Goal: Task Accomplishment & Management: Manage account settings

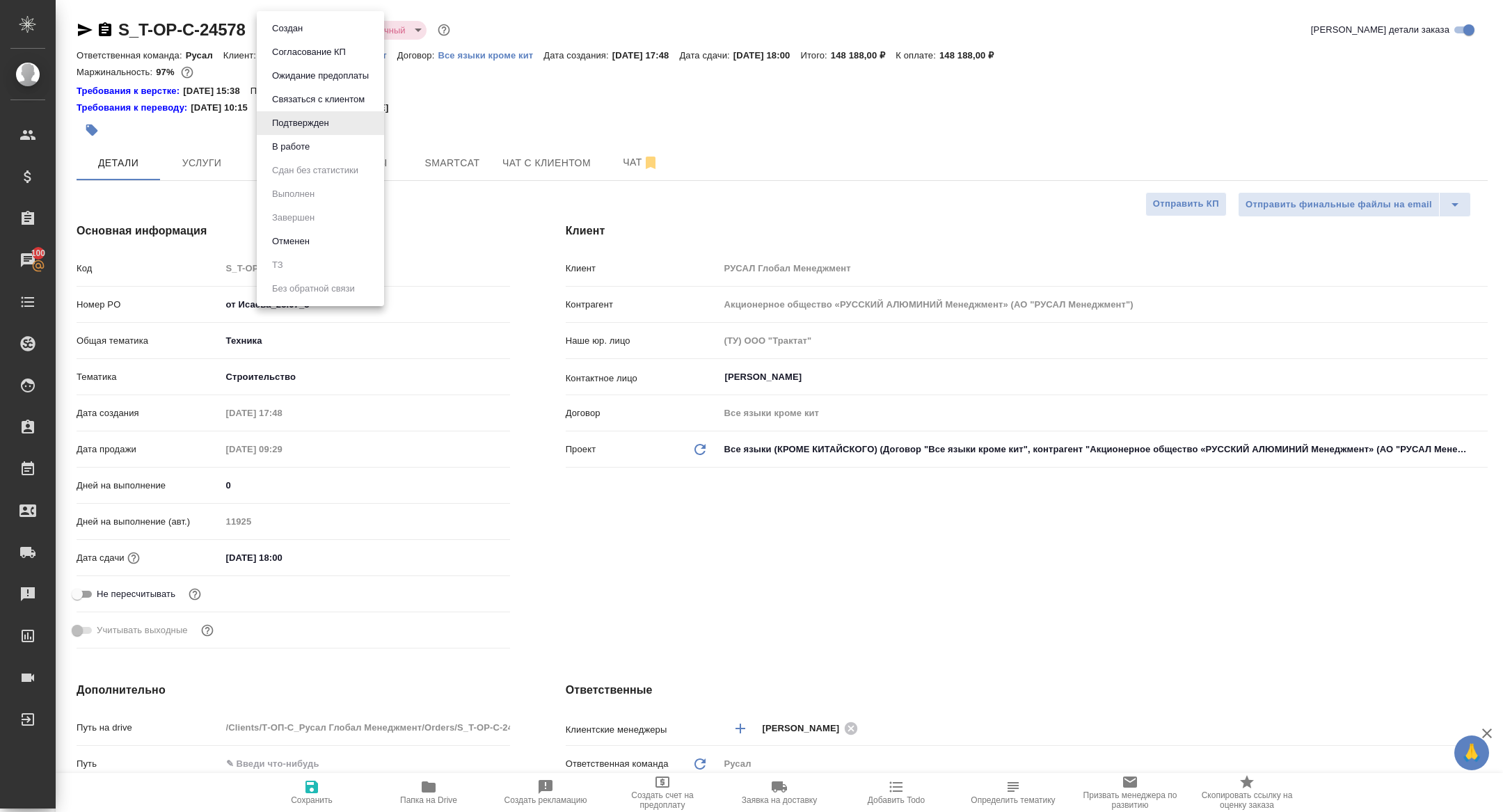
select select "RU"
click at [326, 137] on li "В работе" at bounding box center [320, 147] width 127 height 24
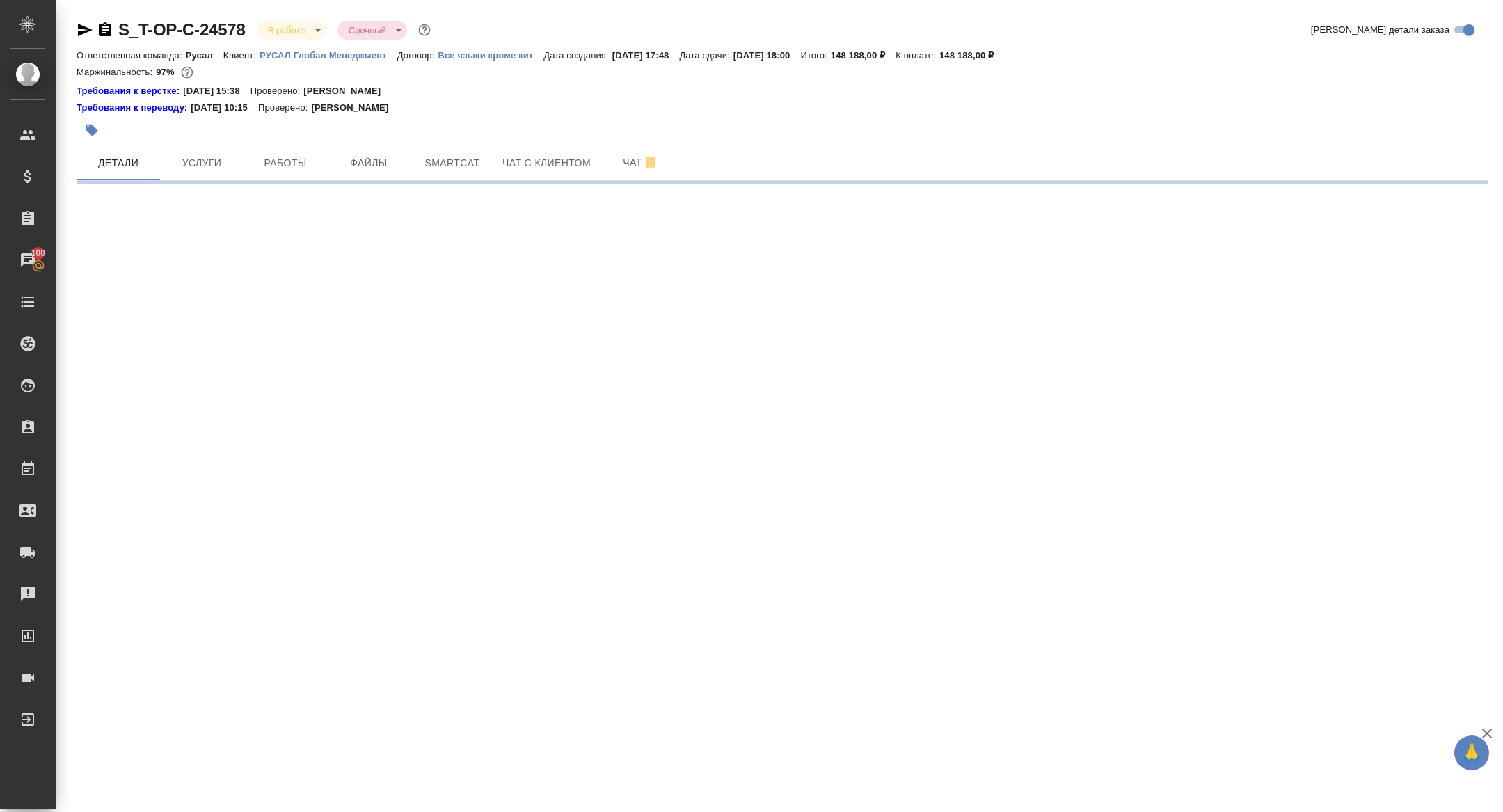
select select "RU"
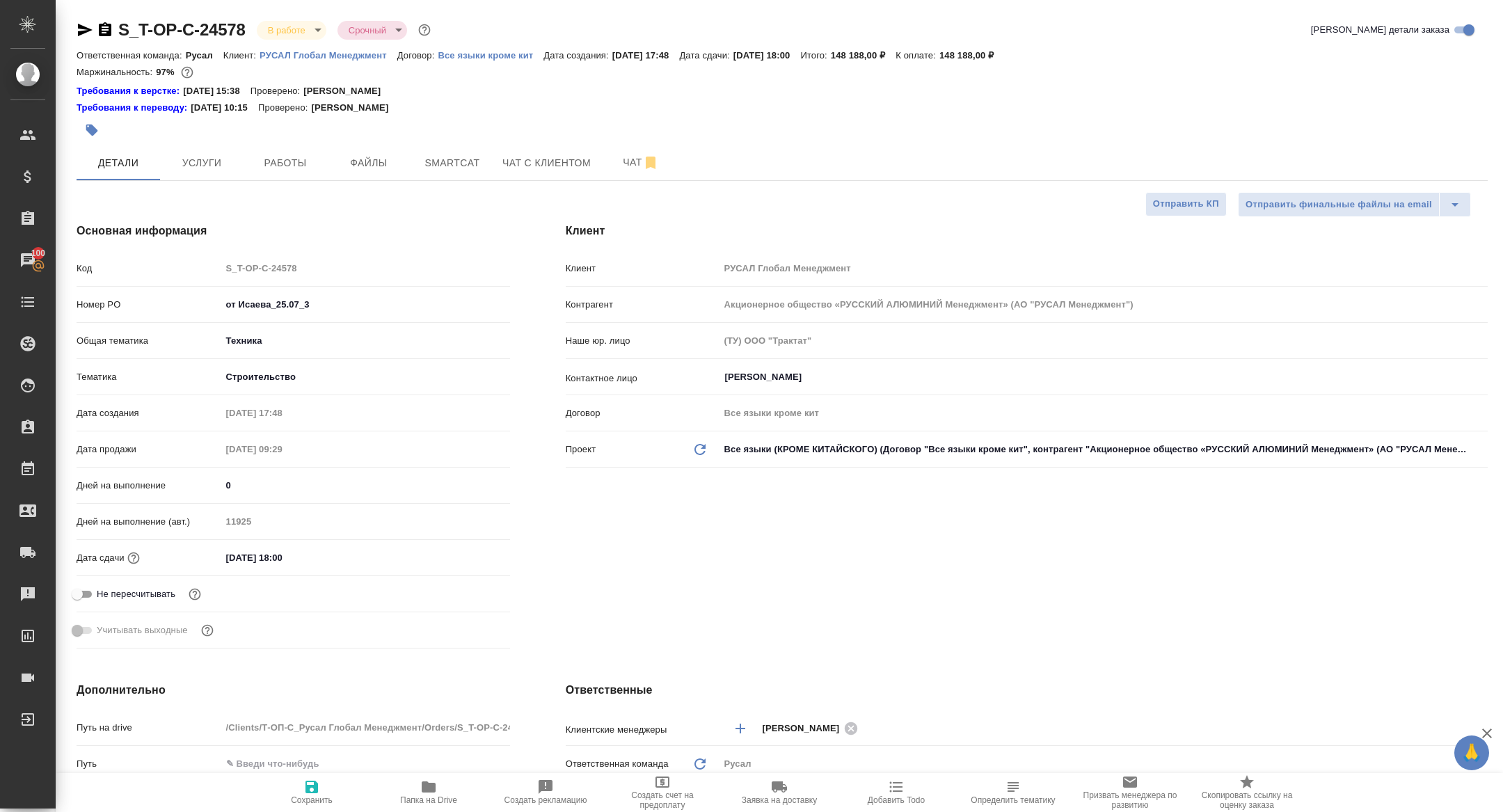
type textarea "x"
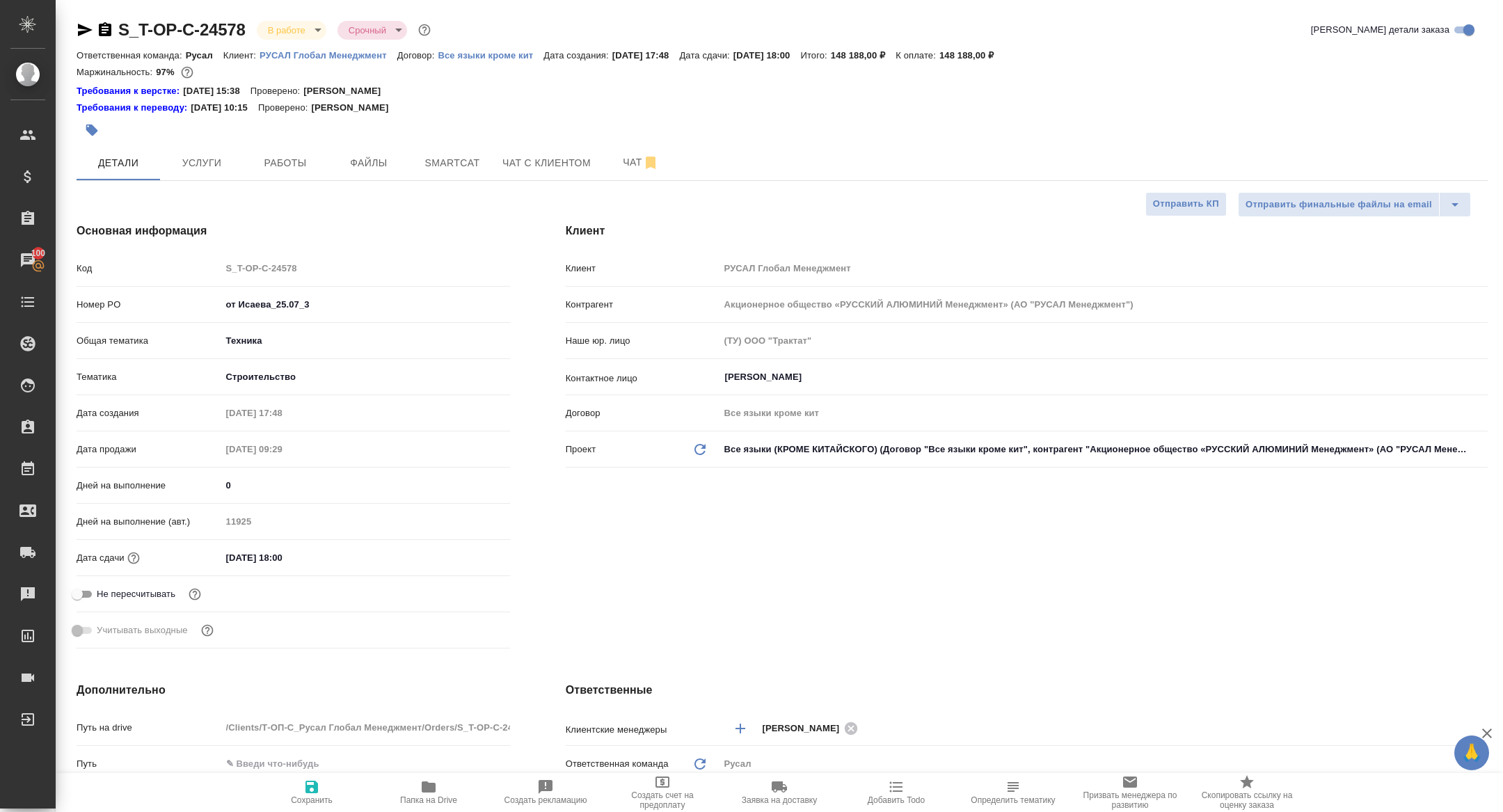
type textarea "x"
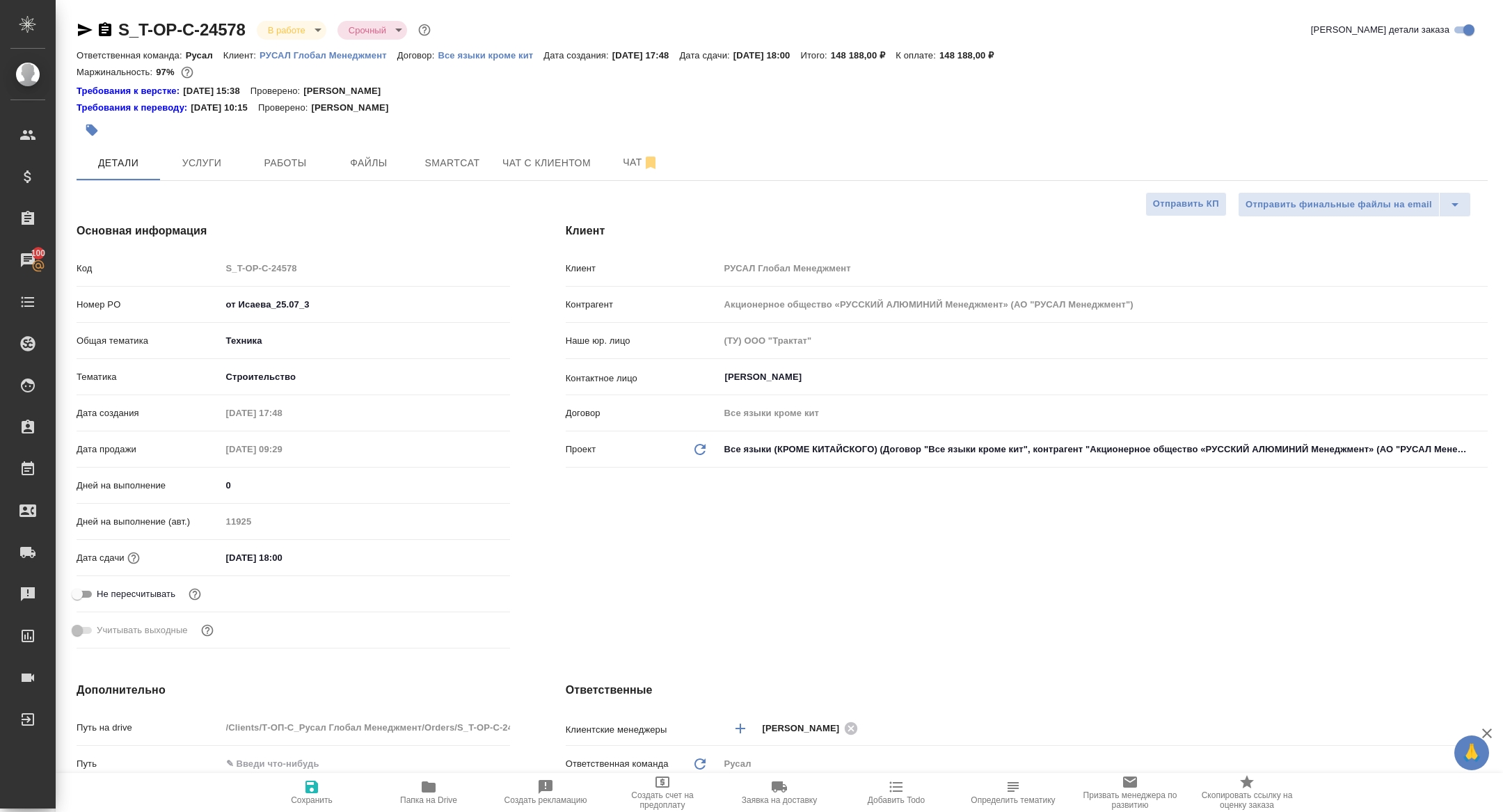
type textarea "x"
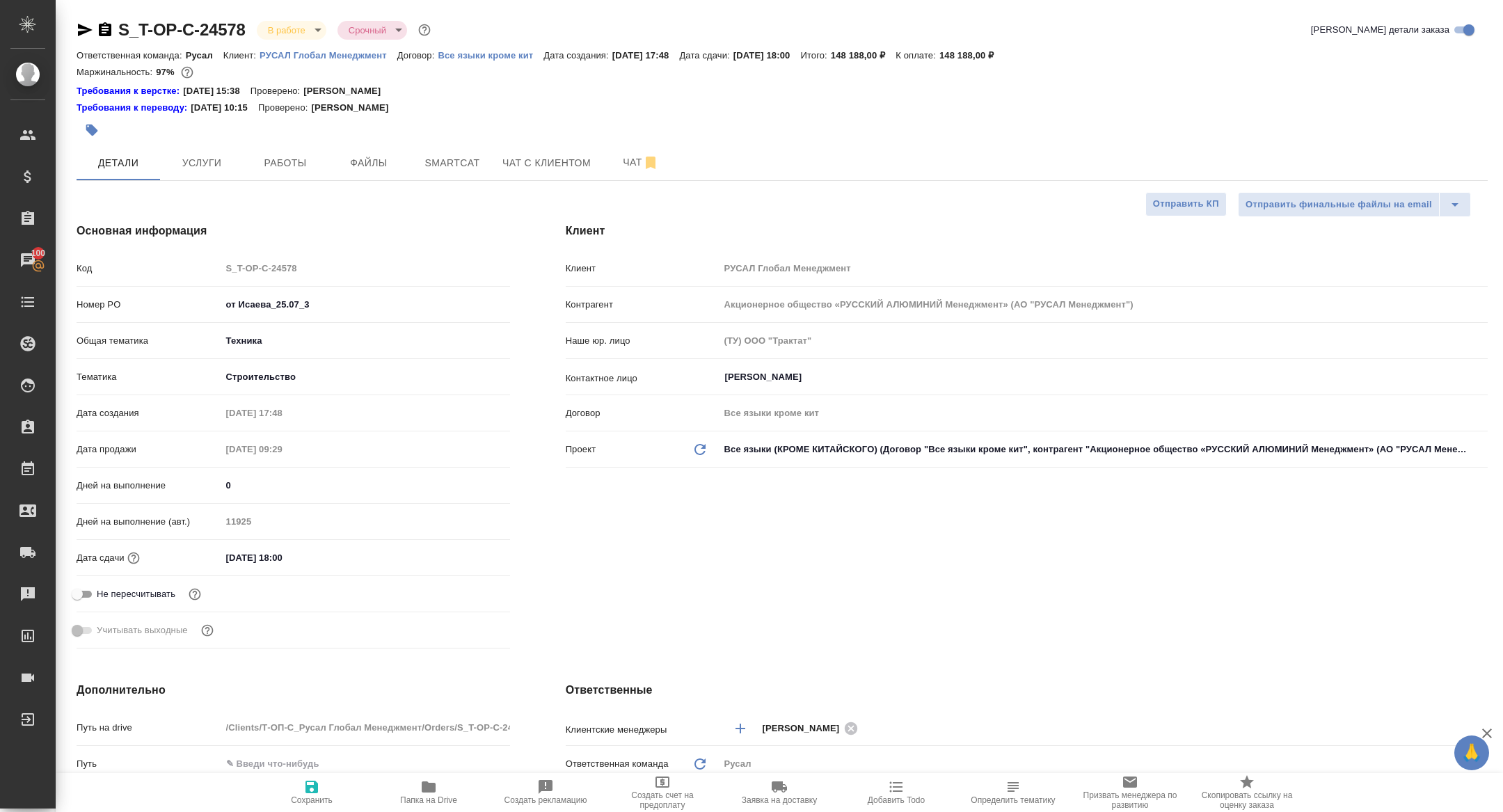
type textarea "x"
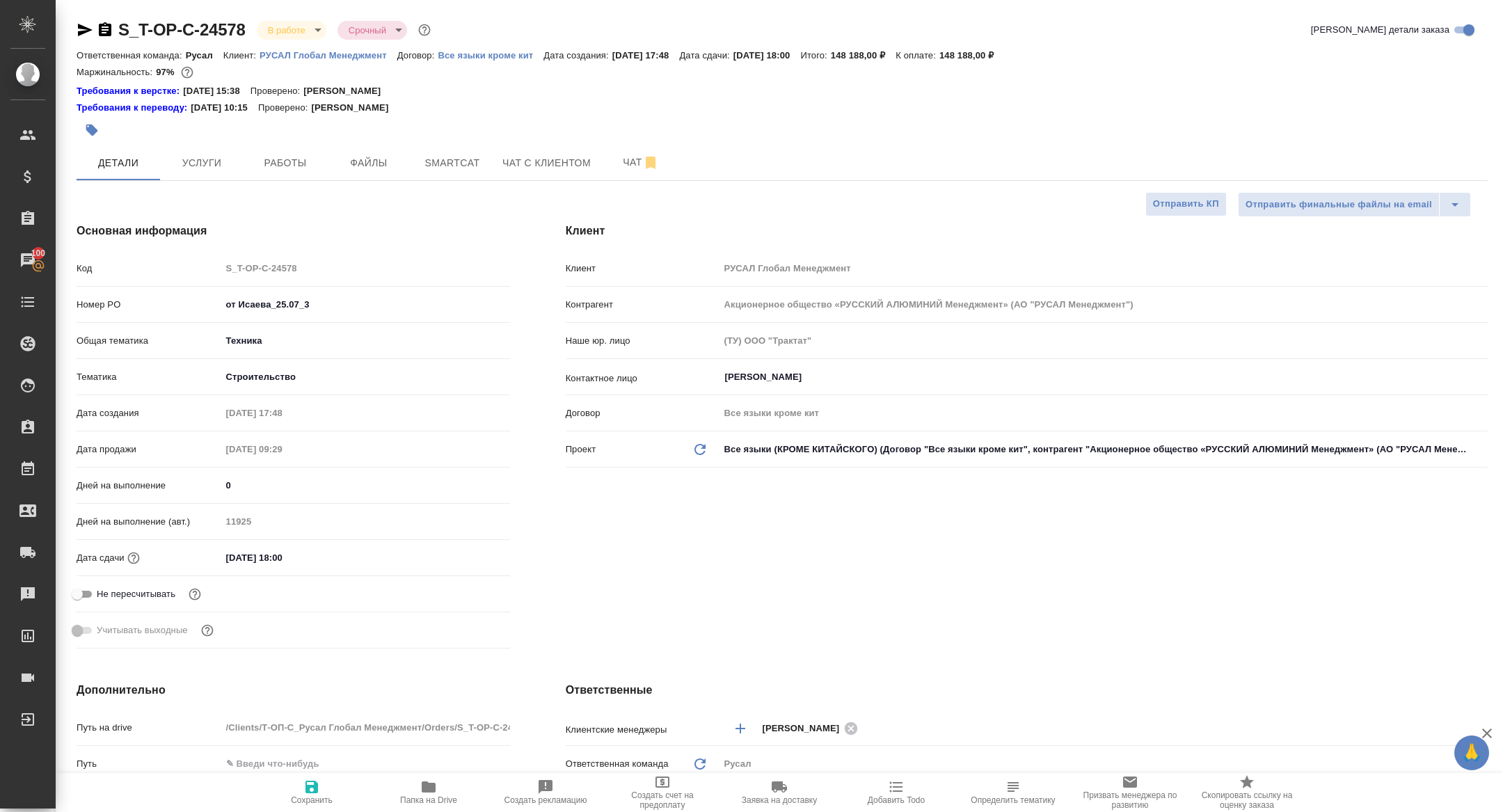
type textarea "x"
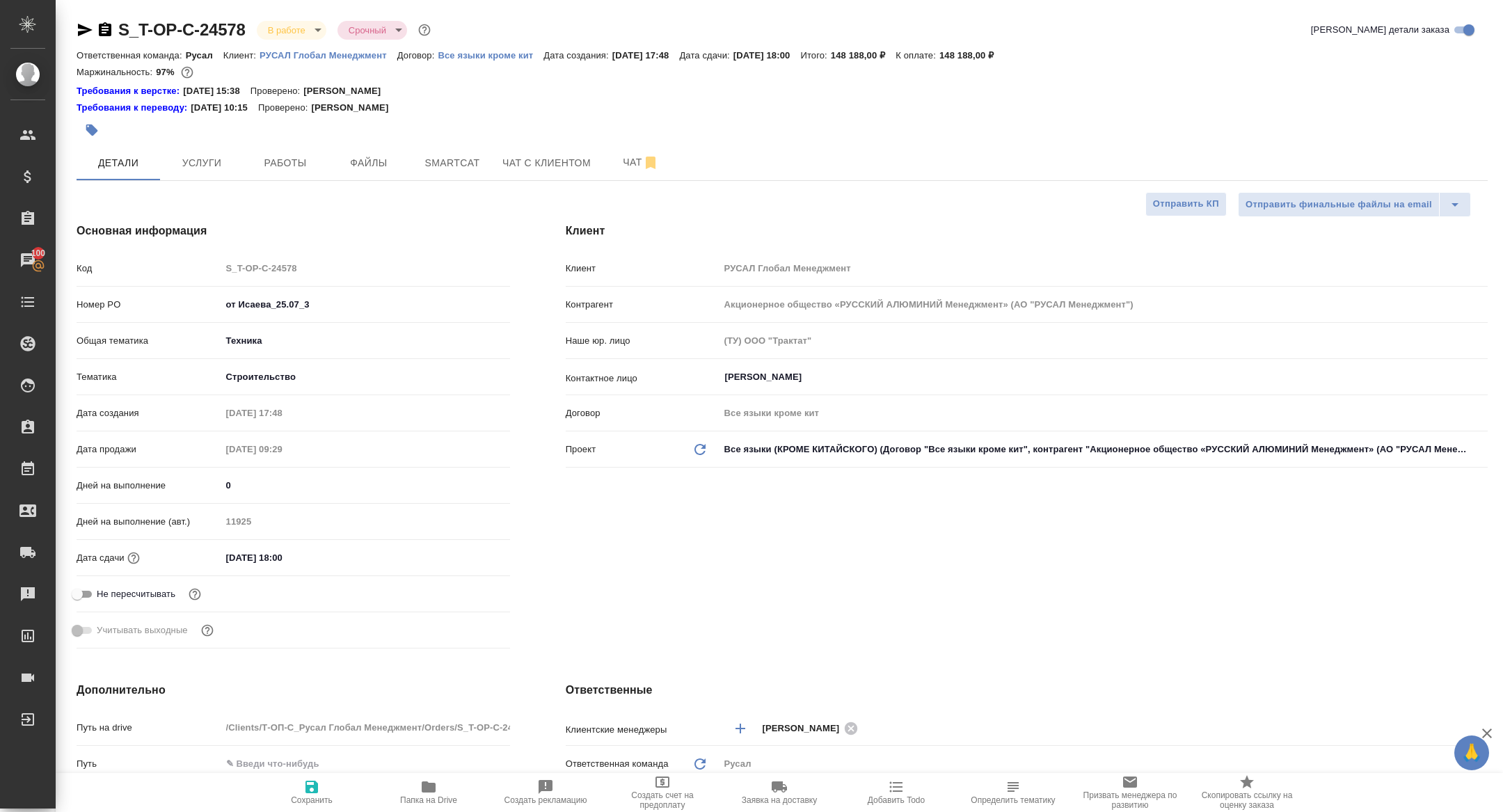
type textarea "x"
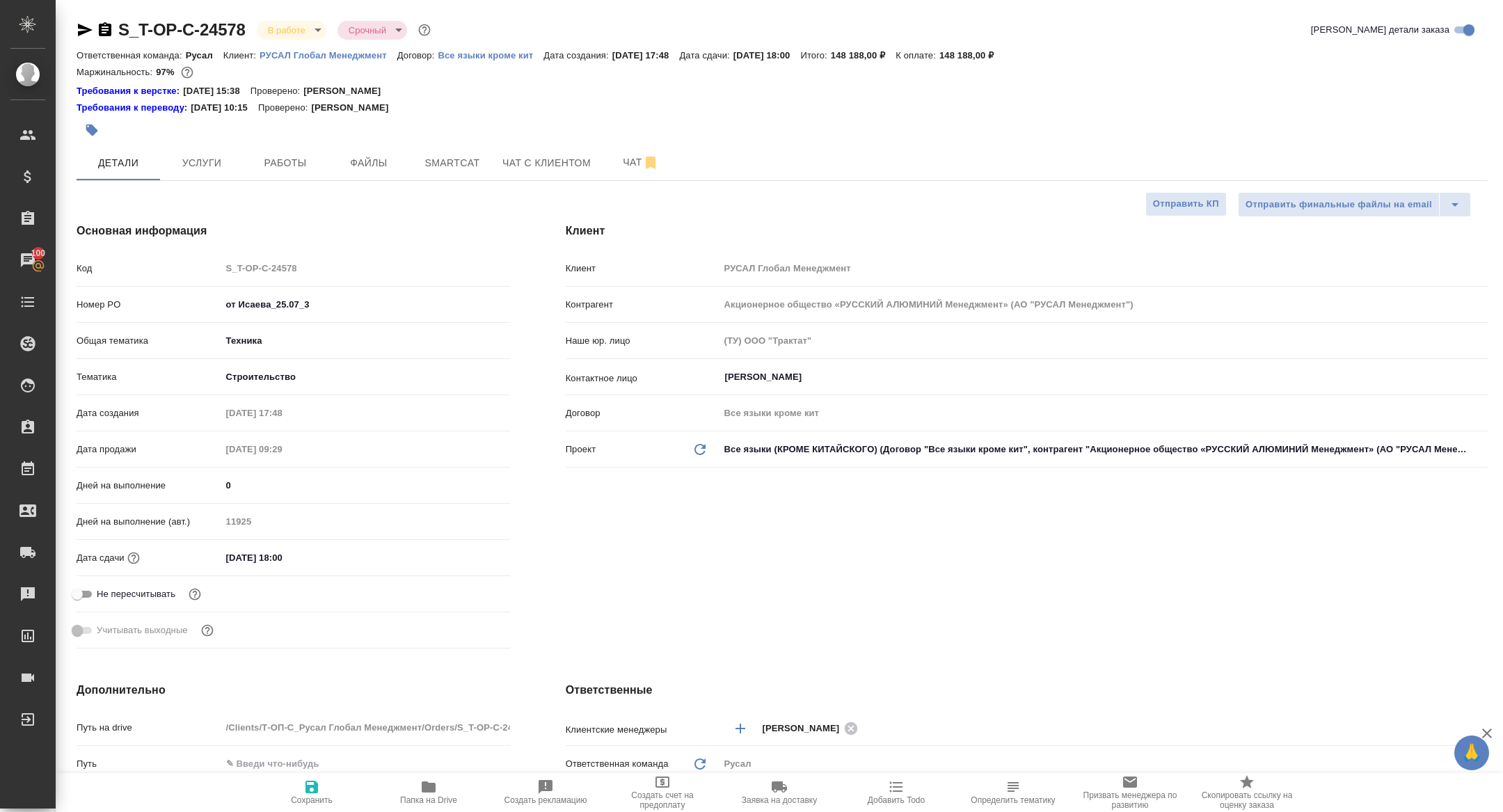
type textarea "x"
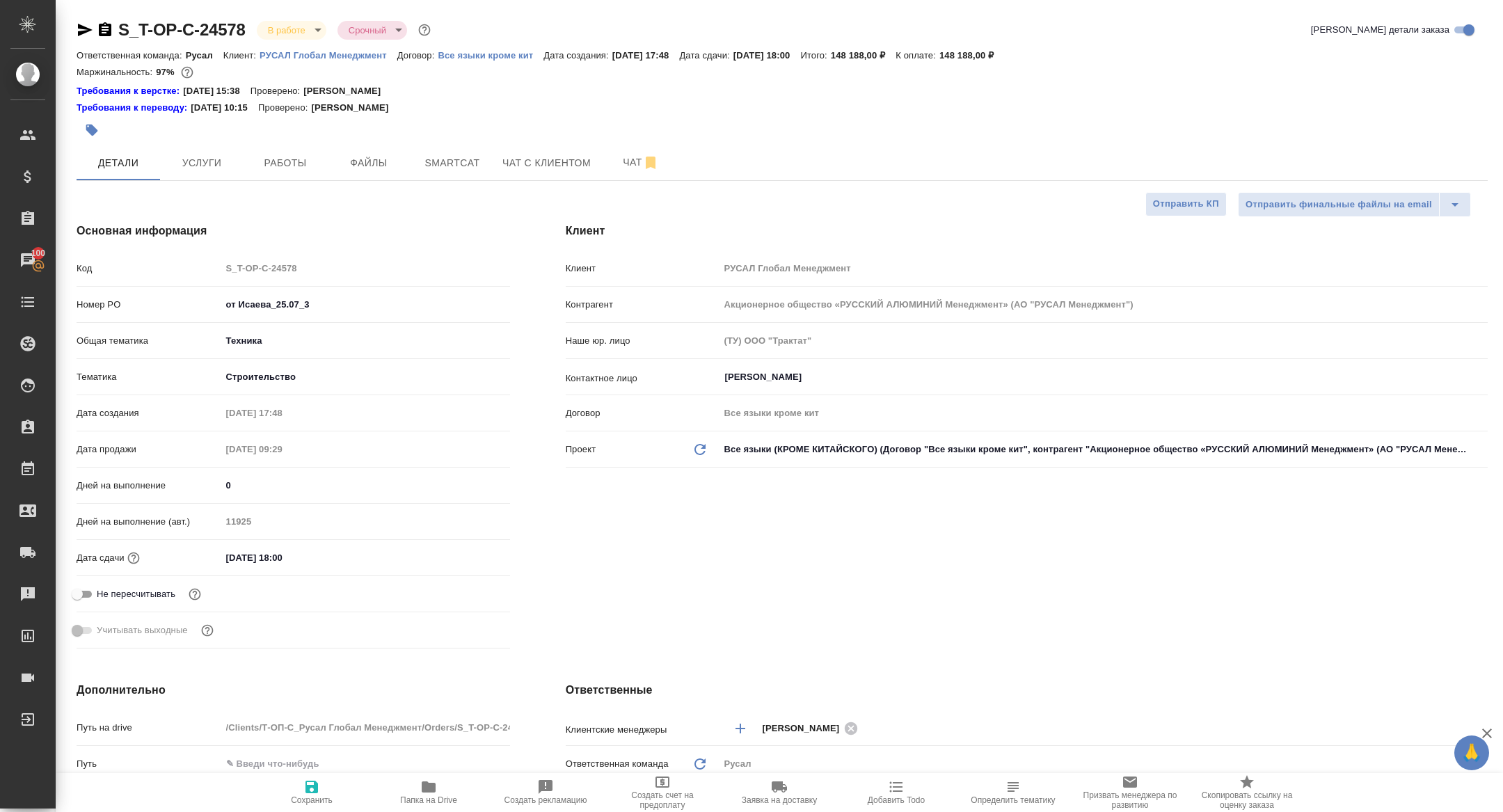
type textarea "x"
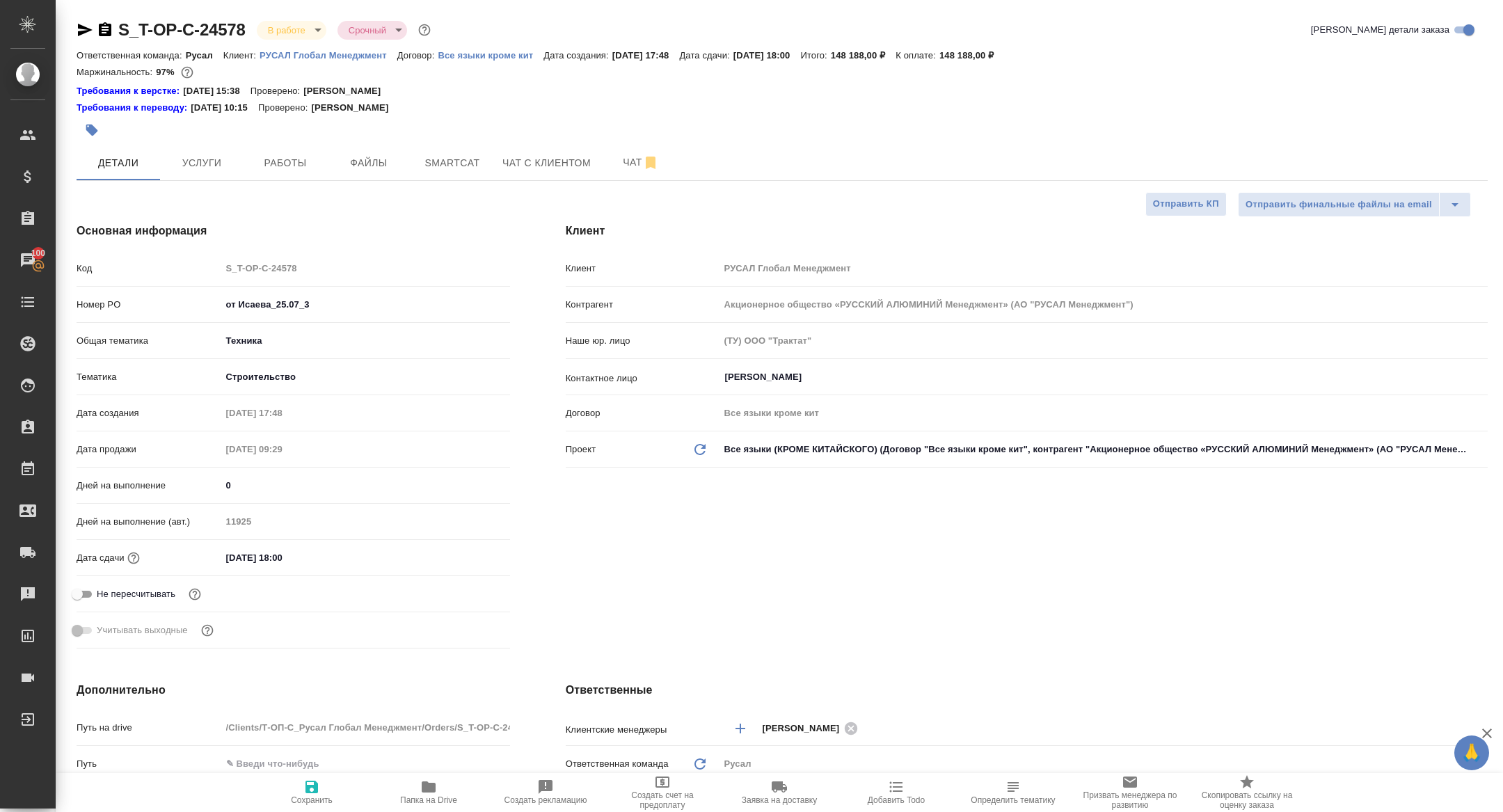
type textarea "x"
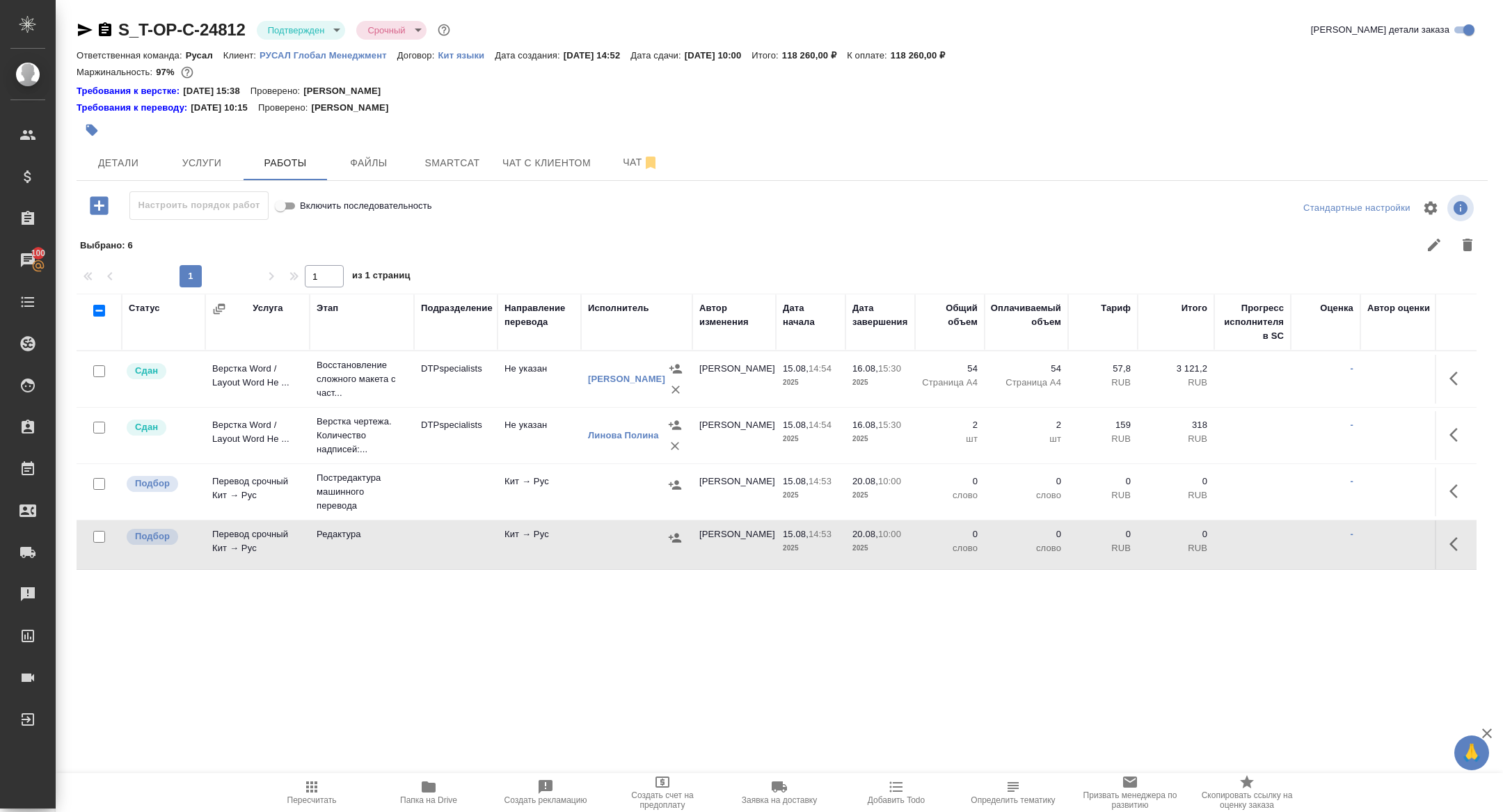
click at [876, 195] on div at bounding box center [782, 208] width 470 height 34
click at [1447, 494] on button "button" at bounding box center [1457, 491] width 34 height 34
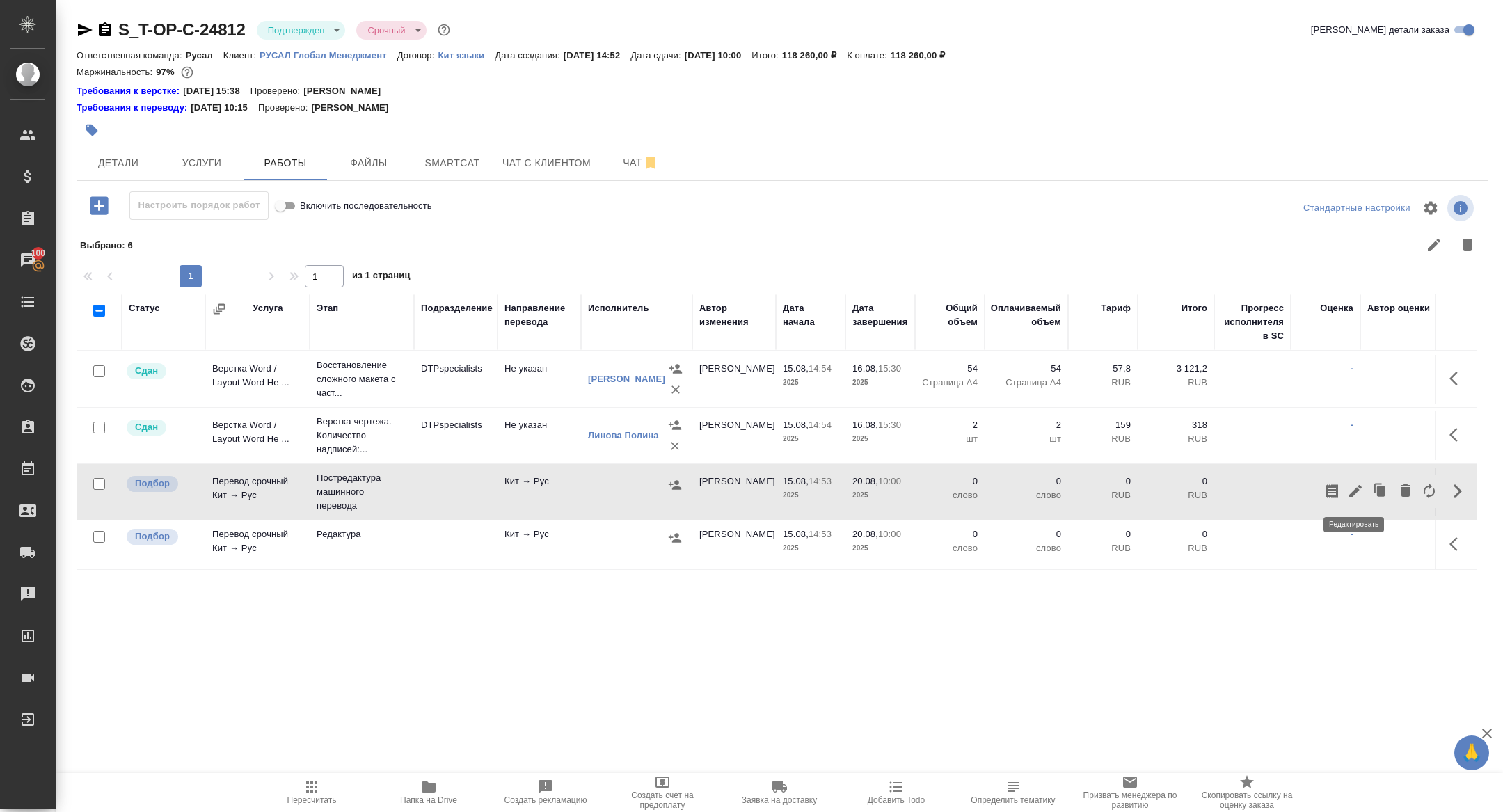
click at [1352, 493] on icon "button" at bounding box center [1355, 491] width 13 height 13
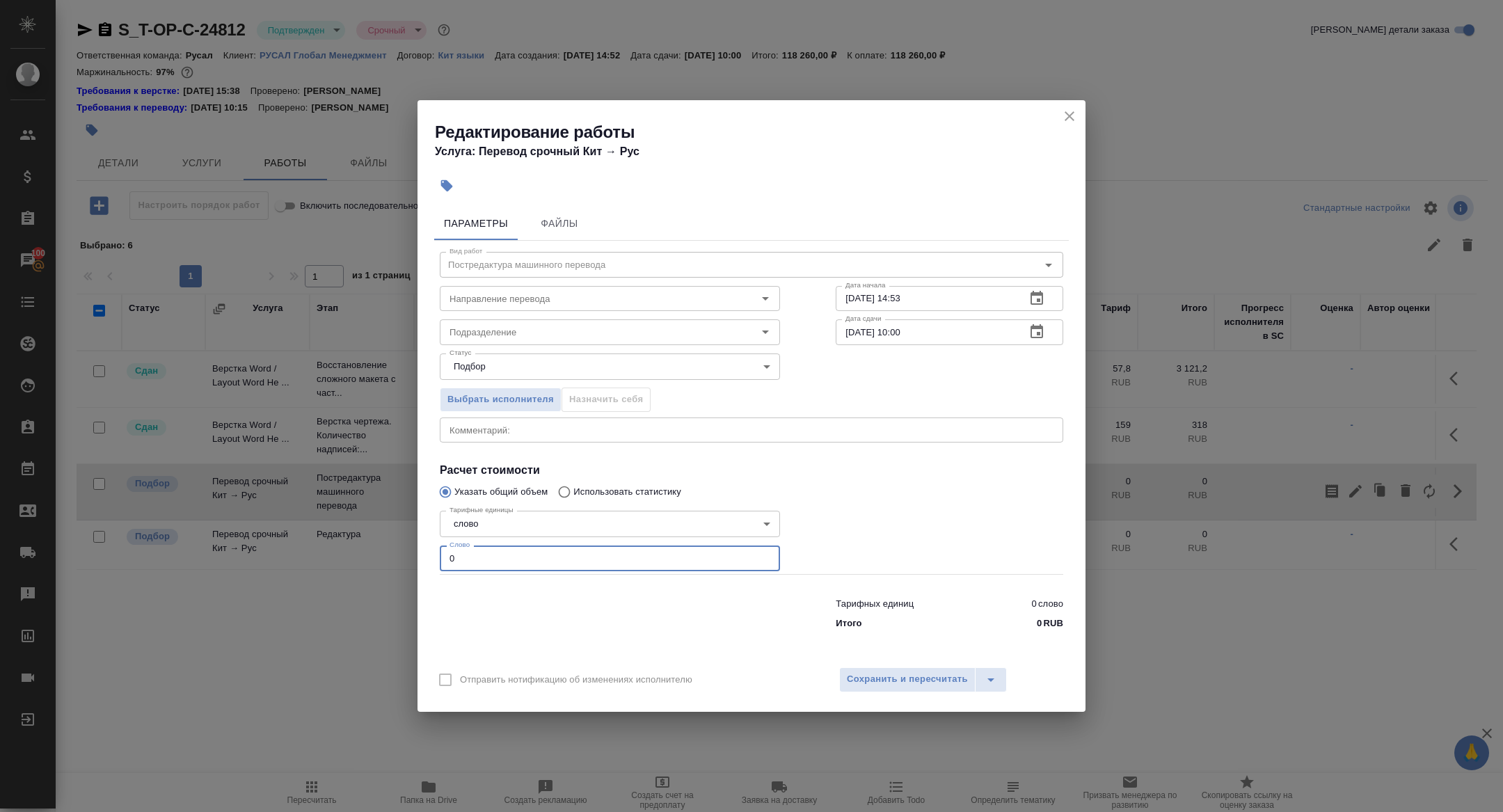
drag, startPoint x: 462, startPoint y: 555, endPoint x: 391, endPoint y: 551, distance: 71.1
click at [394, 551] on div "Редактирование работы Услуга: Перевод срочный Кит → Рус Параметры Файлы Вид раб…" at bounding box center [752, 406] width 1503 height 812
type input "кит-рус"
type input "20000"
click at [901, 686] on span "Сохранить и пересчитать" at bounding box center [907, 679] width 121 height 16
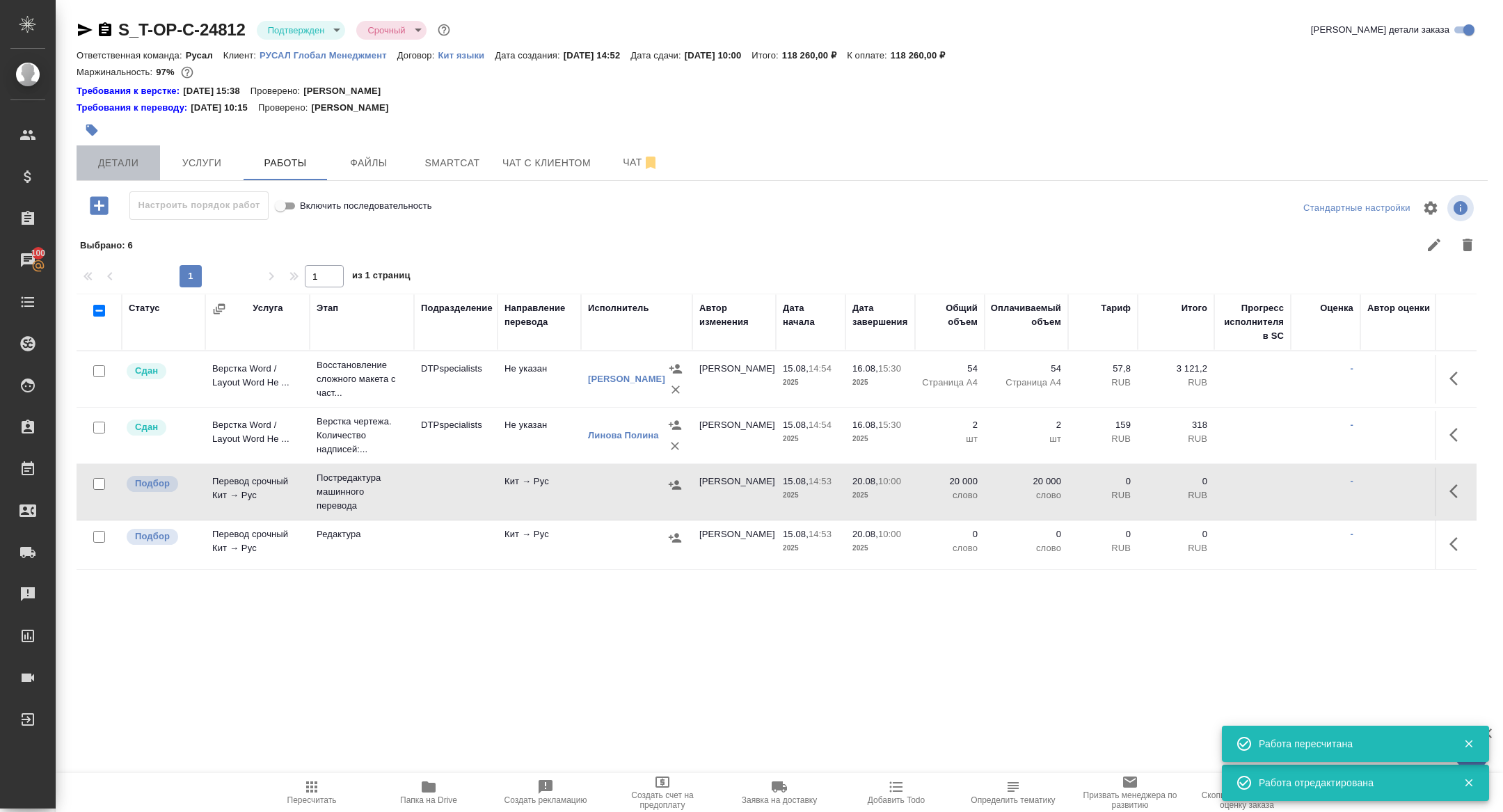
click at [132, 150] on button "Детали" at bounding box center [118, 162] width 84 height 34
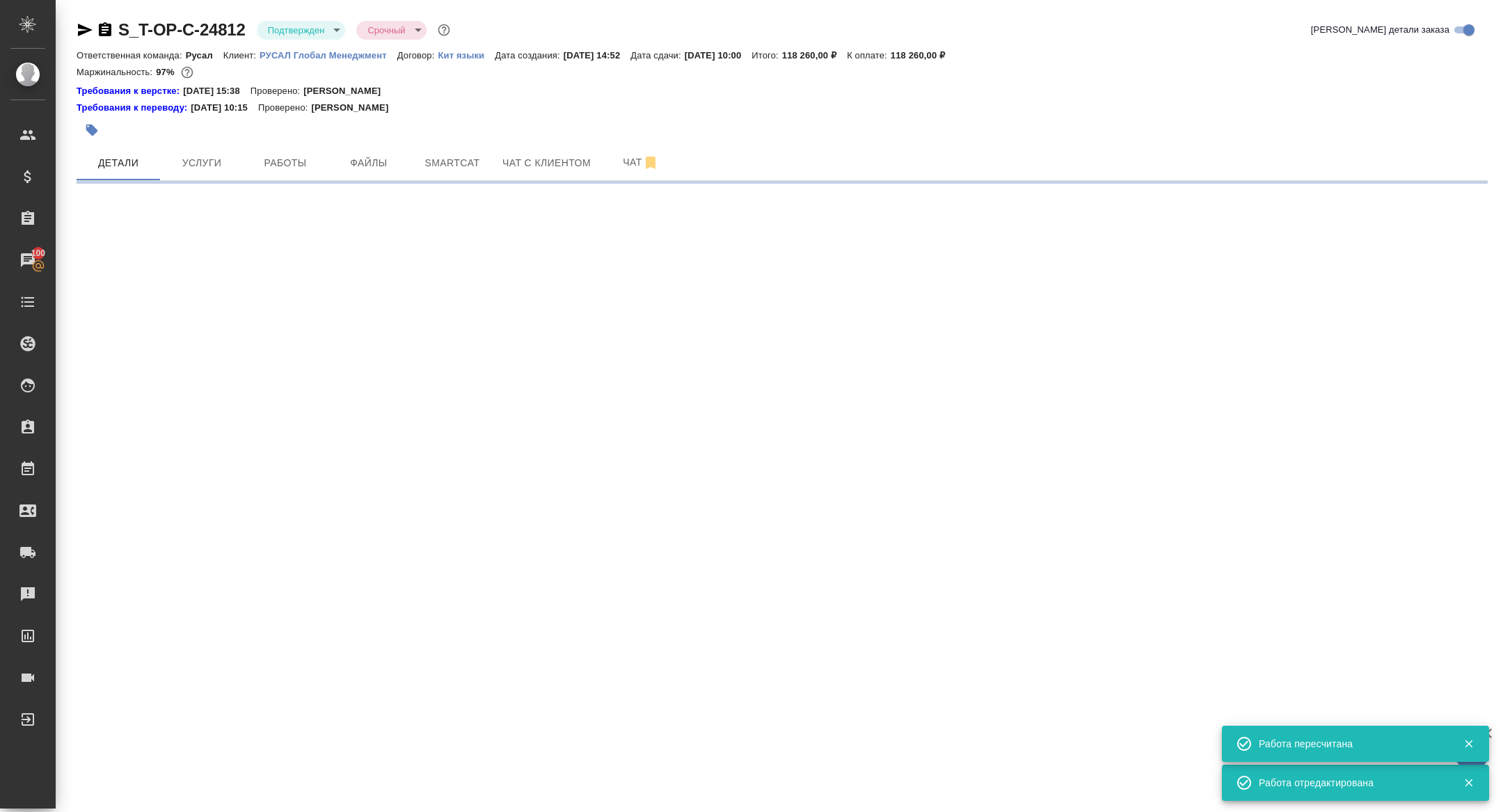
select select "RU"
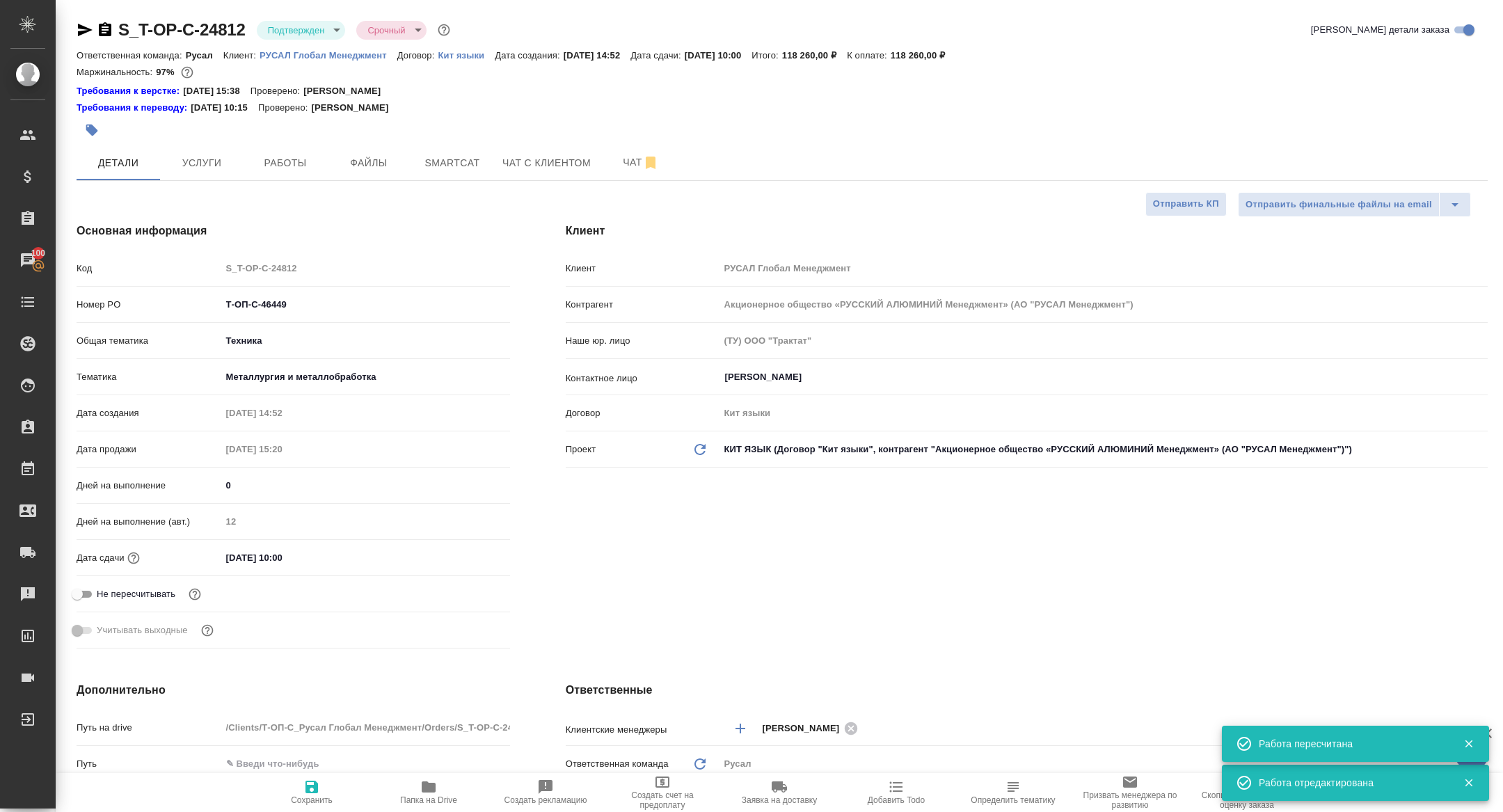
type textarea "x"
click at [301, 567] on input "20.08.2025 10:00" at bounding box center [282, 558] width 122 height 20
click at [475, 553] on icon "button" at bounding box center [469, 556] width 13 height 14
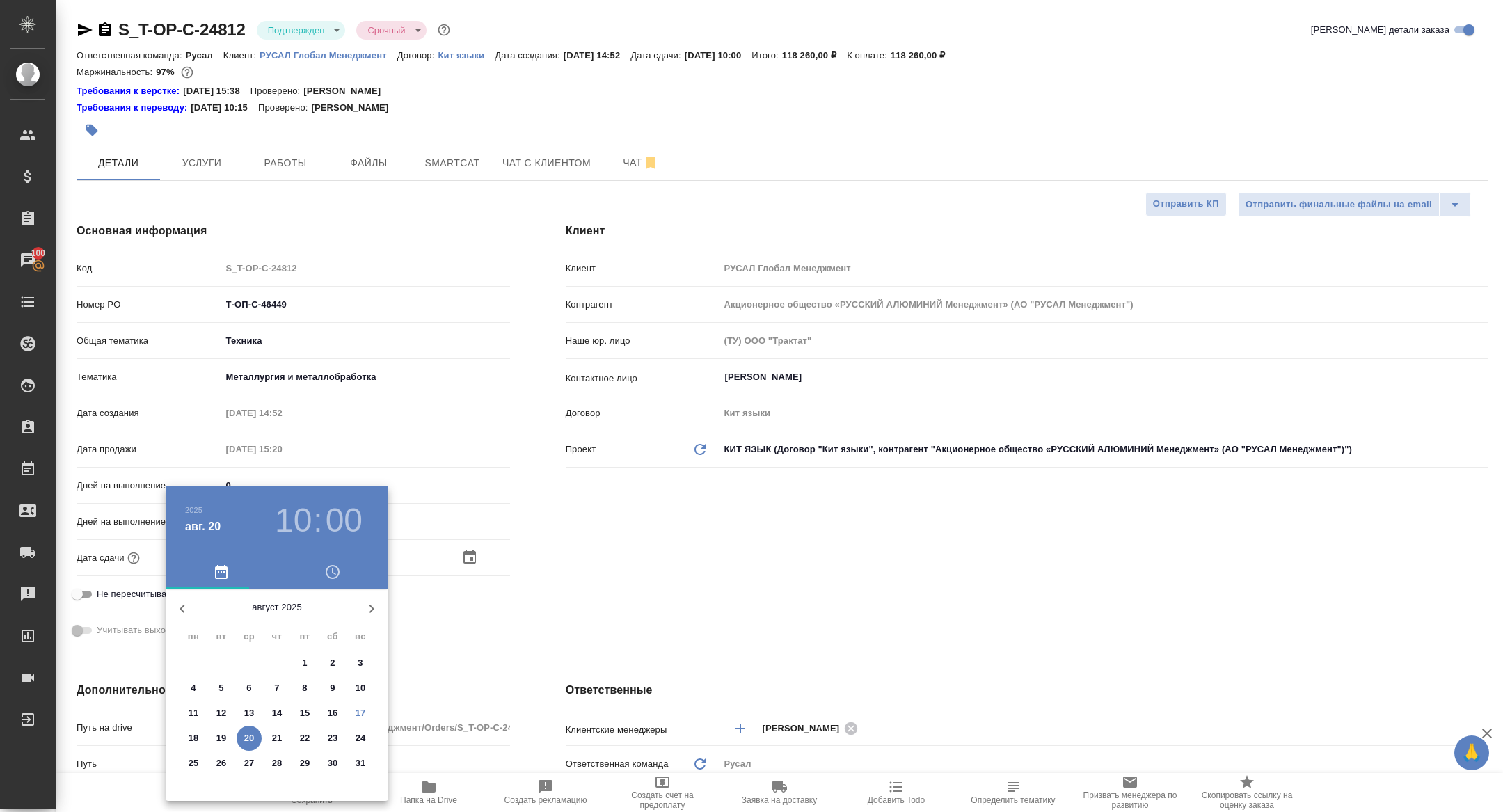
click at [332, 736] on p "23" at bounding box center [333, 738] width 10 height 14
type input "23.08.2025 10:00"
type textarea "x"
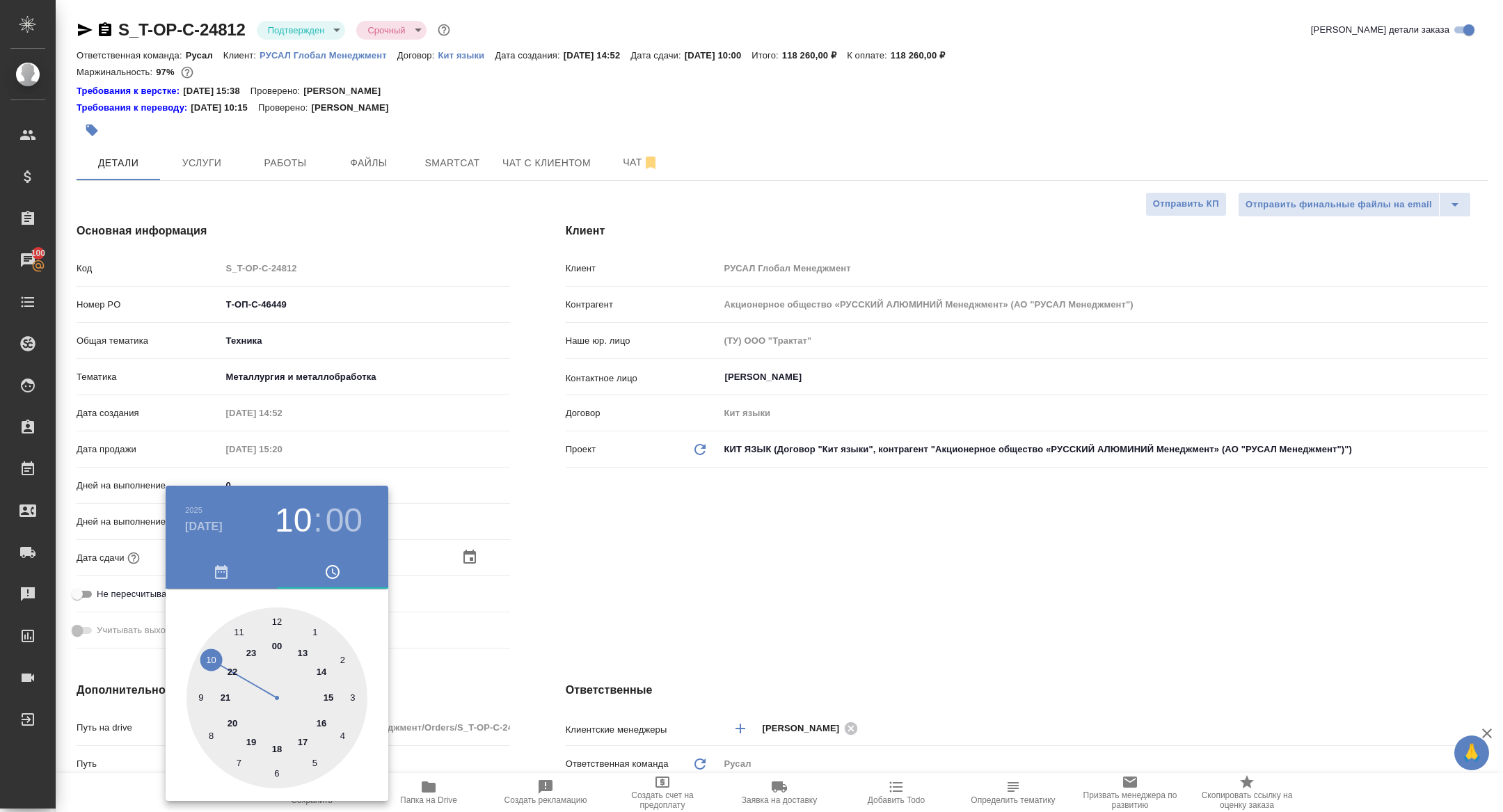
type input "23.08.2025 12:00"
type textarea "x"
click at [278, 614] on div at bounding box center [277, 697] width 181 height 181
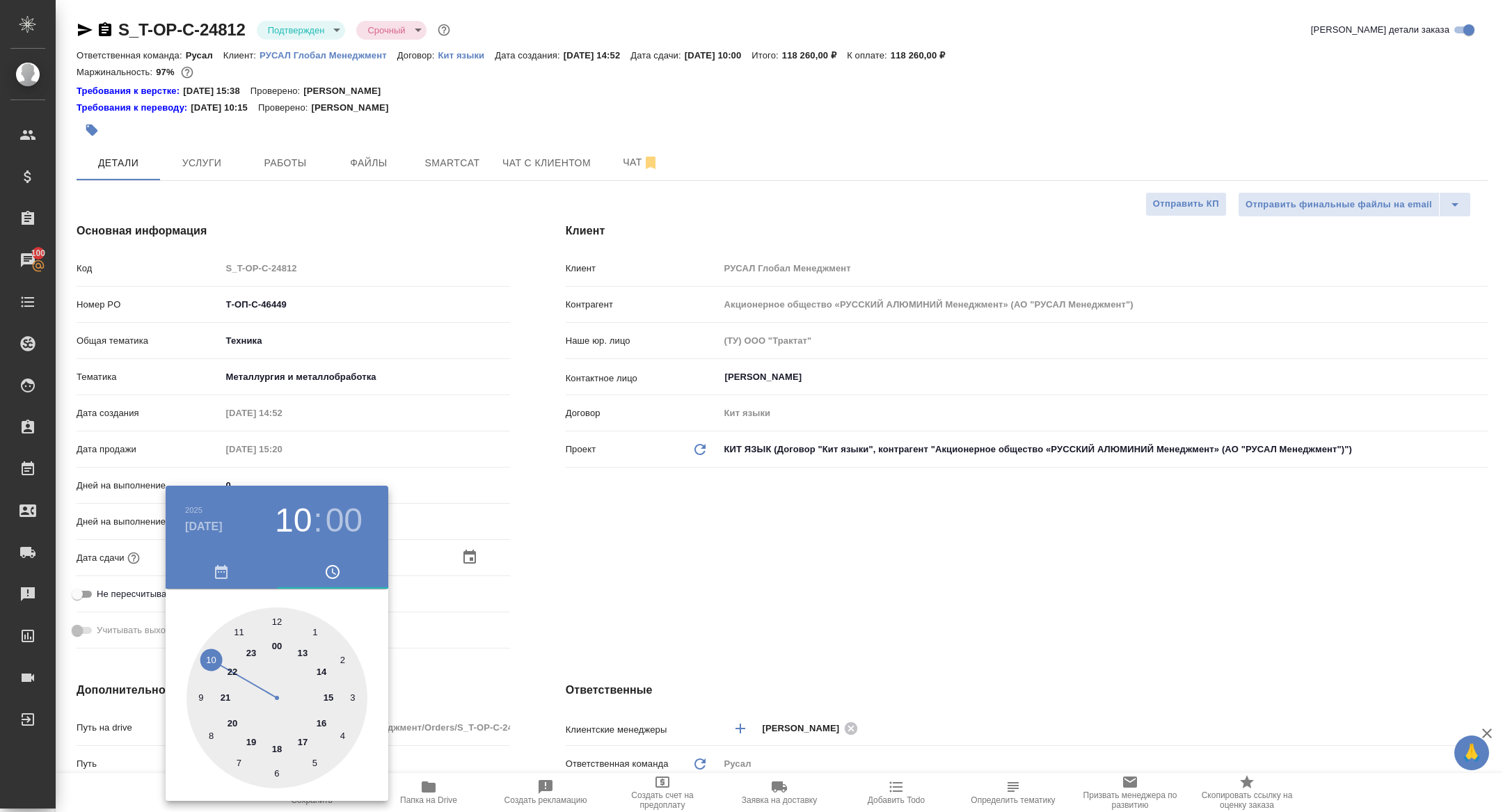
type textarea "x"
click at [492, 616] on div at bounding box center [752, 406] width 1503 height 812
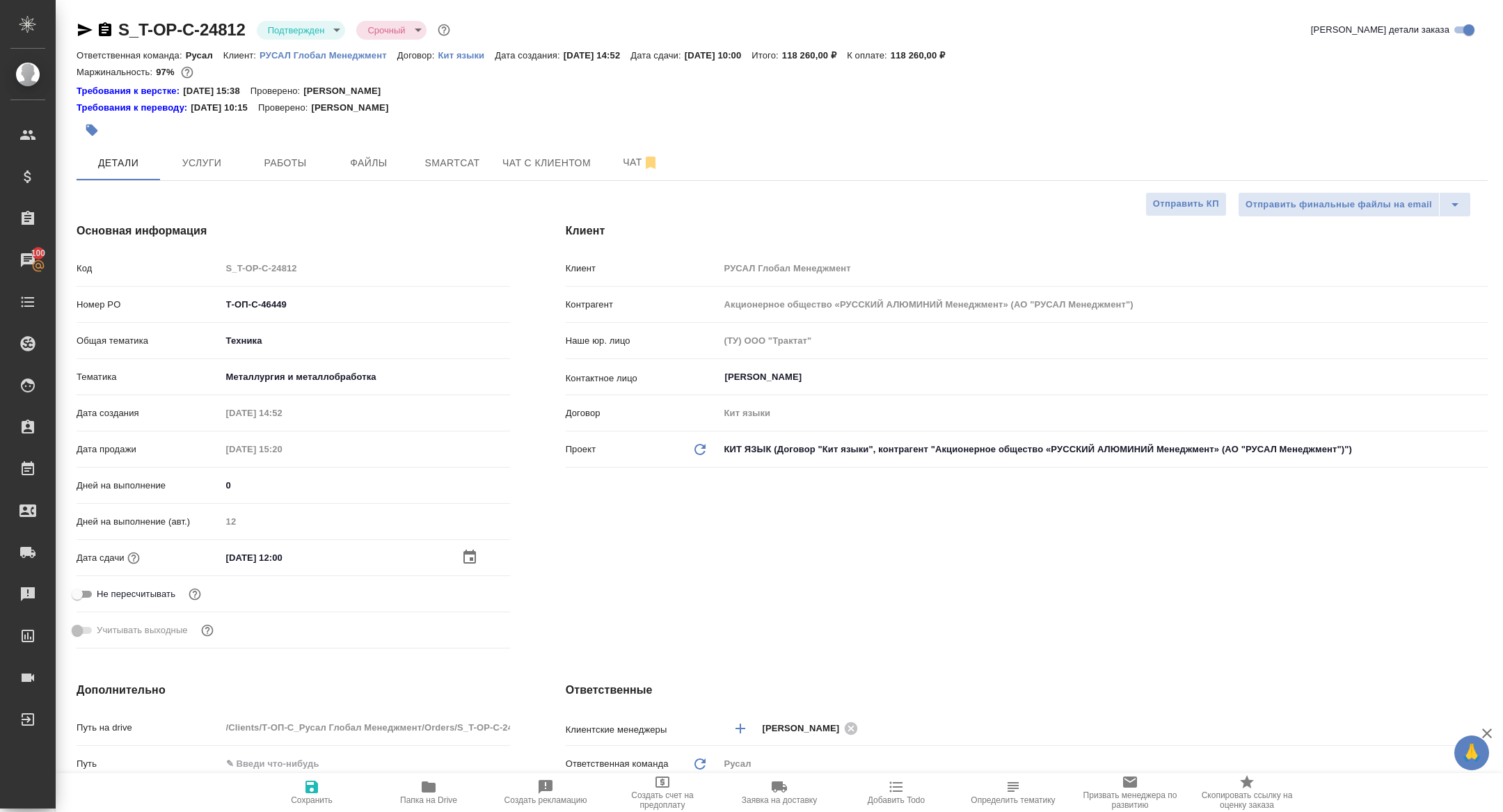
click at [320, 790] on span "Сохранить" at bounding box center [311, 791] width 100 height 26
type textarea "x"
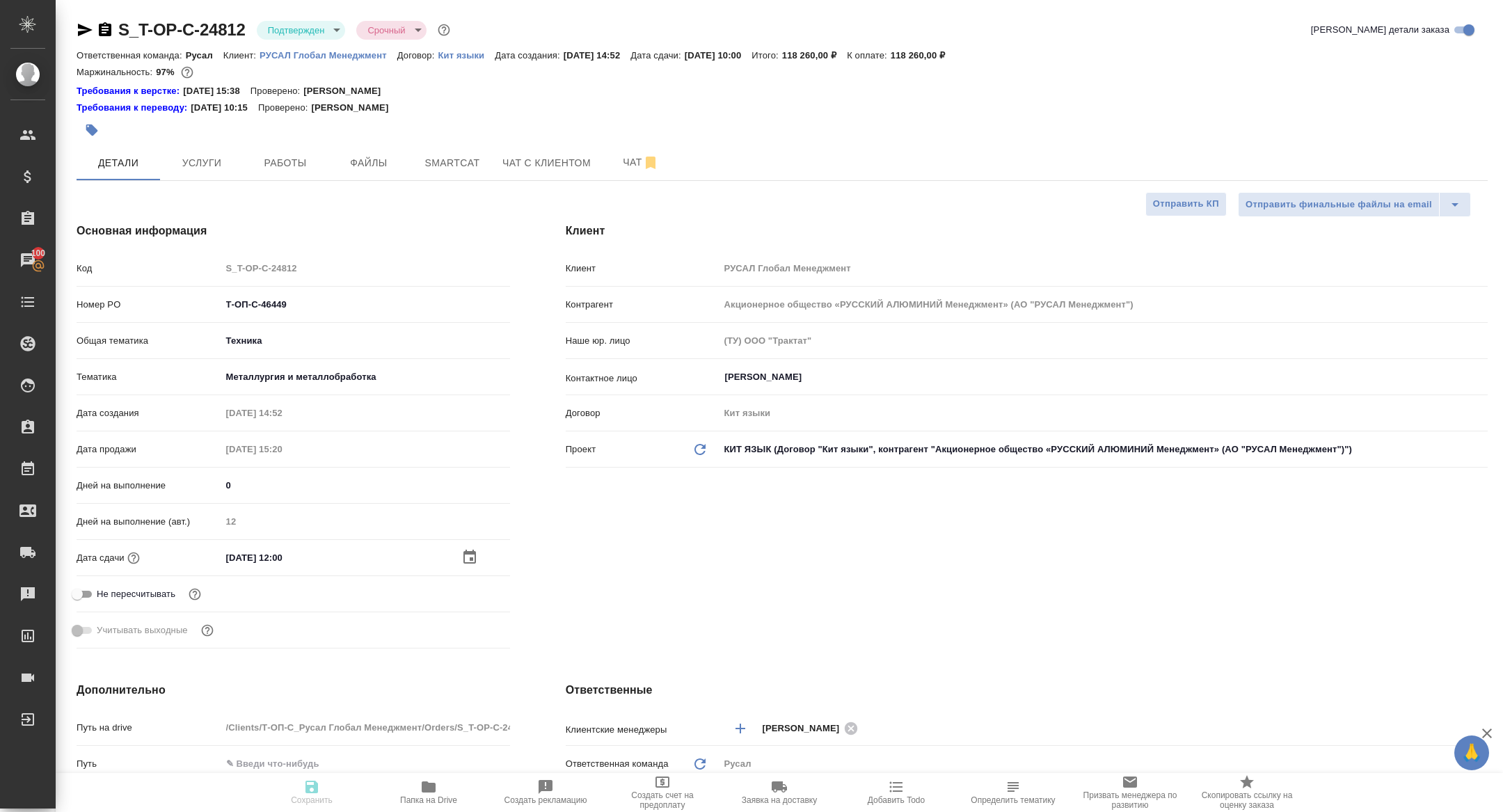
type textarea "x"
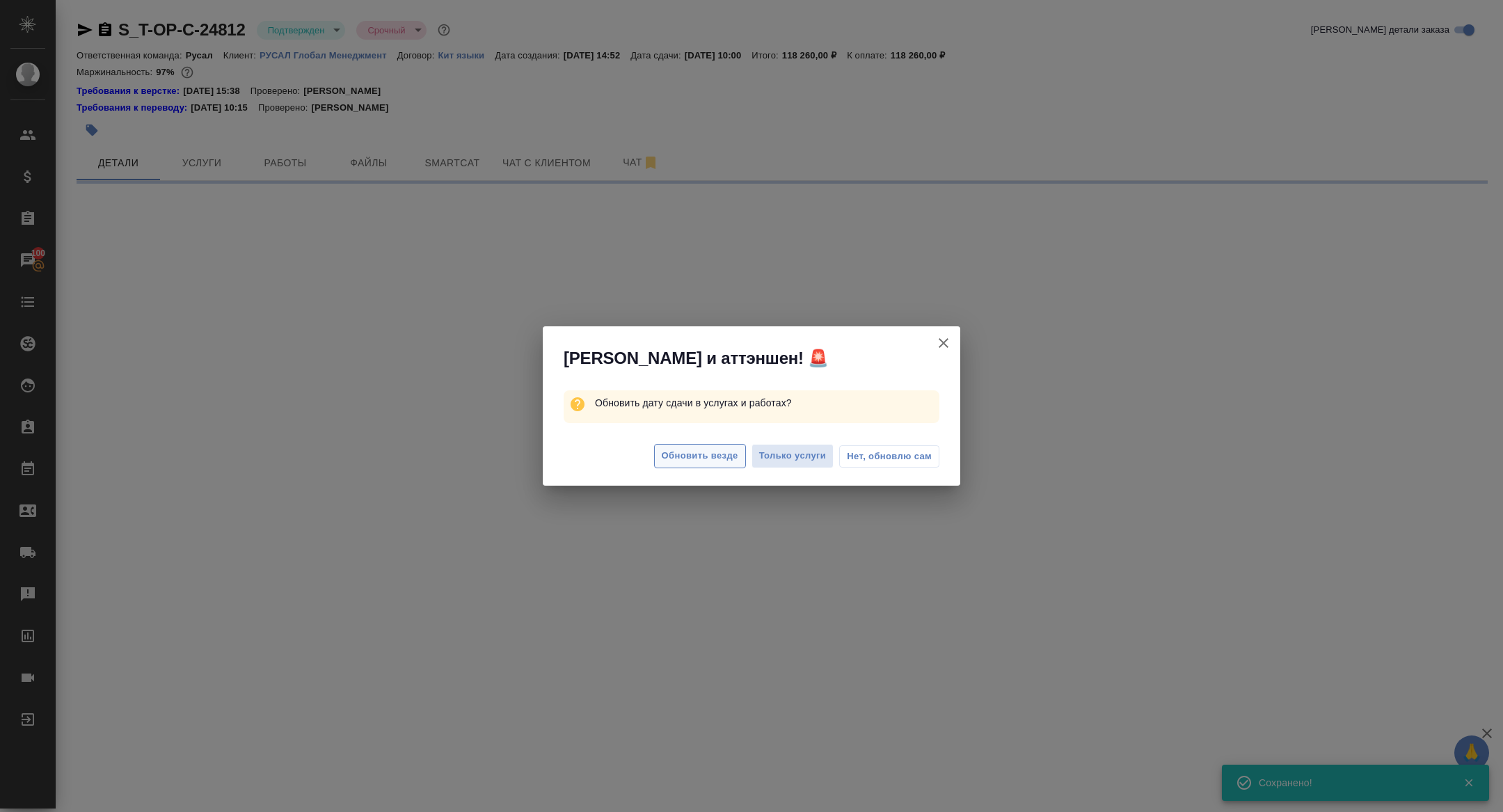
click at [709, 456] on span "Обновить везде" at bounding box center [700, 456] width 76 height 16
select select "RU"
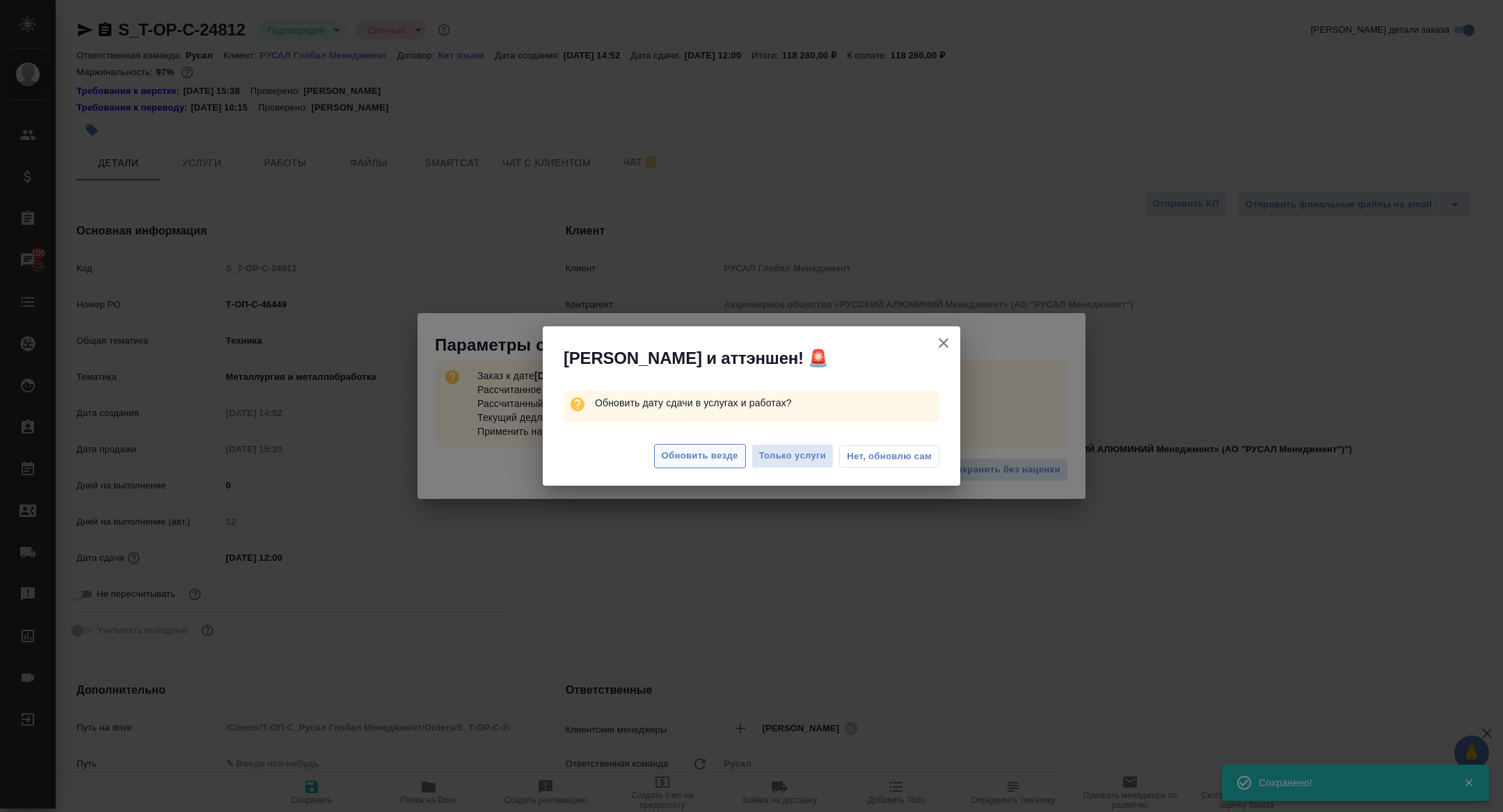
type textarea "x"
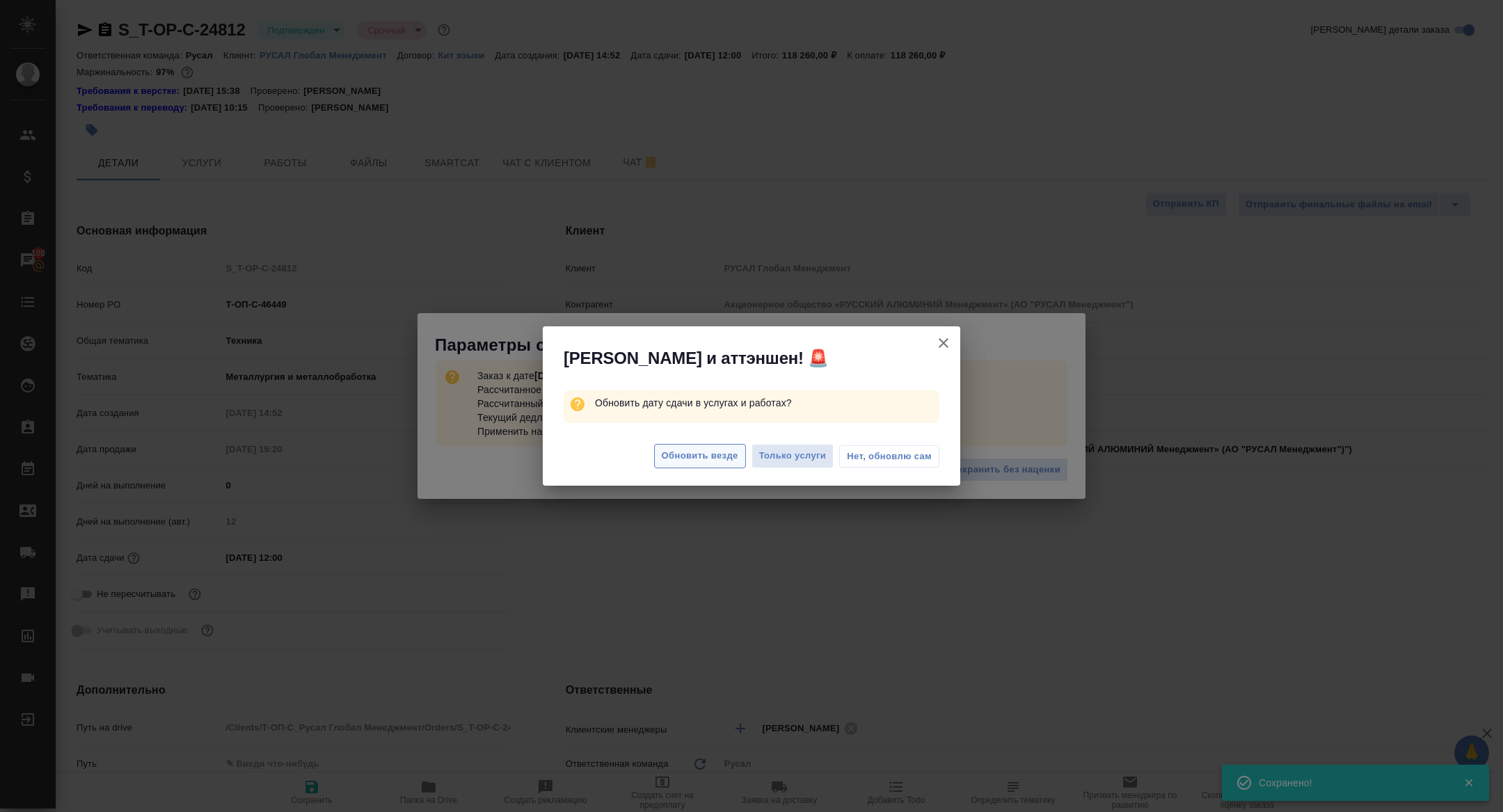
type textarea "x"
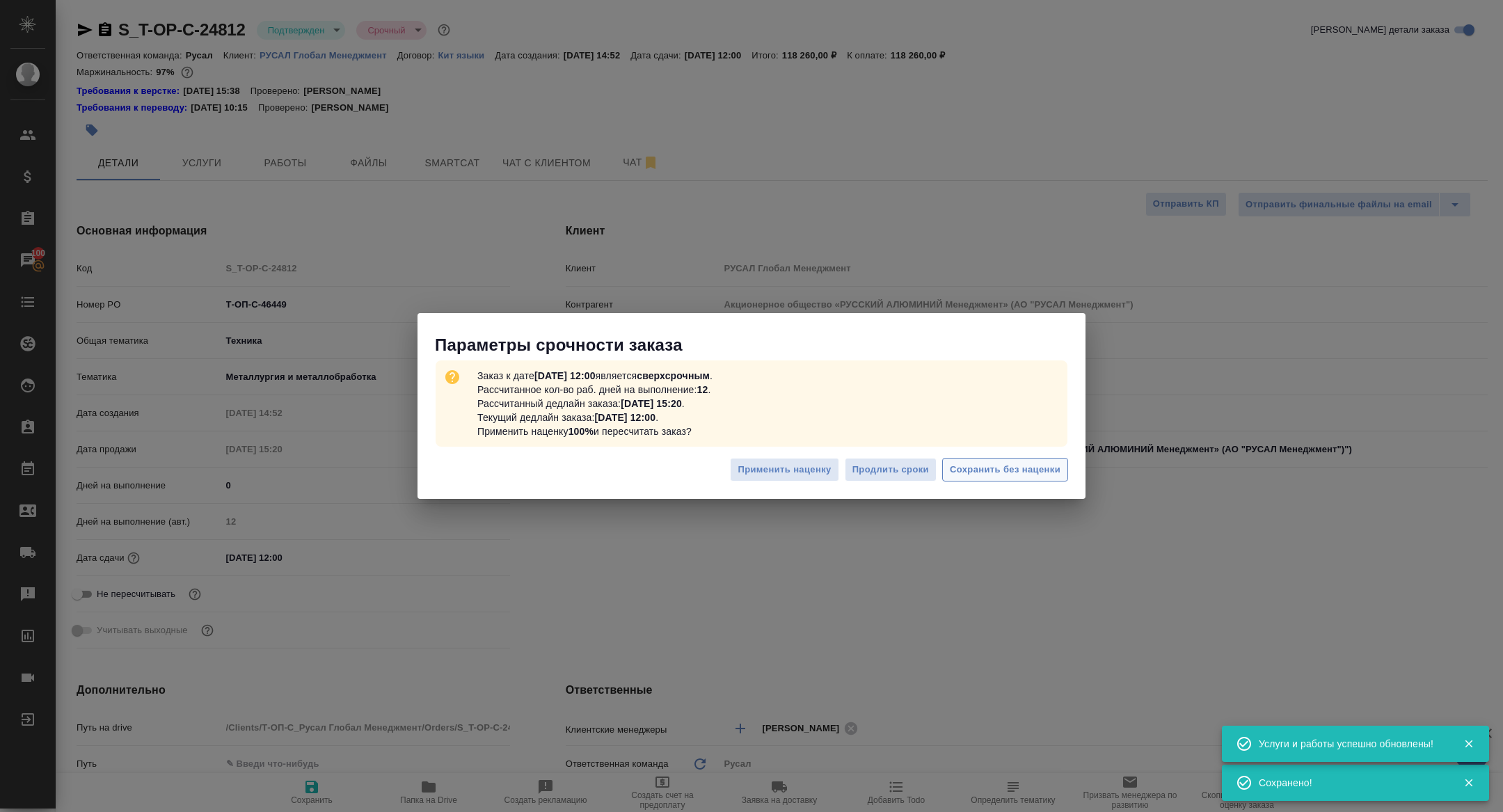
click at [1022, 467] on span "Сохранить без наценки" at bounding box center [1005, 469] width 111 height 16
type textarea "x"
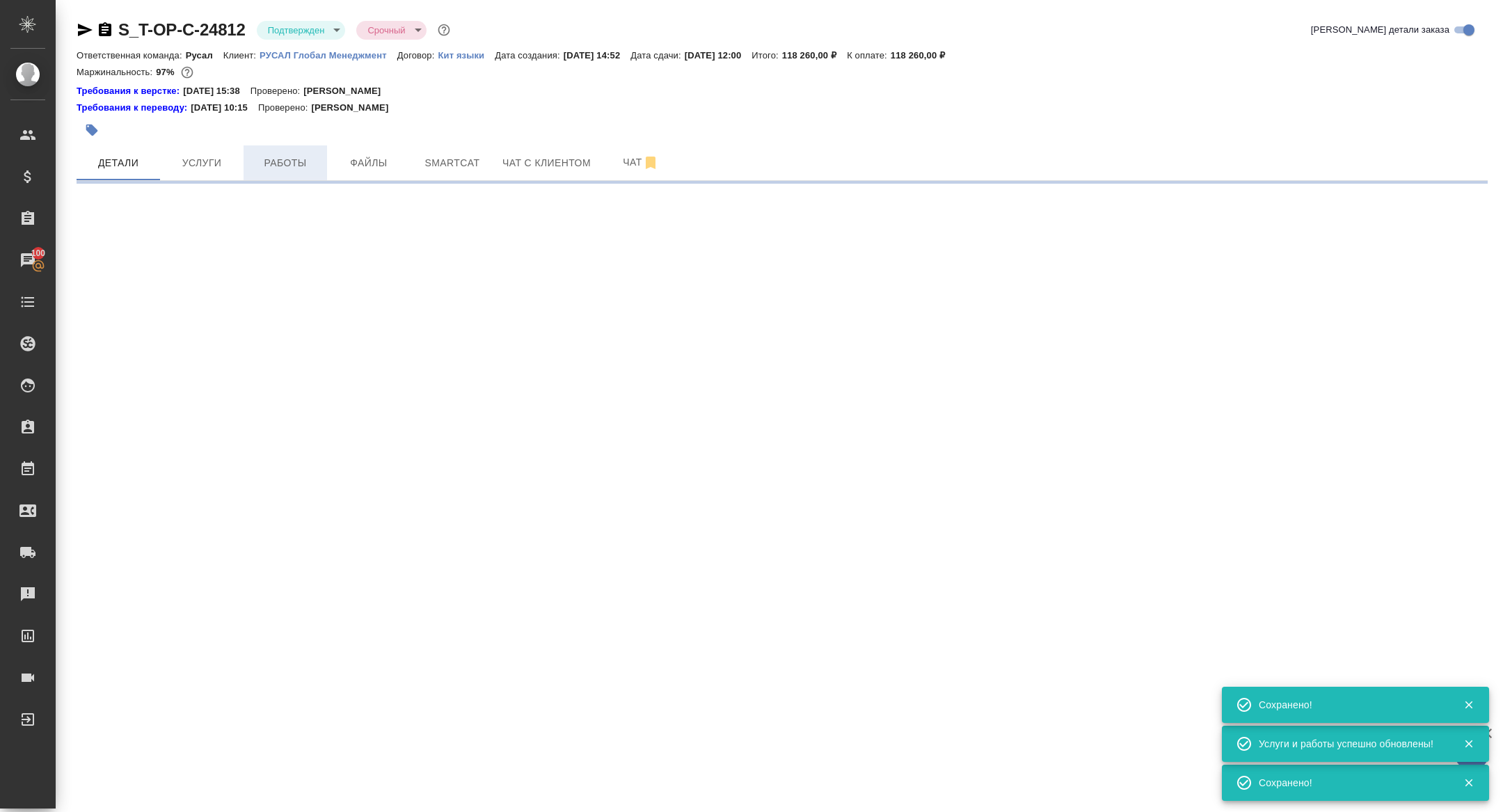
select select "RU"
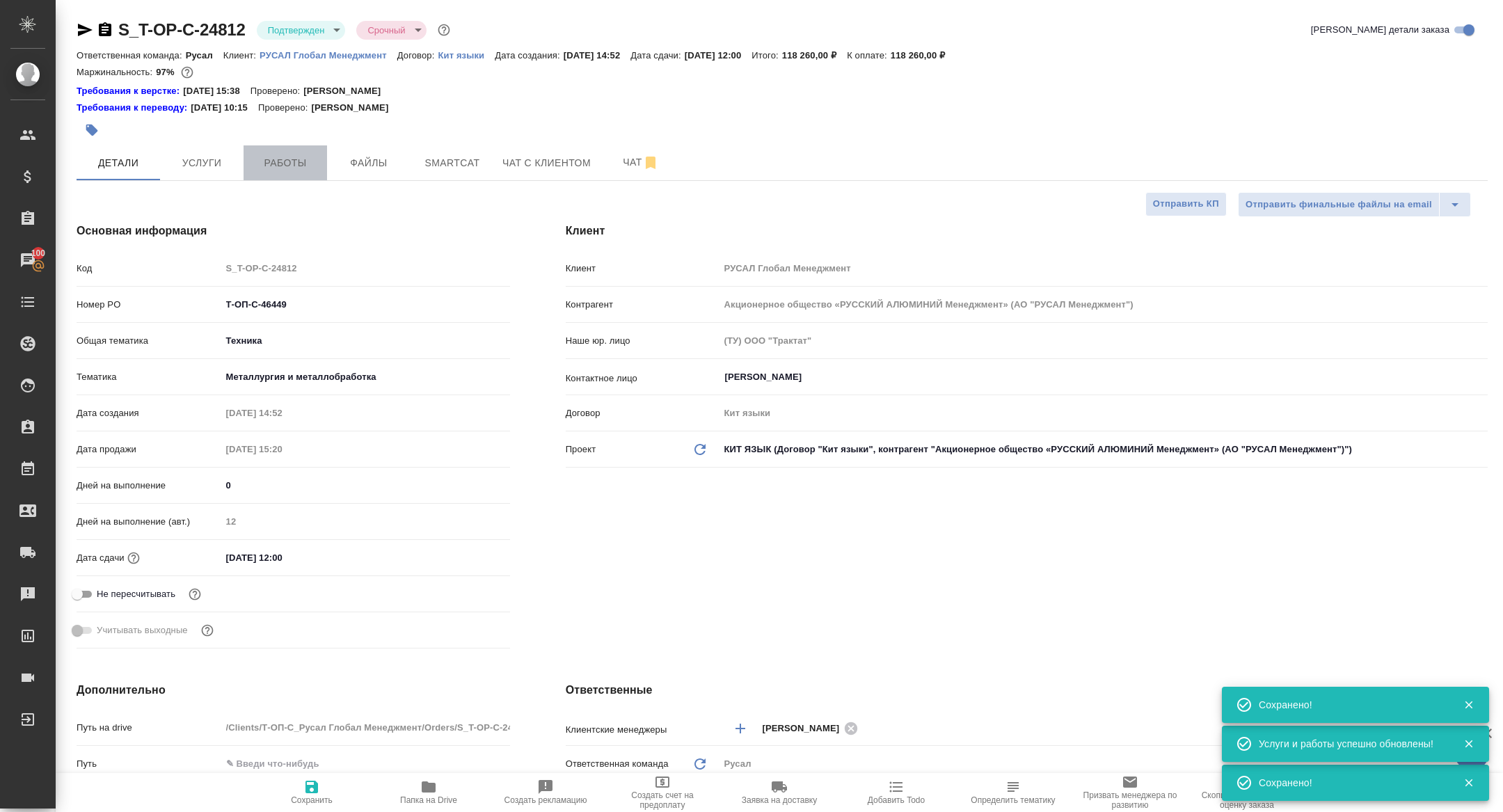
click at [299, 165] on span "Работы" at bounding box center [284, 162] width 67 height 17
type textarea "x"
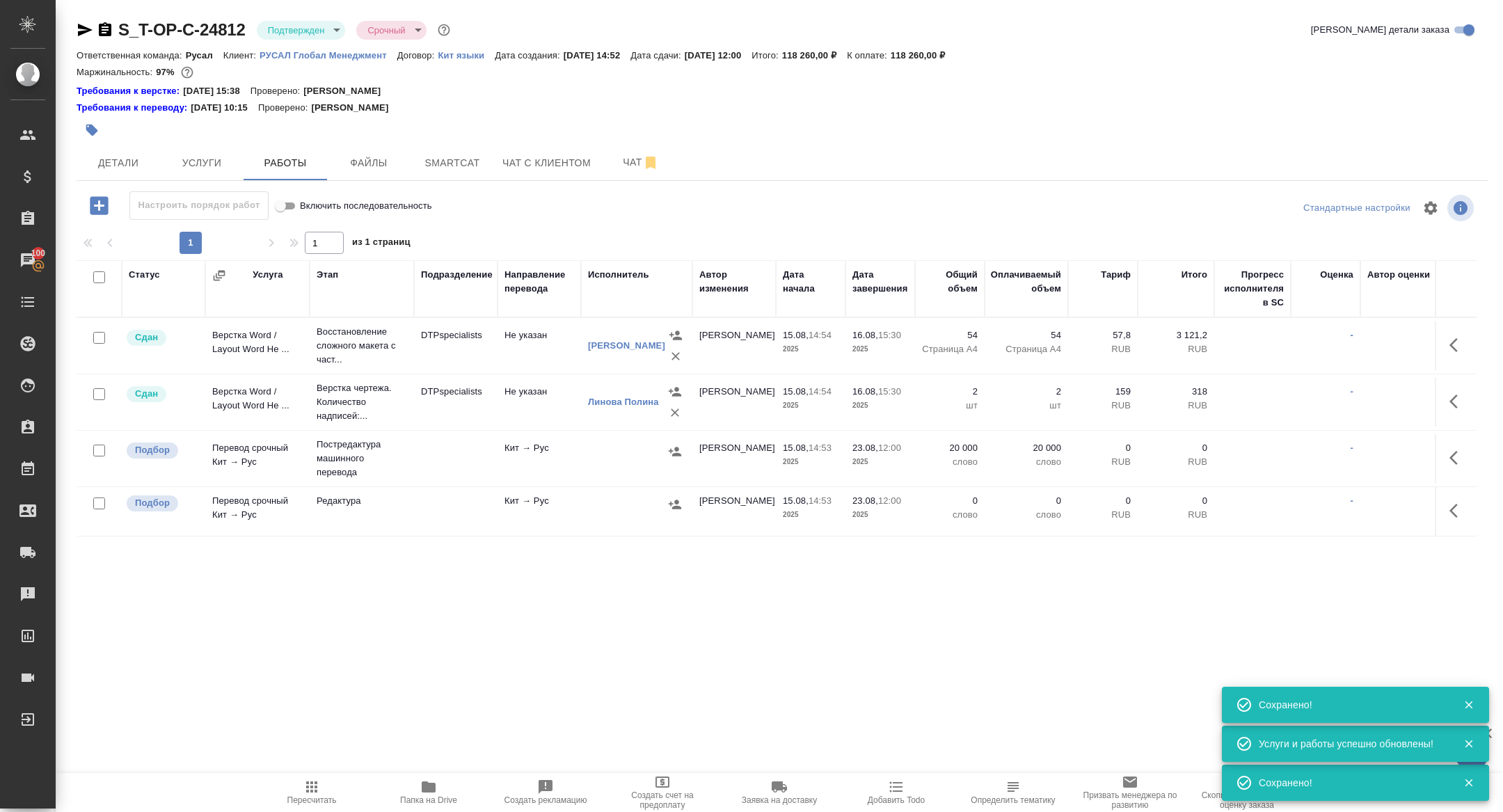
click at [92, 132] on icon "button" at bounding box center [92, 130] width 12 height 12
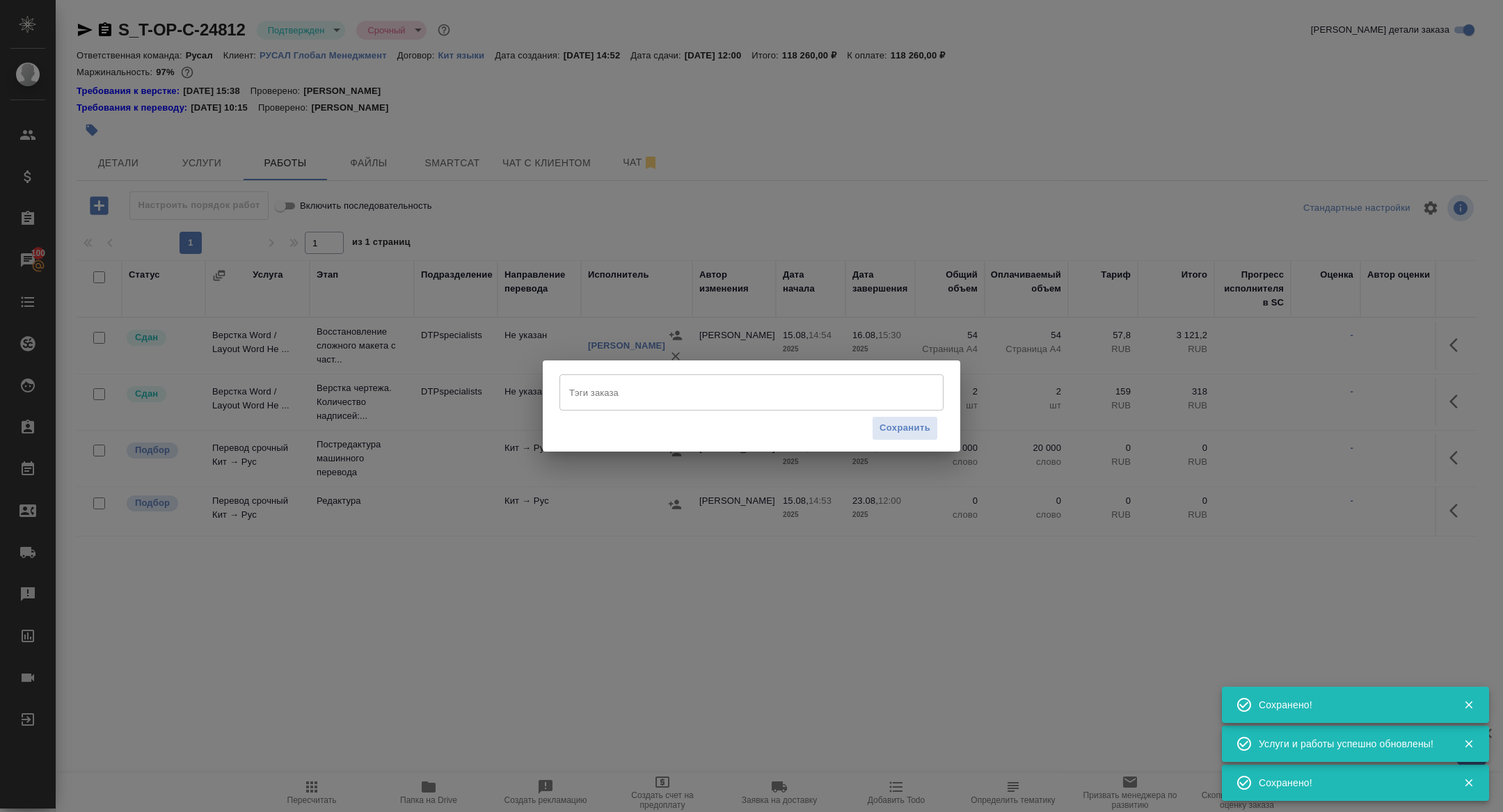
click at [623, 401] on input "Тэги заказа" at bounding box center [738, 392] width 345 height 24
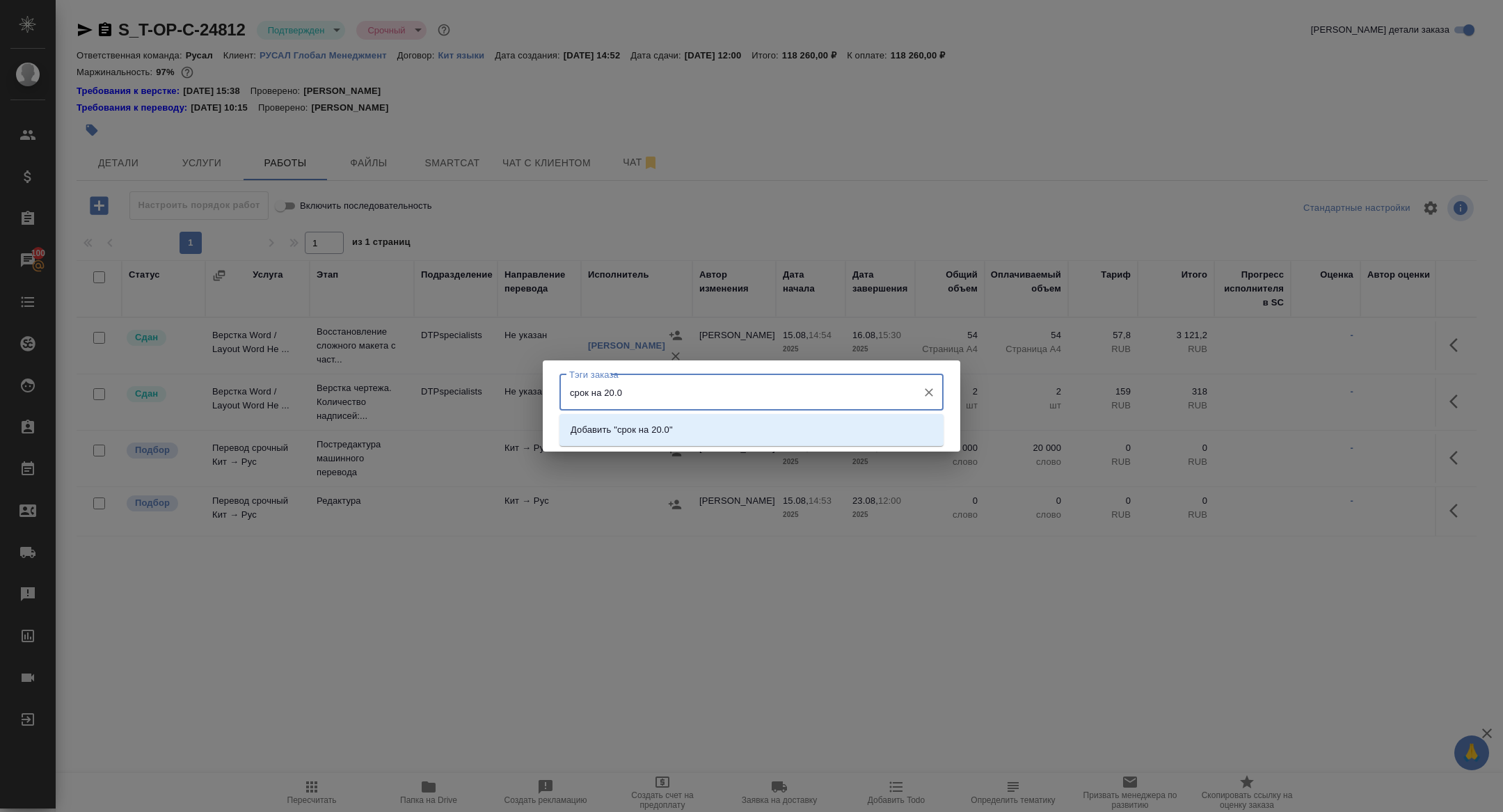
type input "срок на 20.08"
click at [775, 441] on li "Добавить "срок на 20.08"" at bounding box center [751, 430] width 384 height 25
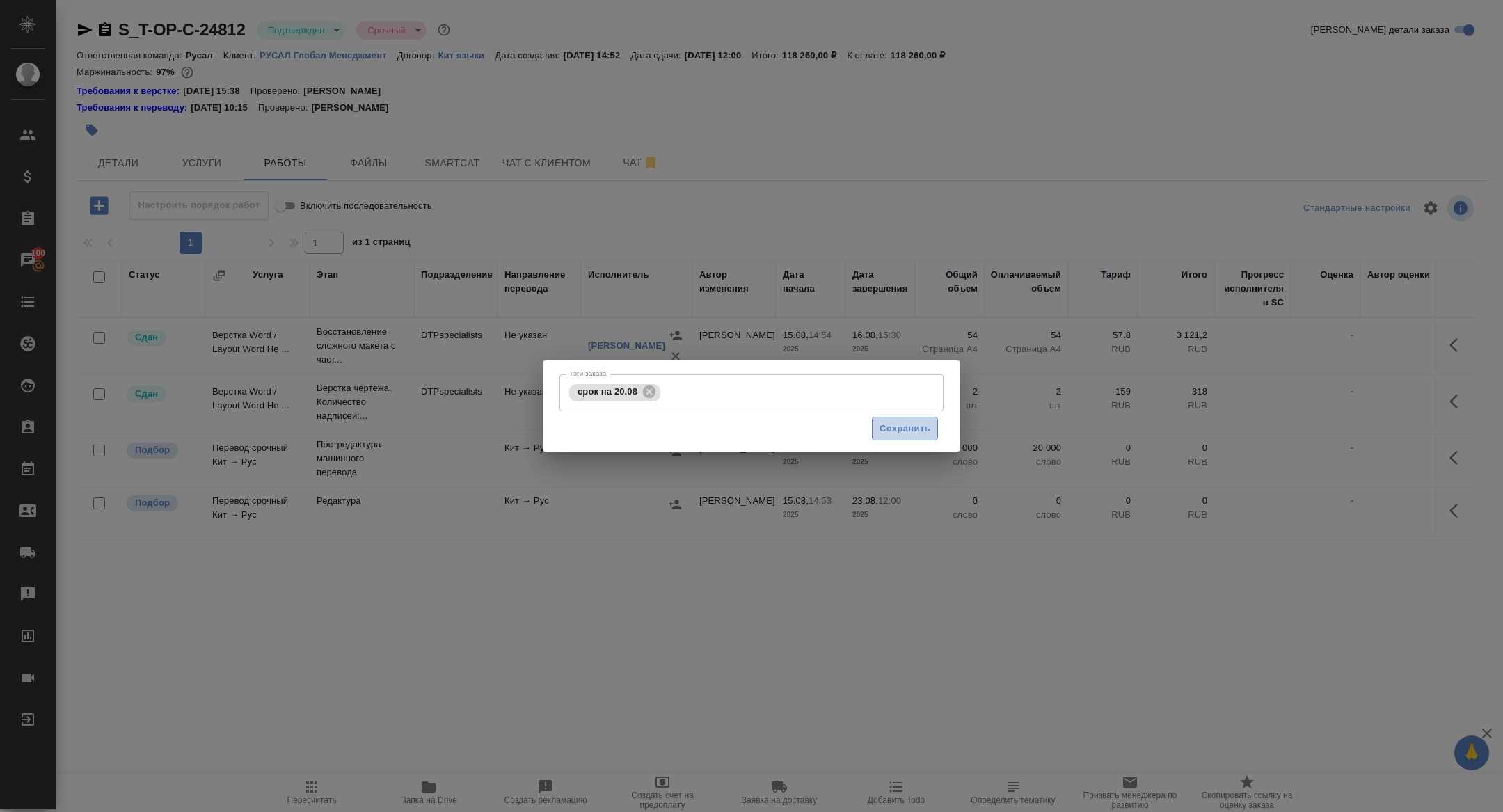
click at [927, 433] on span "Сохранить" at bounding box center [905, 428] width 51 height 16
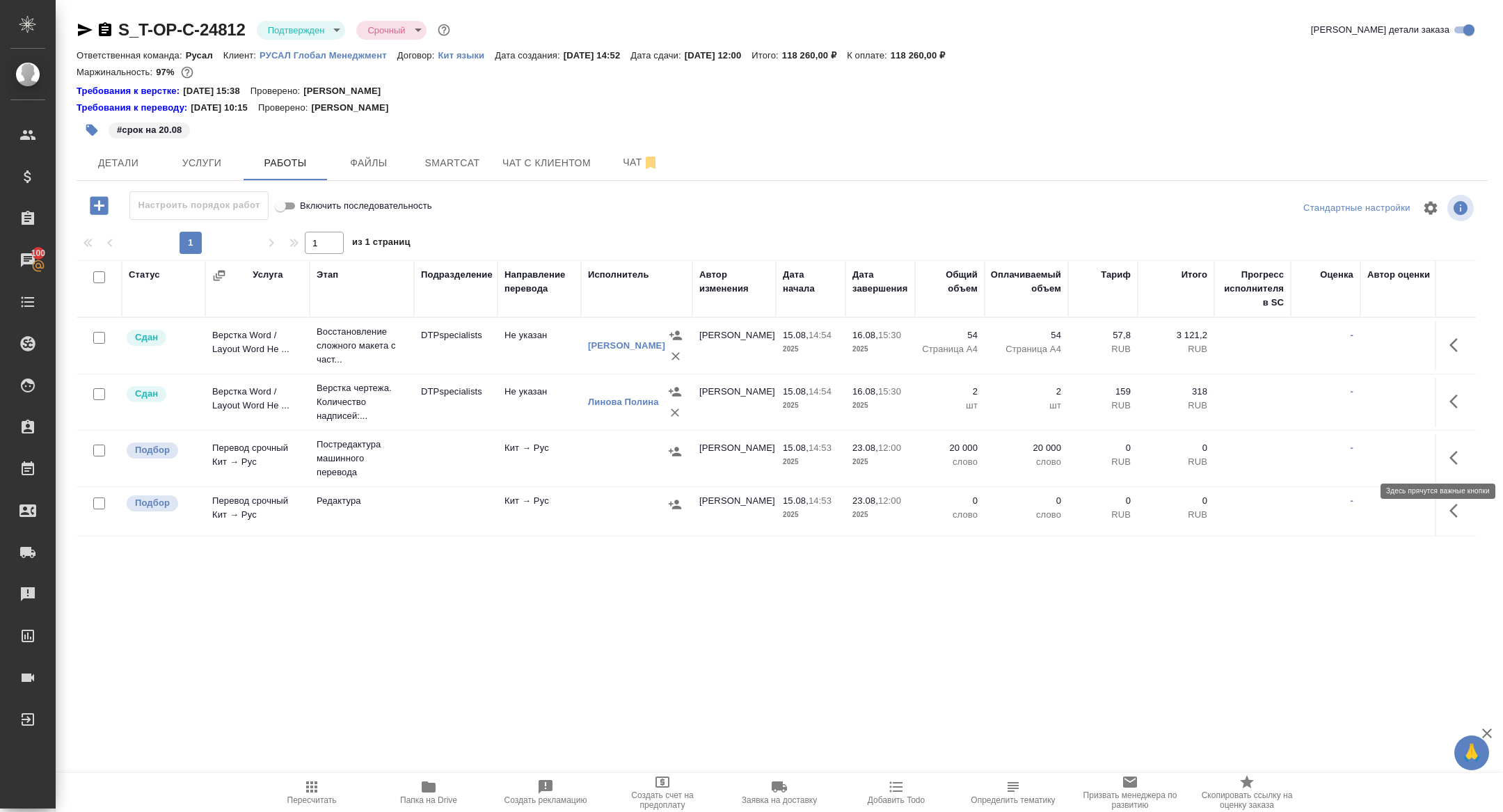
click at [1459, 463] on icon "button" at bounding box center [1457, 457] width 16 height 16
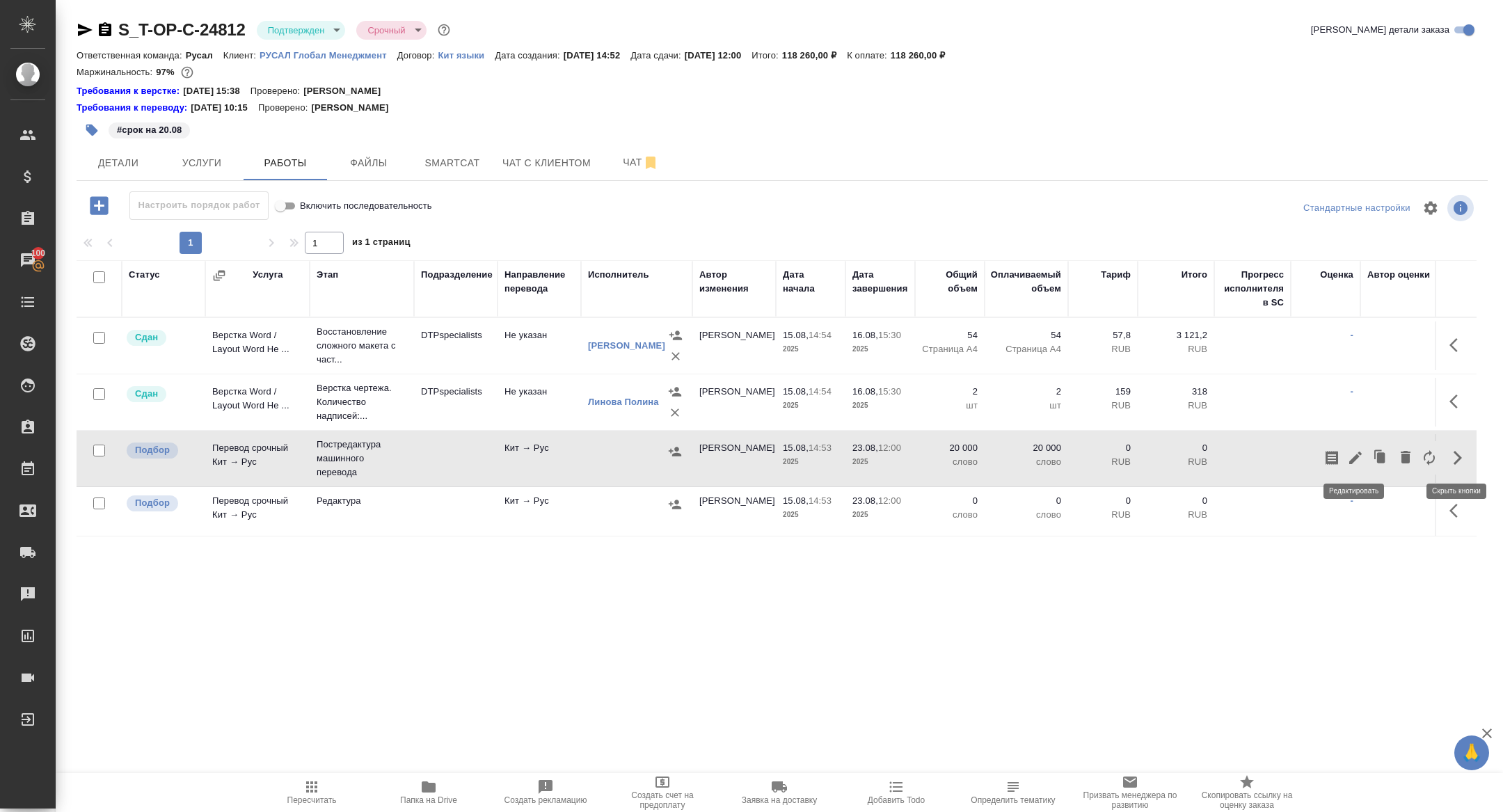
click at [1361, 460] on icon "button" at bounding box center [1356, 457] width 16 height 16
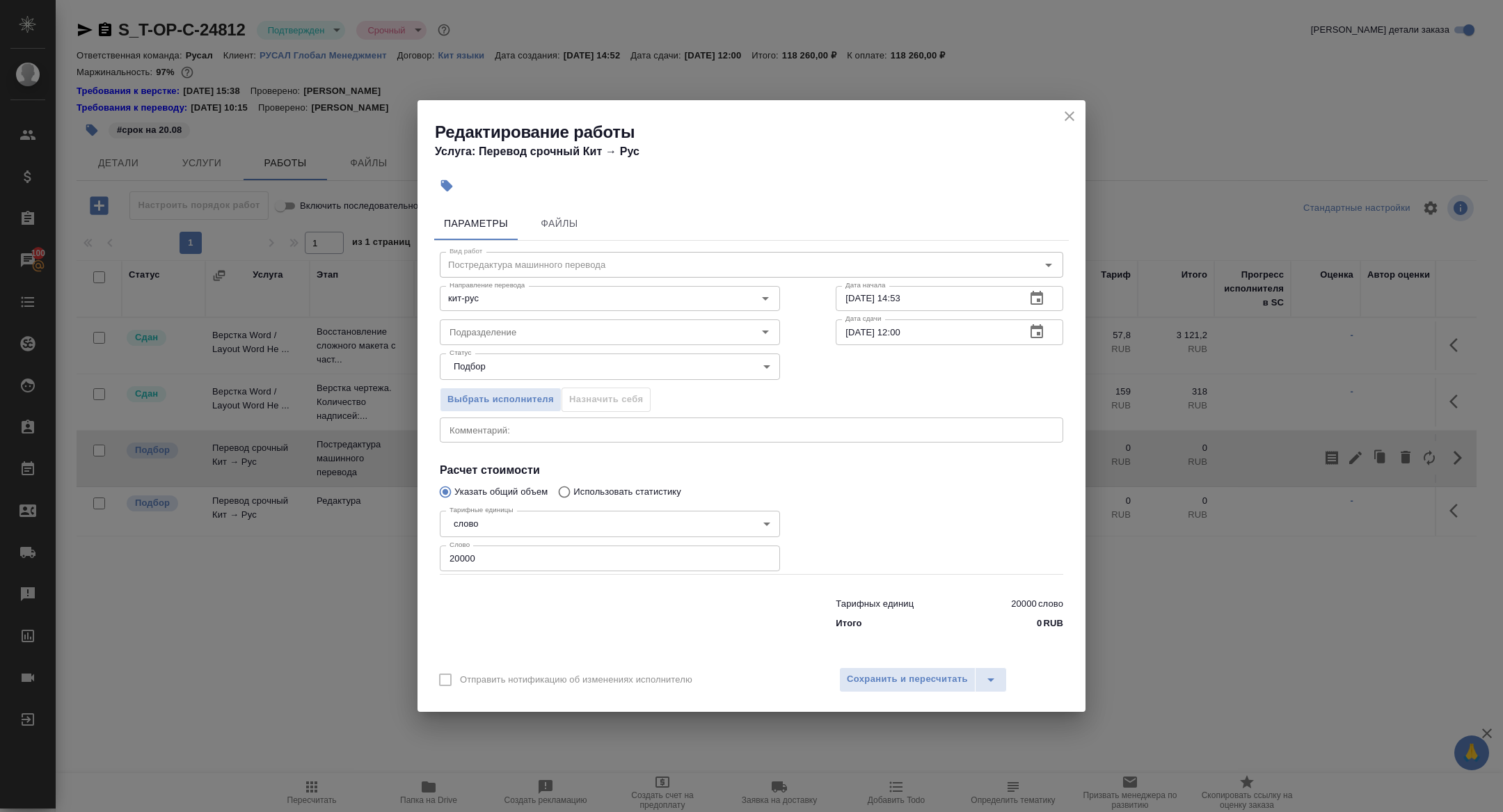
click at [1051, 303] on button "button" at bounding box center [1037, 298] width 34 height 34
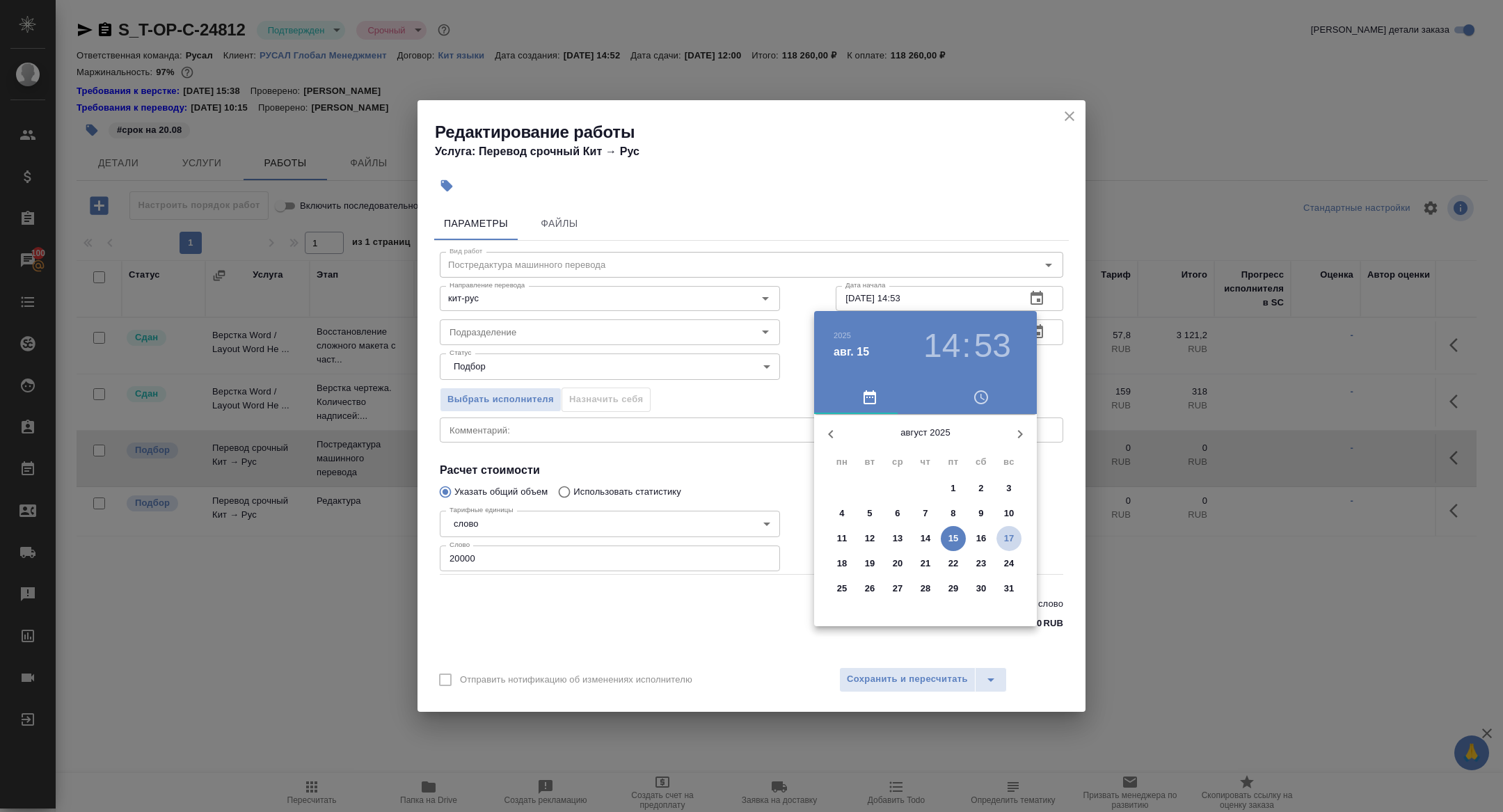
click at [1002, 541] on span "17" at bounding box center [1008, 538] width 25 height 14
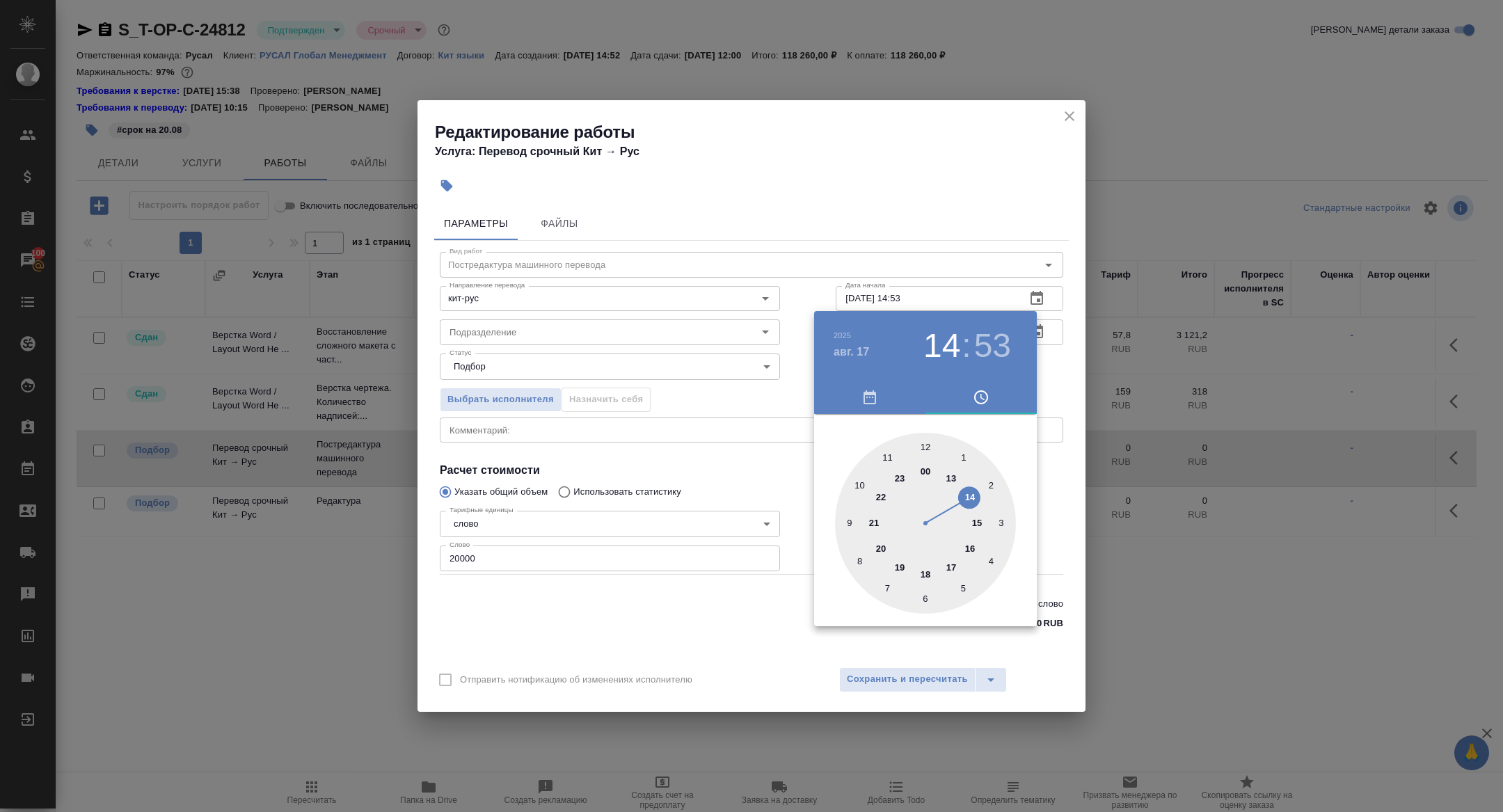
click at [962, 572] on div at bounding box center [925, 523] width 181 height 181
click at [926, 445] on div at bounding box center [925, 523] width 181 height 181
type input "17.08.2025 17:00"
click at [746, 412] on div at bounding box center [752, 406] width 1503 height 812
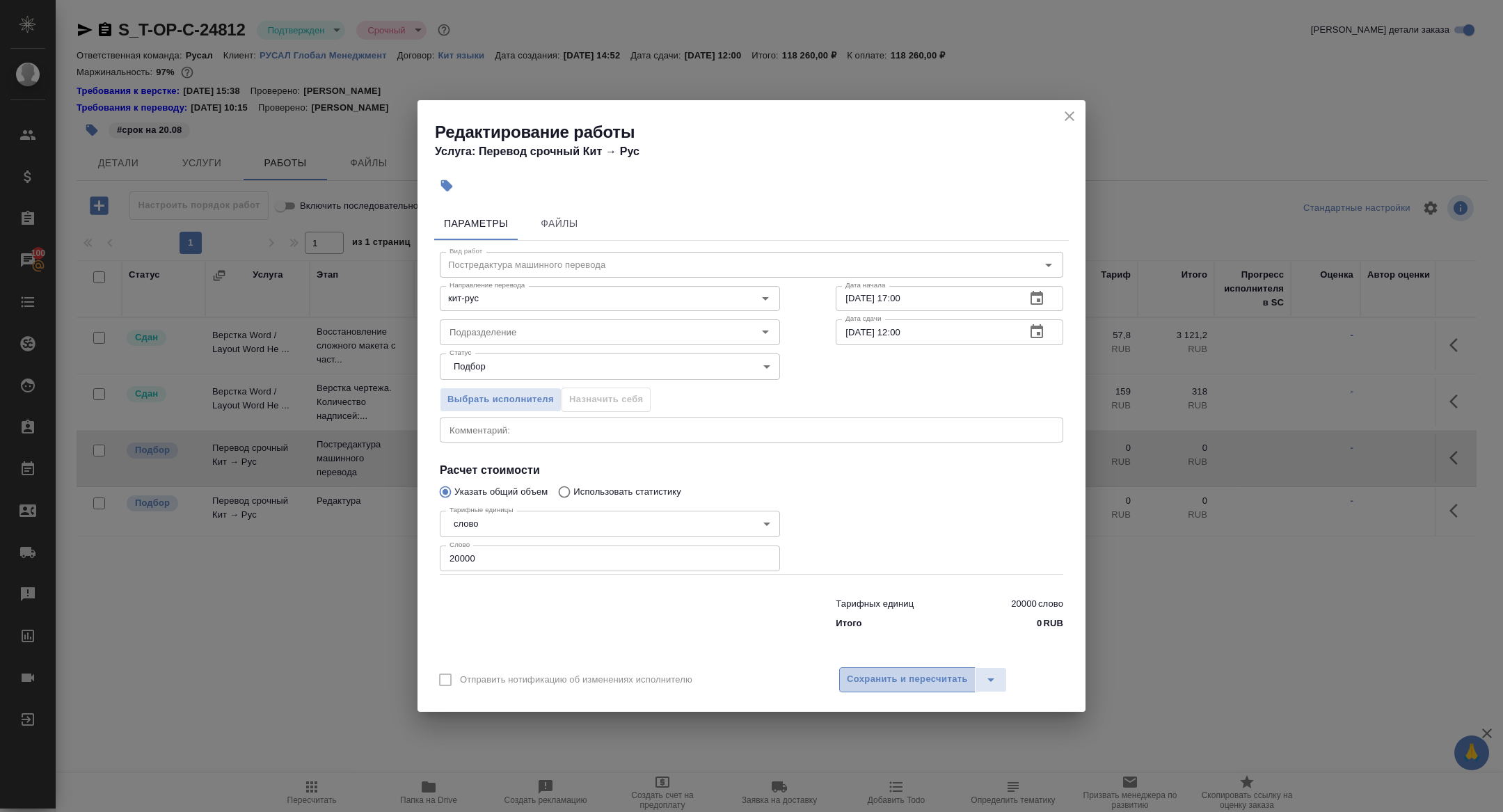
click at [918, 680] on span "Сохранить и пересчитать" at bounding box center [907, 679] width 121 height 16
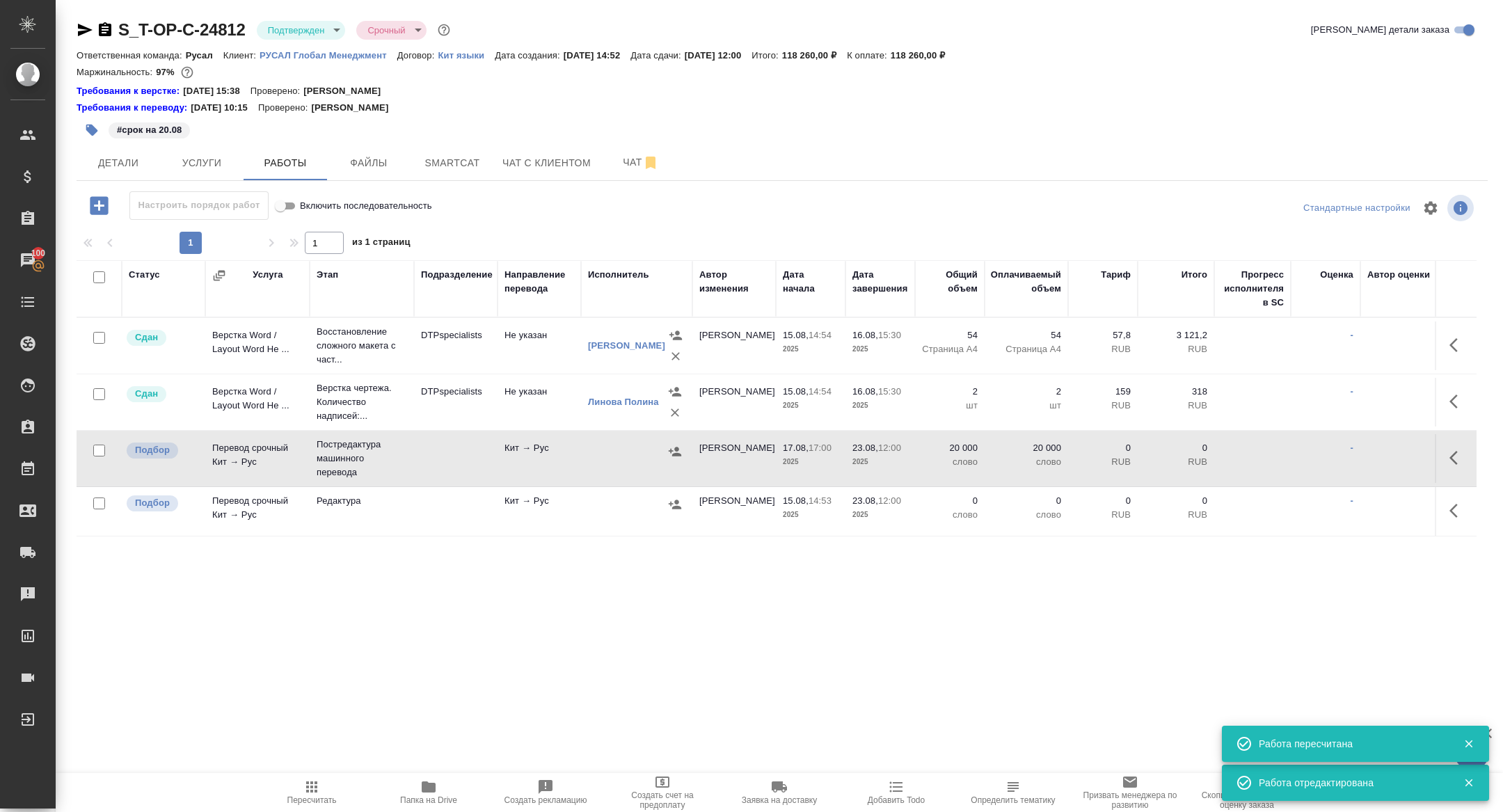
click at [674, 451] on icon "button" at bounding box center [674, 451] width 14 height 14
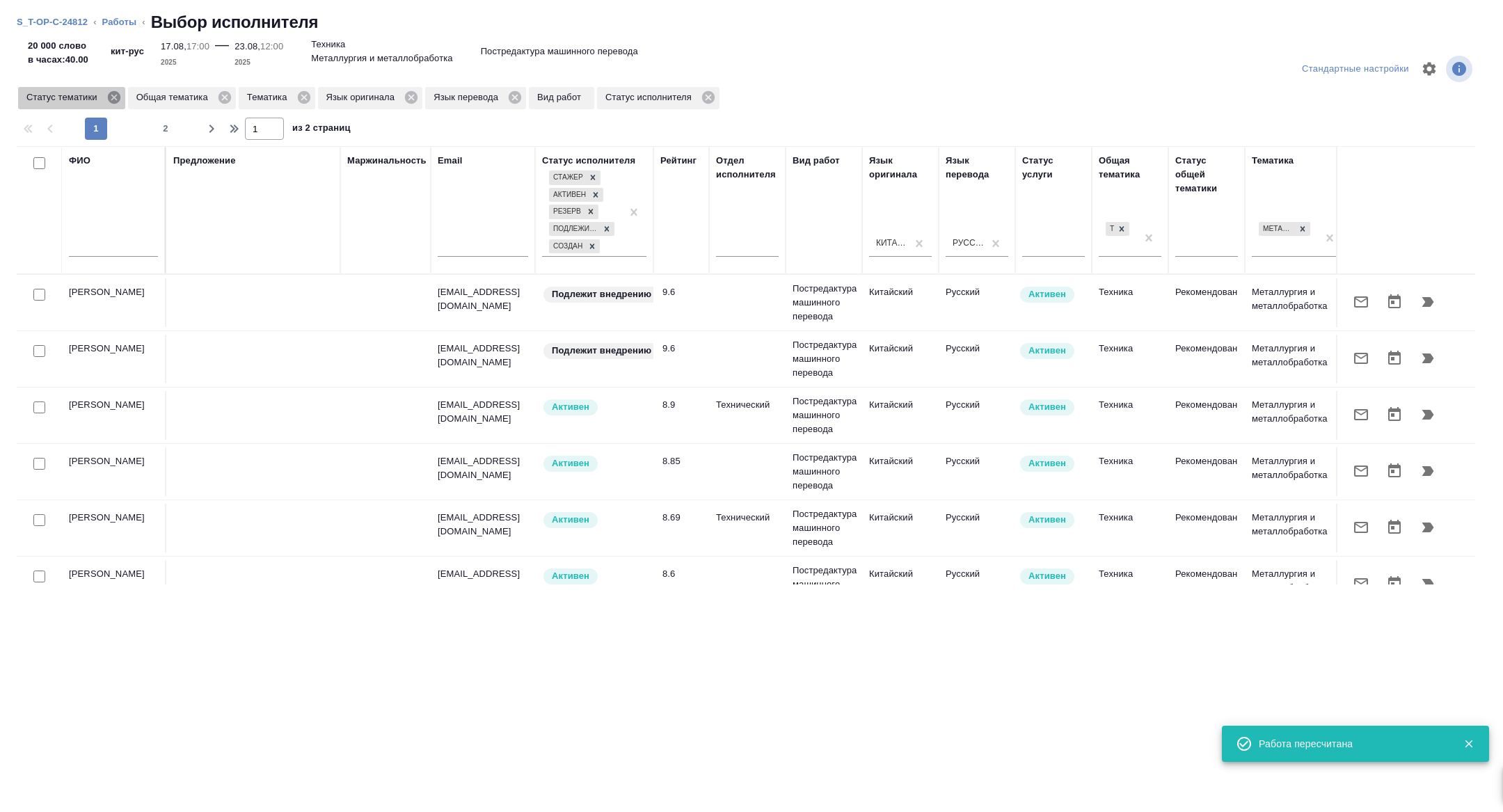
click at [118, 99] on icon at bounding box center [114, 97] width 15 height 15
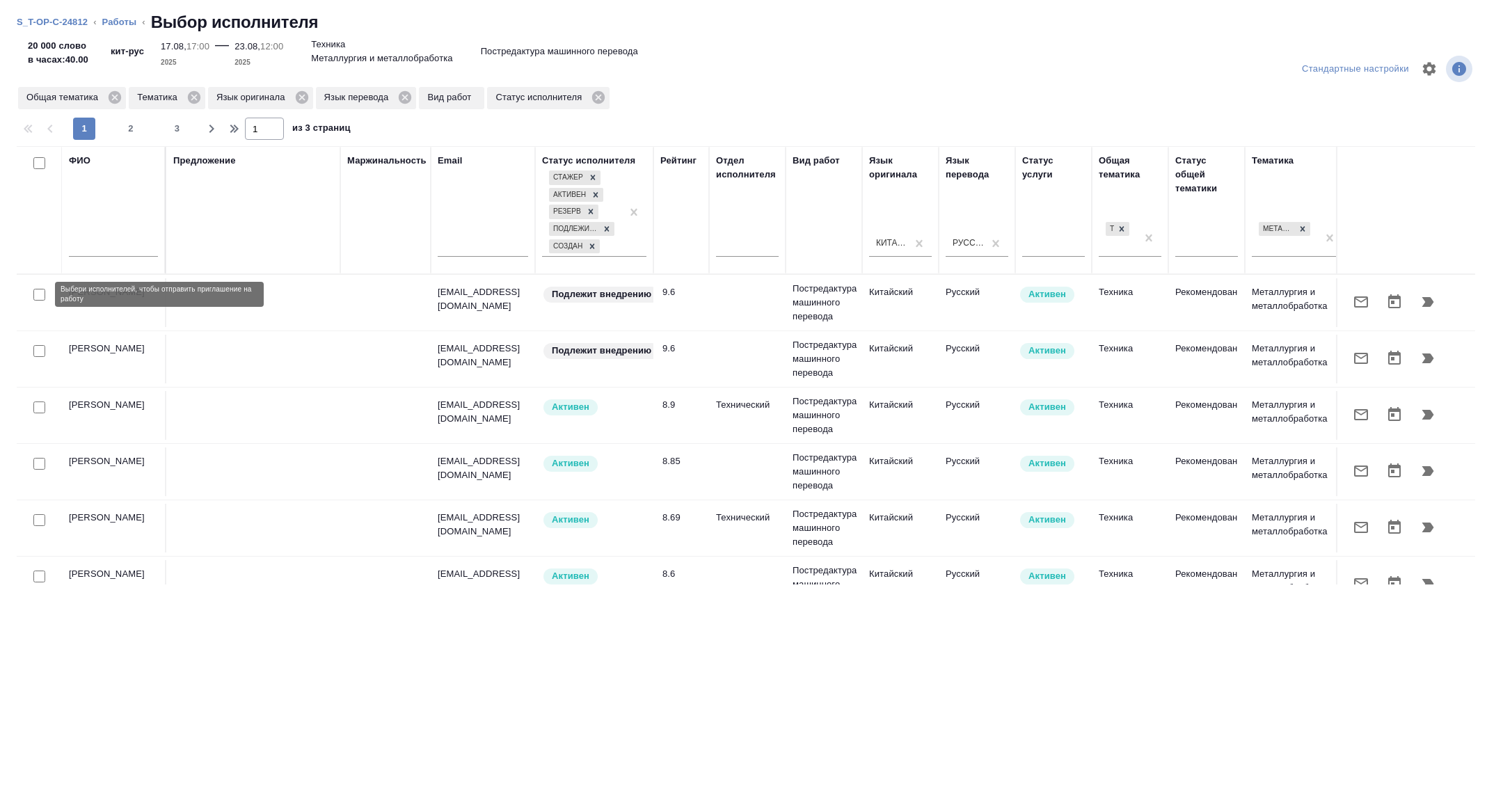
click at [34, 296] on input "checkbox" at bounding box center [40, 295] width 12 height 12
checkbox input "true"
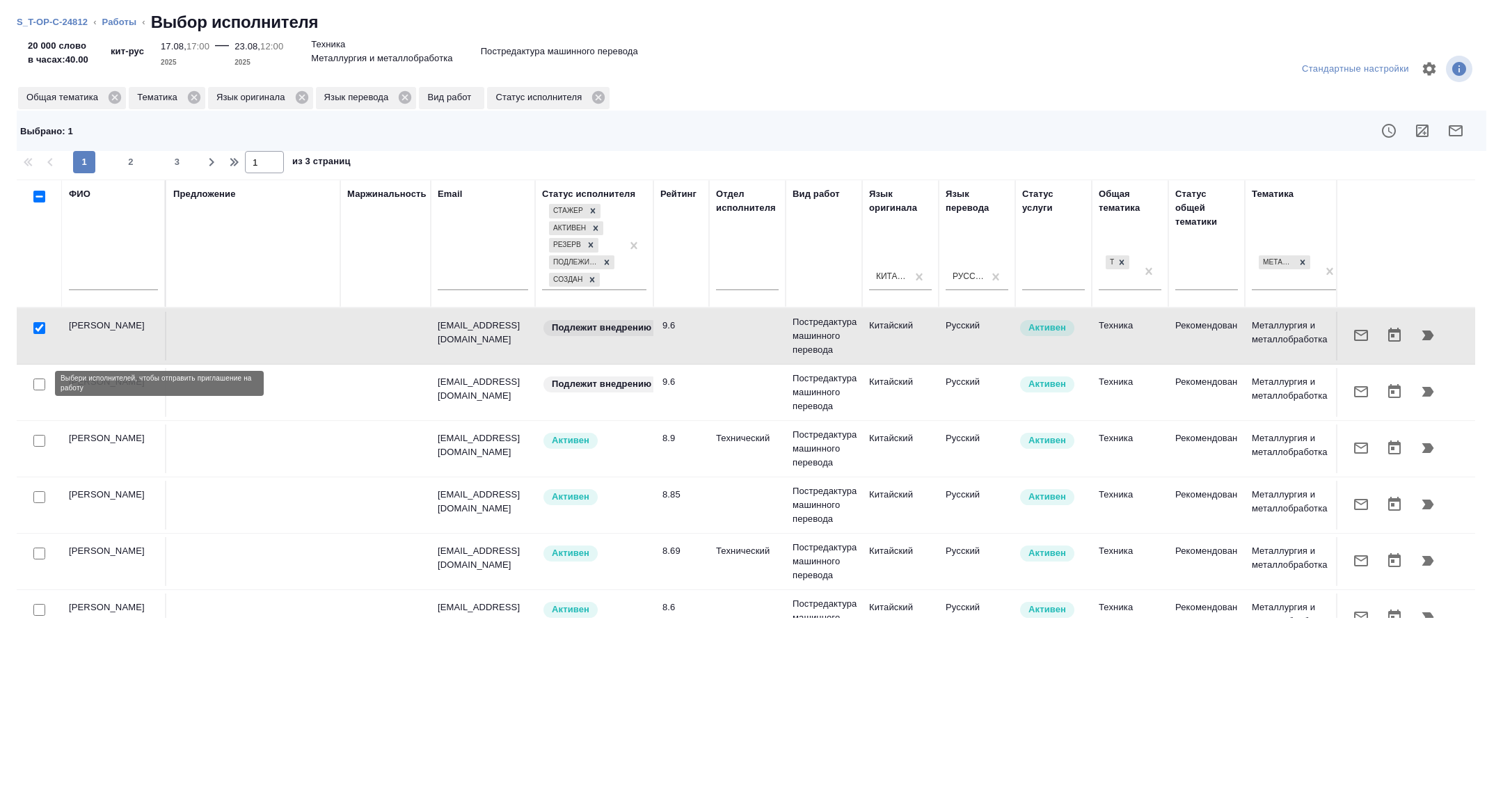
click at [40, 385] on input "checkbox" at bounding box center [40, 385] width 12 height 12
checkbox input "true"
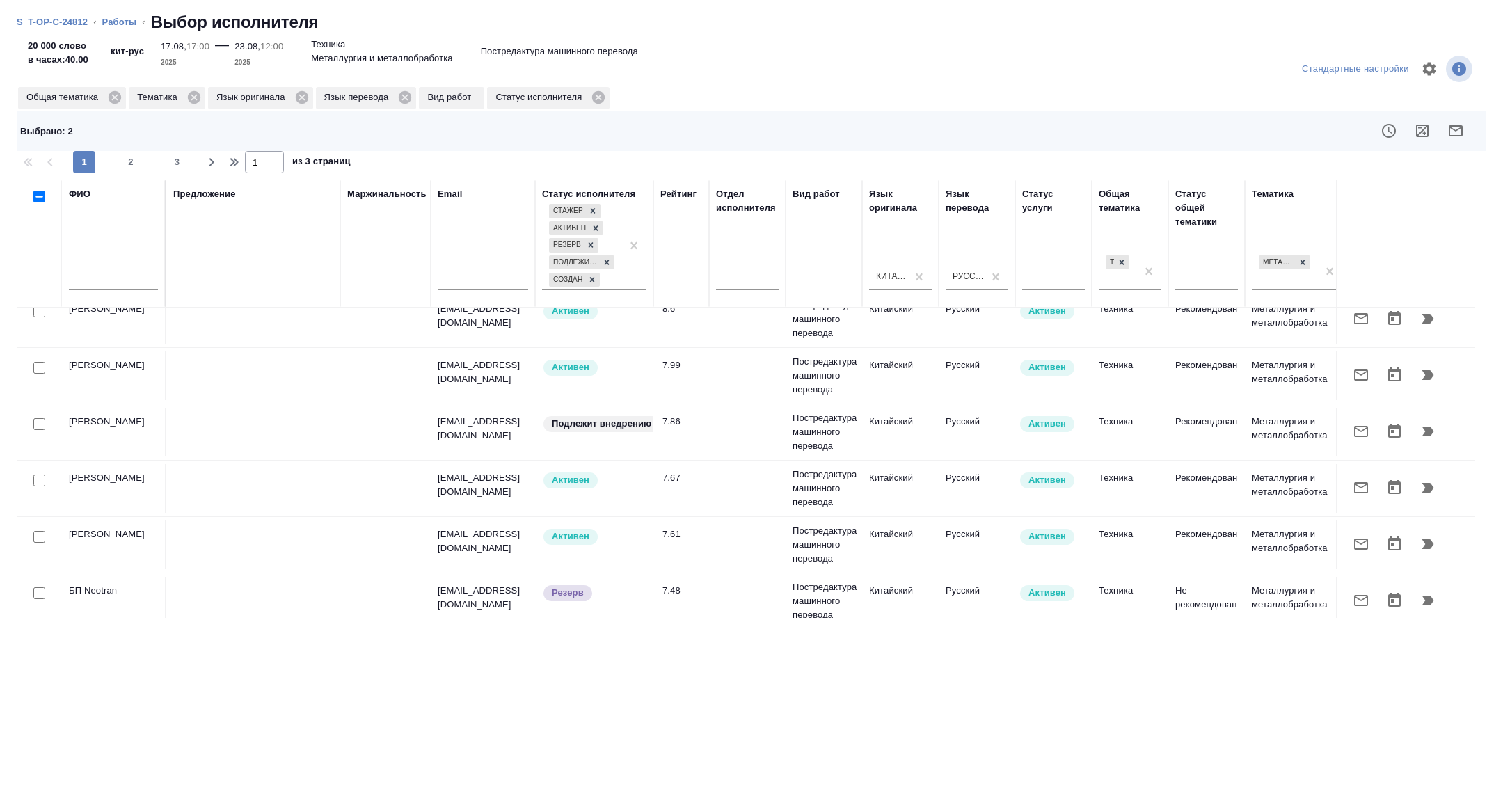
scroll to position [303, 0]
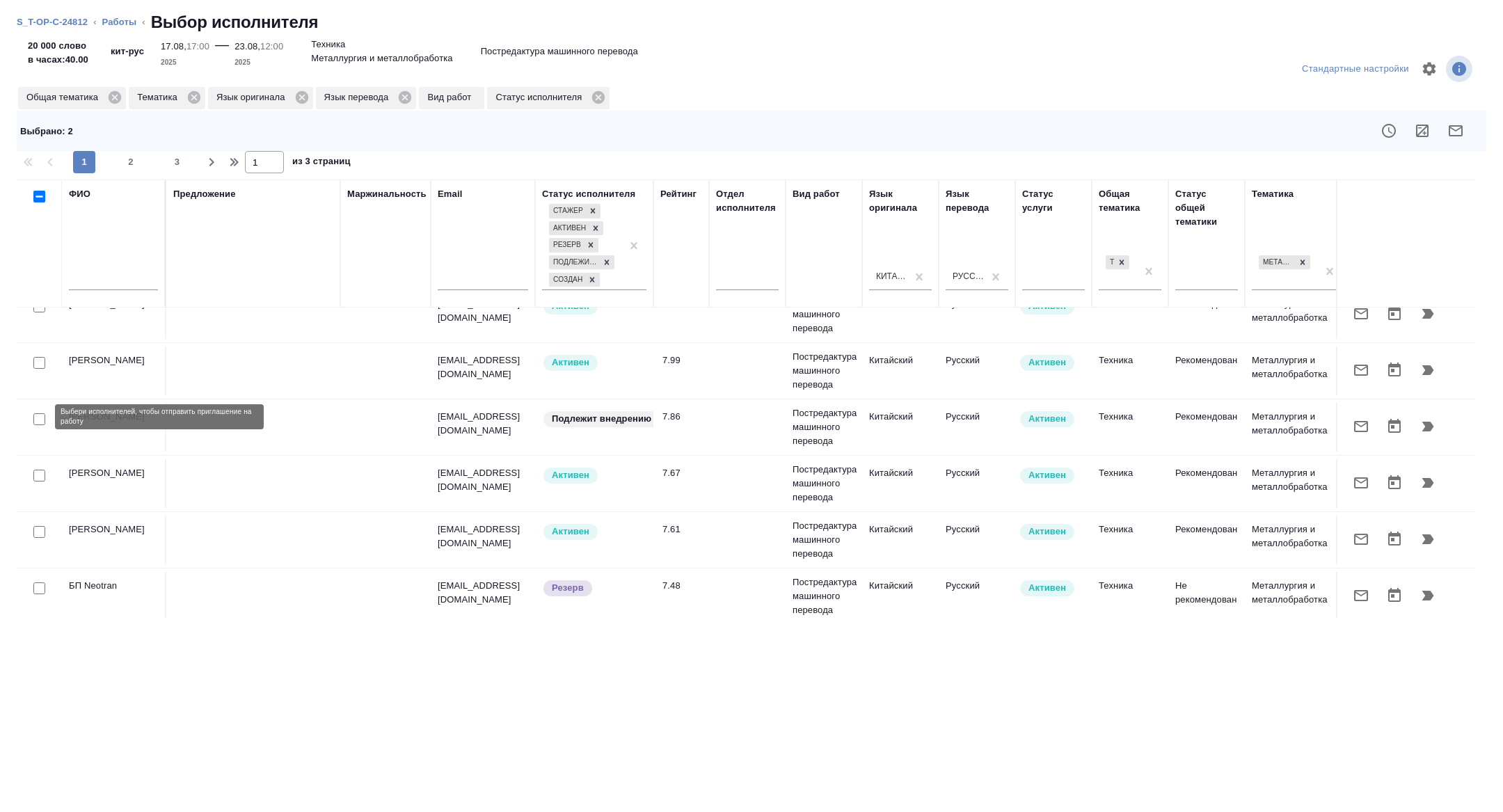
click at [40, 418] on input "checkbox" at bounding box center [40, 419] width 12 height 12
checkbox input "true"
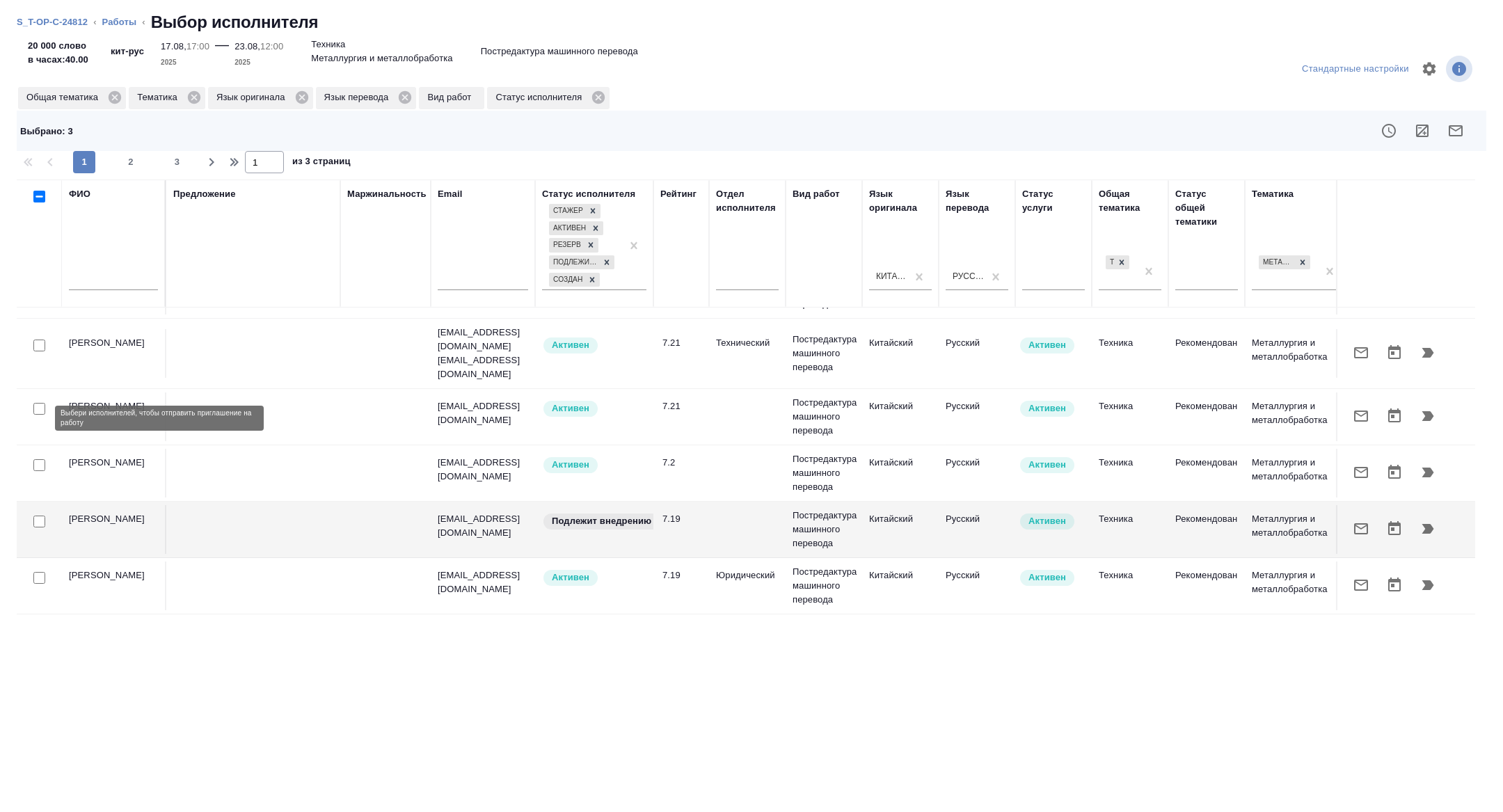
scroll to position [967, 0]
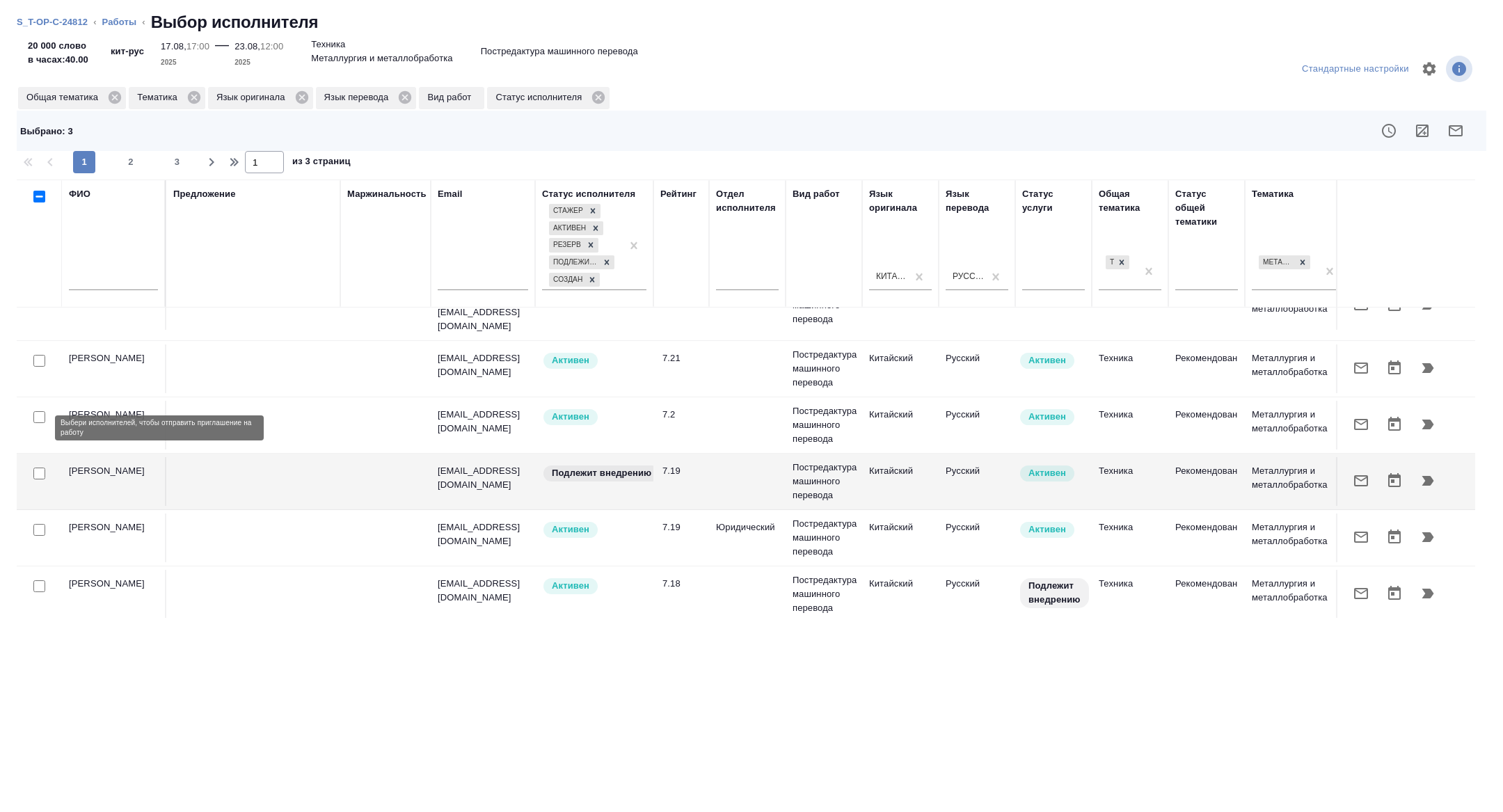
click at [43, 468] on input "checkbox" at bounding box center [40, 474] width 12 height 12
checkbox input "true"
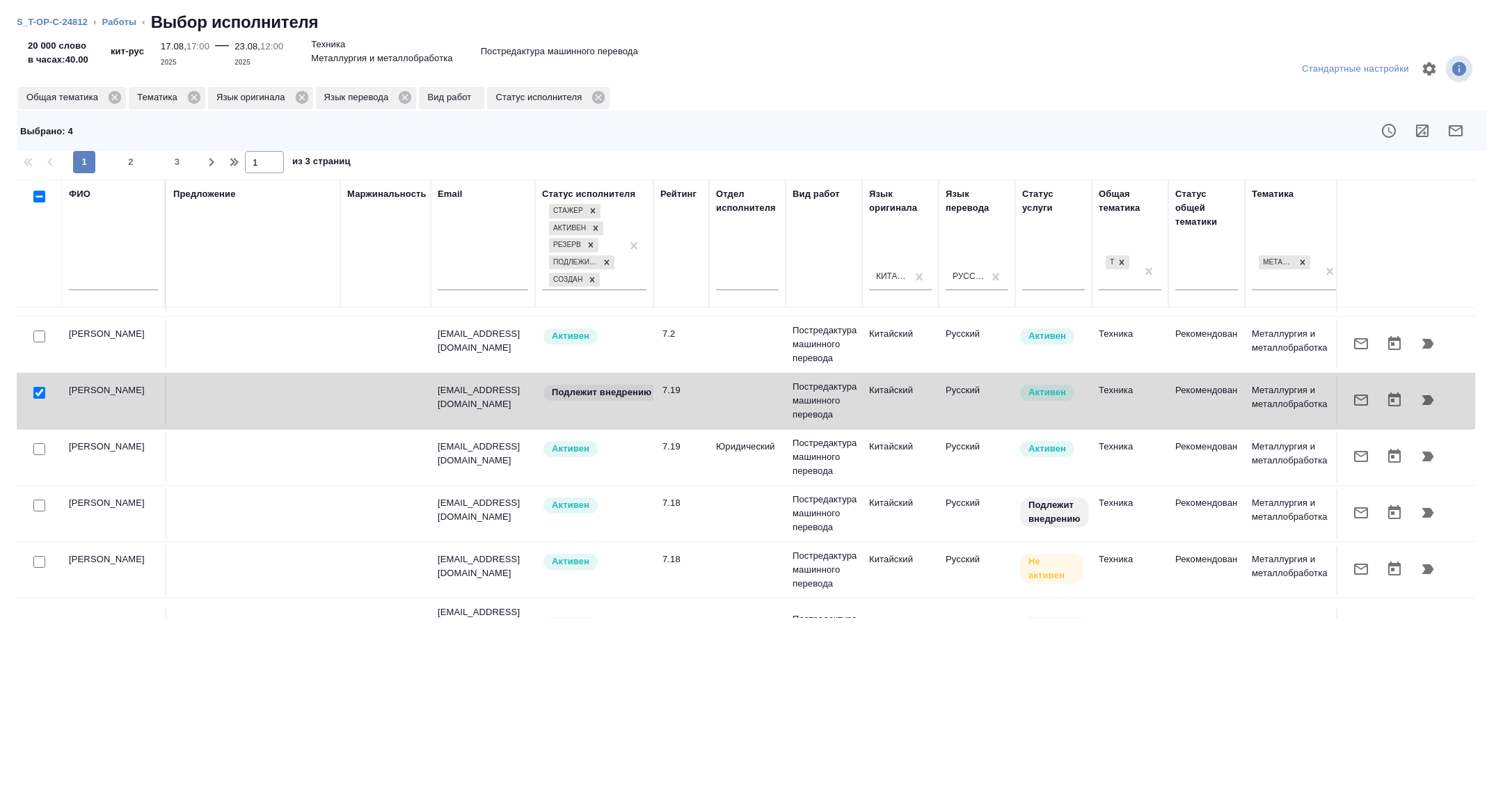
scroll to position [1093, 0]
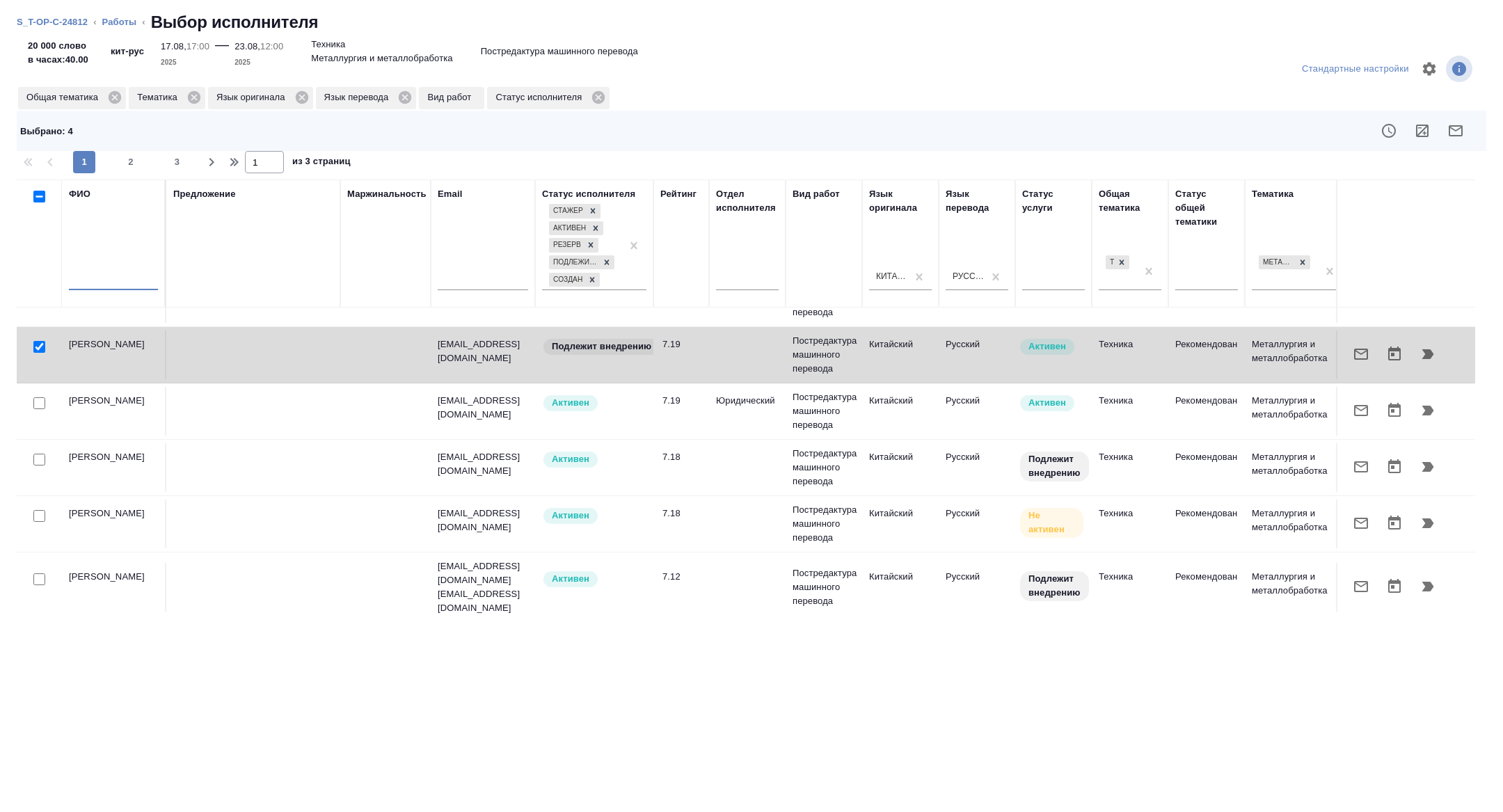
click at [77, 278] on input "text" at bounding box center [113, 281] width 89 height 17
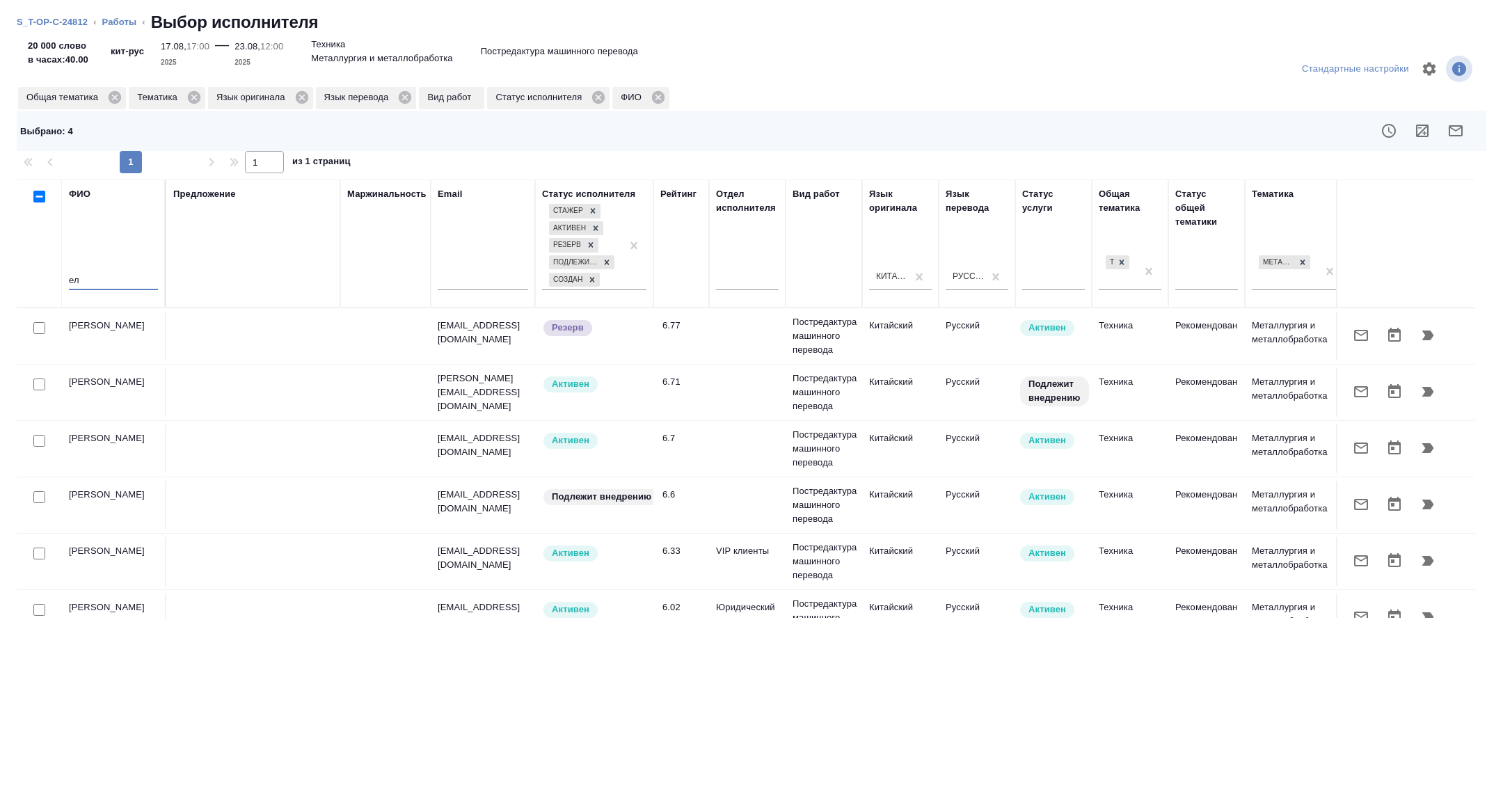
scroll to position [27, 0]
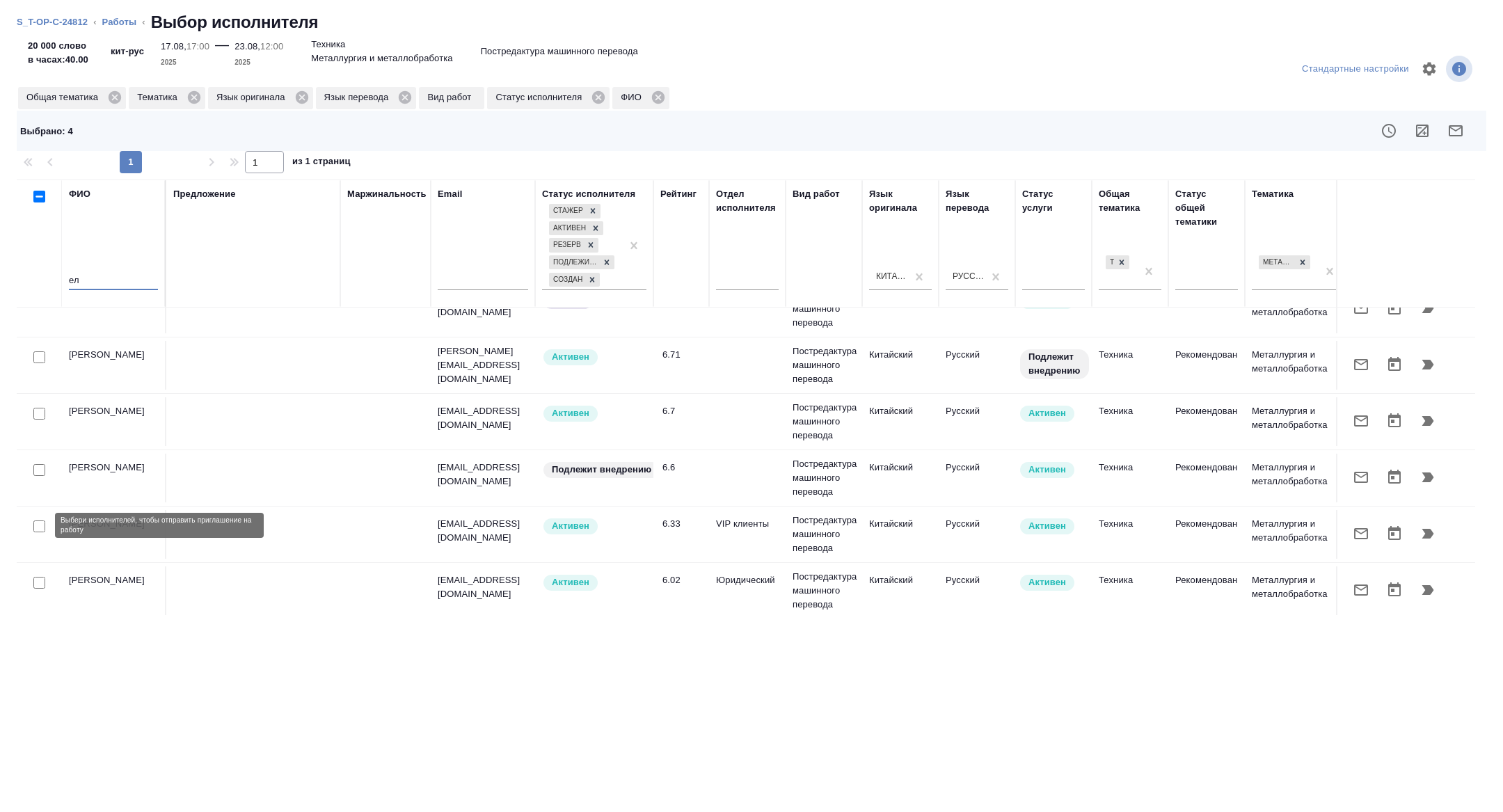
type input "ел"
click at [40, 524] on input "checkbox" at bounding box center [40, 526] width 12 height 12
checkbox input "true"
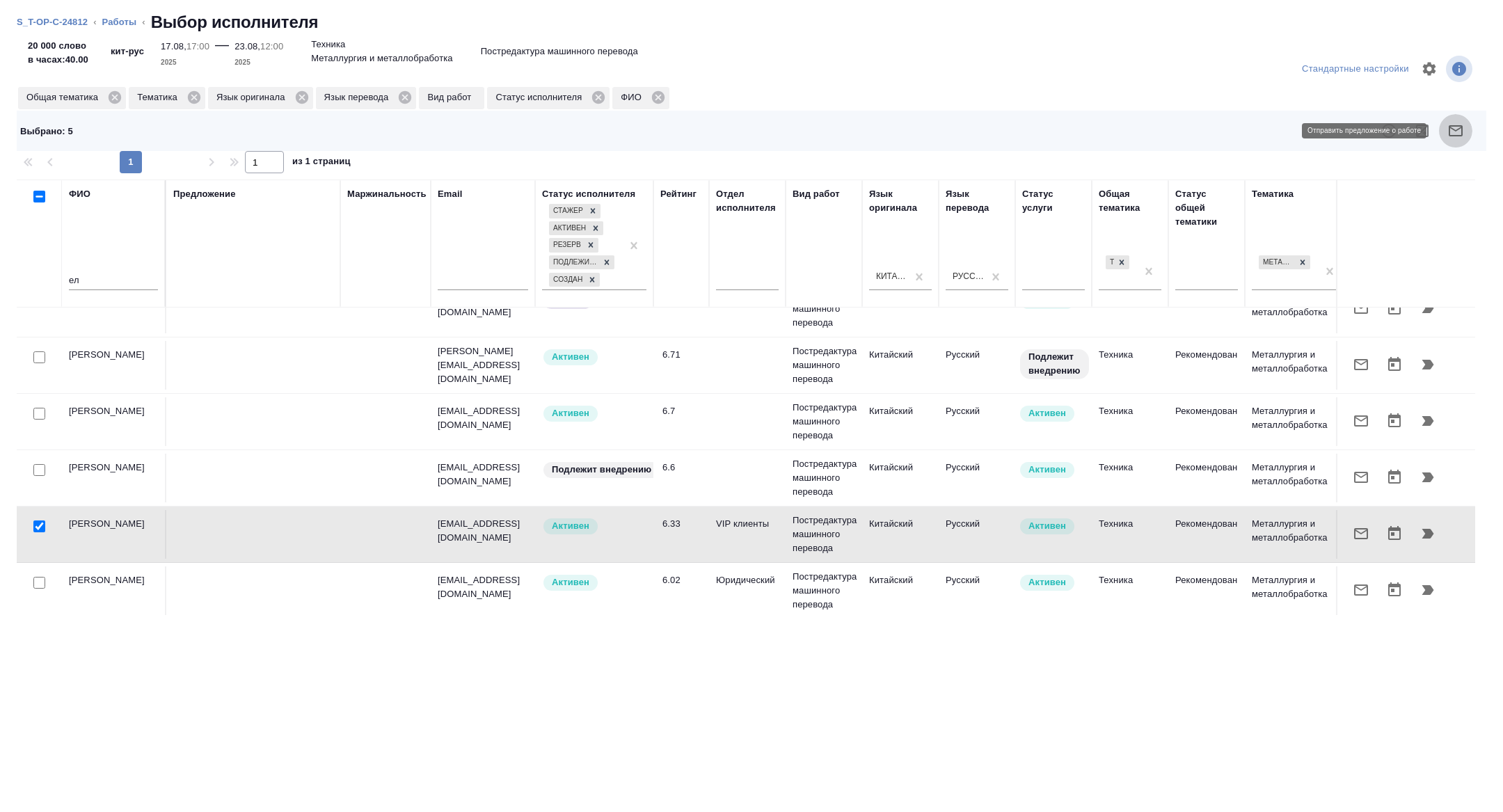
click at [1457, 120] on button "button" at bounding box center [1455, 130] width 34 height 34
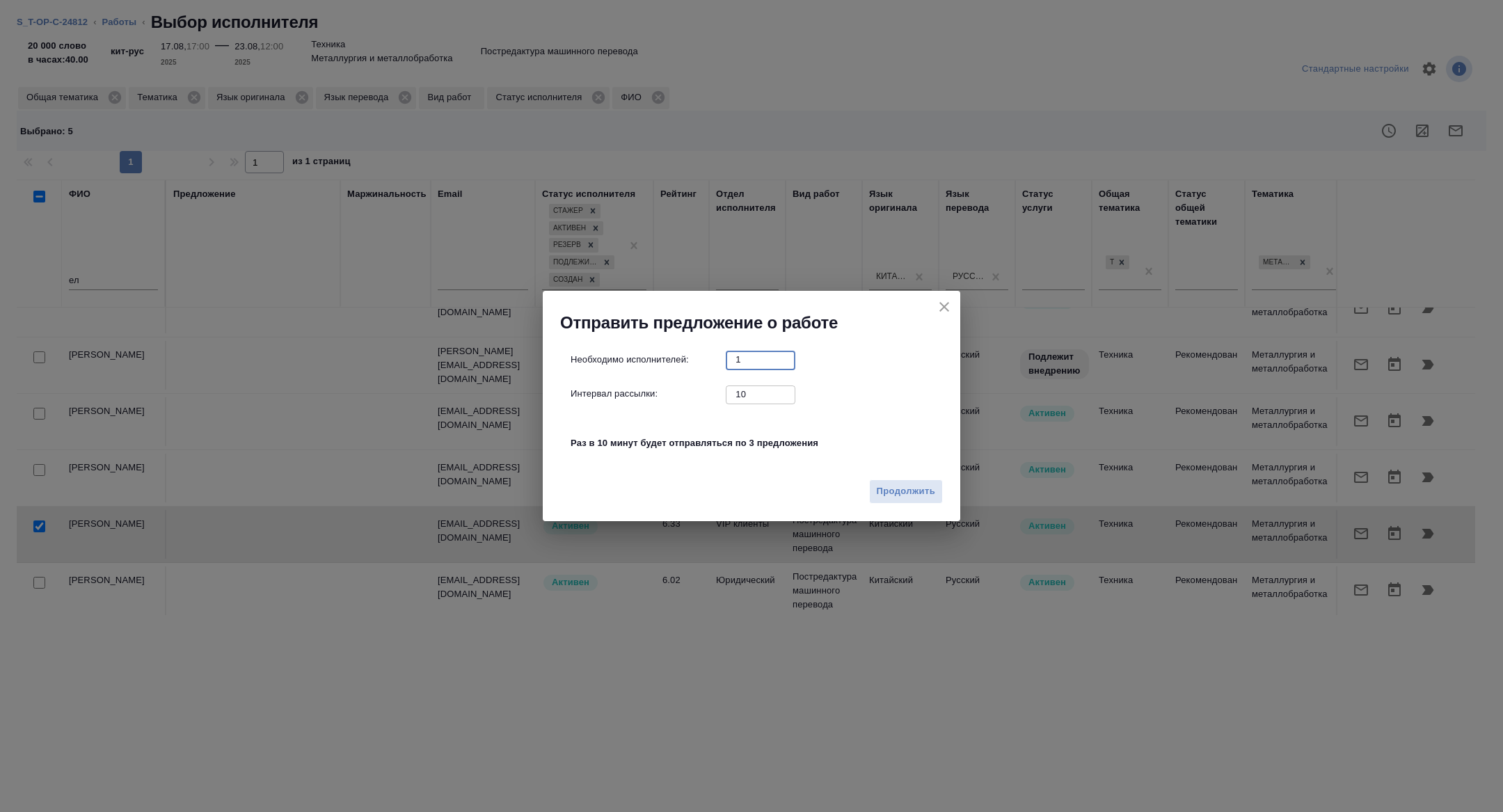
drag, startPoint x: 752, startPoint y: 357, endPoint x: 674, endPoint y: 351, distance: 78.2
click at [679, 354] on div "Необходимо исполнителей: 1 ​" at bounding box center [757, 358] width 373 height 17
type input "2"
click at [913, 491] on span "Продолжить" at bounding box center [906, 491] width 58 height 16
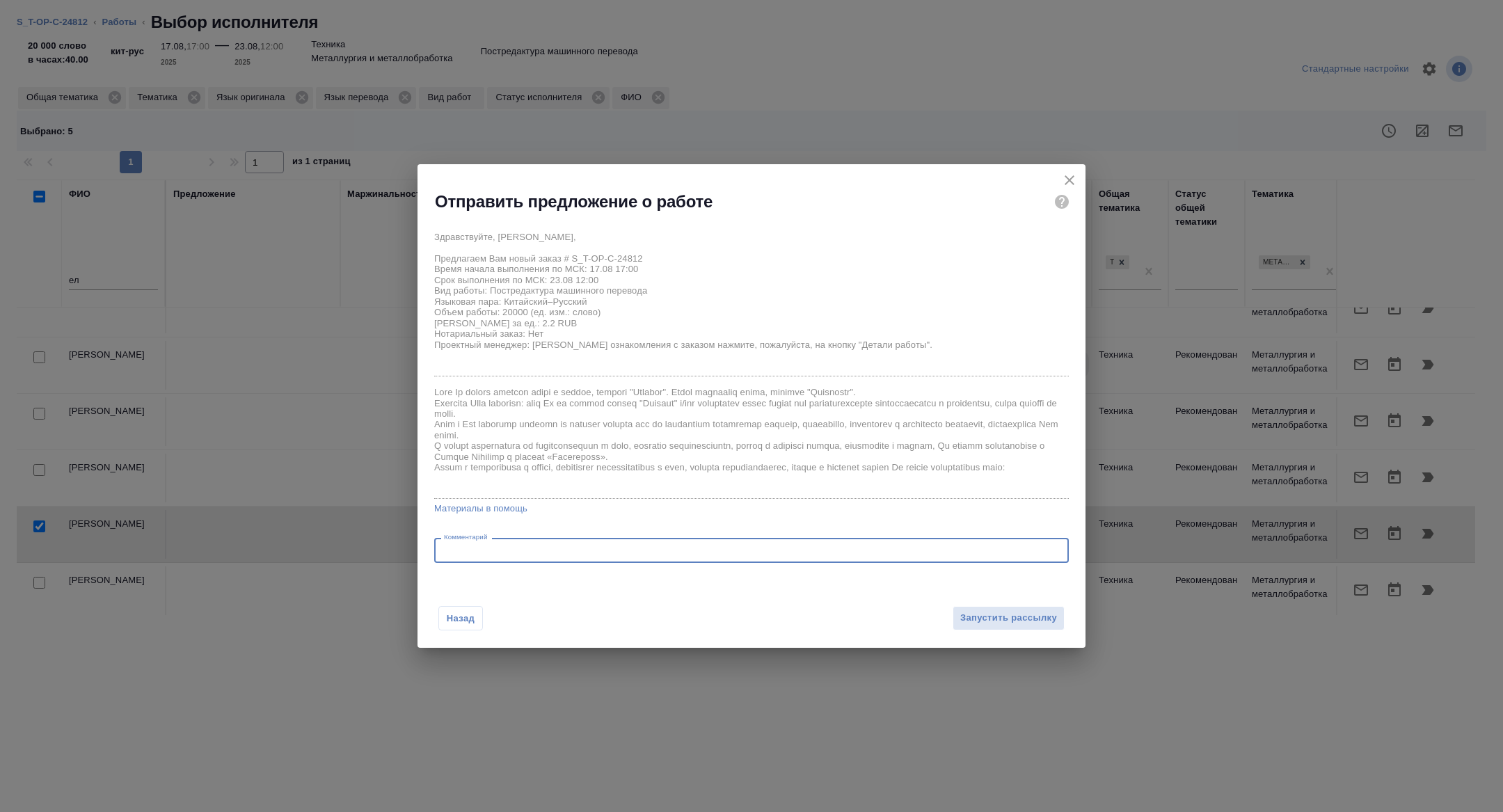
click at [559, 548] on textarea at bounding box center [752, 551] width 615 height 10
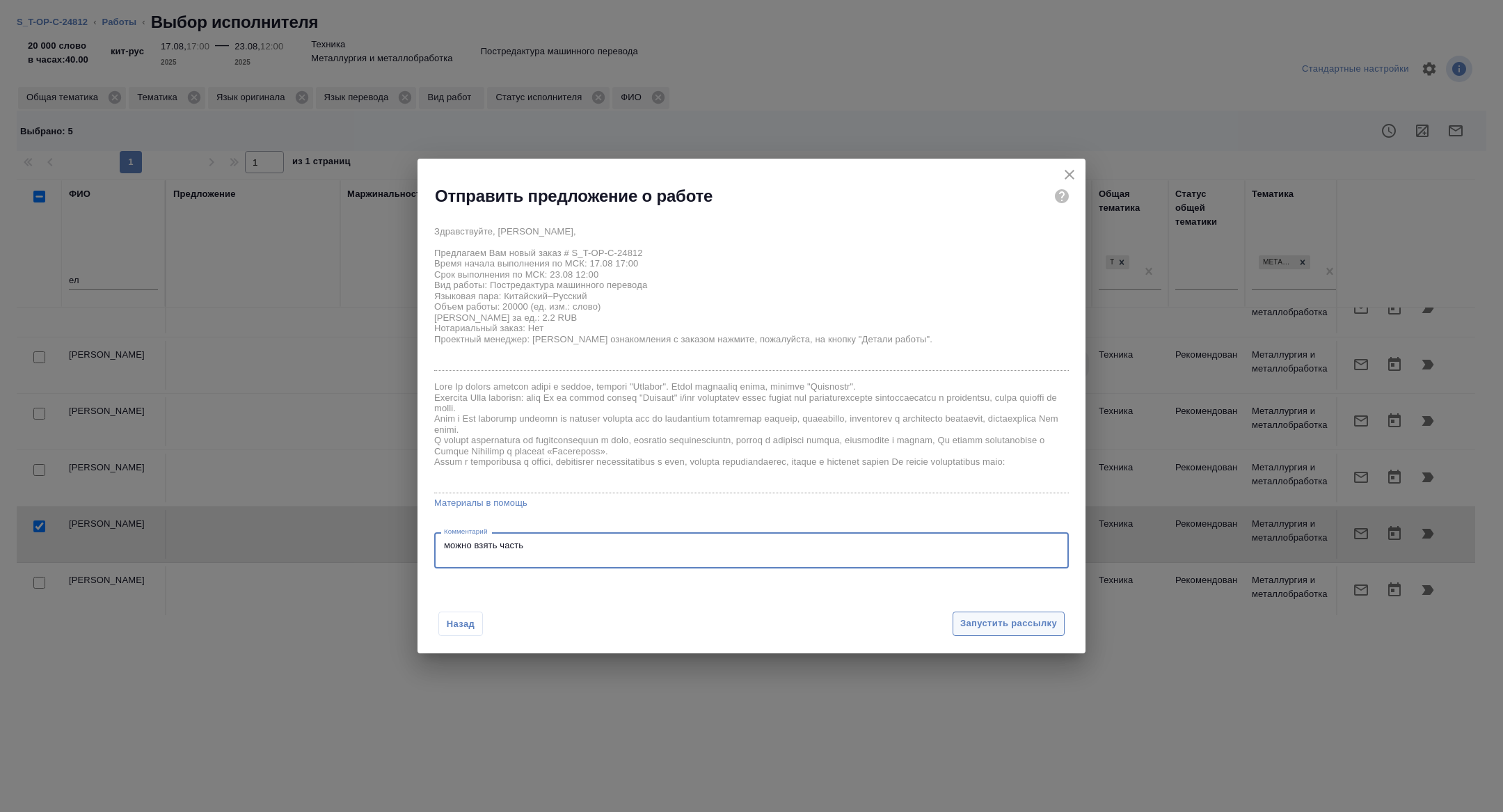
type textarea "можно взять часть"
click at [1015, 635] on button "Запустить рассылку" at bounding box center [1008, 623] width 112 height 25
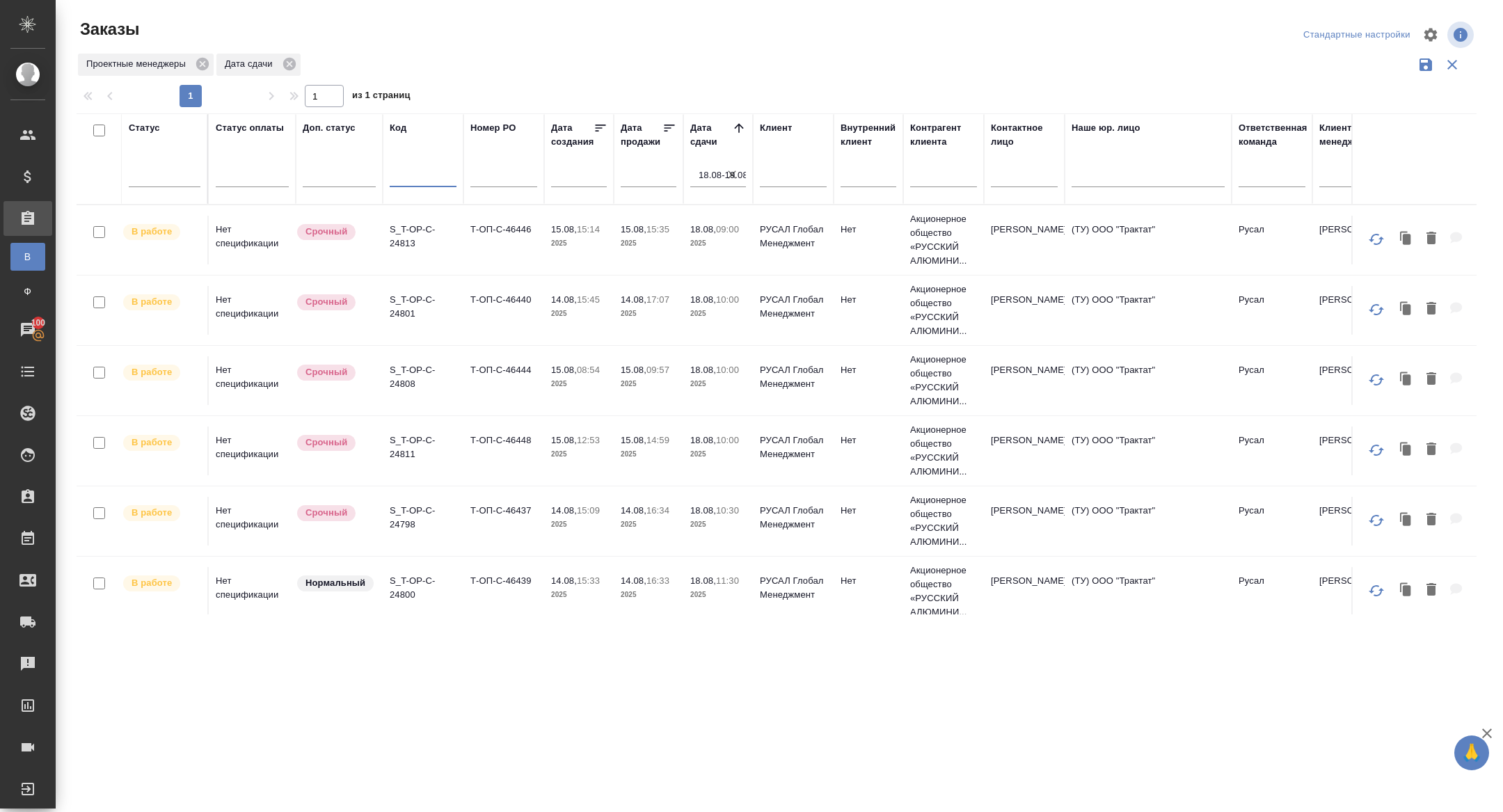
click at [407, 183] on input "text" at bounding box center [423, 177] width 67 height 17
click at [737, 176] on icon "button" at bounding box center [732, 174] width 14 height 14
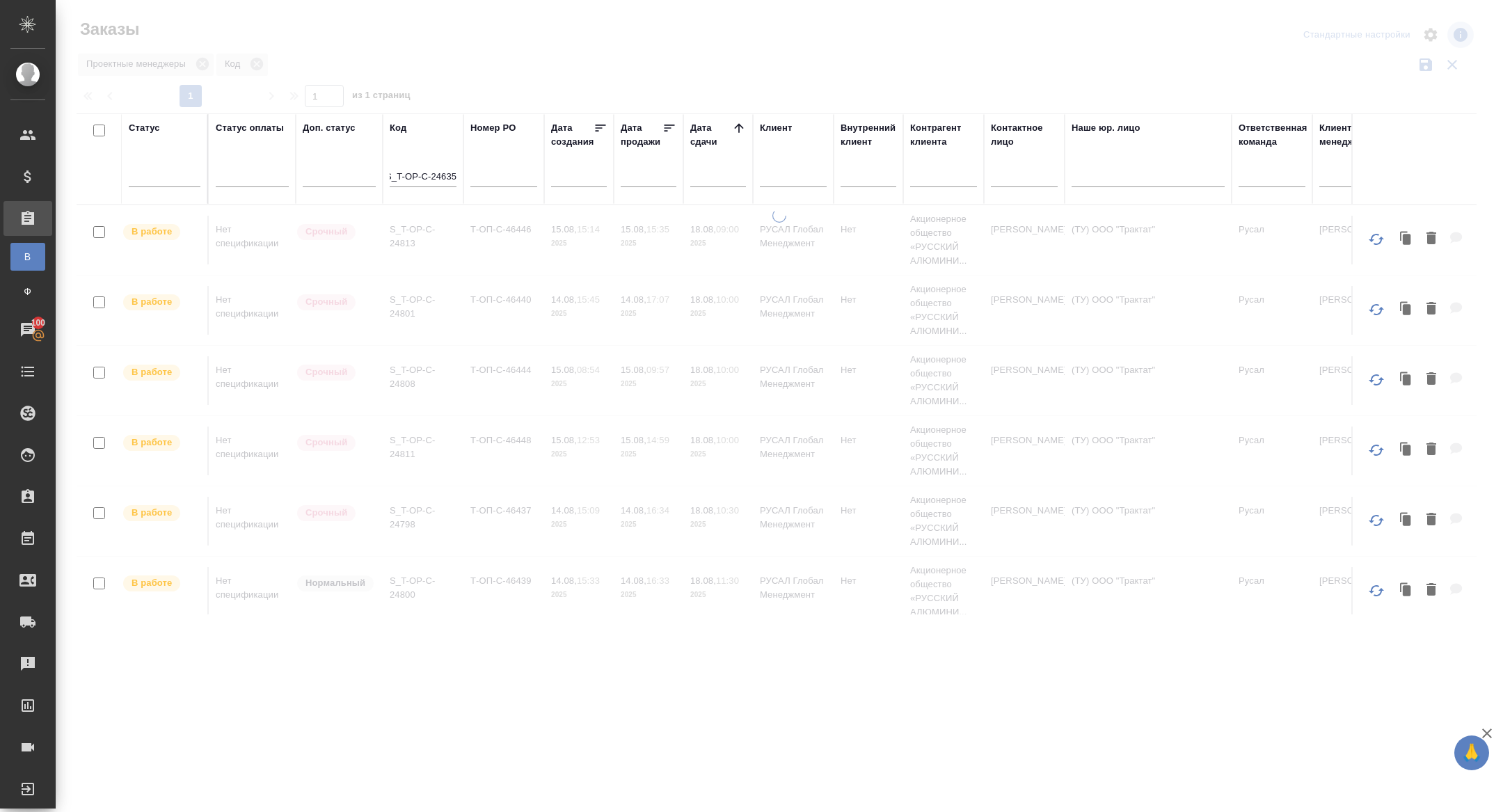
scroll to position [0, 0]
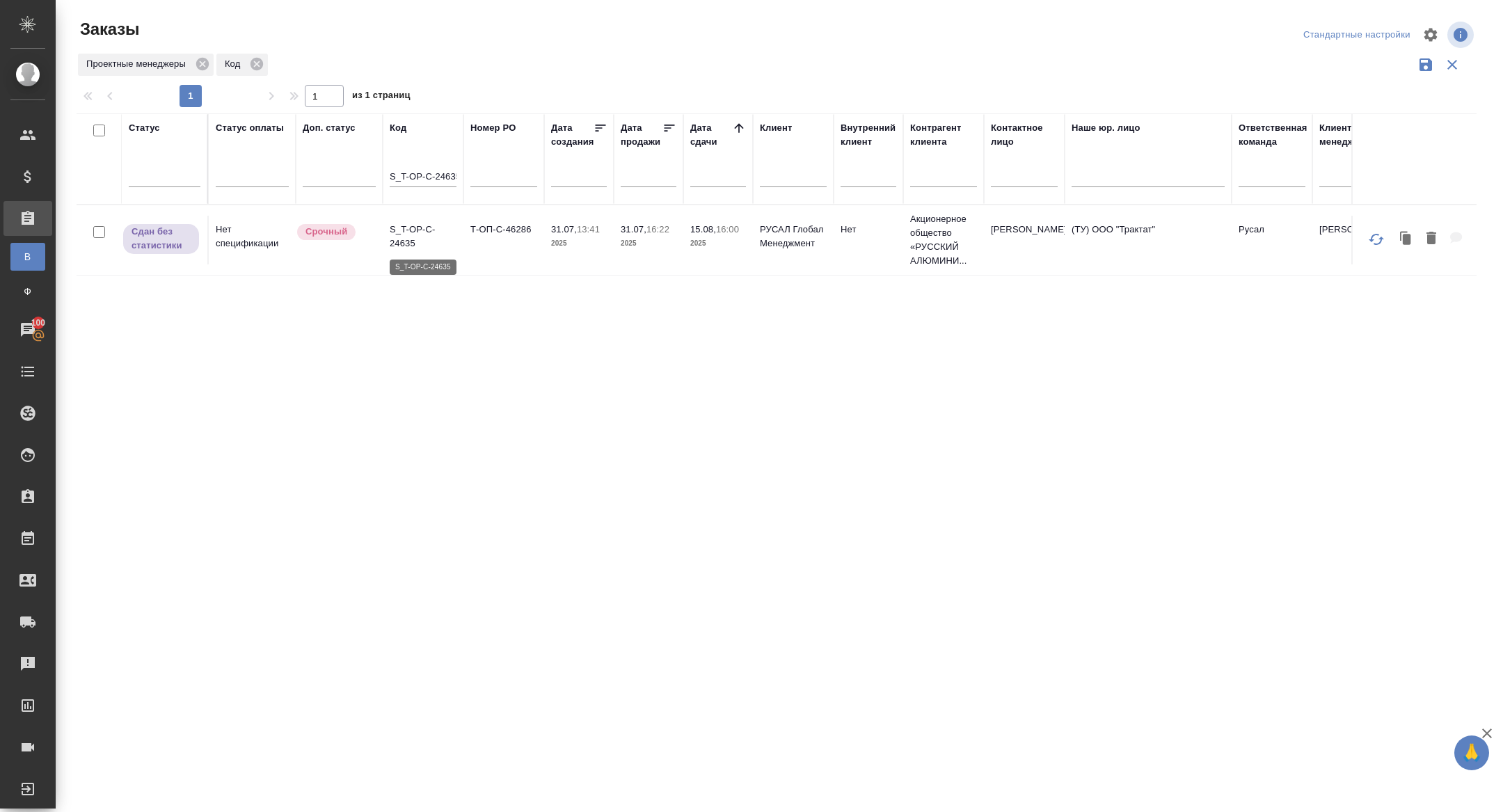
click at [406, 222] on p "S_T-OP-C-24635" at bounding box center [423, 236] width 67 height 28
click at [427, 174] on input "S_T-OP-C-24635" at bounding box center [423, 177] width 67 height 17
paste input "711"
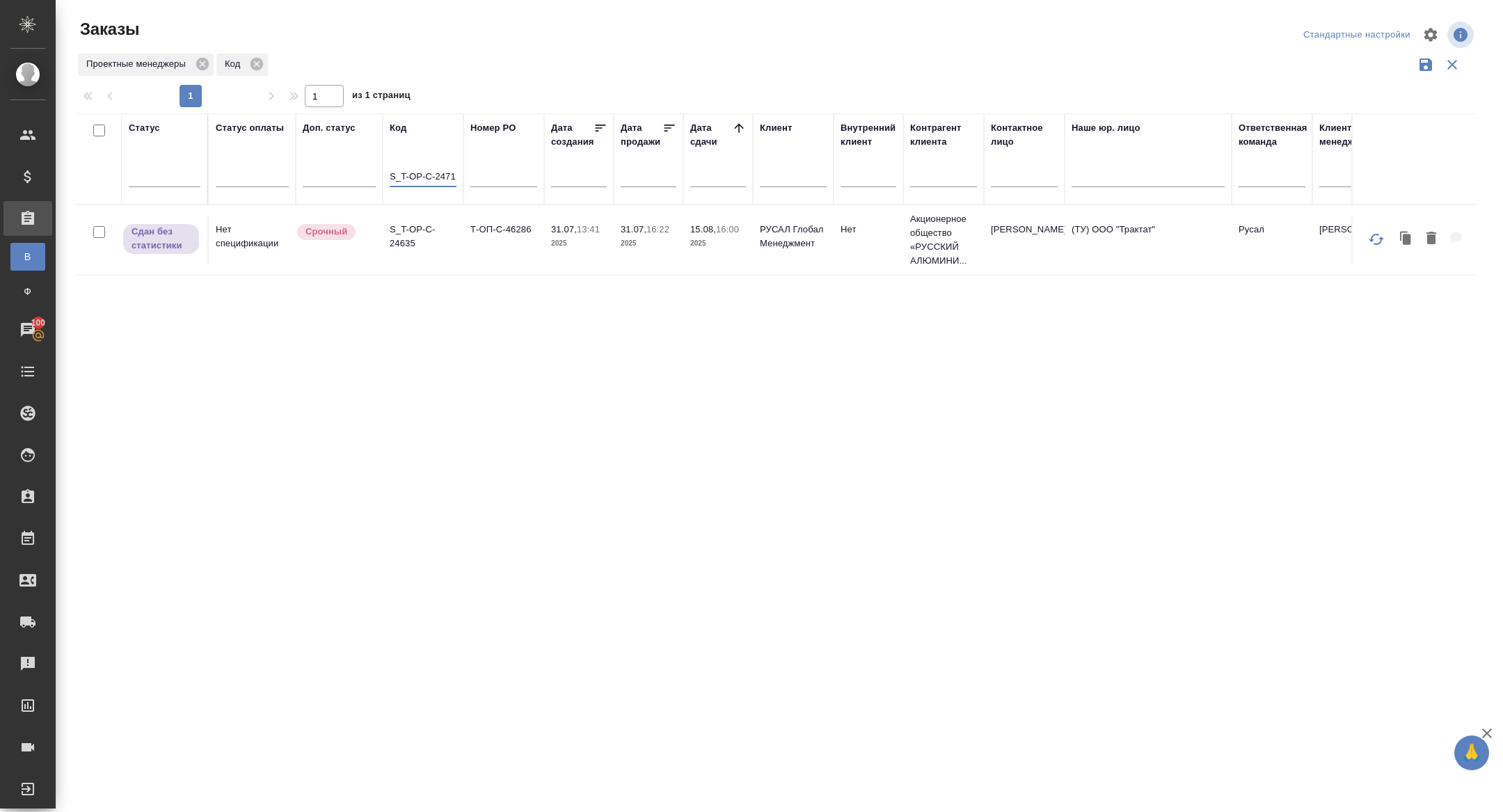
scroll to position [0, 3]
type input "S_T-OP-C-24711"
click at [409, 236] on p "S_T-OP-C-24711" at bounding box center [423, 236] width 67 height 28
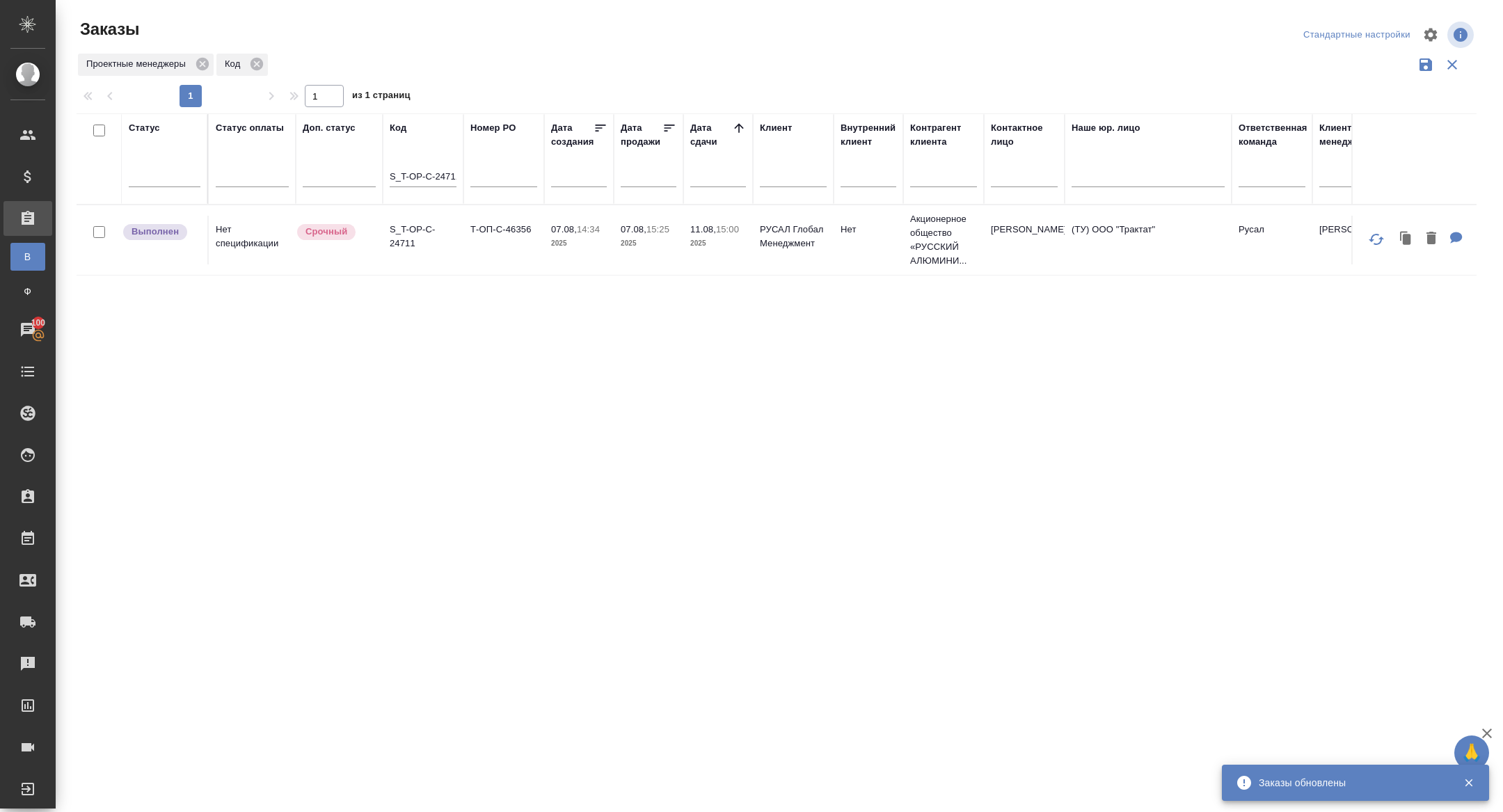
click at [416, 184] on input "S_T-OP-C-24711" at bounding box center [423, 177] width 67 height 17
click at [719, 174] on input "text" at bounding box center [722, 175] width 47 height 19
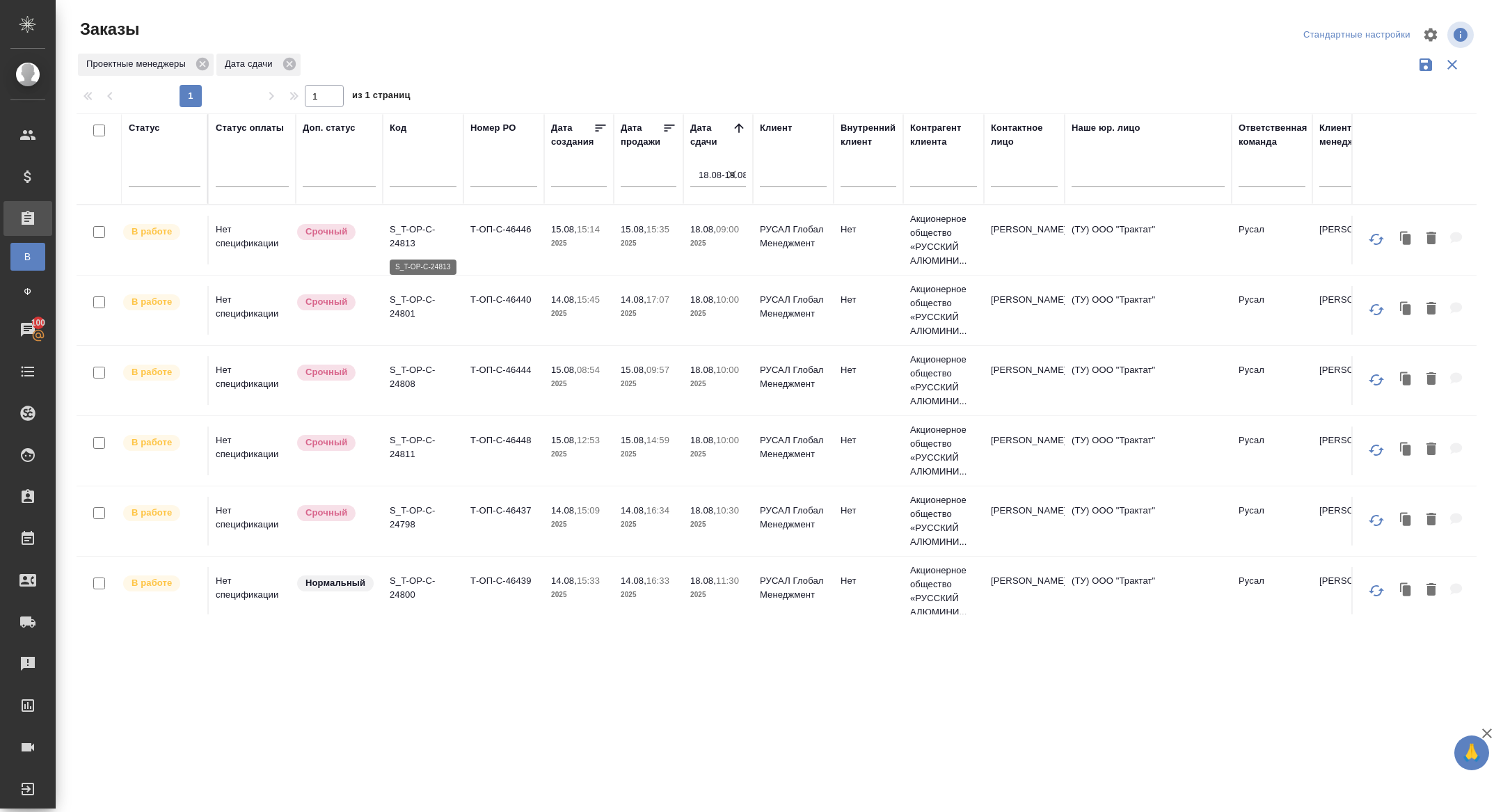
click at [399, 236] on p "S_T-OP-C-24813" at bounding box center [423, 236] width 67 height 28
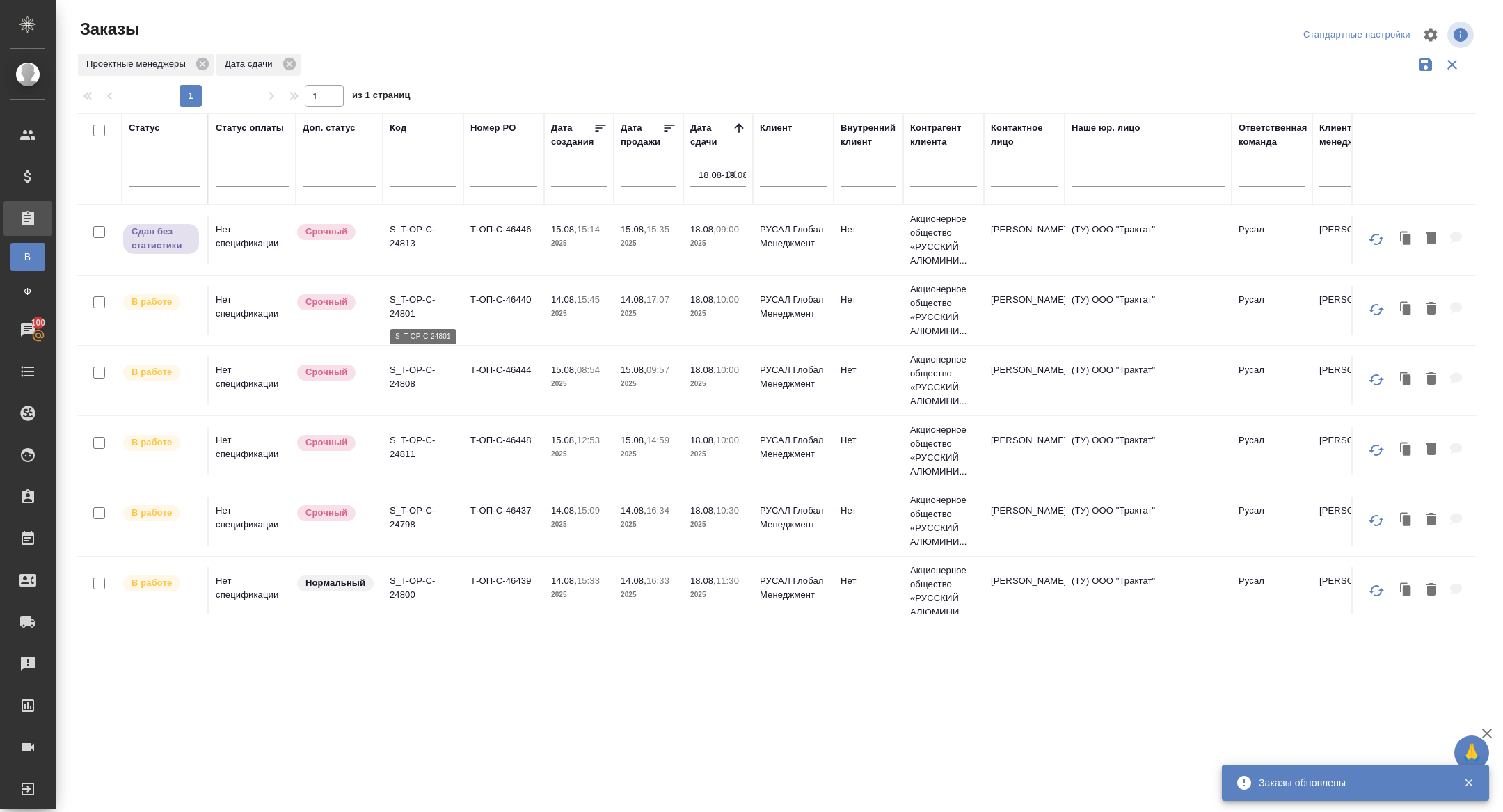
click at [403, 305] on p "S_T-OP-C-24801" at bounding box center [423, 306] width 67 height 28
click at [405, 379] on p "S_T-OP-C-24808" at bounding box center [423, 376] width 67 height 28
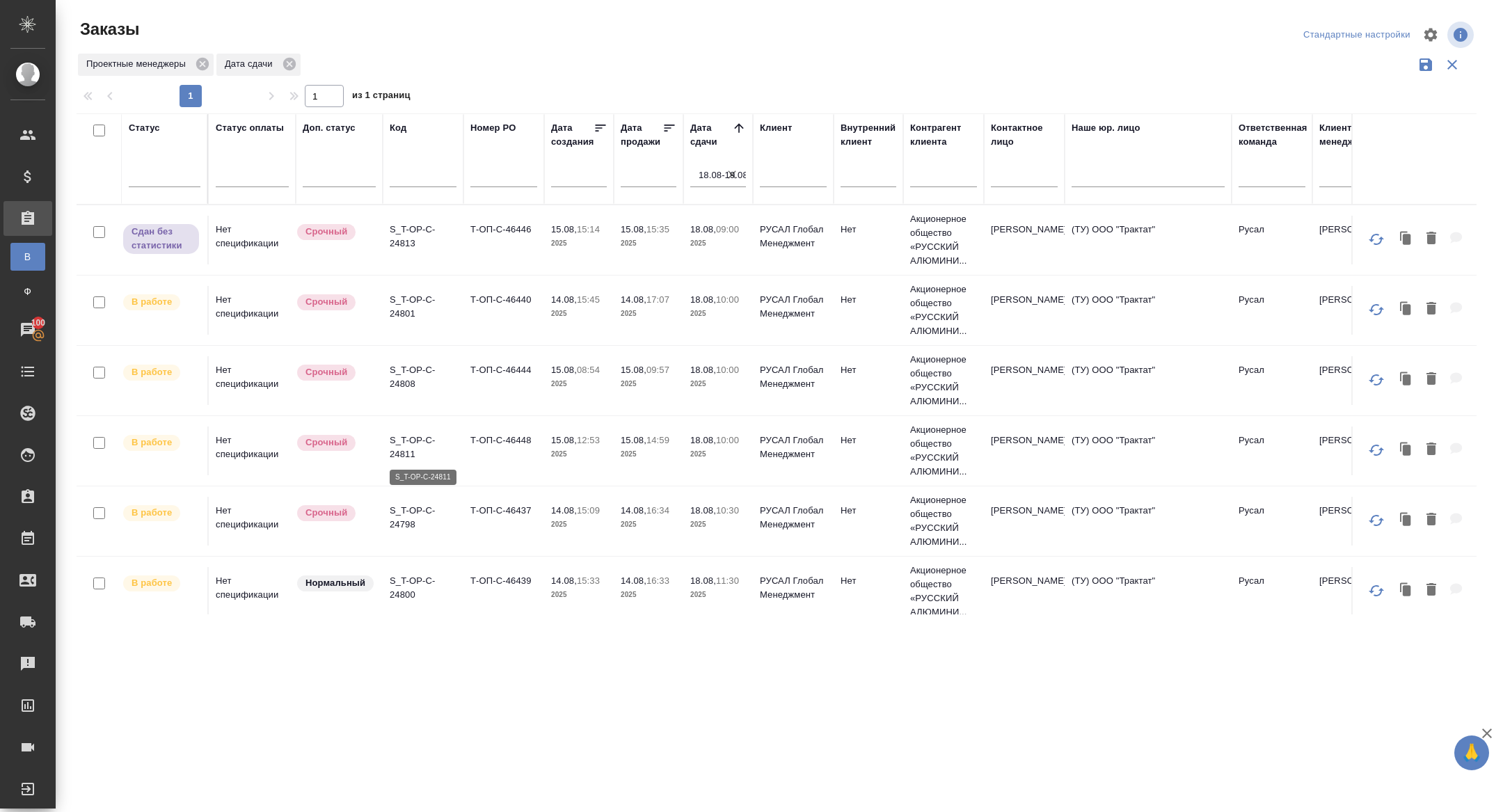
click at [416, 442] on p "S_T-OP-C-24811" at bounding box center [423, 447] width 67 height 28
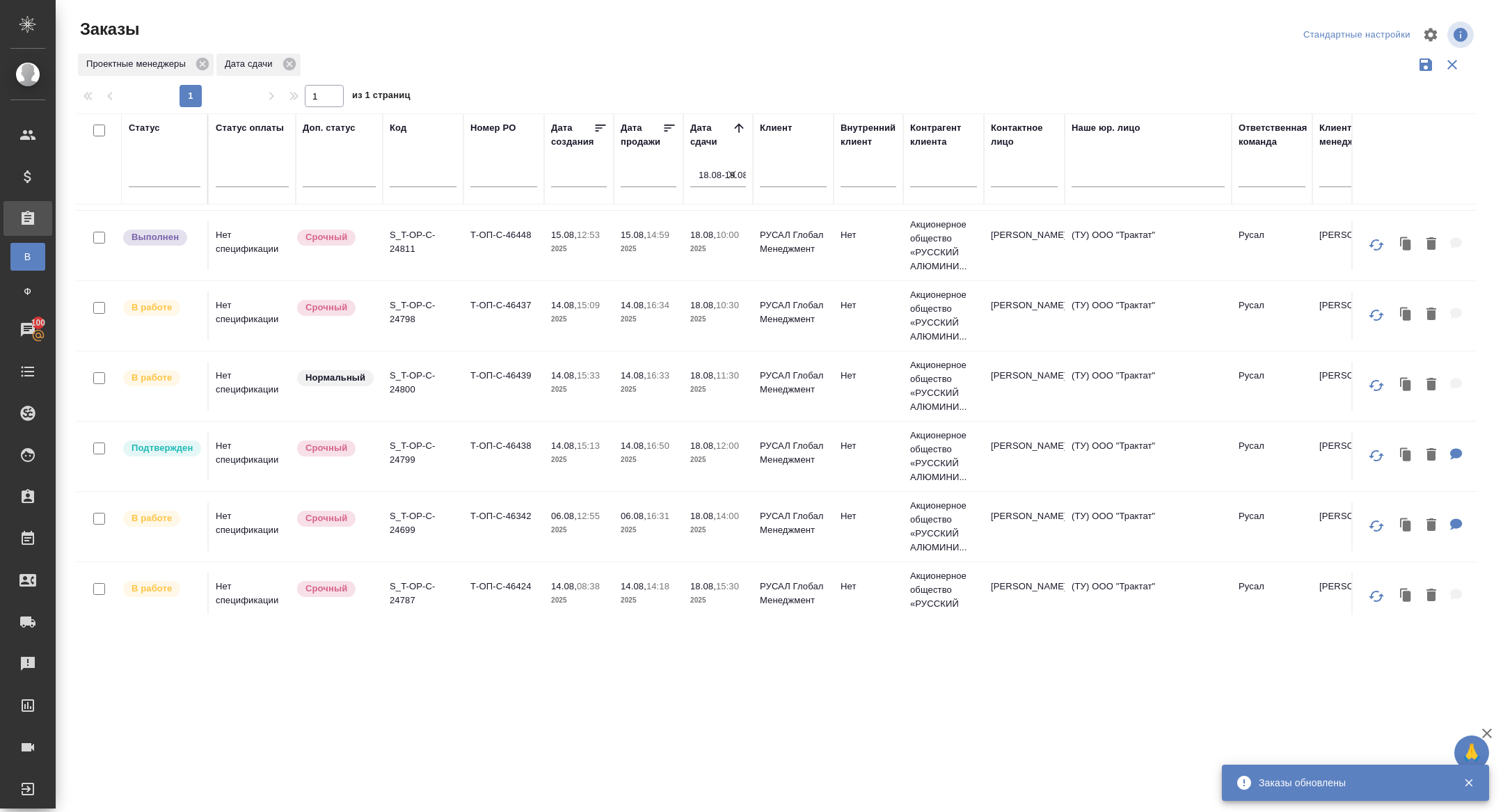
scroll to position [207, 0]
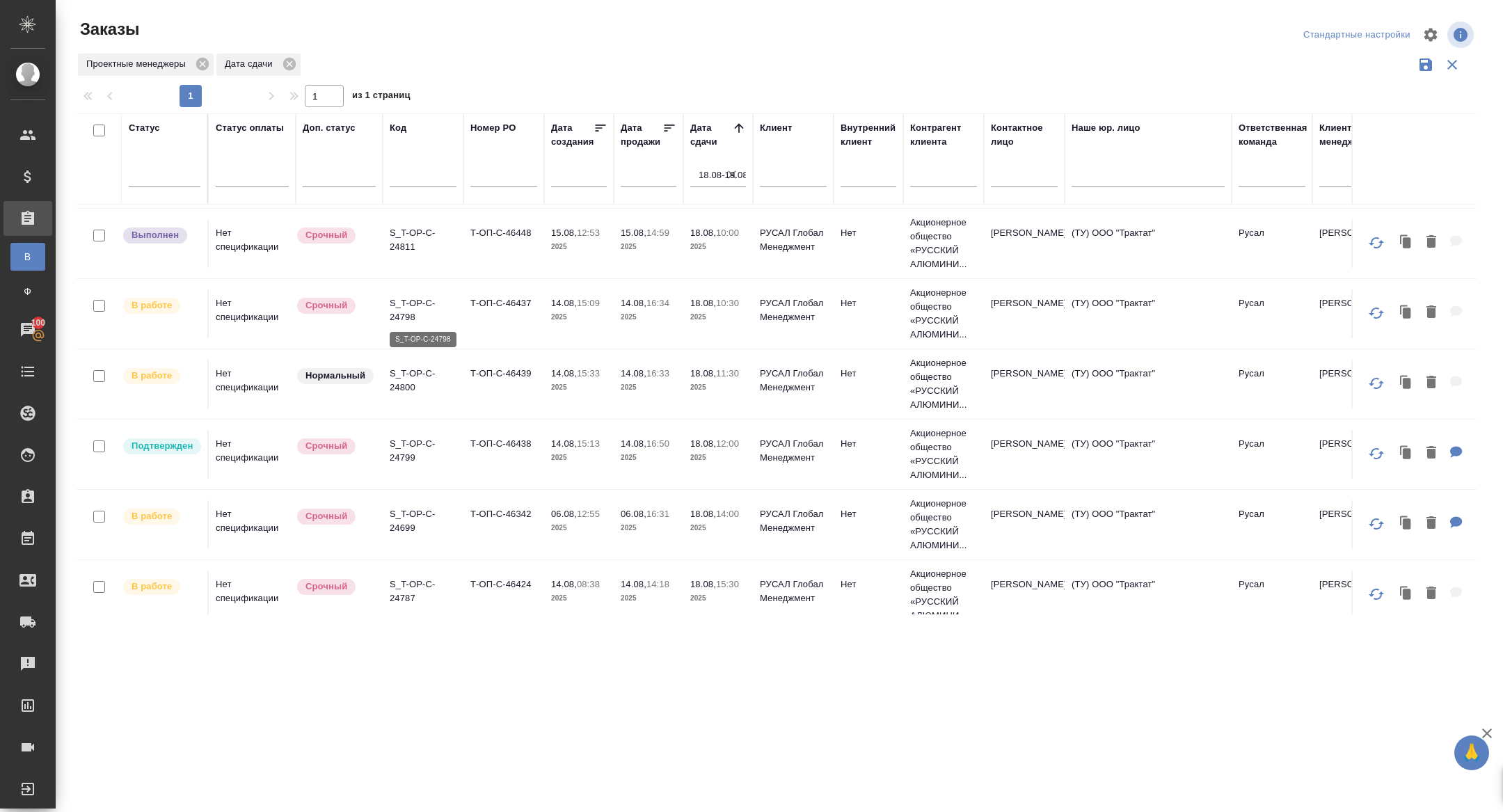
click at [403, 313] on p "S_T-OP-C-24798" at bounding box center [423, 310] width 67 height 28
click at [403, 390] on p "S_T-OP-C-24800" at bounding box center [423, 380] width 67 height 28
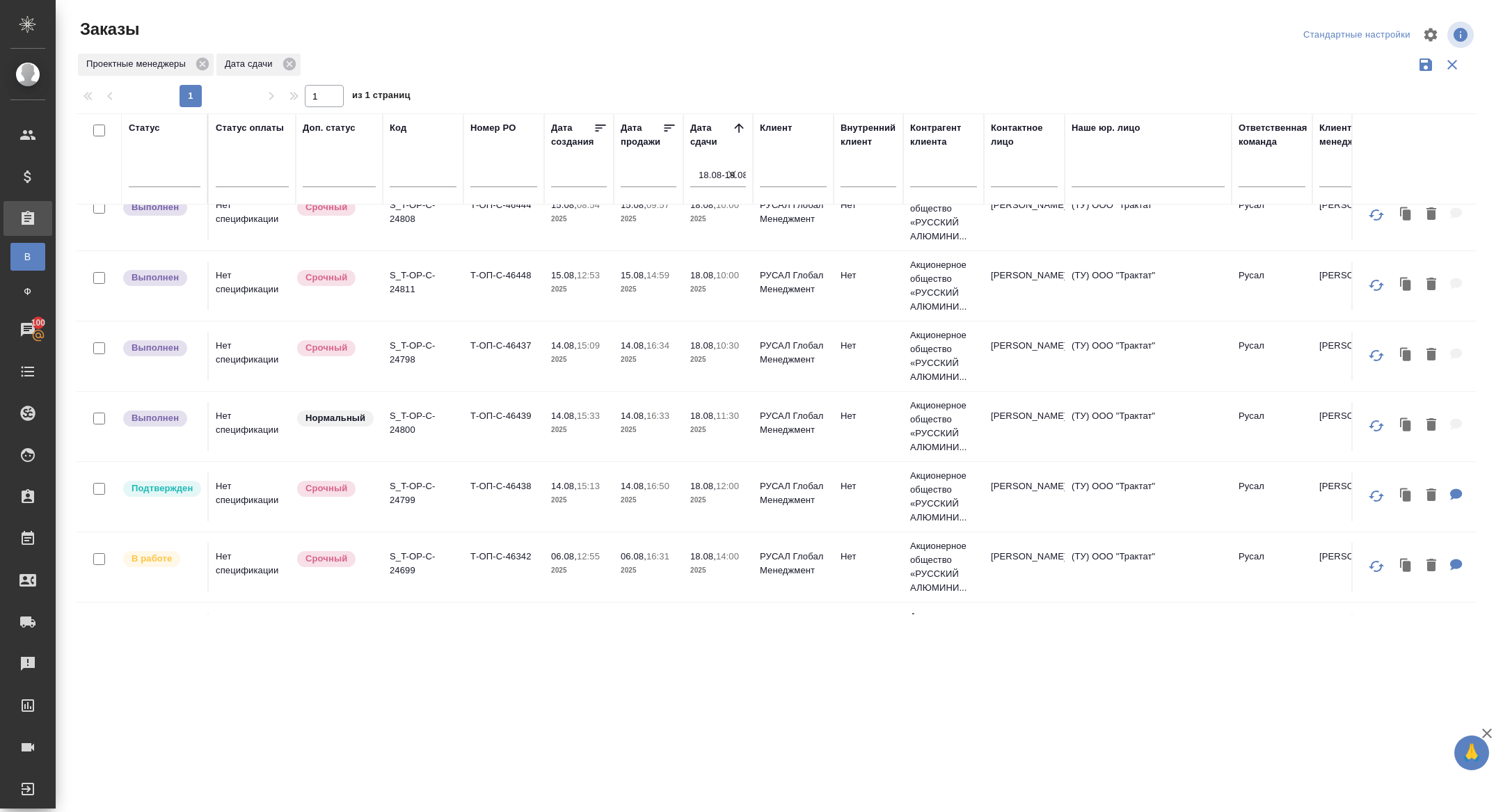
scroll to position [291, 0]
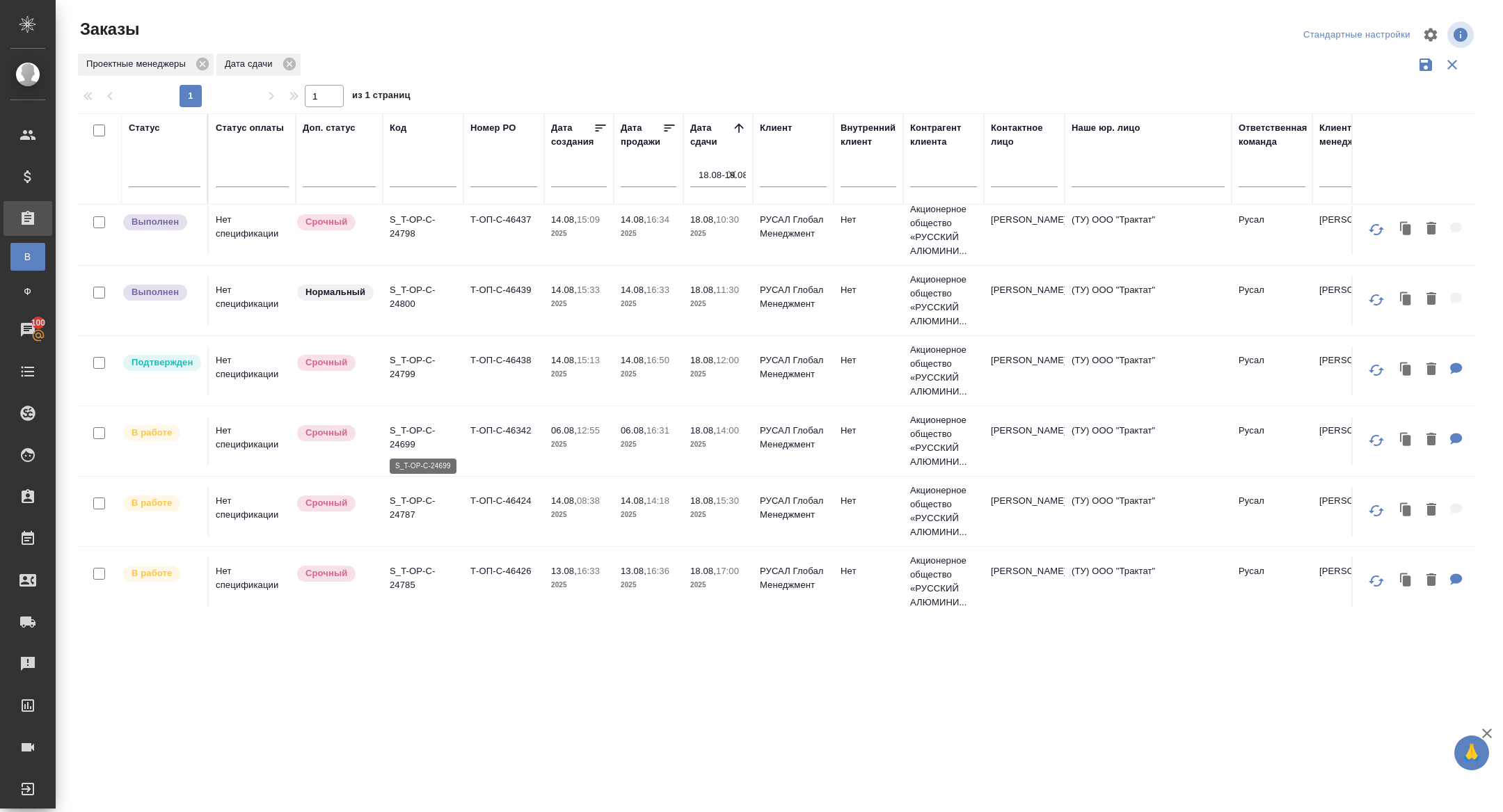
click at [404, 440] on p "S_T-OP-C-24699" at bounding box center [423, 437] width 67 height 28
click at [392, 509] on p "S_T-OP-C-24787" at bounding box center [423, 507] width 67 height 28
click at [400, 579] on p "S_T-OP-C-24785" at bounding box center [423, 578] width 67 height 28
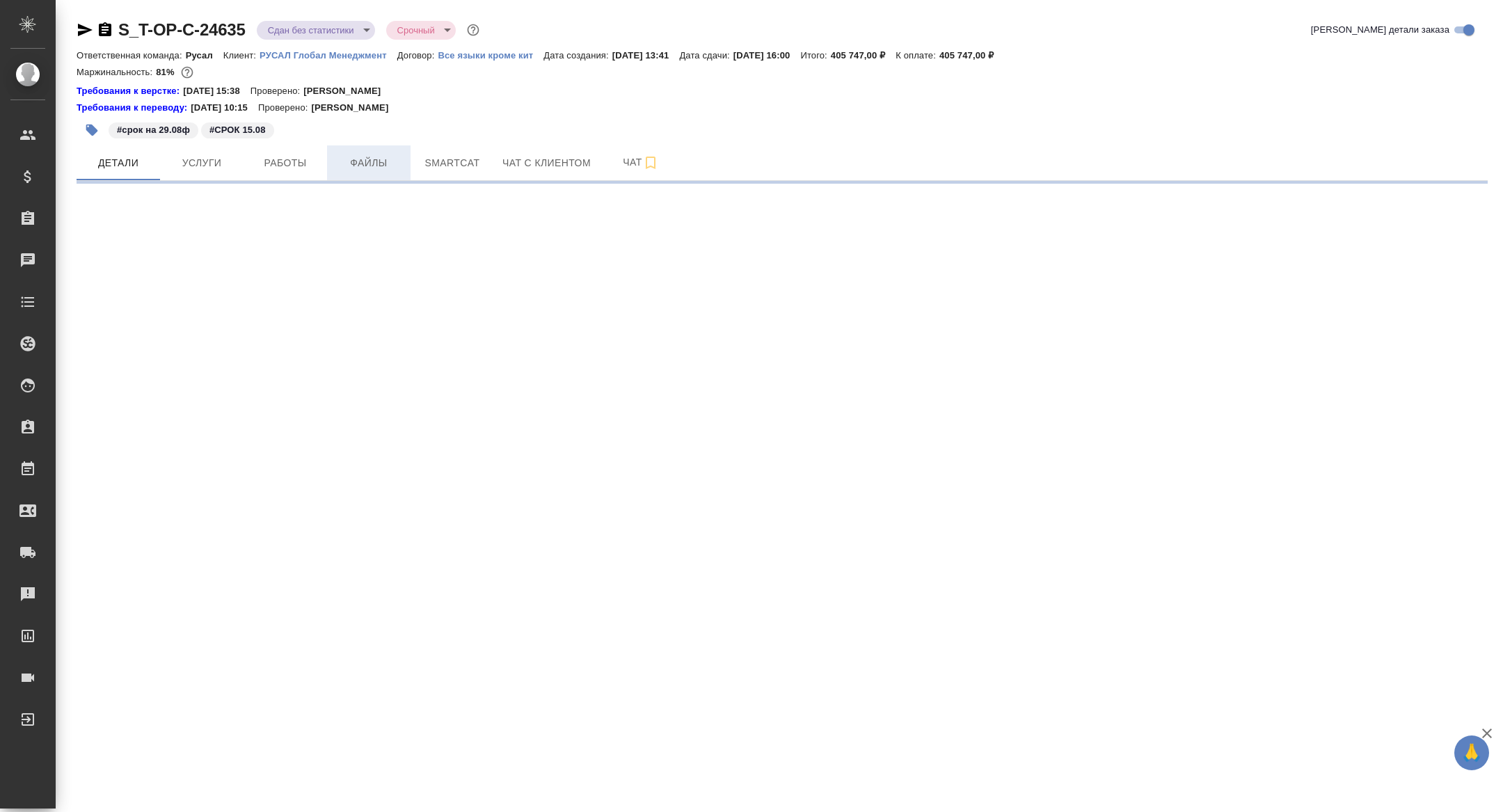
click at [347, 171] on button "Файлы" at bounding box center [369, 162] width 84 height 34
select select "RU"
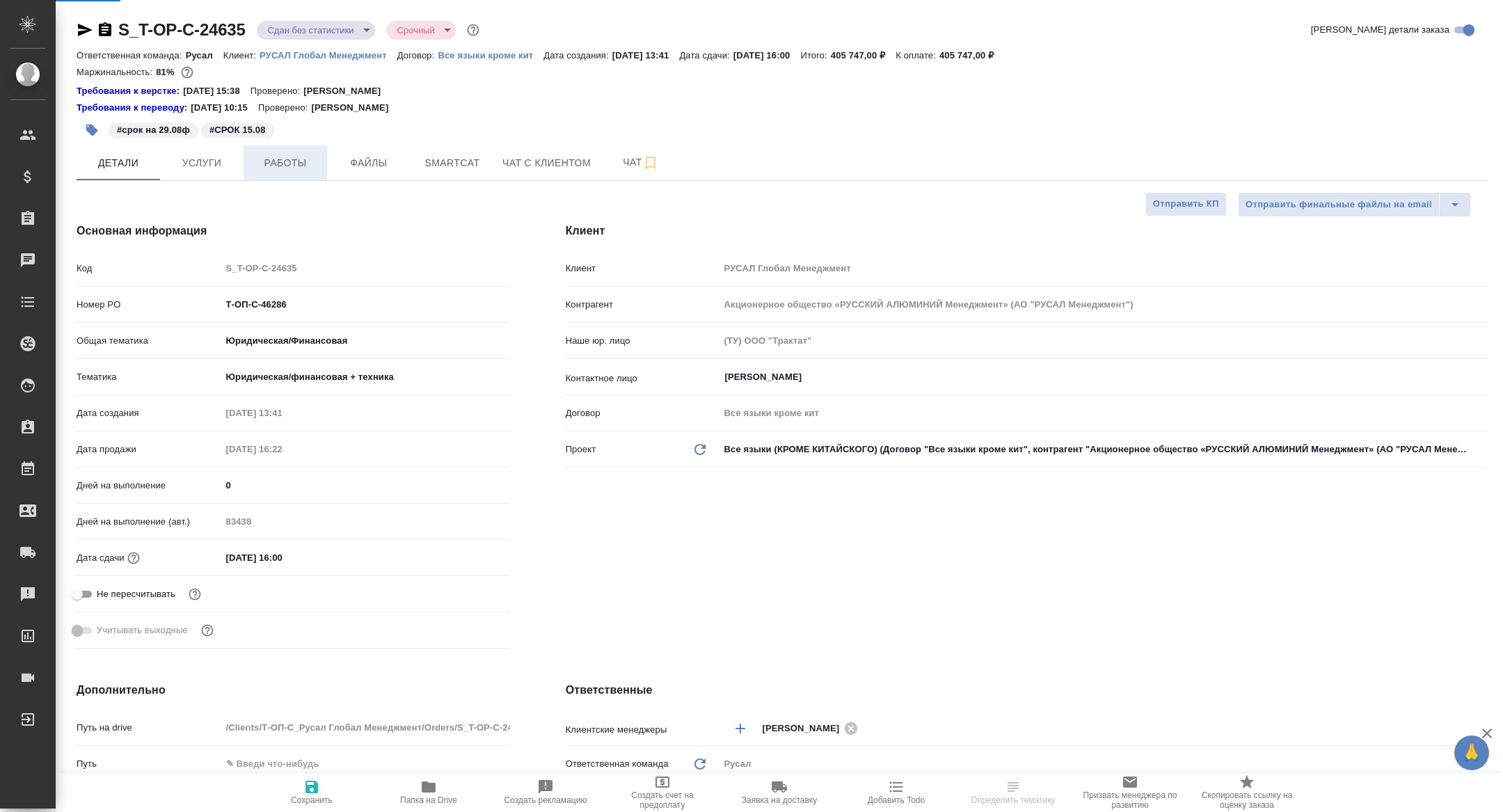
type textarea "x"
click at [275, 168] on span "Работы" at bounding box center [284, 162] width 67 height 17
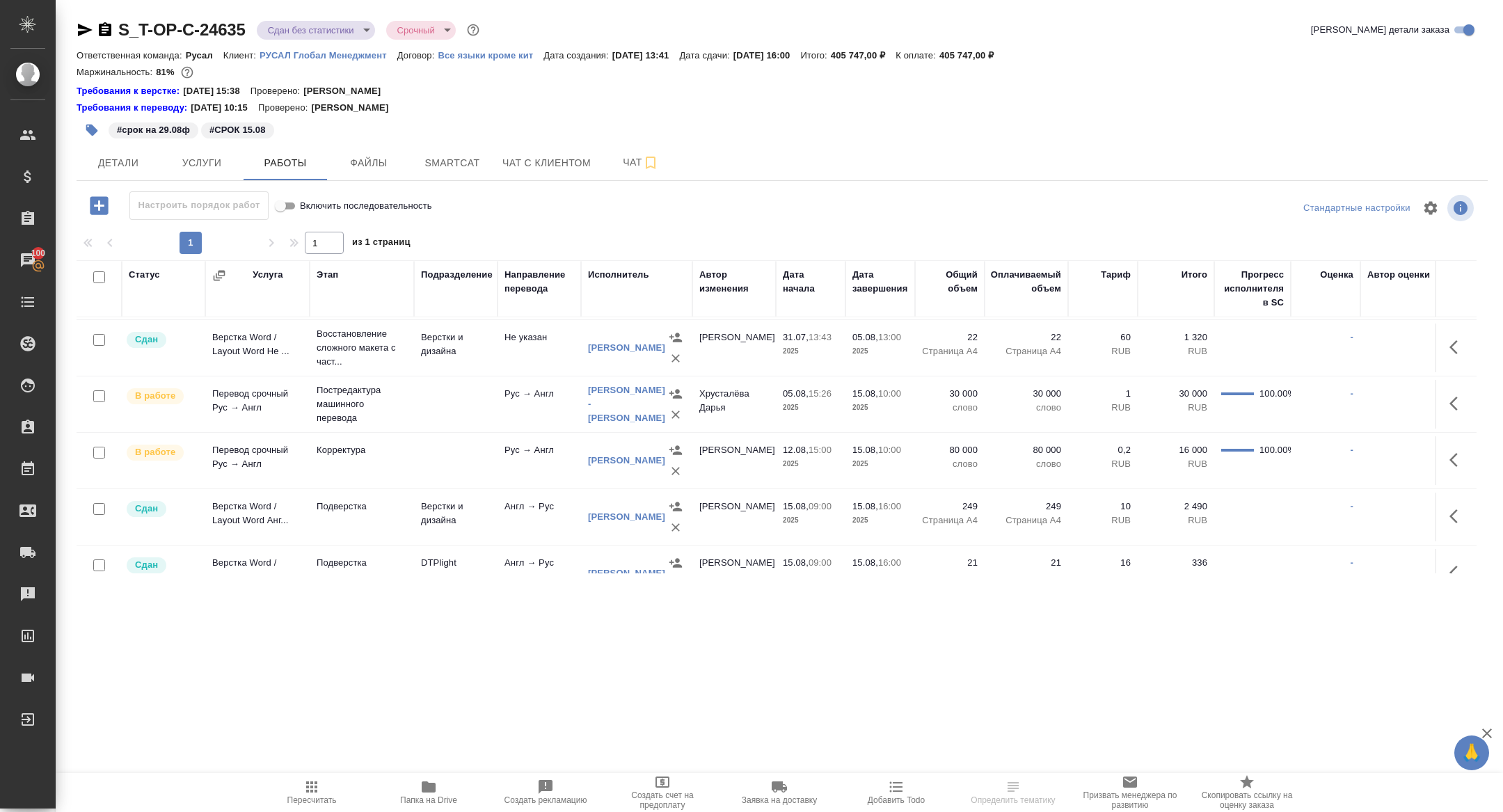
scroll to position [329, 0]
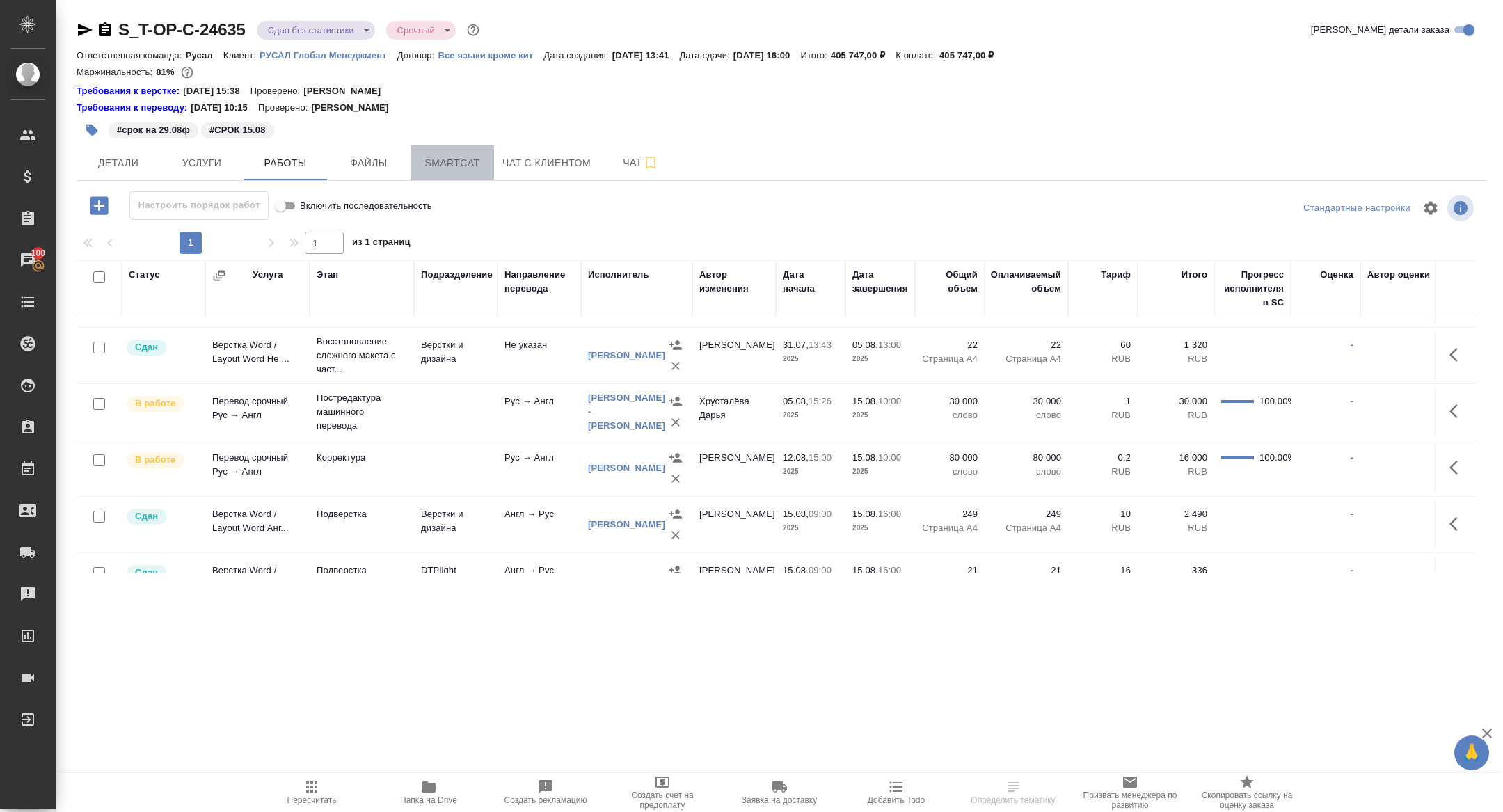
click at [446, 167] on span "Smartcat" at bounding box center [452, 162] width 67 height 17
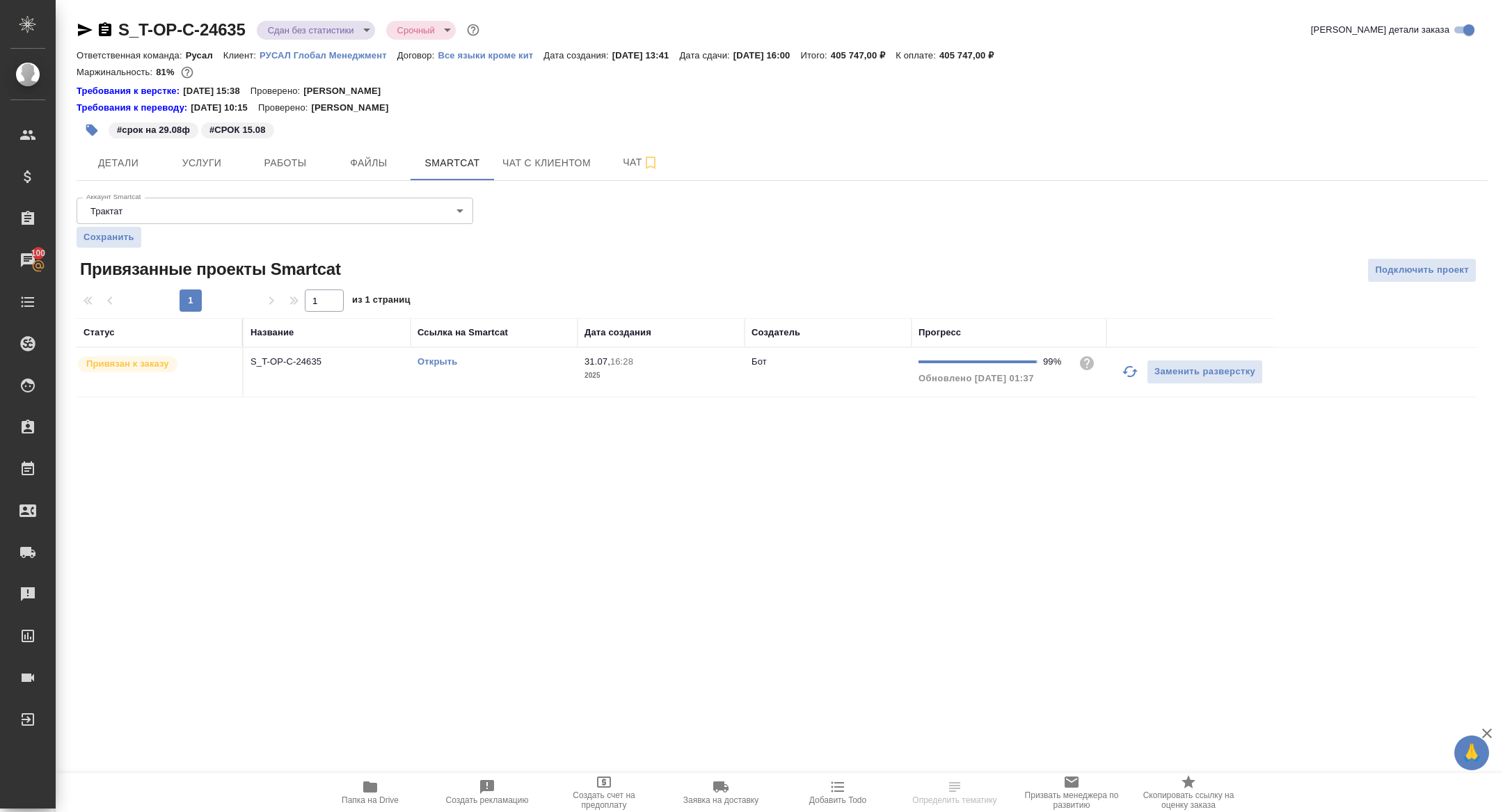
click at [291, 376] on td "S_T-OP-C-24635" at bounding box center [326, 372] width 167 height 49
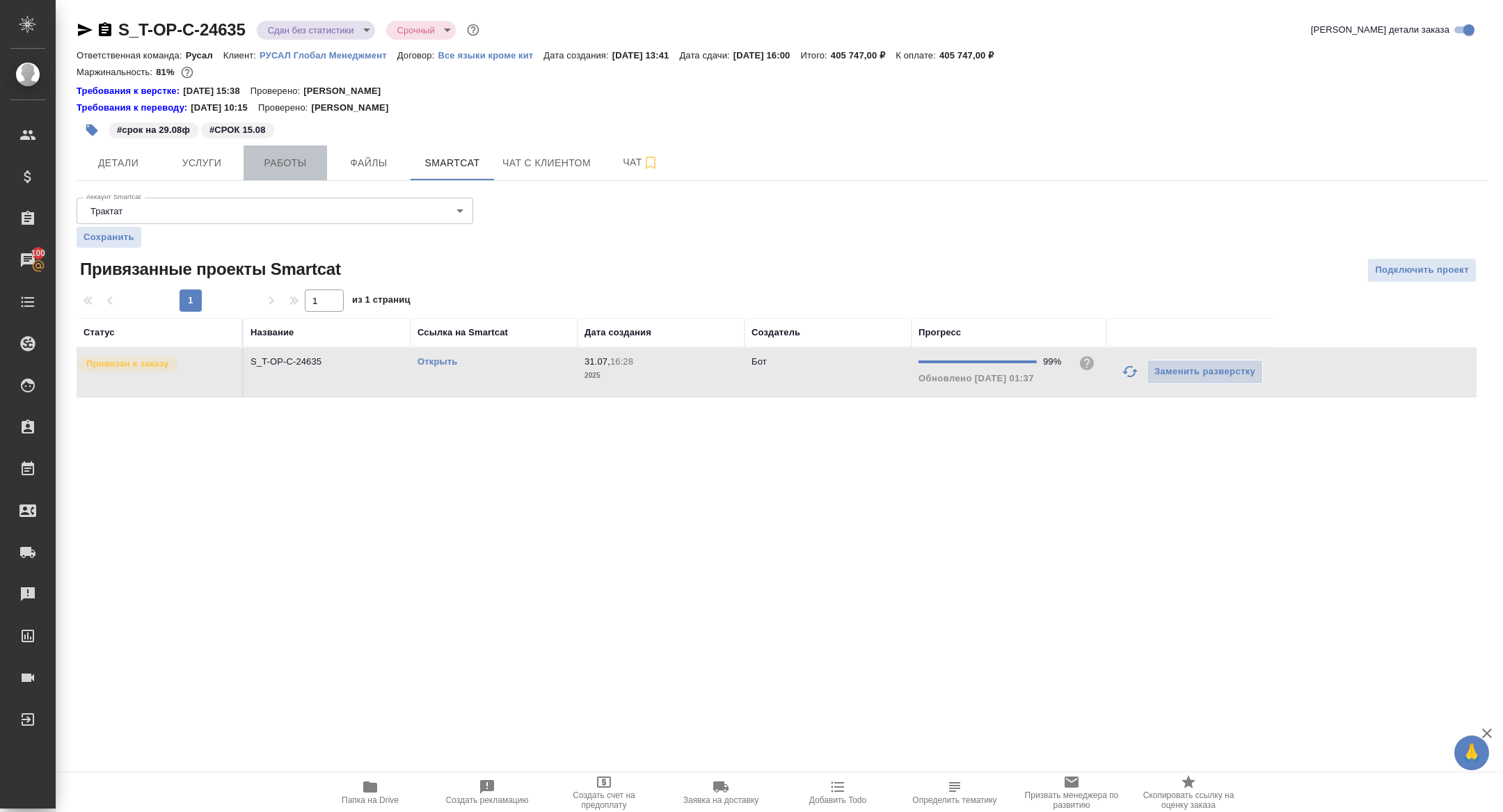
click at [252, 162] on span "Работы" at bounding box center [284, 162] width 67 height 17
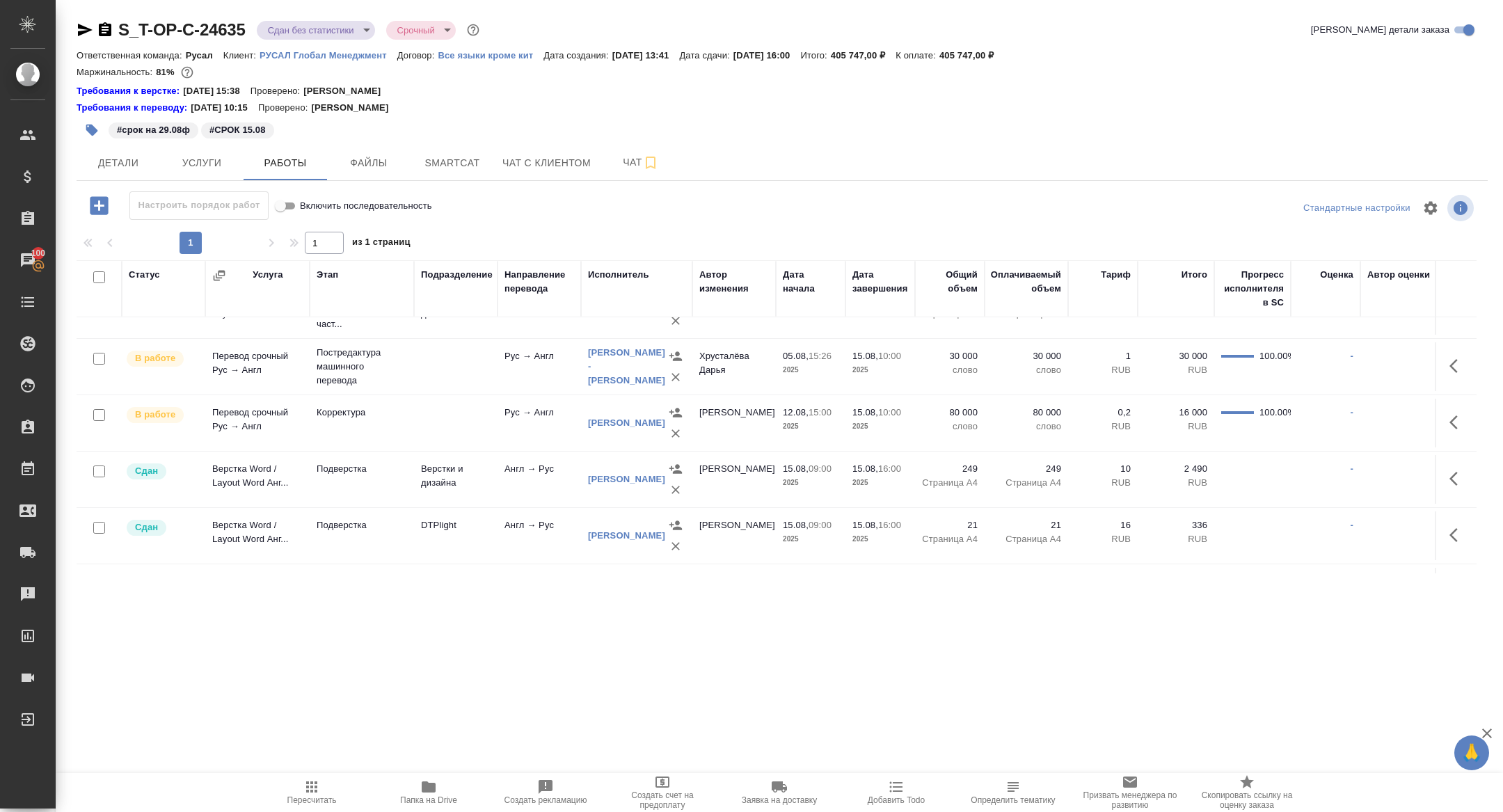
scroll to position [357, 0]
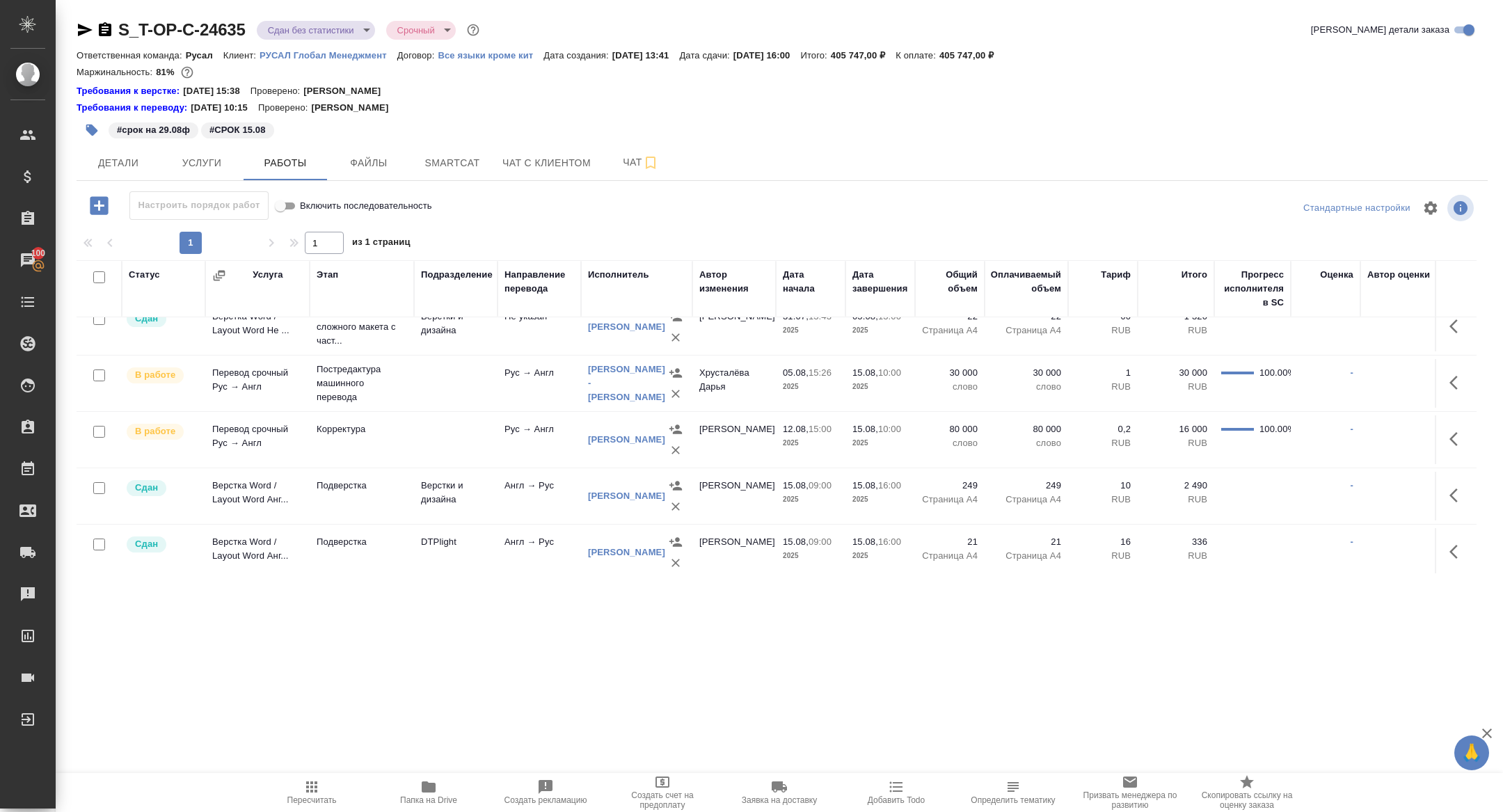
click at [1460, 385] on icon "button" at bounding box center [1457, 382] width 16 height 16
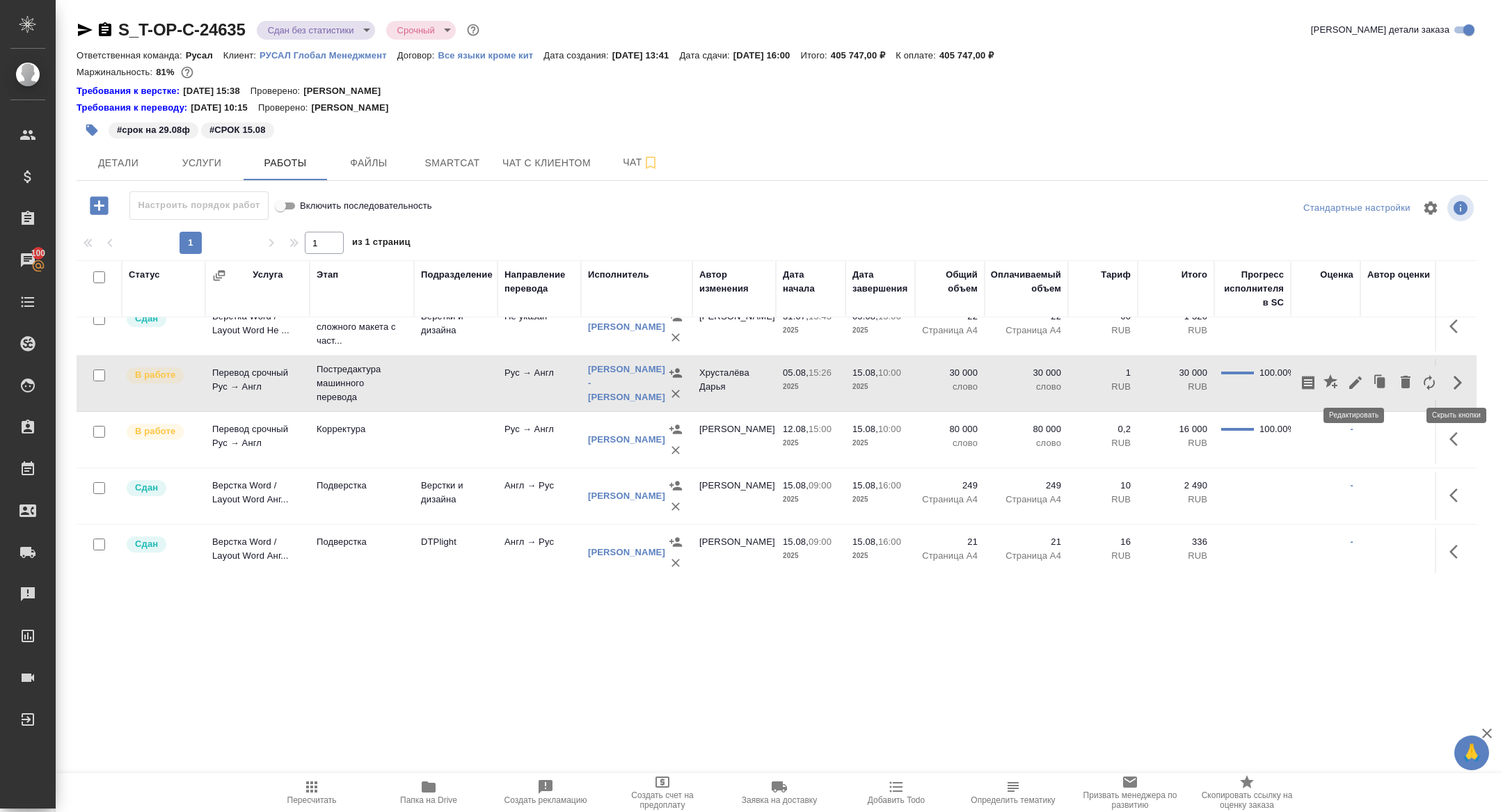
click at [1352, 385] on icon "button" at bounding box center [1355, 382] width 13 height 13
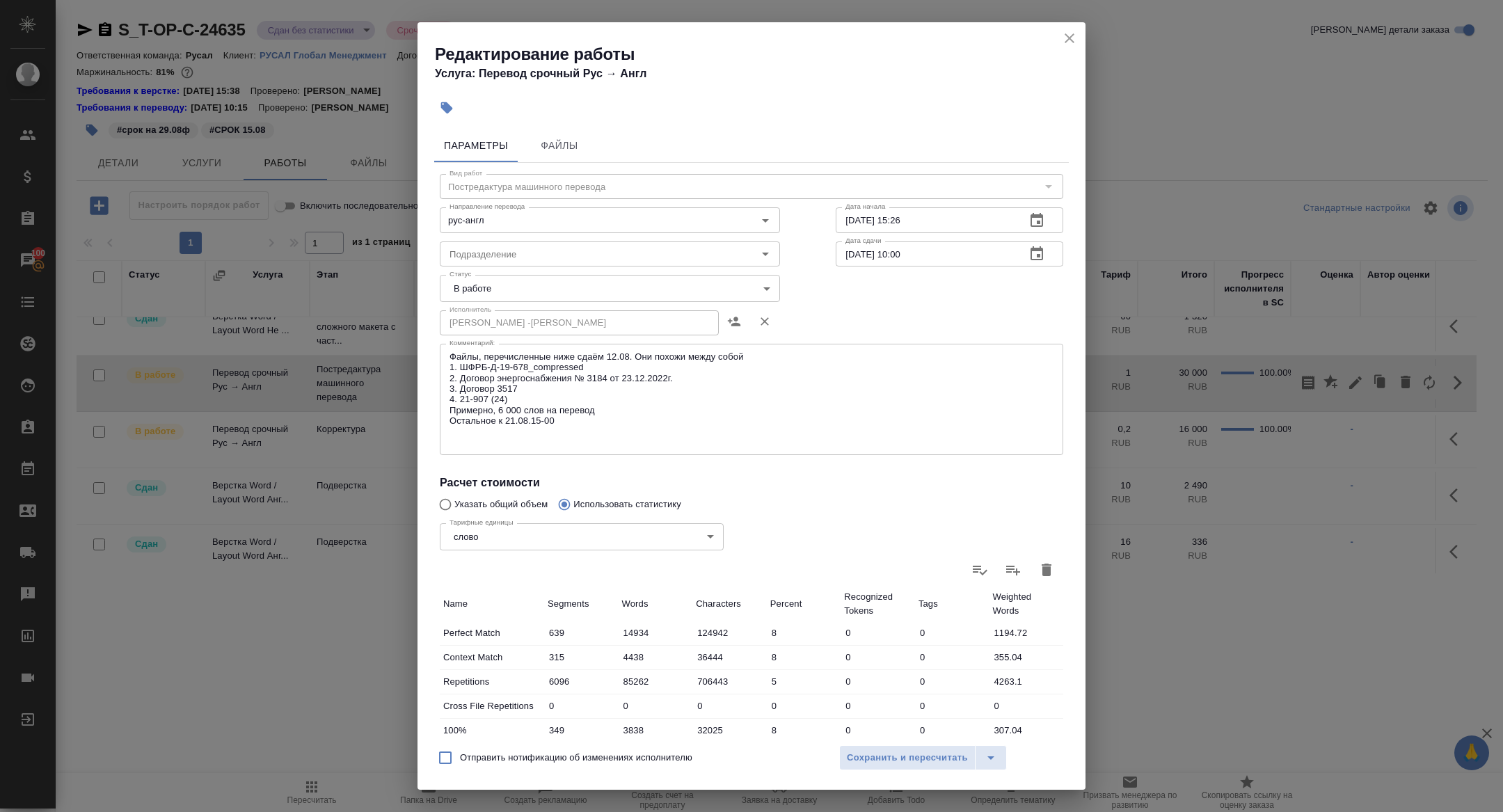
click at [501, 276] on body "🙏 .cls-1 fill:#fff; AWATERA Zhuravleva Alexandra Клиенты Спецификации Заказы 10…" at bounding box center [752, 406] width 1503 height 812
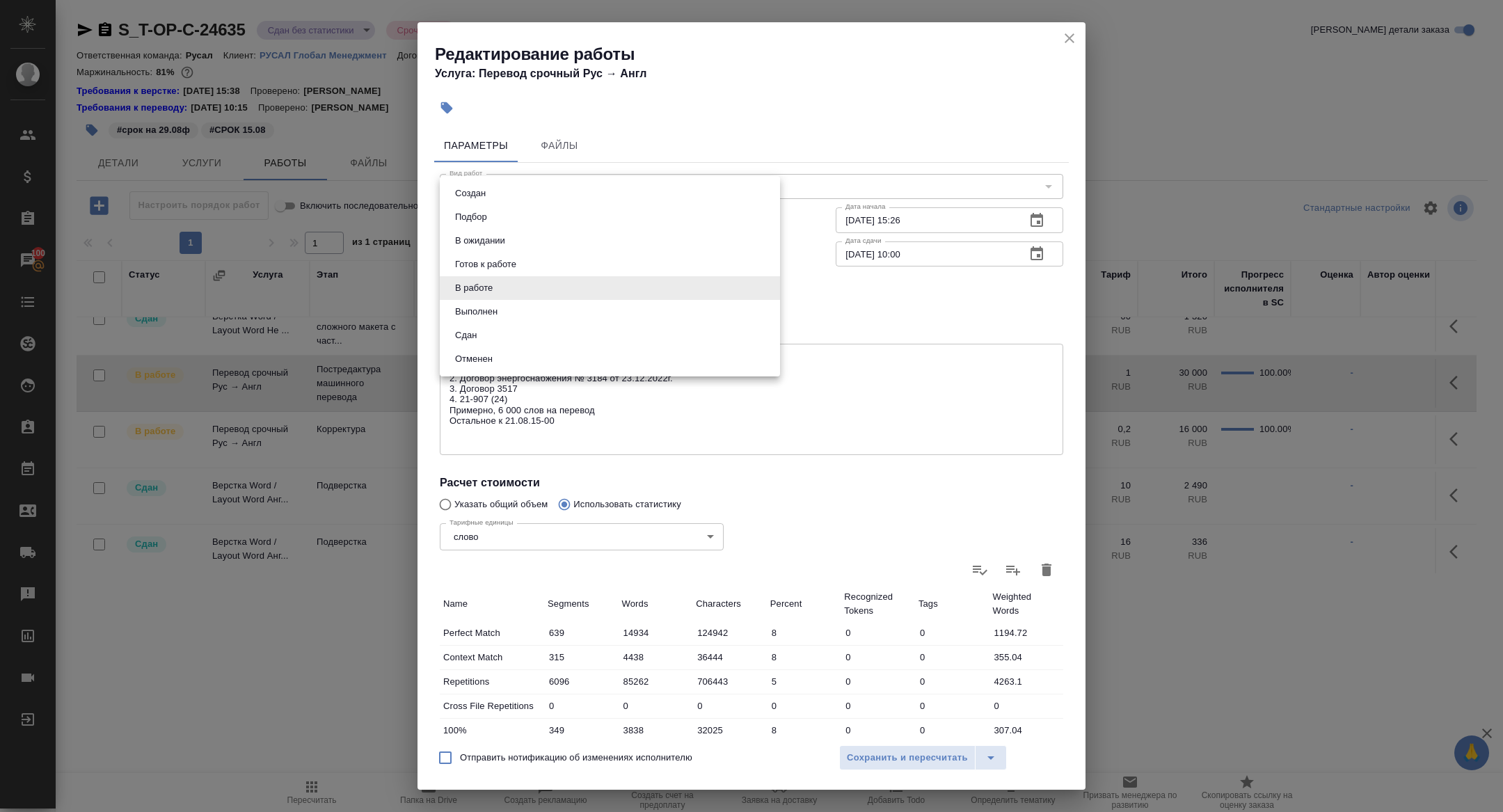
click at [497, 333] on li "Сдан" at bounding box center [609, 335] width 341 height 24
type input "closed"
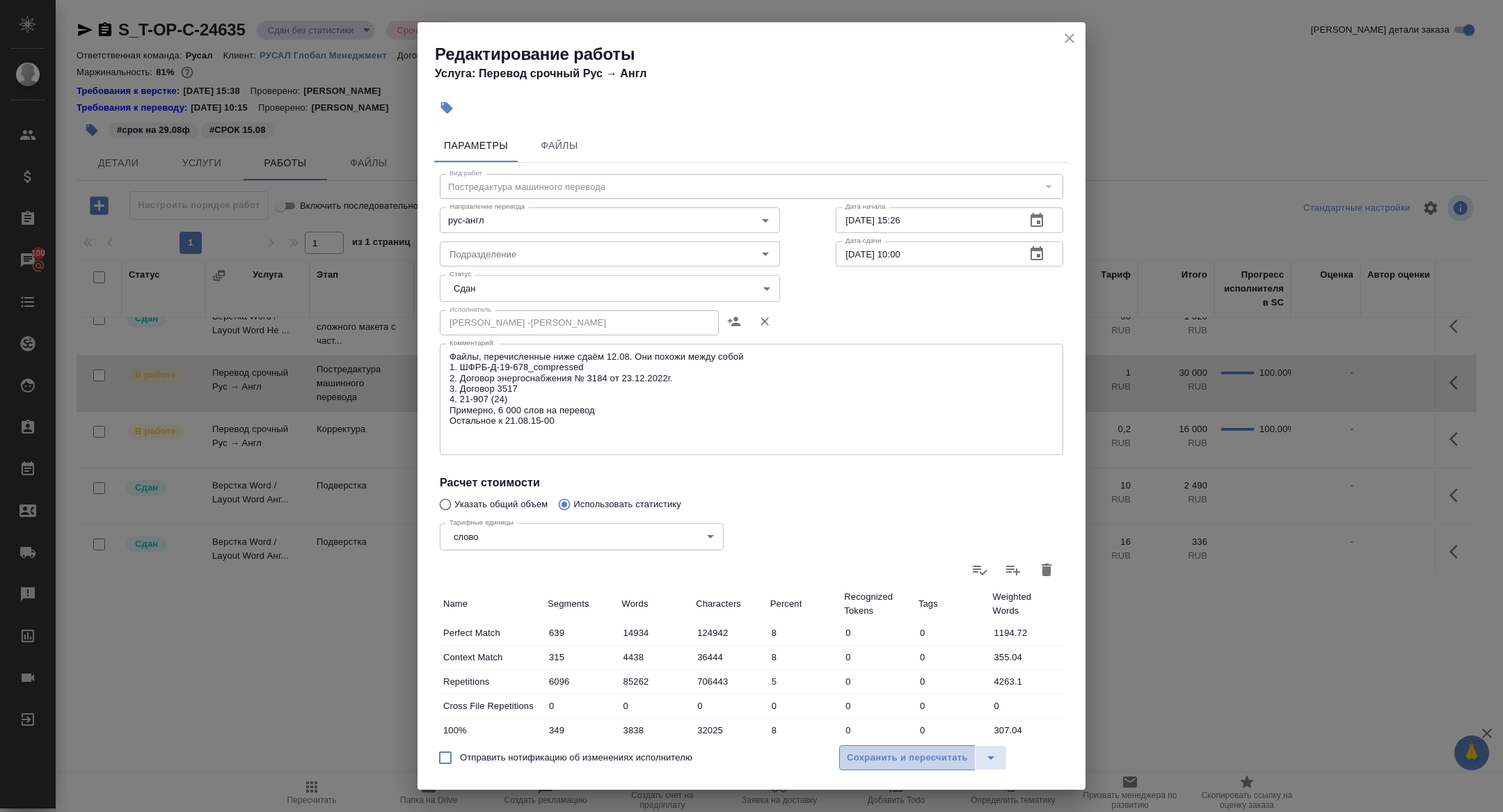
click at [897, 758] on span "Сохранить и пересчитать" at bounding box center [907, 757] width 121 height 16
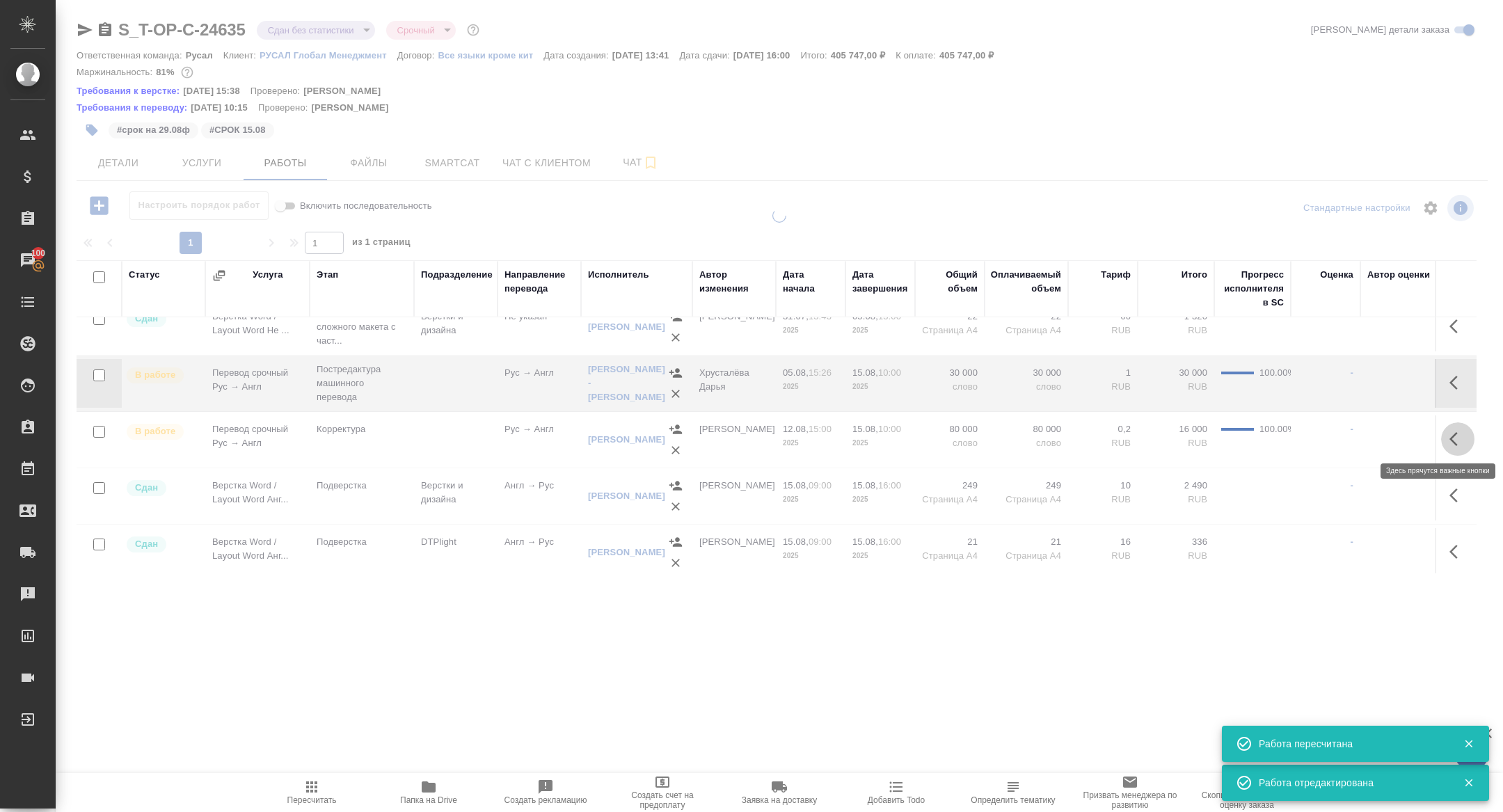
click at [1456, 439] on icon "button" at bounding box center [1457, 439] width 16 height 16
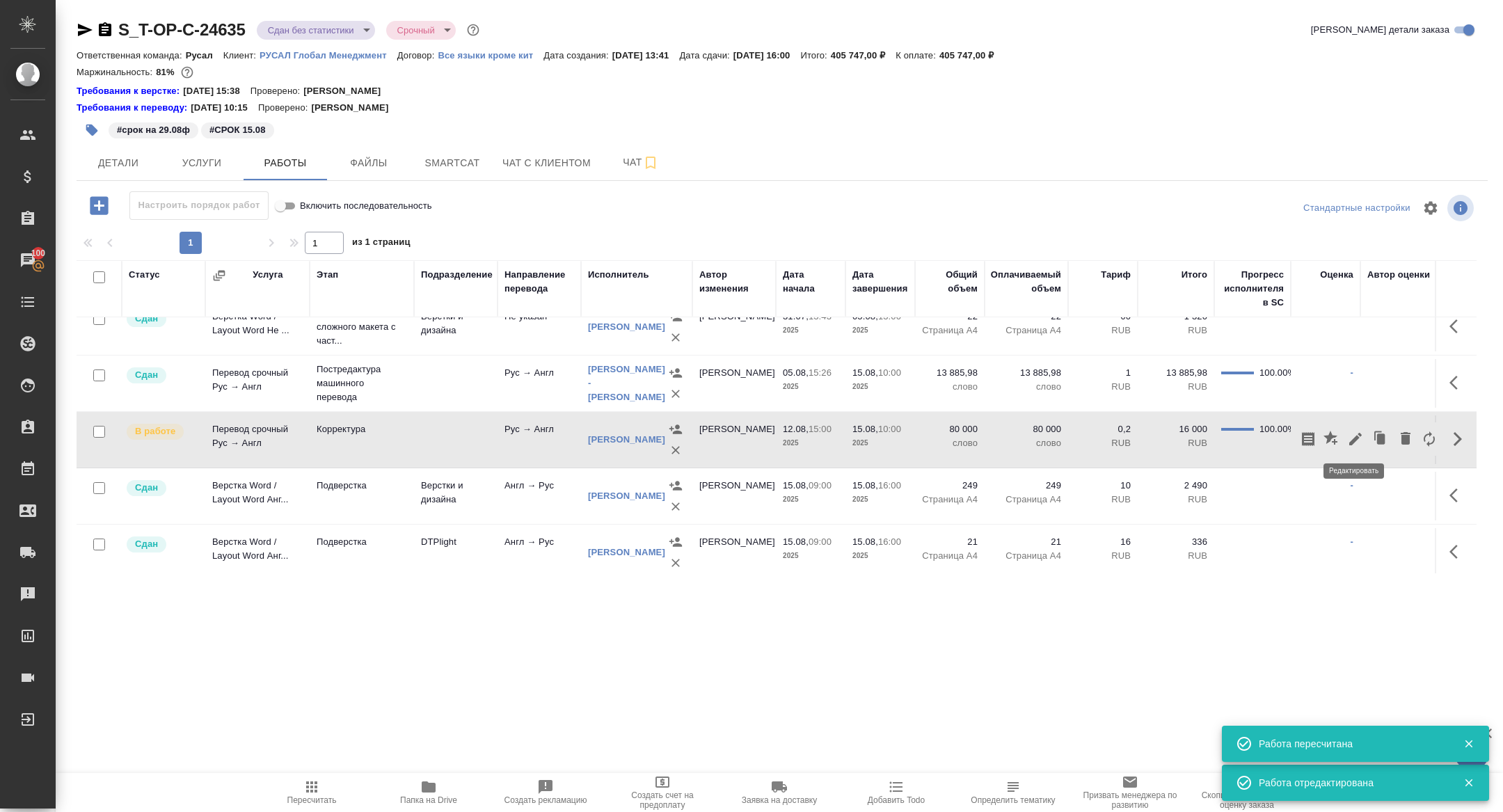
click at [1359, 433] on icon "button" at bounding box center [1355, 439] width 13 height 13
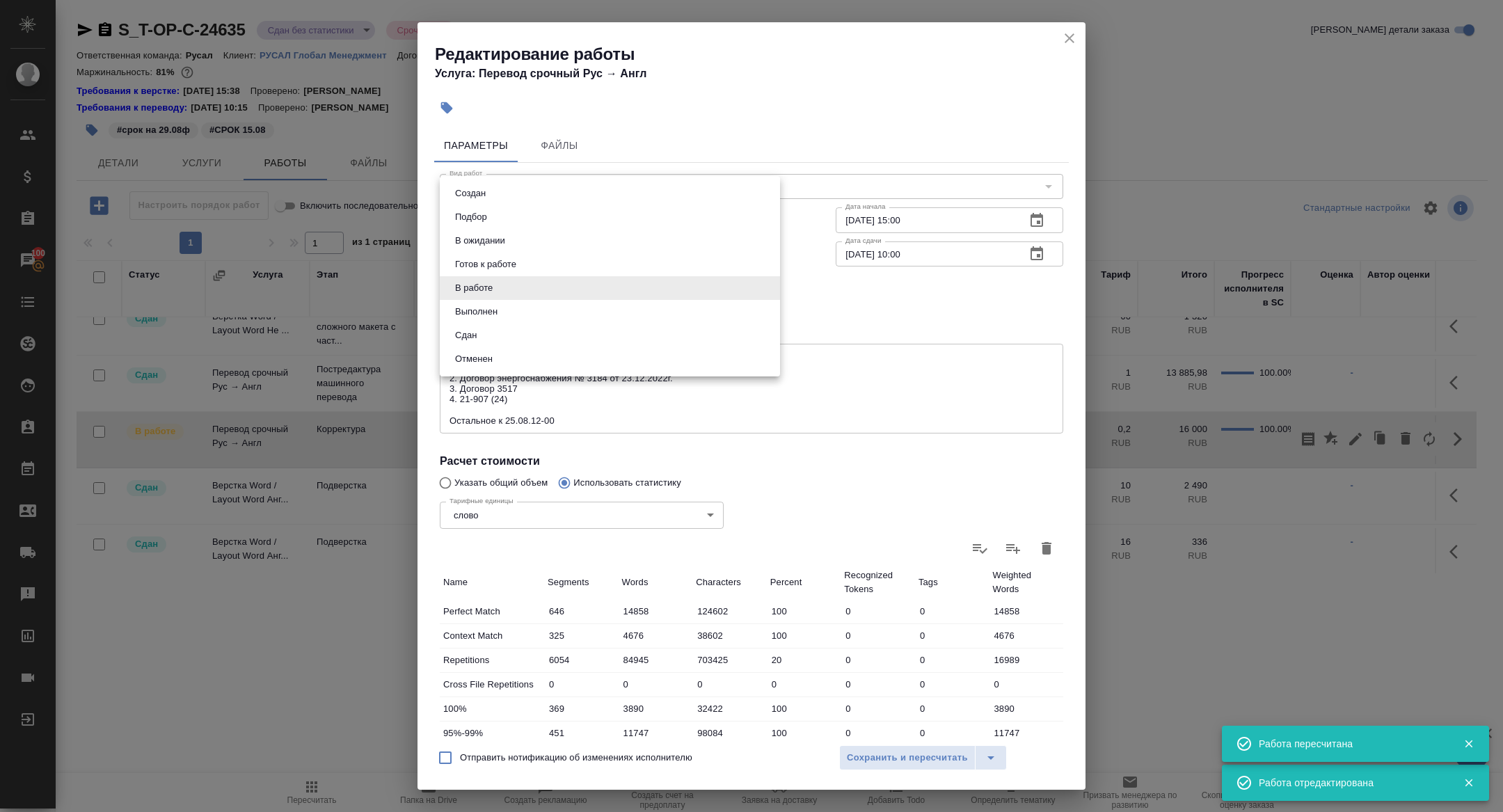
click at [478, 290] on body "🙏 .cls-1 fill:#fff; AWATERA Zhuravleva Alexandra Клиенты Спецификации Заказы 10…" at bounding box center [752, 406] width 1503 height 812
click at [478, 338] on button "Сдан" at bounding box center [466, 335] width 30 height 15
type input "closed"
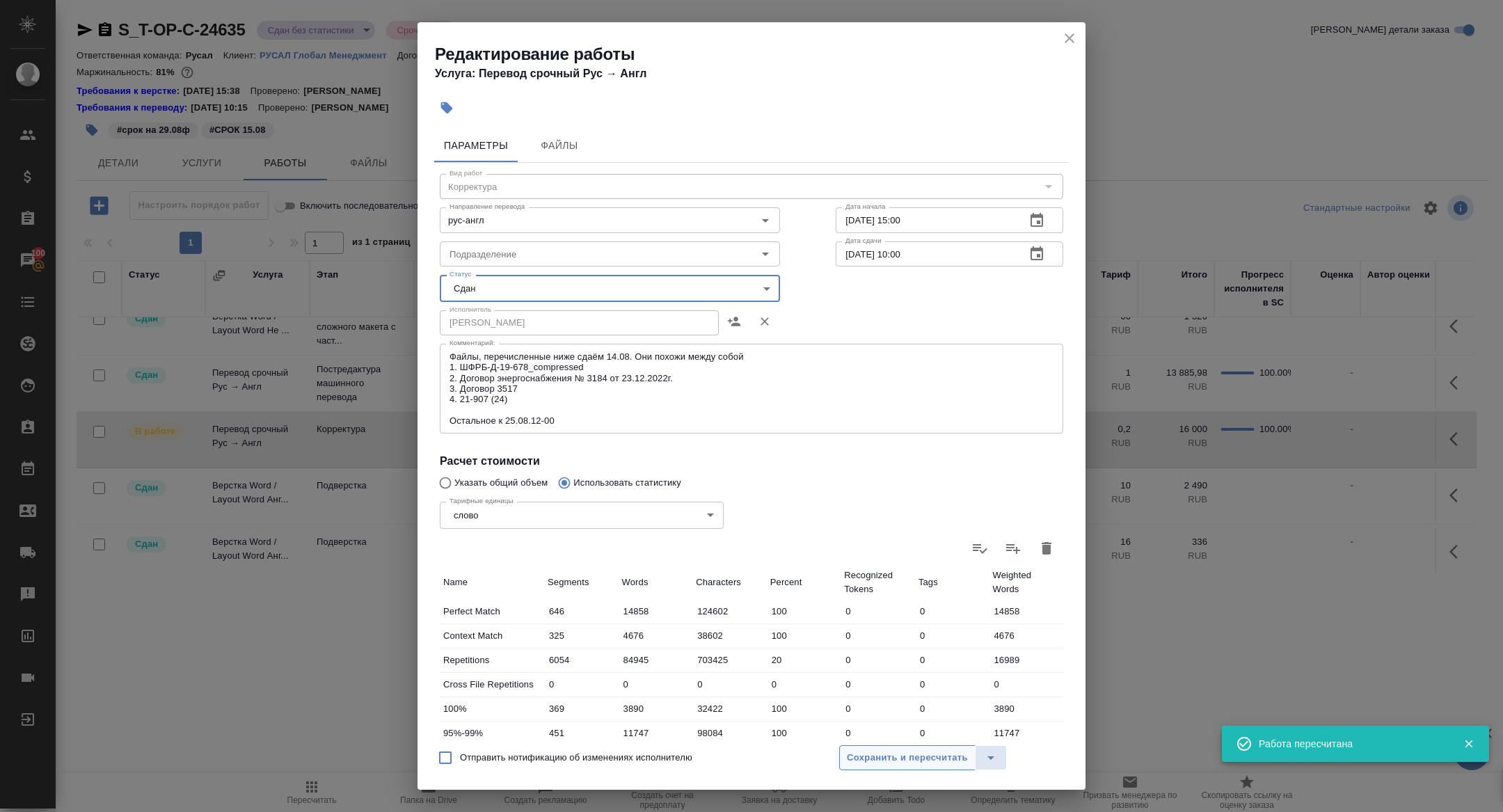
click at [875, 752] on span "Сохранить и пересчитать" at bounding box center [907, 757] width 121 height 16
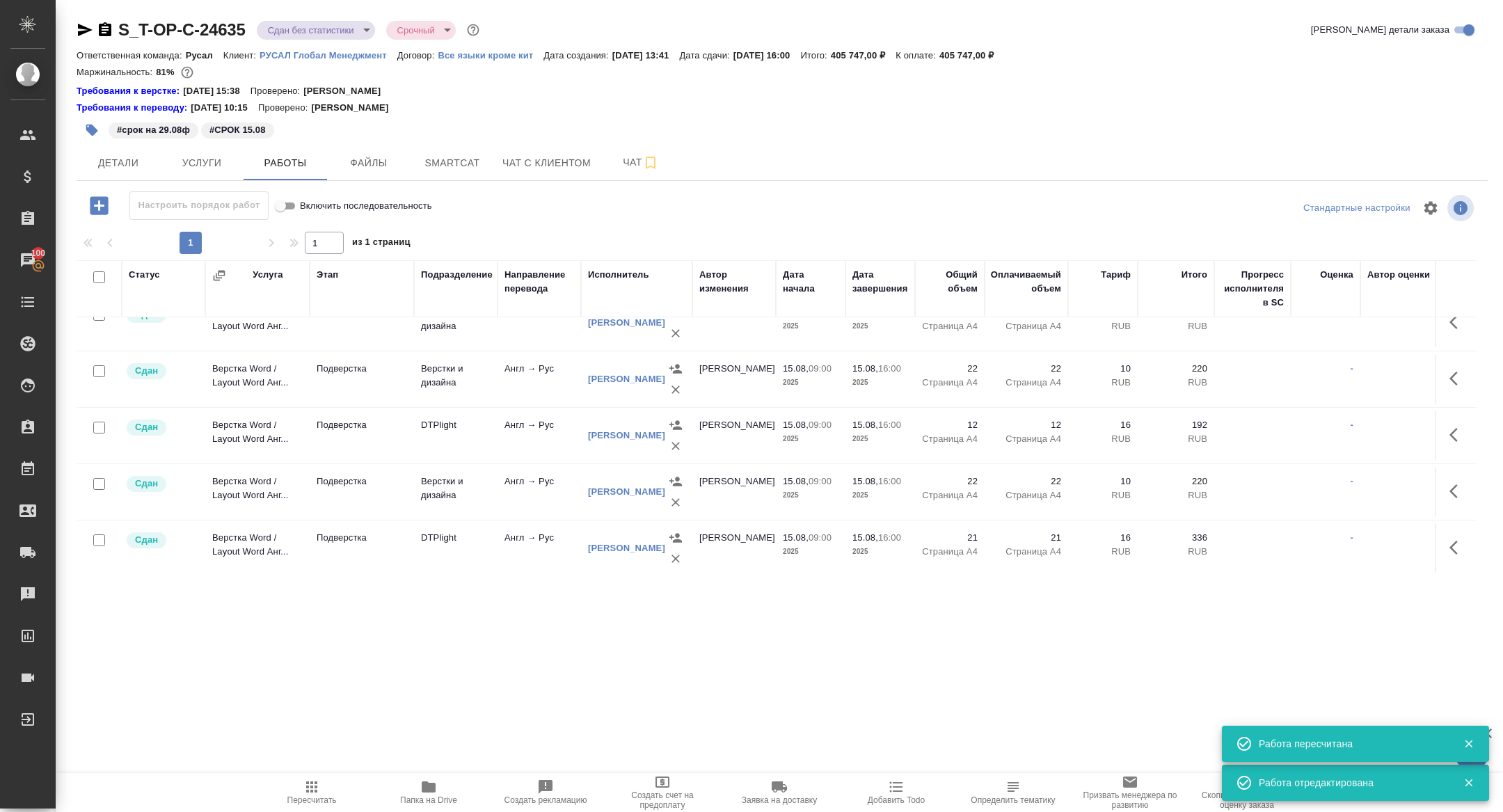
scroll to position [0, 0]
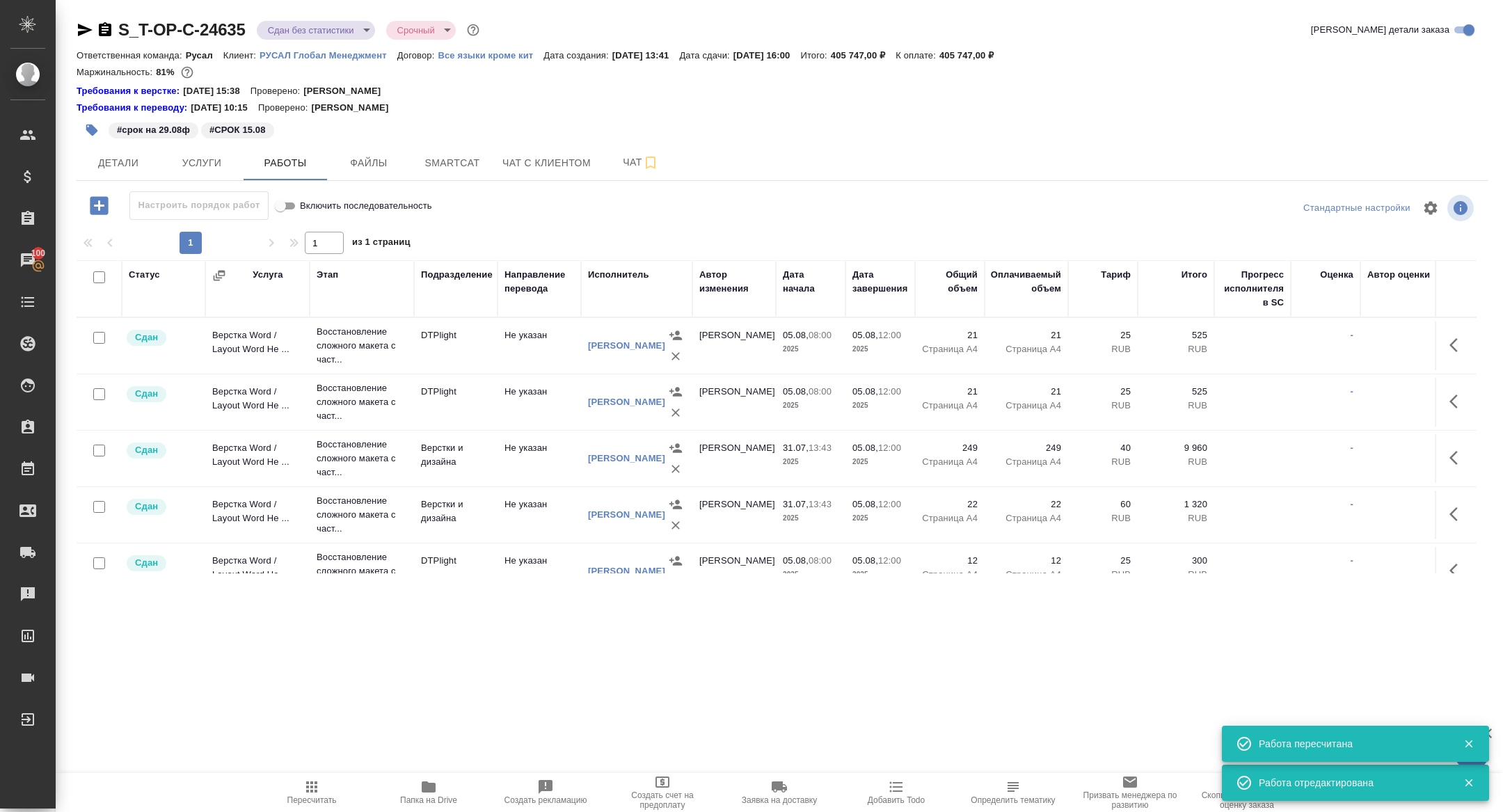
click at [304, 37] on body "🙏 .cls-1 fill:#fff; AWATERA Zhuravleva Alexandra Клиенты Спецификации Заказы 10…" at bounding box center [752, 406] width 1503 height 812
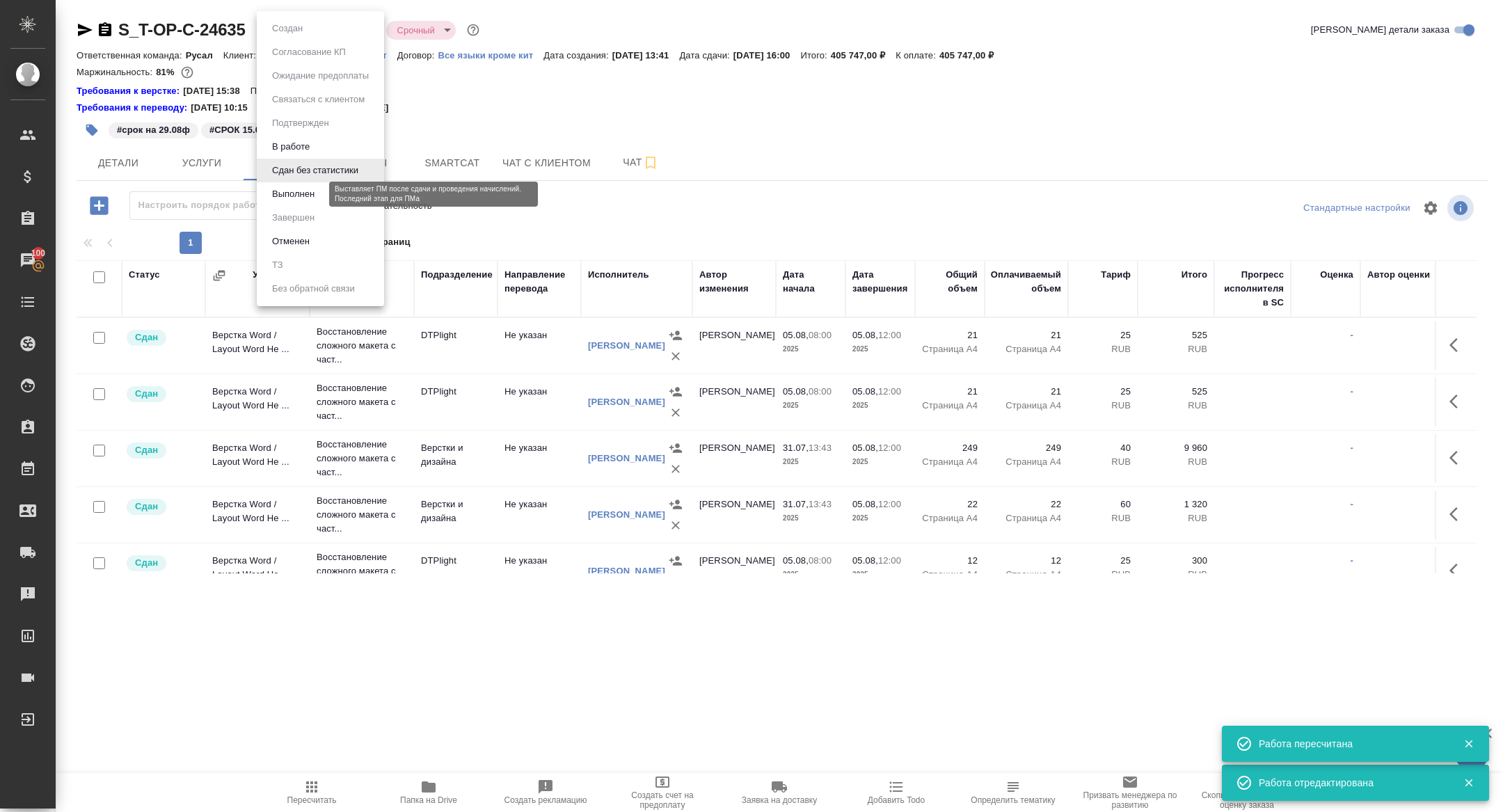
click at [304, 195] on button "Выполнен" at bounding box center [293, 194] width 51 height 15
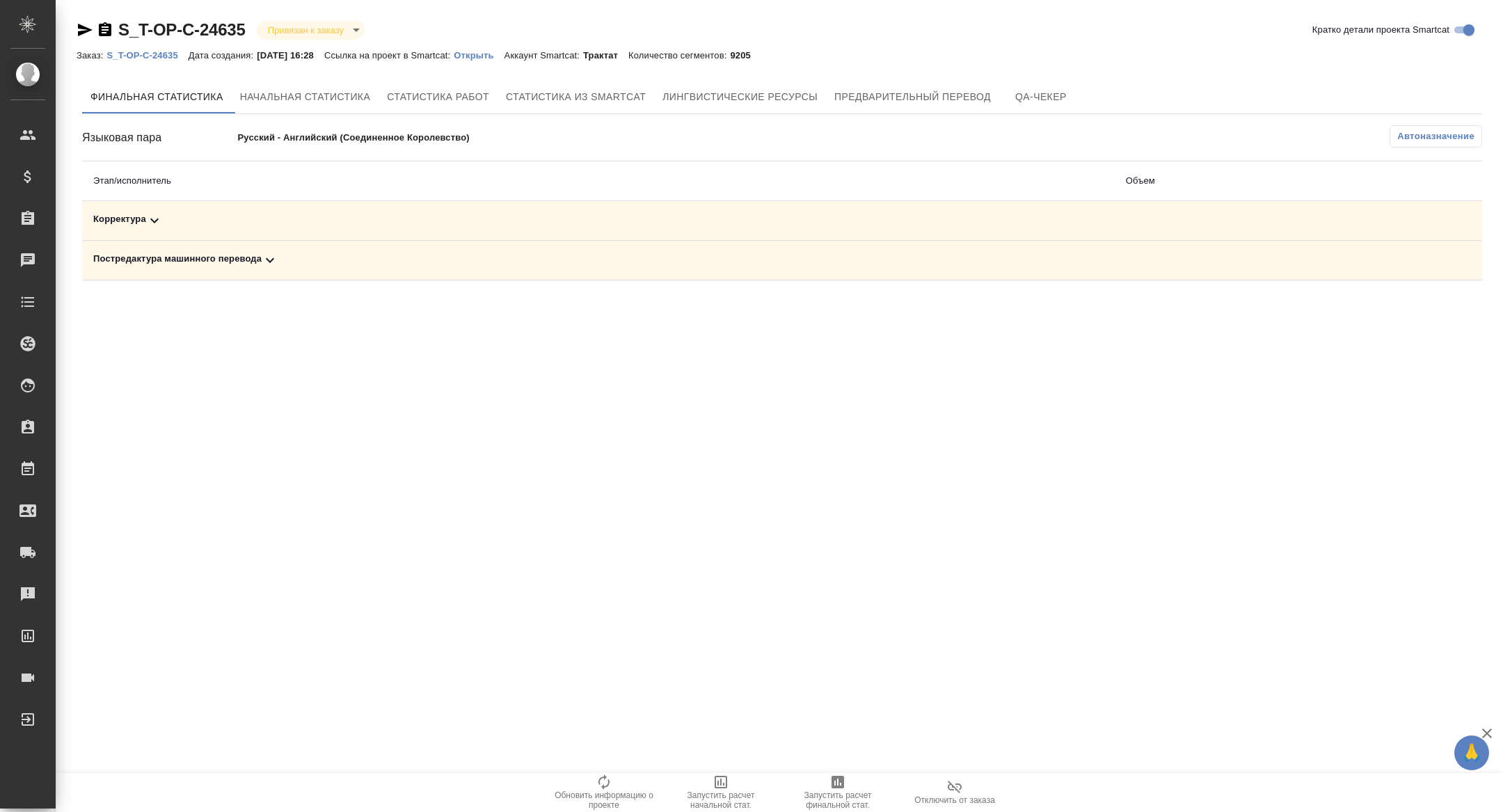
click at [278, 266] on icon at bounding box center [269, 260] width 16 height 16
click at [277, 227] on div "Корректура" at bounding box center [434, 220] width 681 height 16
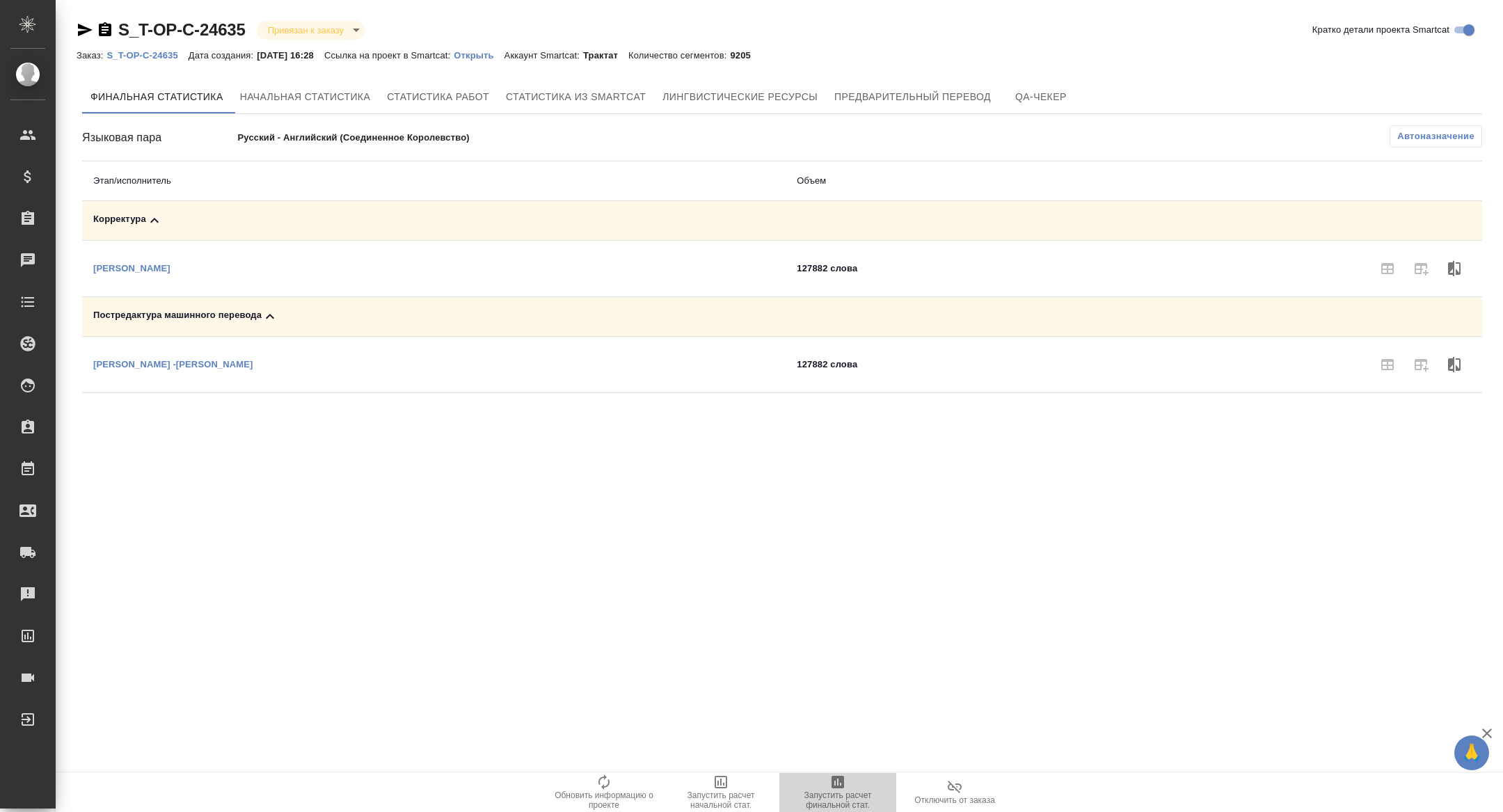
click at [841, 798] on span "Запустить расчет финальной стат." at bounding box center [838, 800] width 100 height 19
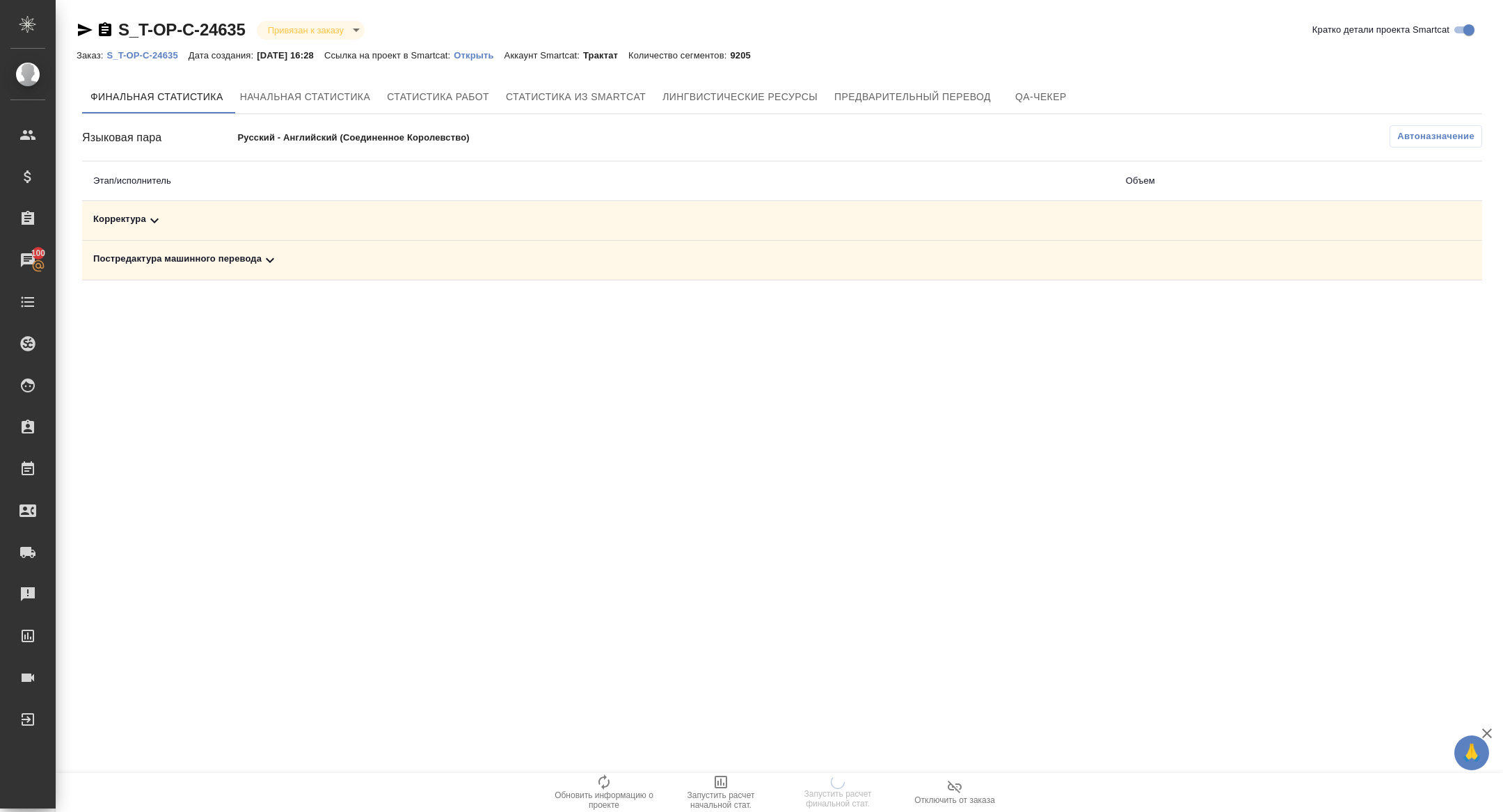
click at [273, 264] on icon at bounding box center [269, 260] width 16 height 16
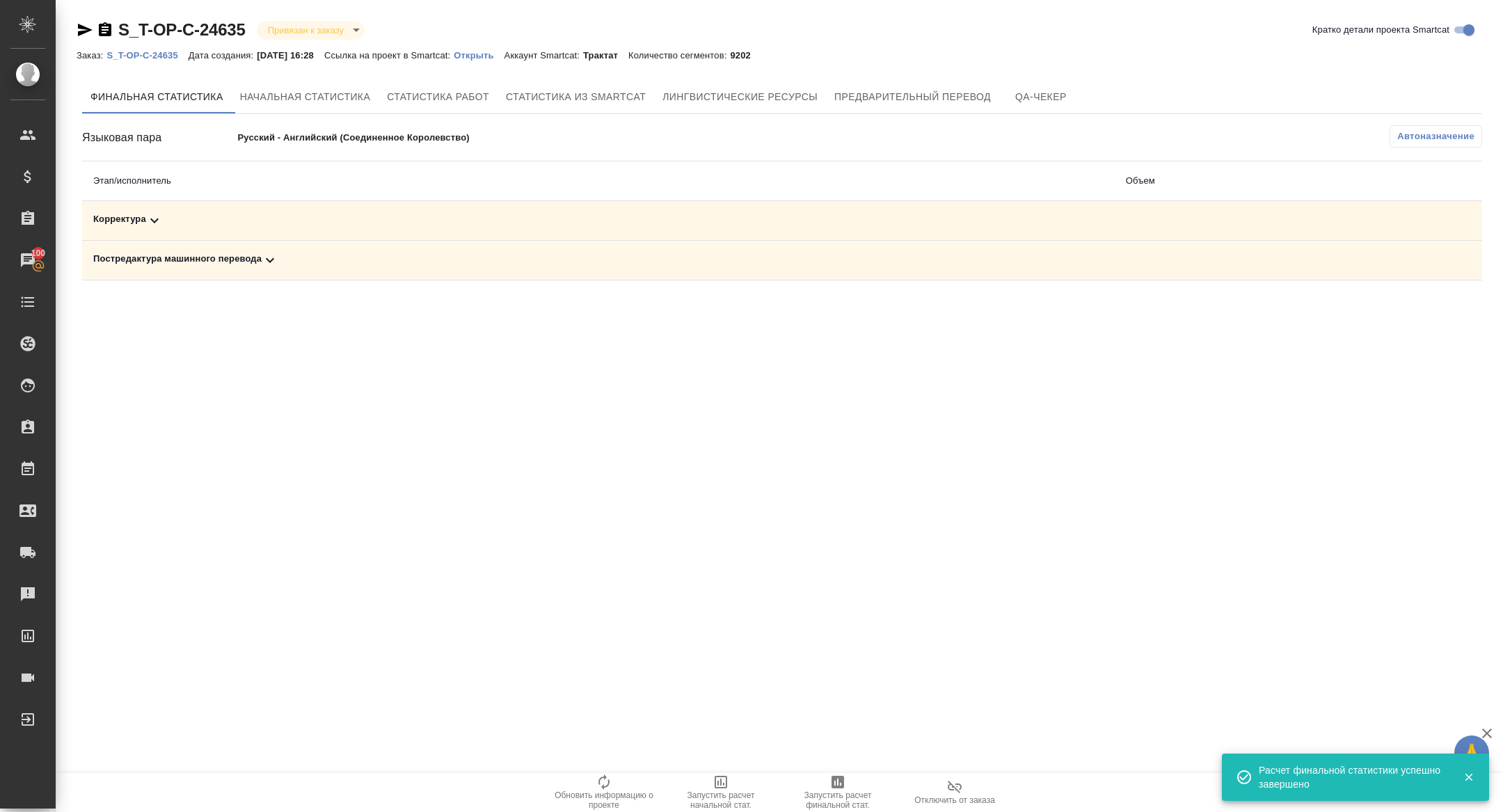
click at [302, 262] on div "Постредактура машинного перевода" at bounding box center [599, 260] width 1010 height 16
click at [1426, 315] on icon "button" at bounding box center [1421, 308] width 16 height 16
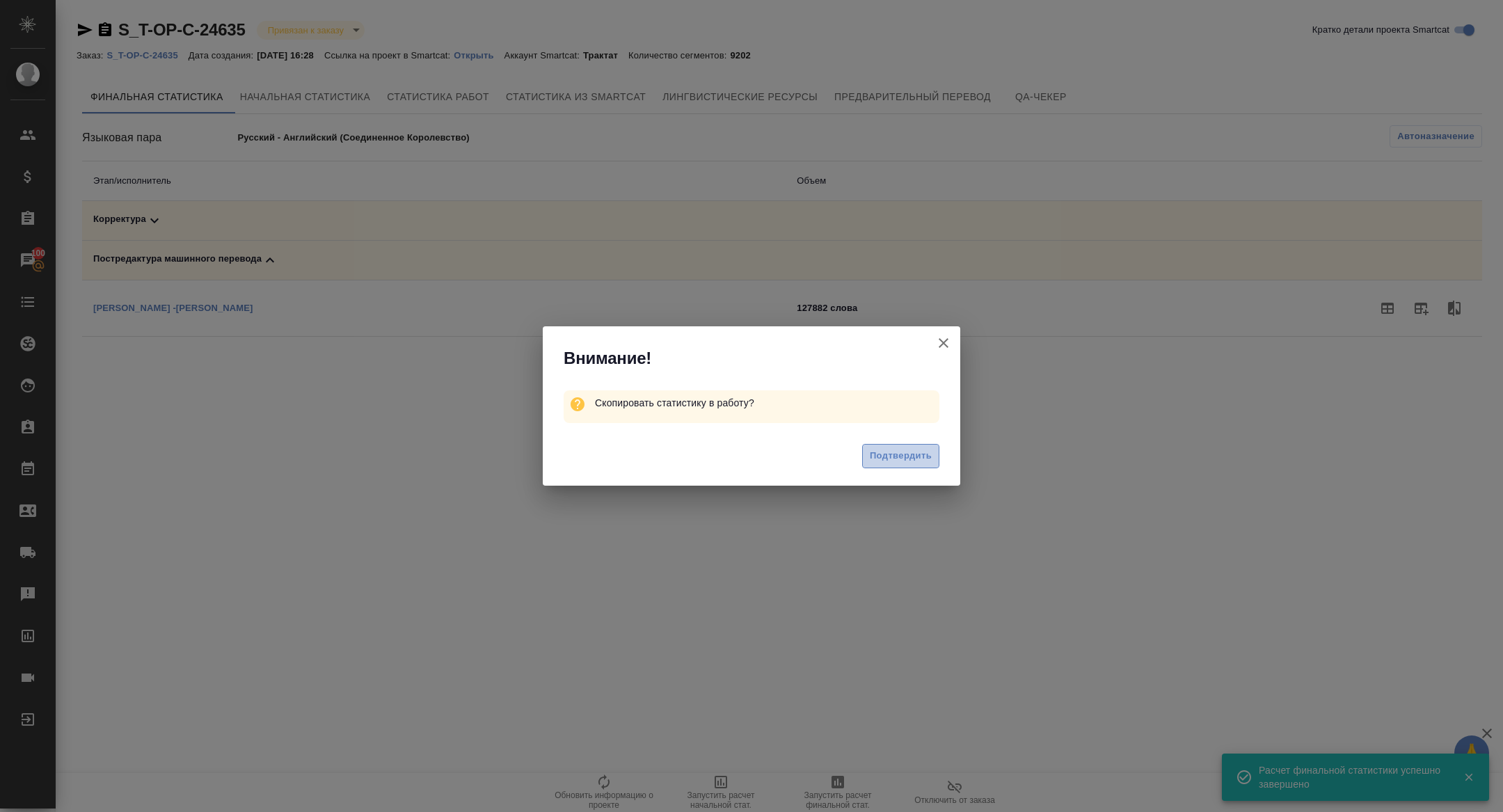
click at [890, 447] on button "Подтвердить" at bounding box center [900, 456] width 77 height 25
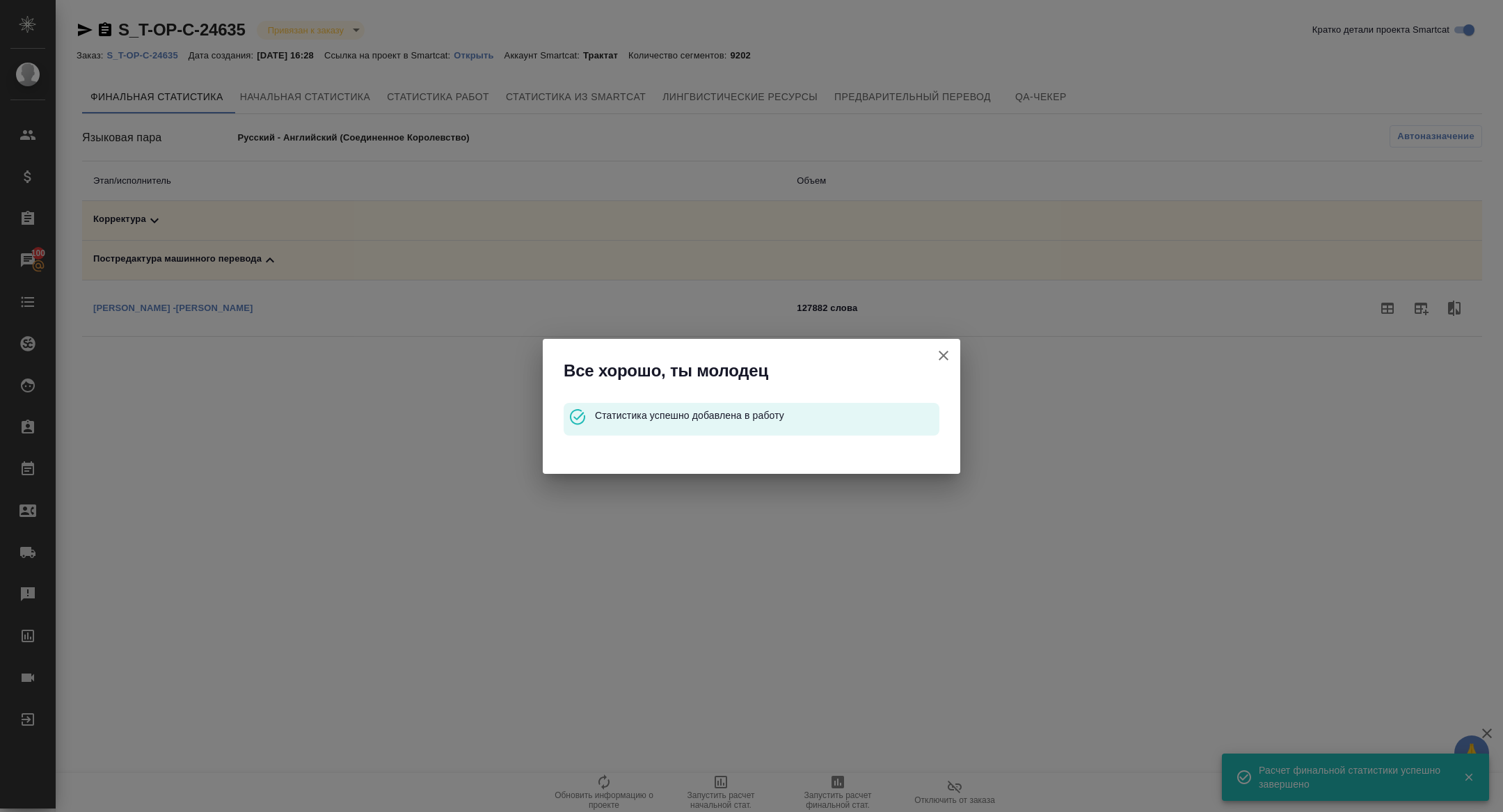
click at [170, 219] on div "Все хорошо, ты молодец Статистика успешно добавлена в работу" at bounding box center [752, 406] width 1503 height 812
click at [153, 225] on div "Все хорошо, ты молодец Статистика успешно добавлена в работу" at bounding box center [752, 406] width 1503 height 812
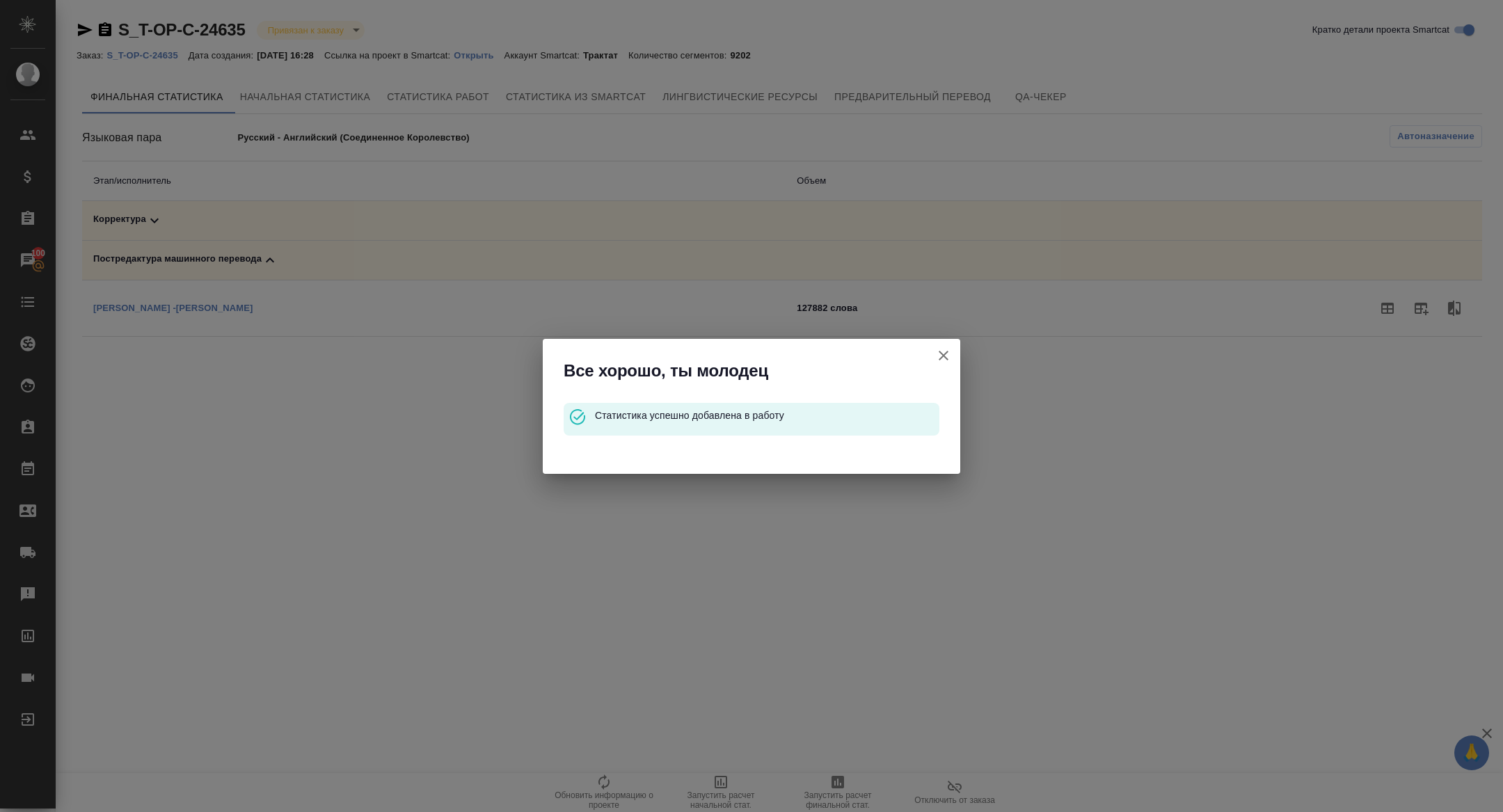
click at [942, 349] on icon "button" at bounding box center [943, 355] width 16 height 16
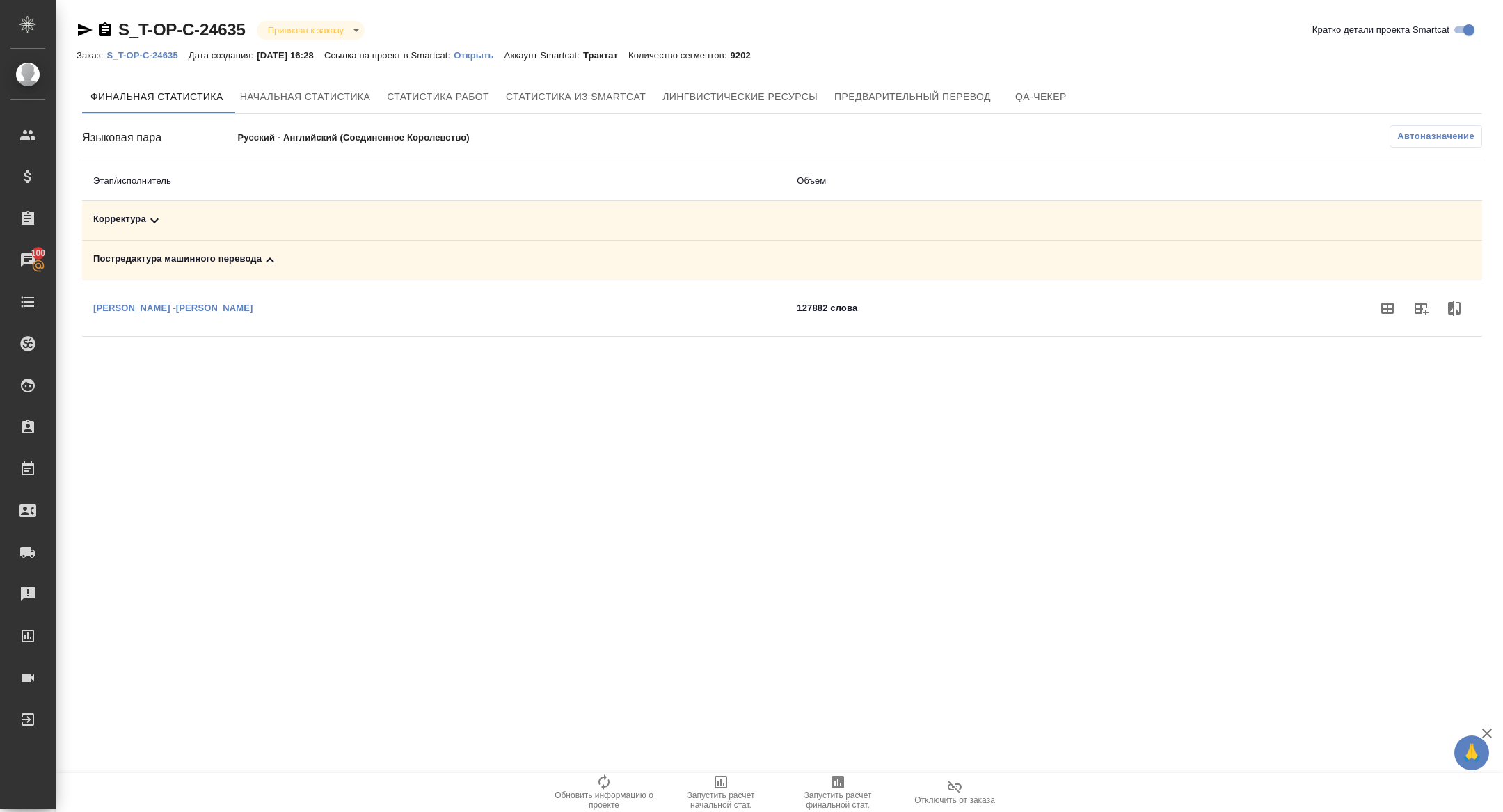
click at [162, 222] on icon at bounding box center [154, 220] width 16 height 16
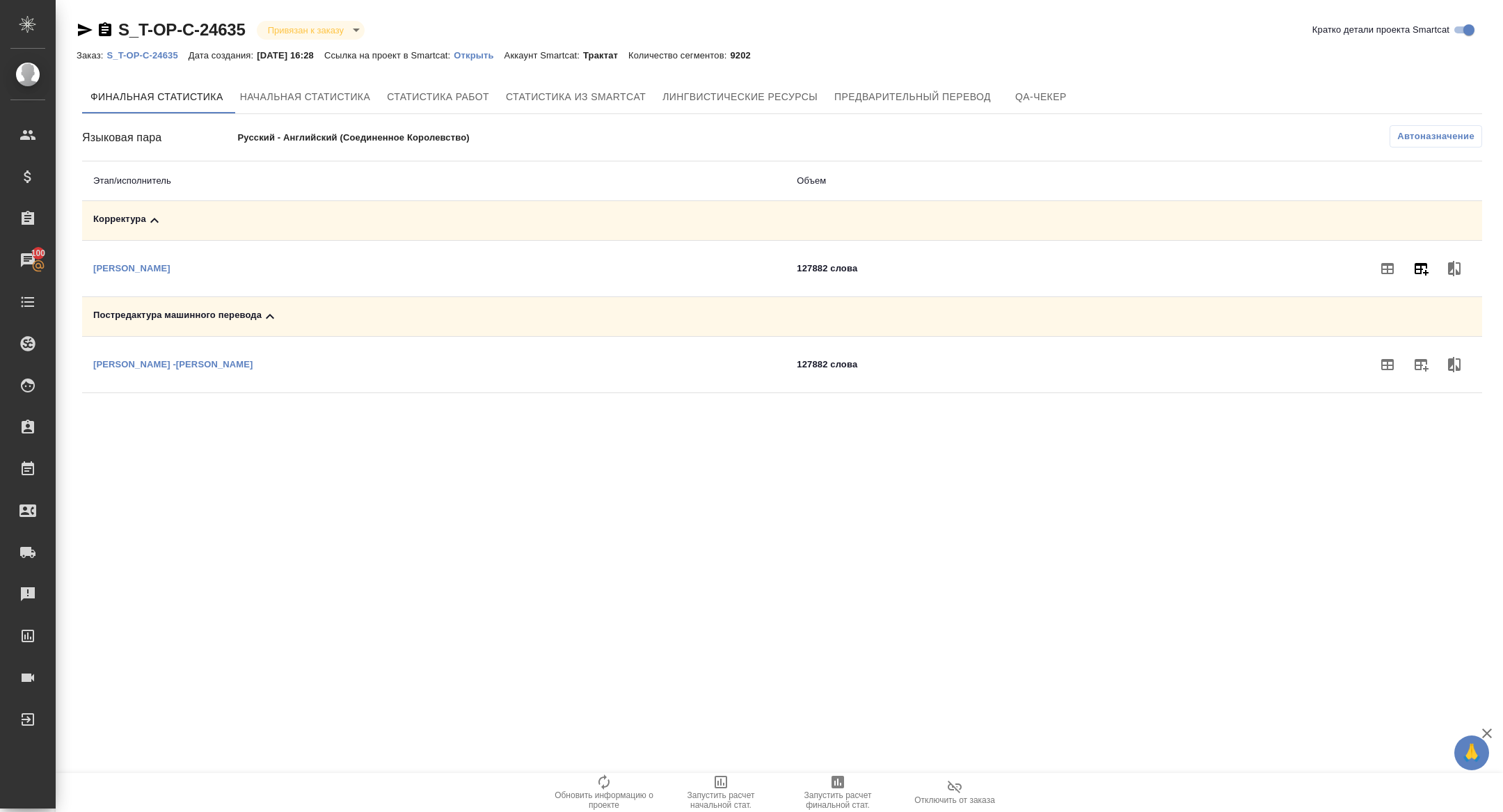
click at [1421, 270] on icon "button" at bounding box center [1421, 269] width 14 height 13
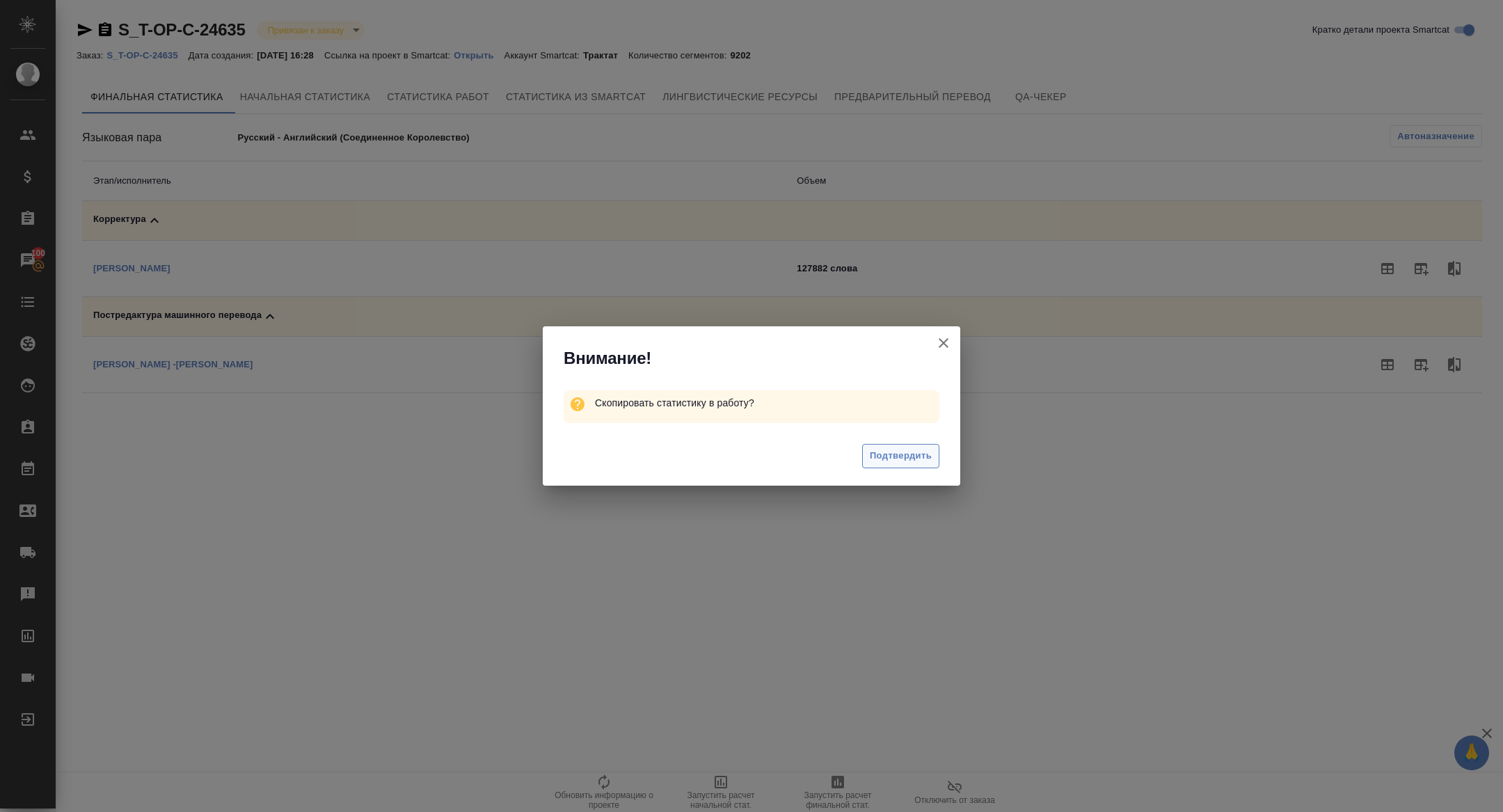
click at [907, 458] on span "Подтвердить" at bounding box center [900, 456] width 62 height 16
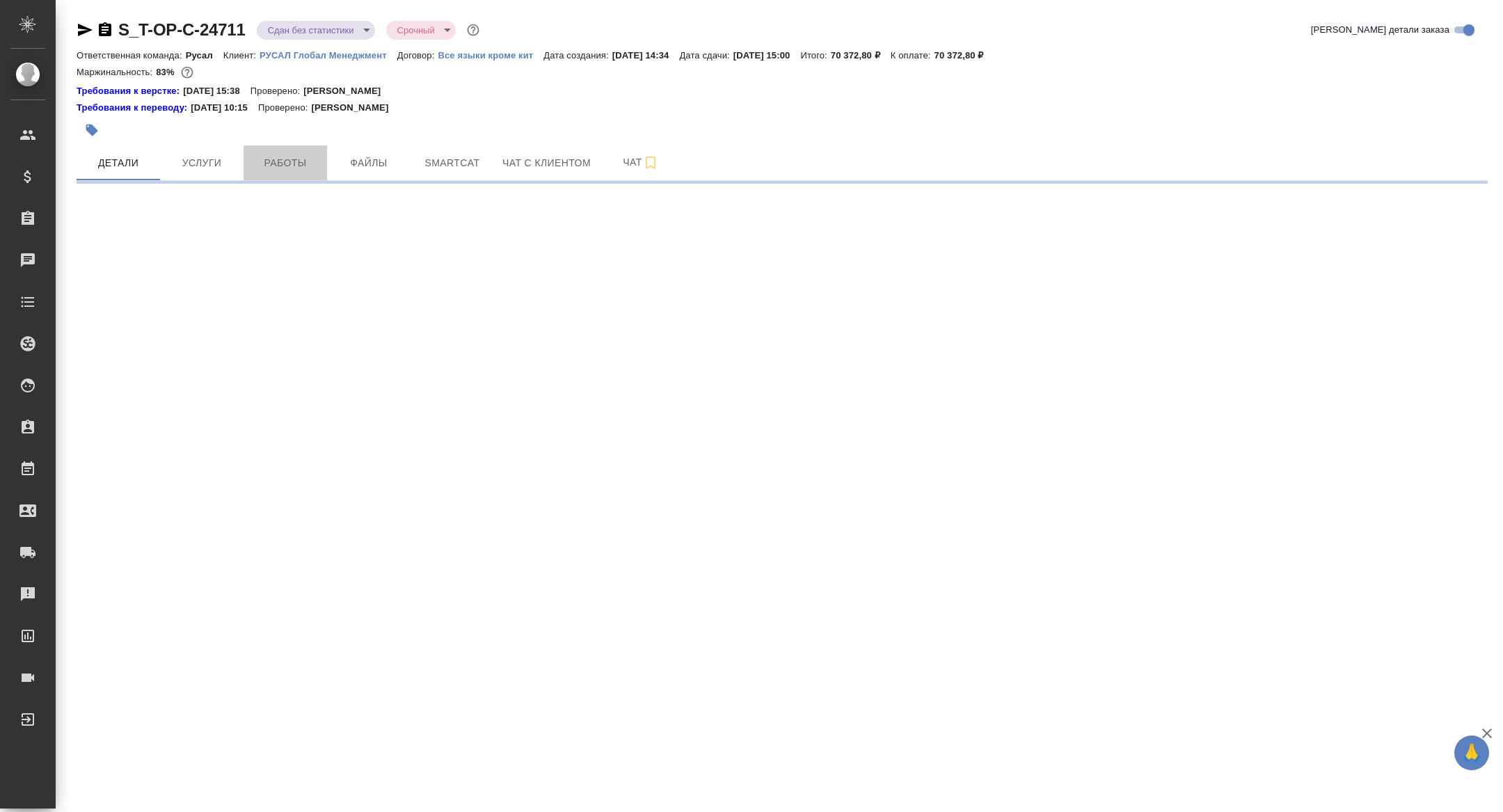
click at [261, 165] on span "Работы" at bounding box center [284, 162] width 67 height 17
select select "RU"
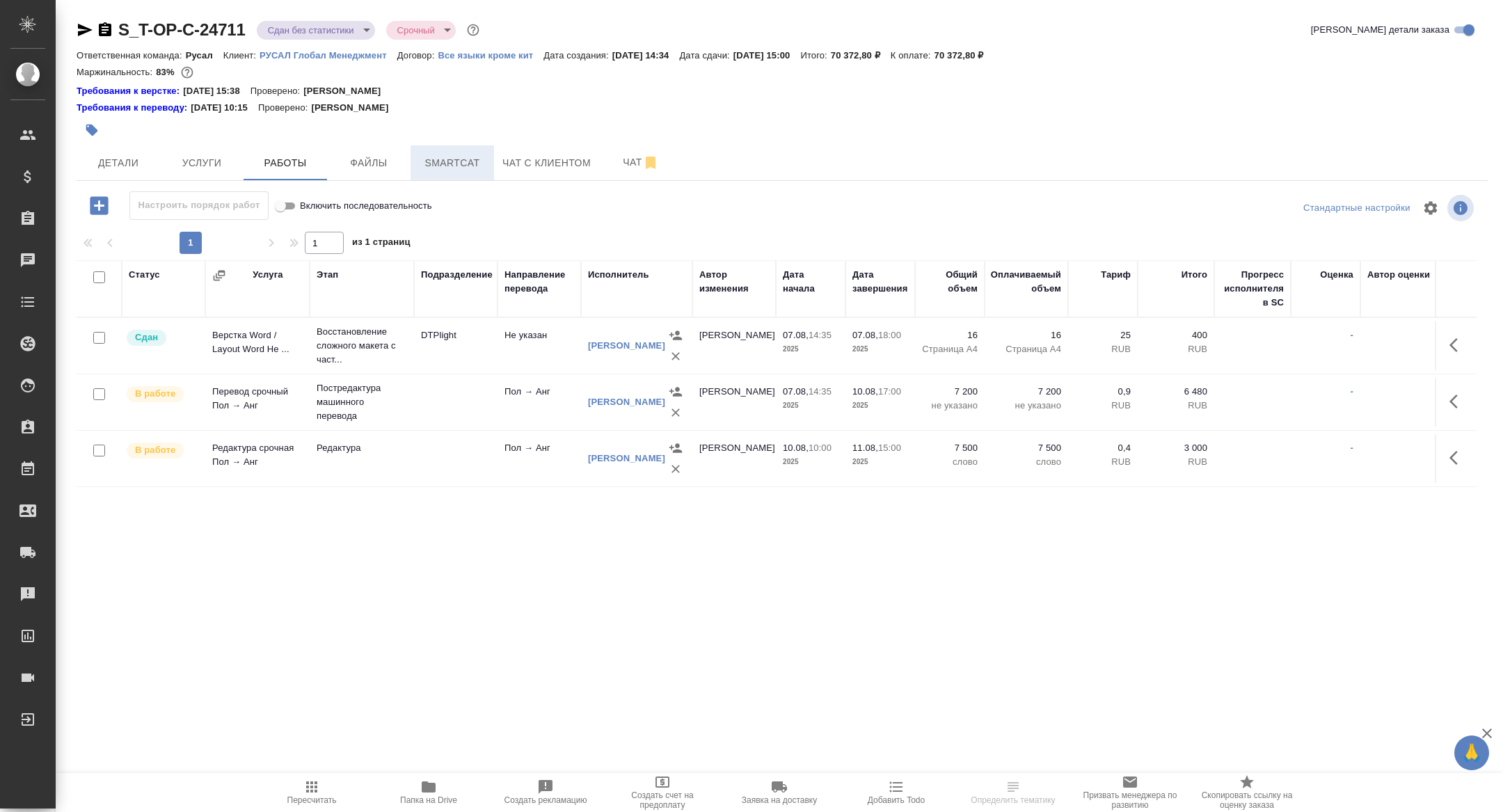
click at [471, 153] on button "Smartcat" at bounding box center [452, 162] width 84 height 34
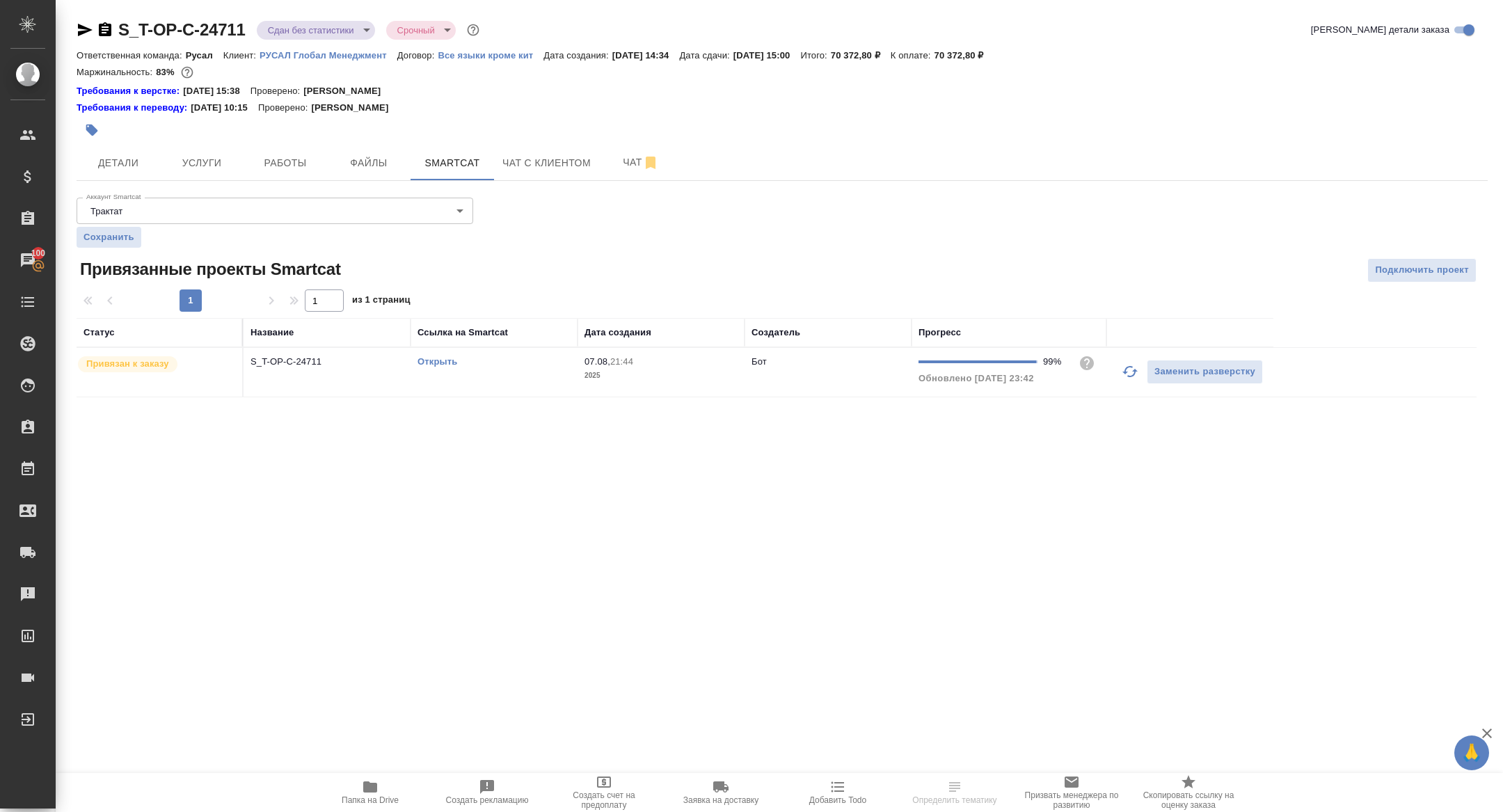
click at [297, 368] on td "S_T-OP-C-24711" at bounding box center [326, 372] width 167 height 49
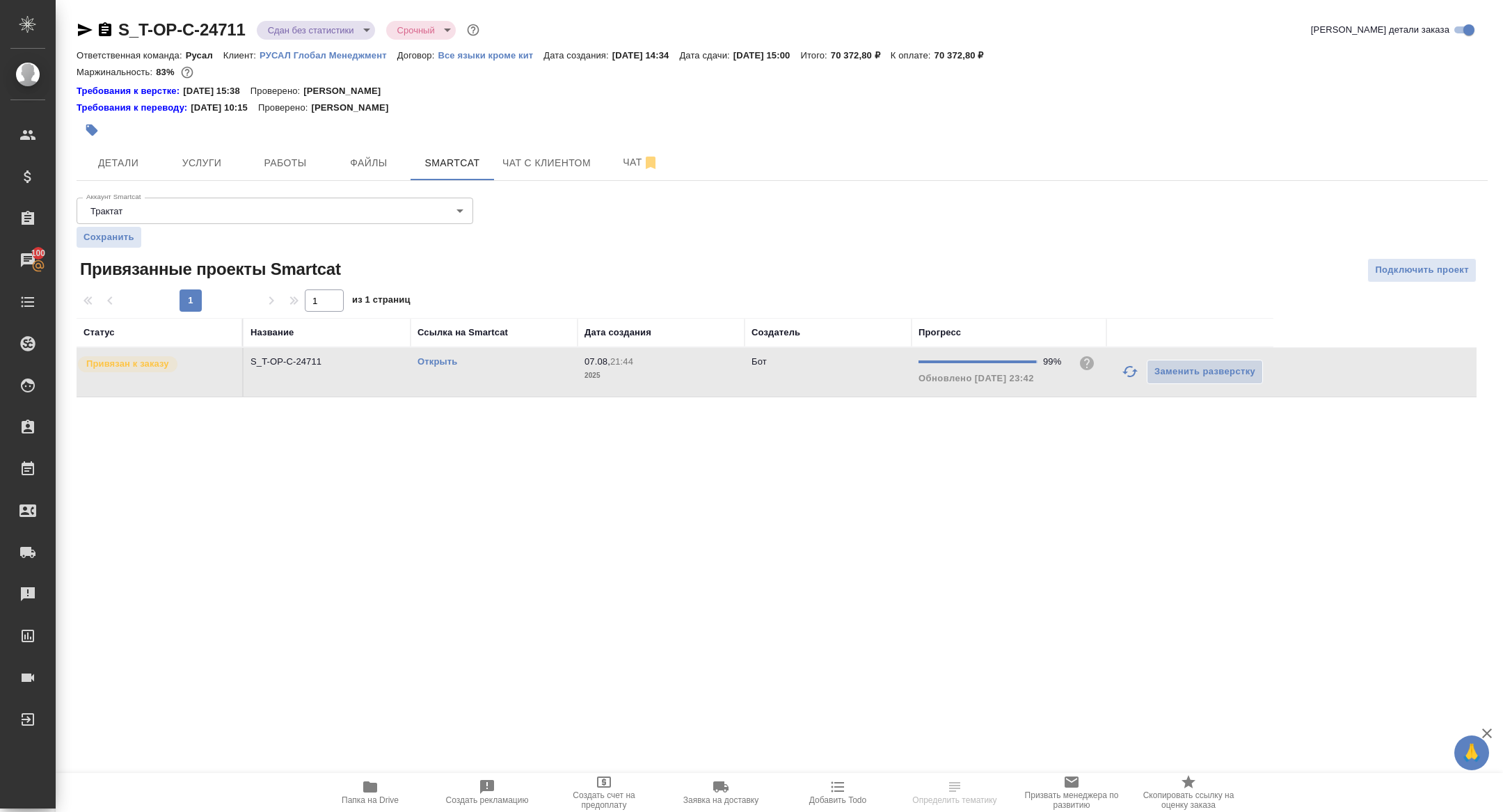
click at [297, 368] on td "S_T-OP-C-24711" at bounding box center [326, 372] width 167 height 49
click at [288, 161] on span "Работы" at bounding box center [284, 162] width 67 height 17
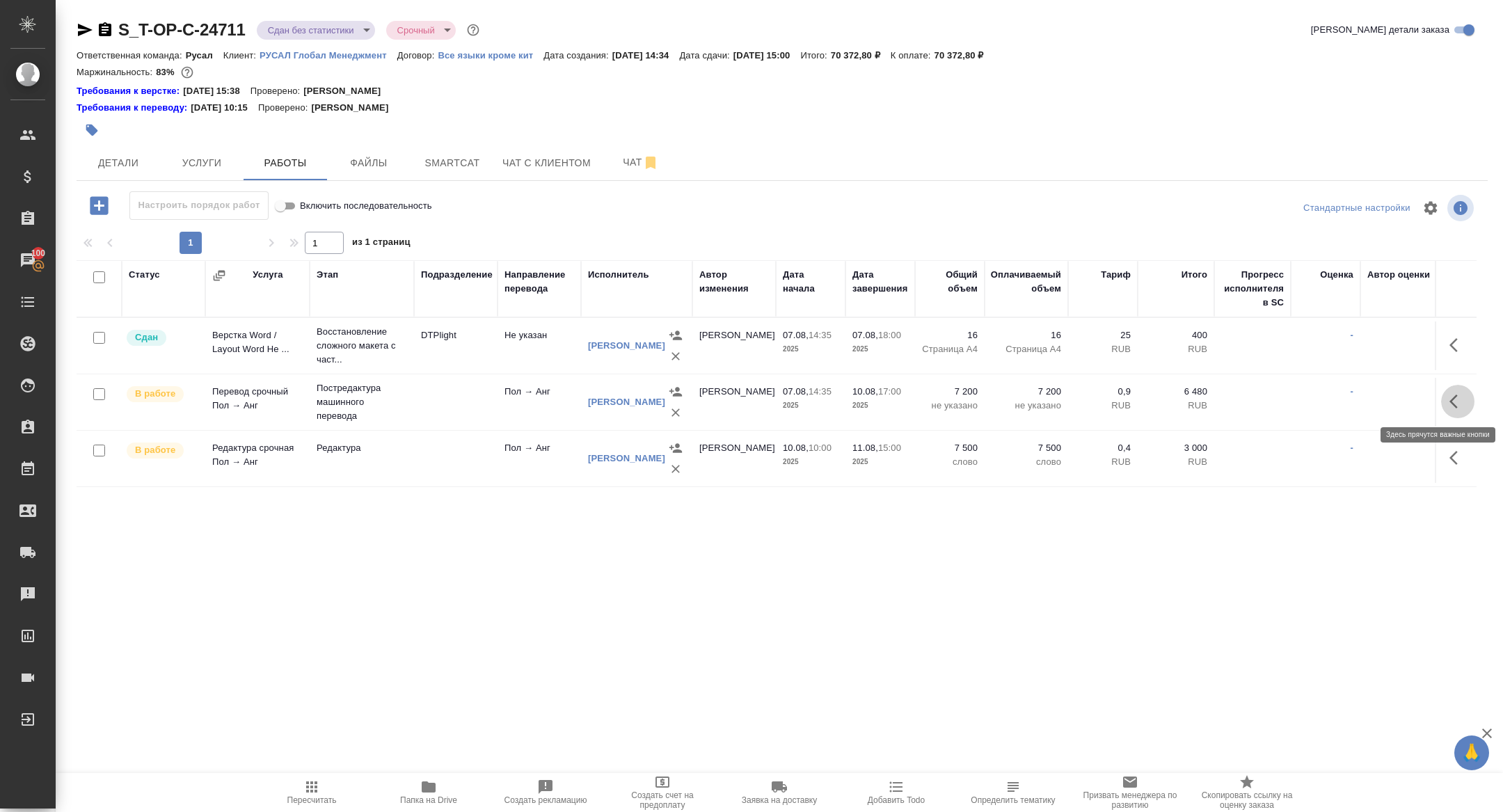
click at [1457, 400] on icon "button" at bounding box center [1457, 401] width 16 height 16
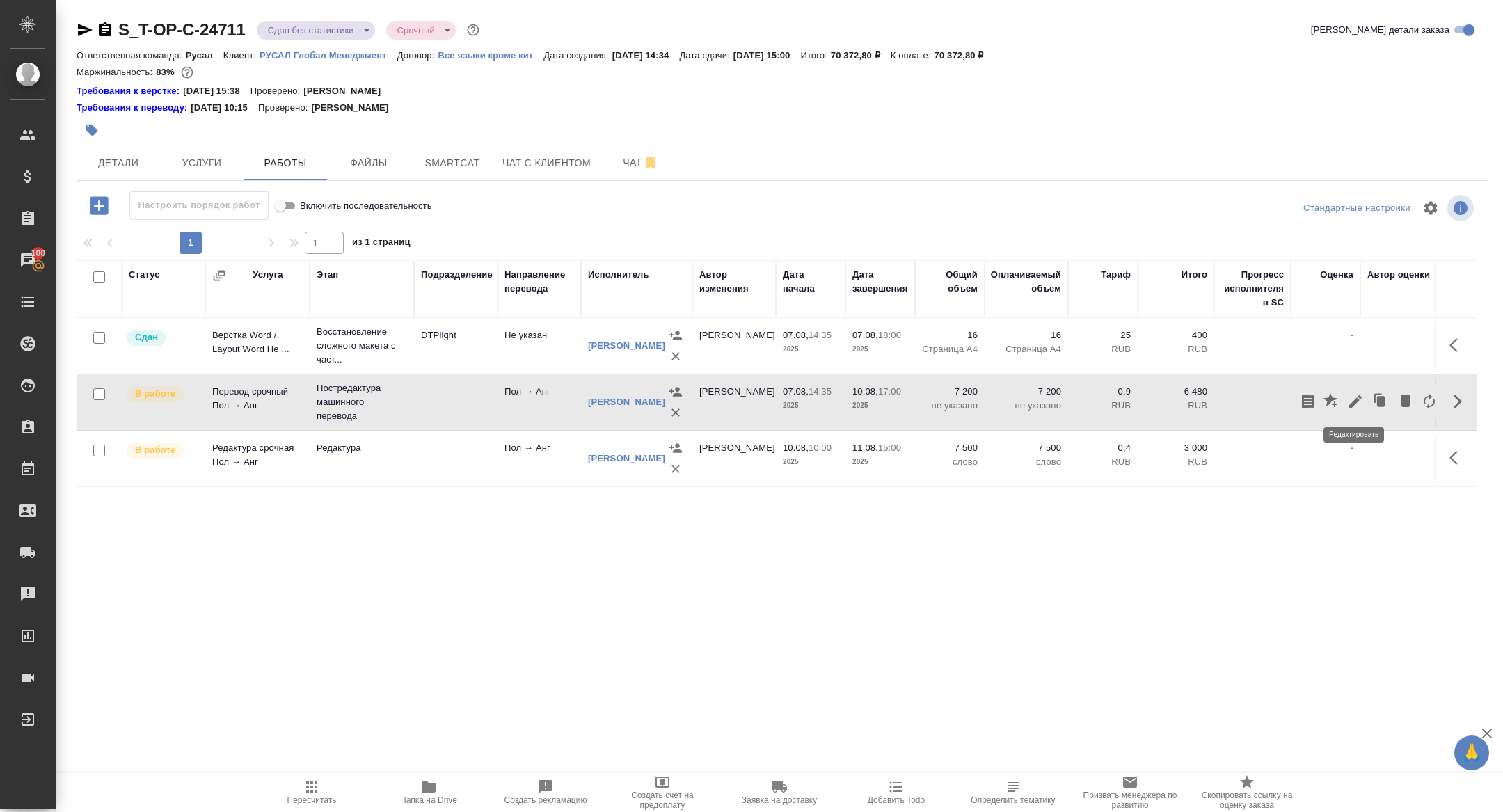
click at [1353, 403] on icon "button" at bounding box center [1355, 401] width 13 height 13
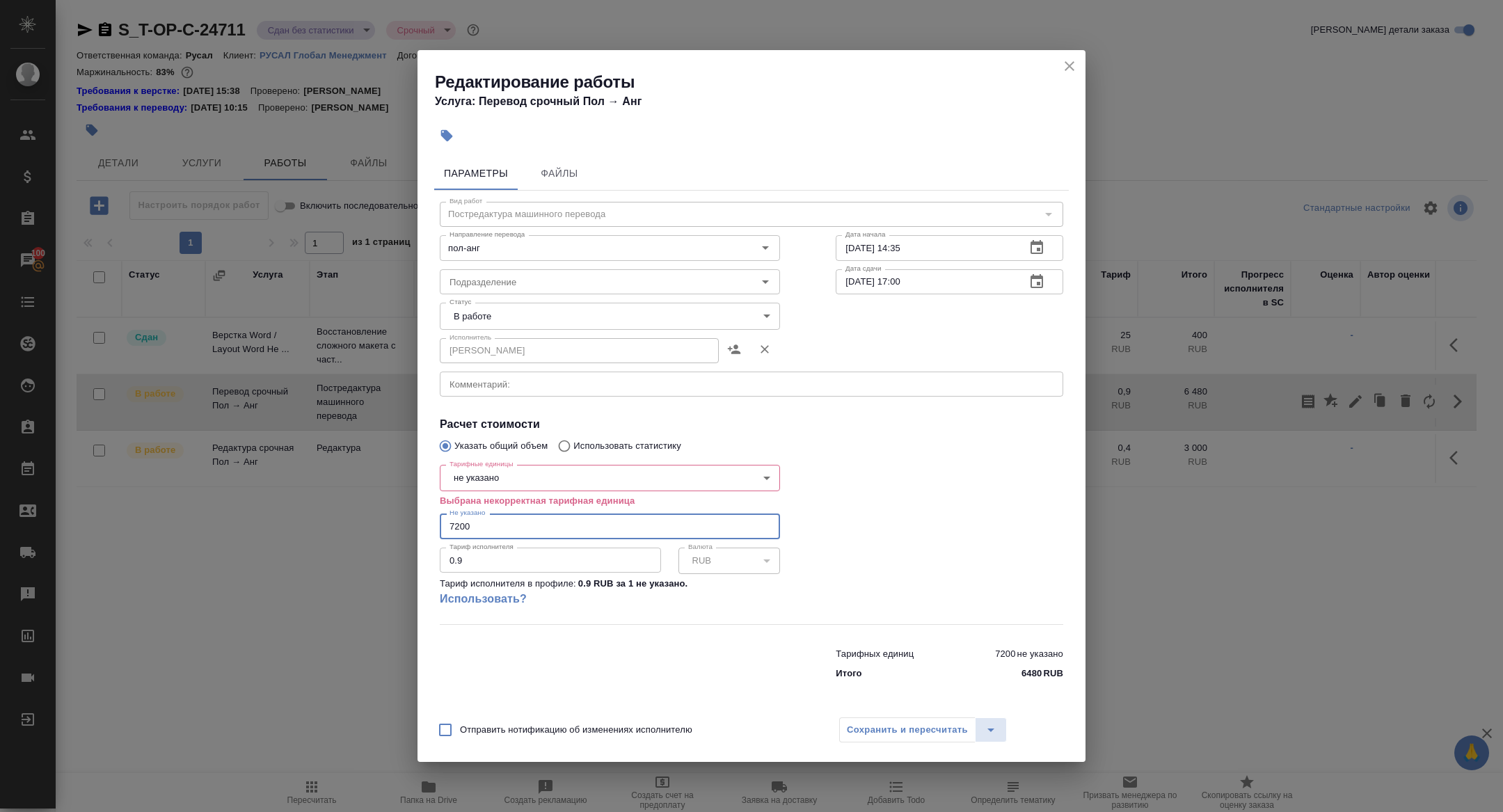
drag, startPoint x: 501, startPoint y: 523, endPoint x: 424, endPoint y: 523, distance: 77.0
click at [424, 523] on div "Параметры Файлы Вид работ Постредактура машинного перевода Вид работ Направлени…" at bounding box center [752, 430] width 668 height 558
type input "3350"
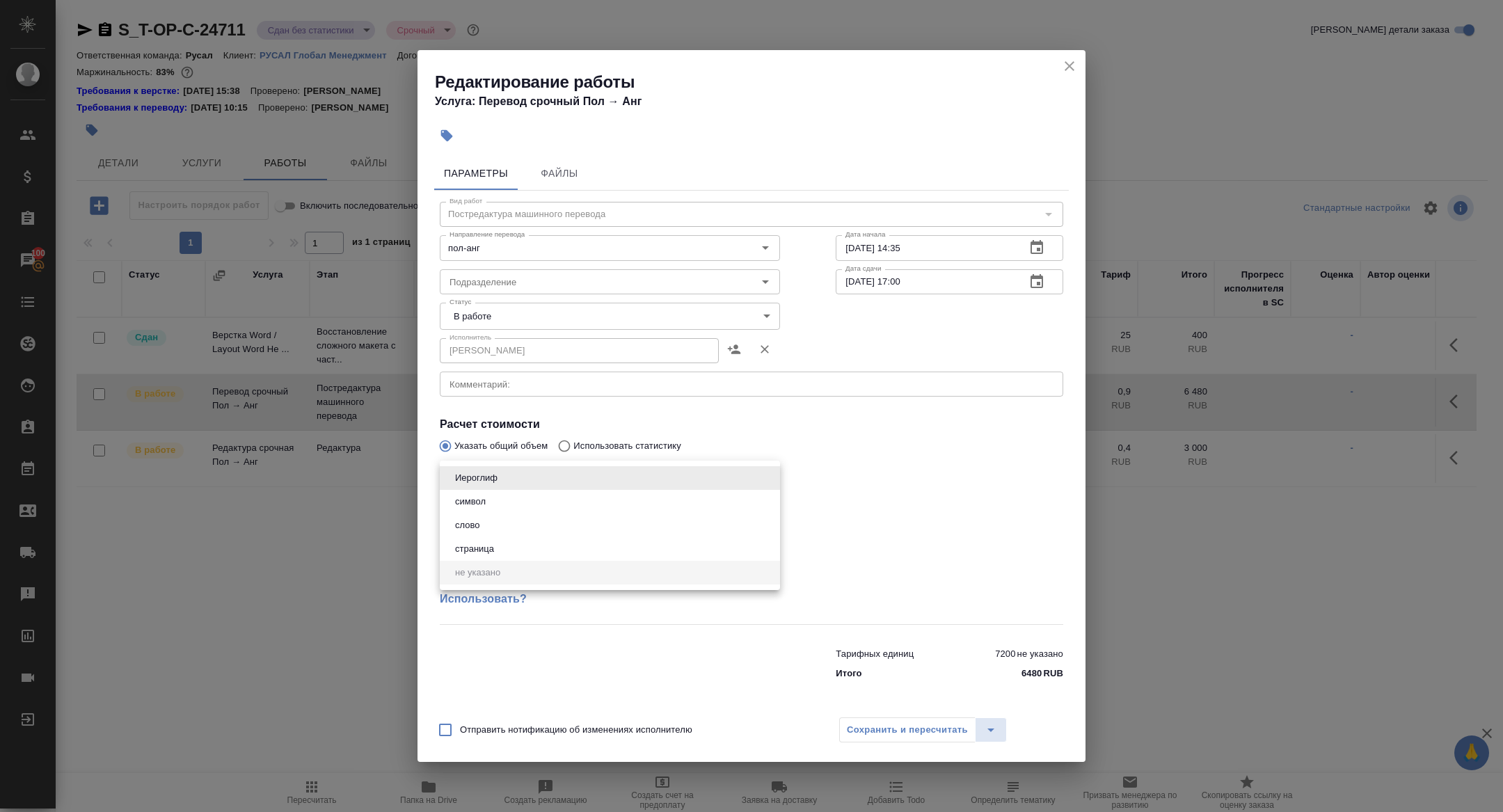
click at [510, 480] on body "🙏 .cls-1 fill:#fff; AWATERA [PERSON_NAME] Спецификации Заказы 100 Чаты Todo Про…" at bounding box center [752, 406] width 1503 height 812
click at [487, 528] on li "слово" at bounding box center [609, 525] width 341 height 24
type input "5a8b1489cc6b4906c91bfd90"
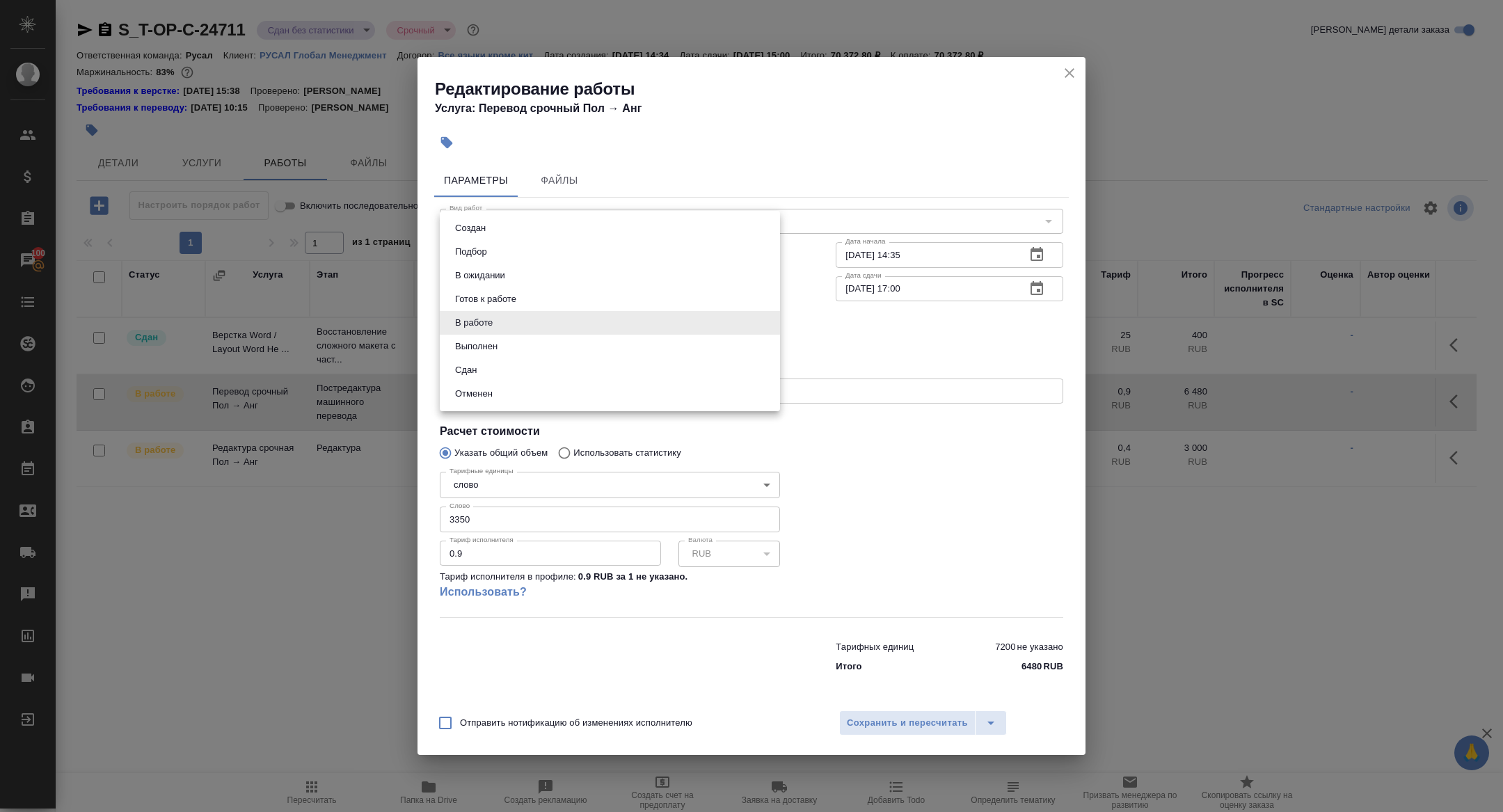
click at [578, 332] on body "🙏 .cls-1 fill:#fff; AWATERA [PERSON_NAME] Спецификации Заказы 100 Чаты Todo Про…" at bounding box center [752, 406] width 1503 height 812
click at [462, 367] on button "Сдан" at bounding box center [466, 370] width 30 height 15
type input "closed"
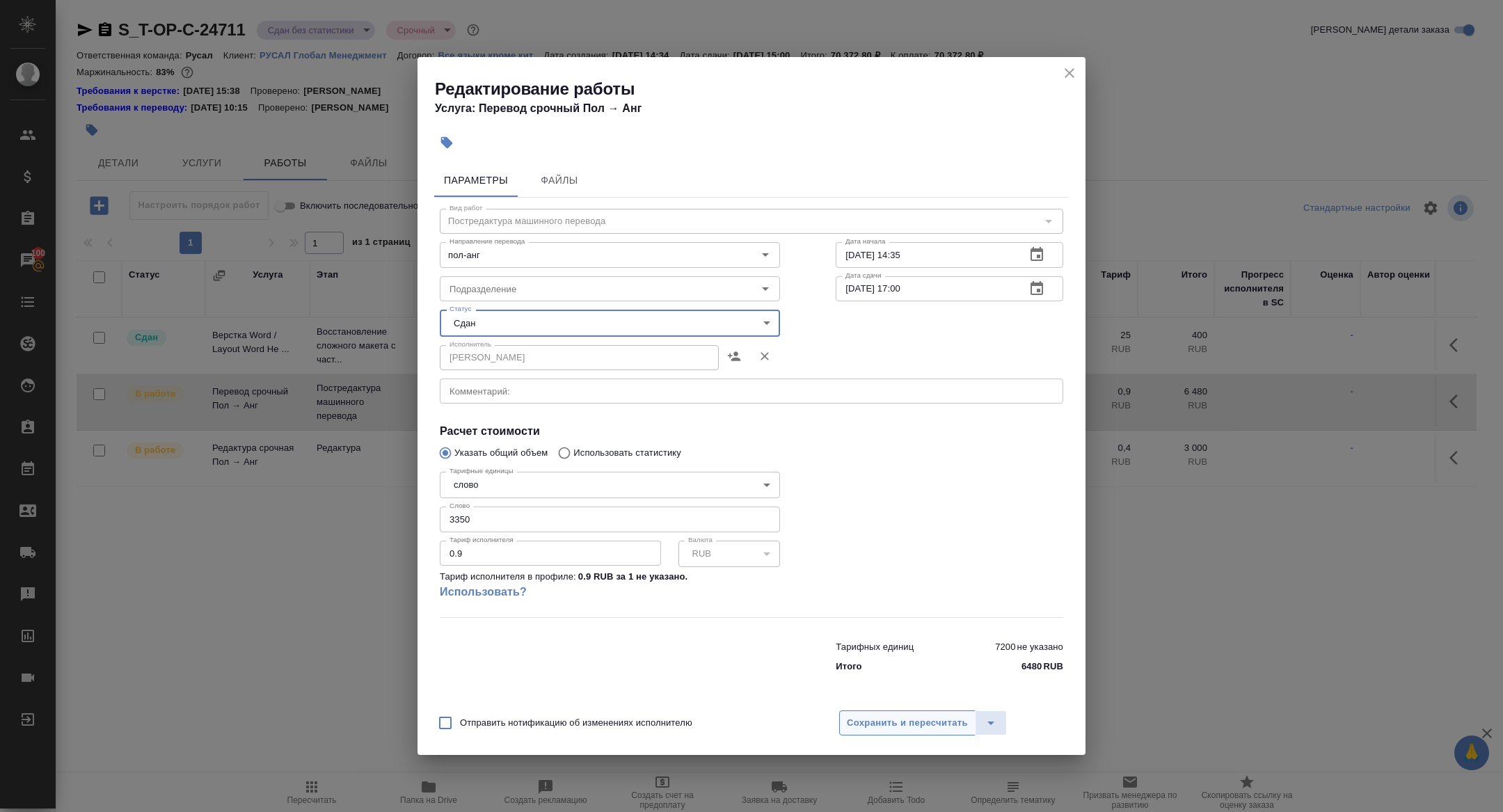
click at [882, 714] on button "Сохранить и пересчитать" at bounding box center [907, 722] width 136 height 25
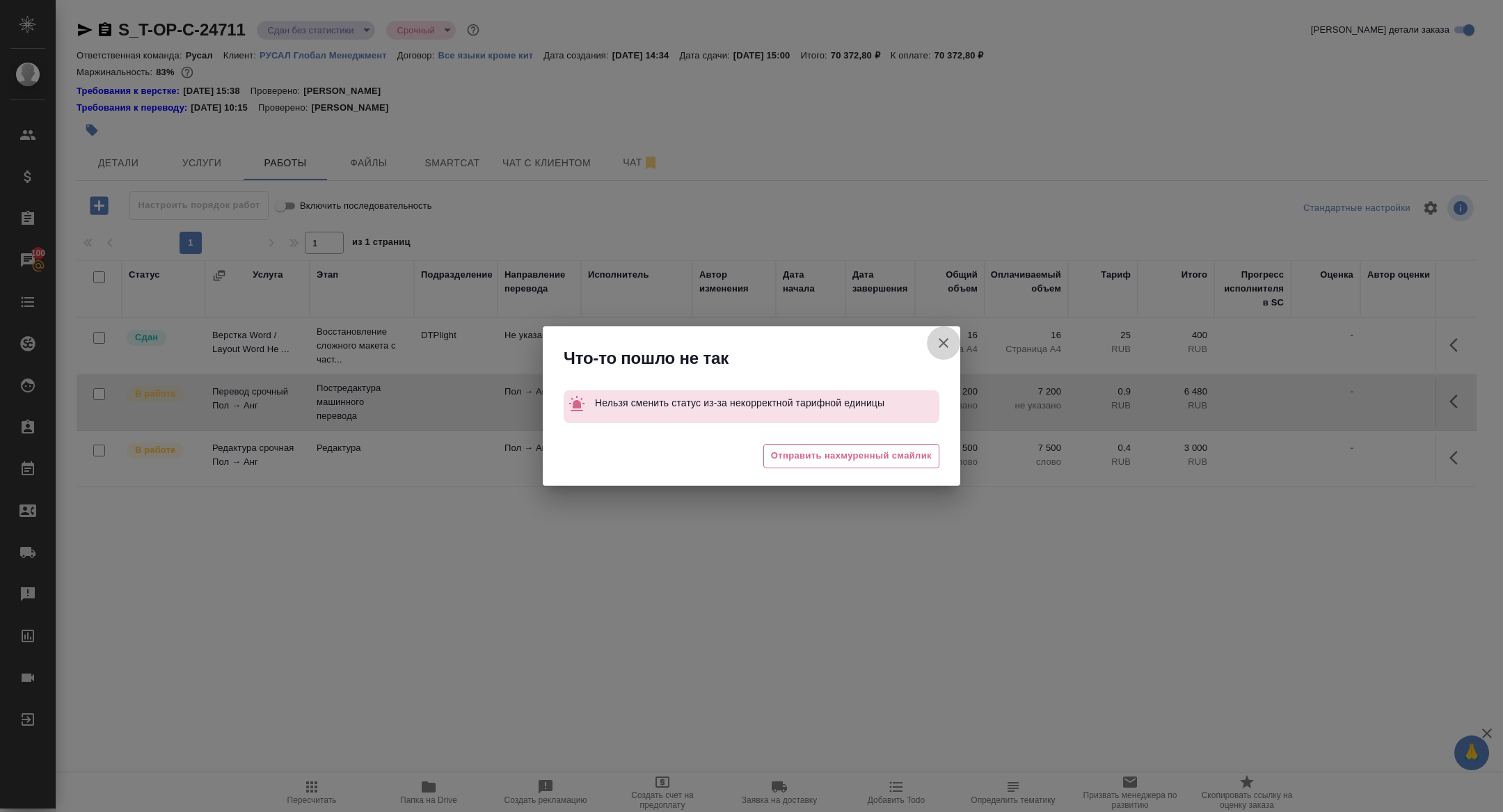
drag, startPoint x: 942, startPoint y: 347, endPoint x: 1044, endPoint y: 367, distance: 103.9
click at [941, 347] on icon "button" at bounding box center [943, 343] width 16 height 16
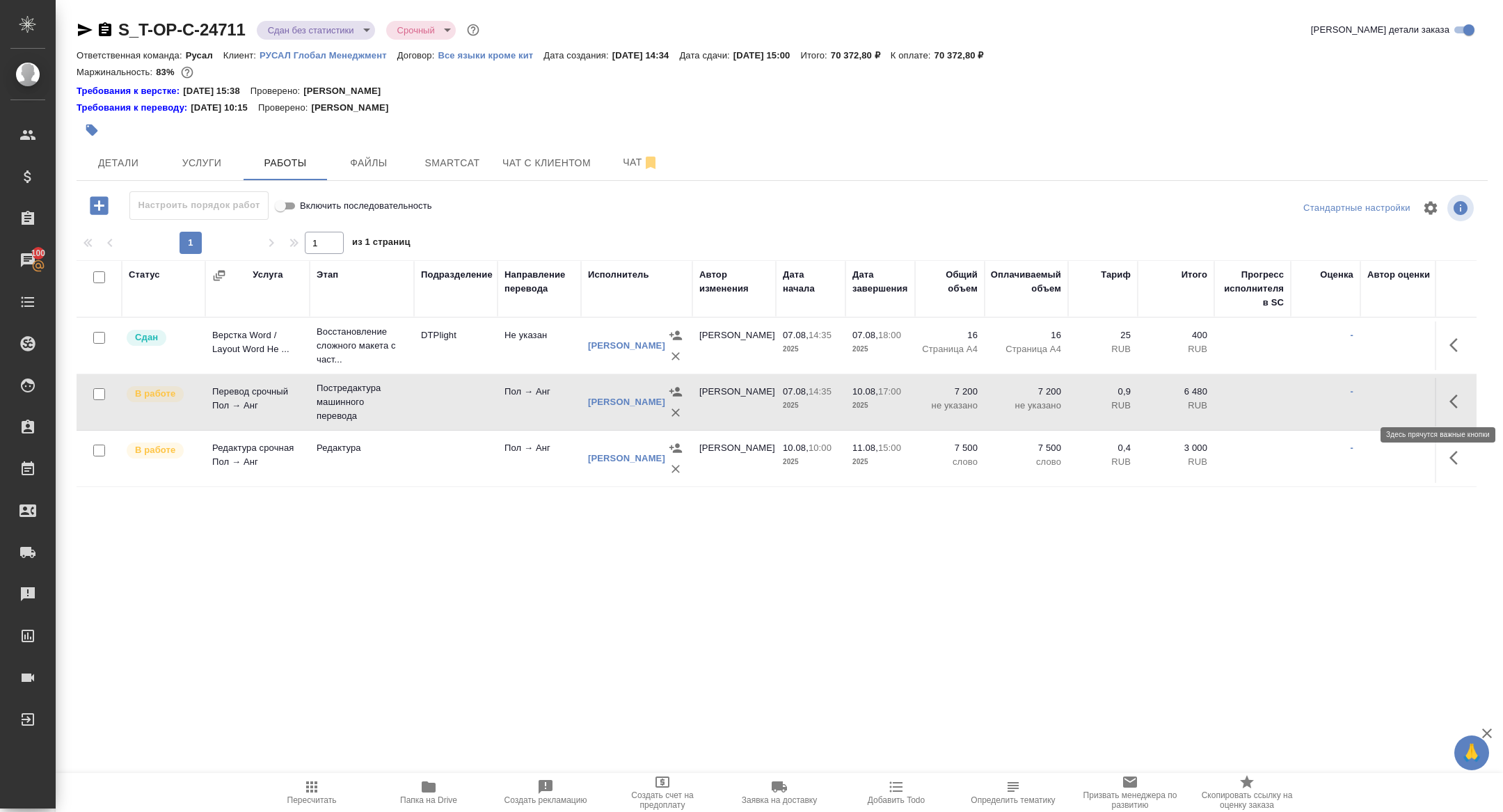
click at [1455, 409] on button "button" at bounding box center [1457, 401] width 34 height 34
click at [1354, 408] on icon "button" at bounding box center [1356, 401] width 16 height 16
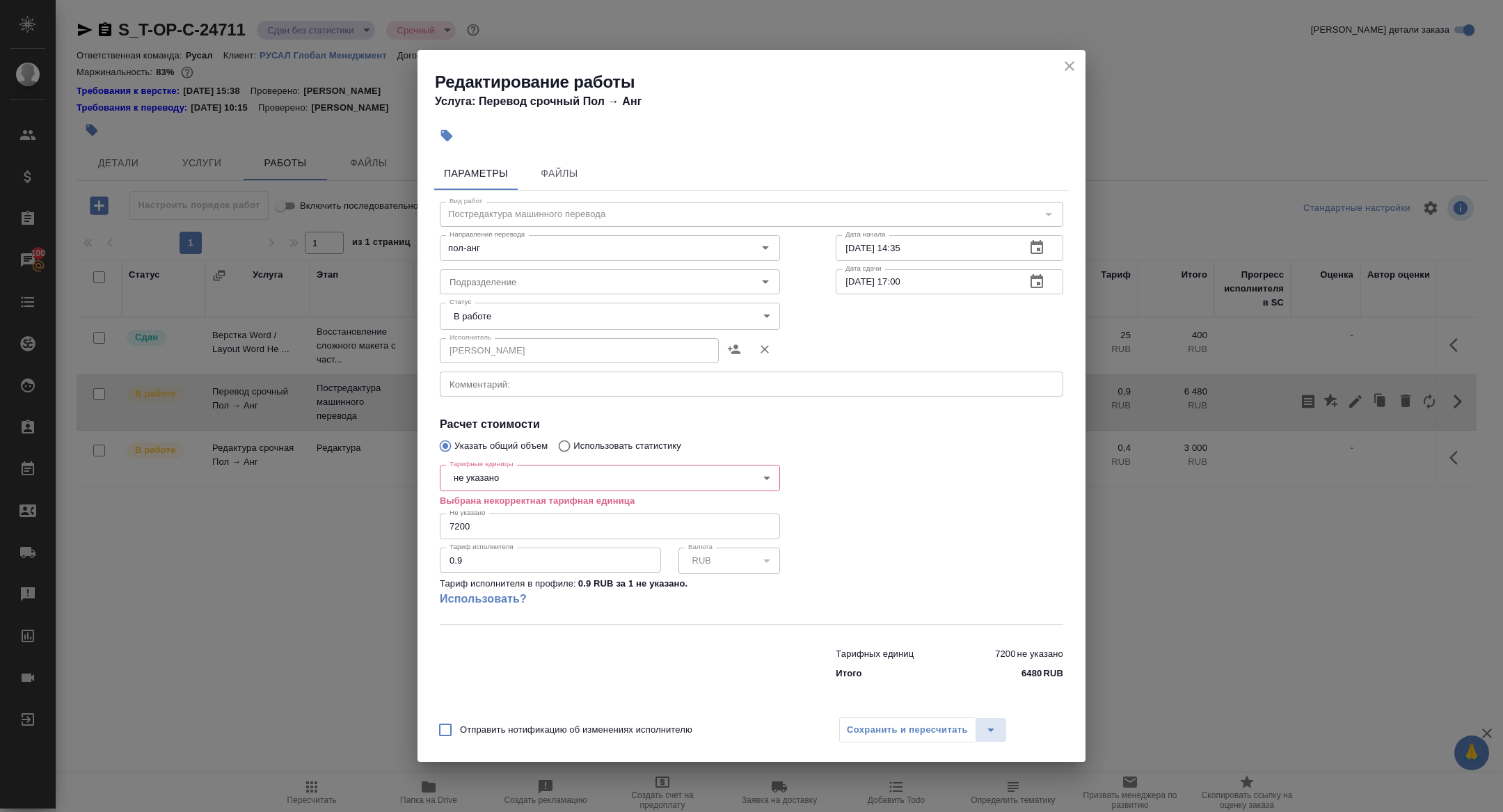
click at [510, 483] on body "🙏 .cls-1 fill:#fff; AWATERA Zhuravleva Alexandra Клиенты Спецификации Заказы 10…" at bounding box center [752, 406] width 1503 height 812
click at [479, 535] on li "слово" at bounding box center [609, 525] width 341 height 24
type input "5a8b1489cc6b4906c91bfd90"
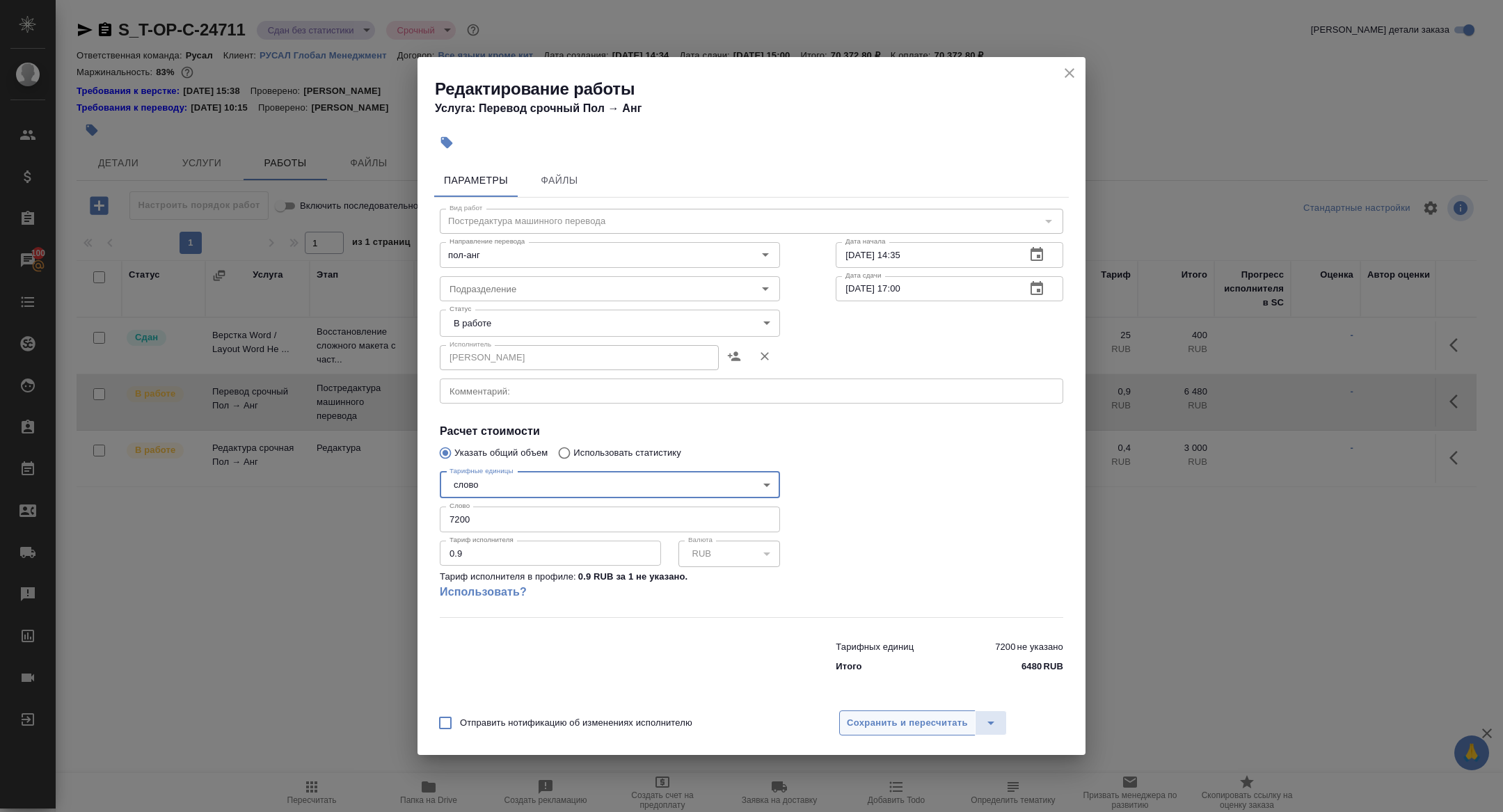
click at [906, 717] on span "Сохранить и пересчитать" at bounding box center [907, 723] width 121 height 16
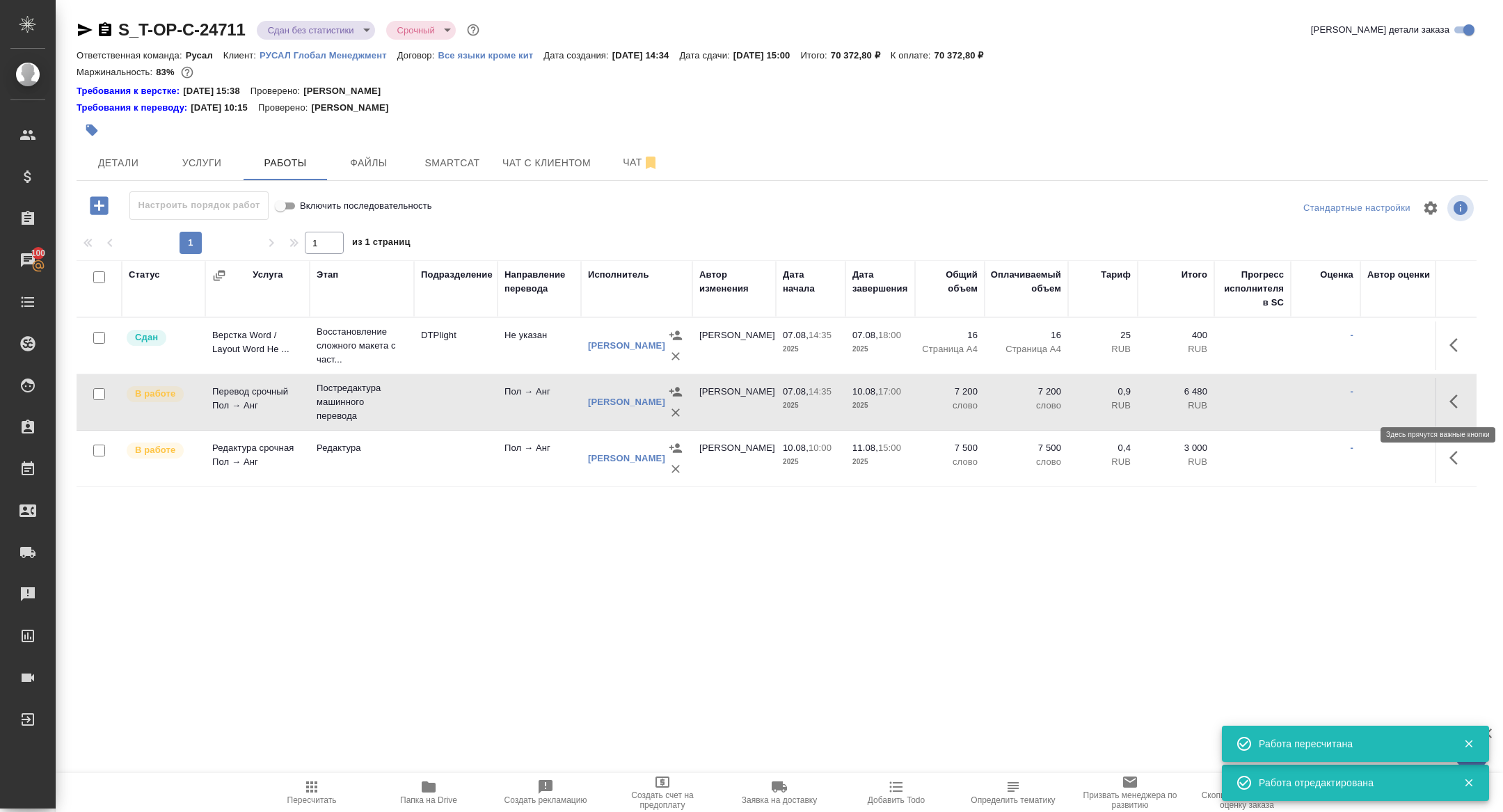
click at [1456, 397] on icon "button" at bounding box center [1457, 401] width 16 height 16
click at [1355, 400] on icon "button" at bounding box center [1355, 401] width 13 height 13
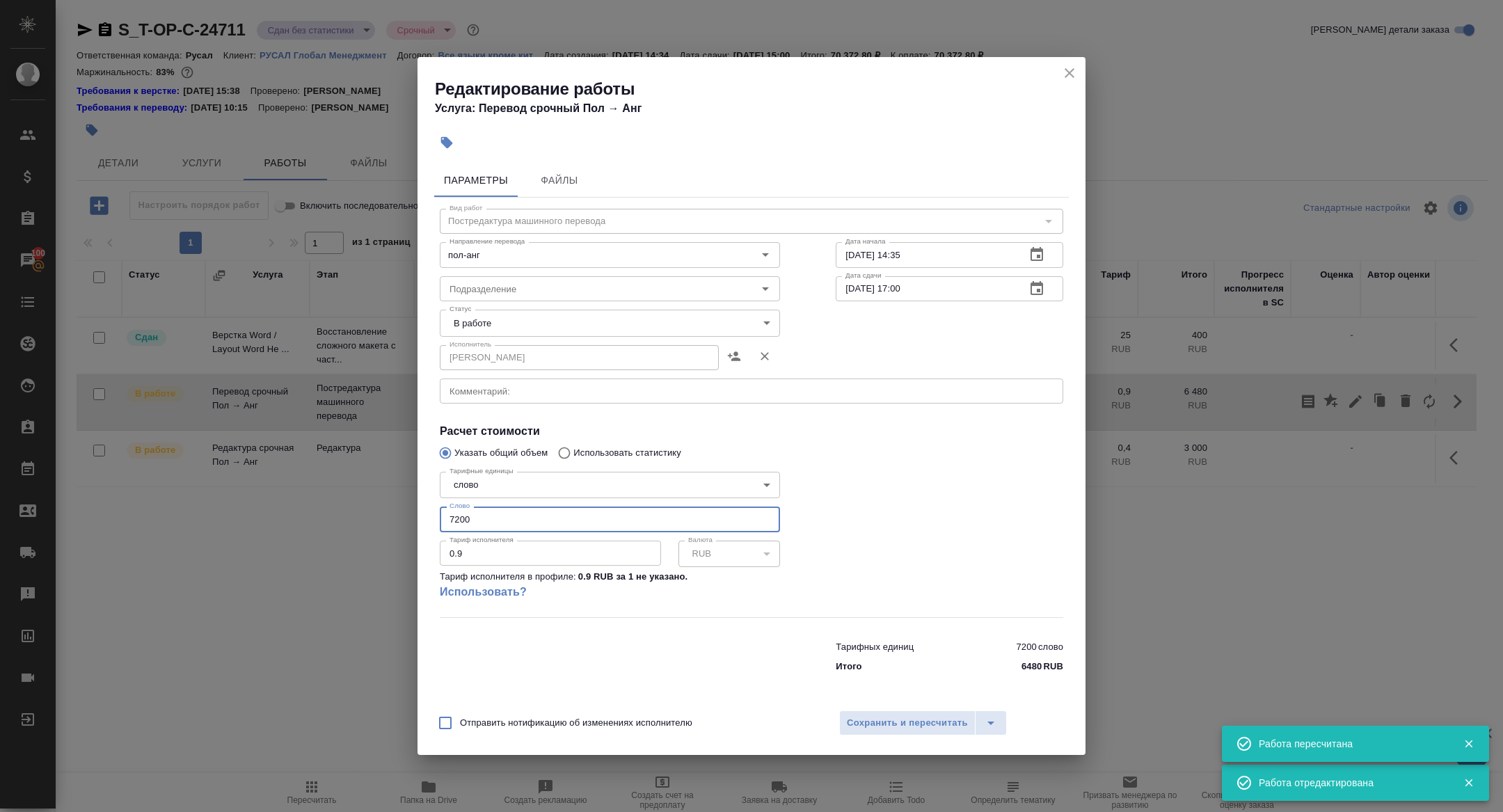
drag, startPoint x: 481, startPoint y: 529, endPoint x: 400, endPoint y: 512, distance: 82.8
click at [400, 512] on div "Редактирование работы Услуга: Перевод срочный Пол → Анг Параметры Файлы Вид раб…" at bounding box center [752, 406] width 1503 height 812
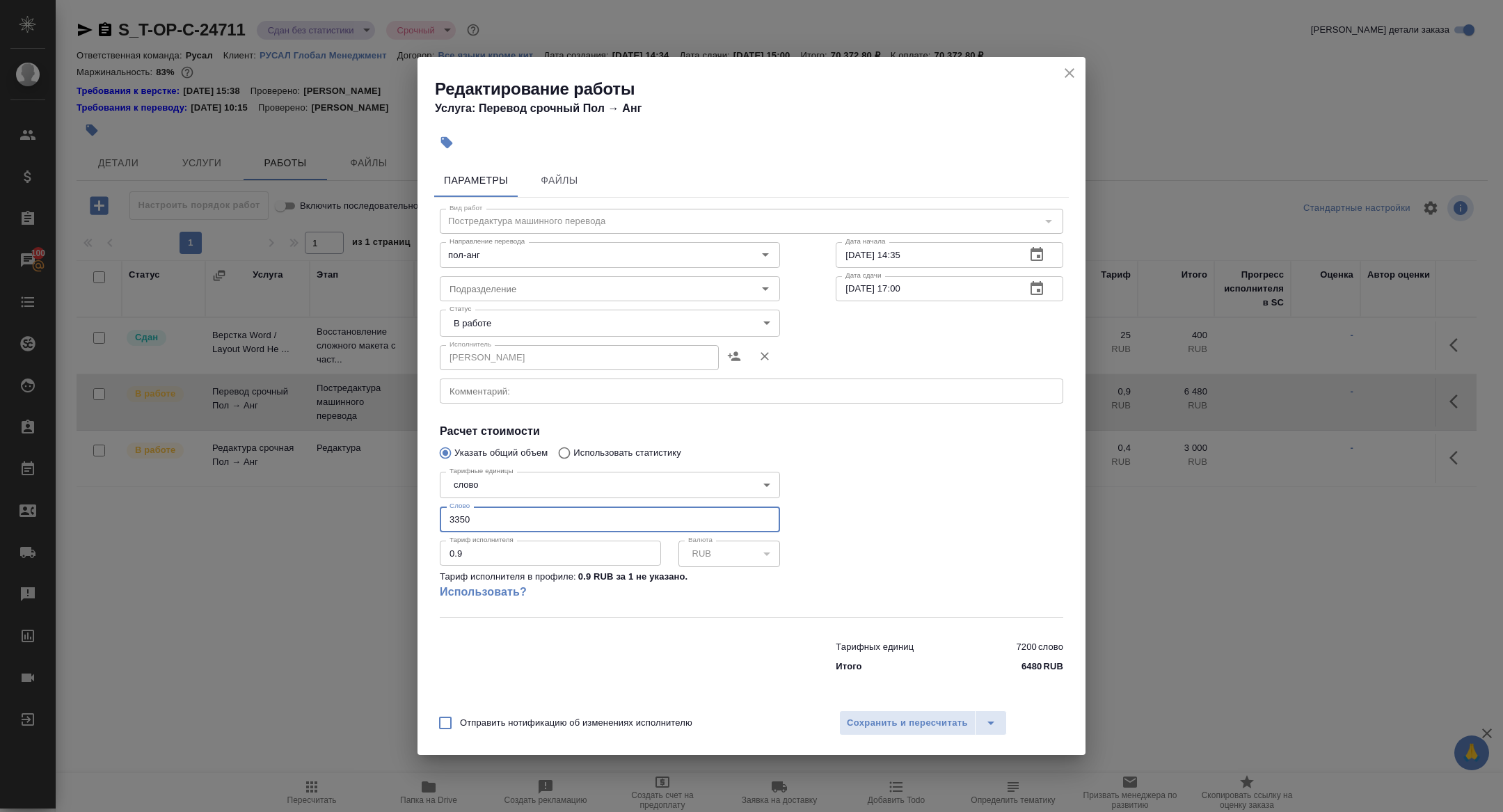
type input "3350"
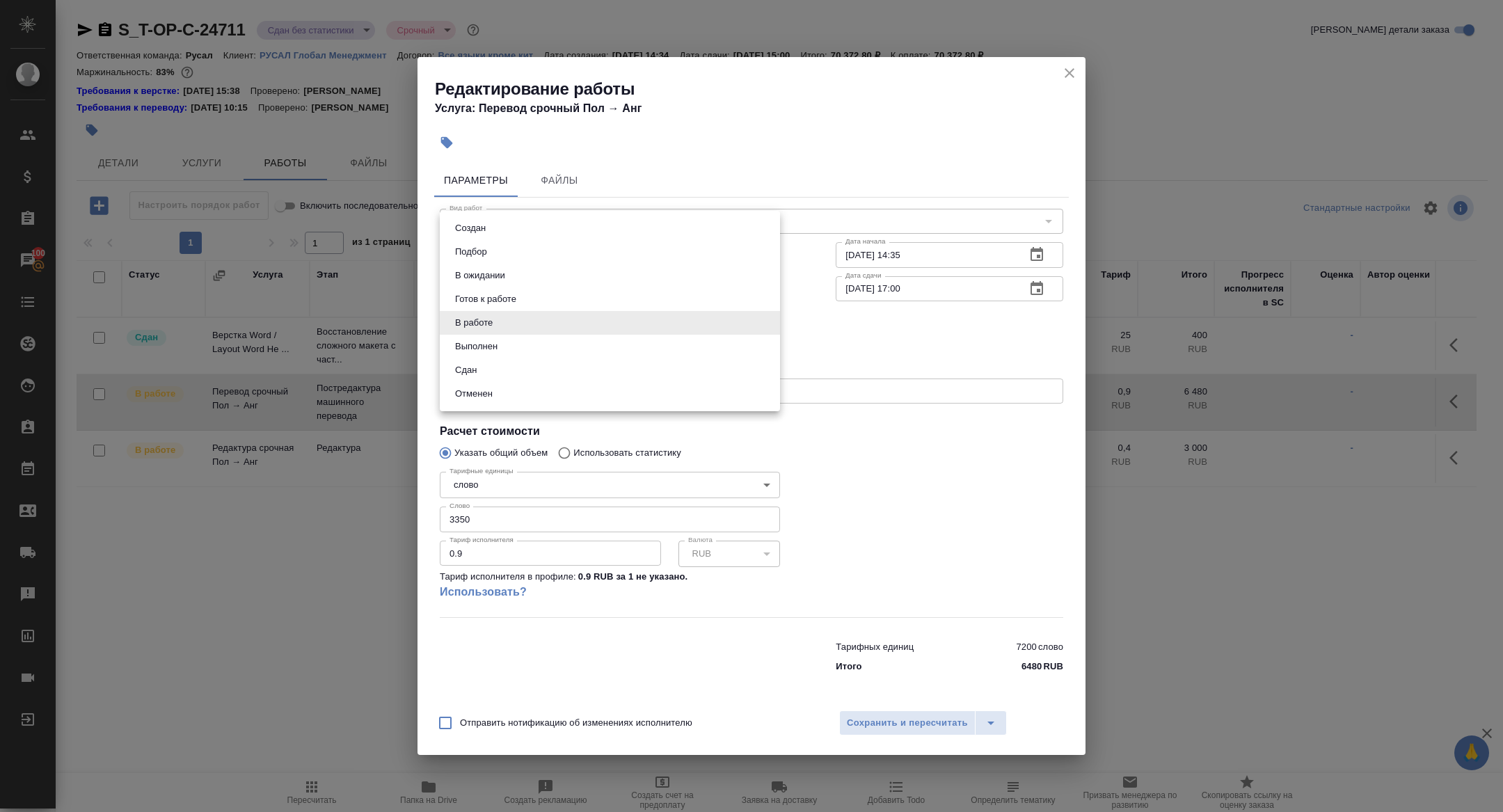
click at [487, 319] on body "🙏 .cls-1 fill:#fff; AWATERA Zhuravleva Alexandra Клиенты Спецификации Заказы 10…" at bounding box center [752, 406] width 1503 height 812
click at [487, 374] on li "Сдан" at bounding box center [609, 370] width 341 height 24
type input "closed"
click at [859, 735] on div "Отправить нотификацию об изменениях исполнителю Сохранить и пересчитать" at bounding box center [752, 728] width 668 height 54
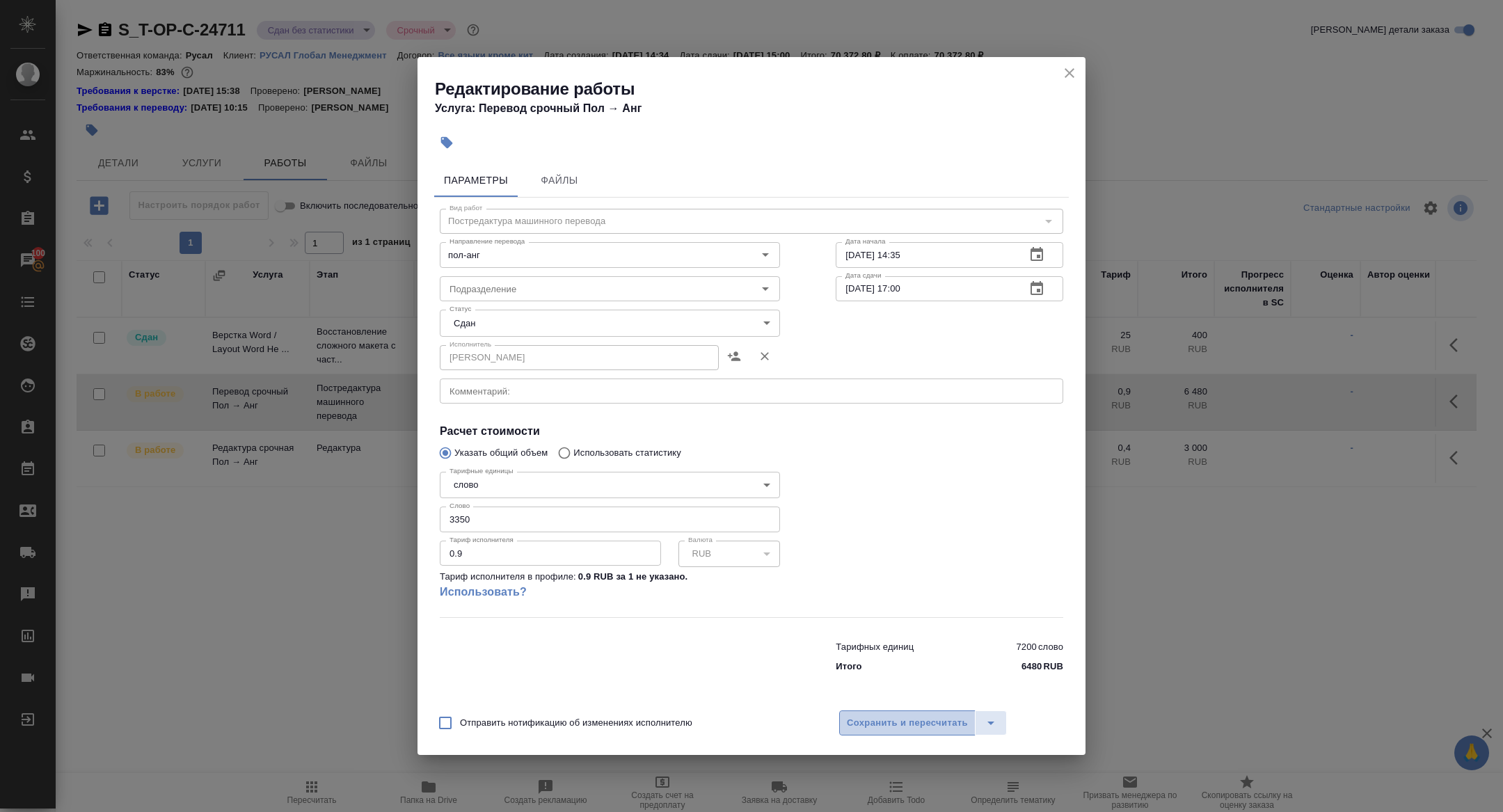
click at [857, 724] on span "Сохранить и пересчитать" at bounding box center [907, 723] width 121 height 16
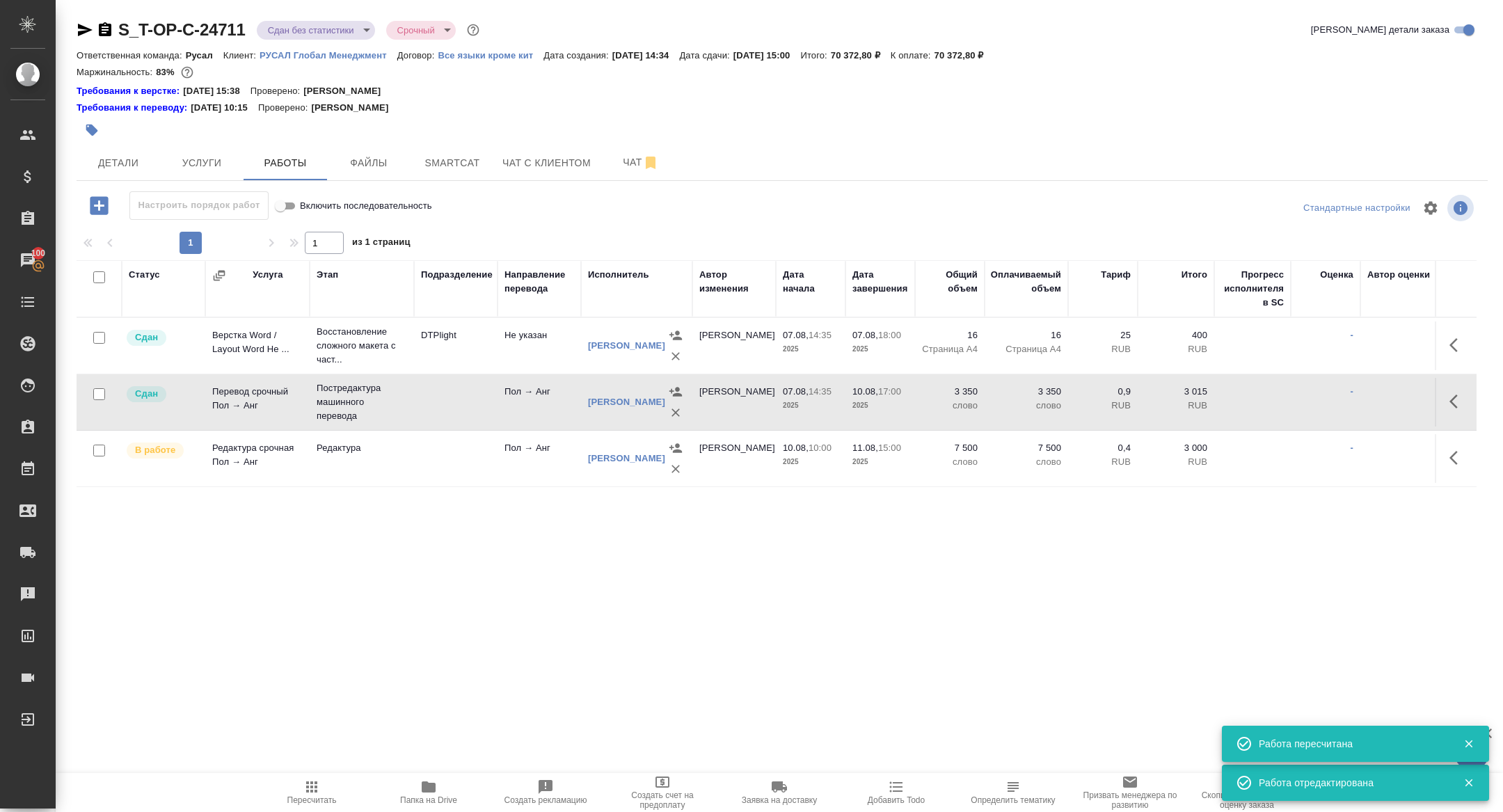
click at [1459, 459] on icon "button" at bounding box center [1457, 457] width 16 height 16
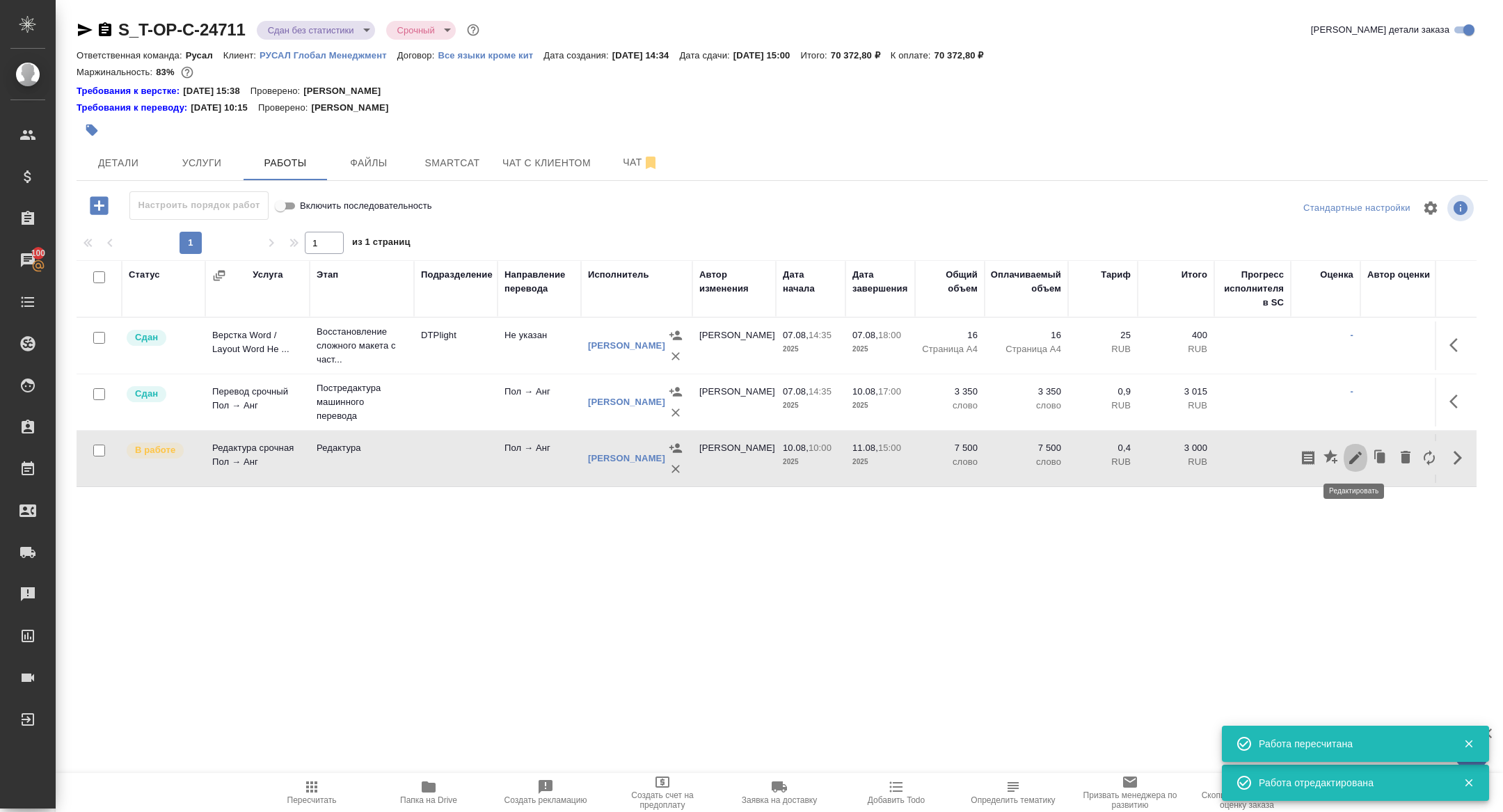
click at [1351, 455] on icon "button" at bounding box center [1356, 457] width 16 height 16
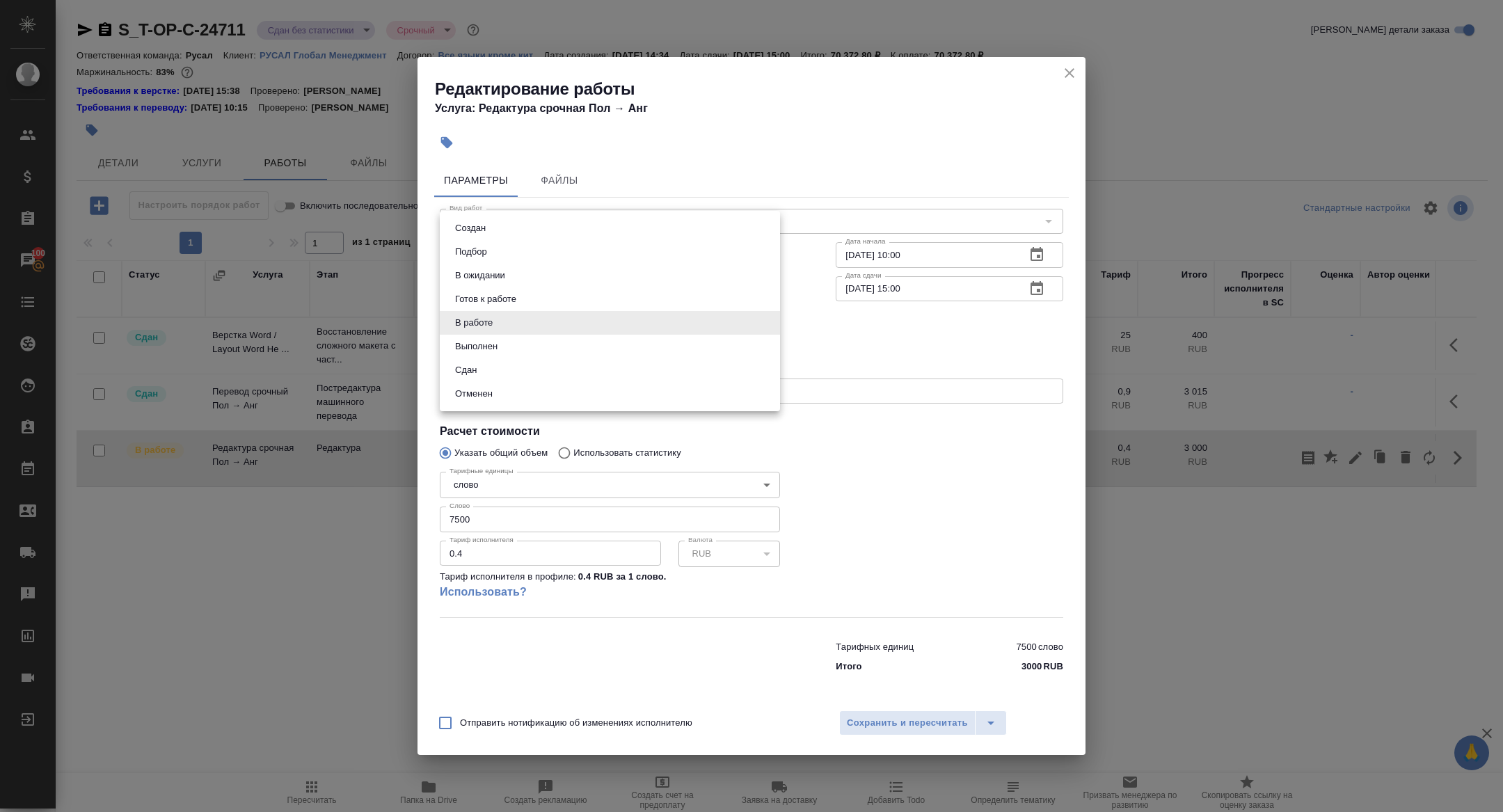
click at [564, 323] on body "🙏 .cls-1 fill:#fff; AWATERA Zhuravleva Alexandra Клиенты Спецификации Заказы 10…" at bounding box center [752, 406] width 1503 height 812
click at [462, 368] on button "Сдан" at bounding box center [466, 370] width 30 height 15
type input "closed"
click at [876, 724] on span "Сохранить и пересчитать" at bounding box center [907, 723] width 121 height 16
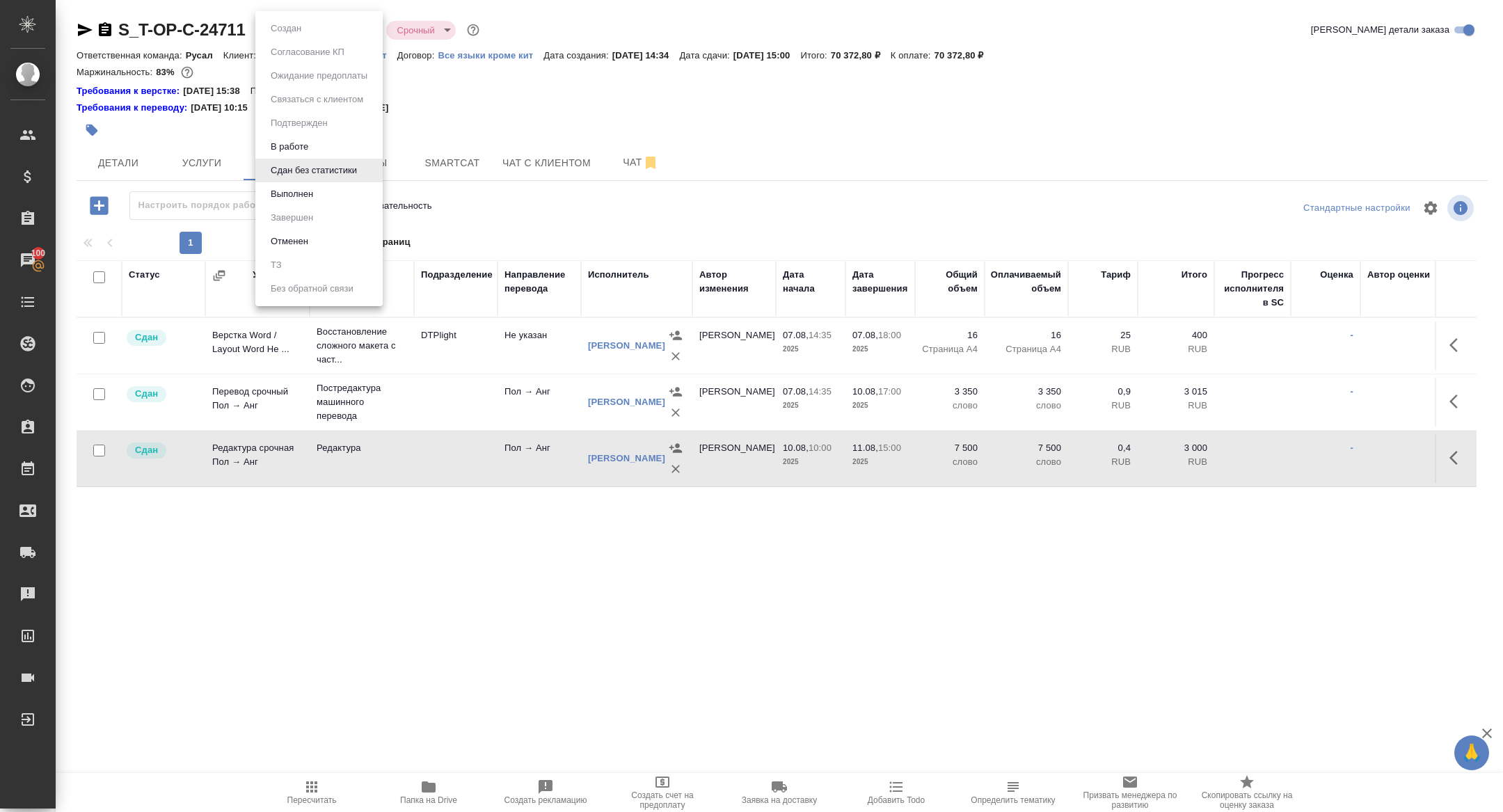
click at [302, 22] on body "🙏 .cls-1 fill:#fff; AWATERA Zhuravleva Alexandra Клиенты Спецификации Заказы 10…" at bounding box center [752, 406] width 1503 height 812
click at [302, 189] on button "Выполнен" at bounding box center [292, 194] width 51 height 15
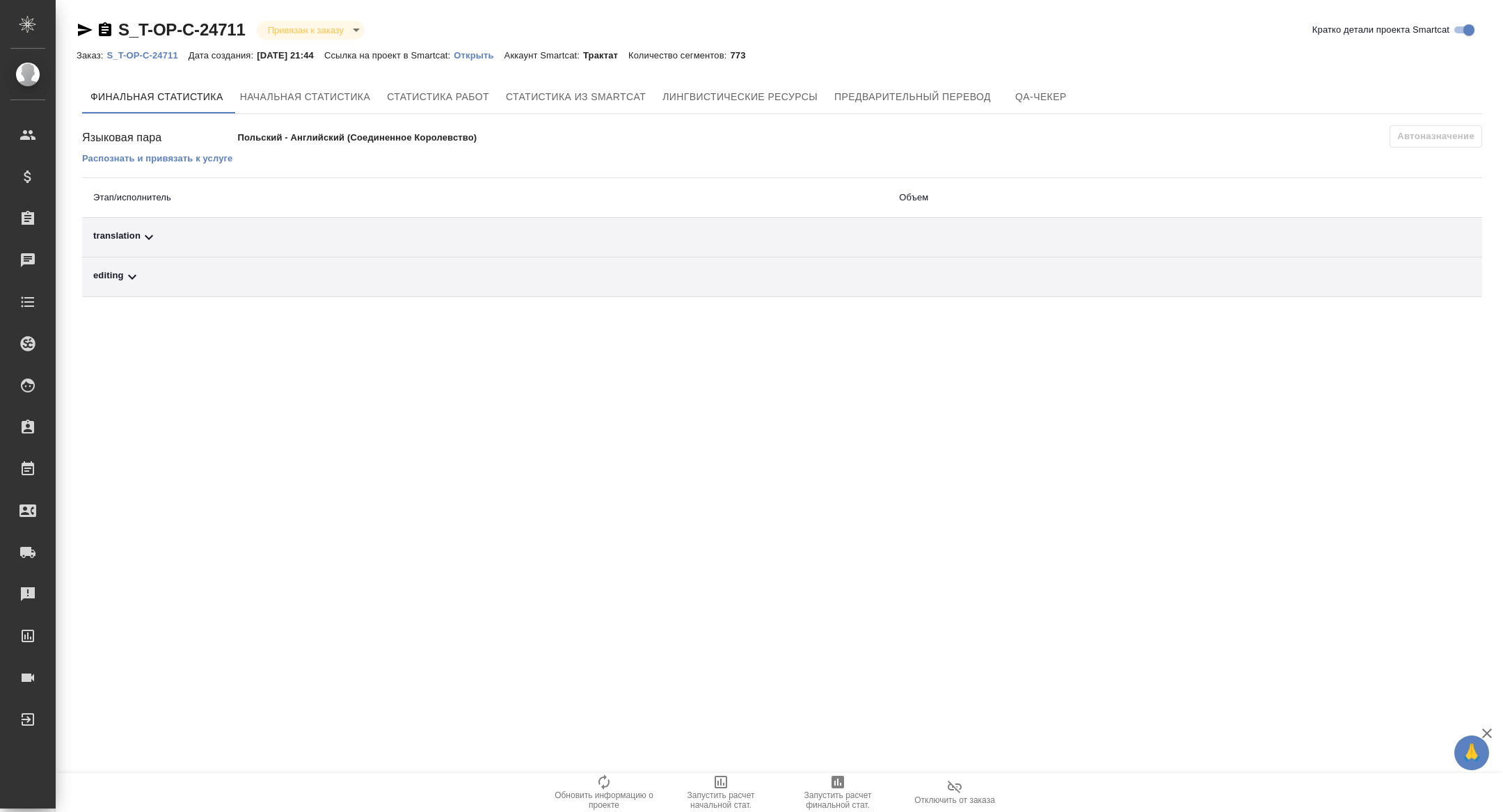
click at [240, 269] on div "editing" at bounding box center [485, 277] width 784 height 16
click at [240, 226] on td "translation" at bounding box center [324, 237] width 484 height 40
click at [496, 60] on p "Открыть" at bounding box center [478, 55] width 50 height 10
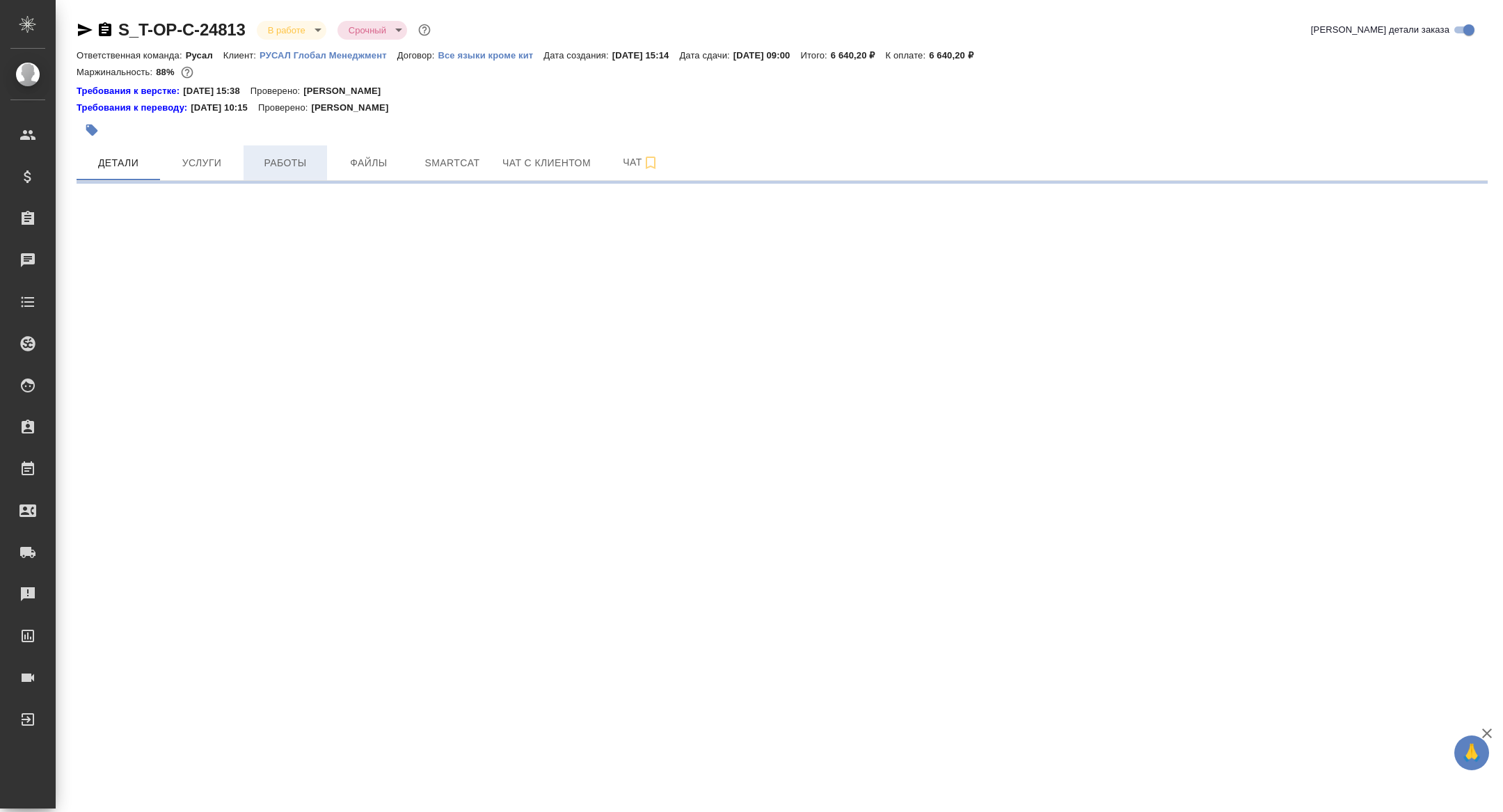
click at [269, 164] on span "Работы" at bounding box center [284, 162] width 67 height 17
select select "RU"
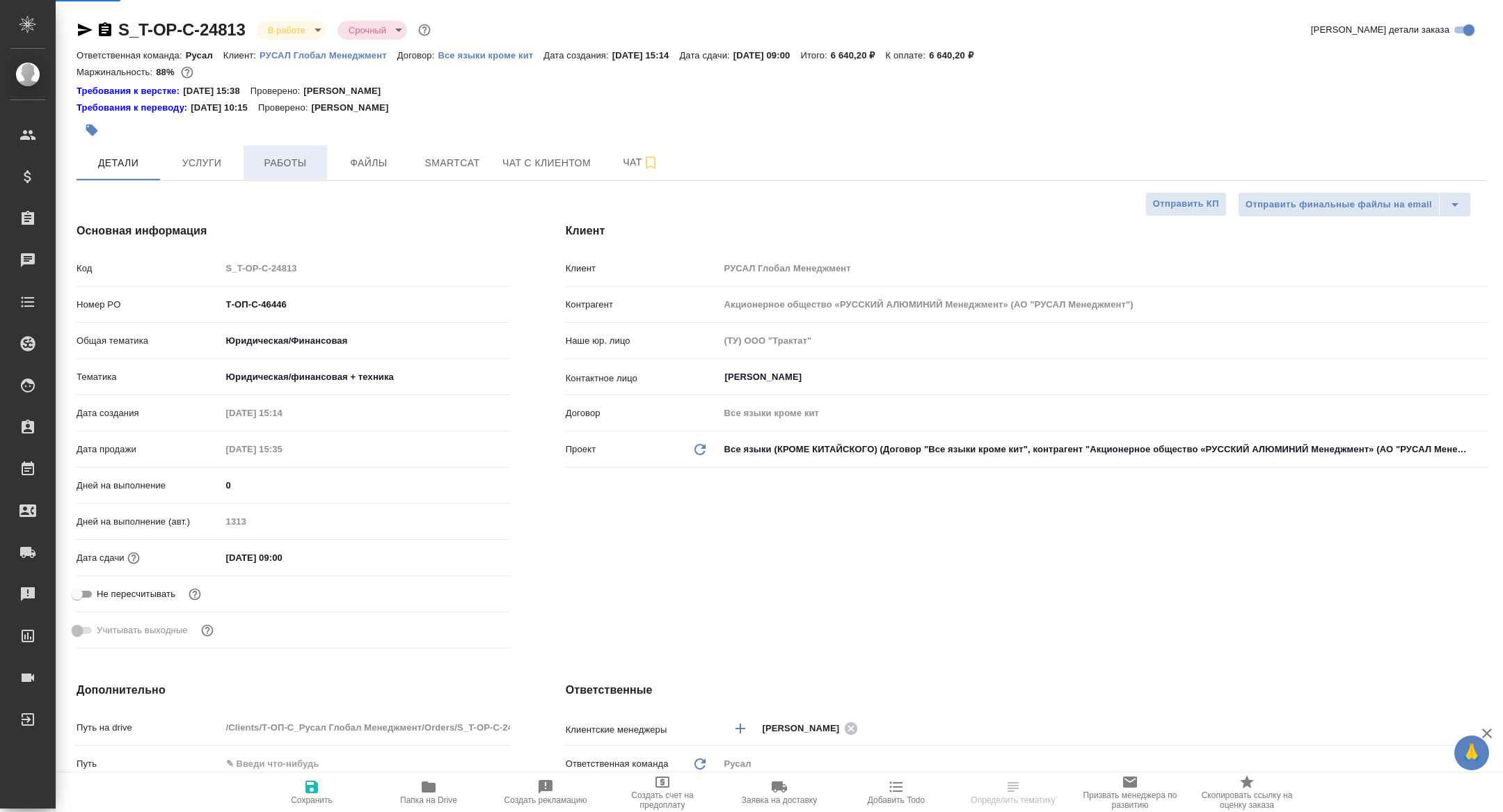
type textarea "x"
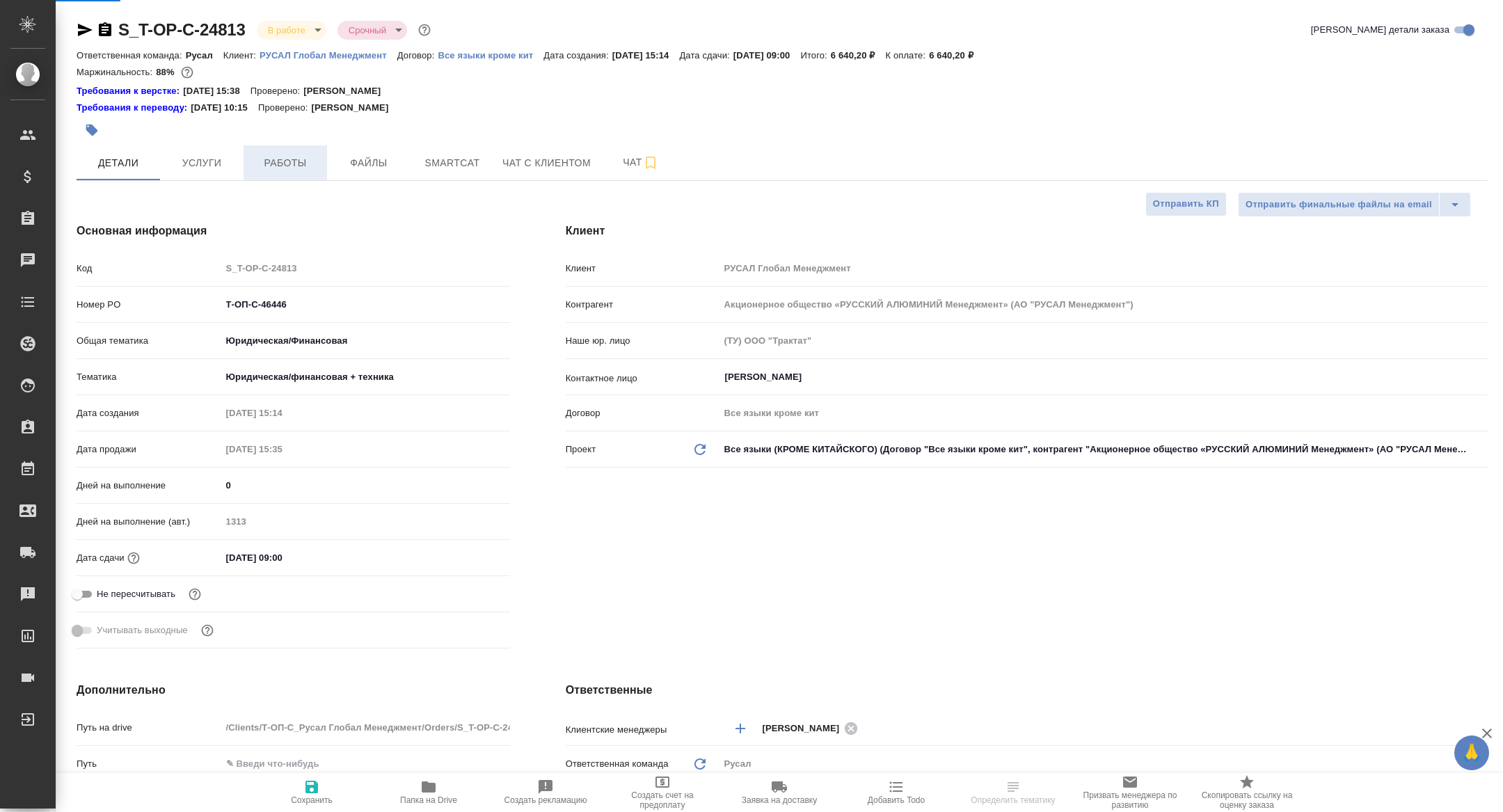
type textarea "x"
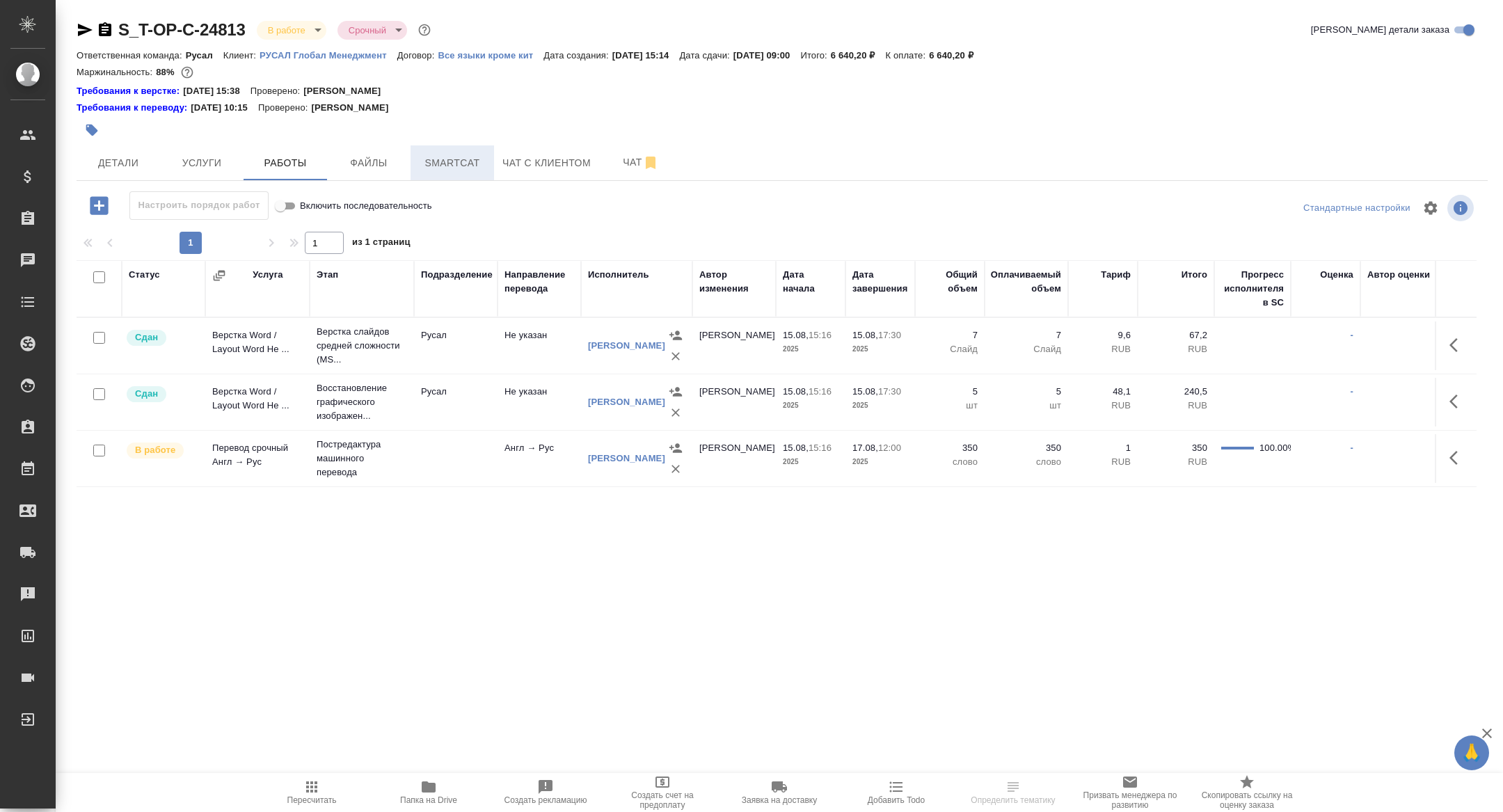
click at [439, 154] on span "Smartcat" at bounding box center [452, 162] width 67 height 17
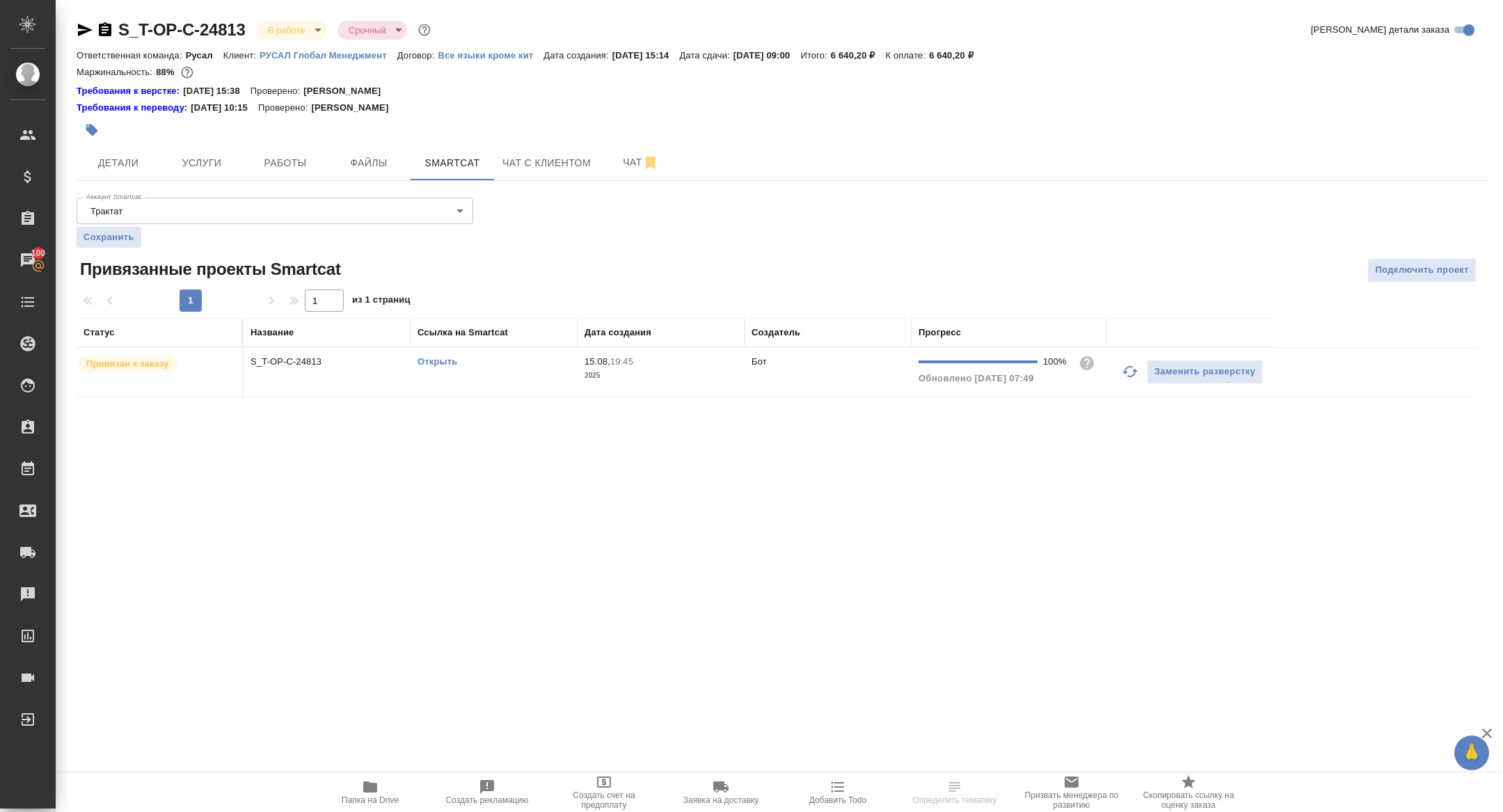
click at [432, 360] on link "Открыть" at bounding box center [437, 361] width 40 height 10
click at [391, 768] on div ".cls-1 fill:#fff; AWATERA Zhuravleva Alexandra Клиенты Спецификации Заказы 100 …" at bounding box center [752, 406] width 1503 height 812
click at [373, 805] on button "Папка на Drive" at bounding box center [370, 793] width 117 height 39
click at [121, 165] on span "Детали" at bounding box center [118, 162] width 67 height 17
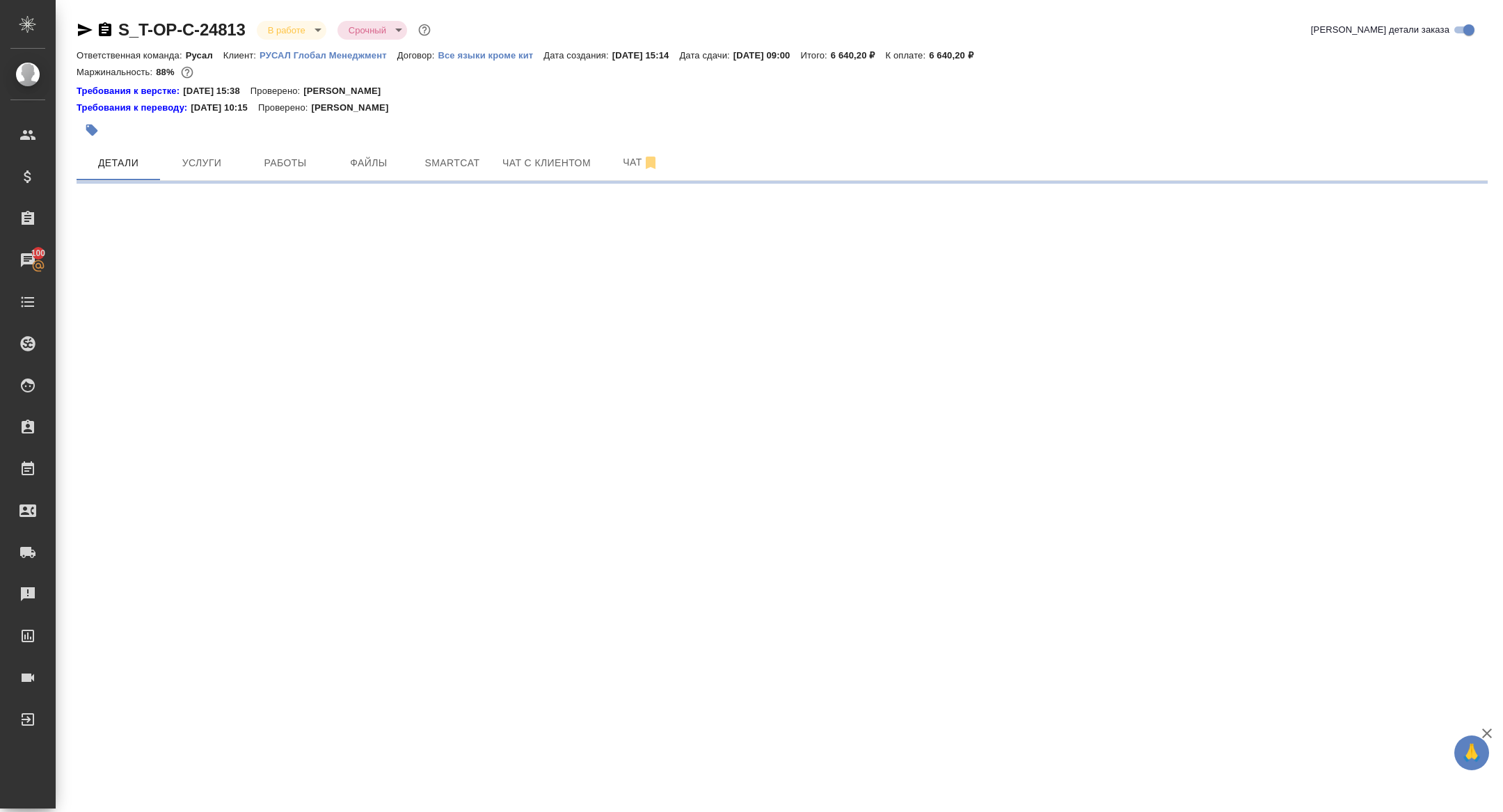
select select "RU"
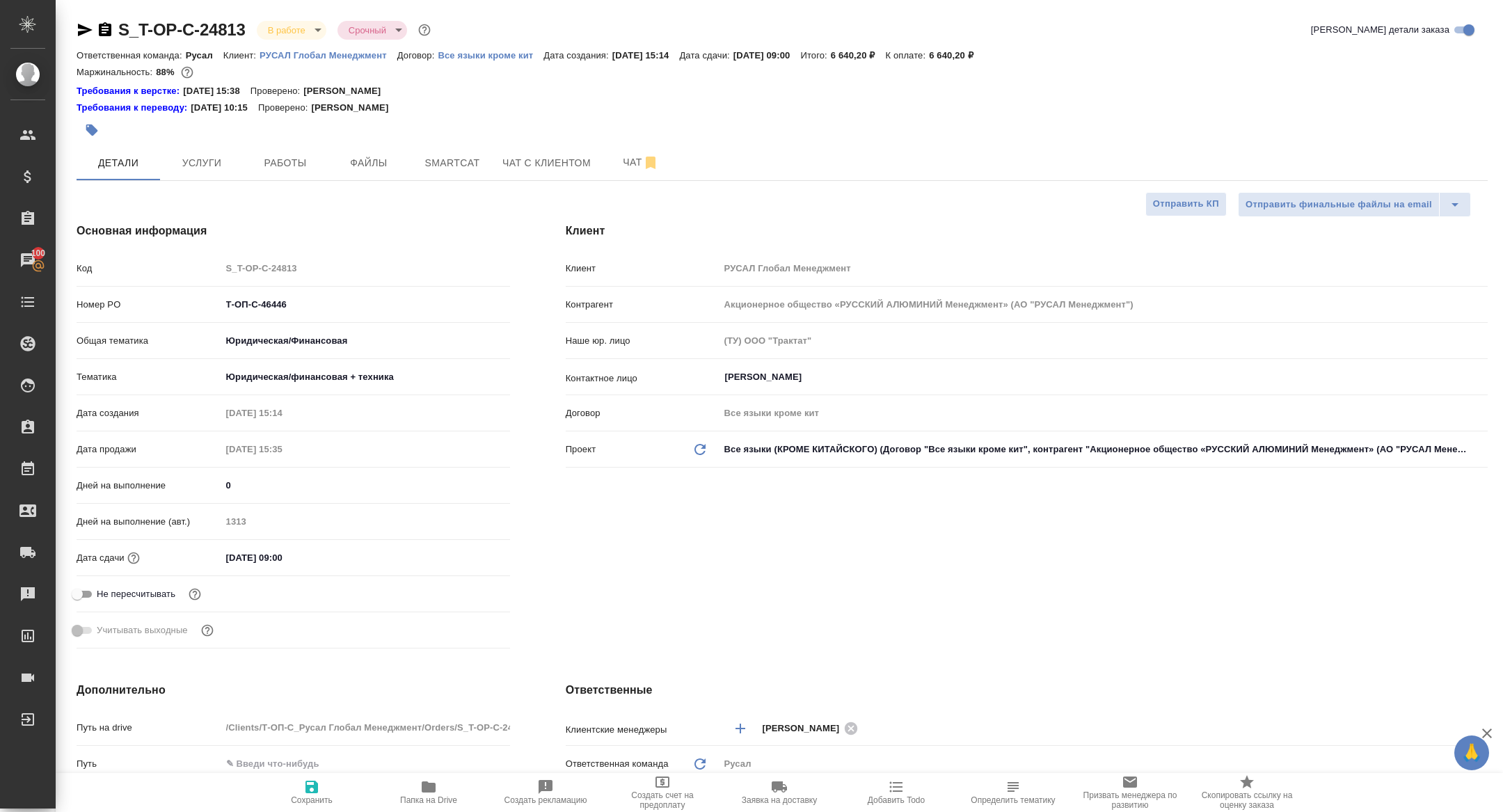
type textarea "x"
drag, startPoint x: 306, startPoint y: 306, endPoint x: 173, endPoint y: 306, distance: 133.0
click at [174, 306] on div "Номер PO Т-ОП-С-46446" at bounding box center [293, 304] width 433 height 25
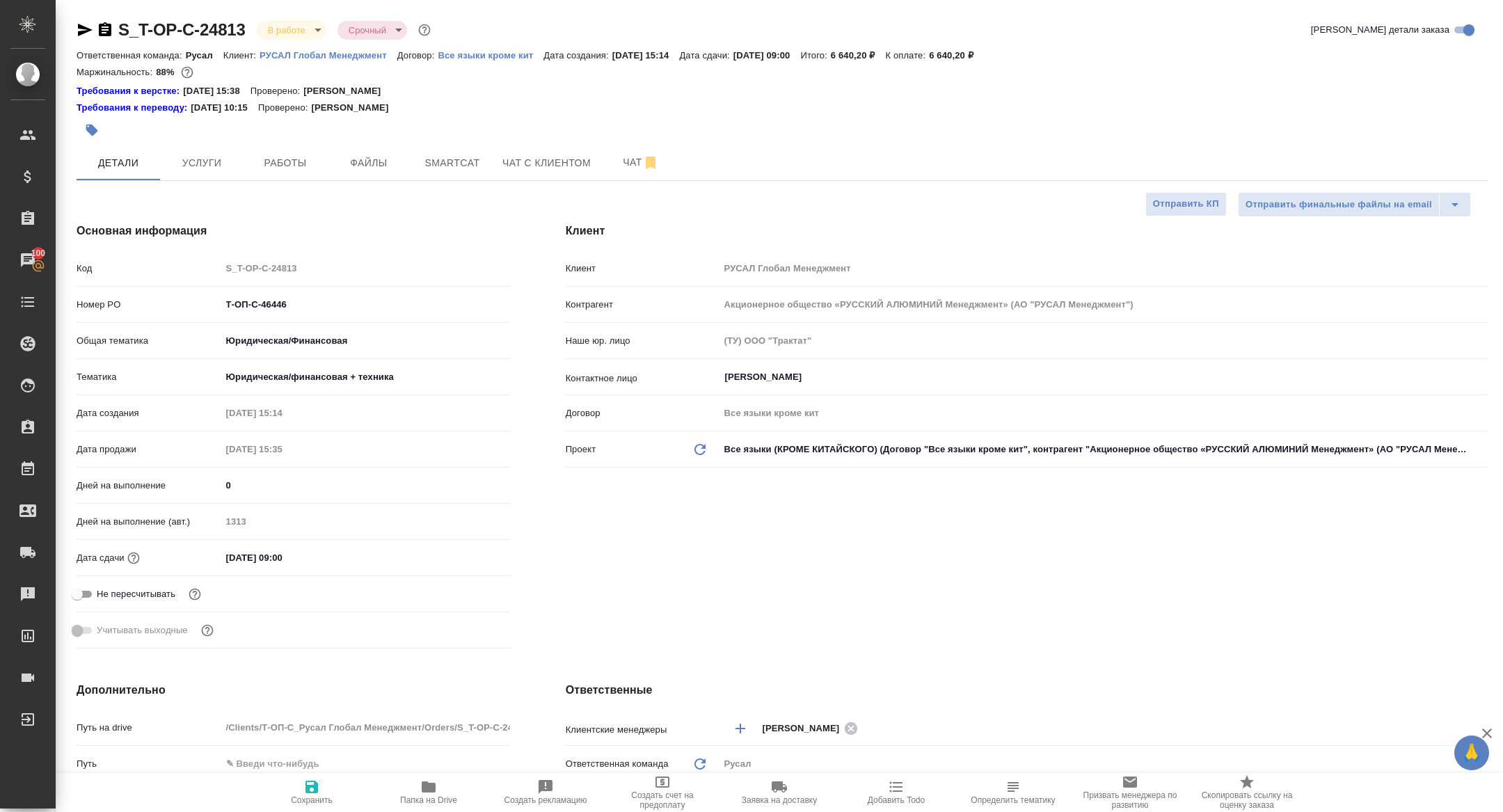
type textarea "x"
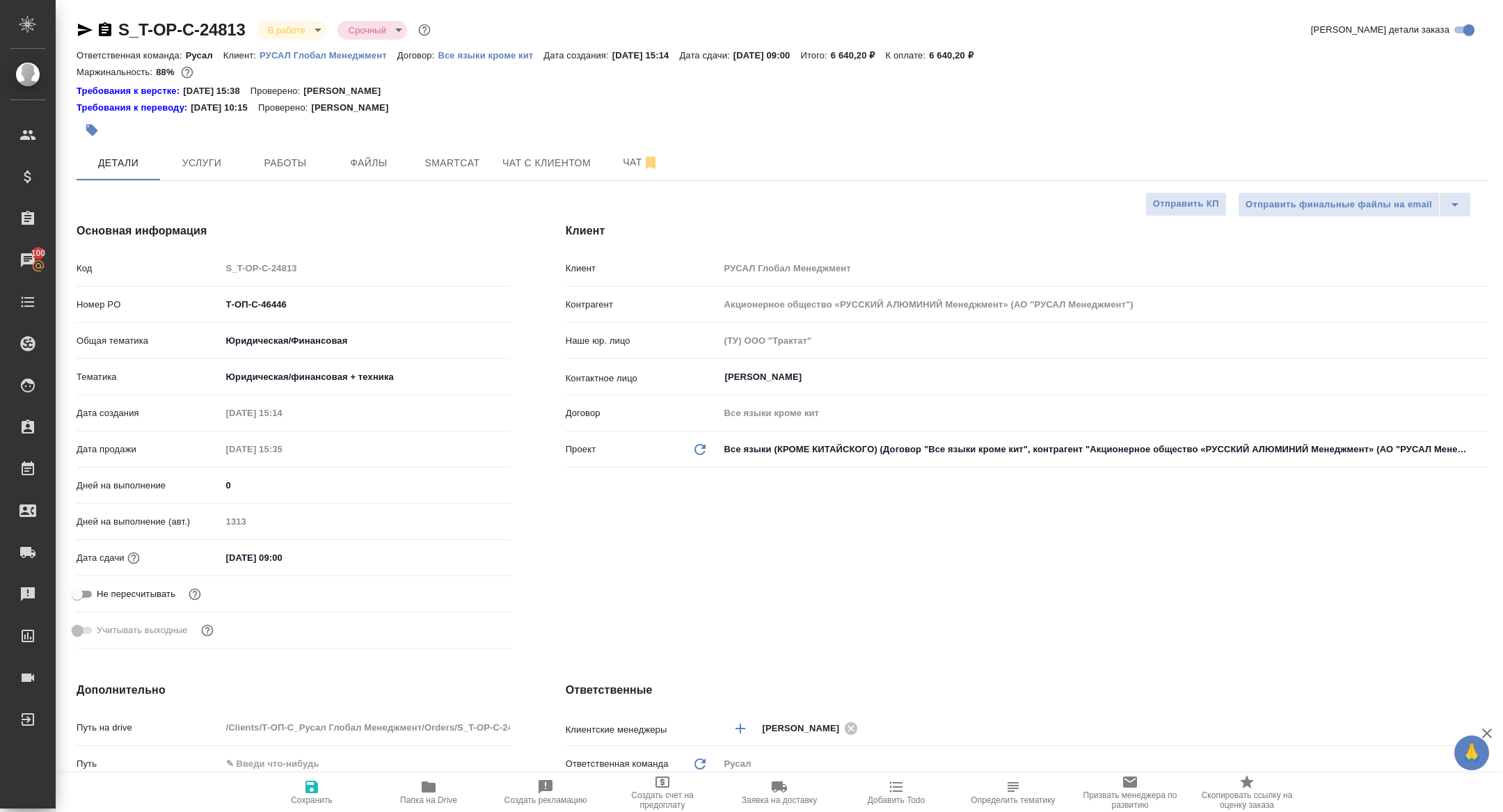
type textarea "x"
click at [287, 26] on body "🙏 .cls-1 fill:#fff; AWATERA Zhuravleva Alexandra Клиенты Спецификации Заказы 10…" at bounding box center [752, 406] width 1503 height 812
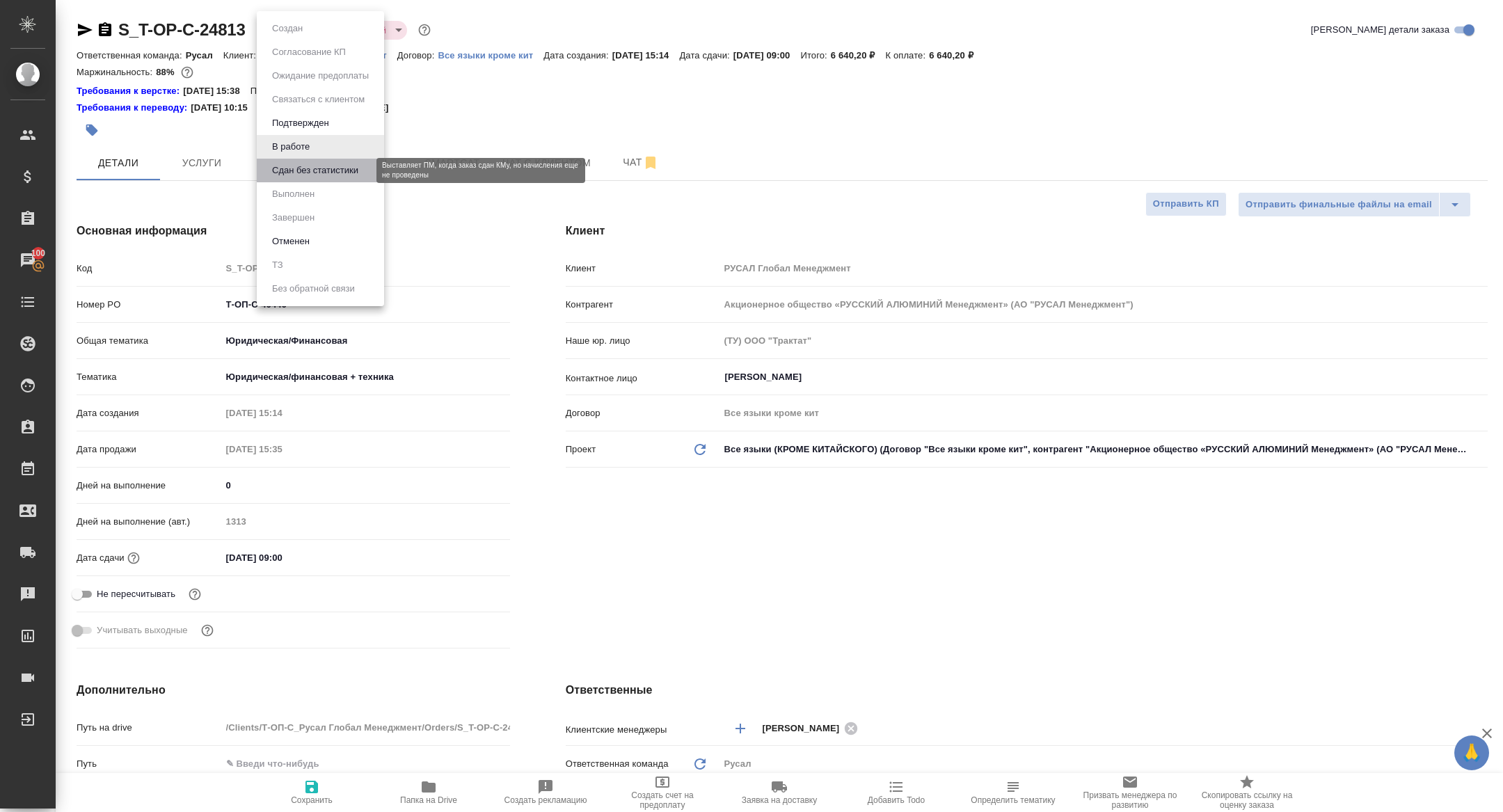
click at [316, 168] on button "Сдан без статистики" at bounding box center [315, 171] width 94 height 15
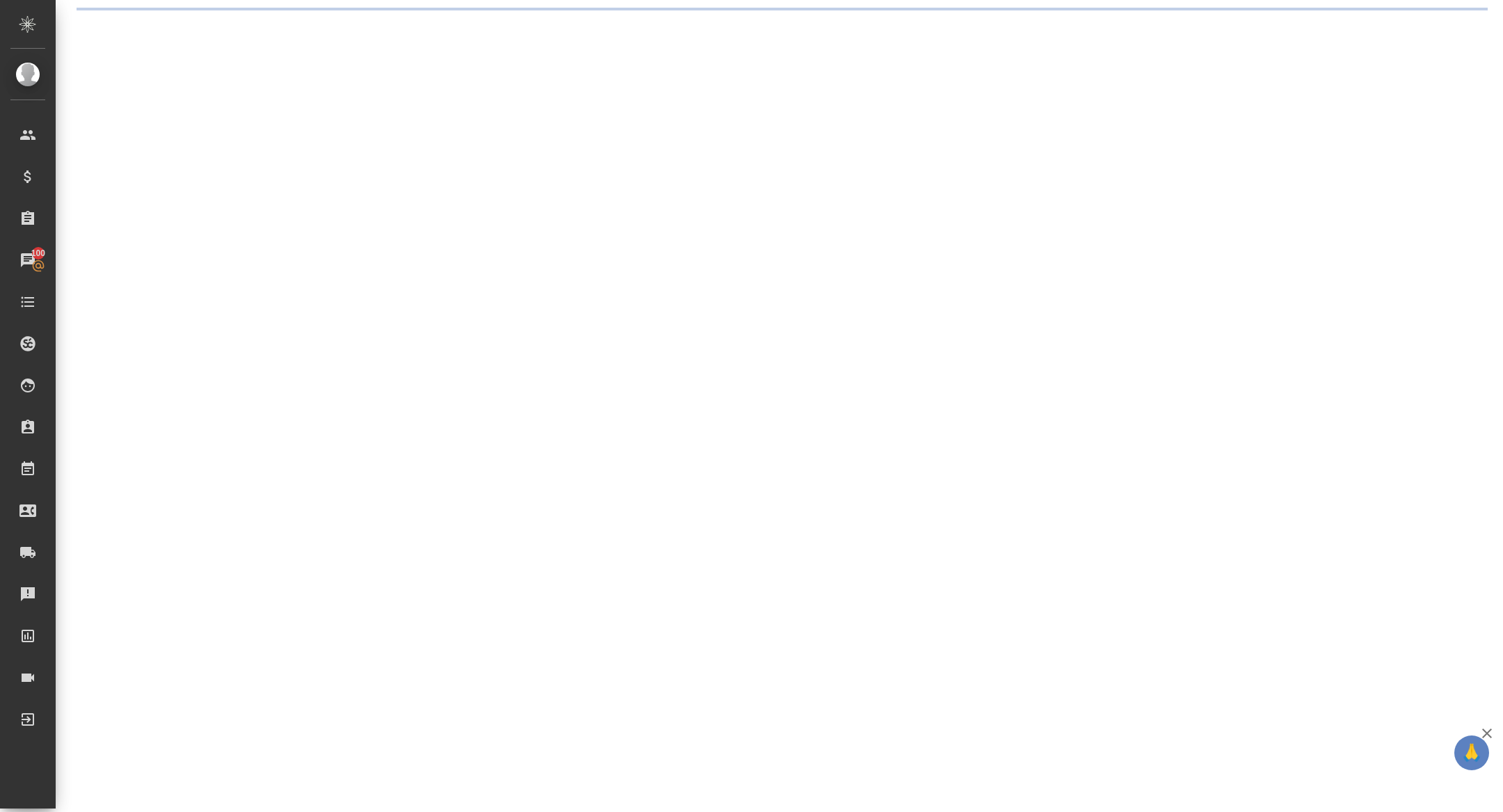
click at [447, 160] on div ".cls-1 fill:#fff; AWATERA Zhuravleva Alexandra Клиенты Спецификации Заказы 100 …" at bounding box center [752, 406] width 1503 height 812
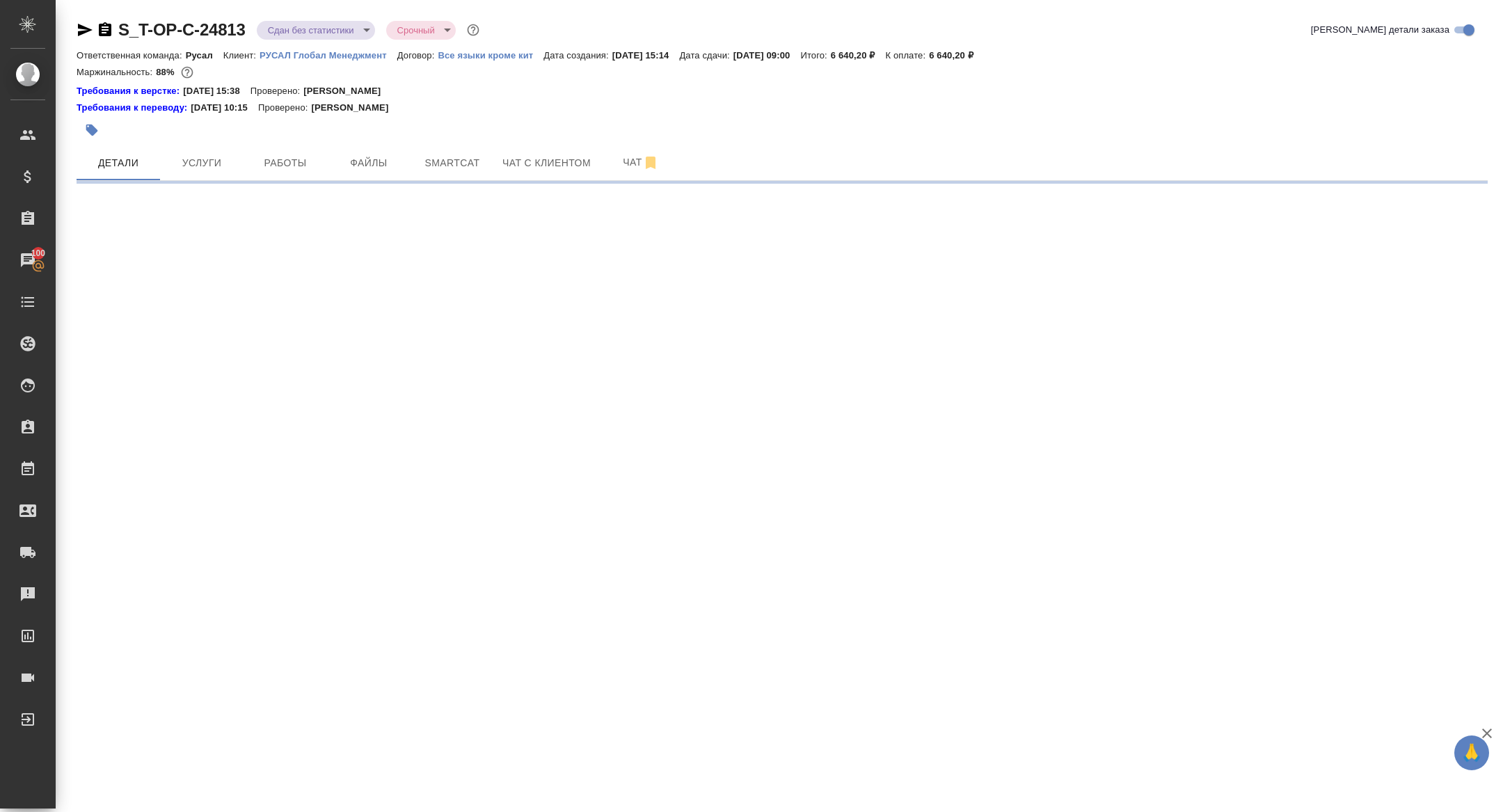
click at [447, 160] on span "Smartcat" at bounding box center [452, 162] width 67 height 17
select select "RU"
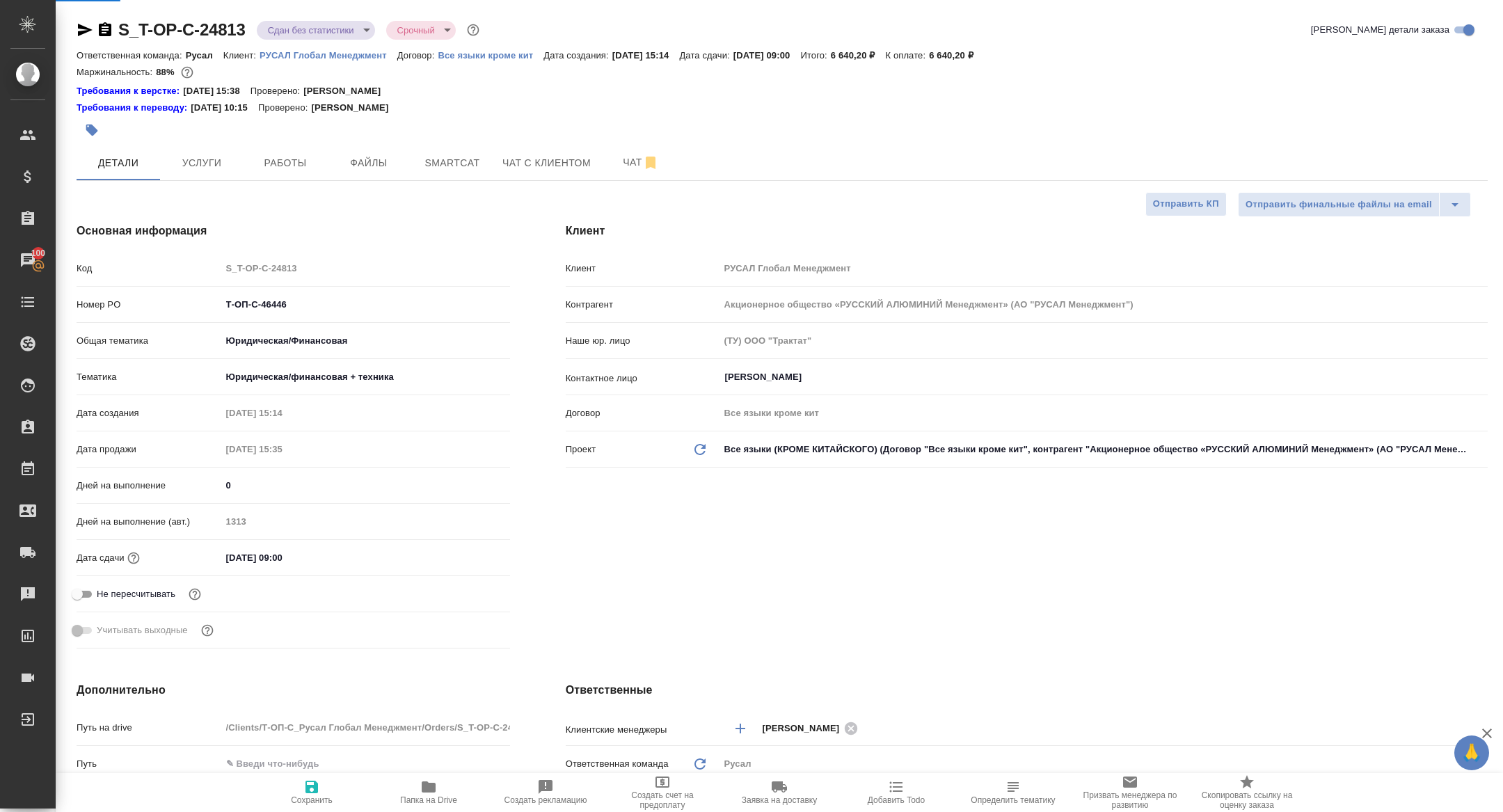
type textarea "x"
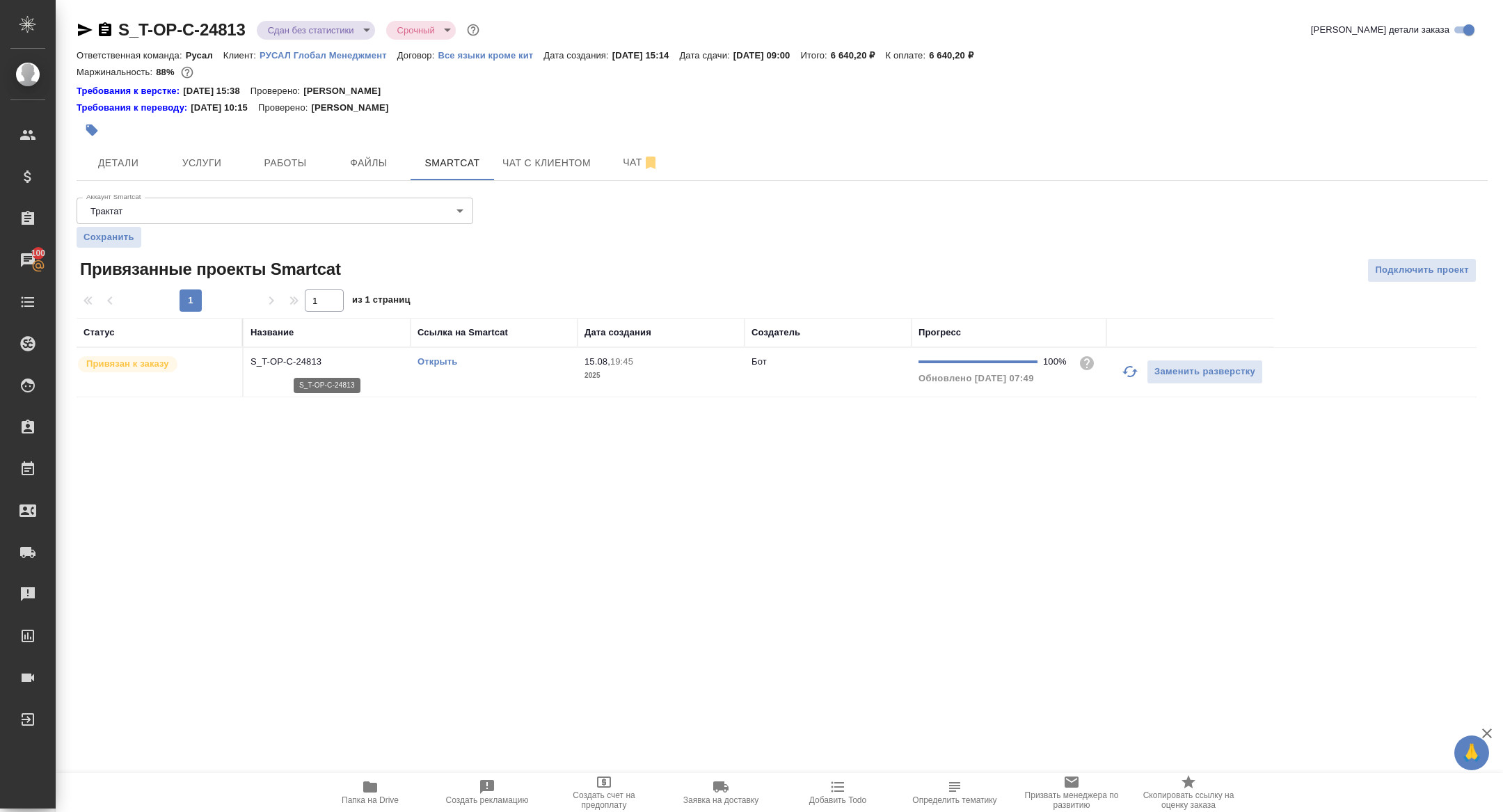
click at [284, 361] on p "S_T-OP-C-24813" at bounding box center [327, 361] width 153 height 14
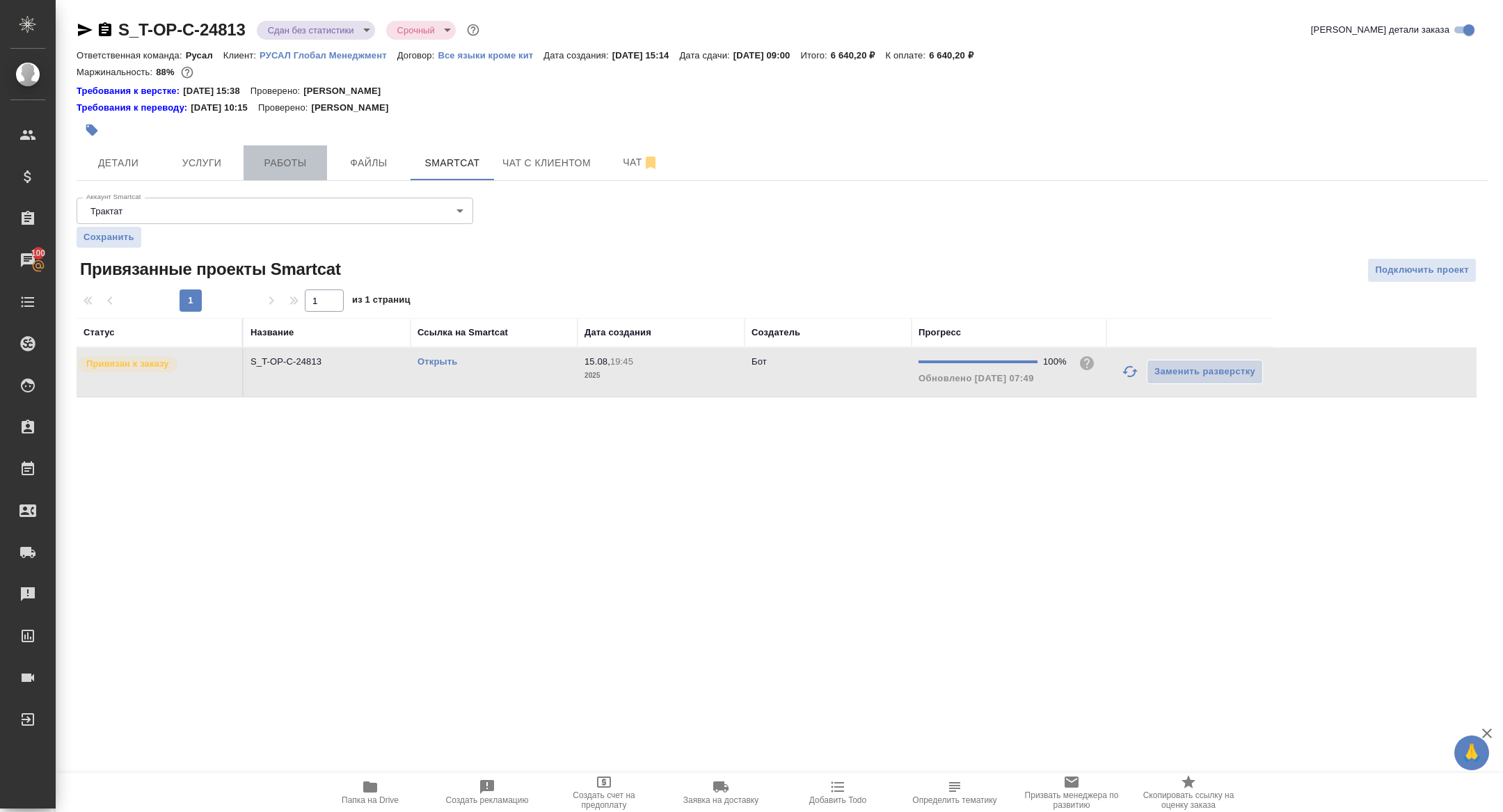
click at [280, 146] on button "Работы" at bounding box center [285, 162] width 84 height 34
click at [280, 161] on span "Работы" at bounding box center [284, 162] width 67 height 17
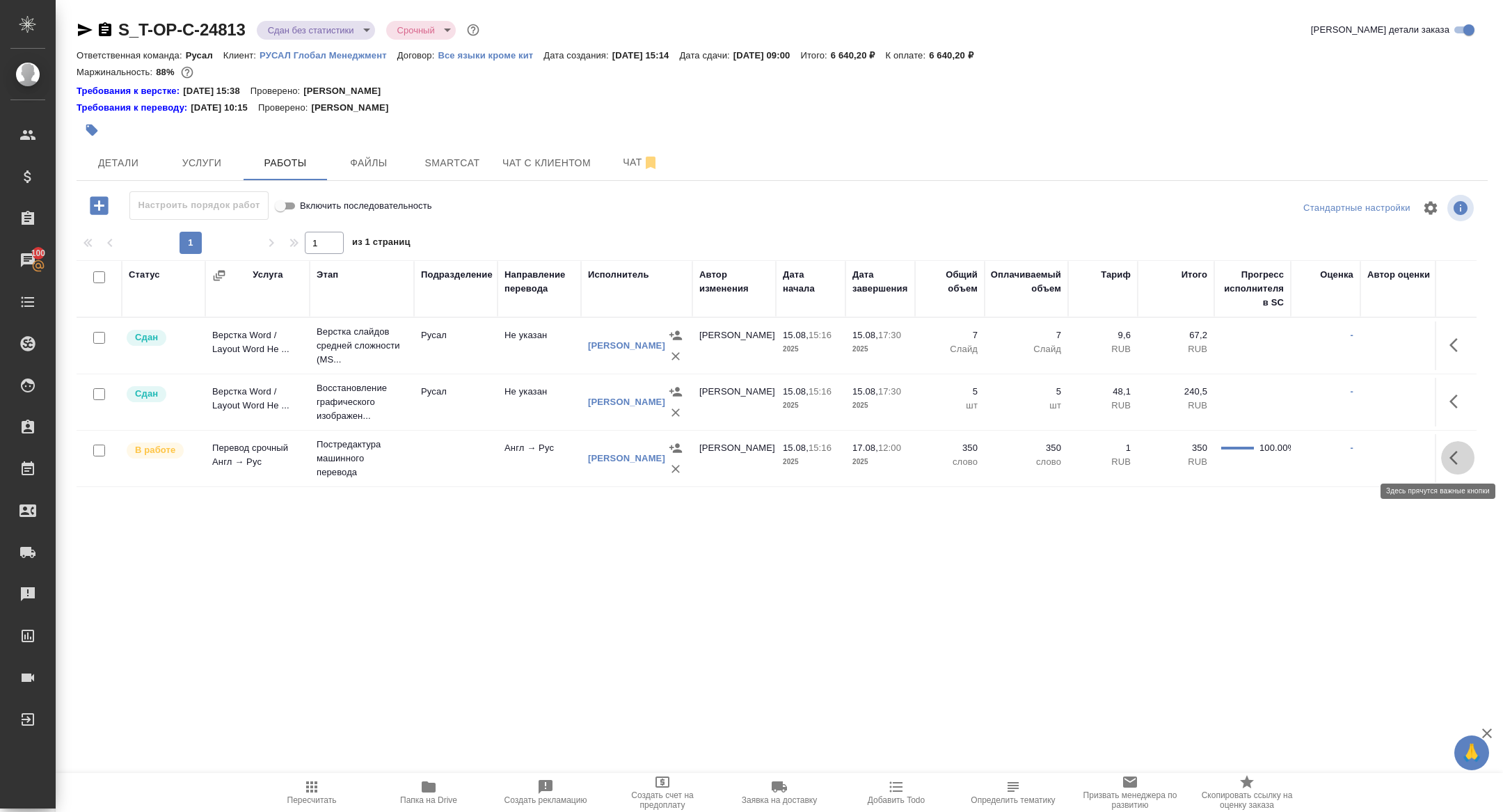
click at [1463, 465] on icon "button" at bounding box center [1457, 457] width 16 height 16
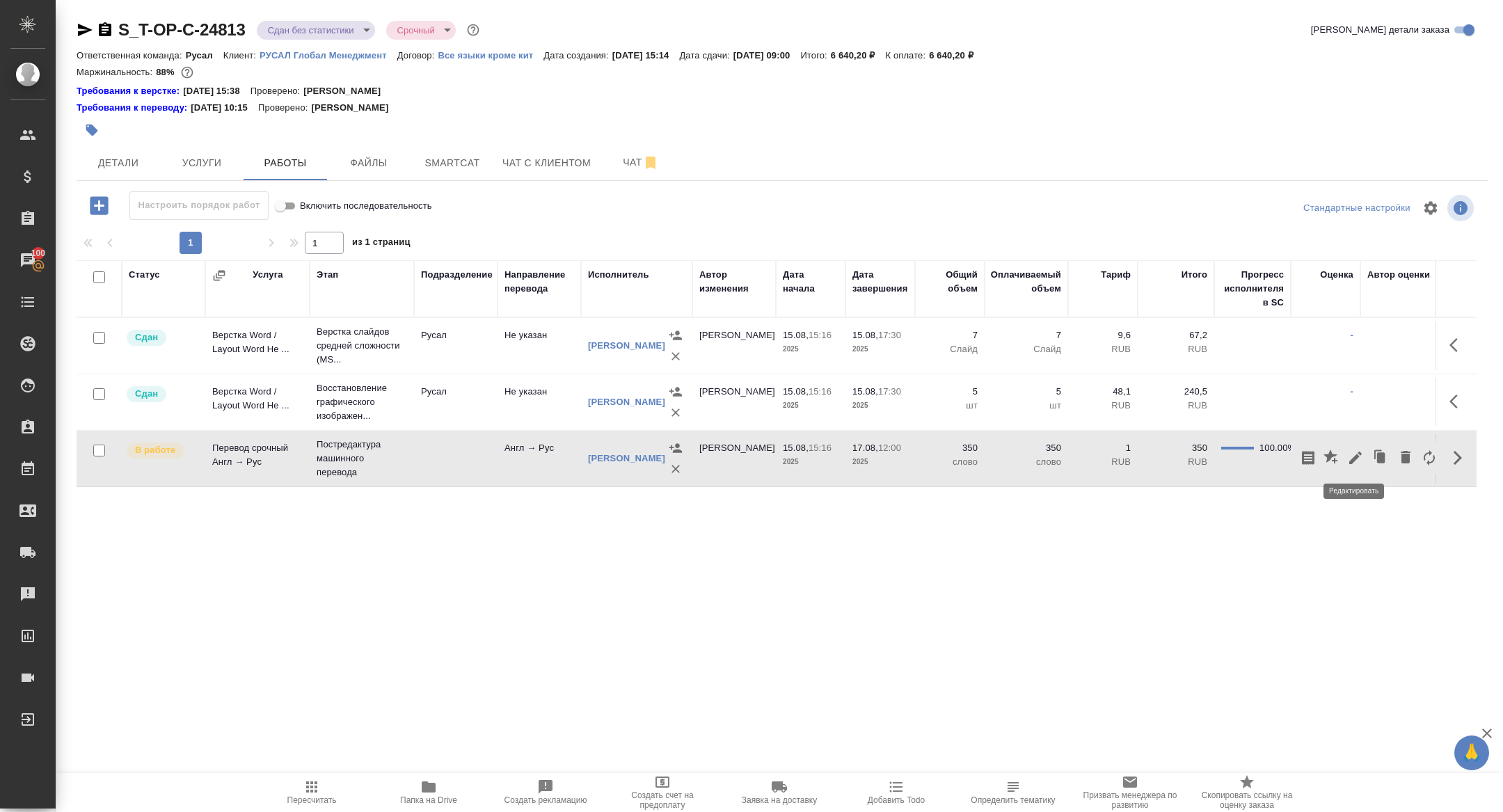
click at [1359, 456] on icon "button" at bounding box center [1356, 457] width 16 height 16
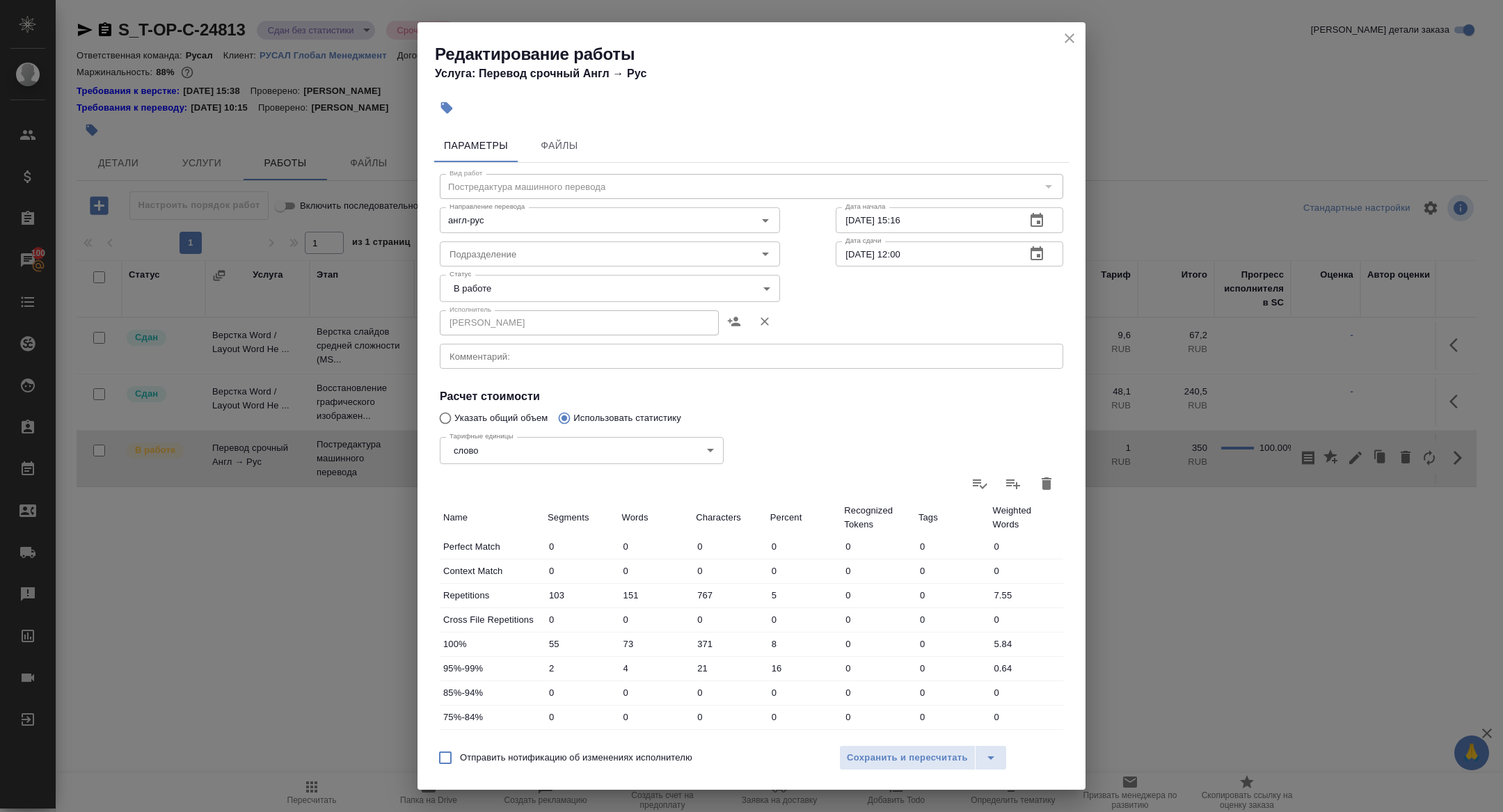
click at [507, 295] on body "🙏 .cls-1 fill:#fff; AWATERA Zhuravleva Alexandra Клиенты Спецификации Заказы 10…" at bounding box center [752, 406] width 1503 height 812
click at [496, 335] on li "Сдан" at bounding box center [609, 335] width 341 height 24
type input "closed"
click at [874, 755] on span "Сохранить и пересчитать" at bounding box center [907, 757] width 121 height 16
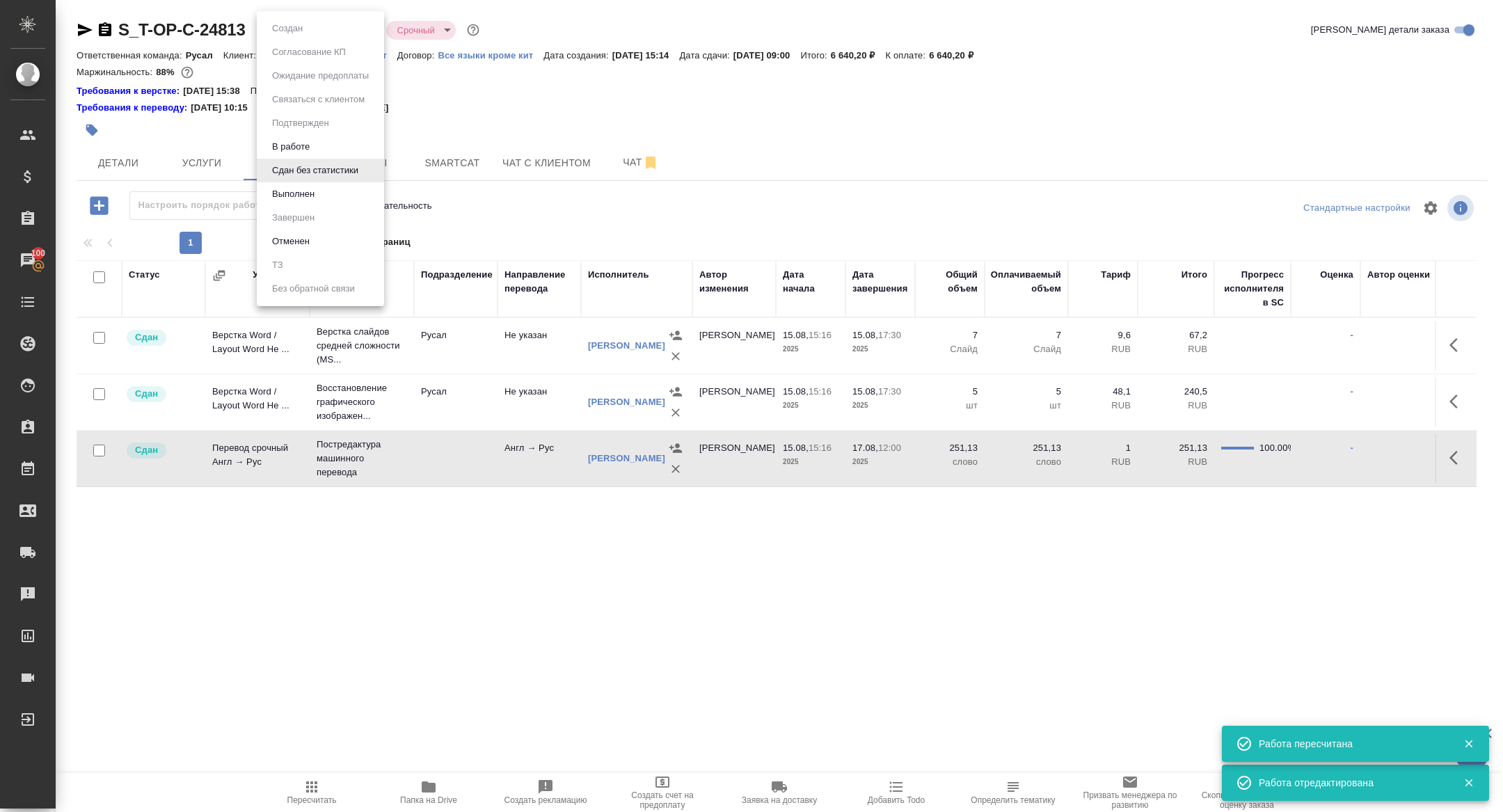
click at [281, 30] on body "🙏 .cls-1 fill:#fff; AWATERA Zhuravleva Alexandra Клиенты Спецификации Заказы 10…" at bounding box center [752, 406] width 1503 height 812
click at [293, 36] on button "Выполнен" at bounding box center [287, 28] width 39 height 15
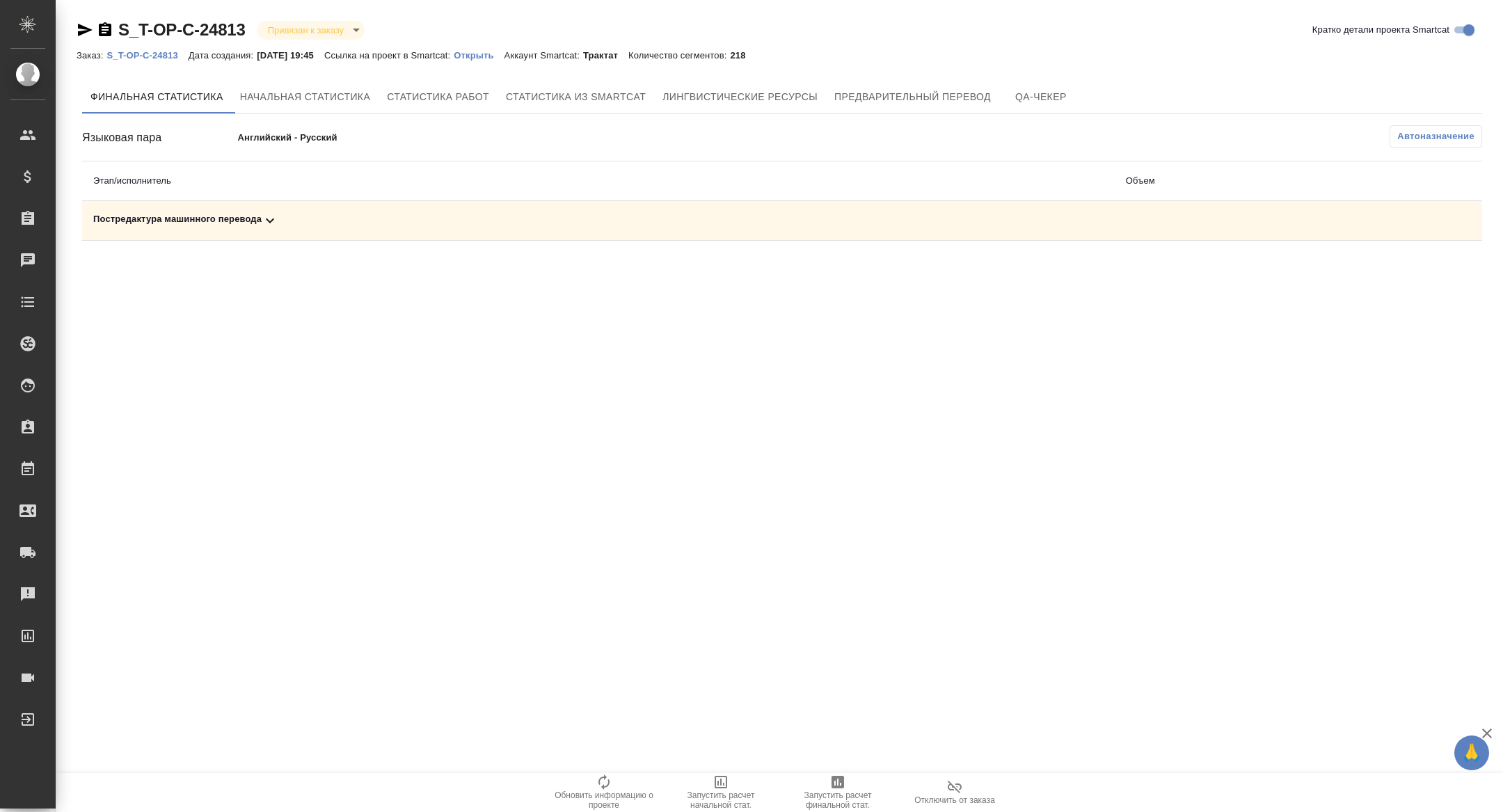
click at [254, 232] on td "Постредактура машинного перевода" at bounding box center [598, 221] width 1032 height 40
click at [265, 219] on icon at bounding box center [269, 220] width 16 height 16
click at [854, 769] on div ".cls-1 fill:#fff; AWATERA [PERSON_NAME] Спецификации Заказы Чаты Todo Проекты S…" at bounding box center [752, 406] width 1503 height 812
click at [818, 804] on span "Запустить расчет финальной стат." at bounding box center [838, 800] width 100 height 19
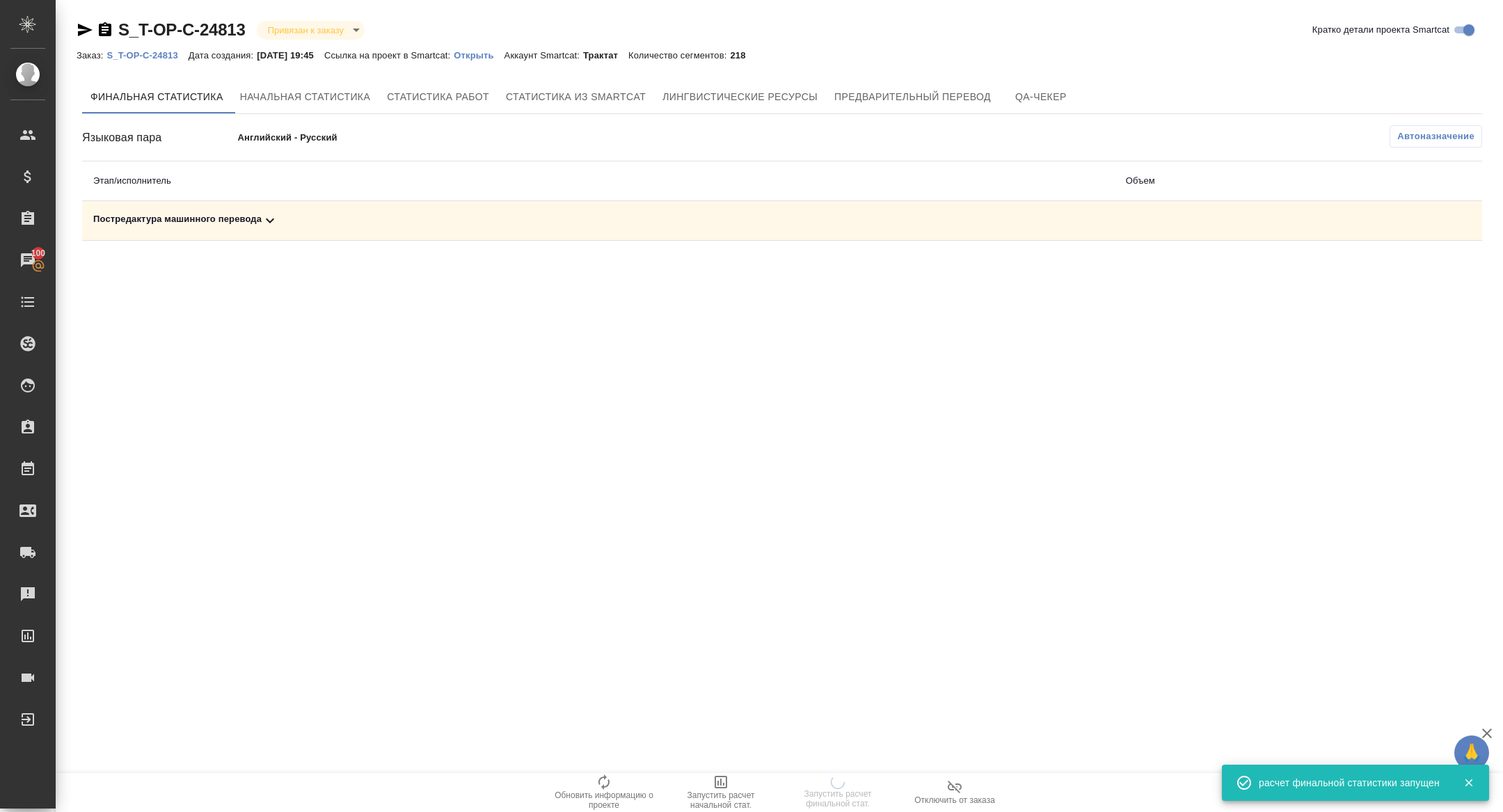
click at [284, 228] on div "Постредактура машинного перевода" at bounding box center [599, 220] width 1010 height 16
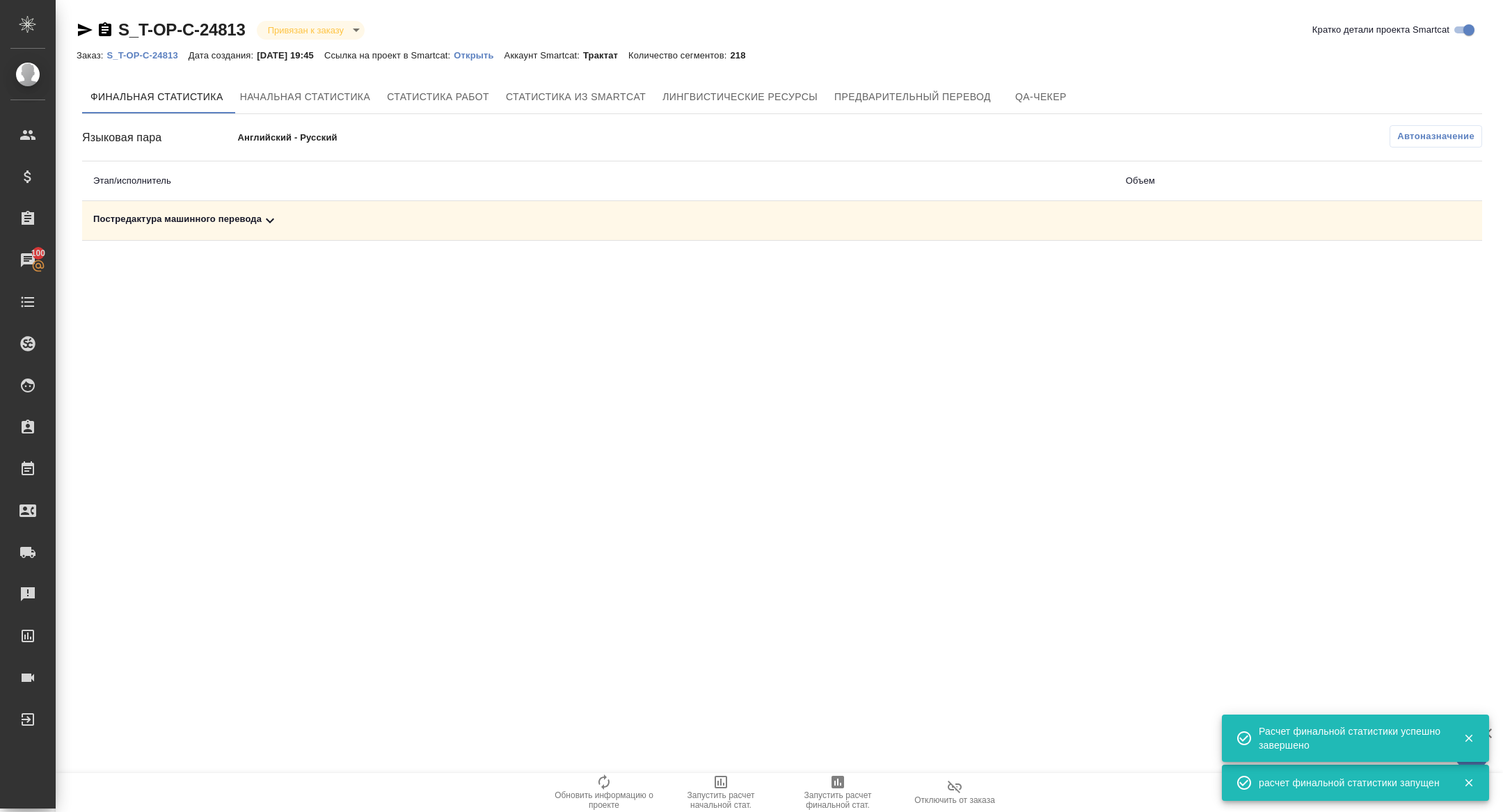
click at [269, 212] on icon at bounding box center [269, 220] width 16 height 16
click at [1424, 258] on button "button" at bounding box center [1421, 268] width 34 height 34
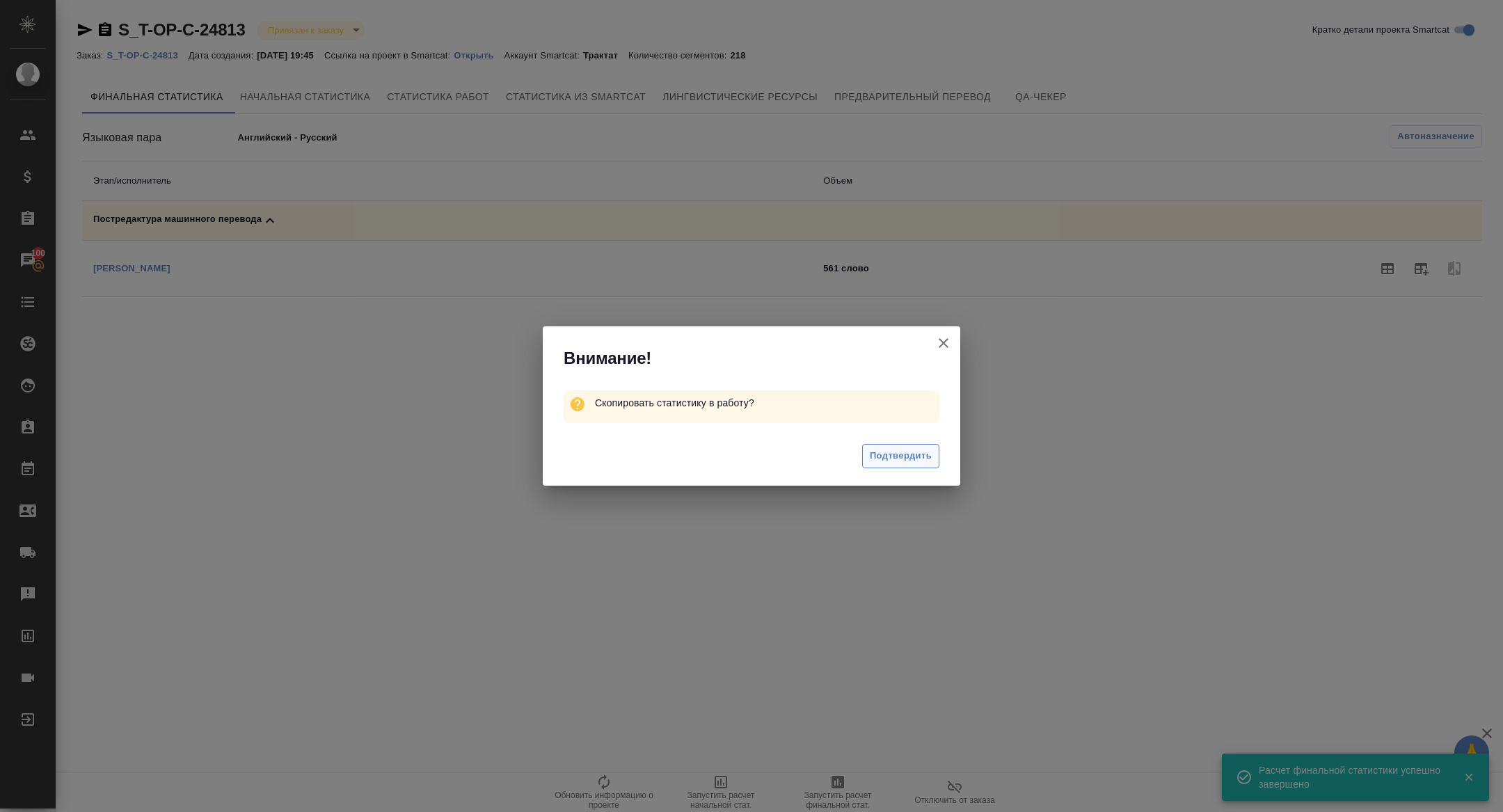
click at [905, 460] on span "Подтвердить" at bounding box center [900, 456] width 62 height 16
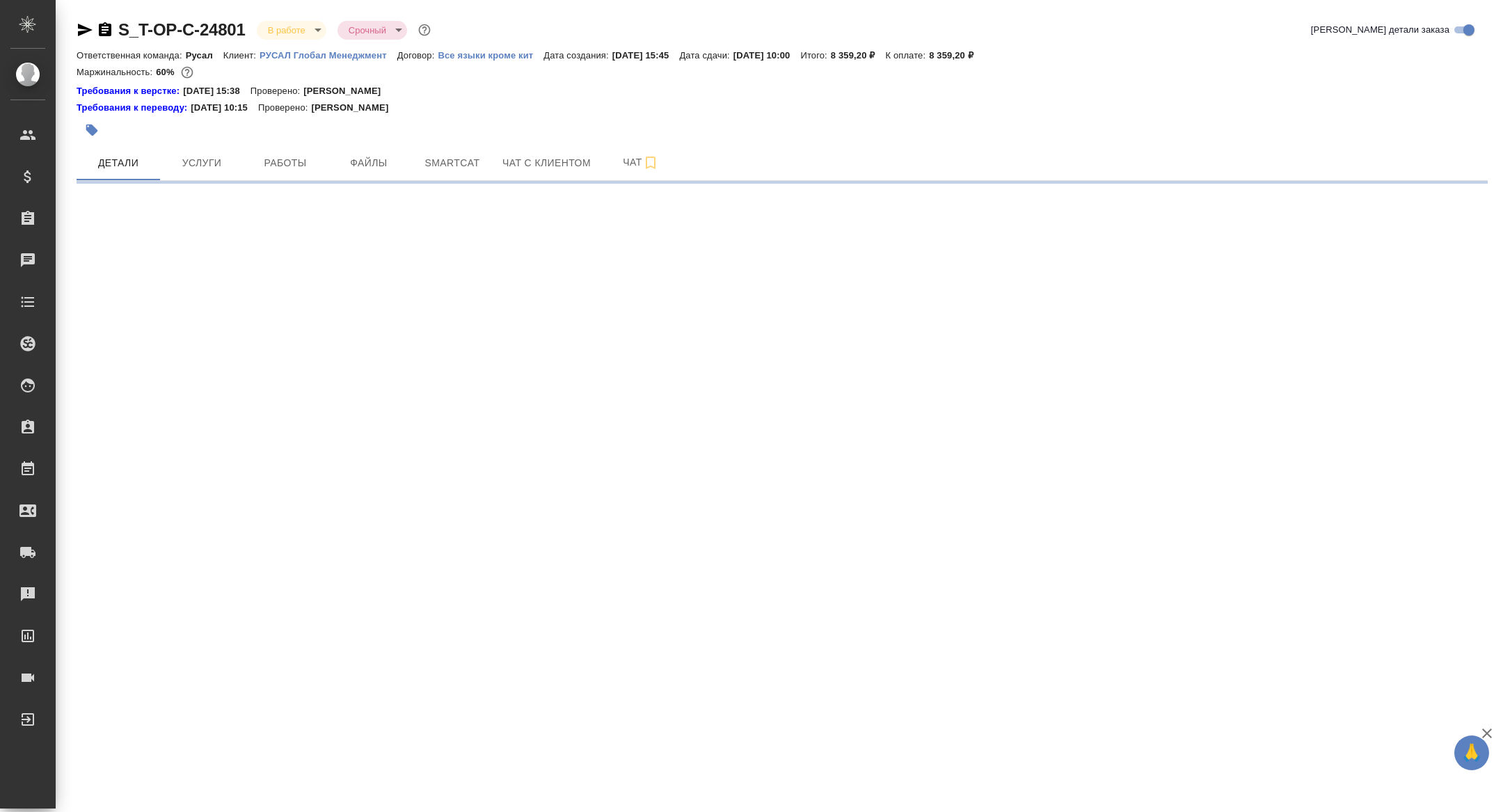
select select "RU"
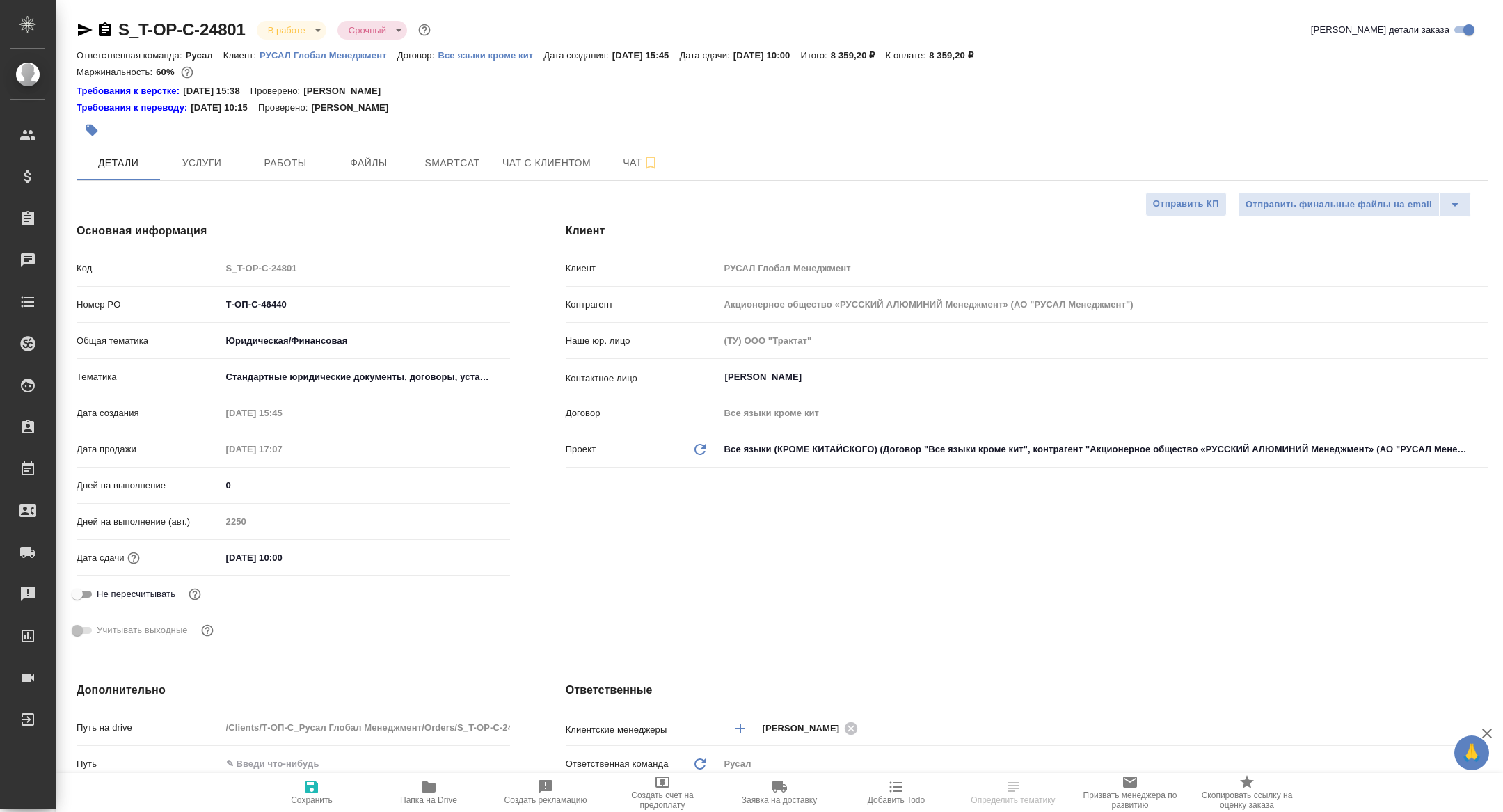
type textarea "x"
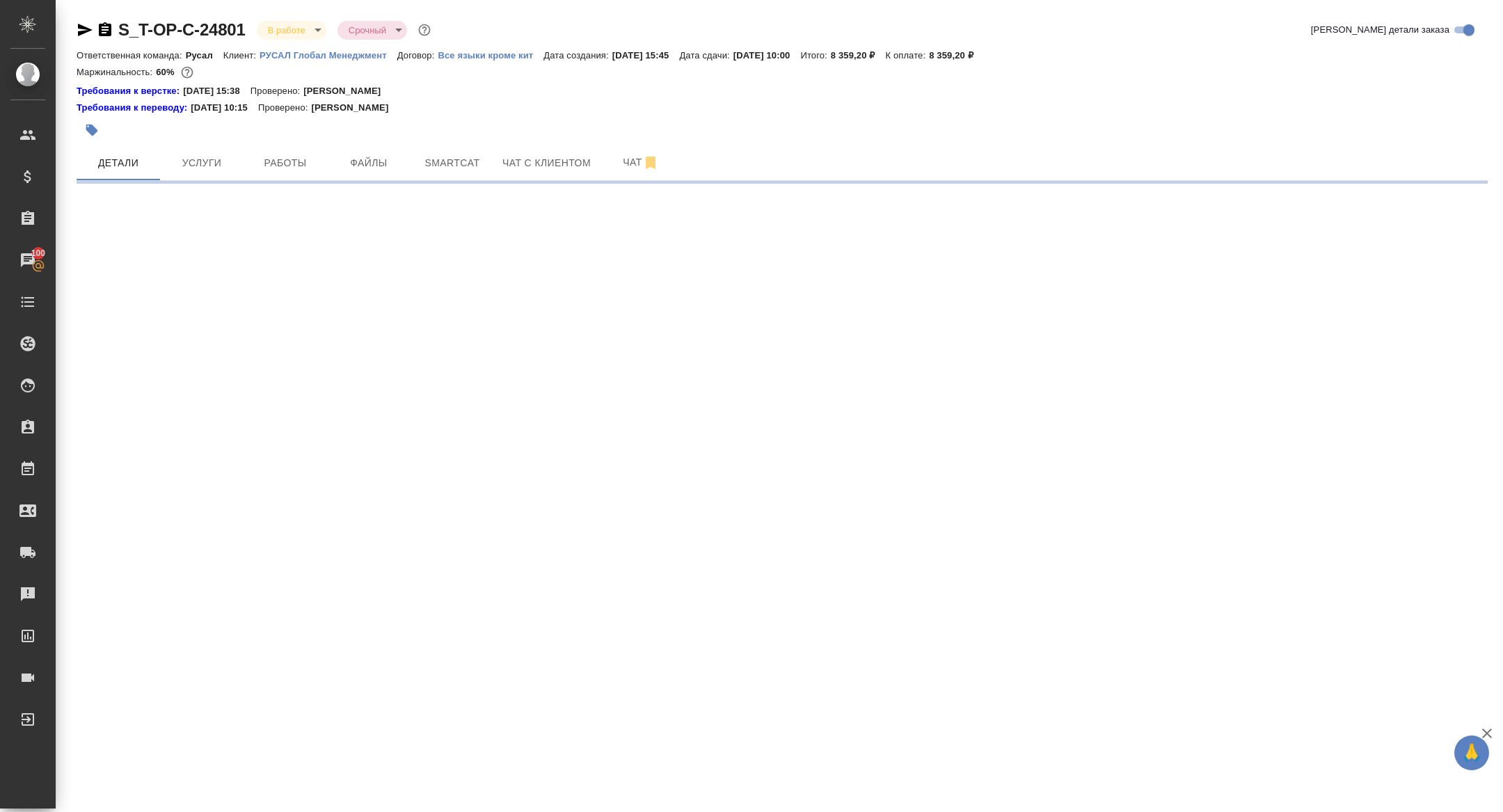
select select "RU"
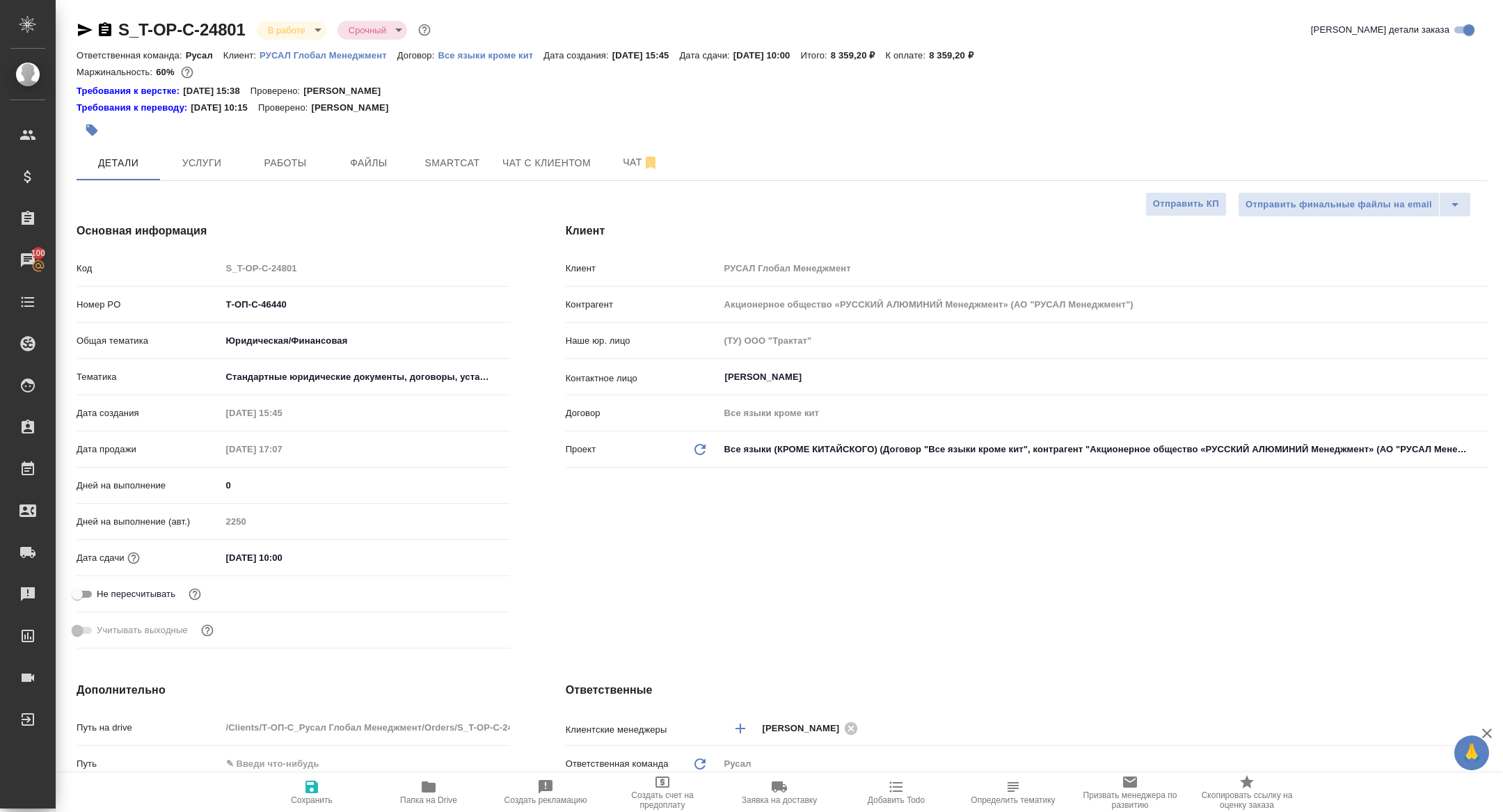
type textarea "x"
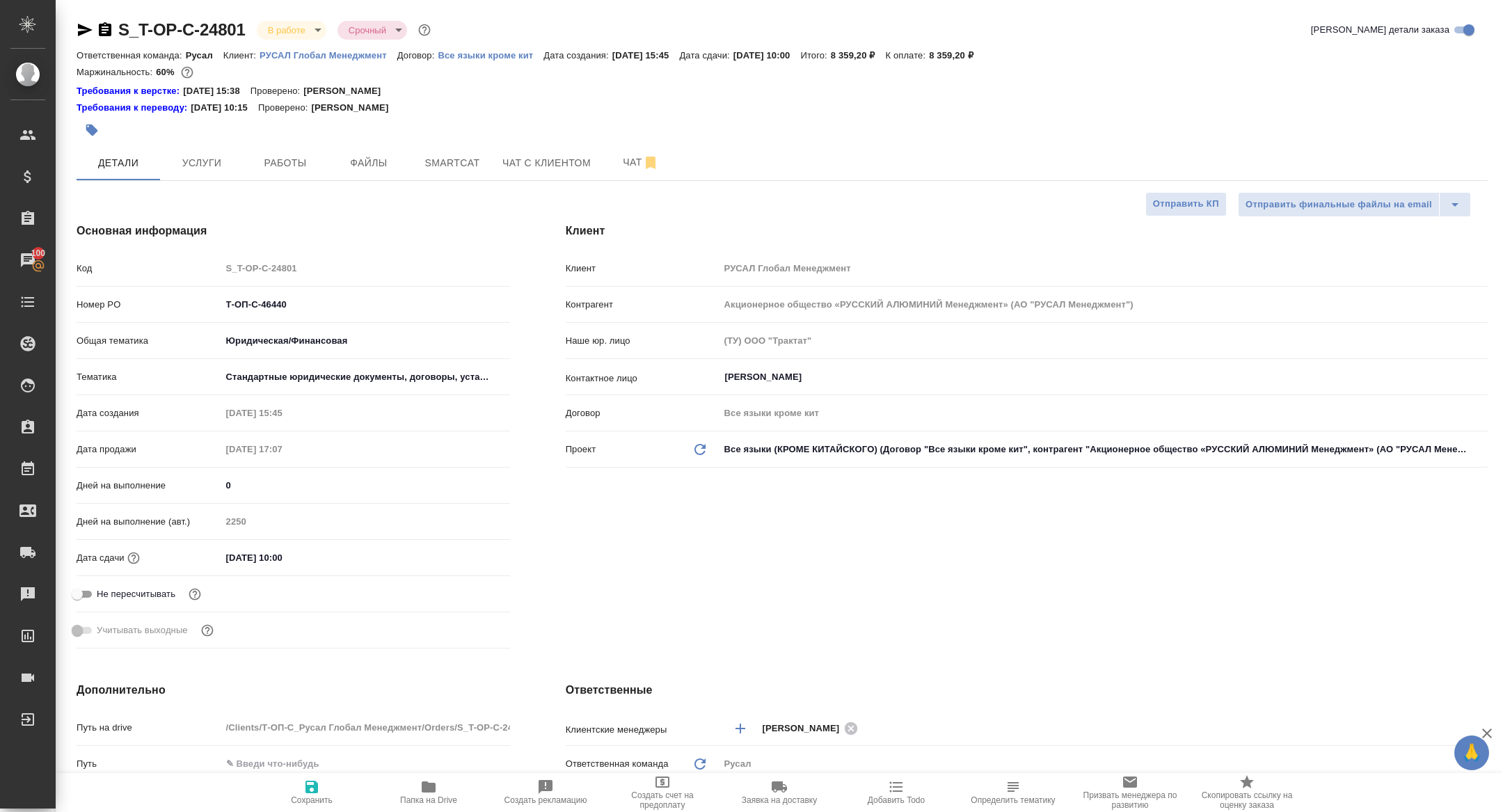
type textarea "x"
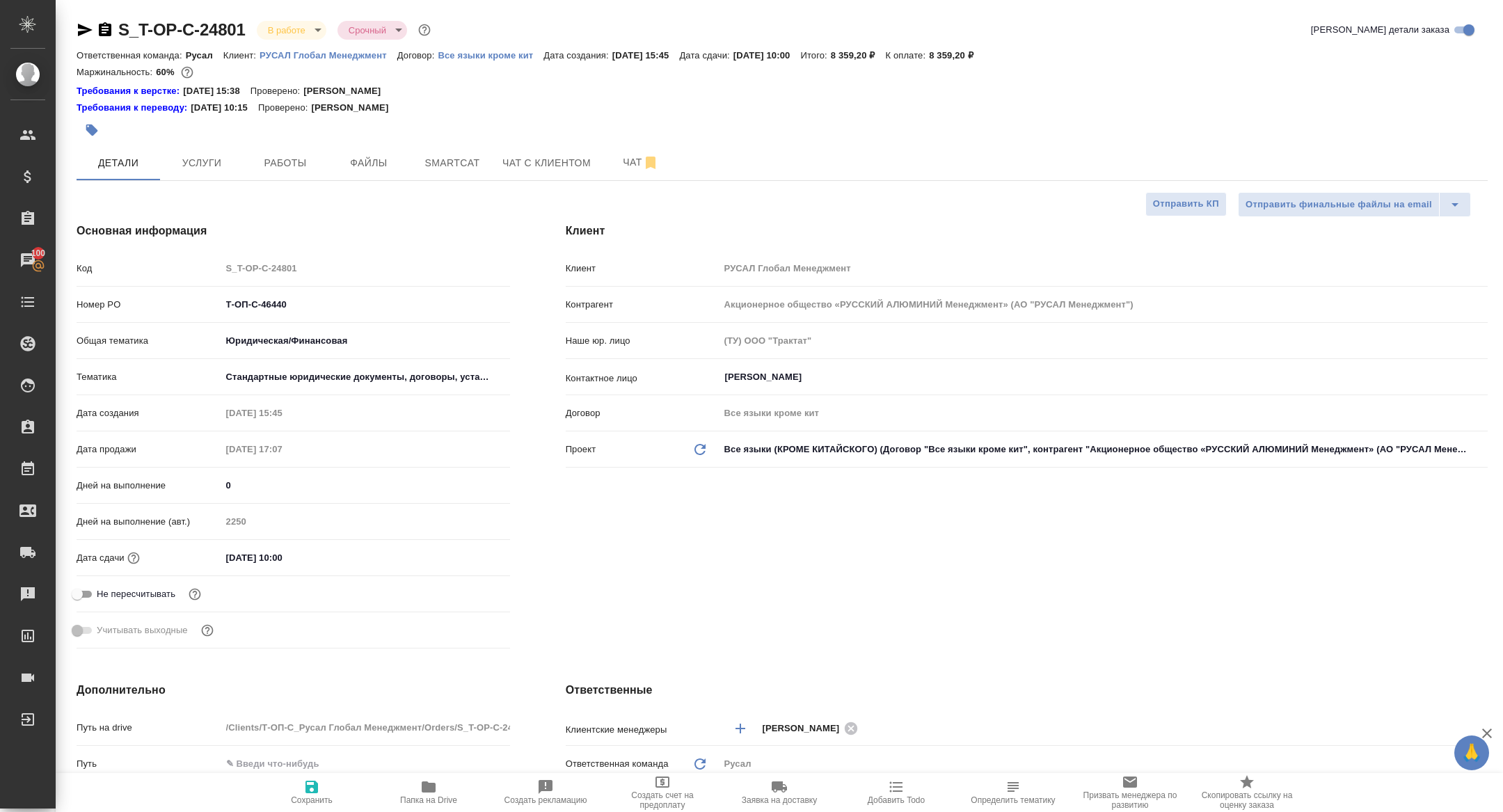
type textarea "x"
click at [304, 155] on span "Работы" at bounding box center [284, 162] width 67 height 17
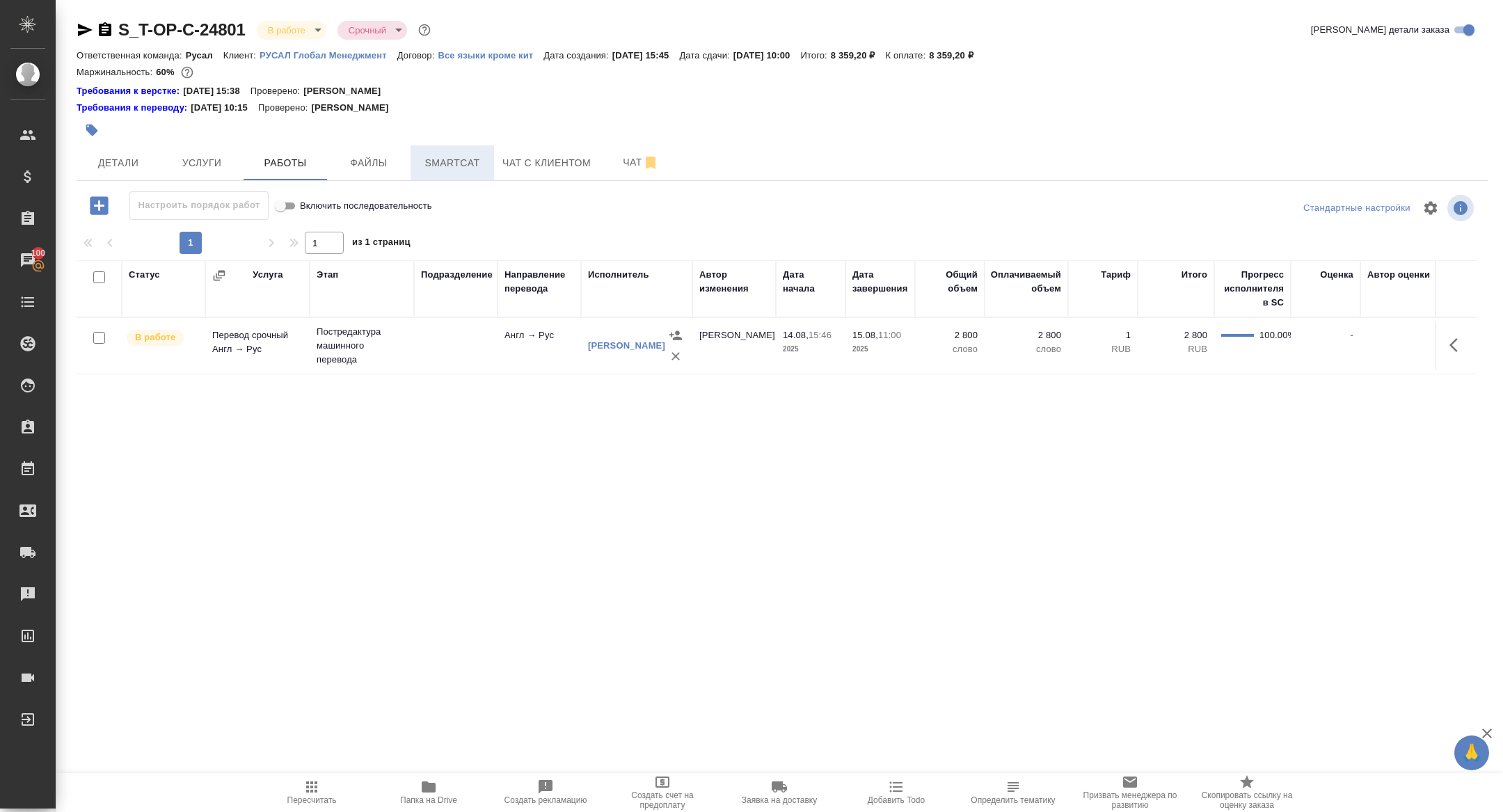
click at [457, 162] on span "Smartcat" at bounding box center [452, 162] width 67 height 17
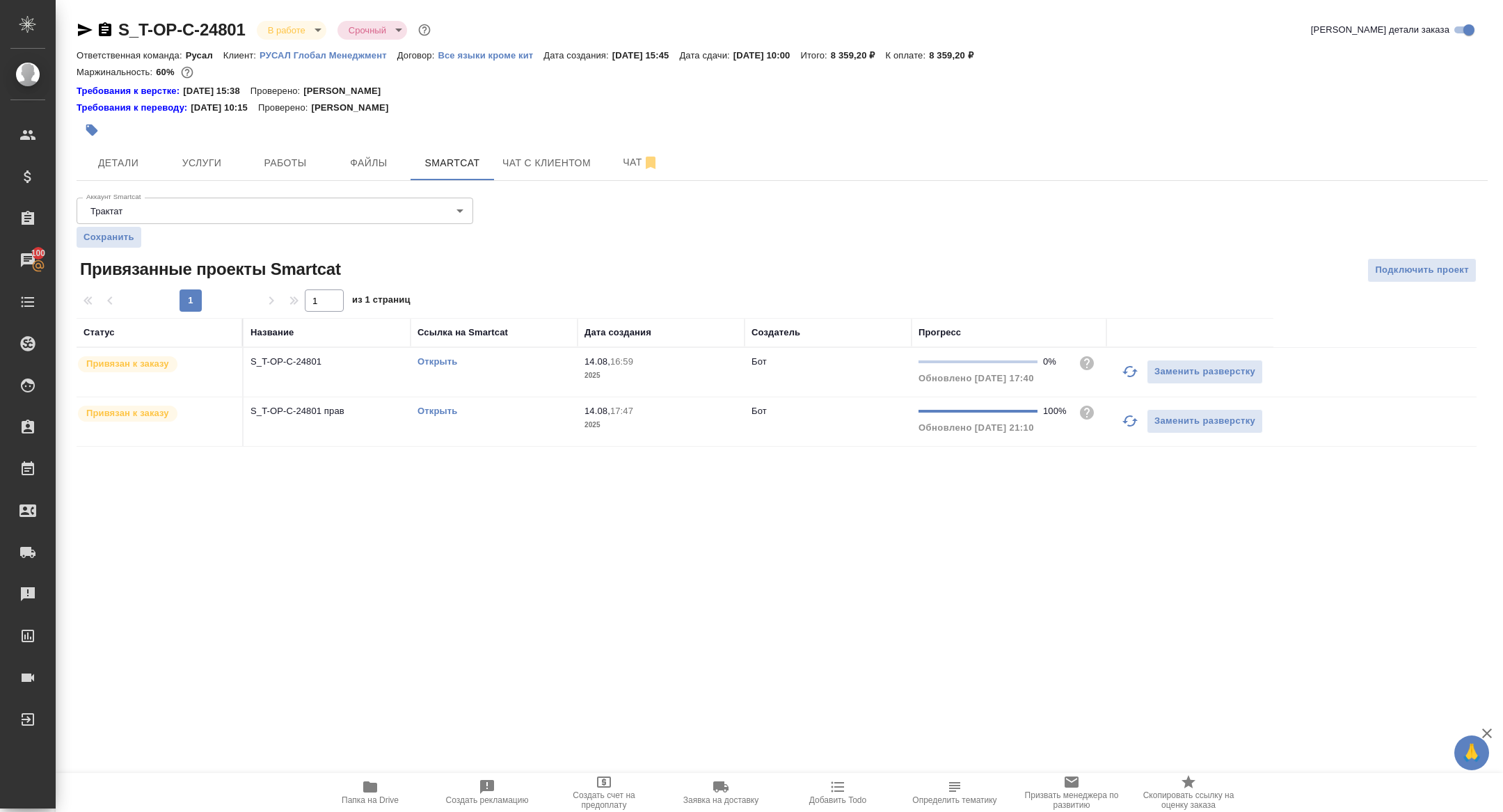
click at [430, 409] on link "Открыть" at bounding box center [437, 411] width 40 height 10
click at [108, 170] on span "Детали" at bounding box center [118, 162] width 67 height 17
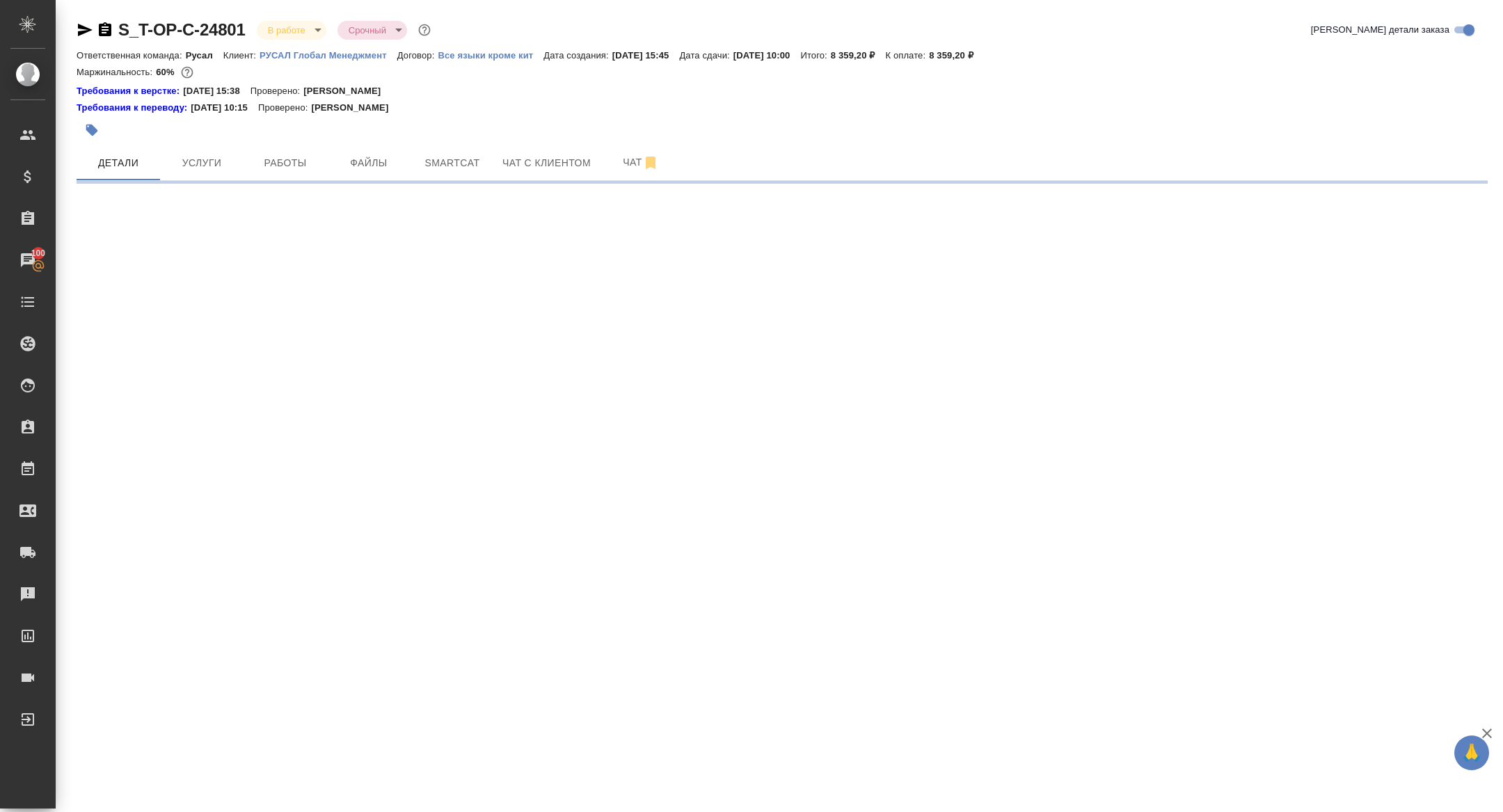
select select "RU"
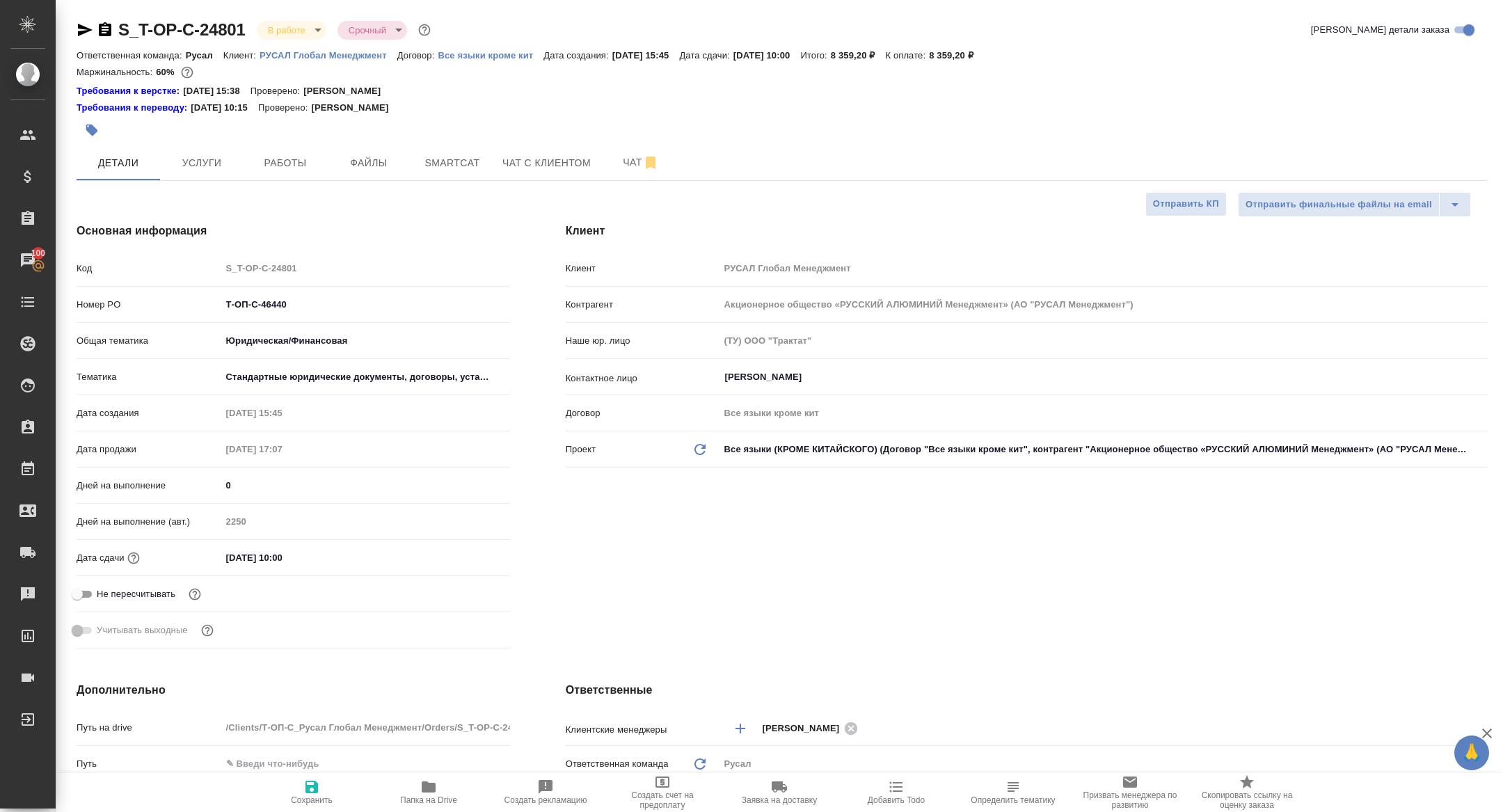
type textarea "x"
click at [307, 147] on button "Работы" at bounding box center [285, 162] width 84 height 34
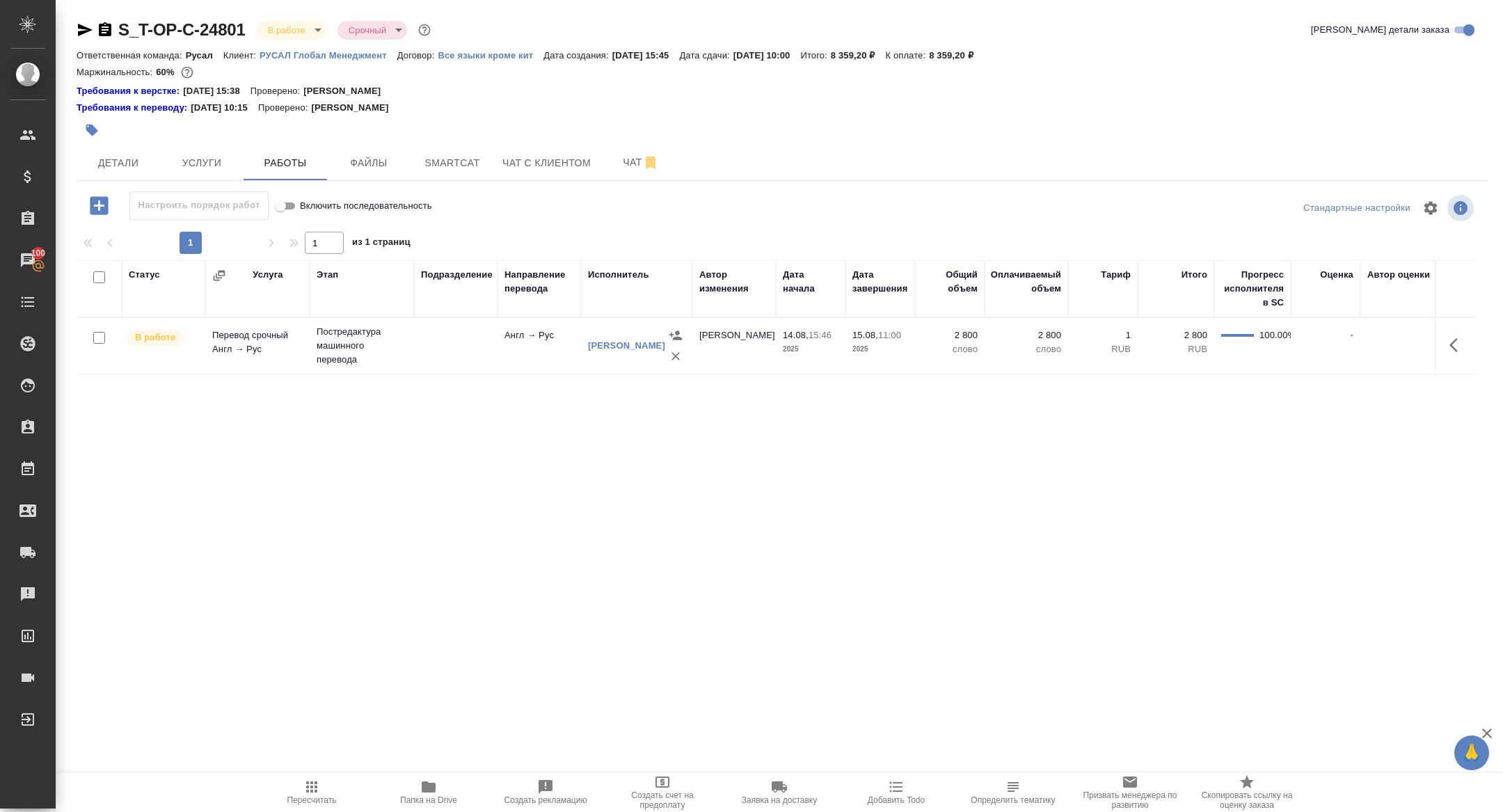
click at [93, 198] on icon "button" at bounding box center [99, 205] width 18 height 18
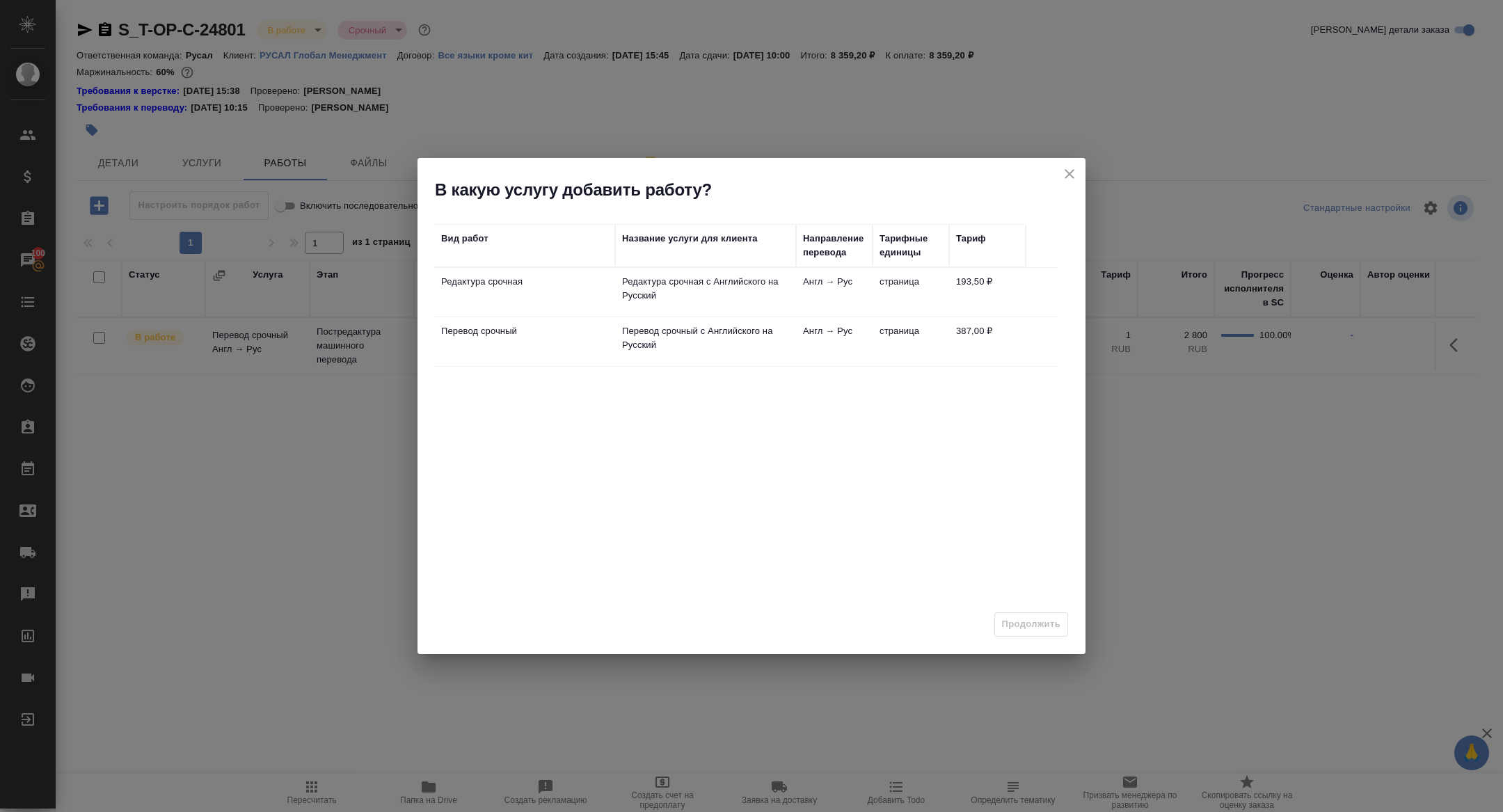
click at [455, 287] on p "Редактура срочная" at bounding box center [524, 281] width 167 height 14
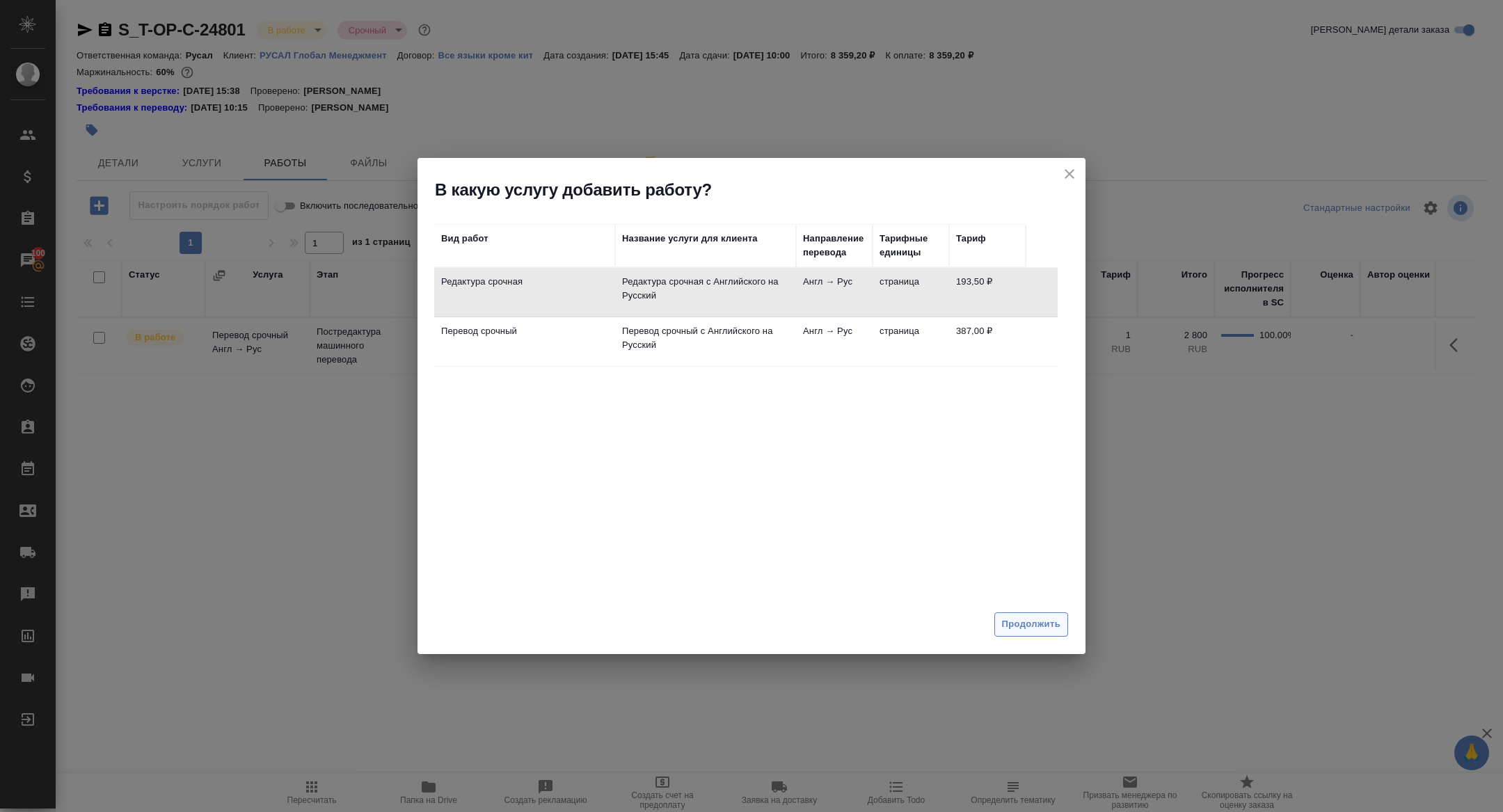
click at [1014, 620] on span "Продолжить" at bounding box center [1031, 624] width 58 height 16
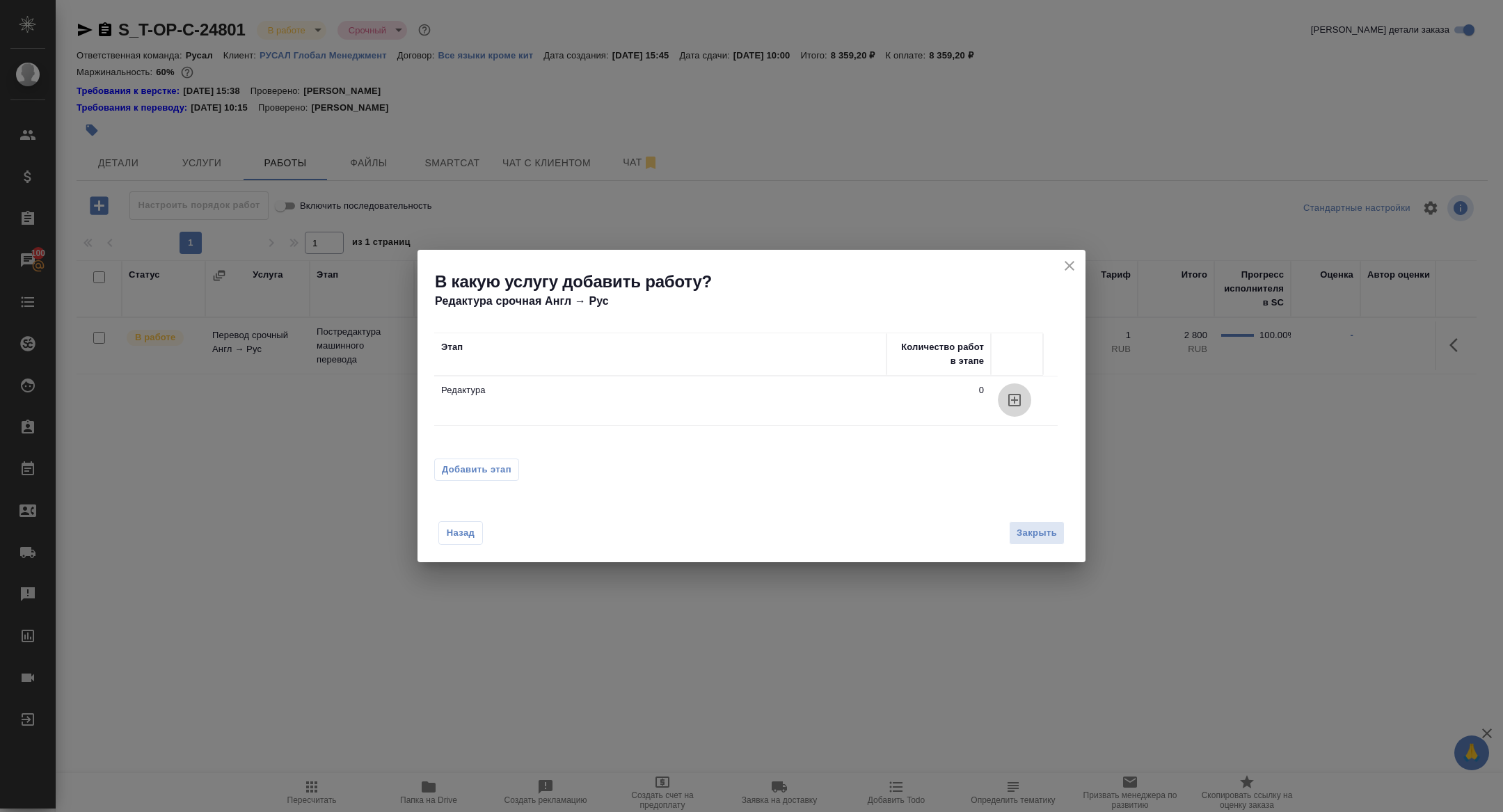
click at [1011, 403] on icon "button" at bounding box center [1014, 400] width 16 height 16
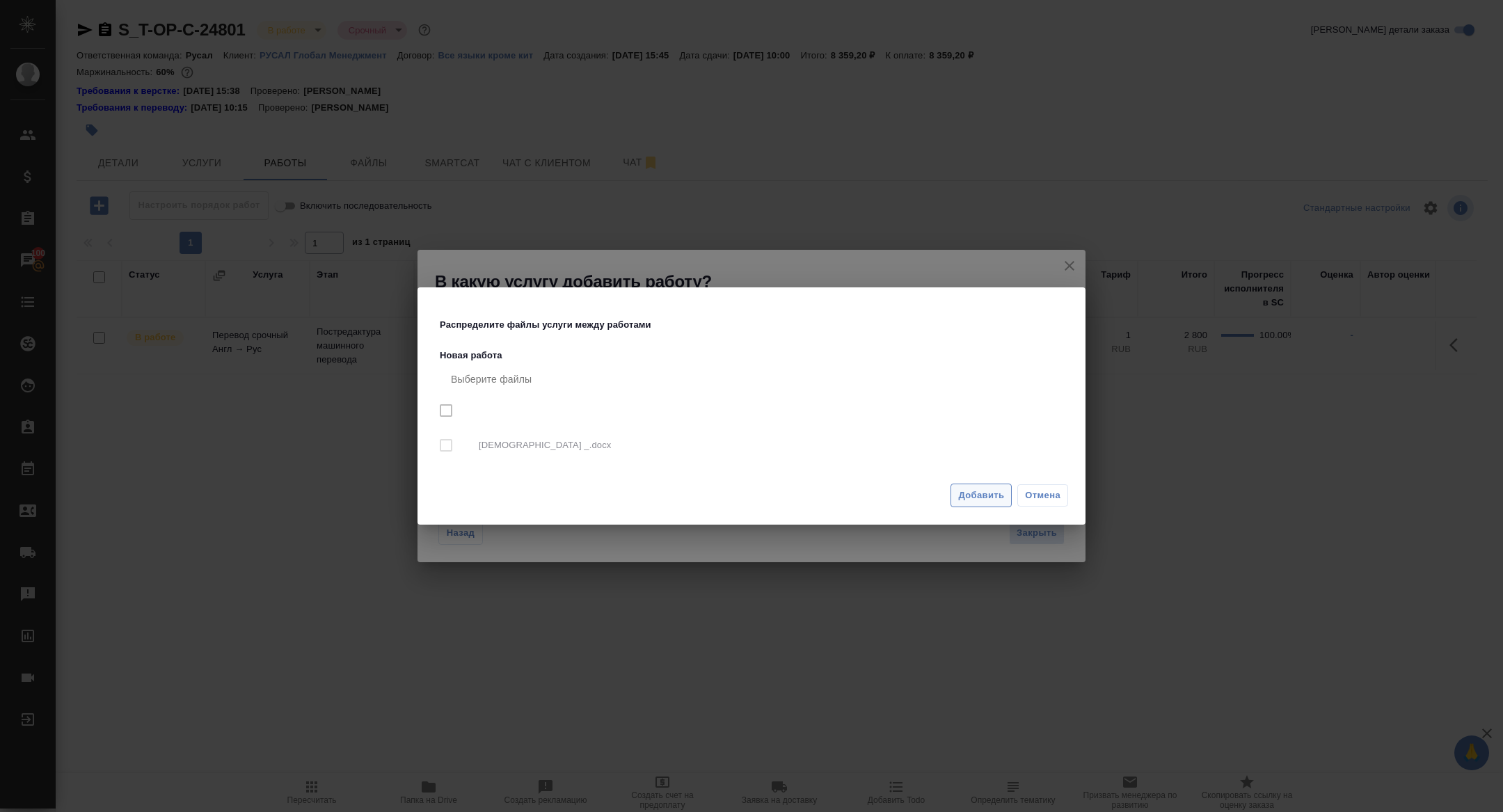
click at [969, 488] on span "Добавить" at bounding box center [981, 495] width 46 height 16
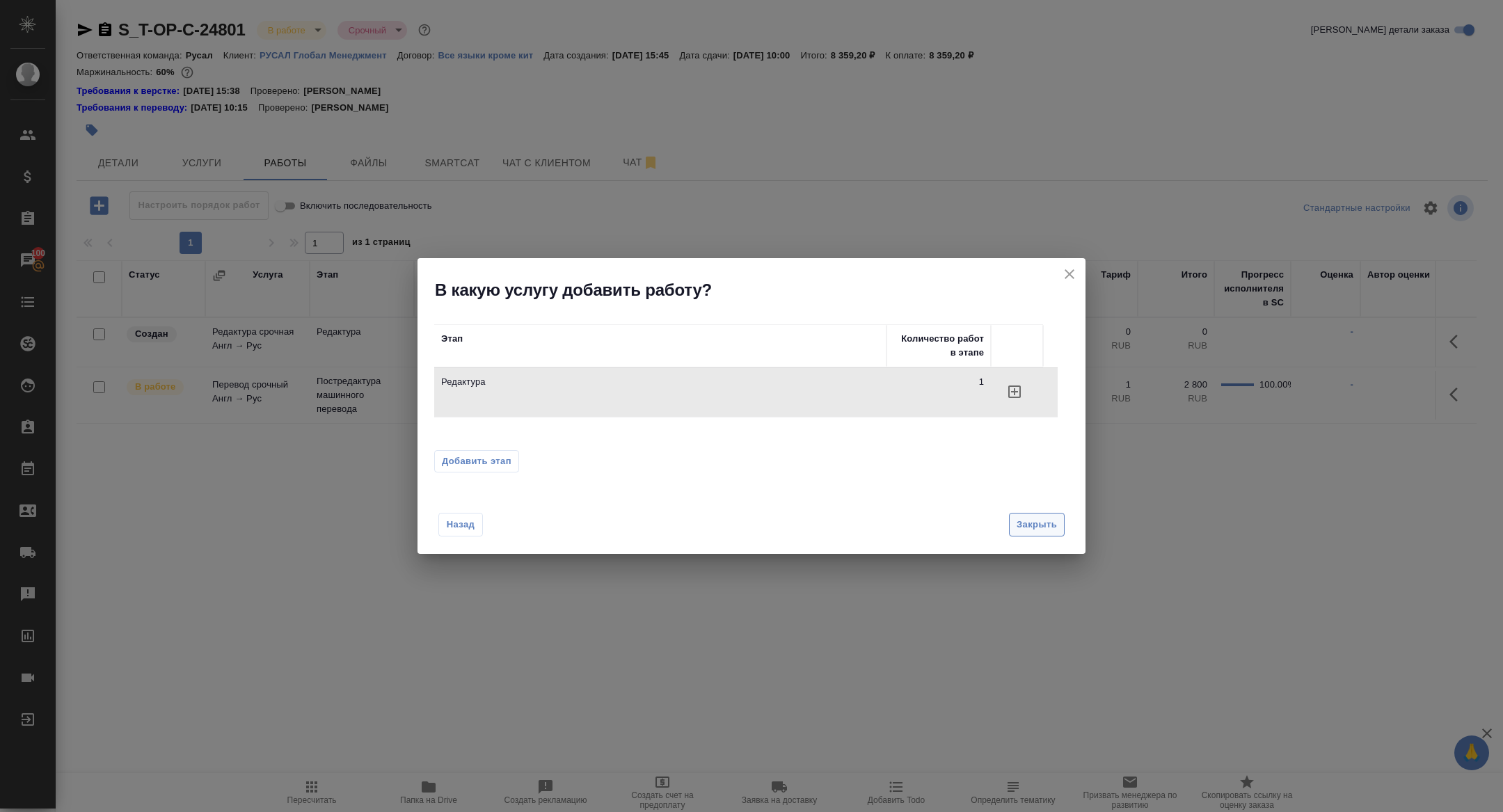
click at [1037, 525] on span "Закрыть" at bounding box center [1037, 525] width 40 height 16
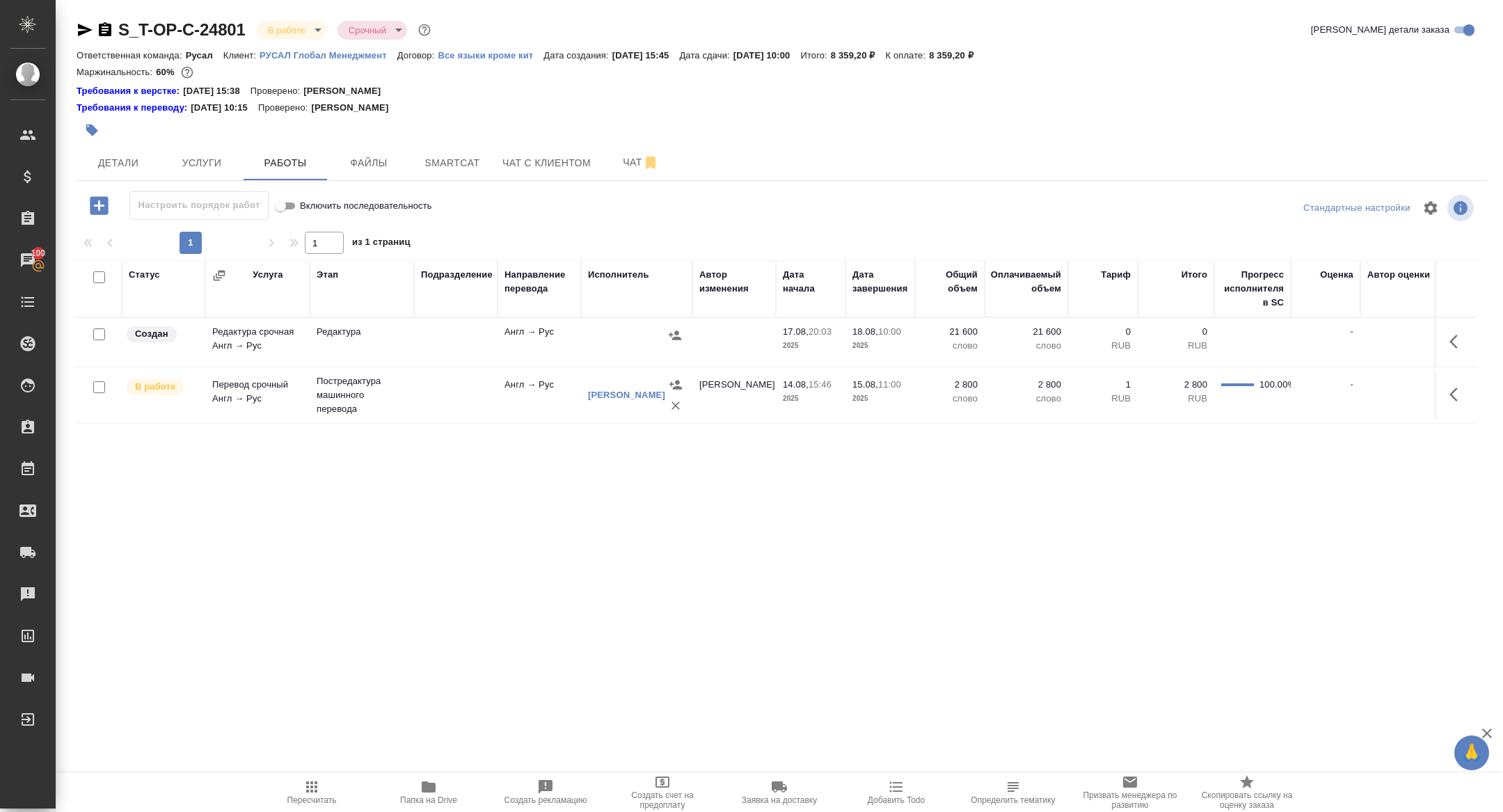
click at [1451, 320] on td at bounding box center [1456, 342] width 42 height 49
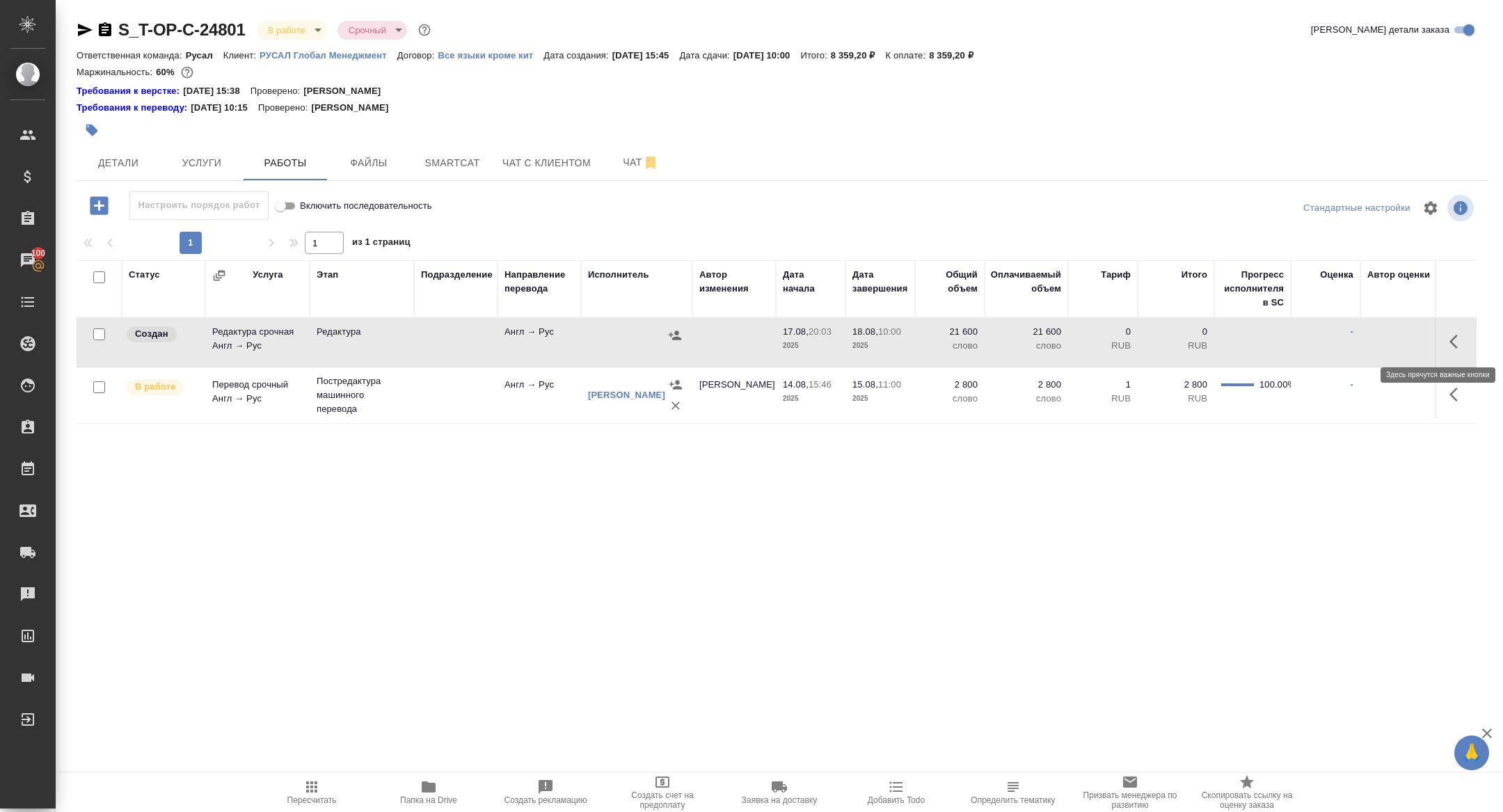
click at [1451, 331] on button "button" at bounding box center [1457, 341] width 34 height 34
click at [1347, 352] on button "button" at bounding box center [1356, 341] width 24 height 34
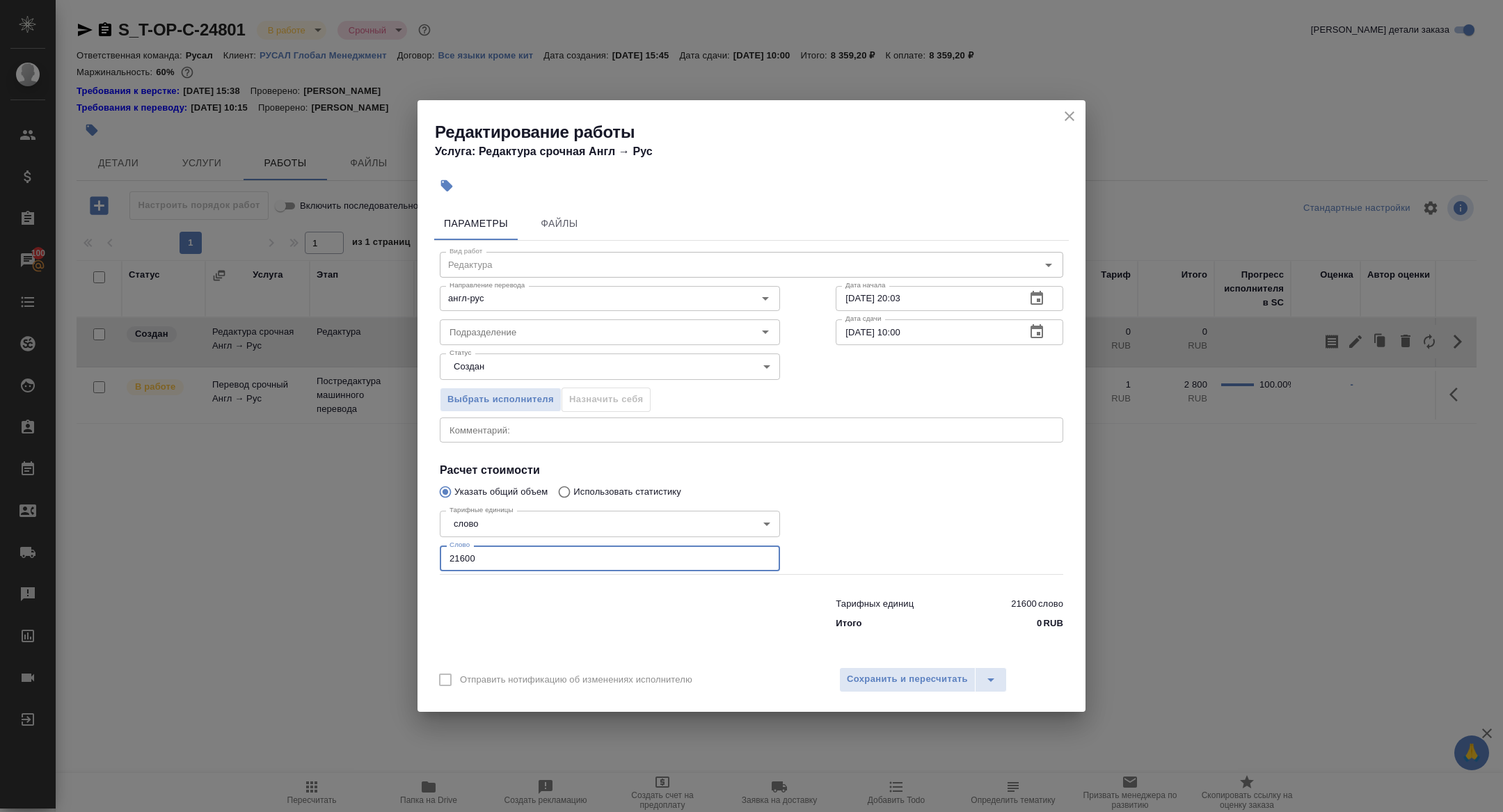
drag, startPoint x: 501, startPoint y: 548, endPoint x: 498, endPoint y: 563, distance: 15.3
click at [499, 564] on input "21600" at bounding box center [609, 558] width 341 height 25
type input "3000"
click at [939, 680] on span "Сохранить и пересчитать" at bounding box center [907, 679] width 121 height 16
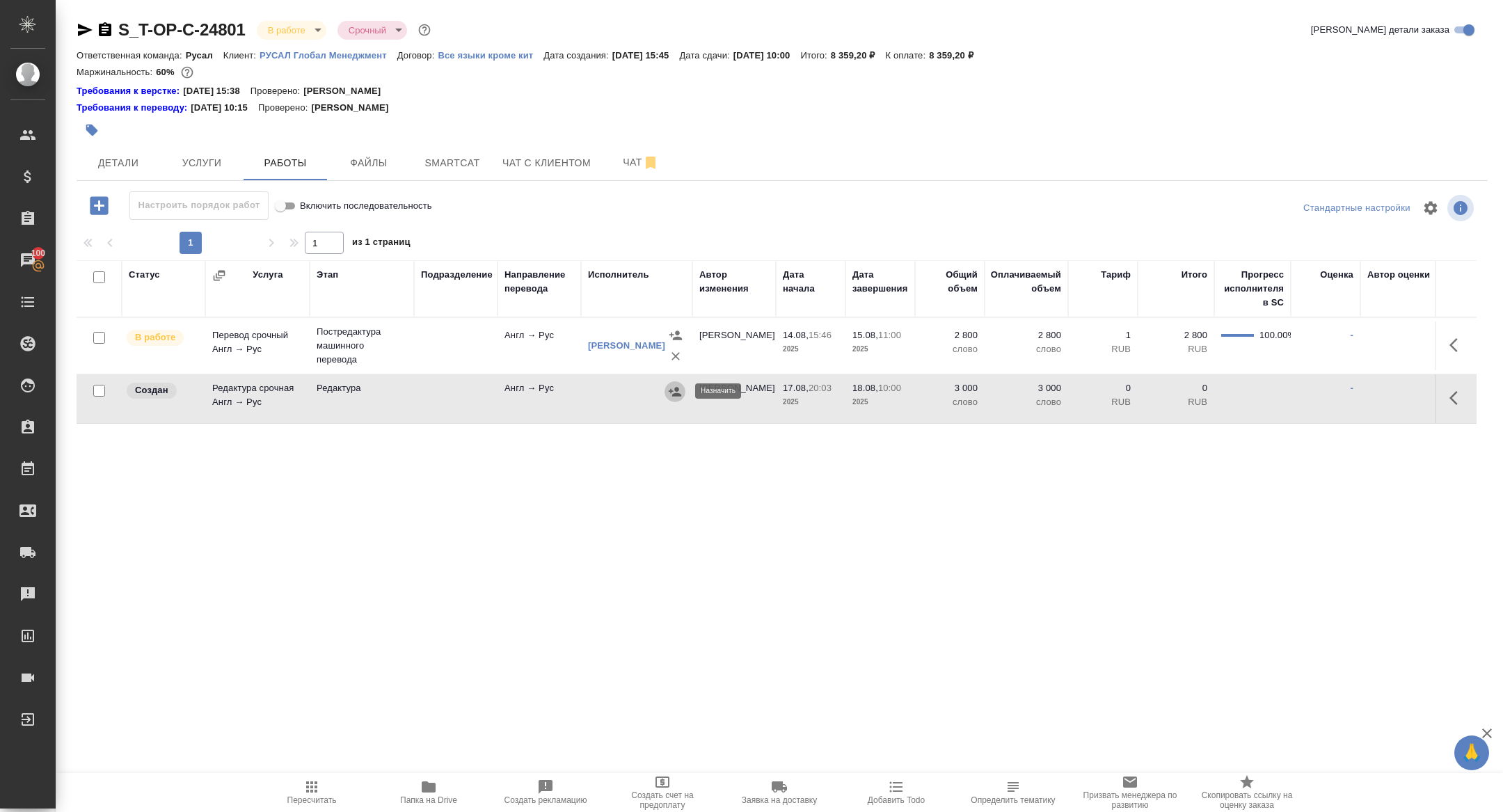
click at [674, 392] on icon "button" at bounding box center [674, 391] width 14 height 14
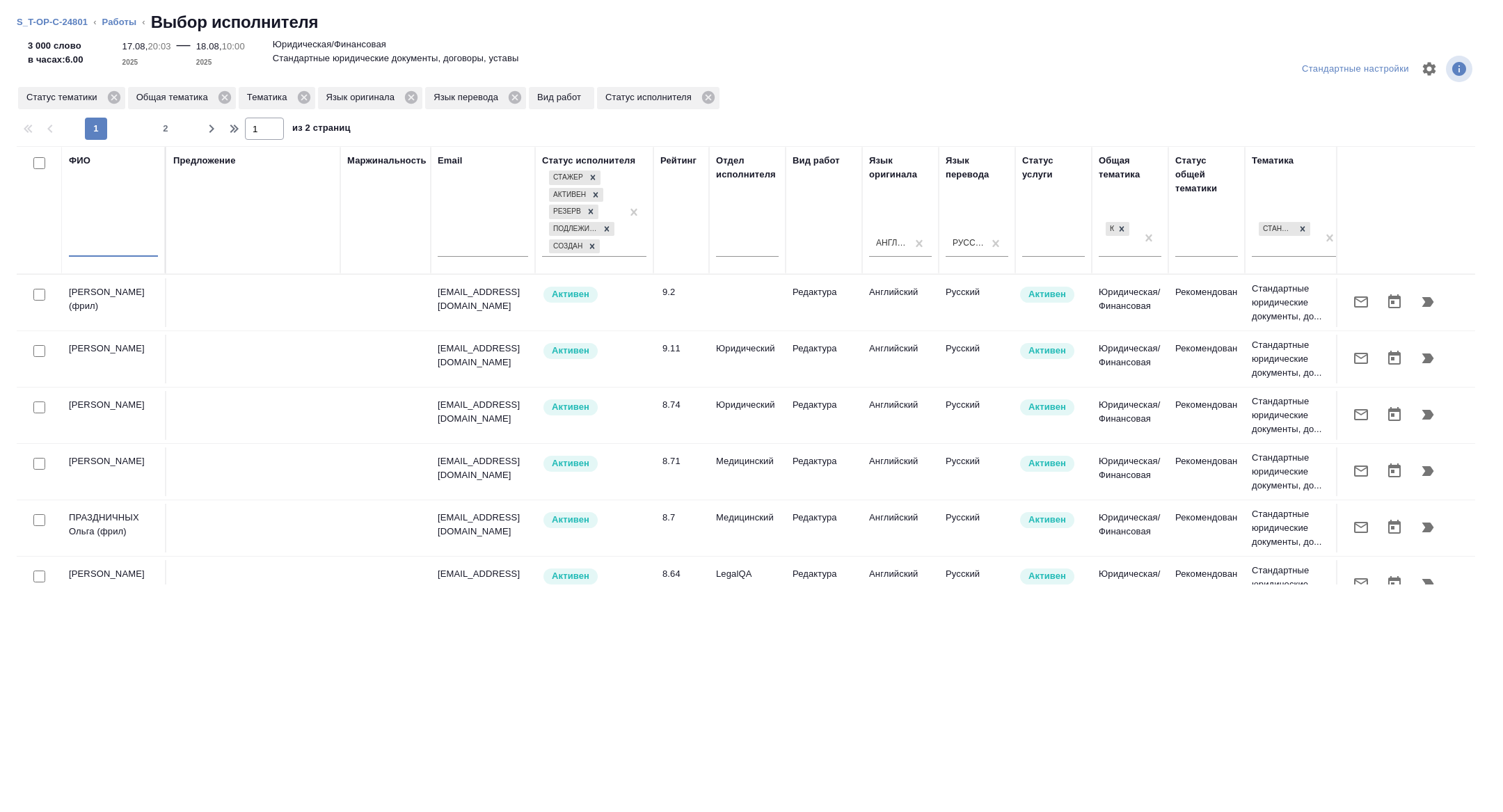
click at [129, 251] on input "text" at bounding box center [113, 248] width 89 height 17
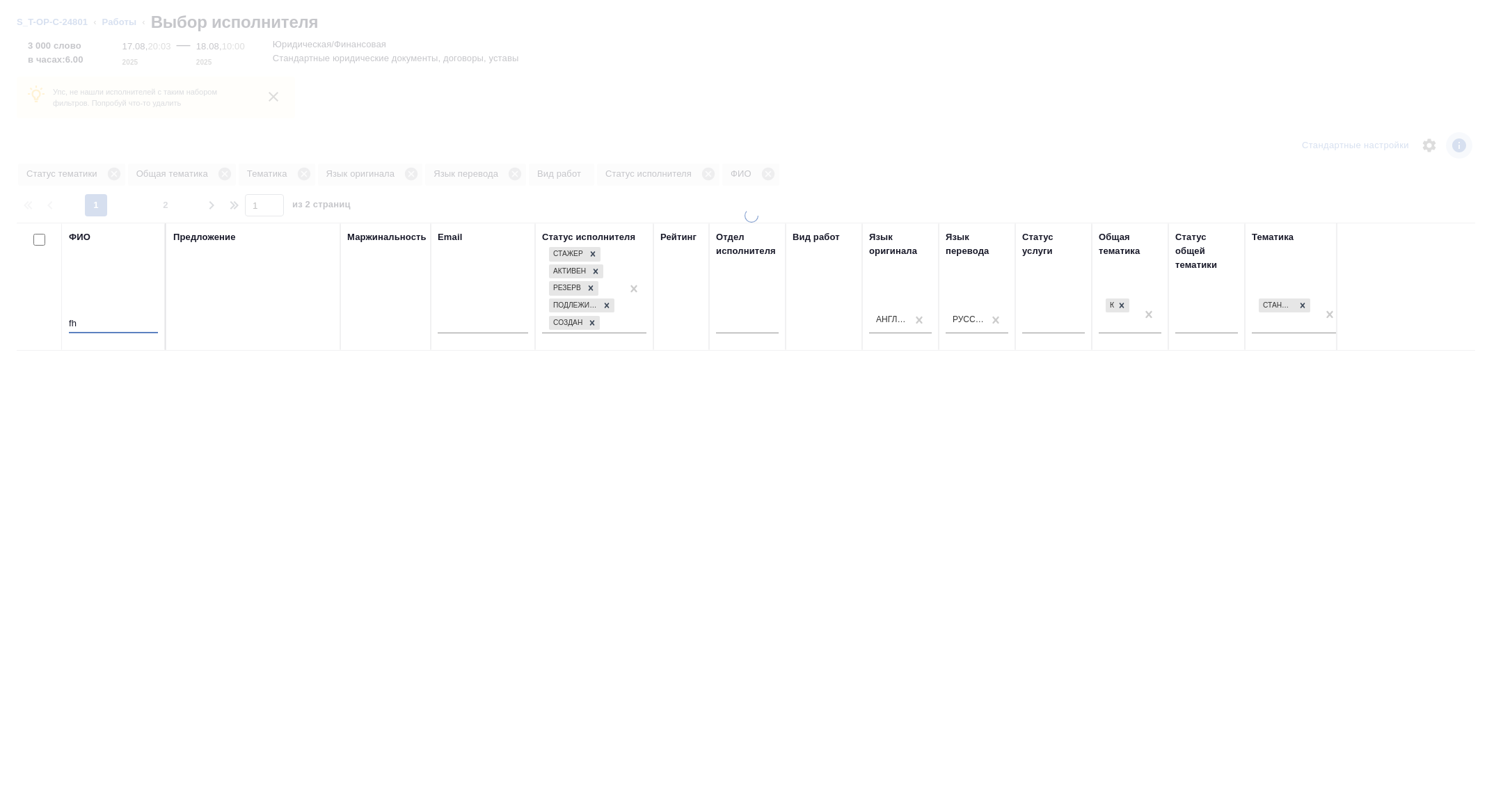
type input "f"
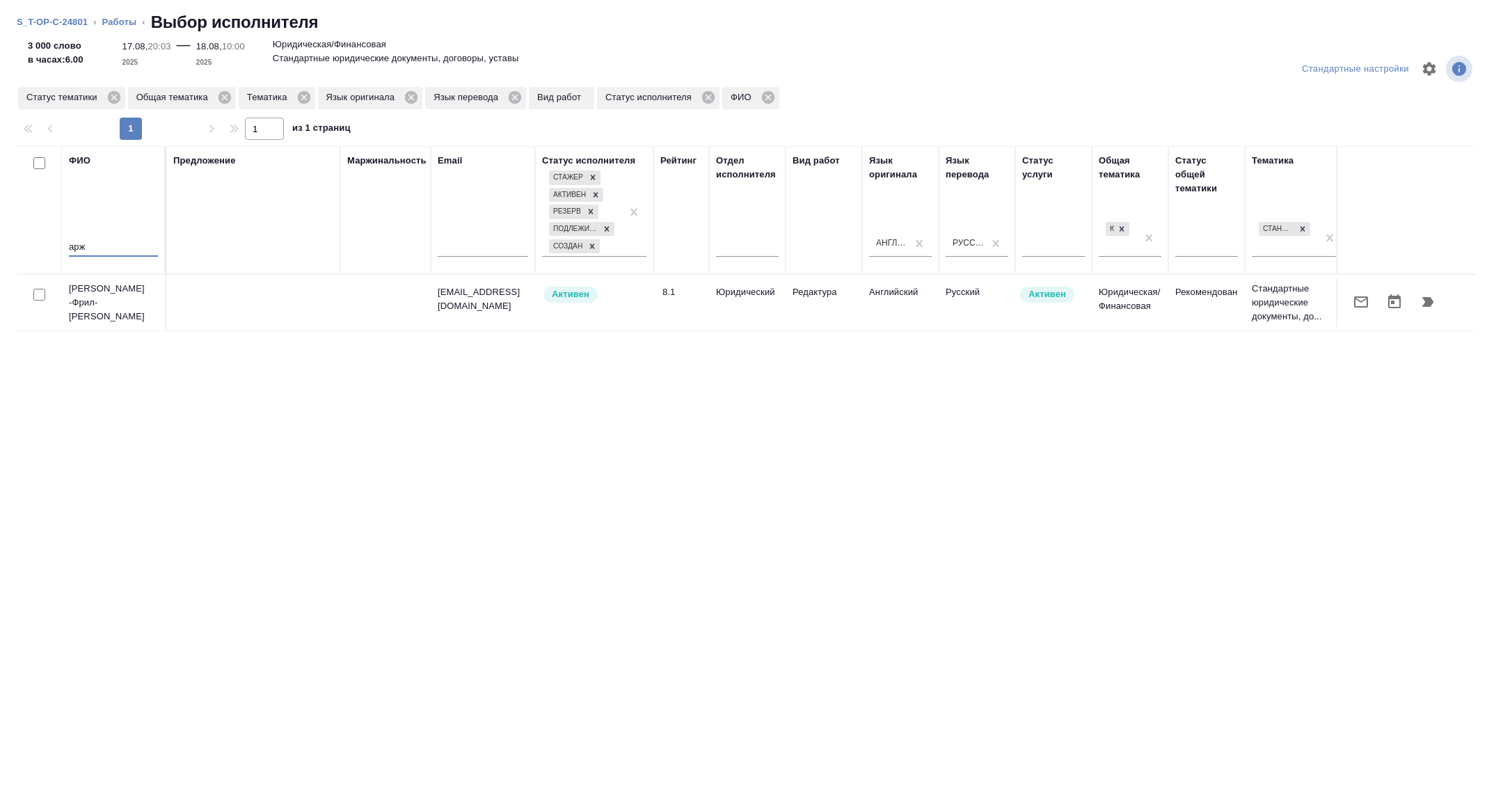
type input "арж"
click at [1362, 299] on icon "button" at bounding box center [1361, 302] width 16 height 16
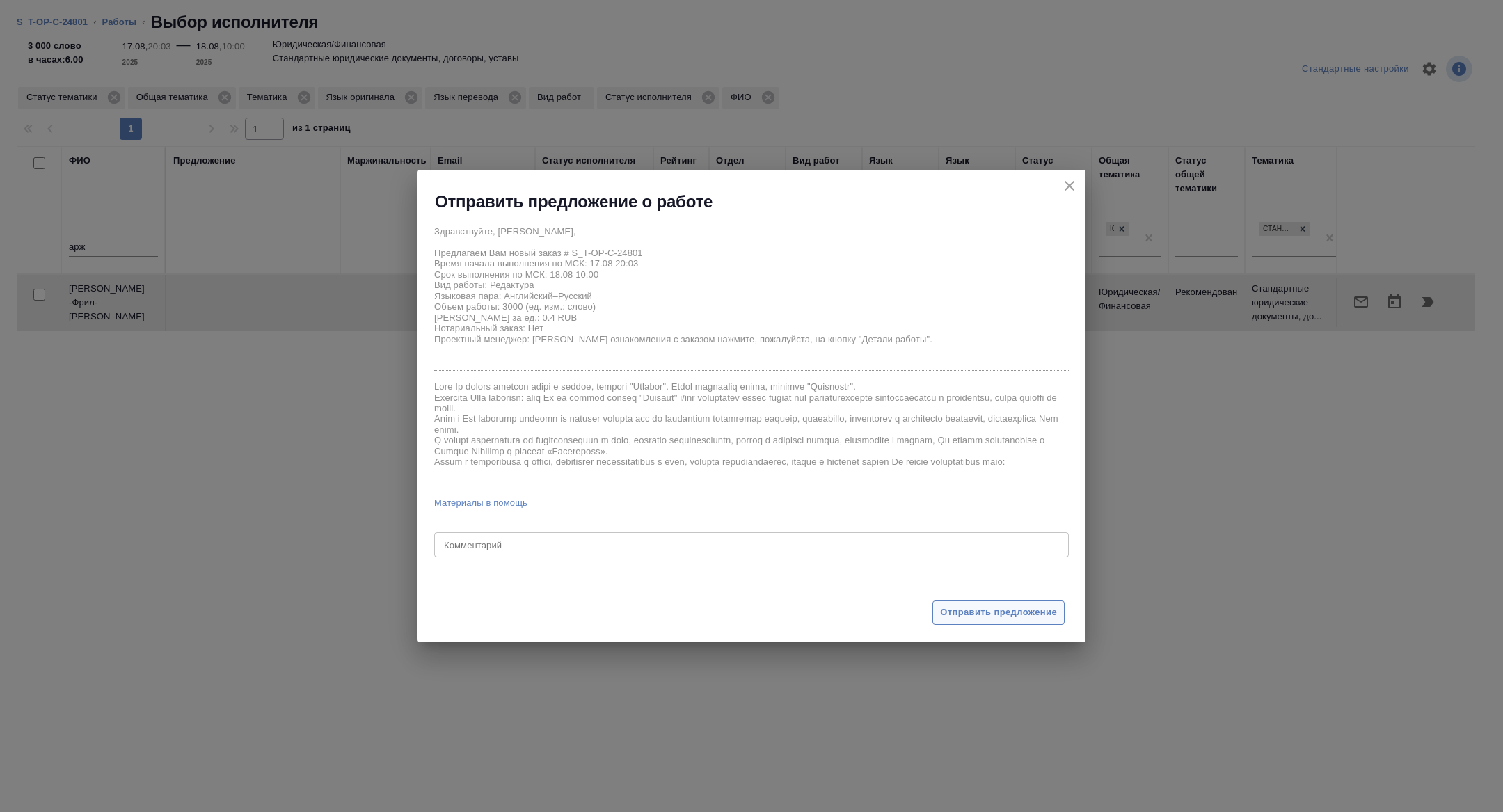
click at [952, 601] on button "Отправить предложение" at bounding box center [999, 612] width 132 height 25
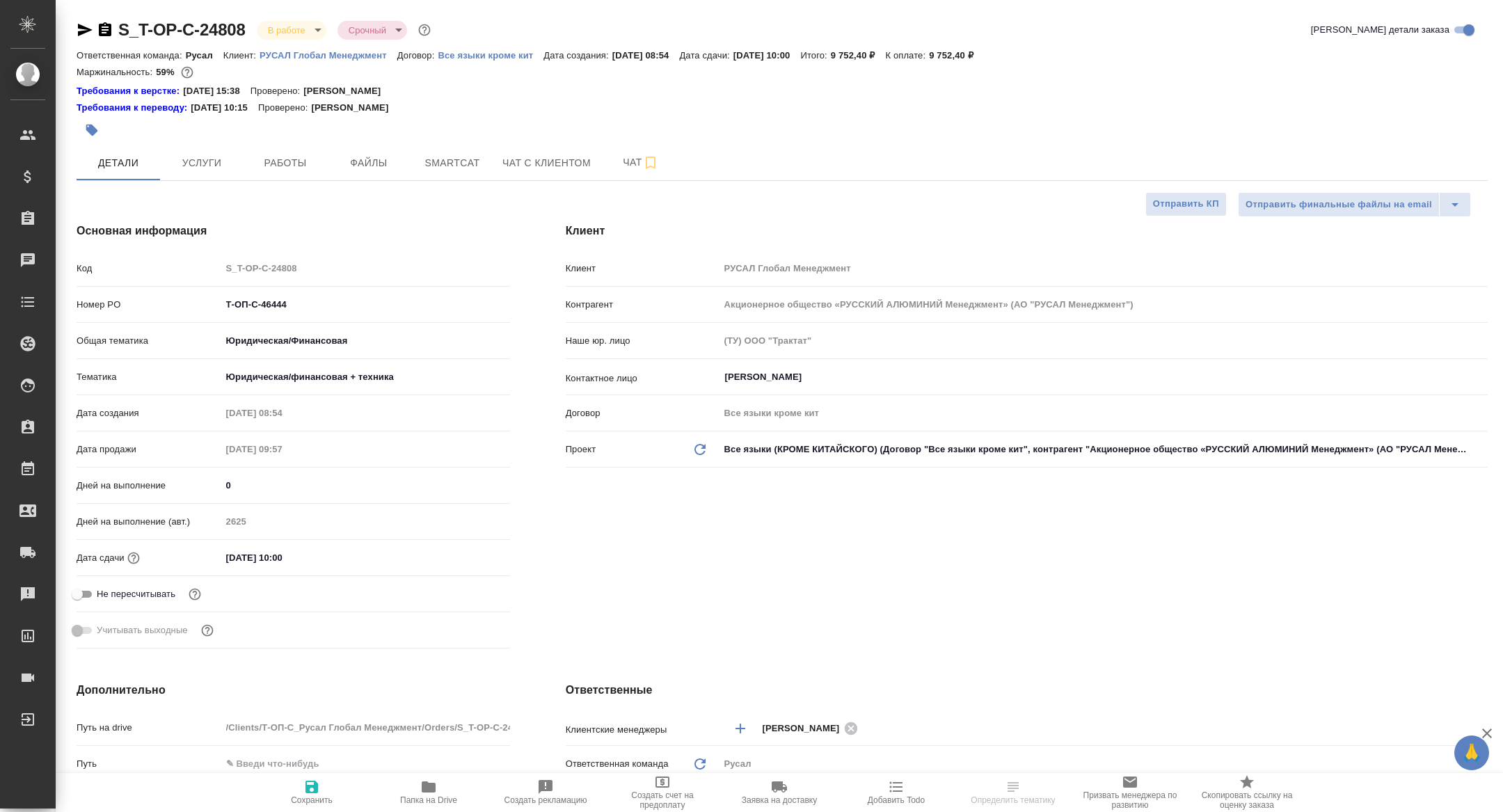
select select "RU"
type textarea "x"
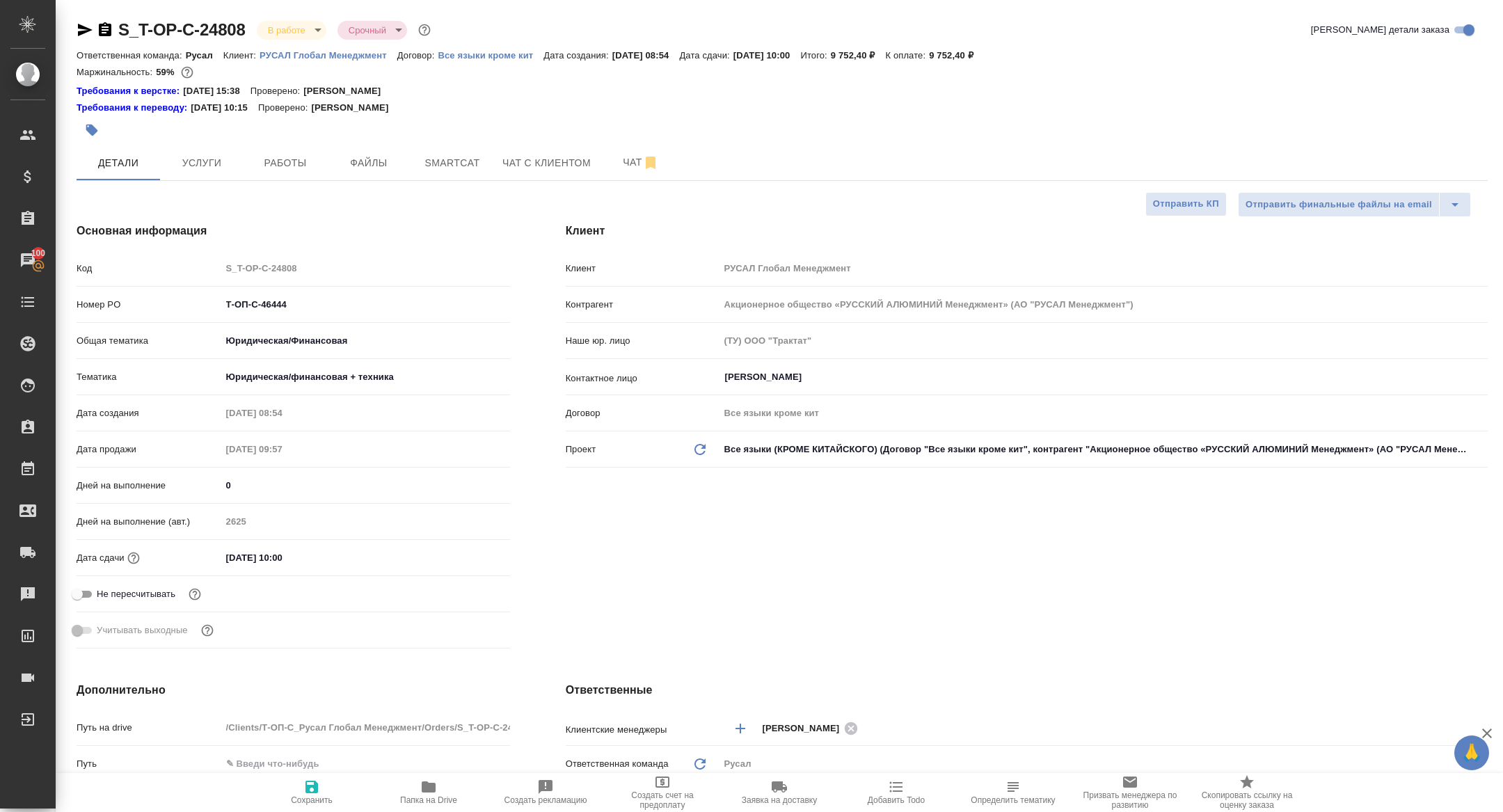
type textarea "x"
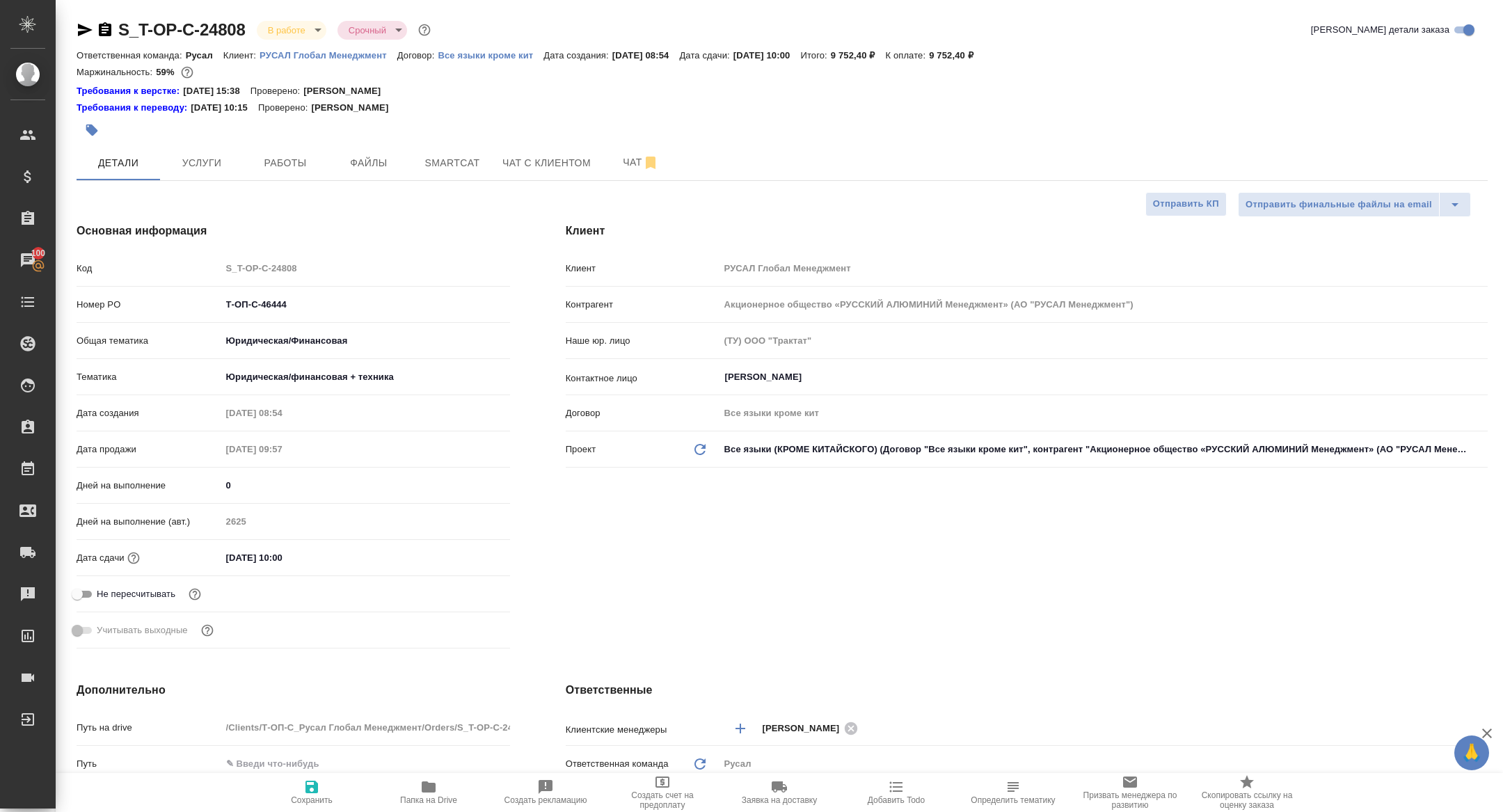
type textarea "x"
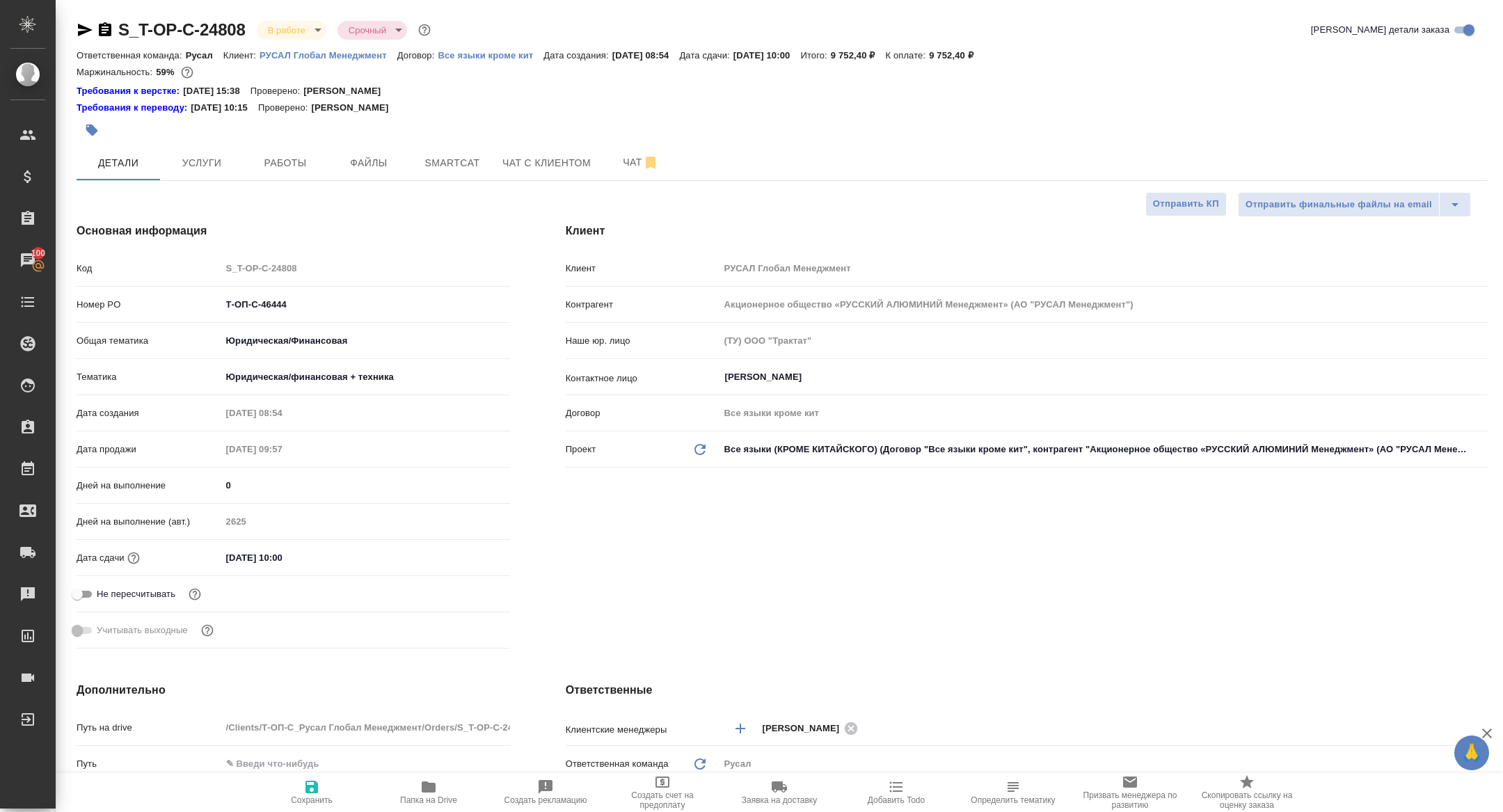
type textarea "x"
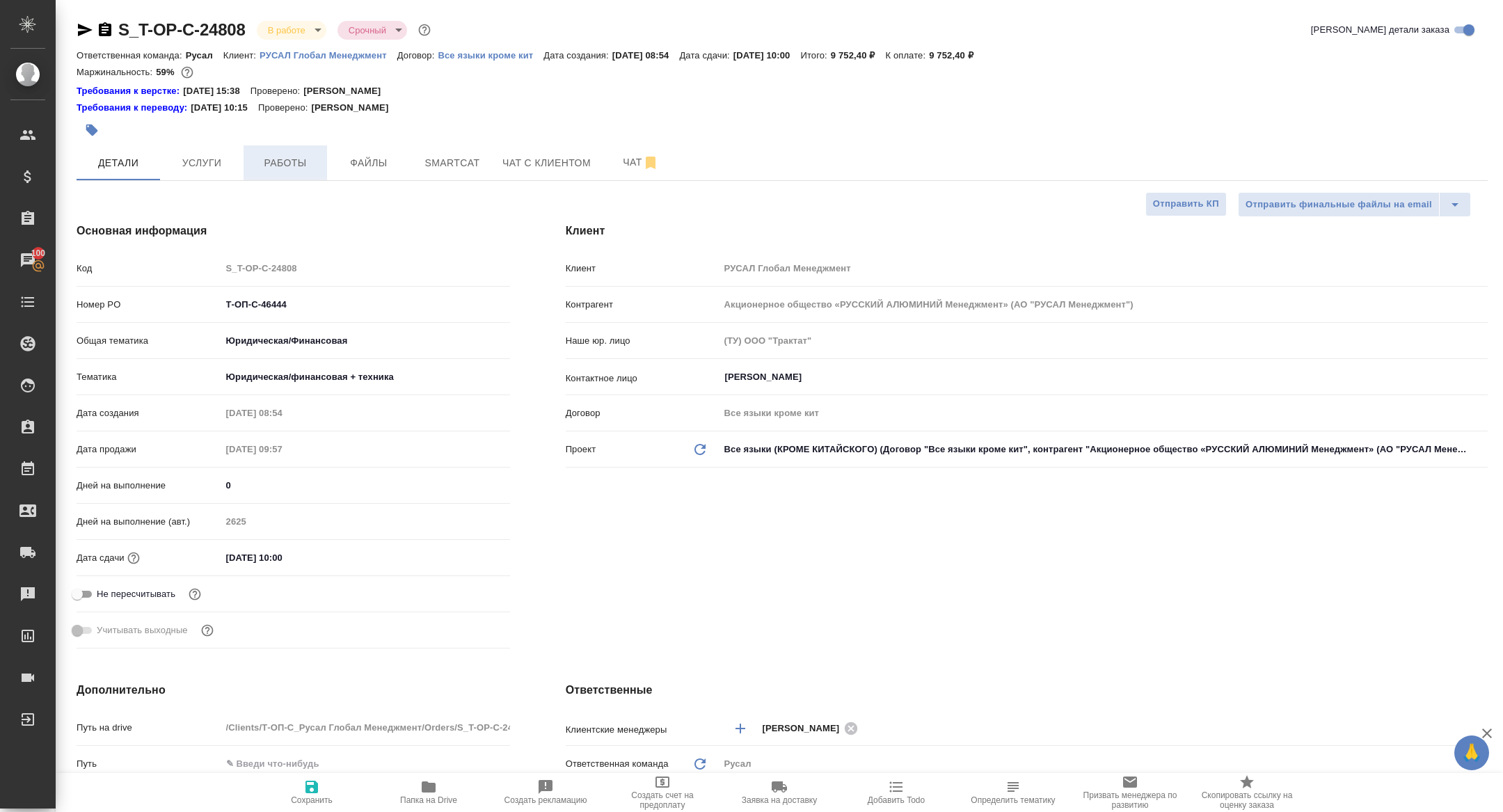
click at [291, 162] on span "Работы" at bounding box center [284, 162] width 67 height 17
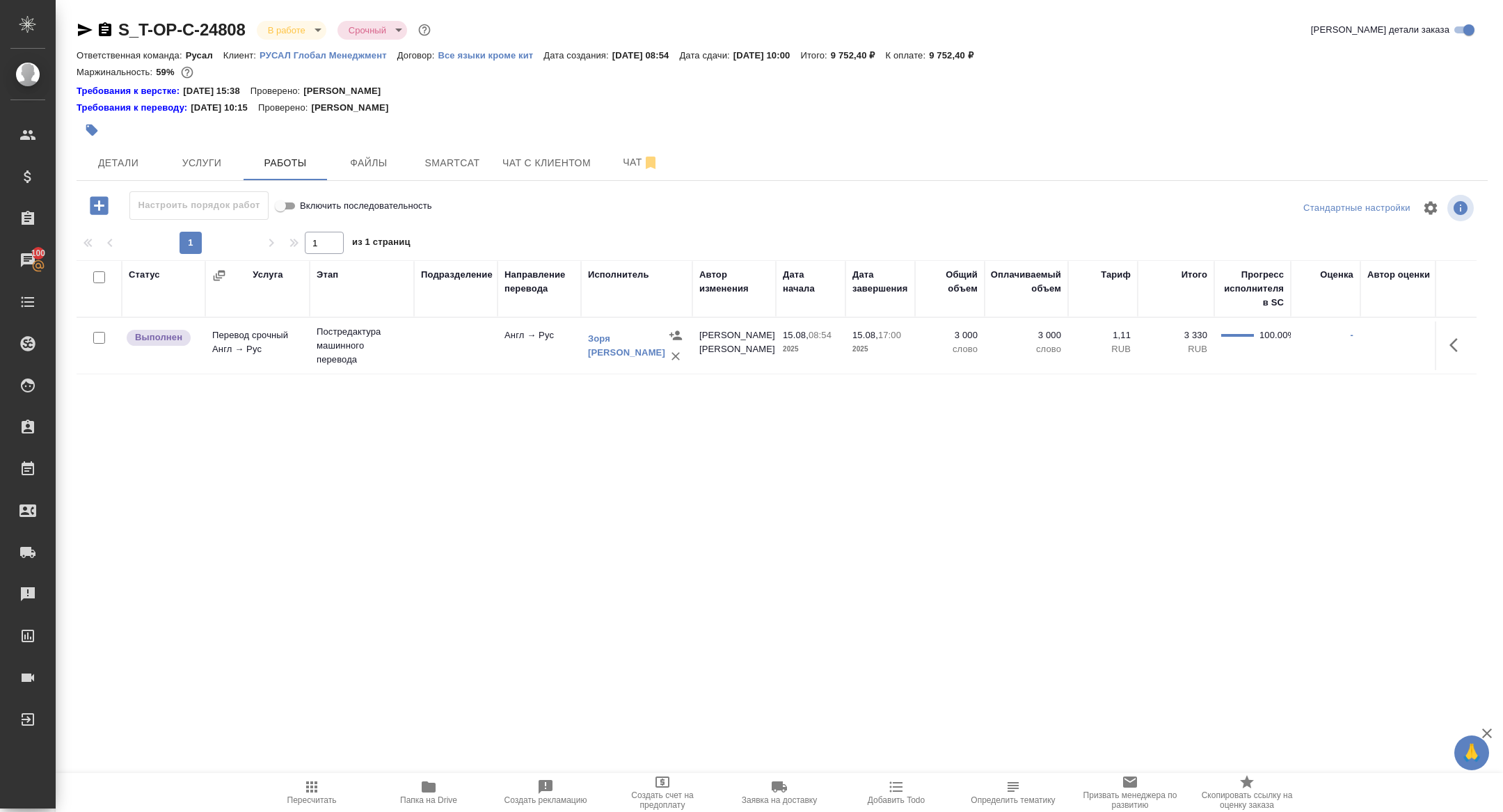
click at [432, 792] on icon "button" at bounding box center [428, 787] width 14 height 11
click at [134, 165] on span "Детали" at bounding box center [118, 162] width 67 height 17
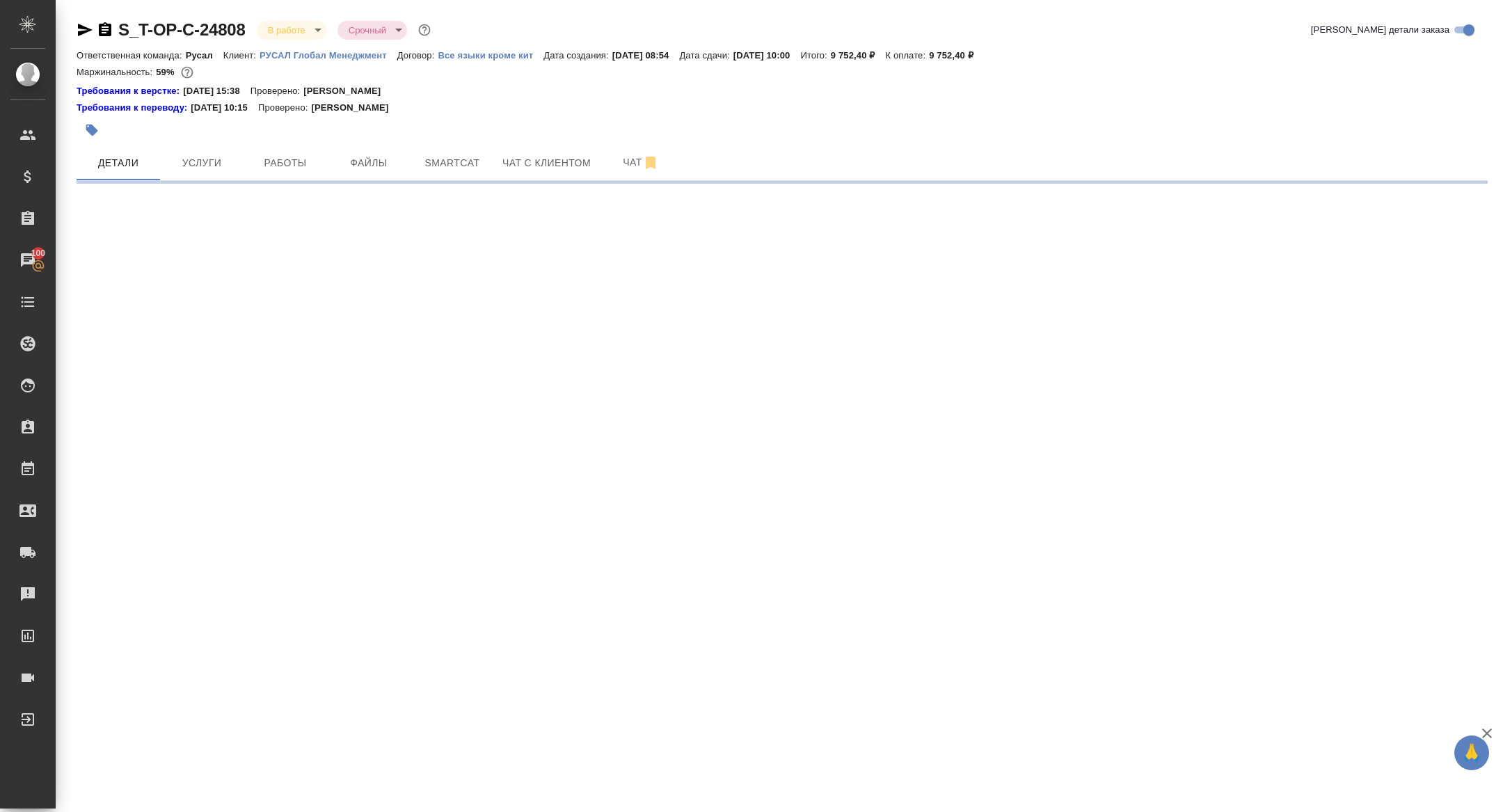
select select "RU"
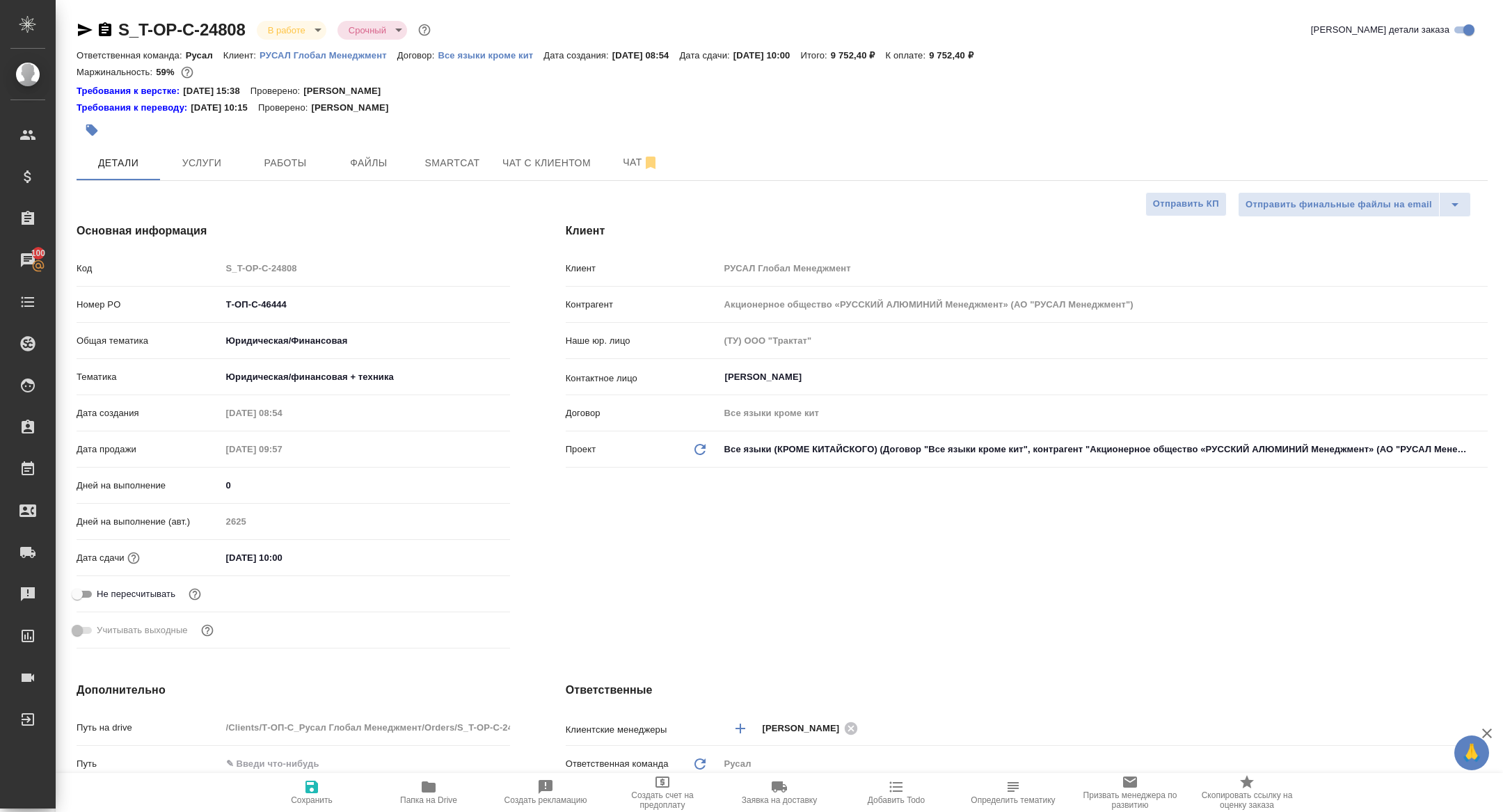
type textarea "x"
drag, startPoint x: 310, startPoint y: 304, endPoint x: 129, endPoint y: 264, distance: 185.4
click at [131, 265] on div "Код S_T-OP-C-24808 Номер PO Т-ОП-С-46444 Общая тематика Юридическая/Финансовая …" at bounding box center [293, 455] width 433 height 398
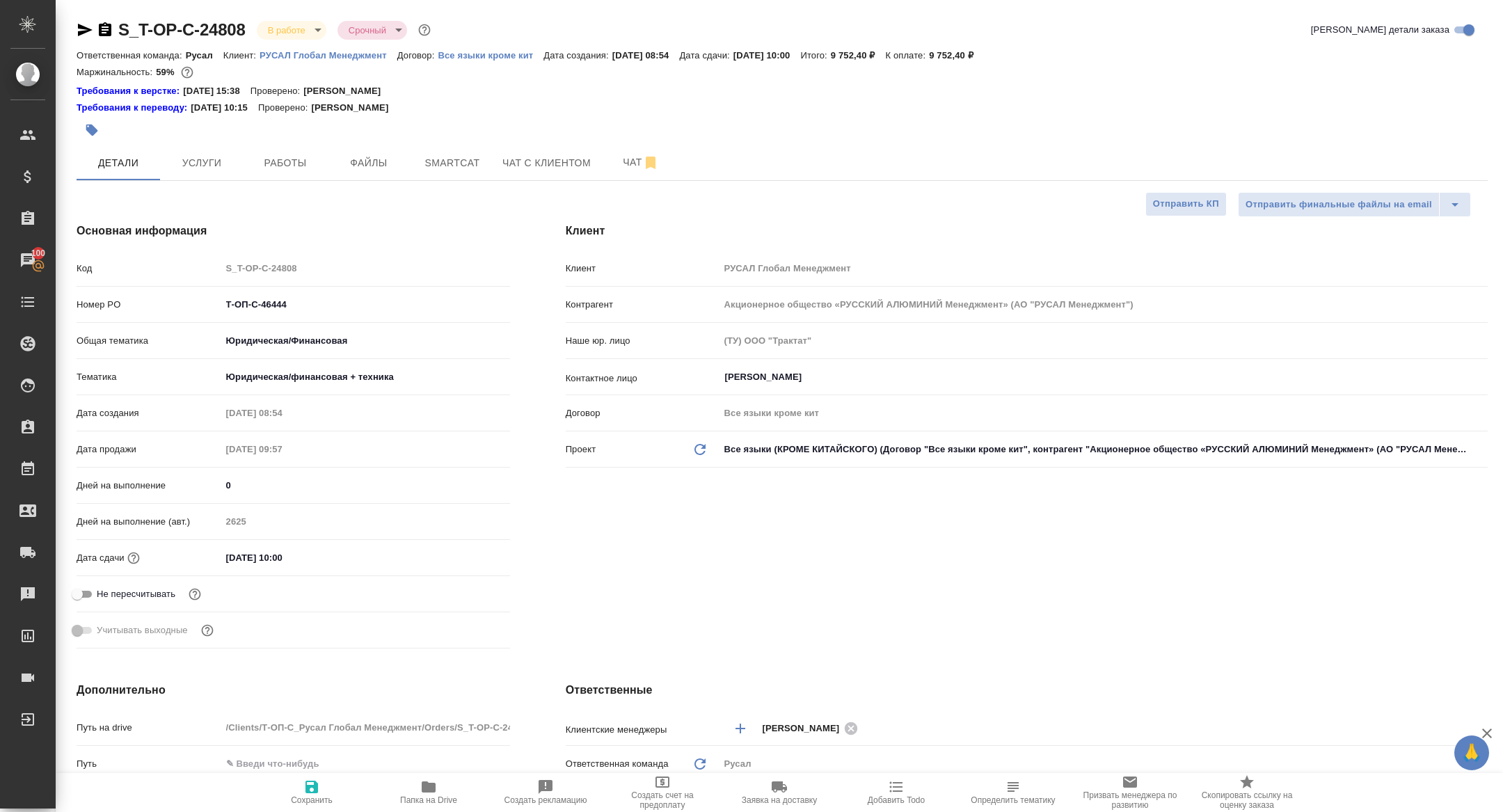
type textarea "x"
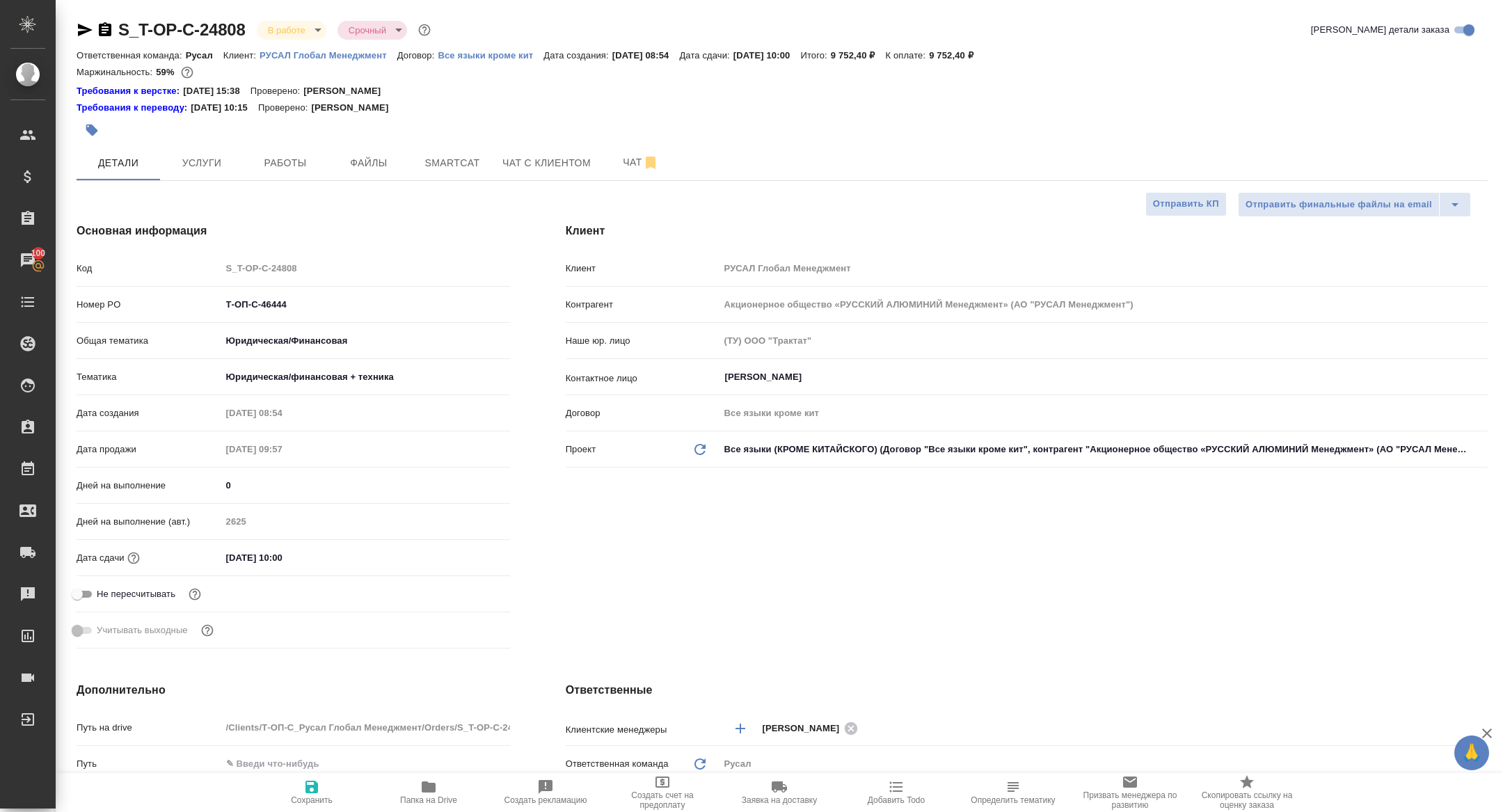
type textarea "x"
click at [280, 178] on button "Работы" at bounding box center [285, 162] width 84 height 34
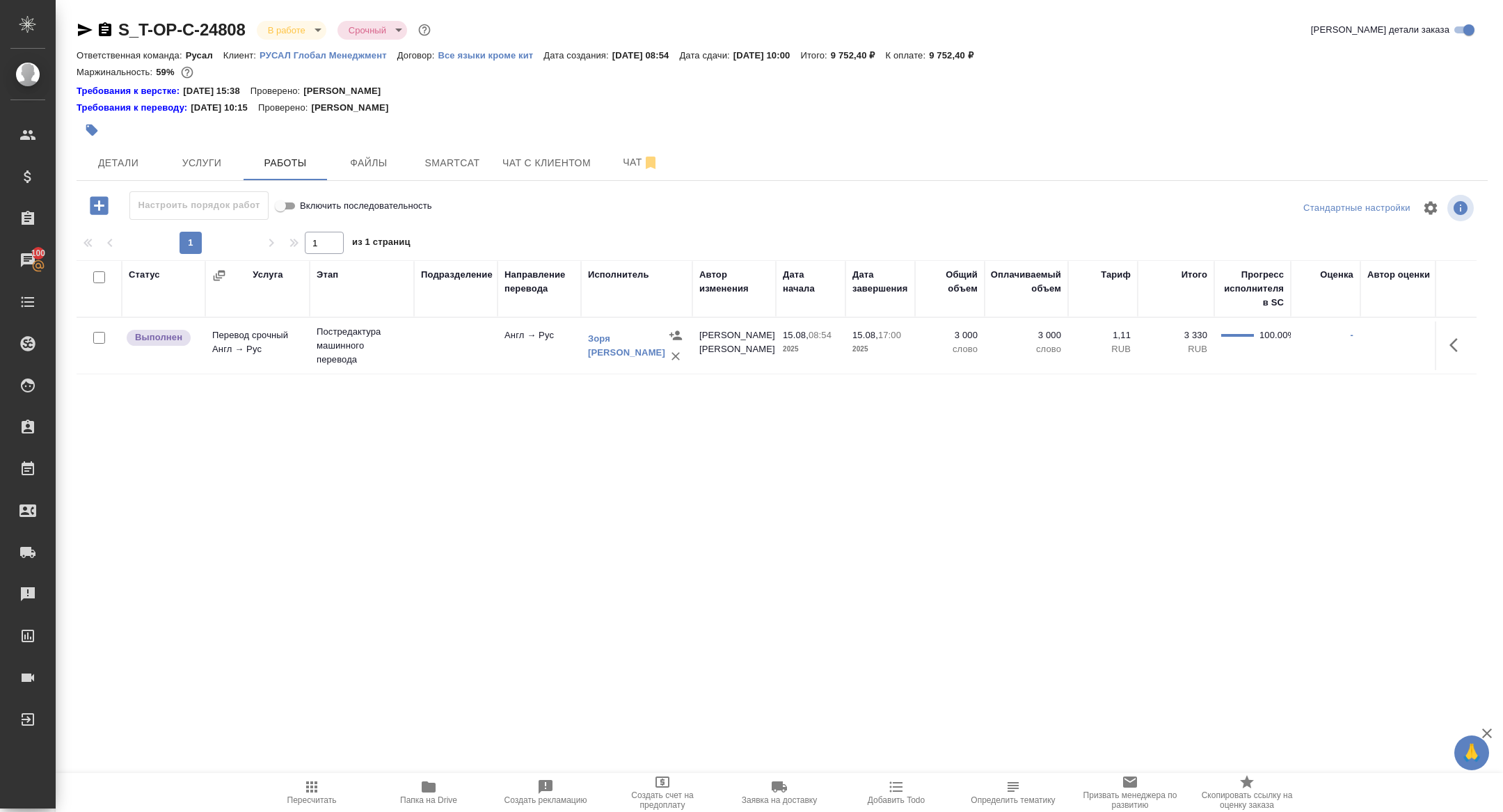
click at [281, 37] on body "🙏 .cls-1 fill:#fff; AWATERA Zhuravleva Alexandra Клиенты Спецификации Заказы 10…" at bounding box center [752, 406] width 1503 height 812
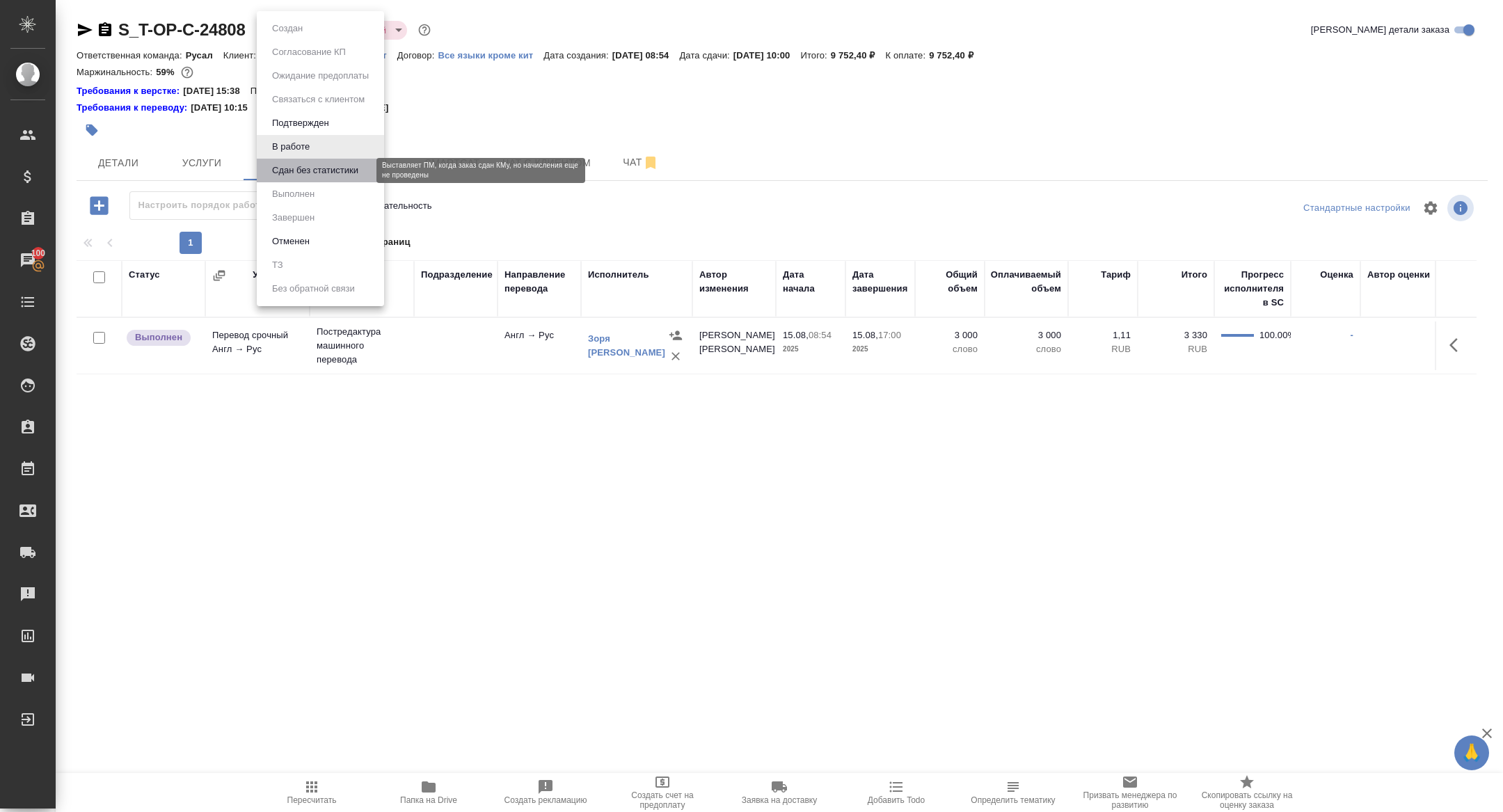
click at [304, 177] on button "Сдан без статистики" at bounding box center [315, 171] width 94 height 15
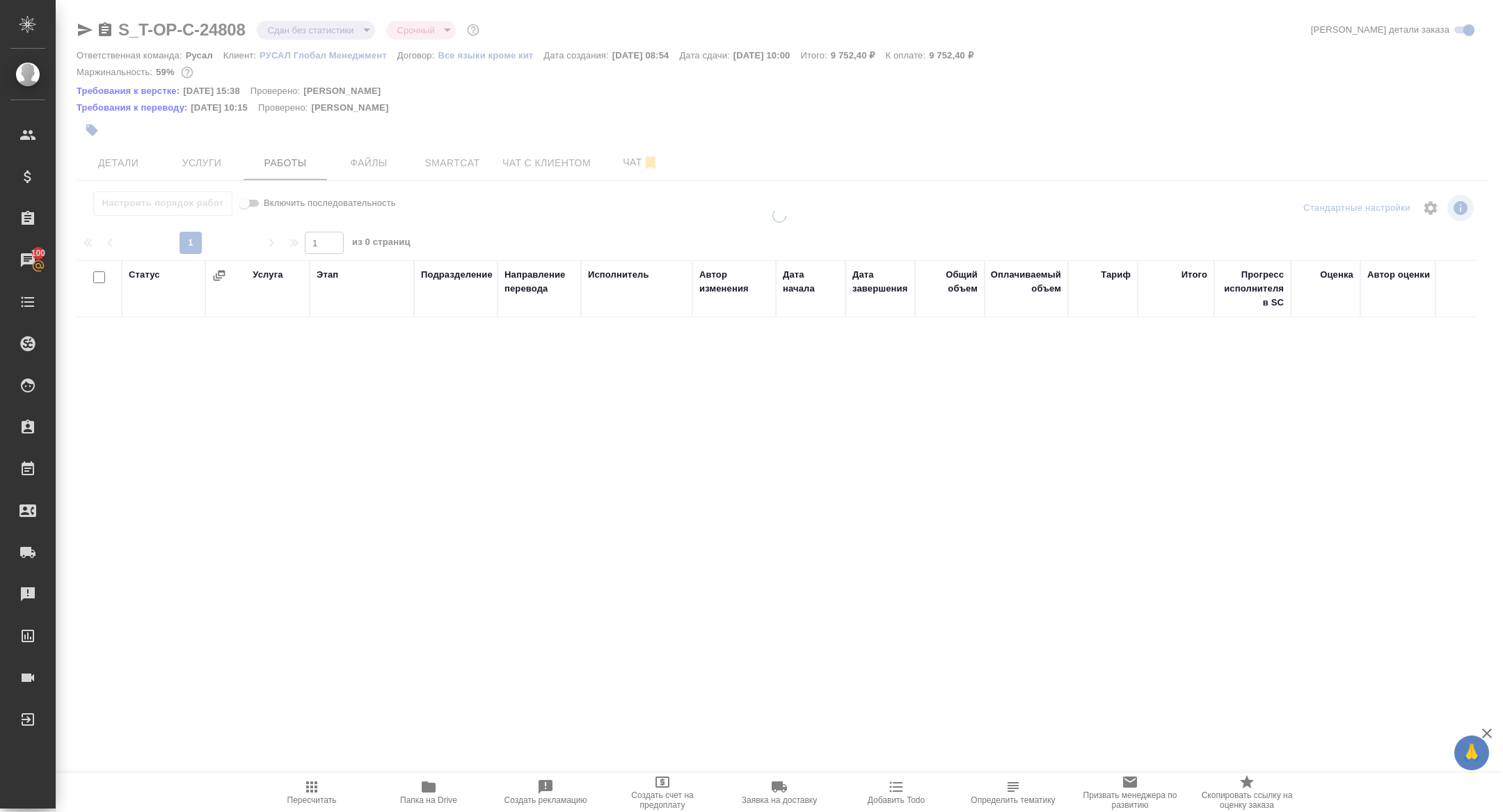
click at [435, 155] on div at bounding box center [778, 304] width 1447 height 608
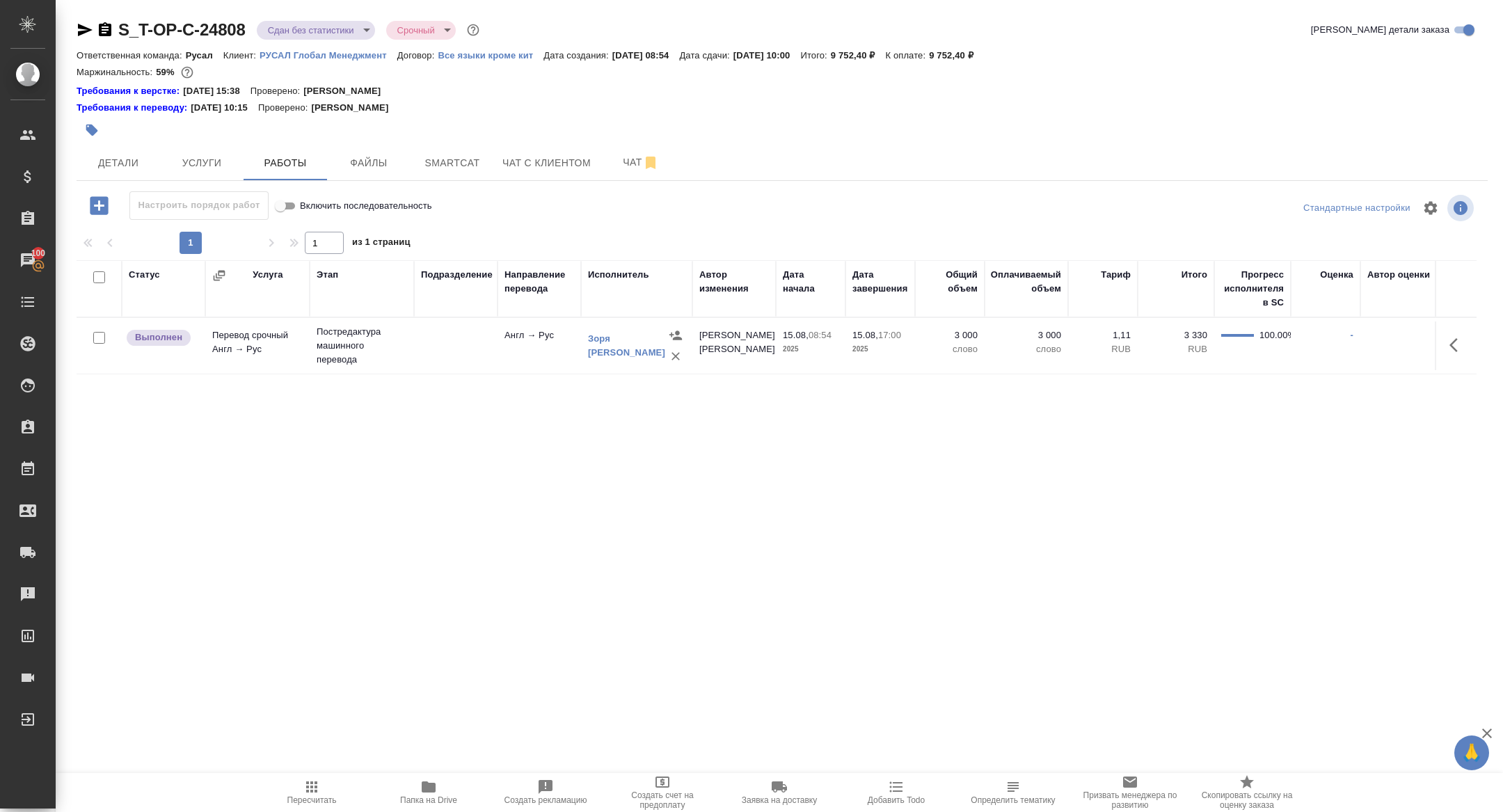
click at [435, 155] on span "Smartcat" at bounding box center [452, 162] width 67 height 17
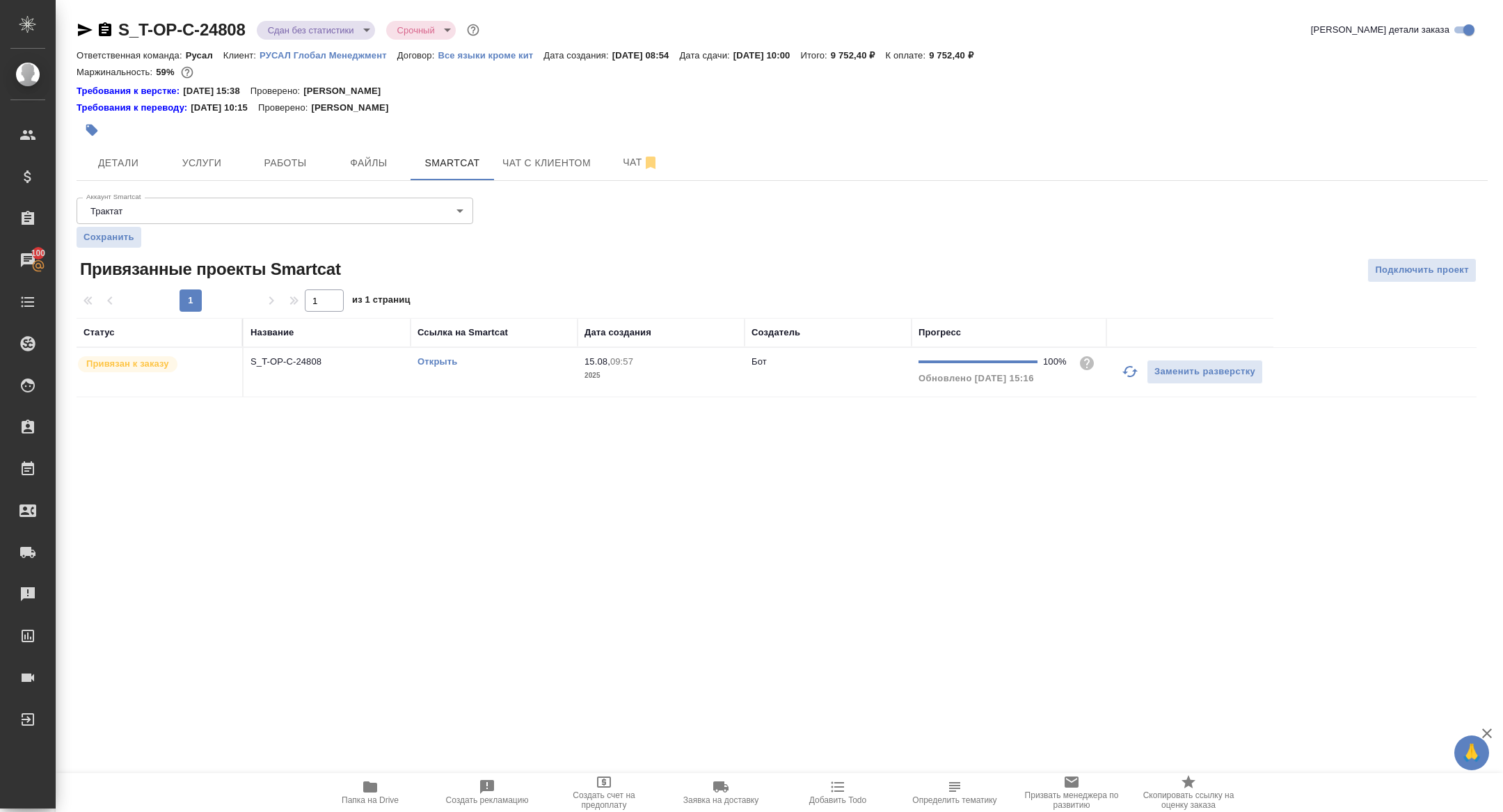
click at [301, 345] on th "Название" at bounding box center [326, 332] width 167 height 29
click at [301, 355] on p "S_T-OP-C-24808" at bounding box center [327, 361] width 153 height 14
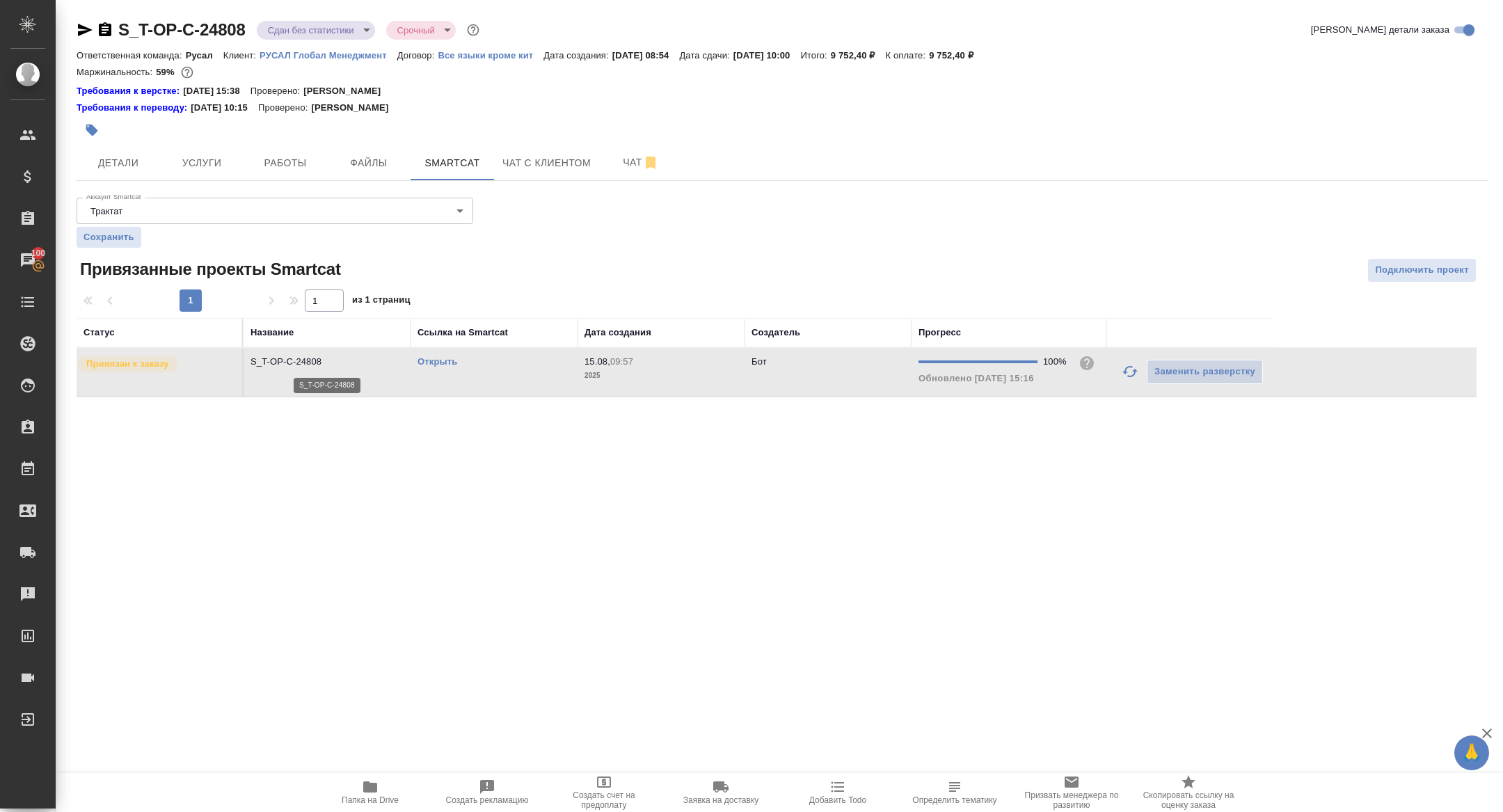
click at [301, 355] on p "S_T-OP-C-24808" at bounding box center [327, 361] width 153 height 14
click at [272, 163] on span "Работы" at bounding box center [284, 162] width 67 height 17
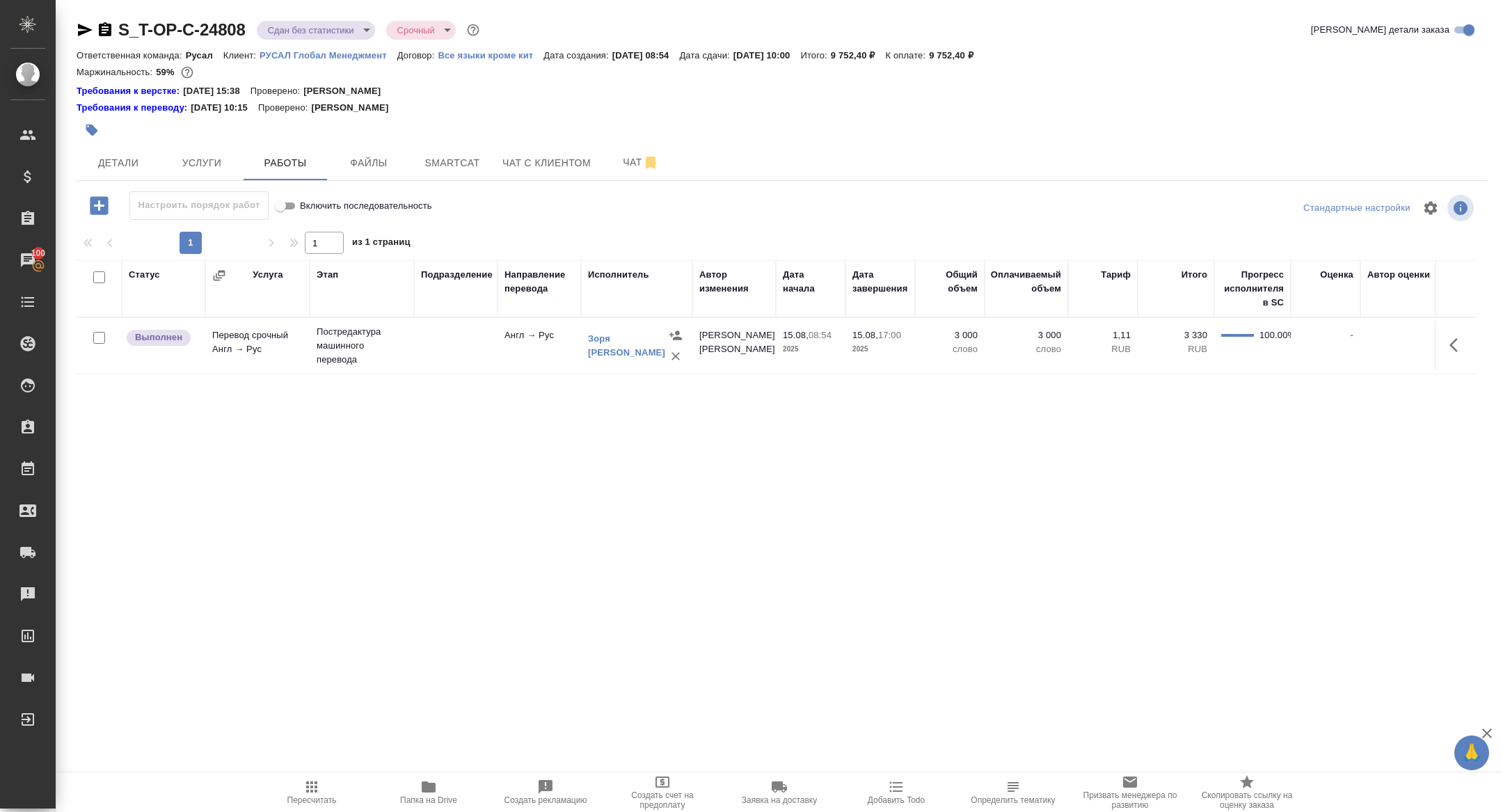
click at [1451, 318] on tr "Выполнен Перевод срочный Англ → Рус Постредактура машинного перевода Англ → Рус…" at bounding box center [823, 346] width 1493 height 56
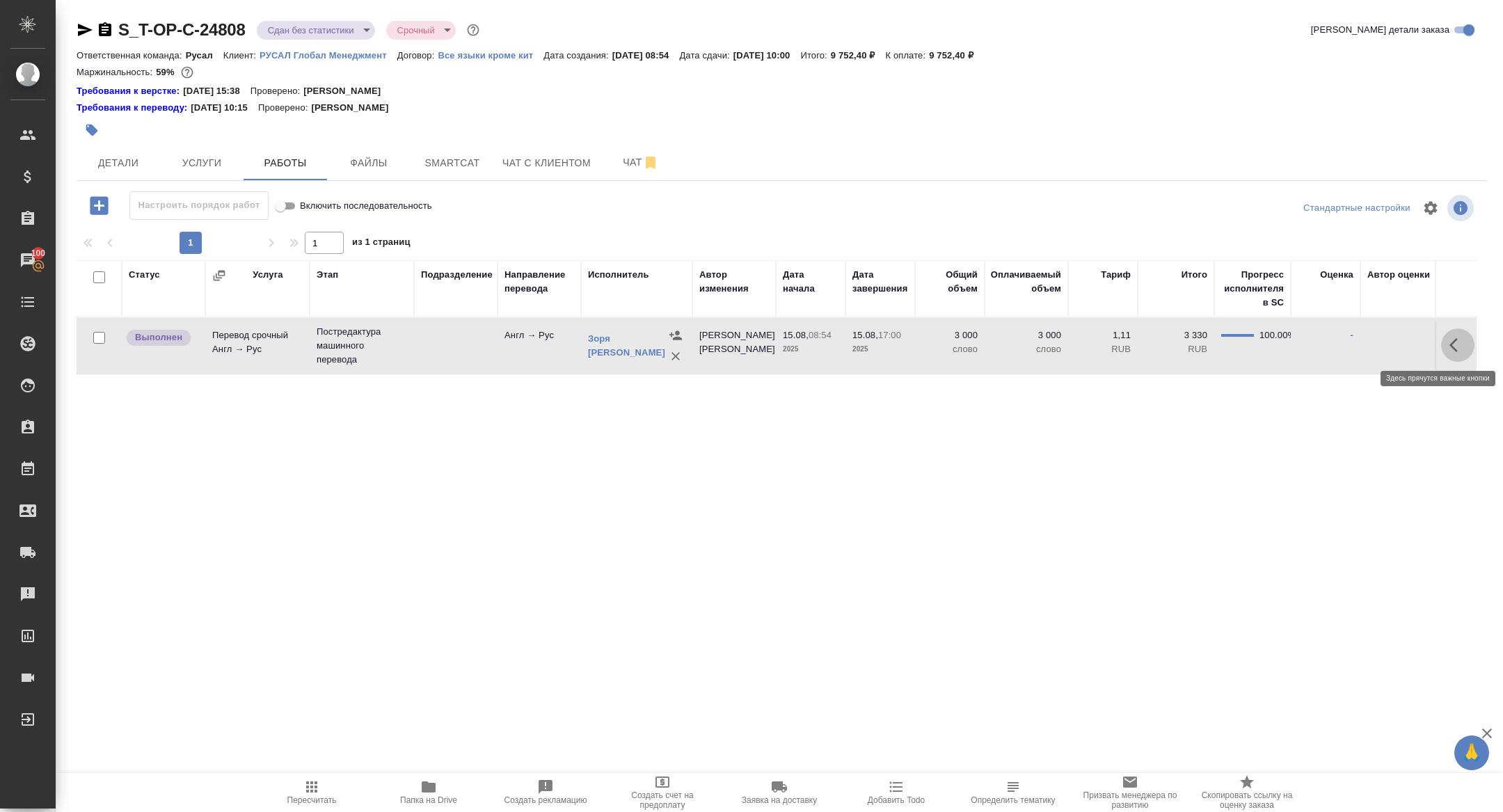
click at [1454, 334] on button "button" at bounding box center [1457, 345] width 34 height 34
click at [1357, 344] on icon "button" at bounding box center [1355, 345] width 13 height 13
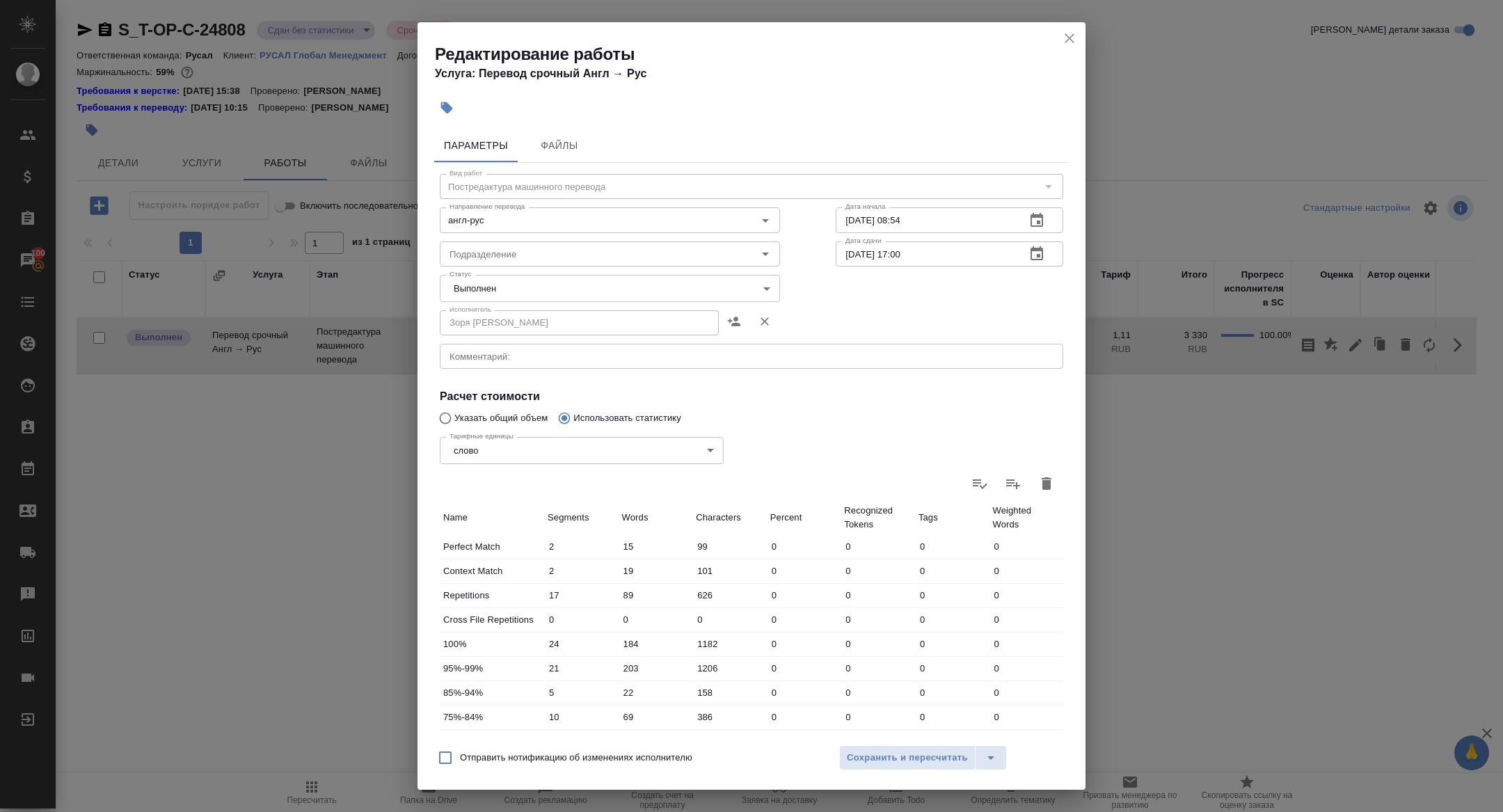
click at [486, 281] on body "🙏 .cls-1 fill:#fff; AWATERA Zhuravleva Alexandra Клиенты Спецификации Заказы 10…" at bounding box center [752, 406] width 1503 height 812
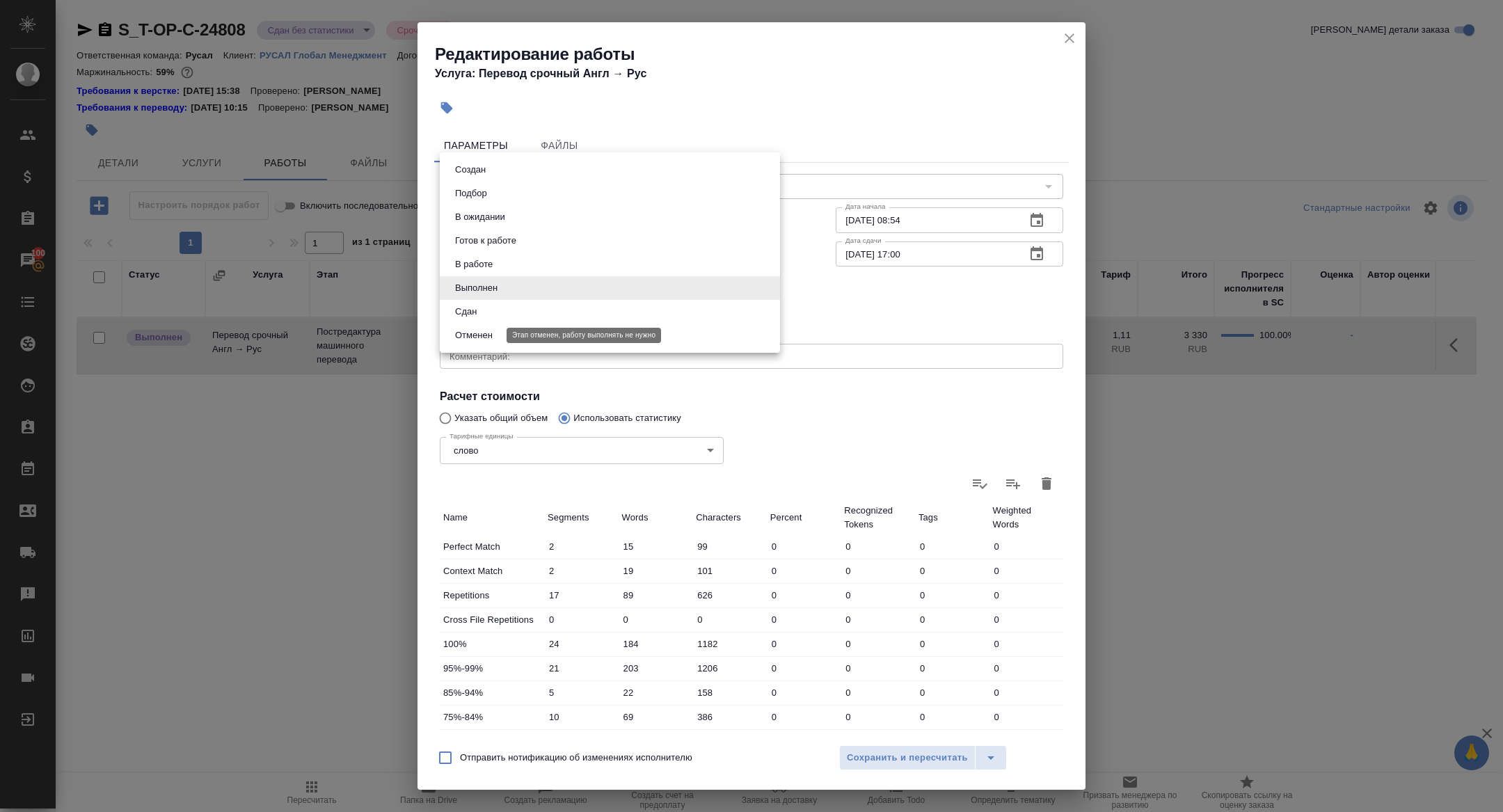
click at [474, 322] on li "Сдан" at bounding box center [609, 312] width 341 height 24
type input "closed"
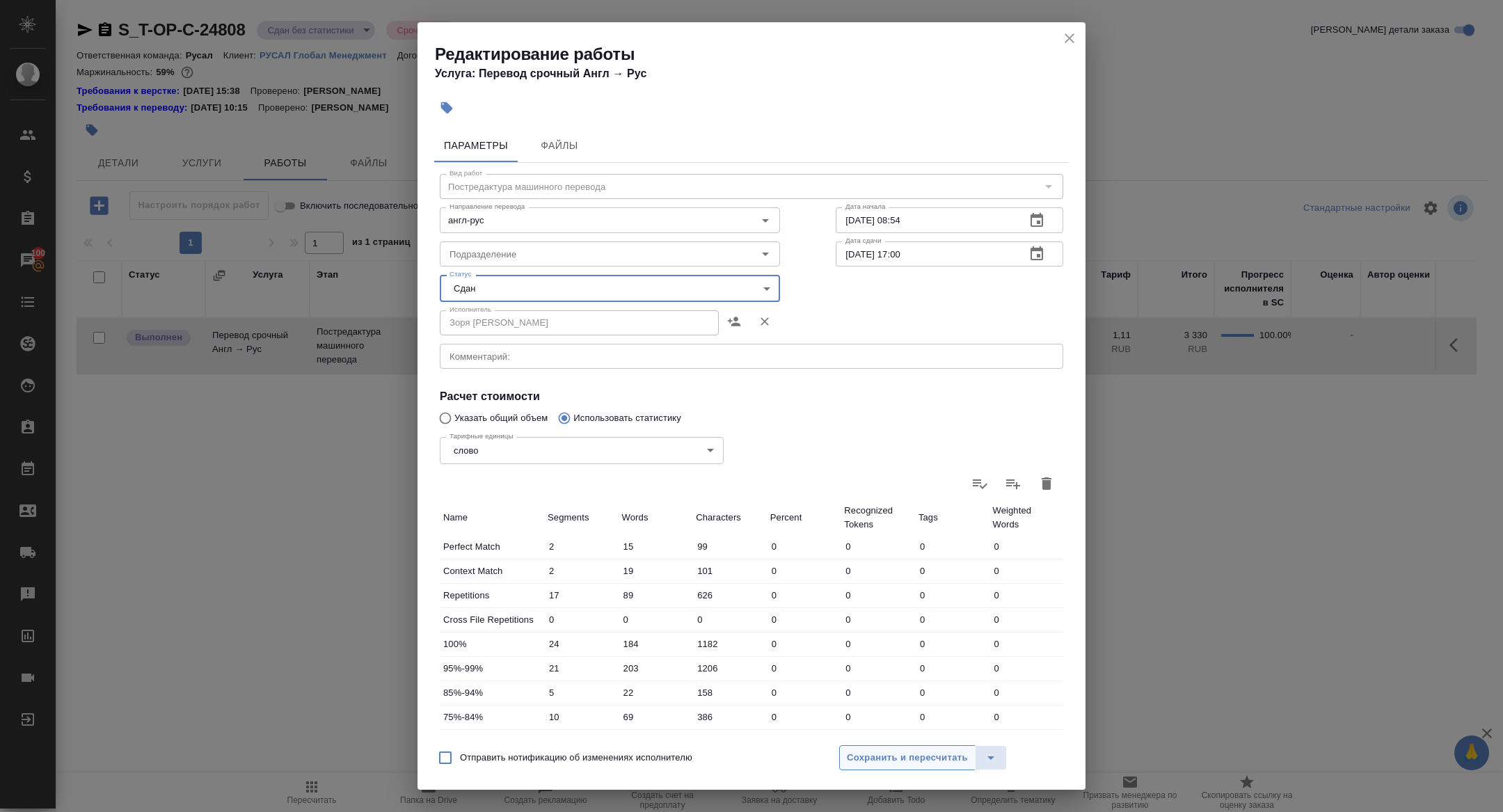
click at [871, 760] on span "Сохранить и пересчитать" at bounding box center [907, 757] width 121 height 16
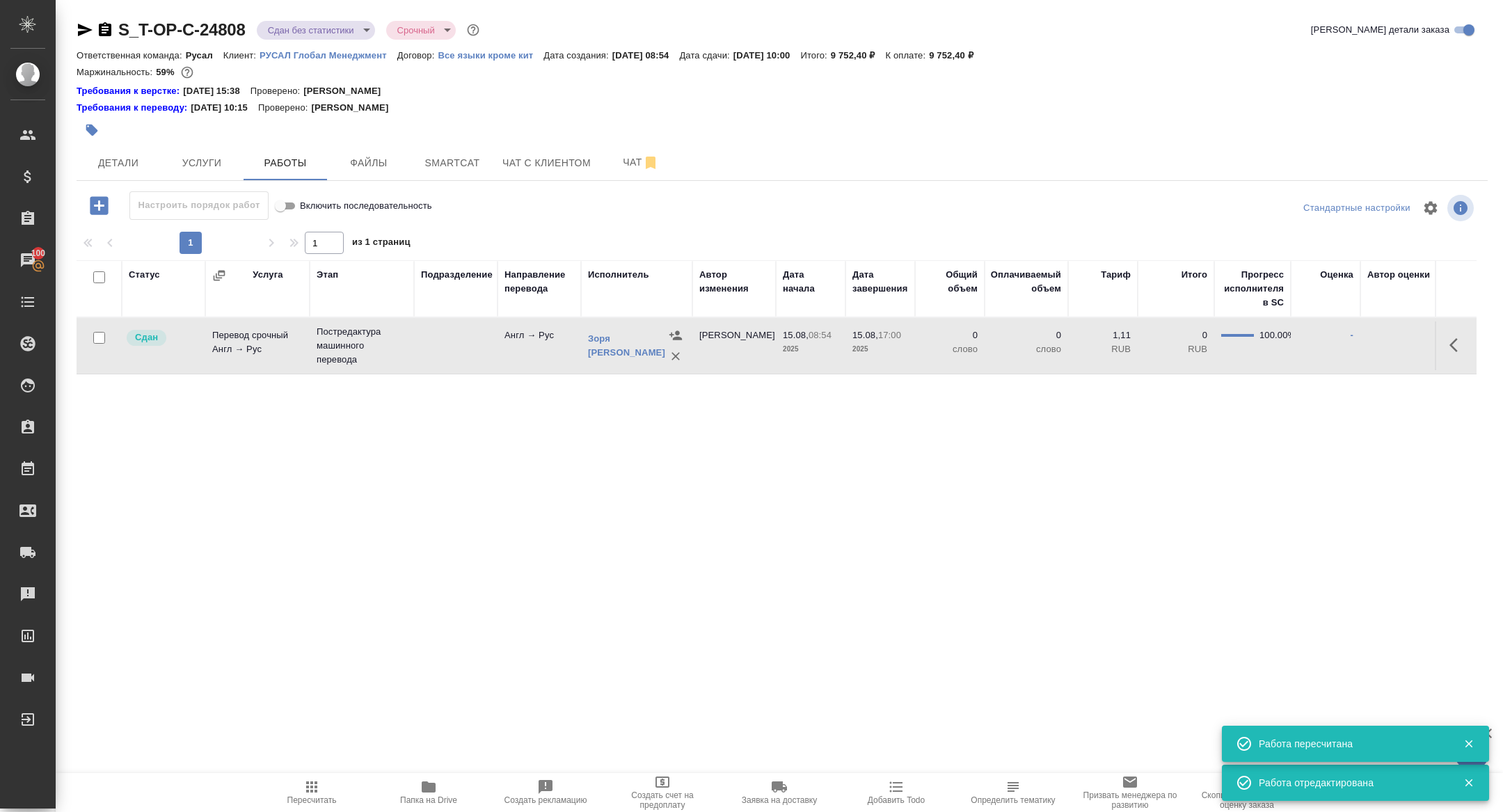
click at [1444, 351] on button "button" at bounding box center [1457, 345] width 34 height 34
click at [1353, 348] on icon "button" at bounding box center [1355, 345] width 13 height 13
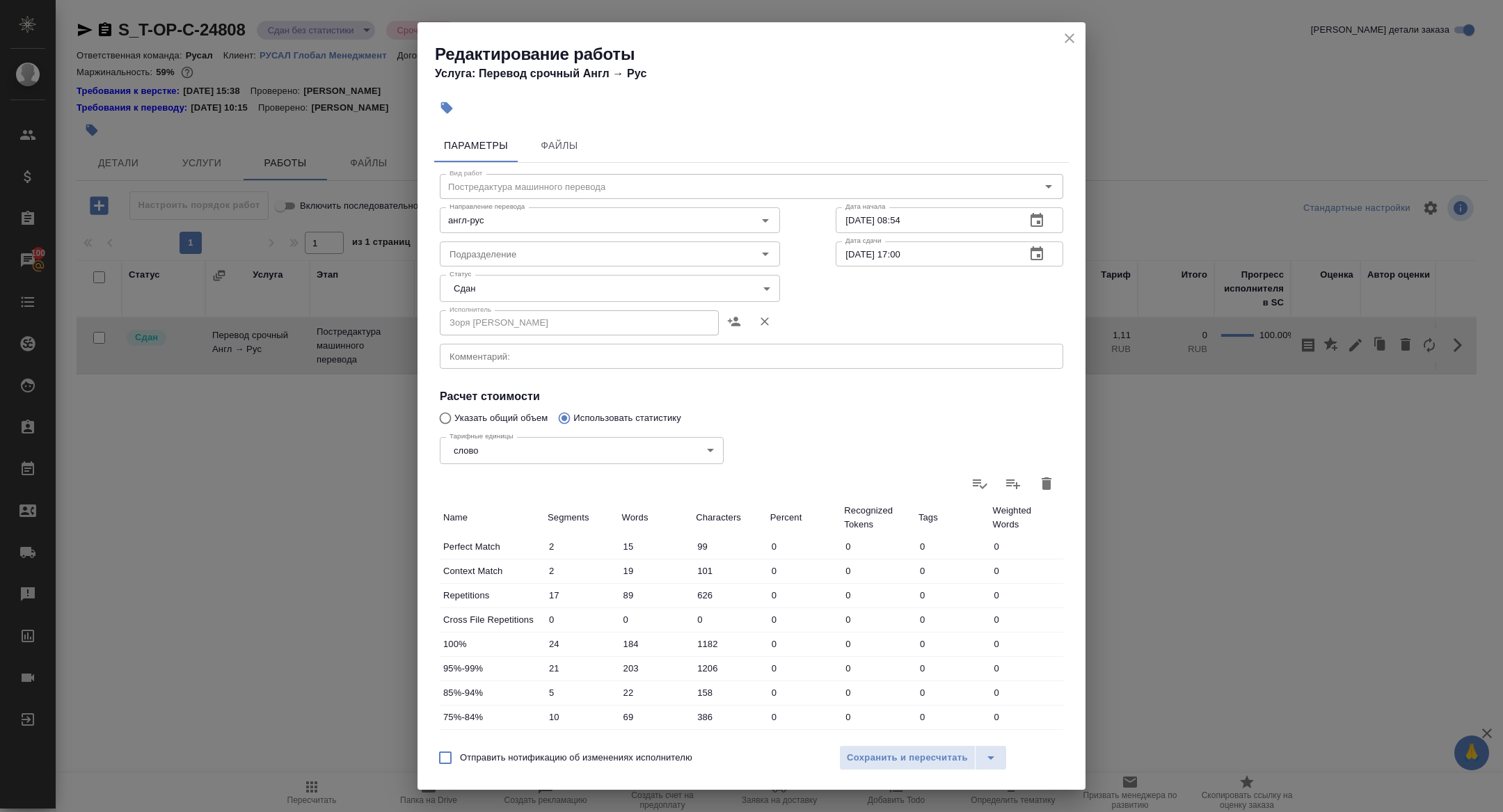
click at [486, 290] on body "🙏 .cls-1 fill:#fff; AWATERA Zhuravleva Alexandra Клиенты Спецификации Заказы 10…" at bounding box center [752, 406] width 1503 height 812
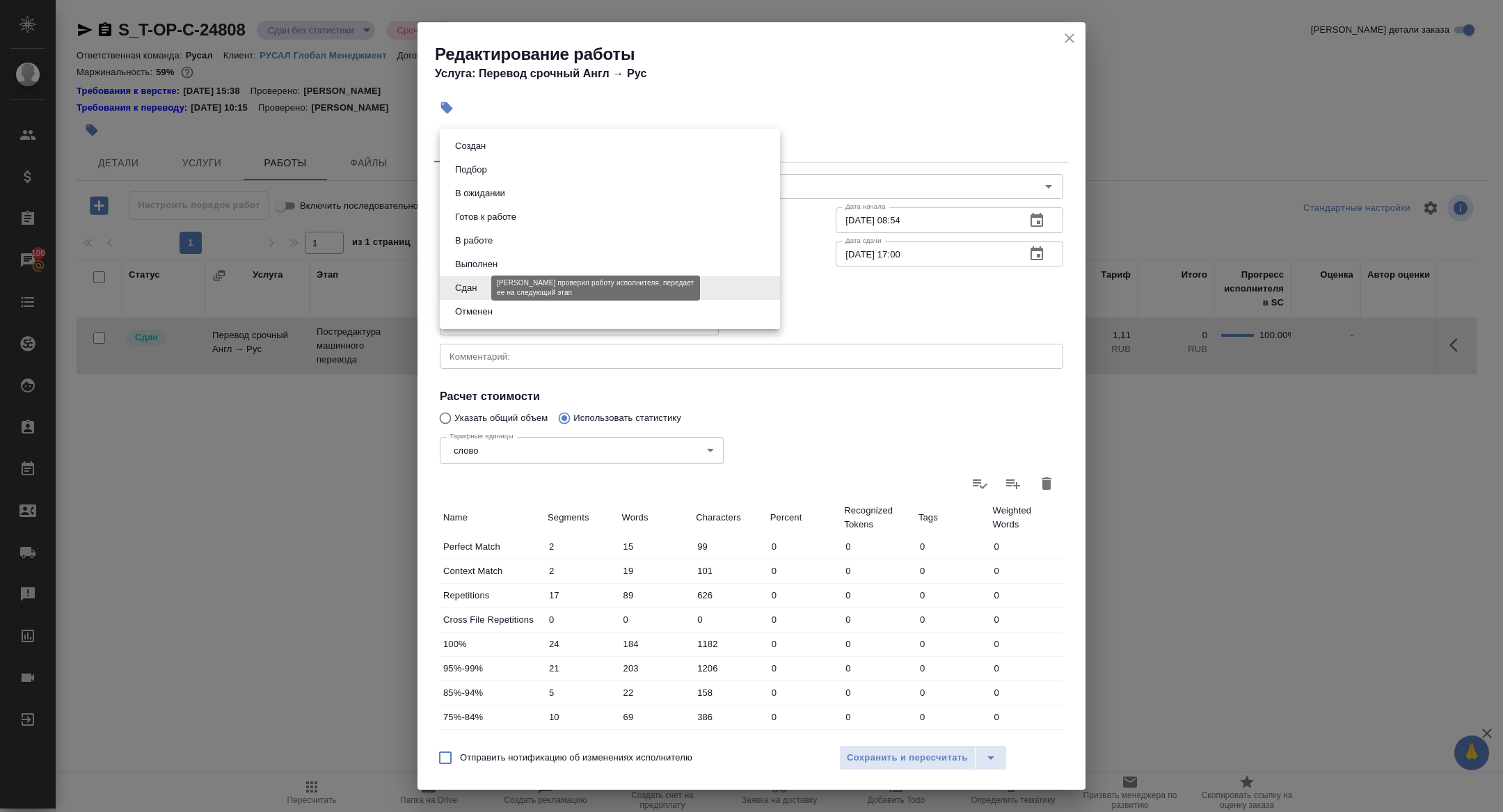
click at [469, 289] on button "Сдан" at bounding box center [466, 288] width 30 height 15
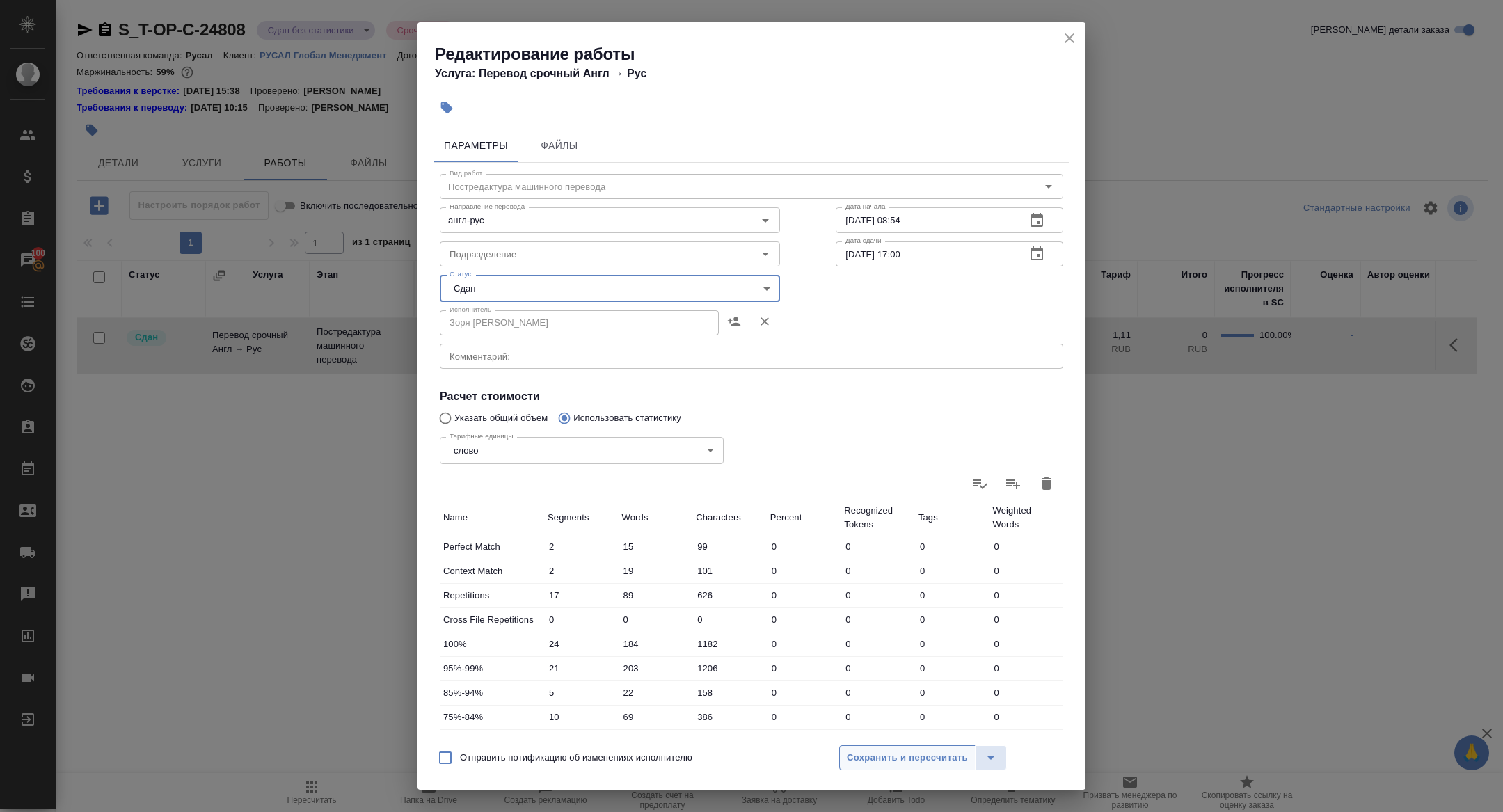
click at [865, 763] on span "Сохранить и пересчитать" at bounding box center [907, 757] width 121 height 16
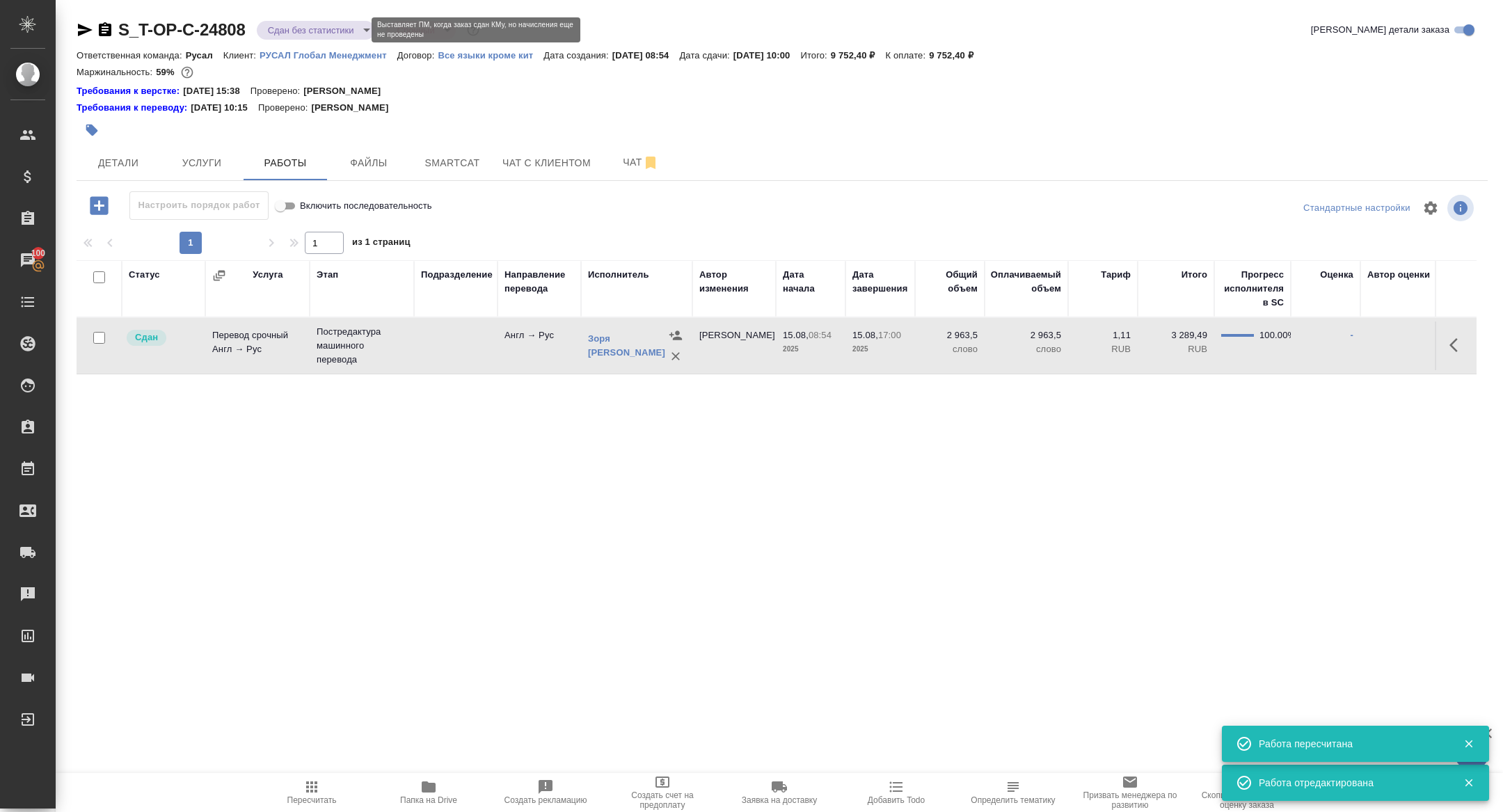
click at [331, 33] on body "🙏 .cls-1 fill:#fff; AWATERA Zhuravleva Alexandra Клиенты Спецификации Заказы 10…" at bounding box center [752, 406] width 1503 height 812
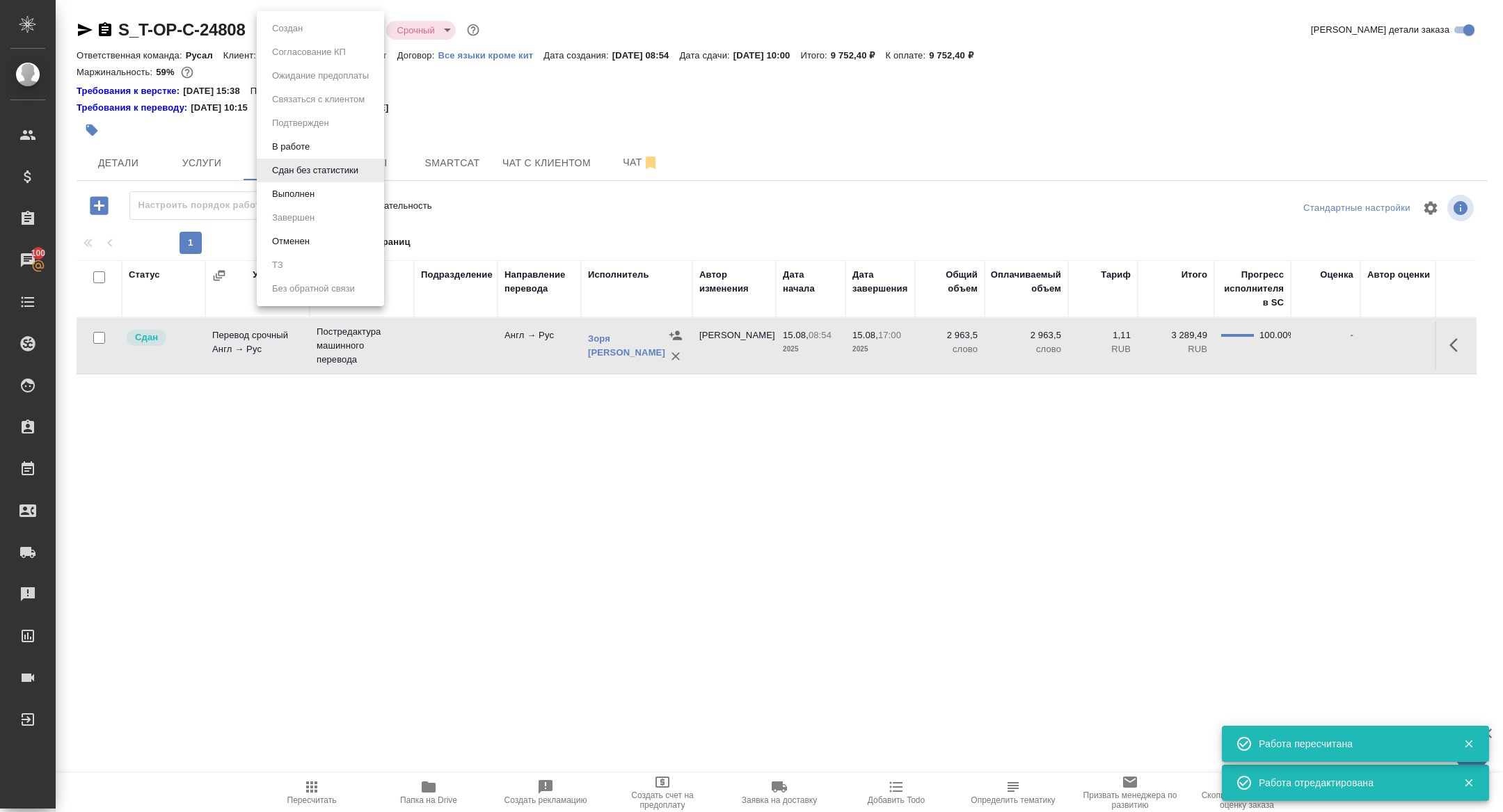
click at [314, 184] on li "Выполнен" at bounding box center [320, 195] width 127 height 24
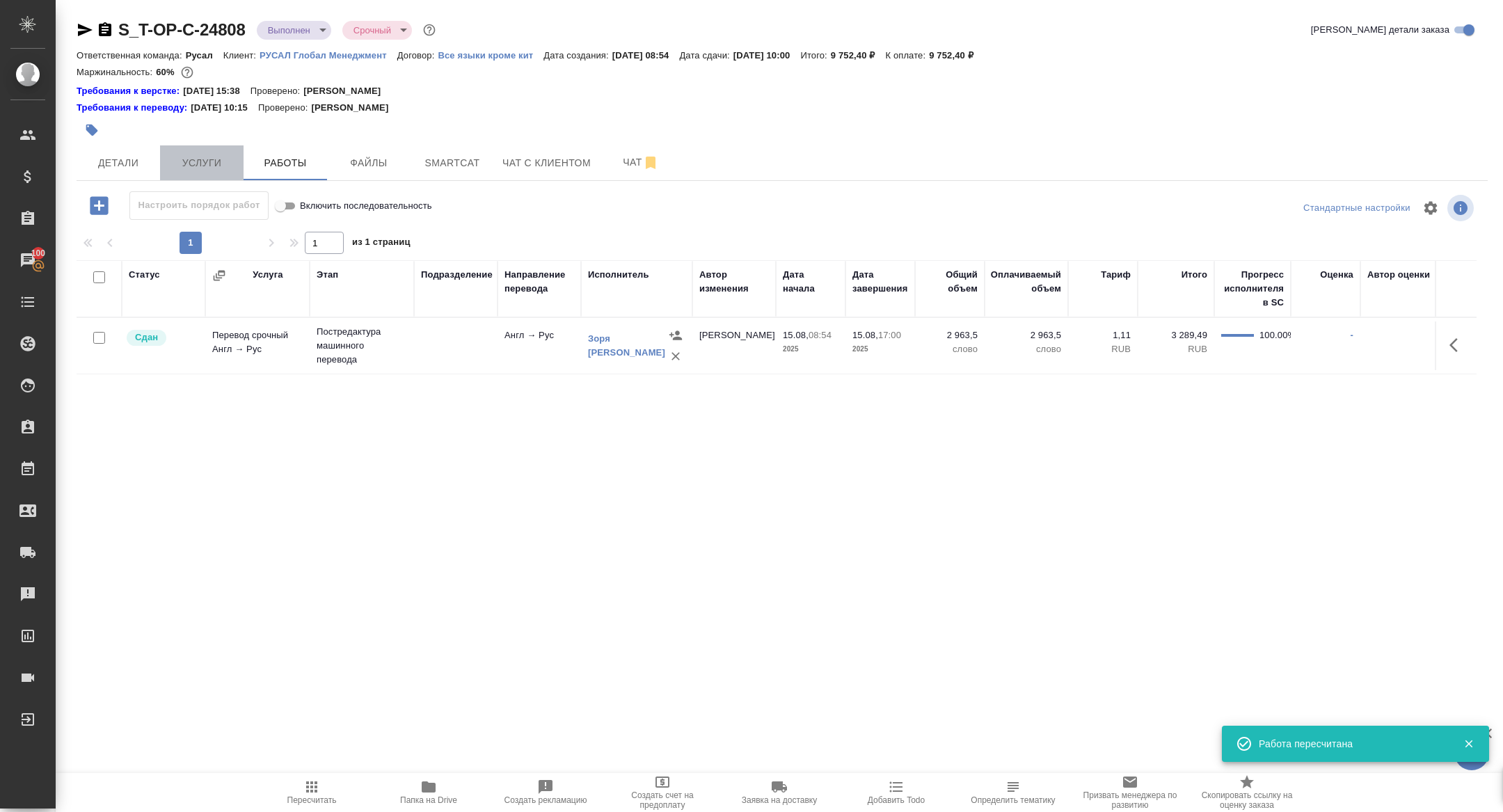
click at [212, 160] on span "Услуги" at bounding box center [201, 162] width 67 height 17
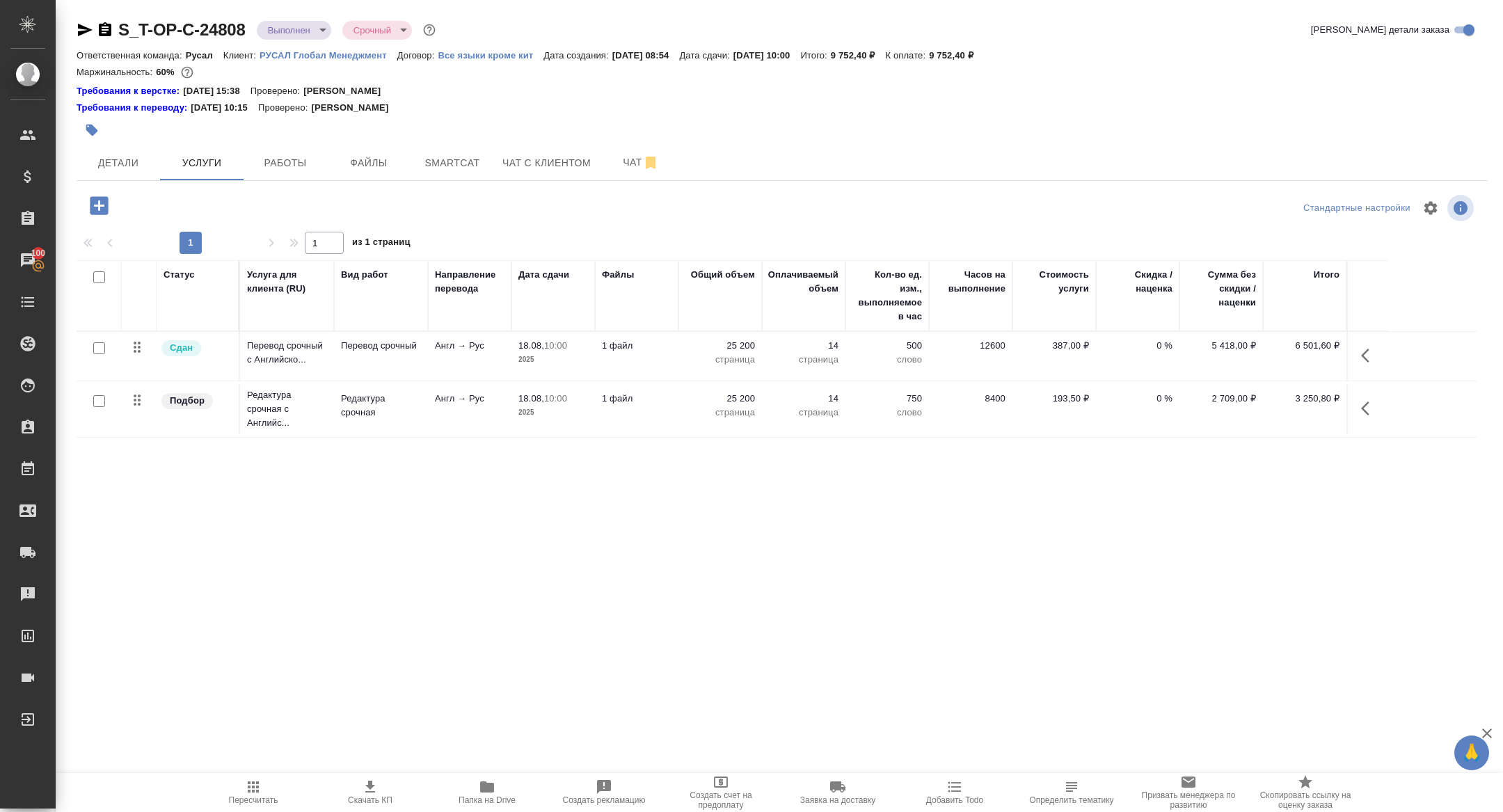
click at [1360, 350] on button "button" at bounding box center [1369, 355] width 34 height 34
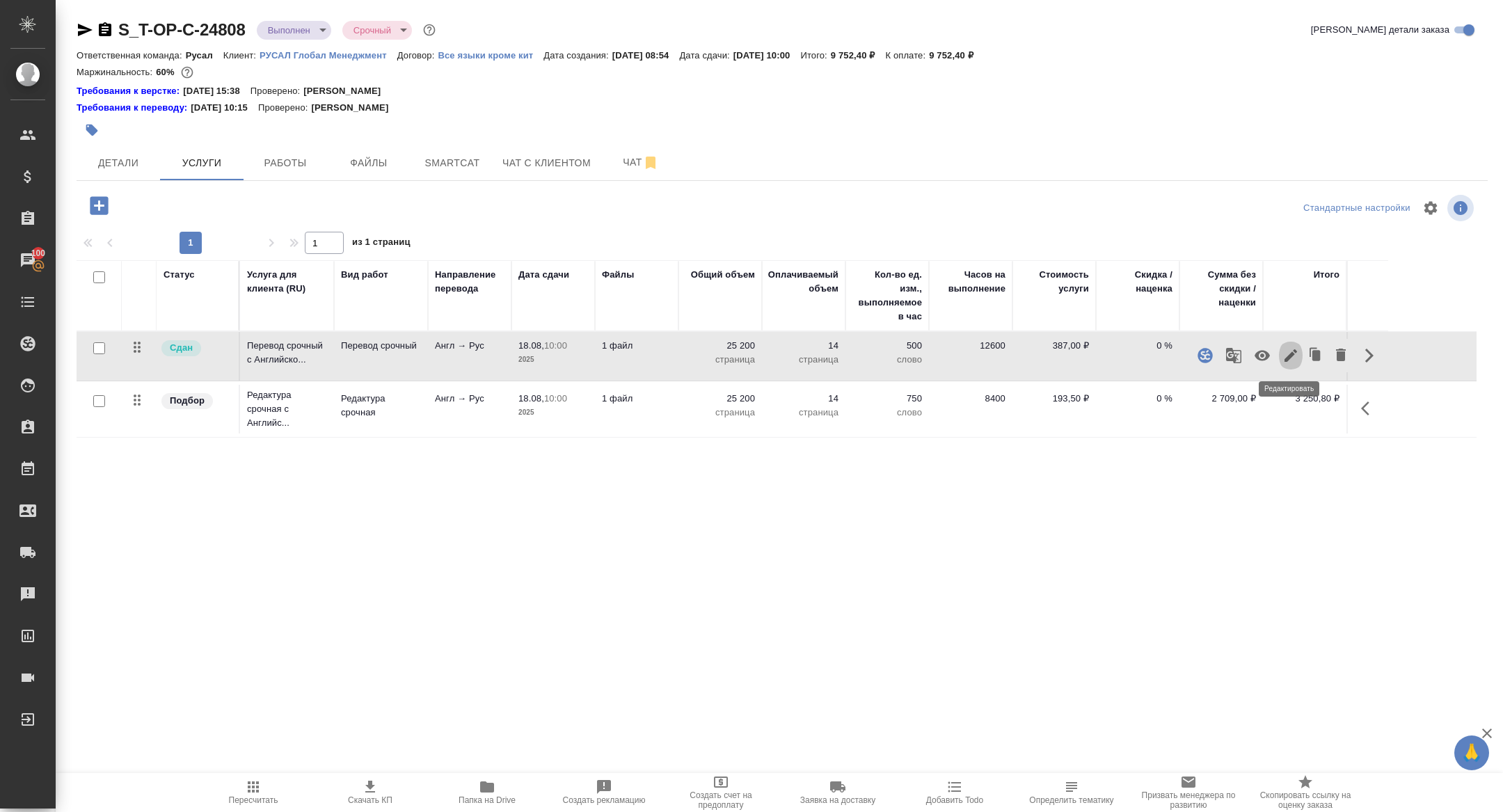
click at [1296, 353] on icon "button" at bounding box center [1290, 355] width 16 height 16
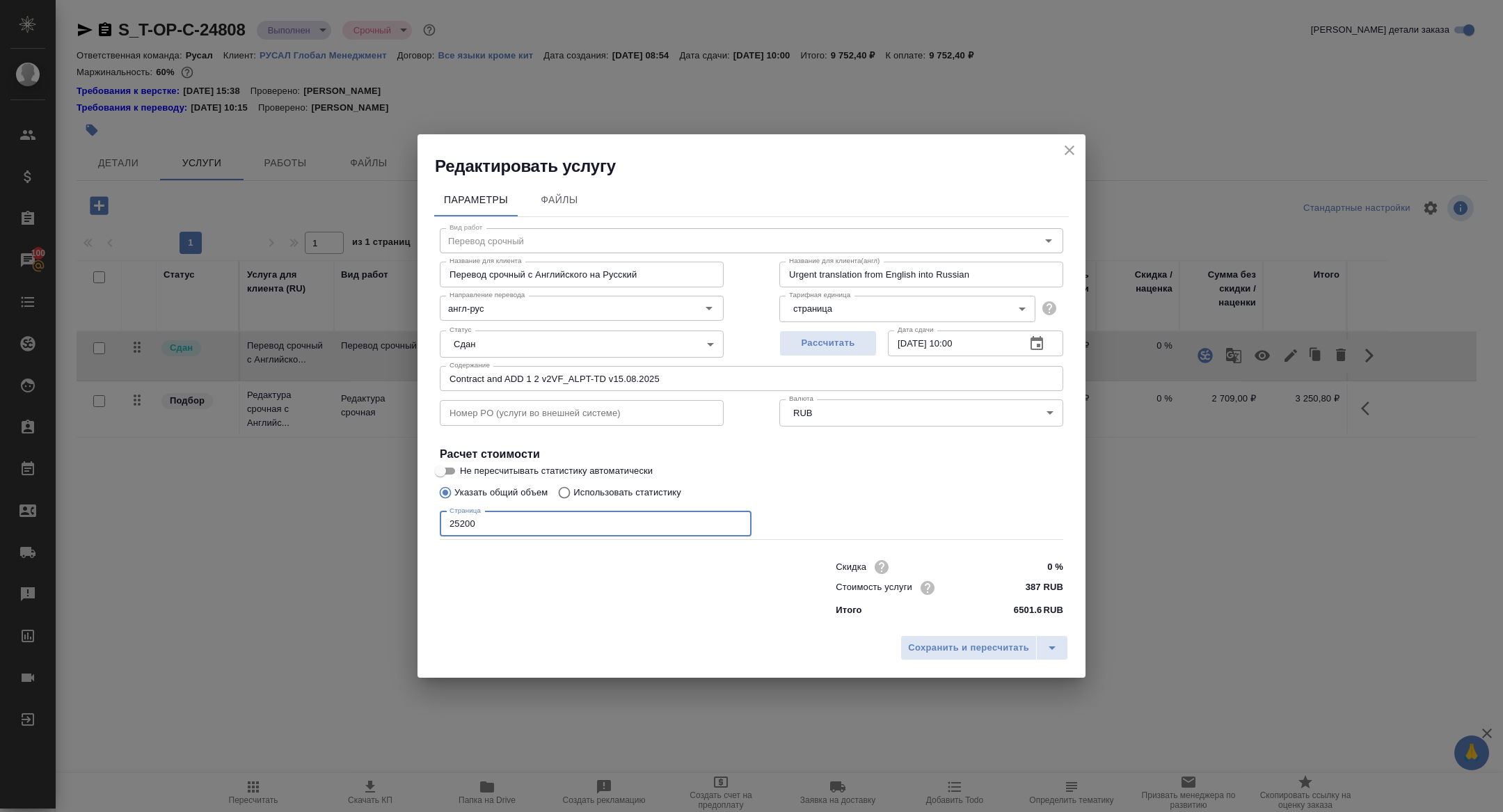
drag, startPoint x: 460, startPoint y: 524, endPoint x: 422, endPoint y: 523, distance: 38.0
click at [422, 523] on div "Параметры Файлы Вид работ Перевод срочный Вид работ Название для клиента Перево…" at bounding box center [752, 403] width 668 height 451
type input "37200"
click at [927, 641] on span "Сохранить и пересчитать" at bounding box center [969, 647] width 121 height 16
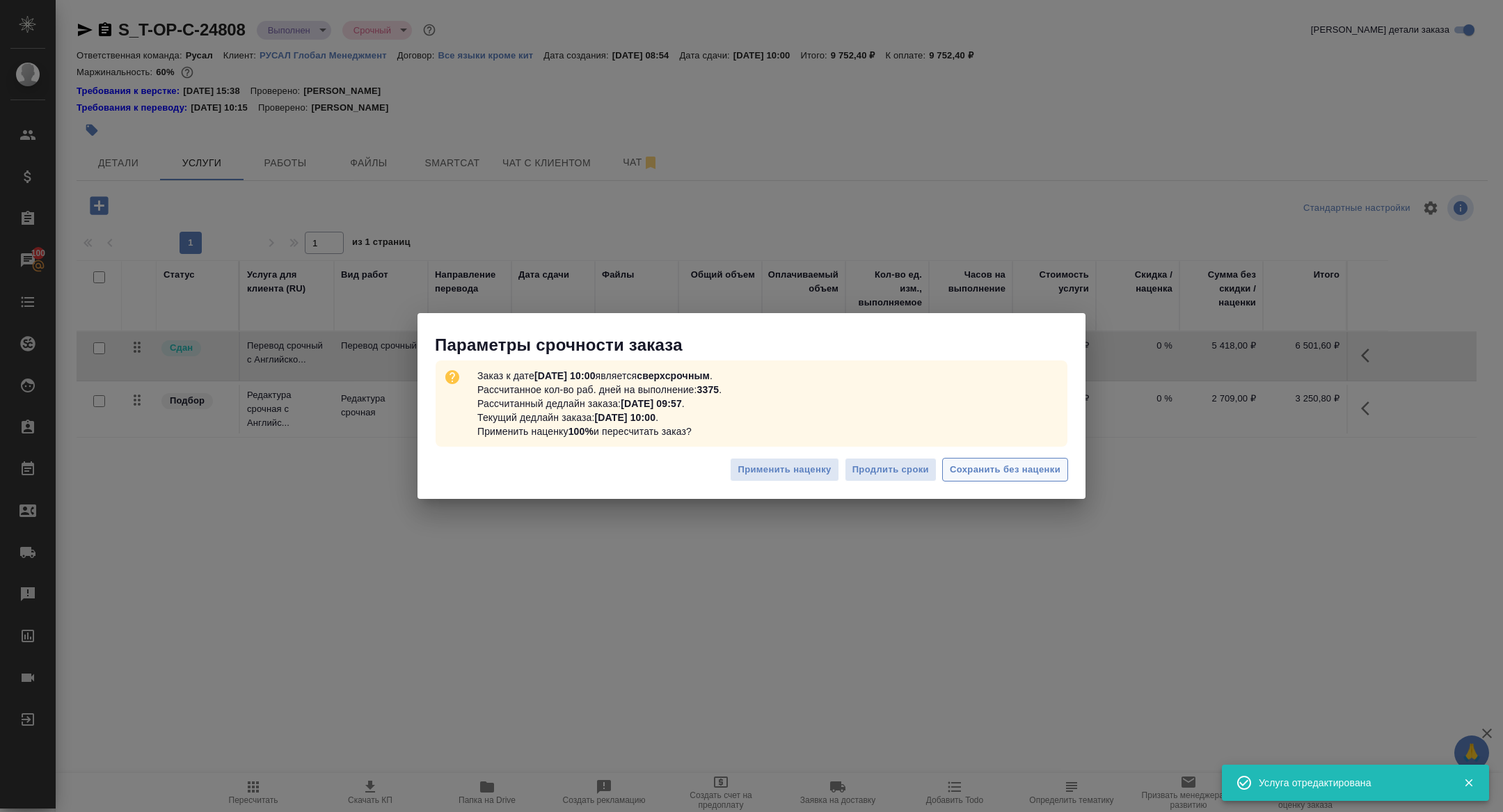
click at [1051, 473] on span "Сохранить без наценки" at bounding box center [1005, 469] width 111 height 16
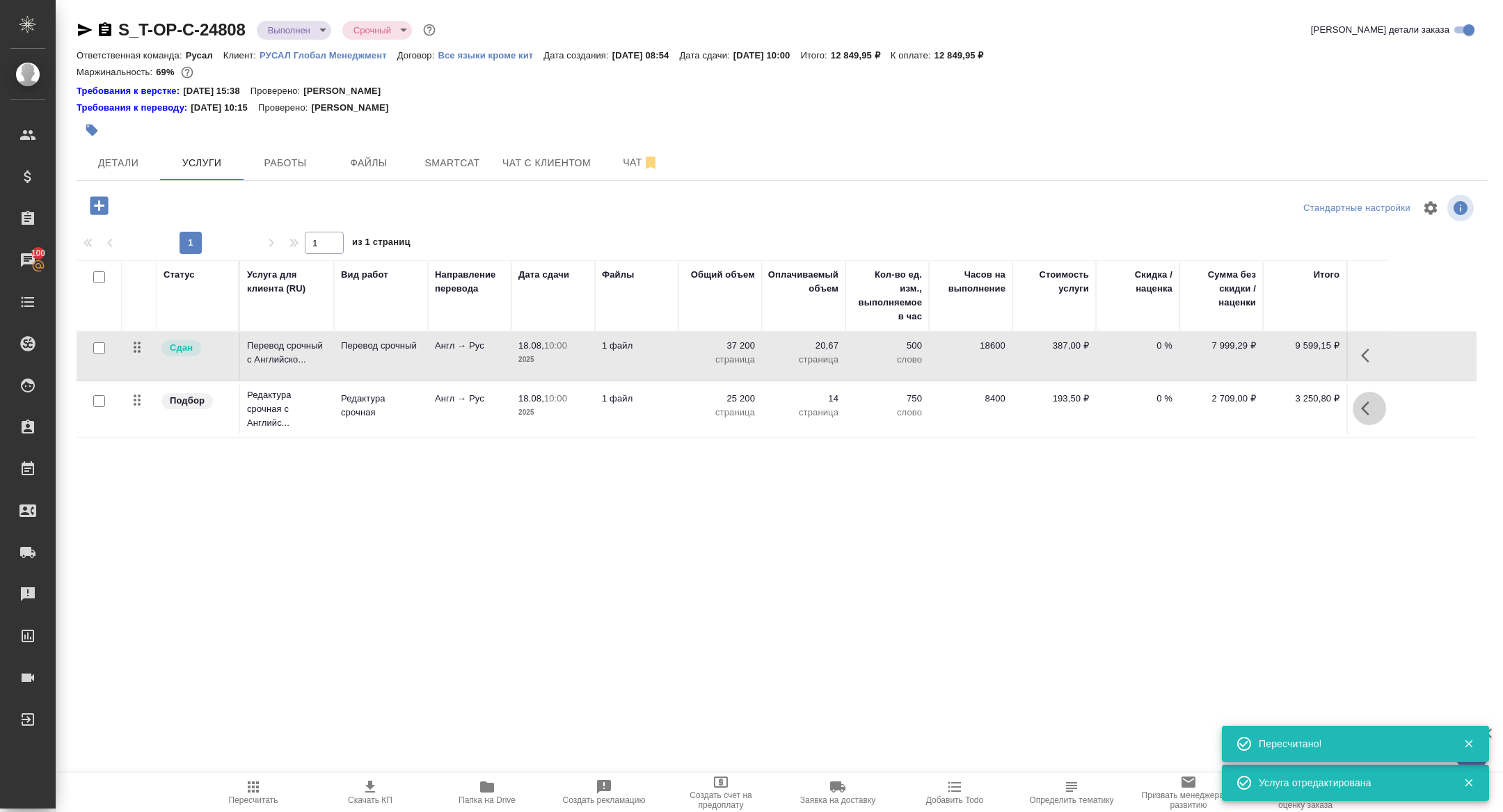
click at [1379, 407] on button "button" at bounding box center [1369, 408] width 34 height 34
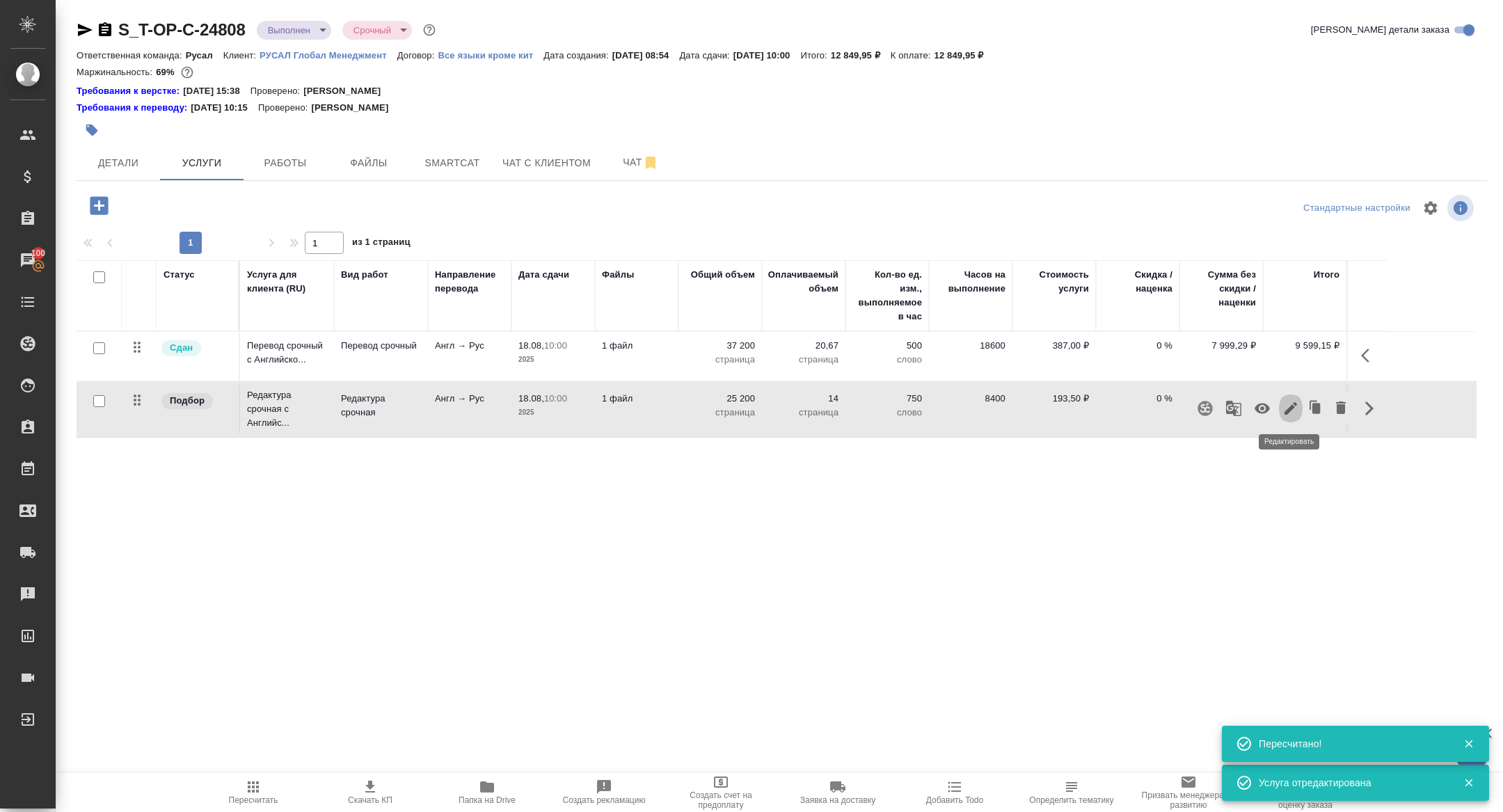
click at [1292, 406] on icon "button" at bounding box center [1290, 408] width 13 height 13
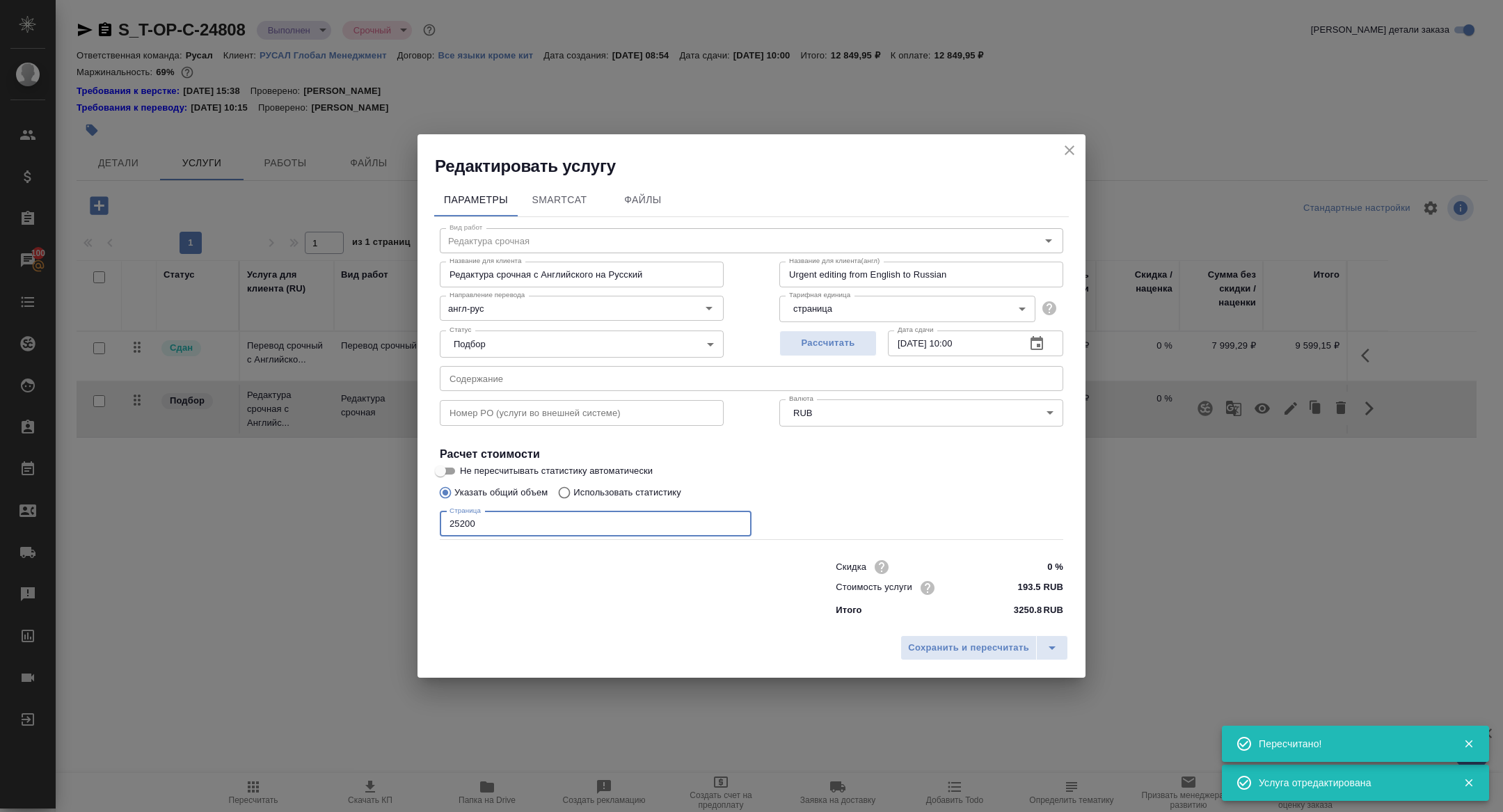
drag, startPoint x: 459, startPoint y: 523, endPoint x: 417, endPoint y: 523, distance: 42.0
click at [418, 523] on div "Параметры SmartCat Файлы Вид работ Редактура срочная Вид работ Название для кли…" at bounding box center [752, 403] width 668 height 451
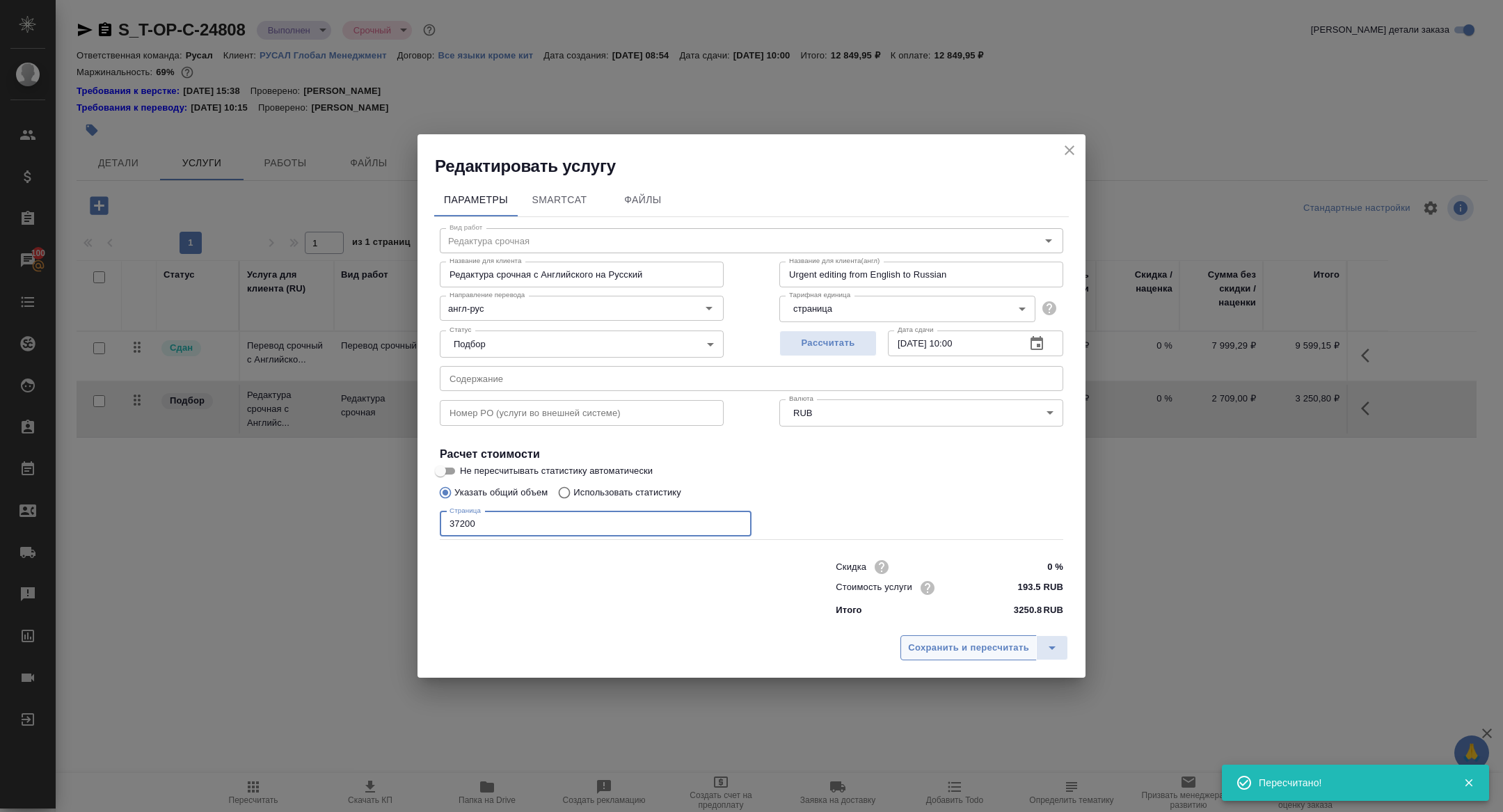
type input "37200"
click at [923, 635] on button "Сохранить и пересчитать" at bounding box center [969, 647] width 136 height 25
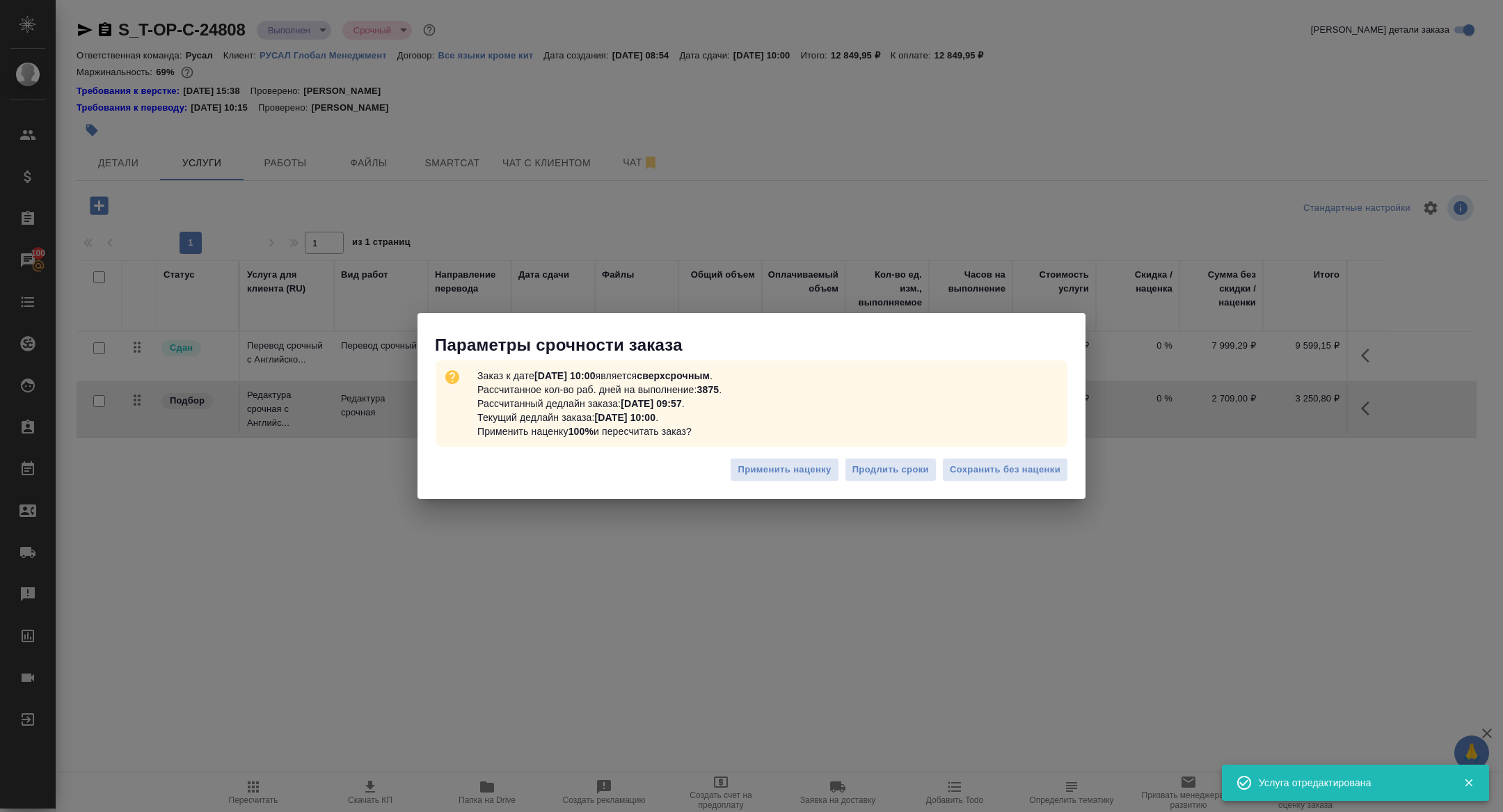
click at [963, 457] on div "Применить наценку Продлить сроки Сохранить без наценки" at bounding box center [752, 474] width 668 height 49
click at [964, 463] on span "Сохранить без наценки" at bounding box center [1005, 469] width 111 height 16
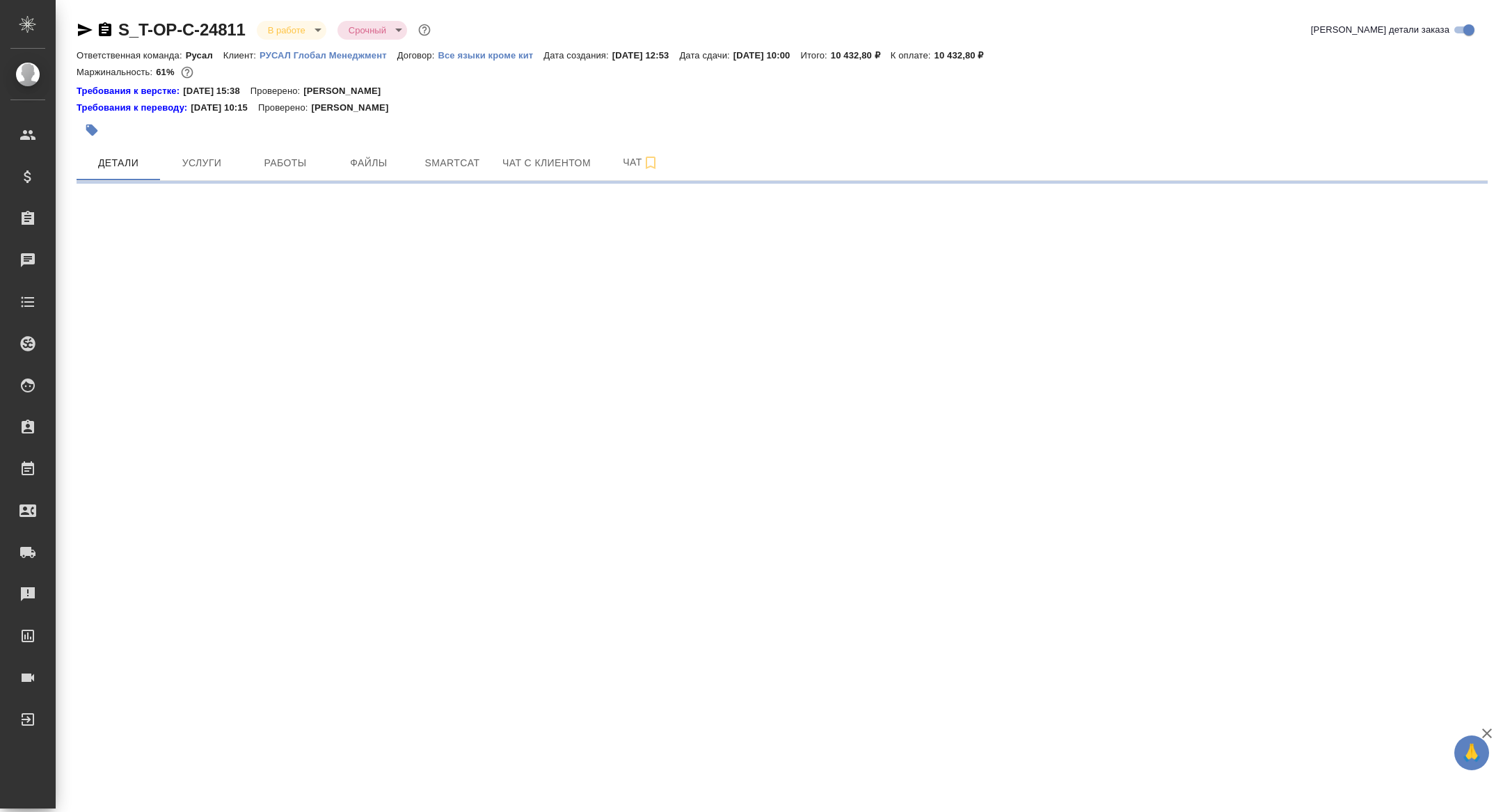
select select "RU"
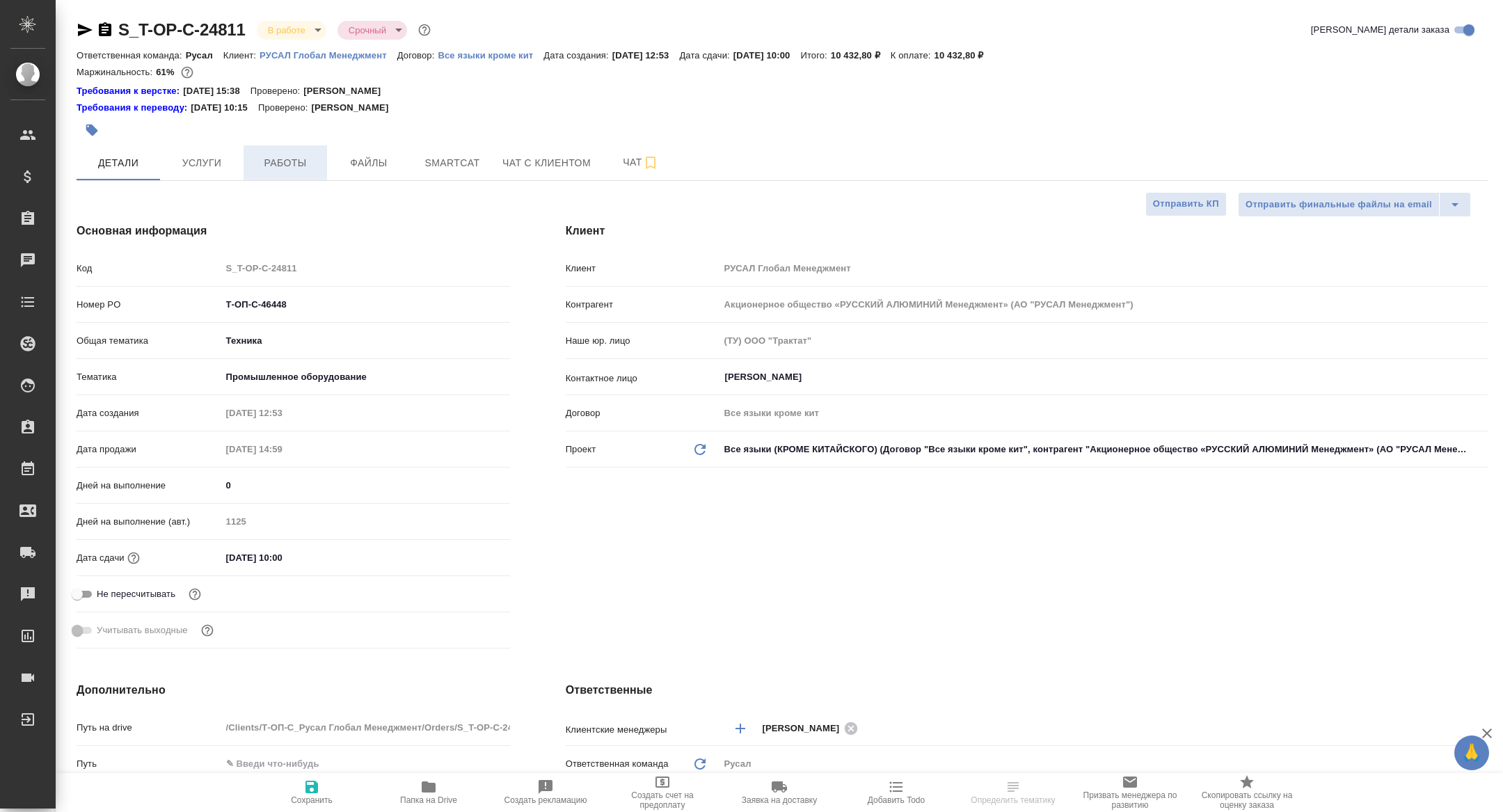
type textarea "x"
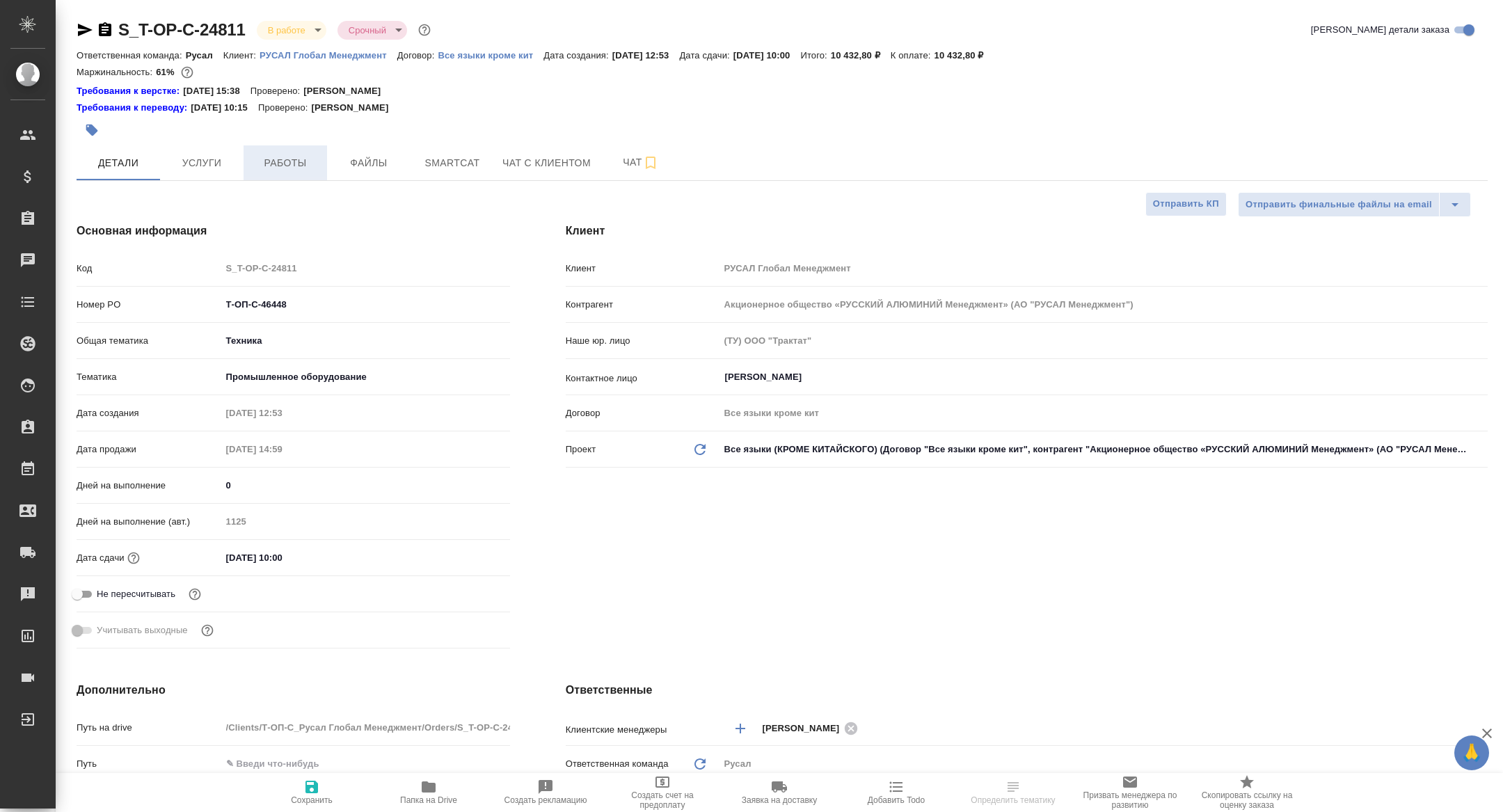
type textarea "x"
click at [293, 159] on span "Работы" at bounding box center [284, 162] width 67 height 17
type textarea "x"
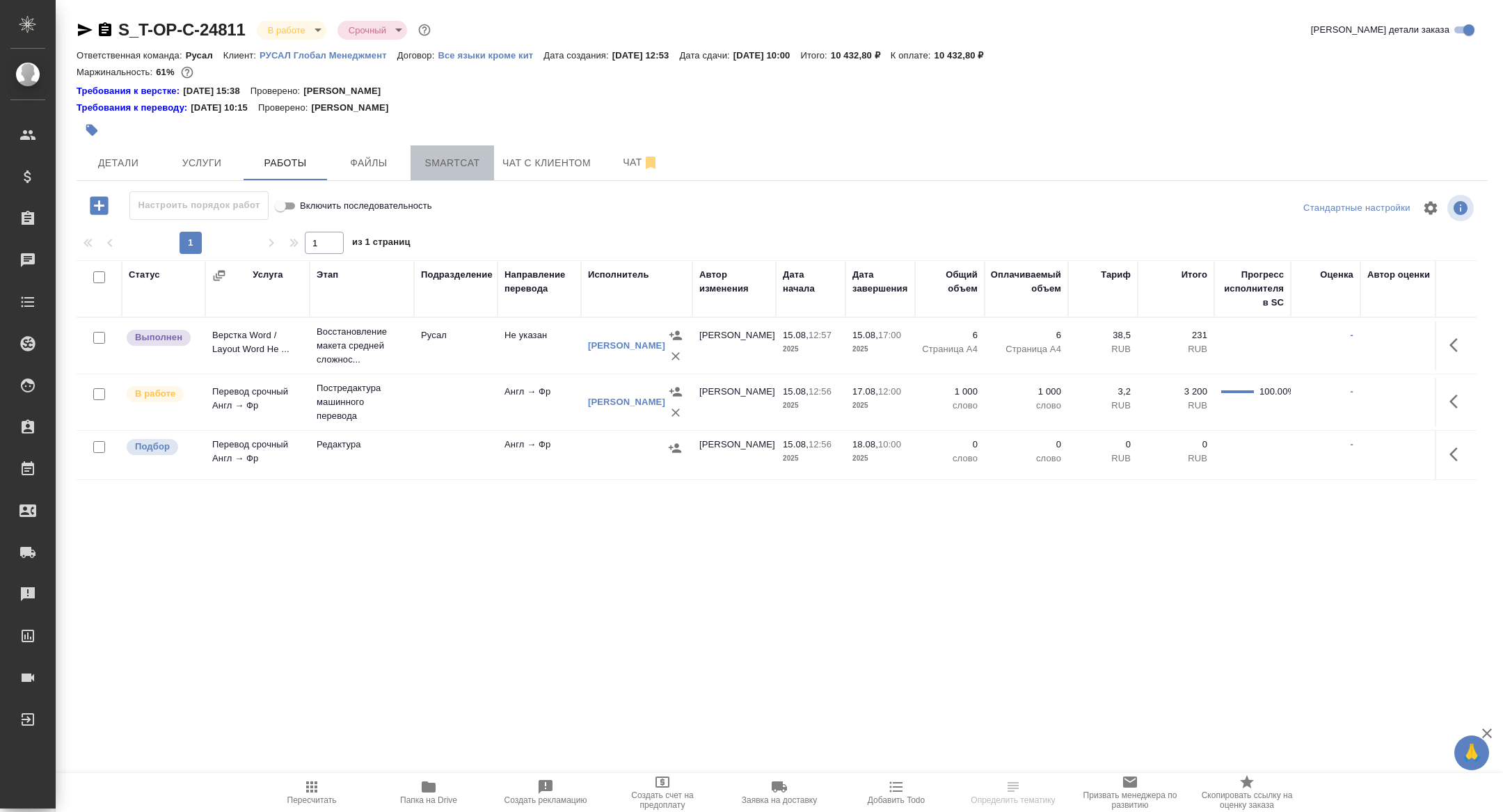
click at [452, 151] on button "Smartcat" at bounding box center [452, 162] width 84 height 34
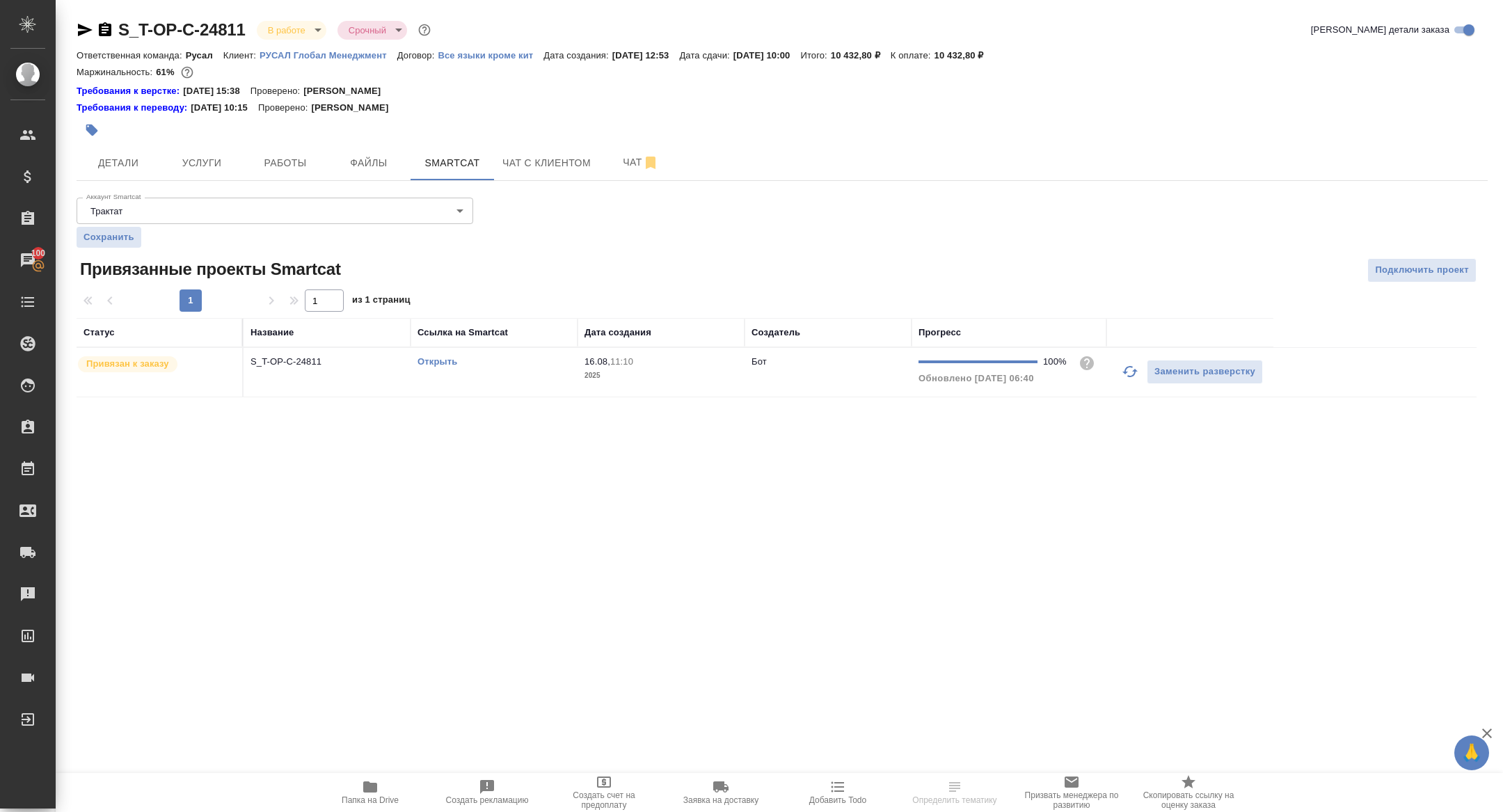
click at [437, 358] on link "Открыть" at bounding box center [437, 361] width 40 height 10
click at [373, 798] on span "Папка на Drive" at bounding box center [370, 799] width 57 height 10
click at [132, 143] on div at bounding box center [546, 129] width 941 height 31
click at [120, 164] on span "Детали" at bounding box center [118, 162] width 67 height 17
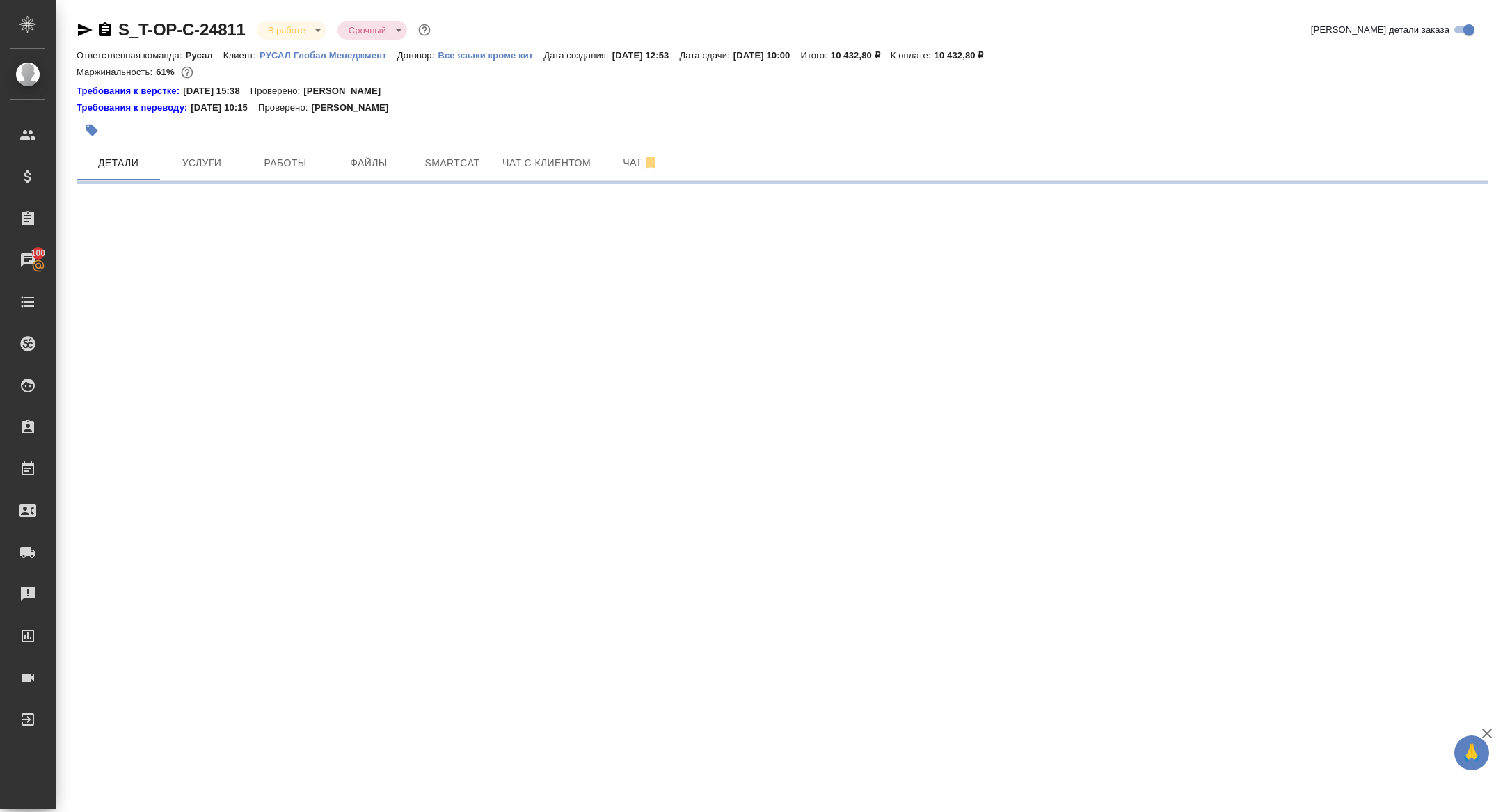
select select "RU"
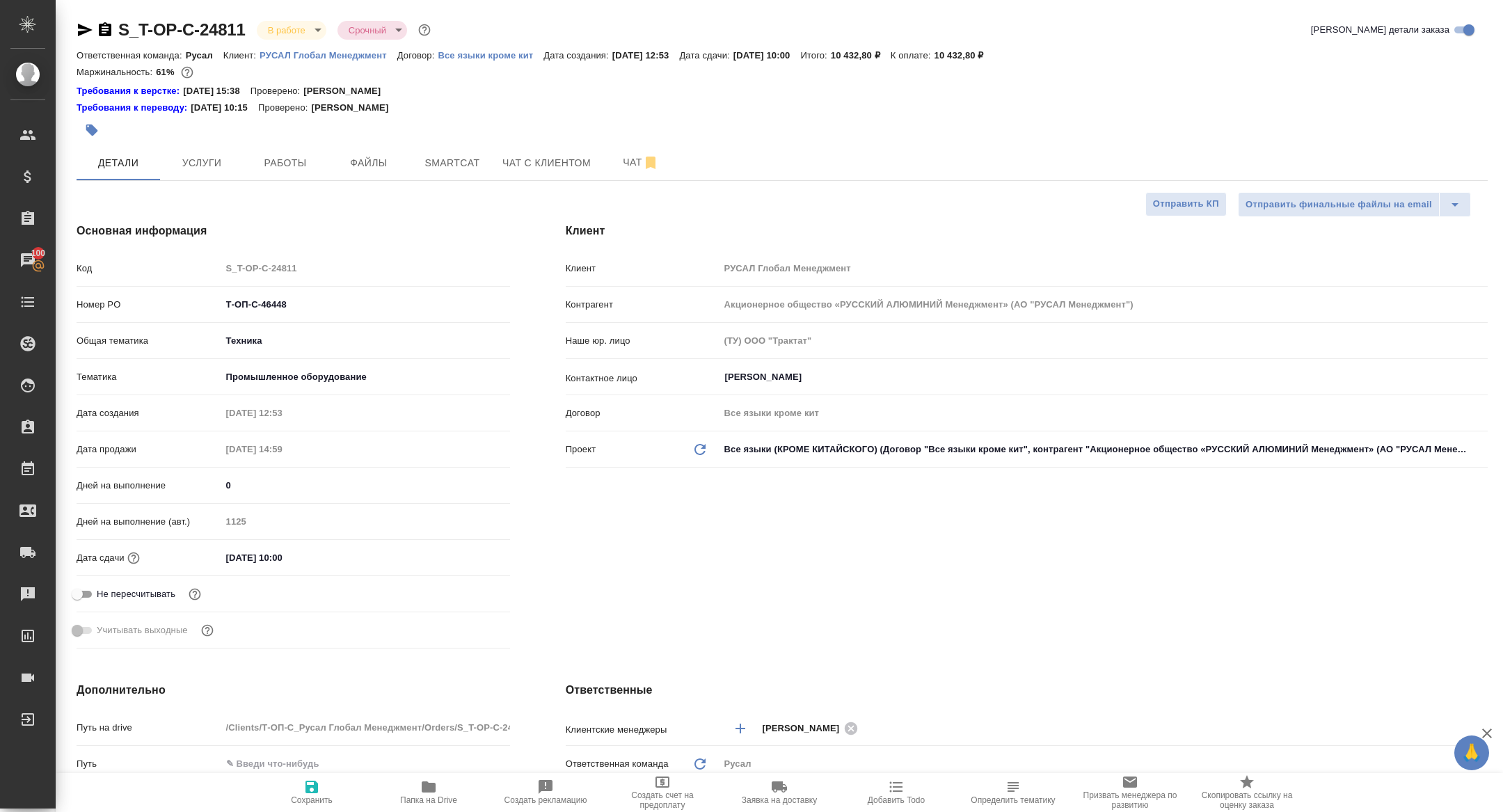
type textarea "x"
drag, startPoint x: 306, startPoint y: 306, endPoint x: 150, endPoint y: 306, distance: 156.0
click at [151, 306] on div "Номер PO Т-ОП-С-46448" at bounding box center [293, 304] width 433 height 25
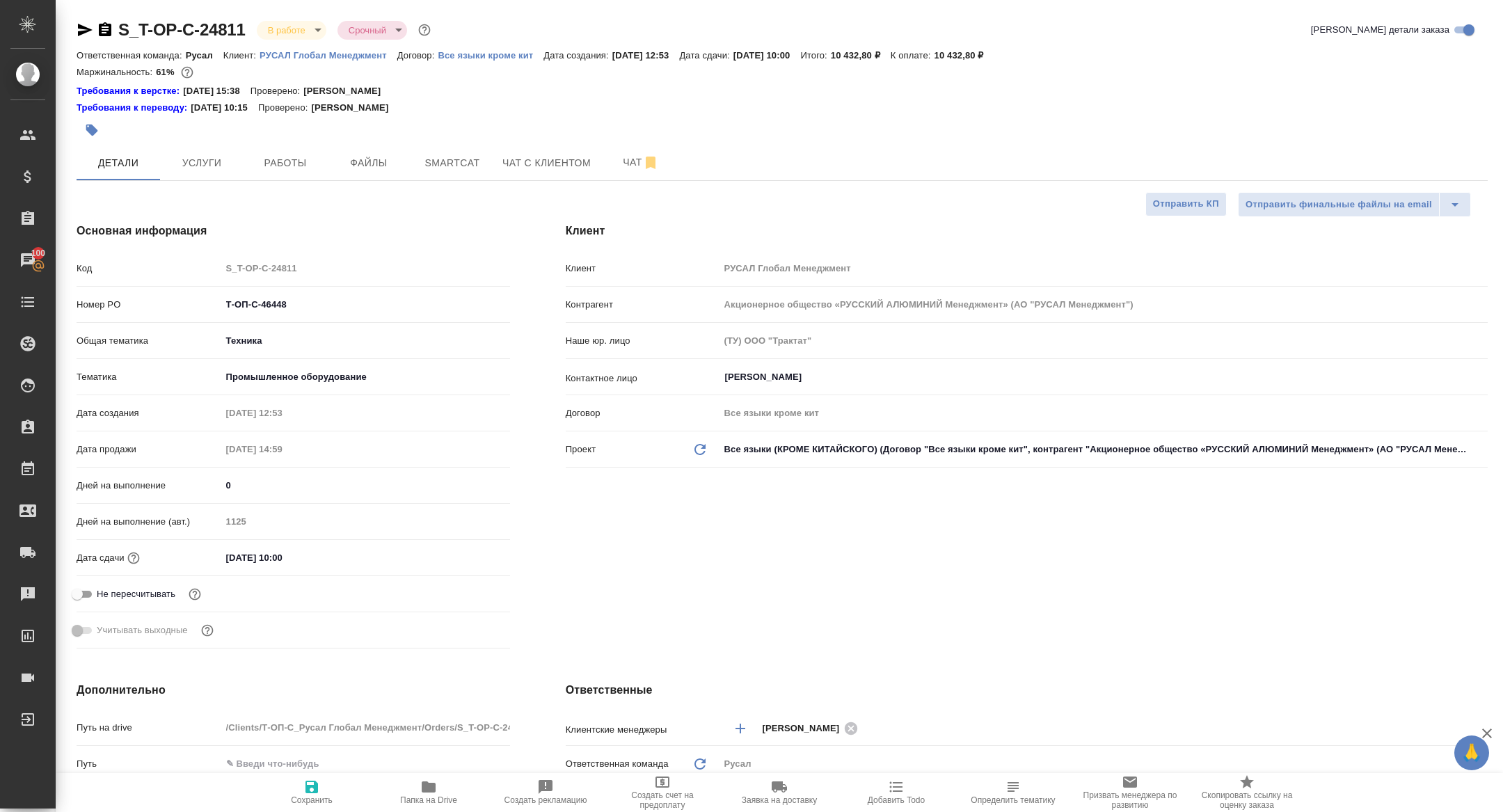
type textarea "x"
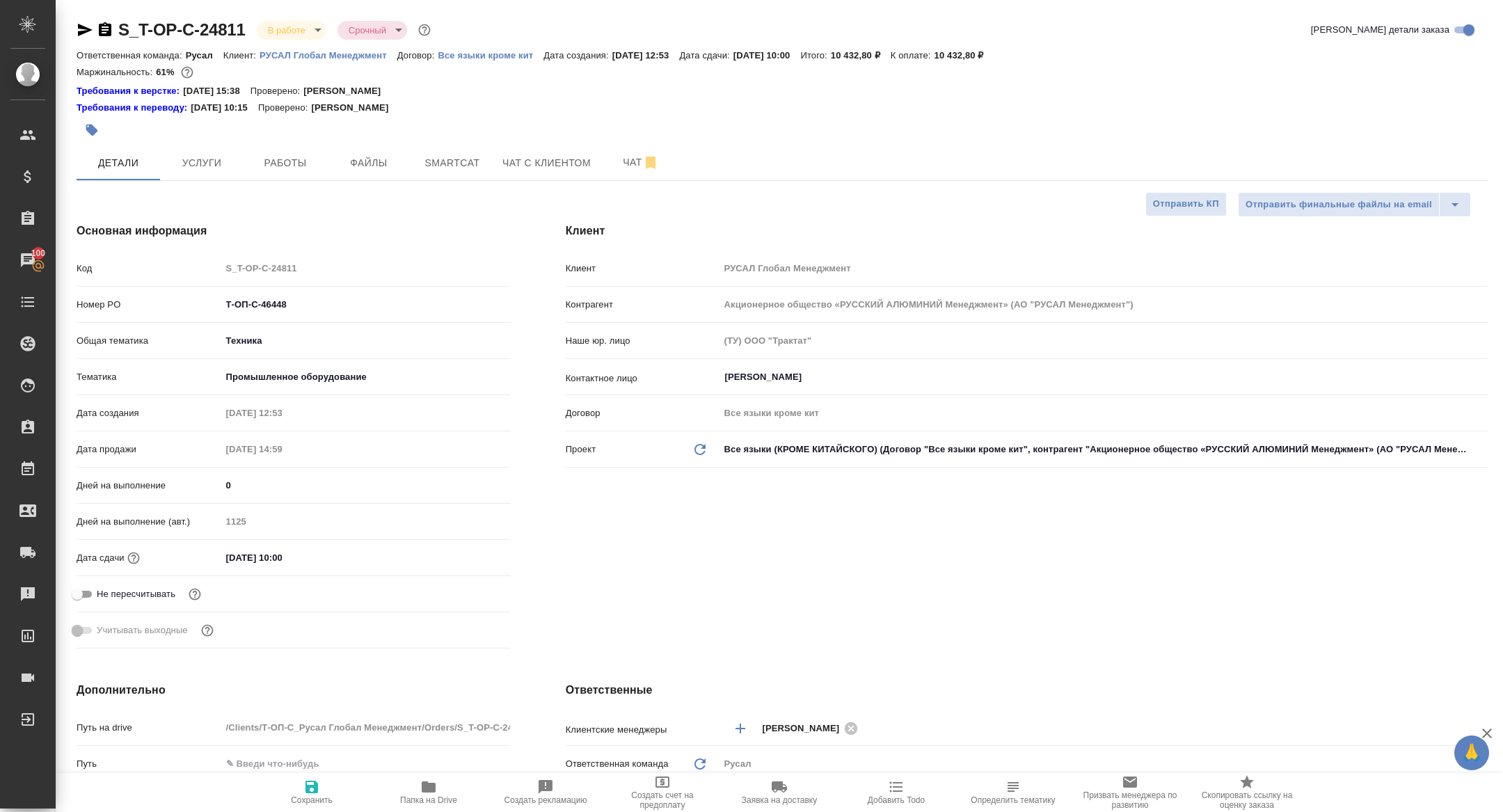
type textarea "x"
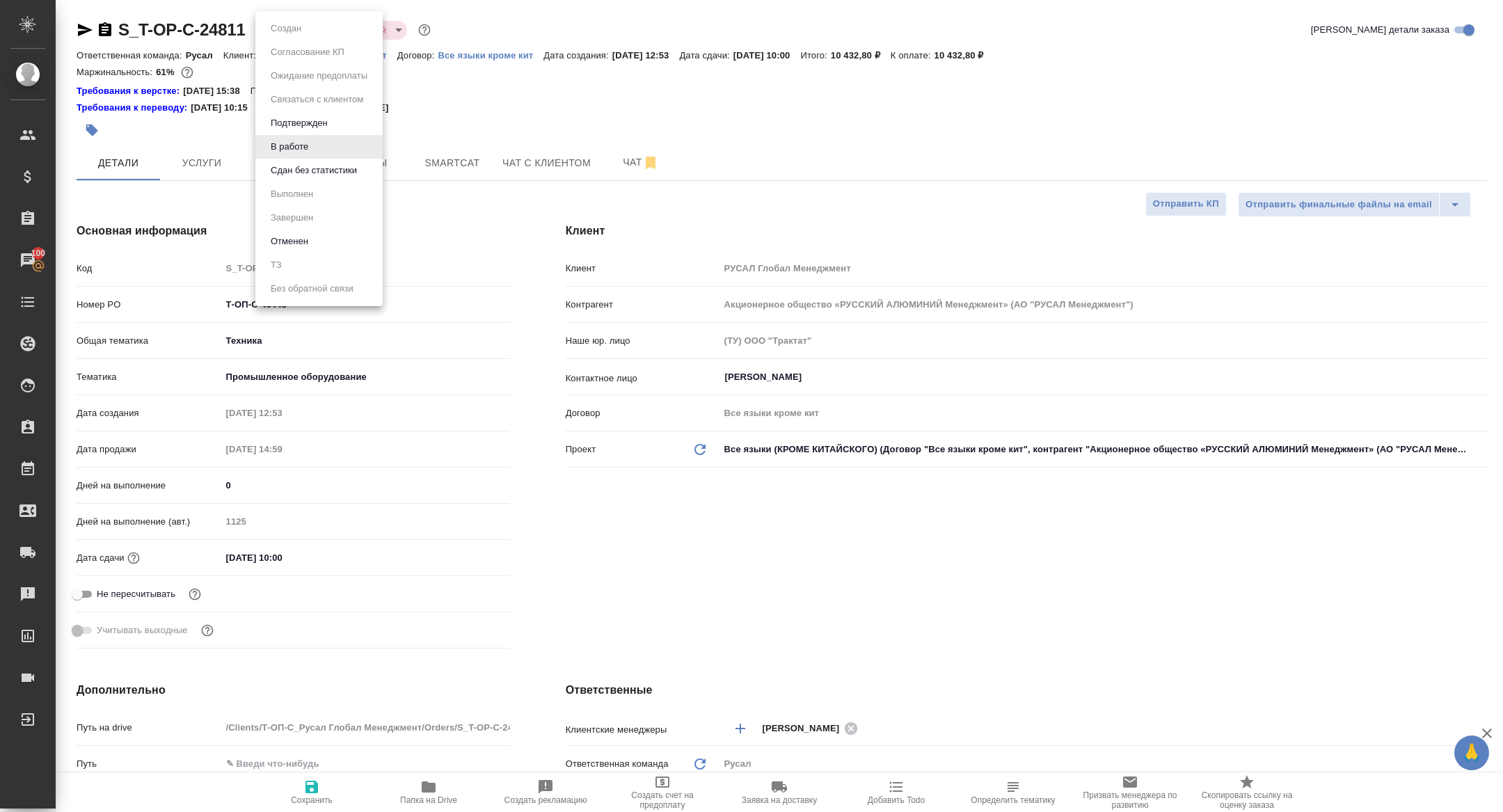
click at [278, 25] on body "🙏 .cls-1 fill:#fff; AWATERA [PERSON_NAME] Спецификации Заказы 100 Чаты Todo Про…" at bounding box center [752, 406] width 1503 height 812
click at [331, 168] on button "Сдан без статистики" at bounding box center [314, 171] width 94 height 15
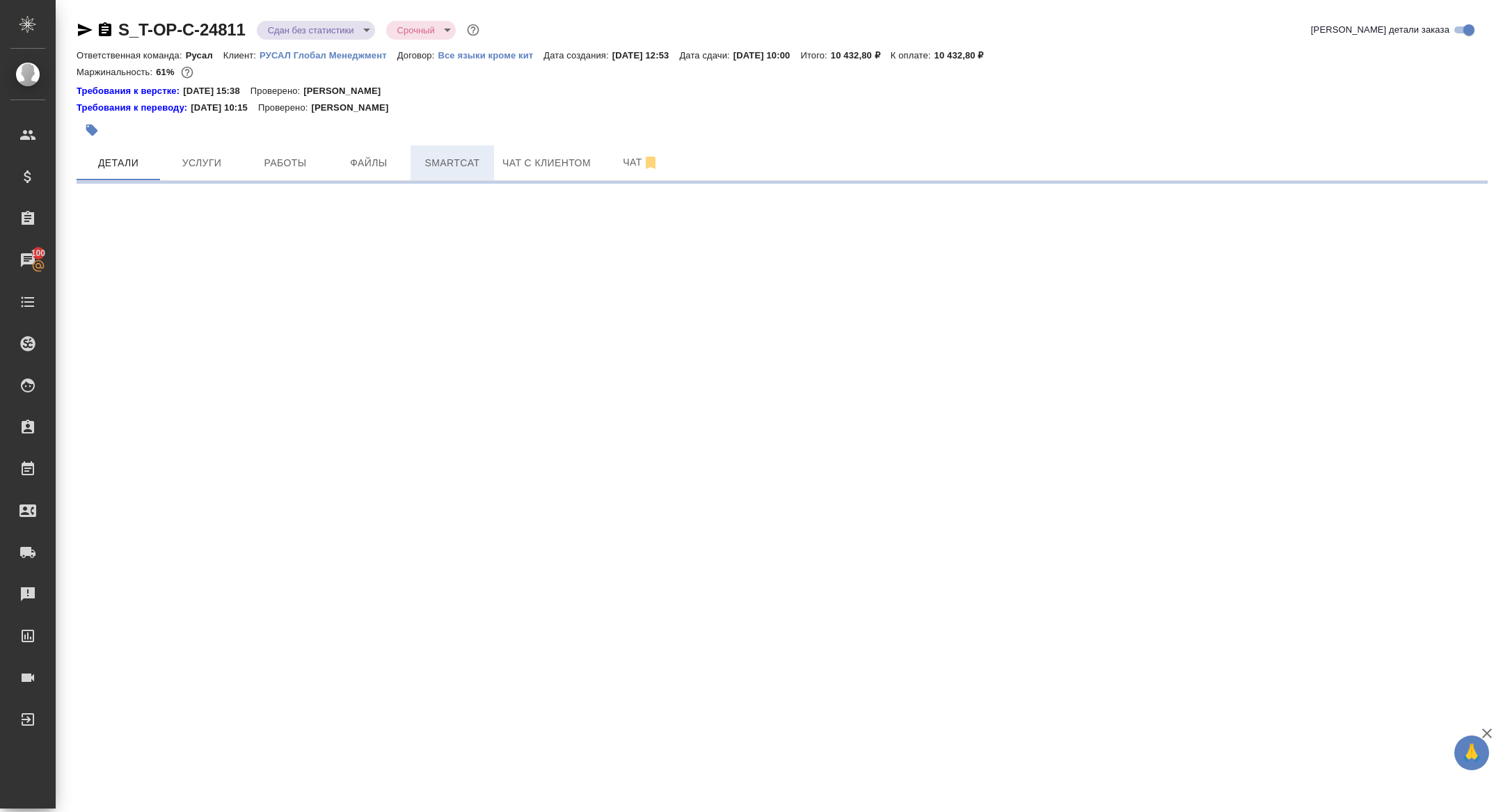
click at [466, 159] on span "Smartcat" at bounding box center [452, 162] width 67 height 17
select select "RU"
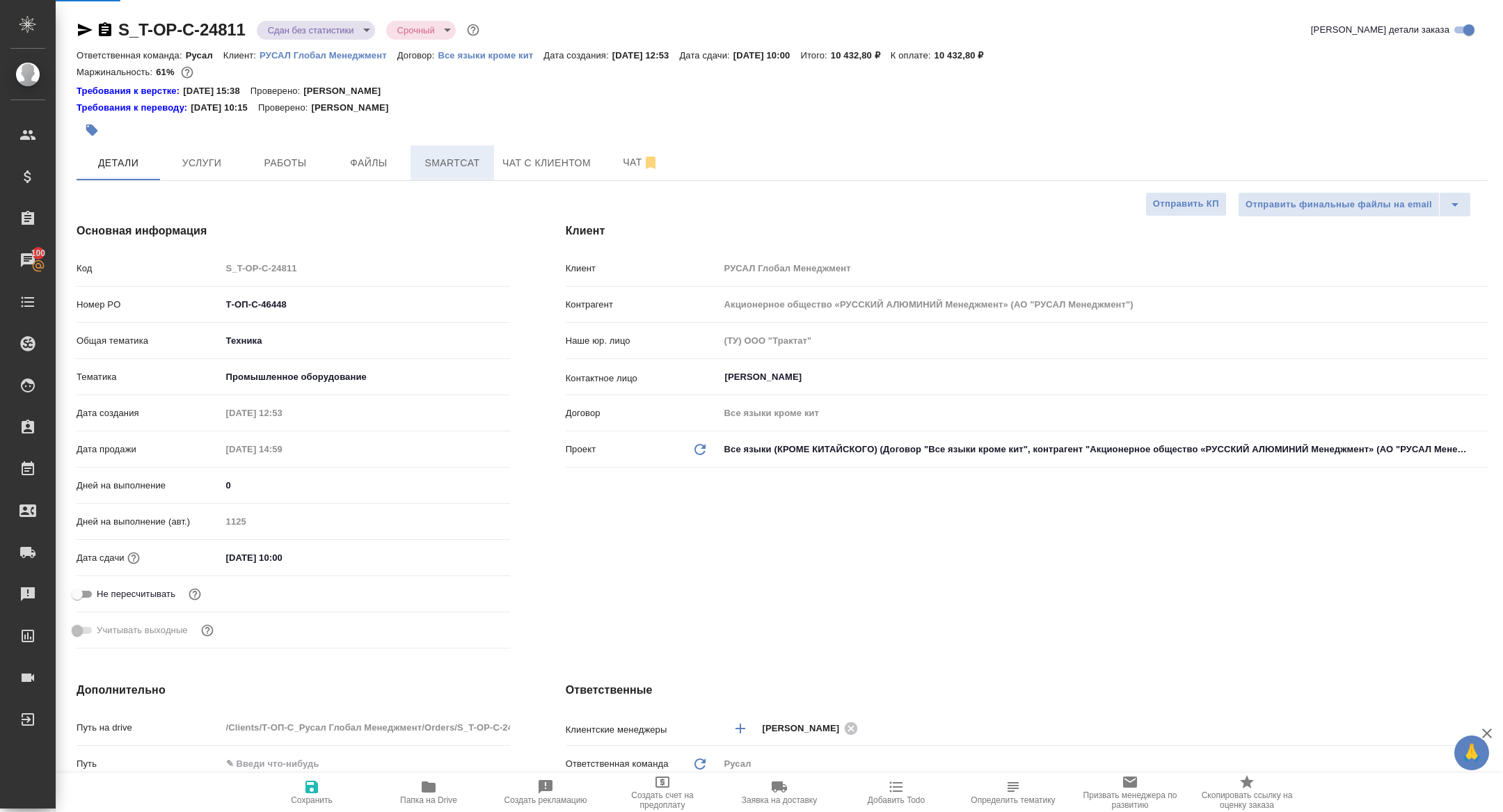
type textarea "x"
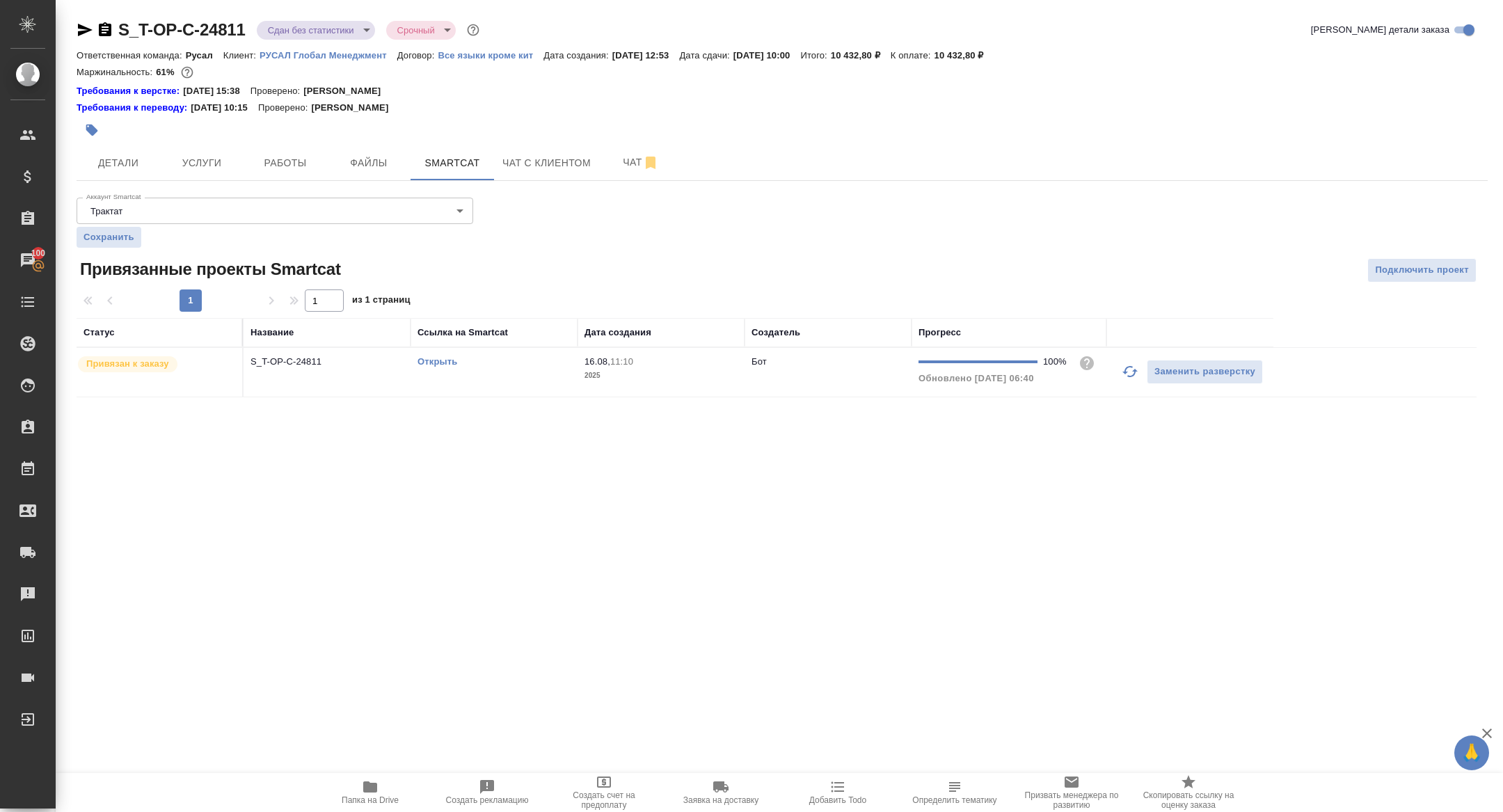
click at [275, 381] on td "S_T-OP-C-24811" at bounding box center [326, 372] width 167 height 49
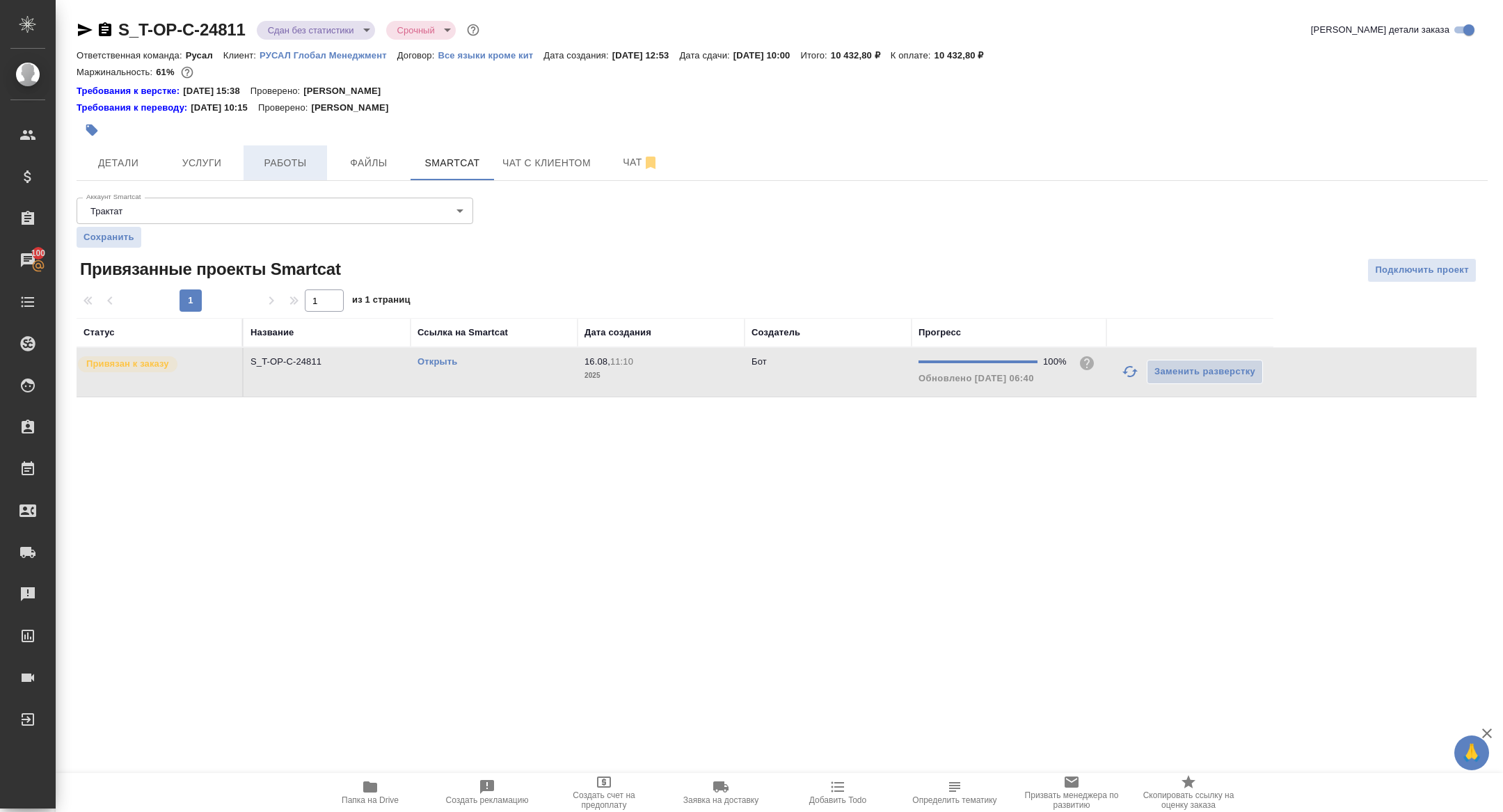
click at [285, 148] on button "Работы" at bounding box center [285, 162] width 84 height 34
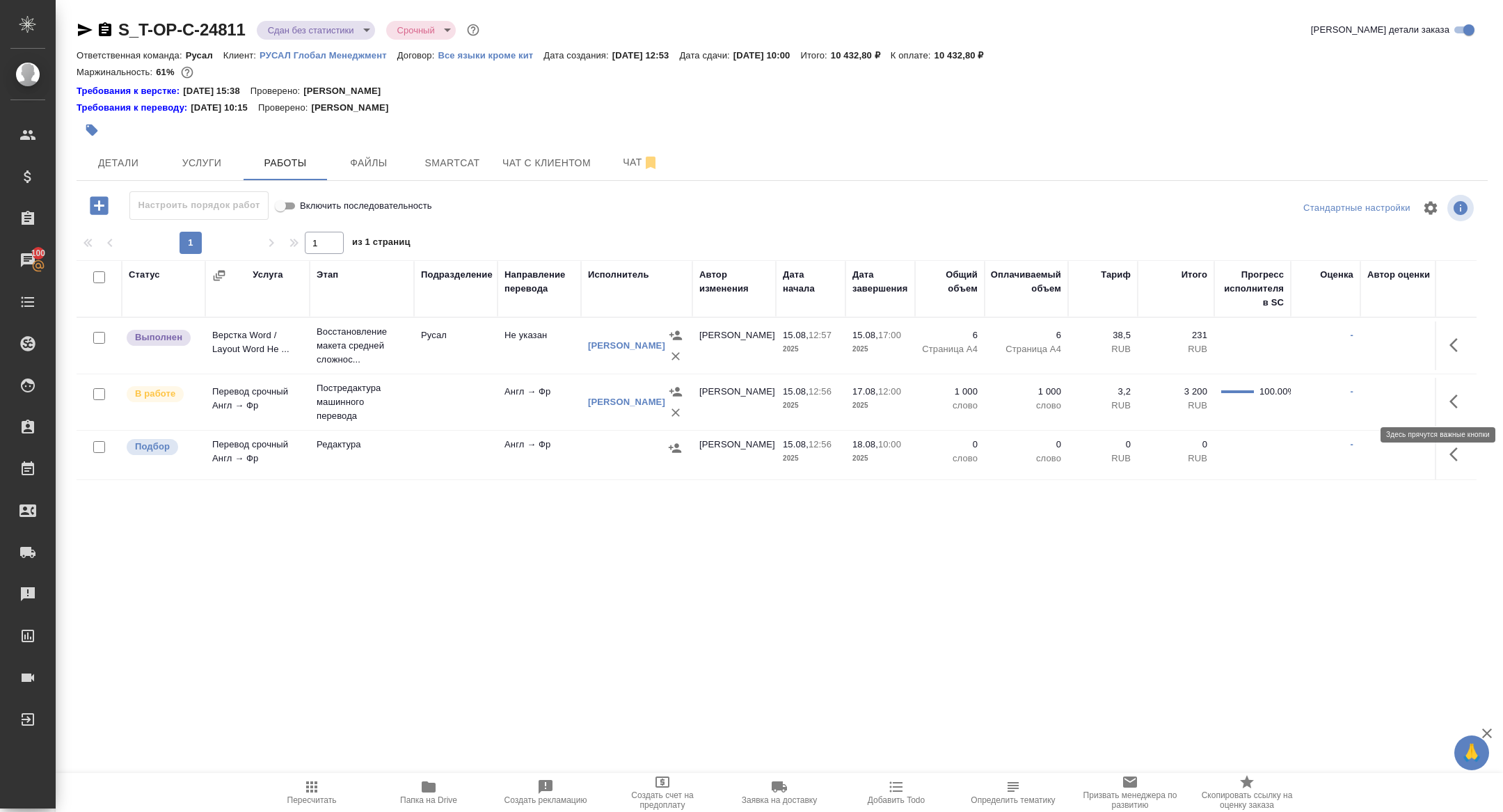
click at [1454, 394] on icon "button" at bounding box center [1457, 401] width 16 height 16
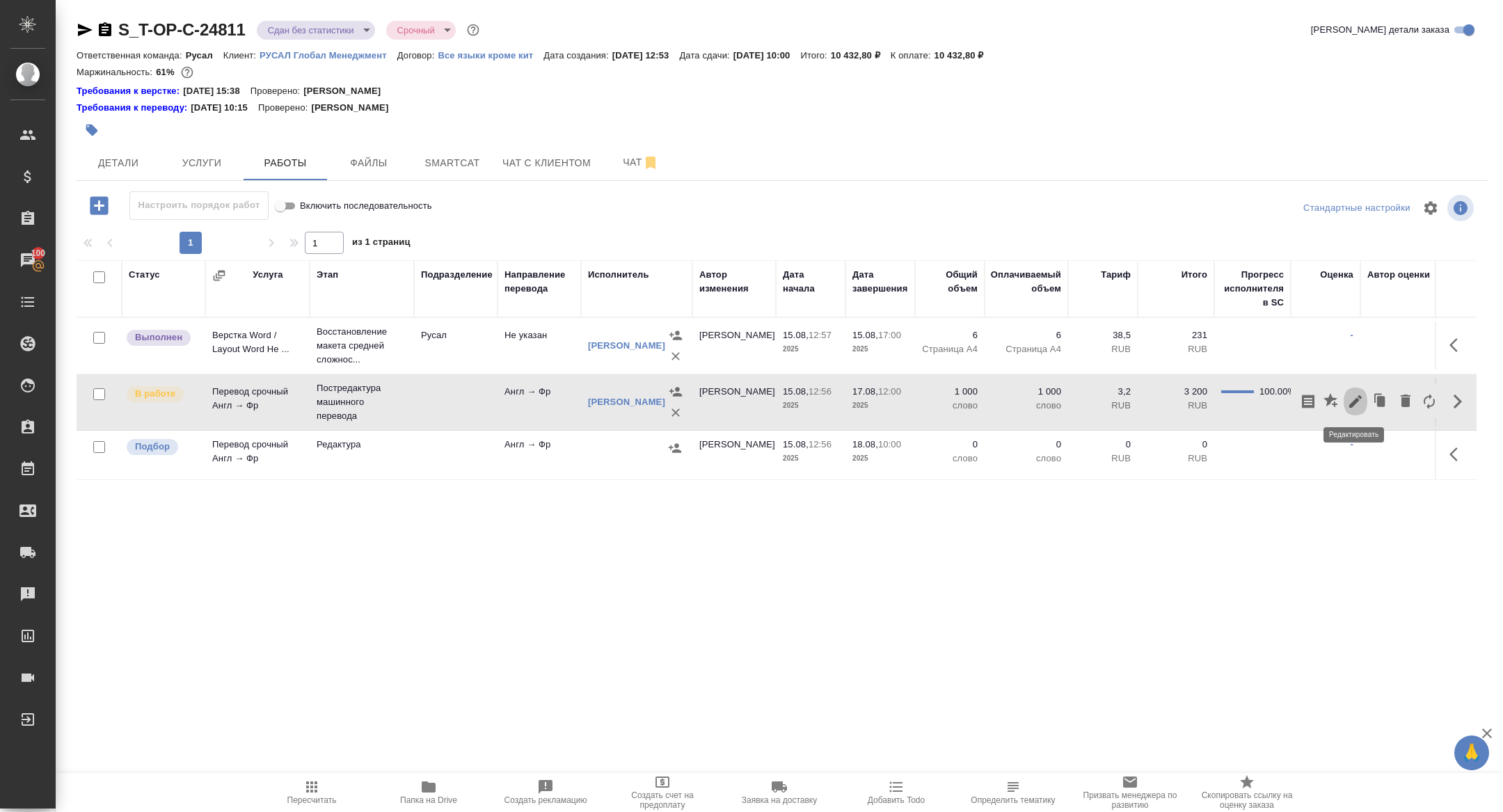
click at [1357, 397] on icon "button" at bounding box center [1355, 401] width 13 height 13
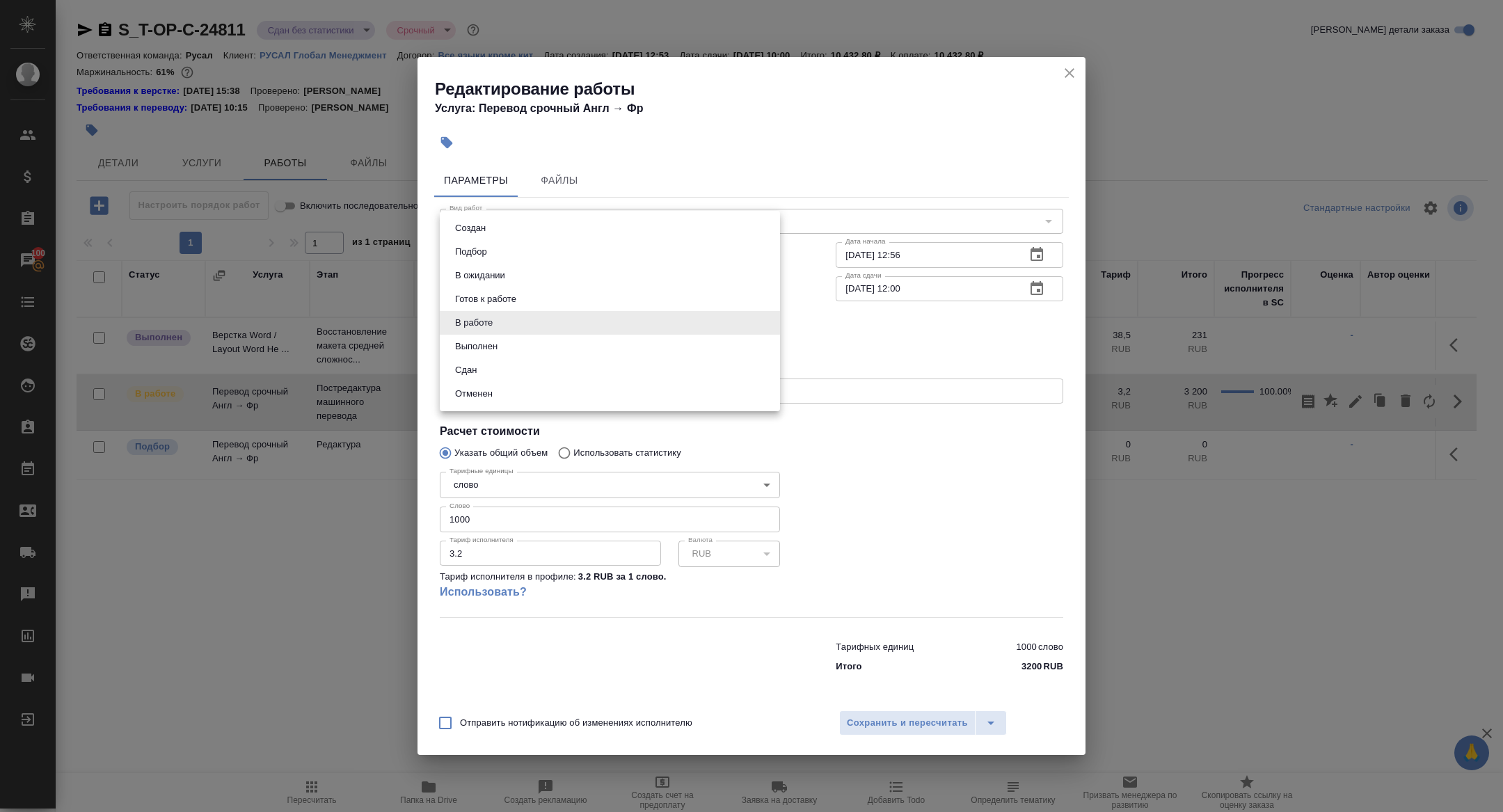
click at [500, 324] on body "🙏 .cls-1 fill:#fff; AWATERA Zhuravleva Alexandra Клиенты Спецификации Заказы 10…" at bounding box center [752, 406] width 1503 height 812
click at [489, 372] on li "Сдан" at bounding box center [609, 370] width 341 height 24
type input "closed"
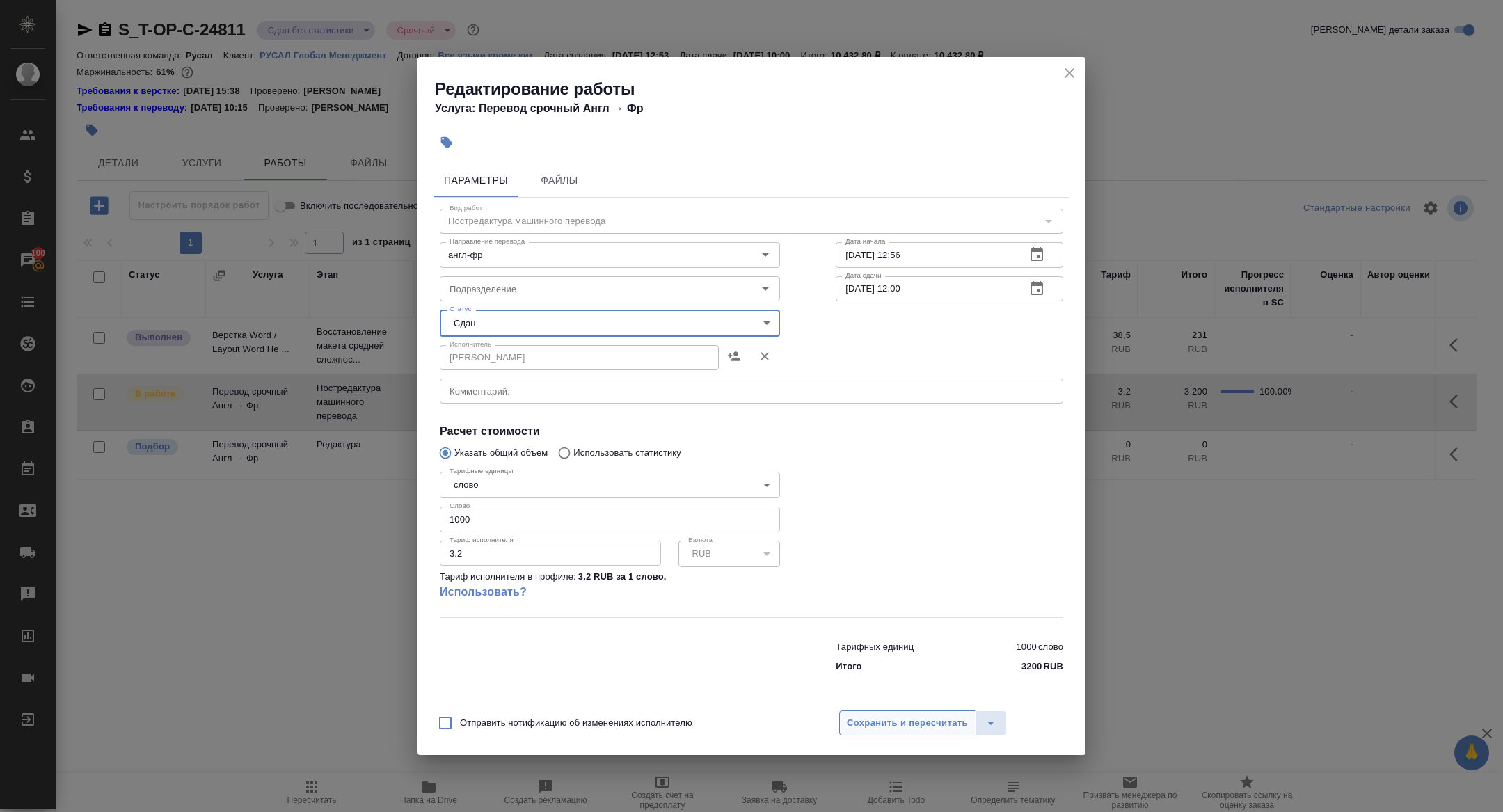
click at [914, 724] on span "Сохранить и пересчитать" at bounding box center [907, 723] width 121 height 16
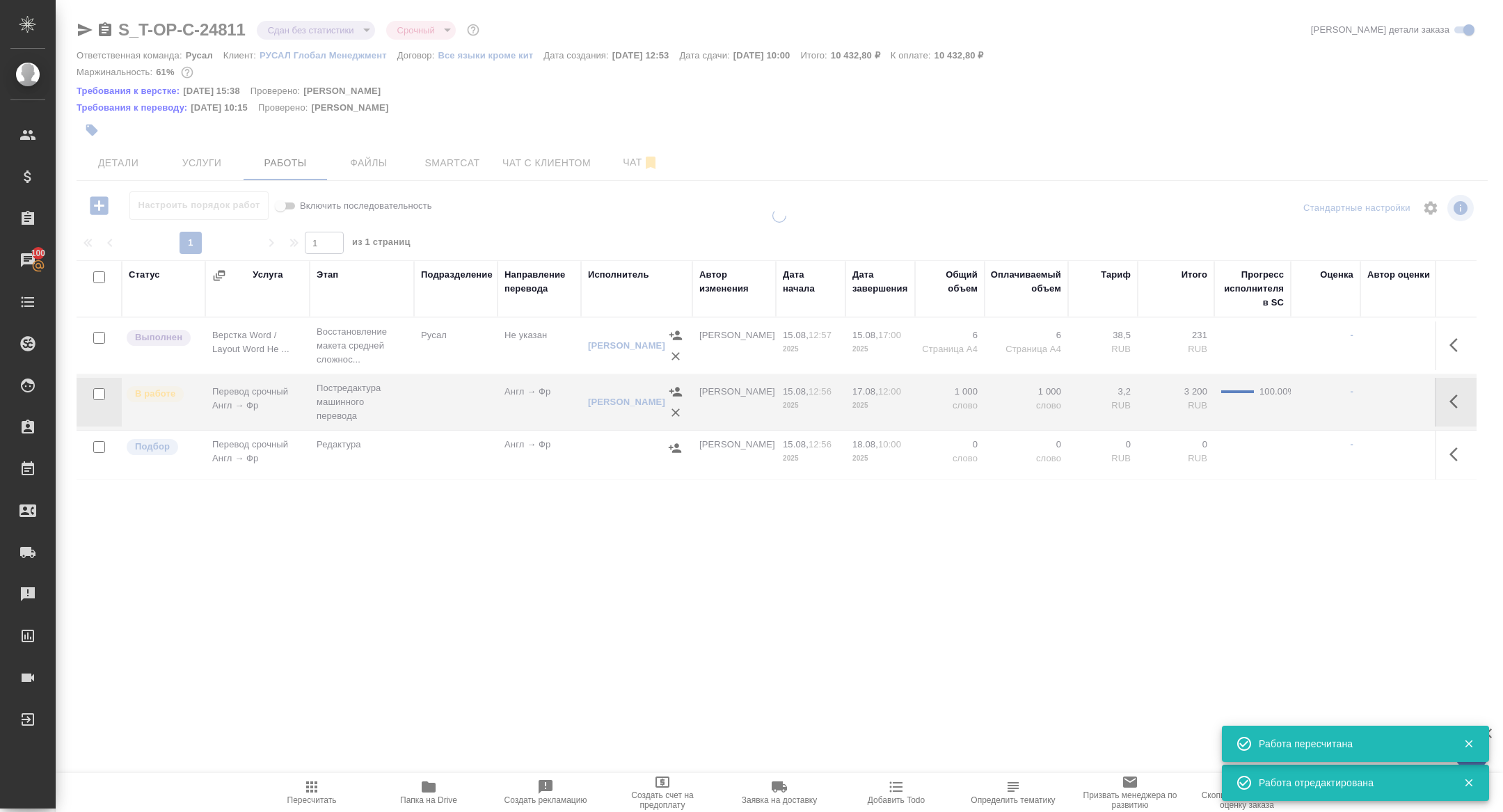
click at [1453, 450] on icon "button" at bounding box center [1453, 454] width 8 height 14
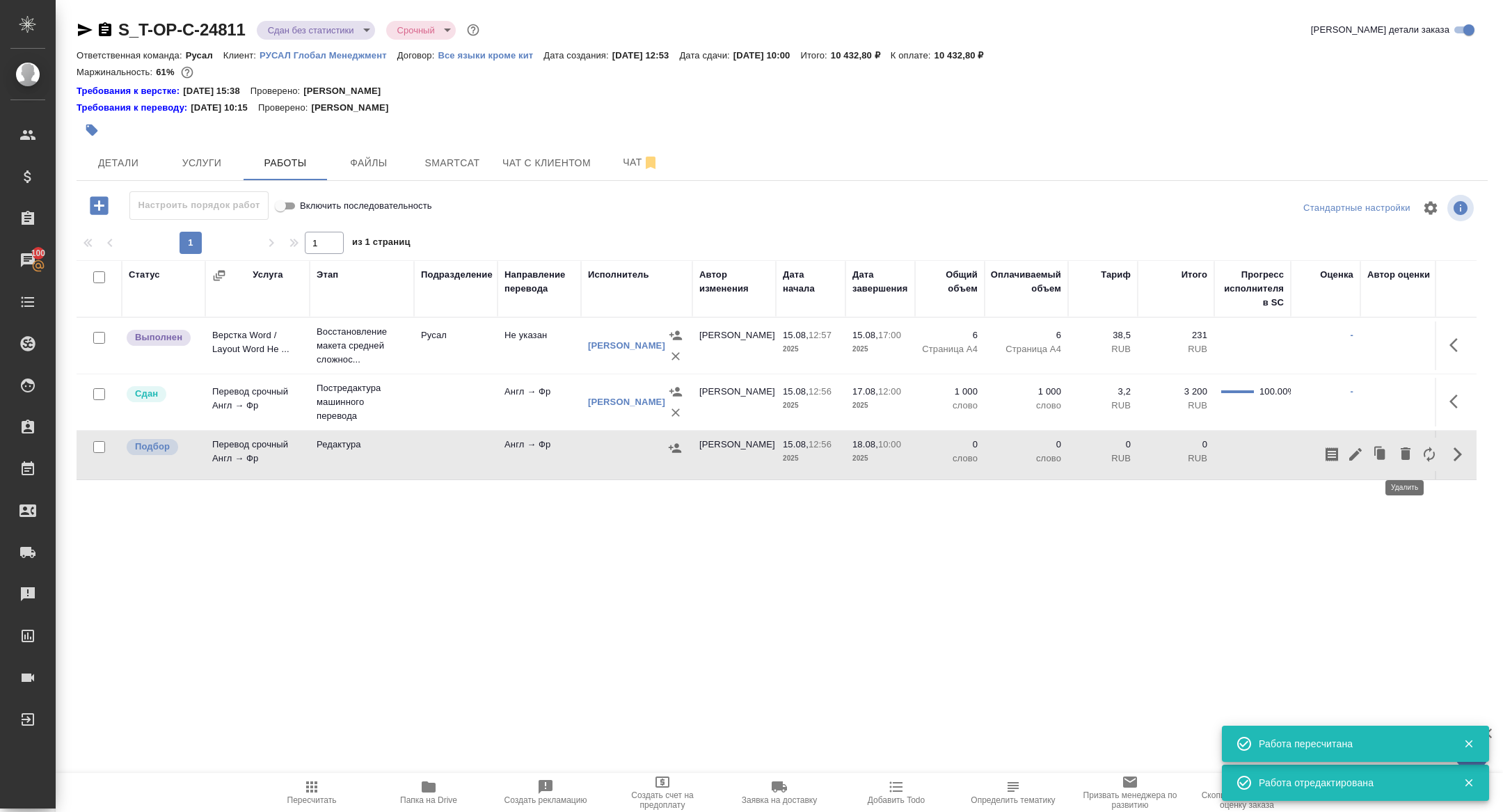
click at [1406, 457] on icon "button" at bounding box center [1405, 454] width 10 height 13
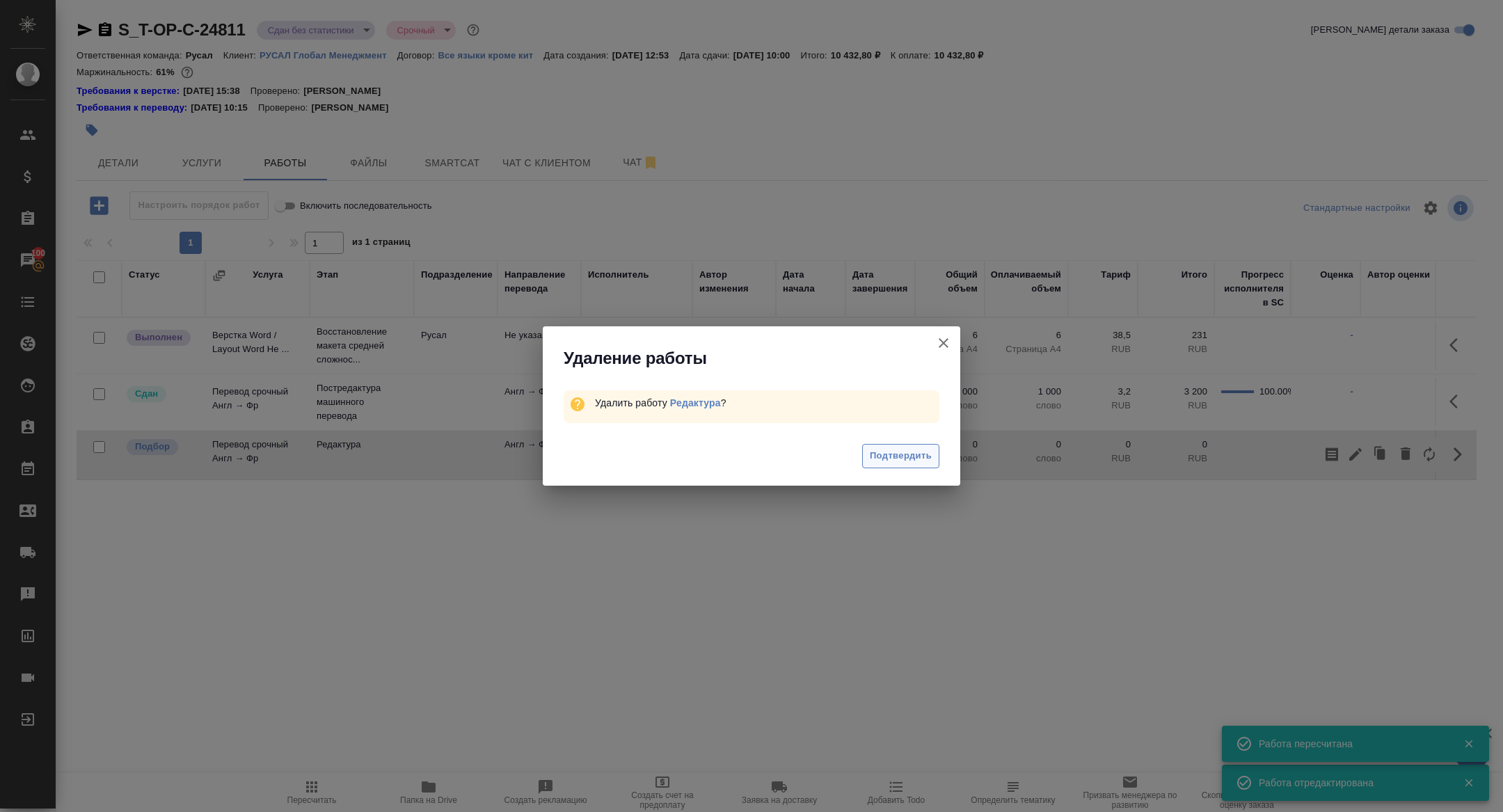
click at [897, 452] on span "Подтвердить" at bounding box center [900, 456] width 62 height 16
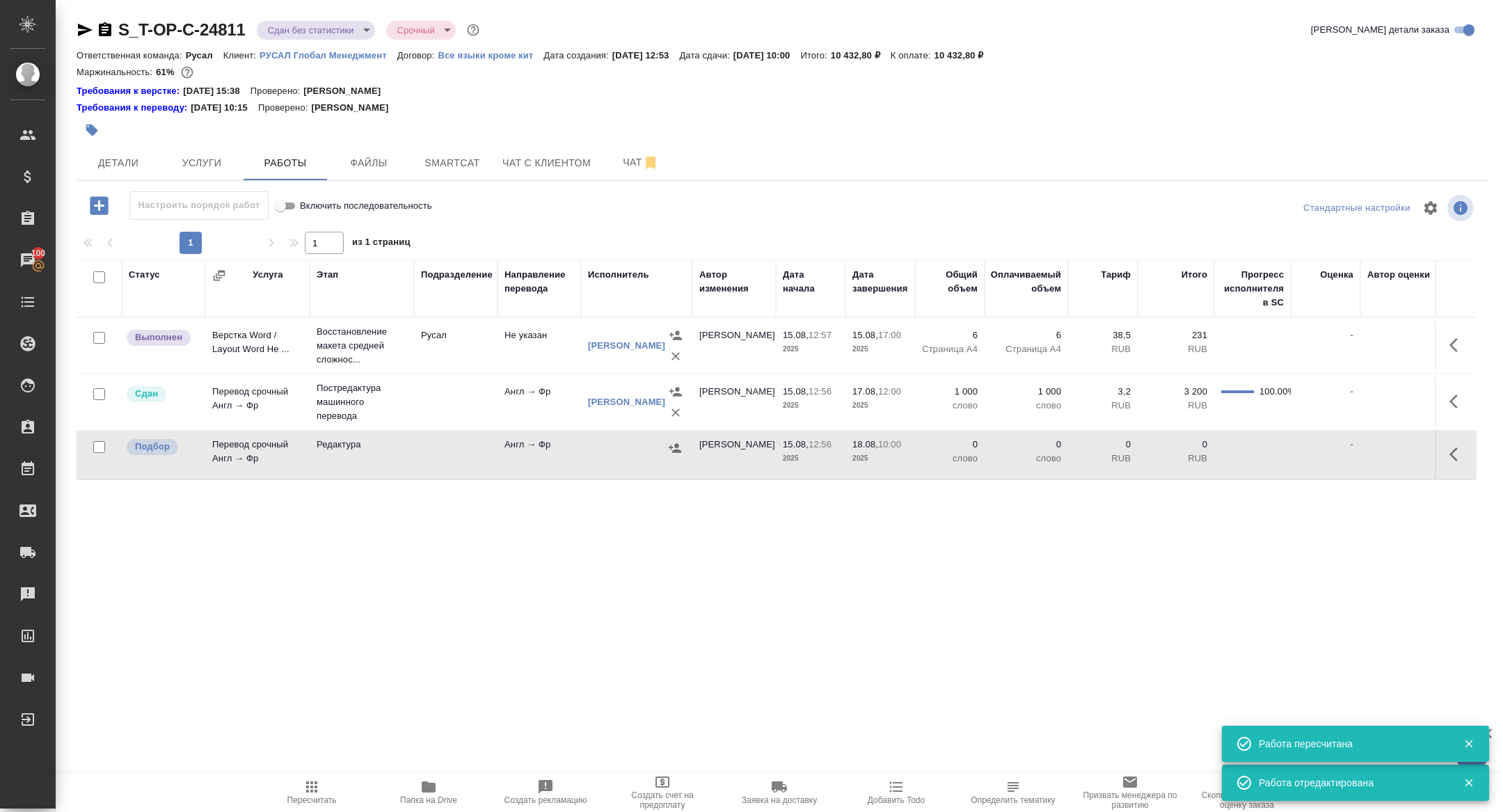
click at [1456, 341] on icon "button" at bounding box center [1457, 345] width 16 height 16
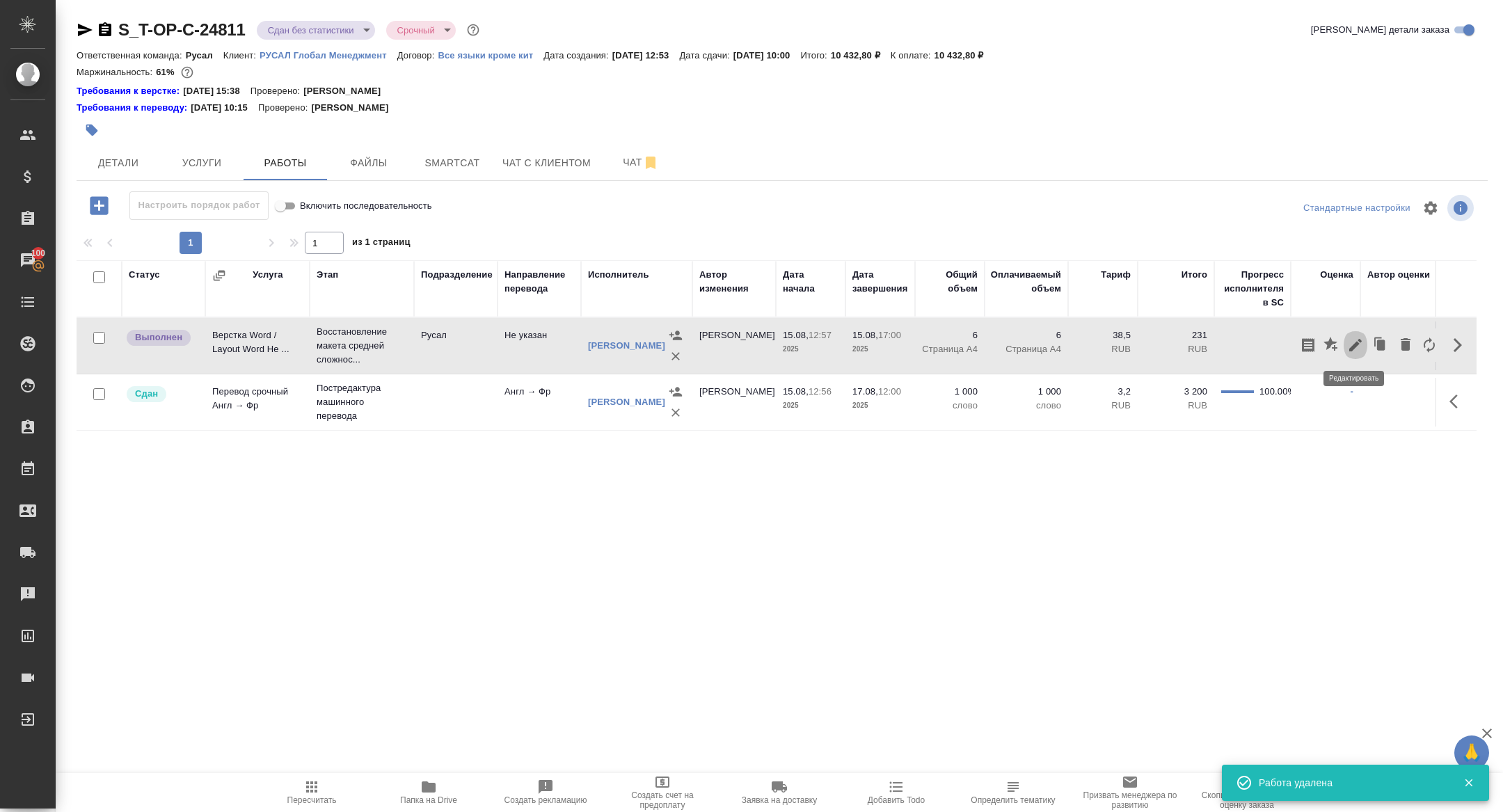
click at [1347, 344] on icon "button" at bounding box center [1356, 345] width 16 height 16
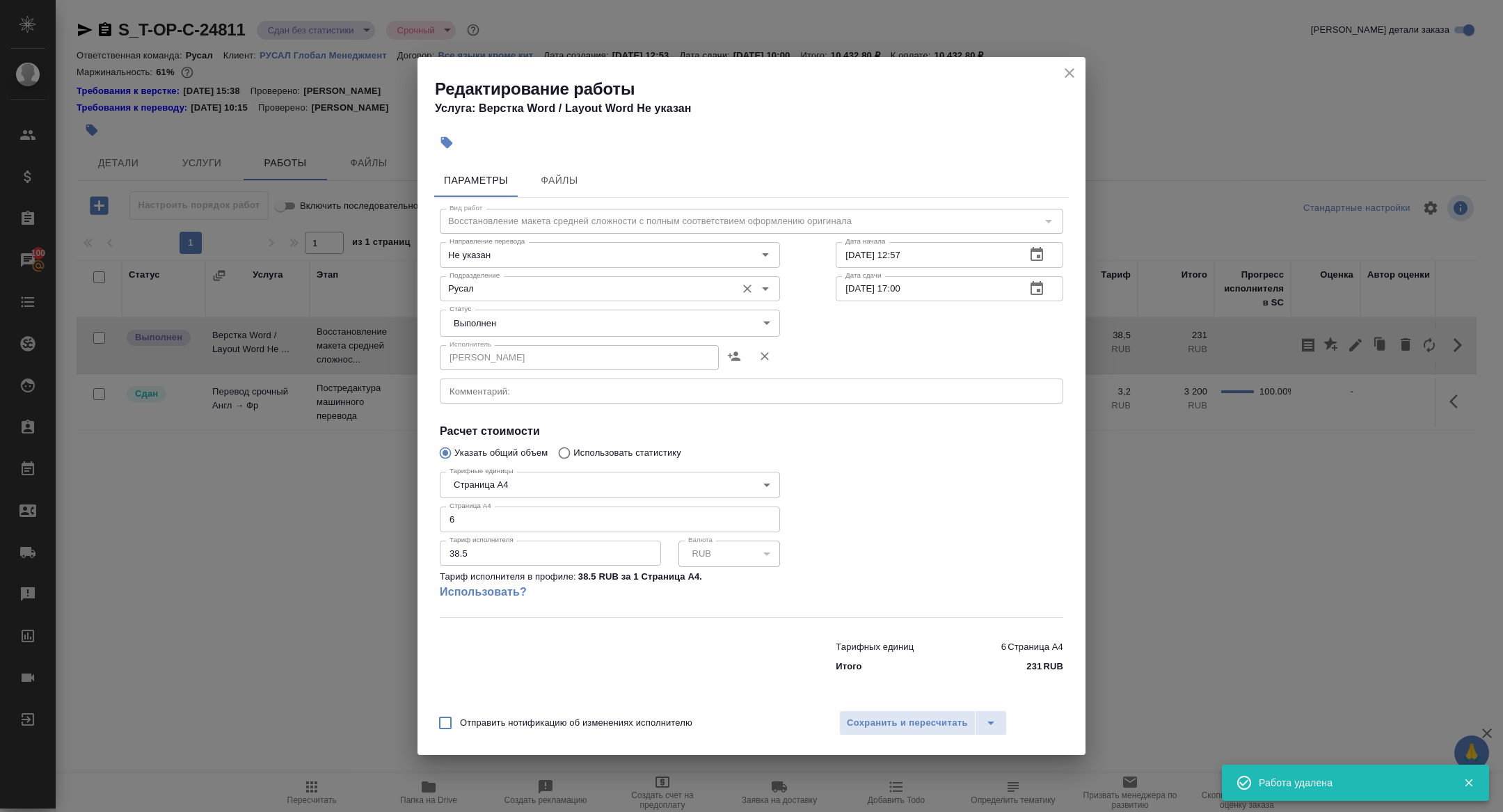
click at [475, 276] on div "Русал Подразделение" at bounding box center [609, 288] width 341 height 25
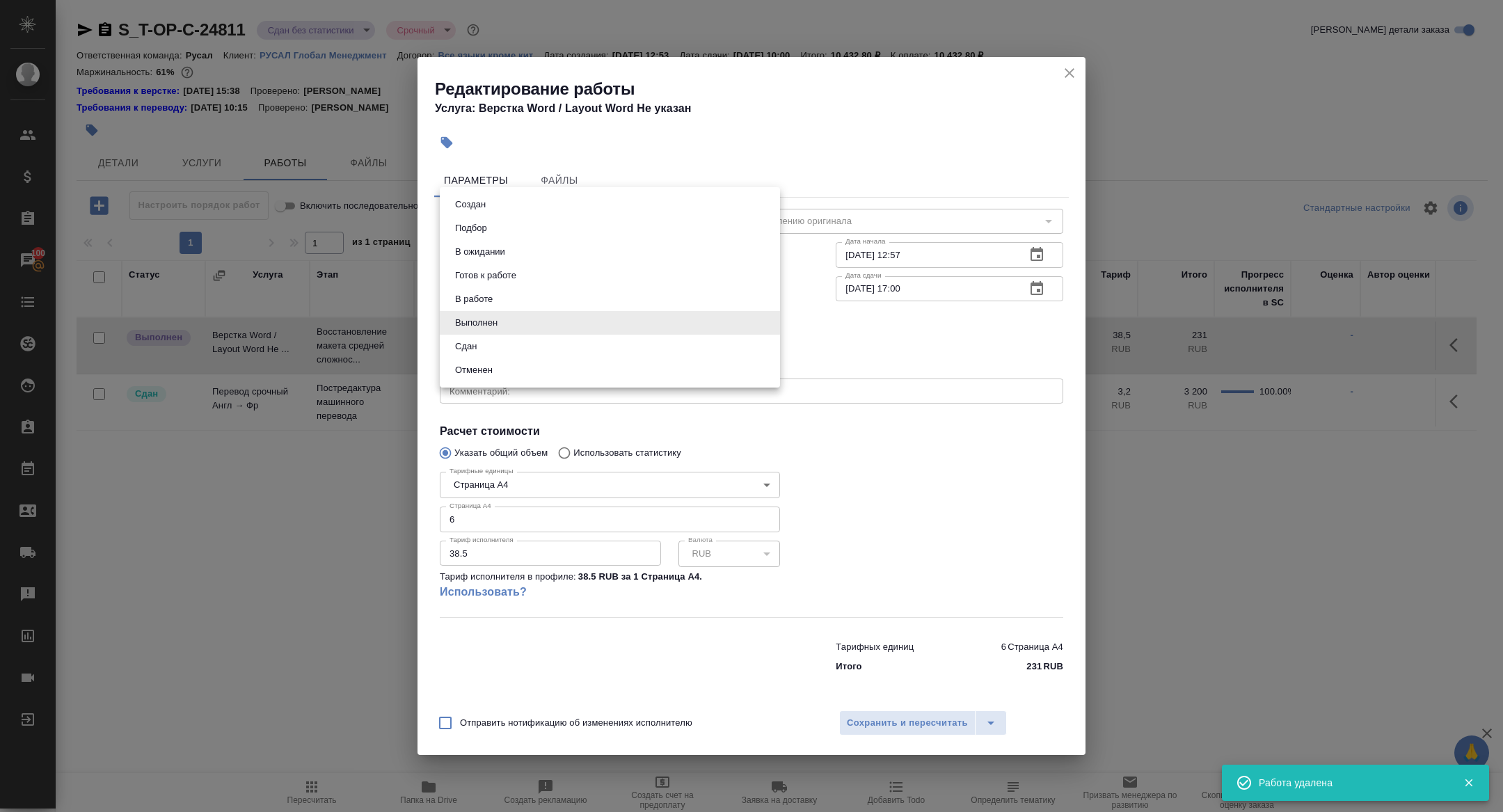
click at [477, 329] on body "🙏 .cls-1 fill:#fff; AWATERA Zhuravleva Alexandra Клиенты Спецификации Заказы 10…" at bounding box center [752, 406] width 1503 height 812
click at [470, 349] on button "Сдан" at bounding box center [466, 347] width 30 height 15
type input "closed"
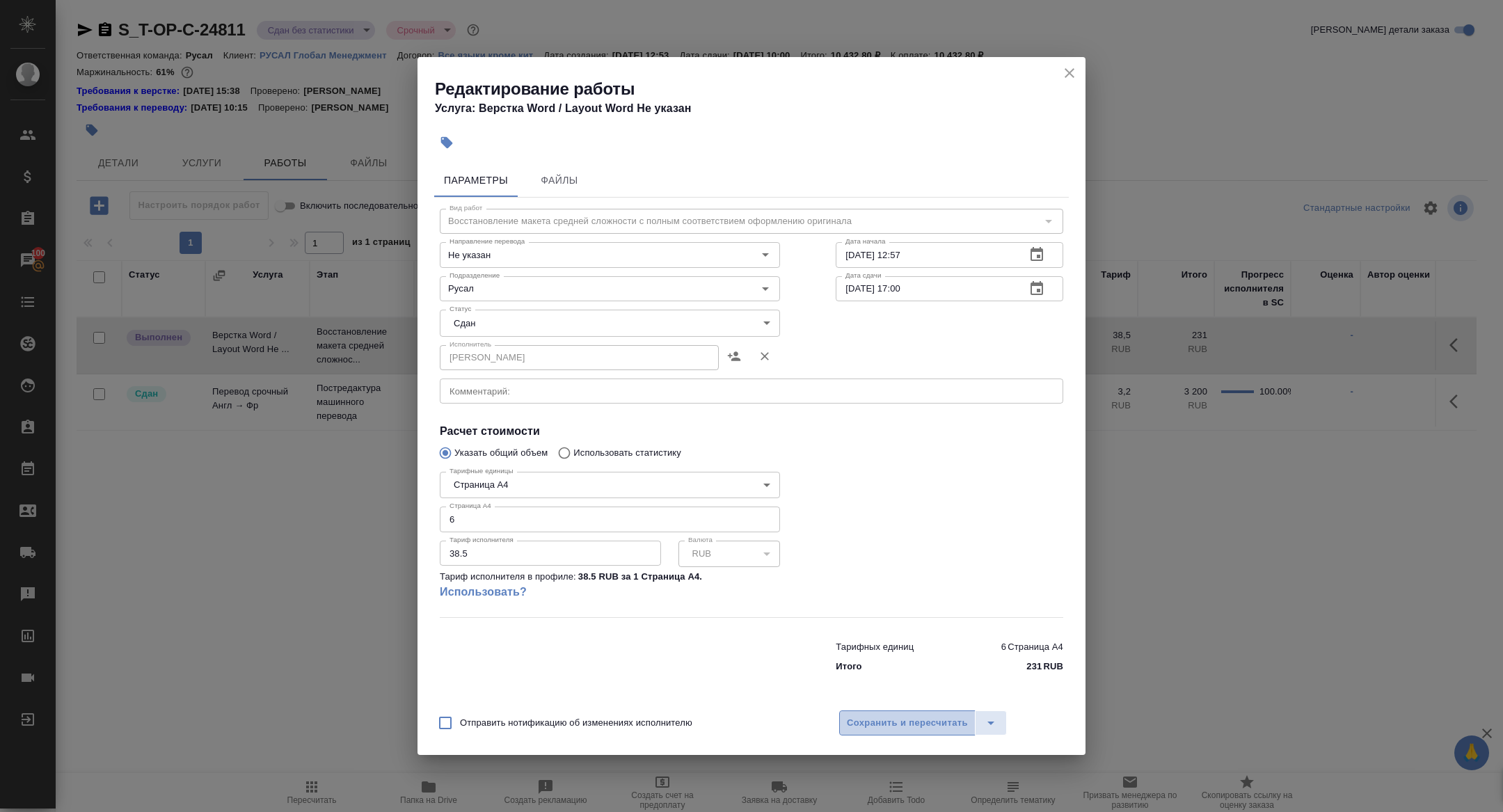
click at [912, 730] on button "Сохранить и пересчитать" at bounding box center [907, 722] width 136 height 25
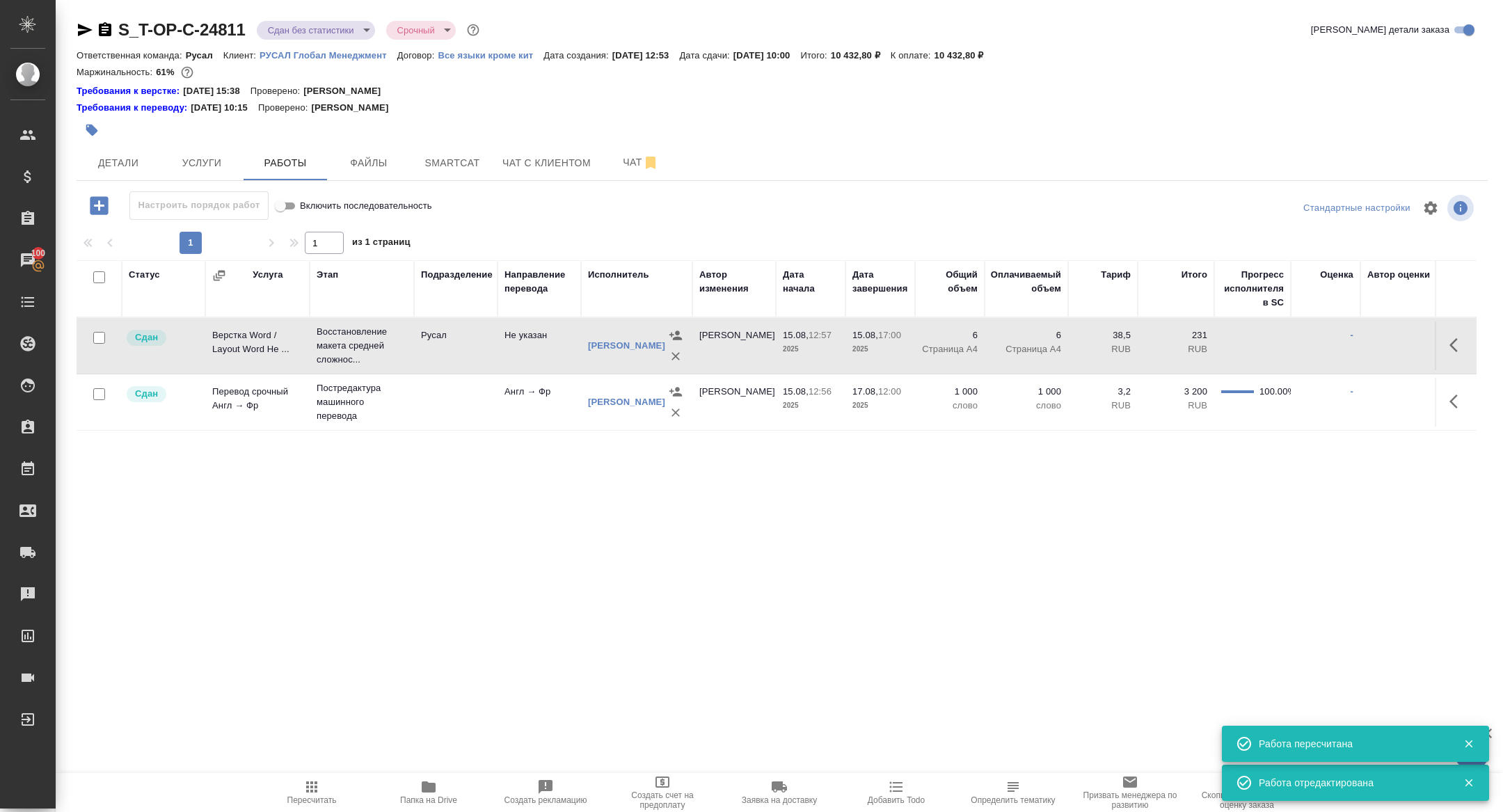
click at [295, 32] on body "🙏 .cls-1 fill:#fff; AWATERA Zhuravleva Alexandra Клиенты Спецификации Заказы 10…" at bounding box center [752, 406] width 1503 height 812
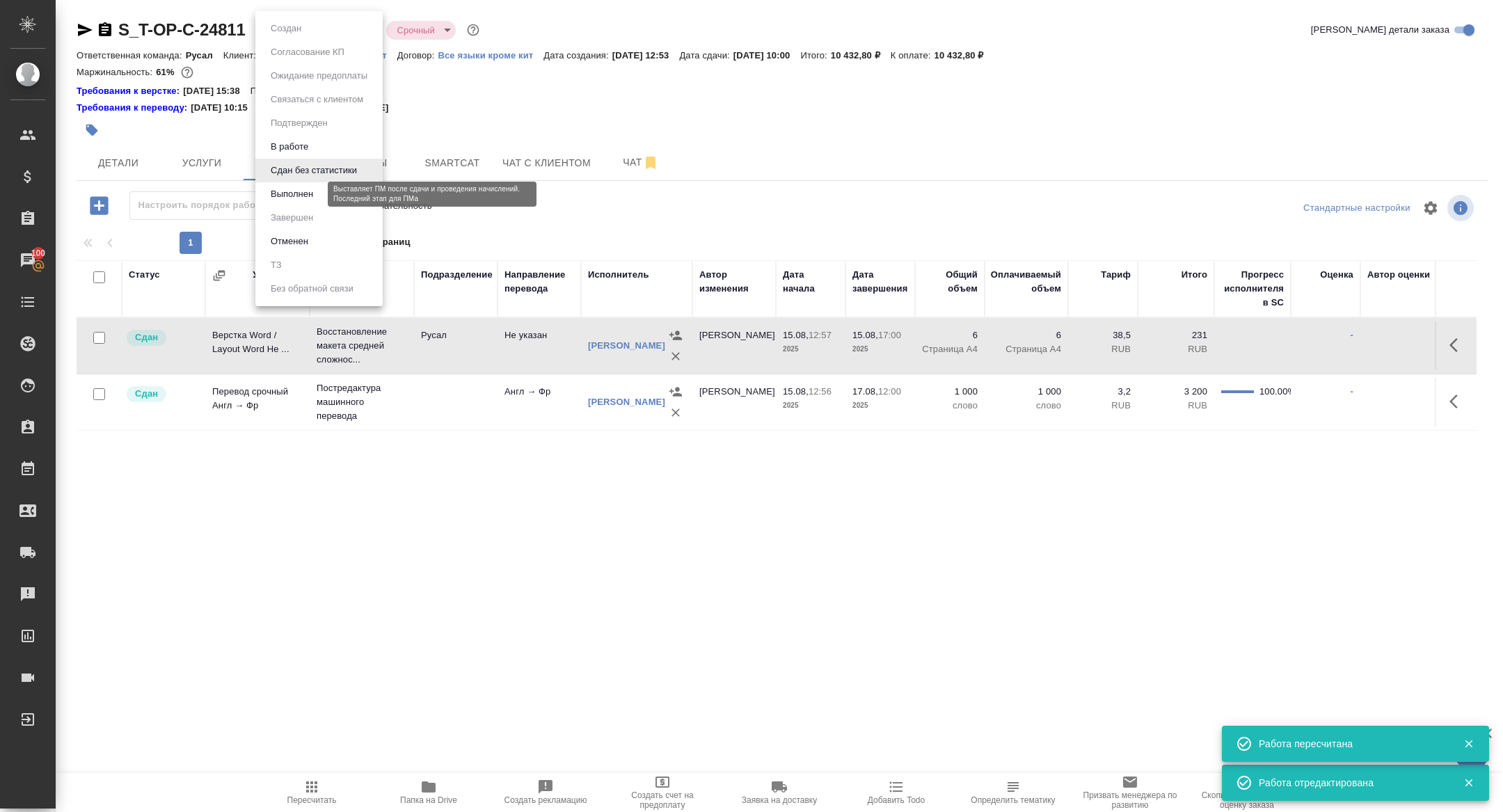
click at [277, 199] on button "Выполнен" at bounding box center [292, 194] width 51 height 15
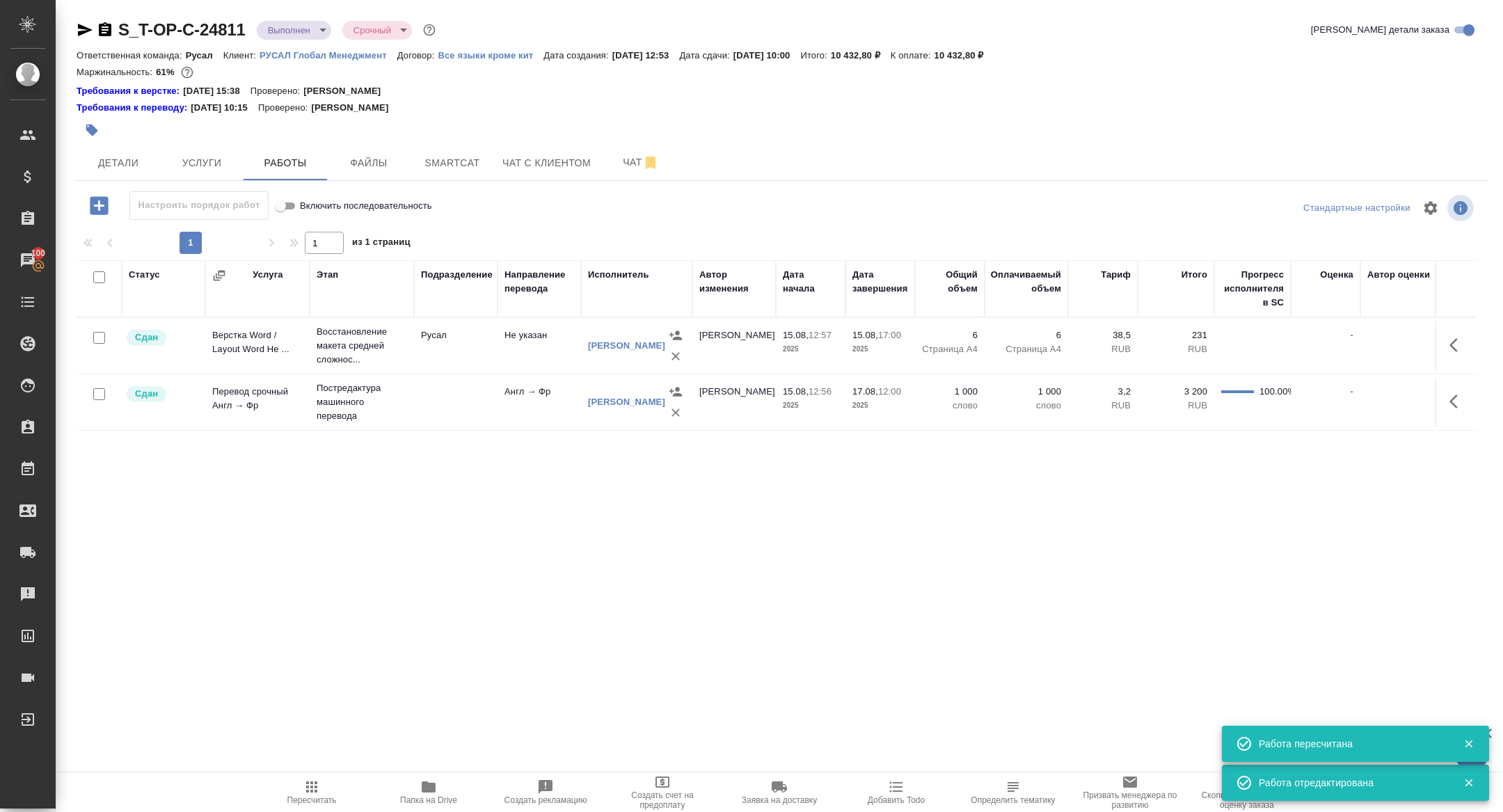
click at [195, 171] on button "Услуги" at bounding box center [202, 162] width 84 height 34
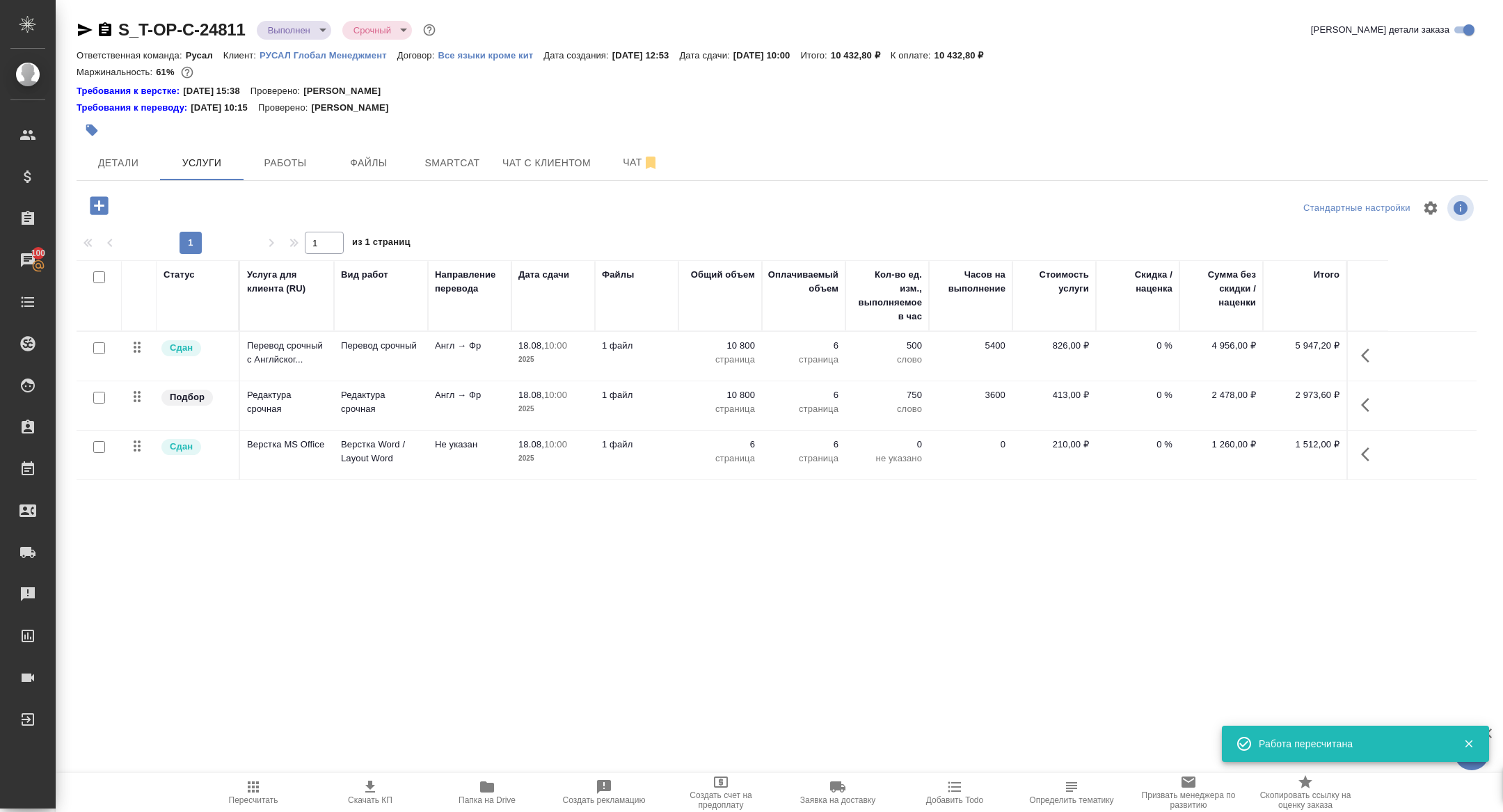
click at [1367, 351] on icon "button" at bounding box center [1369, 355] width 16 height 16
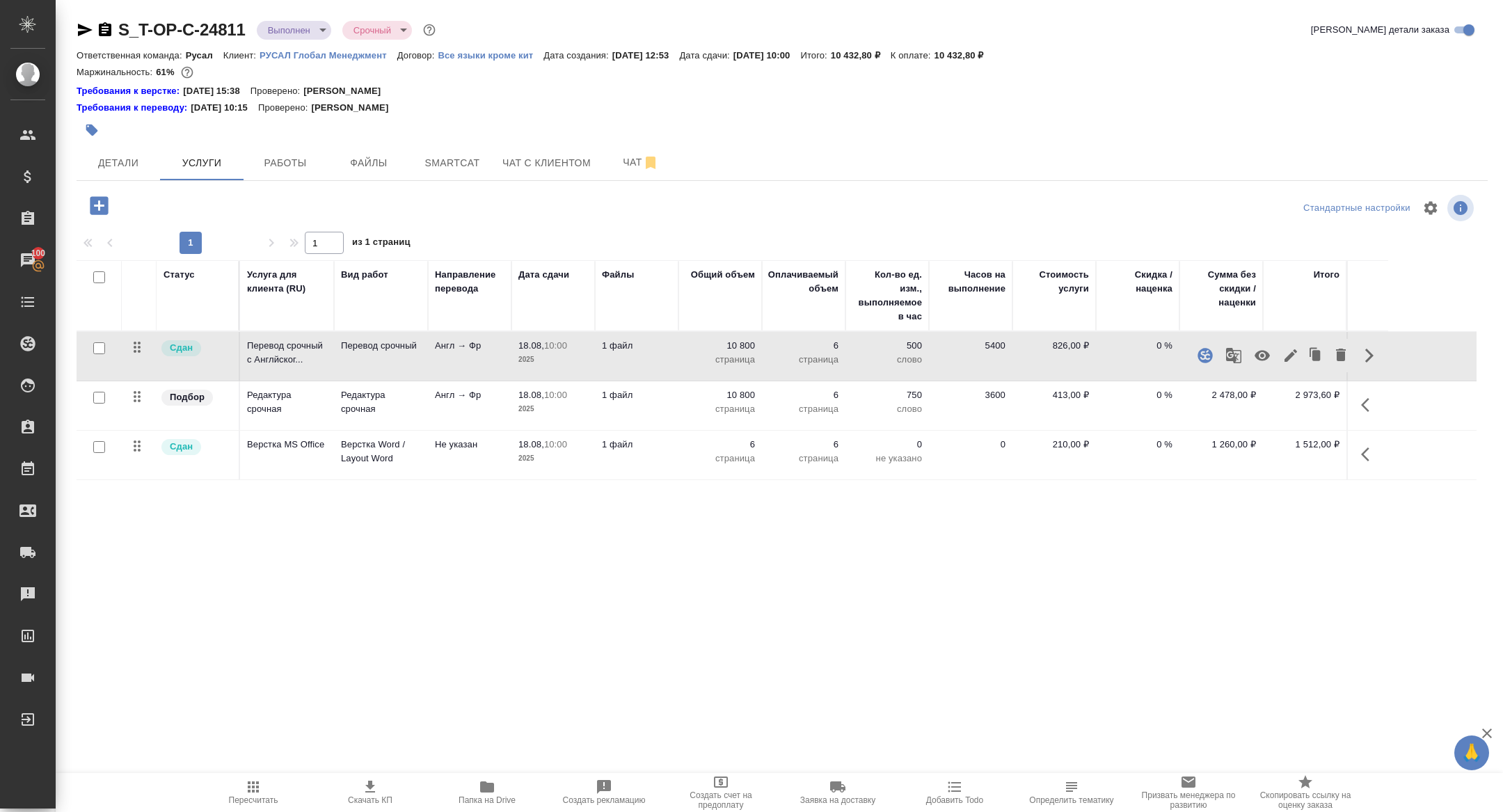
click at [1288, 355] on icon "button" at bounding box center [1290, 355] width 13 height 13
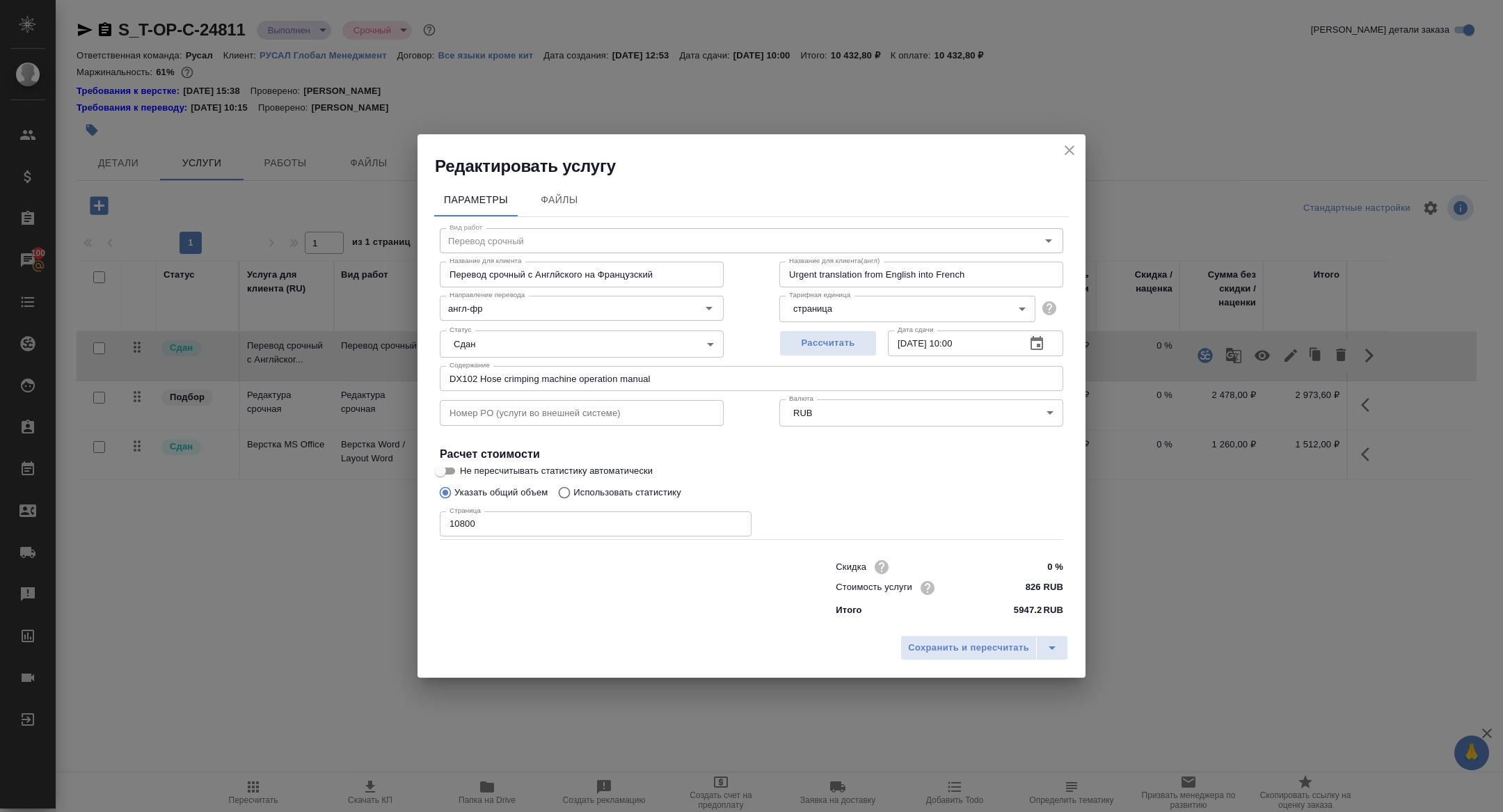
click at [459, 524] on input "10800" at bounding box center [595, 523] width 311 height 25
type input "15800"
click at [1016, 656] on button "Сохранить и пересчитать" at bounding box center [969, 647] width 136 height 25
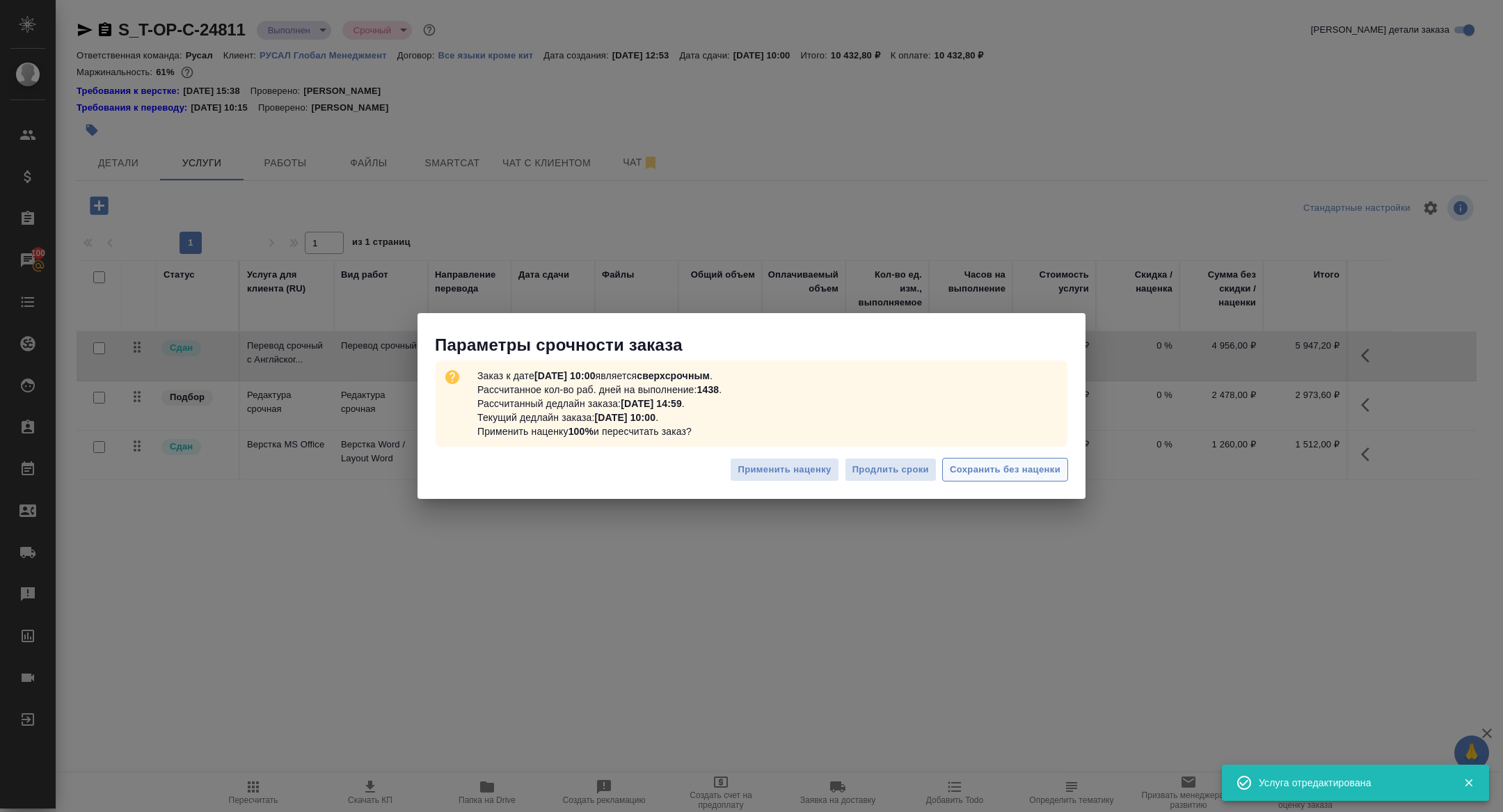
click at [996, 459] on button "Сохранить без наценки" at bounding box center [1005, 470] width 126 height 25
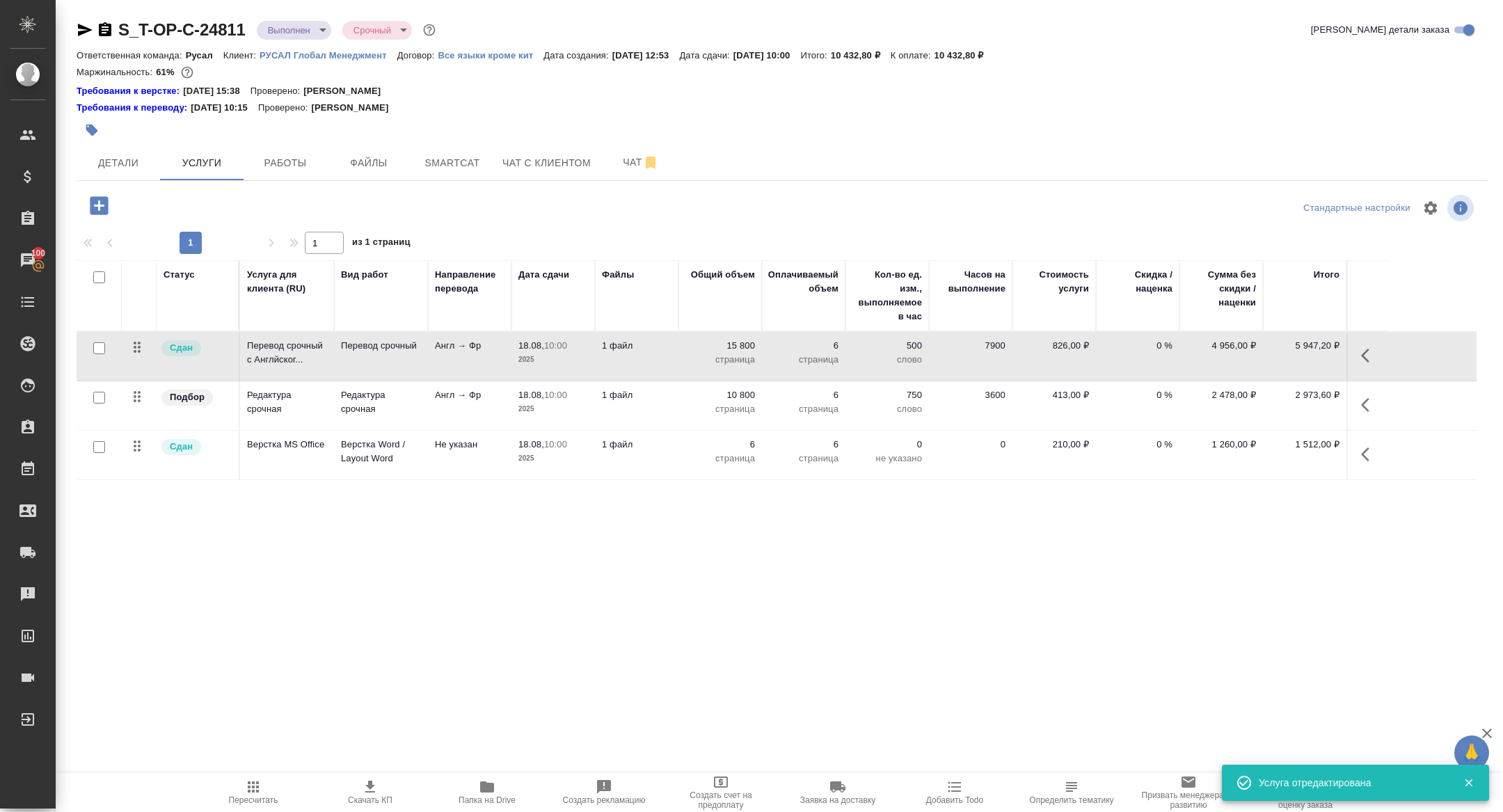
click at [1368, 400] on icon "button" at bounding box center [1369, 405] width 16 height 16
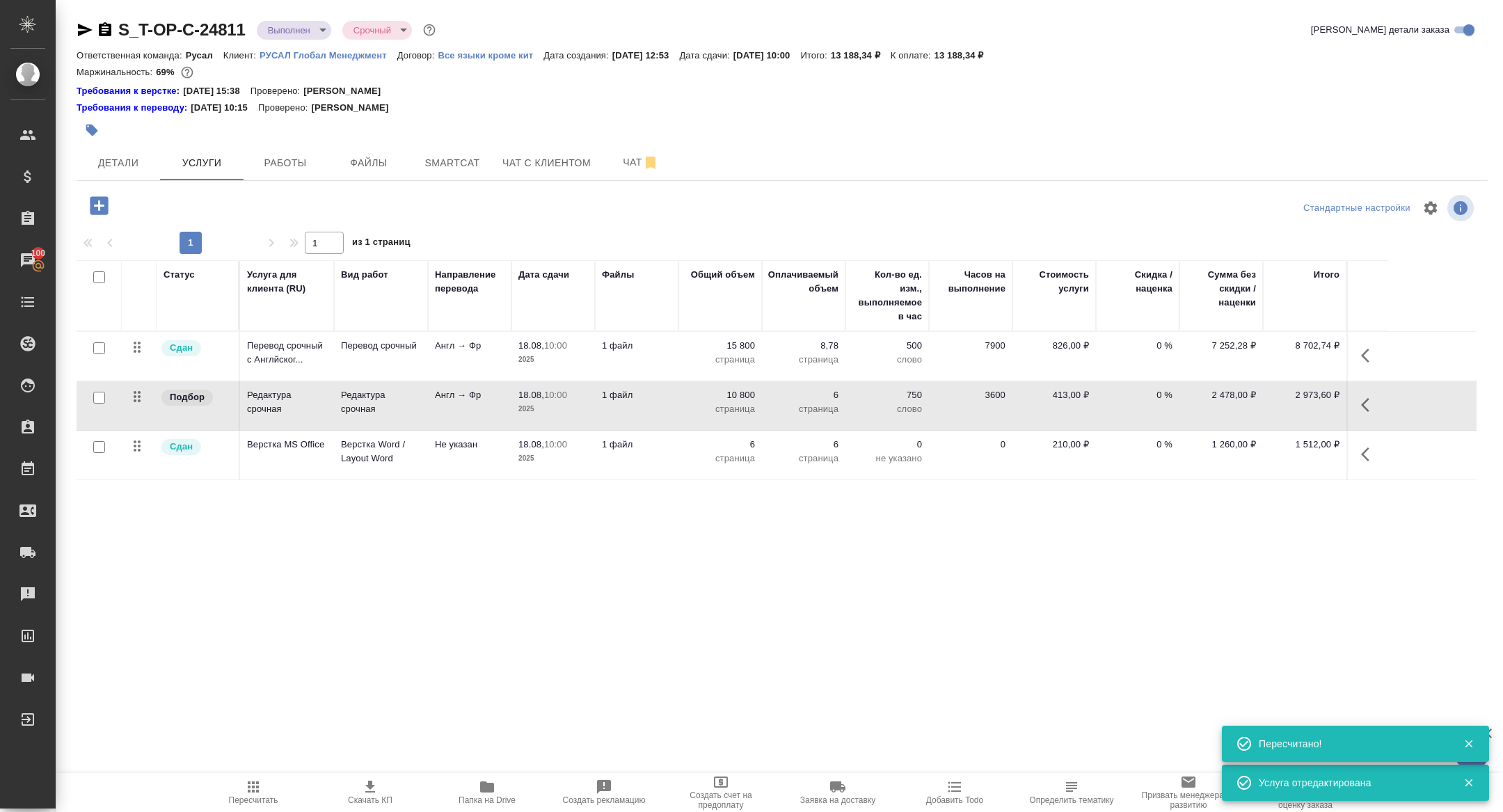
click at [1295, 380] on td "2 973,60 ₽" at bounding box center [1305, 355] width 84 height 49
click at [1359, 400] on button "button" at bounding box center [1369, 405] width 34 height 34
click at [1292, 404] on icon "button" at bounding box center [1290, 405] width 16 height 16
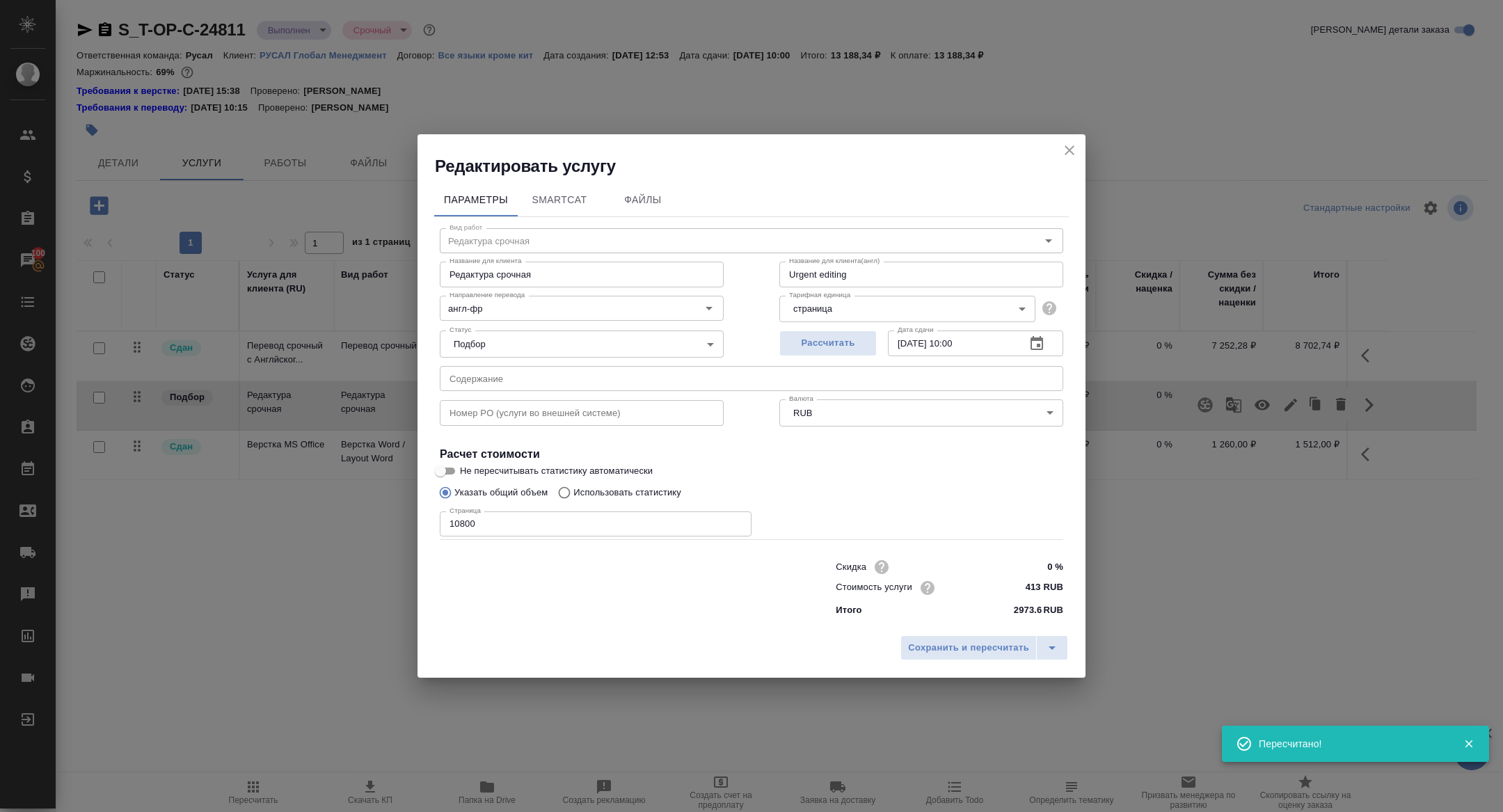
click at [460, 525] on input "10800" at bounding box center [595, 523] width 311 height 25
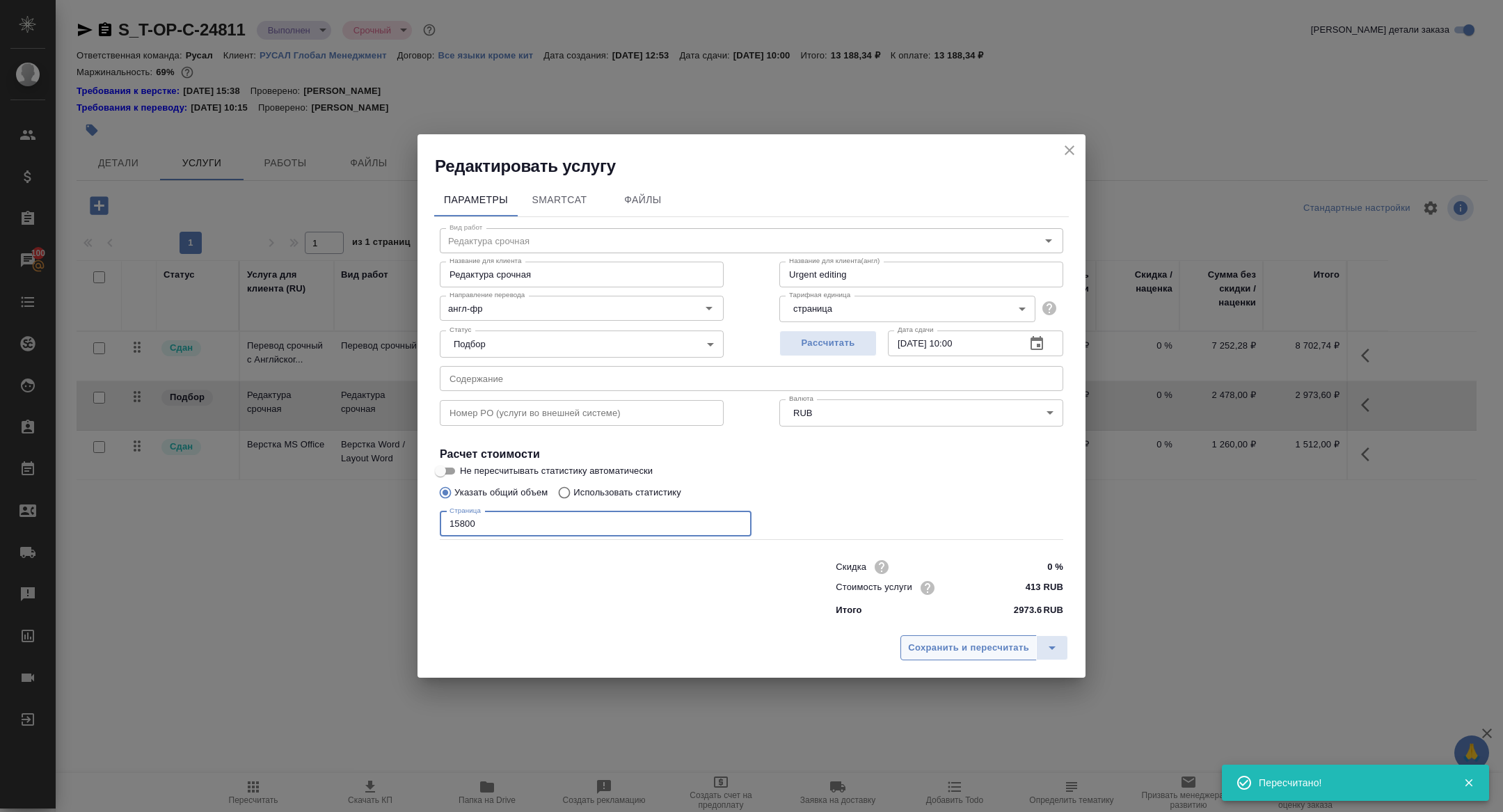
type input "15800"
click at [936, 641] on span "Сохранить и пересчитать" at bounding box center [969, 647] width 121 height 16
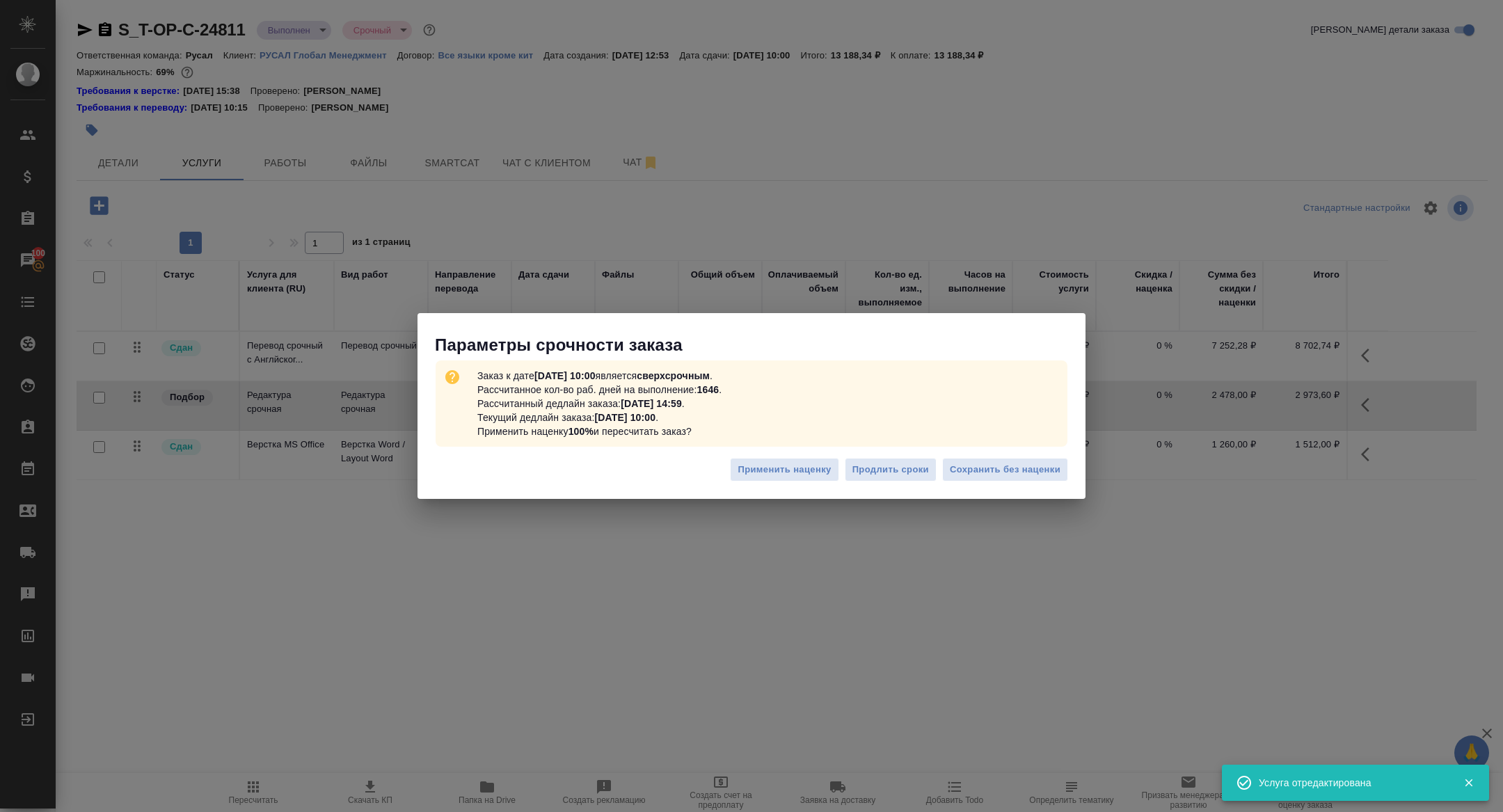
click at [978, 486] on div "Применить наценку Продлить сроки Сохранить без наценки" at bounding box center [752, 474] width 668 height 49
click at [973, 480] on button "Сохранить без наценки" at bounding box center [1005, 470] width 126 height 25
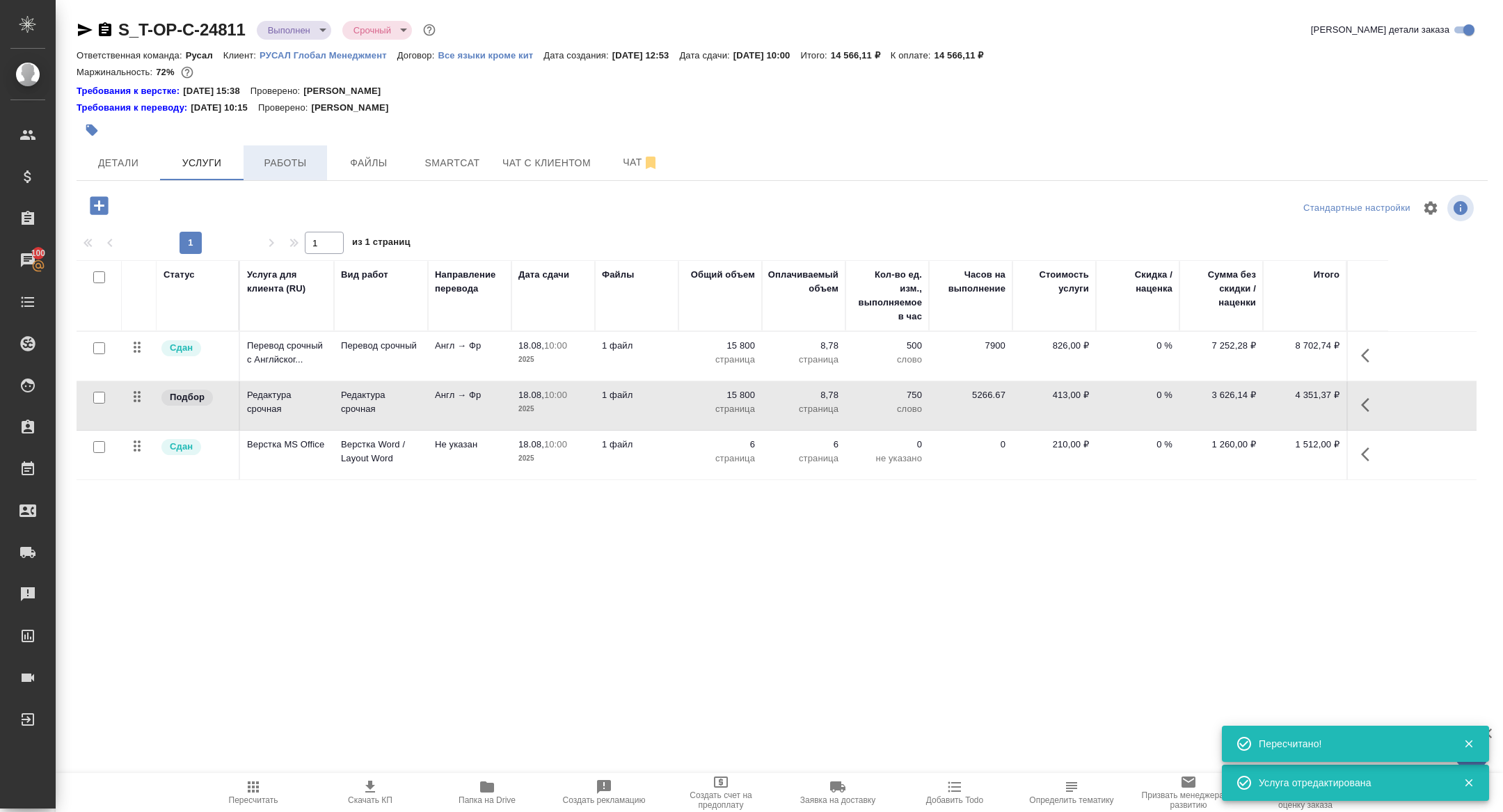
click at [286, 159] on span "Работы" at bounding box center [284, 162] width 67 height 17
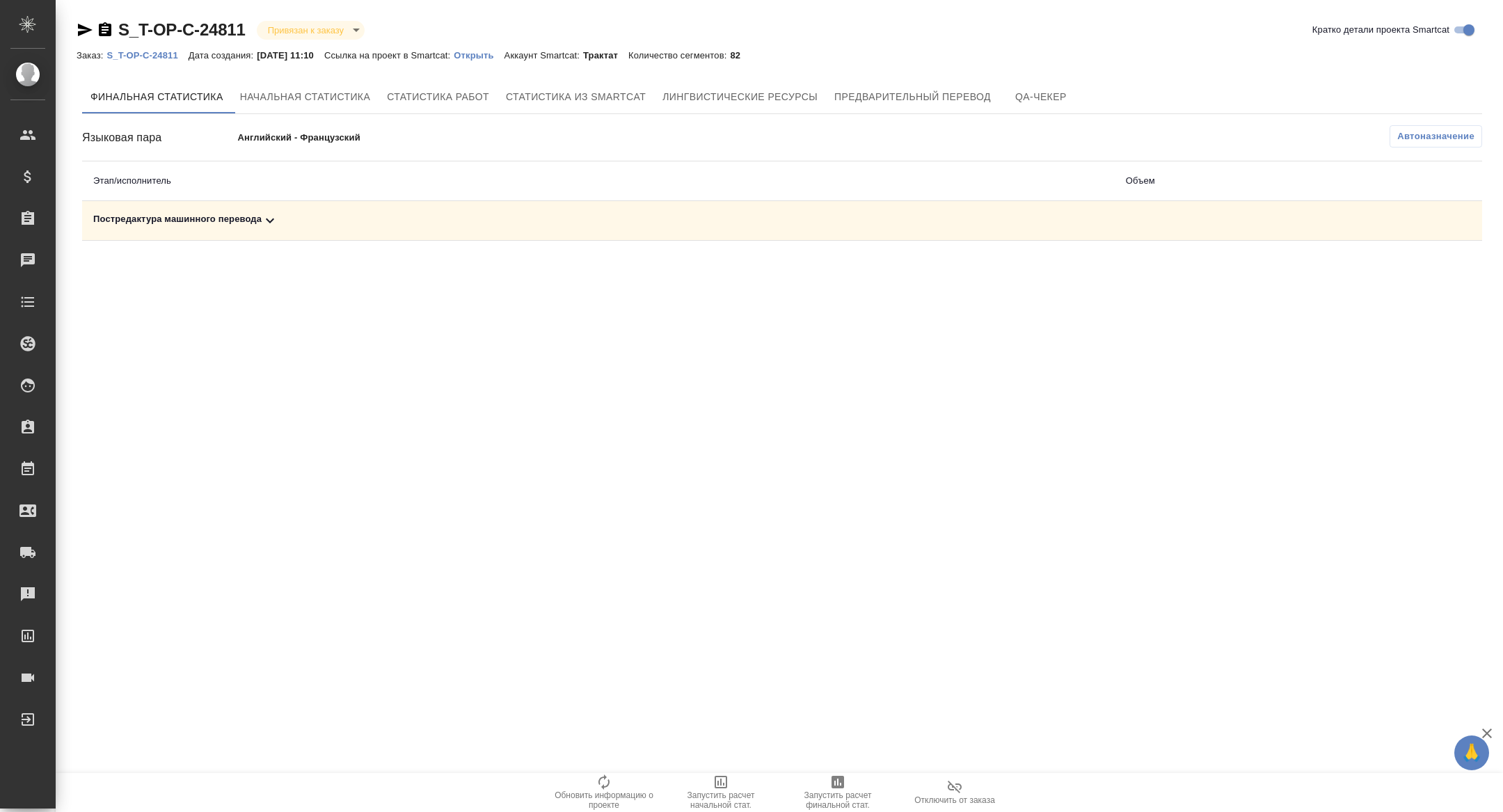
click at [267, 225] on icon at bounding box center [269, 220] width 16 height 16
click at [796, 802] on span "Запустить расчет финальной стат." at bounding box center [838, 800] width 100 height 19
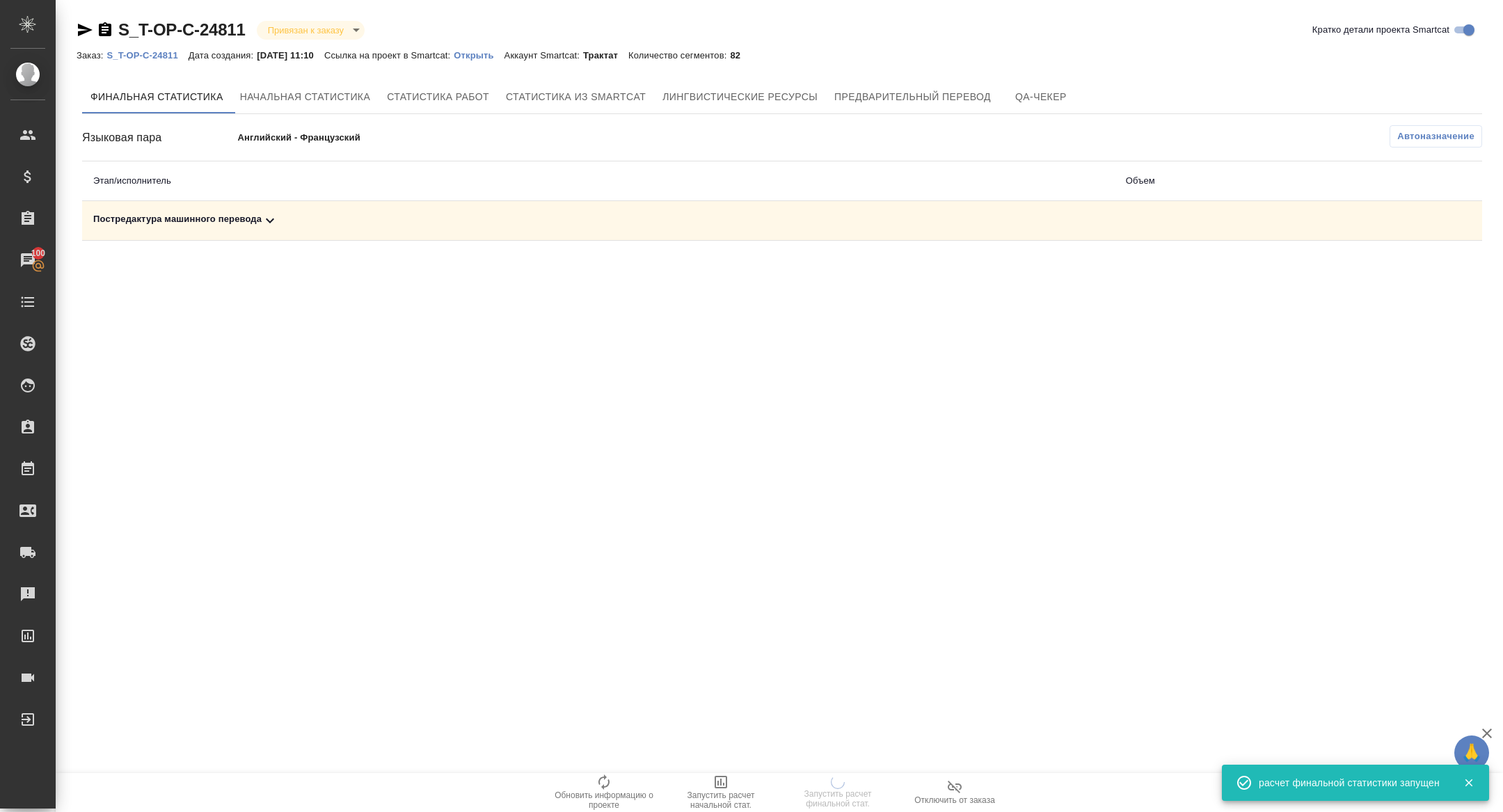
click at [496, 52] on p "Открыть" at bounding box center [478, 55] width 50 height 10
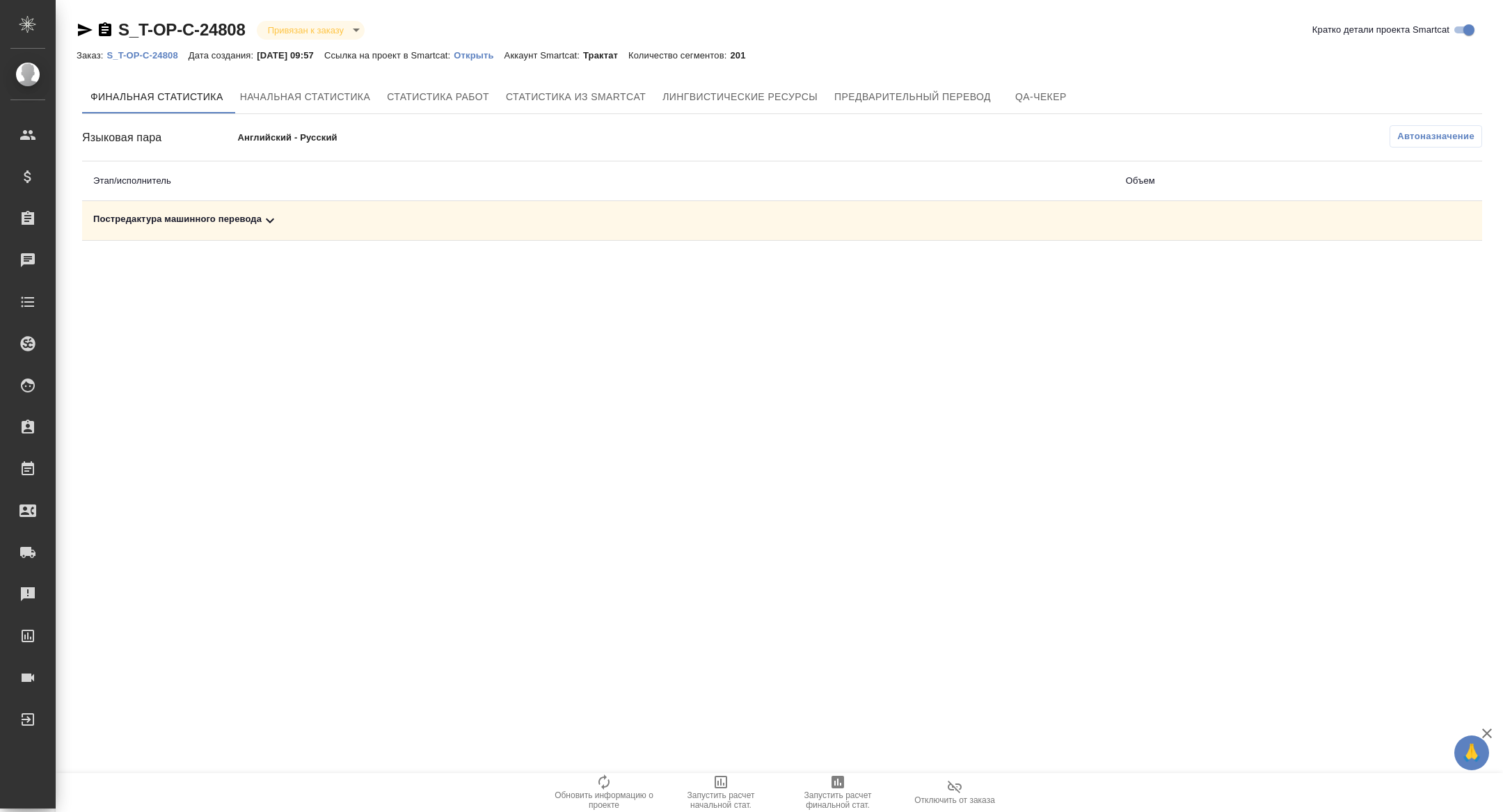
click at [276, 222] on icon at bounding box center [269, 220] width 16 height 16
click at [1421, 269] on icon "button" at bounding box center [1421, 269] width 14 height 13
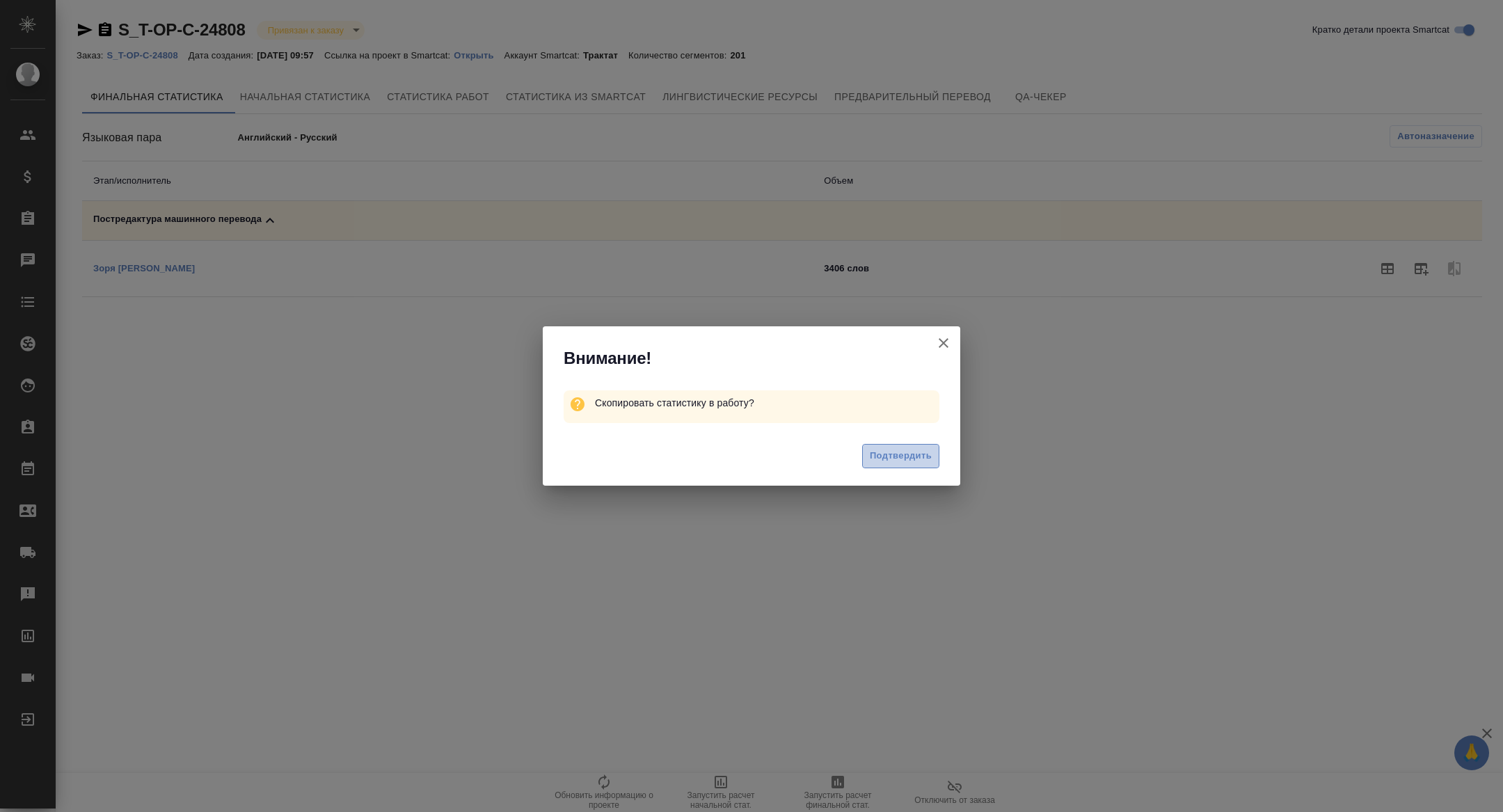
click at [877, 463] on button "Подтвердить" at bounding box center [900, 456] width 77 height 25
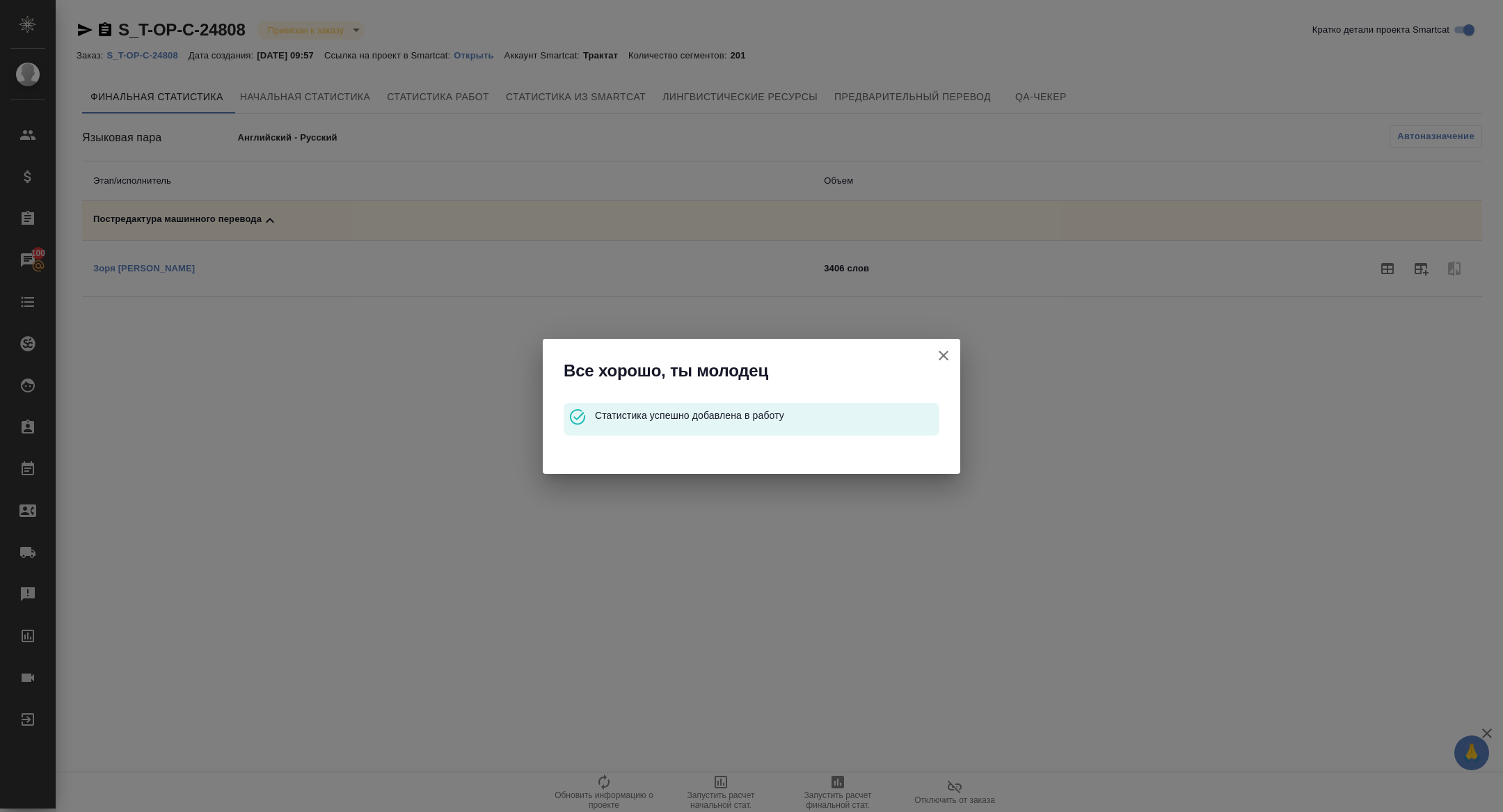
click at [945, 362] on icon "button" at bounding box center [943, 355] width 16 height 16
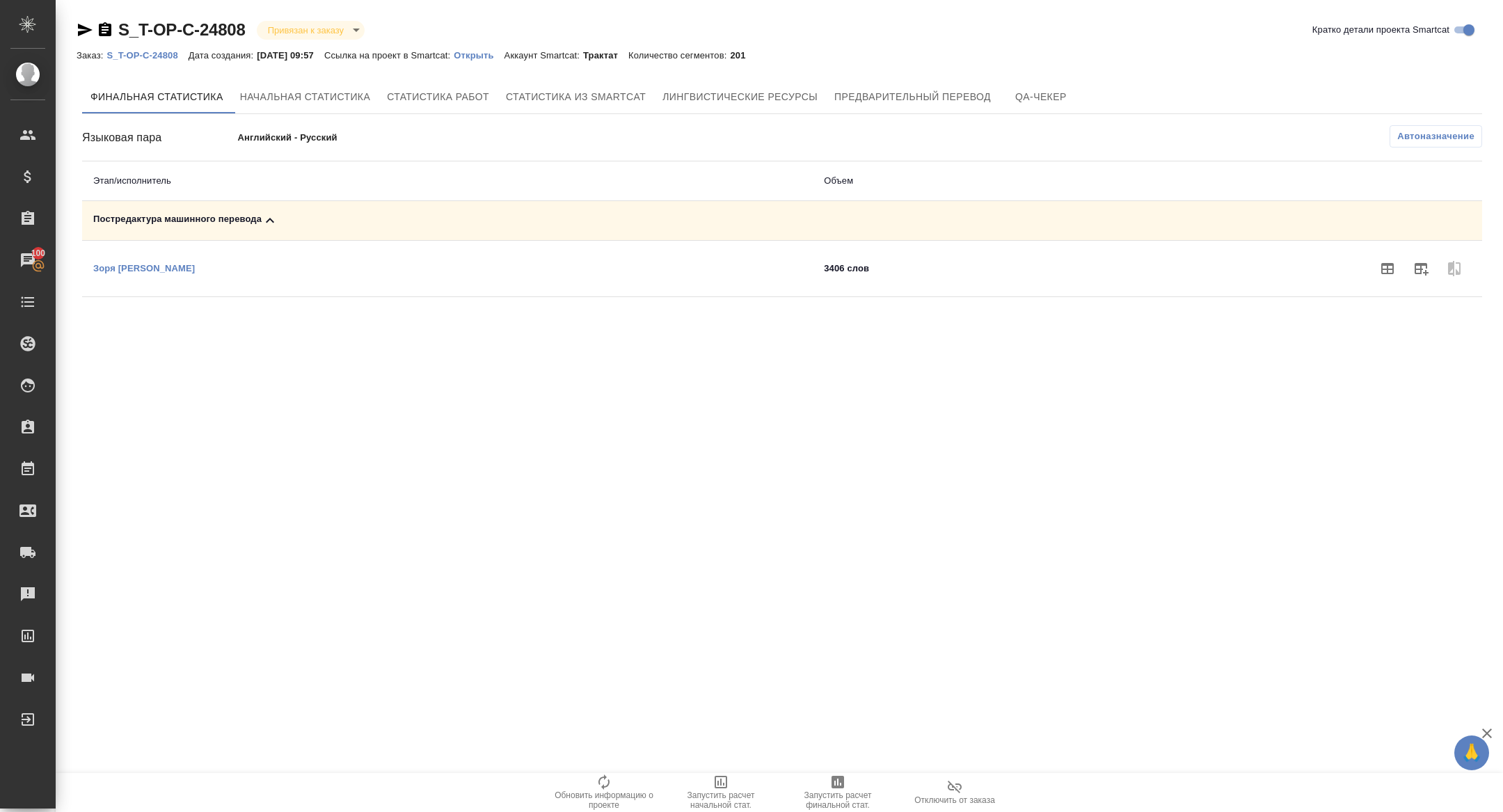
click at [1421, 136] on span "Автоназначение" at bounding box center [1435, 136] width 77 height 14
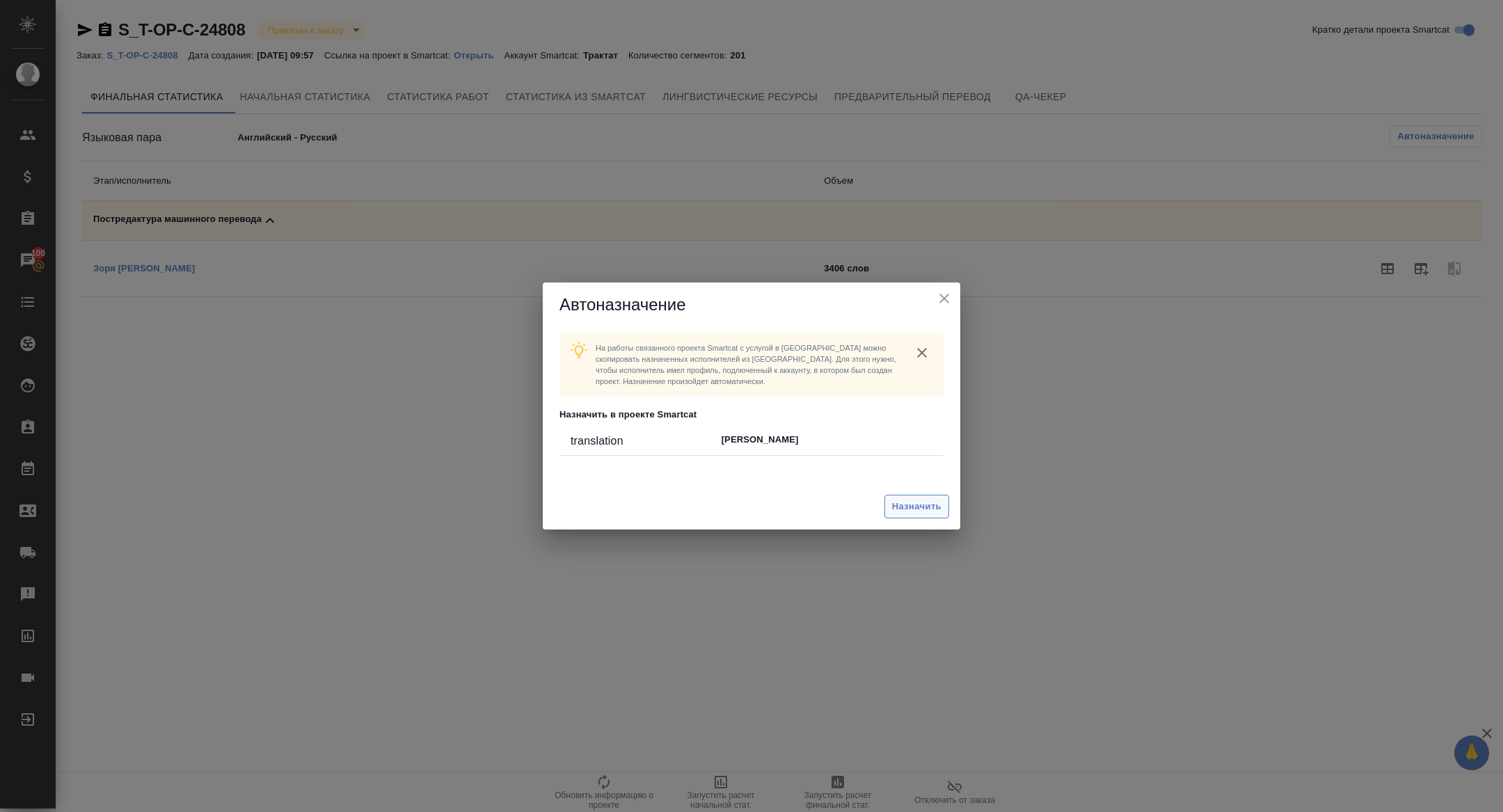
click at [922, 507] on span "Назначить" at bounding box center [917, 506] width 49 height 16
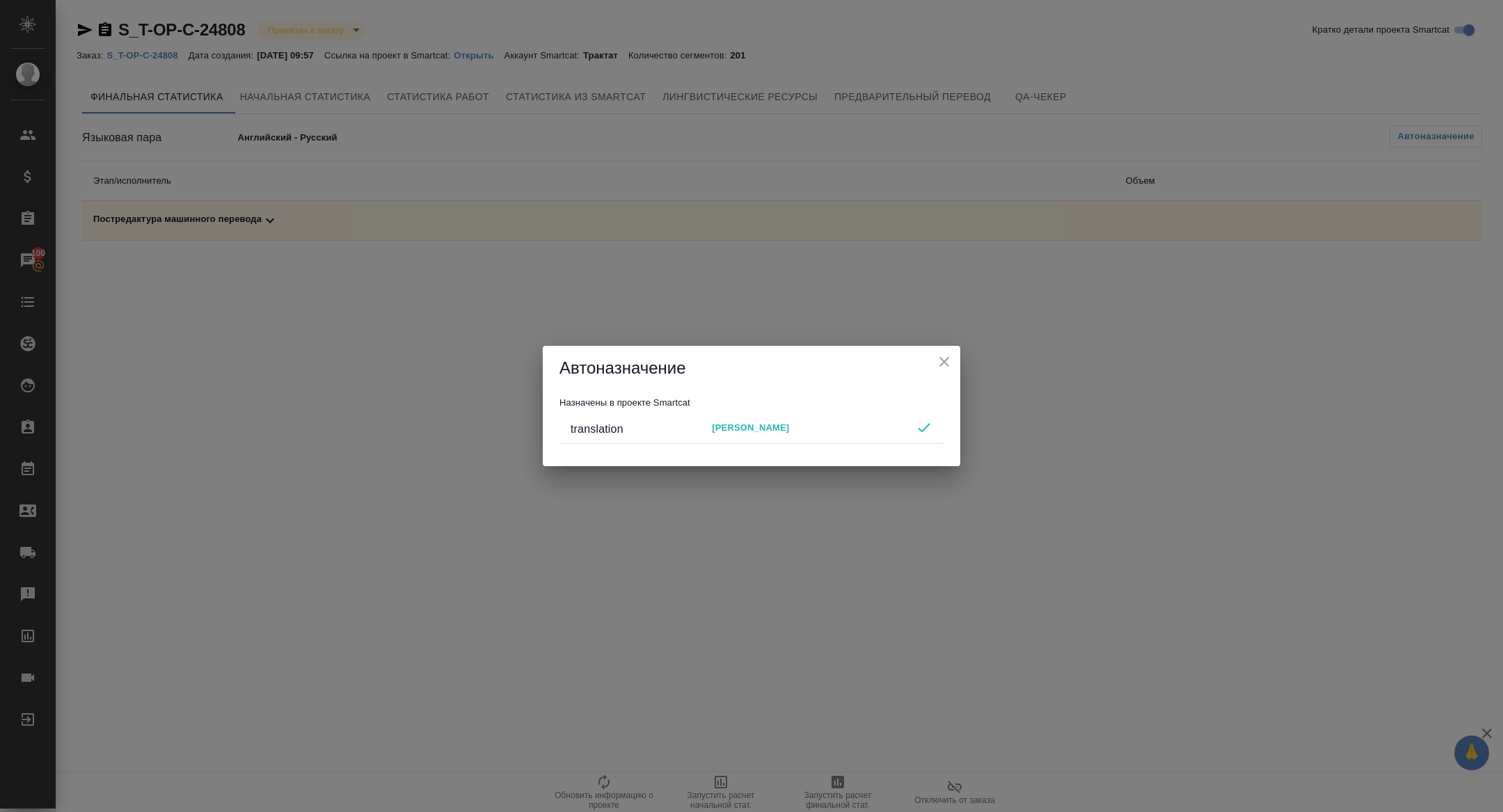
click at [837, 794] on div "Автоназначение Назначены в проекте Smartcat translation Zoria Tatiana" at bounding box center [752, 406] width 1503 height 812
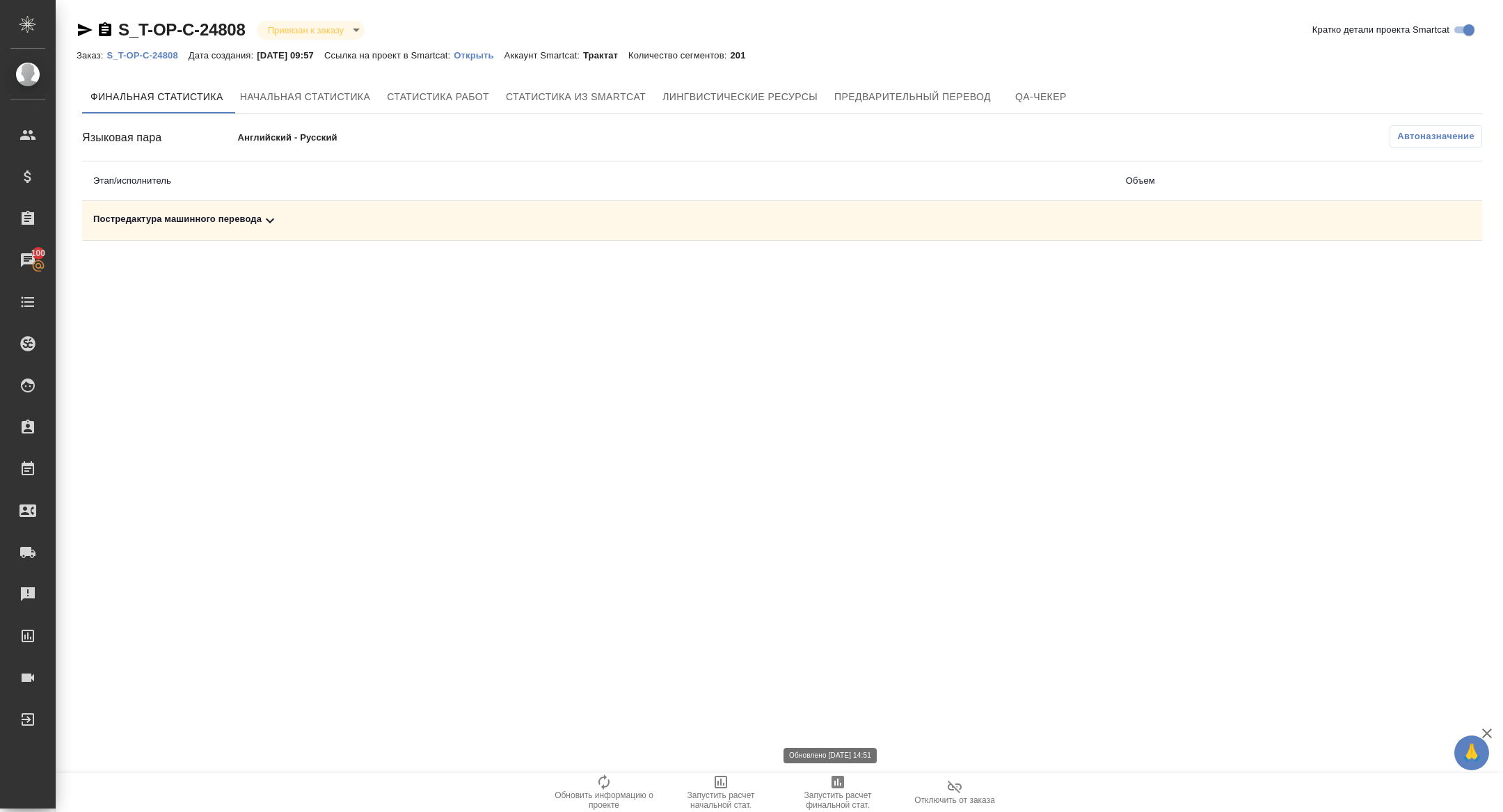
click at [829, 798] on span "Запустить расчет финальной стат." at bounding box center [838, 800] width 100 height 19
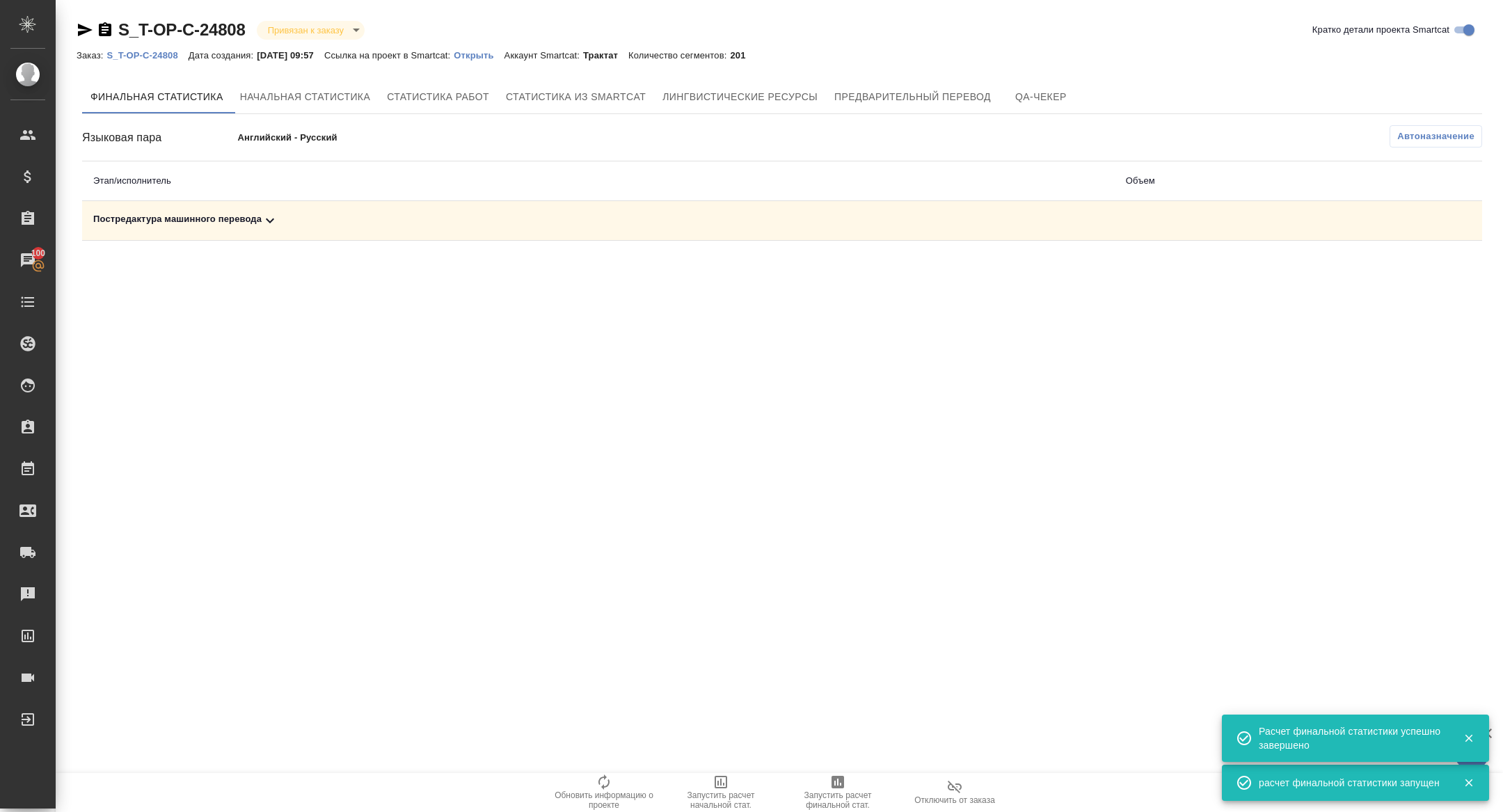
click at [265, 215] on icon at bounding box center [269, 220] width 16 height 16
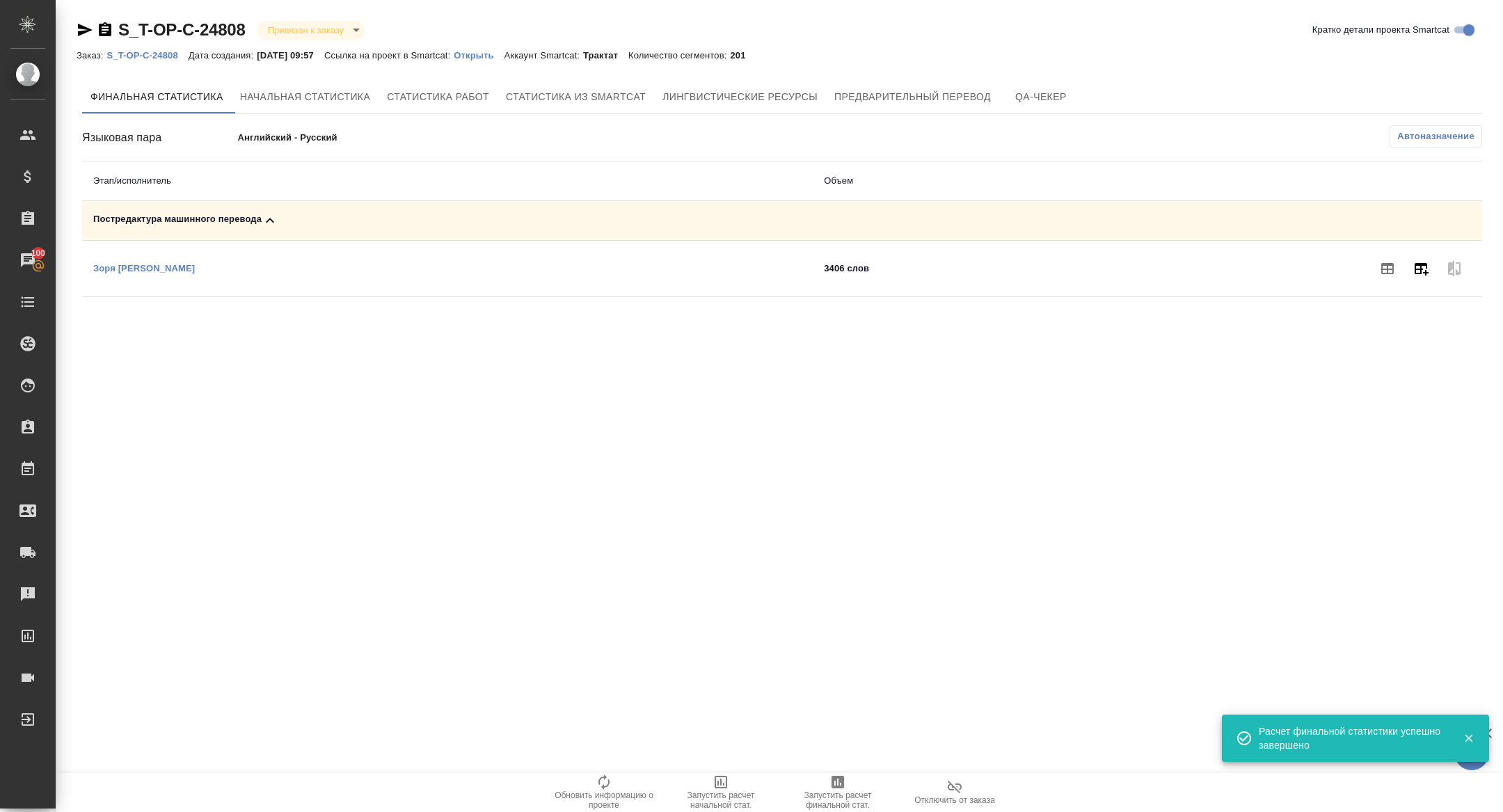
click at [1422, 263] on icon "button" at bounding box center [1421, 269] width 14 height 13
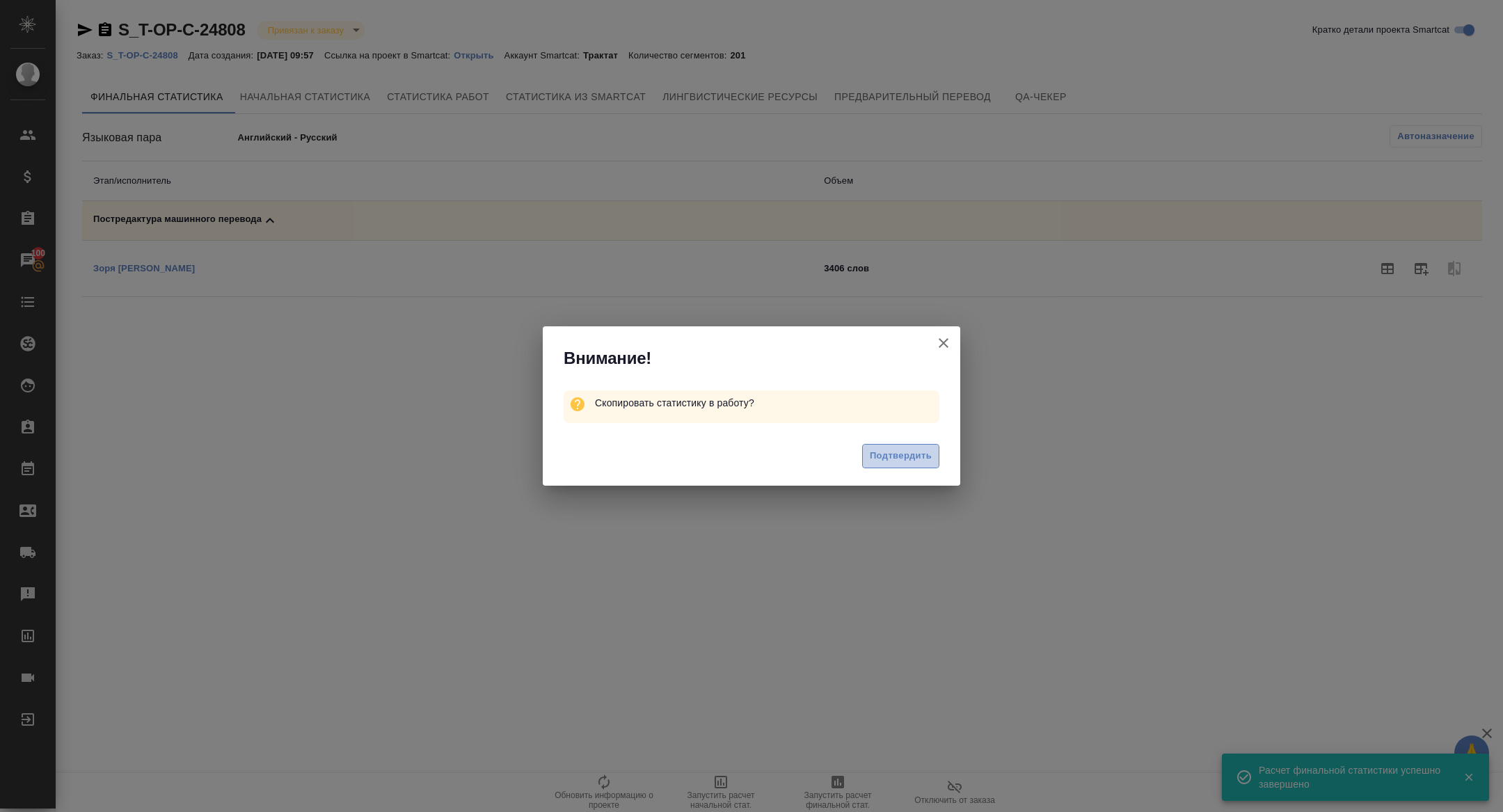
click at [883, 466] on button "Подтвердить" at bounding box center [900, 456] width 77 height 25
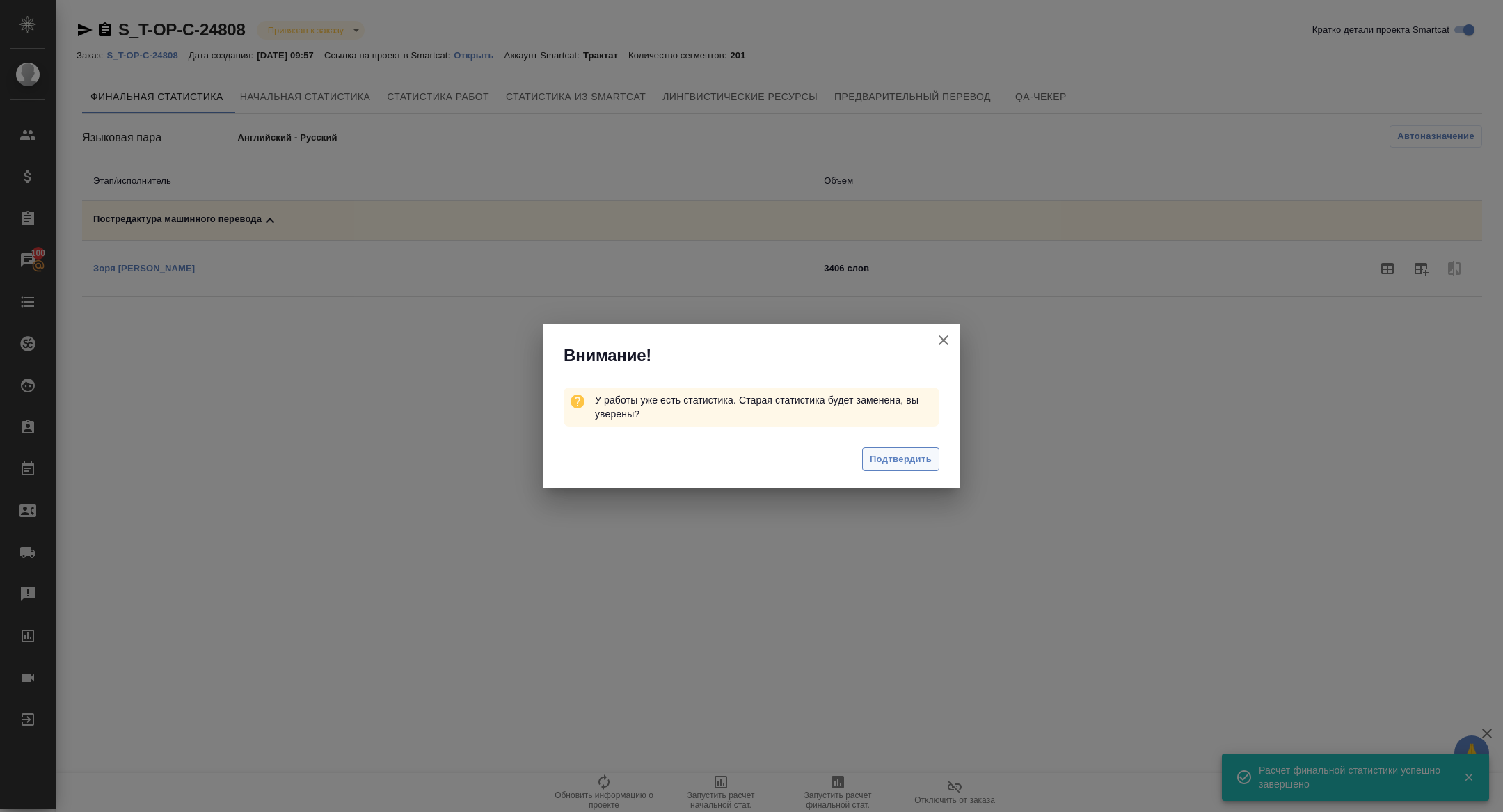
click at [909, 456] on span "Подтвердить" at bounding box center [900, 459] width 62 height 16
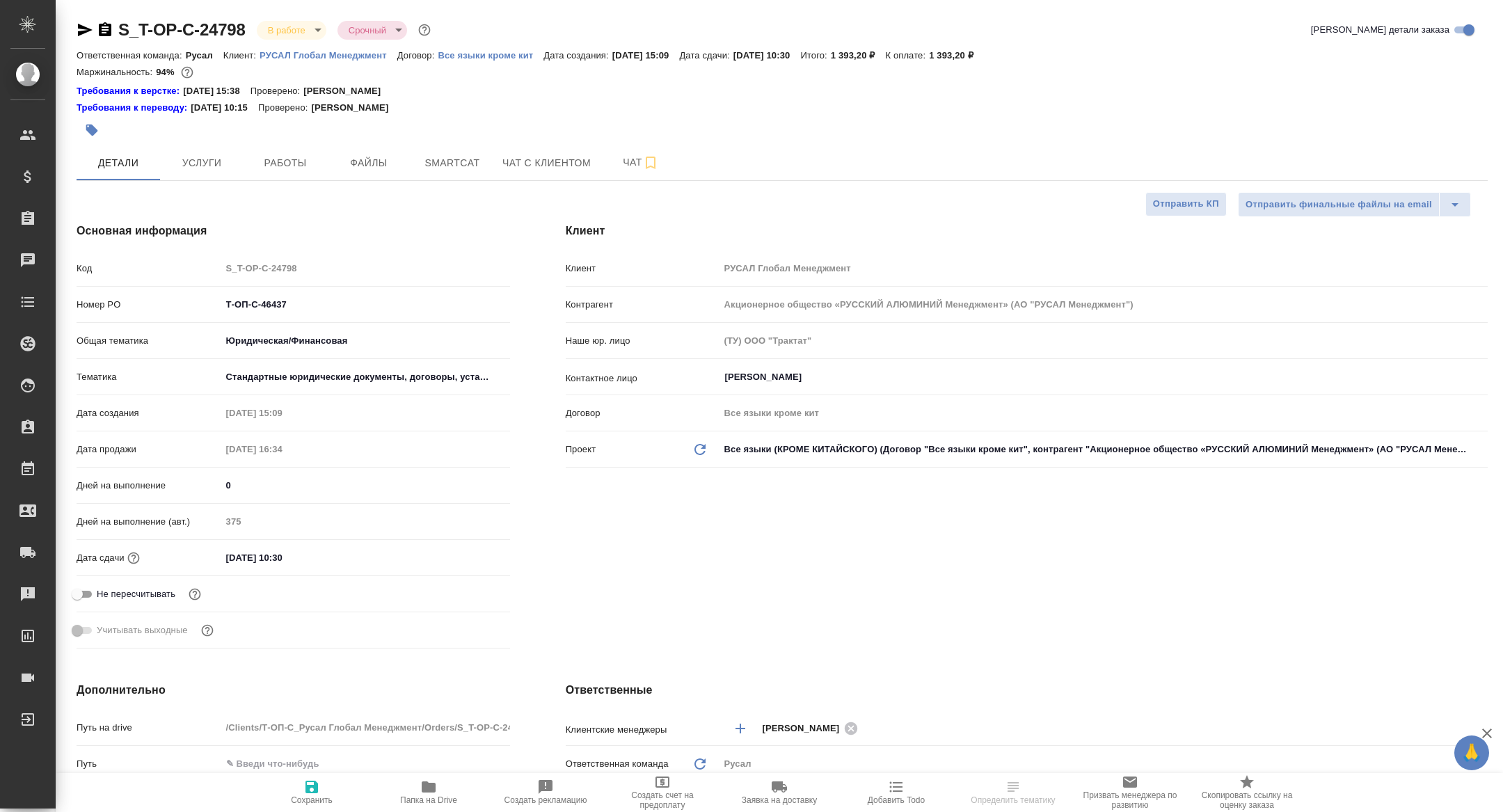
select select "RU"
click at [287, 173] on button "Работы" at bounding box center [285, 162] width 84 height 34
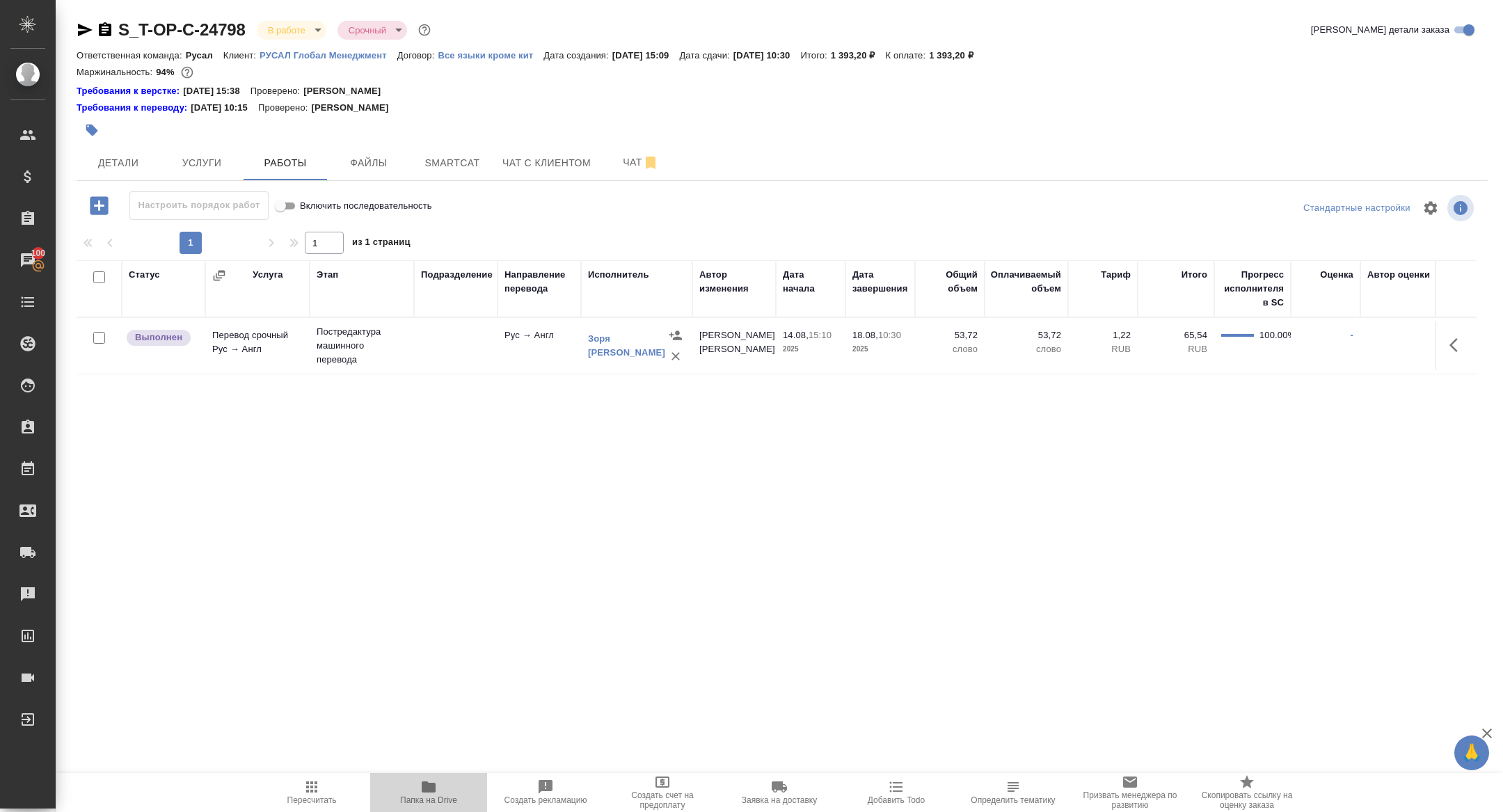
click at [436, 801] on span "Папка на Drive" at bounding box center [428, 799] width 57 height 10
click at [132, 175] on button "Детали" at bounding box center [118, 162] width 84 height 34
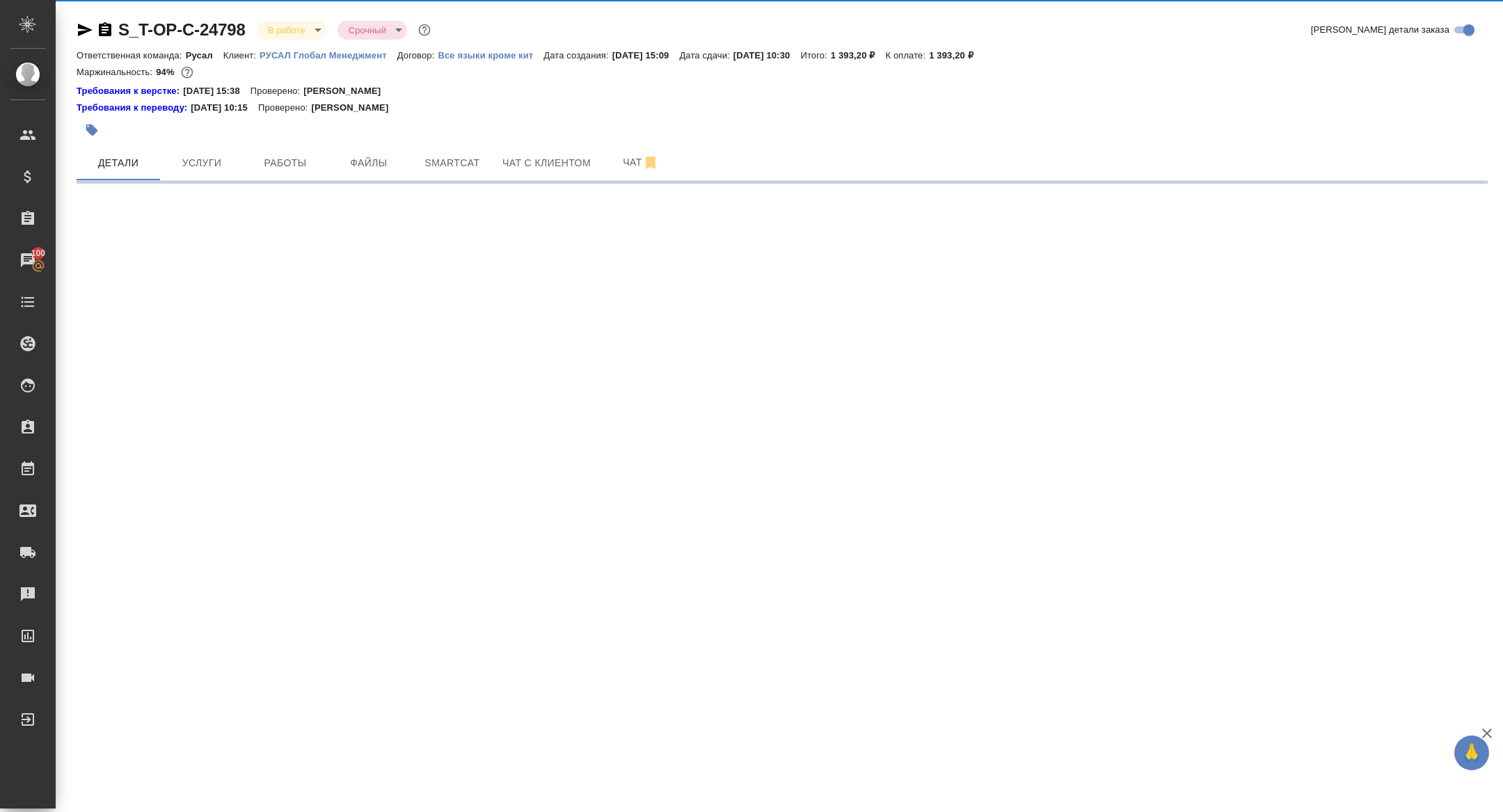
select select "RU"
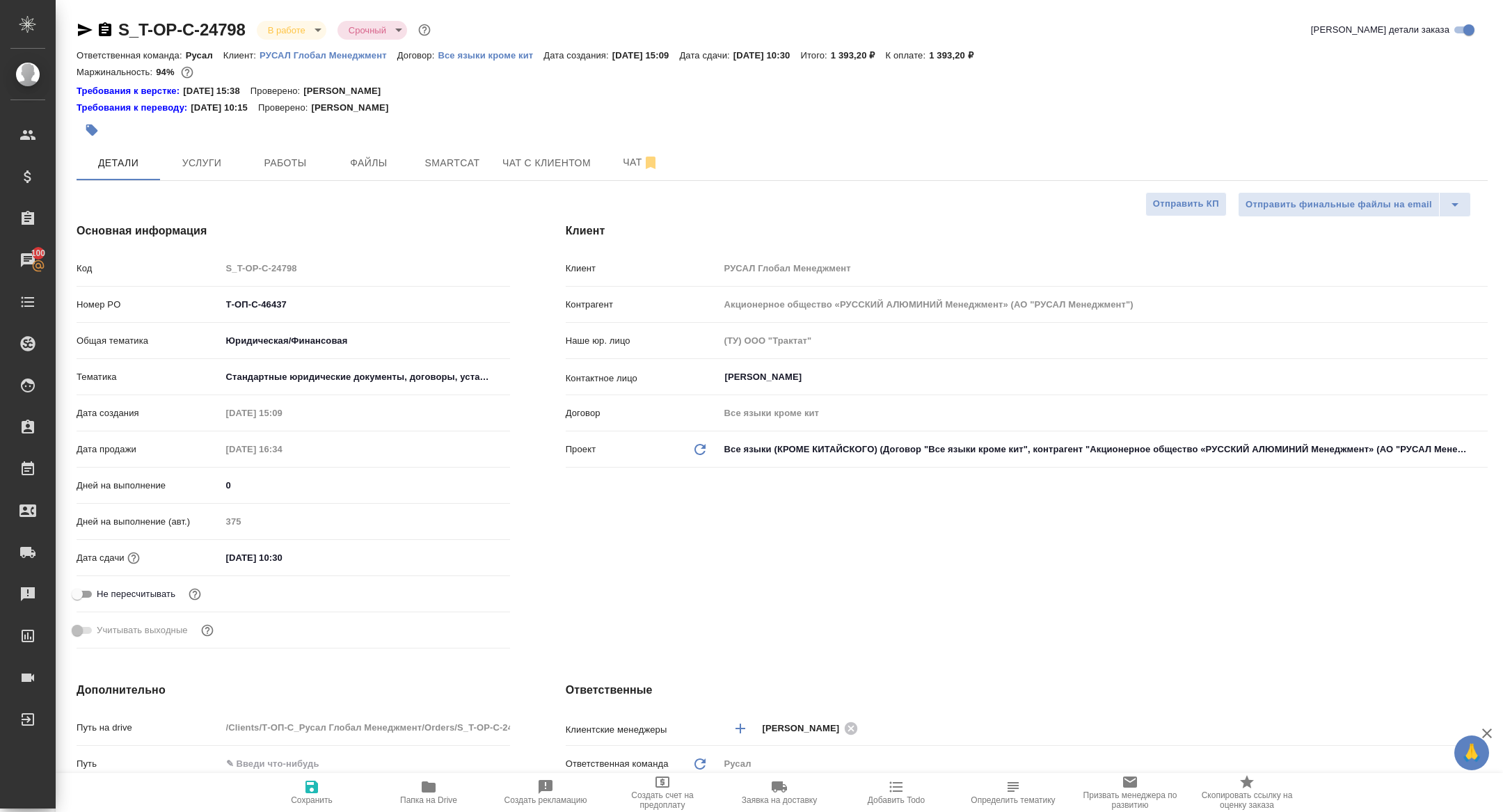
type textarea "x"
drag, startPoint x: 309, startPoint y: 308, endPoint x: 159, endPoint y: 308, distance: 150.0
click at [160, 308] on div "Номер PO Т-ОП-С-46437" at bounding box center [293, 304] width 433 height 25
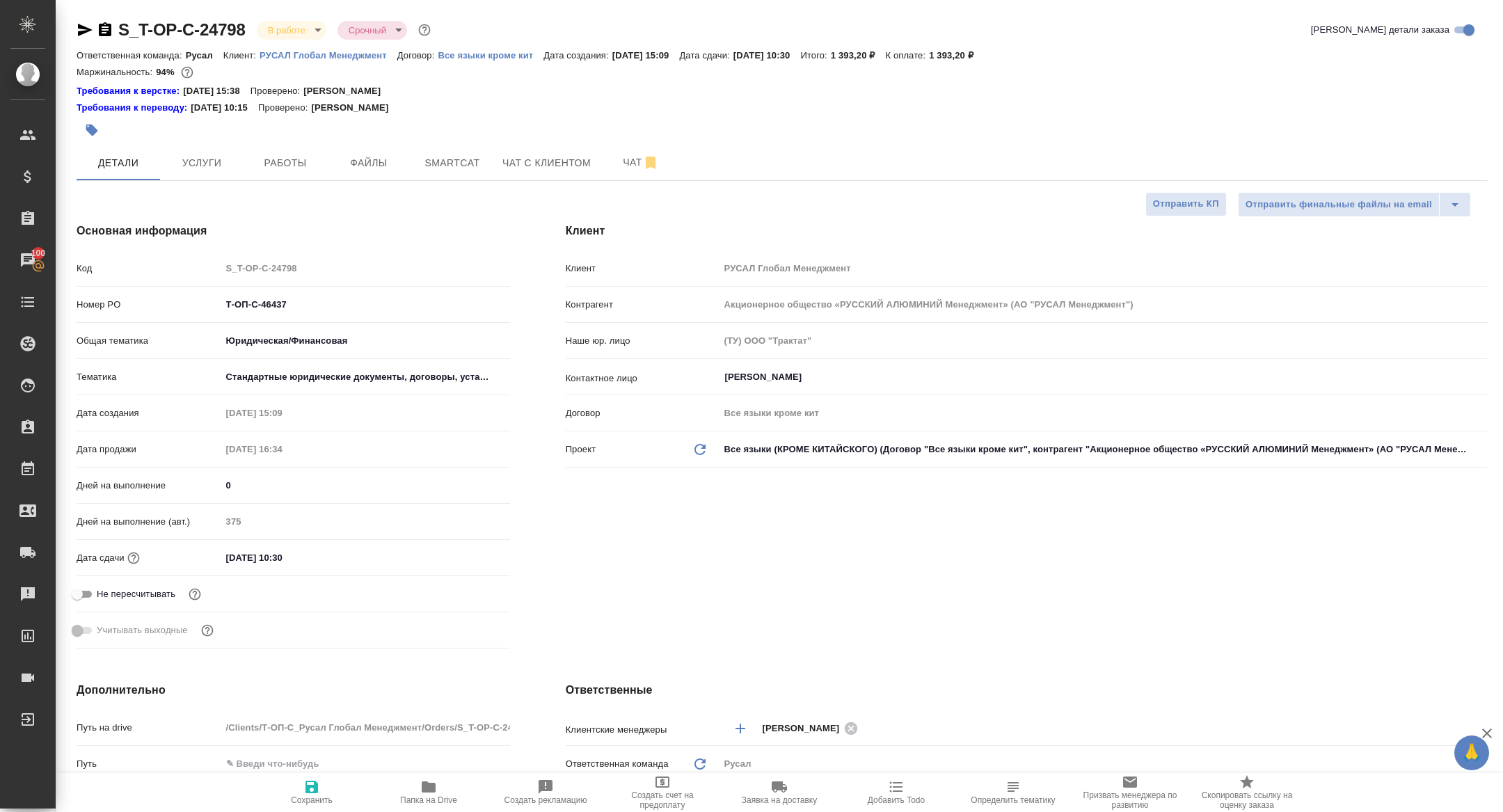
type textarea "x"
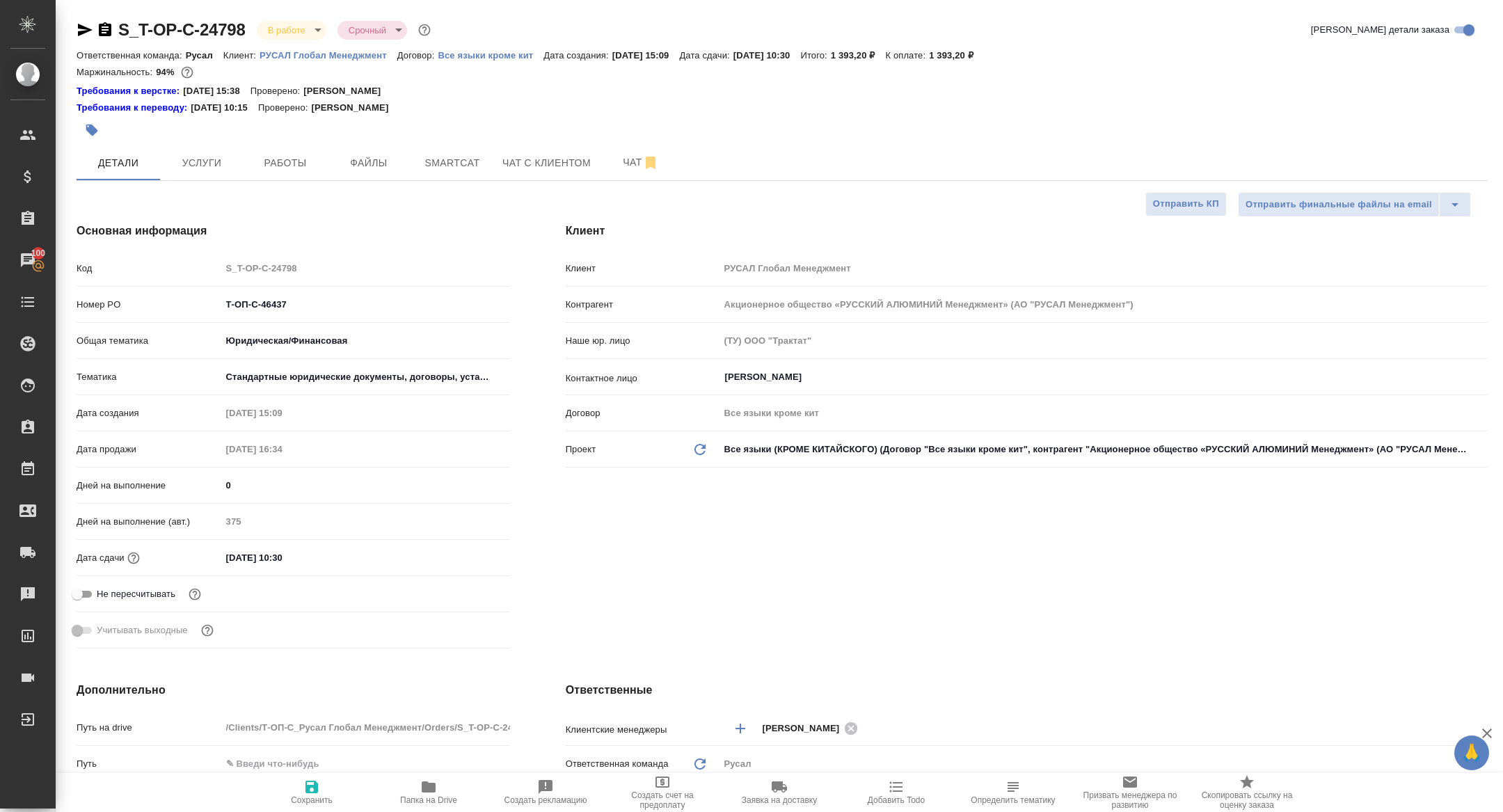
type textarea "x"
click at [281, 29] on body "🙏 .cls-1 fill:#fff; AWATERA Zhuravleva Alexandra Клиенты Спецификации Заказы 10…" at bounding box center [752, 406] width 1503 height 812
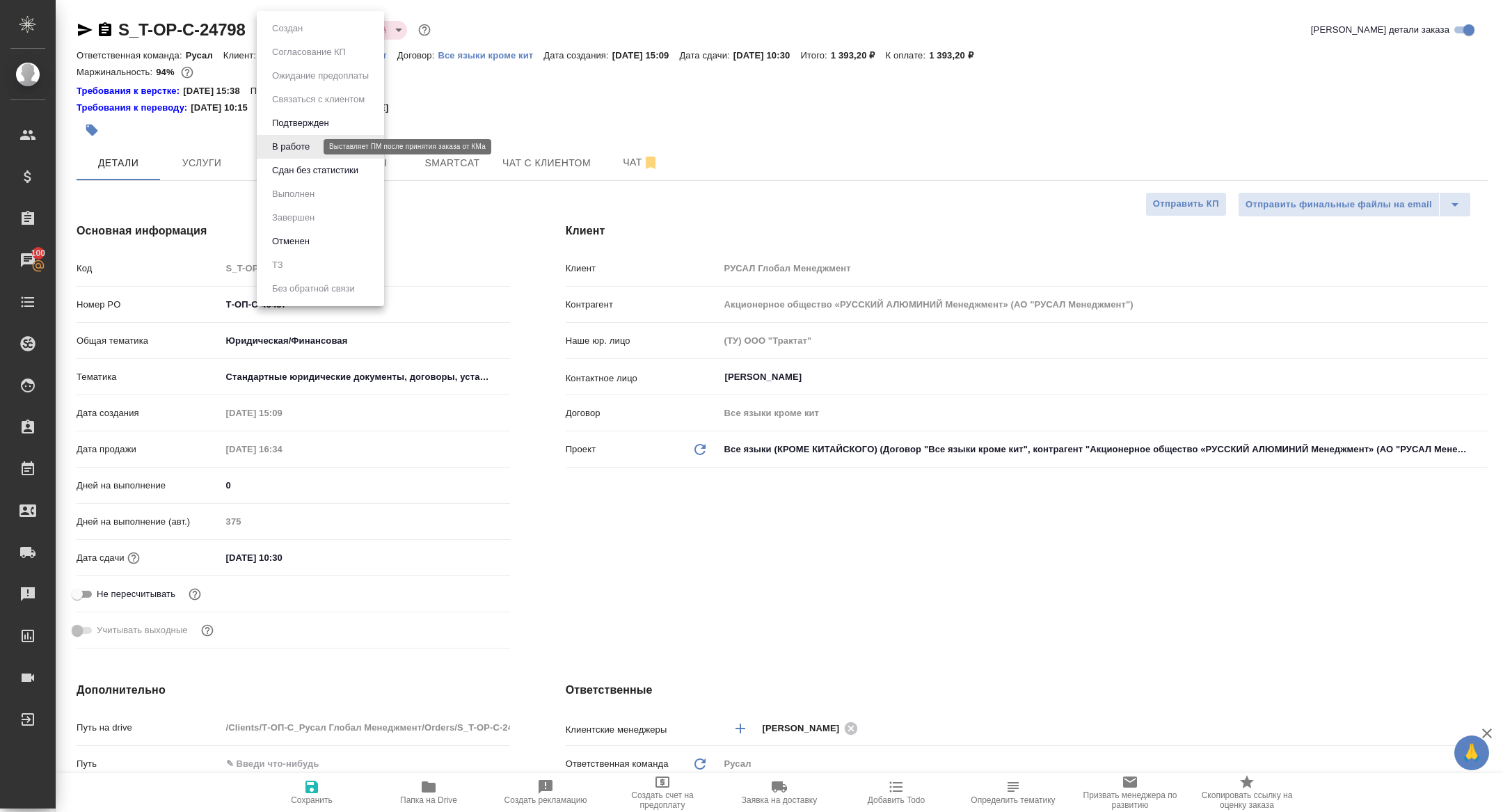
click at [290, 151] on button "В работе" at bounding box center [290, 147] width 46 height 15
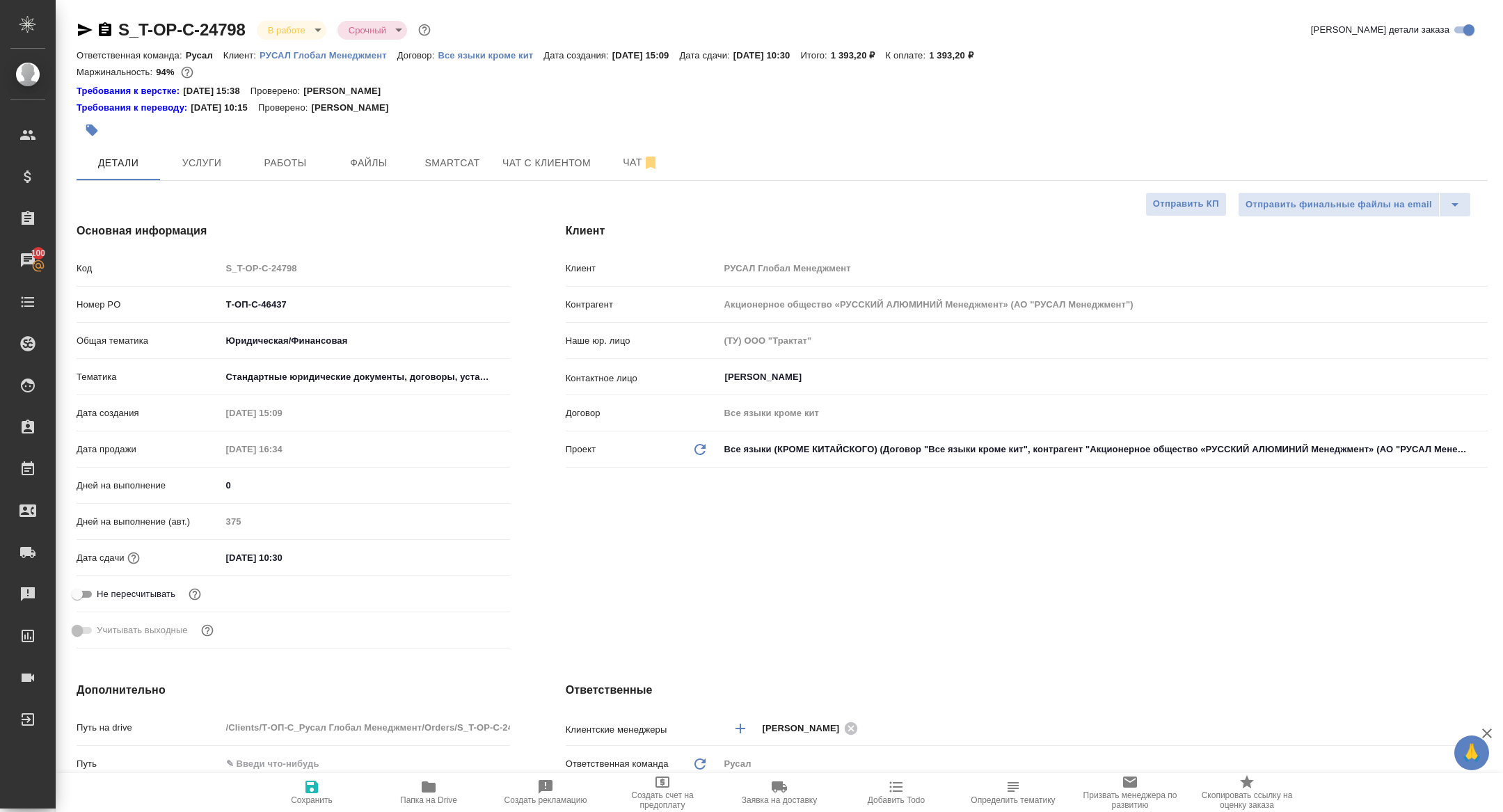
click at [278, 28] on body "🙏 .cls-1 fill:#fff; AWATERA Zhuravleva Alexandra Клиенты Спецификации Заказы 10…" at bounding box center [752, 406] width 1503 height 812
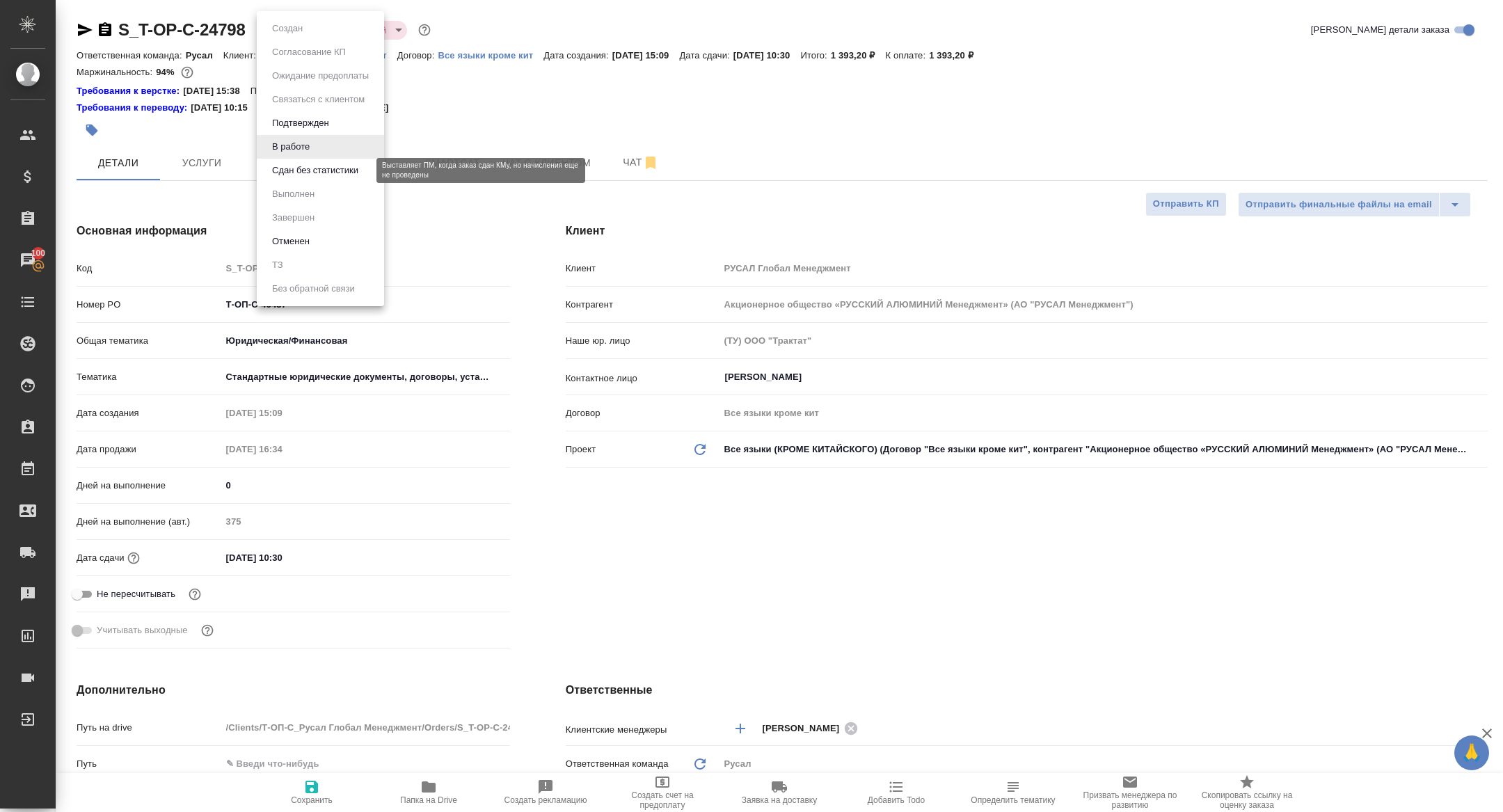
click at [300, 171] on button "Сдан без статистики" at bounding box center [315, 171] width 94 height 15
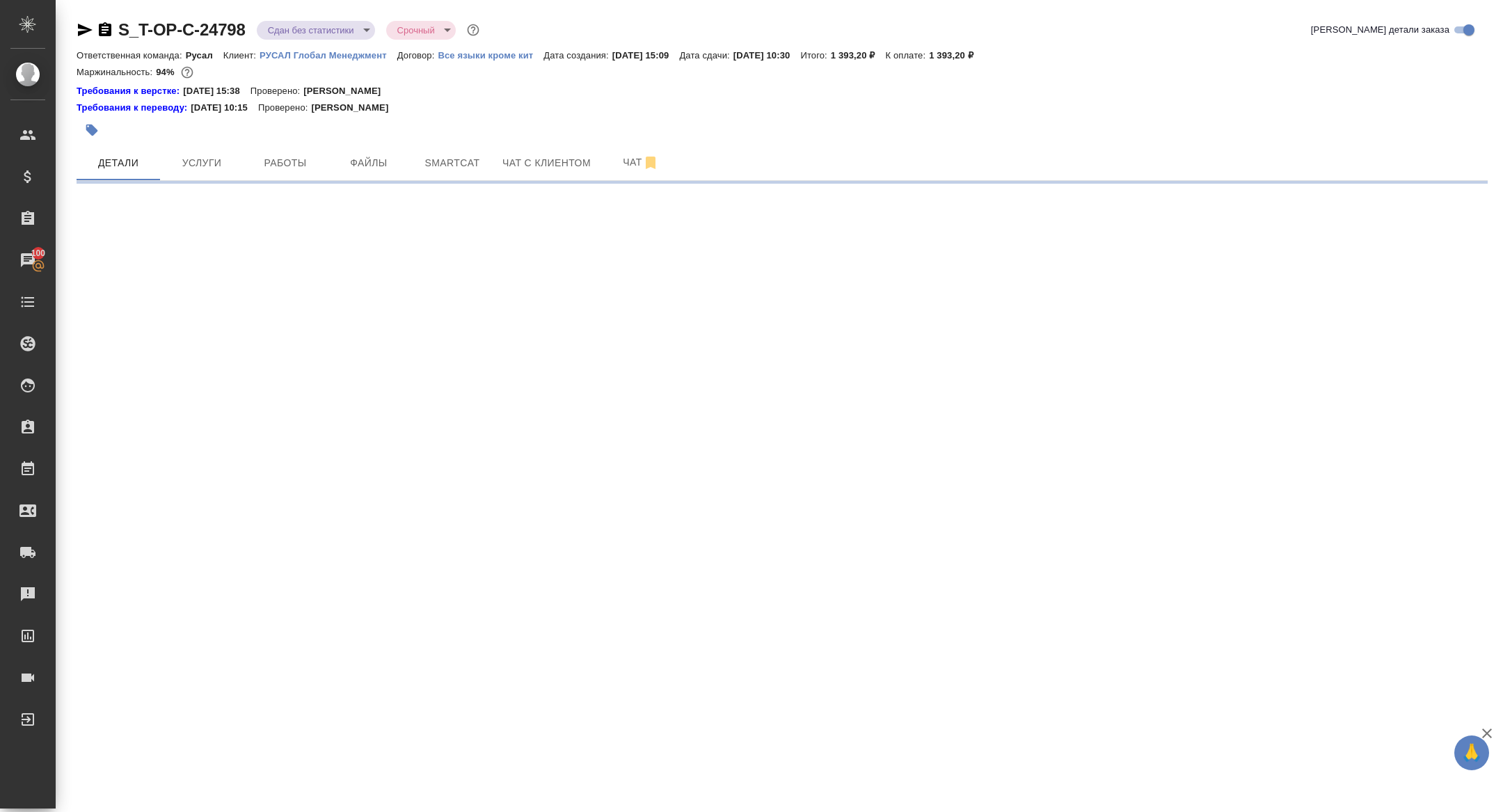
select select "RU"
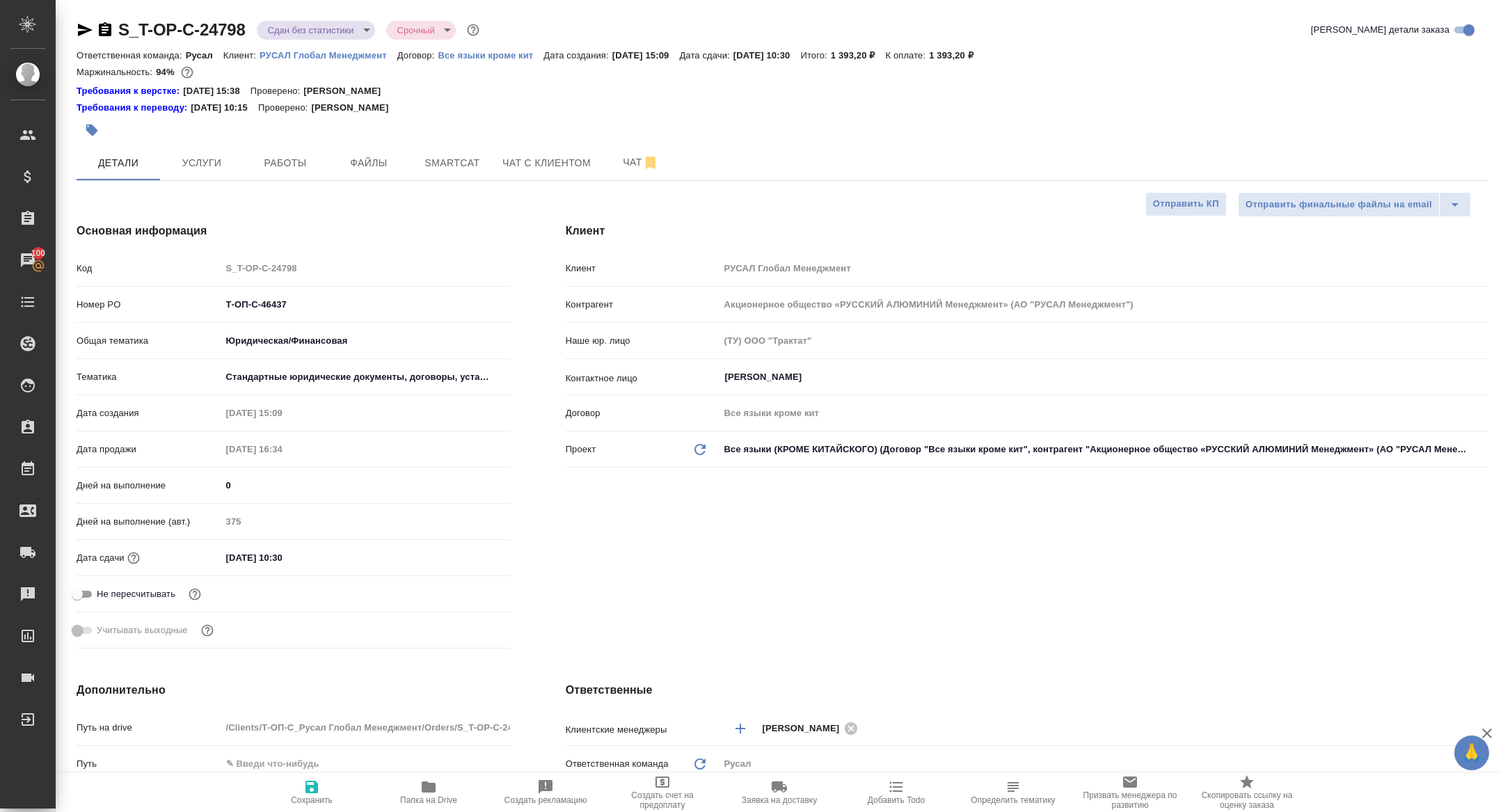
type textarea "x"
click at [314, 161] on span "Работы" at bounding box center [284, 162] width 67 height 17
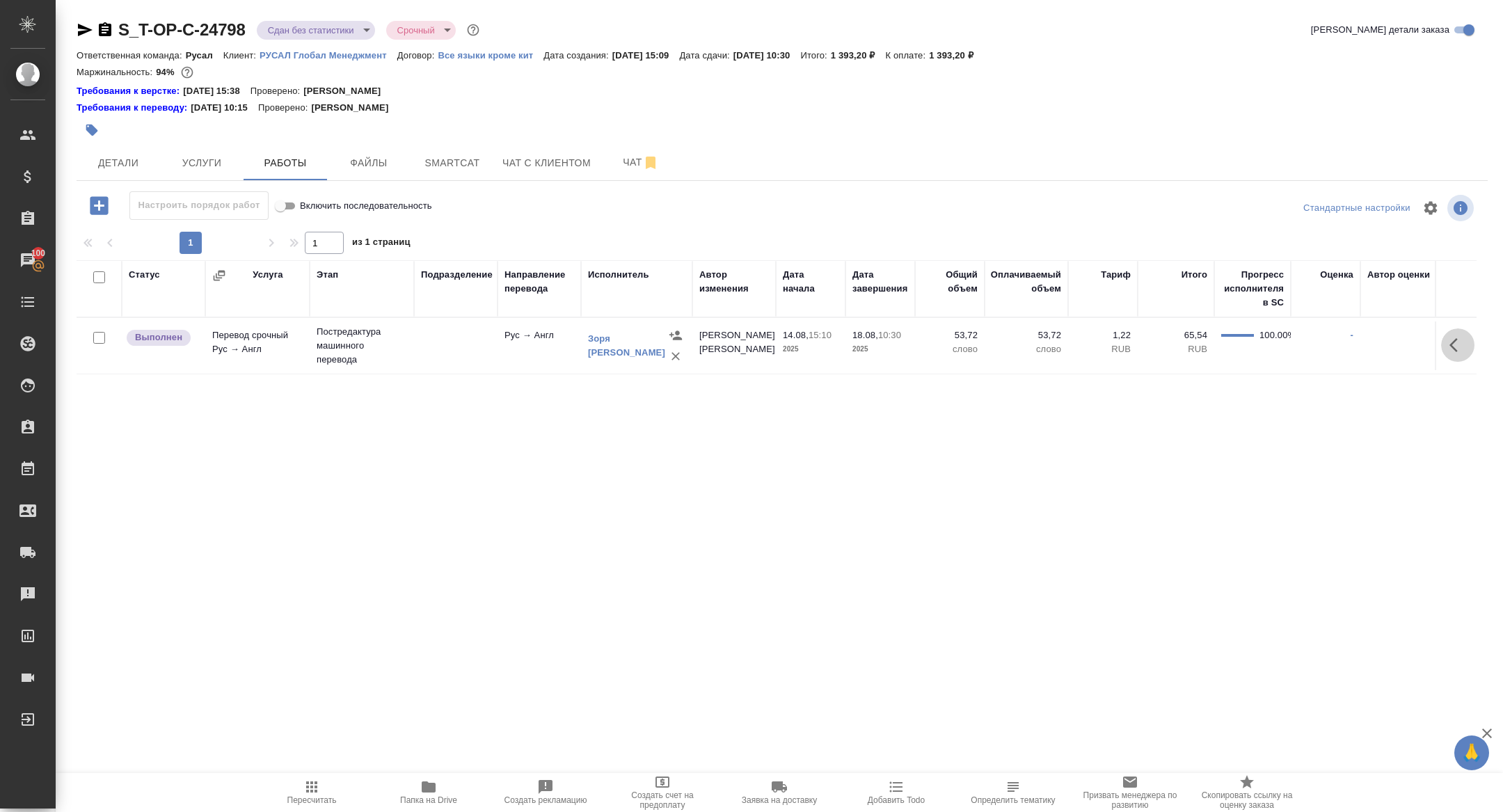
click at [1450, 344] on icon "button" at bounding box center [1453, 345] width 8 height 14
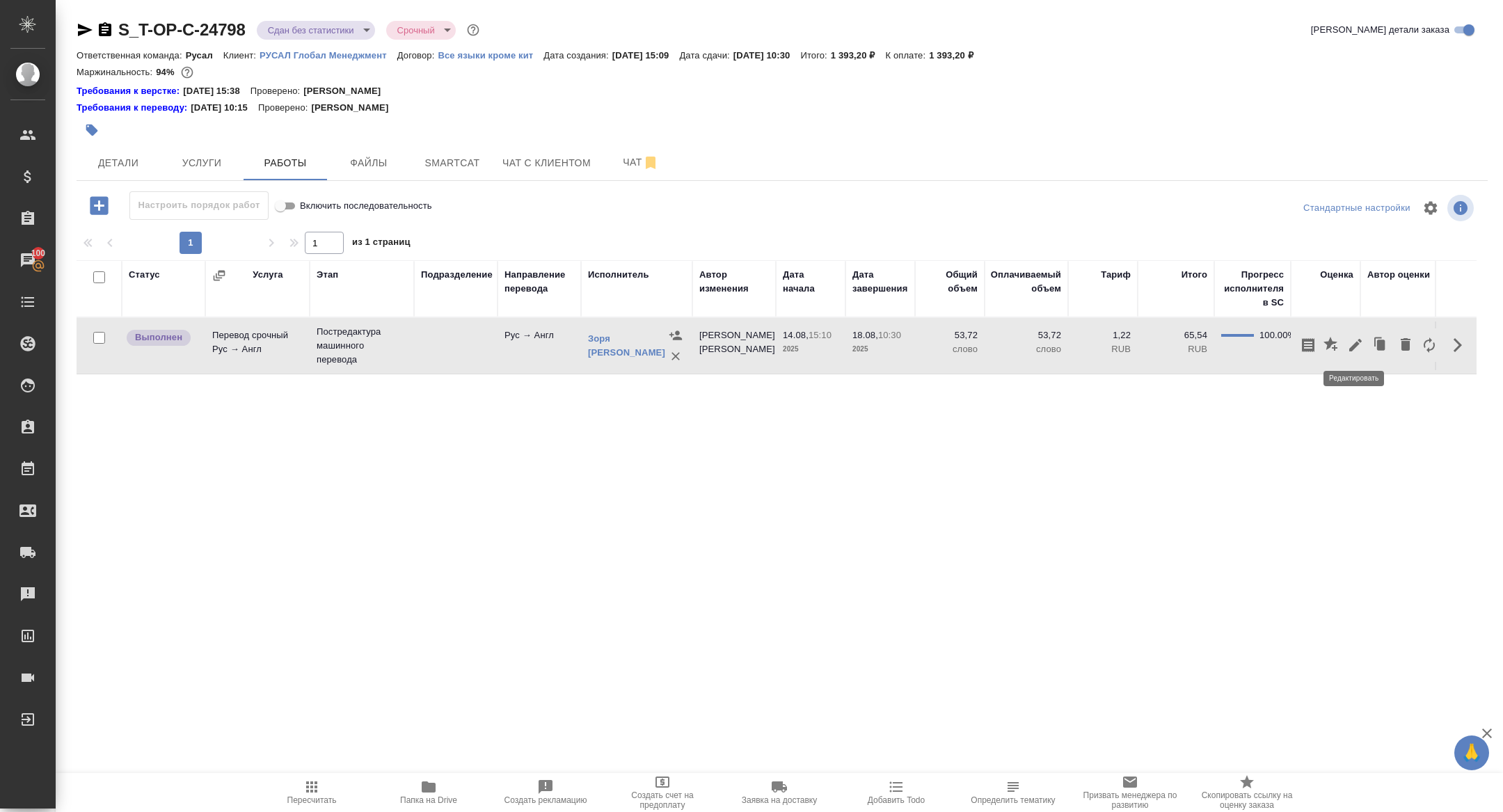
click at [1355, 348] on icon "button" at bounding box center [1356, 345] width 16 height 16
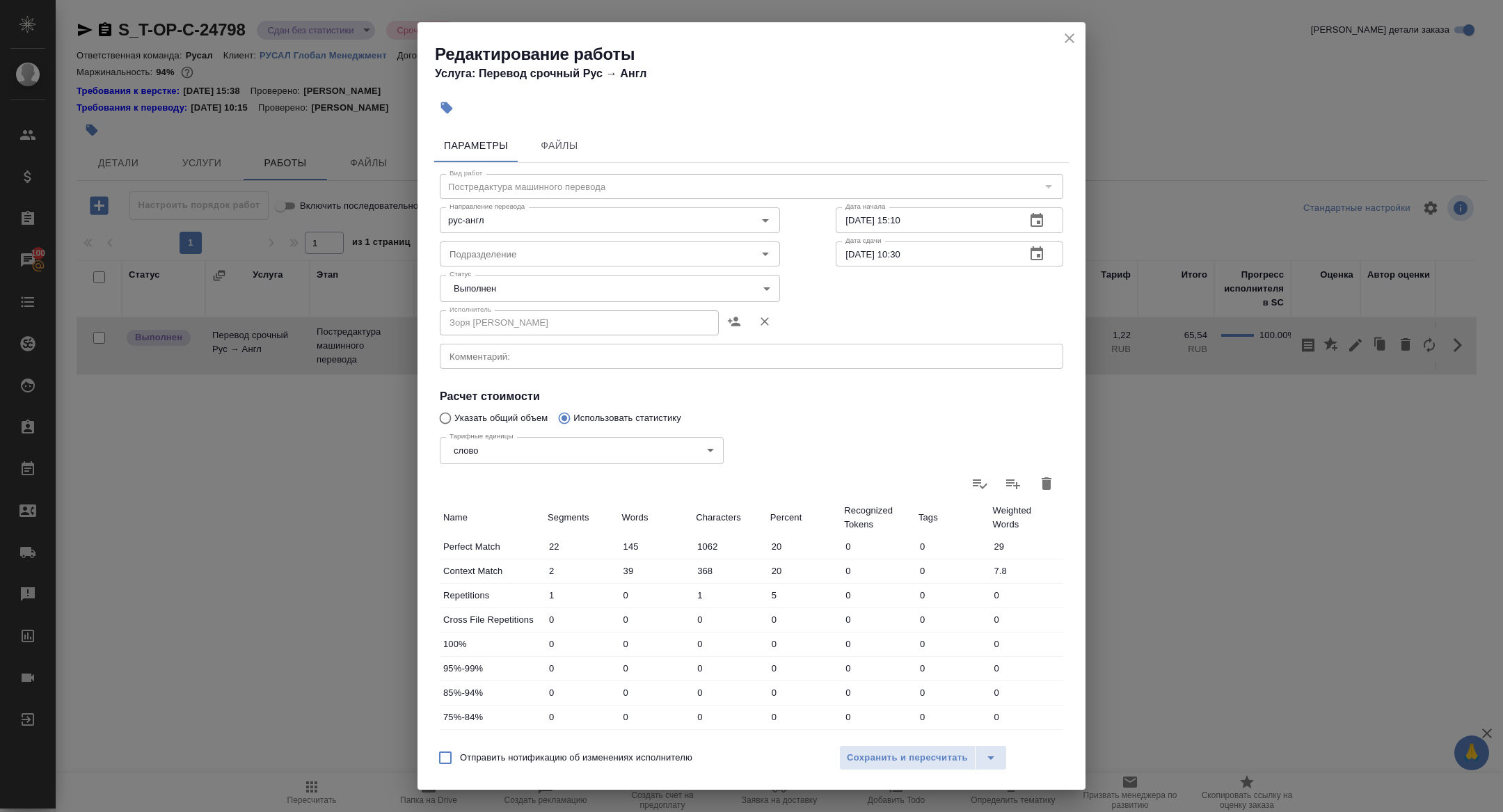
click at [472, 278] on body "🙏 .cls-1 fill:#fff; AWATERA Zhuravleva Alexandra Клиенты Спецификации Заказы 10…" at bounding box center [752, 406] width 1503 height 812
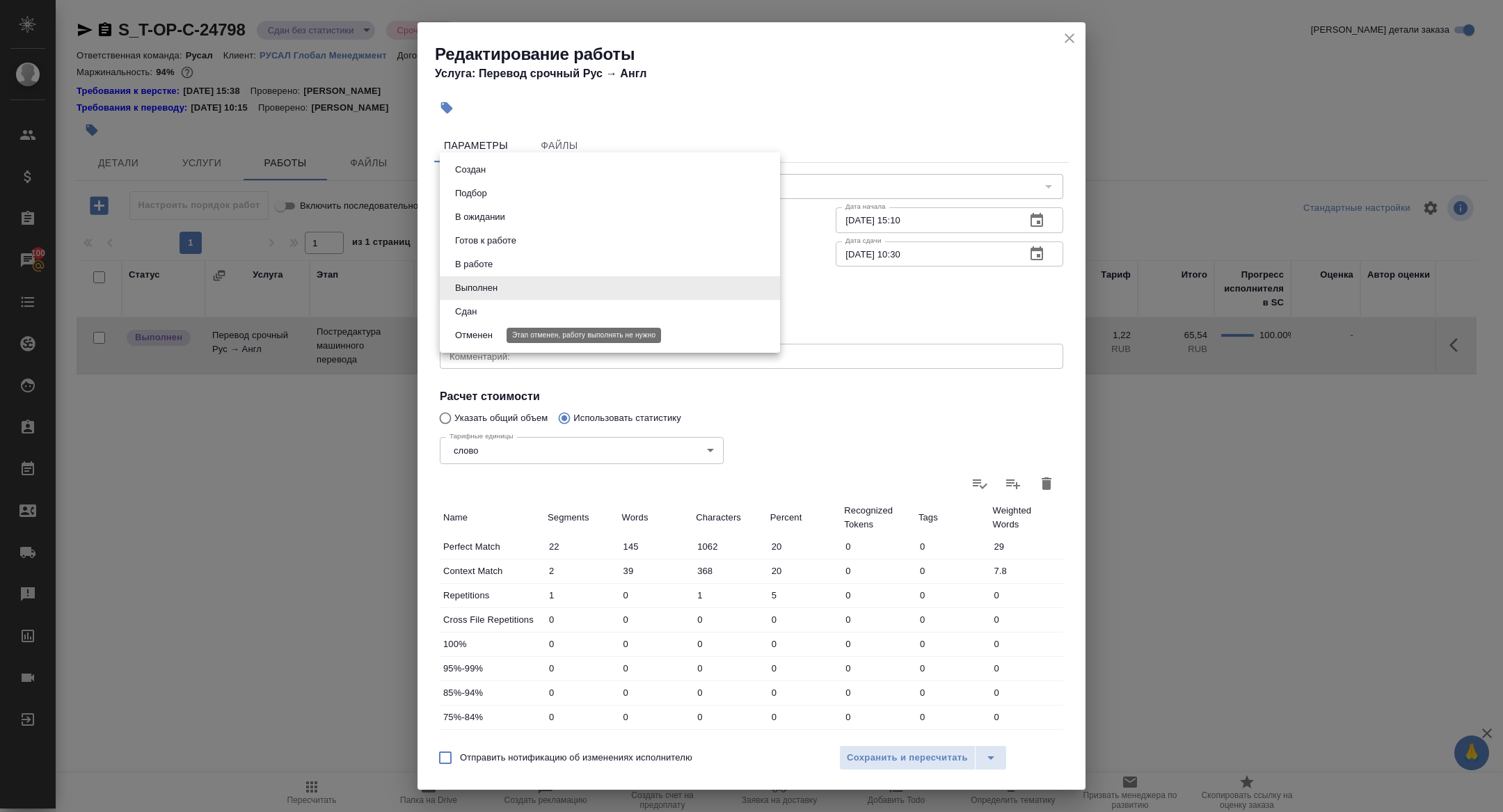
click at [466, 320] on li "Сдан" at bounding box center [609, 312] width 341 height 24
type input "closed"
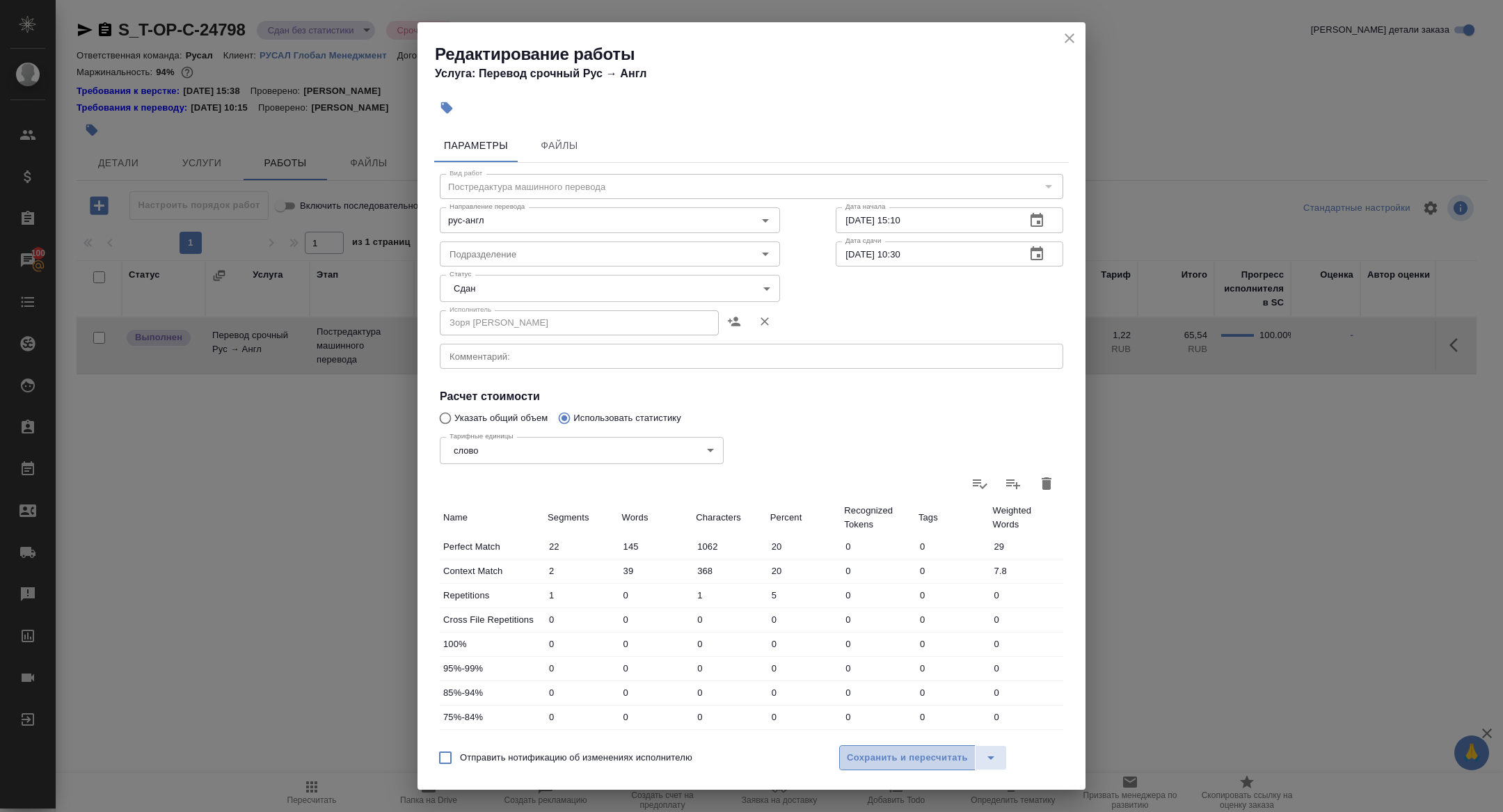
click at [871, 757] on span "Сохранить и пересчитать" at bounding box center [907, 757] width 121 height 16
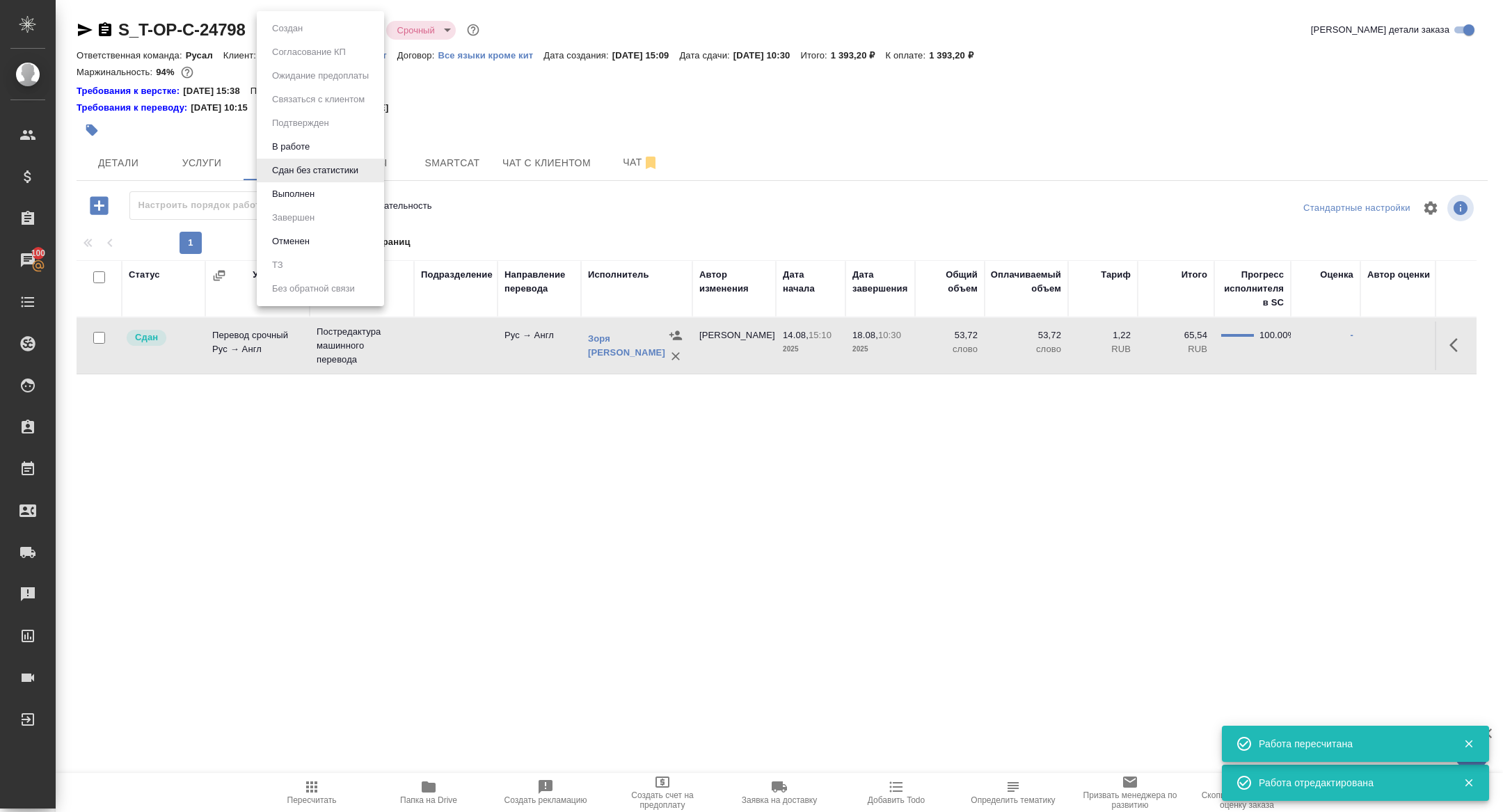
click at [272, 25] on body "🙏 .cls-1 fill:#fff; AWATERA Zhuravleva Alexandra Клиенты Спецификации Заказы 10…" at bounding box center [752, 406] width 1503 height 812
click at [289, 189] on button "Выполнен" at bounding box center [293, 194] width 51 height 15
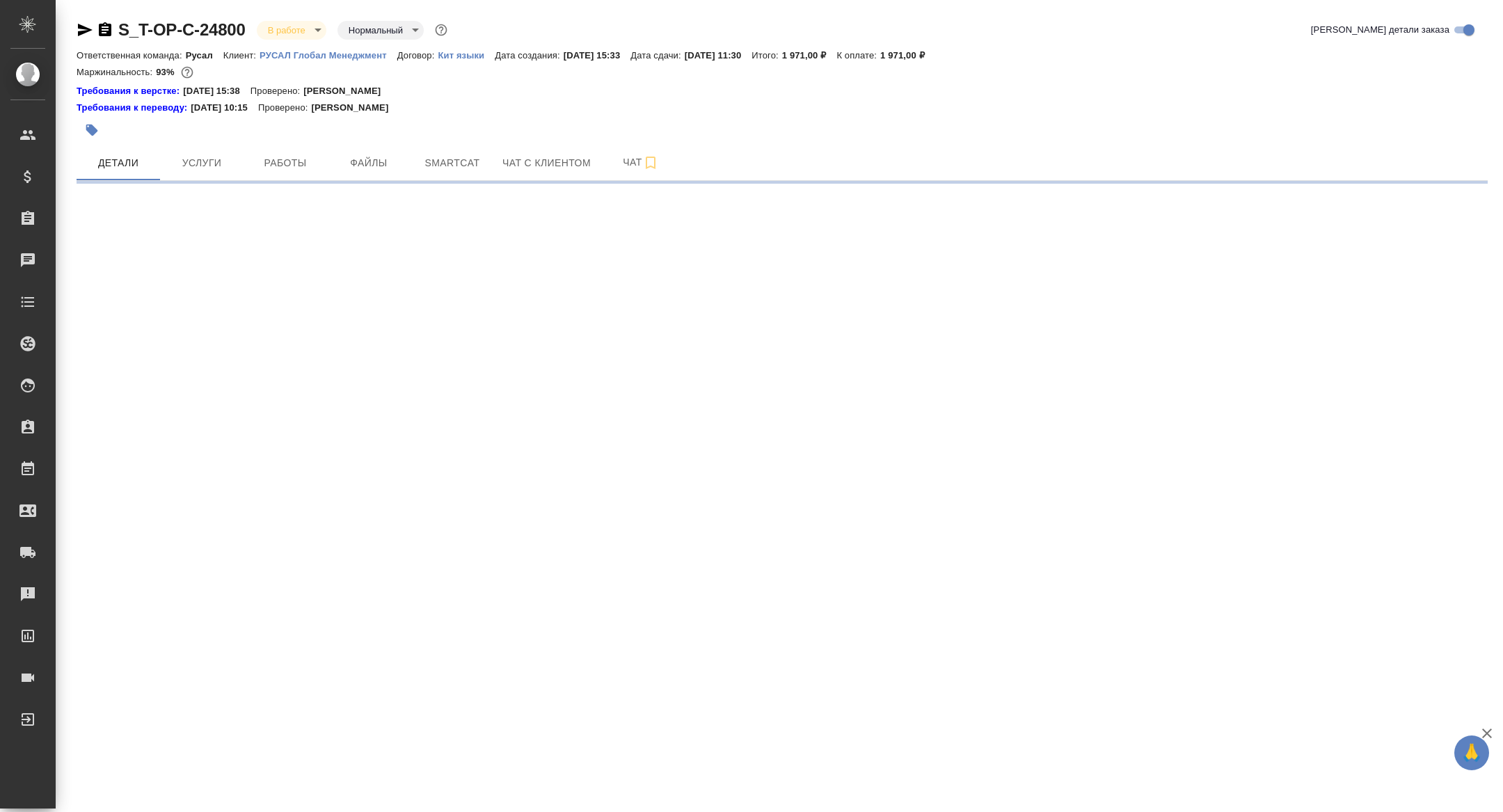
select select "RU"
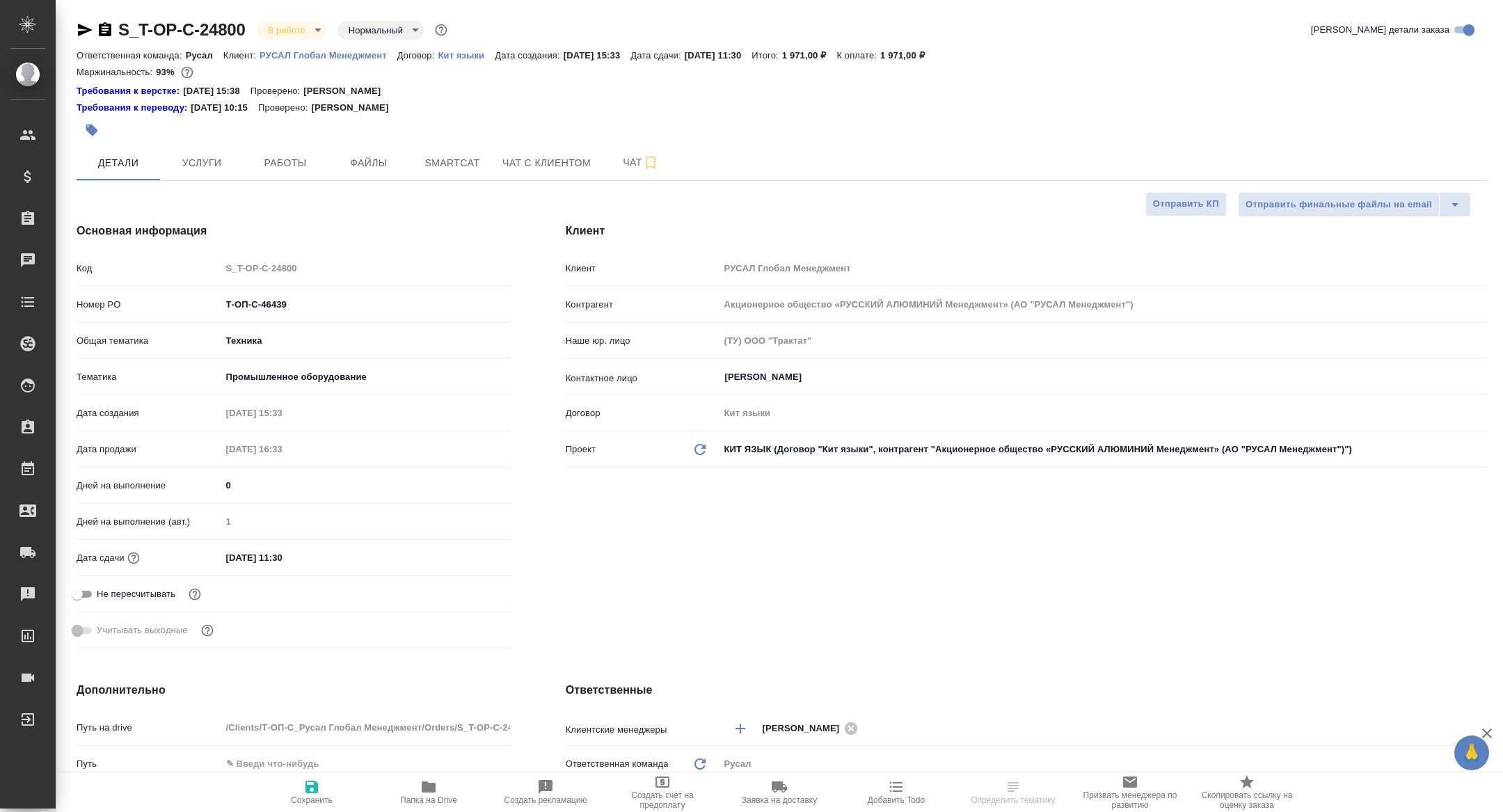
type textarea "x"
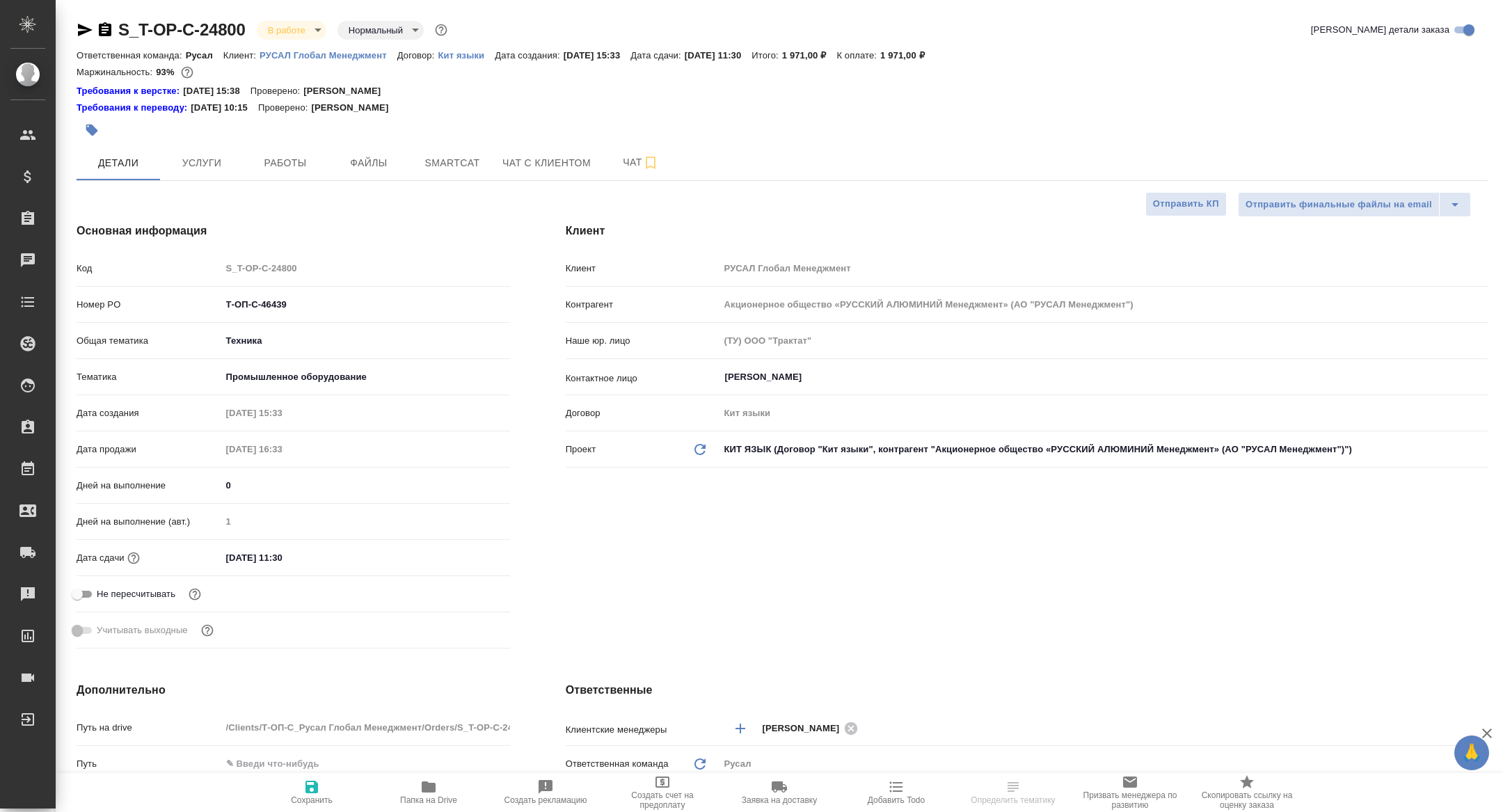
type textarea "x"
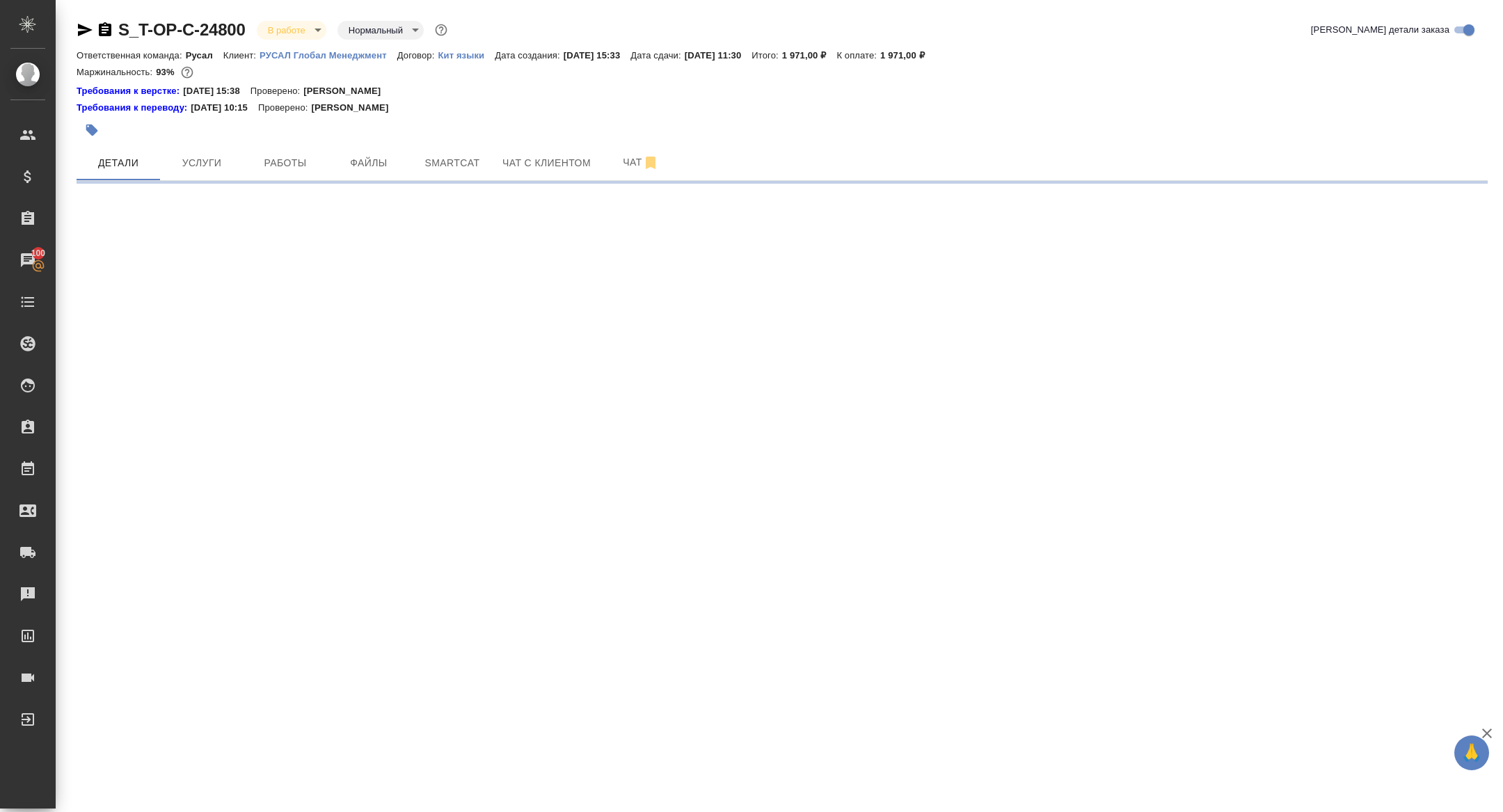
select select "RU"
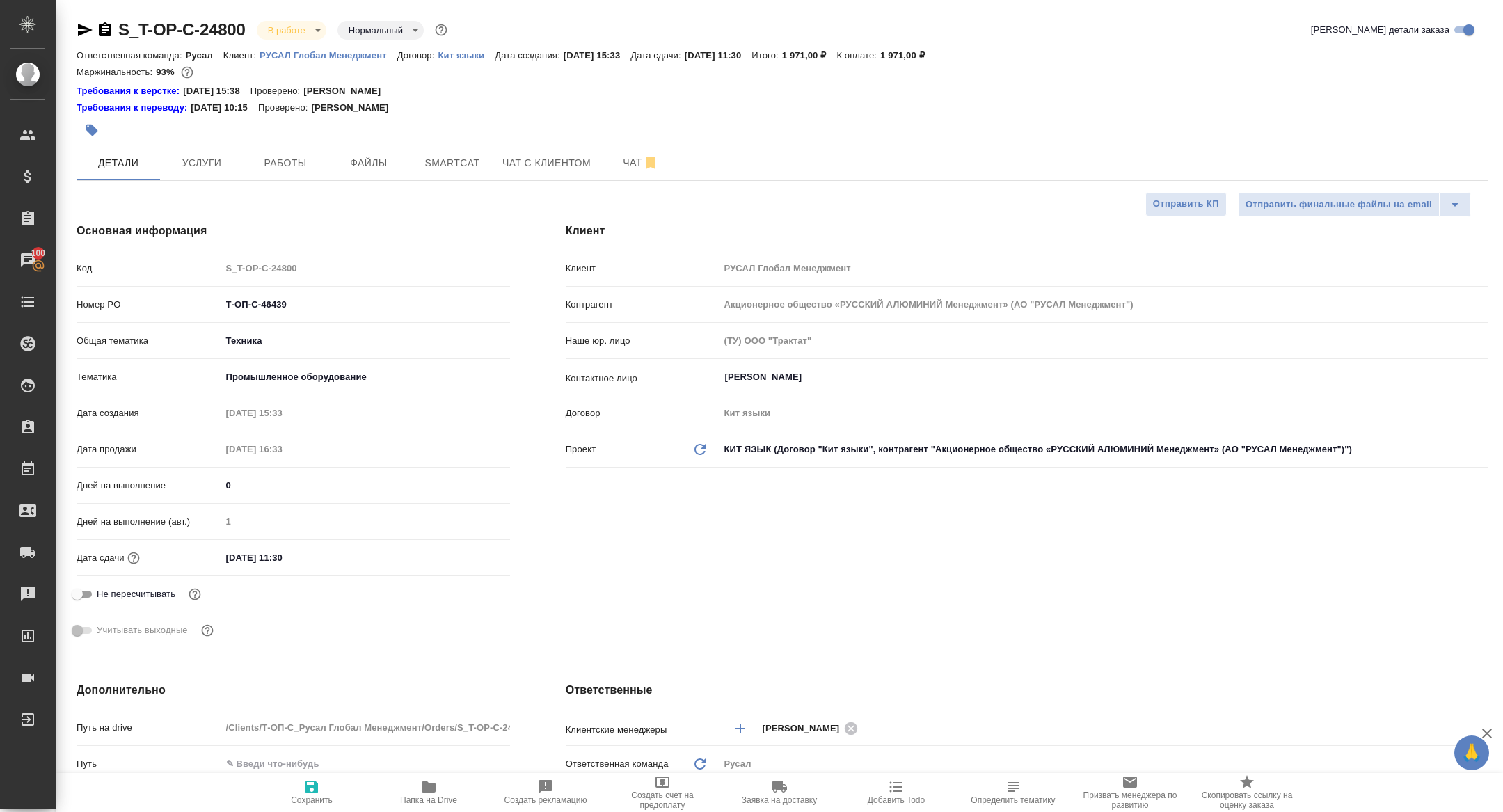
type textarea "x"
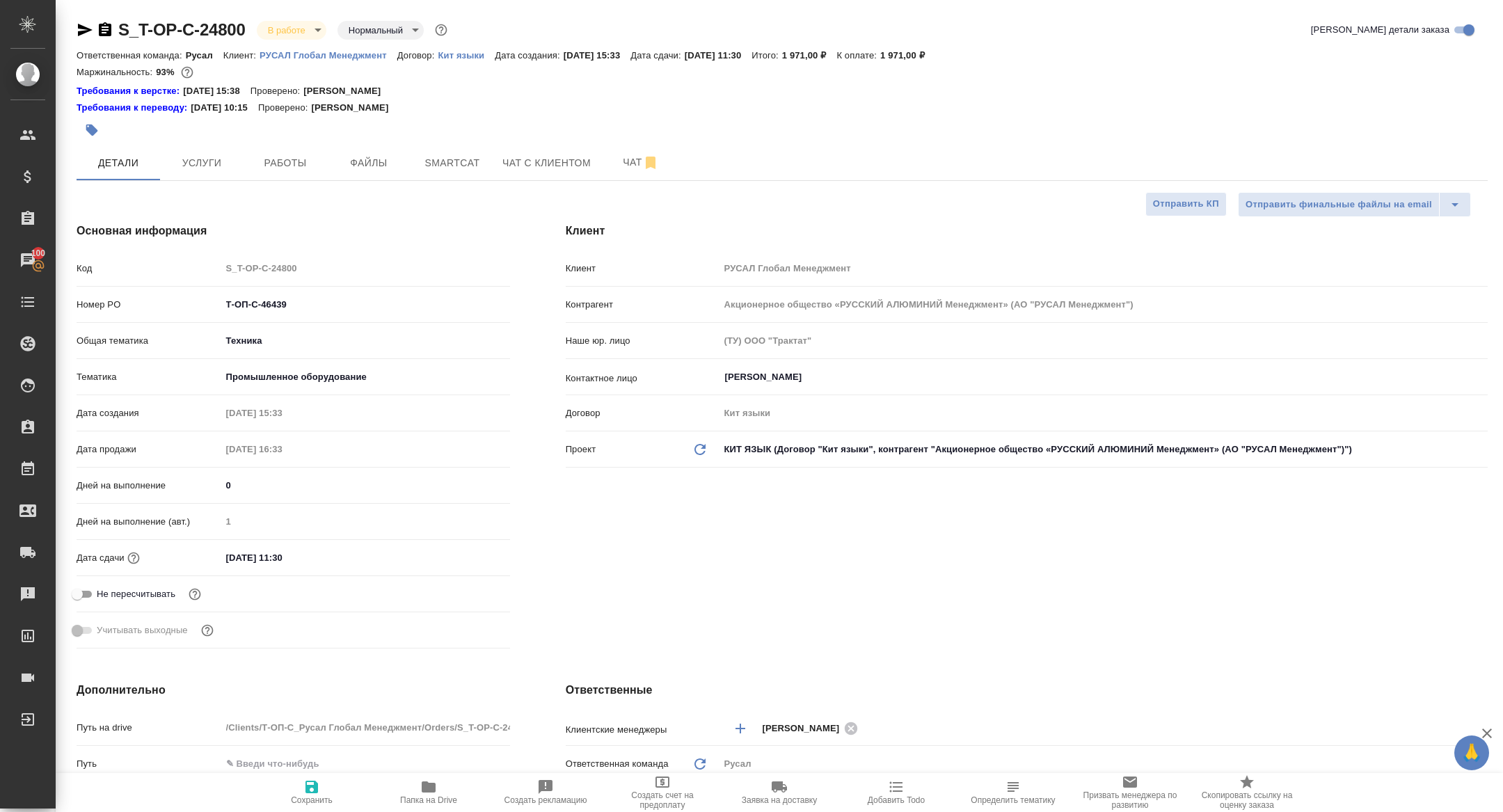
type textarea "x"
click at [272, 158] on span "Работы" at bounding box center [284, 162] width 67 height 17
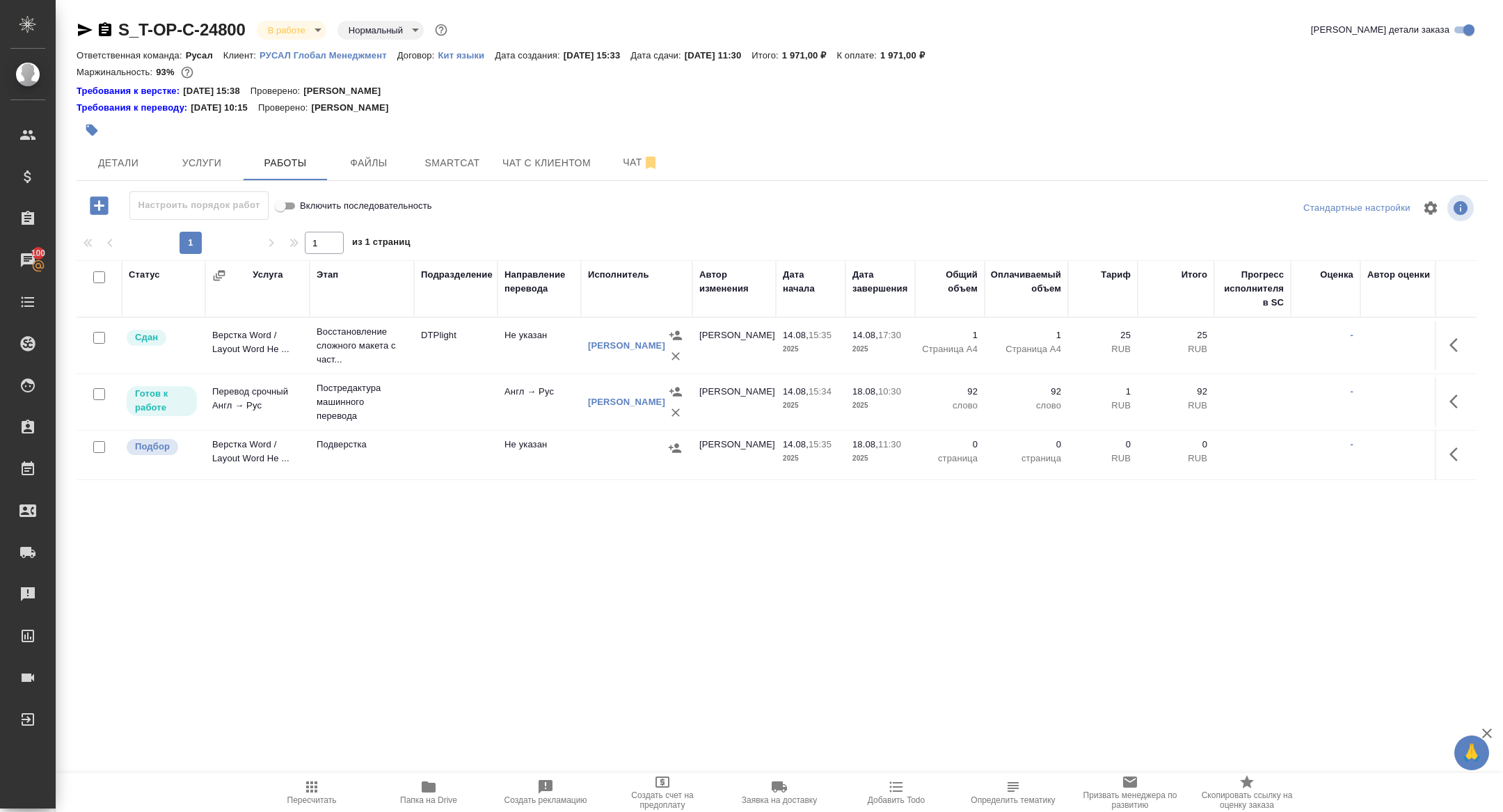
click at [414, 796] on span "Папка на Drive" at bounding box center [428, 799] width 57 height 10
click at [458, 167] on span "Smartcat" at bounding box center [452, 162] width 67 height 17
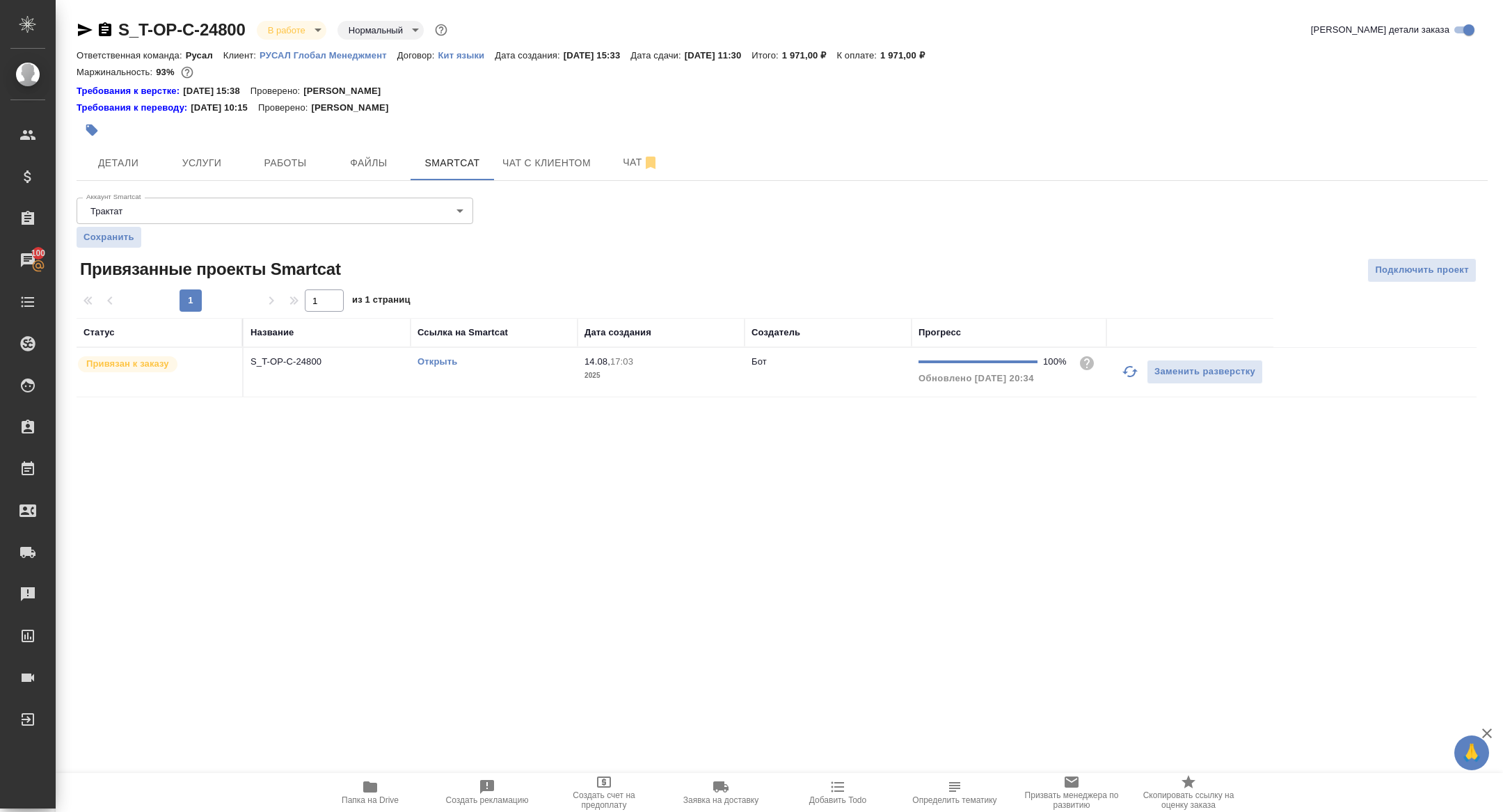
click at [434, 364] on link "Открыть" at bounding box center [437, 361] width 40 height 10
click at [124, 153] on button "Детали" at bounding box center [118, 162] width 84 height 34
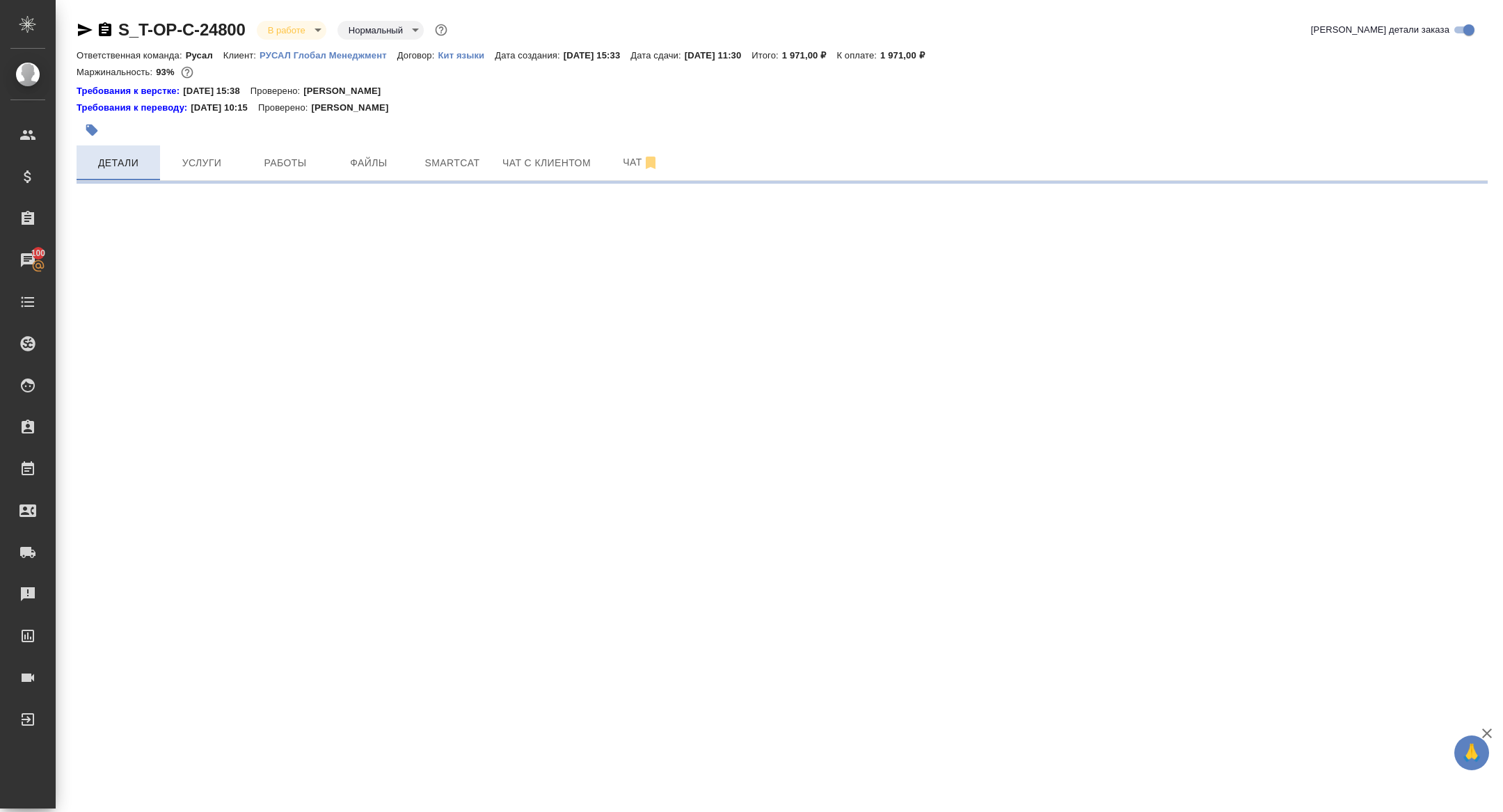
select select "RU"
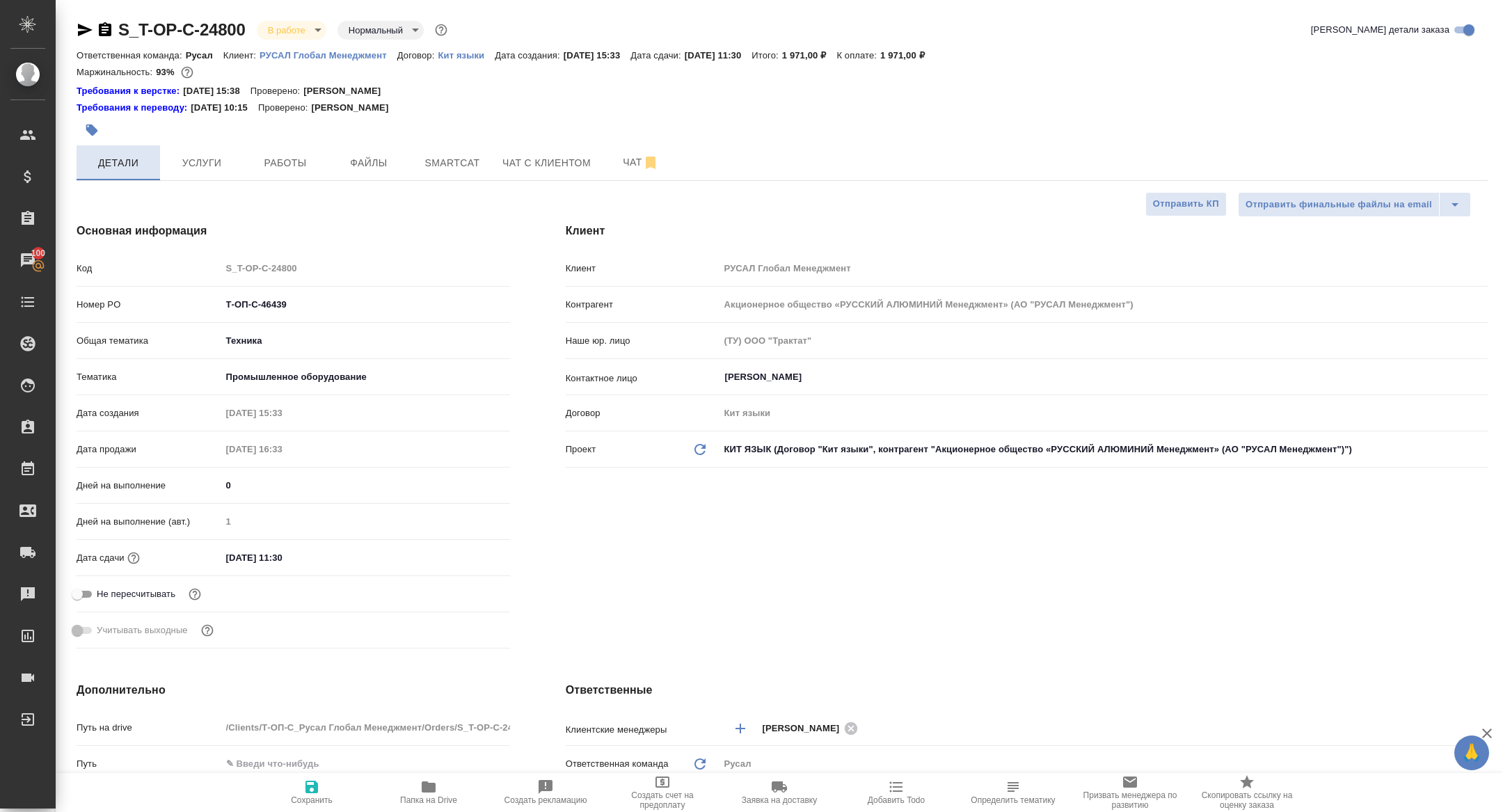
type textarea "x"
drag, startPoint x: 315, startPoint y: 317, endPoint x: 243, endPoint y: 311, distance: 72.2
click at [241, 311] on div "Номер PO Т-ОП-С-46439" at bounding box center [293, 310] width 433 height 36
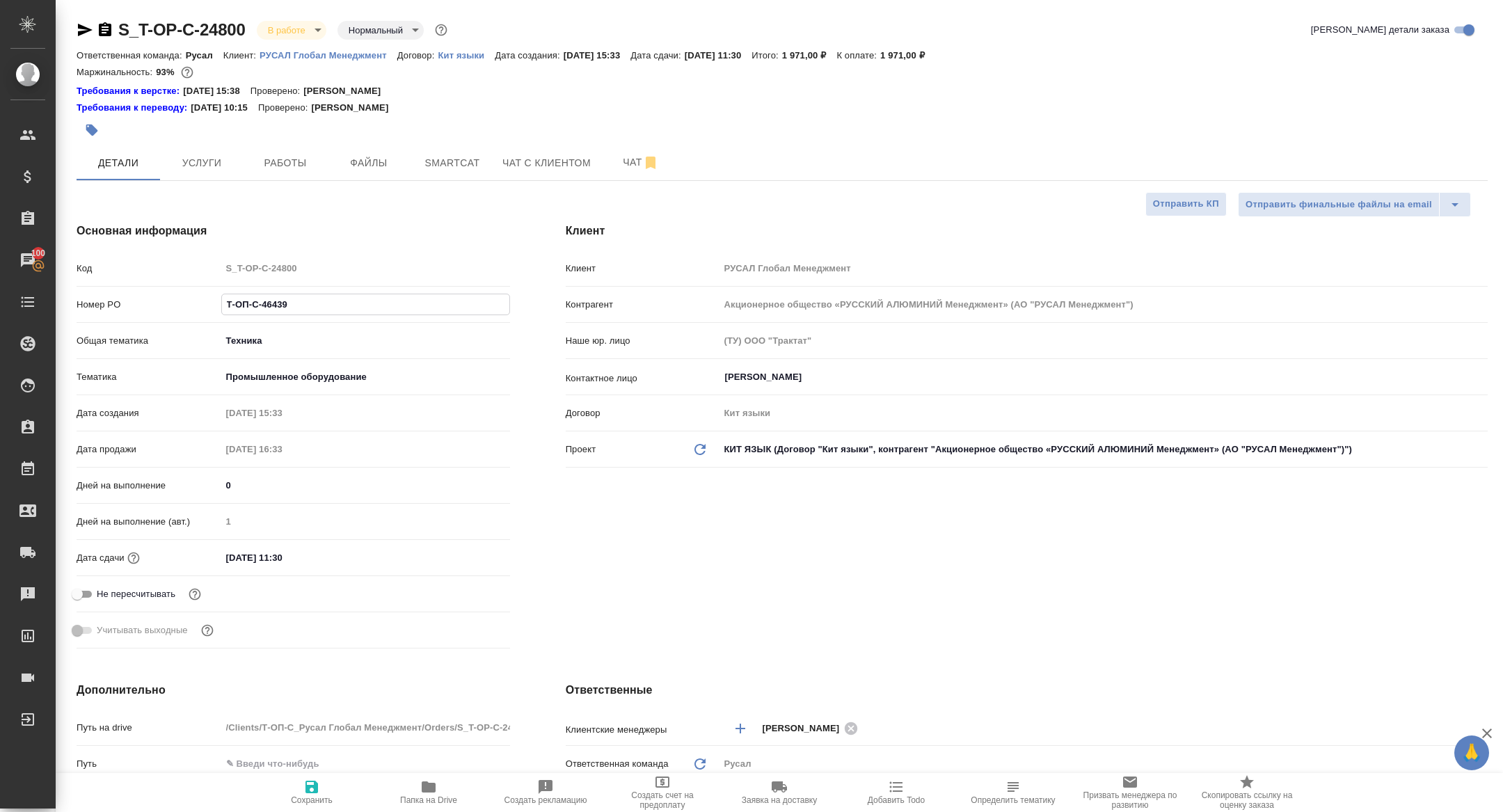
drag, startPoint x: 322, startPoint y: 307, endPoint x: 160, endPoint y: 290, distance: 162.9
click at [161, 290] on div "Код S_T-OP-C-24800 Номер PO Т-ОП-С-46439 Общая тематика Техника tech Тематика П…" at bounding box center [293, 455] width 433 height 398
type textarea "x"
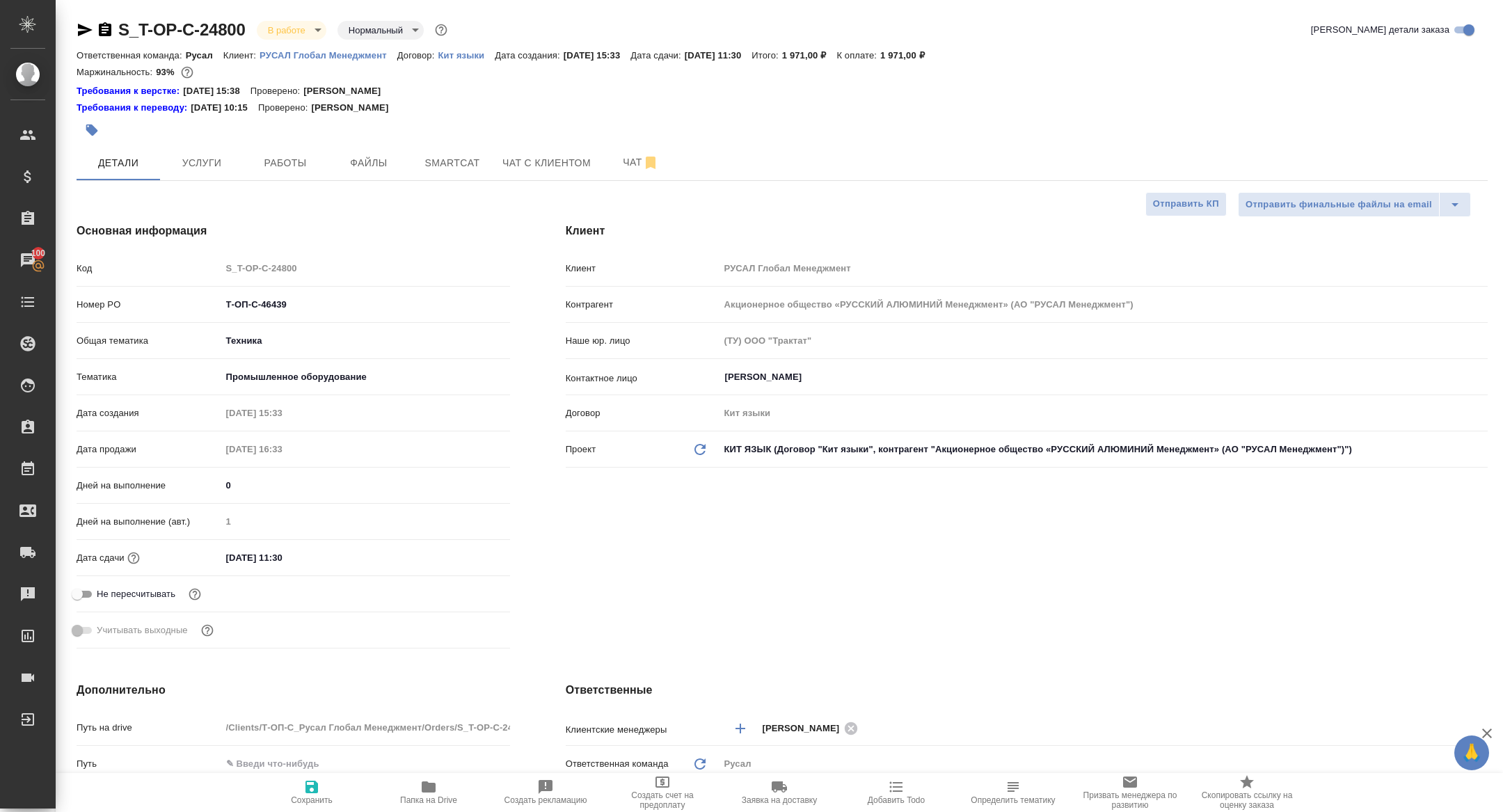
type textarea "x"
click at [277, 31] on body "🙏 .cls-1 fill:#fff; AWATERA Zhuravleva Alexandra Клиенты Спецификации Заказы 10…" at bounding box center [752, 406] width 1503 height 812
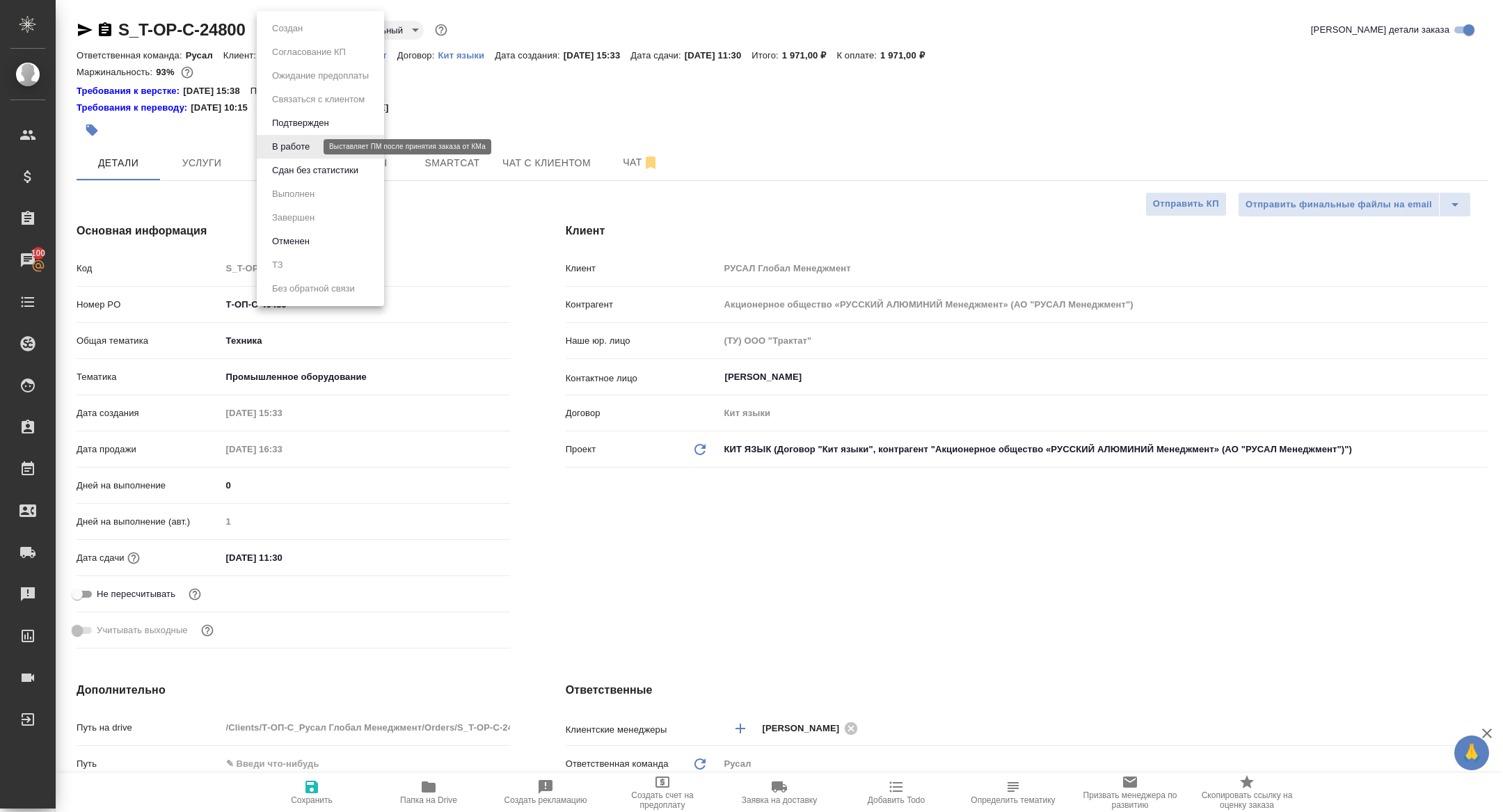
click at [302, 36] on button "Сдан без статистики" at bounding box center [287, 28] width 39 height 15
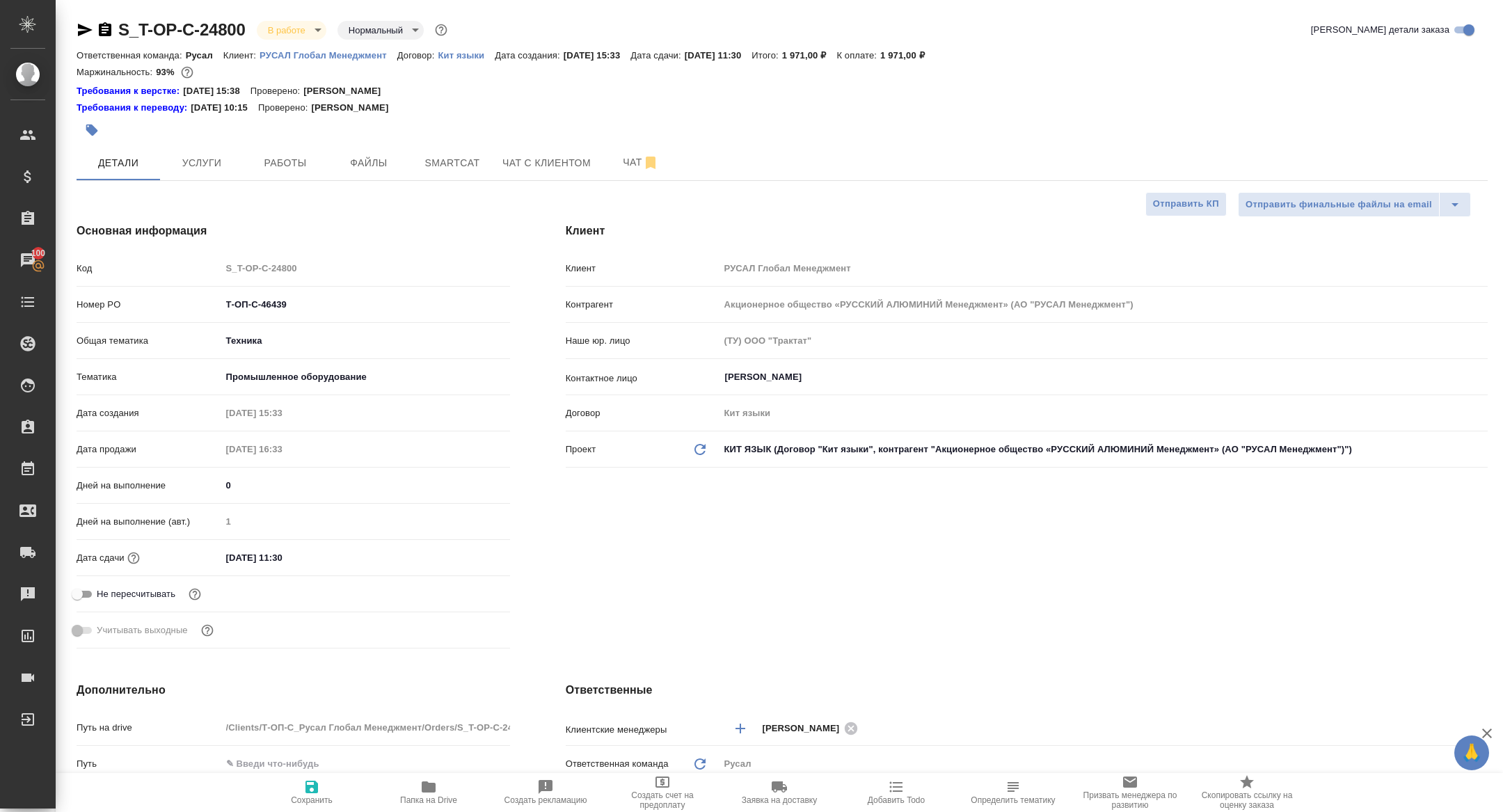
click at [274, 168] on span "Работы" at bounding box center [284, 162] width 67 height 17
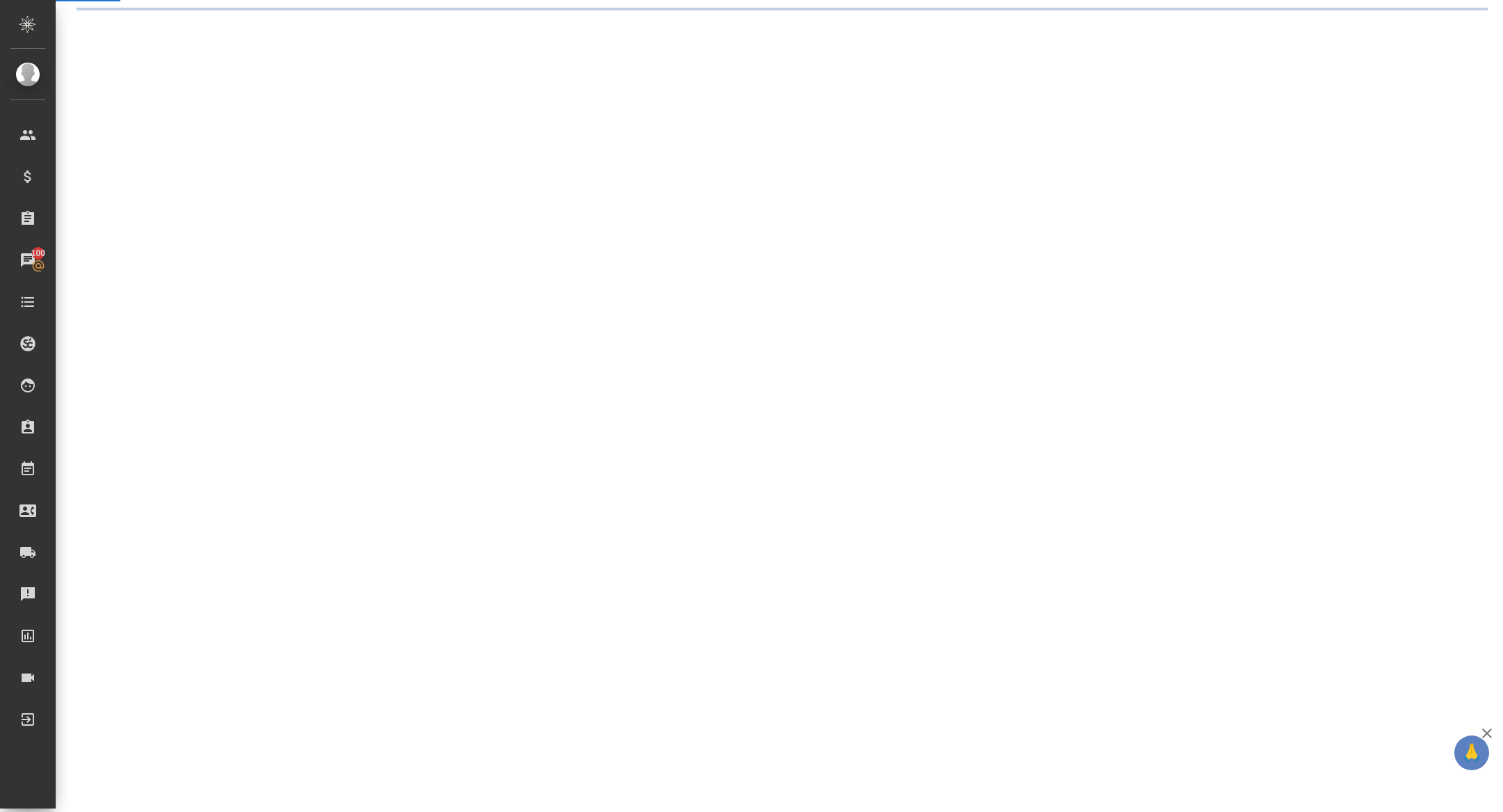
click at [274, 168] on div ".cls-1 fill:#fff; AWATERA Zhuravleva Alexandra Клиенты Спецификации Заказы 100 …" at bounding box center [752, 406] width 1503 height 812
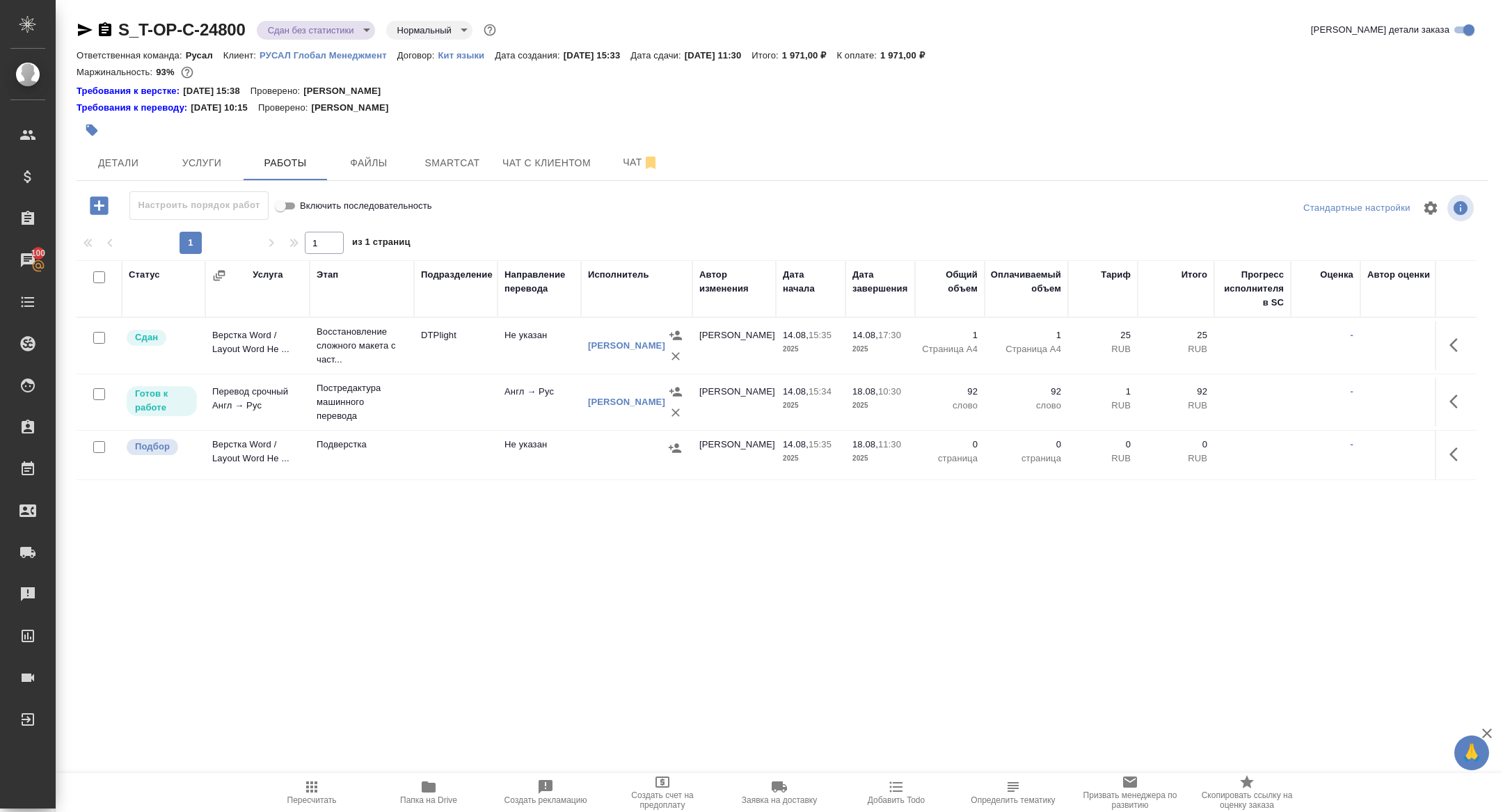
click at [103, 448] on input "checkbox" at bounding box center [100, 447] width 12 height 12
checkbox input "true"
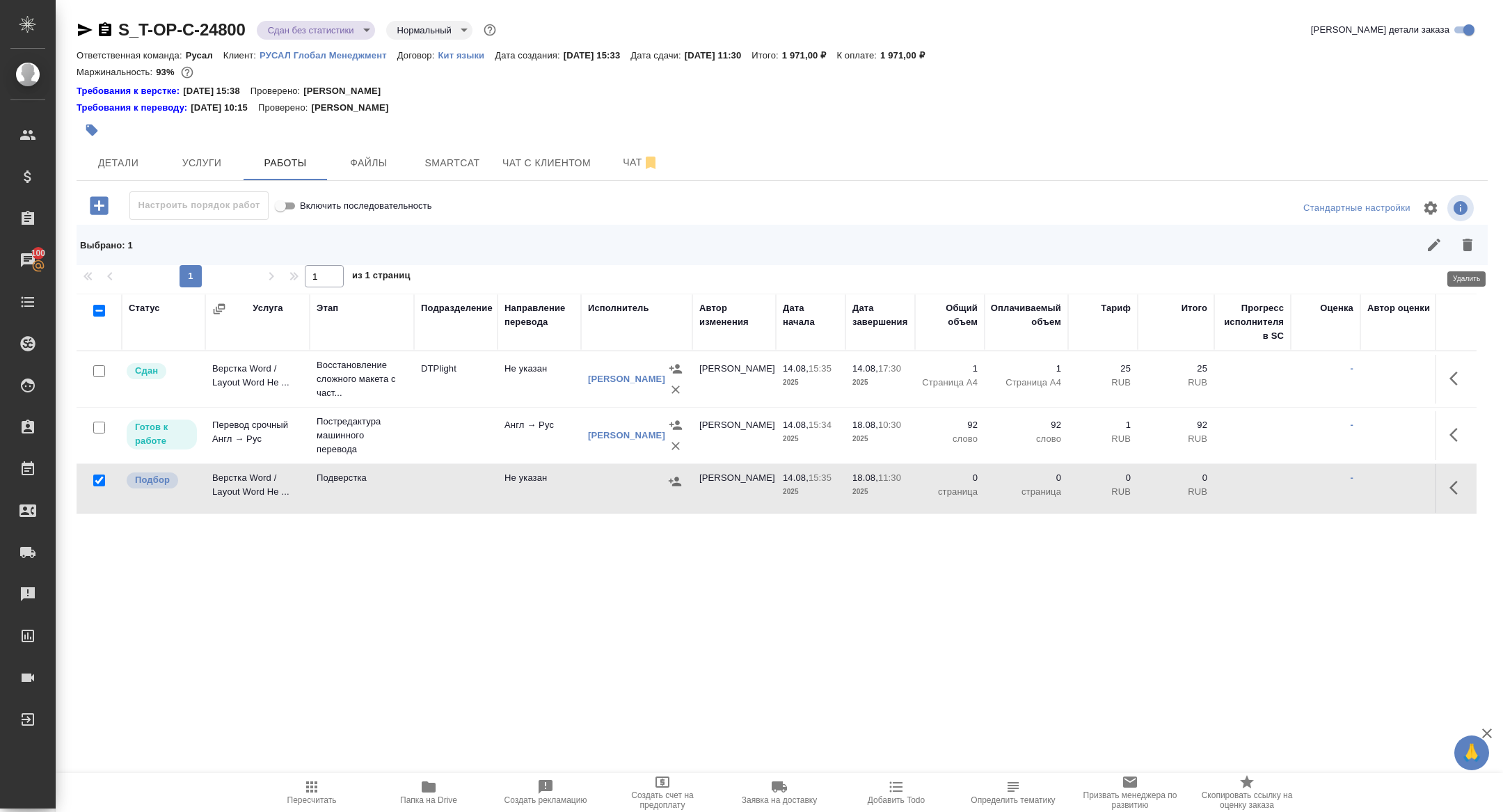
click at [1469, 242] on icon "button" at bounding box center [1467, 245] width 10 height 13
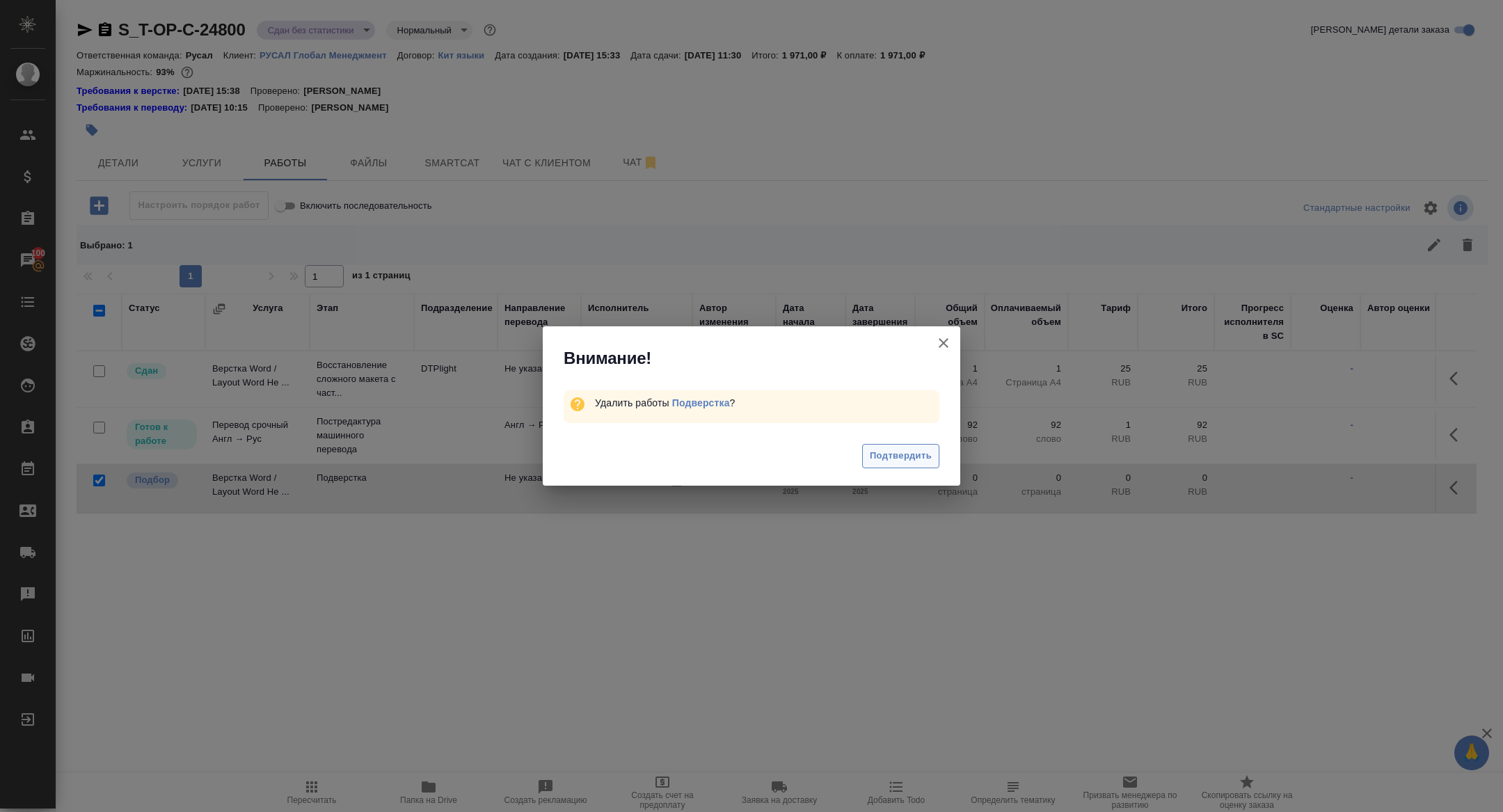
click at [898, 459] on span "Подтвердить" at bounding box center [900, 456] width 62 height 16
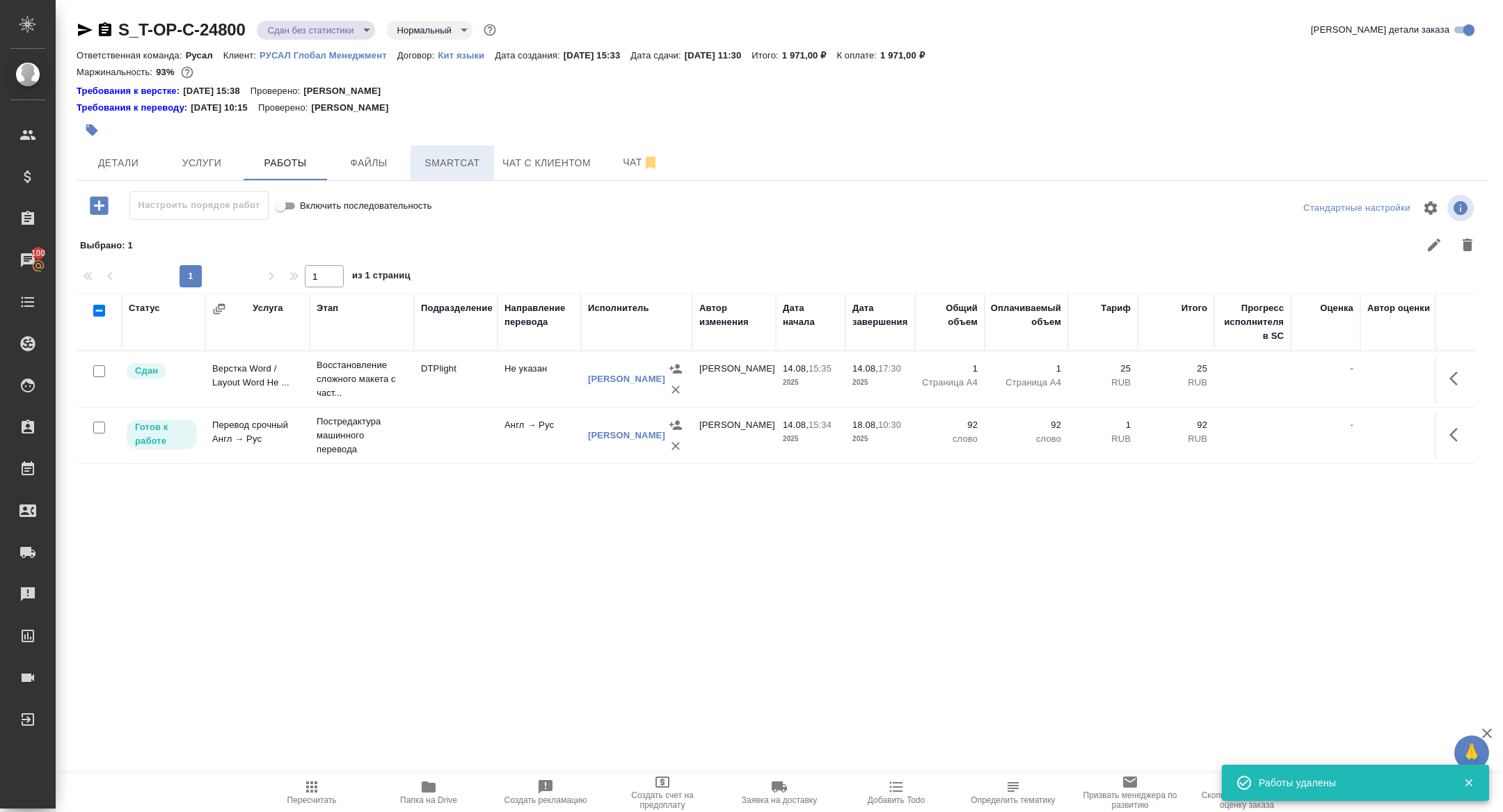
click at [430, 164] on span "Smartcat" at bounding box center [452, 162] width 67 height 17
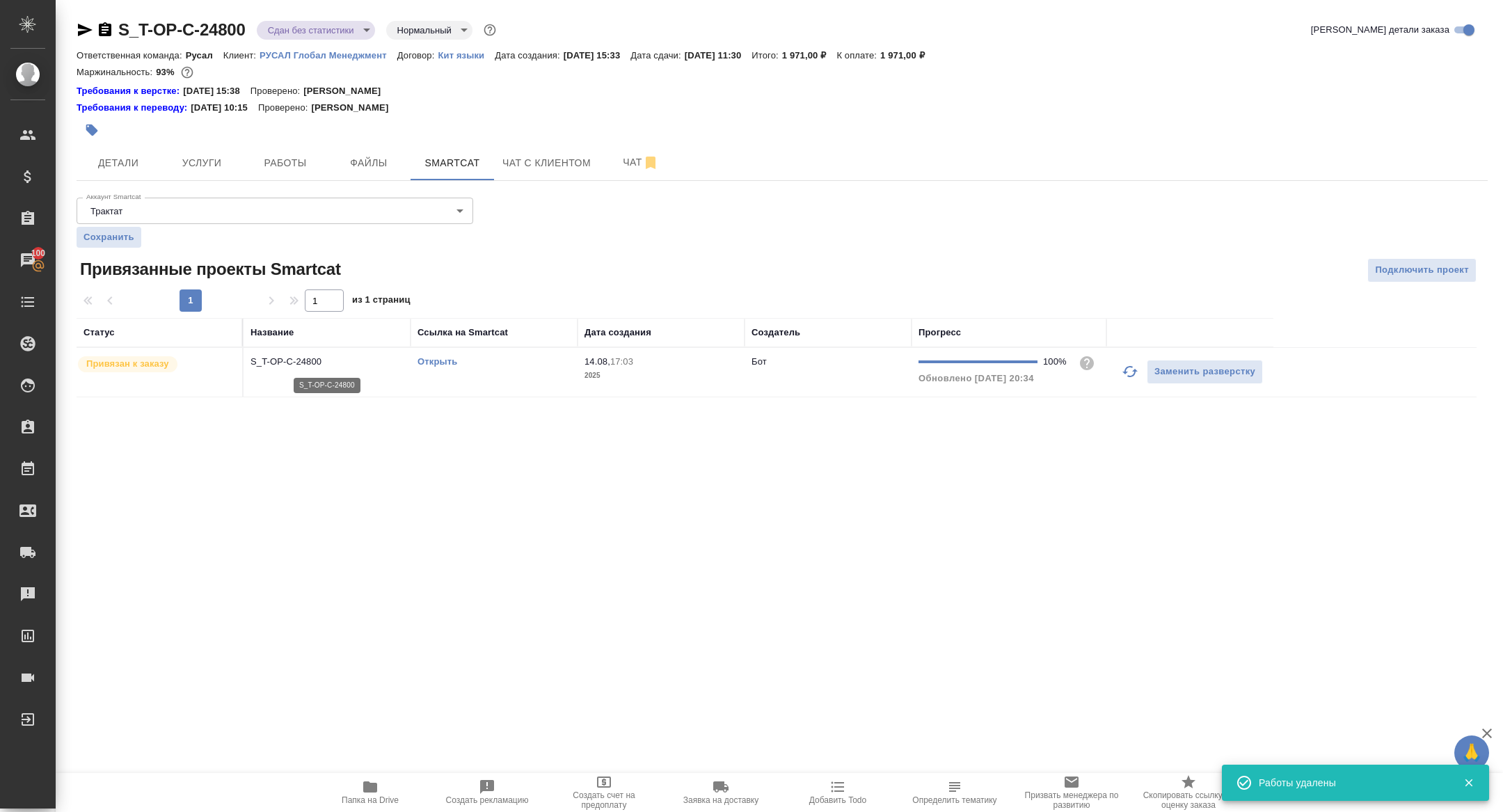
click at [291, 363] on p "S_T-OP-C-24800" at bounding box center [327, 361] width 153 height 14
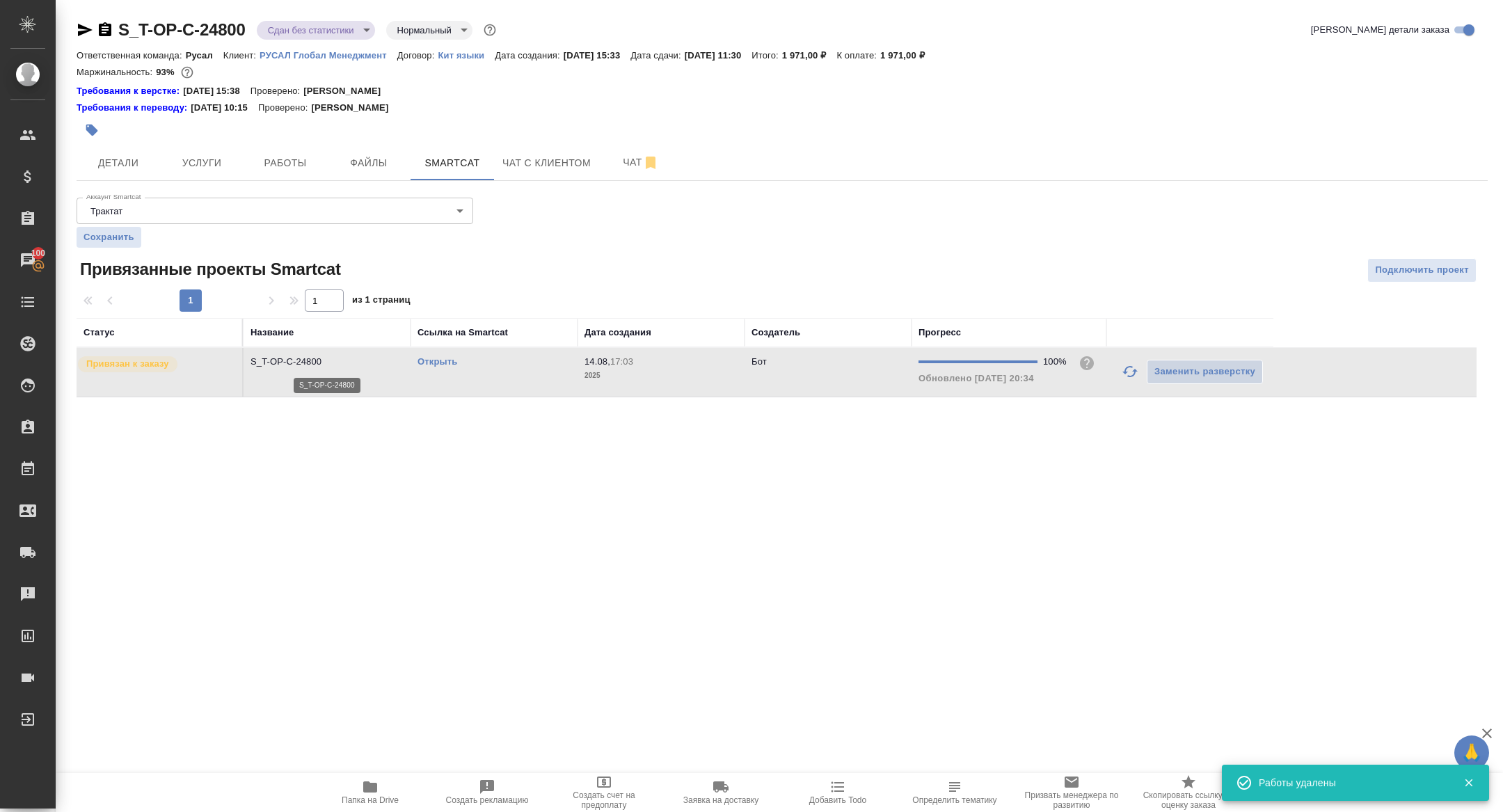
click at [291, 363] on p "S_T-OP-C-24800" at bounding box center [327, 361] width 153 height 14
click at [290, 152] on button "Работы" at bounding box center [285, 162] width 84 height 34
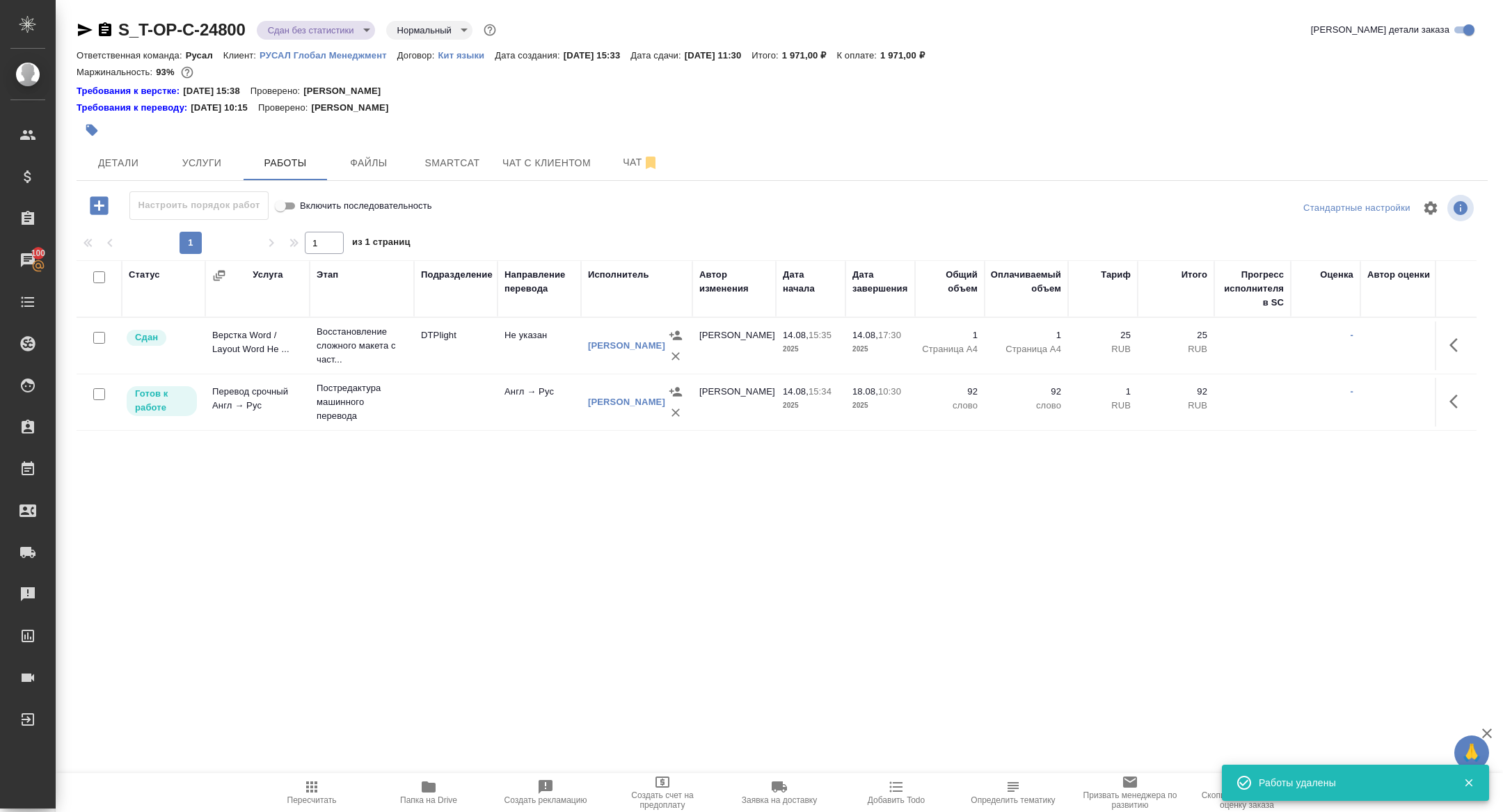
click at [1451, 397] on icon "button" at bounding box center [1457, 401] width 16 height 16
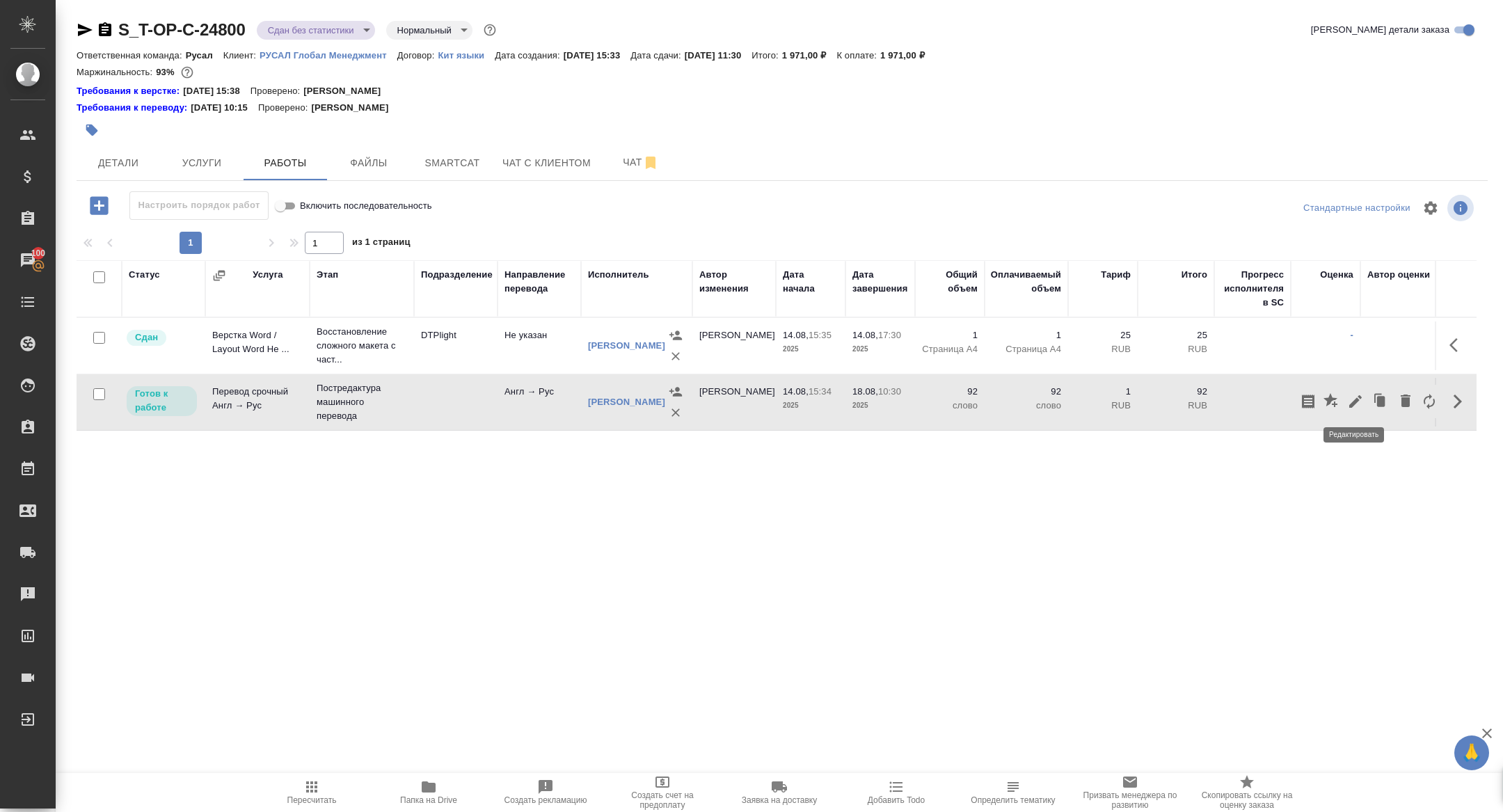
click at [1348, 409] on button "button" at bounding box center [1356, 401] width 24 height 34
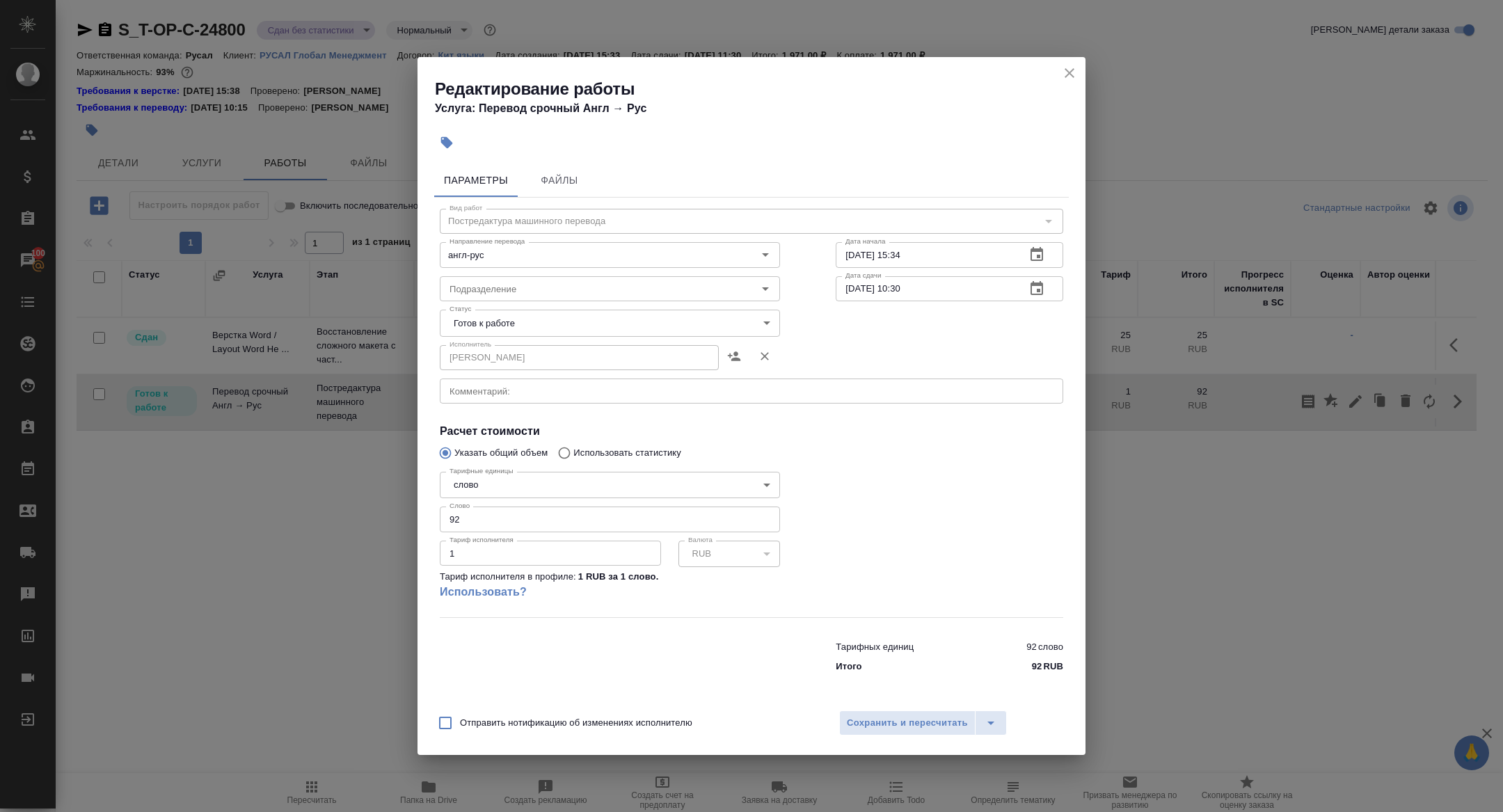
click at [475, 329] on body "🙏 .cls-1 fill:#fff; AWATERA Zhuravleva Alexandra Клиенты Спецификации Заказы 10…" at bounding box center [752, 406] width 1503 height 812
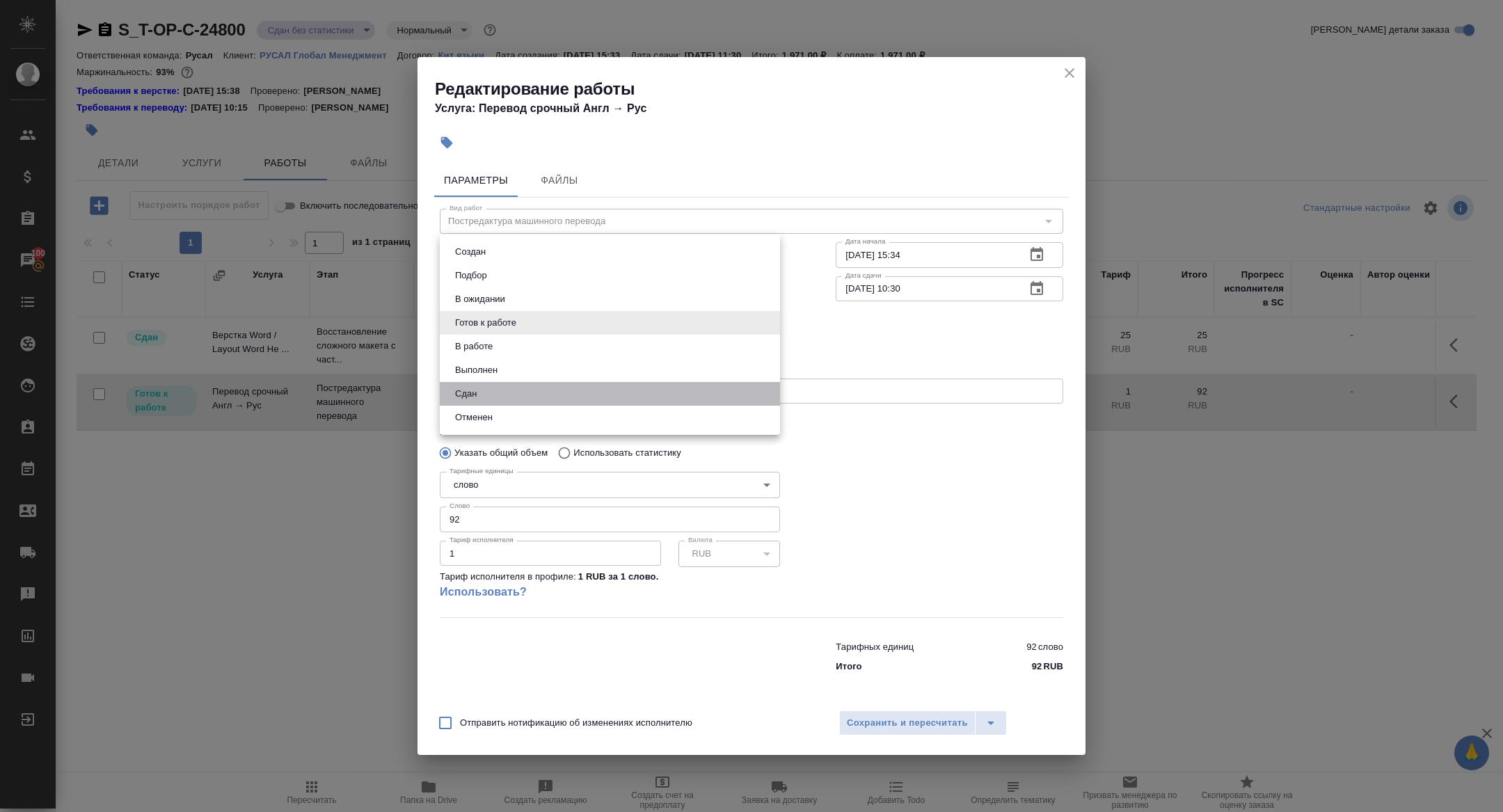
click at [483, 386] on li "Сдан" at bounding box center [609, 394] width 341 height 24
type input "closed"
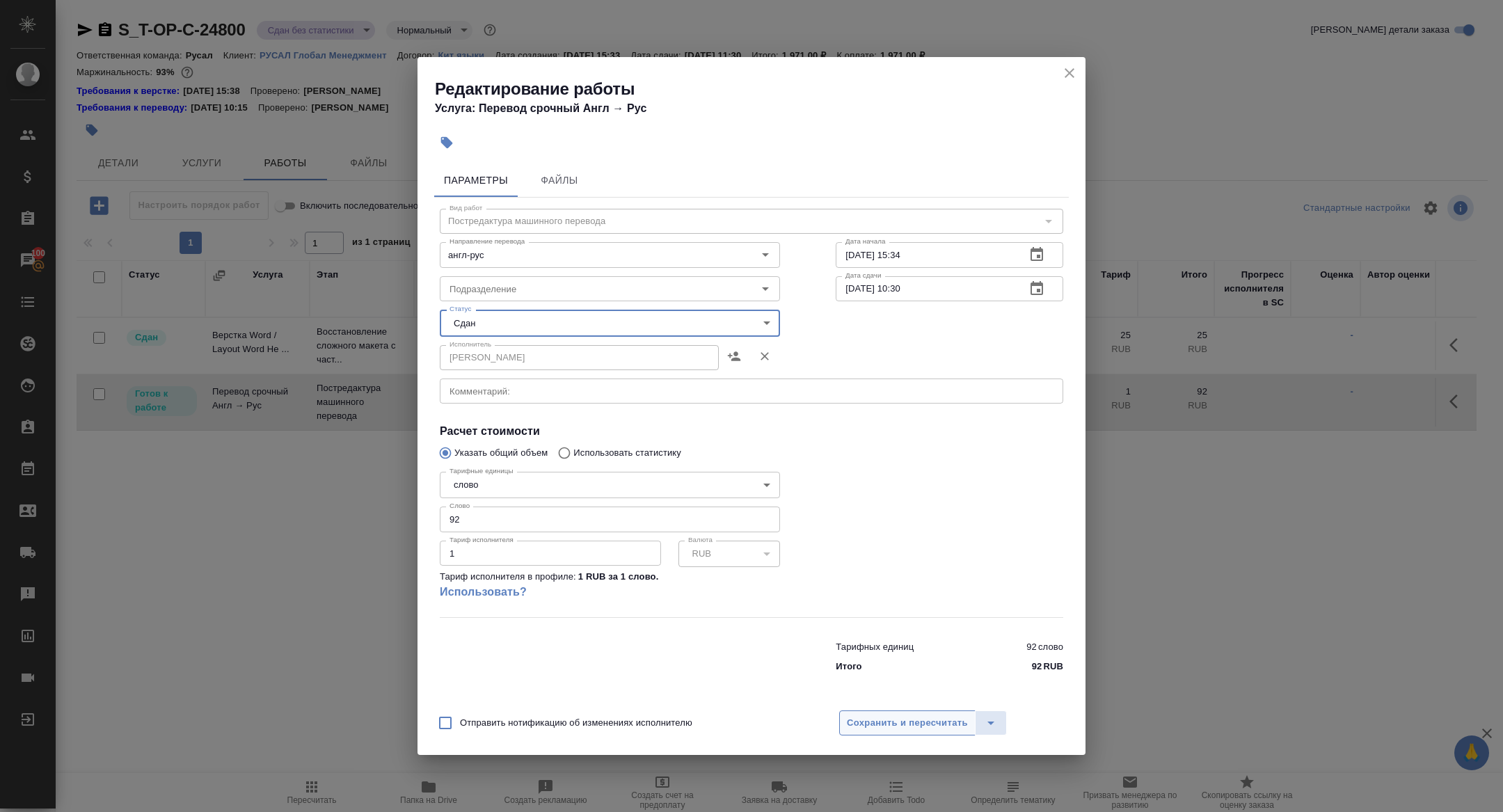
click at [909, 730] on span "Сохранить и пересчитать" at bounding box center [907, 723] width 121 height 16
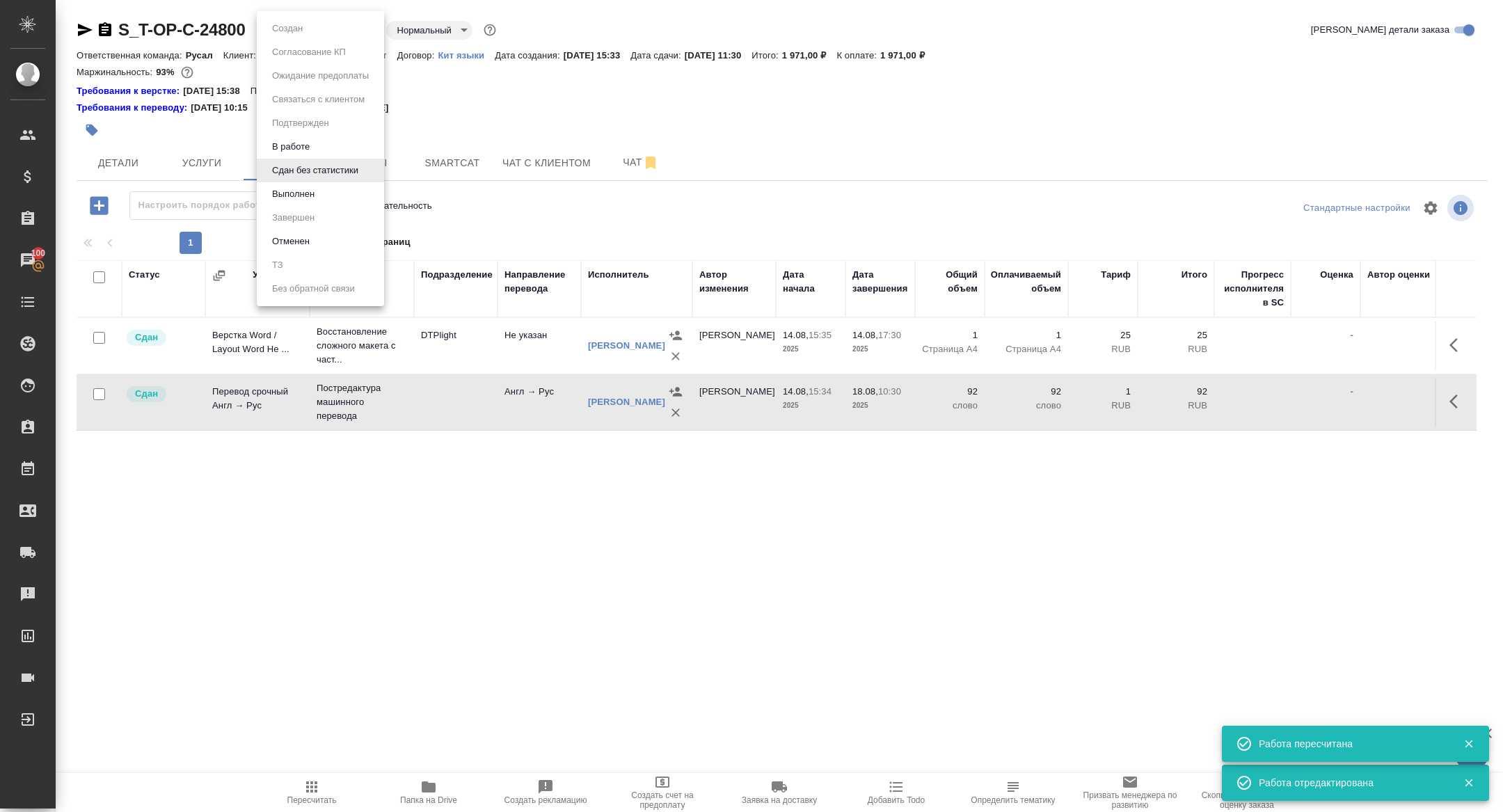
click at [291, 32] on body "🙏 .cls-1 fill:#fff; AWATERA Zhuravleva Alexandra Клиенты Спецификации Заказы 10…" at bounding box center [752, 406] width 1503 height 812
click at [281, 201] on li "Выполнен" at bounding box center [320, 195] width 127 height 24
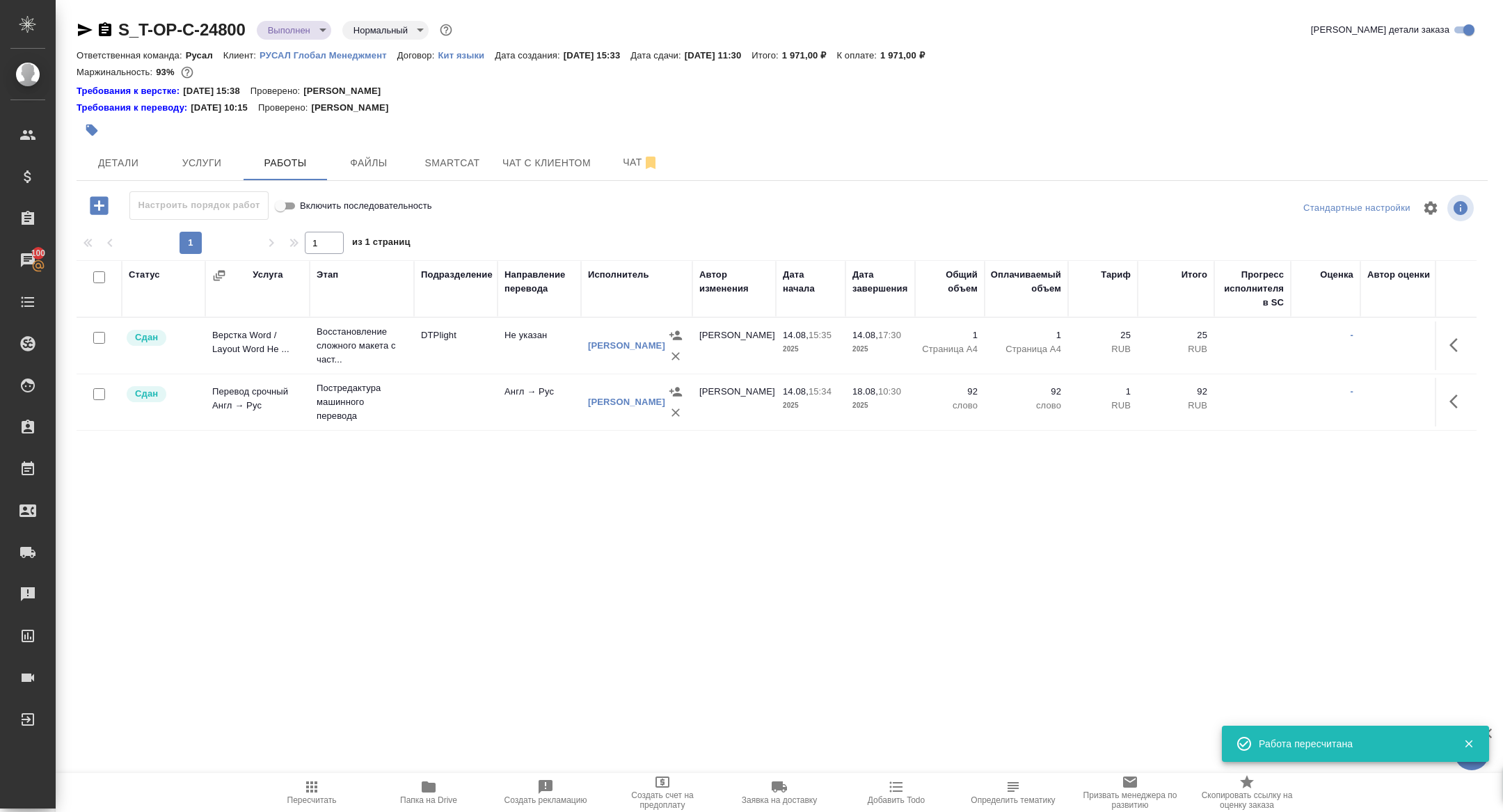
click at [440, 794] on span "Папка на Drive" at bounding box center [429, 791] width 100 height 26
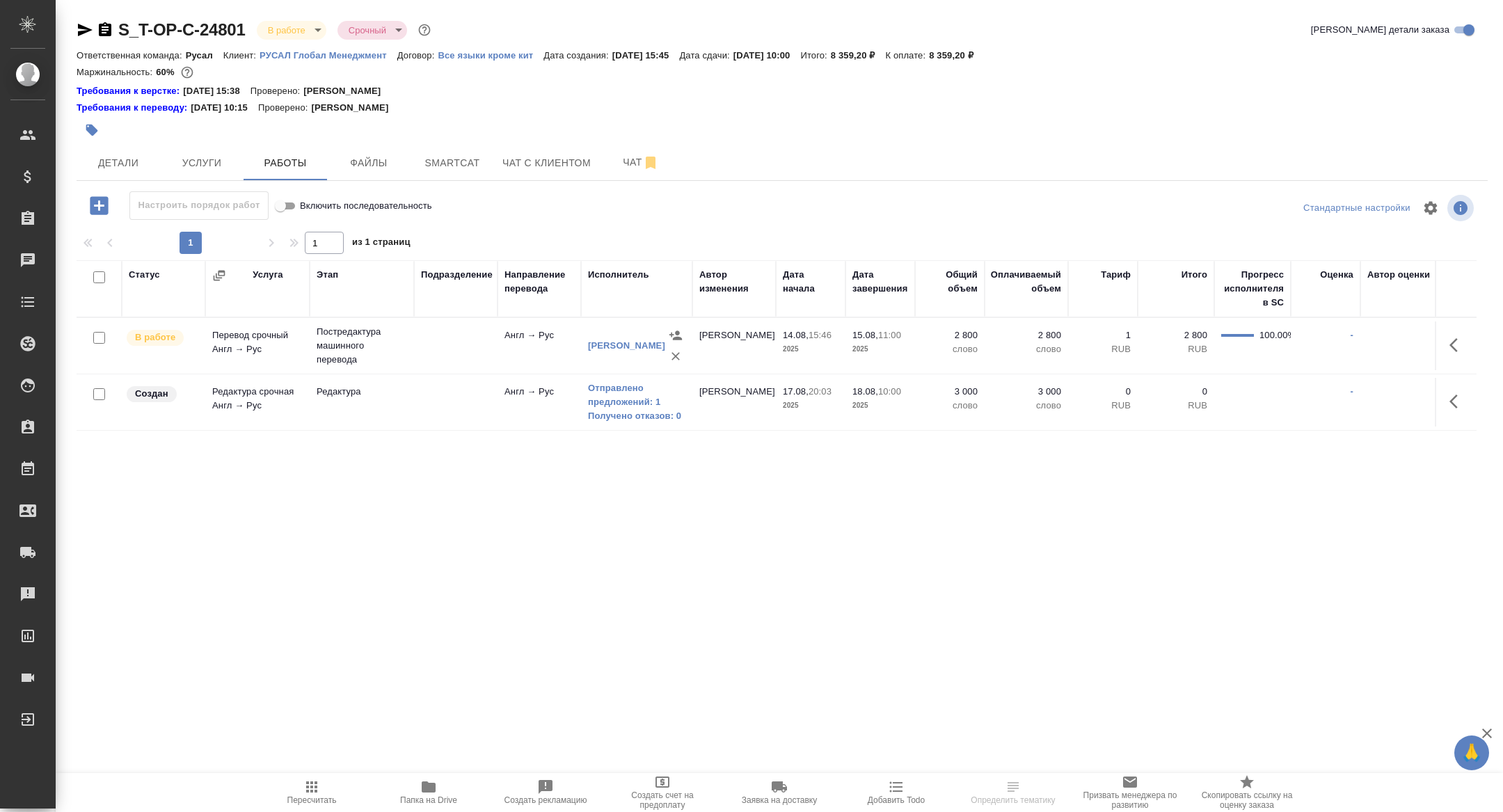
click at [584, 373] on td "Отправлено предложений: 1 Получено отказов: 0" at bounding box center [636, 346] width 112 height 55
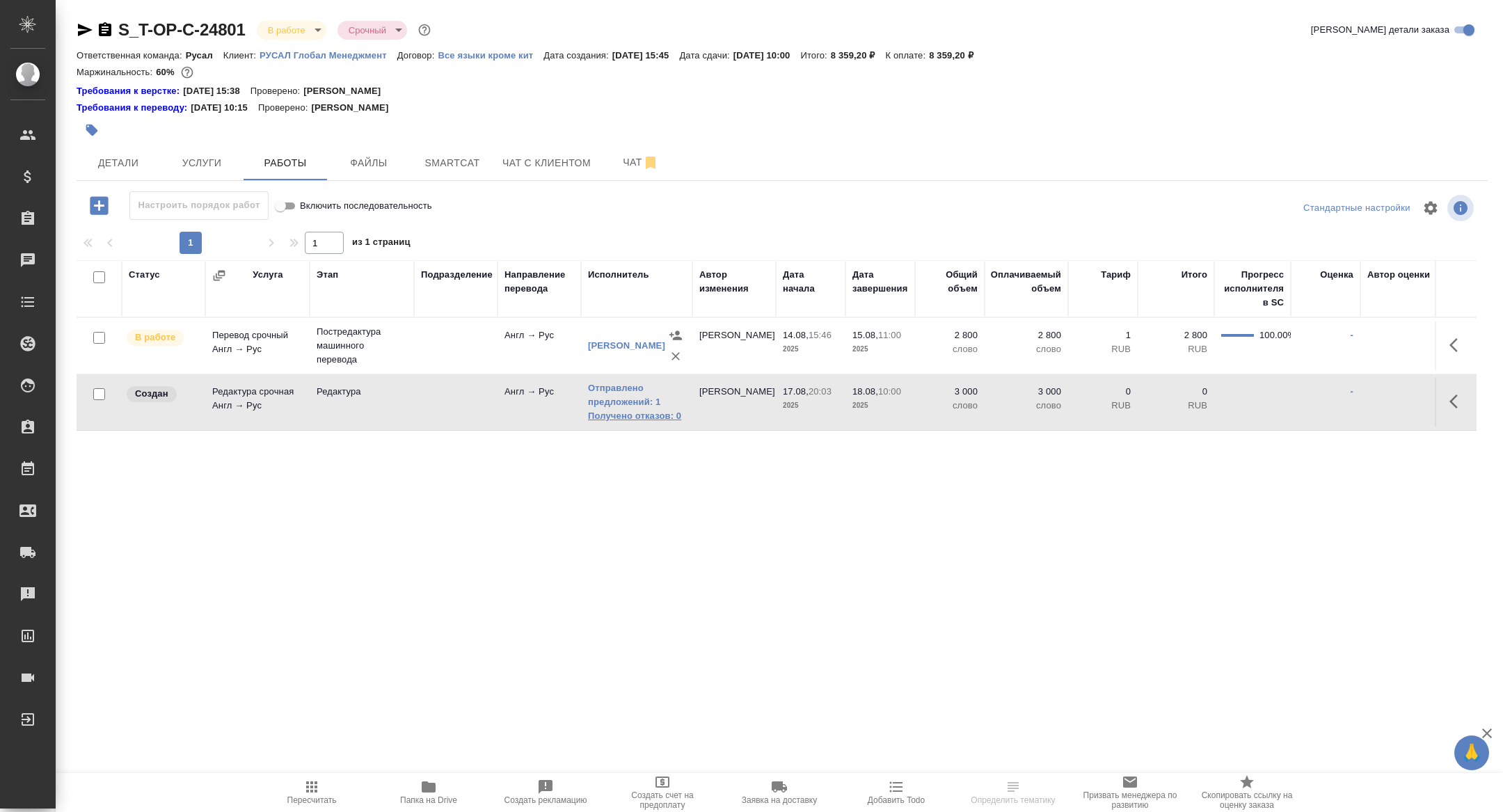
click at [624, 409] on link "Получено отказов: 0" at bounding box center [636, 416] width 97 height 14
click at [615, 394] on link "Отправлено предложений: 1" at bounding box center [636, 394] width 97 height 28
click at [81, 34] on icon "button" at bounding box center [85, 30] width 15 height 13
click at [132, 171] on span "Детали" at bounding box center [118, 162] width 67 height 17
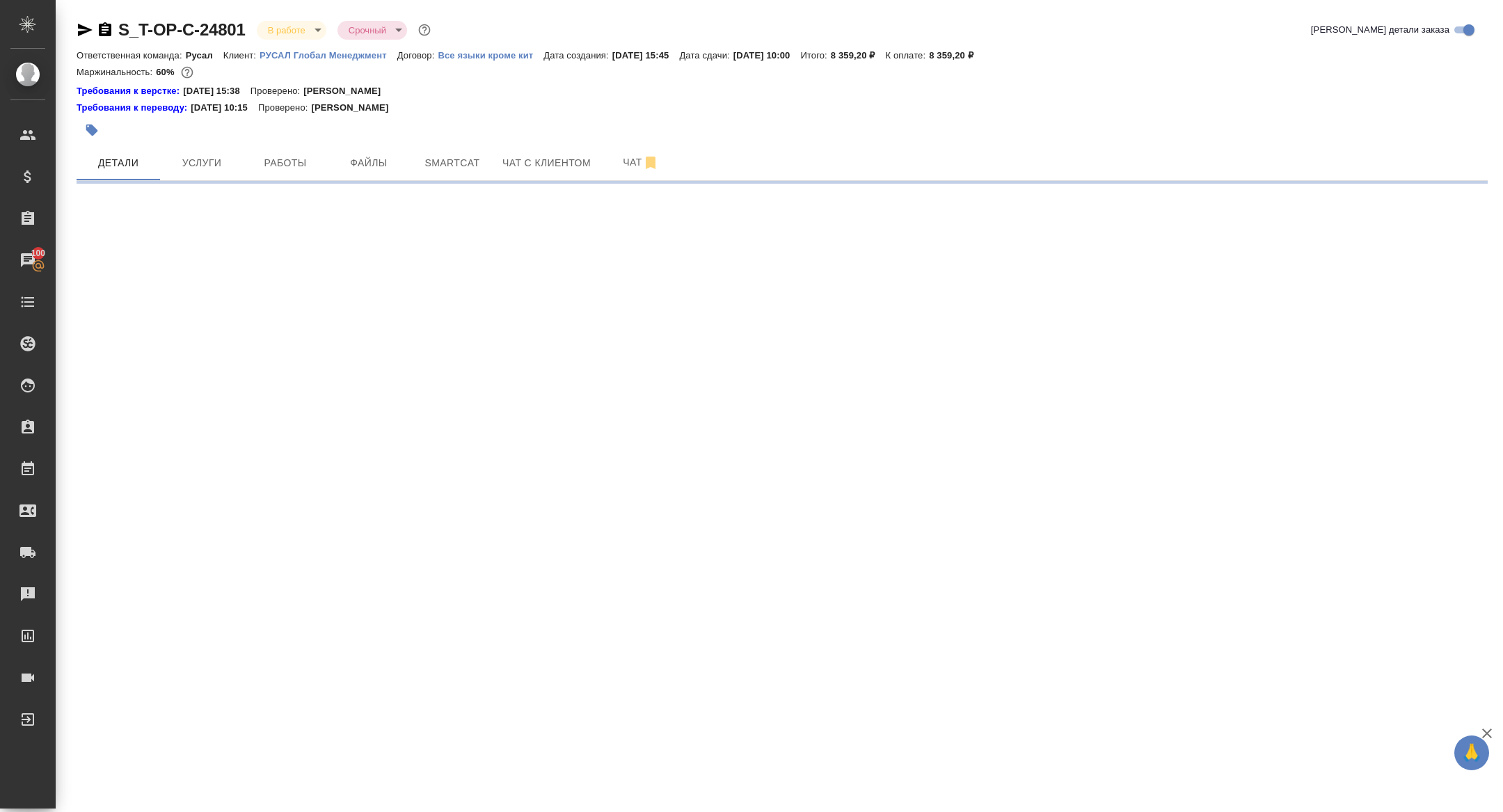
select select "RU"
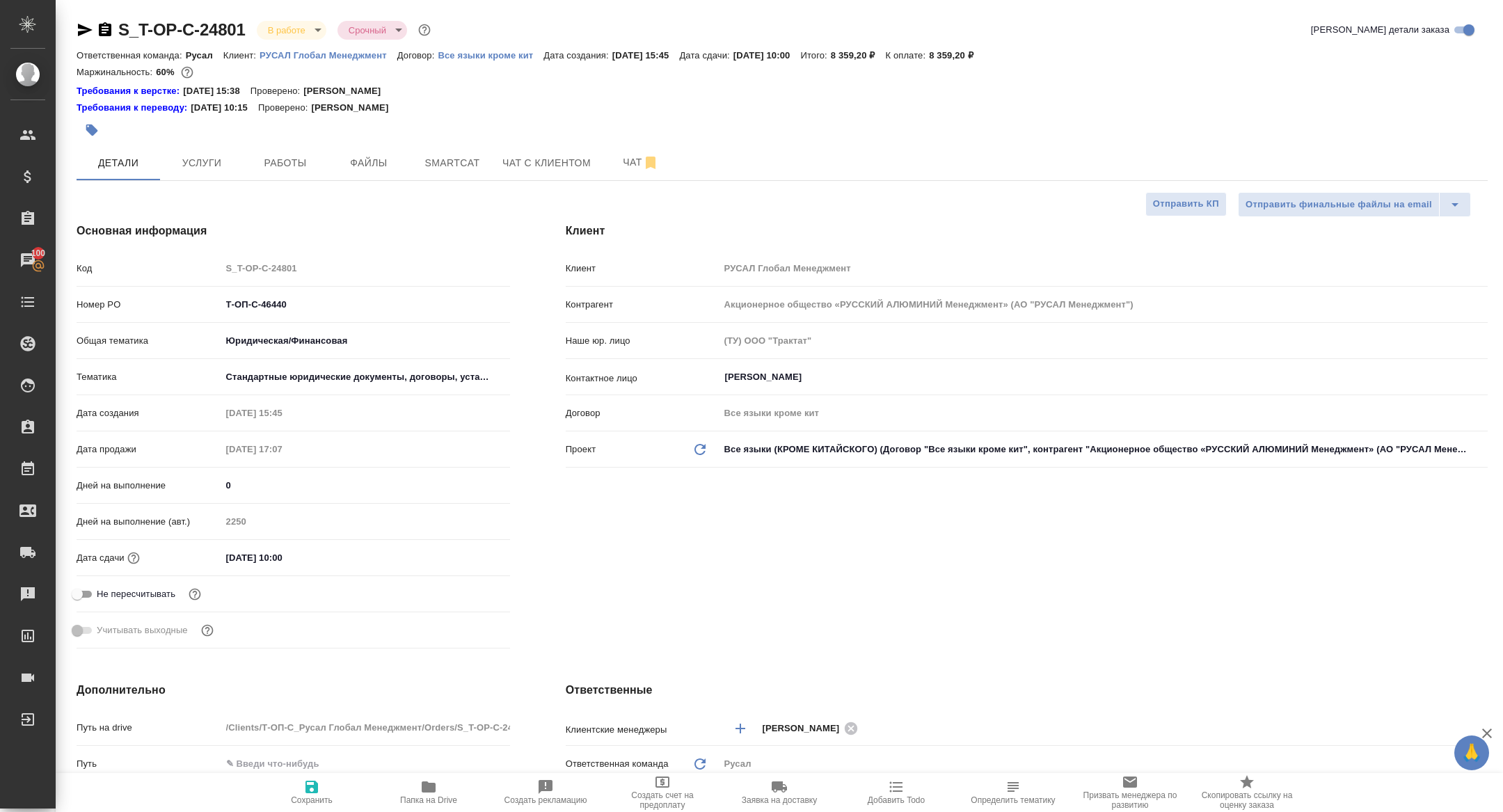
type textarea "x"
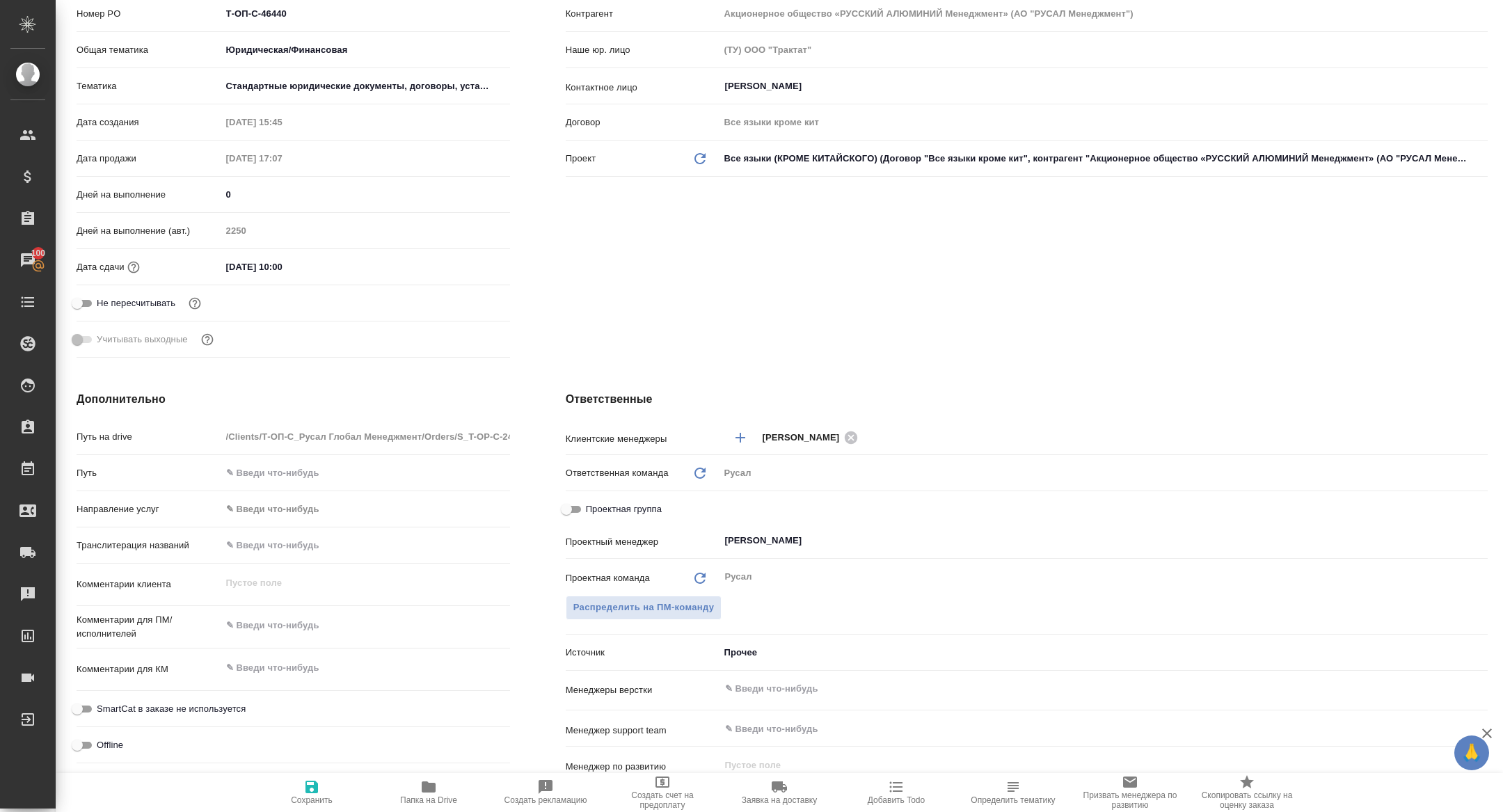
scroll to position [373, 0]
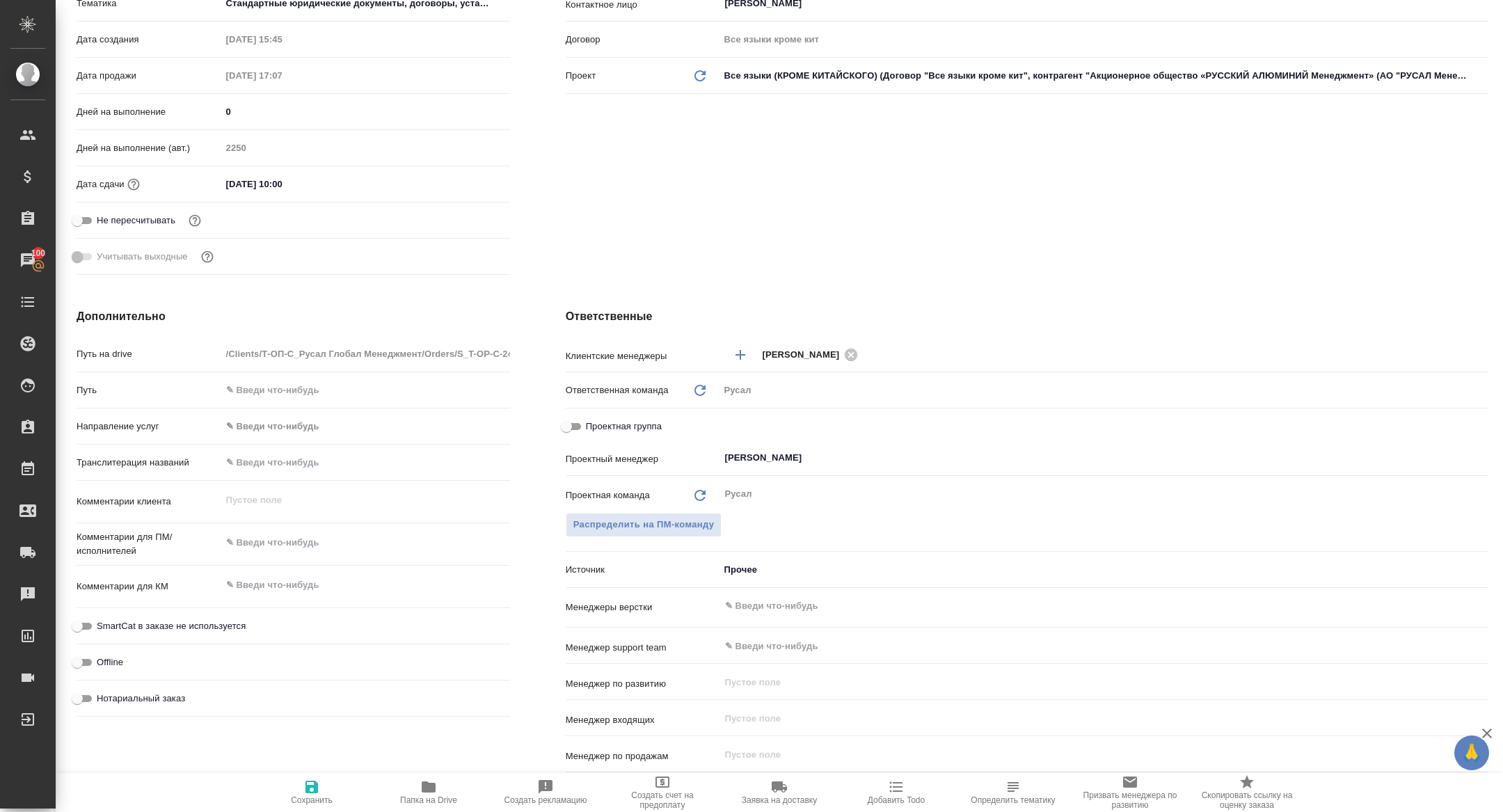
click at [567, 427] on input "Проектная группа" at bounding box center [566, 427] width 50 height 16
checkbox input "true"
type textarea "x"
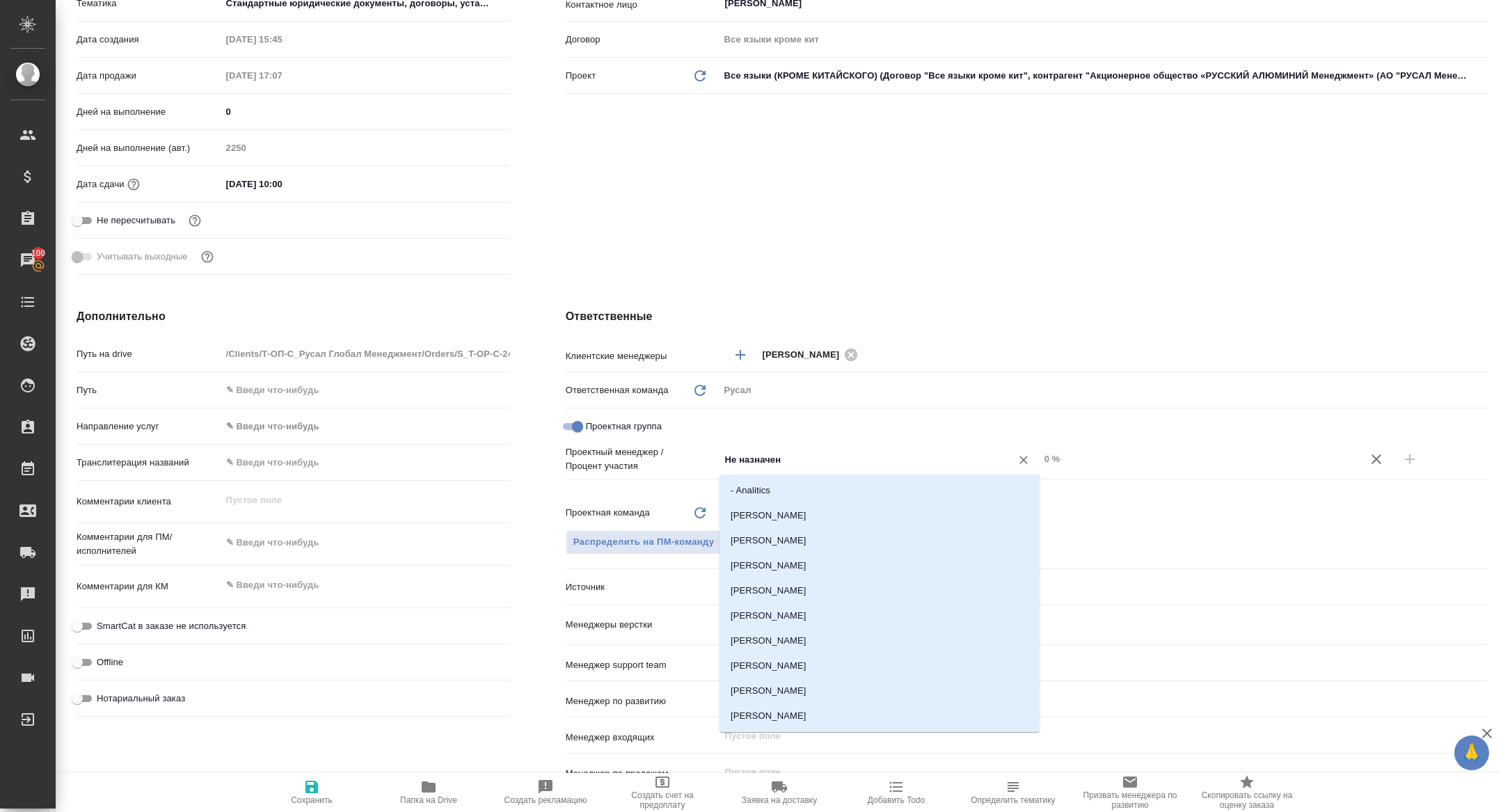
click at [787, 461] on input "Не назначен" at bounding box center [856, 459] width 265 height 16
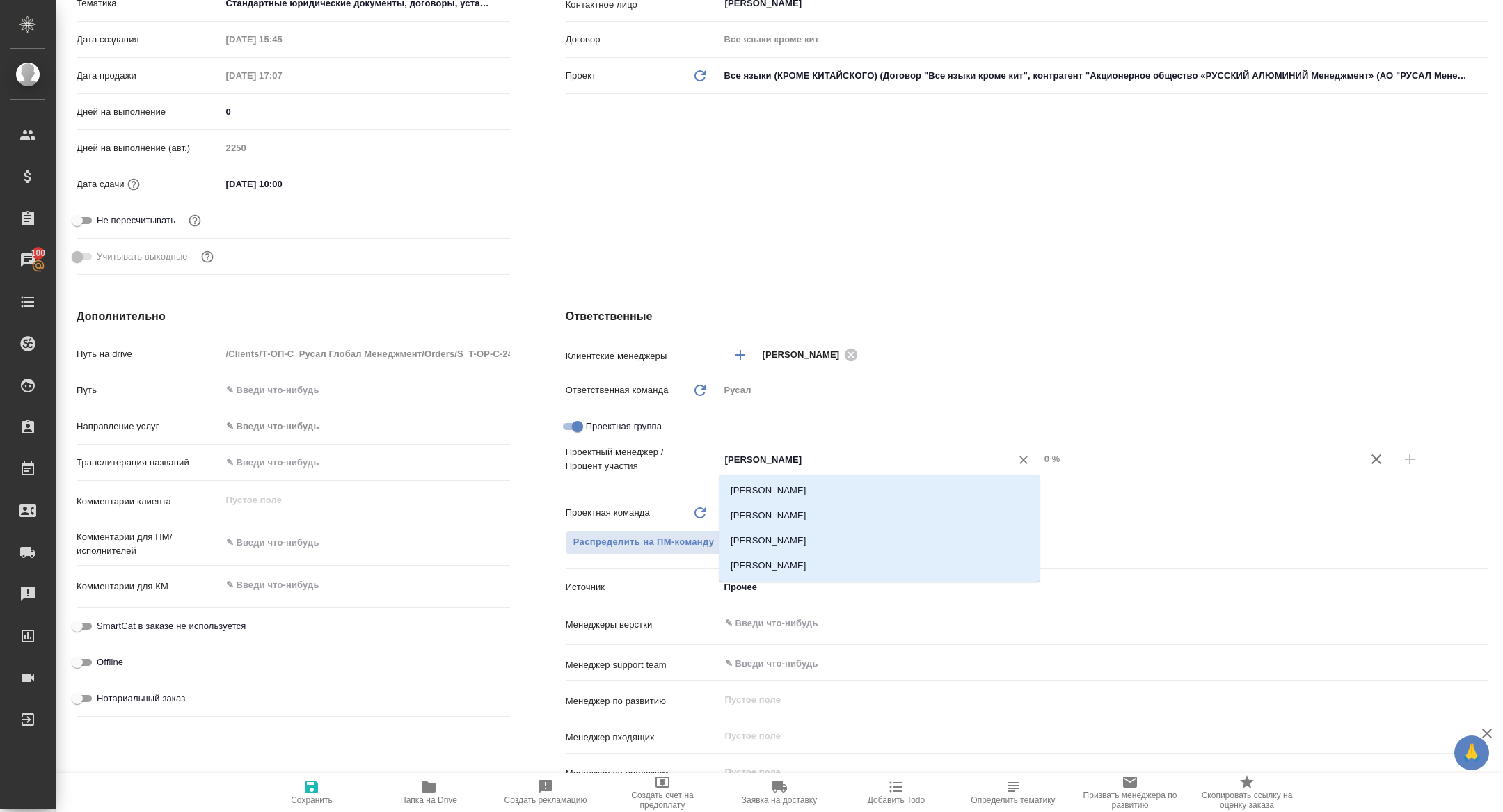
type input "[PERSON_NAME]"
click at [792, 496] on li "[PERSON_NAME]" at bounding box center [879, 490] width 320 height 25
type textarea "x"
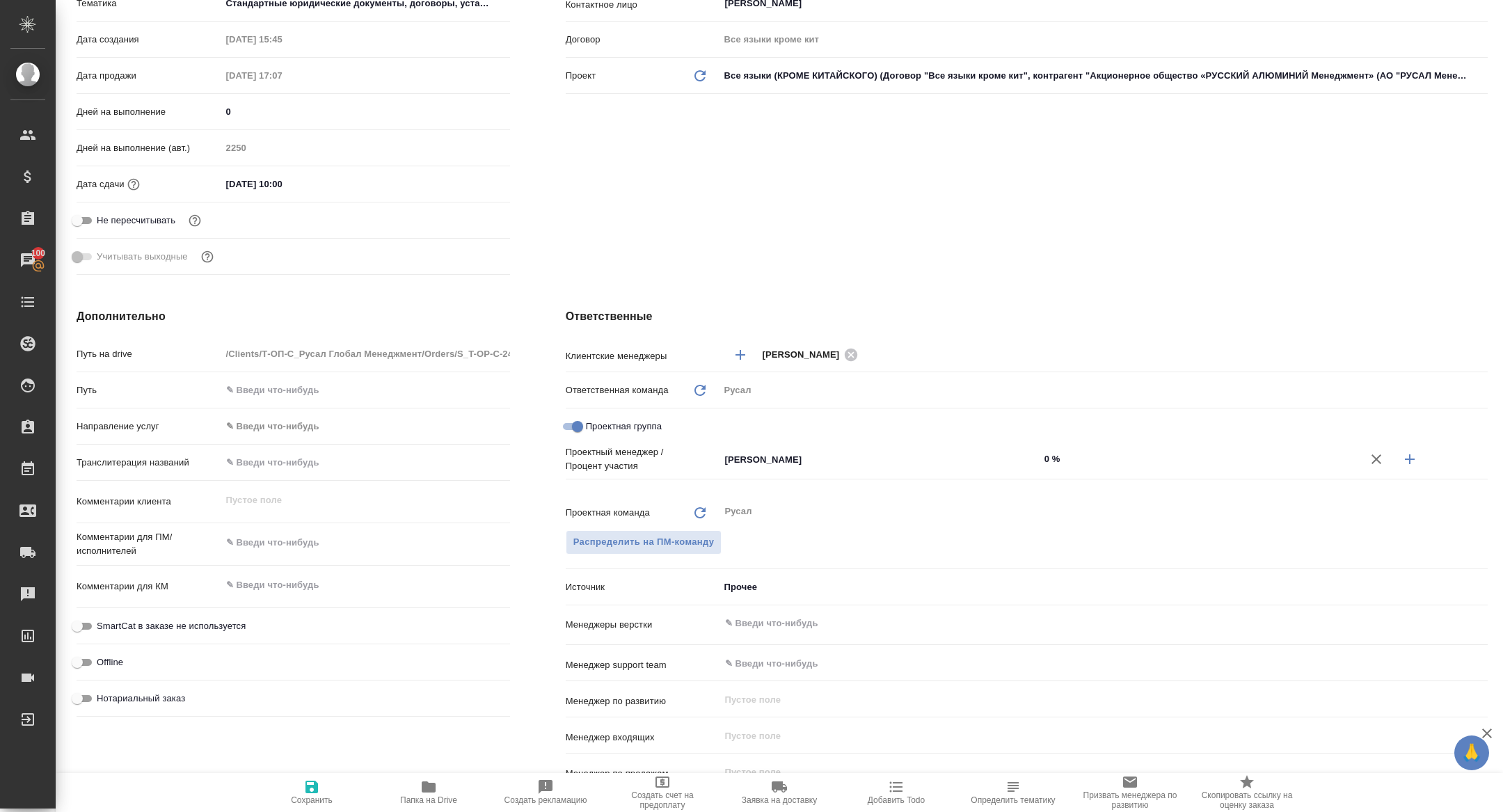
type textarea "x"
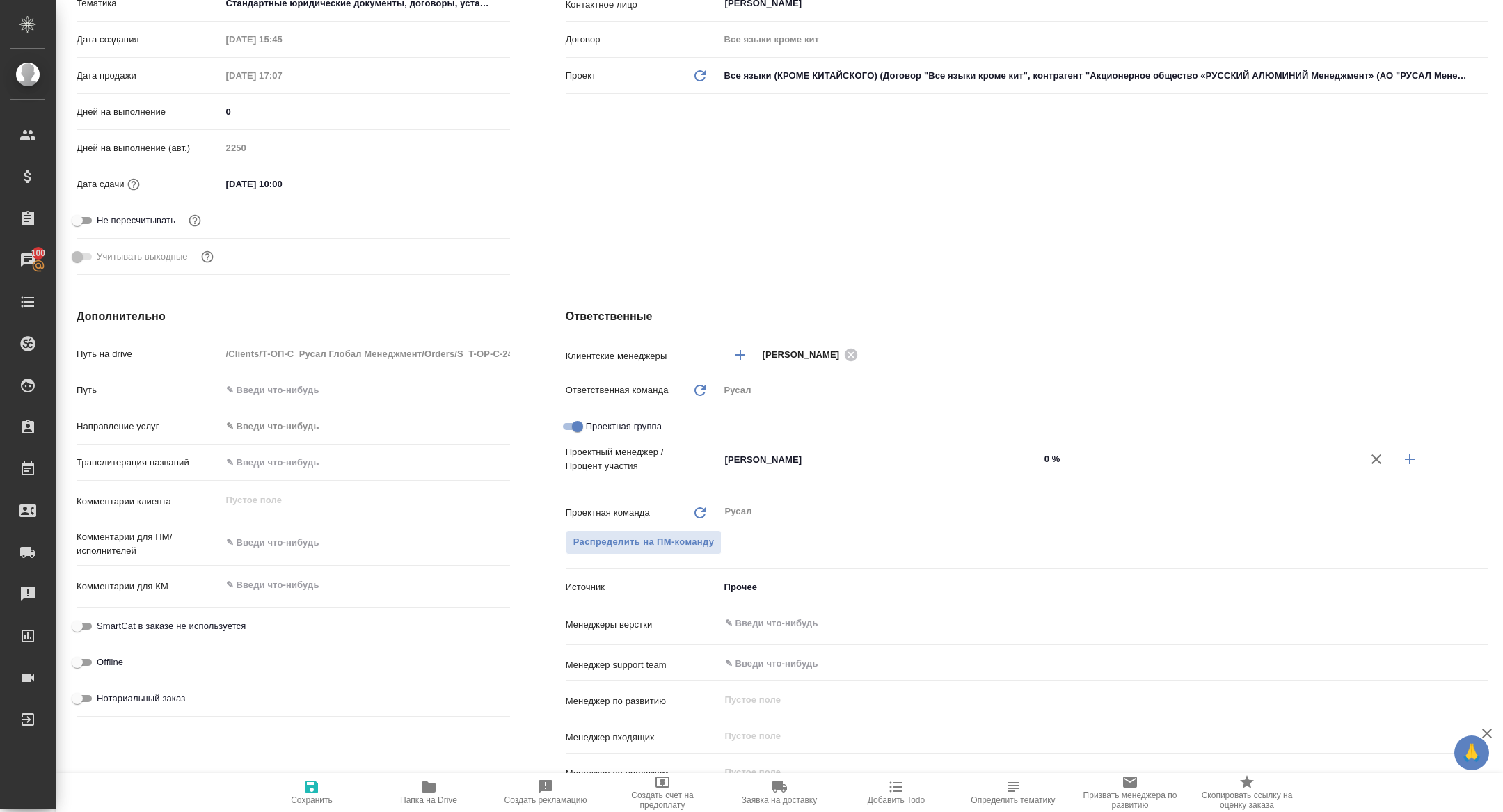
type textarea "x"
click at [1411, 455] on icon "button" at bounding box center [1409, 459] width 16 height 16
type textarea "x"
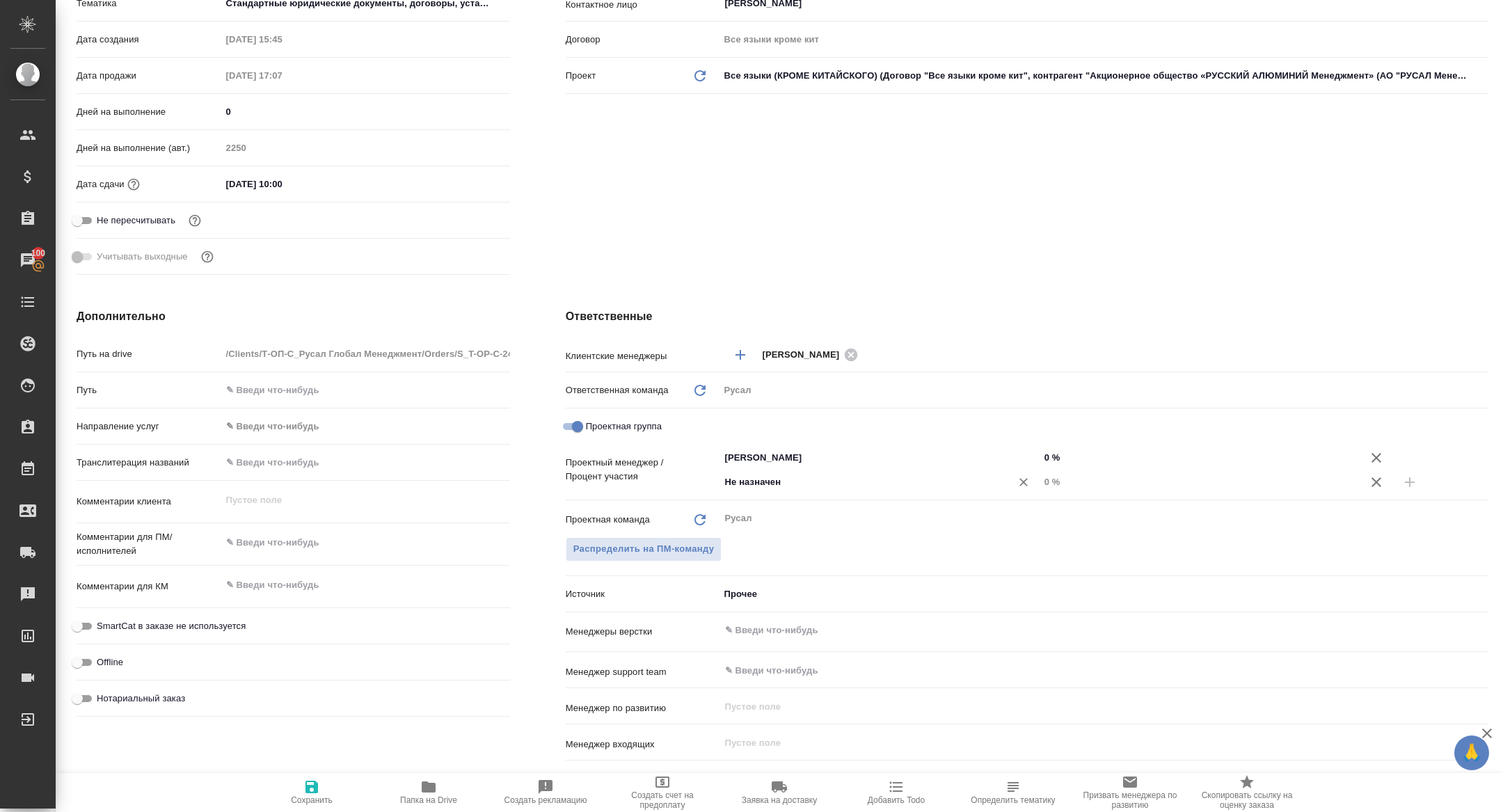
click at [852, 486] on input "Не назначен" at bounding box center [856, 482] width 265 height 16
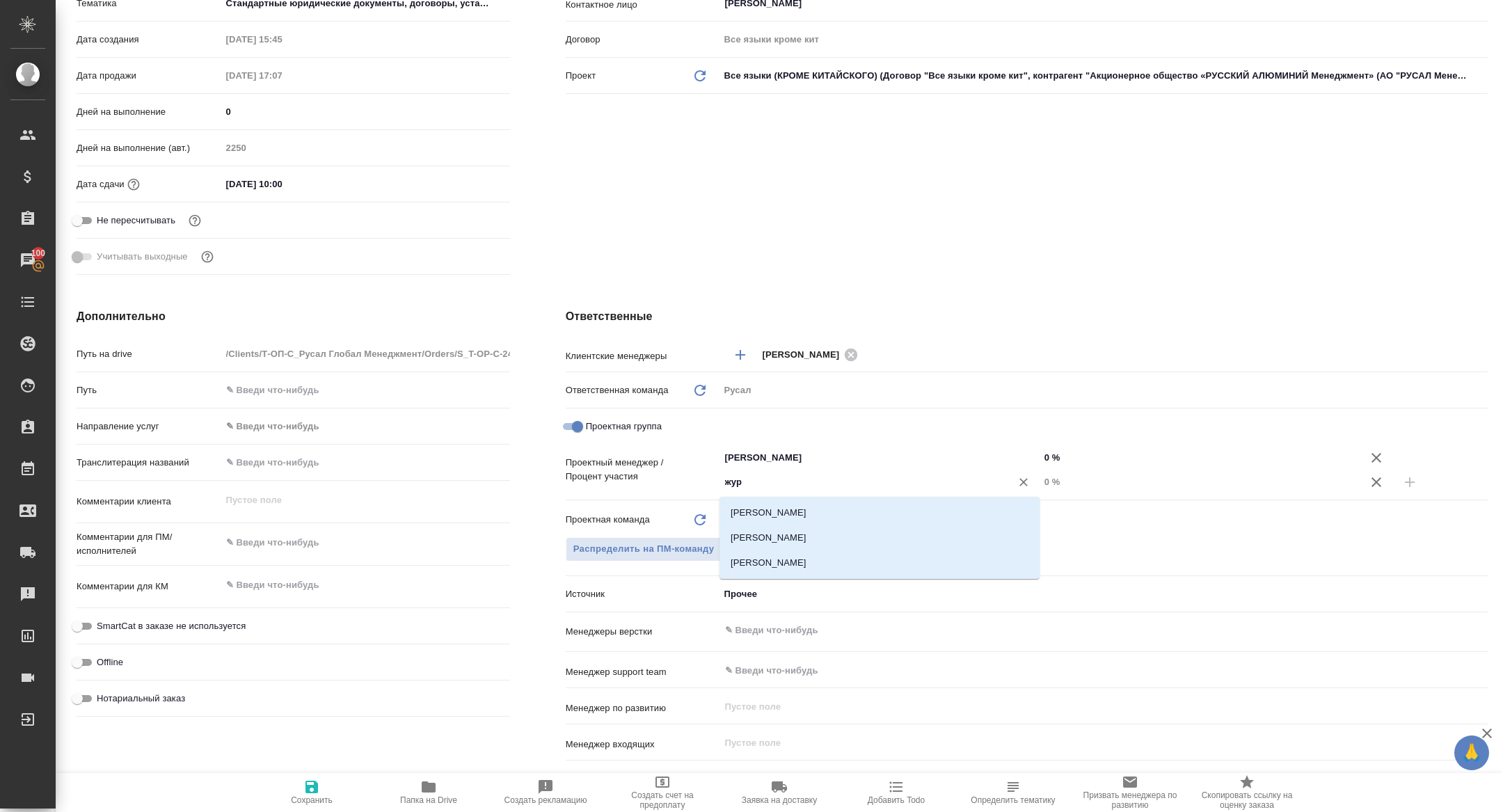
type input "жура"
click at [886, 537] on li "[PERSON_NAME]" at bounding box center [879, 537] width 320 height 25
type textarea "x"
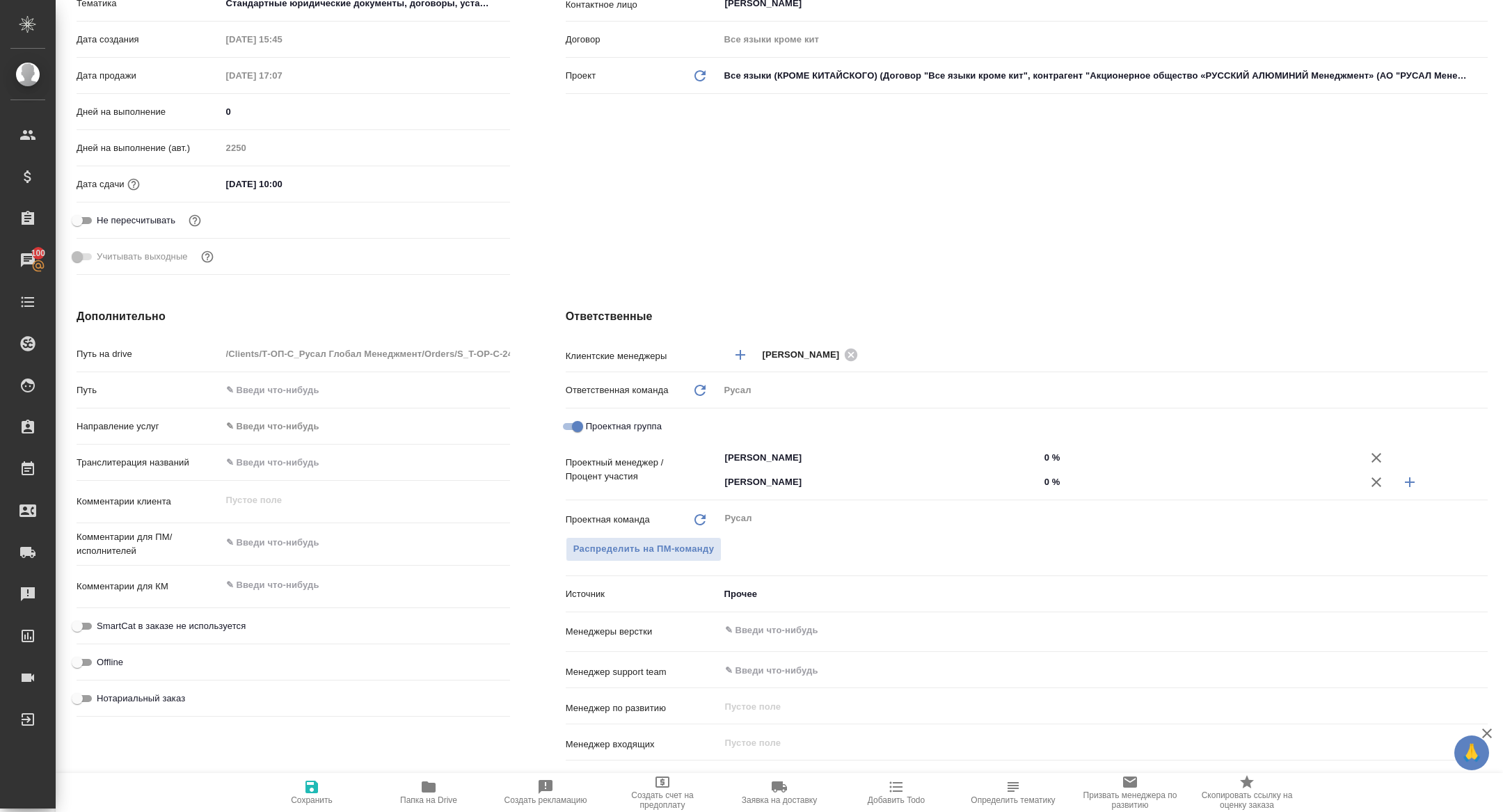
click at [1044, 475] on input "0 %" at bounding box center [1200, 481] width 320 height 20
type textarea "x"
type input "70 %"
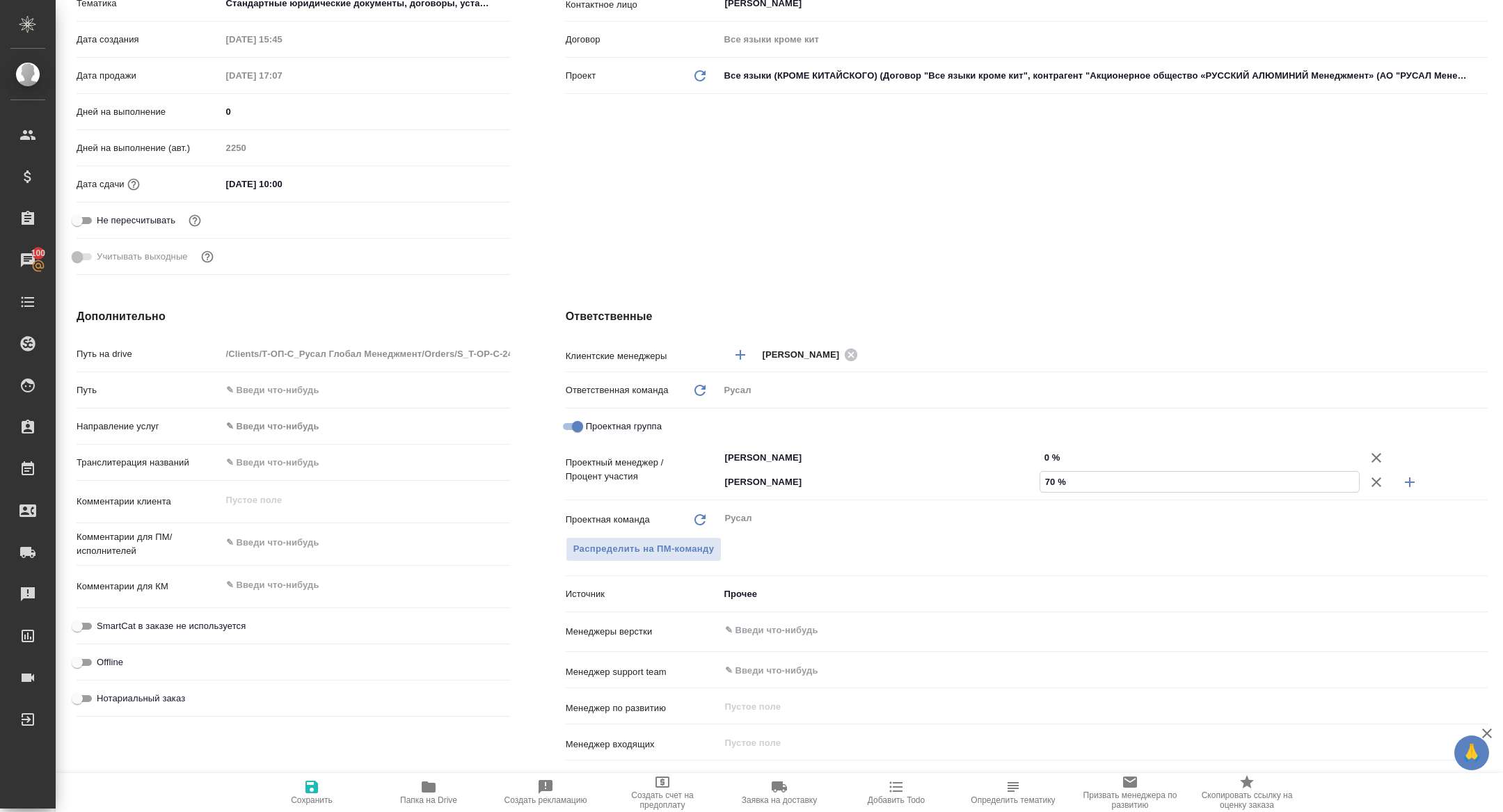
click at [1043, 459] on input "0 %" at bounding box center [1200, 457] width 320 height 20
type textarea "x"
type input "30 %"
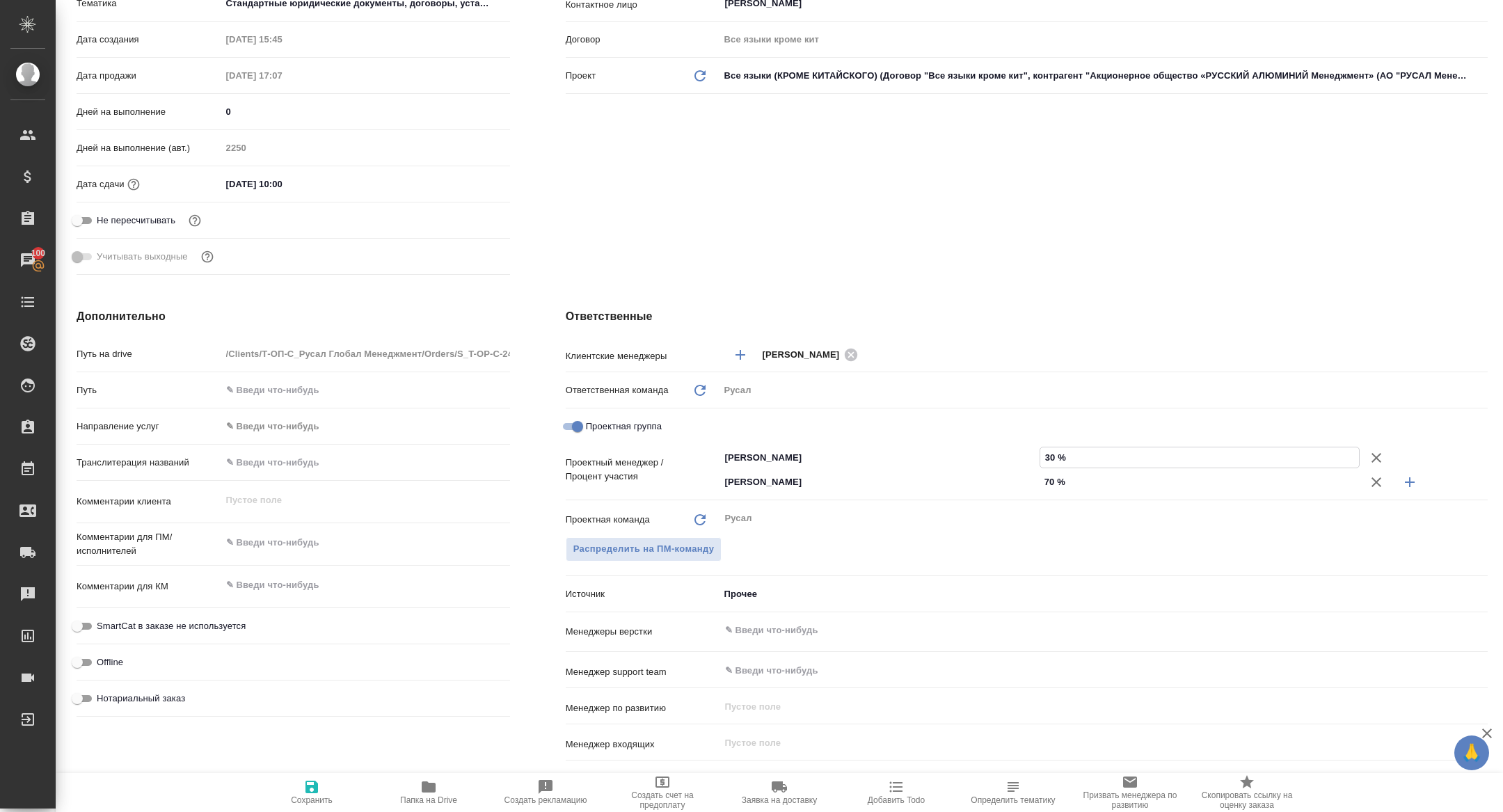
click at [301, 804] on span "Сохранить" at bounding box center [312, 799] width 42 height 10
type textarea "x"
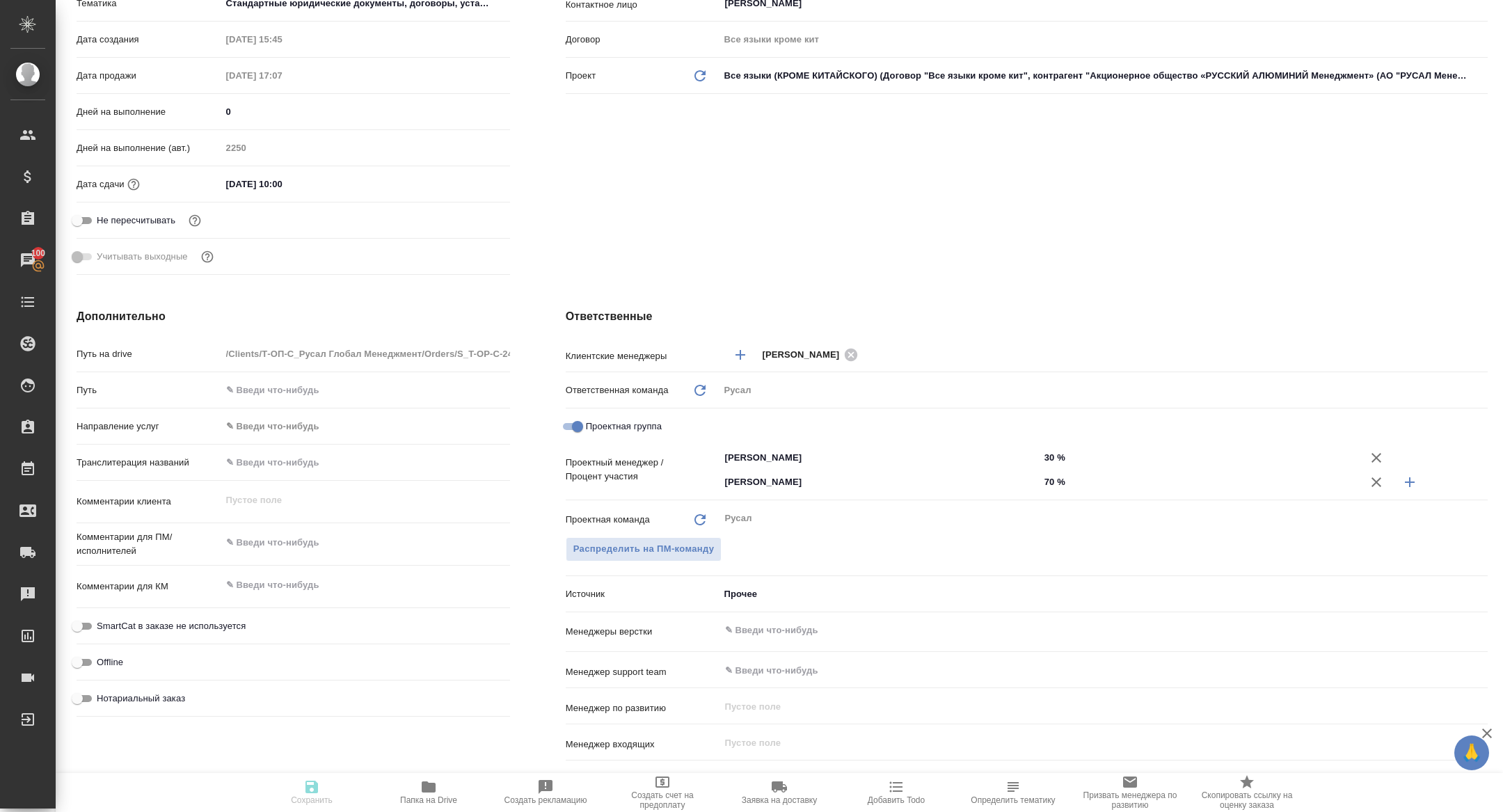
type textarea "x"
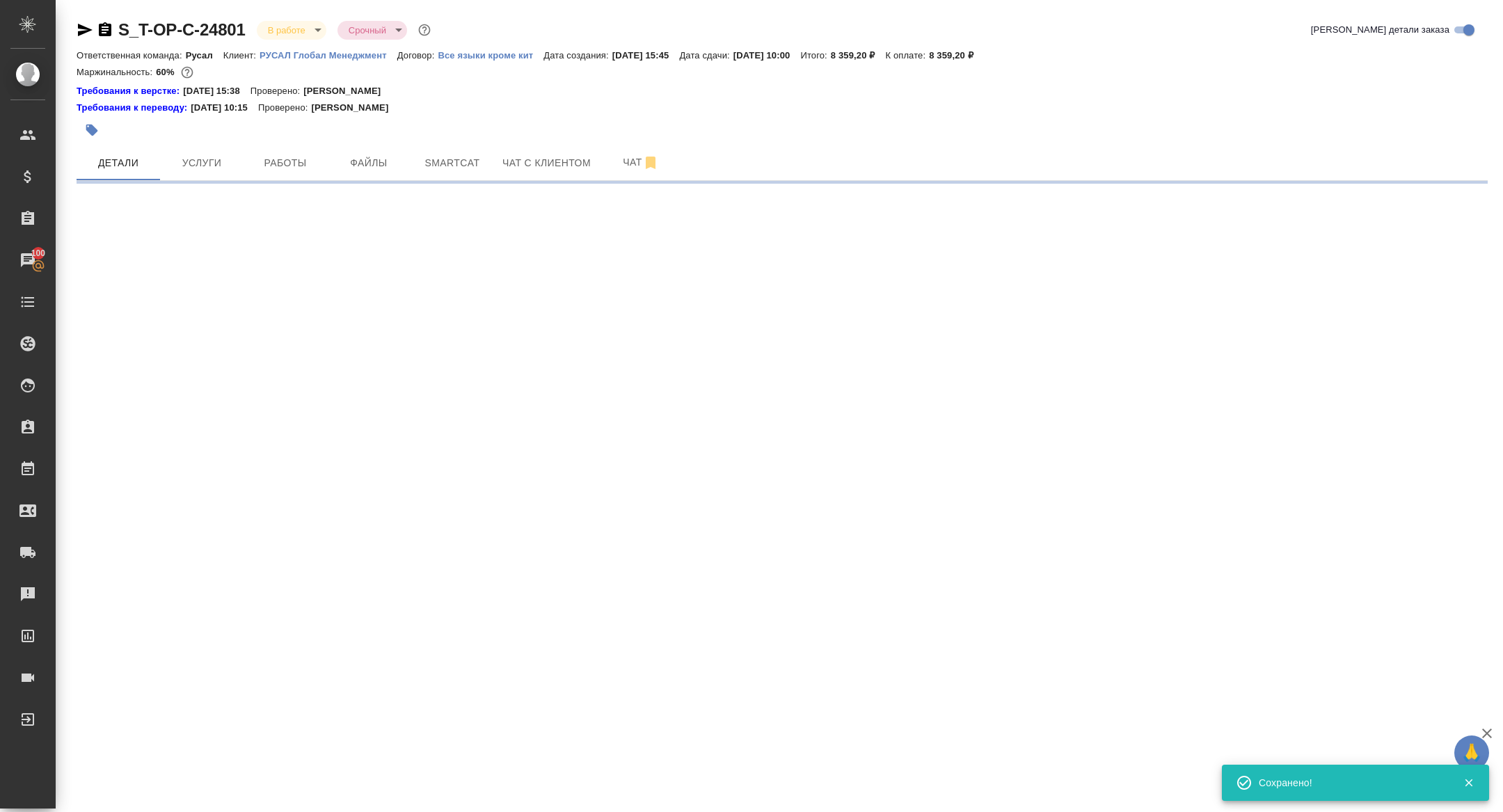
scroll to position [0, 0]
select select "RU"
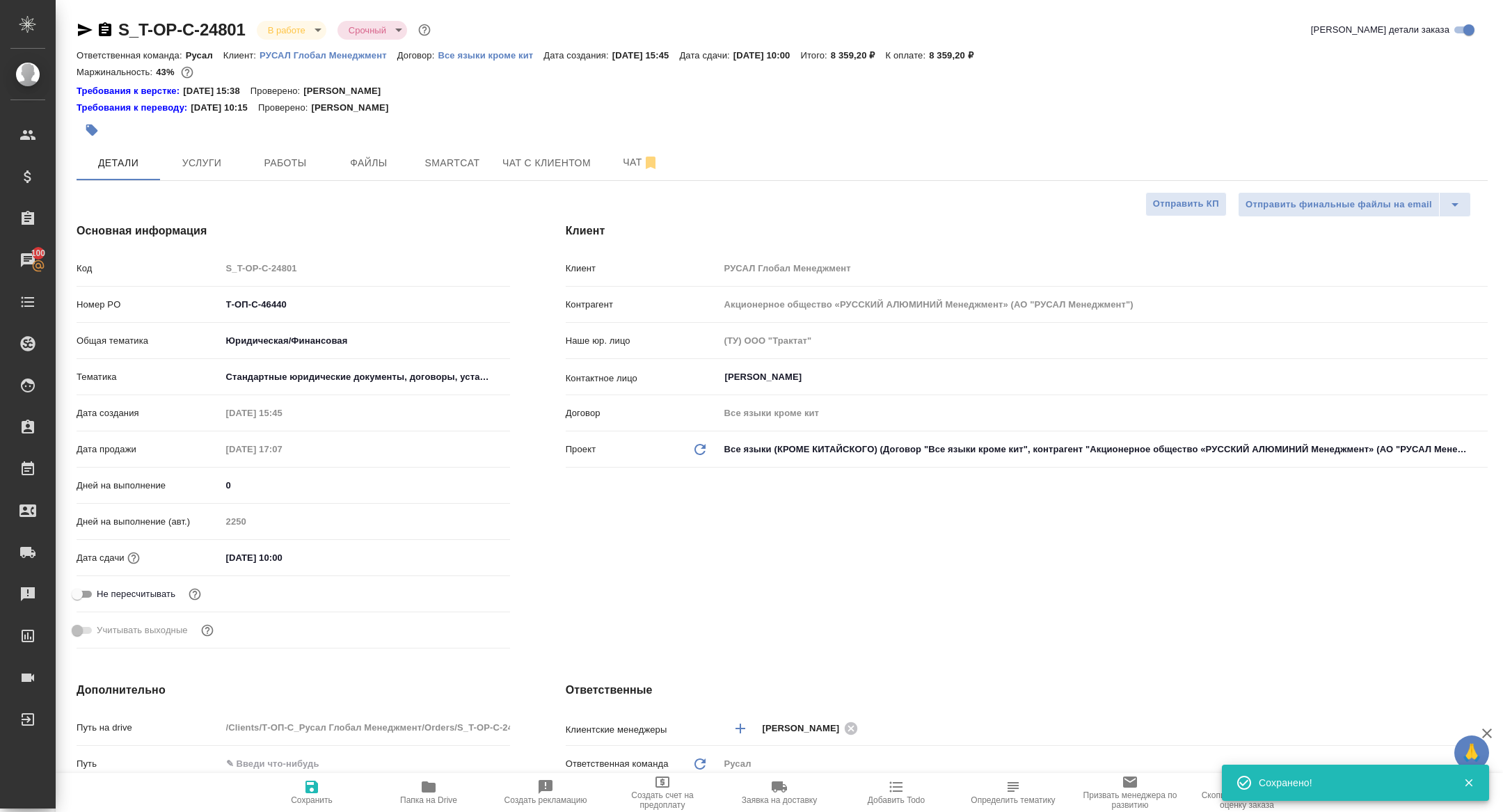
type textarea "x"
click at [277, 192] on div "Отправить финальные файлы на email Отправить КП" at bounding box center [776, 204] width 1400 height 25
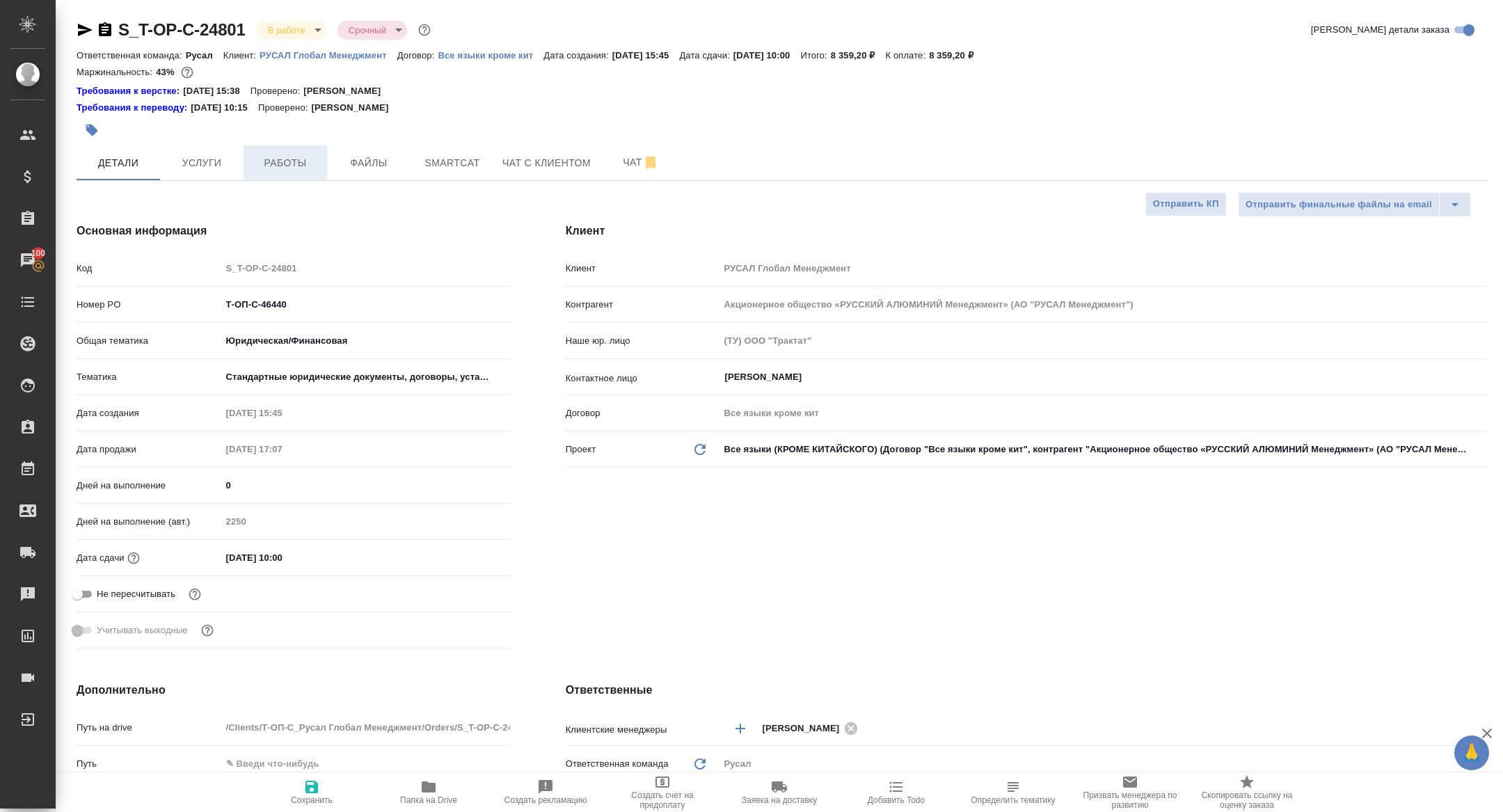
click at [278, 159] on span "Работы" at bounding box center [284, 162] width 67 height 17
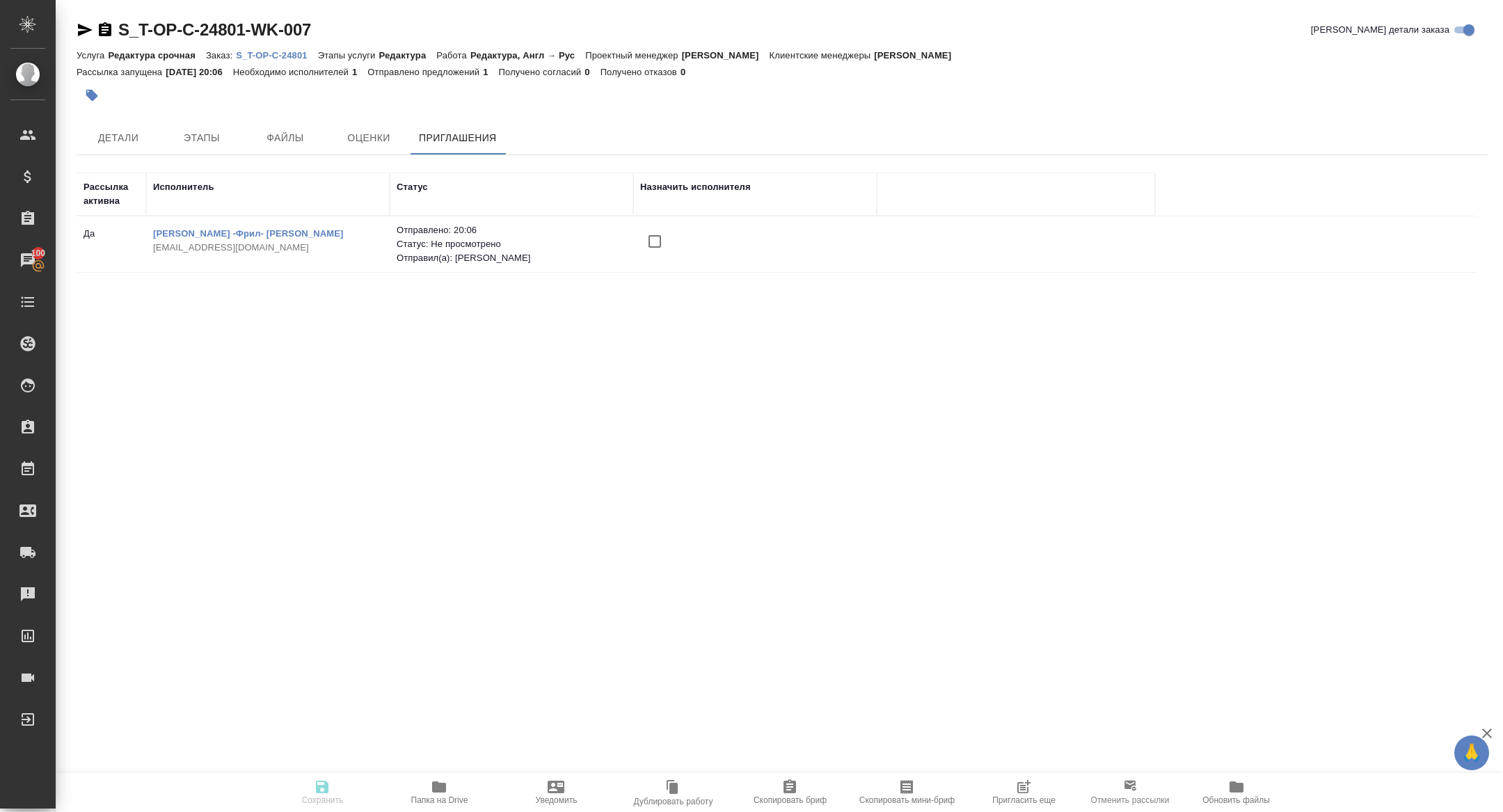
click at [1028, 799] on span "Пригласить еще" at bounding box center [1023, 799] width 64 height 10
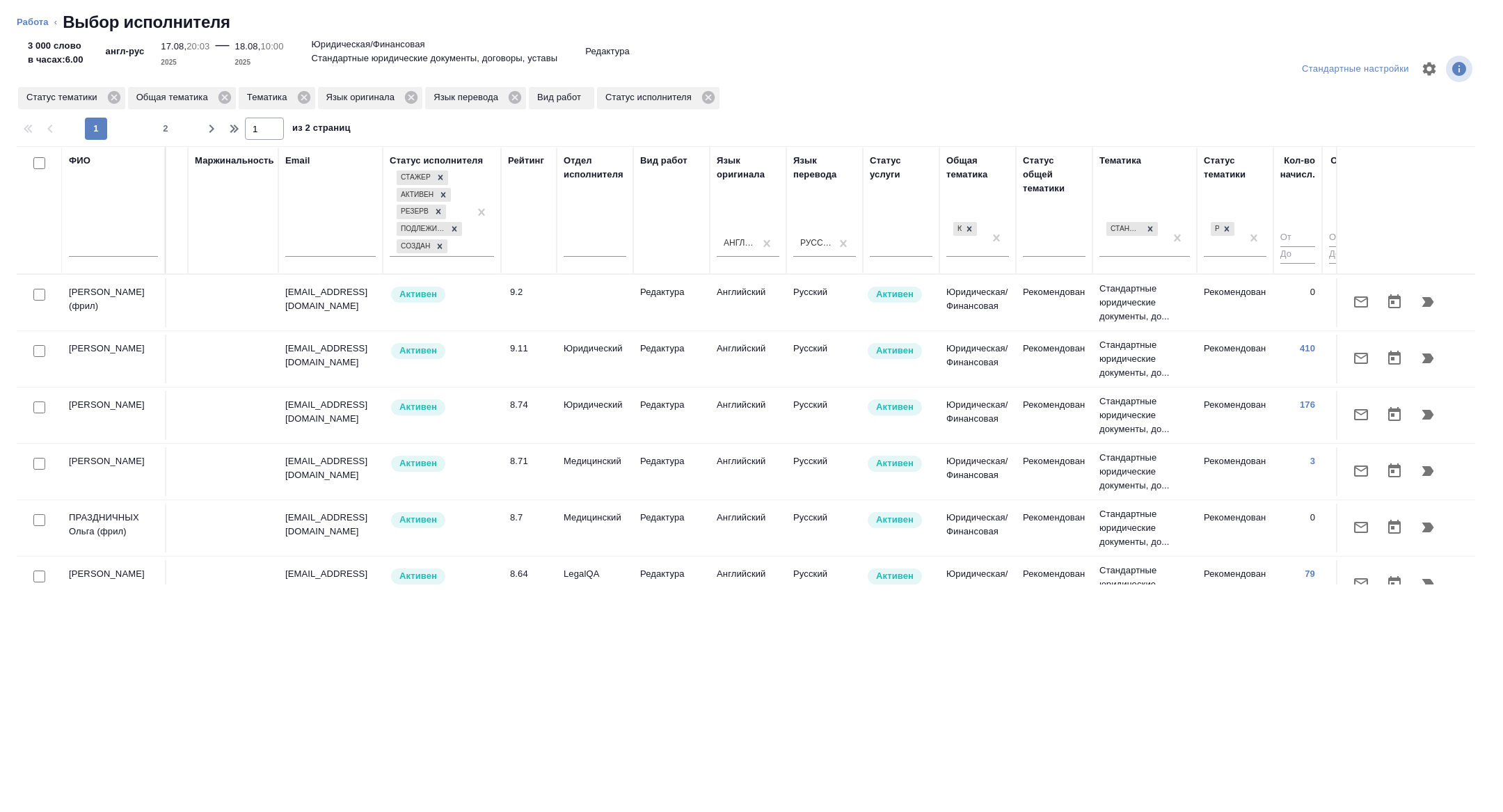
scroll to position [0, 562]
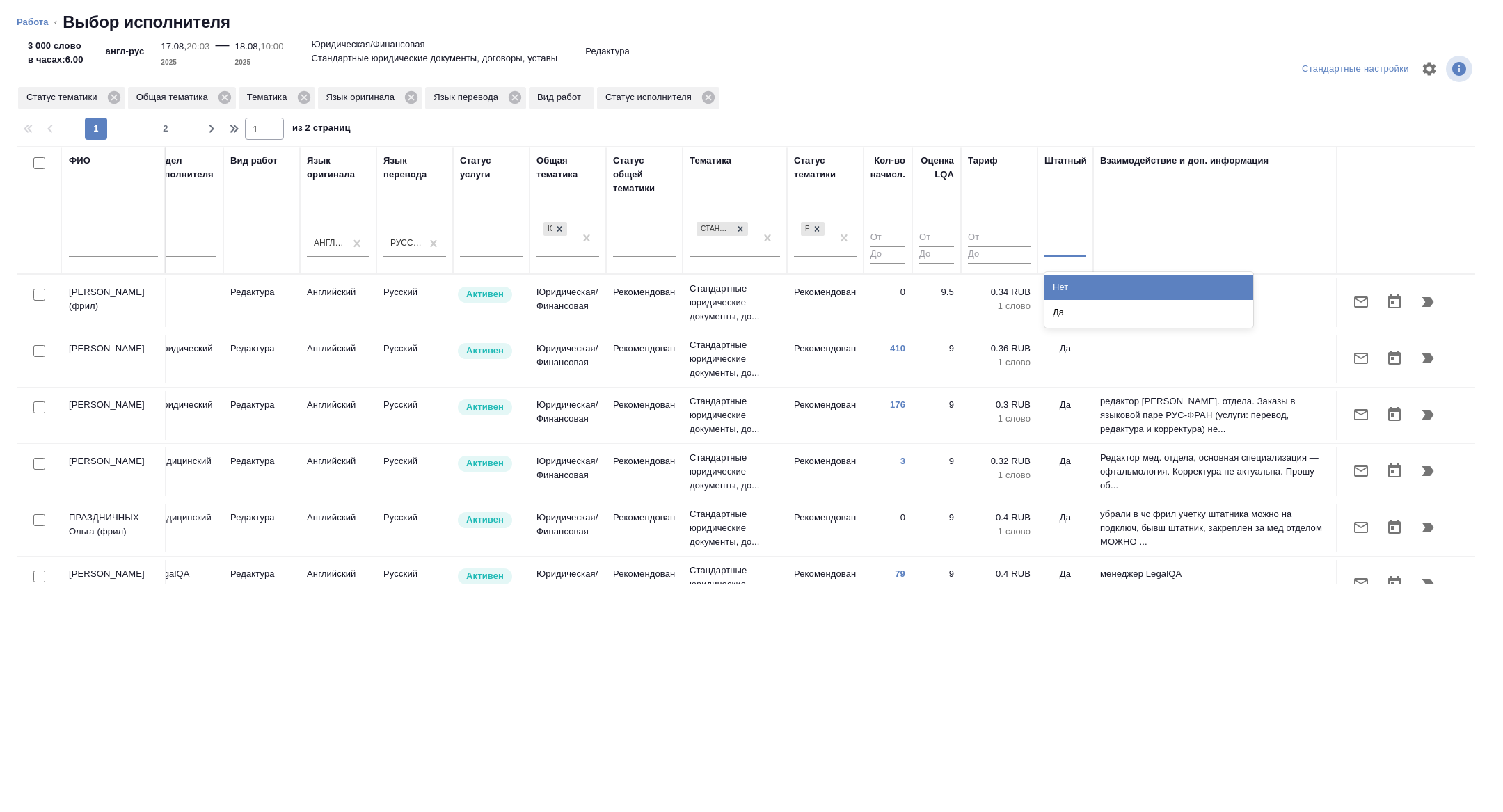
click at [1061, 245] on div at bounding box center [1065, 242] width 42 height 20
click at [1060, 285] on div "Нет" at bounding box center [1148, 287] width 209 height 25
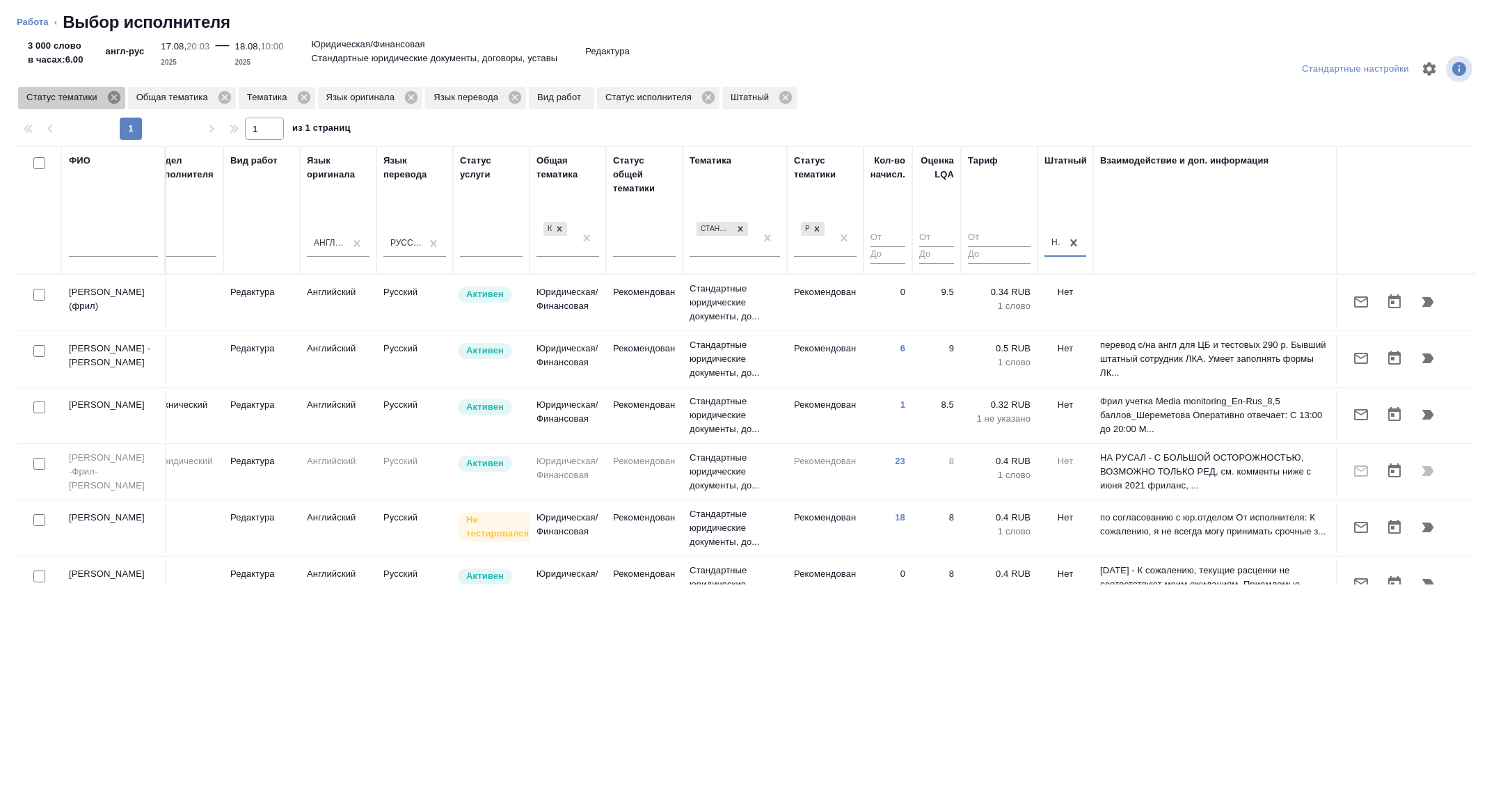
click at [117, 94] on icon at bounding box center [113, 97] width 13 height 13
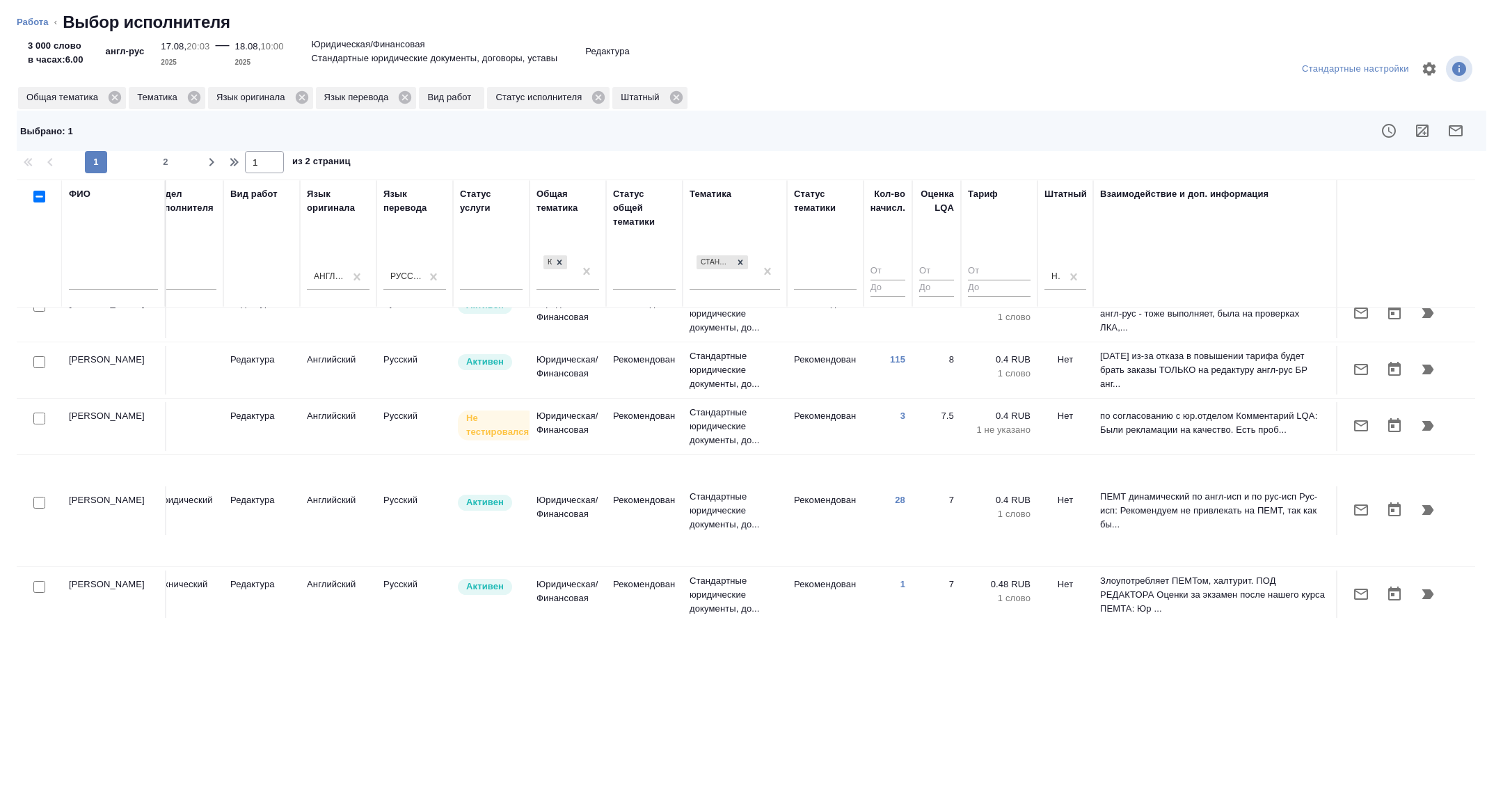
scroll to position [985, 562]
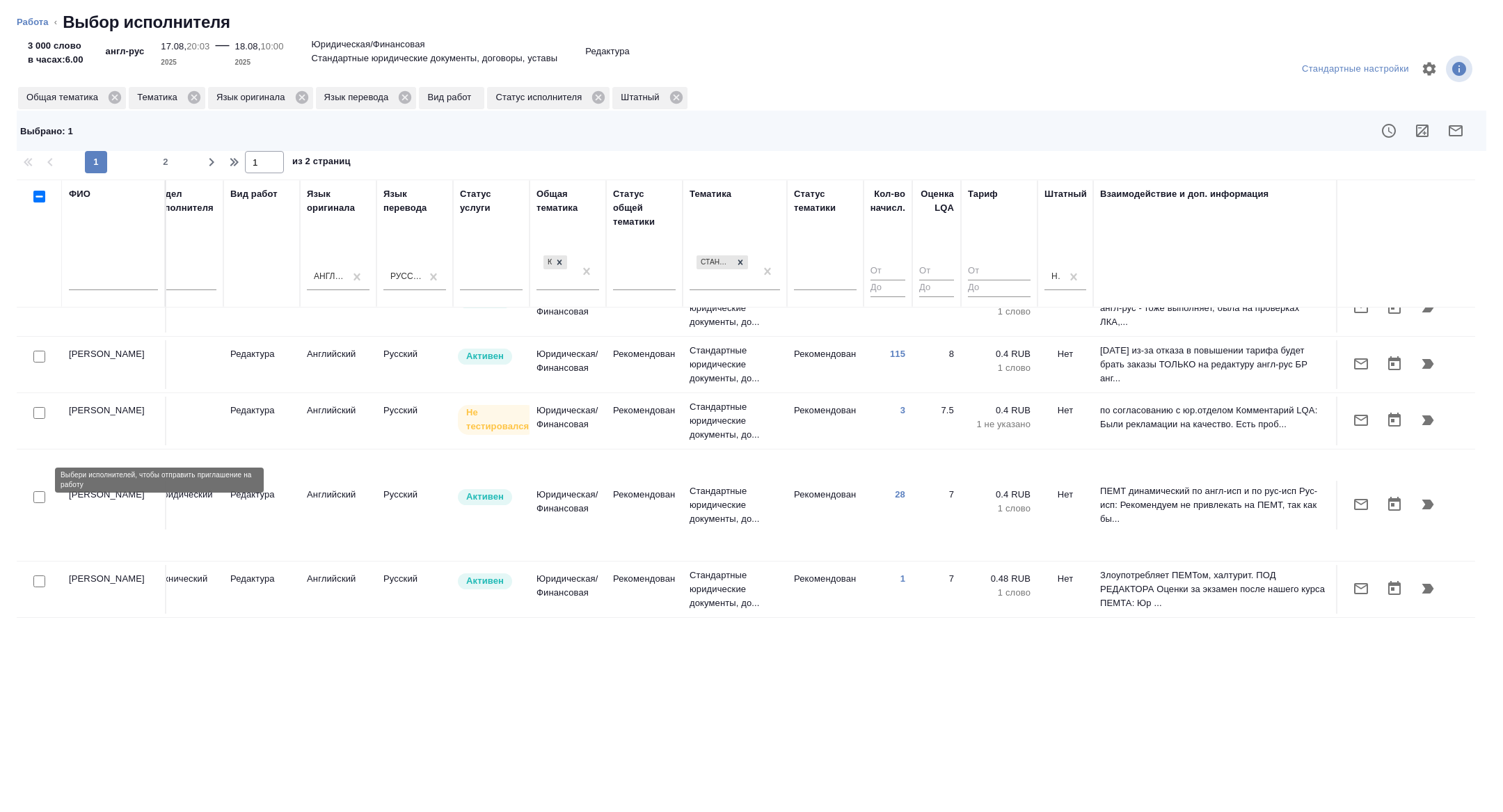
click at [43, 576] on input "checkbox" at bounding box center [40, 581] width 12 height 12
checkbox input "true"
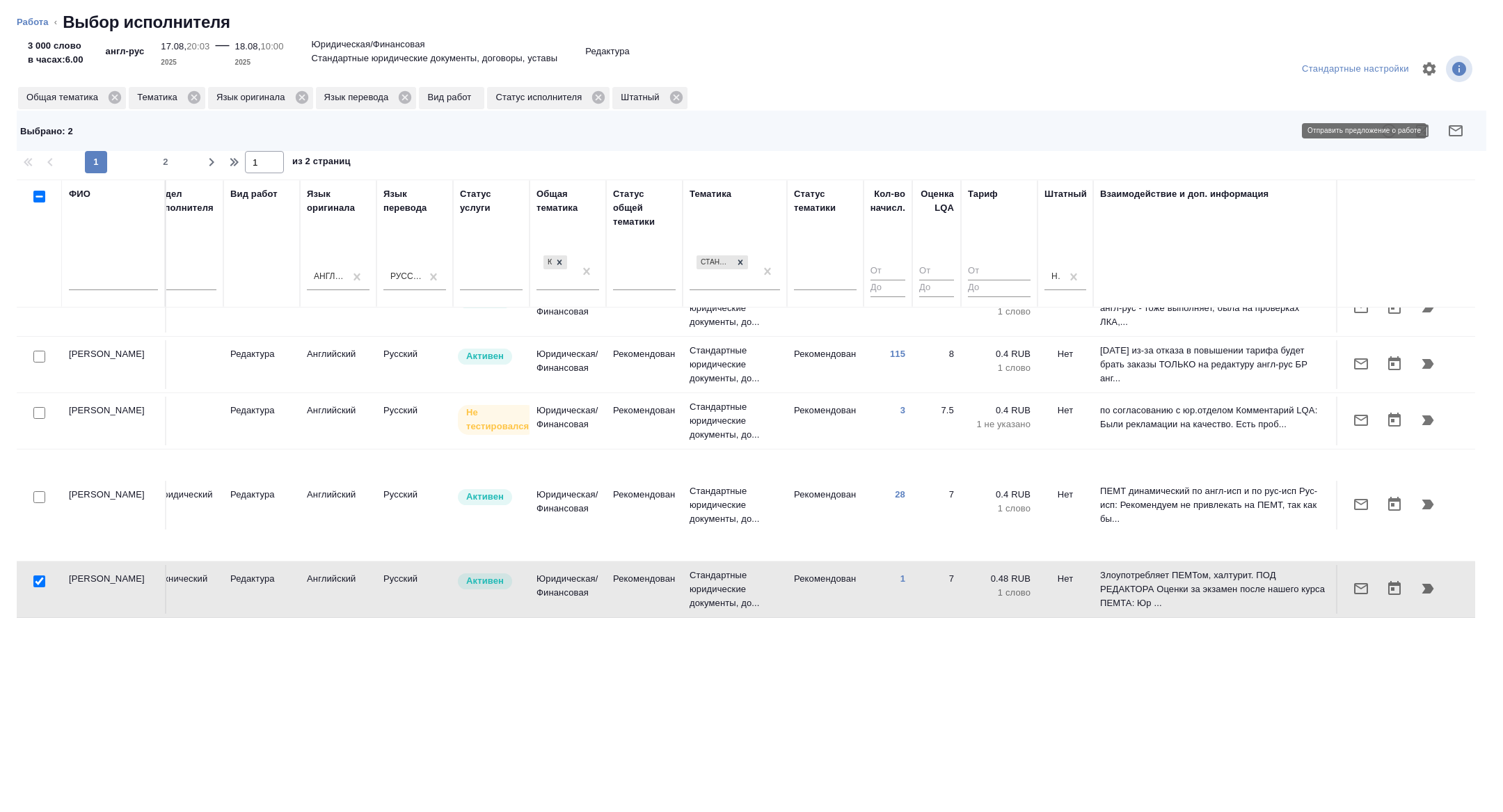
click at [1456, 125] on icon "button" at bounding box center [1455, 130] width 14 height 11
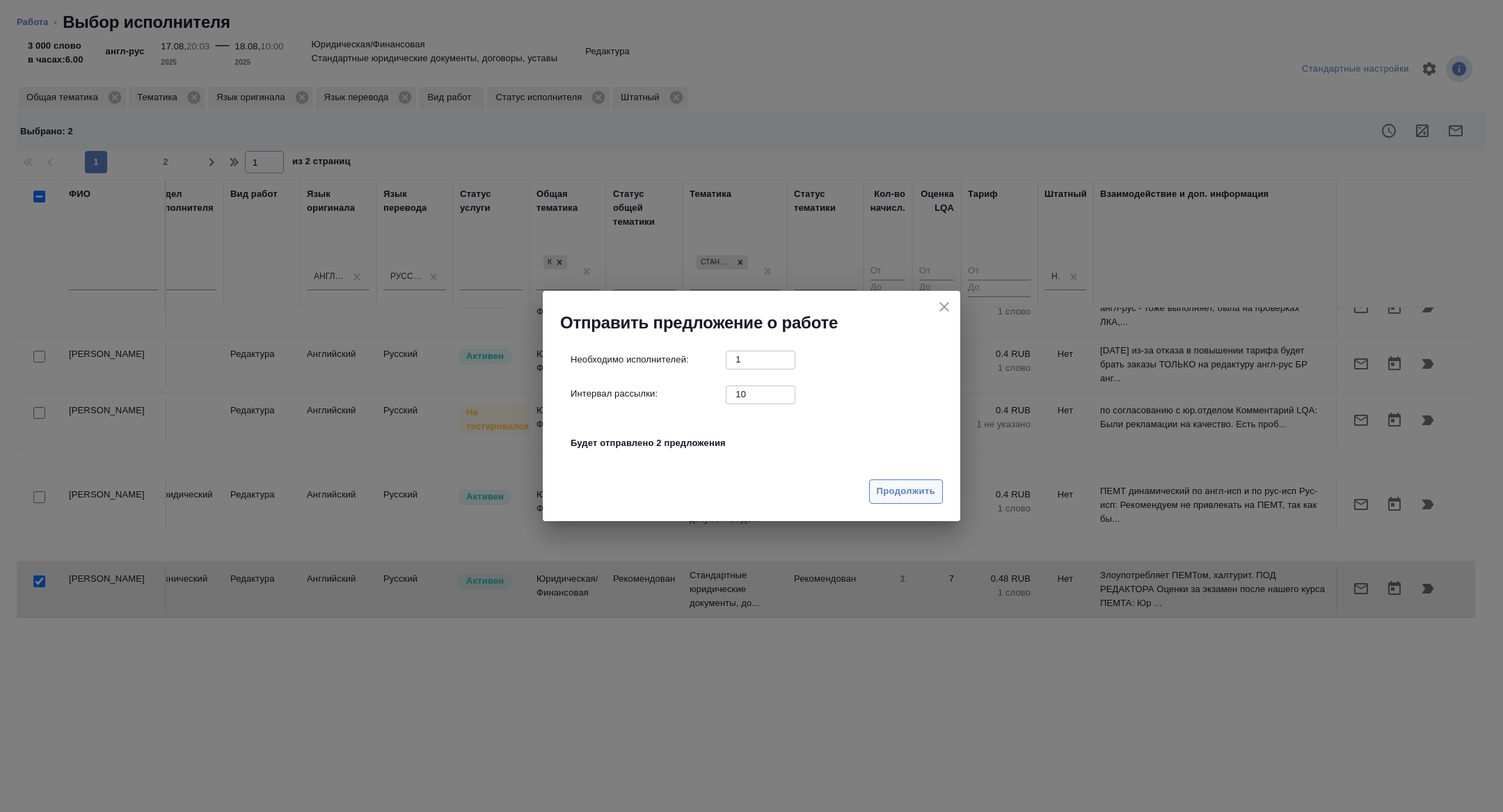
click at [877, 498] on span "Продолжить" at bounding box center [906, 491] width 58 height 16
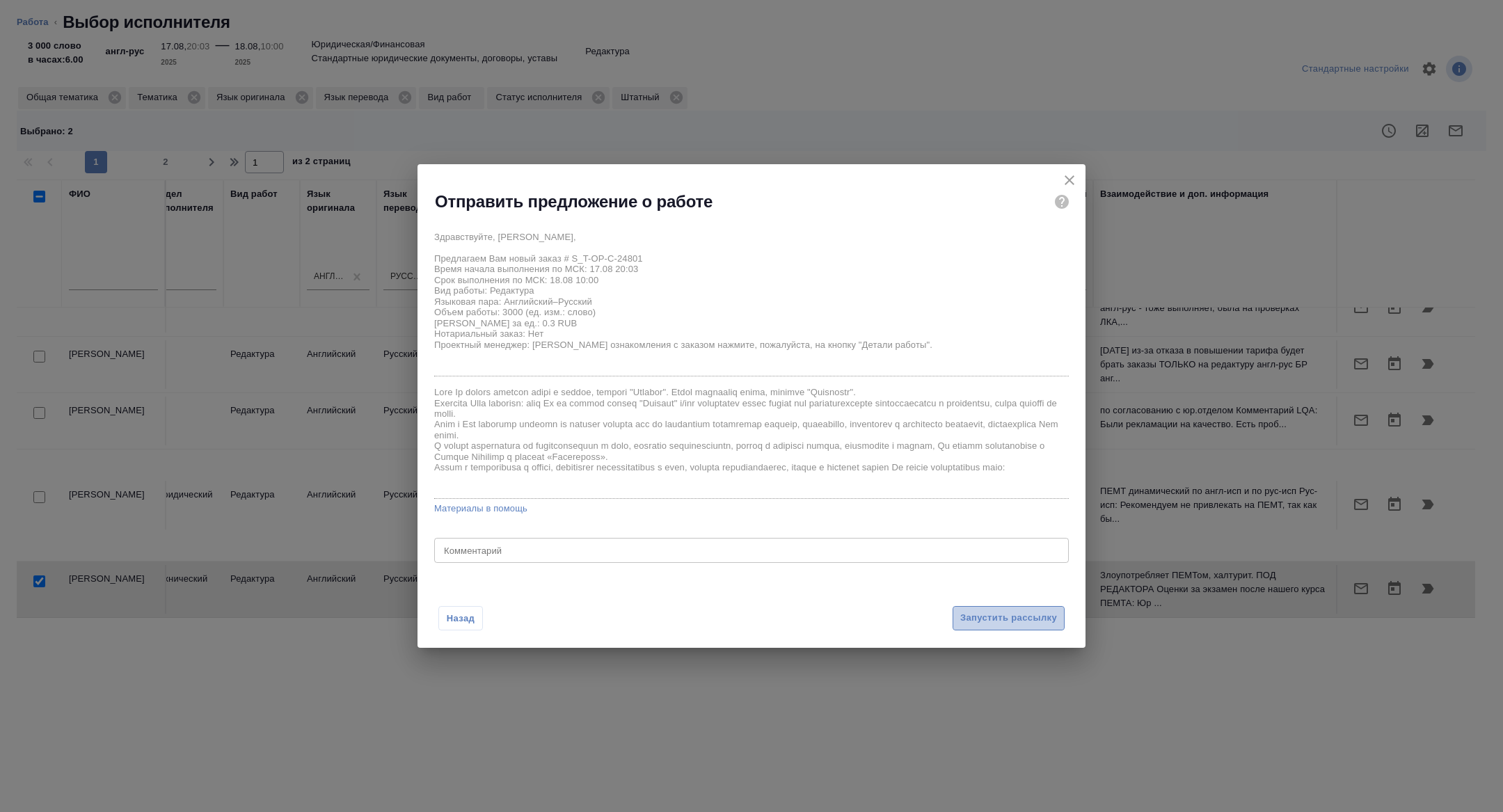
click at [1034, 620] on span "Запустить рассылку" at bounding box center [1008, 617] width 97 height 16
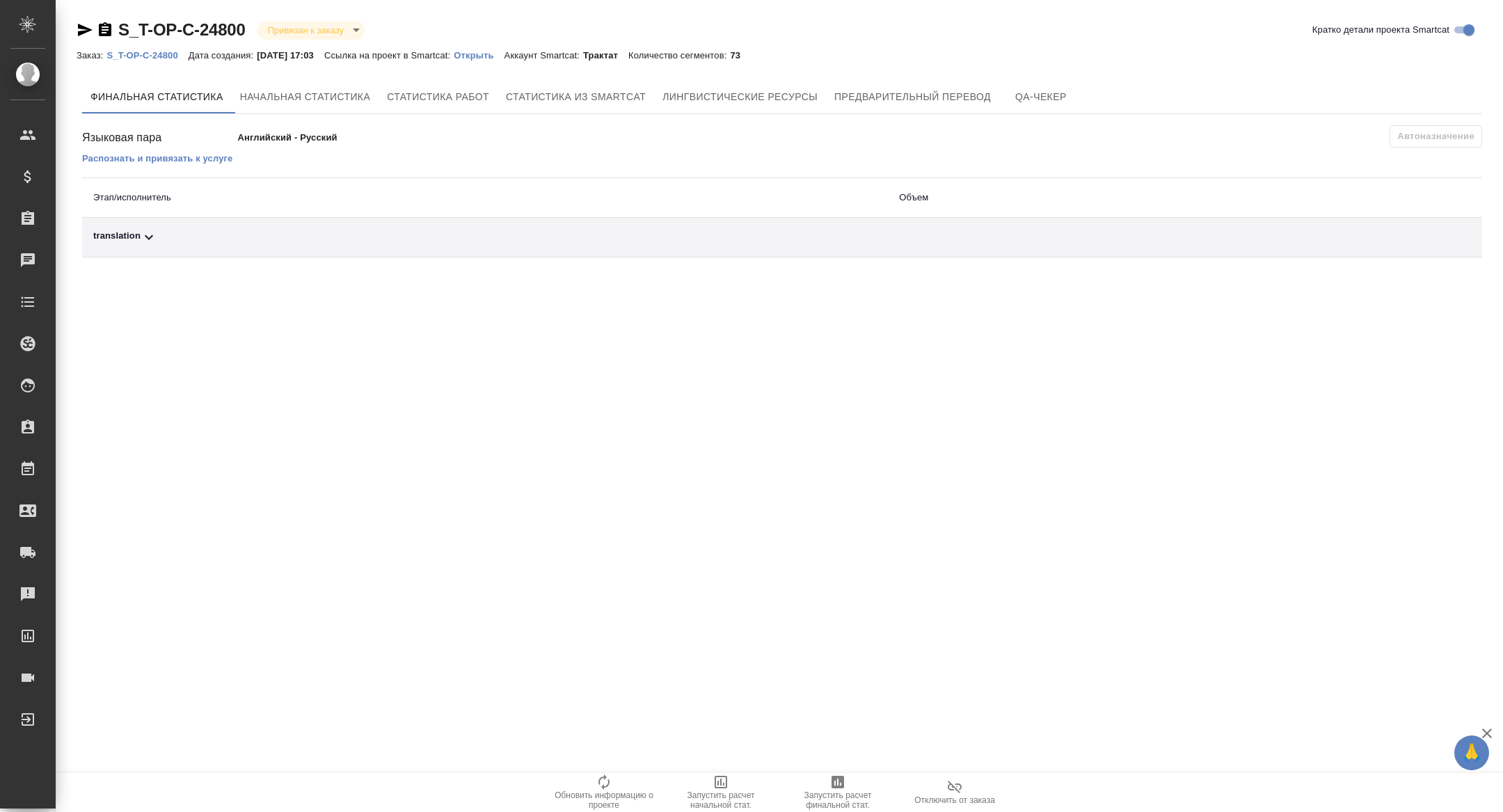
click at [297, 253] on td "translation" at bounding box center [485, 237] width 805 height 40
click at [291, 232] on div "translation" at bounding box center [485, 237] width 784 height 16
click at [496, 55] on p "Открыть" at bounding box center [478, 55] width 50 height 10
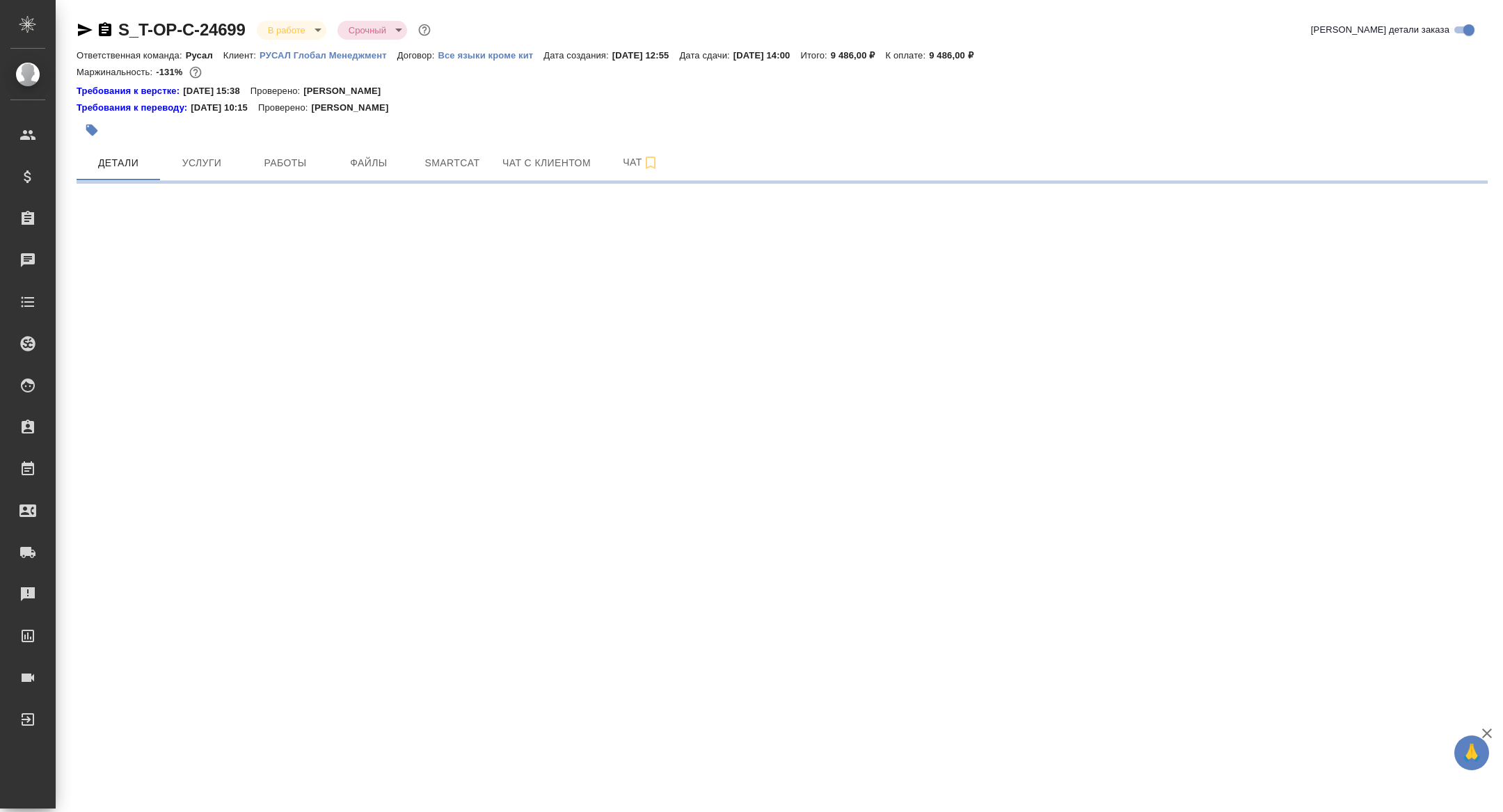
select select "RU"
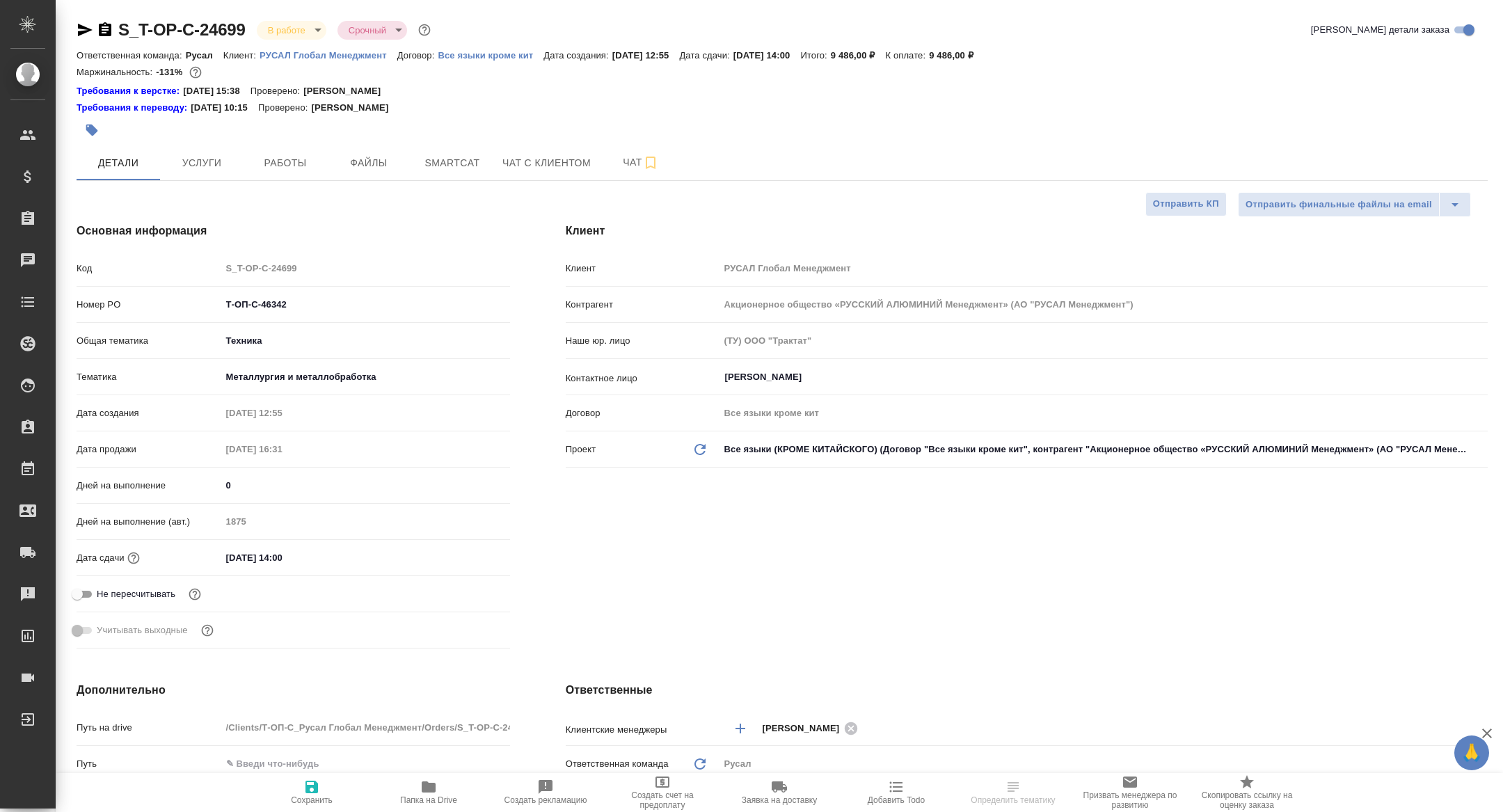
type textarea "x"
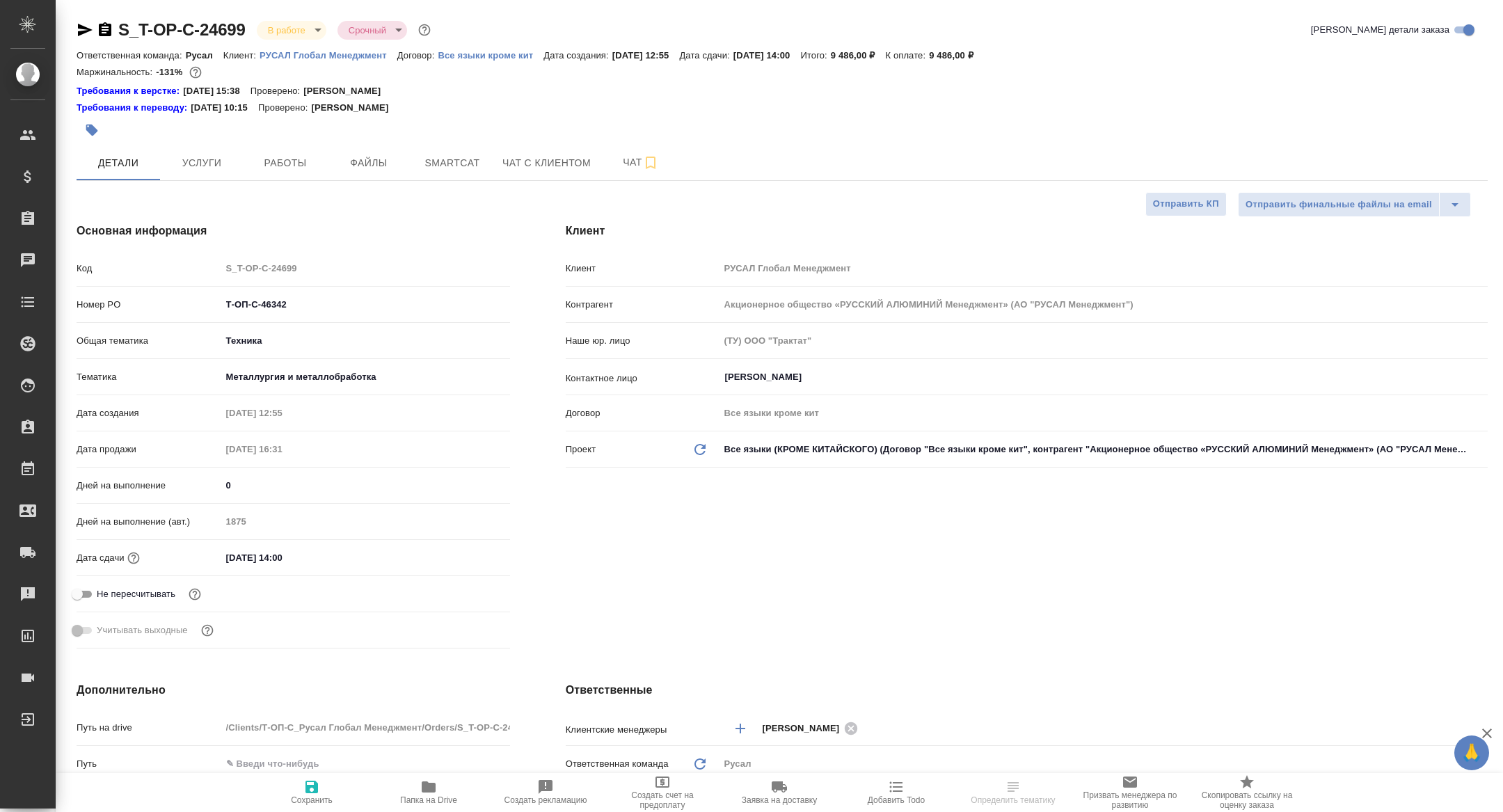
type textarea "x"
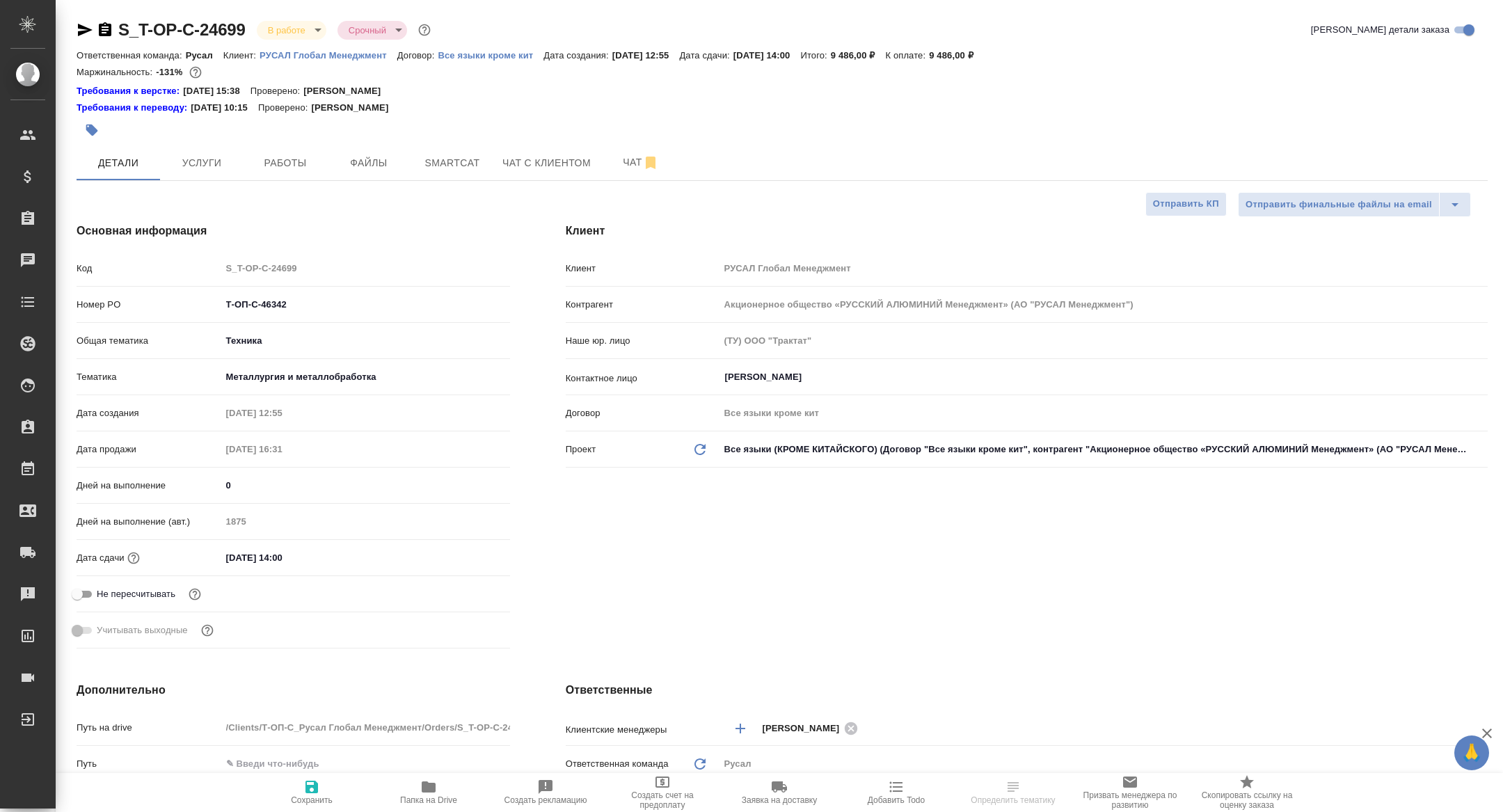
type textarea "x"
click at [272, 173] on button "Работы" at bounding box center [285, 162] width 84 height 34
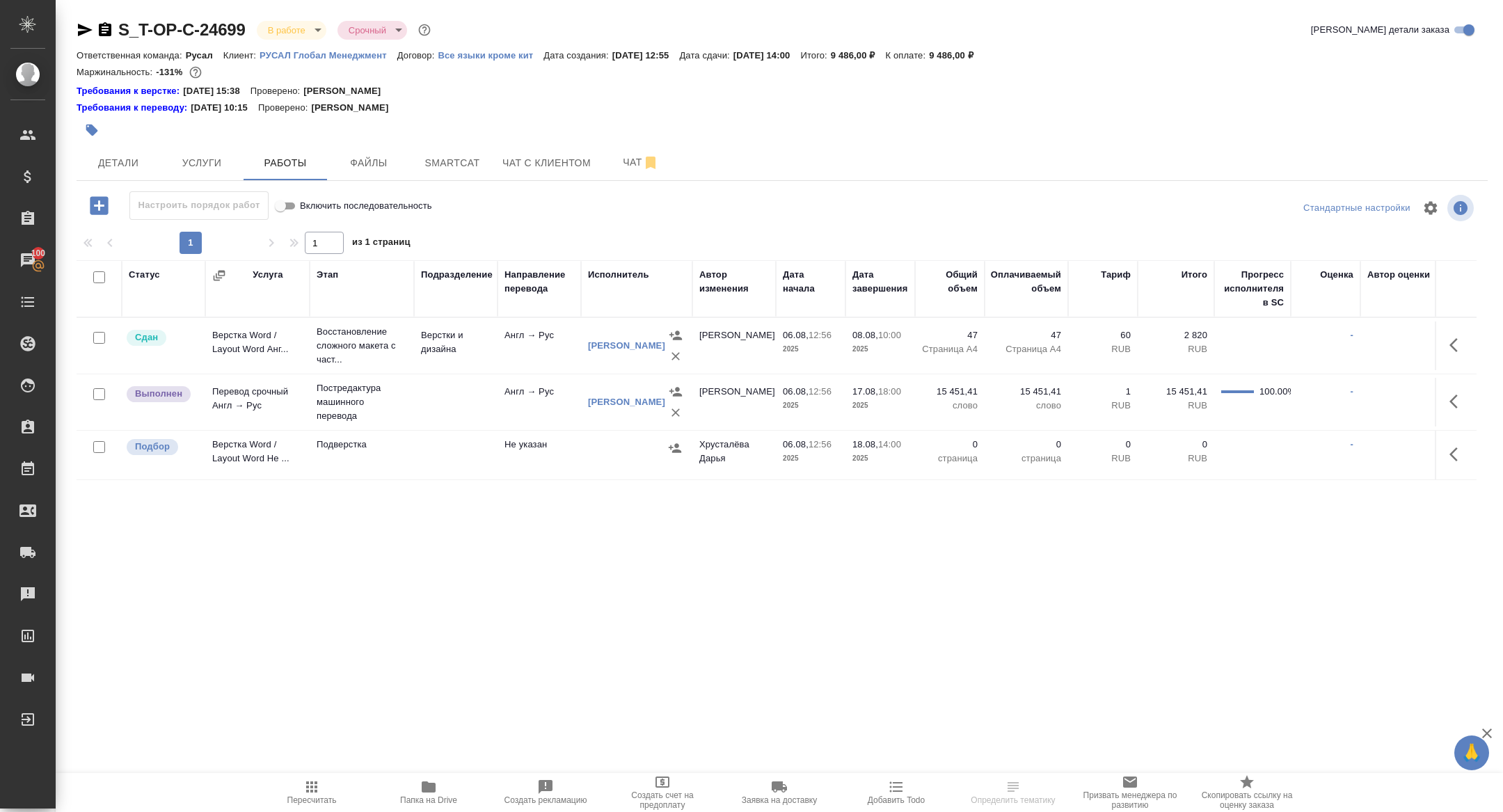
click at [433, 790] on icon "button" at bounding box center [428, 787] width 14 height 11
click at [626, 165] on span "Чат" at bounding box center [640, 162] width 67 height 17
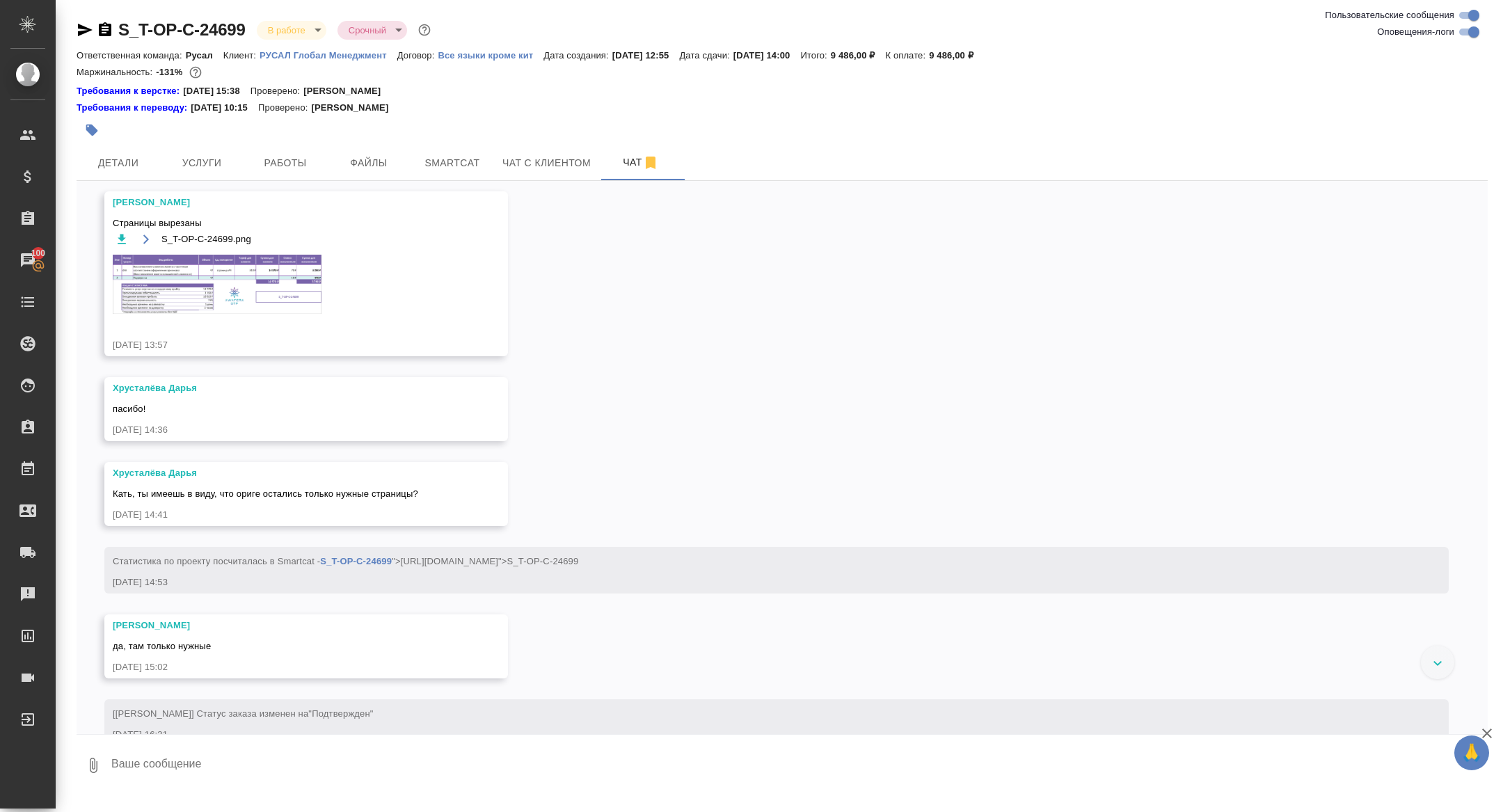
scroll to position [784, 0]
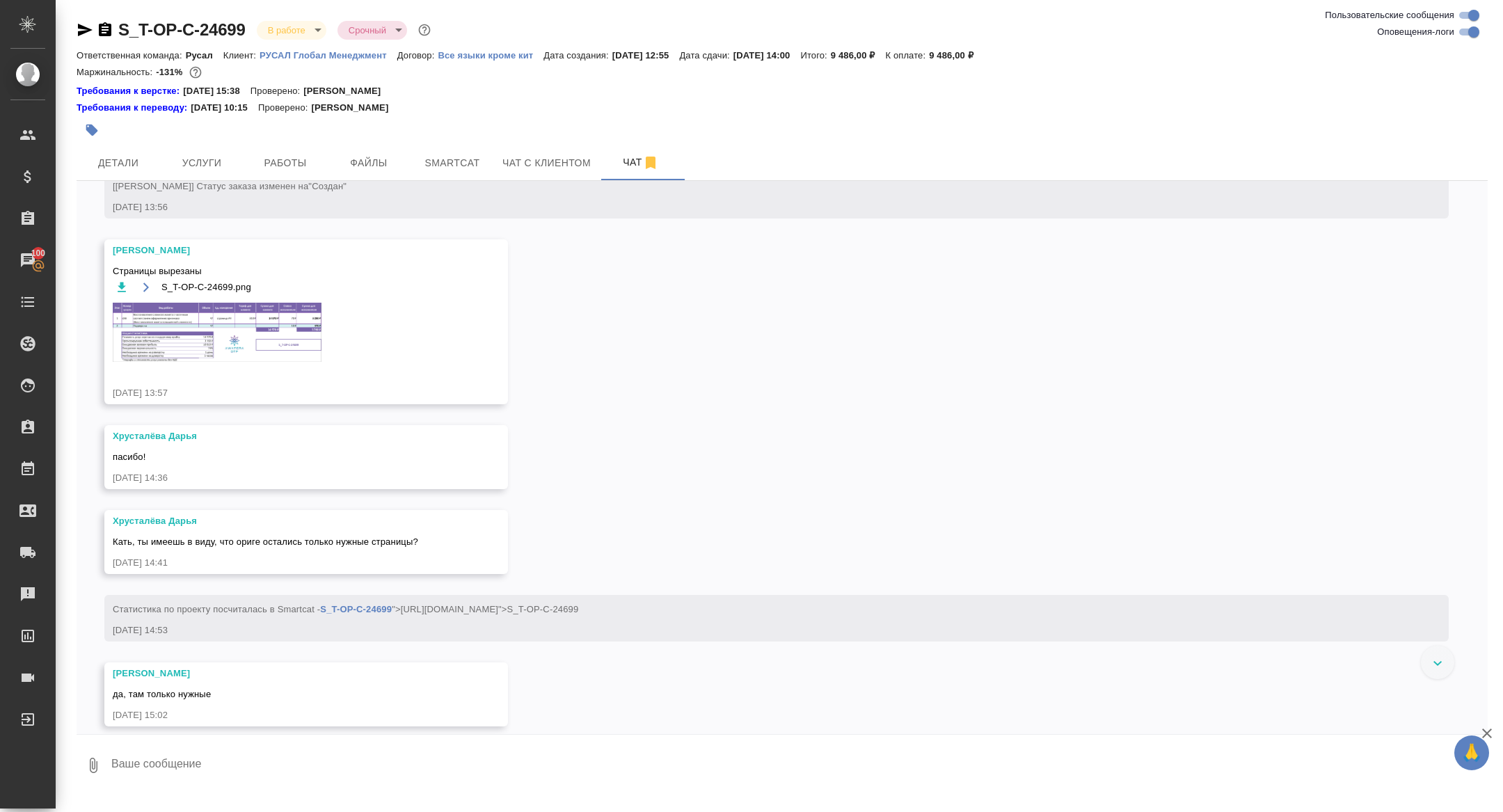
click at [271, 361] on img at bounding box center [217, 332] width 209 height 59
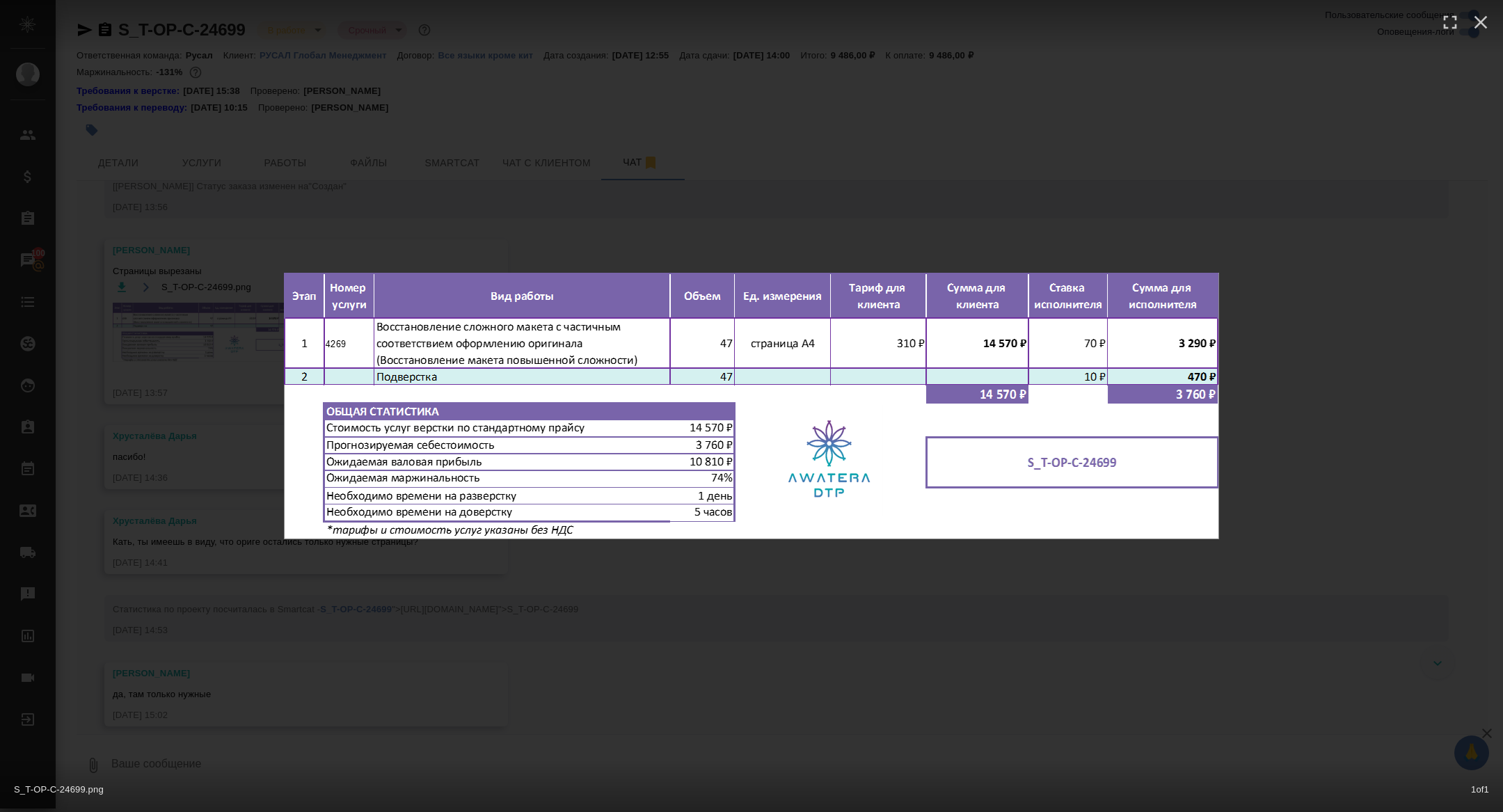
click at [202, 354] on div "S_T-OP-C-24699.png 1 of 1" at bounding box center [752, 406] width 1503 height 812
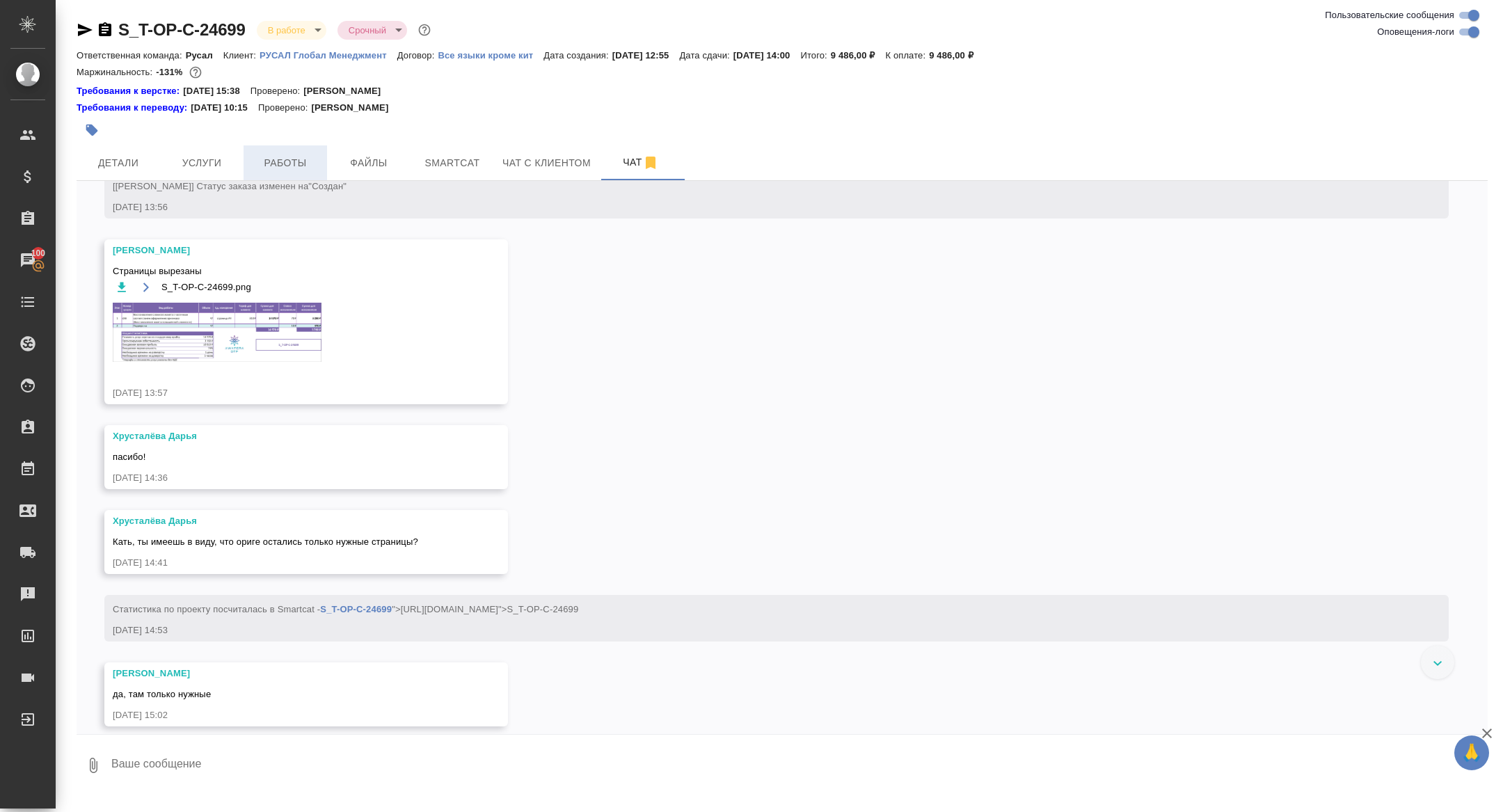
click at [301, 162] on span "Работы" at bounding box center [284, 162] width 67 height 17
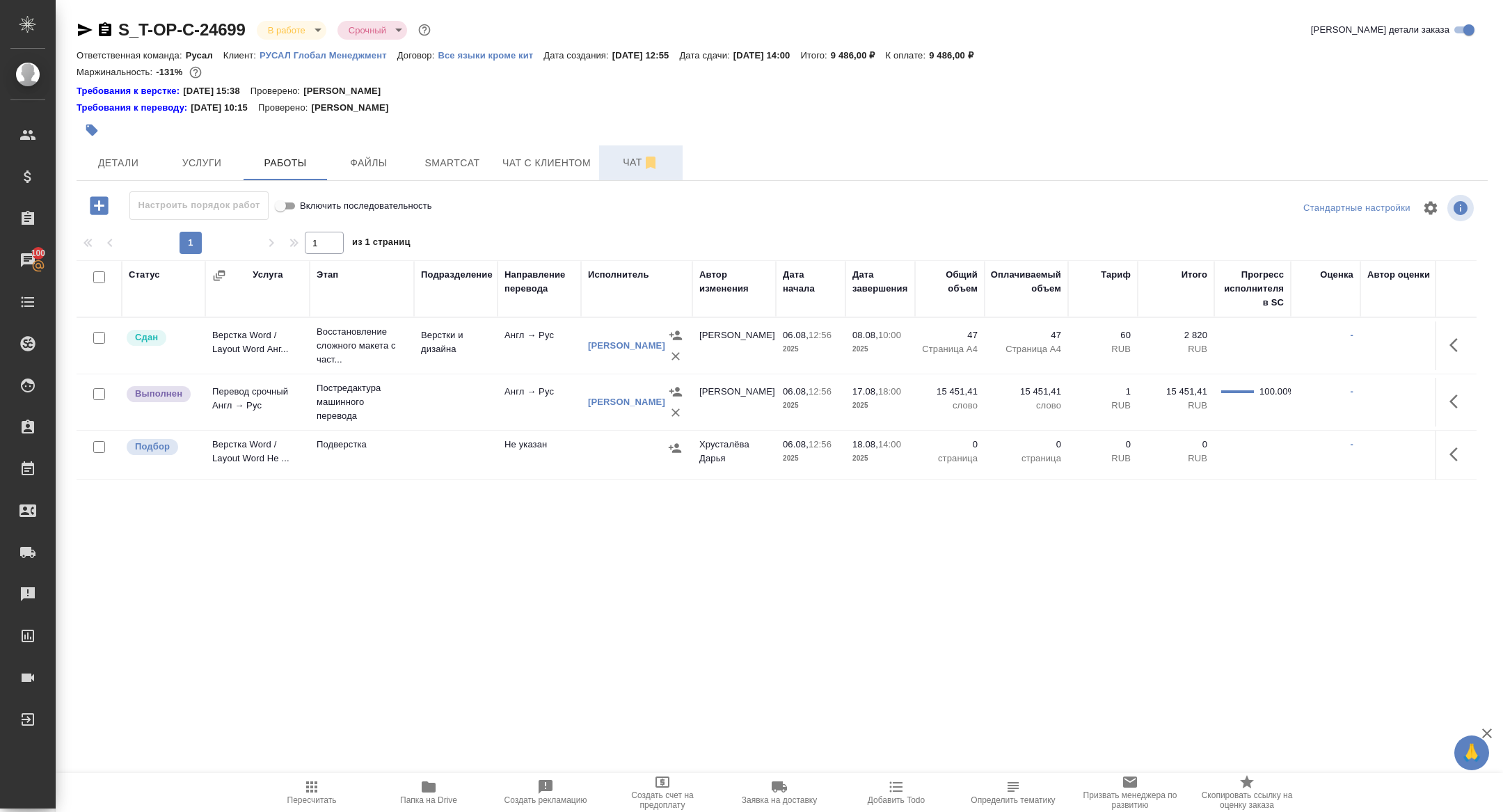
click at [623, 171] on button "Чат" at bounding box center [641, 162] width 84 height 34
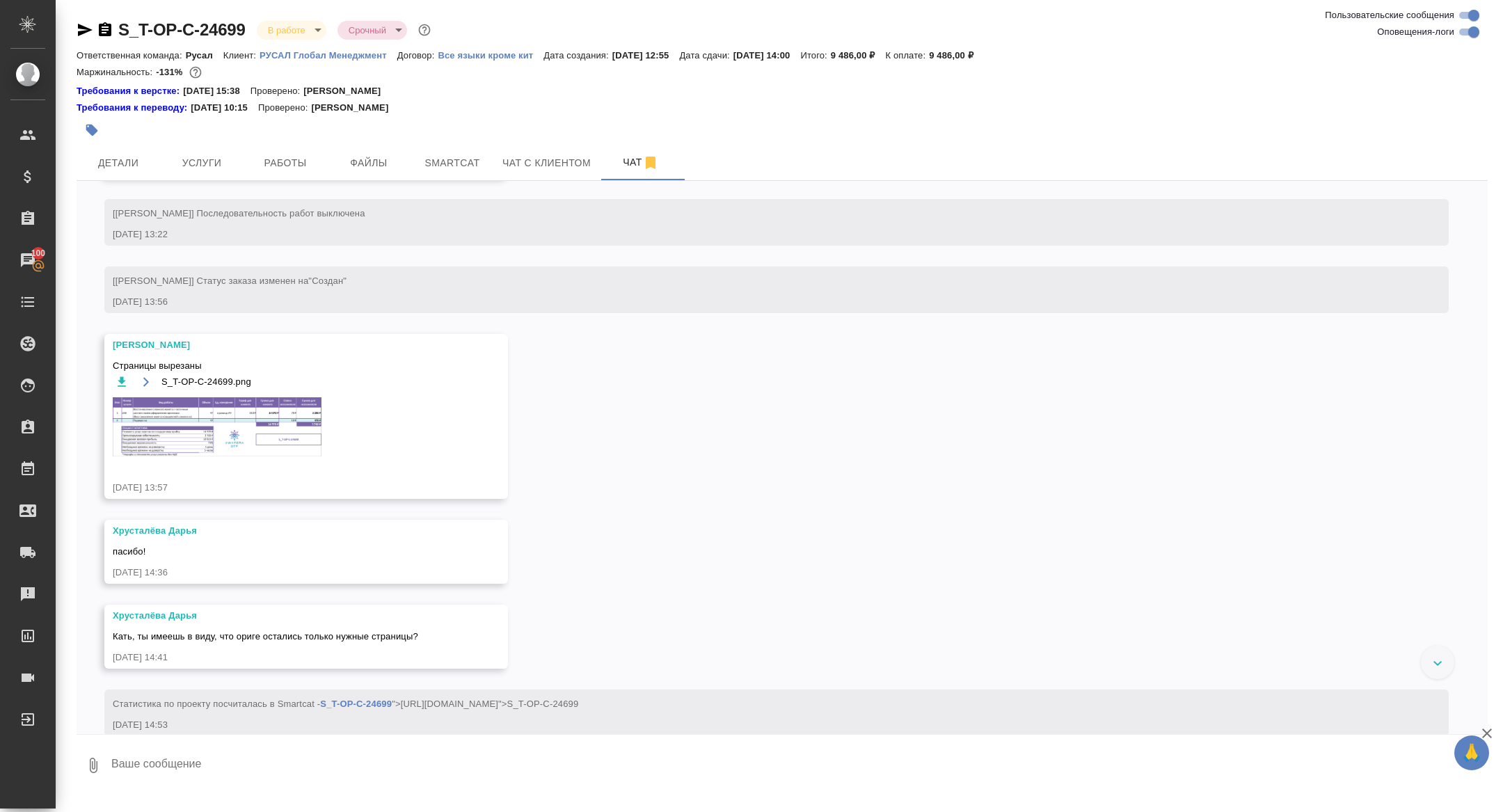
scroll to position [636, 0]
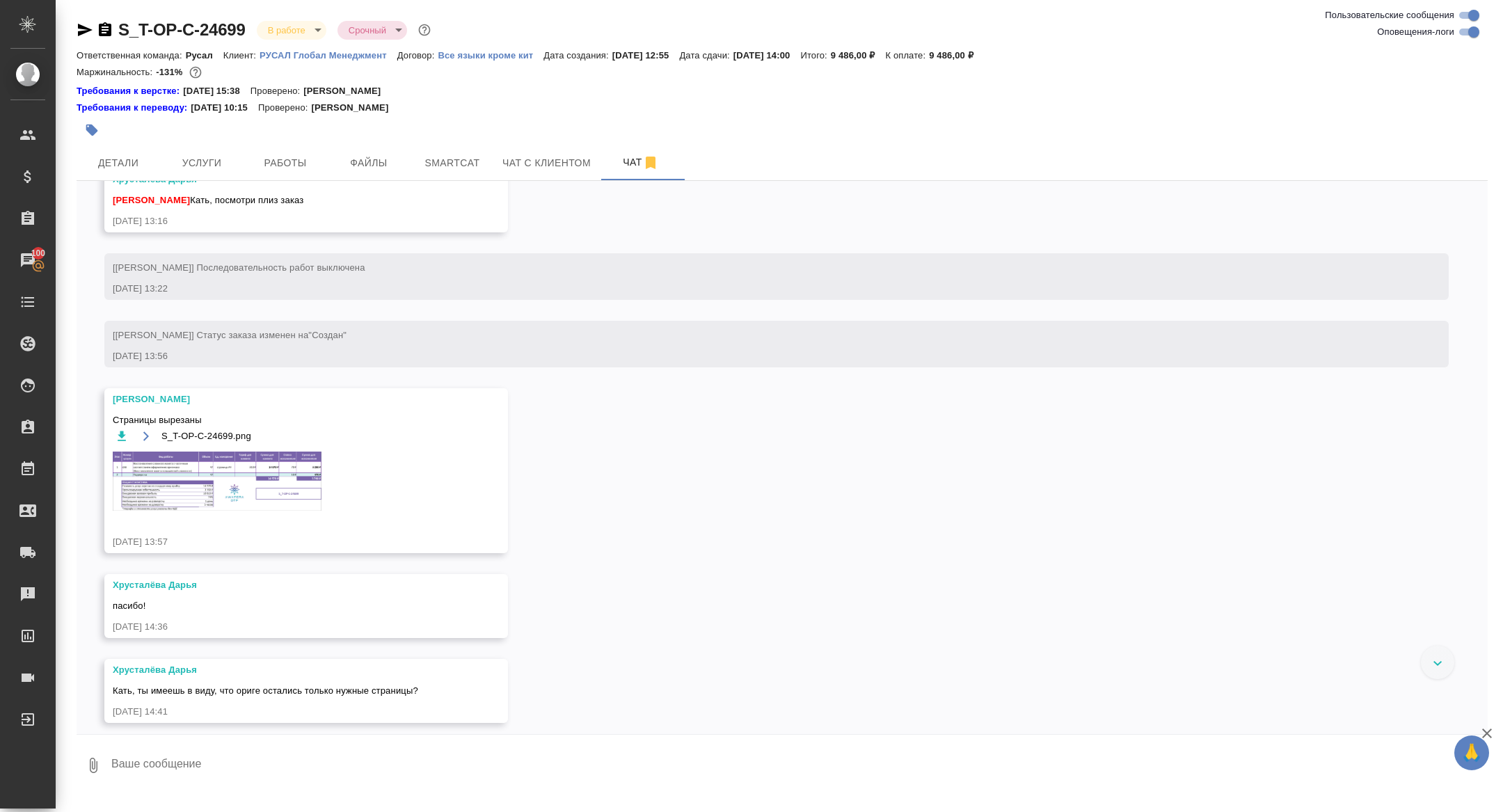
click at [266, 499] on img at bounding box center [217, 480] width 209 height 59
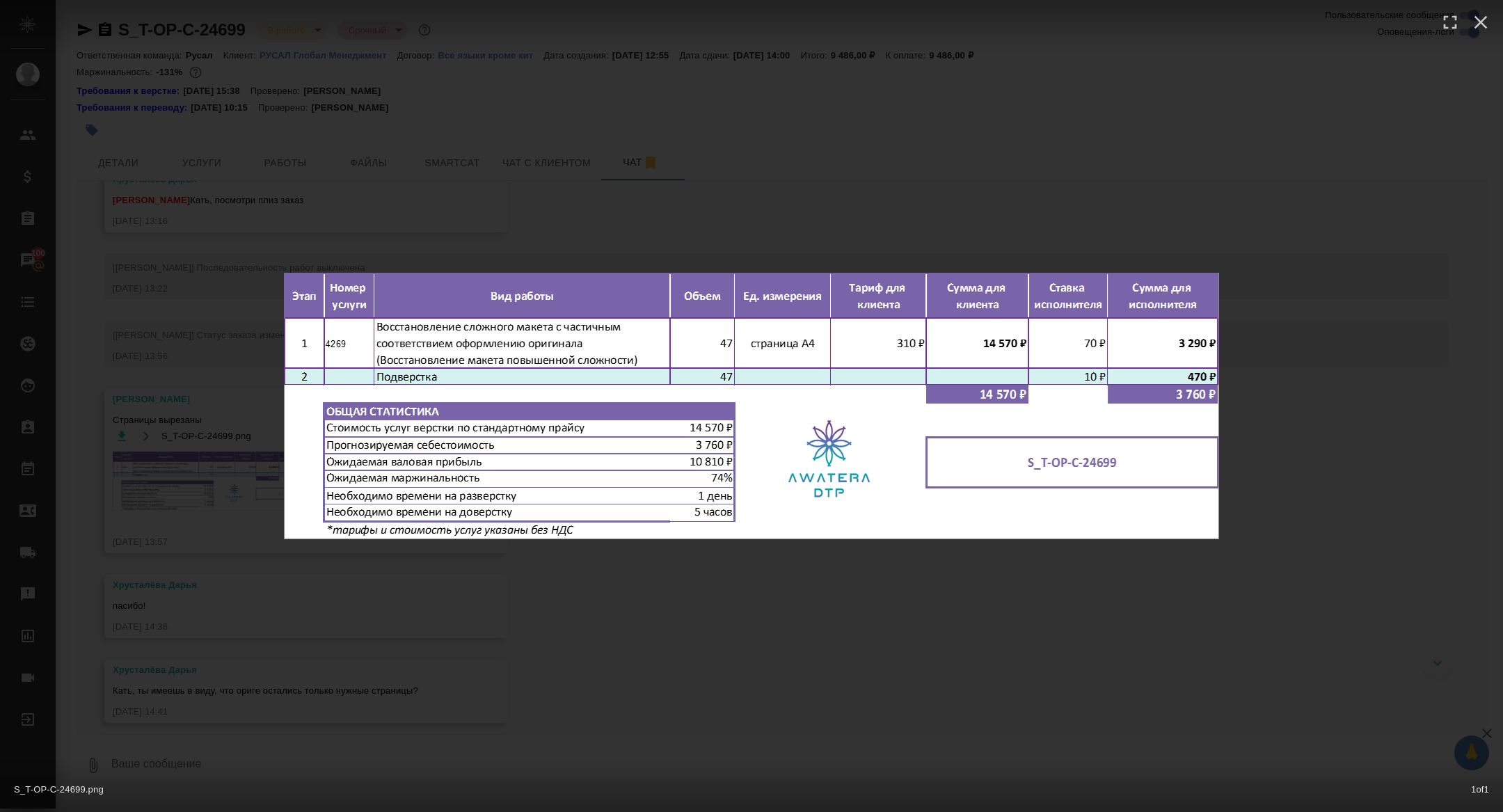
click at [266, 499] on div "S_T-OP-C-24699.png 1 of 1" at bounding box center [752, 406] width 1503 height 812
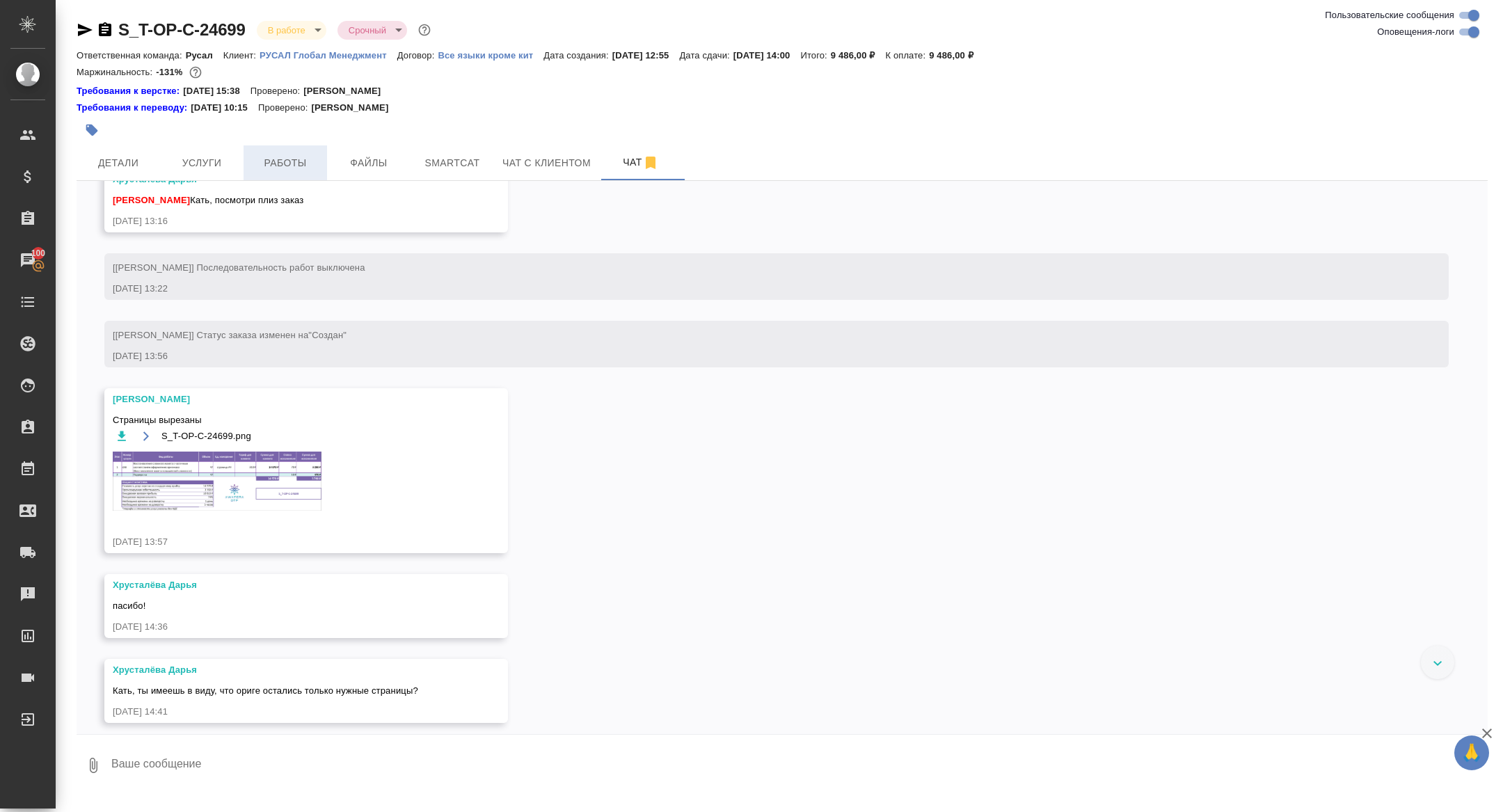
click at [295, 171] on span "Работы" at bounding box center [284, 162] width 67 height 17
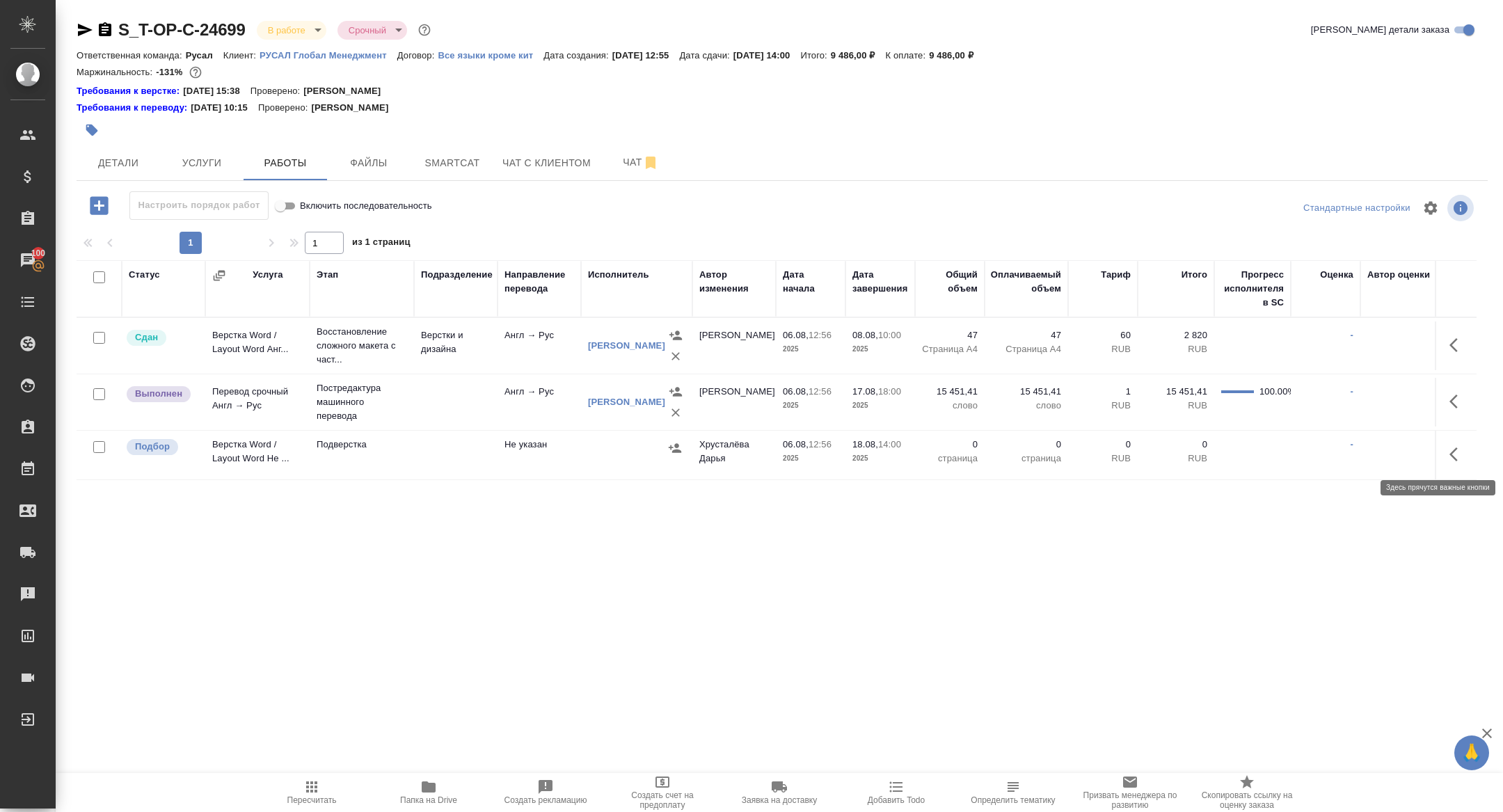
click at [1460, 457] on icon "button" at bounding box center [1457, 454] width 16 height 16
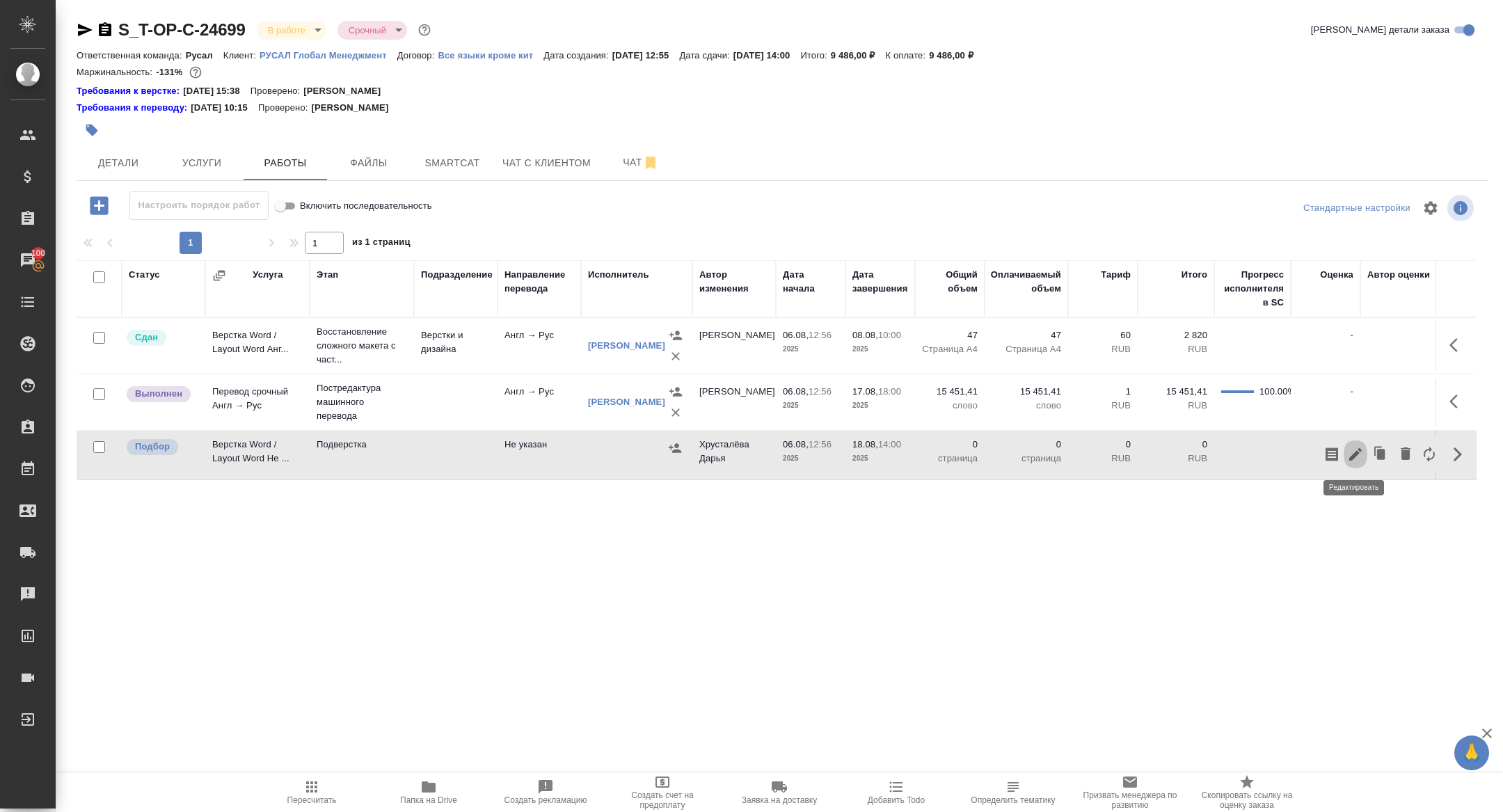
click at [1356, 455] on icon "button" at bounding box center [1355, 454] width 13 height 13
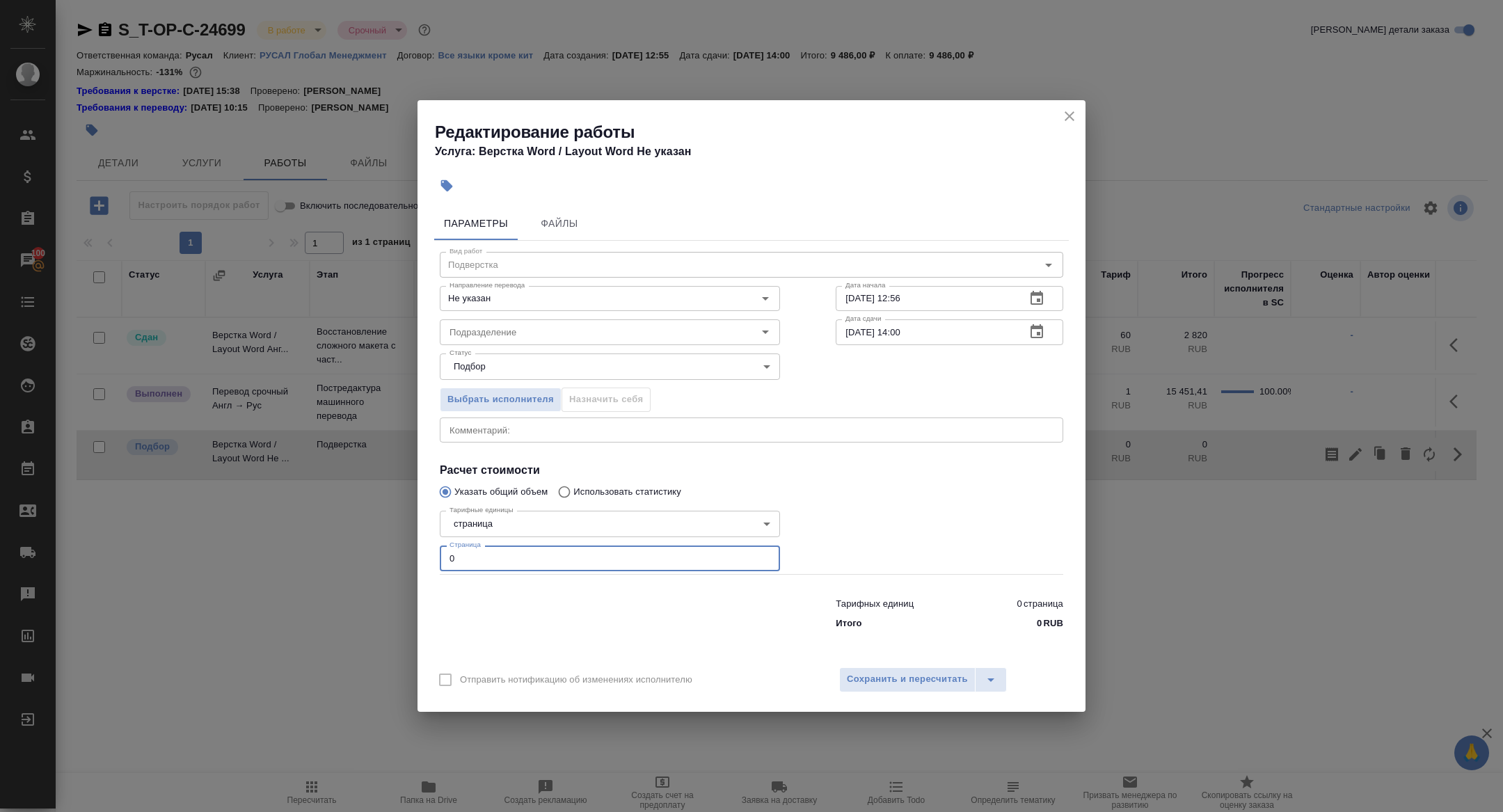
drag, startPoint x: 487, startPoint y: 562, endPoint x: 340, endPoint y: 549, distance: 147.6
click at [341, 549] on div "Редактирование работы Услуга: Верстка Word / Layout Word Не указан Параметры Фа…" at bounding box center [752, 406] width 1503 height 812
type input "47"
click at [539, 437] on div "x Комментарий:" at bounding box center [751, 430] width 624 height 25
paste textarea "https://drive.awatera.com/f/10038619"
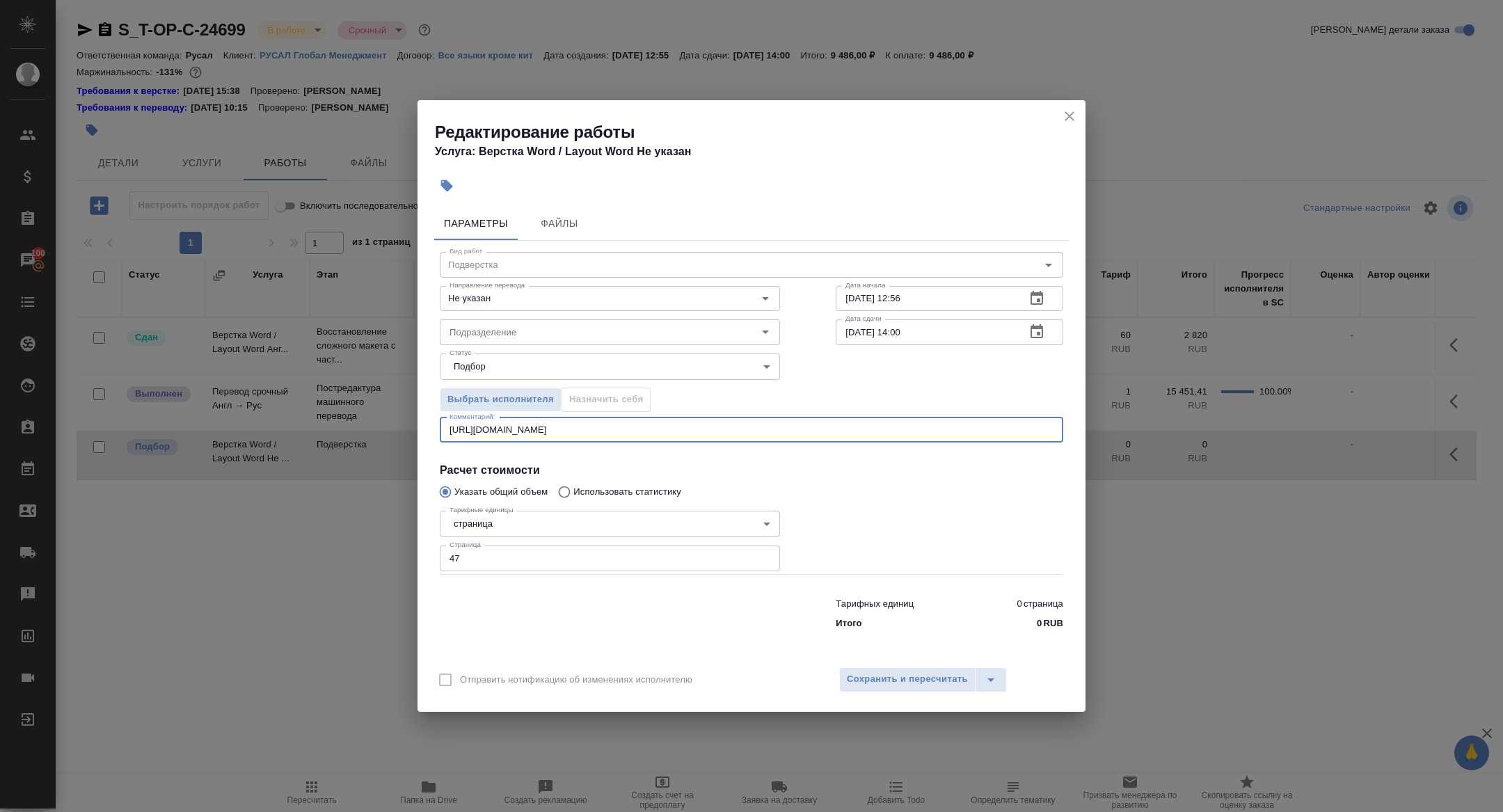
type textarea "https://drive.awatera.com/f/10038619"
drag, startPoint x: 611, startPoint y: 428, endPoint x: 367, endPoint y: 427, distance: 244.0
click at [370, 427] on div "Редактирование работы Услуга: Верстка Word / Layout Word Не указан Параметры Фа…" at bounding box center [752, 406] width 1503 height 812
click at [487, 326] on input "Подразделение" at bounding box center [586, 332] width 285 height 16
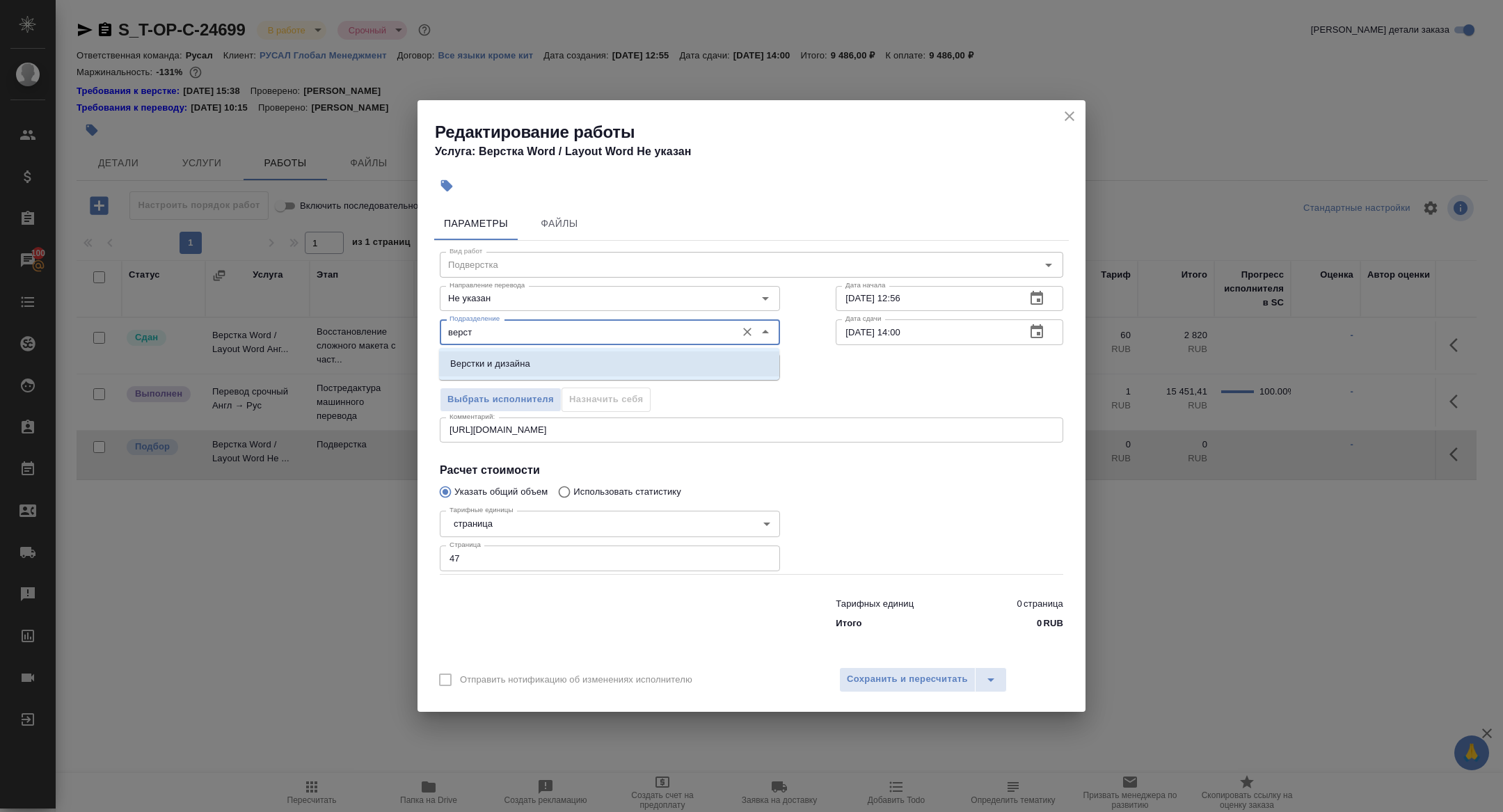
click at [530, 352] on li "Верстки и дизайна" at bounding box center [609, 363] width 341 height 25
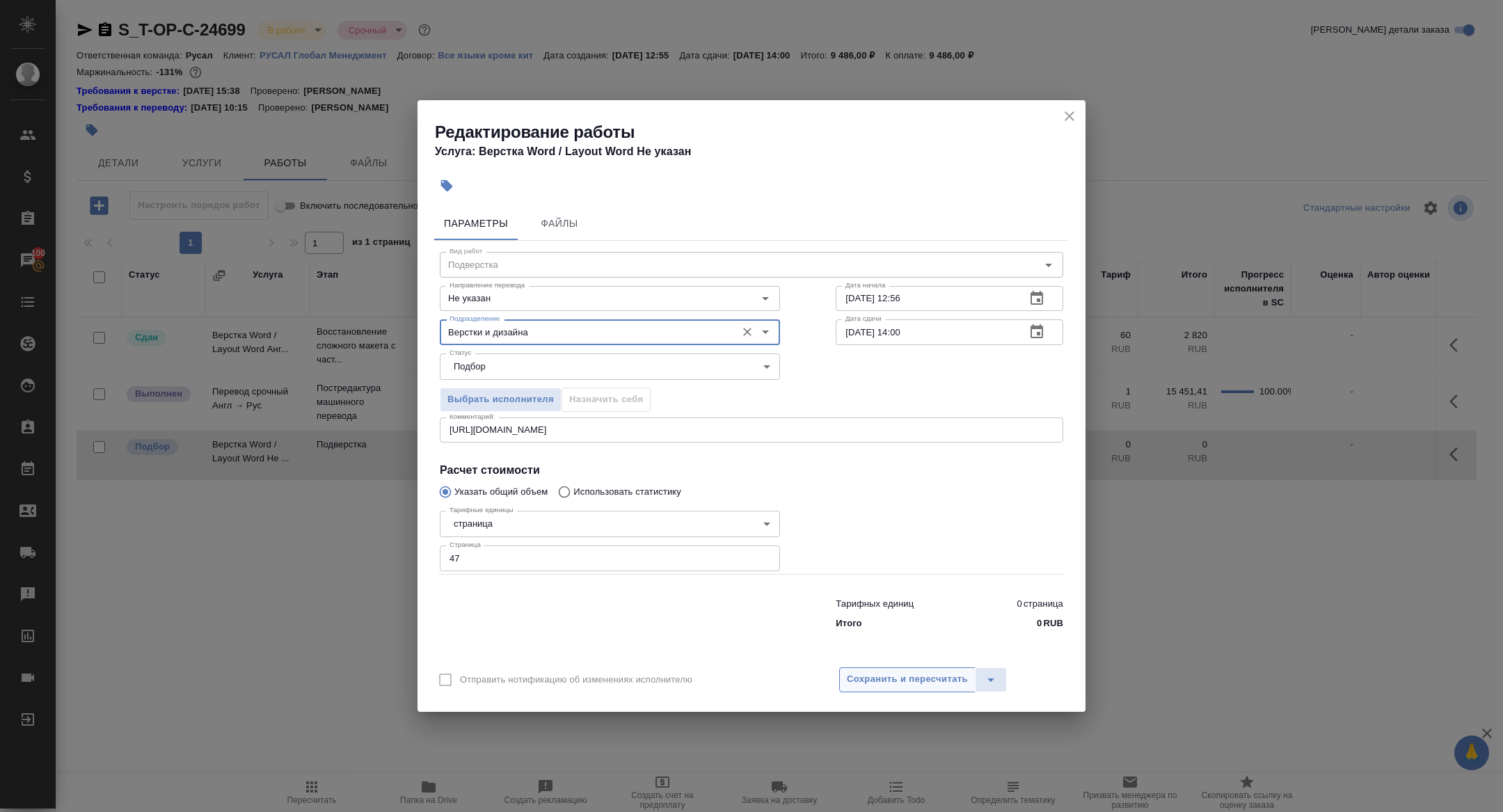
type input "Верстки и дизайна"
click at [907, 685] on span "Сохранить и пересчитать" at bounding box center [907, 679] width 121 height 16
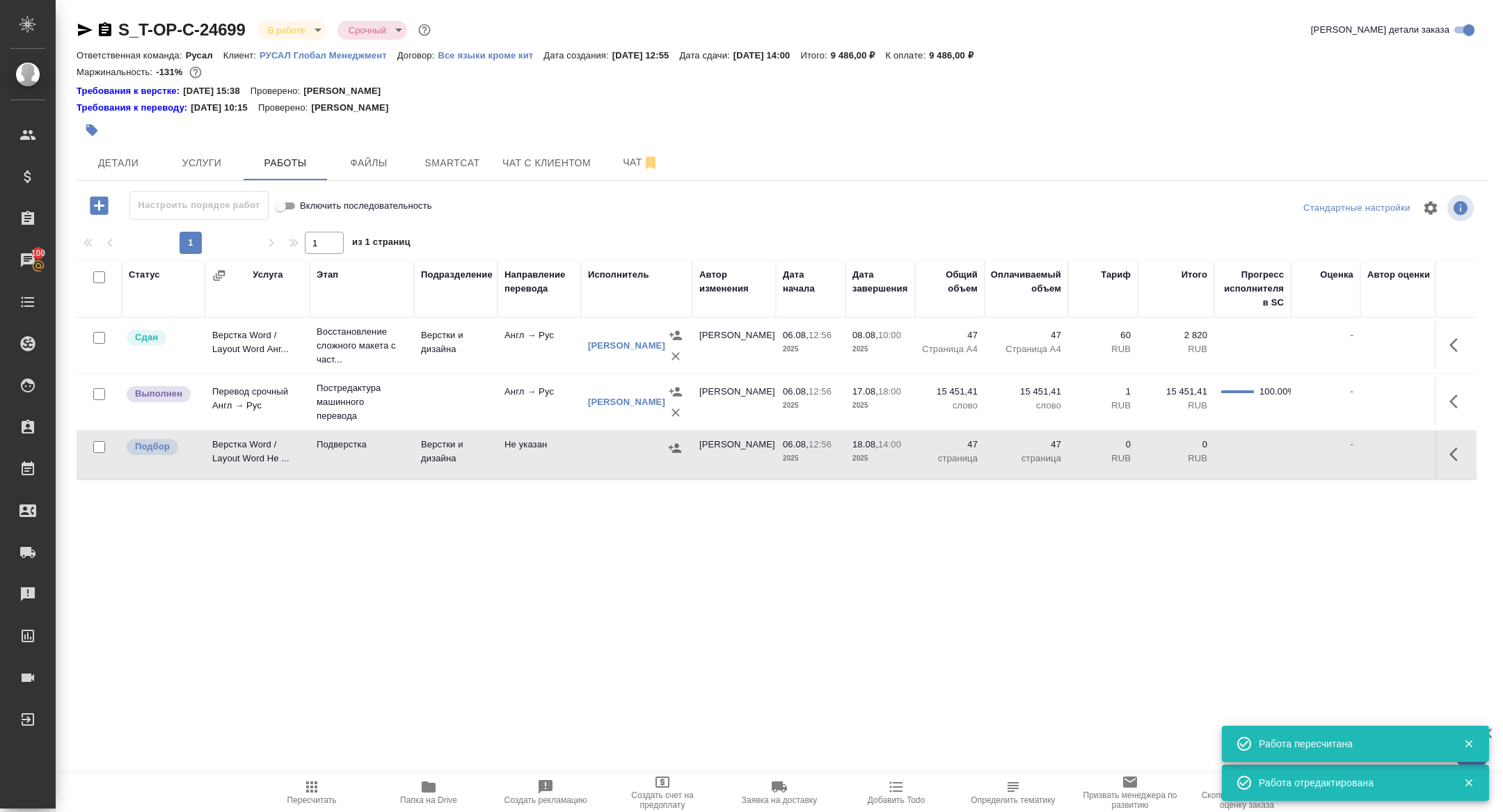
click at [1459, 458] on icon "button" at bounding box center [1457, 454] width 16 height 16
click at [1353, 456] on icon "button" at bounding box center [1355, 454] width 13 height 13
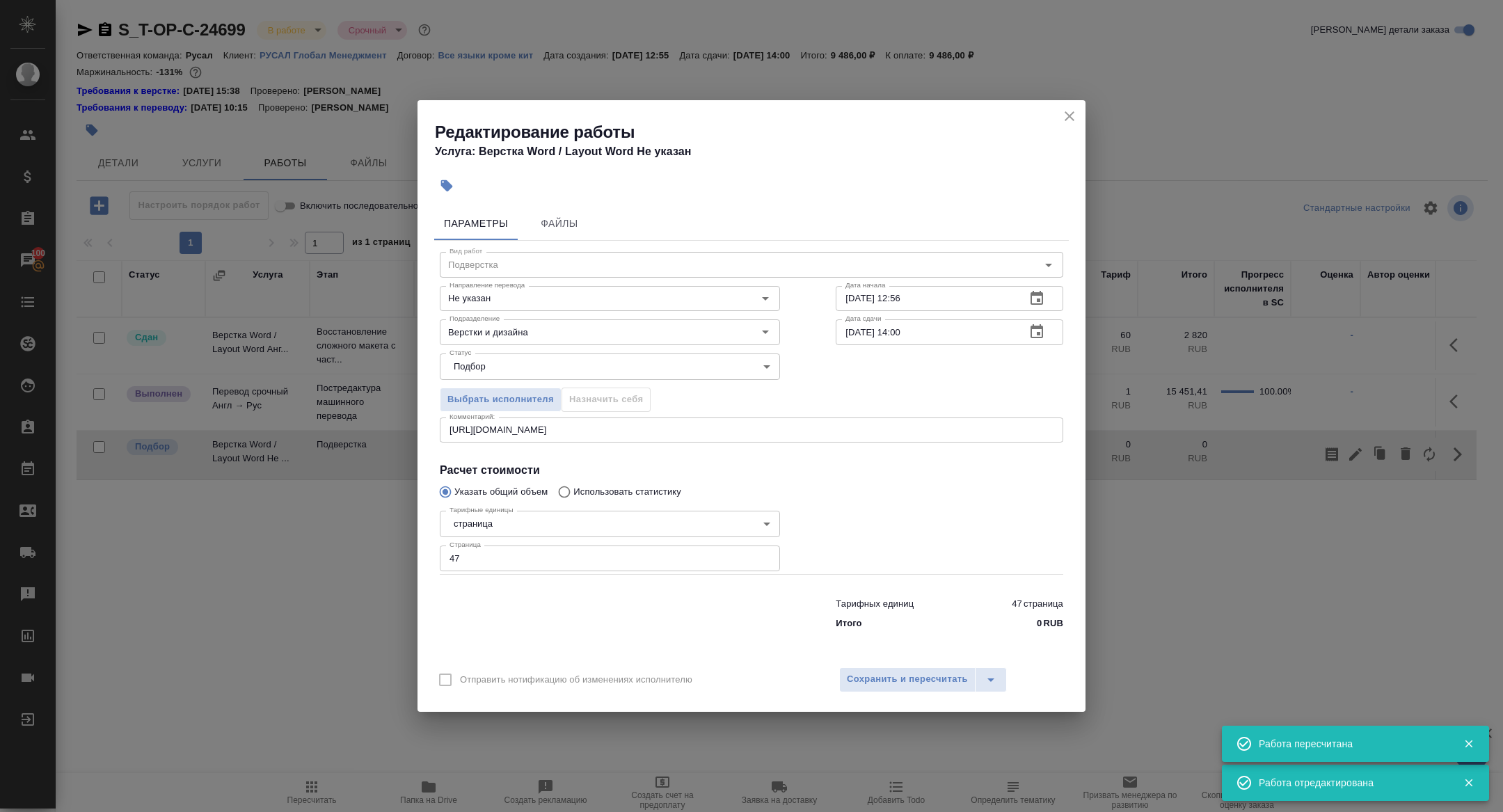
click at [1038, 297] on icon "button" at bounding box center [1037, 299] width 16 height 16
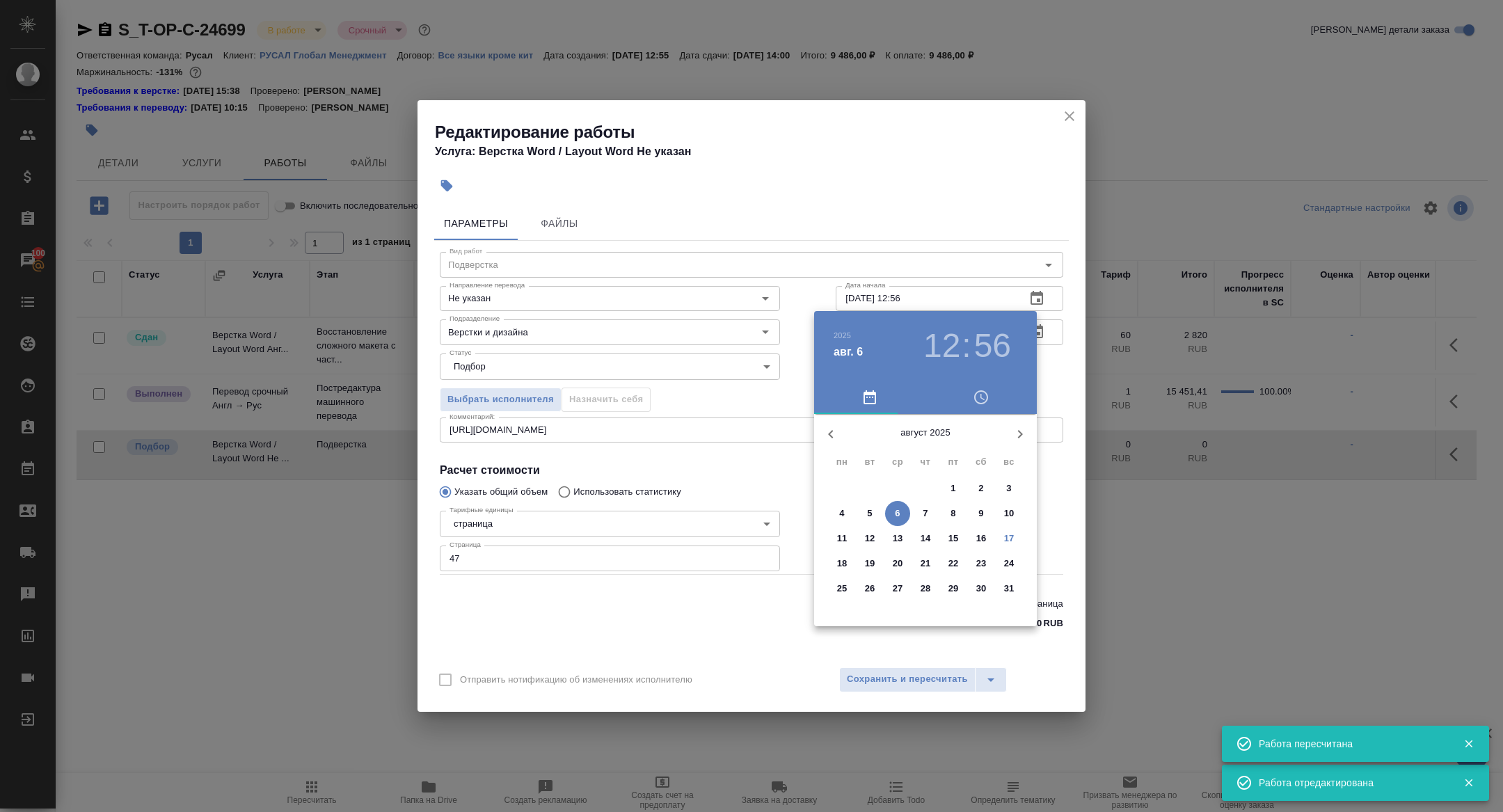
click at [1011, 539] on p "17" at bounding box center [1009, 538] width 10 height 14
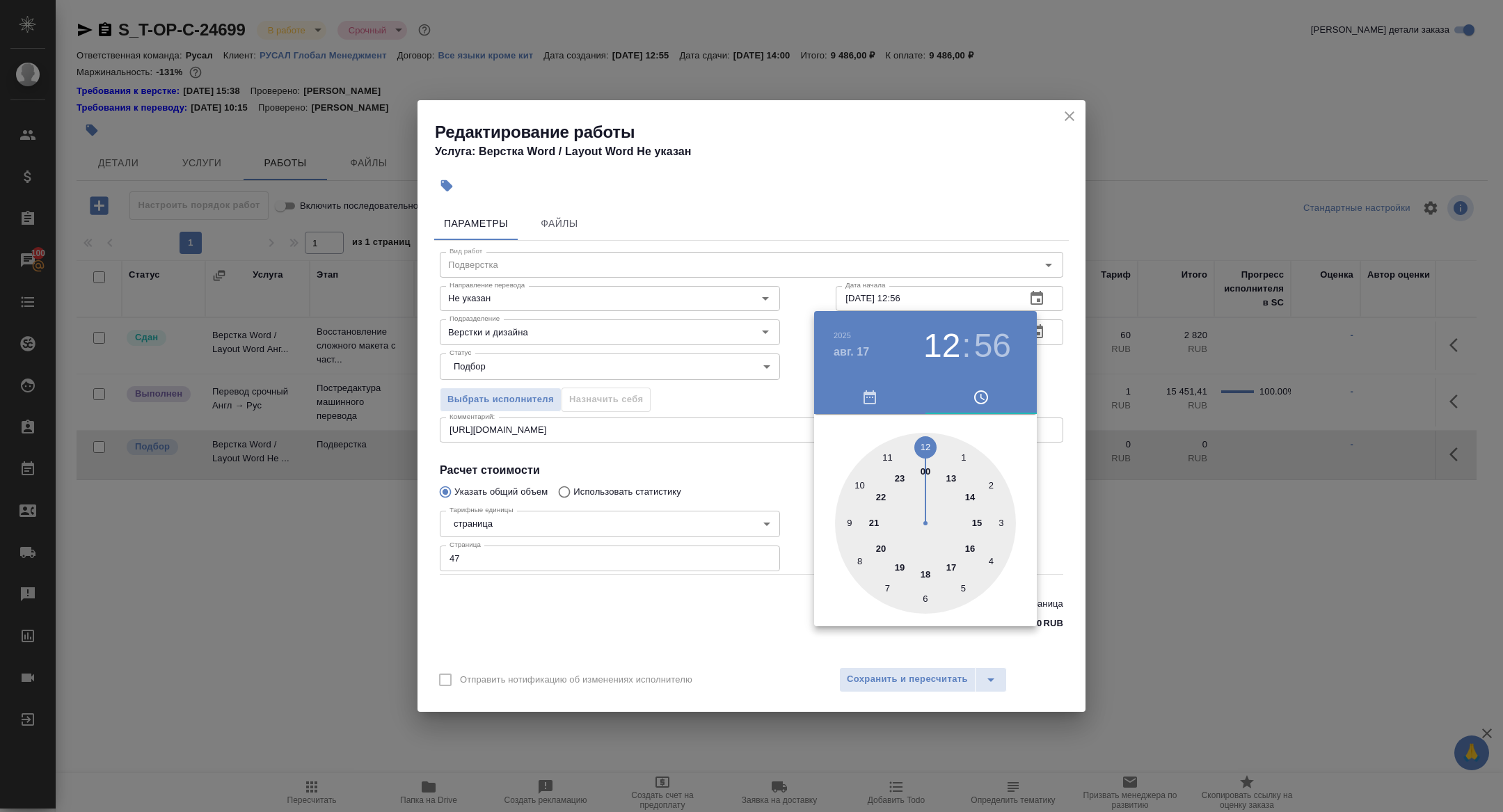
click at [882, 547] on div at bounding box center [925, 523] width 181 height 181
type input "17.08.2025 20:00"
click at [924, 448] on div at bounding box center [925, 523] width 181 height 181
click at [734, 400] on div at bounding box center [752, 406] width 1503 height 812
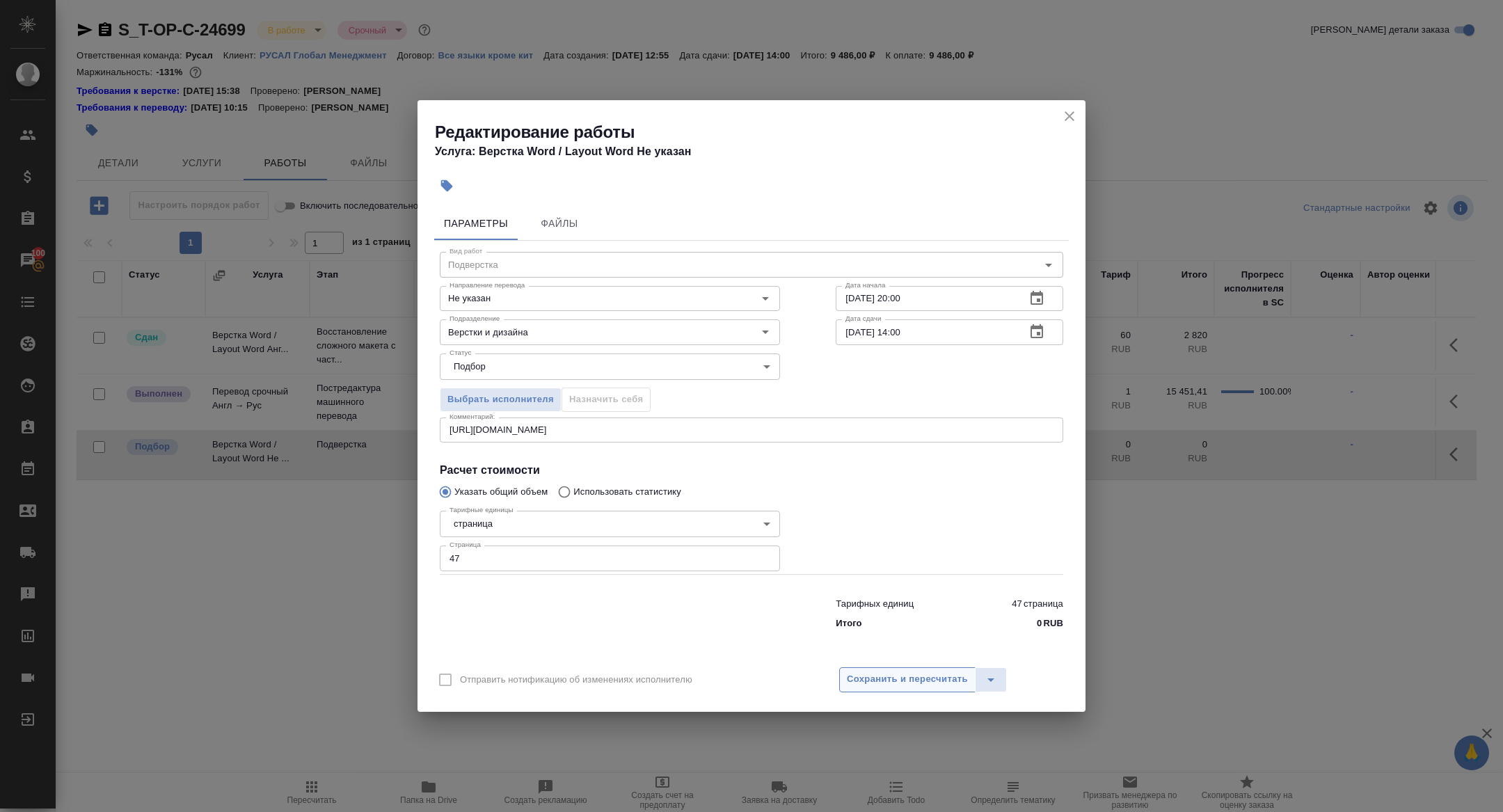
click at [912, 682] on span "Сохранить и пересчитать" at bounding box center [907, 679] width 121 height 16
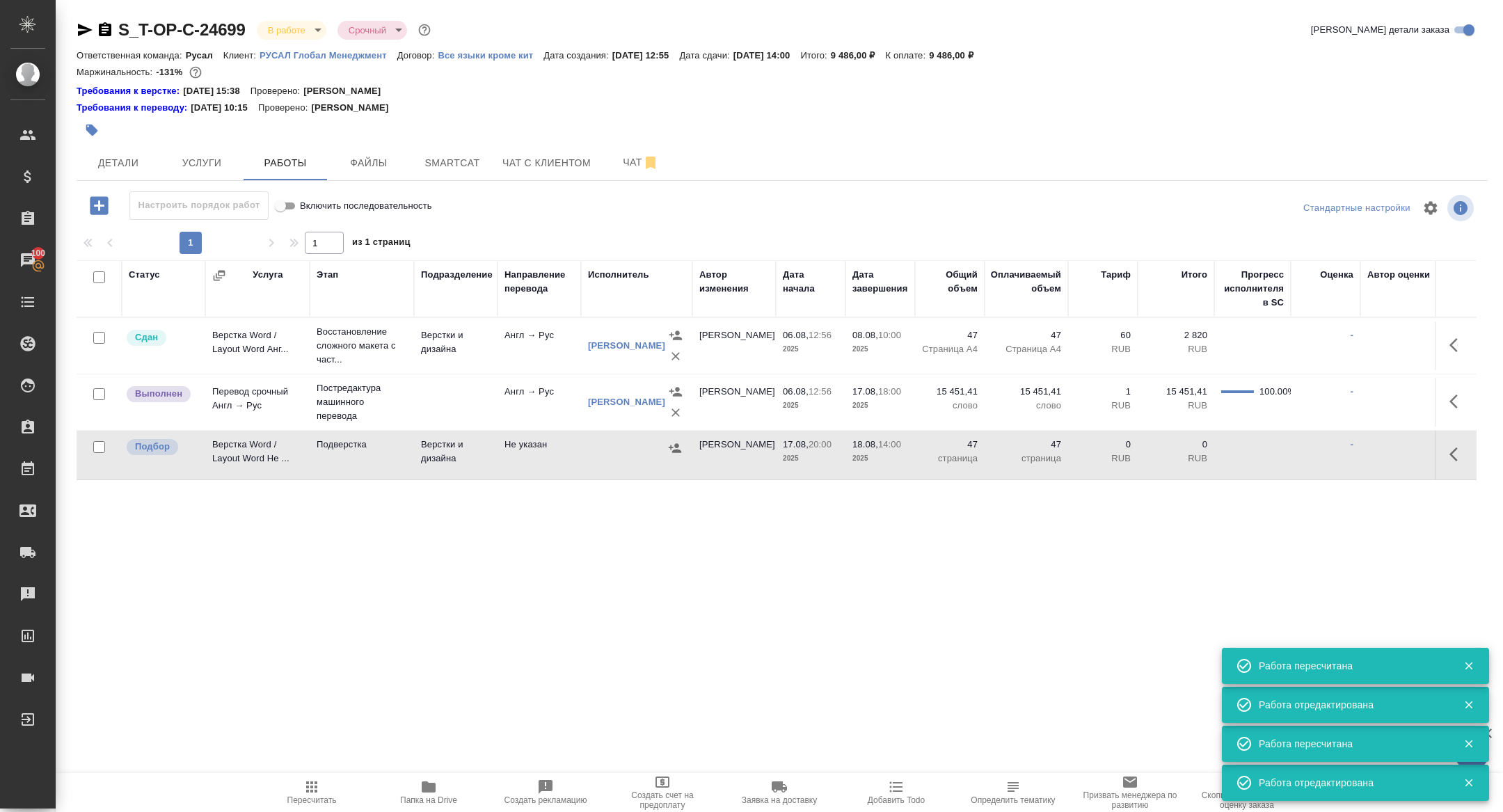
click at [135, 144] on div at bounding box center [546, 129] width 941 height 31
click at [133, 156] on span "Детали" at bounding box center [118, 162] width 67 height 17
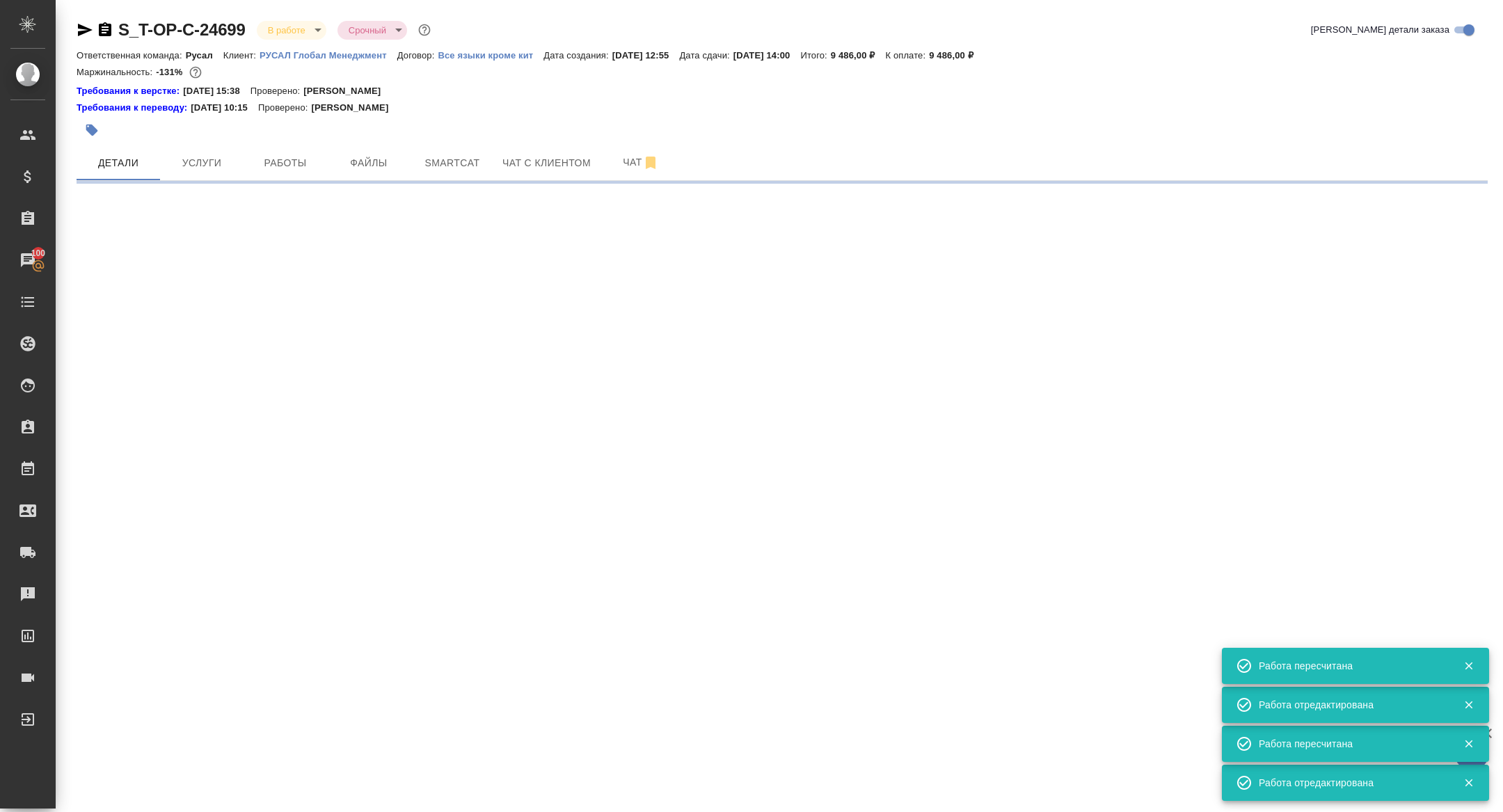
select select "RU"
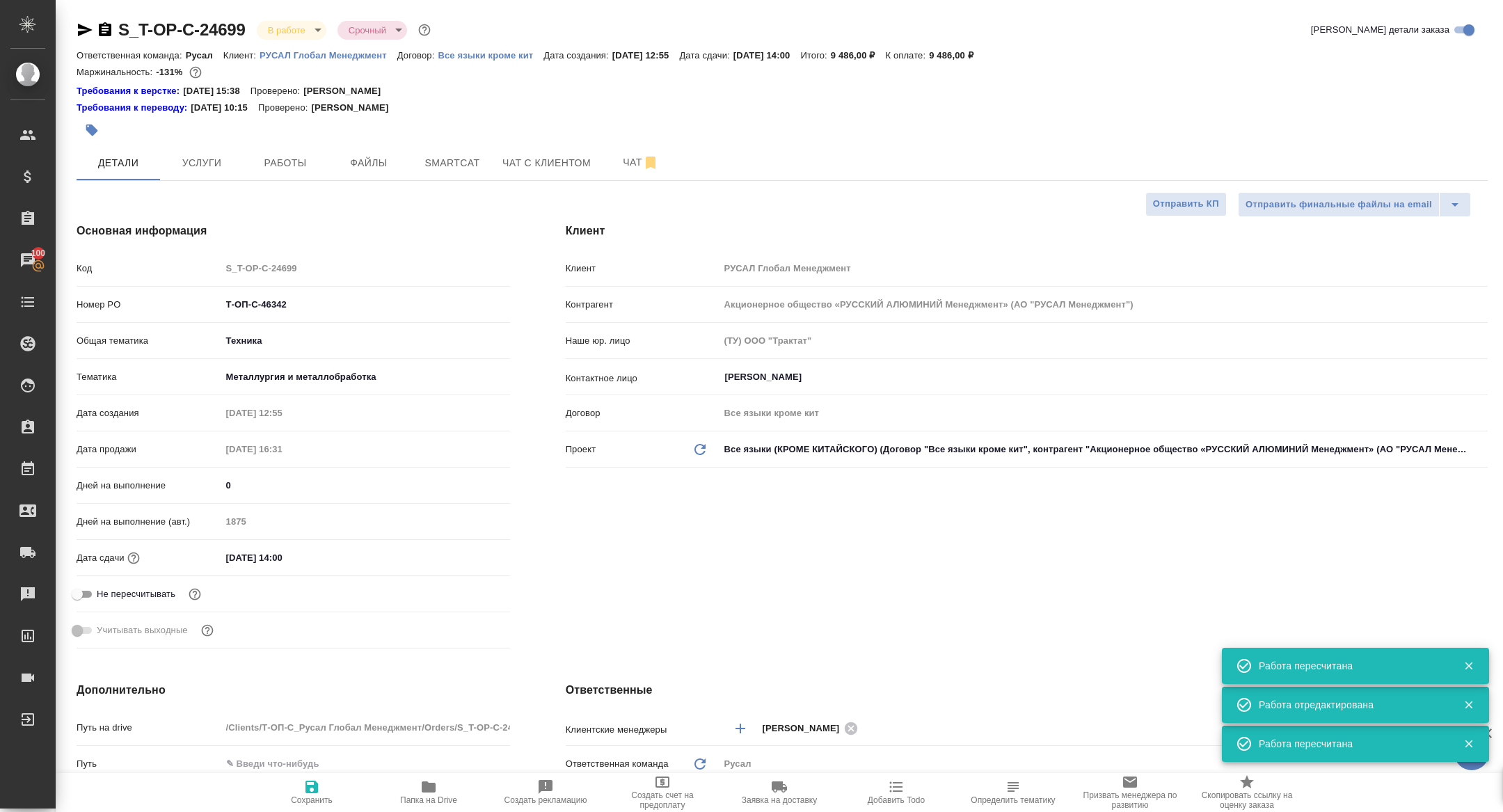
type textarea "x"
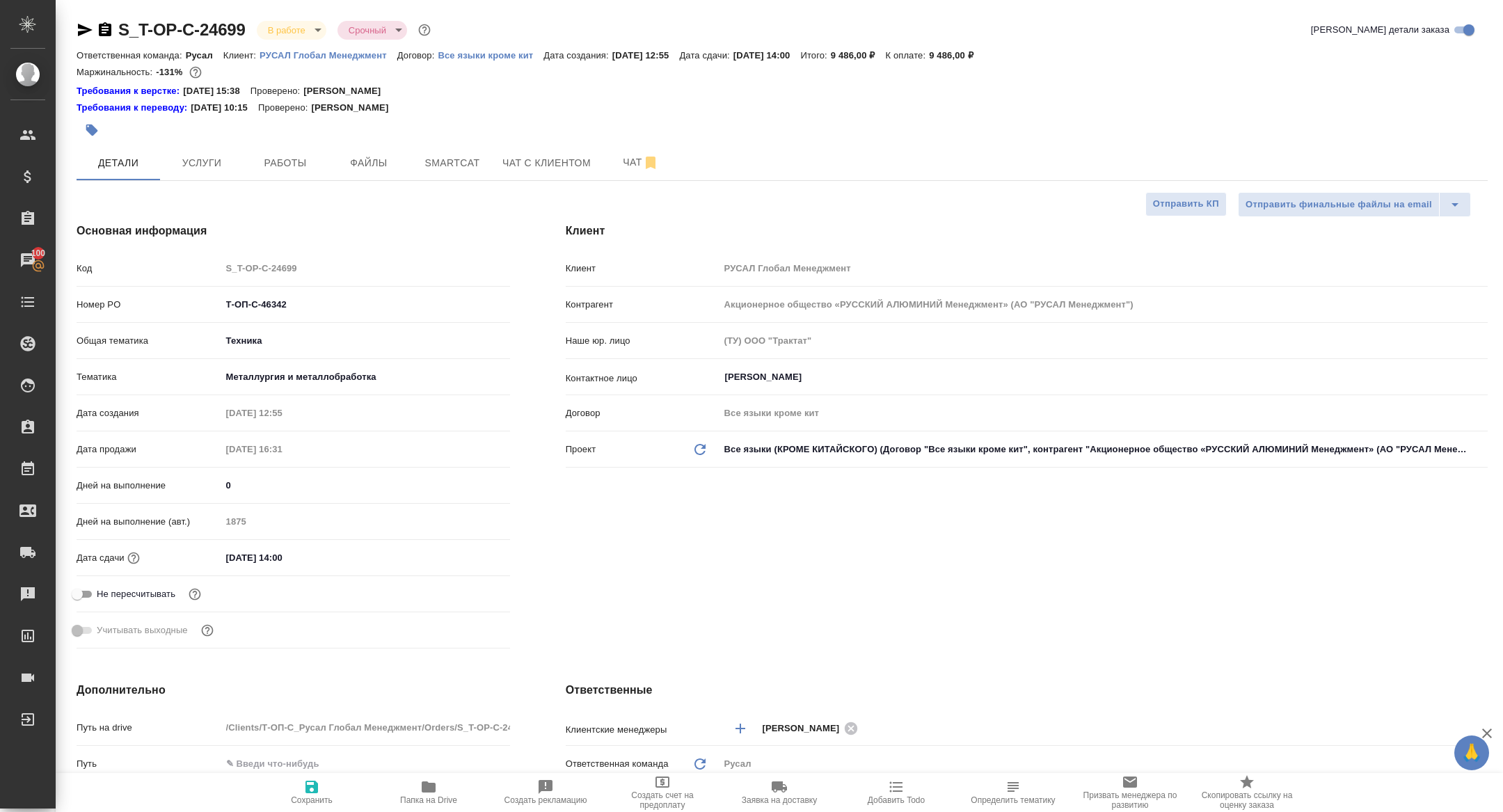
click at [84, 25] on icon "button" at bounding box center [85, 30] width 16 height 16
type textarea "x"
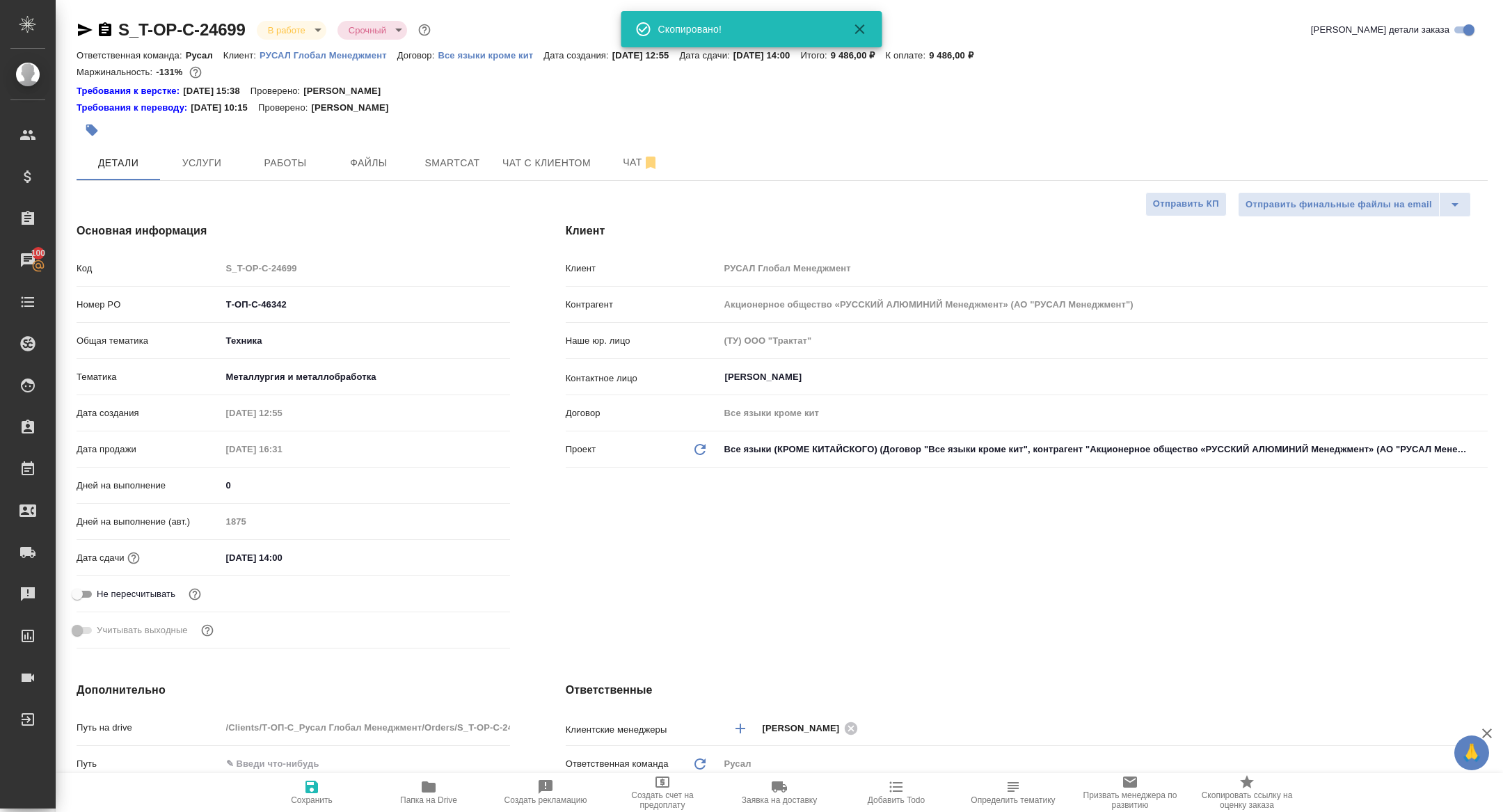
type textarea "x"
click at [89, 30] on icon "button" at bounding box center [85, 30] width 15 height 13
type textarea "x"
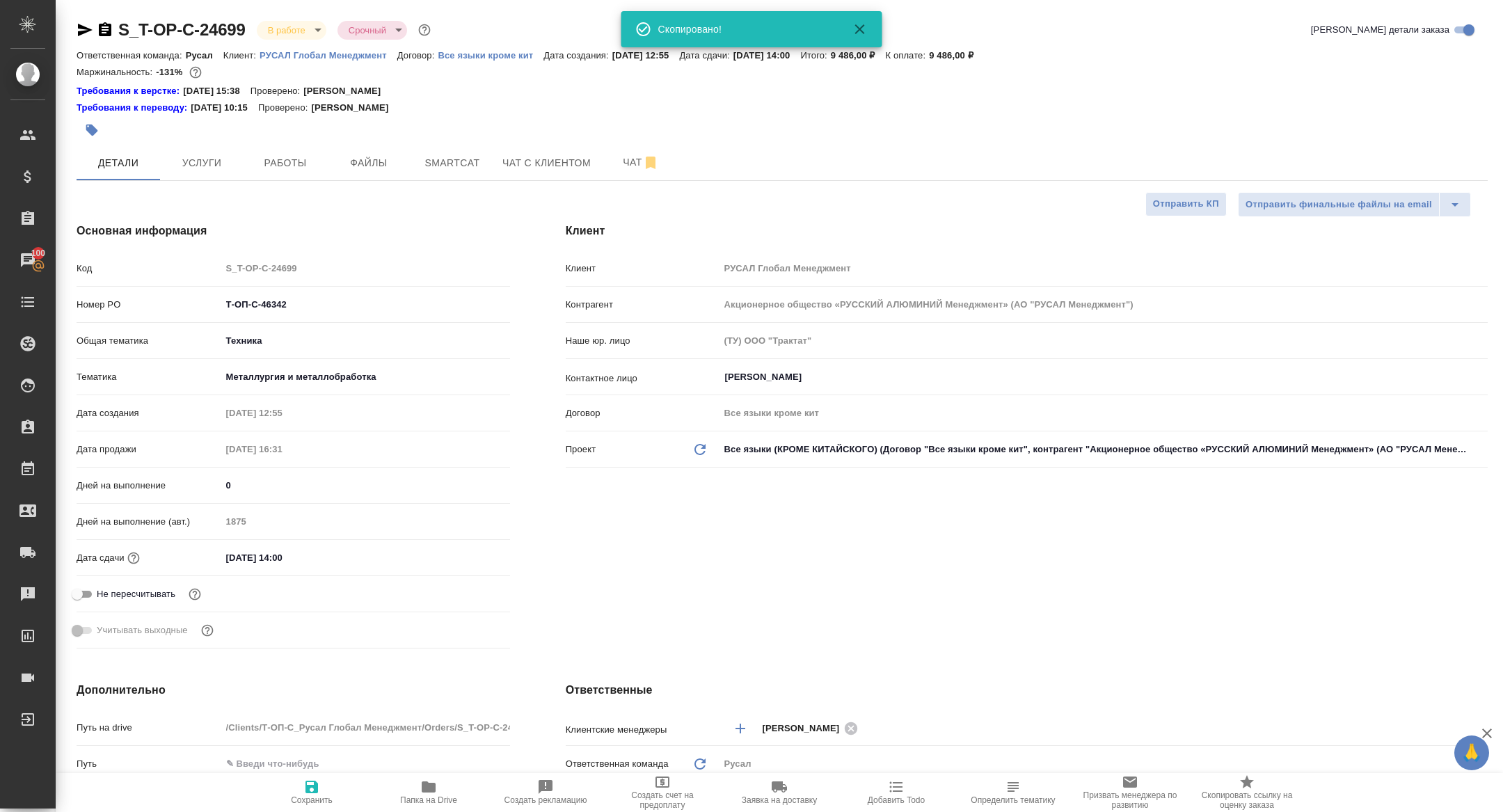
type textarea "x"
click at [79, 26] on icon "button" at bounding box center [85, 30] width 15 height 13
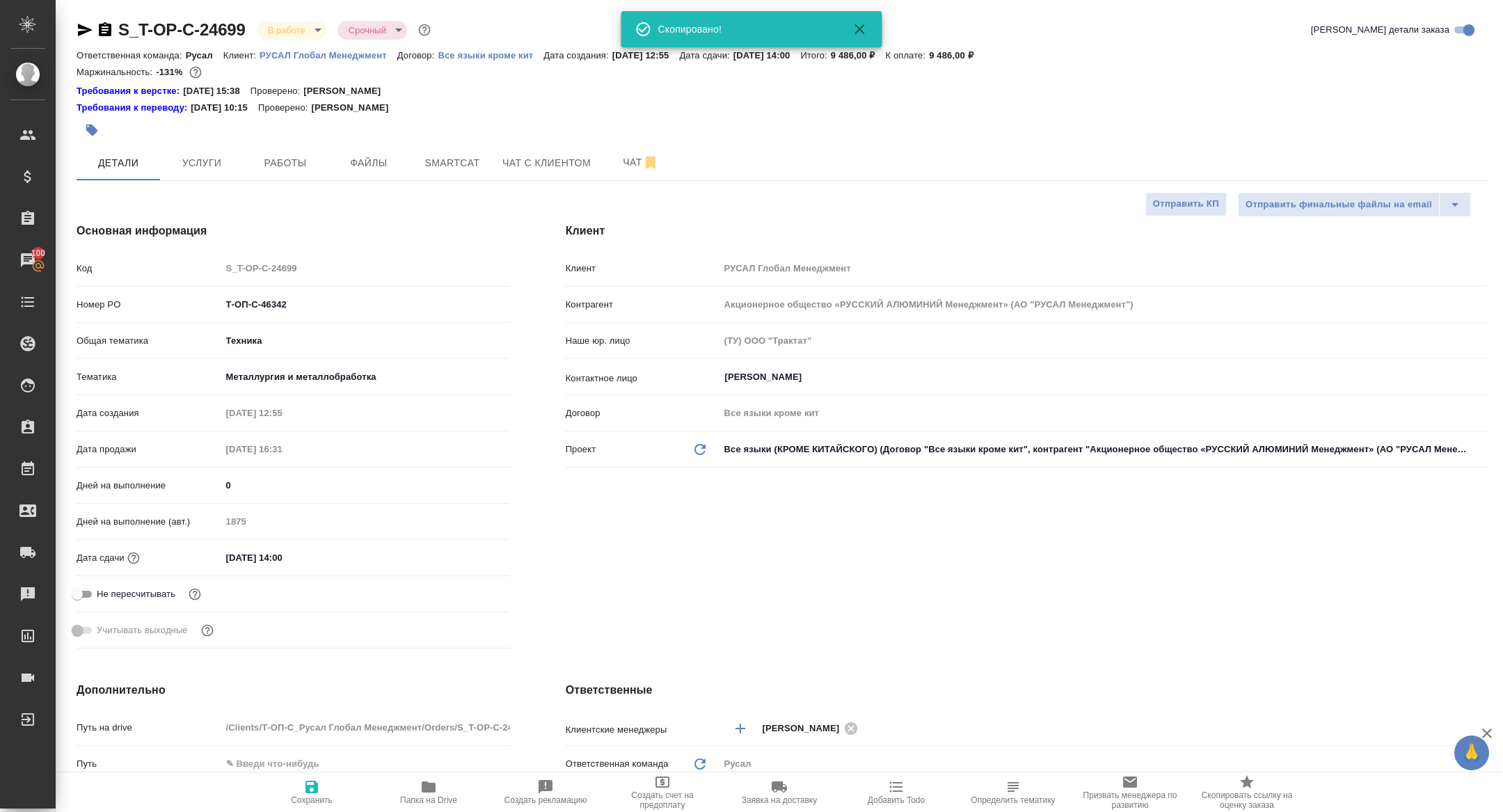
type textarea "x"
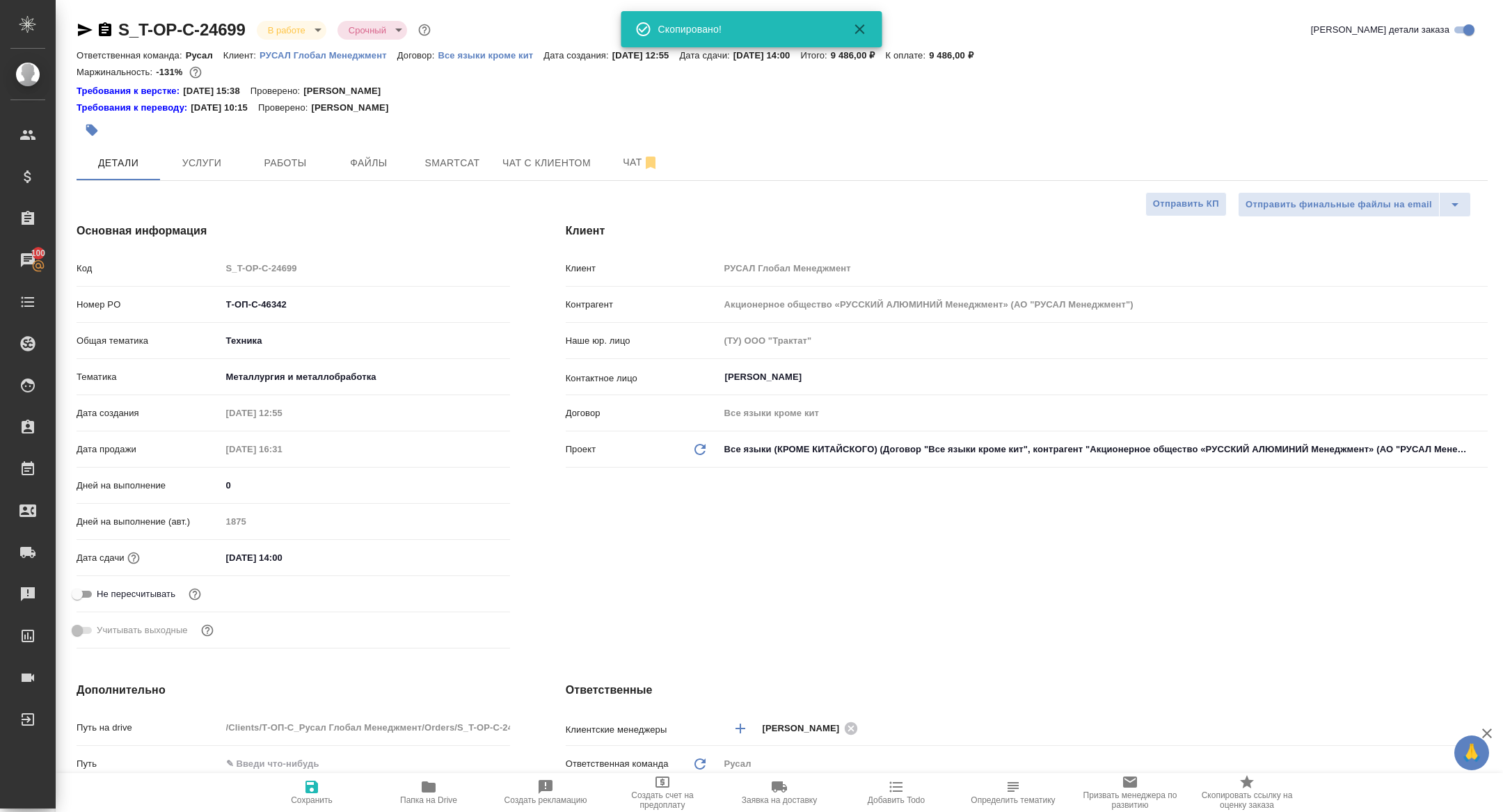
type textarea "x"
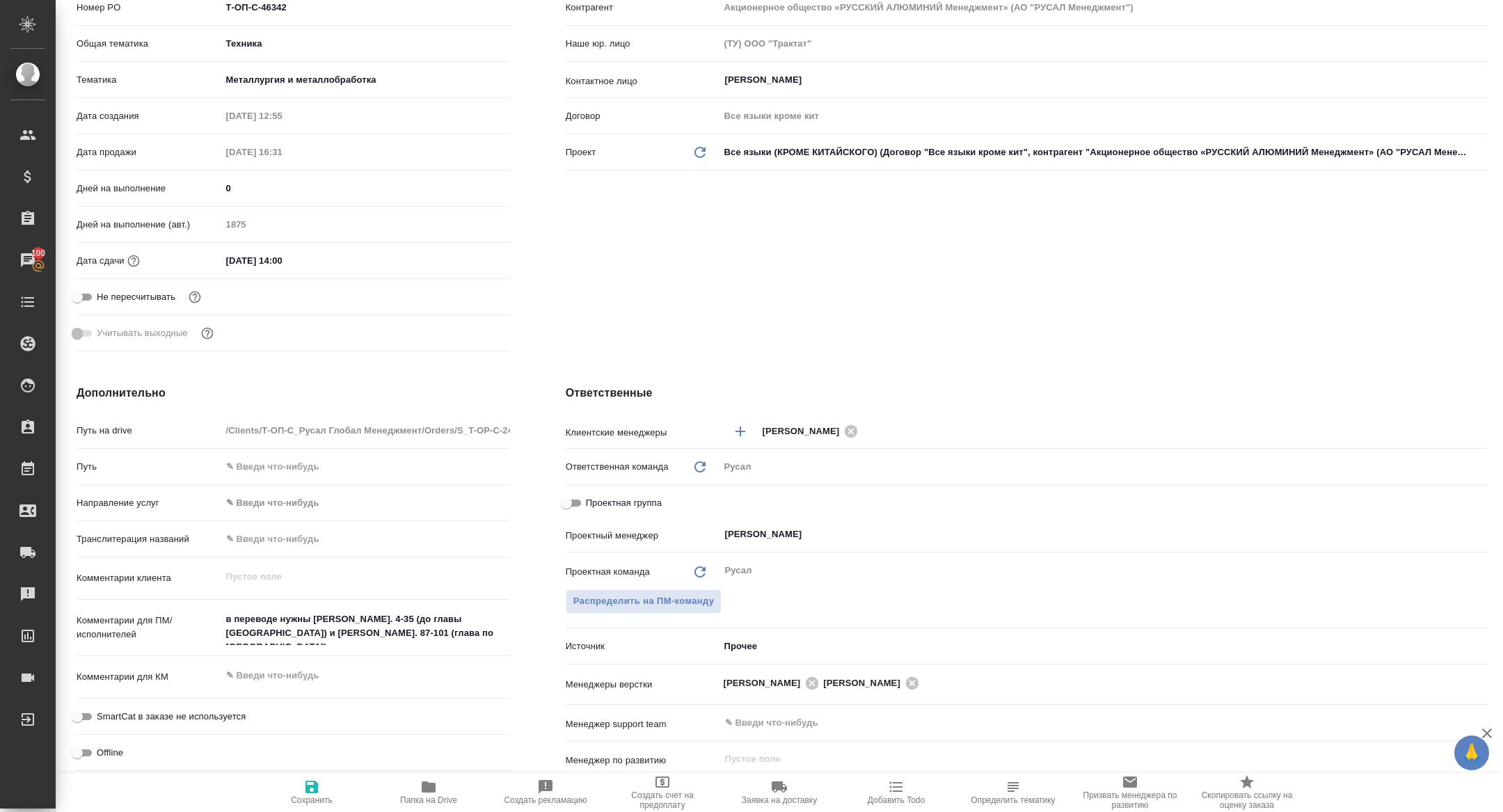
click at [568, 495] on input "Проектная группа" at bounding box center [566, 503] width 50 height 16
checkbox input "true"
type textarea "x"
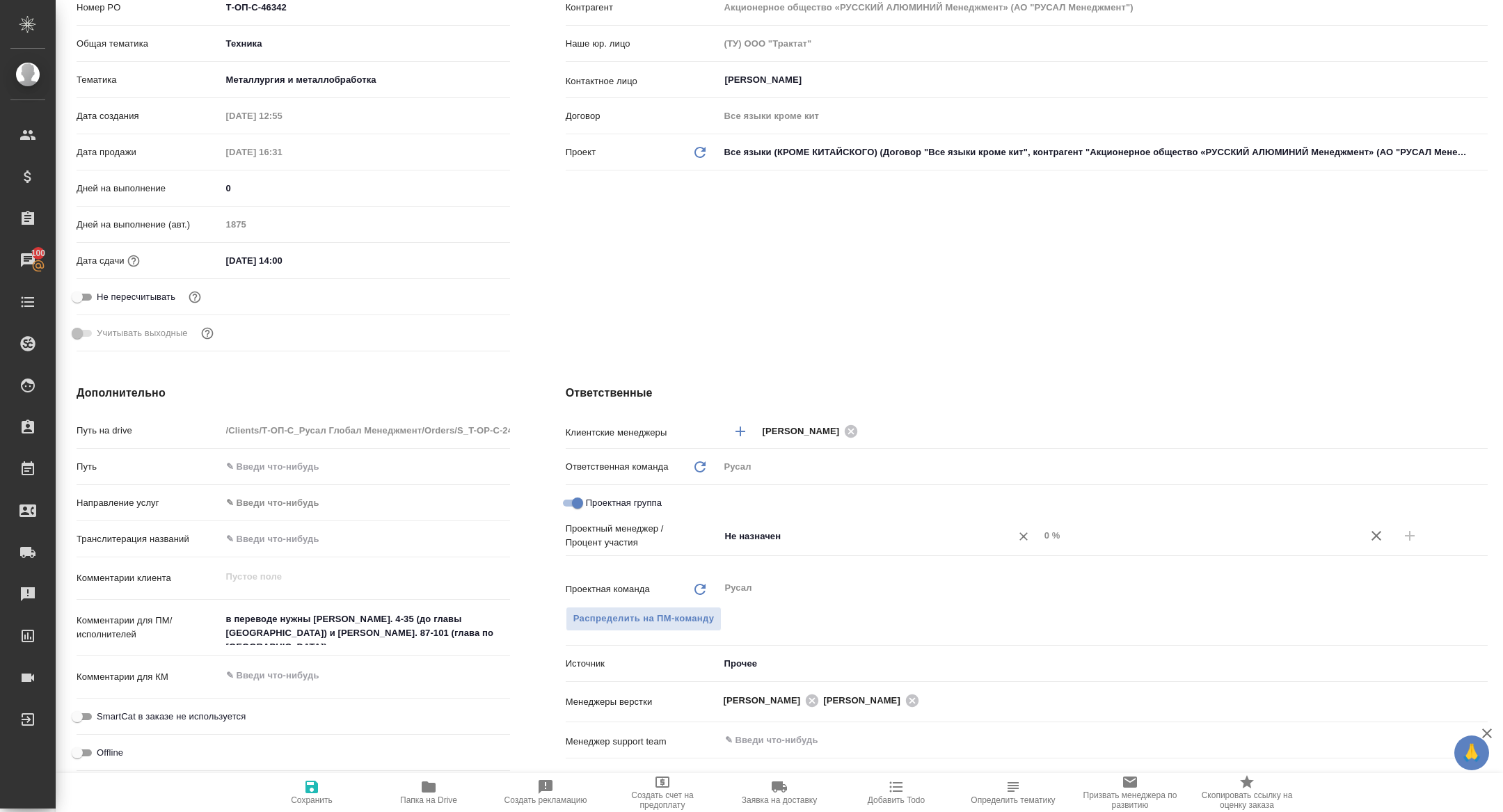
click at [809, 541] on input "Не назначен" at bounding box center [856, 536] width 265 height 16
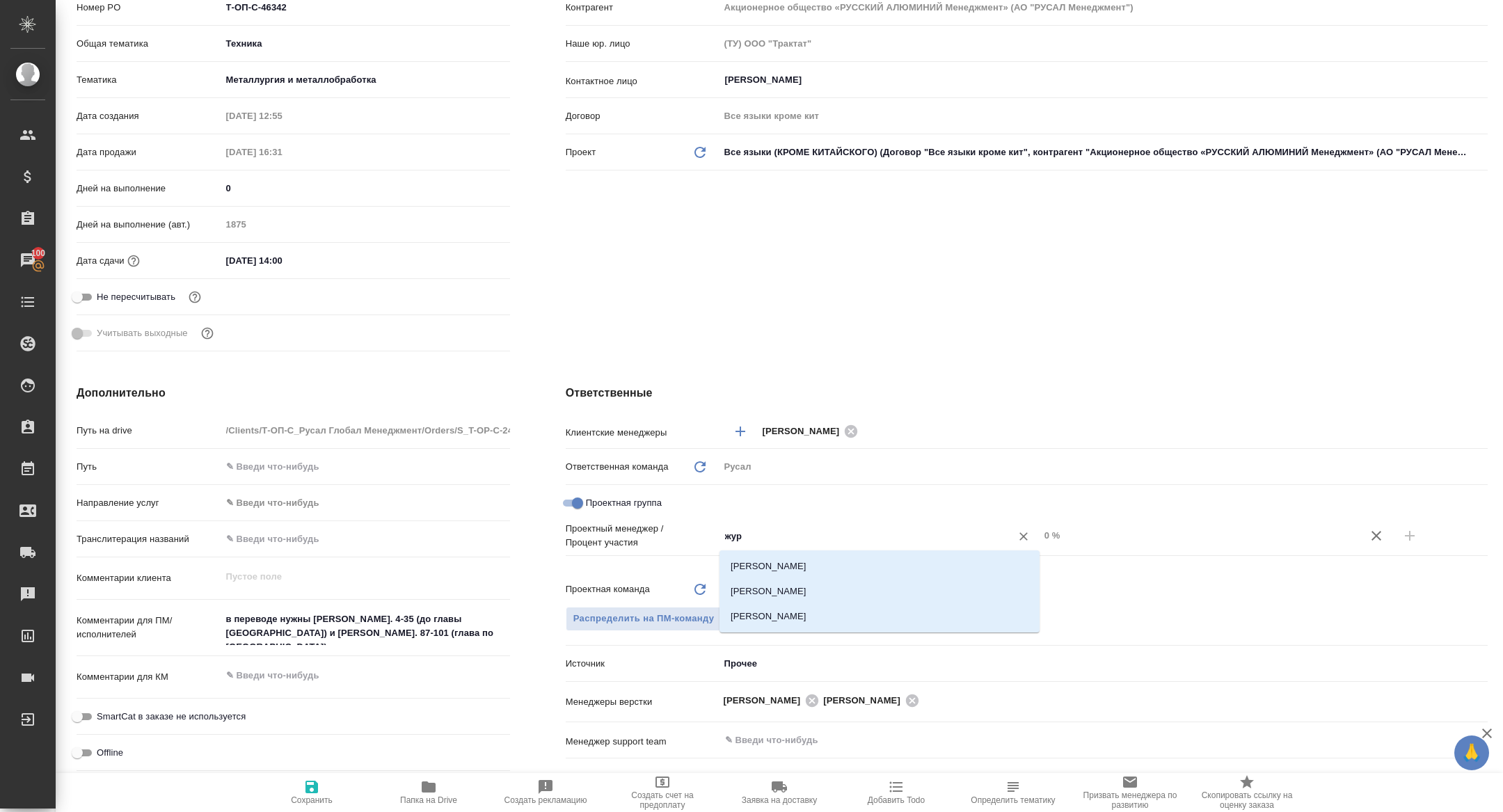
type input "жура"
click at [844, 595] on li "[PERSON_NAME]" at bounding box center [879, 590] width 320 height 25
type textarea "x"
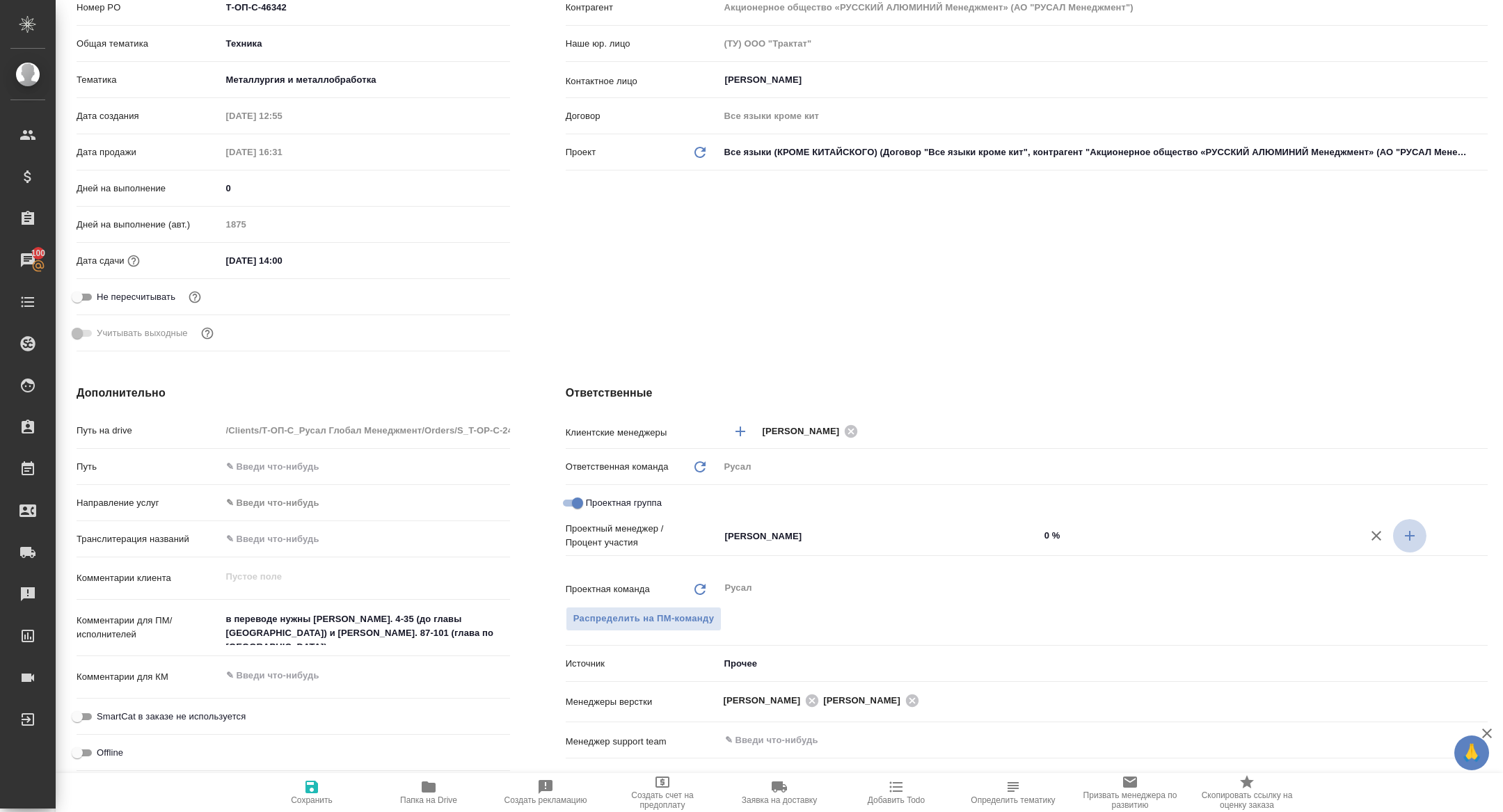
click at [1410, 545] on button "button" at bounding box center [1409, 535] width 34 height 34
type textarea "x"
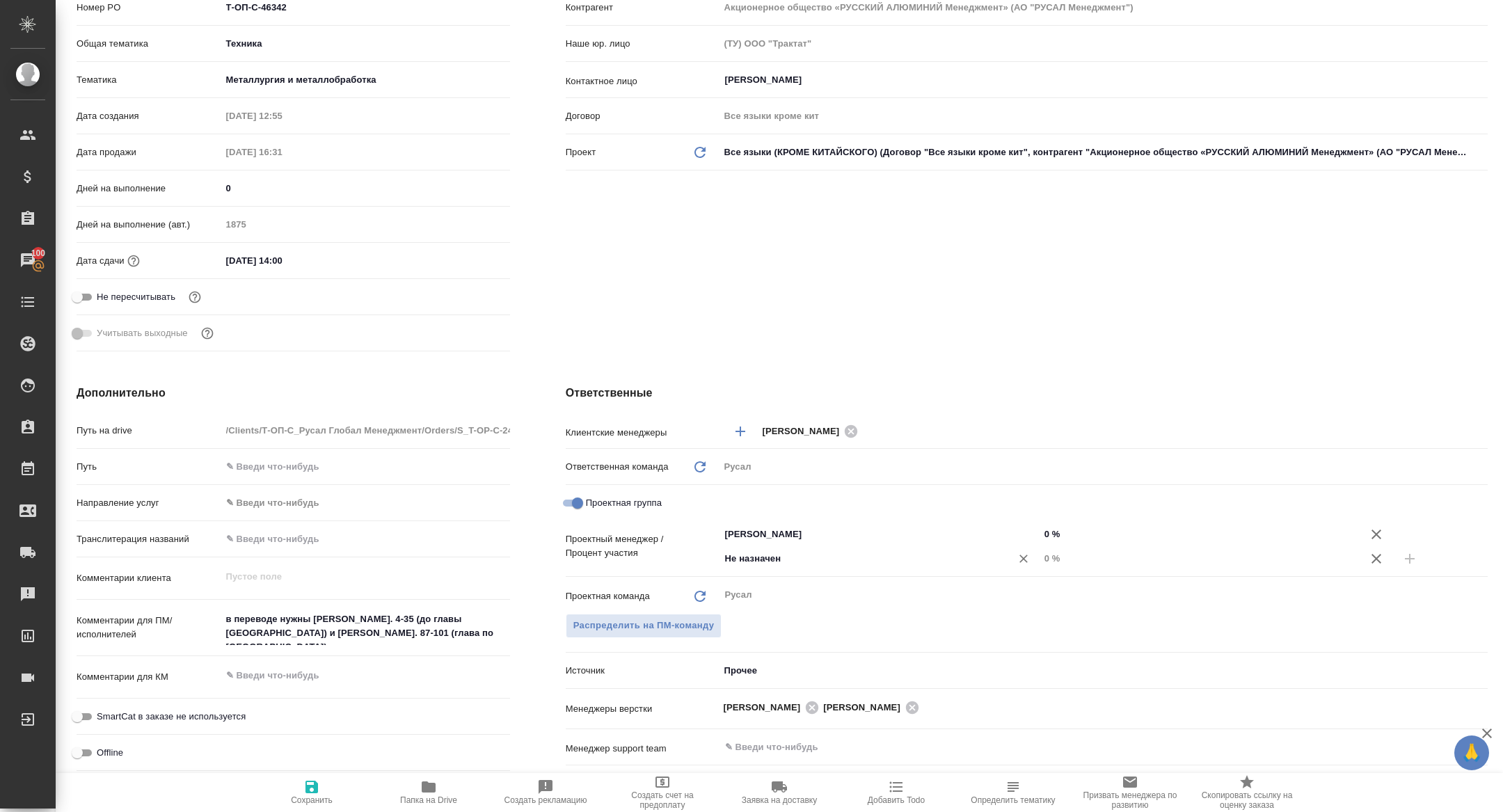
click at [771, 567] on div "Не назначен ​" at bounding box center [879, 558] width 320 height 25
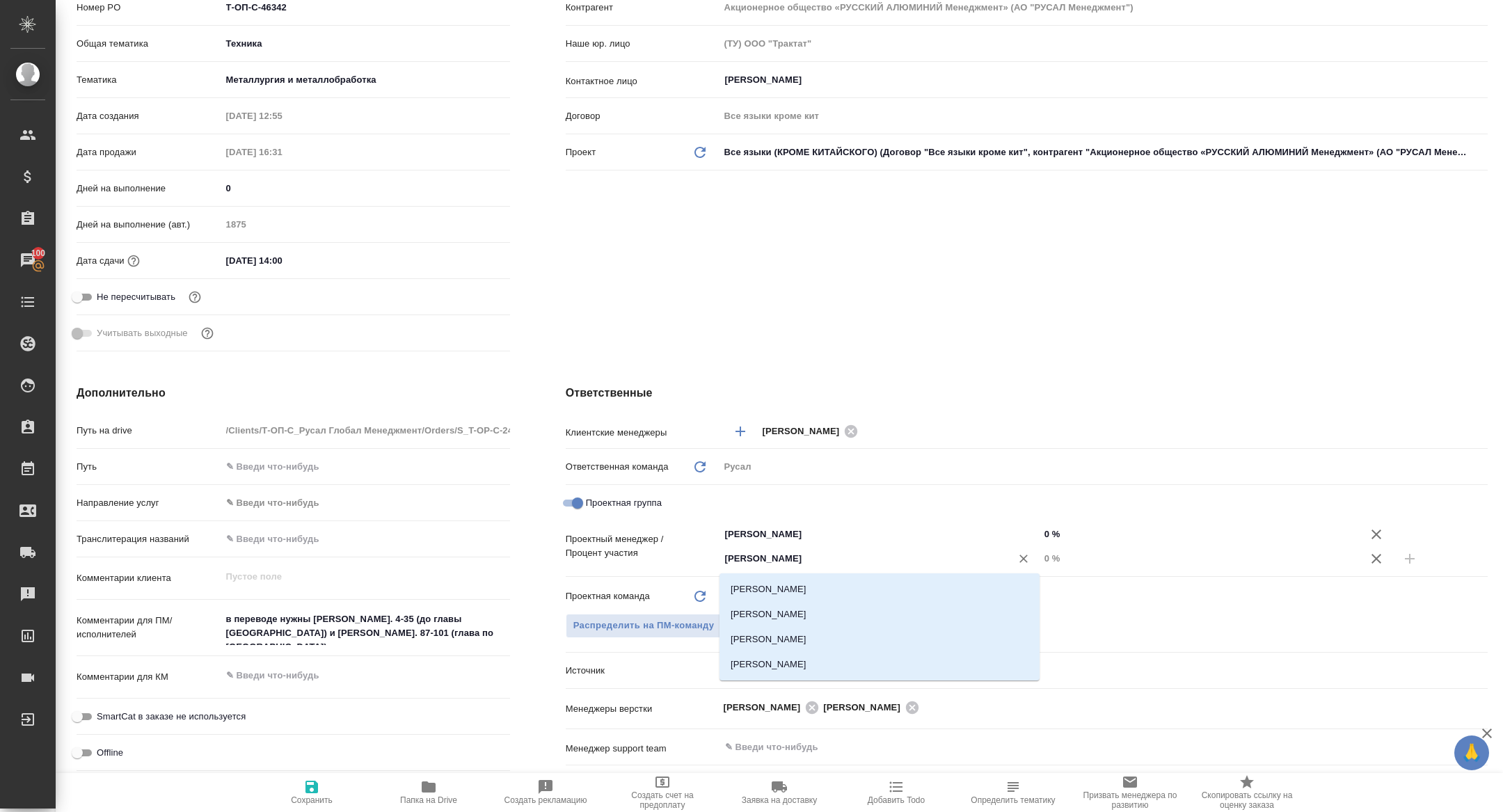
type input "кирилл"
click at [805, 593] on li "Авдеенко Кирилл" at bounding box center [879, 589] width 320 height 25
type textarea "x"
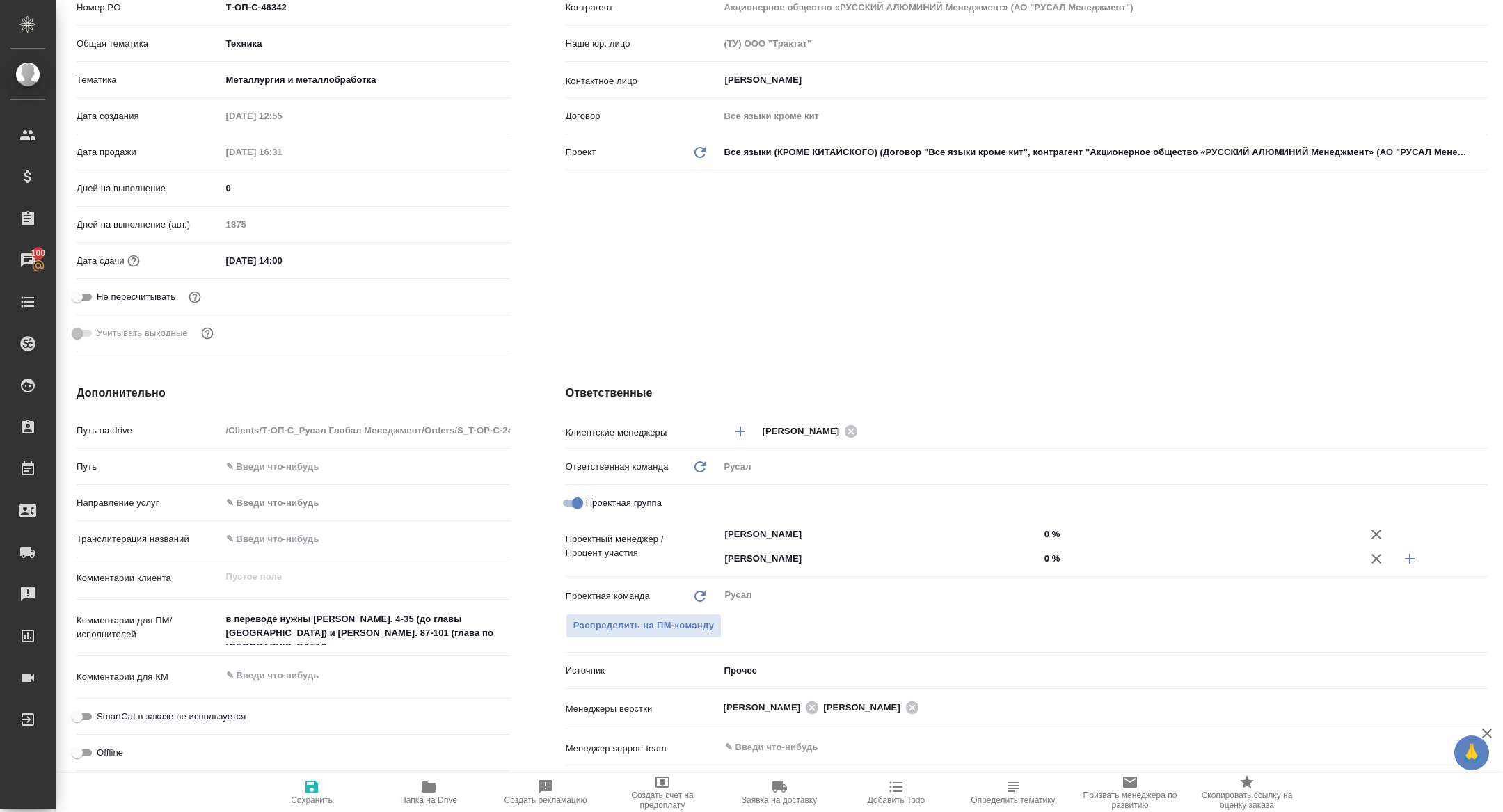
click at [1043, 558] on input "0 %" at bounding box center [1200, 558] width 320 height 20
type textarea "x"
type input "30 %"
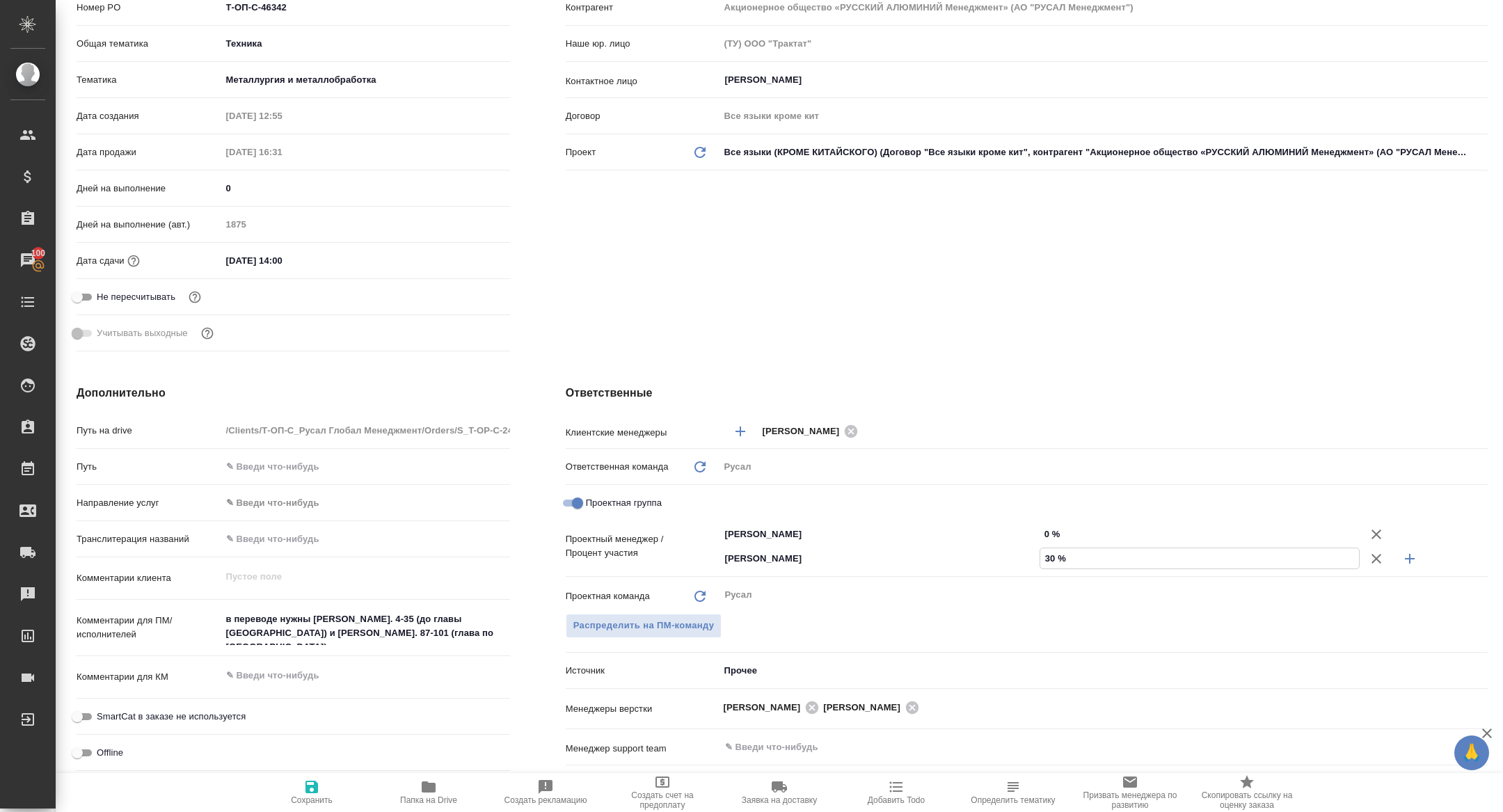
click at [1043, 542] on input "0 %" at bounding box center [1200, 534] width 320 height 20
click at [1040, 524] on input "0 %" at bounding box center [1200, 534] width 319 height 20
type textarea "x"
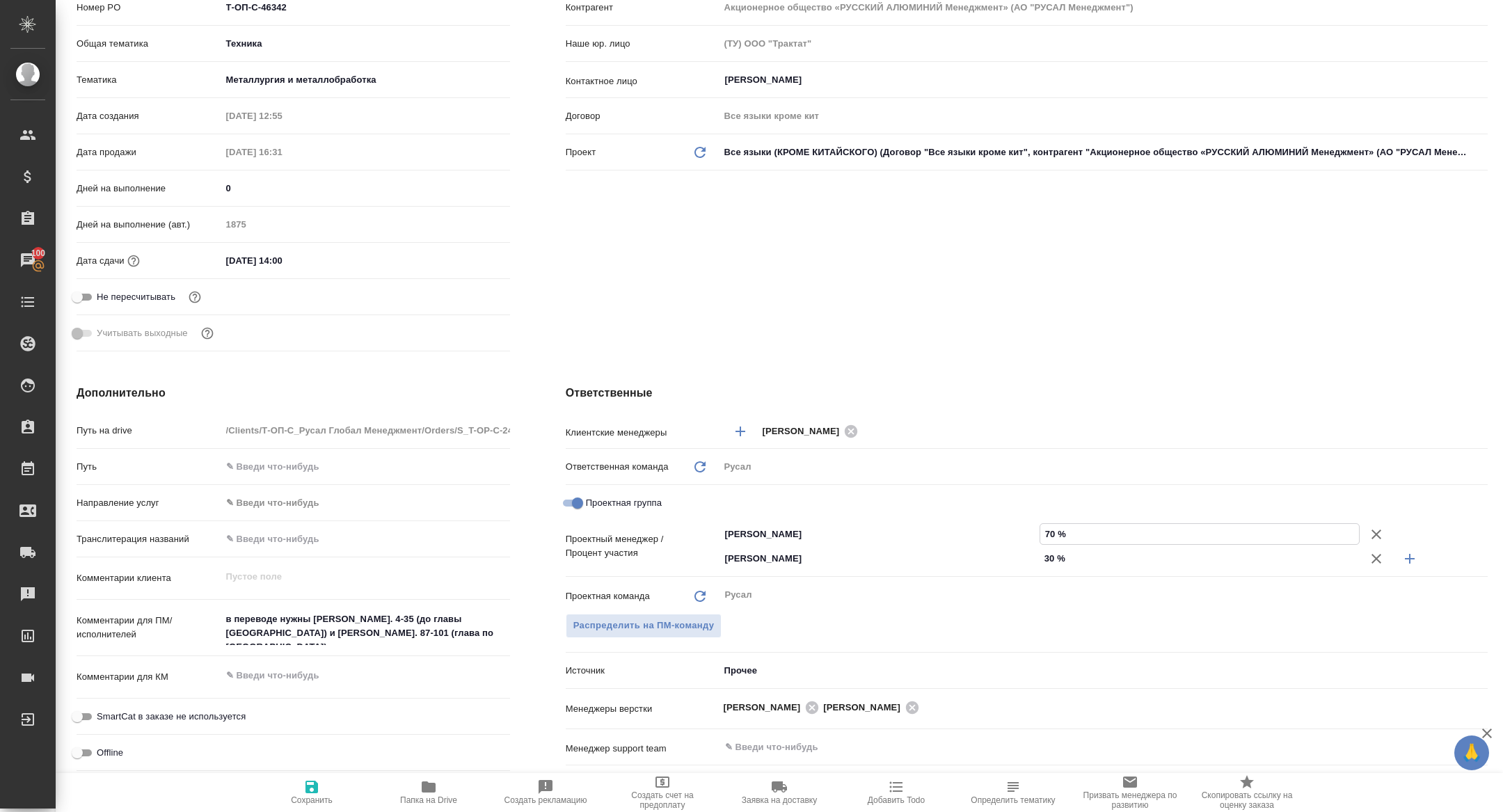
type input "70 %"
click at [293, 790] on span "Сохранить" at bounding box center [311, 791] width 100 height 26
type textarea "x"
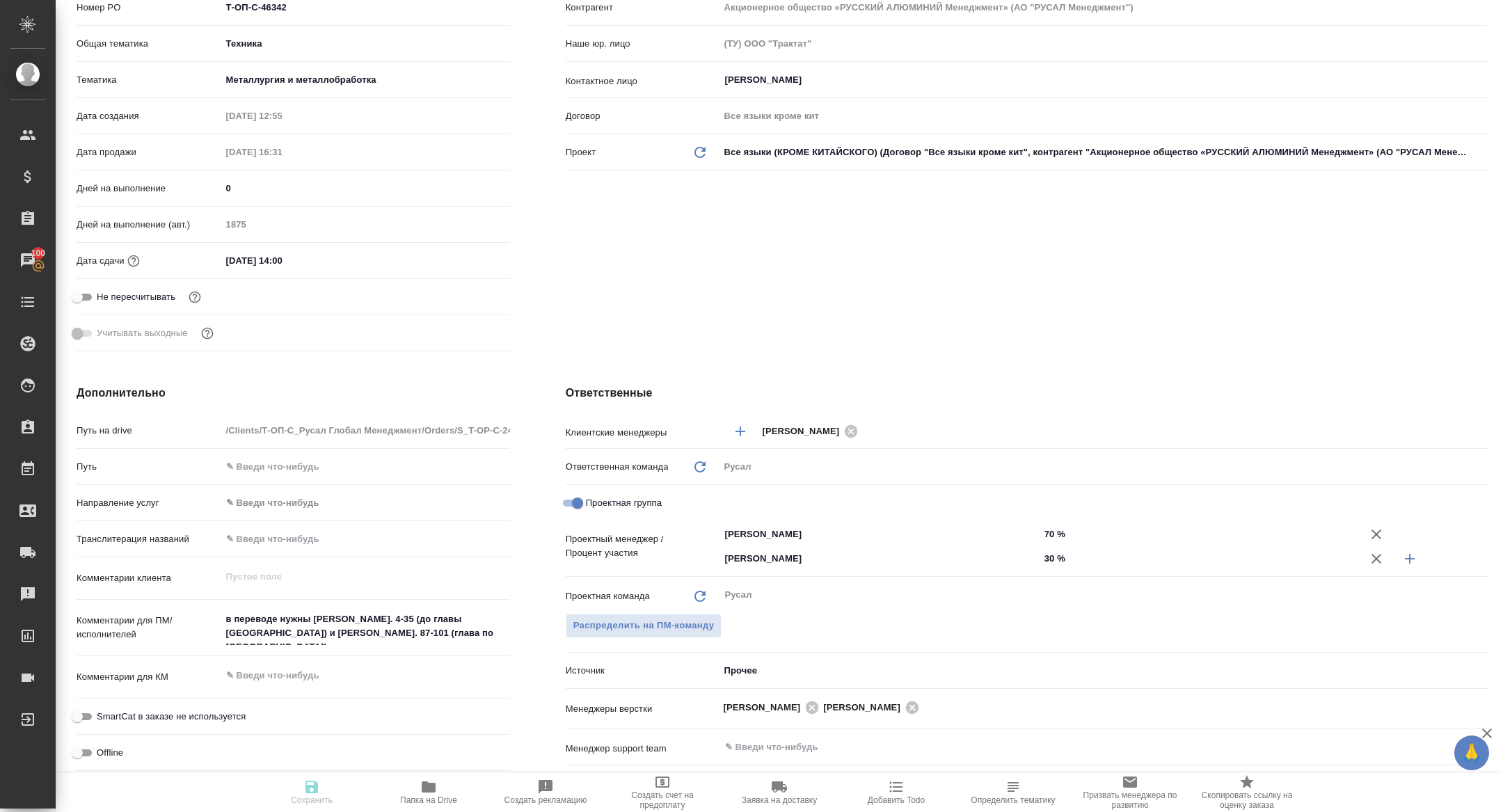
type textarea "x"
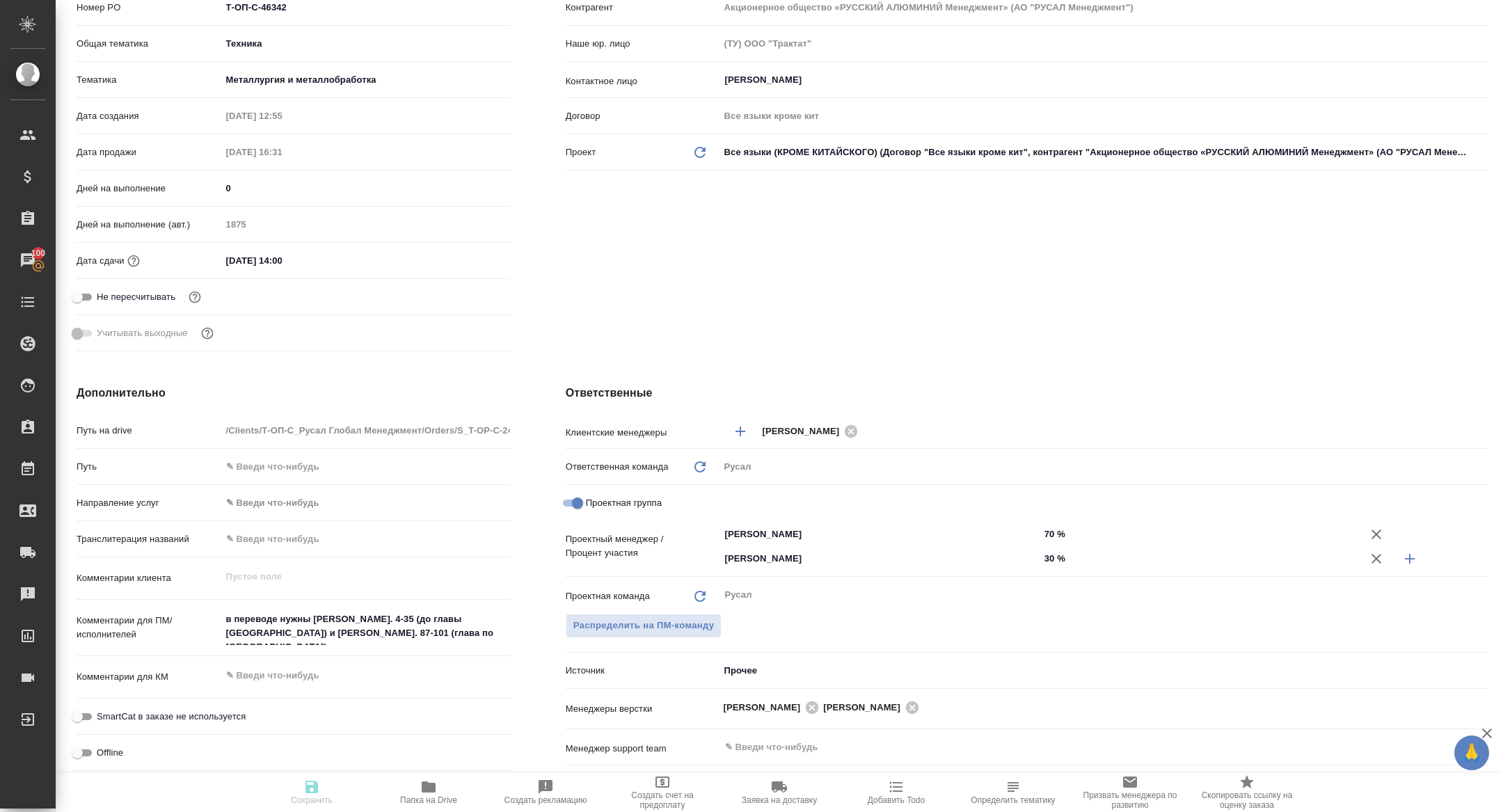
type textarea "x"
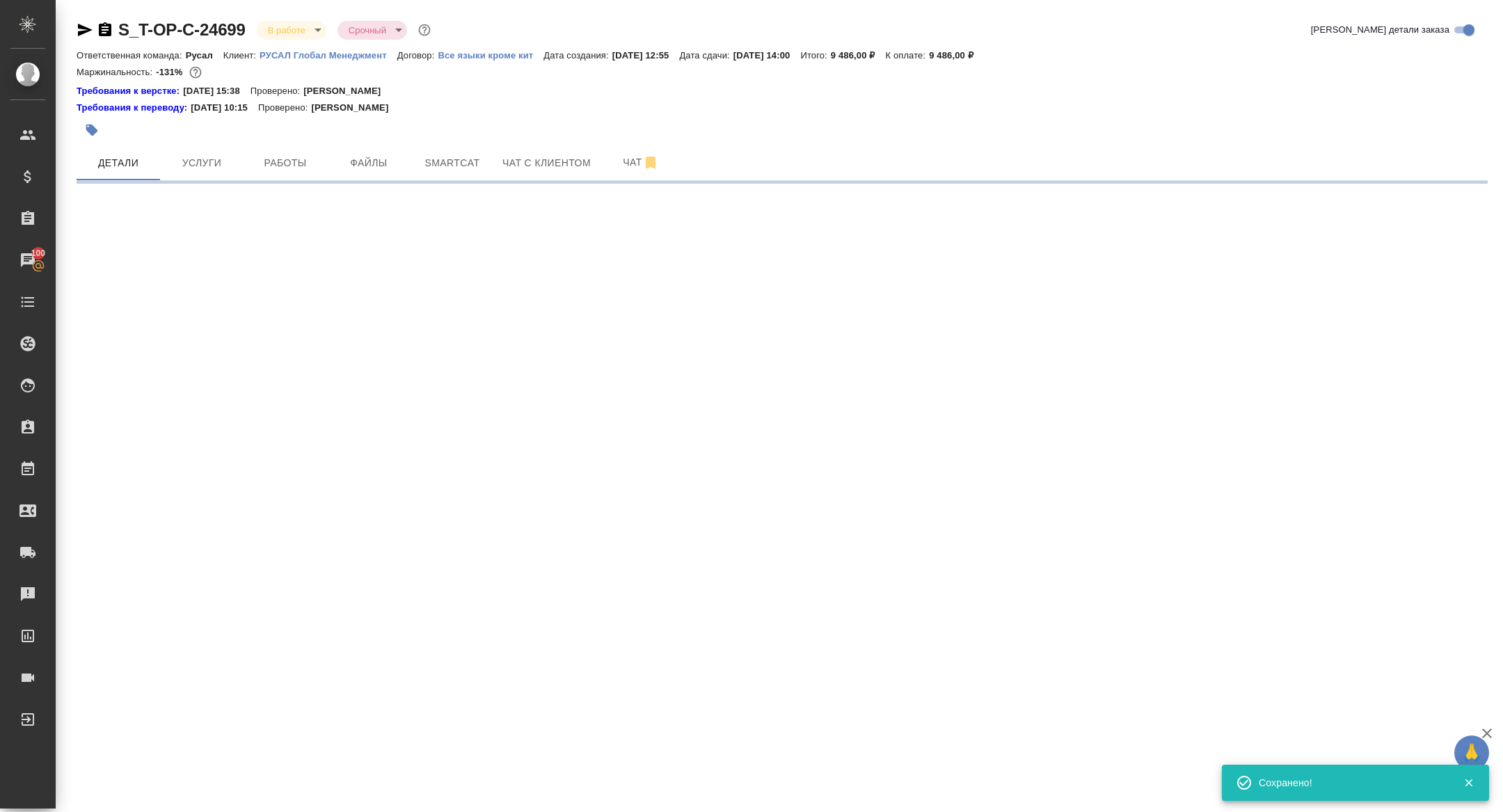
scroll to position [0, 0]
select select "RU"
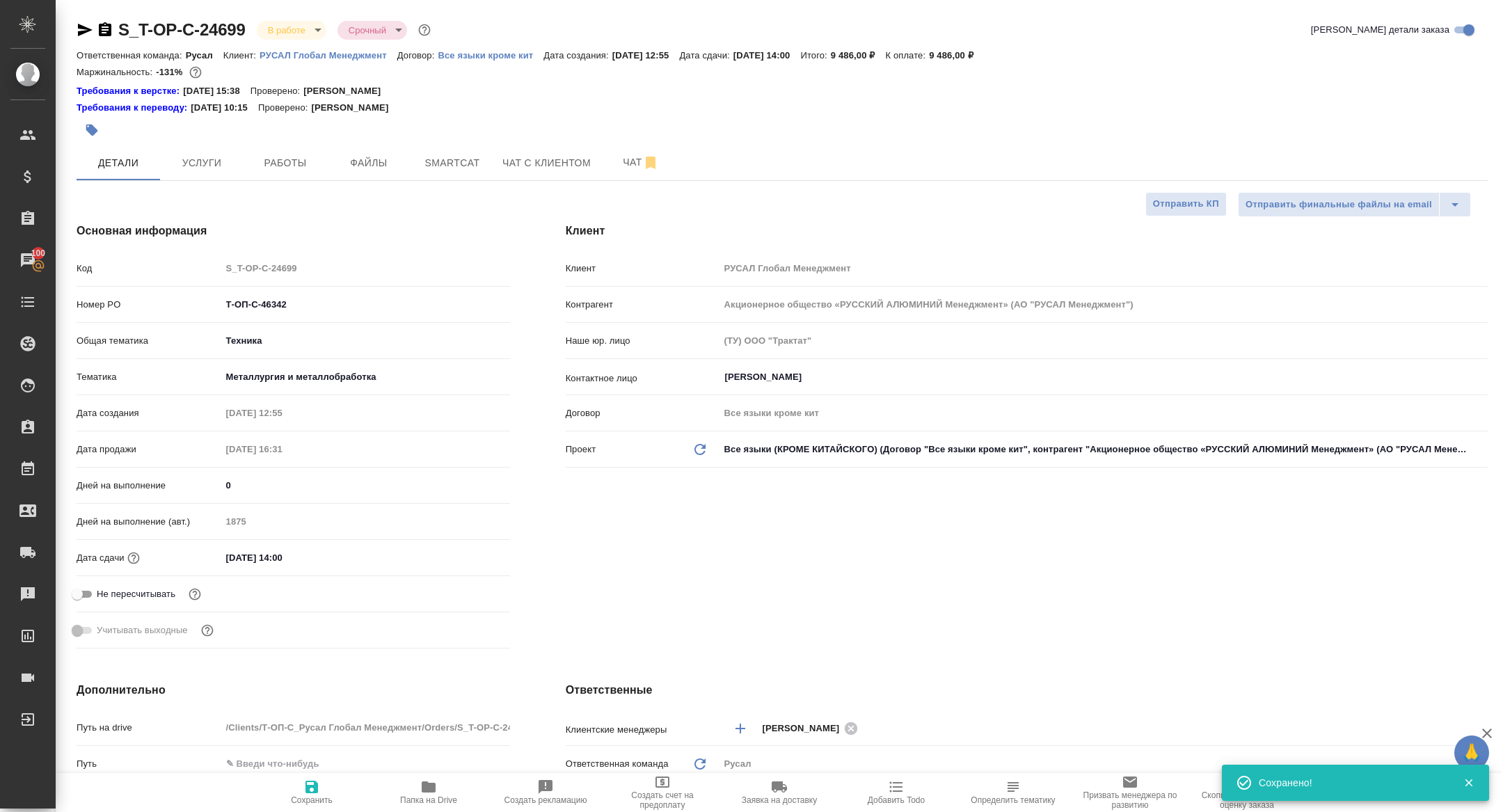
type textarea "x"
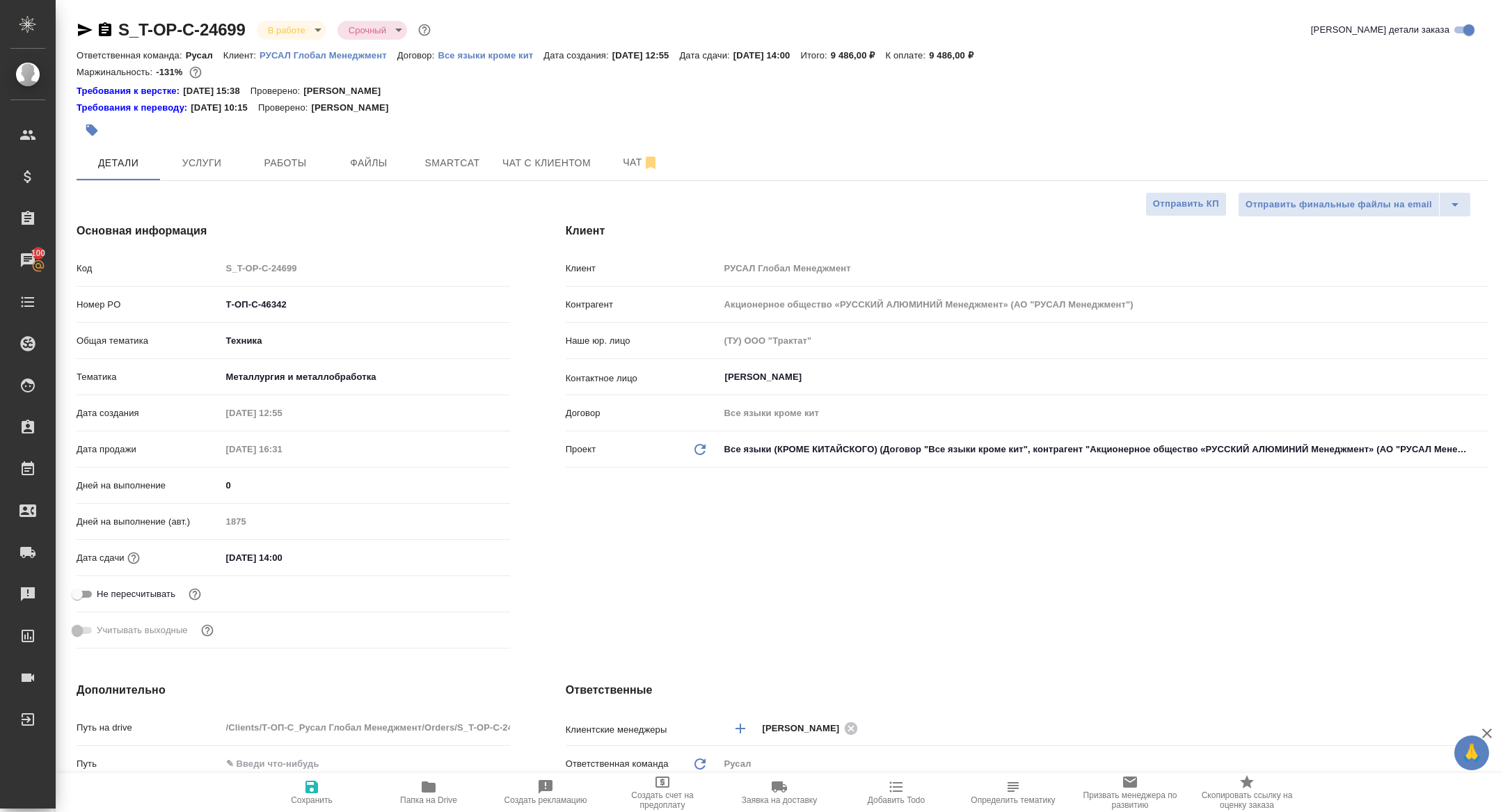
type textarea "x"
click at [638, 166] on span "Чат" at bounding box center [640, 162] width 67 height 17
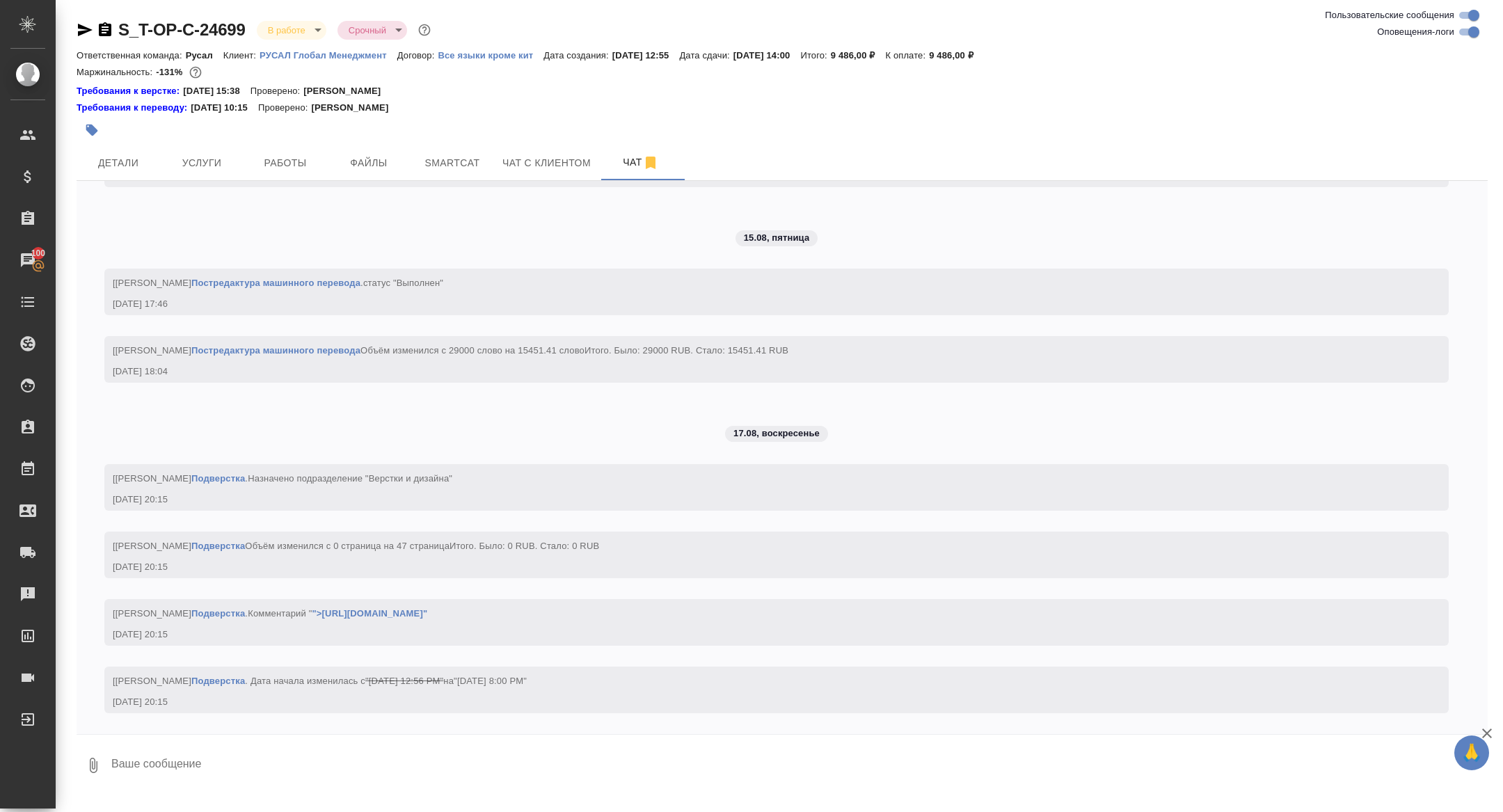
scroll to position [4879, 0]
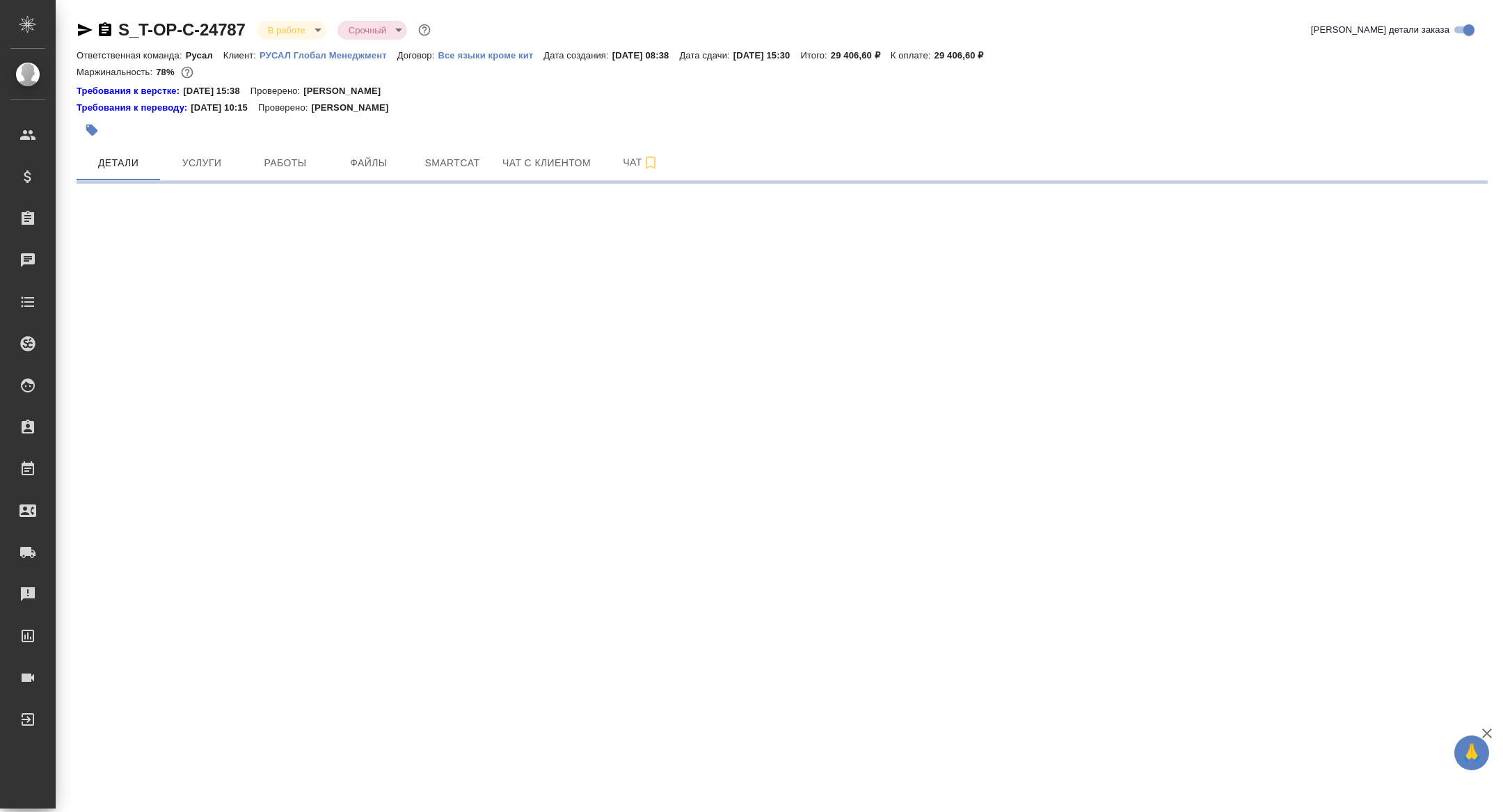
select select "RU"
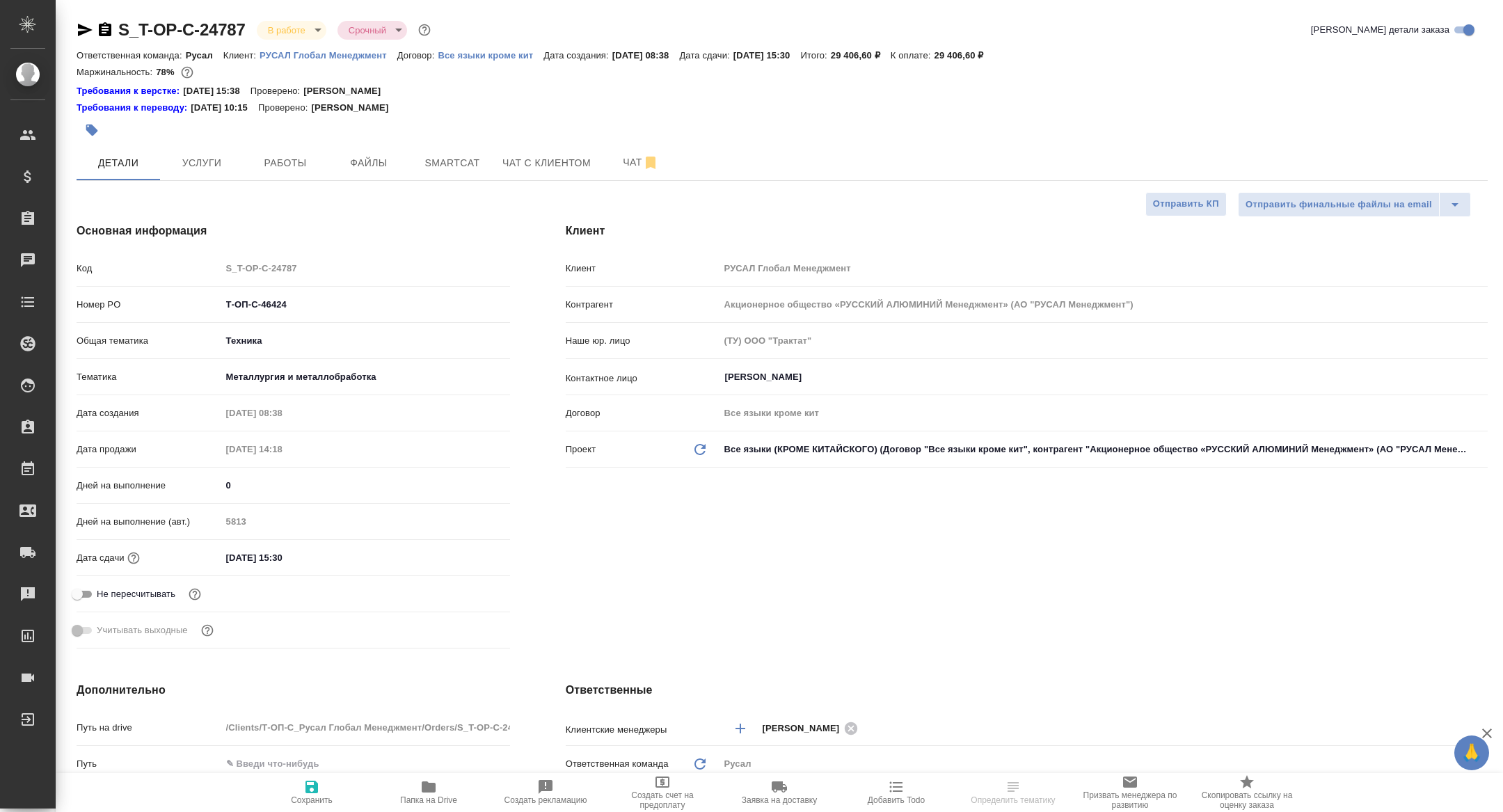
type textarea "x"
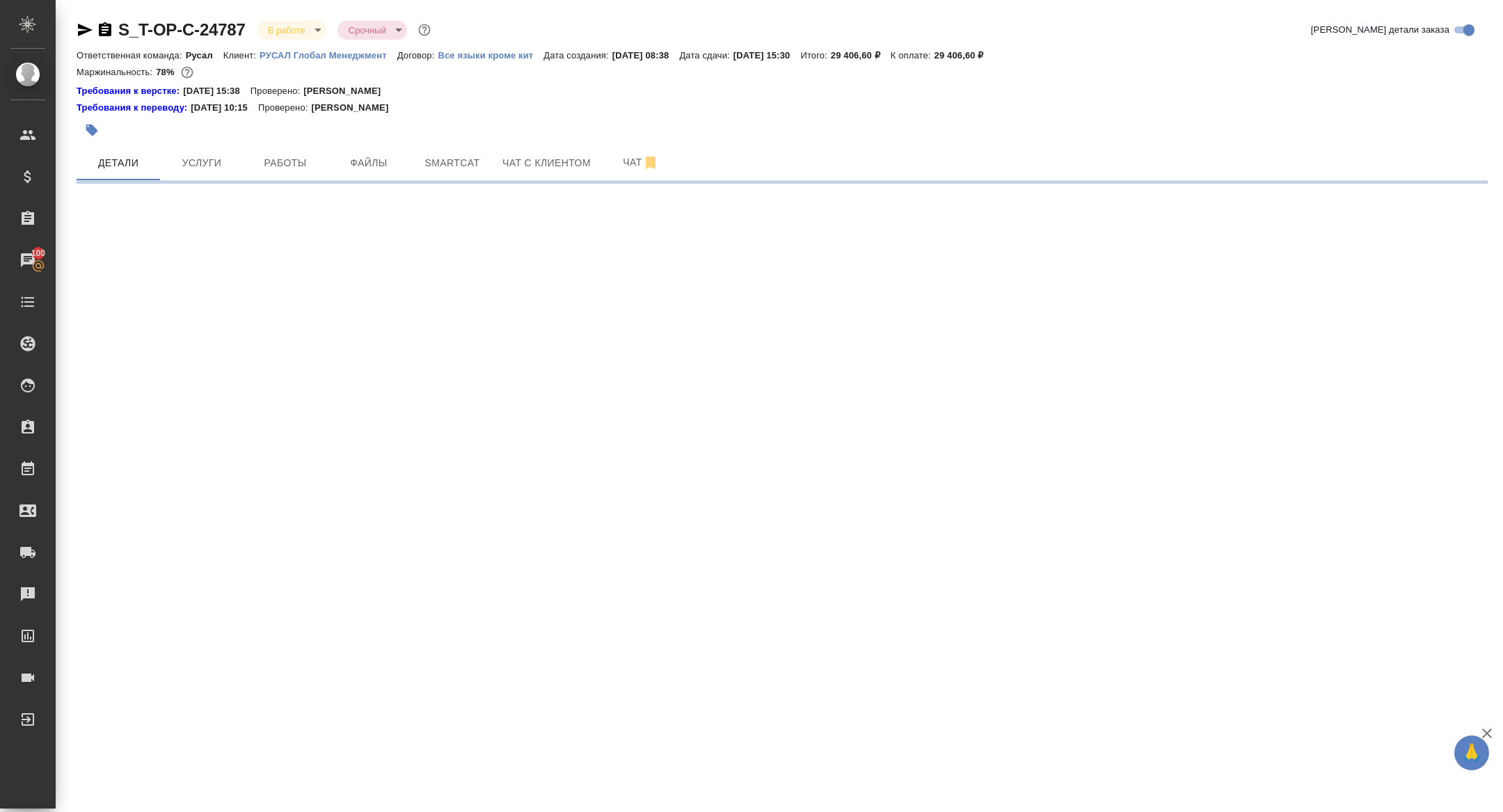
select select "RU"
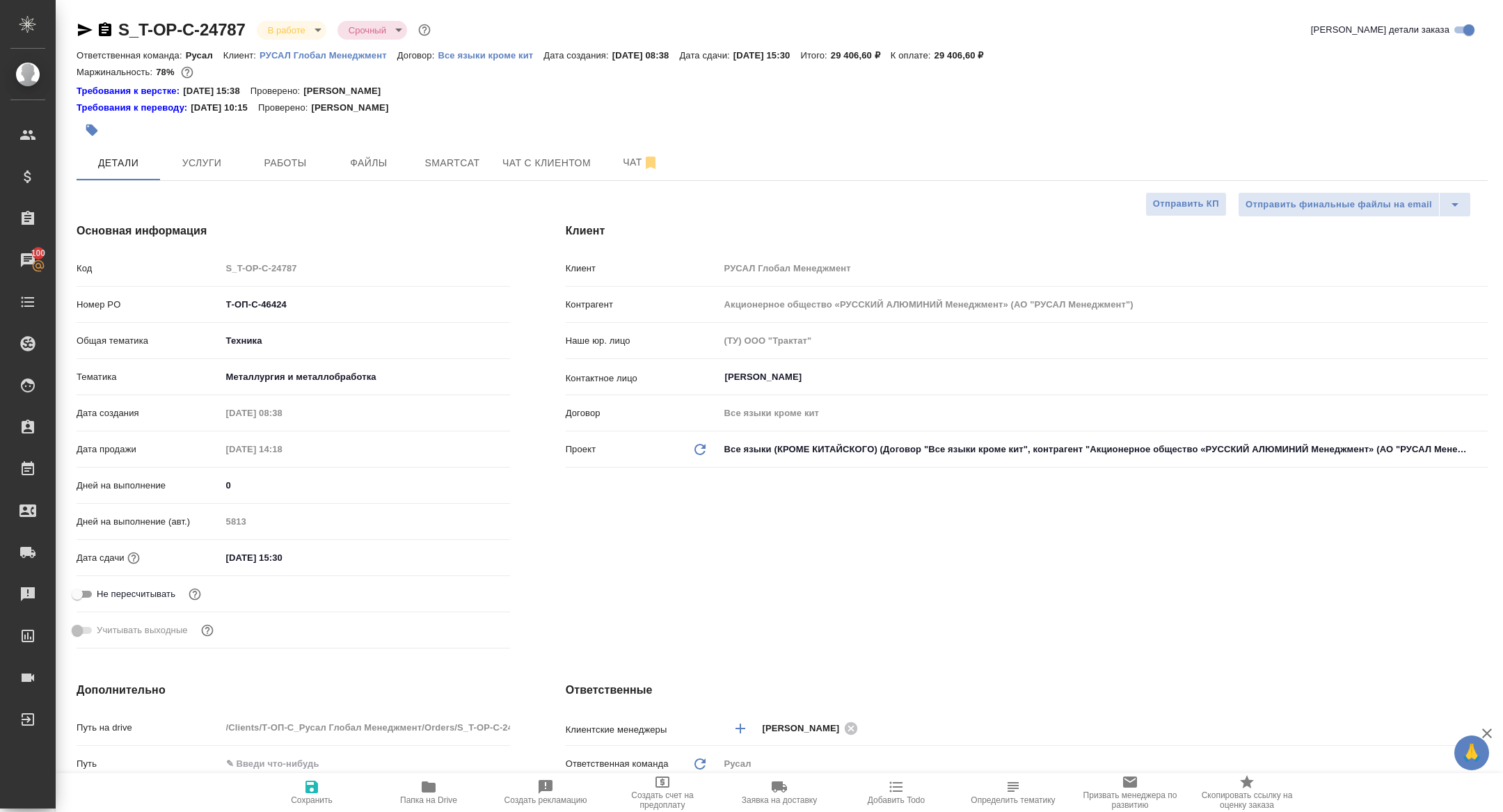
type textarea "x"
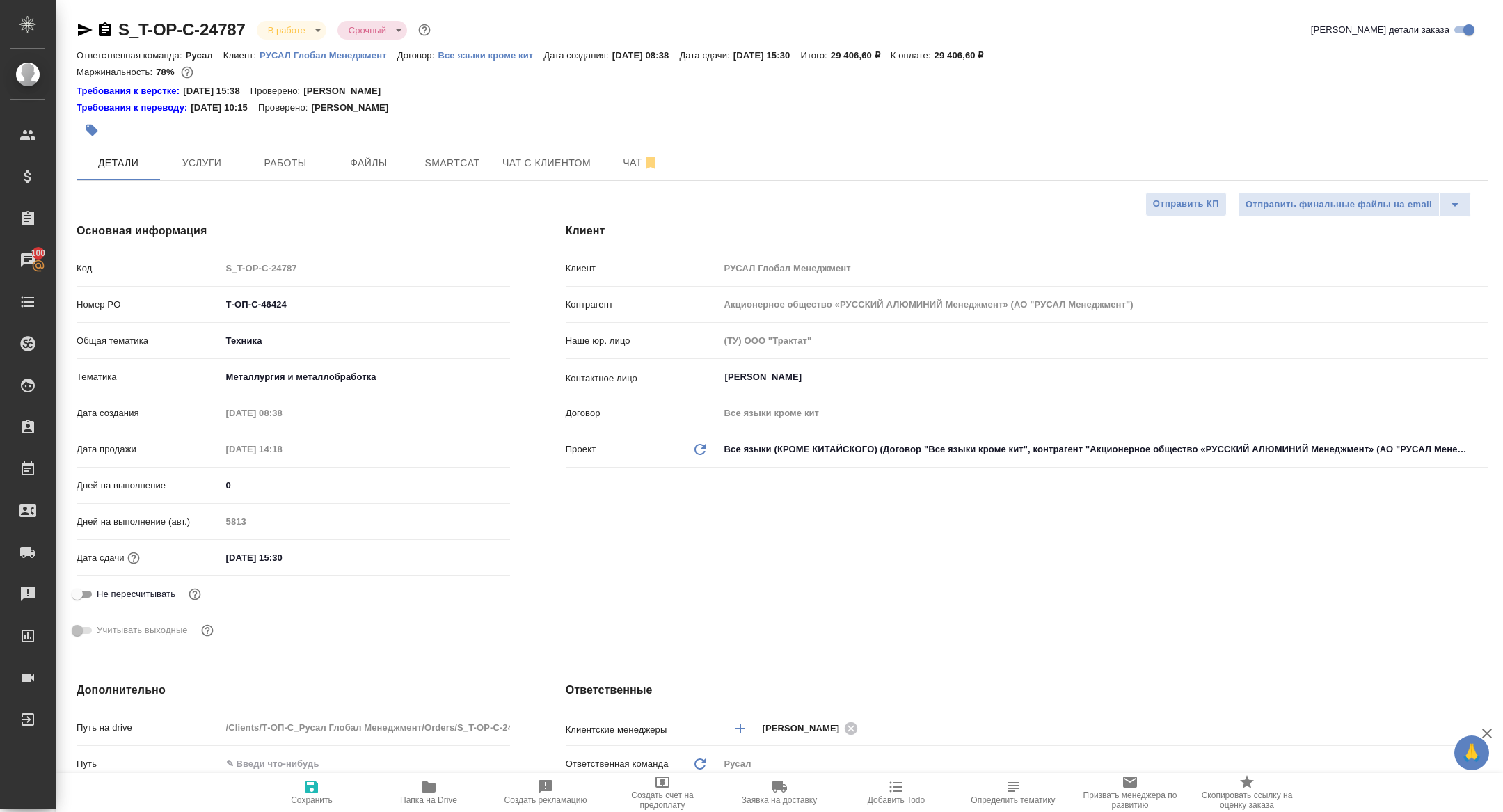
type textarea "x"
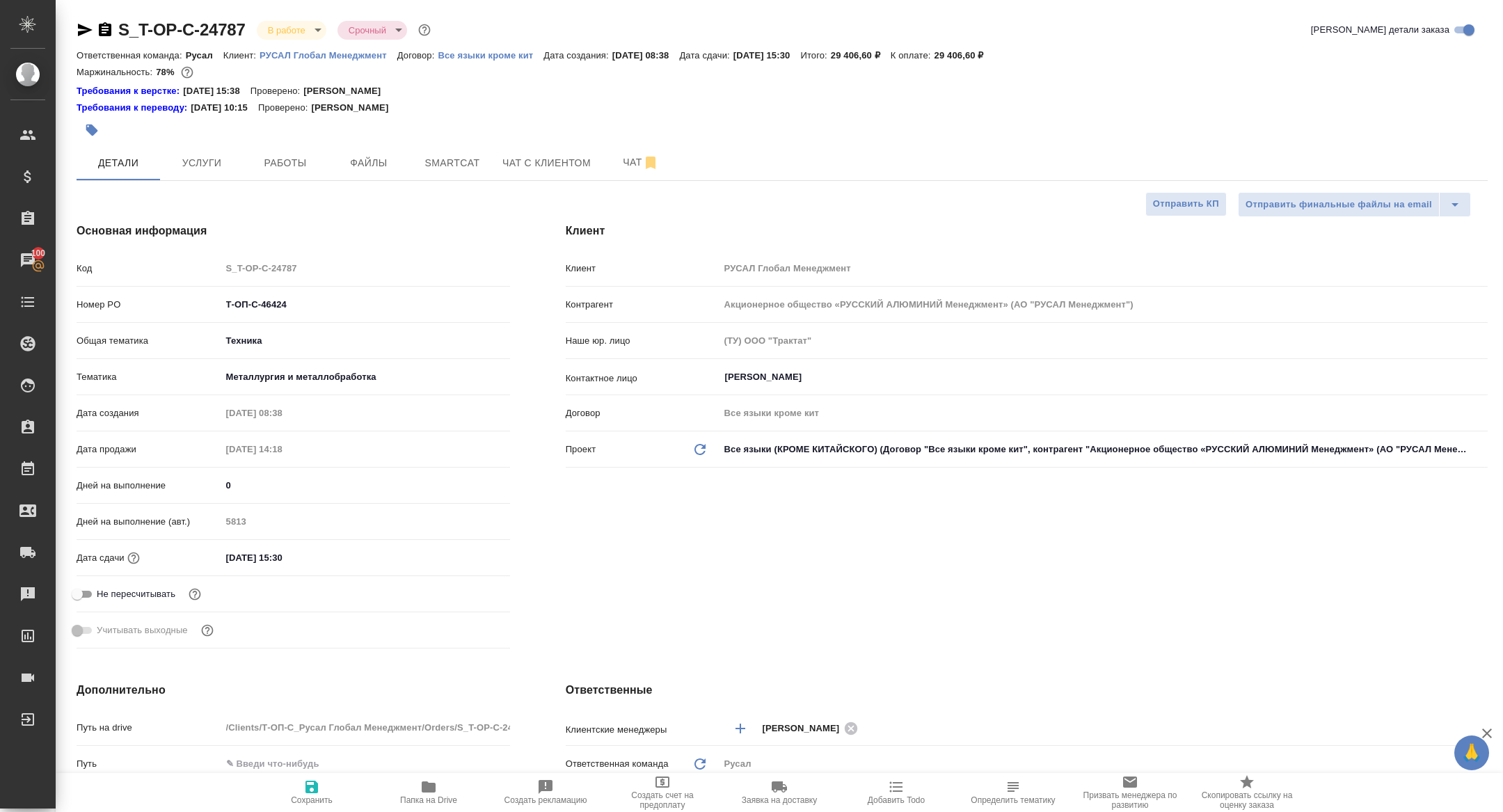
type textarea "x"
click at [257, 176] on button "Работы" at bounding box center [285, 162] width 84 height 34
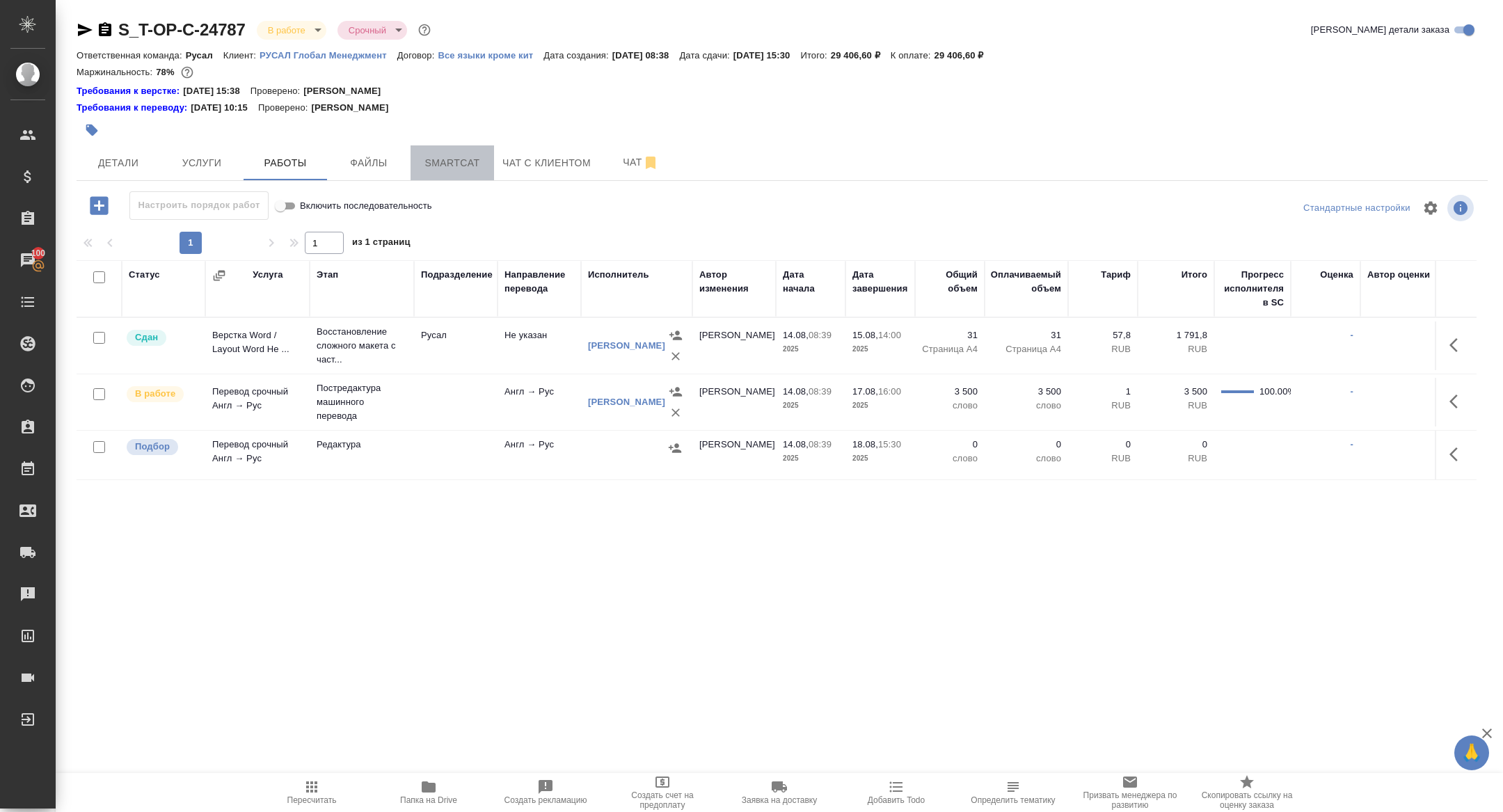
click at [467, 162] on span "Smartcat" at bounding box center [452, 162] width 67 height 17
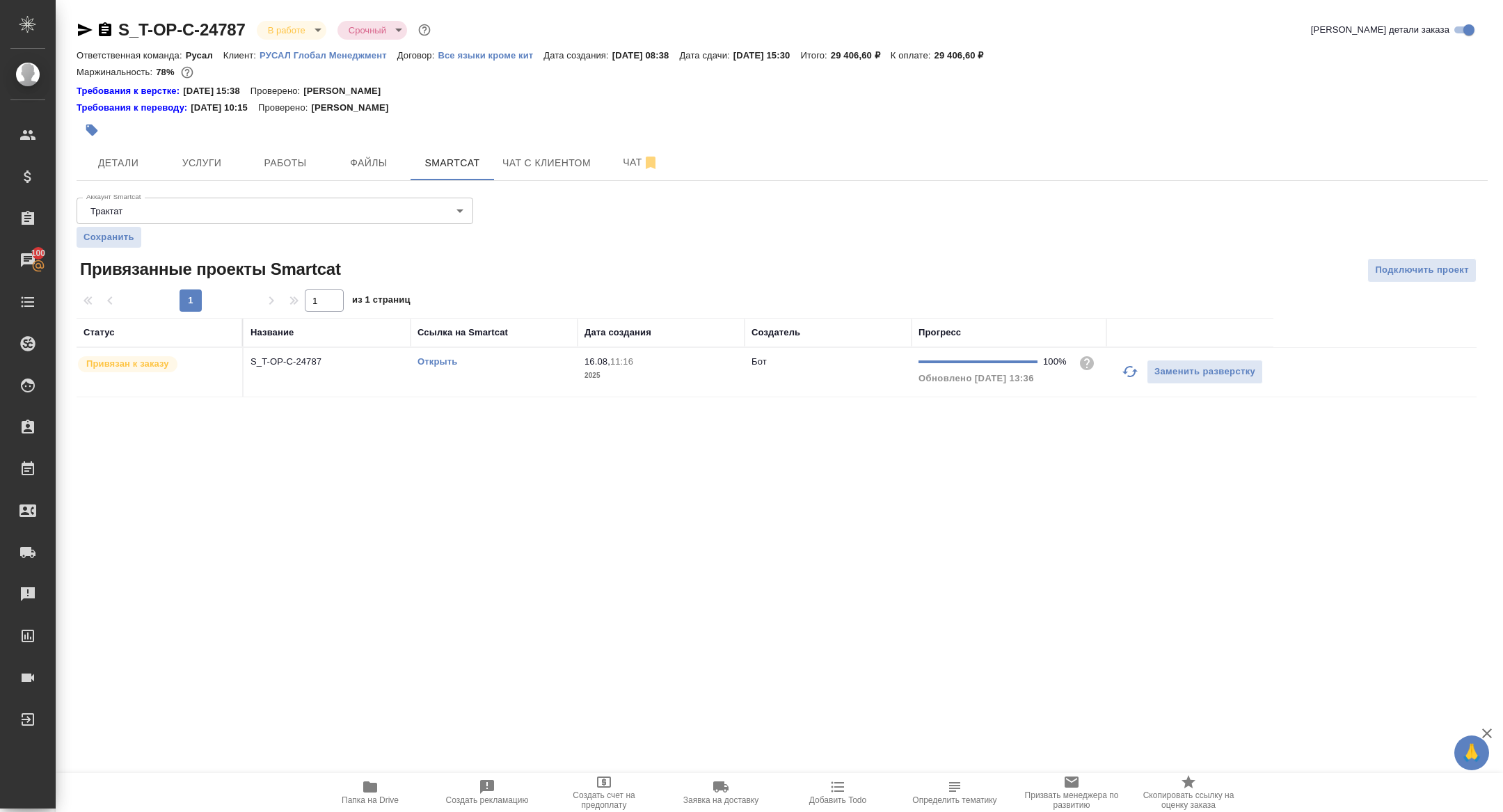
click at [445, 358] on link "Открыть" at bounding box center [437, 361] width 40 height 10
click at [635, 157] on span "Чат" at bounding box center [640, 162] width 67 height 17
click at [630, 154] on span "Чат" at bounding box center [640, 162] width 67 height 17
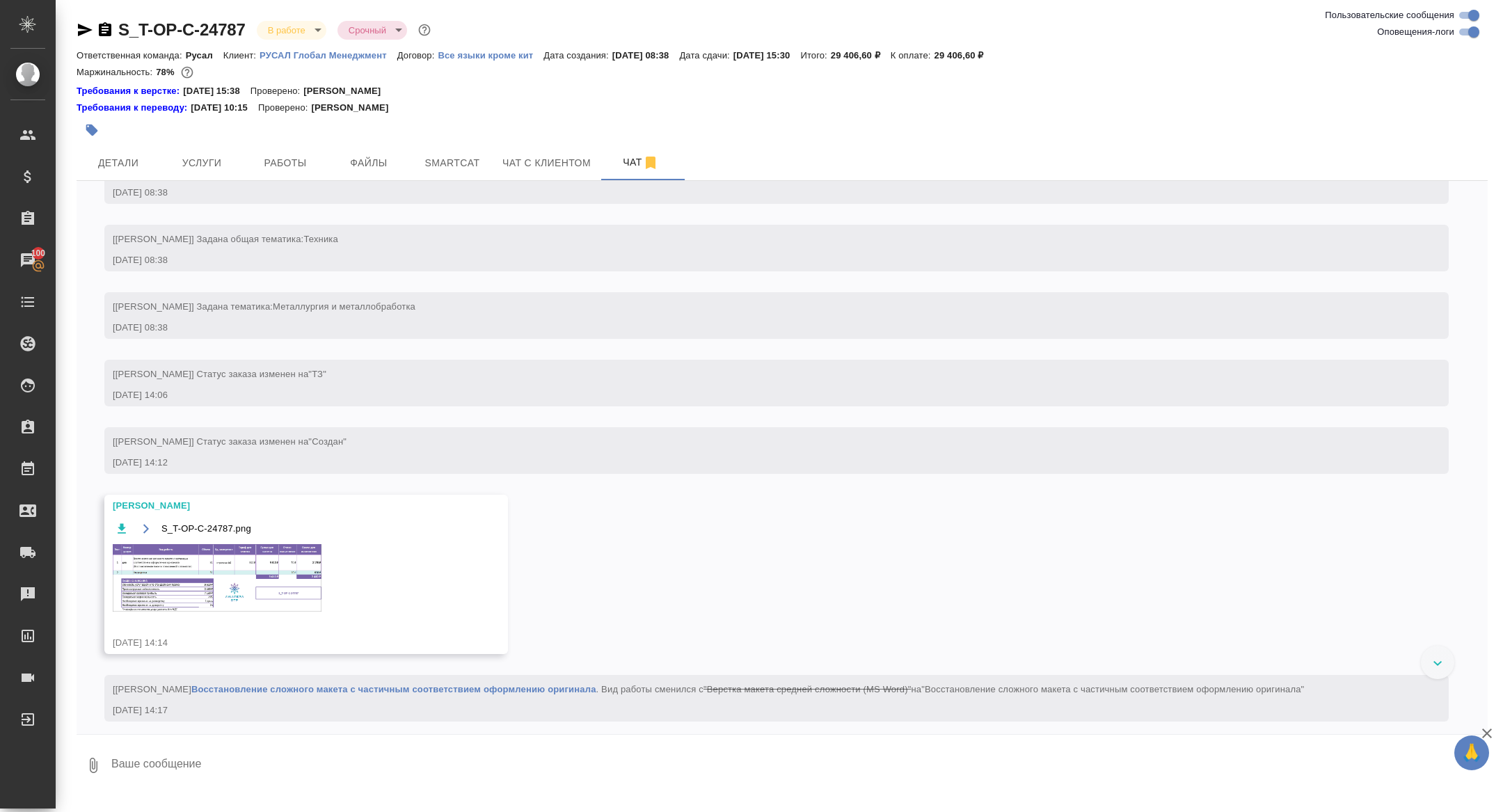
scroll to position [121, 0]
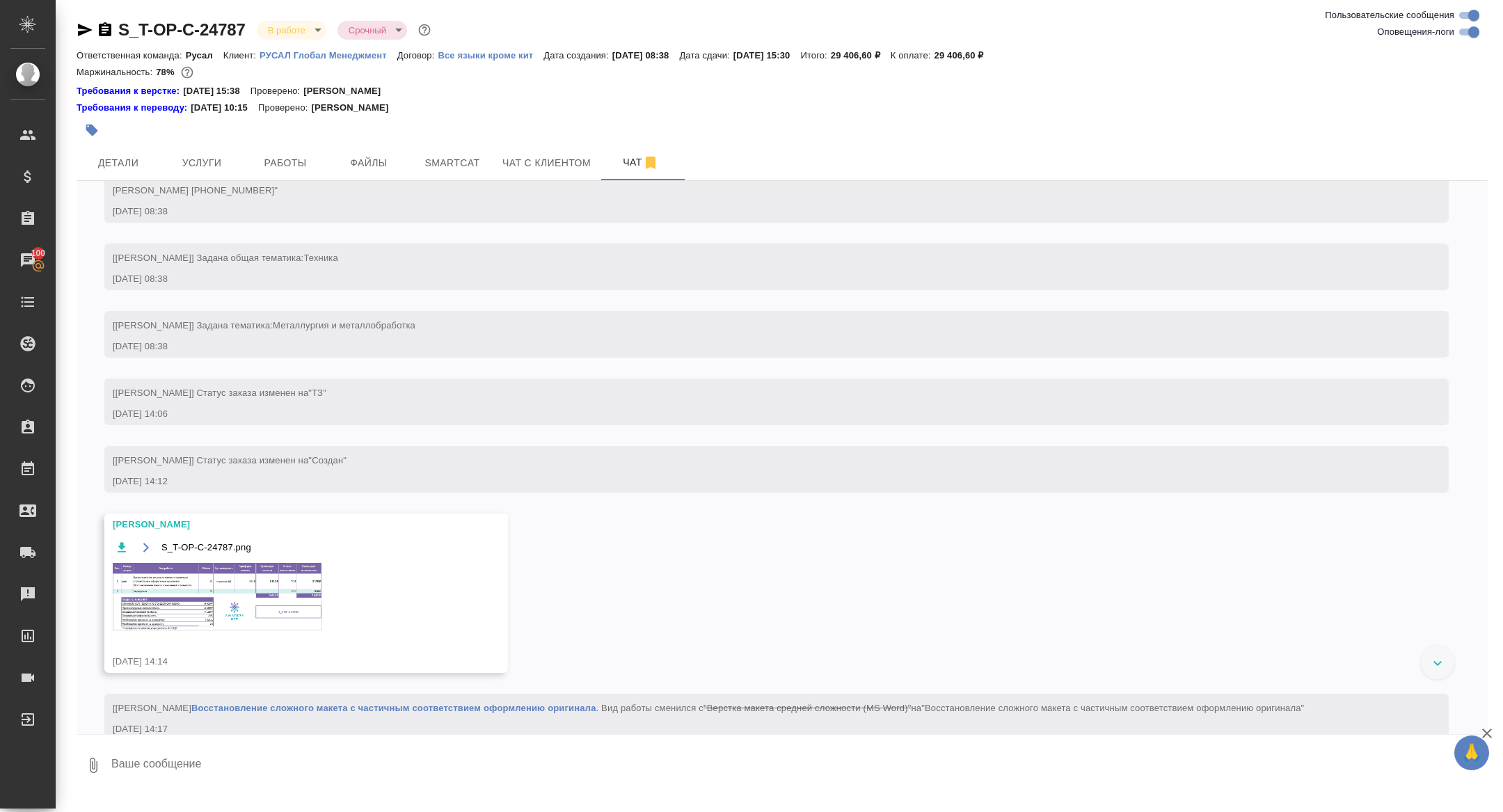
click at [192, 630] on img at bounding box center [217, 596] width 209 height 67
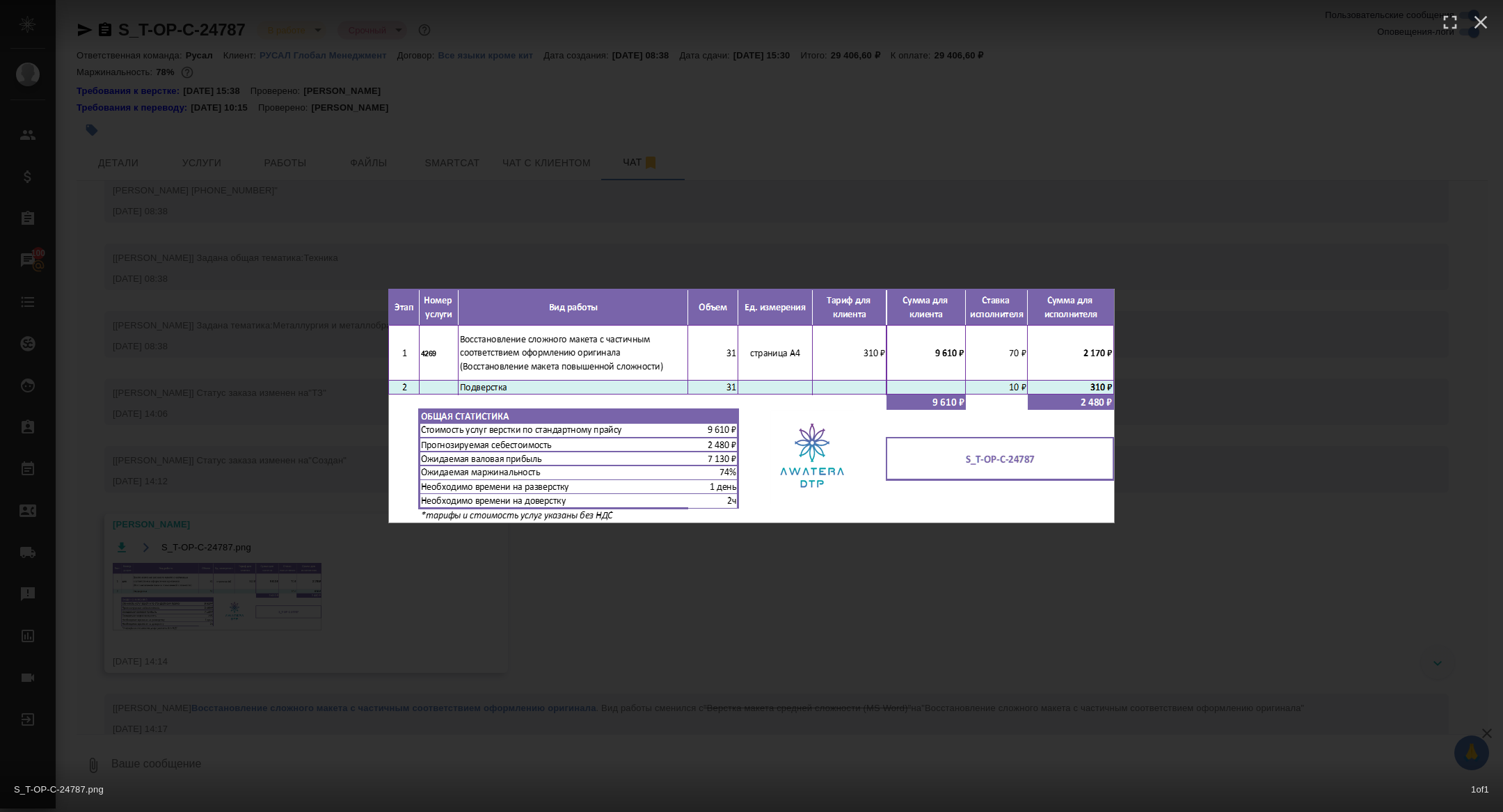
click at [429, 671] on div "S_T-OP-C-24787.png 1 of 1" at bounding box center [752, 406] width 1503 height 812
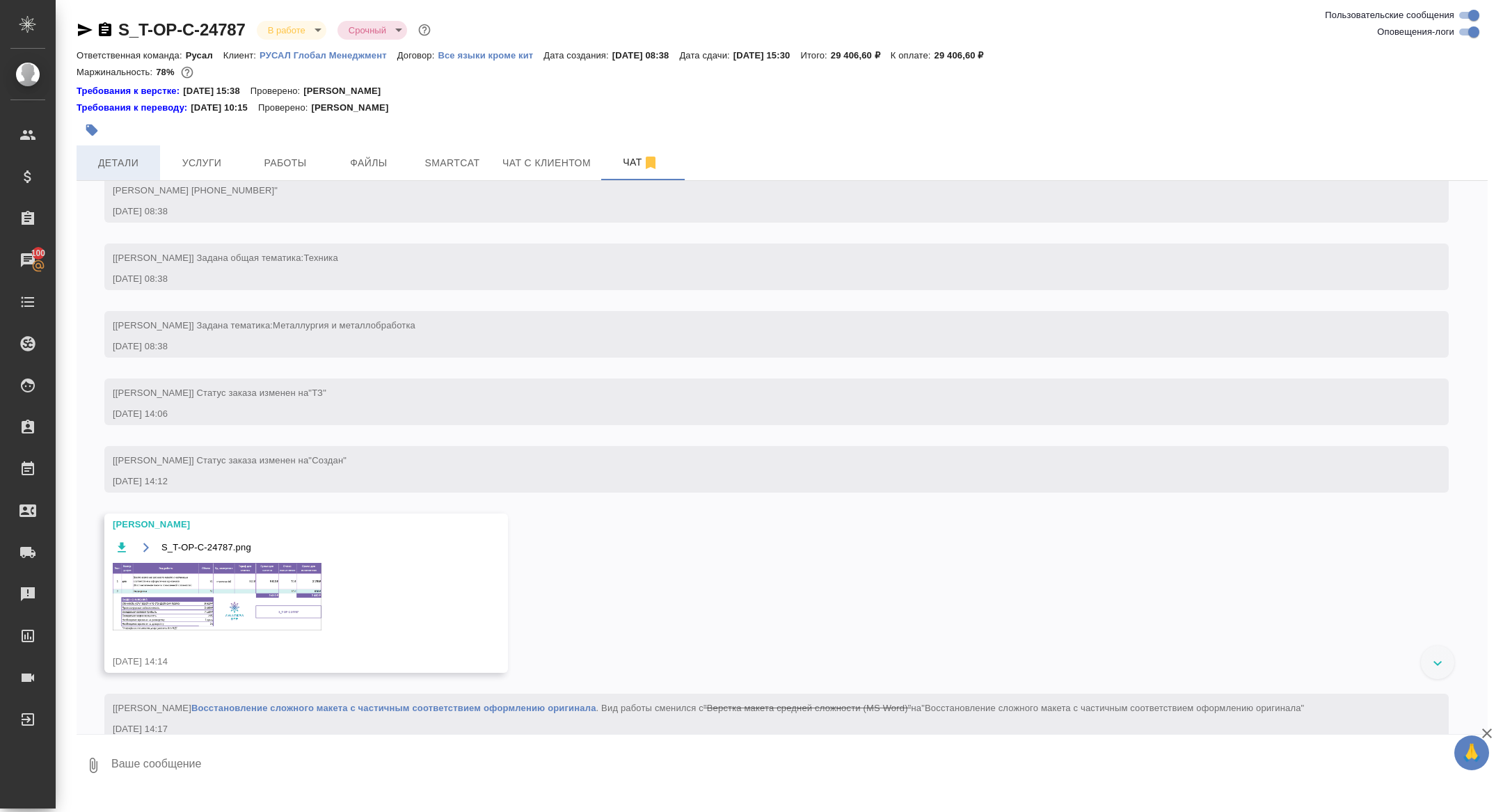
click at [132, 154] on span "Детали" at bounding box center [118, 162] width 67 height 17
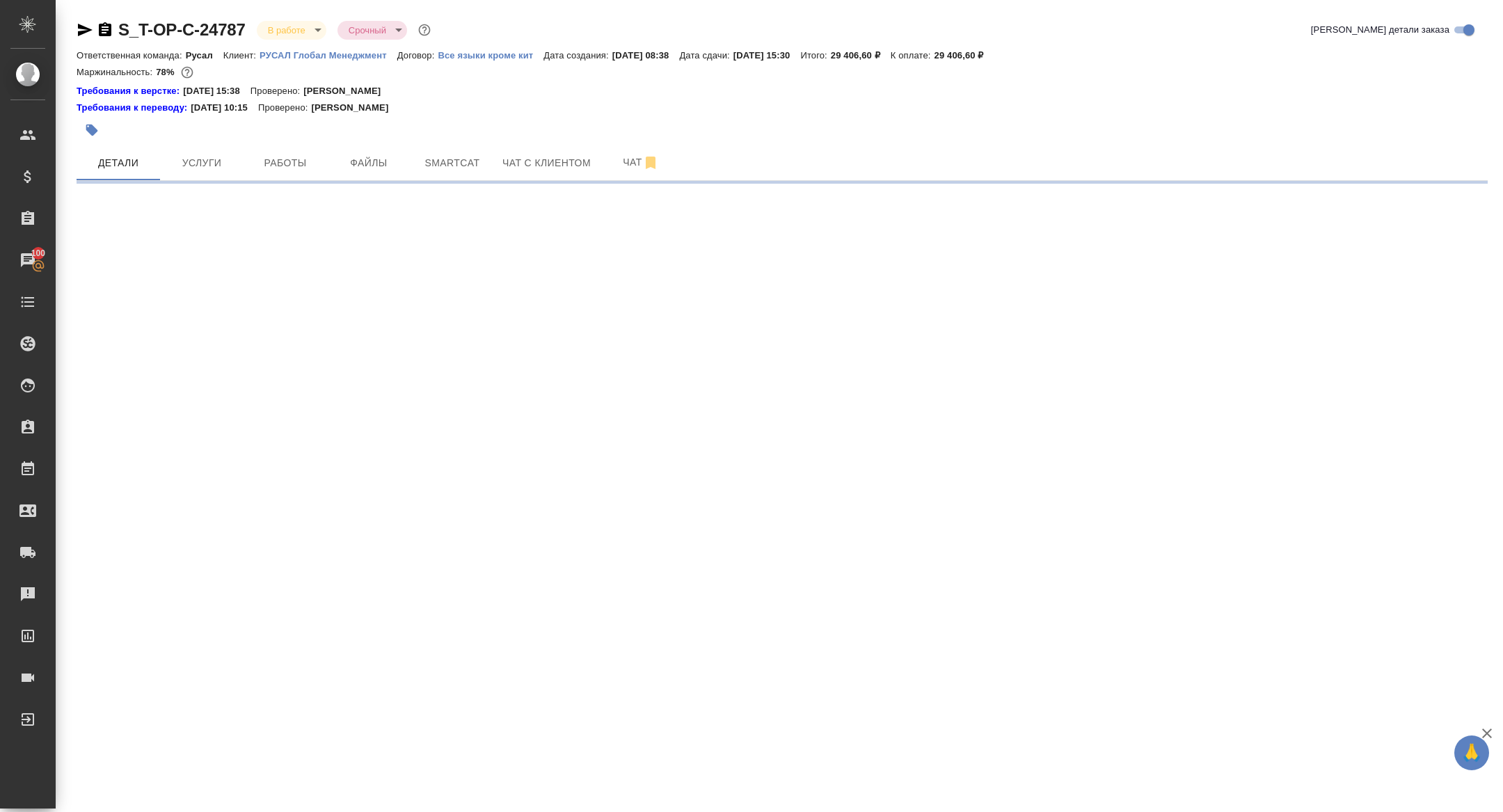
select select "RU"
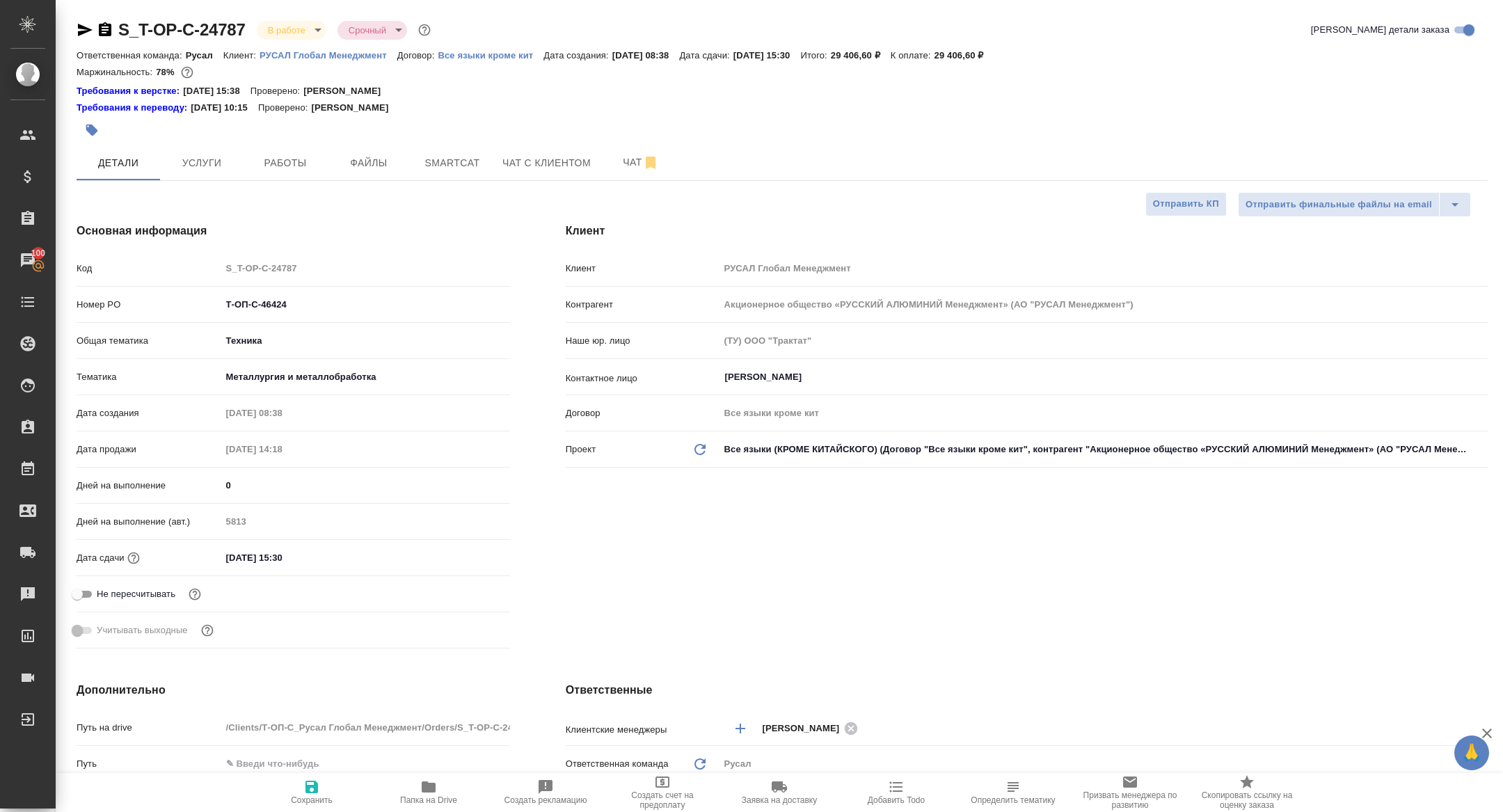
type textarea "x"
click at [435, 797] on span "Папка на Drive" at bounding box center [428, 799] width 57 height 10
type textarea "x"
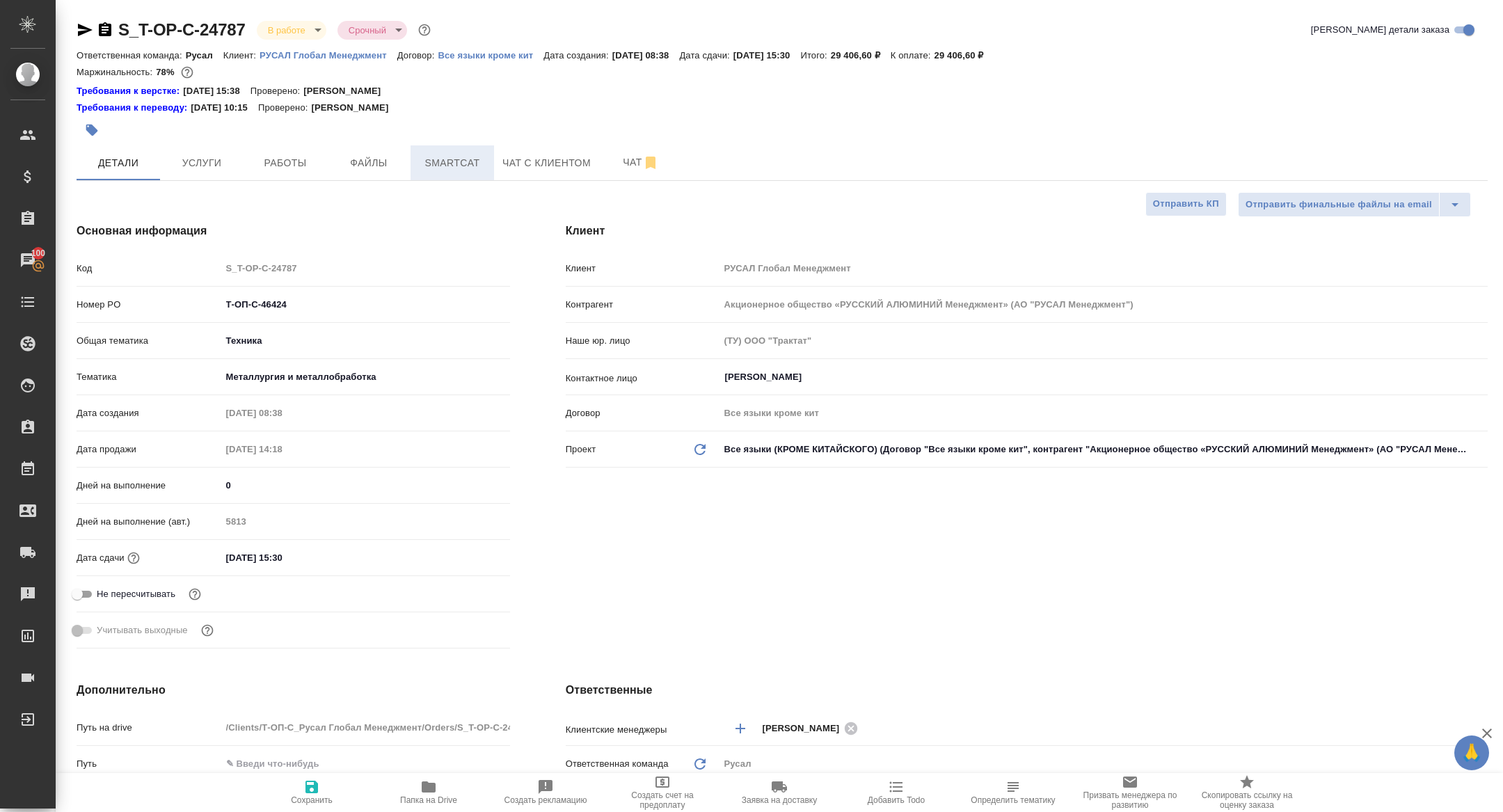
type textarea "x"
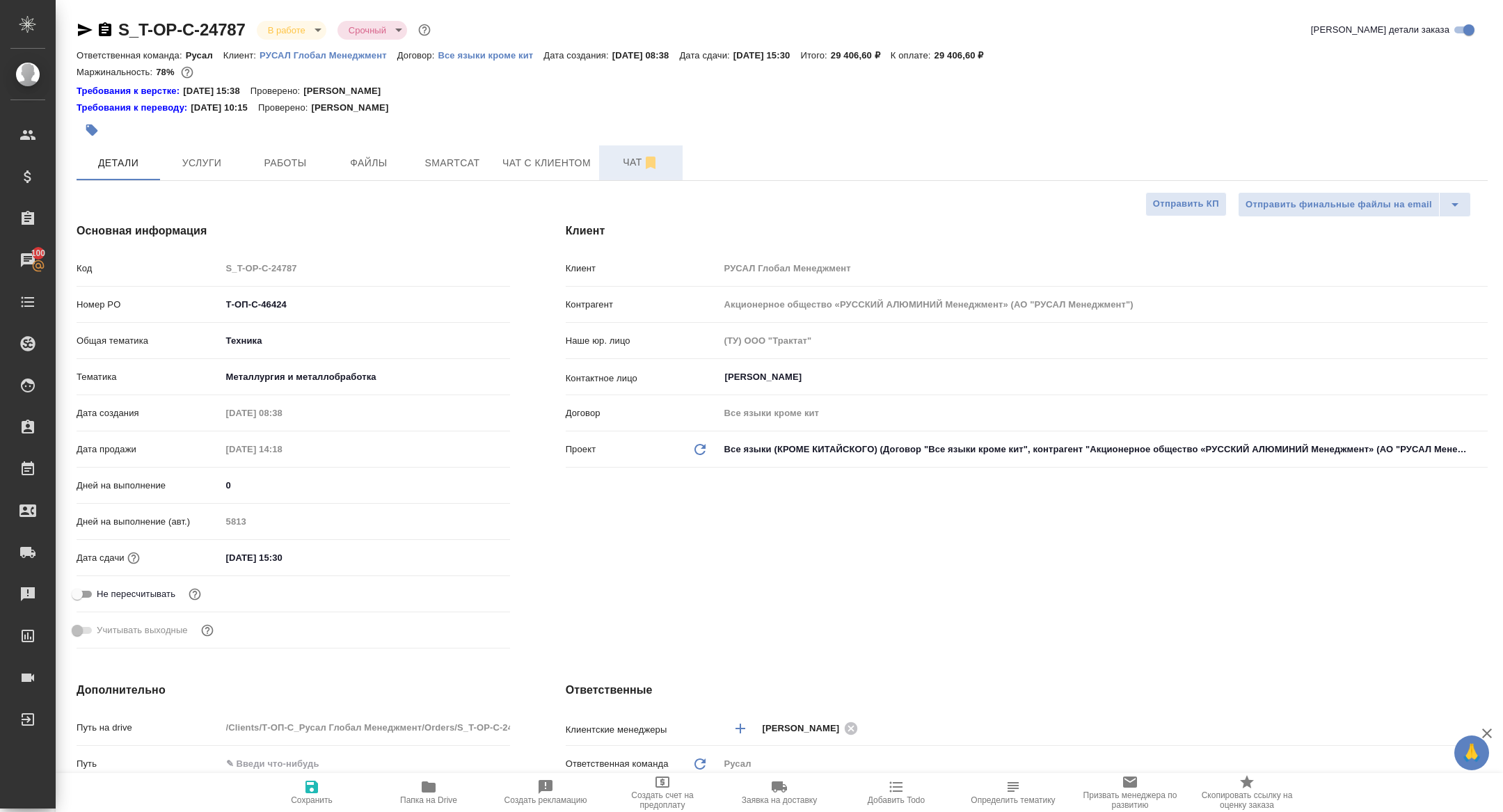
click at [606, 173] on button "Чат" at bounding box center [641, 162] width 84 height 34
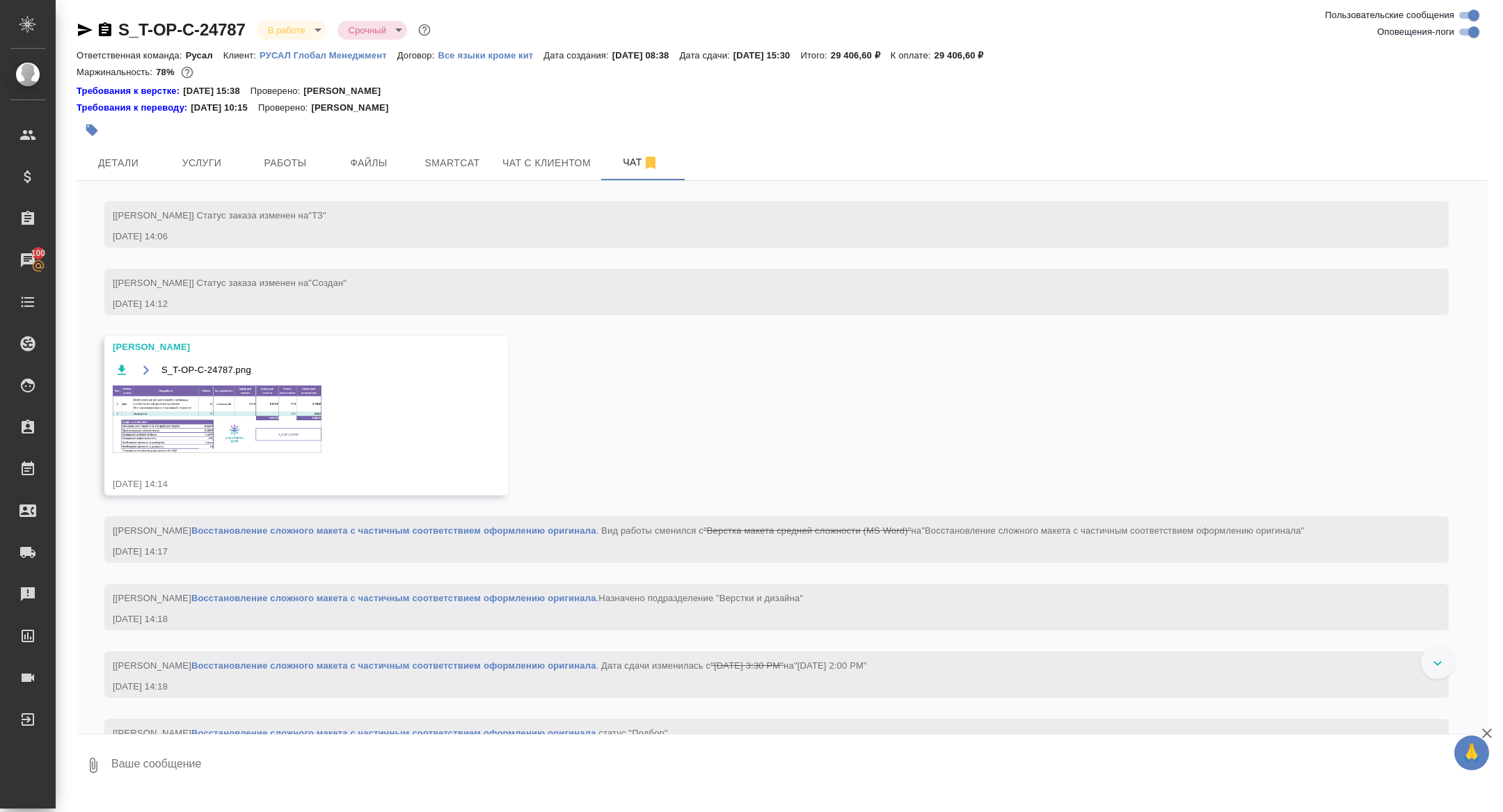
scroll to position [57, 0]
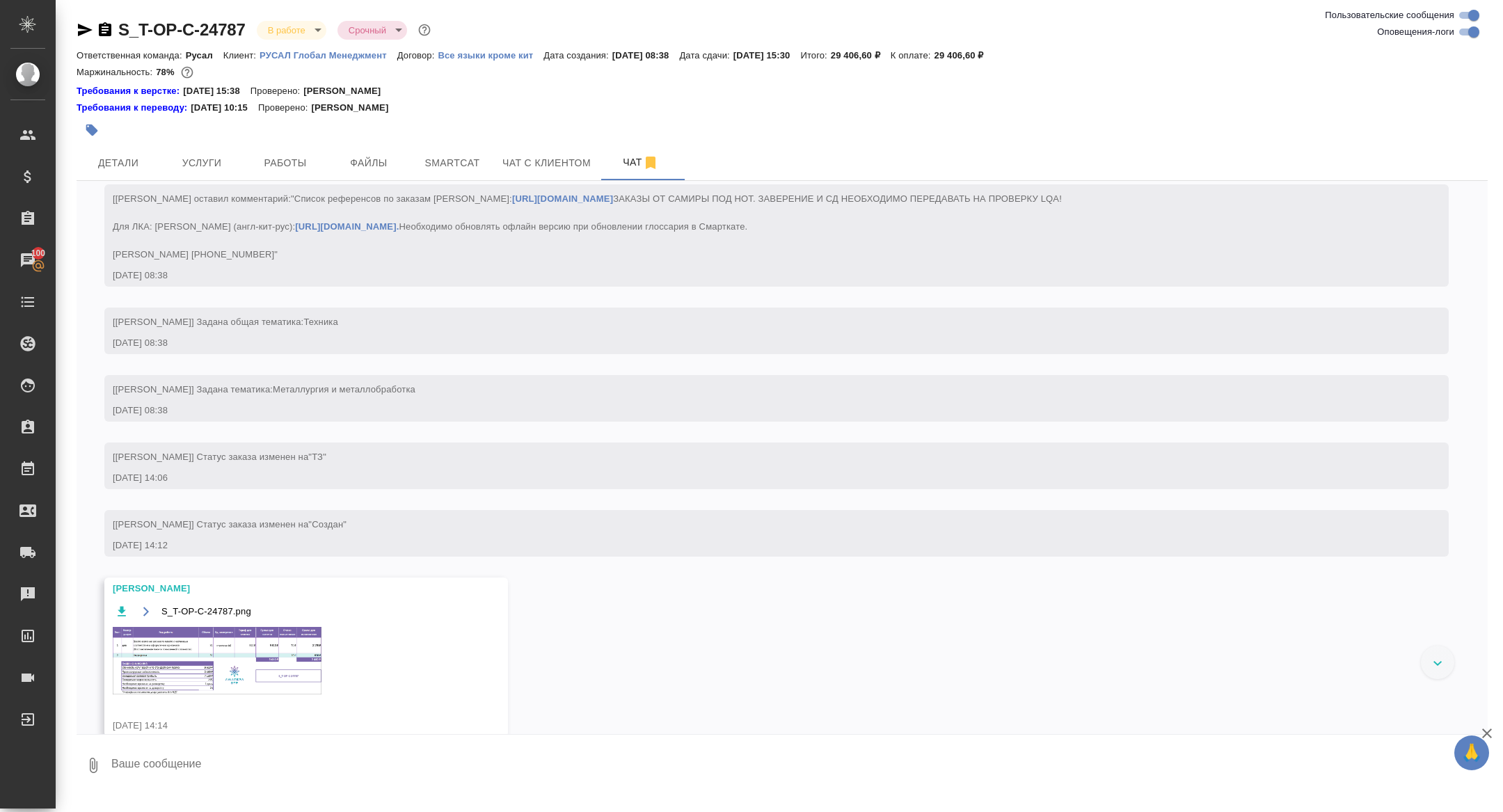
click at [249, 676] on img at bounding box center [217, 660] width 209 height 67
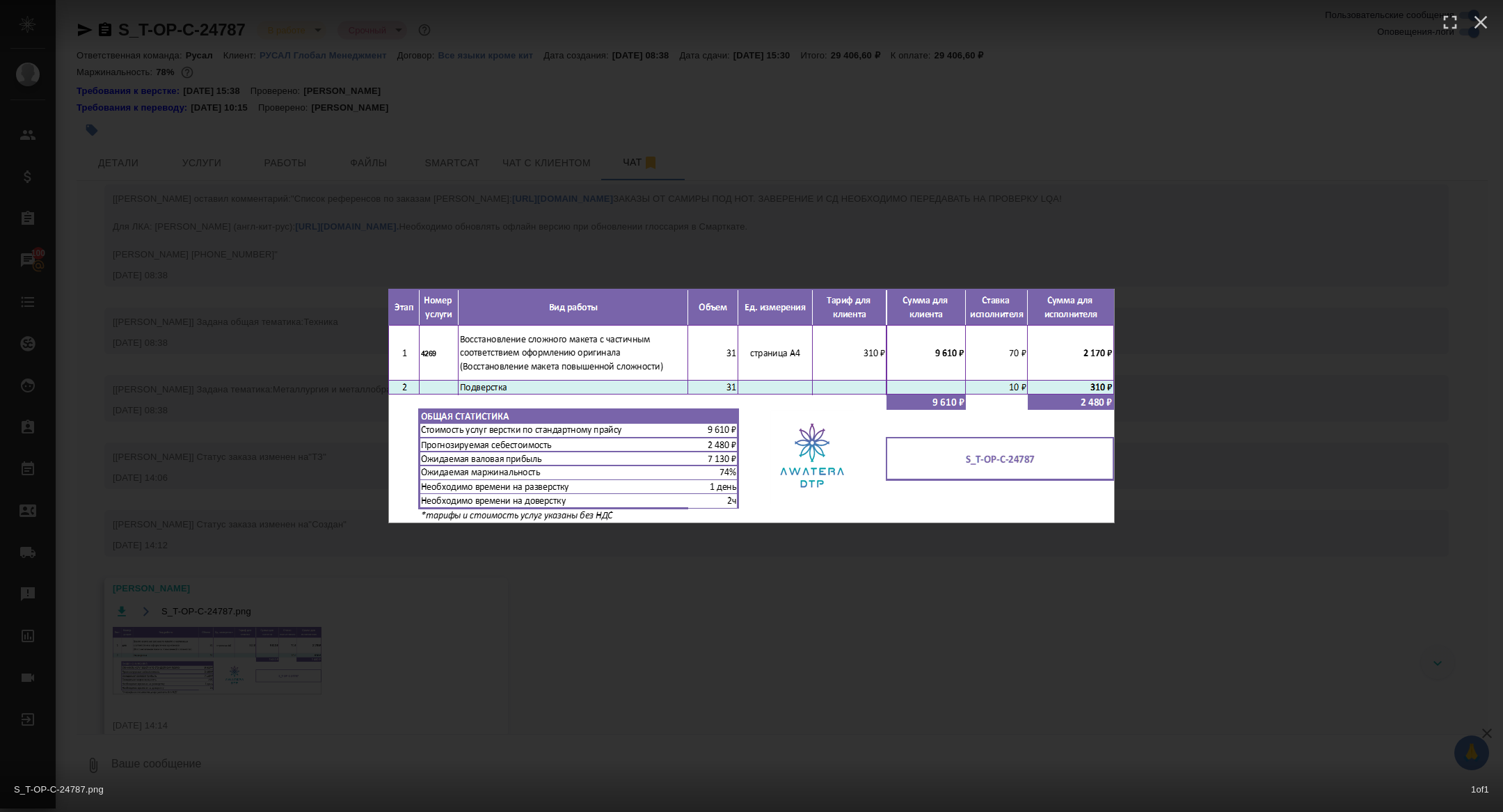
click at [202, 629] on div "S_T-OP-C-24787.png 1 of 1" at bounding box center [752, 406] width 1503 height 812
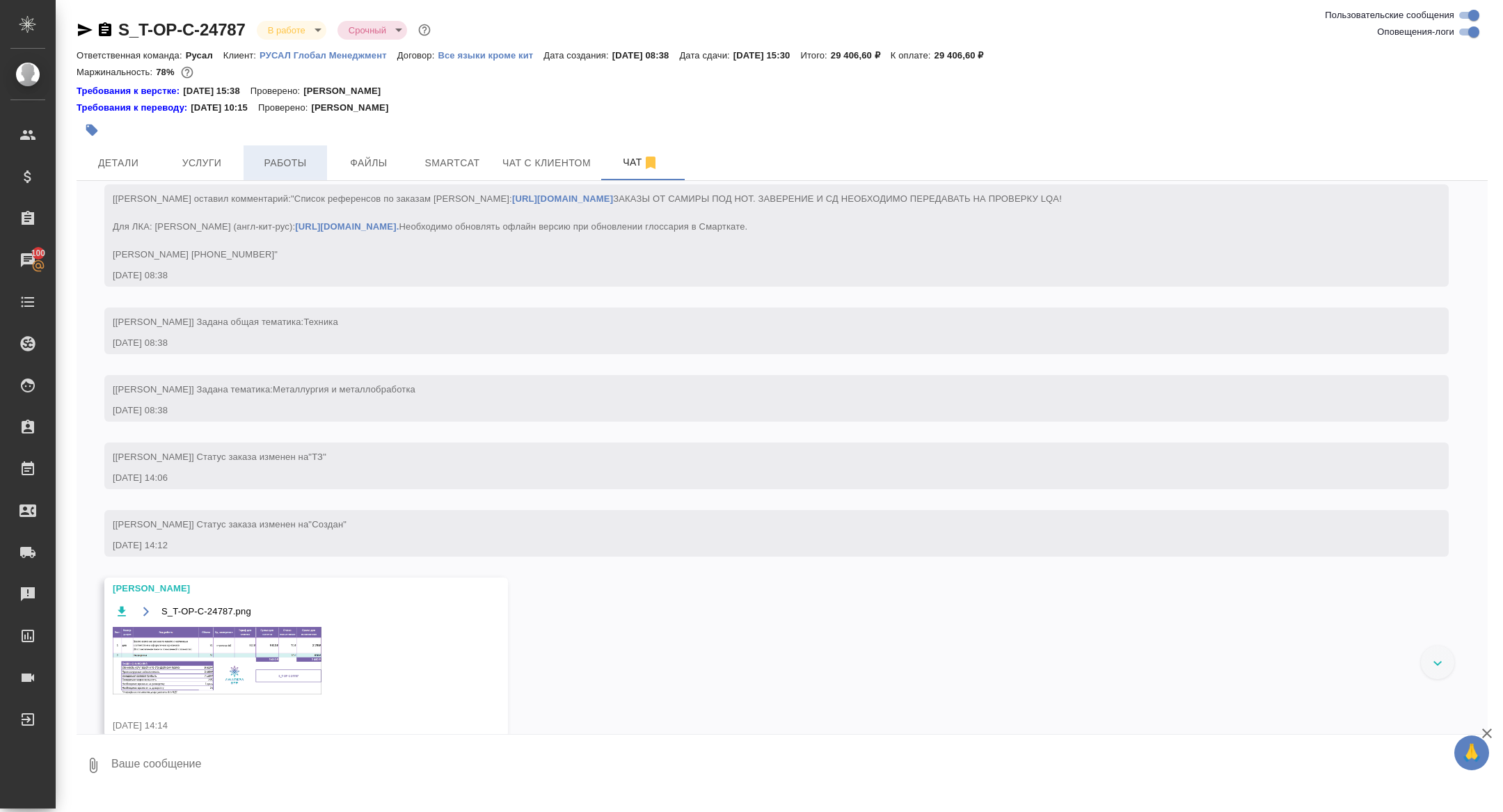
click at [297, 167] on span "Работы" at bounding box center [284, 162] width 67 height 17
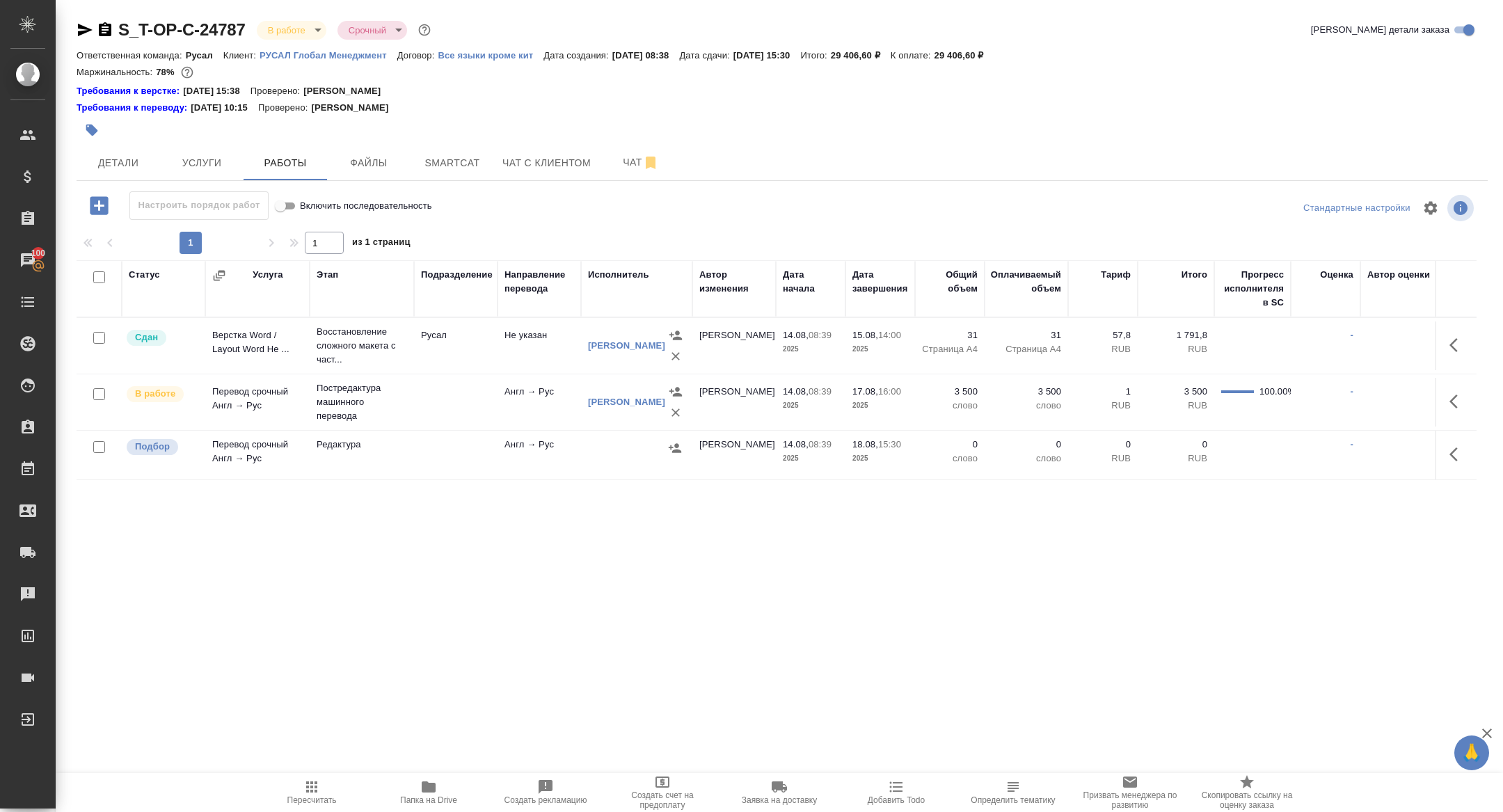
click at [1456, 448] on icon "button" at bounding box center [1453, 454] width 8 height 14
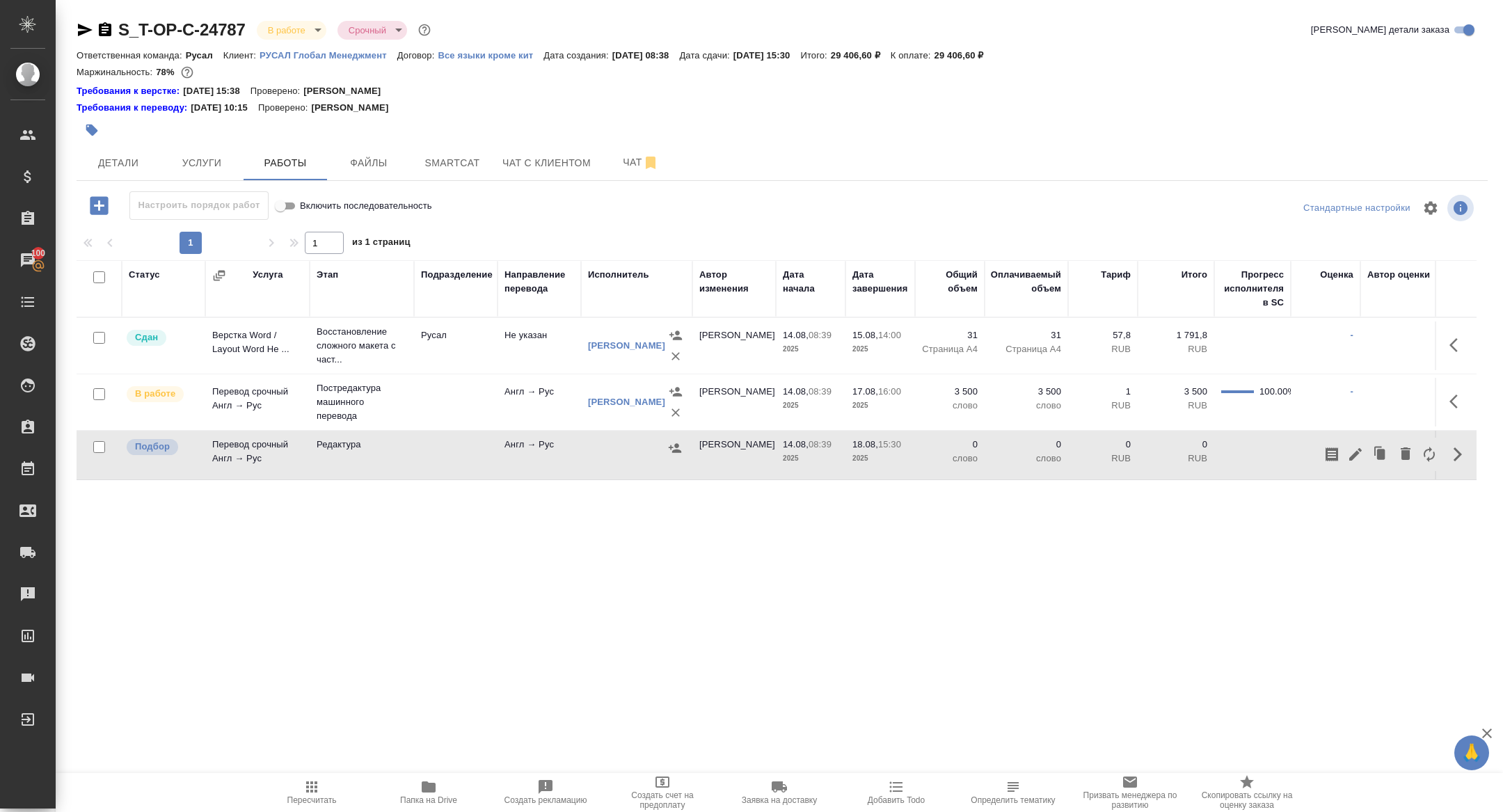
click at [1356, 452] on icon "button" at bounding box center [1355, 454] width 13 height 13
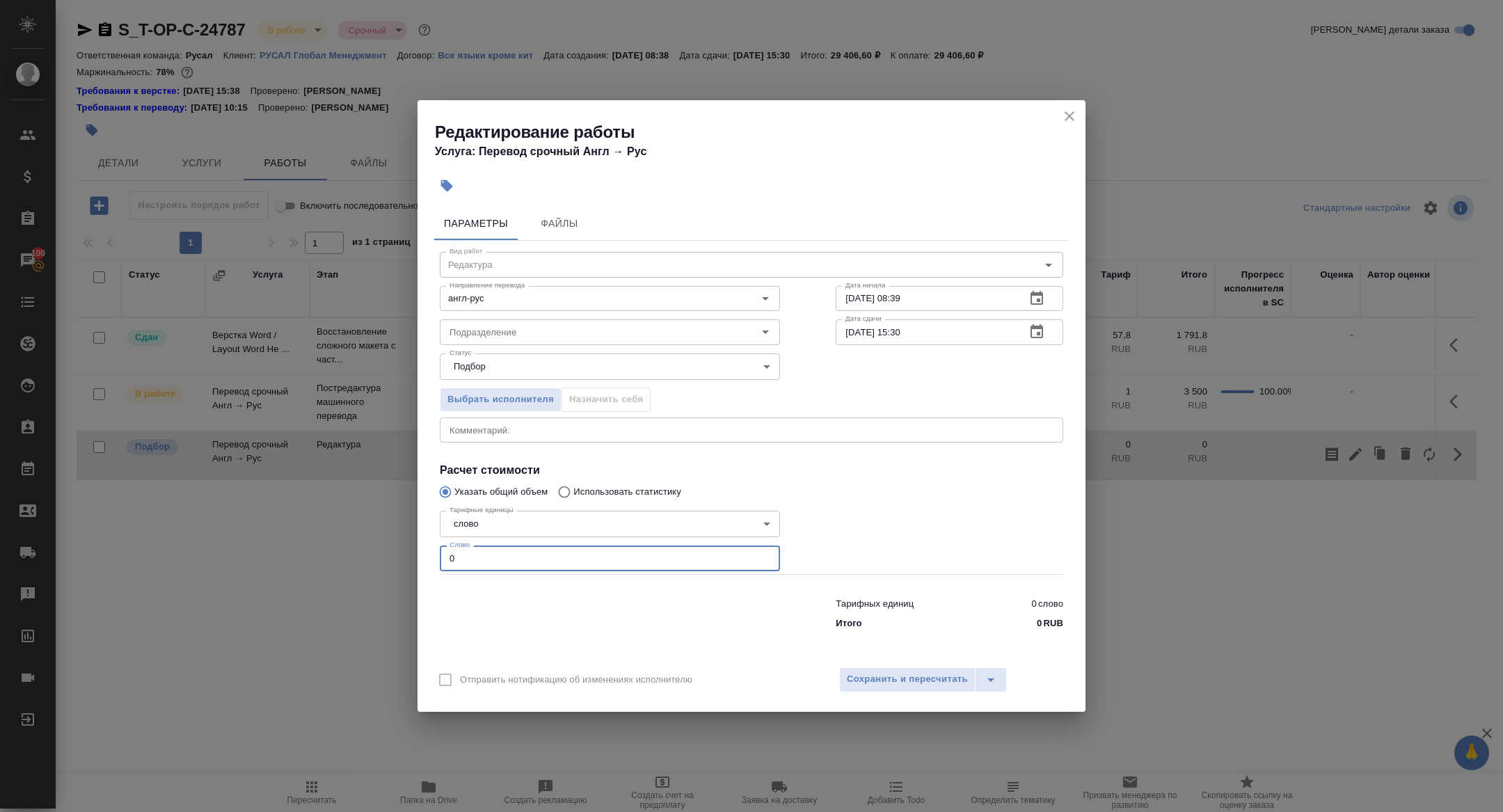
drag, startPoint x: 466, startPoint y: 567, endPoint x: 418, endPoint y: 543, distance: 53.7
click at [418, 543] on div "Параметры Файлы Вид работ Редактура Вид работ Направление перевода англ-рус Нап…" at bounding box center [752, 430] width 668 height 457
type input "31"
click at [552, 441] on div "x Комментарий:" at bounding box center [751, 430] width 624 height 25
paste textarea "https://drive.awatera.com/f/10101733"
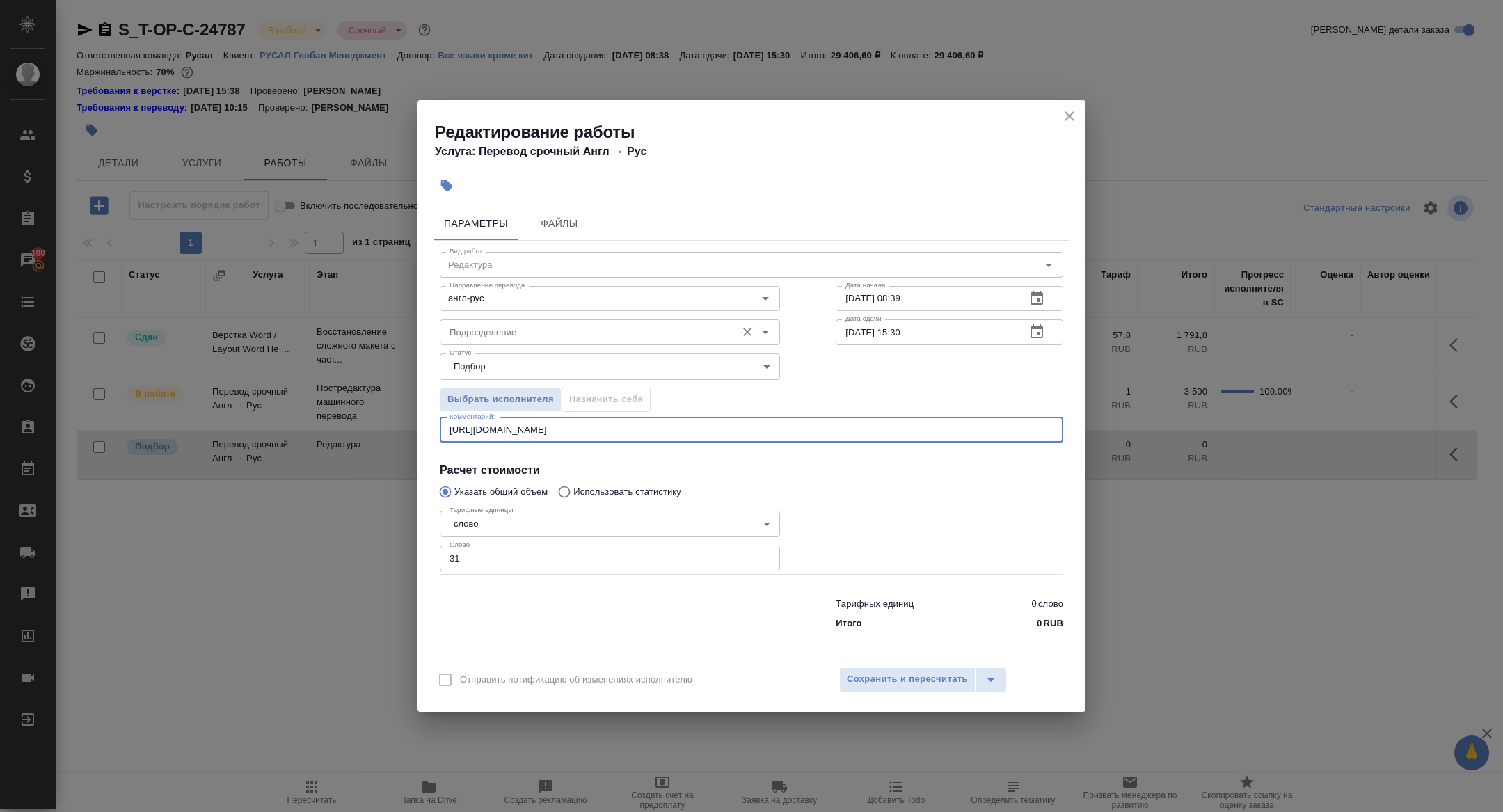
type textarea "https://drive.awatera.com/f/10101733"
click at [507, 336] on input "Подразделение" at bounding box center [586, 332] width 285 height 16
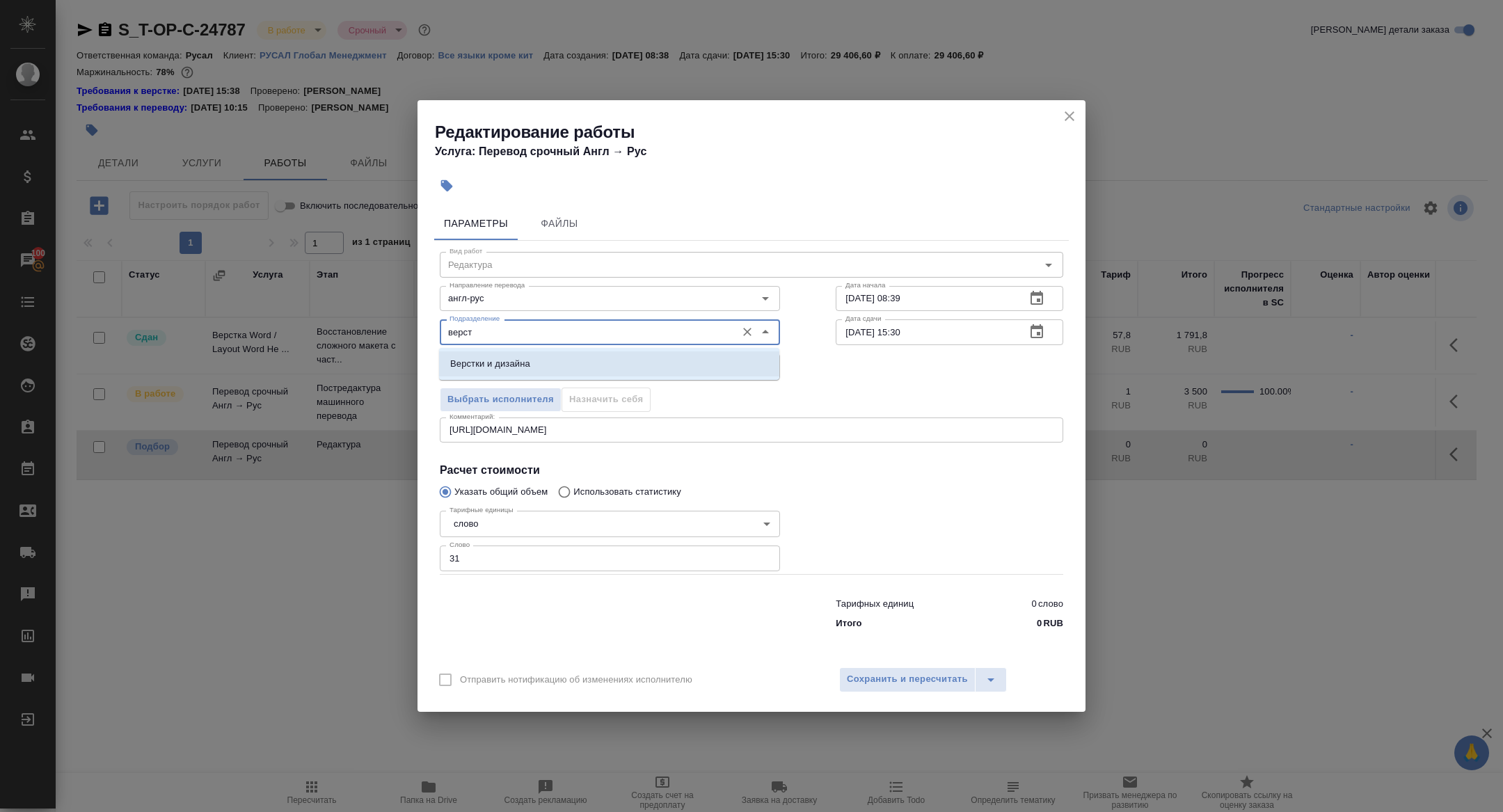
click at [548, 364] on li "Верстки и дизайна" at bounding box center [609, 363] width 341 height 25
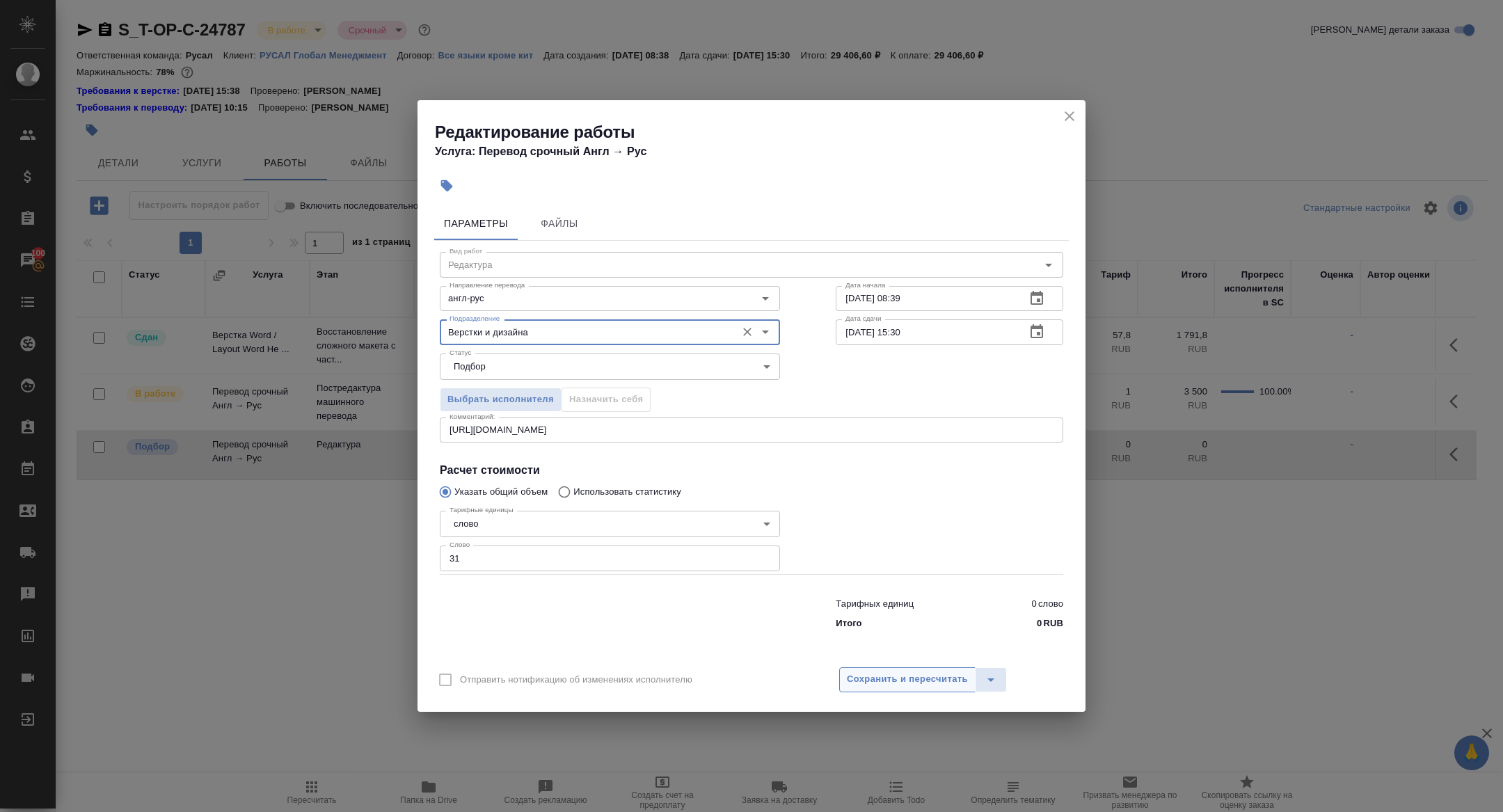
type input "Верстки и дизайна"
click at [930, 675] on span "Сохранить и пересчитать" at bounding box center [907, 679] width 121 height 16
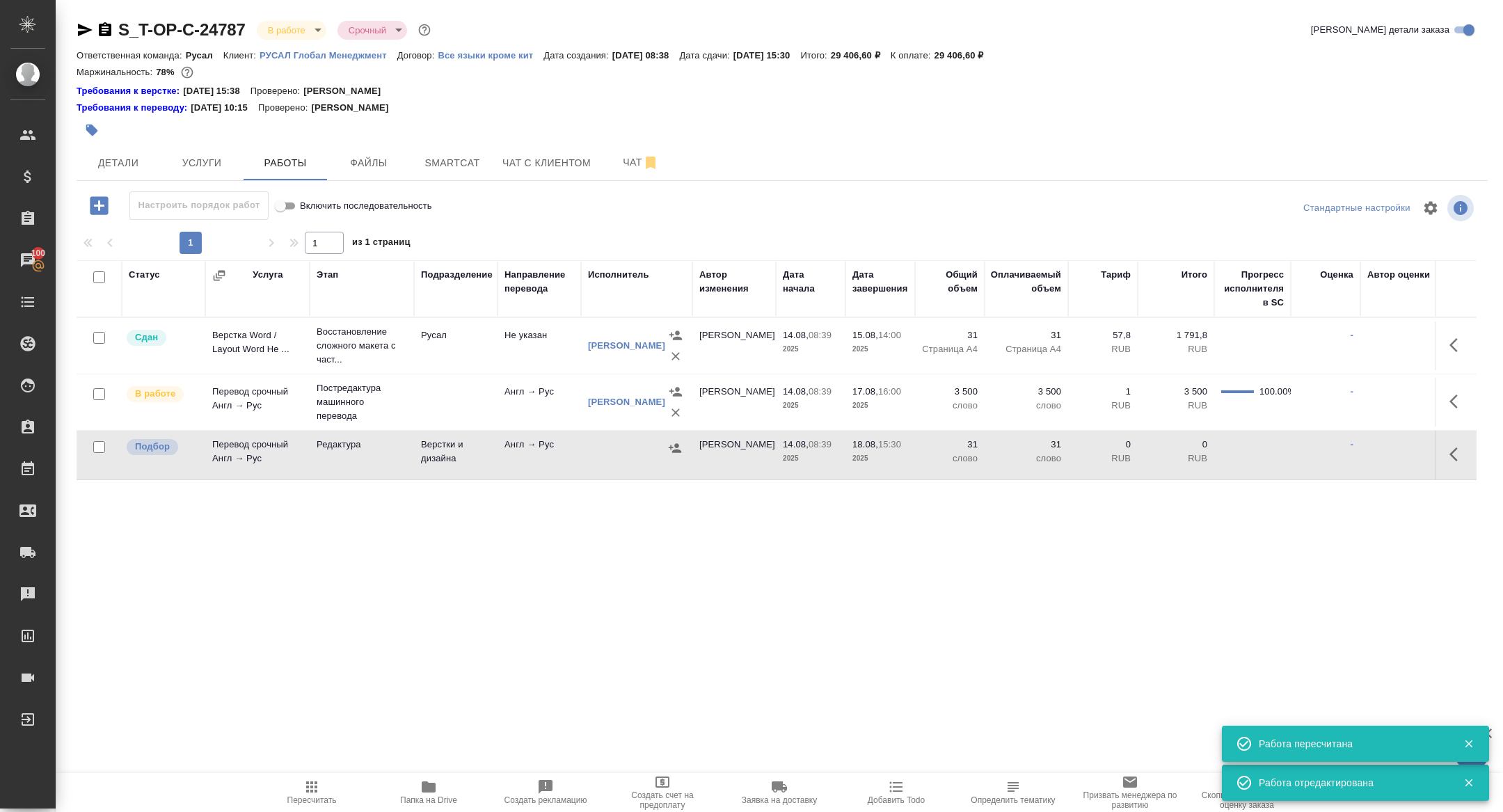
click at [246, 370] on td "Перевод срочный Англ → Рус" at bounding box center [257, 345] width 104 height 49
click at [84, 31] on icon "button" at bounding box center [85, 30] width 15 height 13
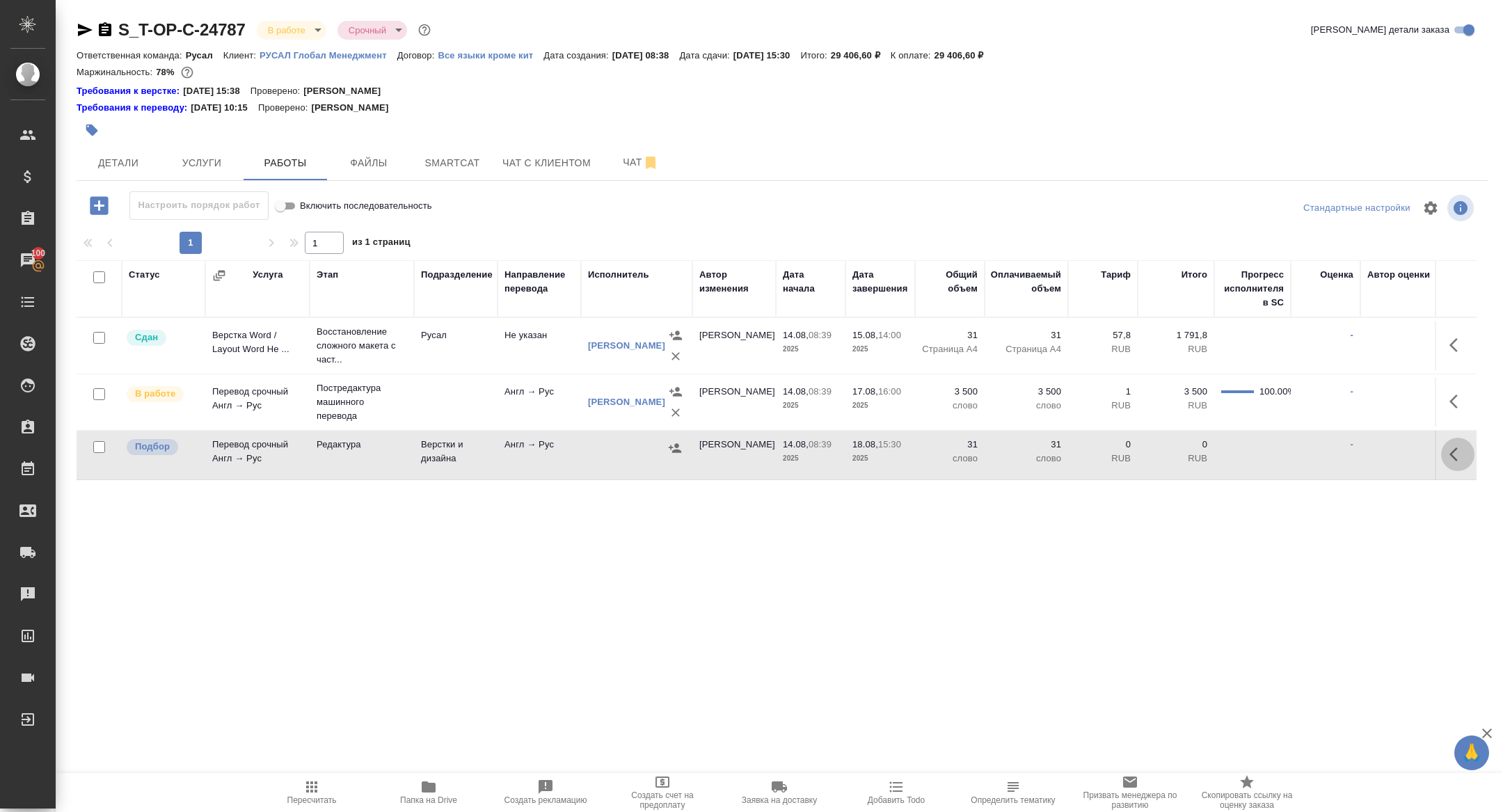
click at [1443, 460] on button "button" at bounding box center [1457, 454] width 34 height 34
click at [1356, 454] on icon "button" at bounding box center [1355, 454] width 13 height 13
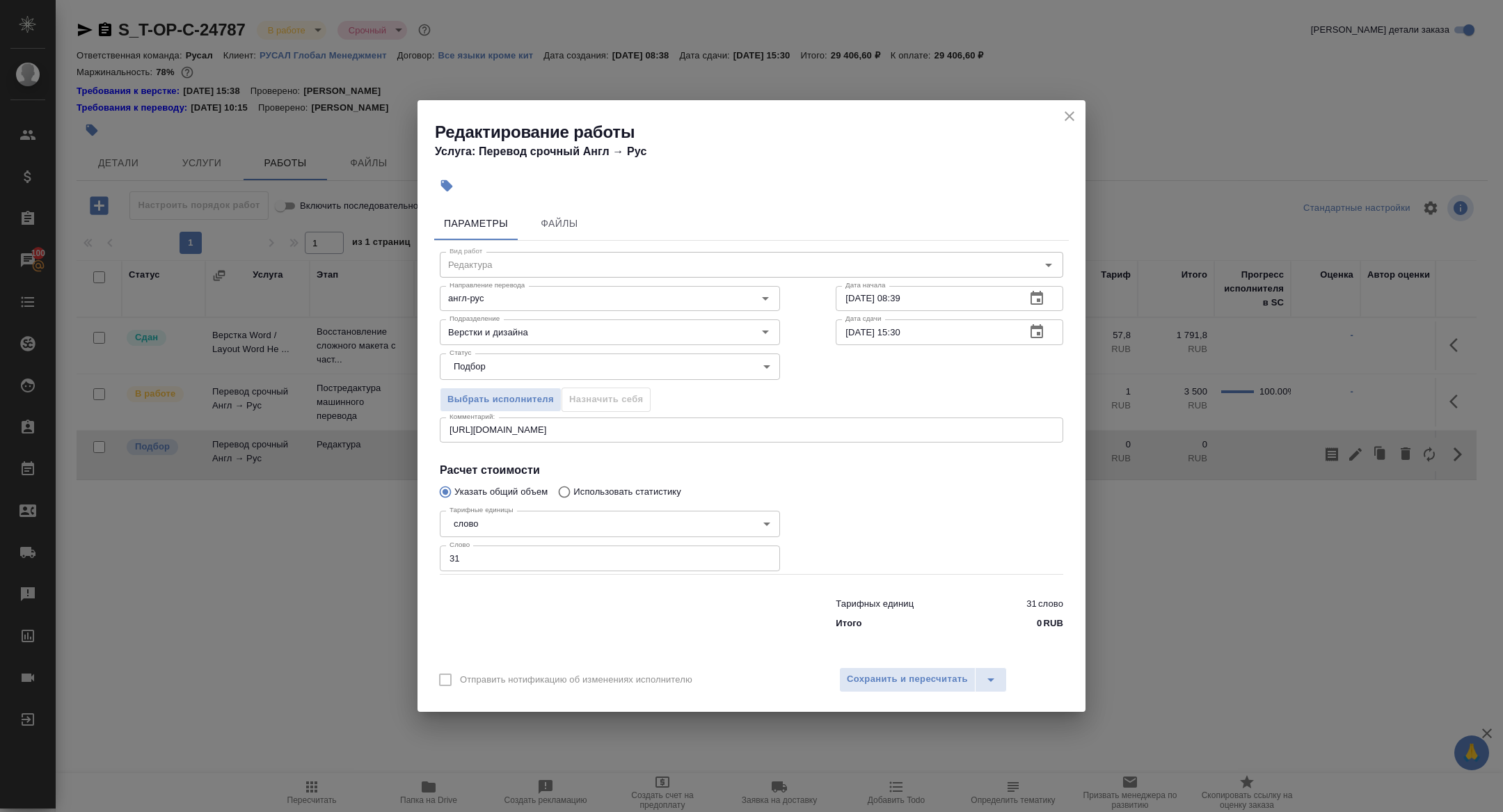
click at [508, 311] on div "Подразделение Верстки и дизайна Подразделение" at bounding box center [609, 330] width 396 height 89
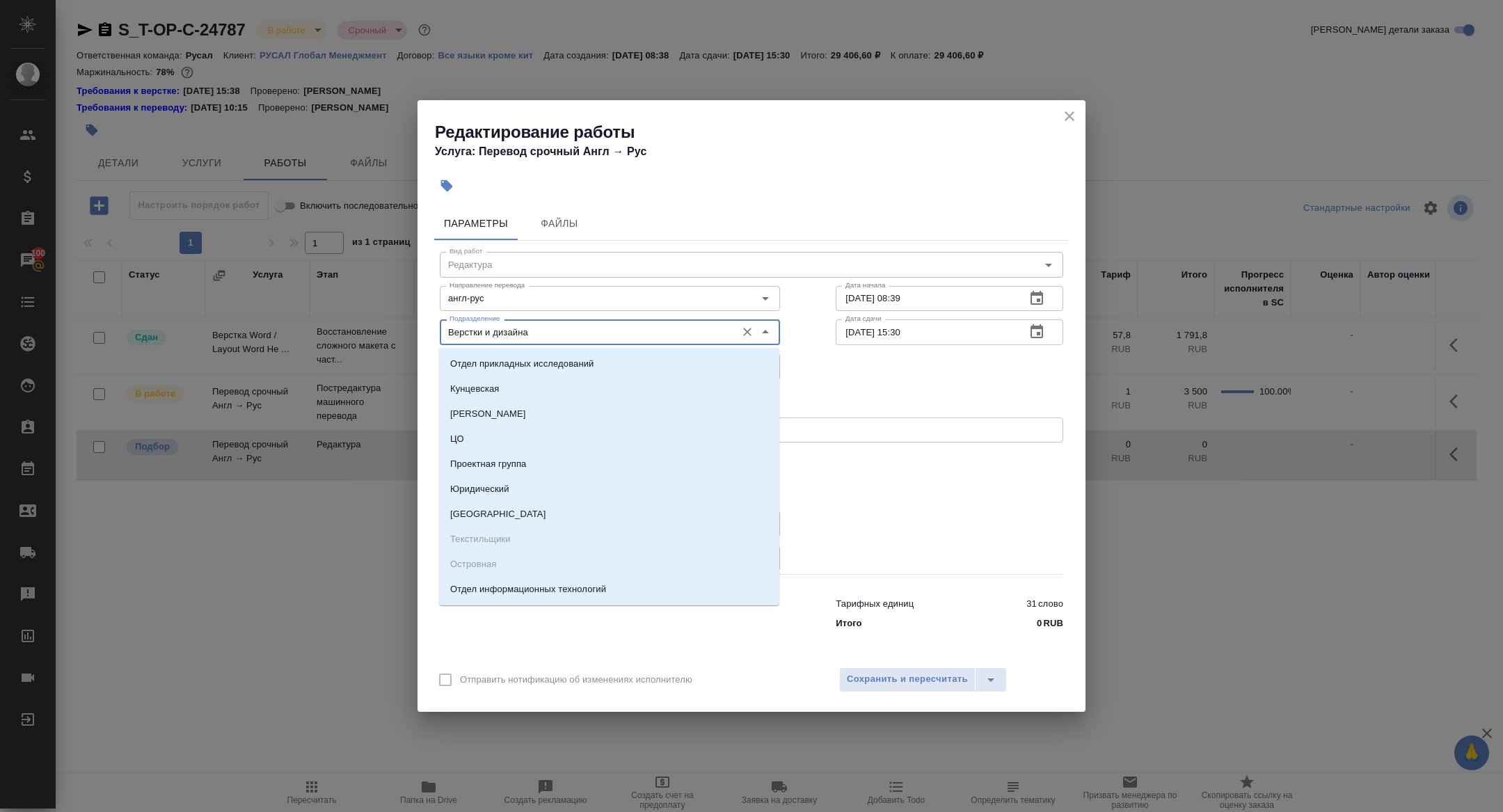
click at [508, 328] on input "Верстки и дизайна" at bounding box center [586, 332] width 285 height 16
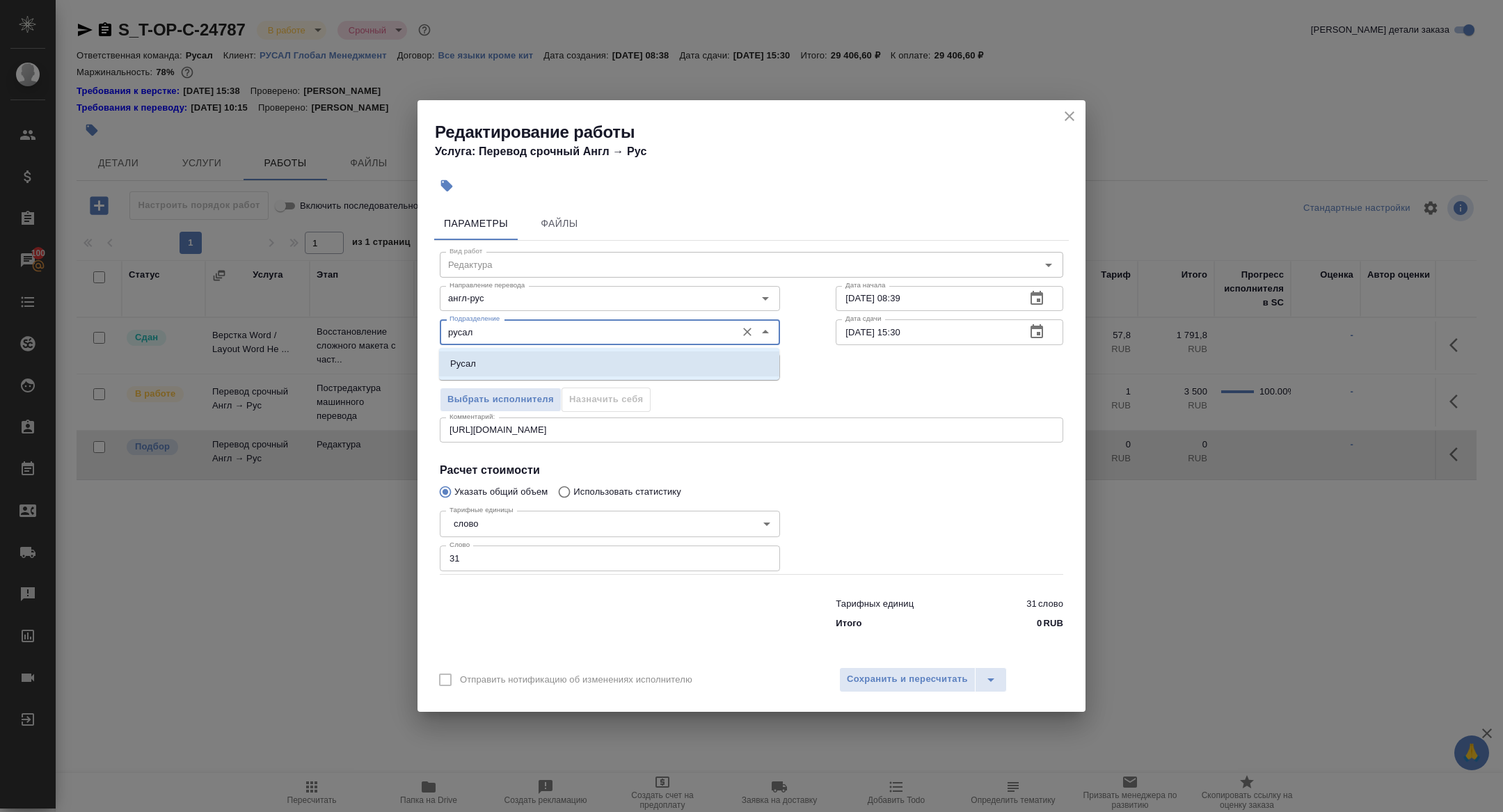
click at [517, 371] on li "Русал" at bounding box center [609, 363] width 341 height 25
type input "Русал"
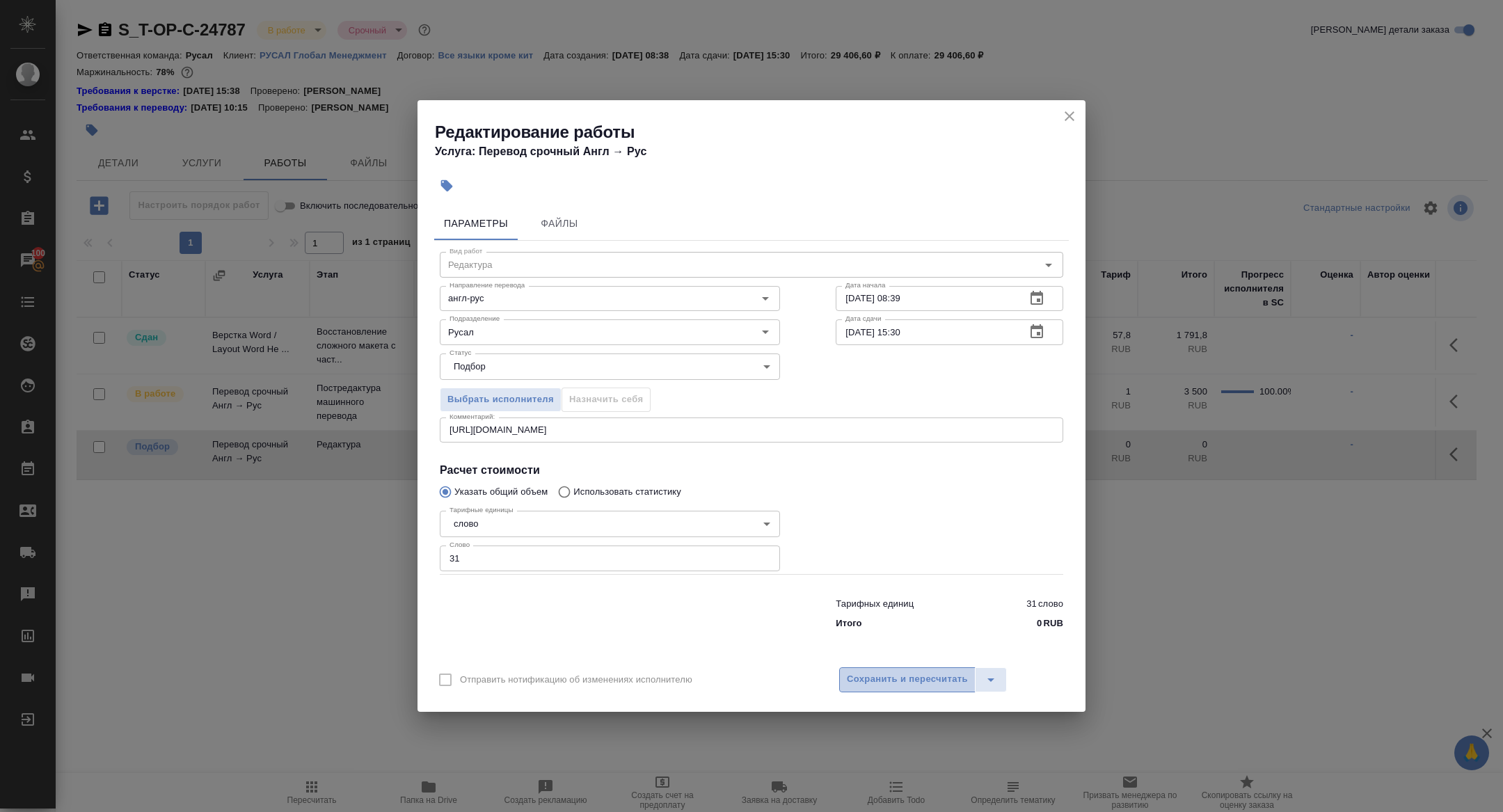
click at [916, 669] on button "Сохранить и пересчитать" at bounding box center [907, 679] width 136 height 25
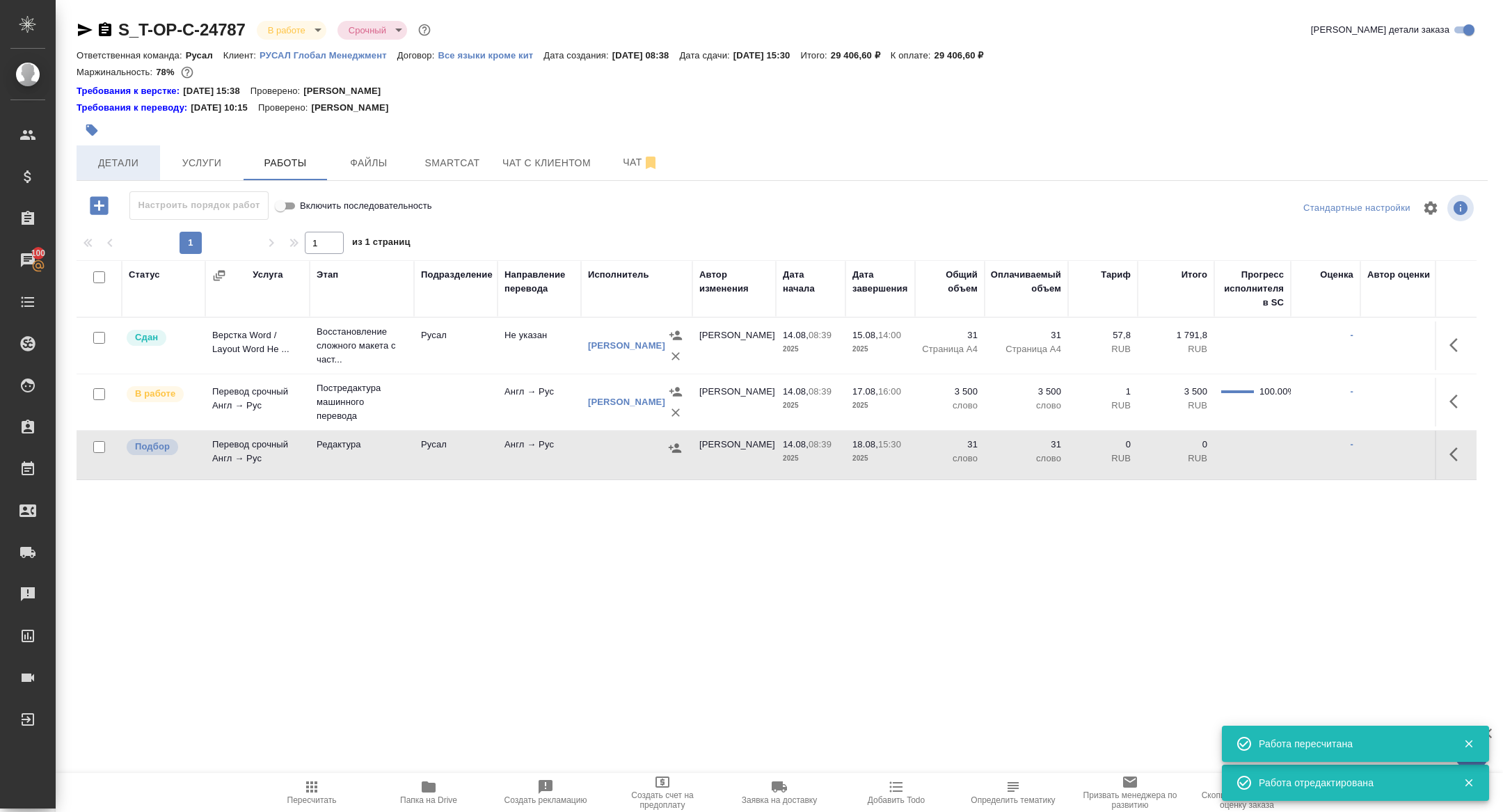
click at [115, 164] on span "Детали" at bounding box center [118, 162] width 67 height 17
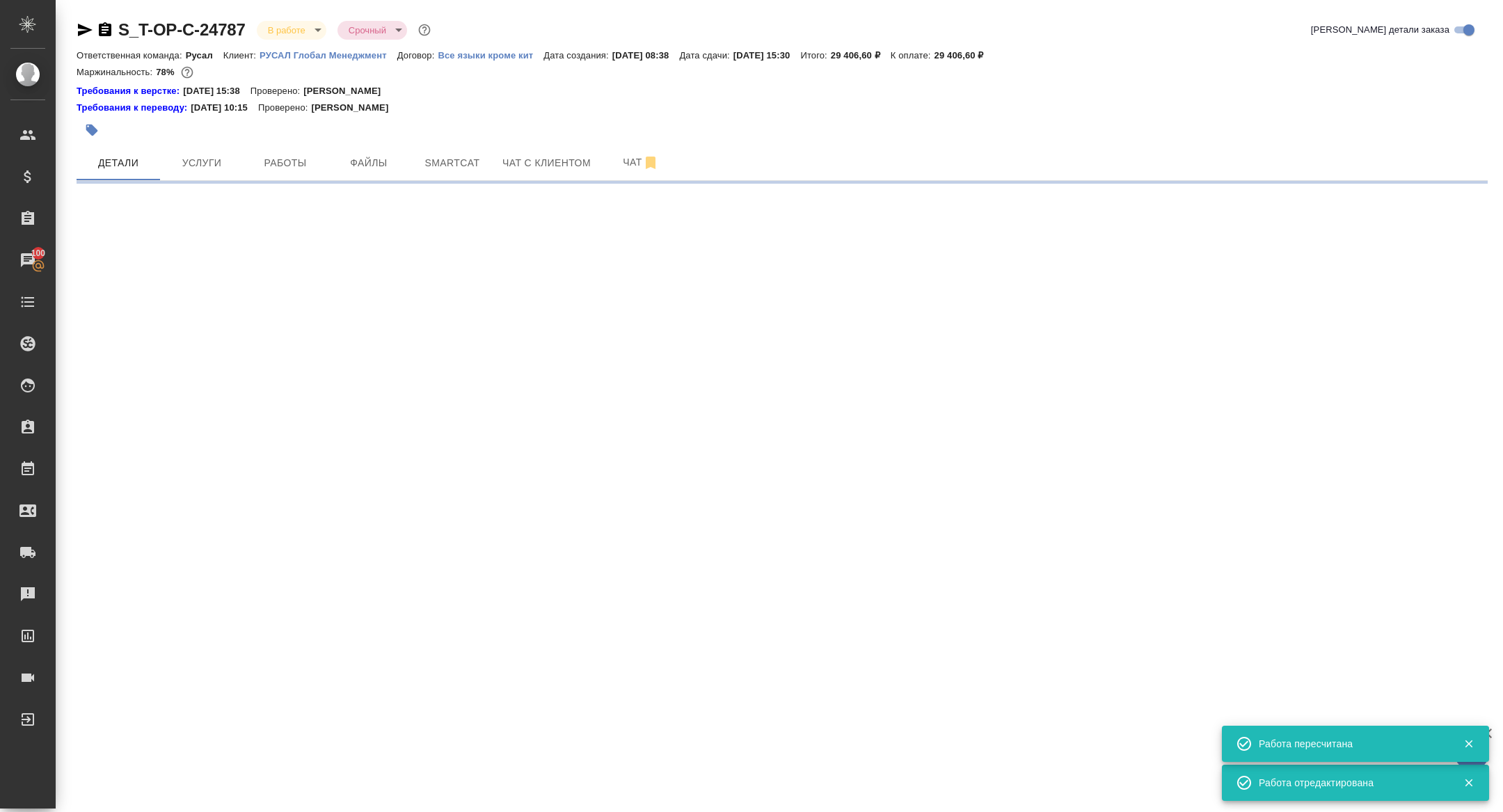
select select "RU"
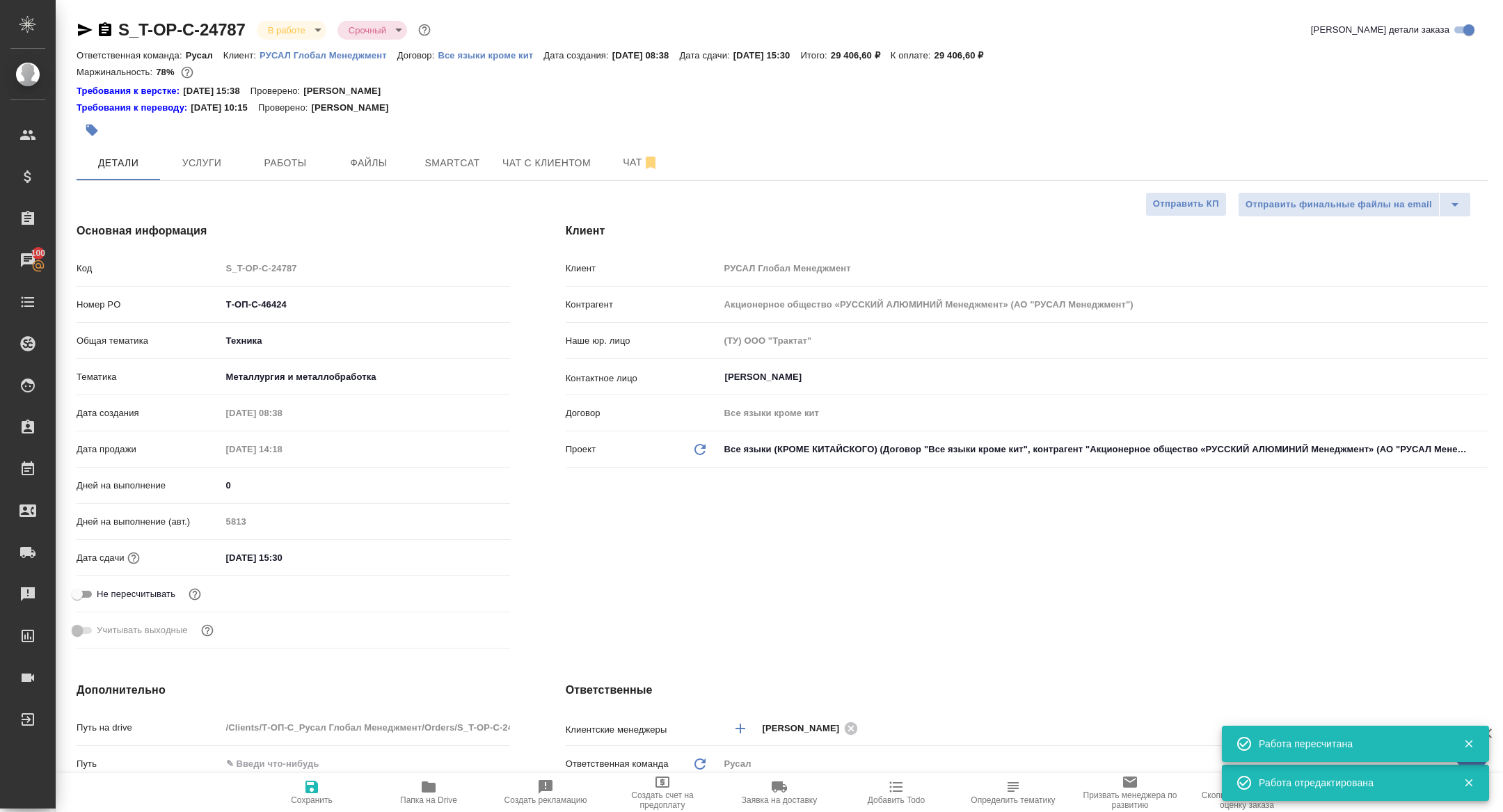
type textarea "x"
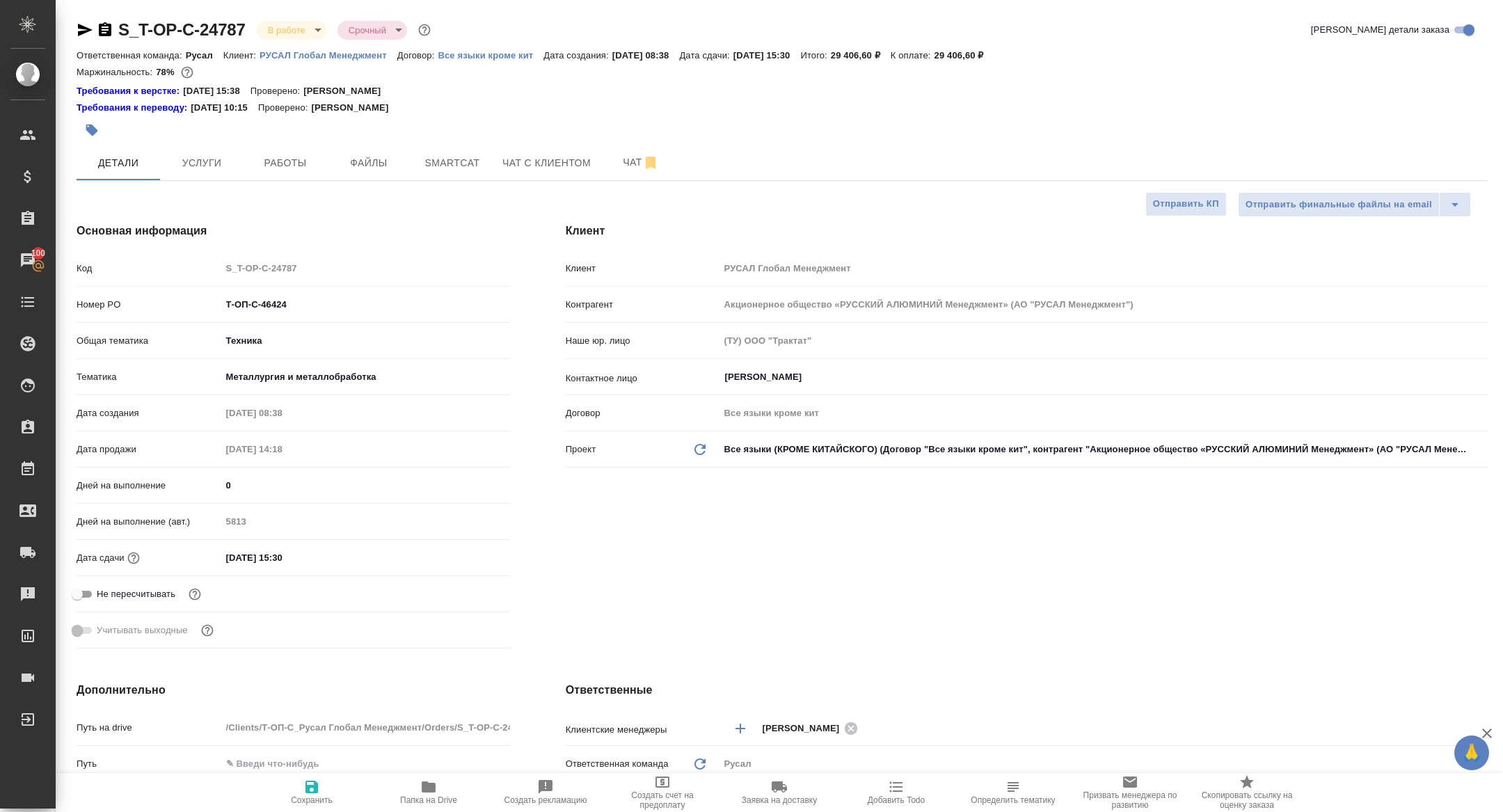
type textarea "x"
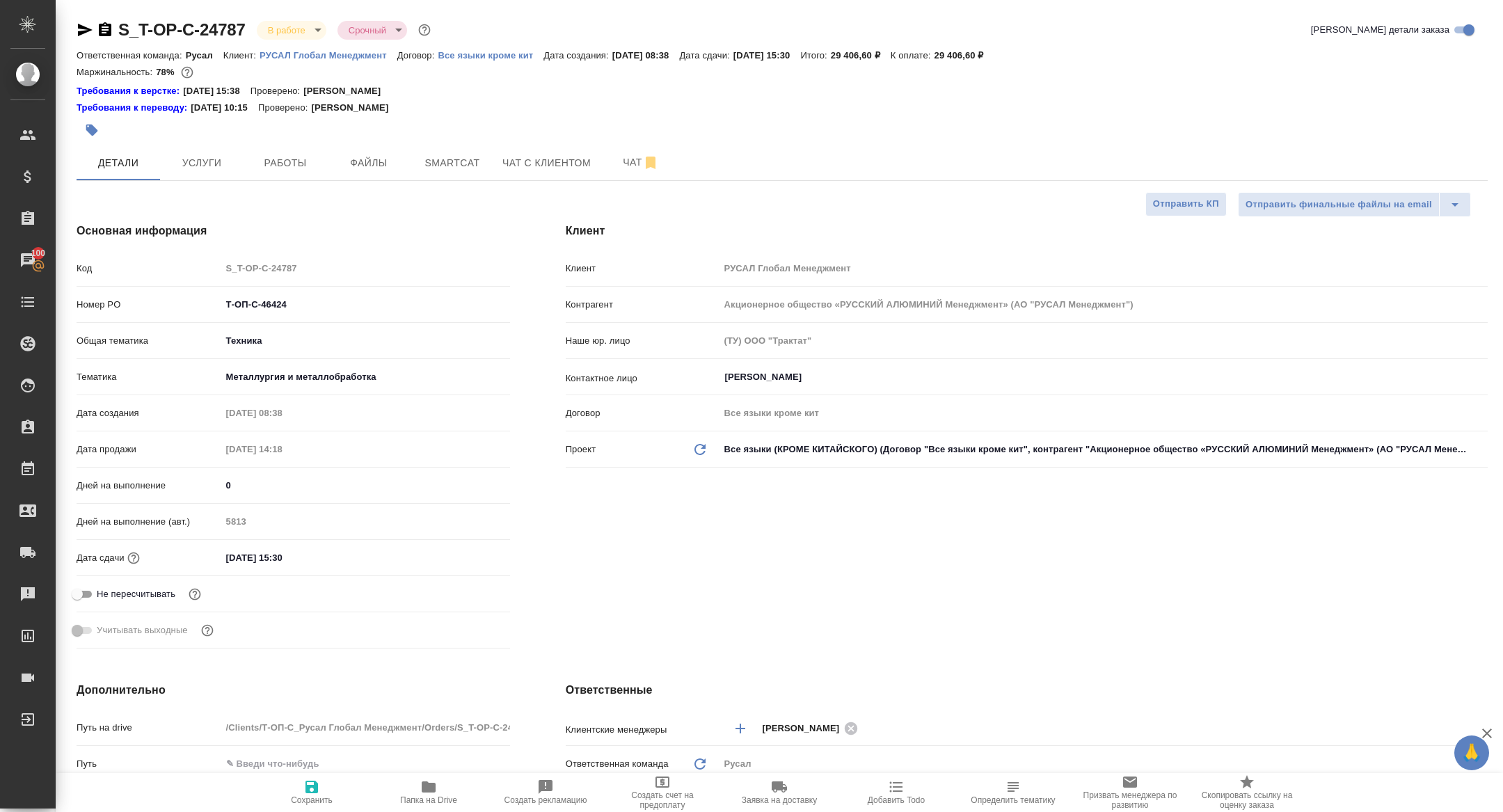
type textarea "x"
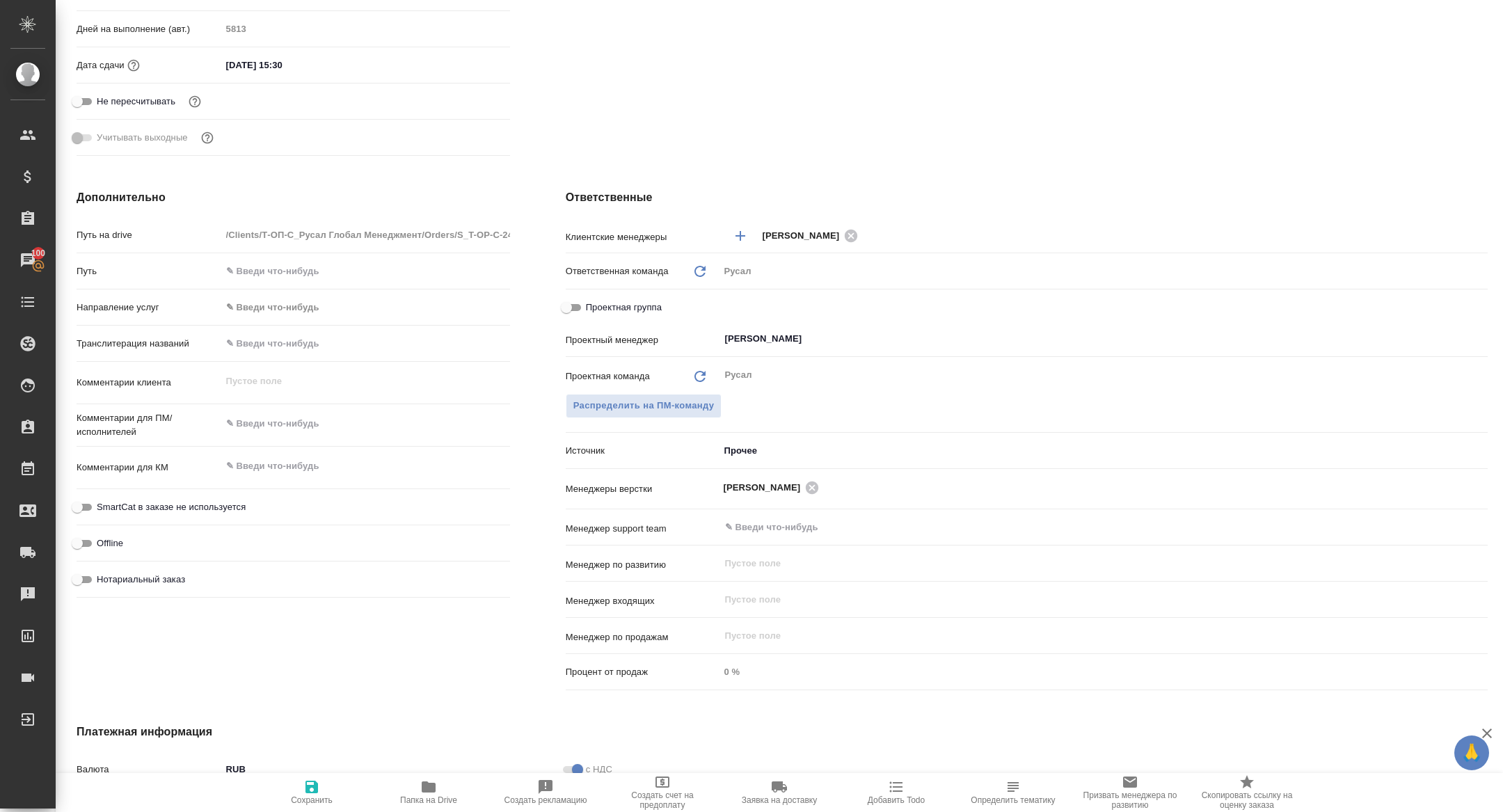
click at [568, 306] on input "Проектная группа" at bounding box center [566, 308] width 50 height 16
checkbox input "true"
type textarea "x"
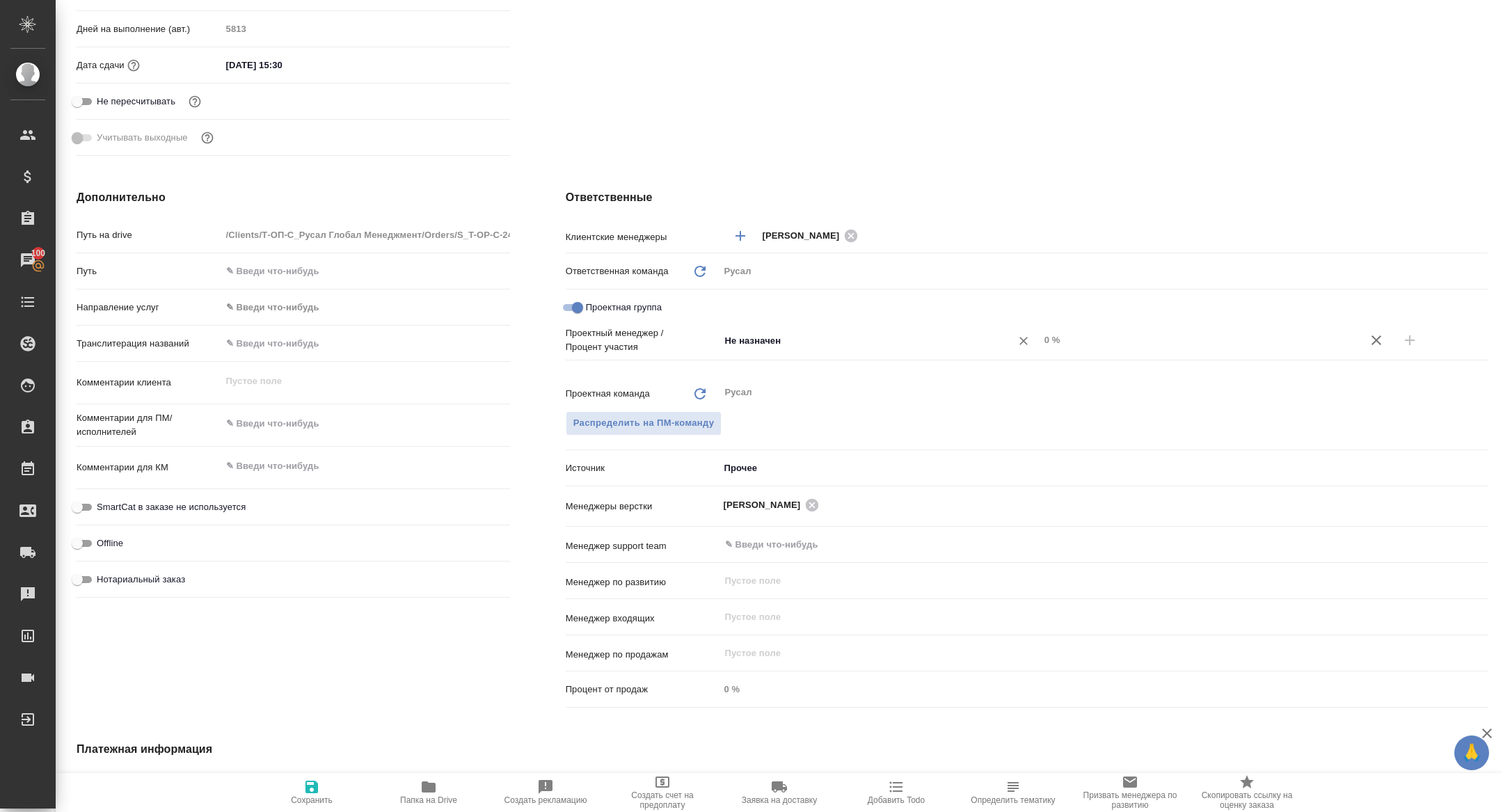
click at [862, 350] on div "Не назначен ​" at bounding box center [879, 340] width 320 height 25
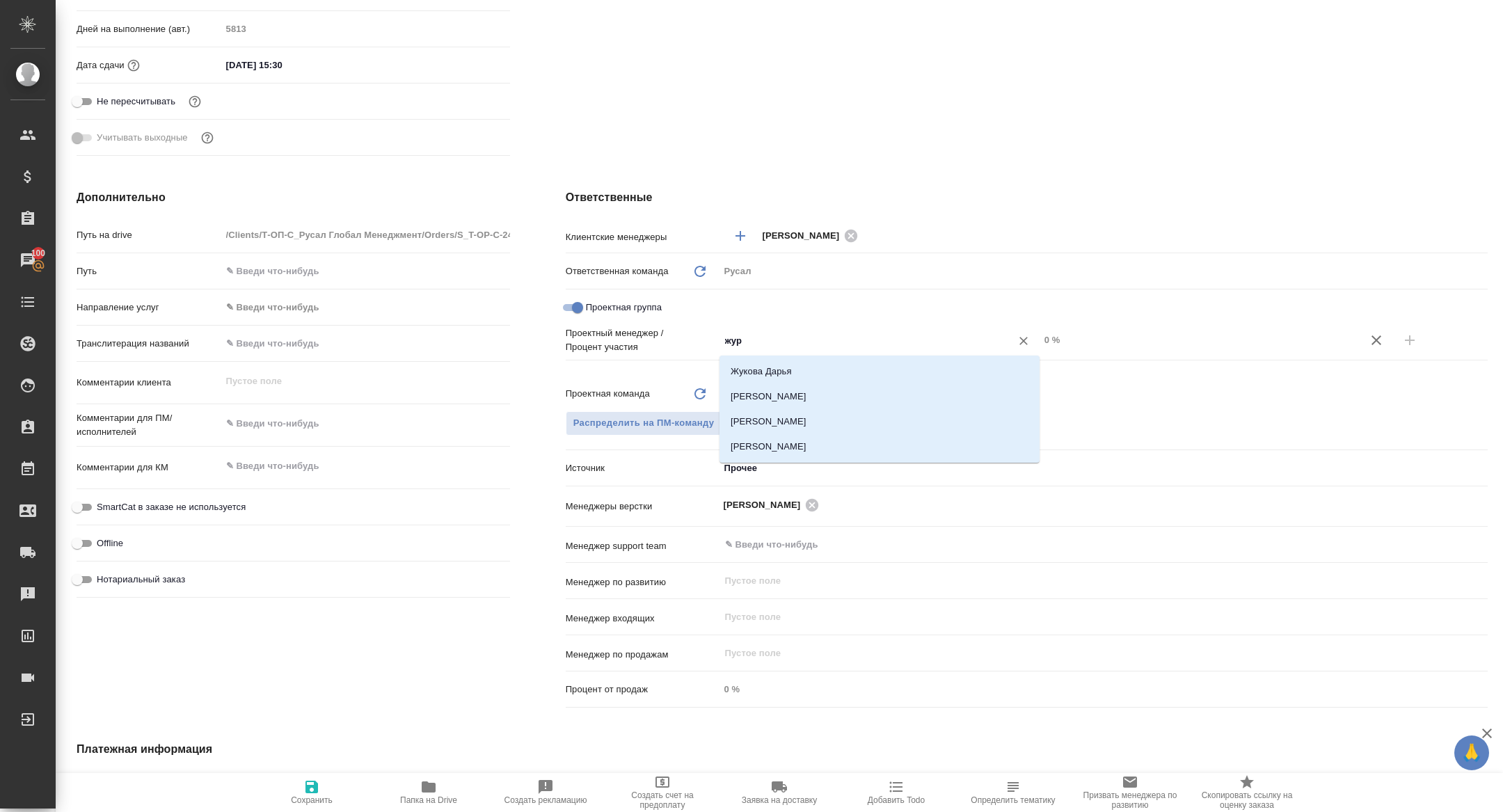
type input "жура"
click at [918, 390] on li "[PERSON_NAME]" at bounding box center [879, 396] width 320 height 25
type textarea "x"
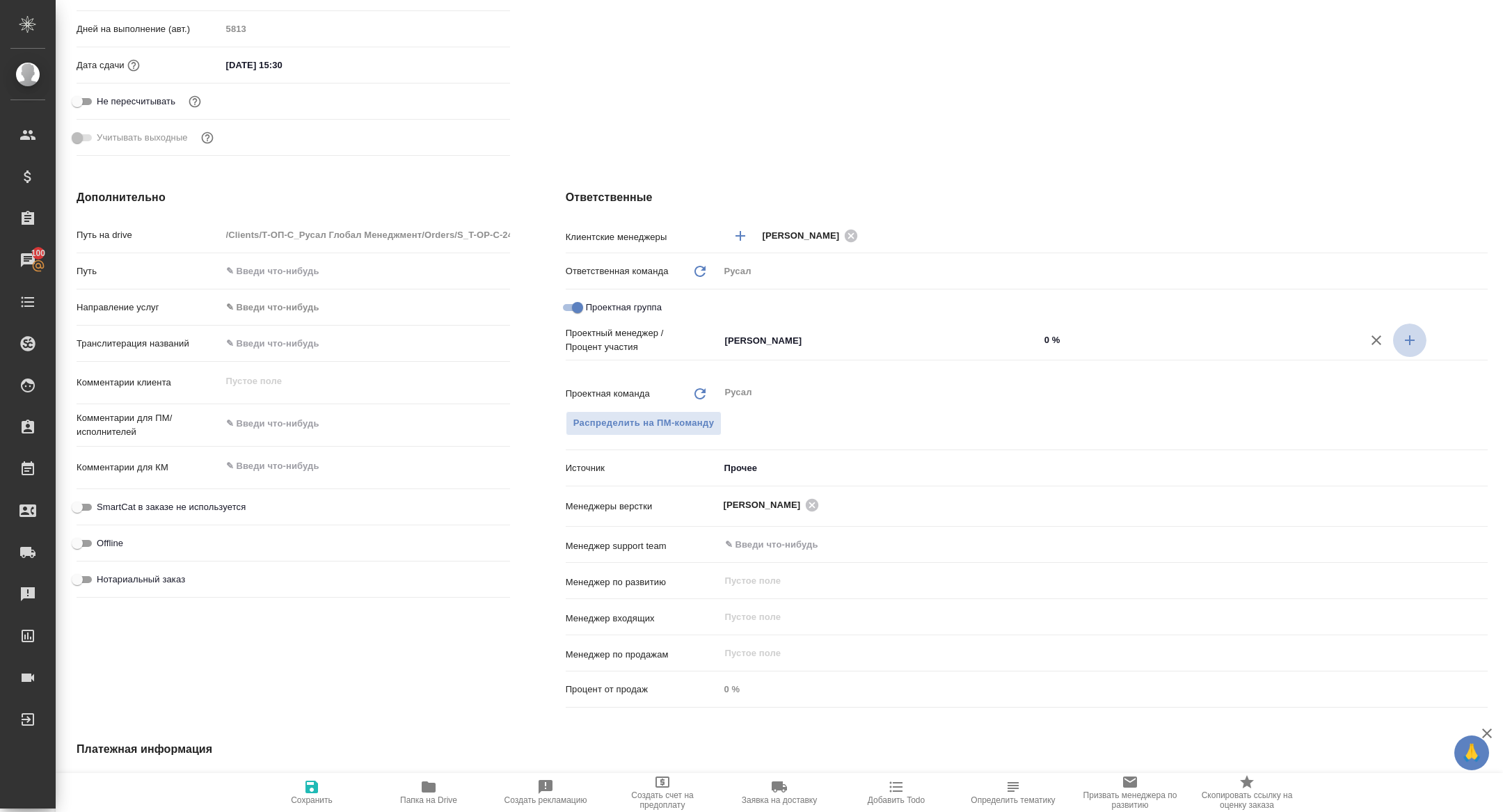
click at [1409, 341] on icon "button" at bounding box center [1409, 340] width 10 height 10
type textarea "x"
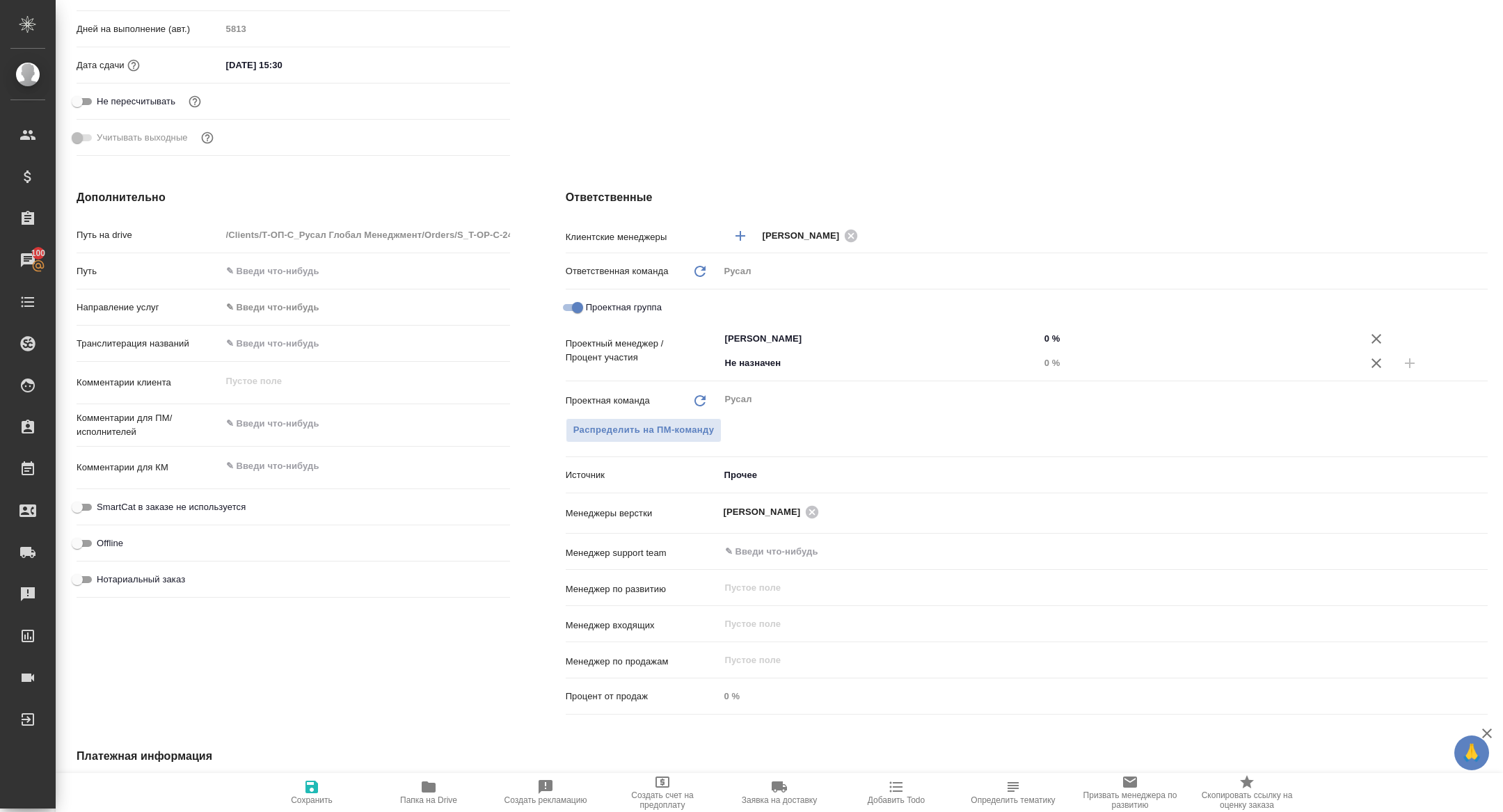
click at [830, 380] on hr at bounding box center [1027, 380] width 922 height 1
click at [822, 370] on div "Не назначен ​" at bounding box center [879, 362] width 320 height 25
type input "хрус"
click at [820, 396] on li "Хрусталёва Дарья" at bounding box center [879, 393] width 320 height 25
type textarea "x"
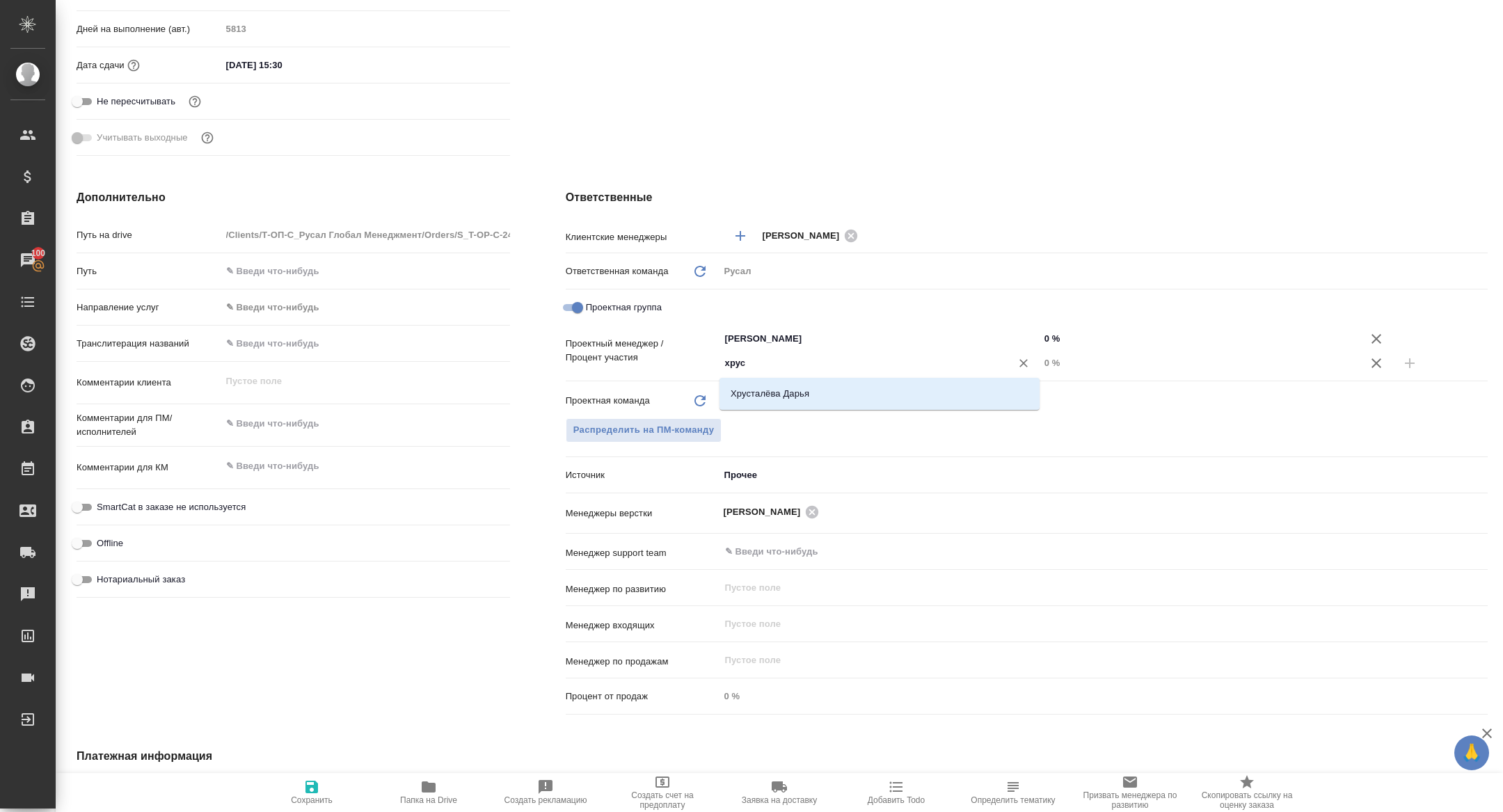
type textarea "x"
click at [1036, 370] on div "Хрусталёва Дарья ​" at bounding box center [879, 362] width 320 height 25
click at [1044, 352] on input "0 %" at bounding box center [1200, 362] width 319 height 20
type textarea "x"
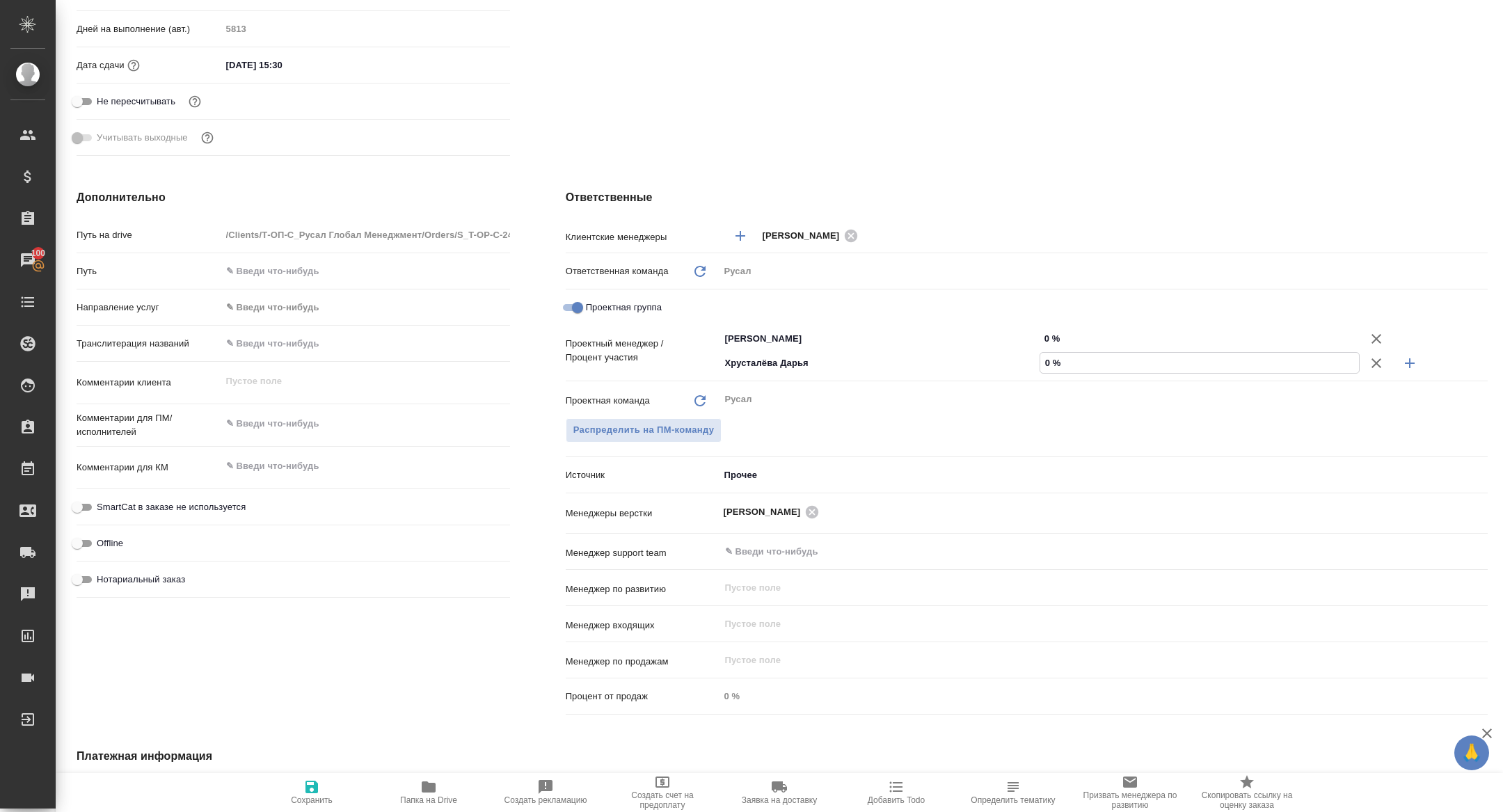
type textarea "x"
type input "30 %"
click at [1047, 333] on input "0 %" at bounding box center [1200, 338] width 319 height 20
type textarea "x"
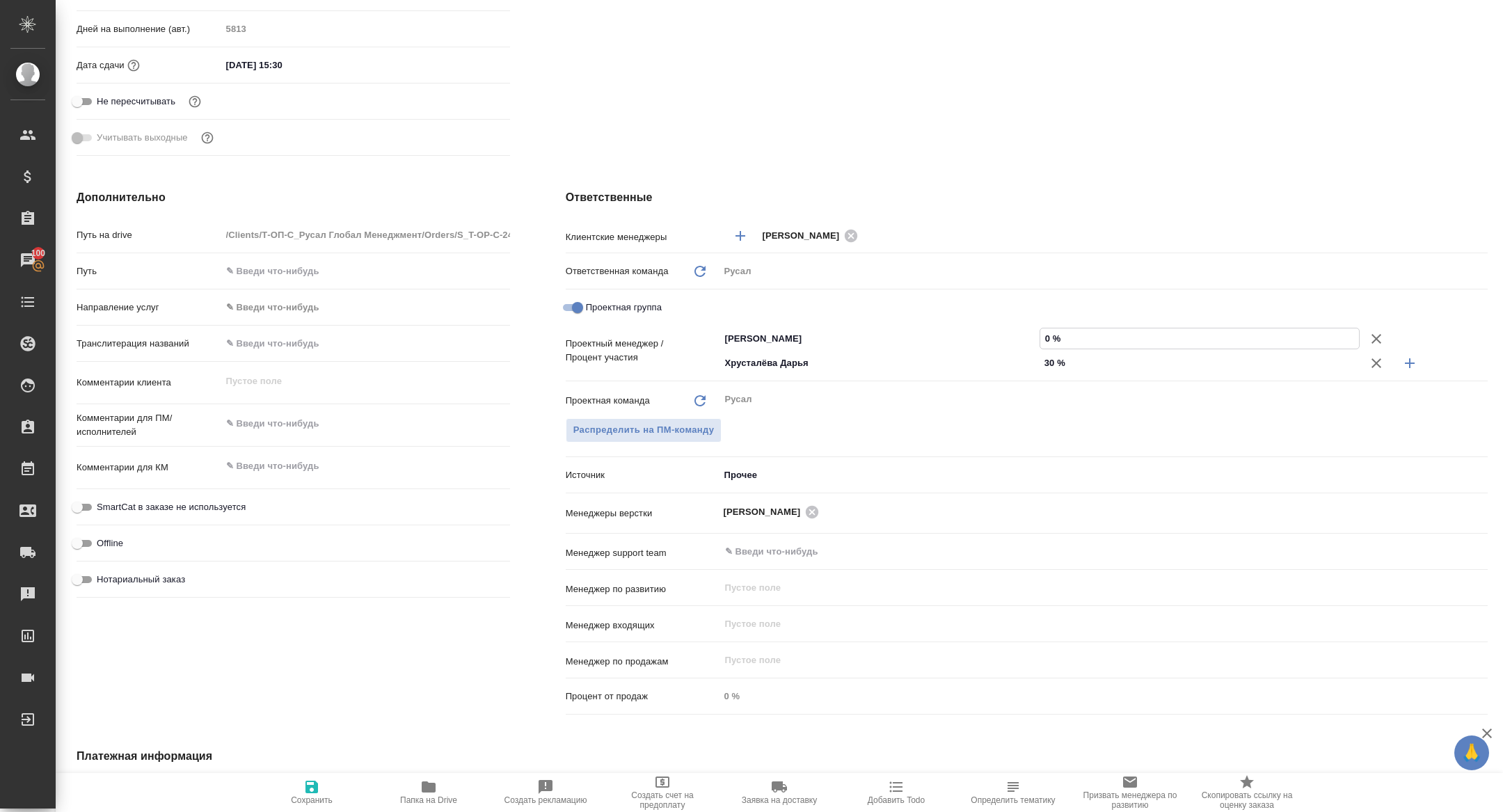
type textarea "x"
type input "70 %"
click at [308, 778] on icon "button" at bounding box center [311, 787] width 16 height 16
type textarea "x"
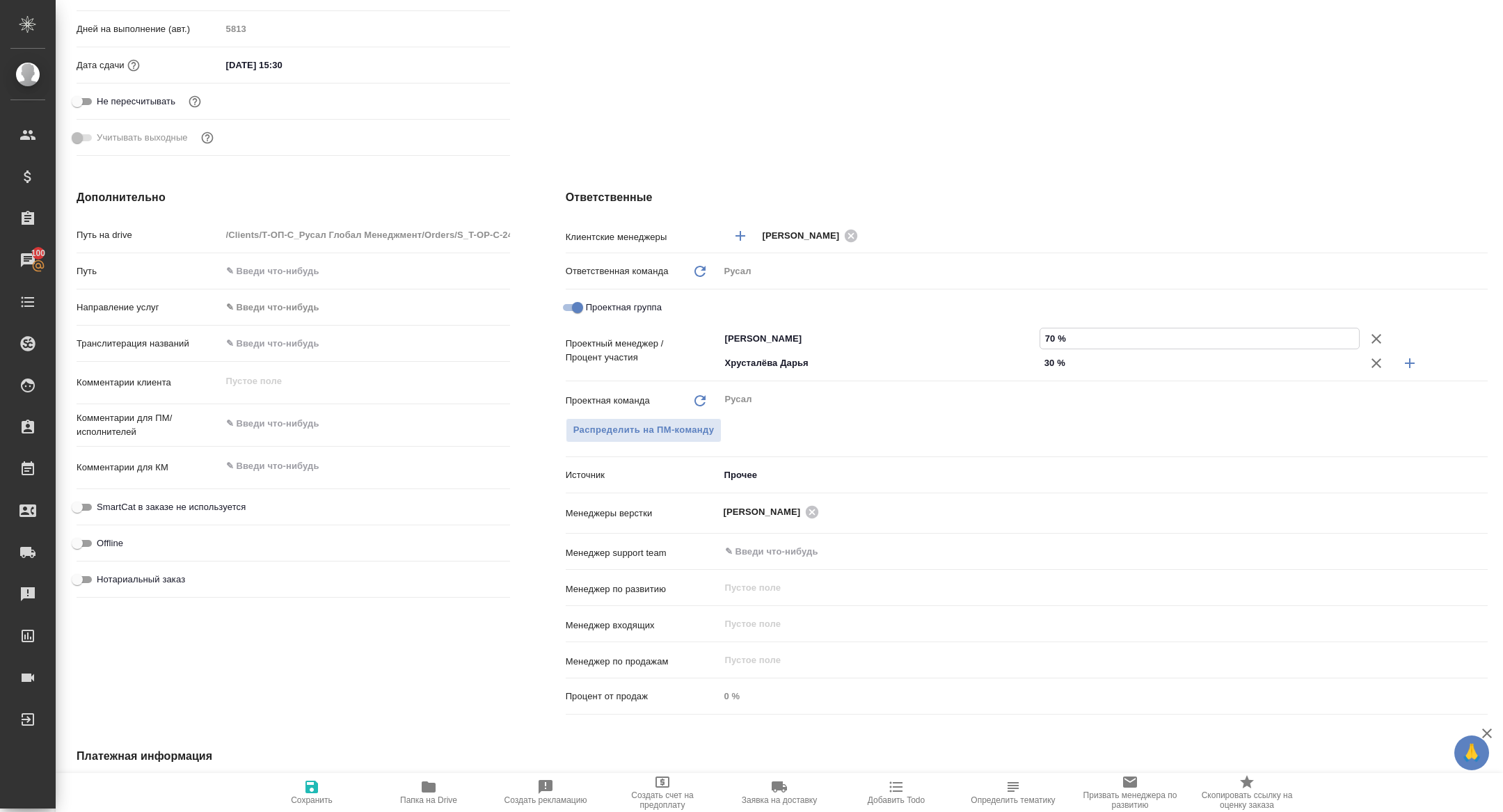
type textarea "x"
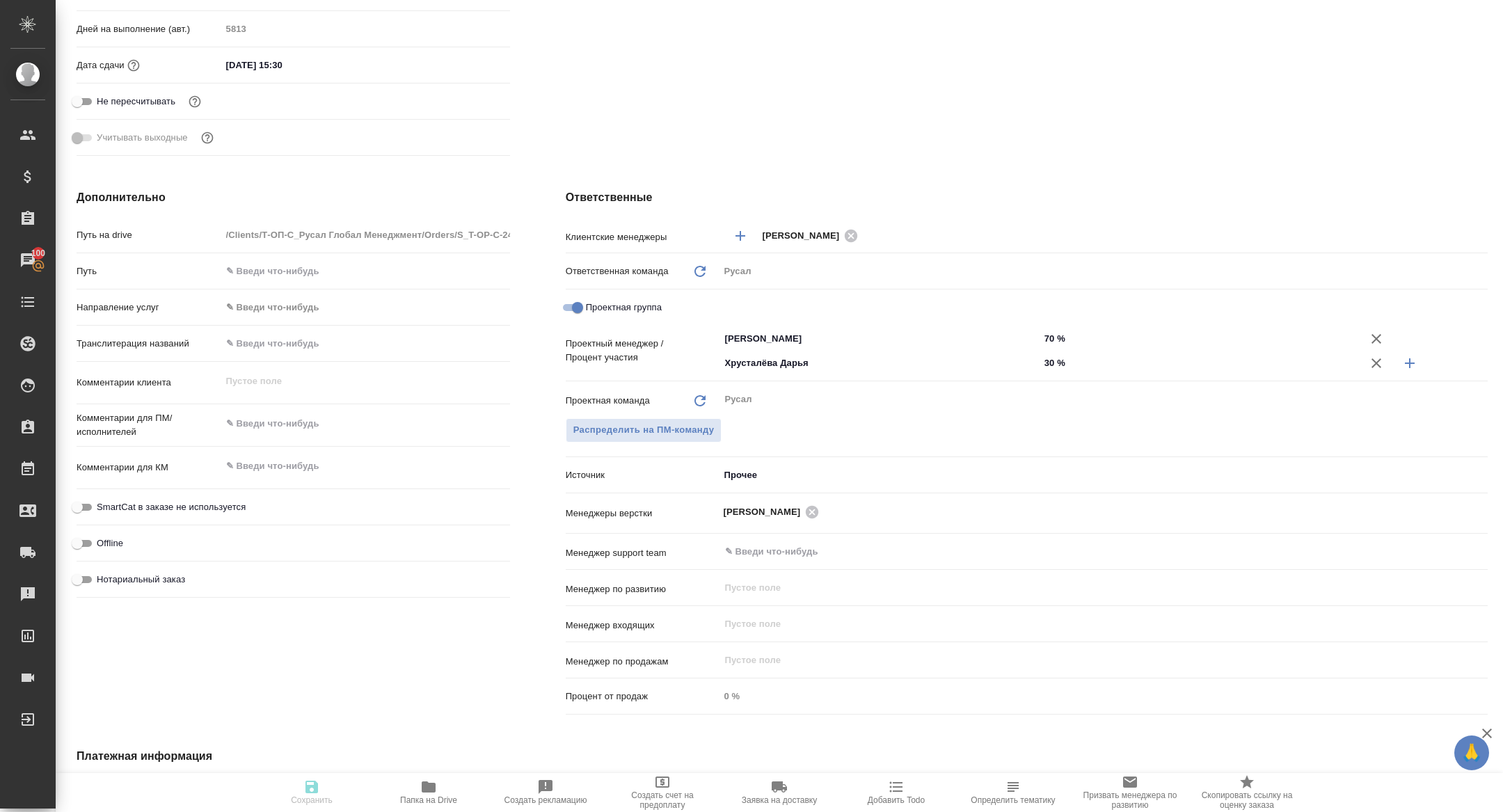
scroll to position [0, 0]
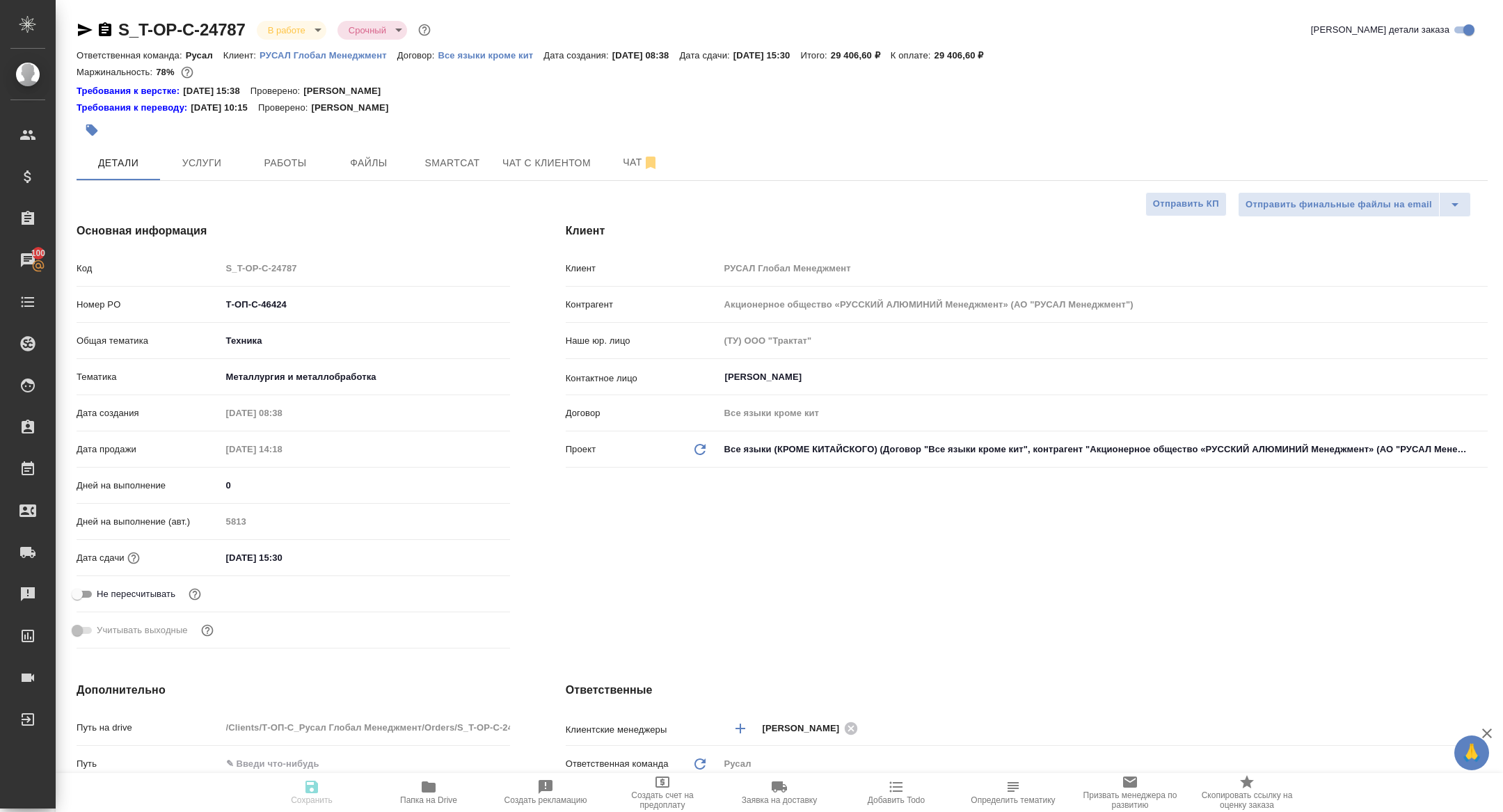
type textarea "x"
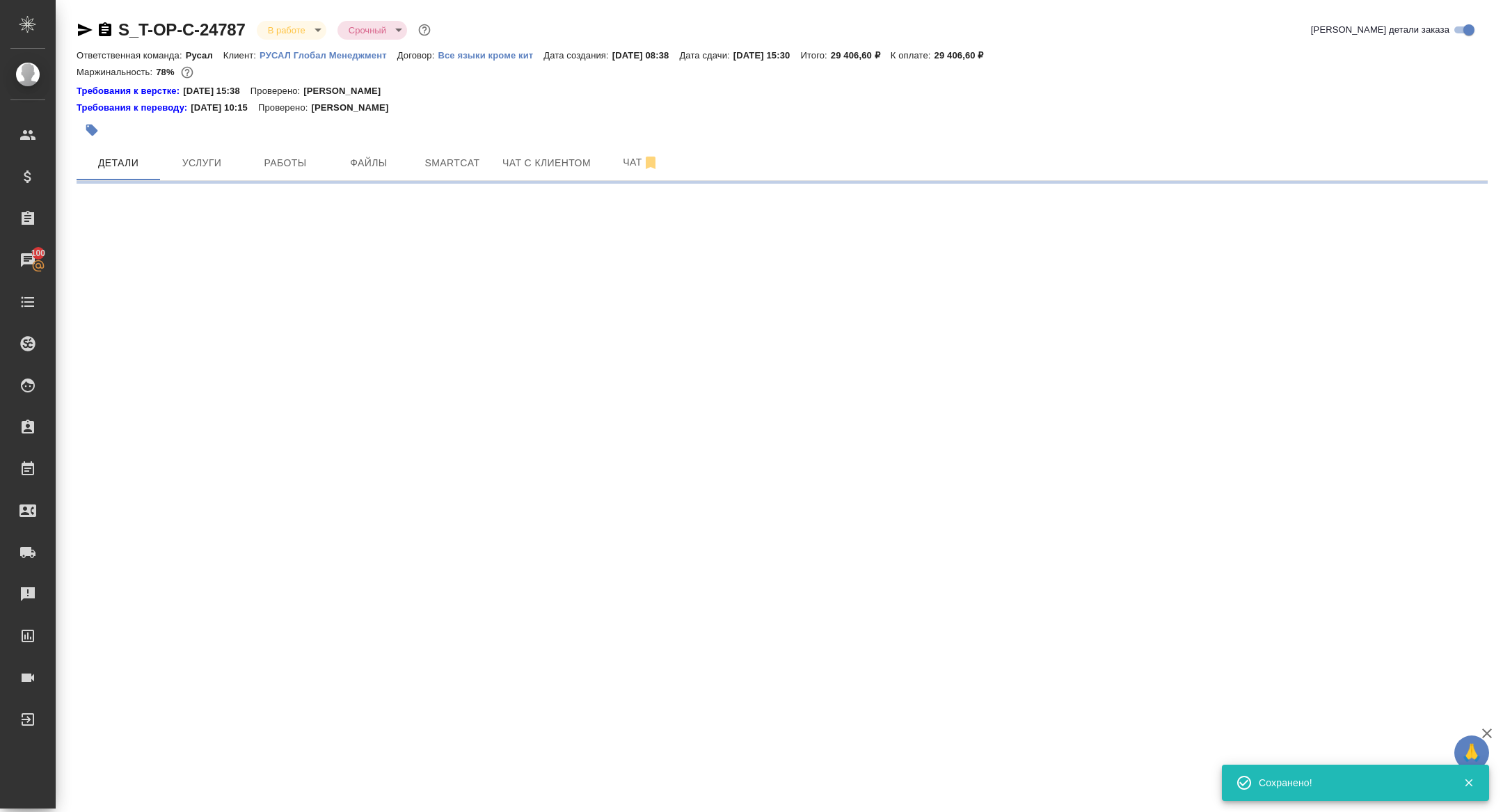
select select "RU"
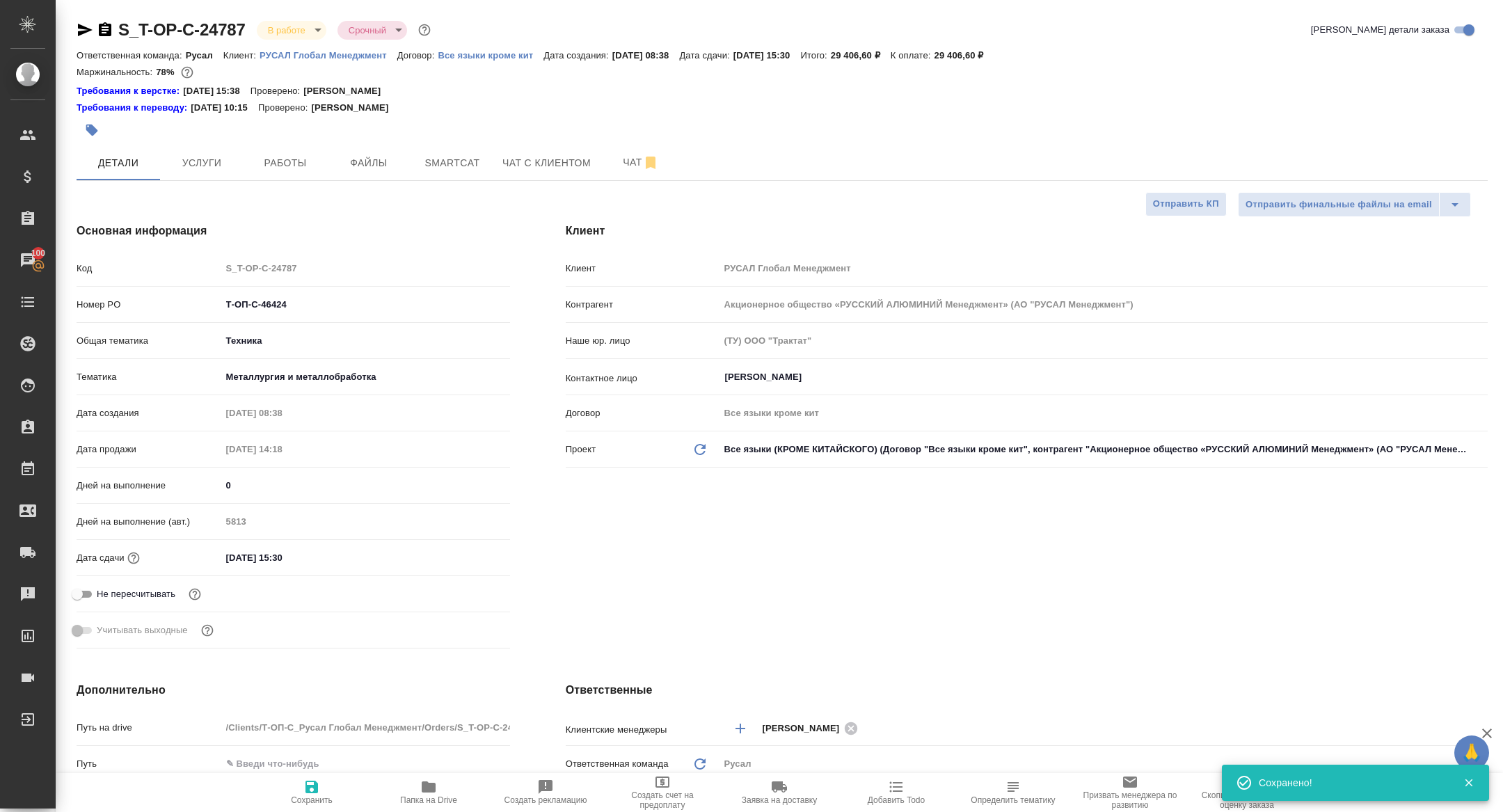
type textarea "x"
click at [299, 804] on span "Сохранить" at bounding box center [312, 799] width 42 height 10
type textarea "x"
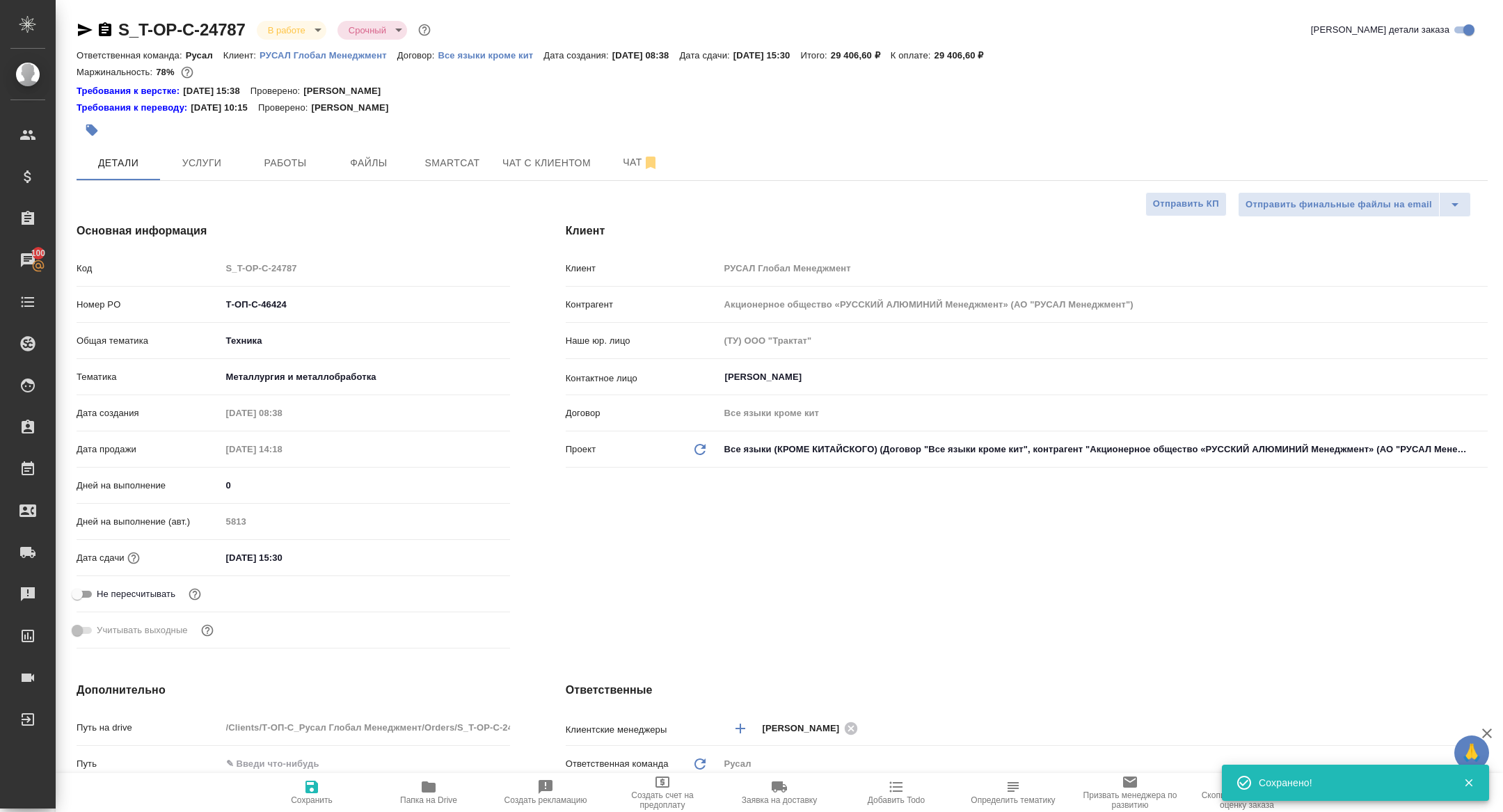
type textarea "x"
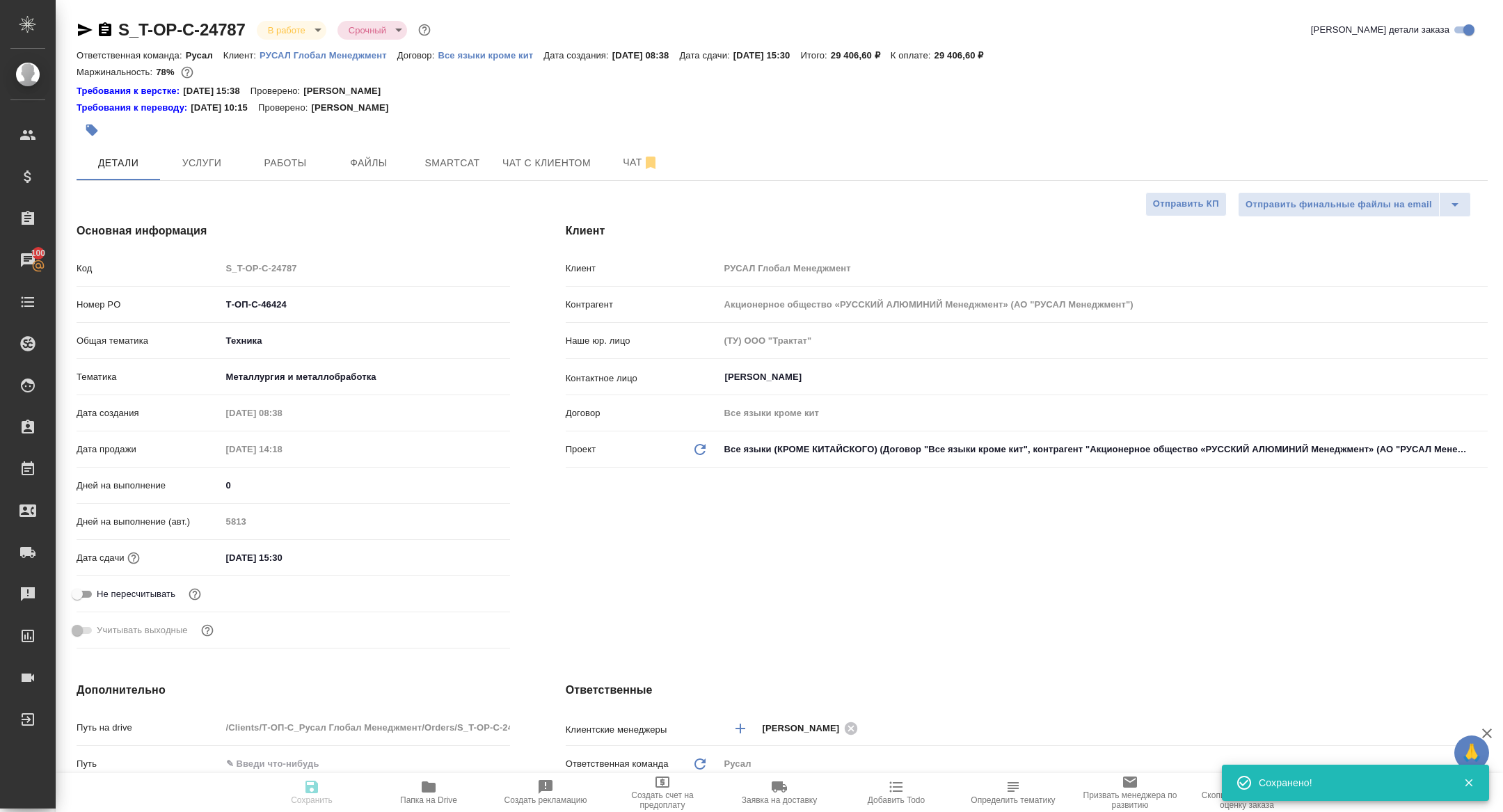
type textarea "x"
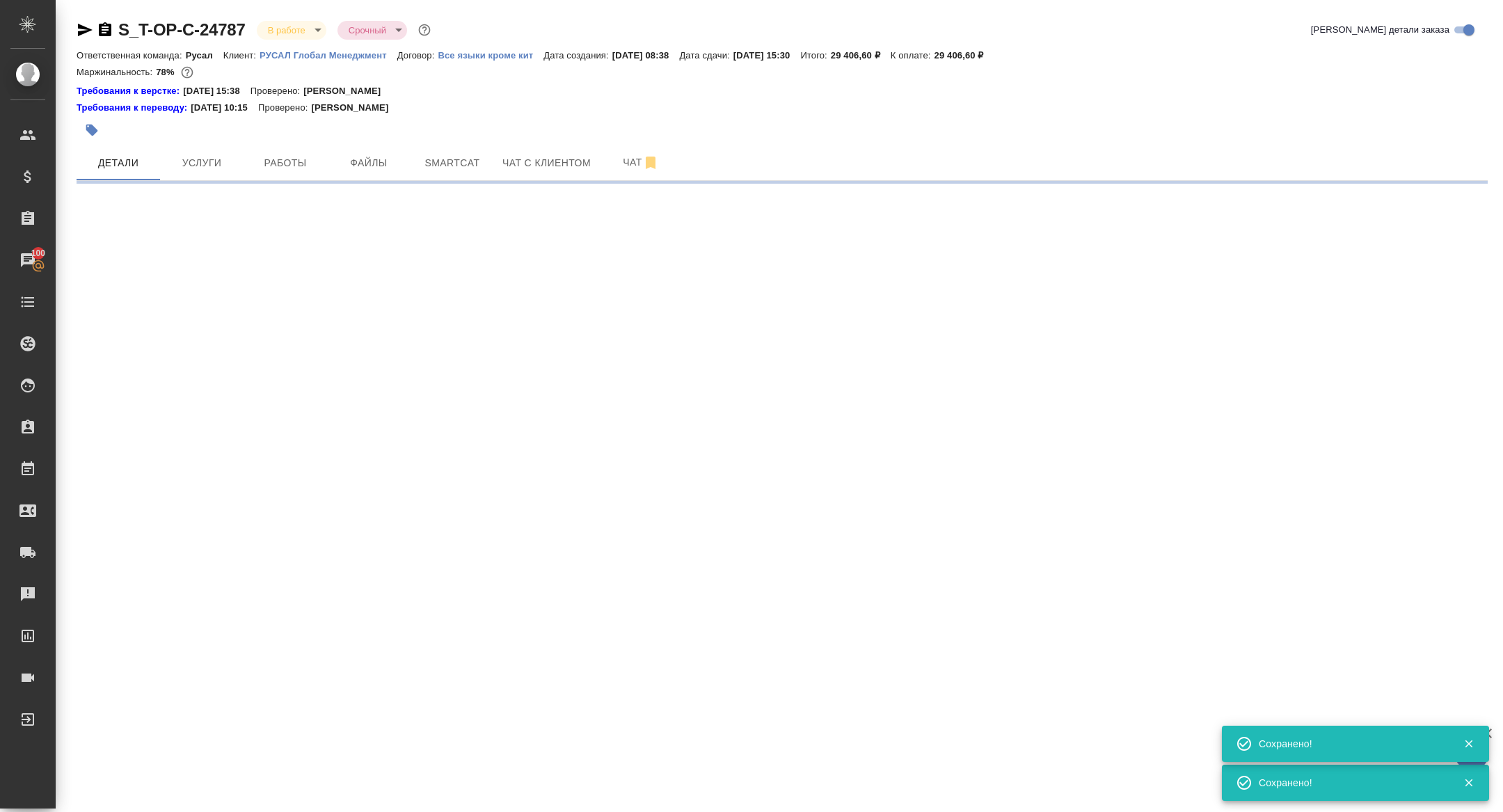
select select "RU"
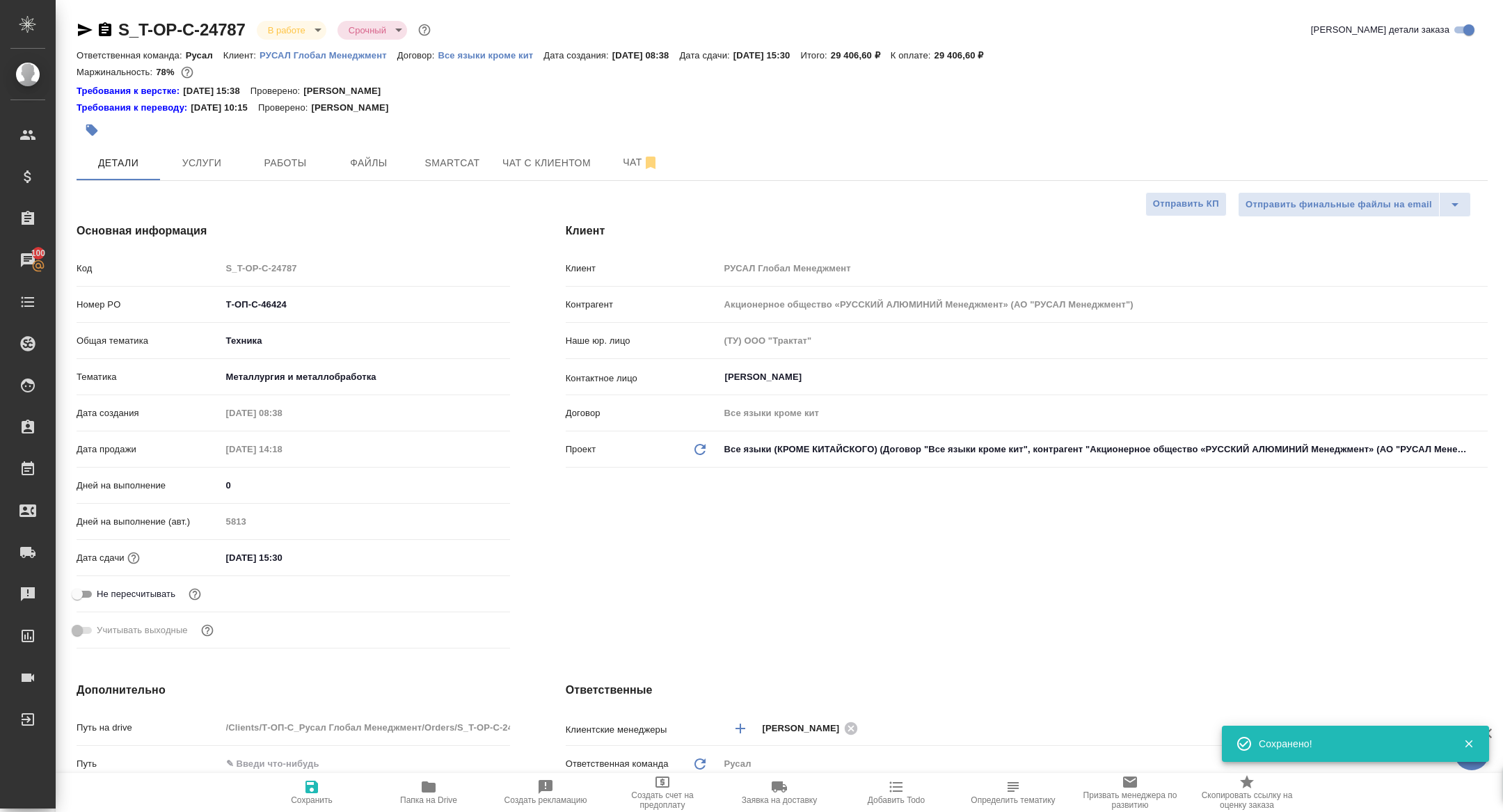
type textarea "x"
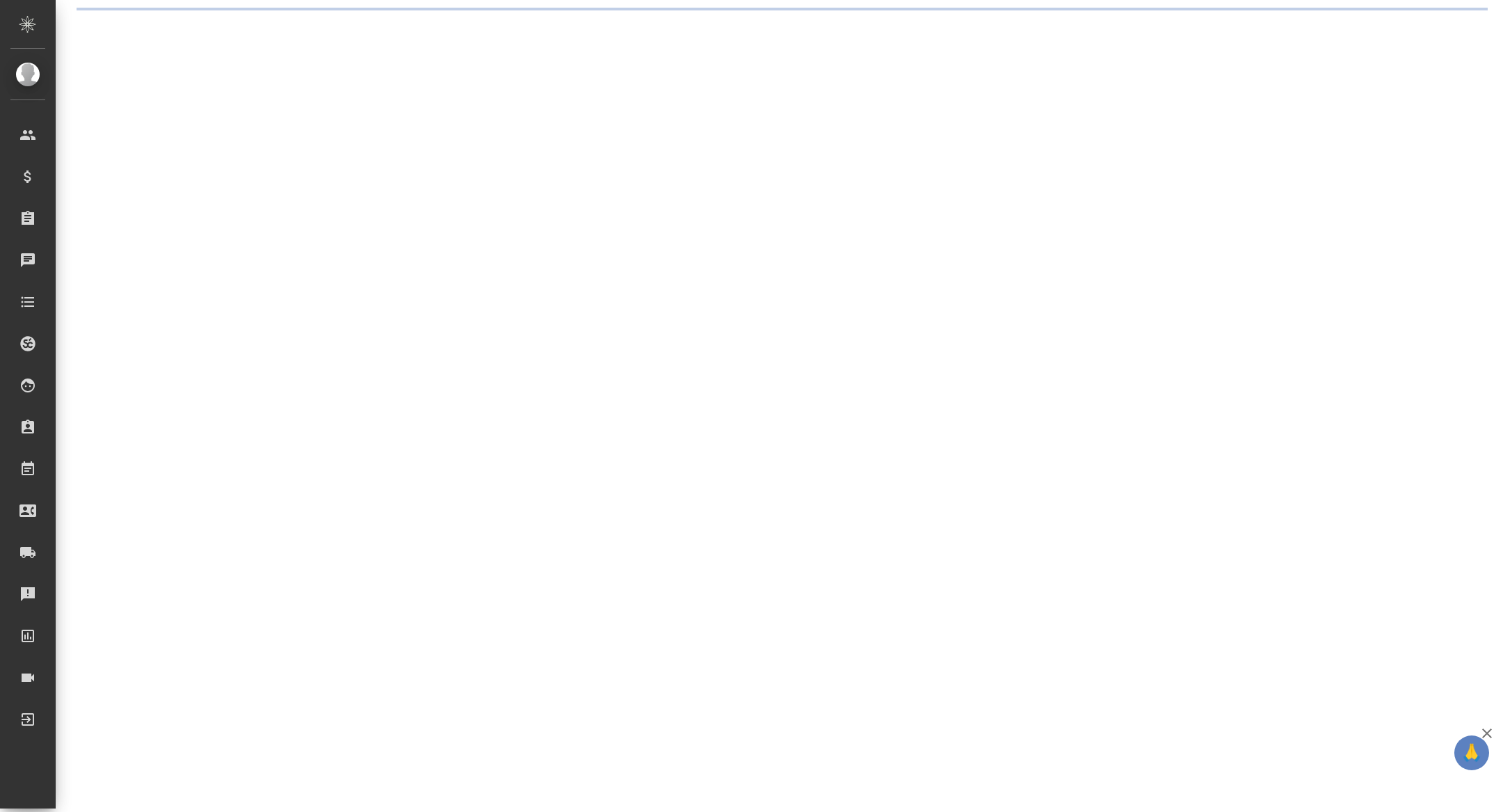
select select "RU"
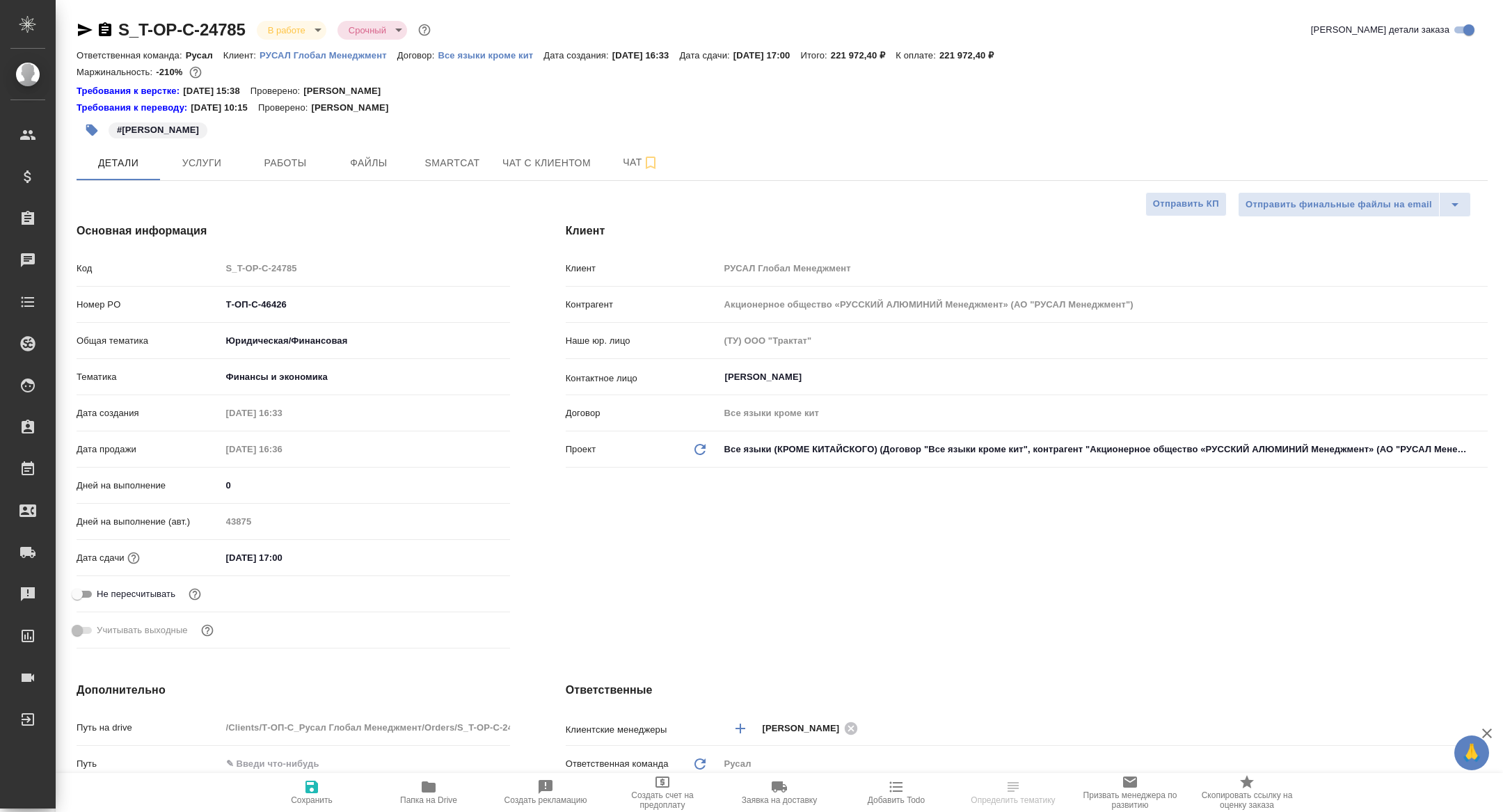
type textarea "x"
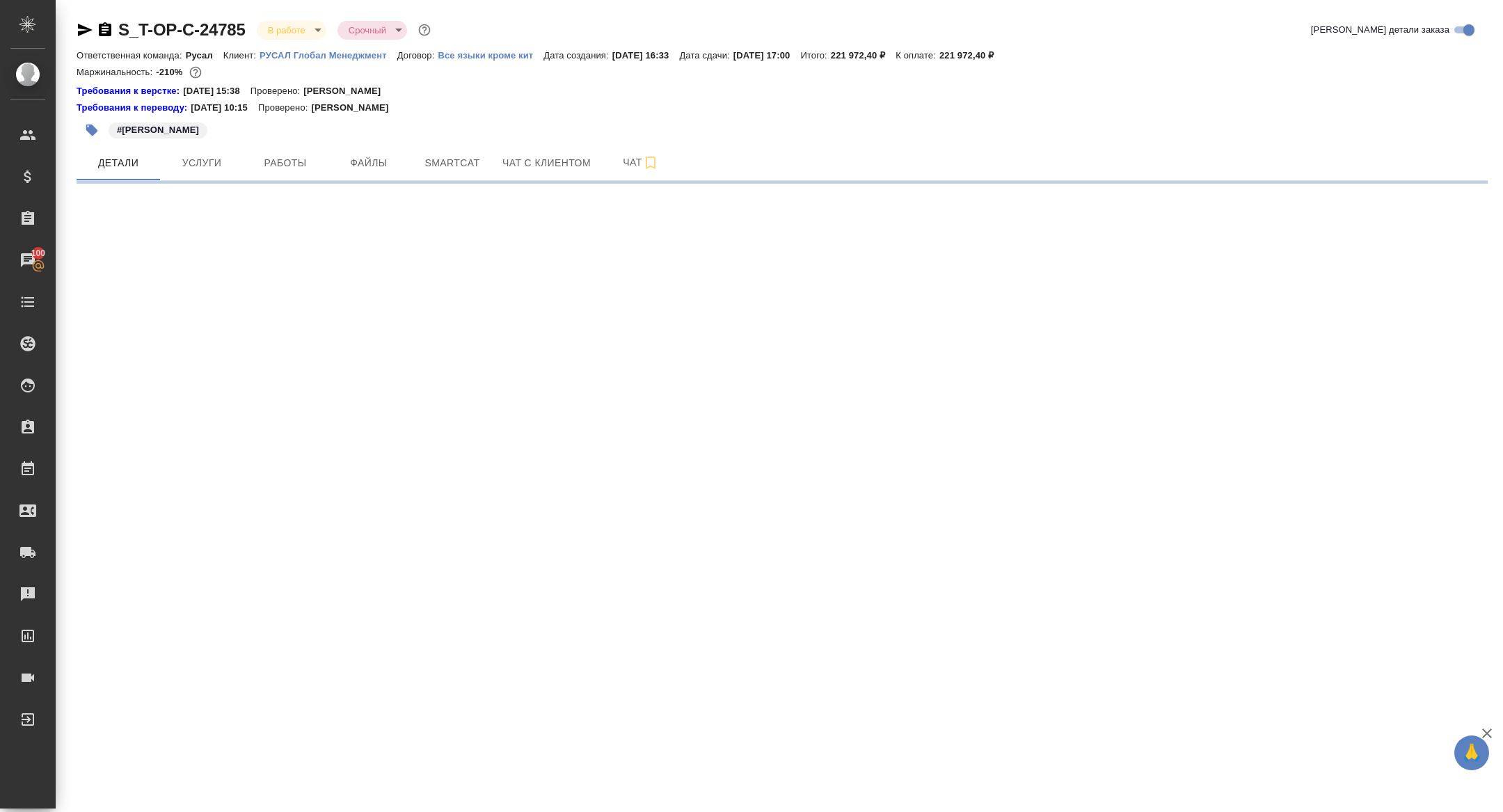
select select "RU"
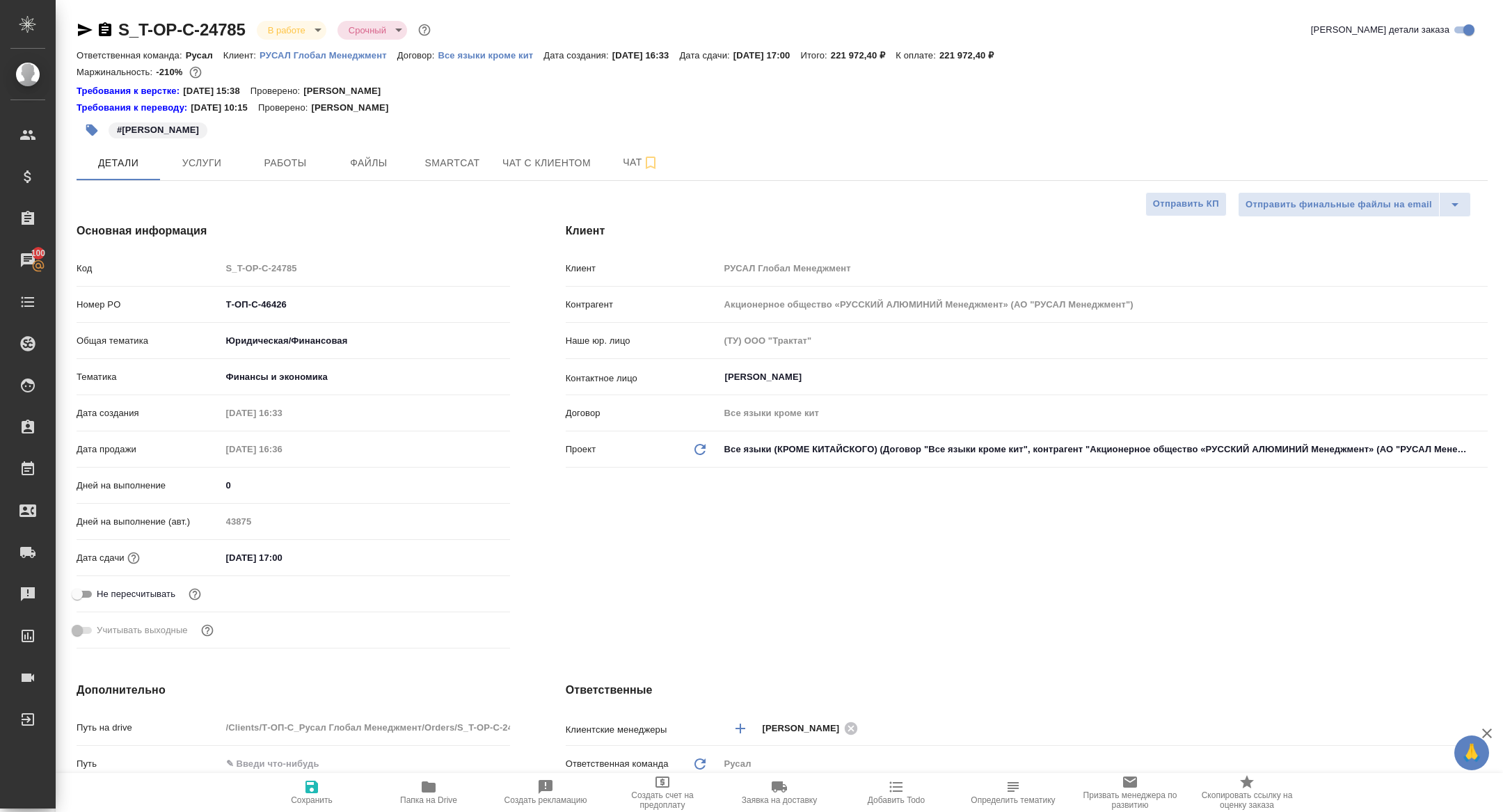
type textarea "x"
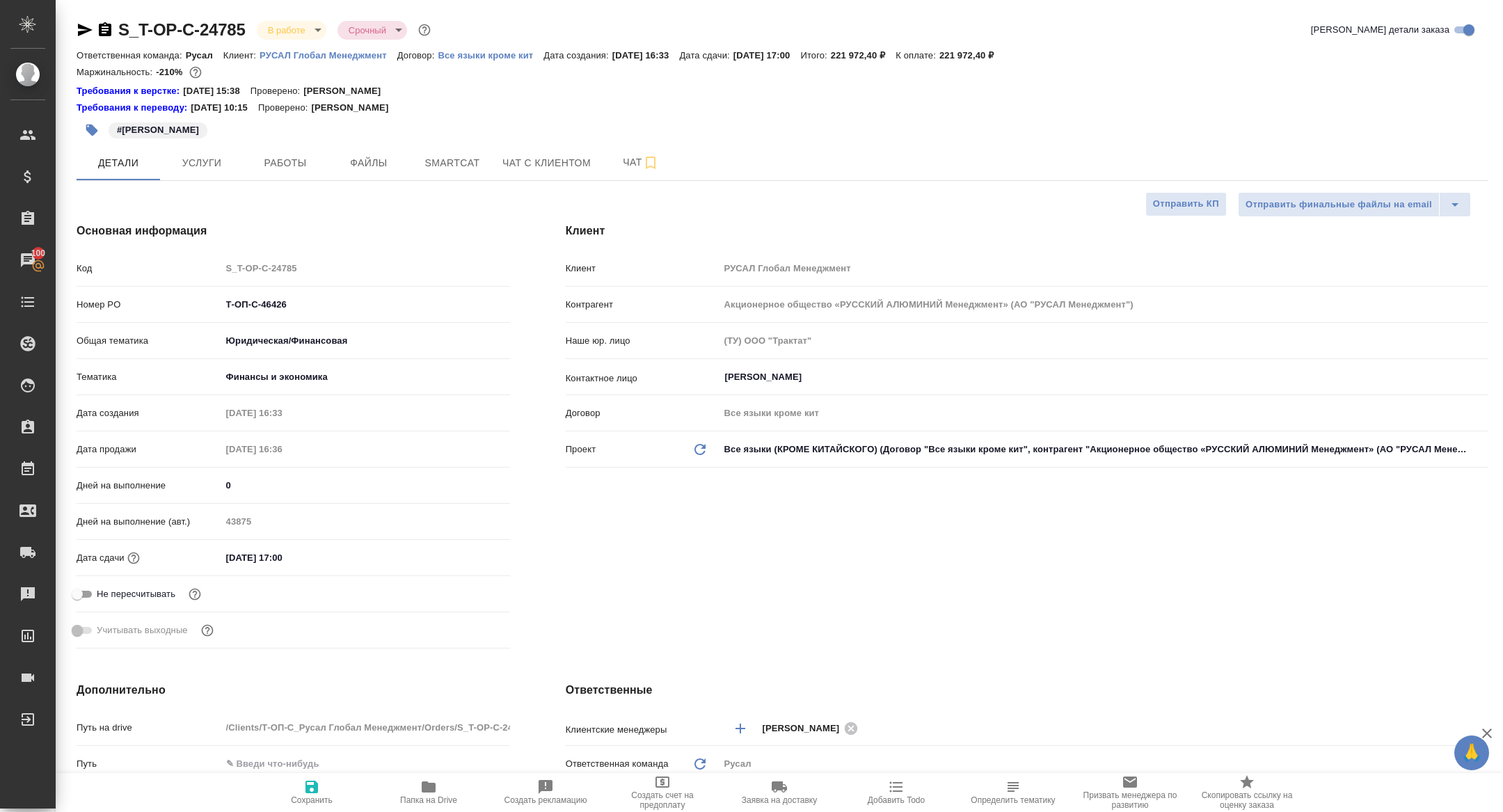
type textarea "x"
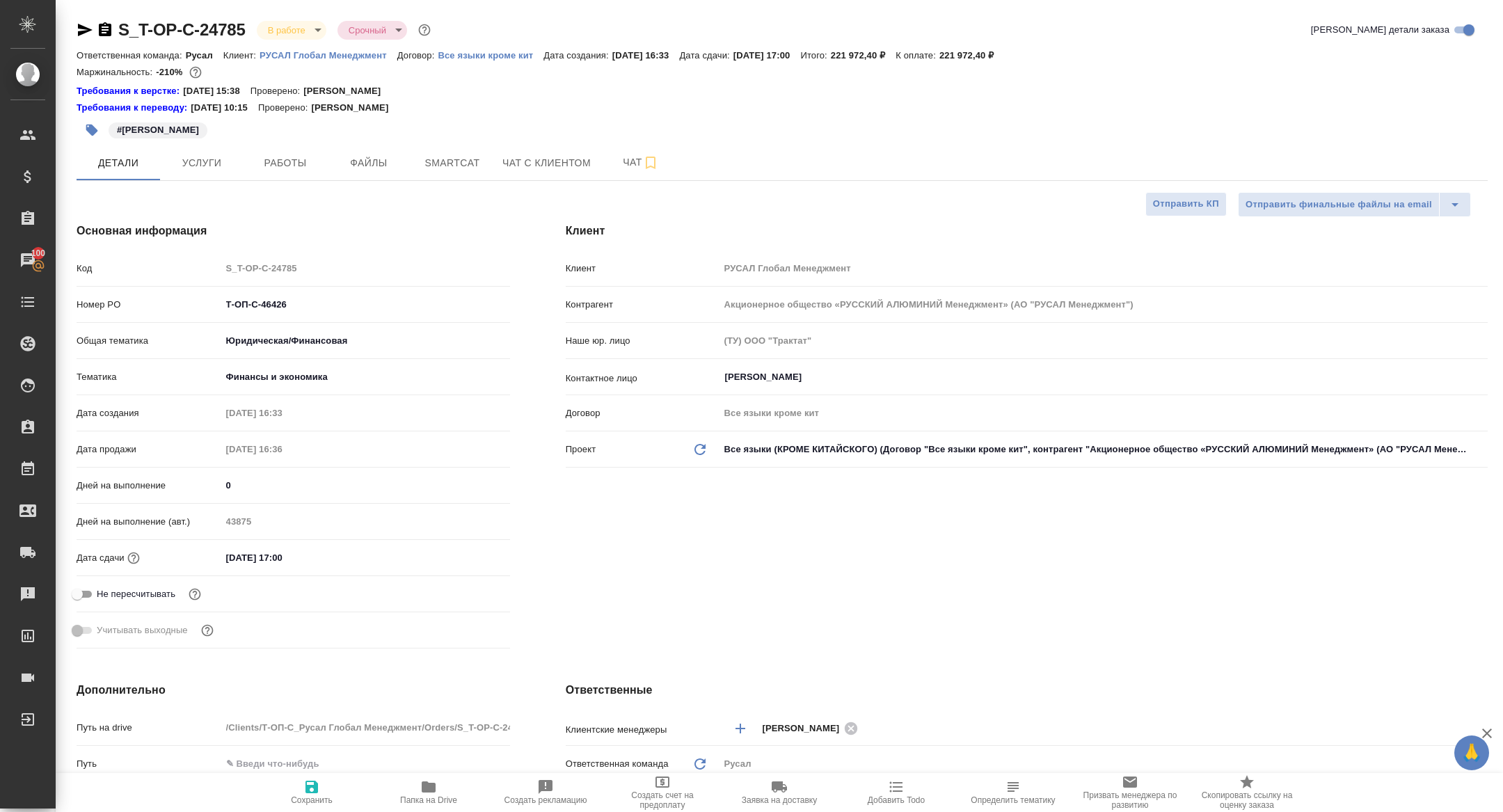
type textarea "x"
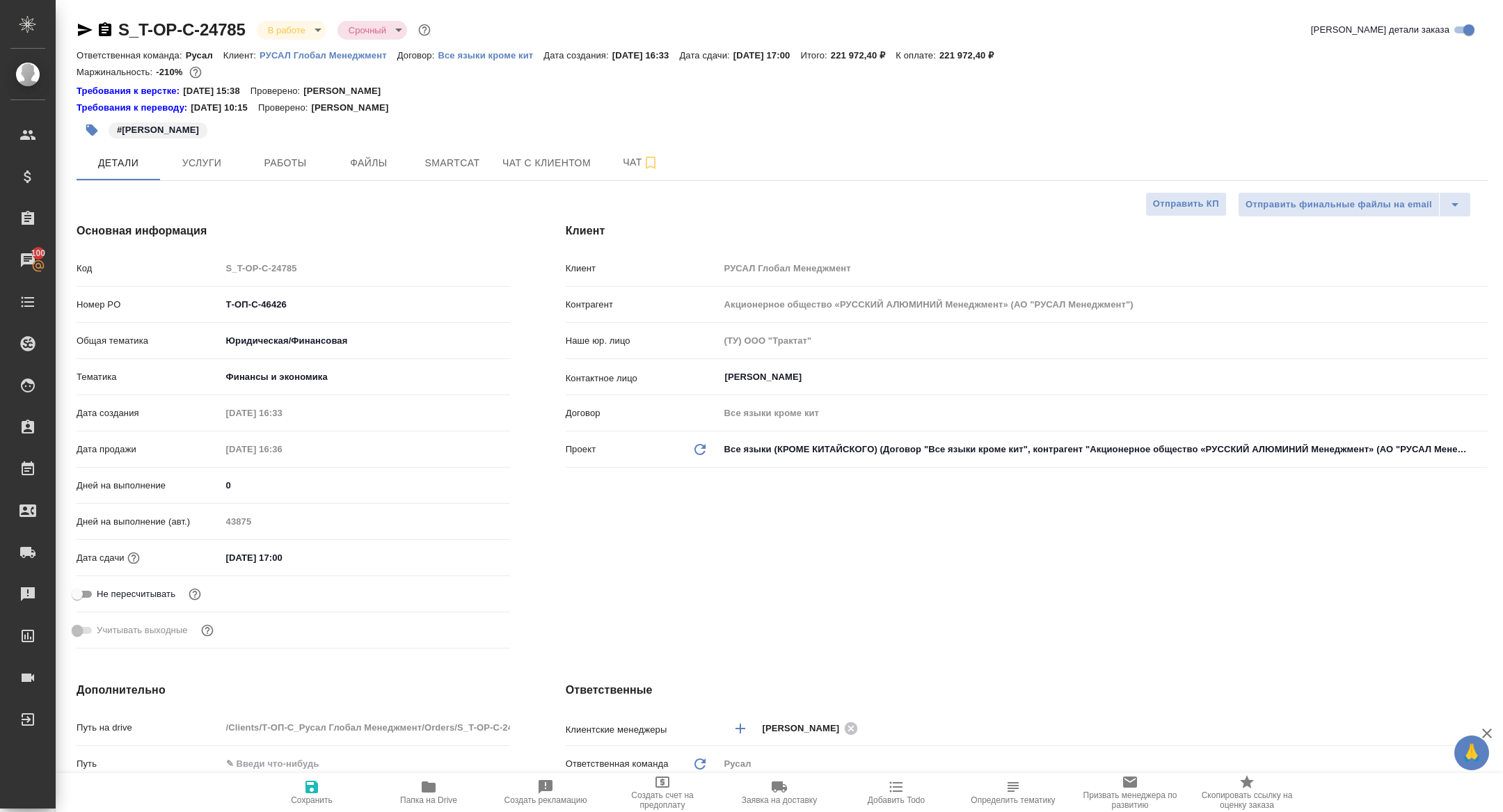
type textarea "x"
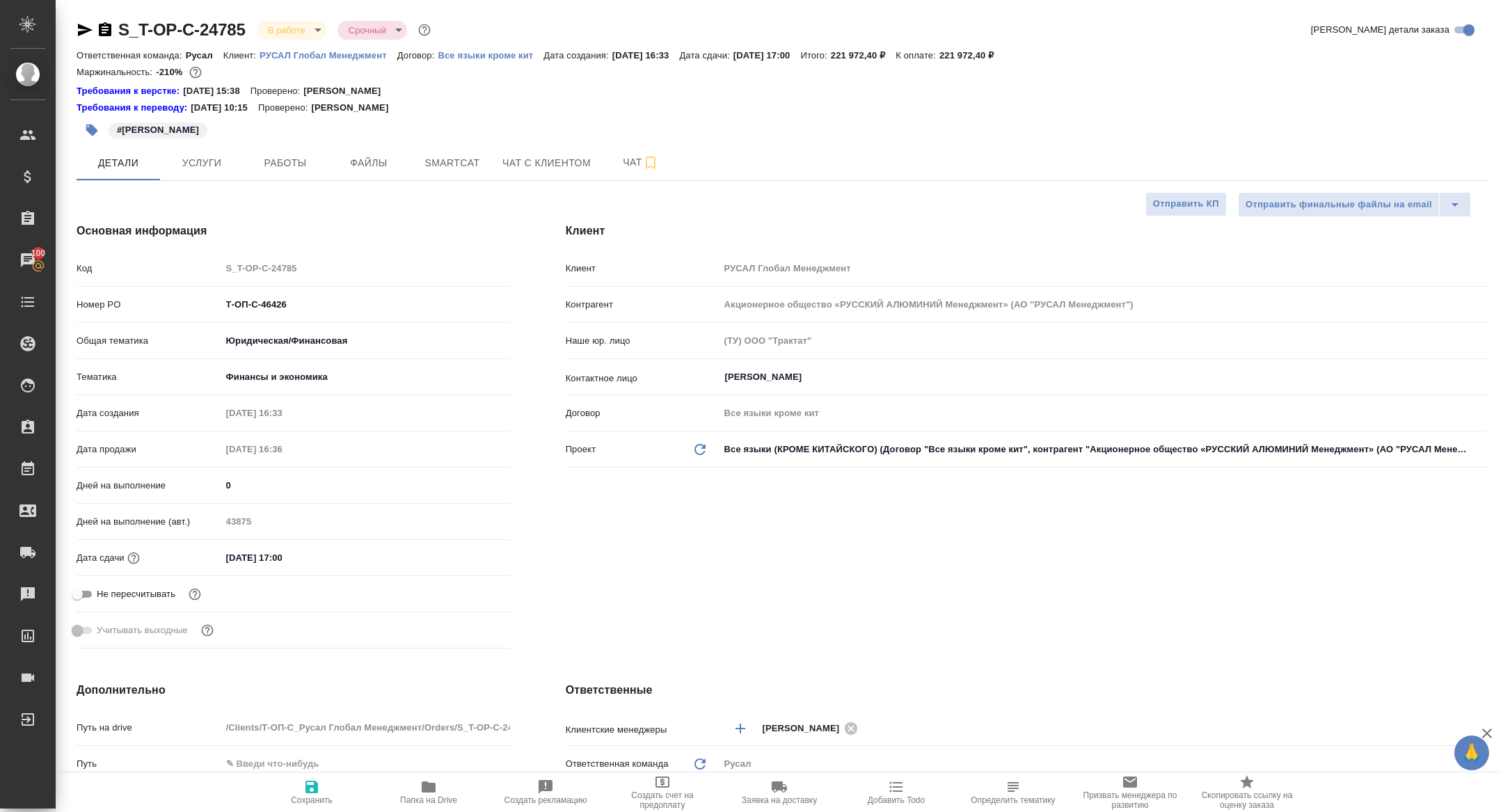
type textarea "x"
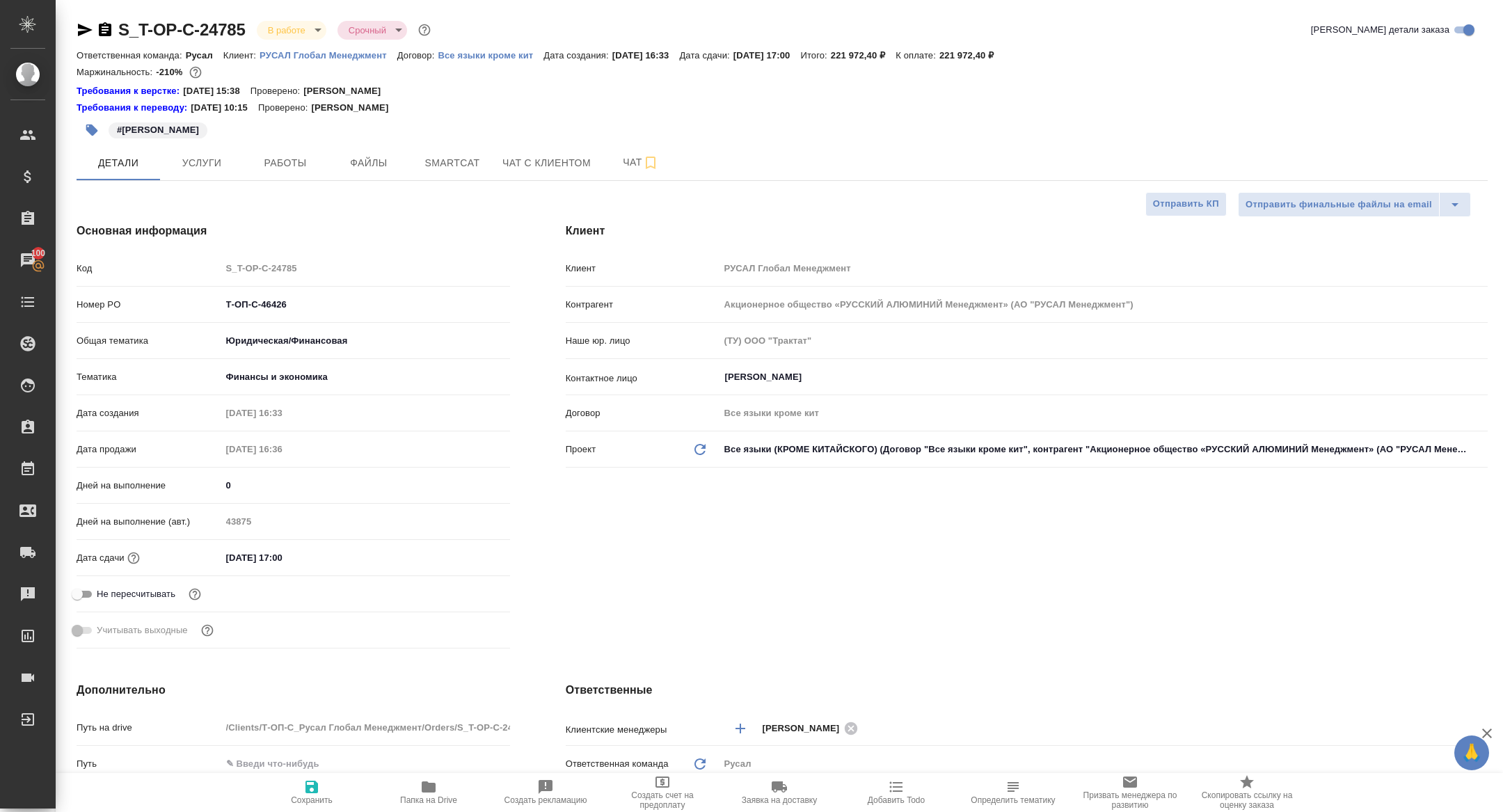
type textarea "x"
click at [278, 171] on button "Работы" at bounding box center [285, 162] width 84 height 34
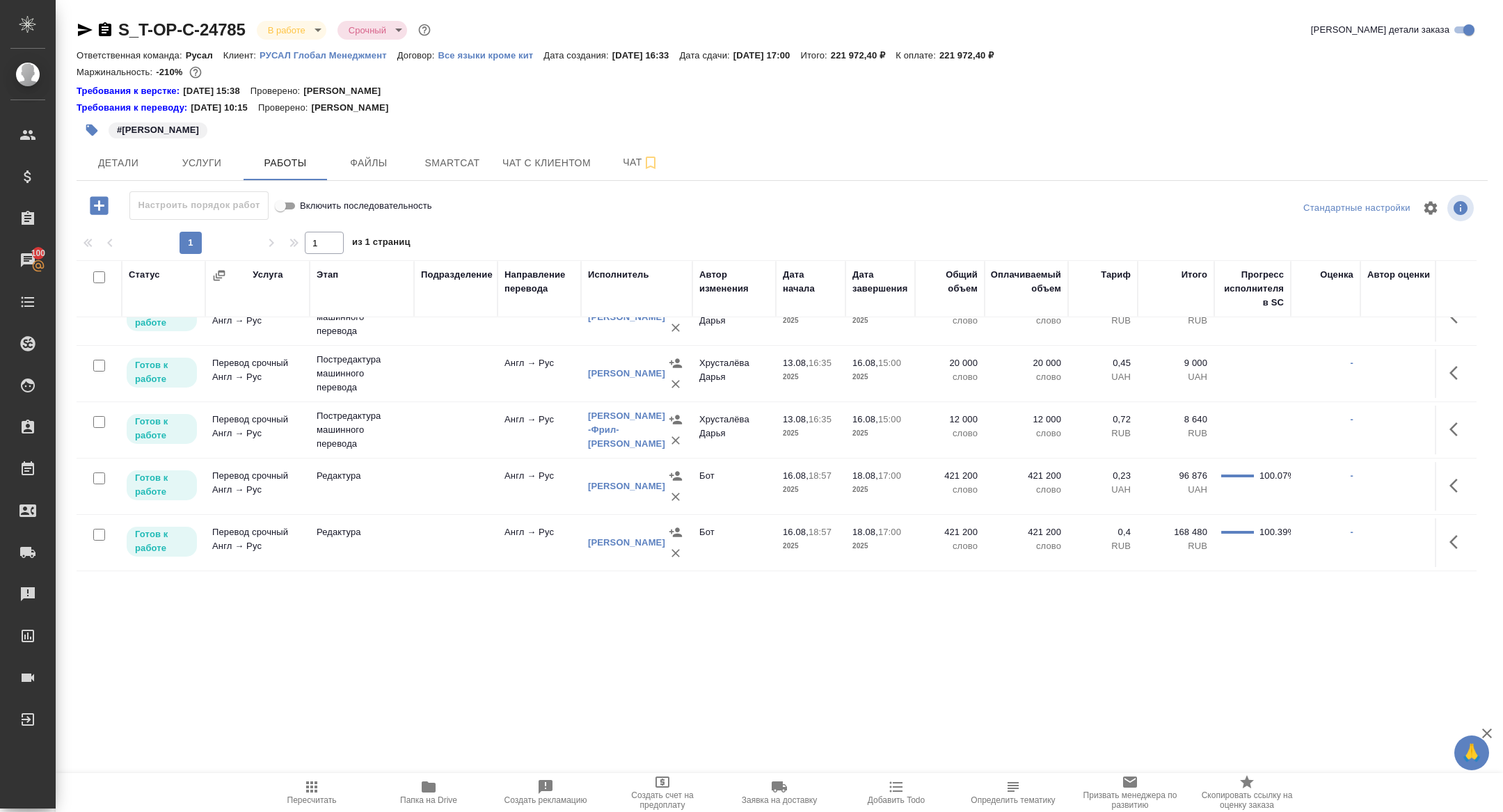
scroll to position [195, 0]
click at [155, 168] on button "Детали" at bounding box center [118, 162] width 84 height 34
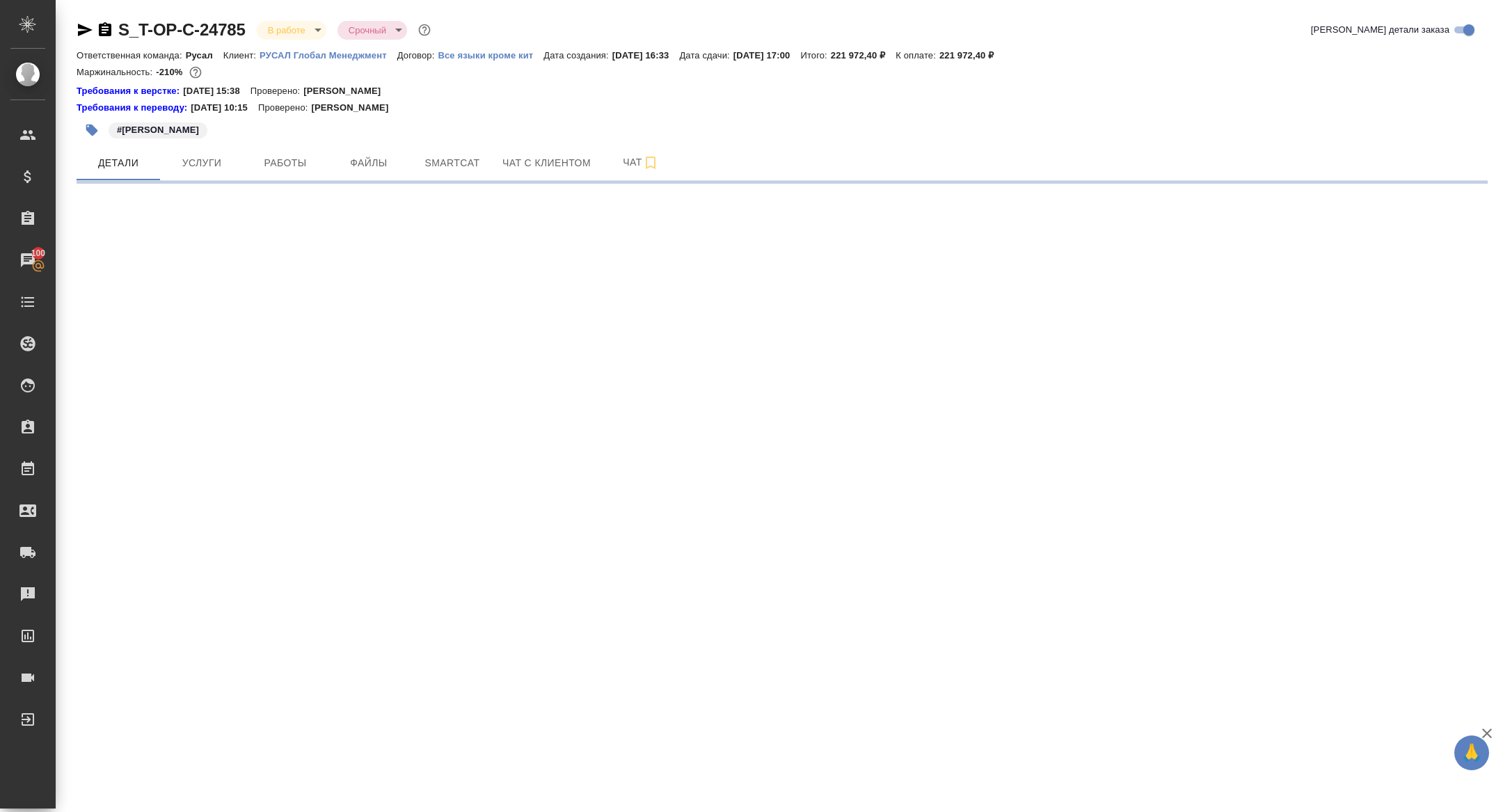
select select "RU"
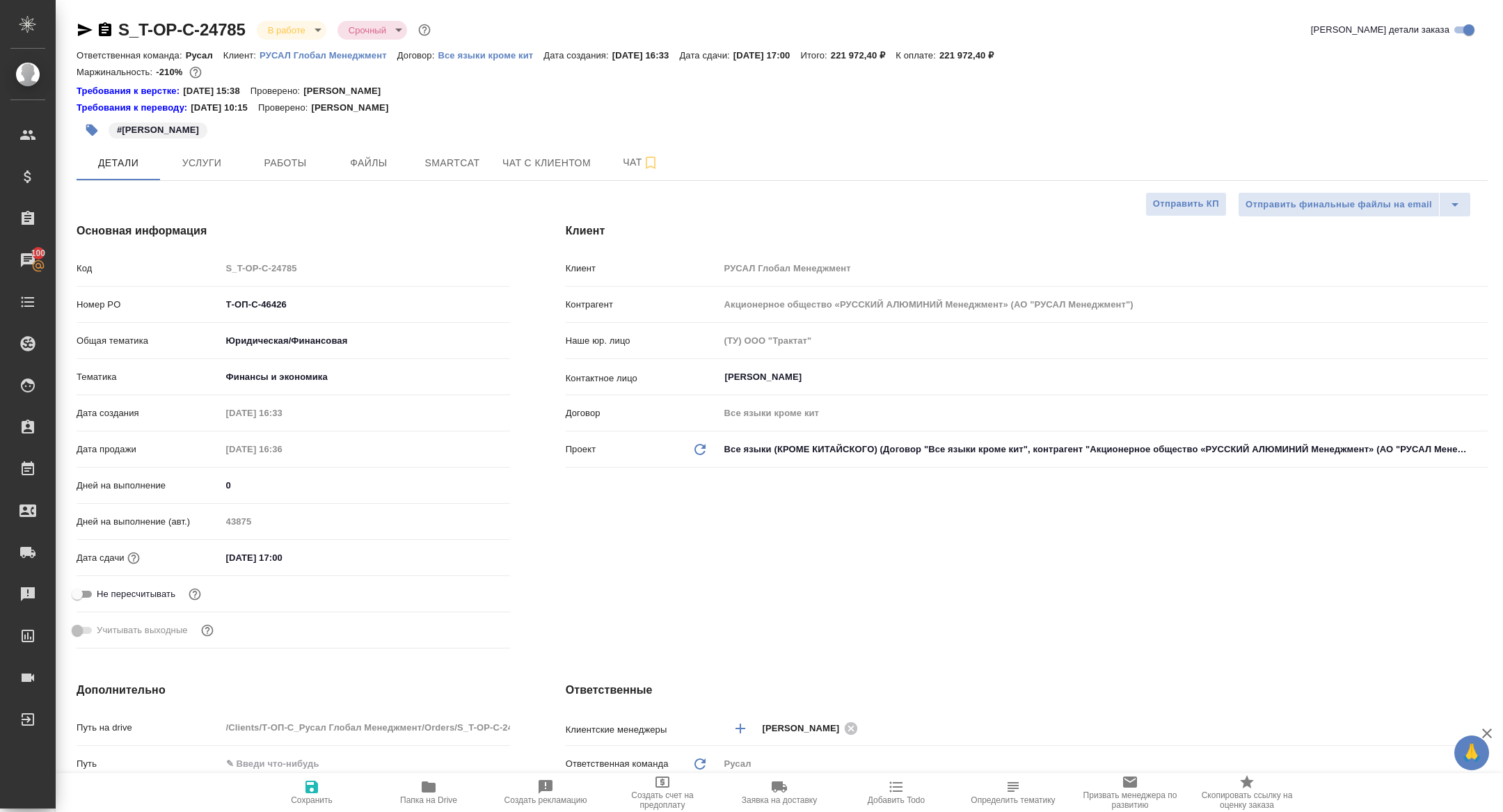
type textarea "x"
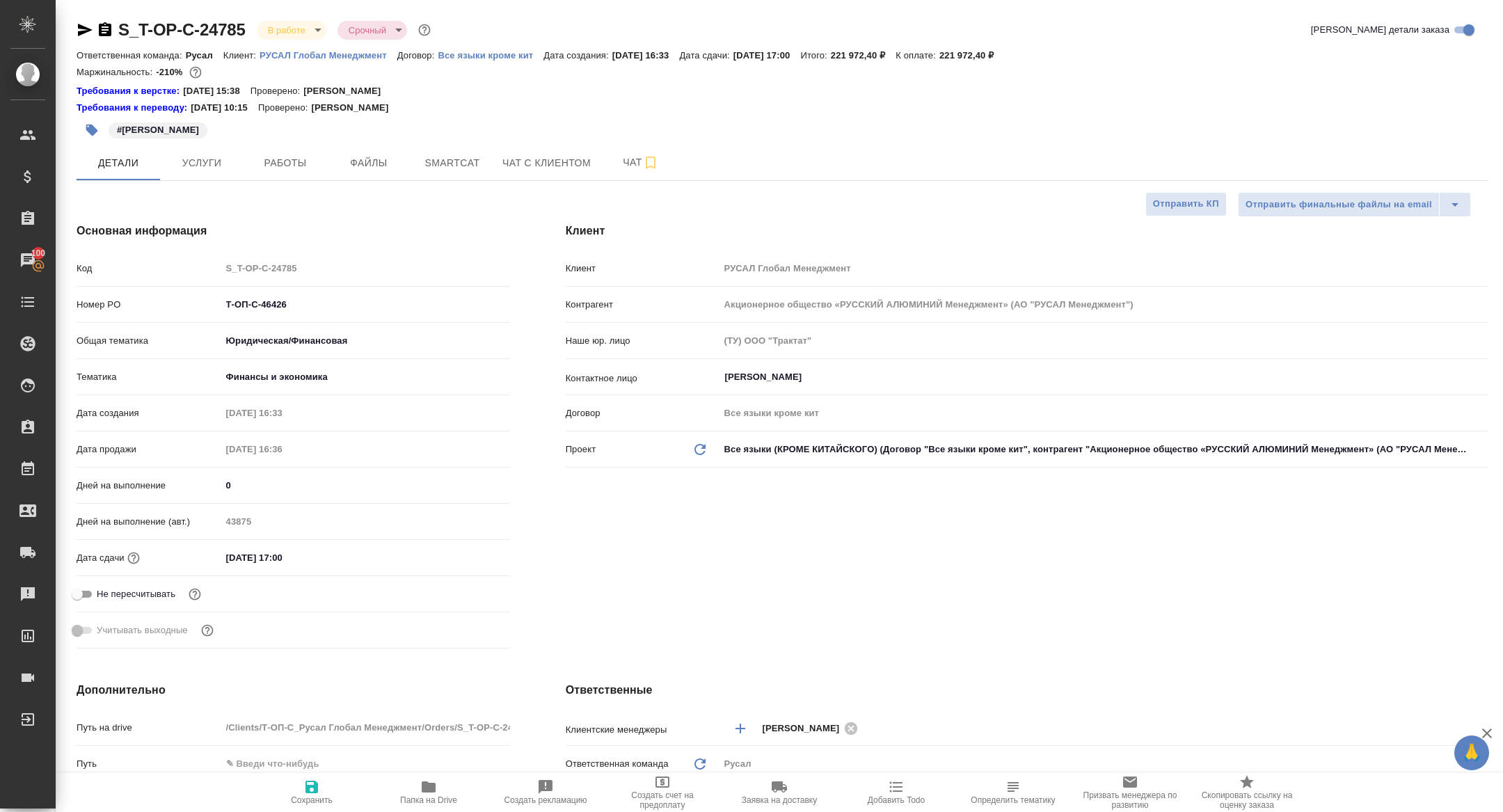
type textarea "x"
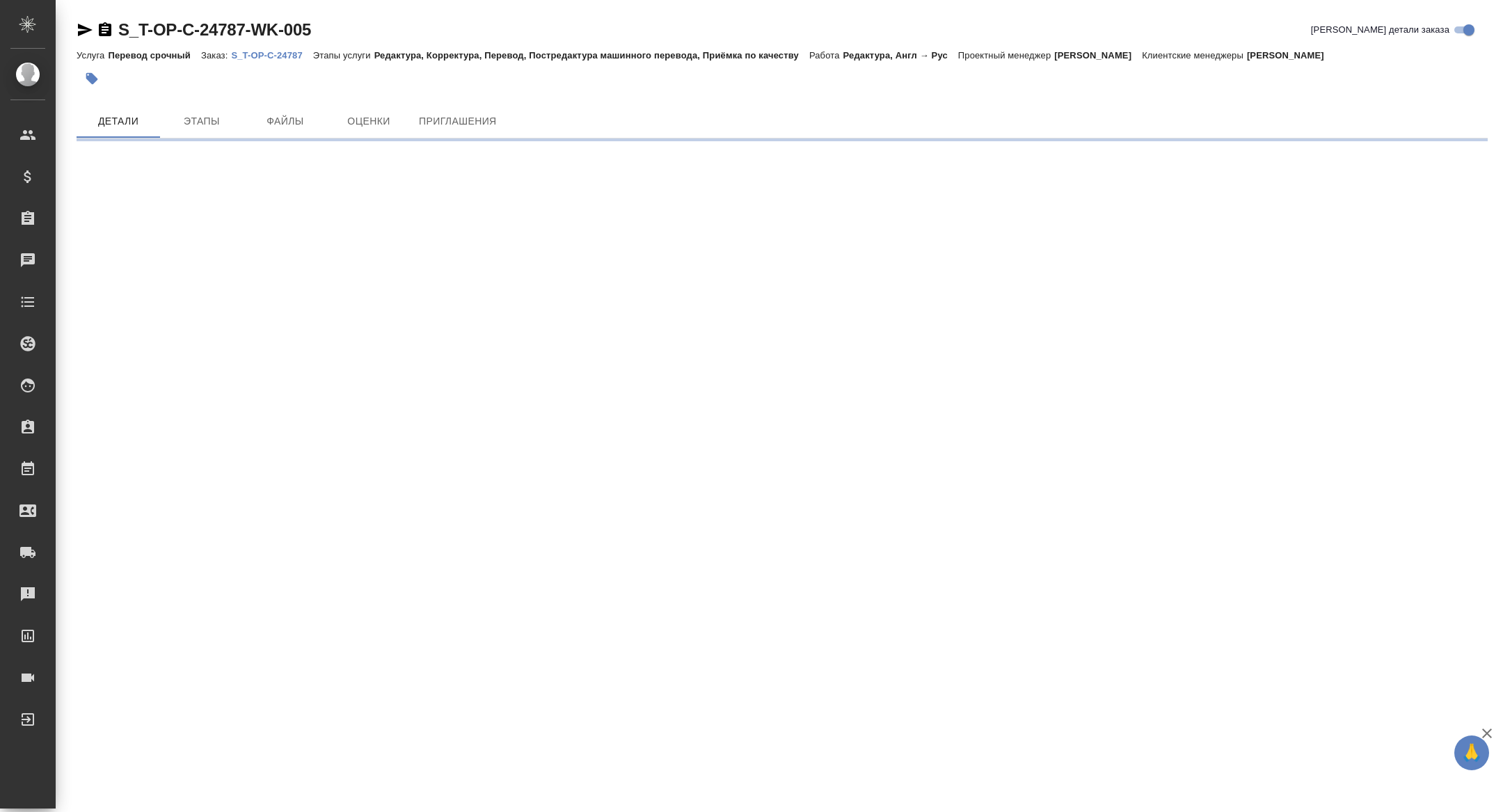
click at [85, 32] on icon "button" at bounding box center [85, 30] width 15 height 13
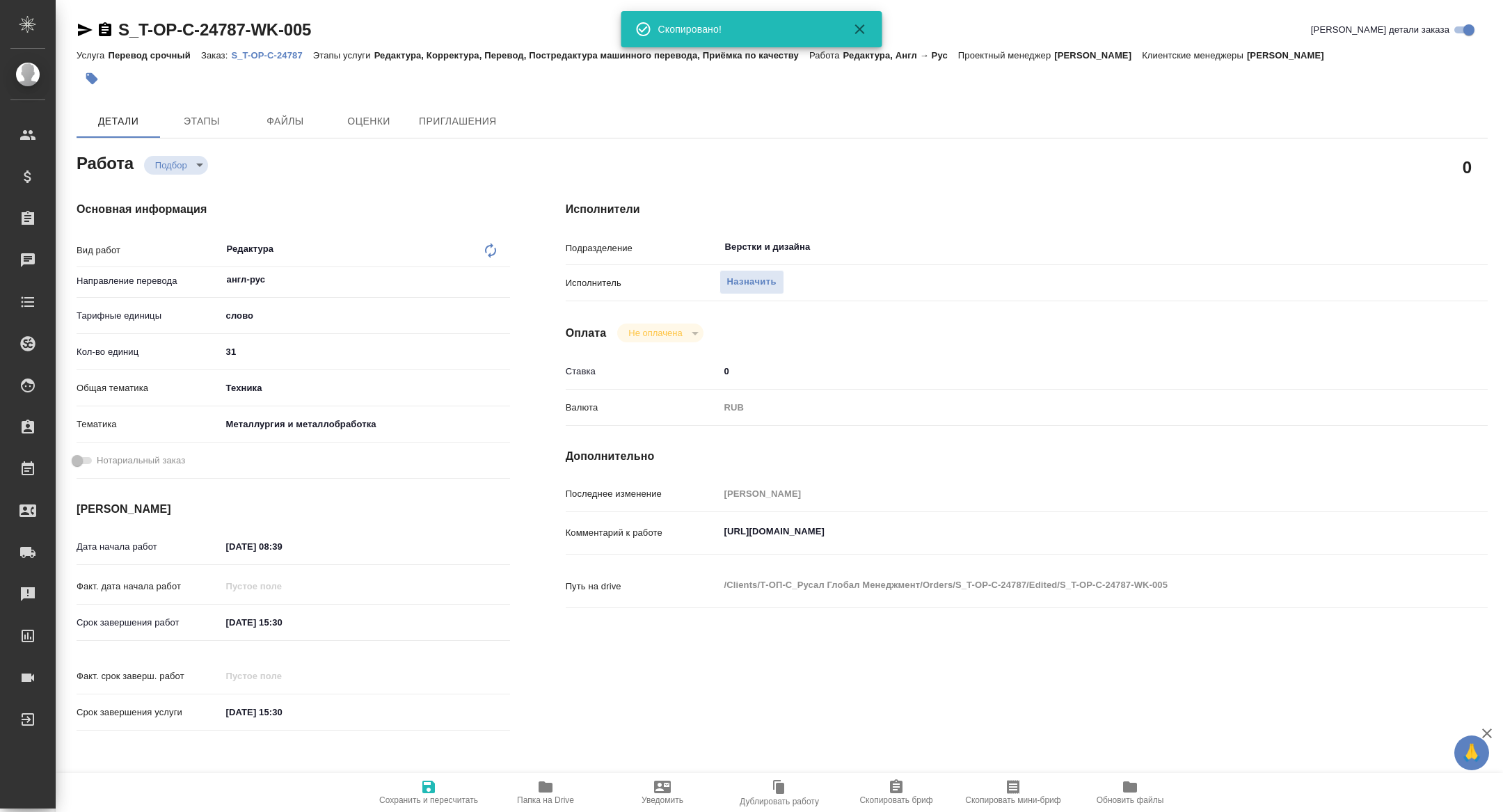
type textarea "x"
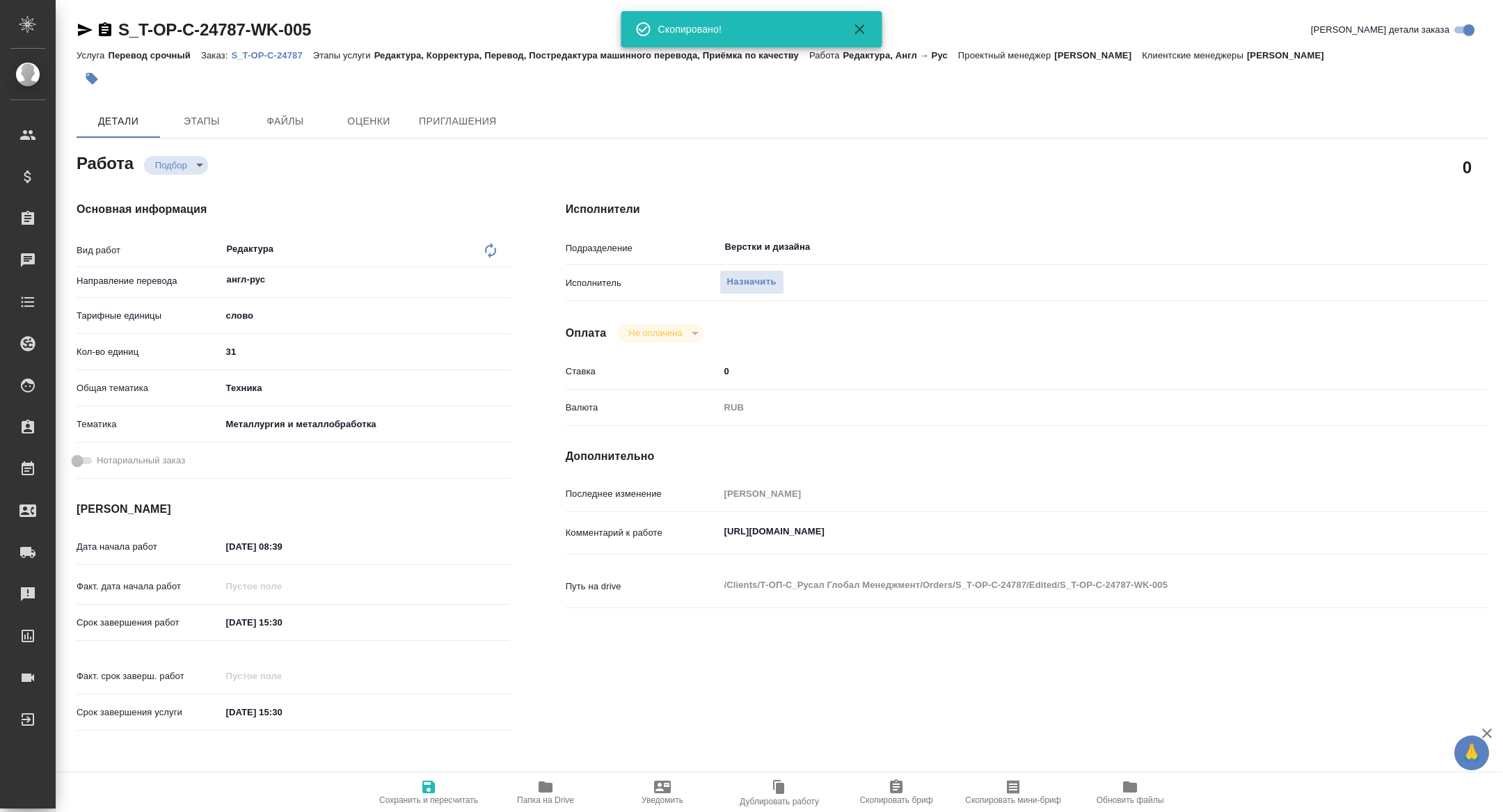
type textarea "x"
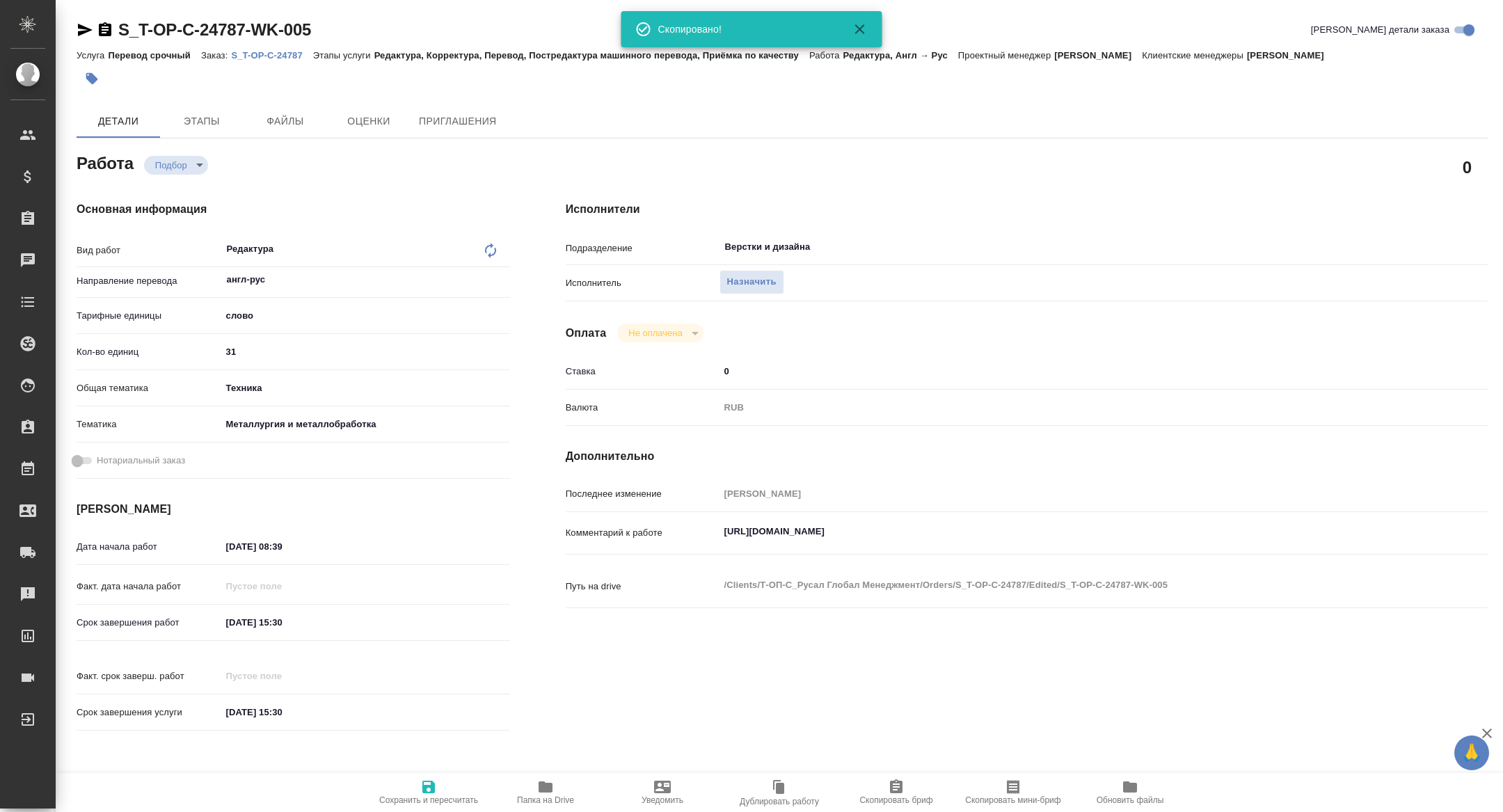
type textarea "x"
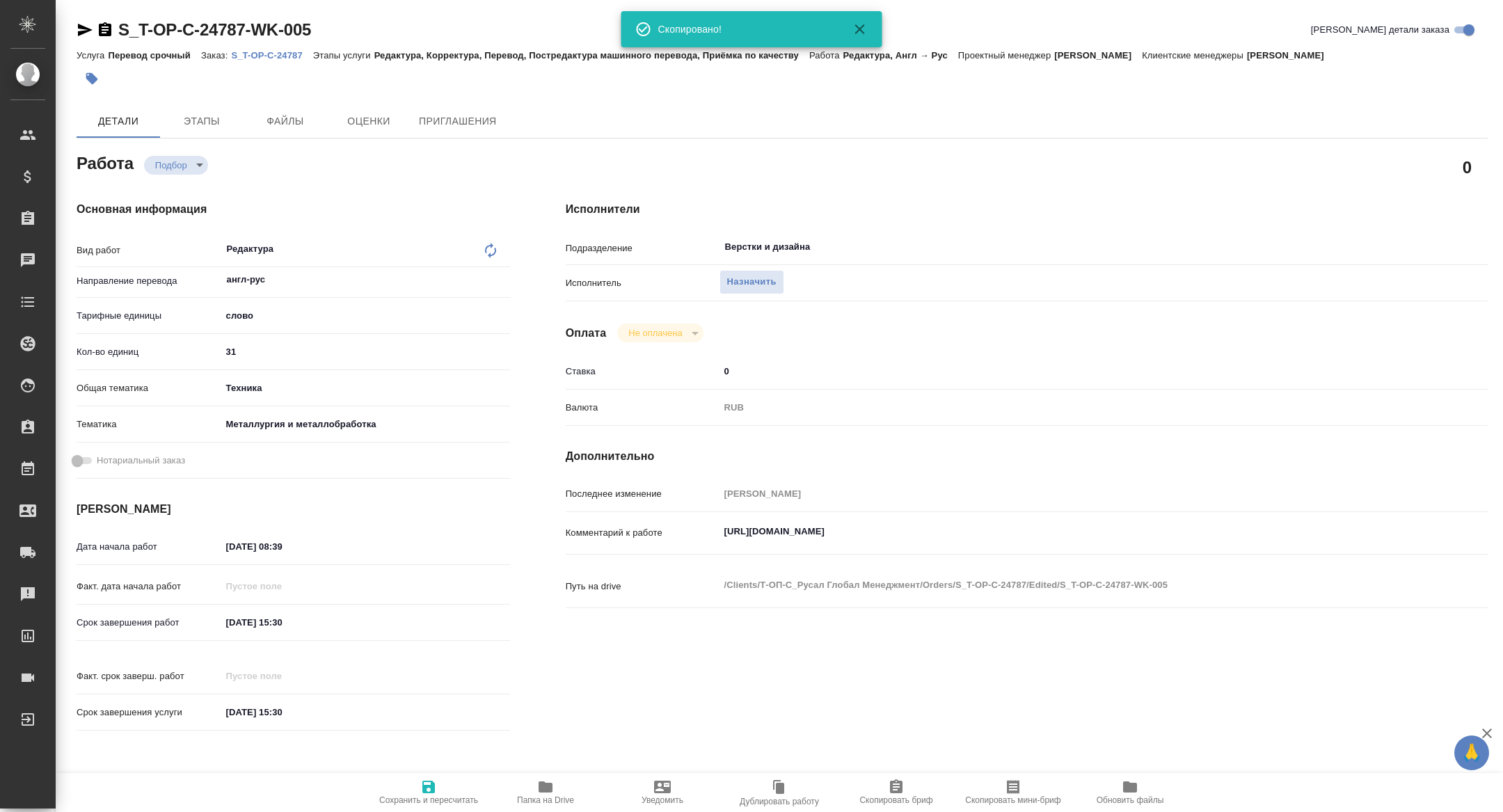
type textarea "x"
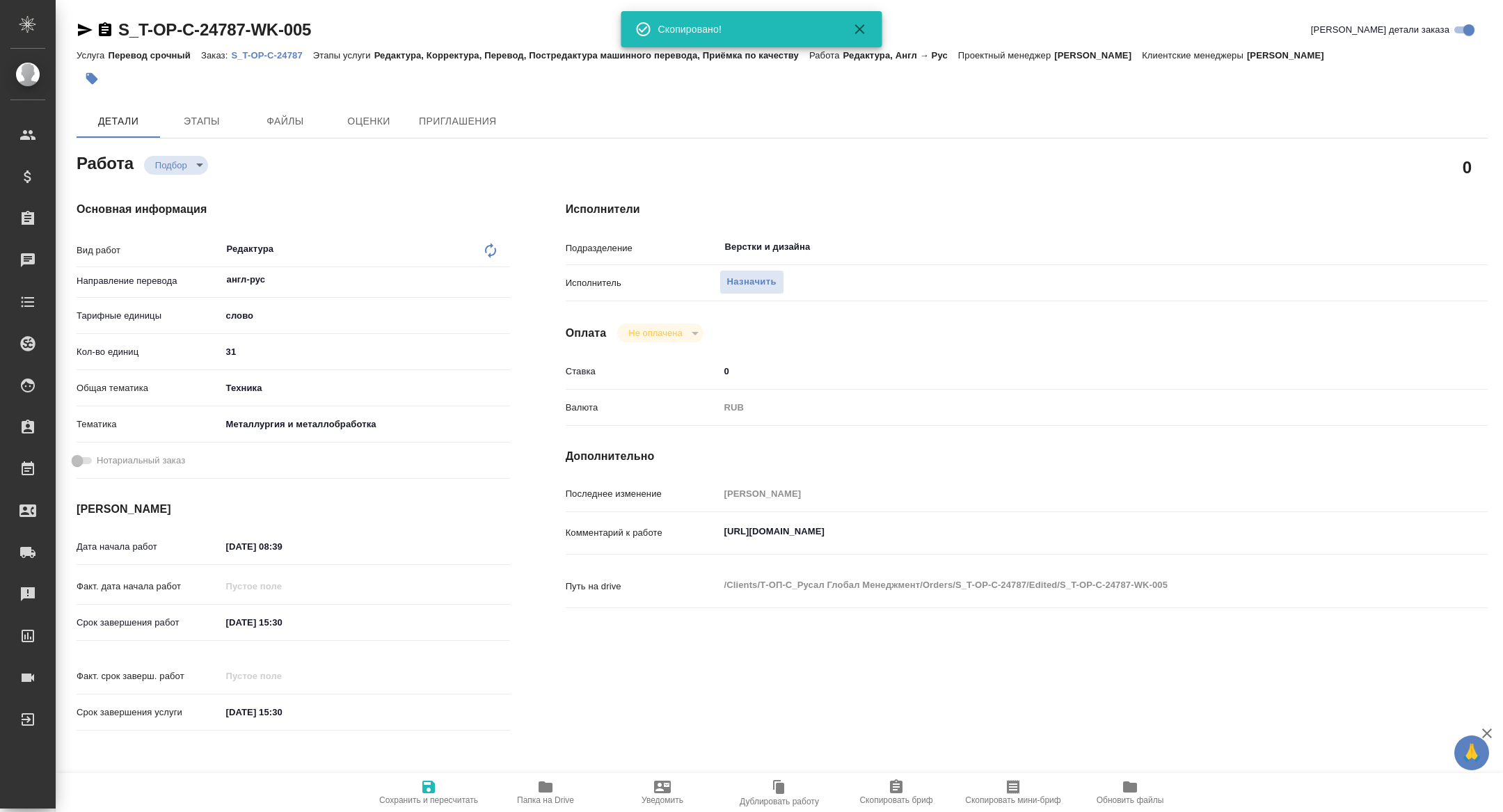
type textarea "x"
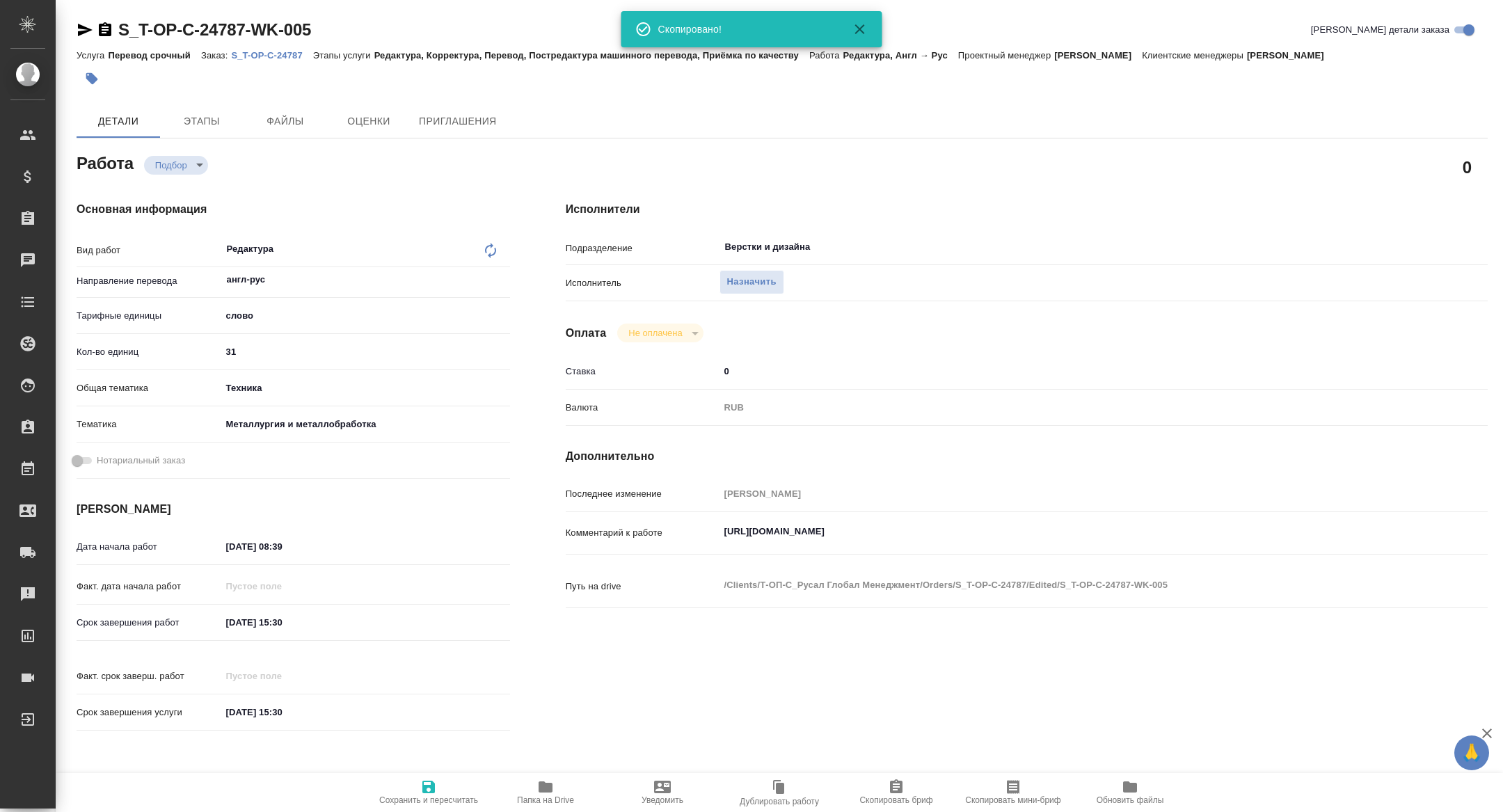
type textarea "x"
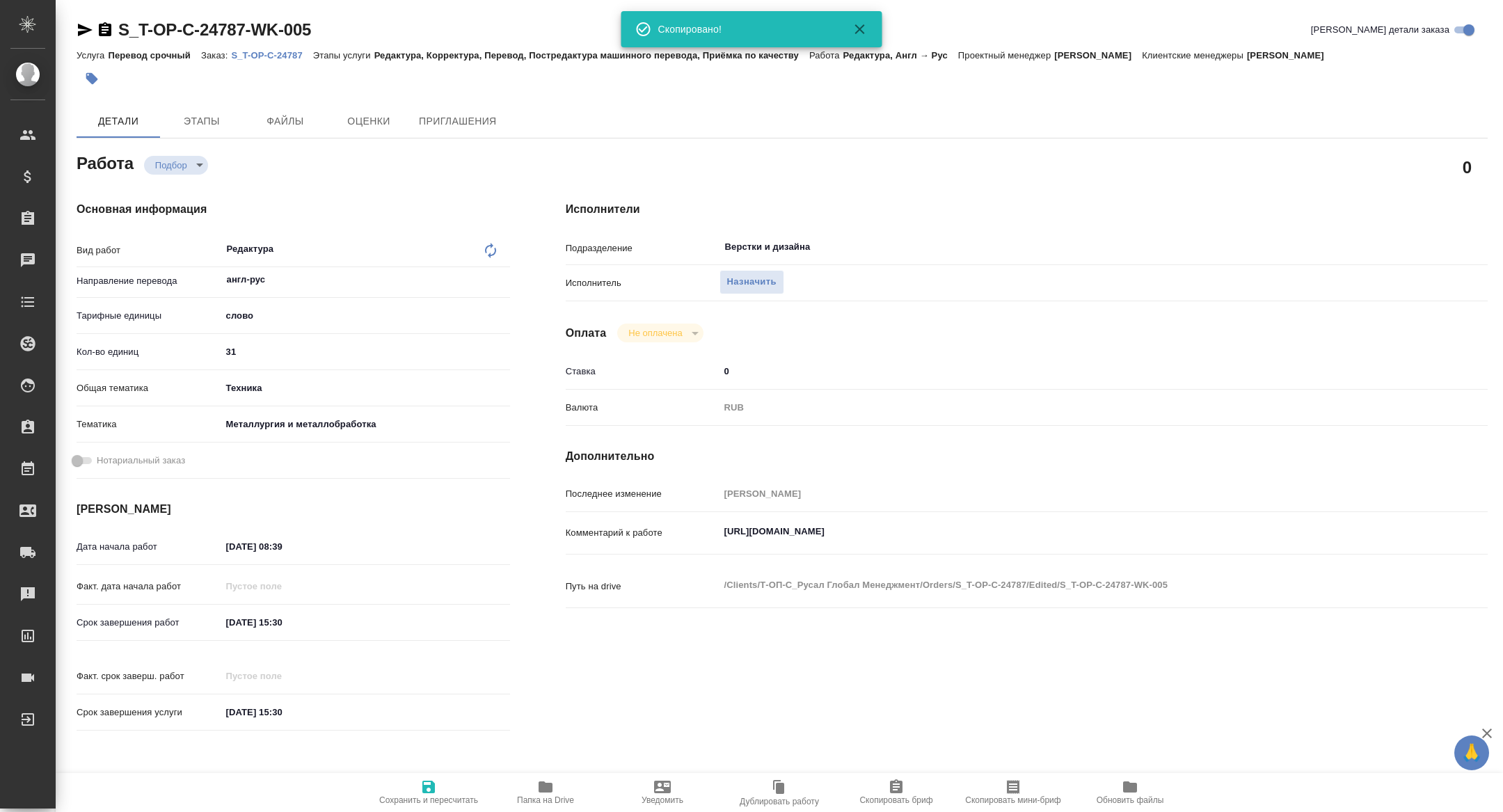
type textarea "x"
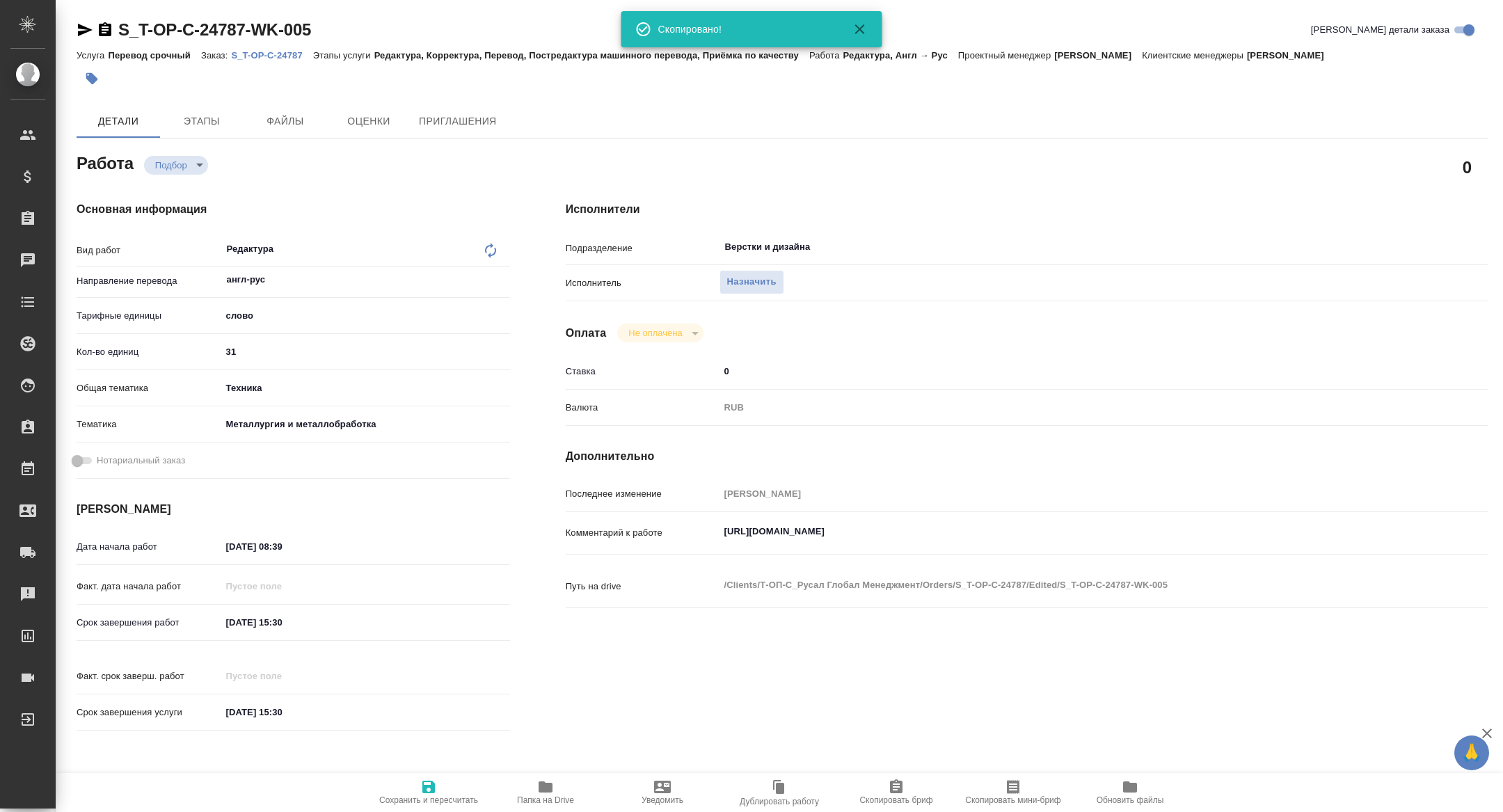
type textarea "x"
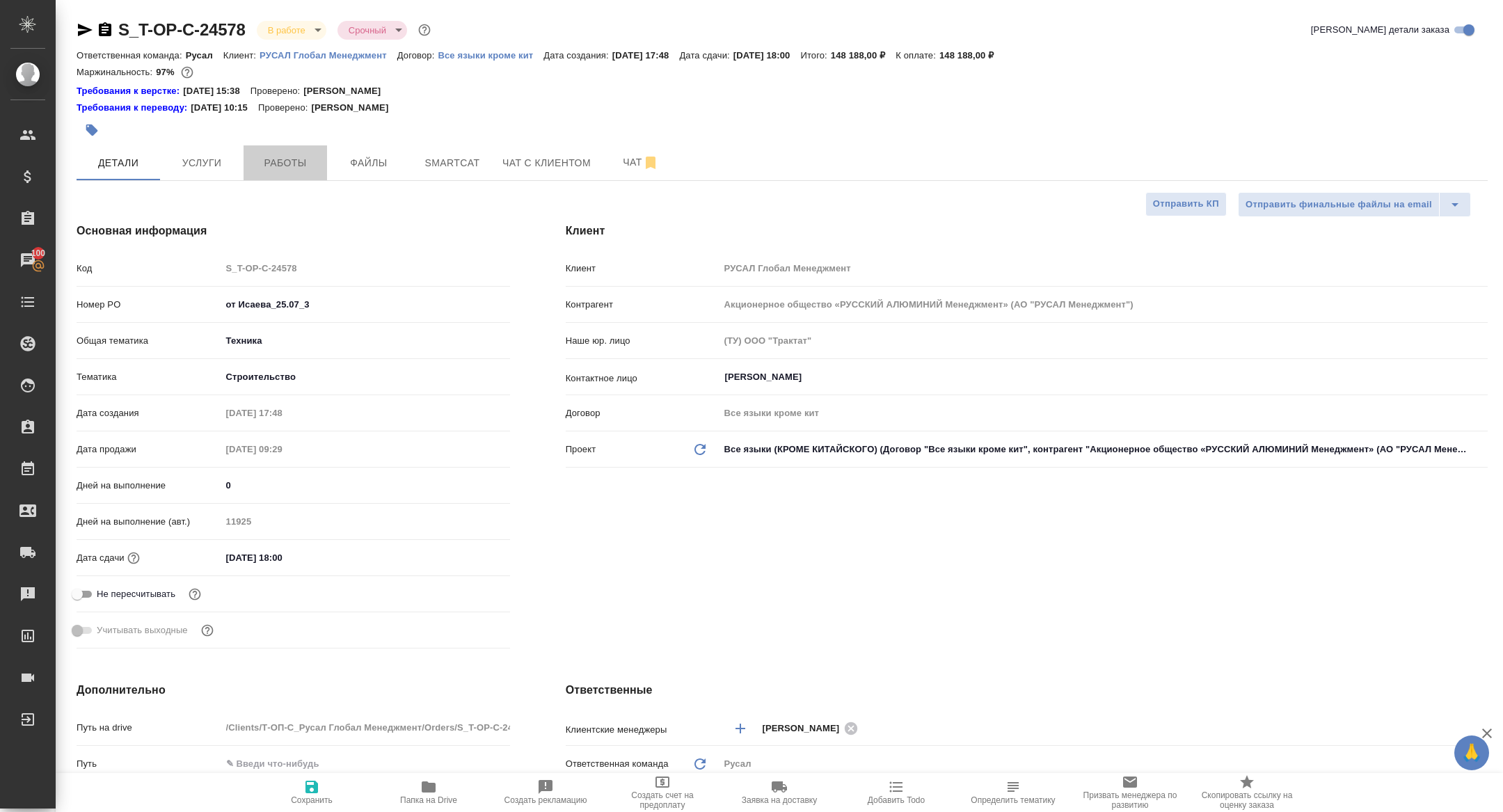
select select "RU"
click at [305, 156] on span "Работы" at bounding box center [284, 162] width 67 height 17
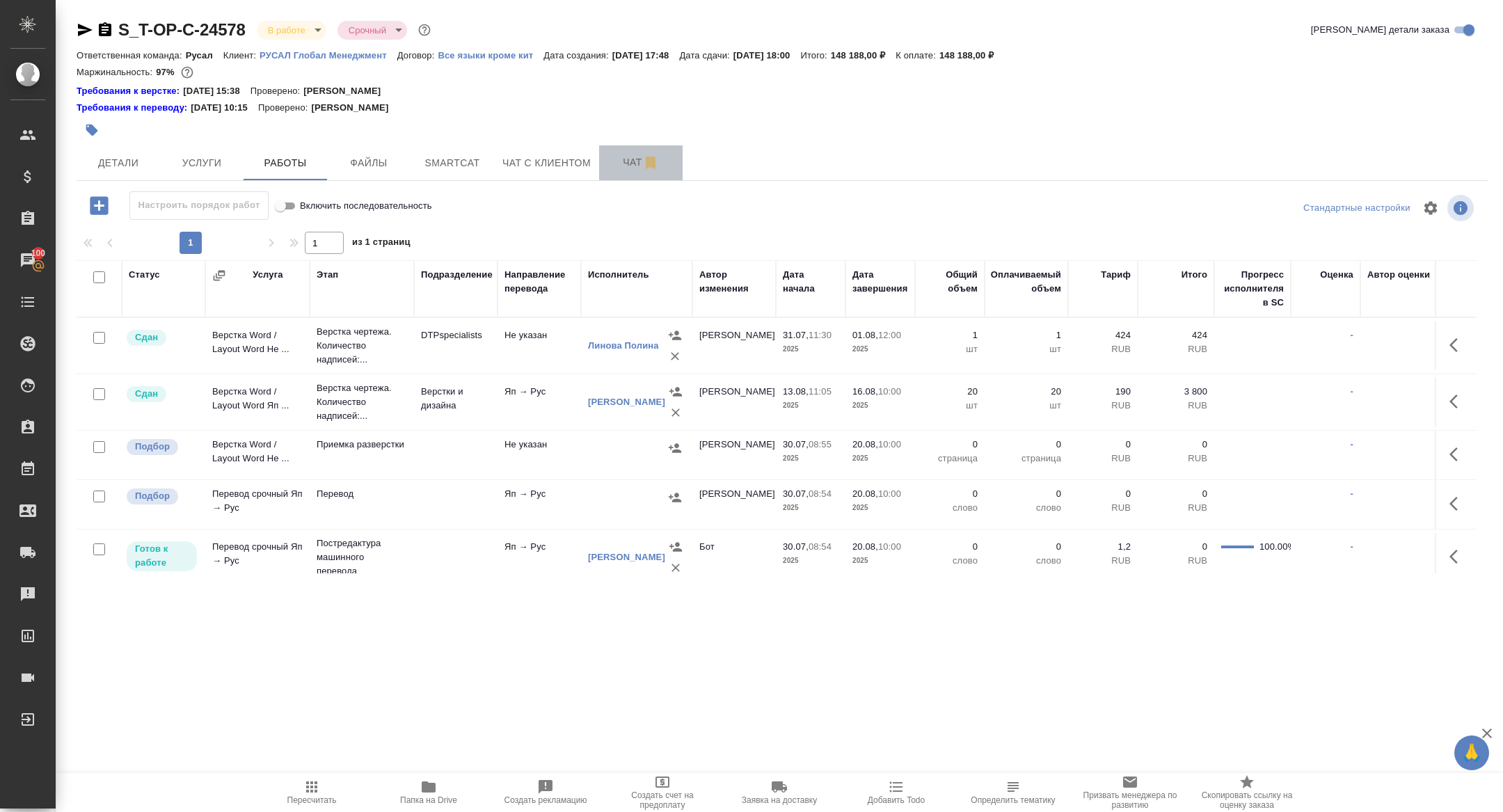
click at [639, 163] on span "Чат" at bounding box center [640, 162] width 67 height 17
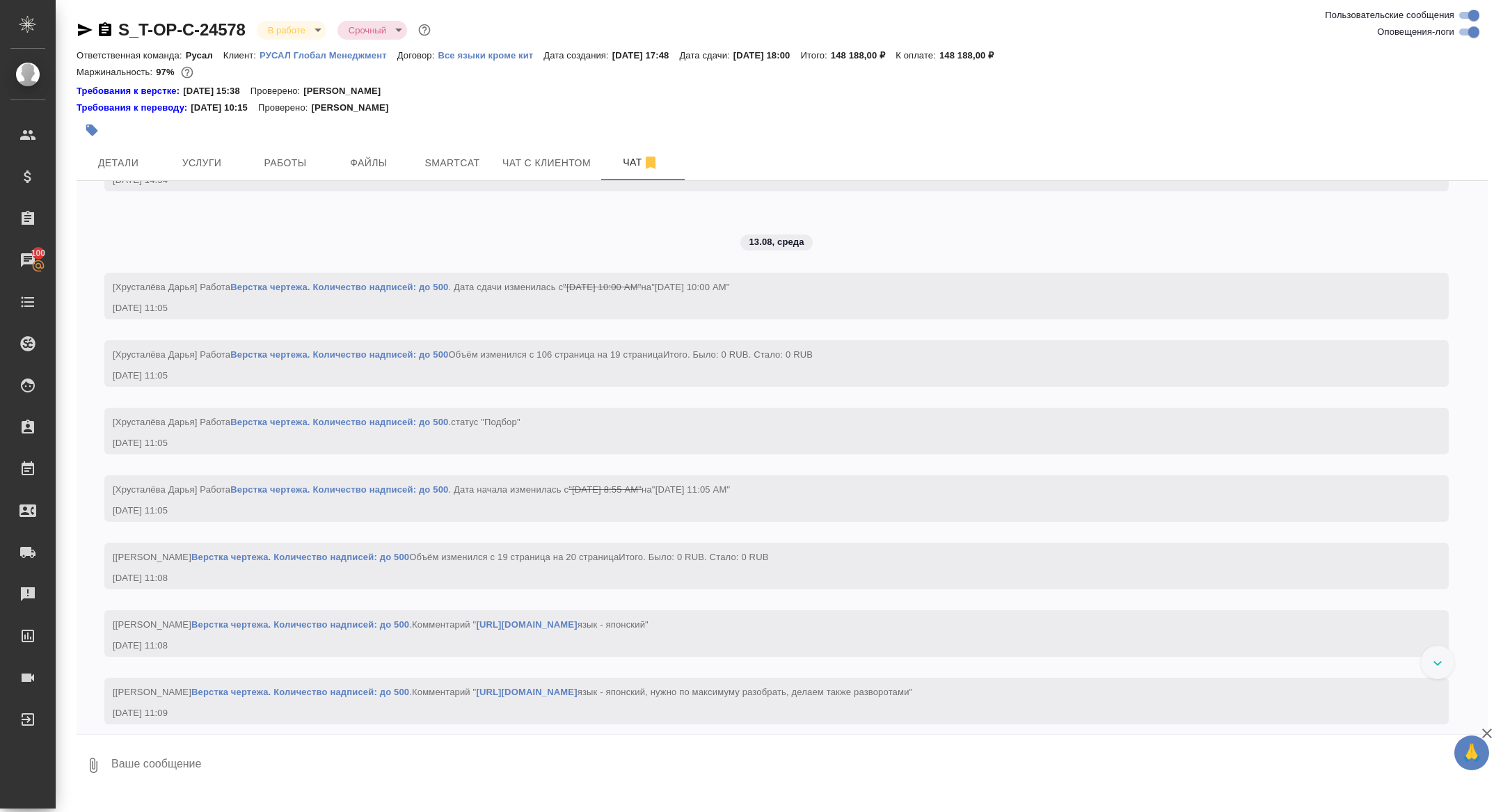
scroll to position [4593, 0]
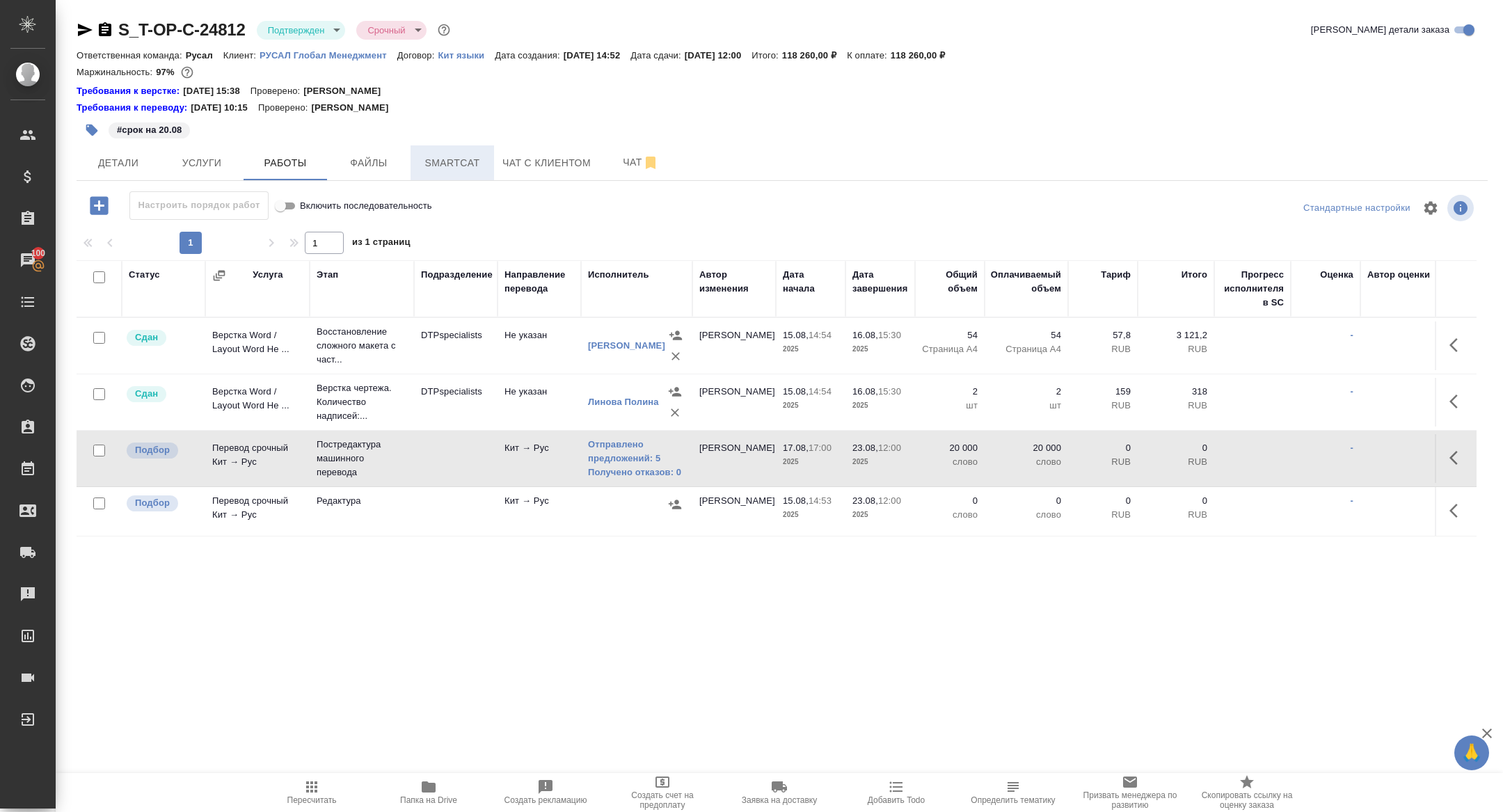
click at [434, 156] on span "Smartcat" at bounding box center [452, 162] width 67 height 17
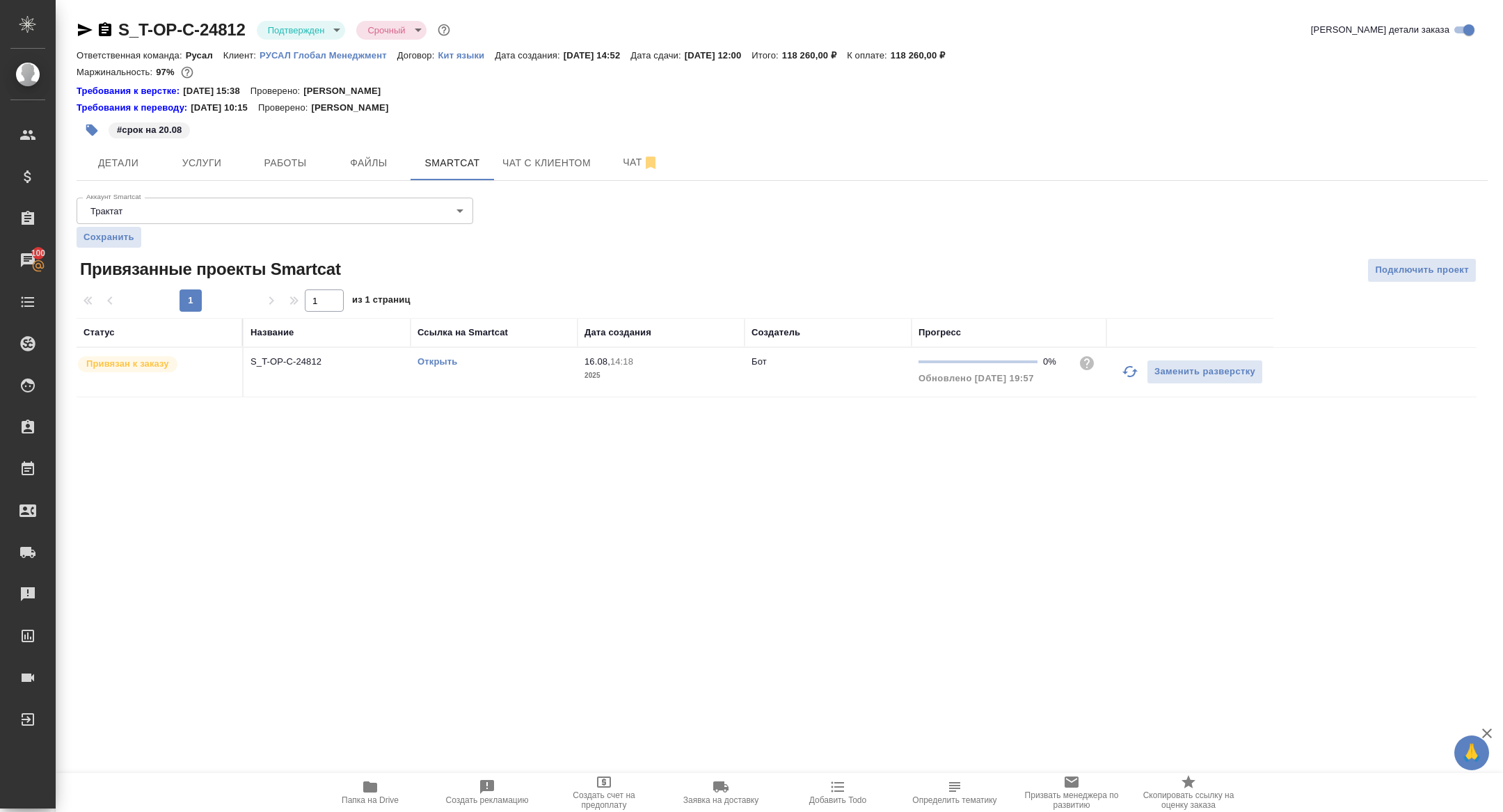
click at [293, 371] on td "S_T-OP-C-24812" at bounding box center [326, 372] width 167 height 49
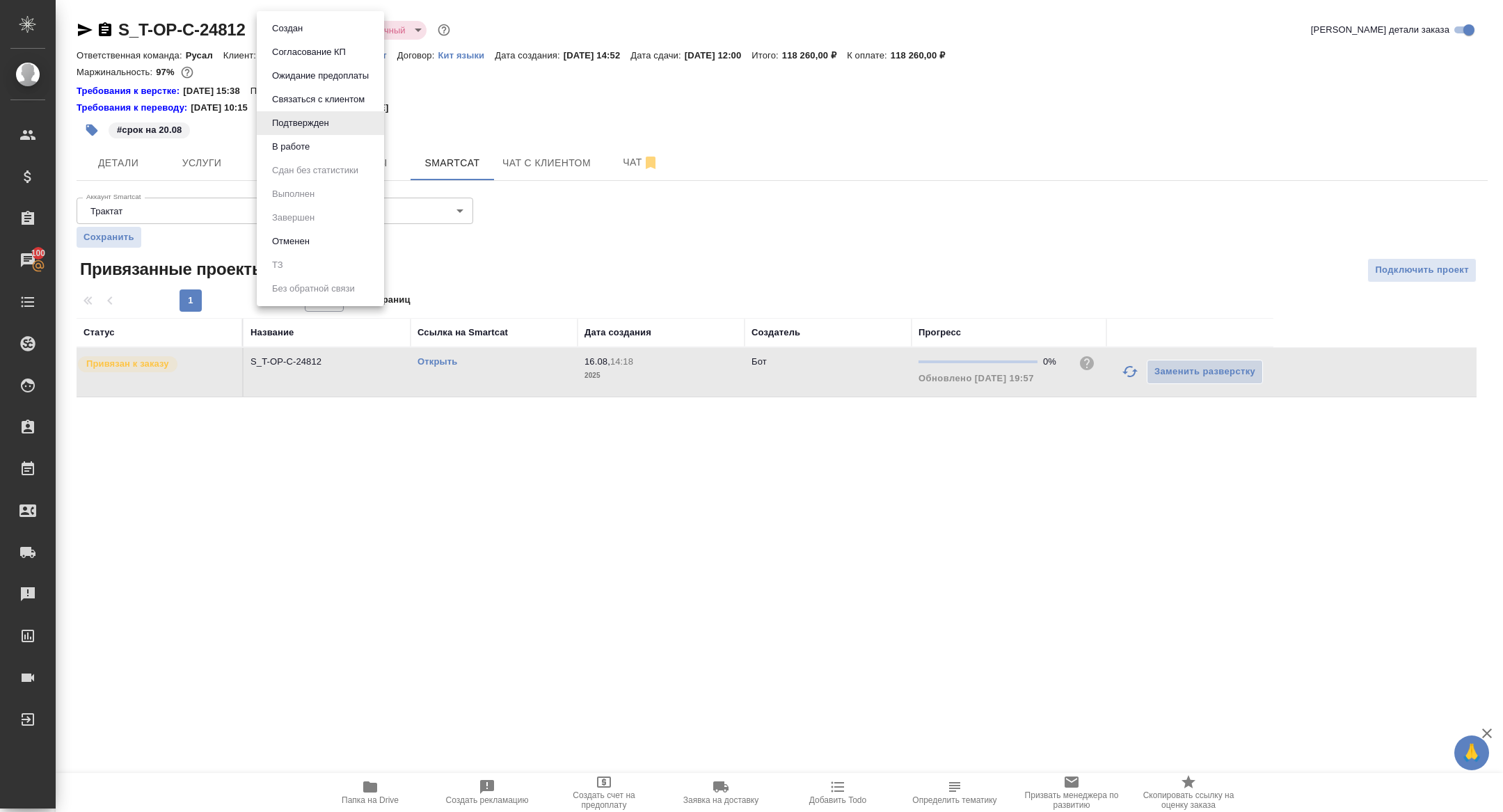
click at [314, 31] on body "🙏 .cls-1 fill:#fff; AWATERA [PERSON_NAME] Спецификации Заказы 100 Чаты Todo Про…" at bounding box center [752, 406] width 1503 height 812
click at [323, 139] on li "В работе" at bounding box center [320, 147] width 127 height 24
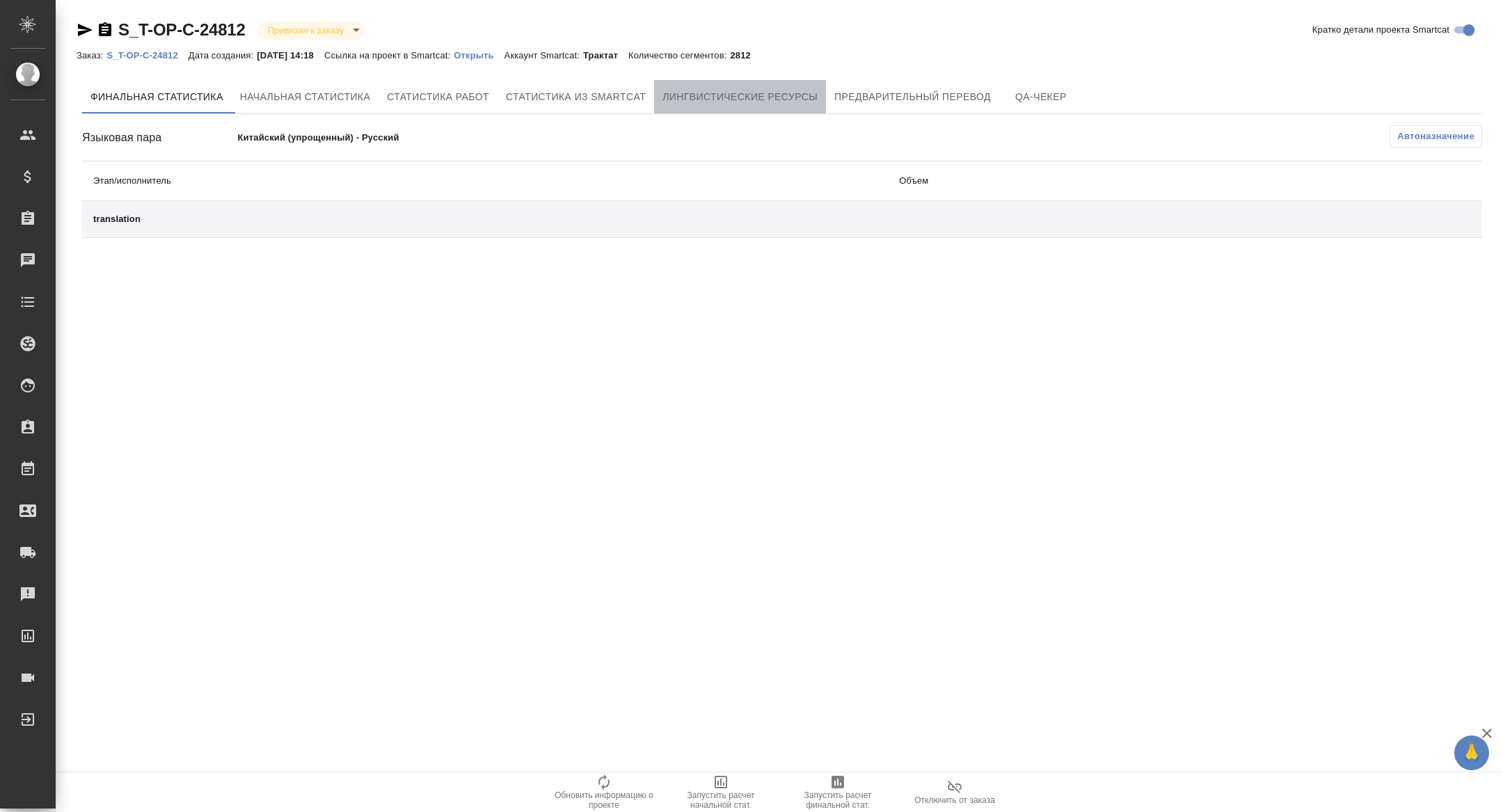
click at [800, 91] on span "Лингвистические ресурсы" at bounding box center [740, 97] width 155 height 17
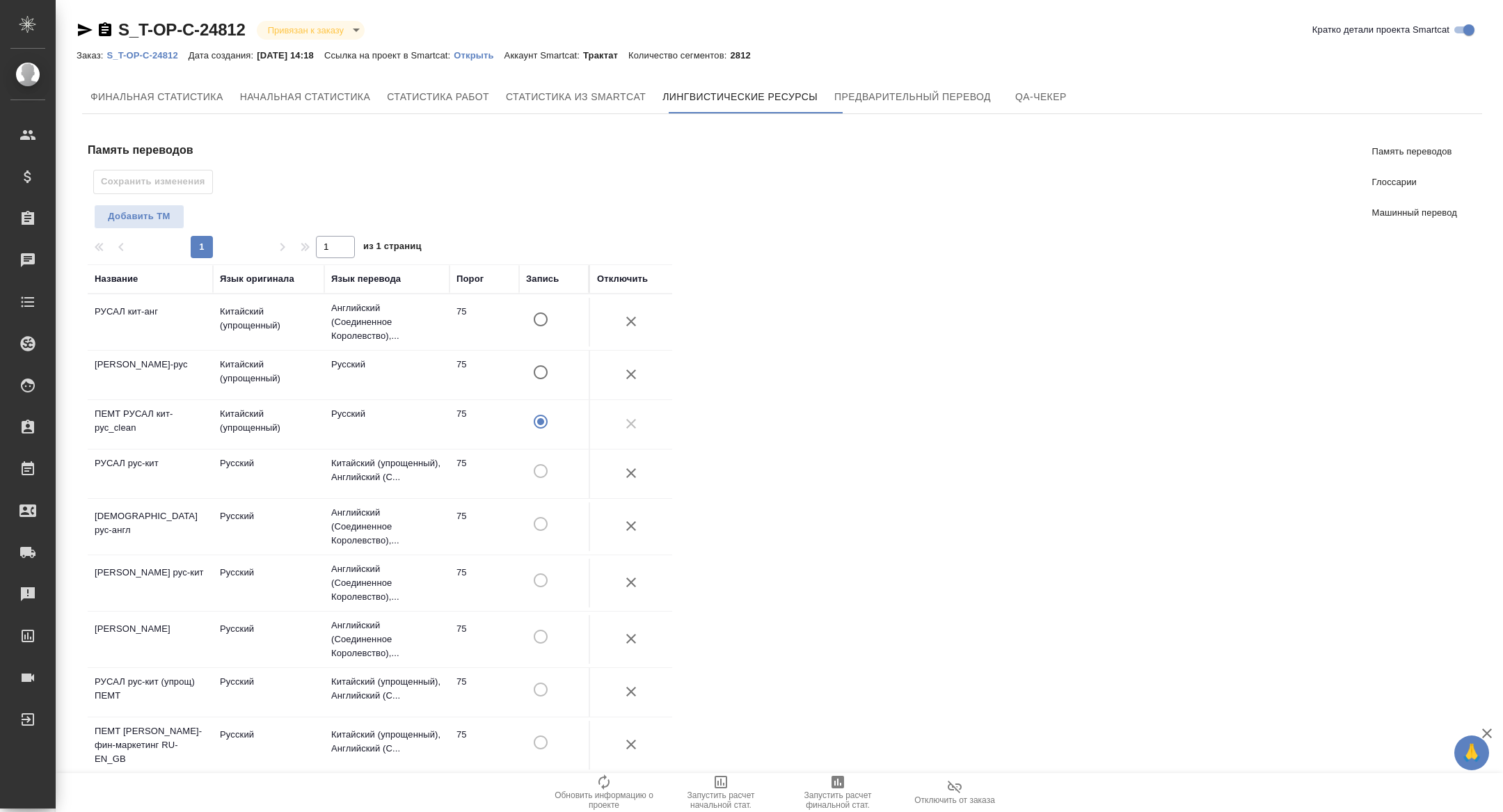
scroll to position [468, 0]
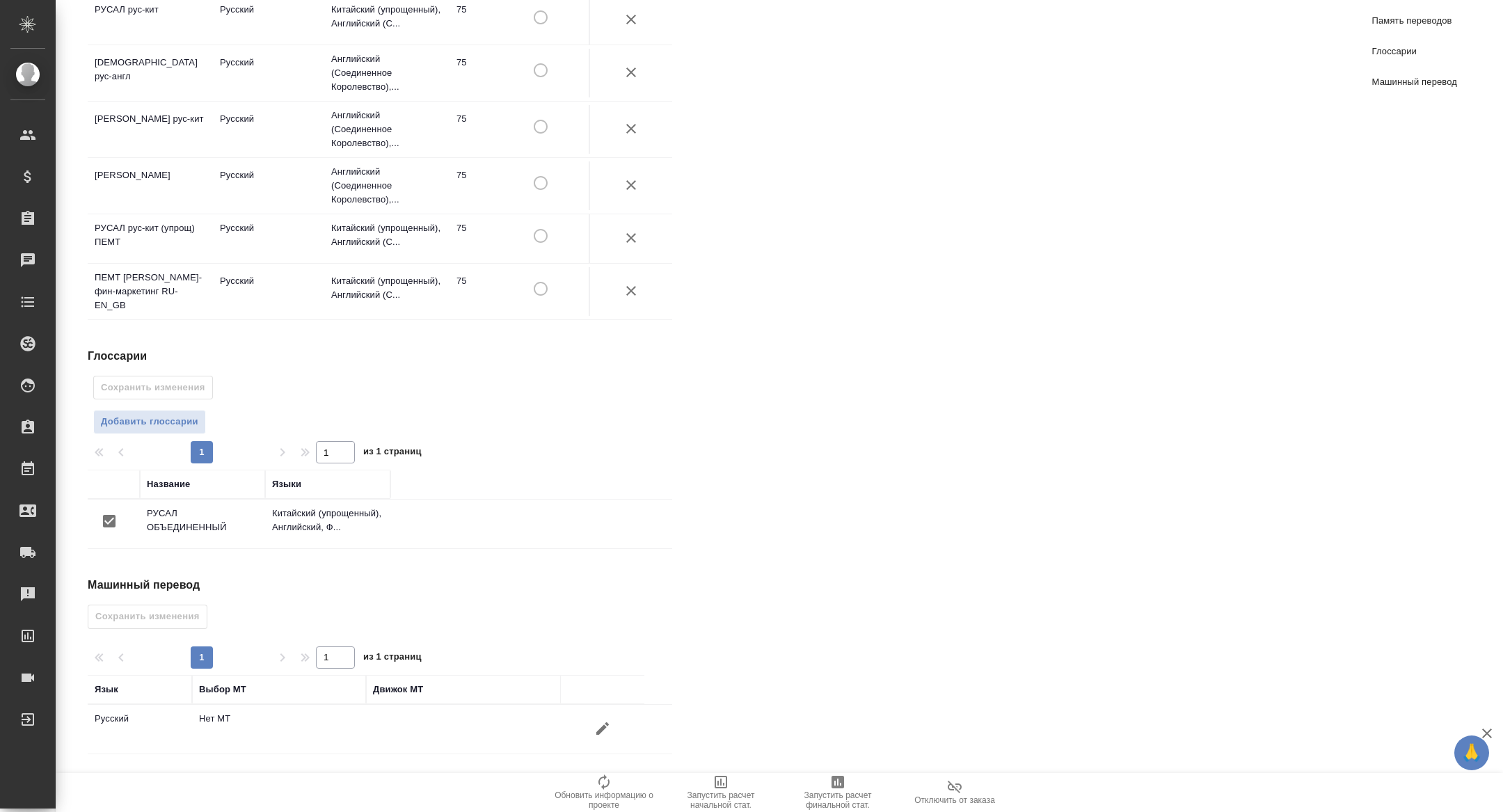
click at [605, 739] on button "button" at bounding box center [603, 728] width 34 height 34
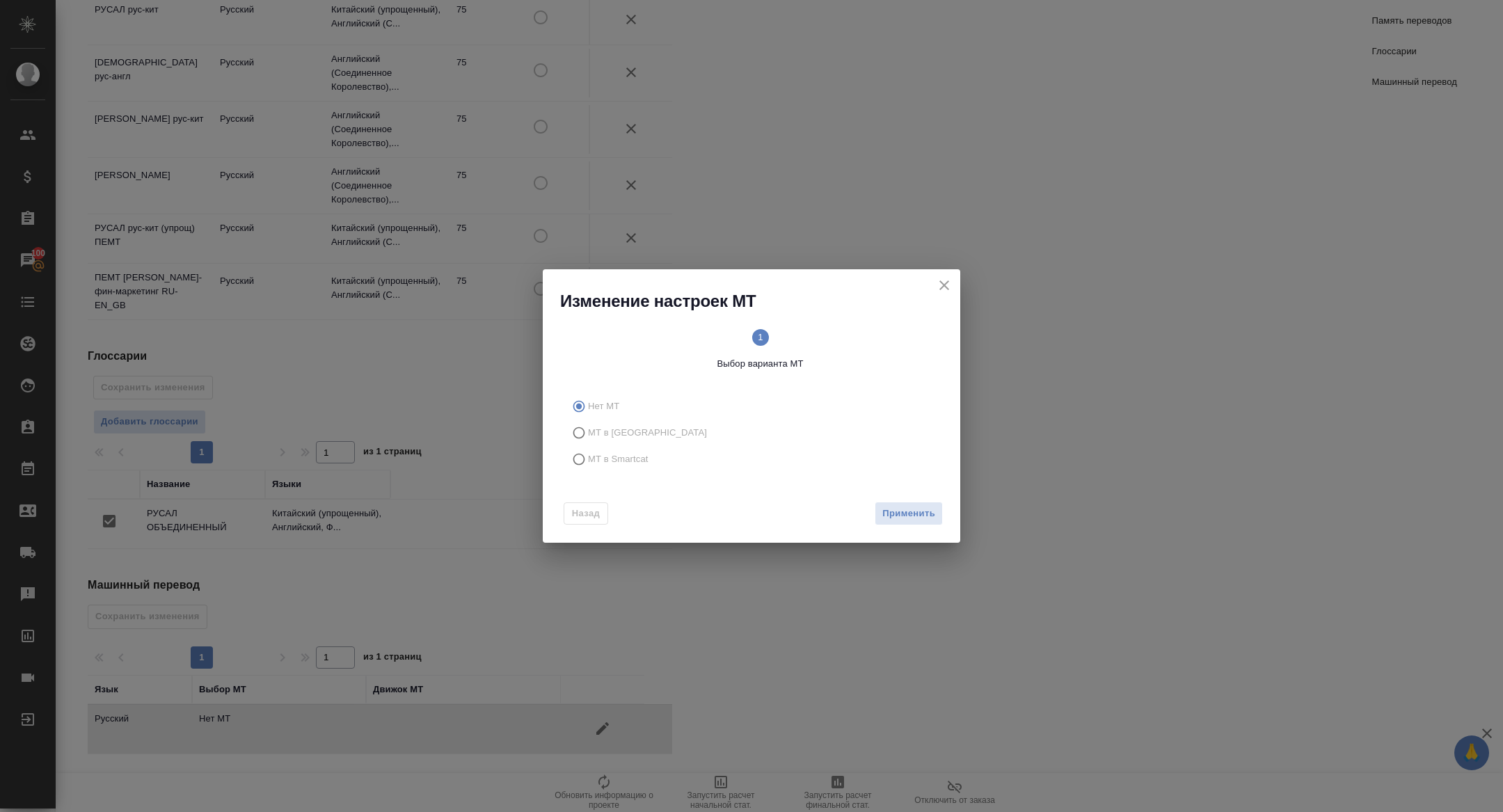
click at [641, 452] on span "МТ в Smartcat" at bounding box center [618, 459] width 61 height 14
click at [588, 452] on input "МТ в Smartcat" at bounding box center [577, 459] width 22 height 26
radio input "true"
click at [913, 512] on span "Вперед" at bounding box center [918, 513] width 34 height 16
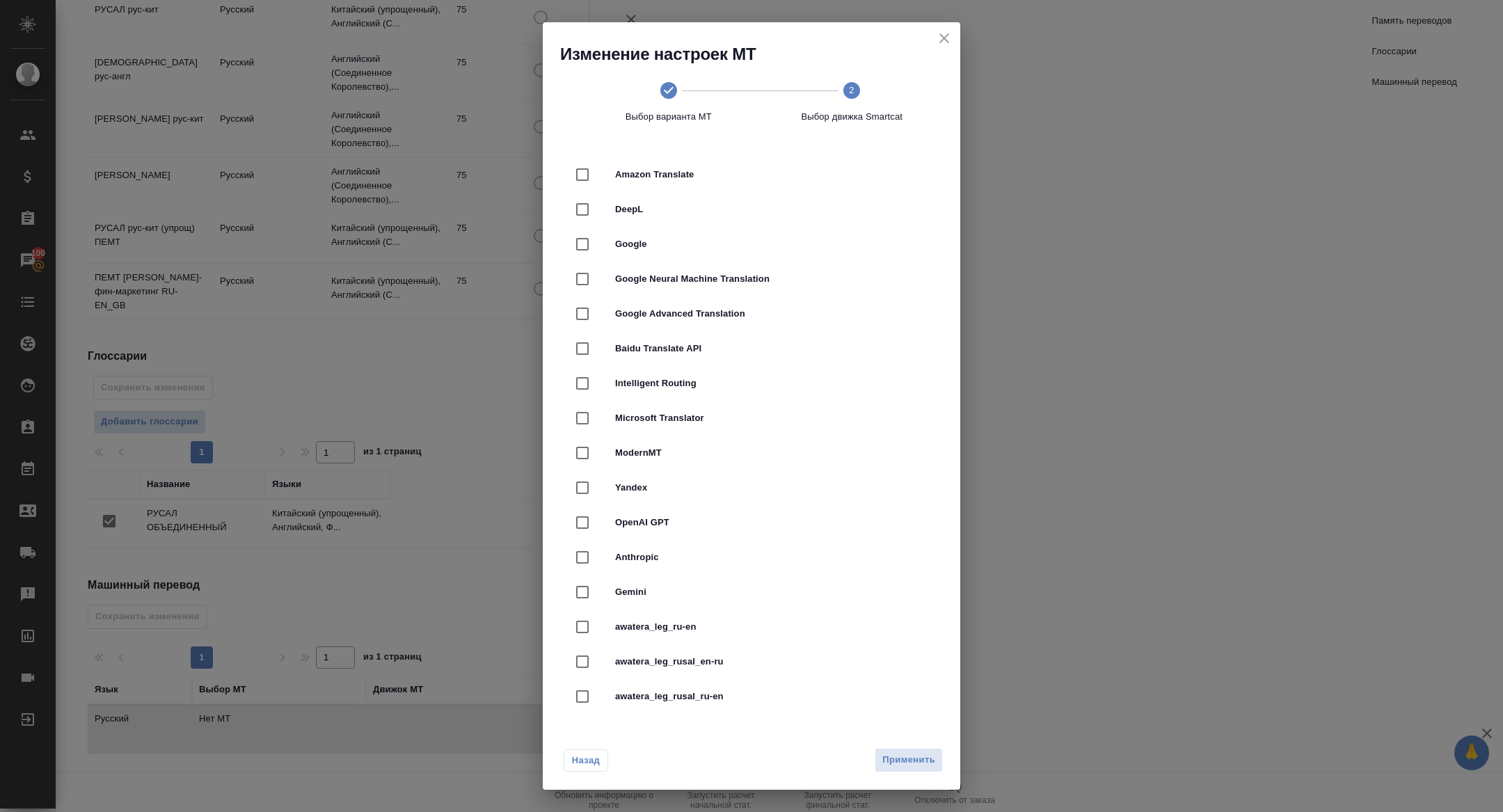
click at [639, 196] on div "DeepL" at bounding box center [752, 210] width 373 height 34
checkbox input "true"
click at [918, 765] on span "Применить" at bounding box center [909, 760] width 53 height 16
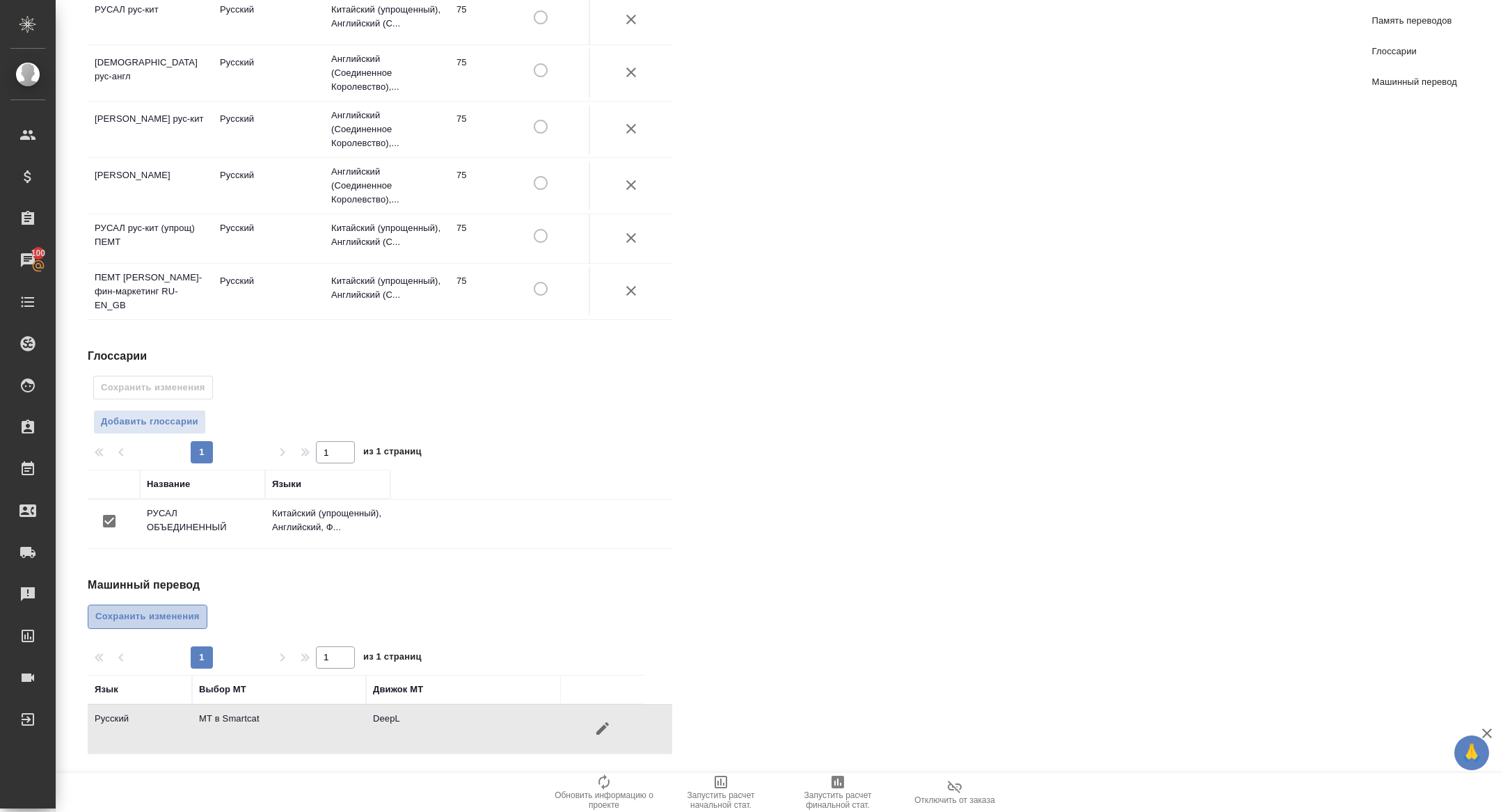
click at [160, 622] on span "Сохранить изменения" at bounding box center [147, 616] width 104 height 16
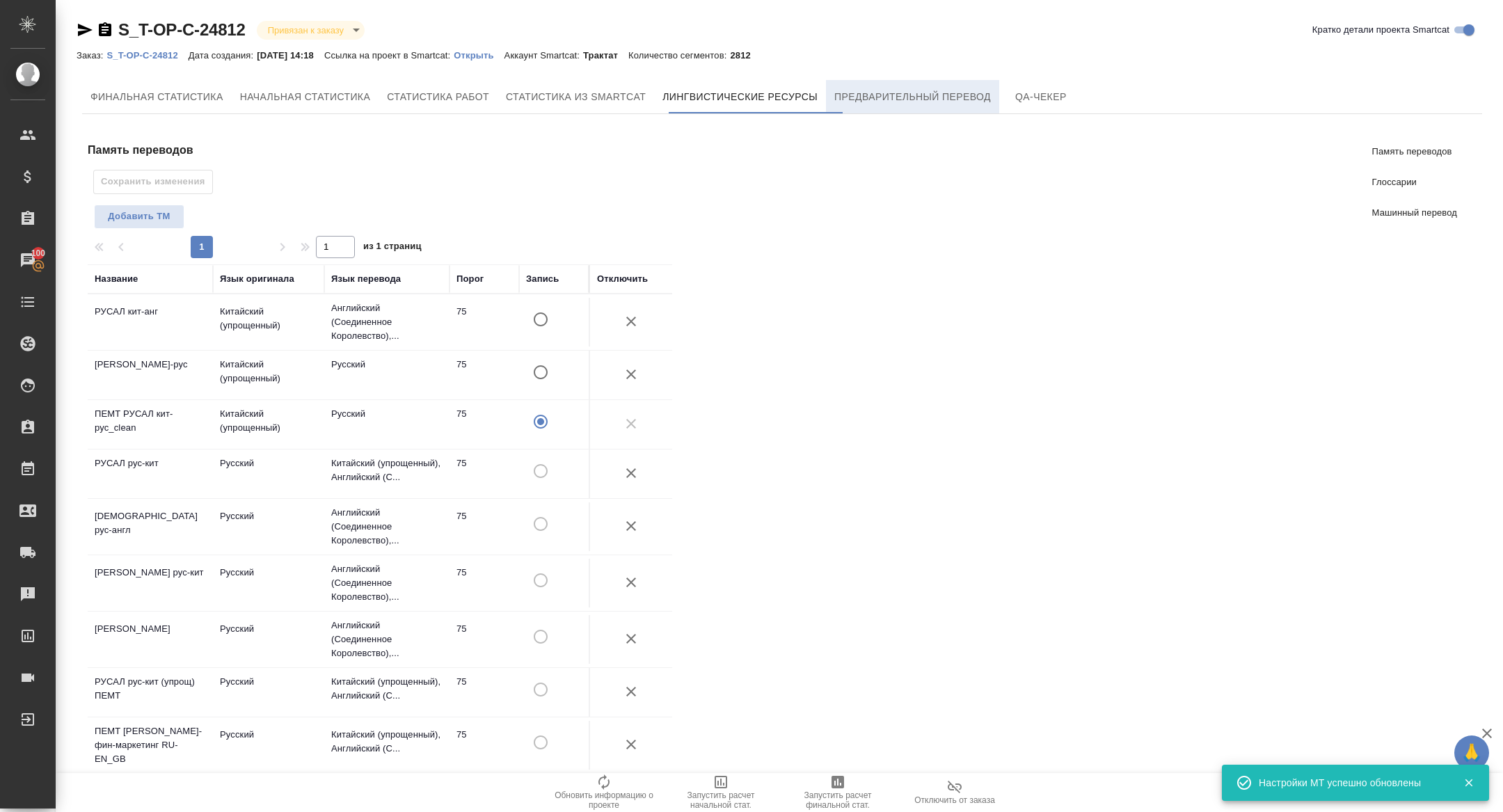
click at [908, 105] on button "Предварительный перевод" at bounding box center [912, 97] width 173 height 34
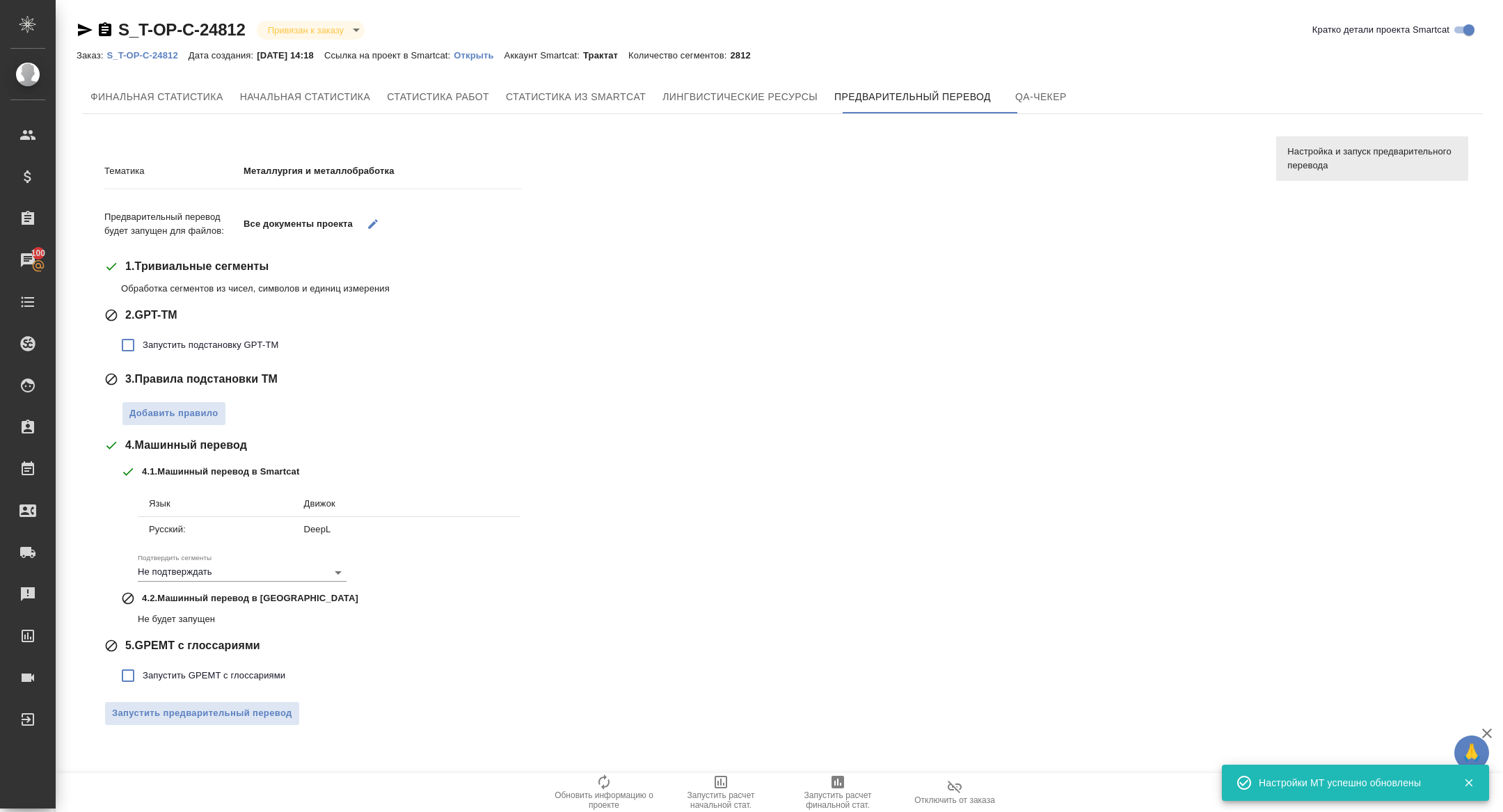
click at [207, 344] on span "Запустить подстановку GPT-TM" at bounding box center [210, 345] width 135 height 14
click at [143, 344] on input "Запустить подстановку GPT-TM" at bounding box center [128, 345] width 29 height 29
checkbox input "true"
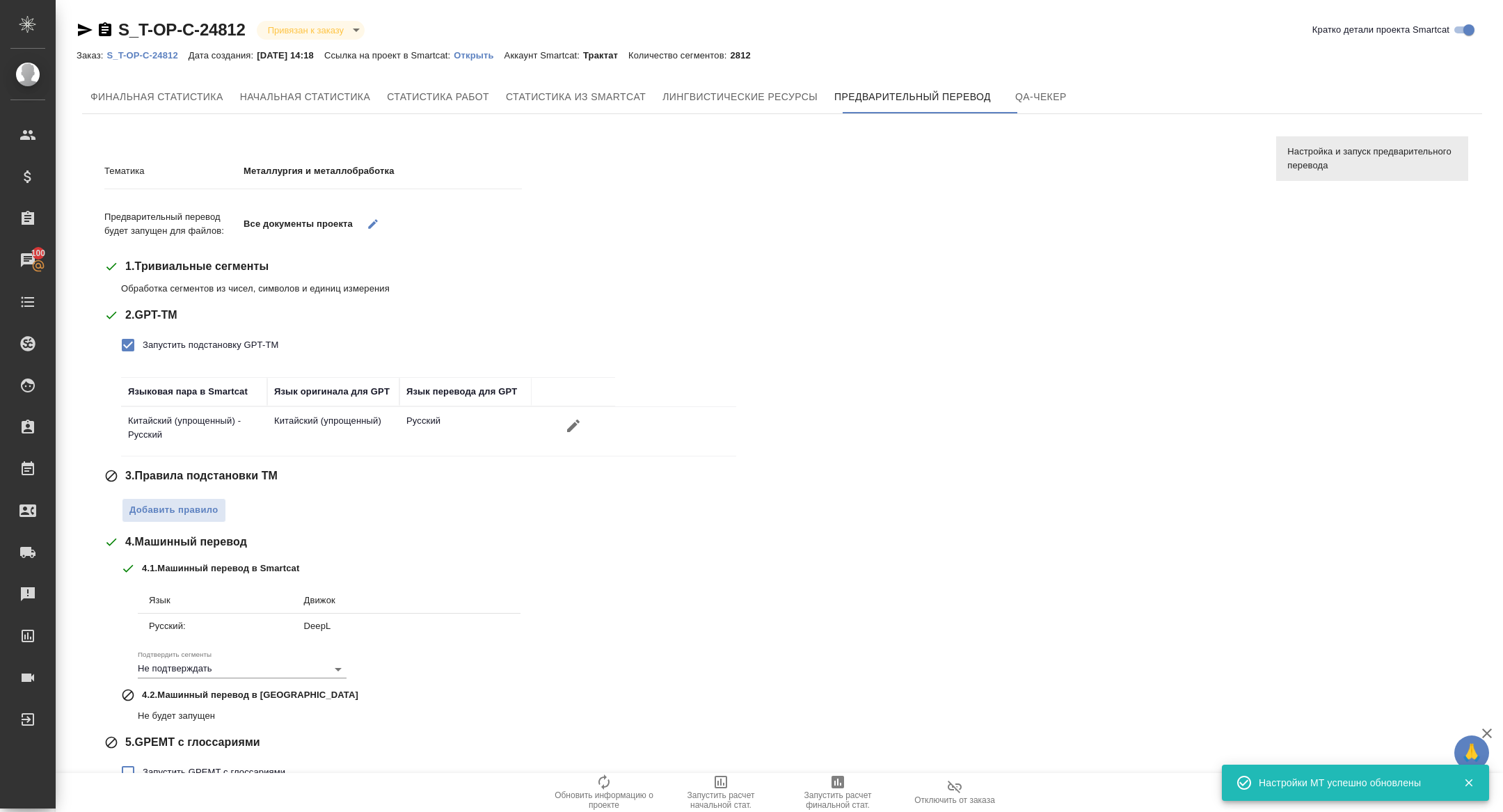
click at [156, 531] on div "Тематика Металлургия и металлобработка Предварительный перевод будет запущен дл…" at bounding box center [679, 490] width 1150 height 686
click at [156, 515] on span "Добавить правило" at bounding box center [174, 510] width 89 height 16
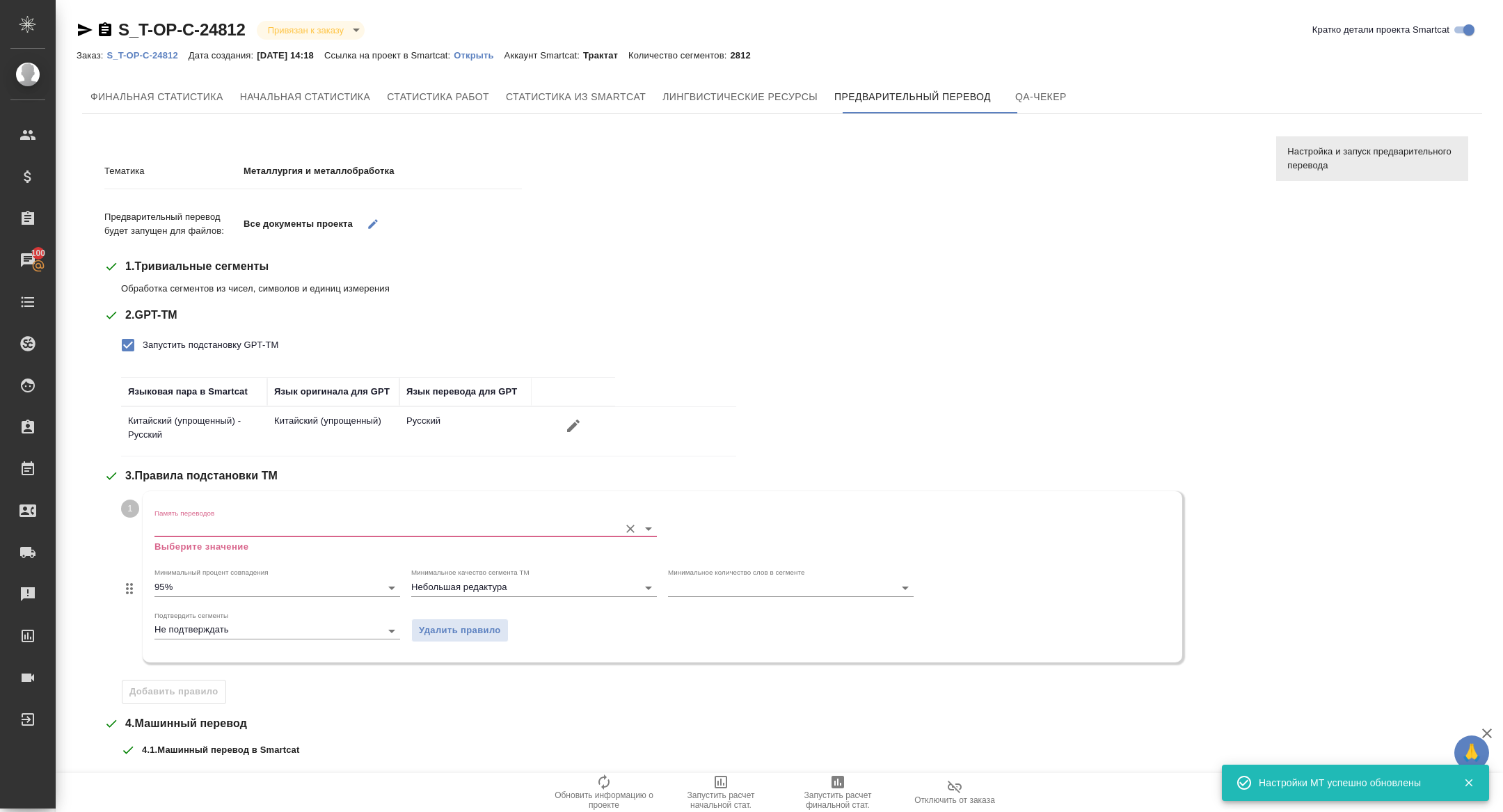
click at [243, 547] on p "Выберите значение" at bounding box center [405, 546] width 502 height 14
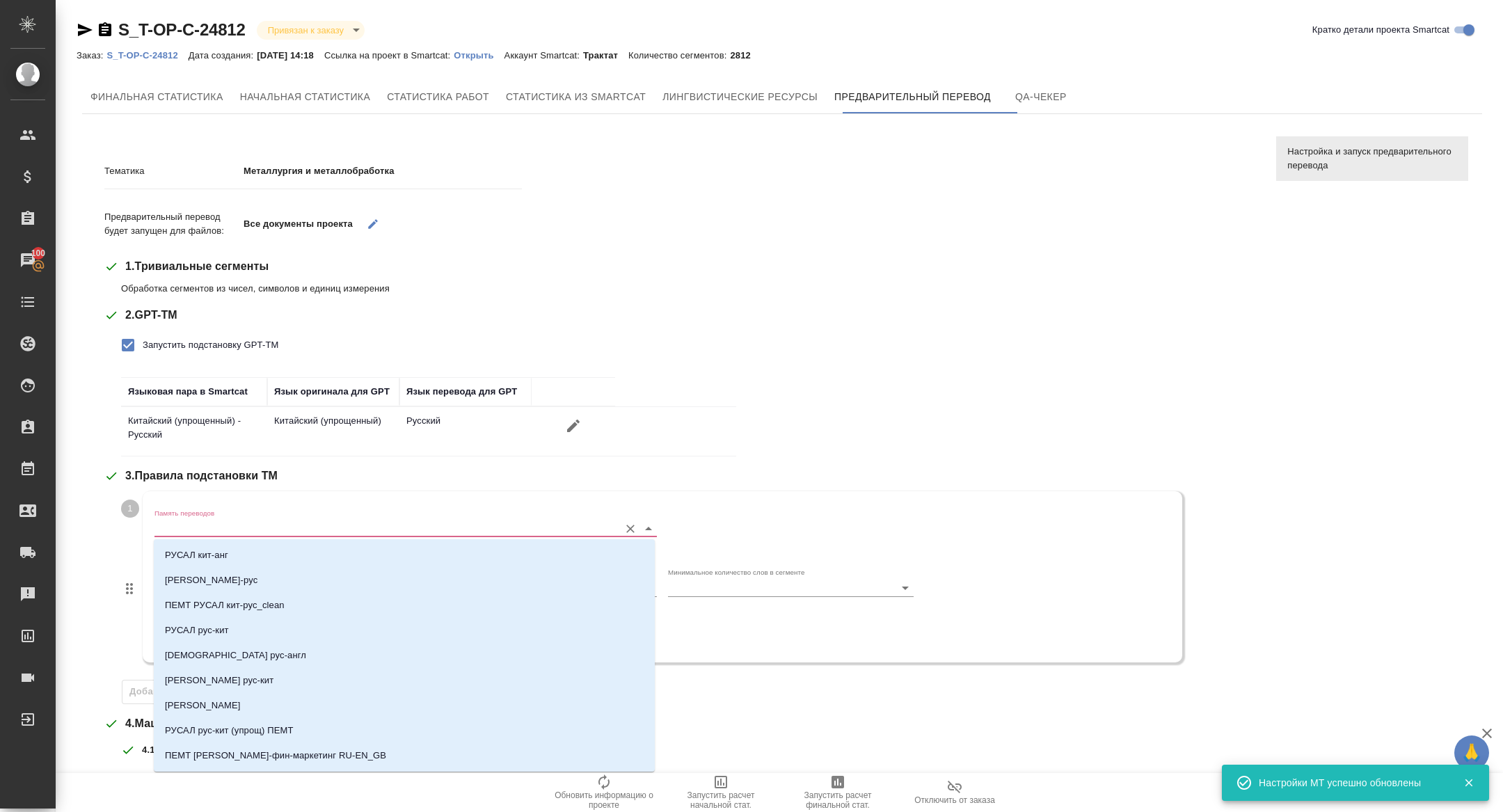
click at [220, 519] on input "Память переводов" at bounding box center [383, 528] width 458 height 16
click at [292, 608] on li "ПЕМТ РУСАЛ кит-рус_clean" at bounding box center [403, 605] width 501 height 25
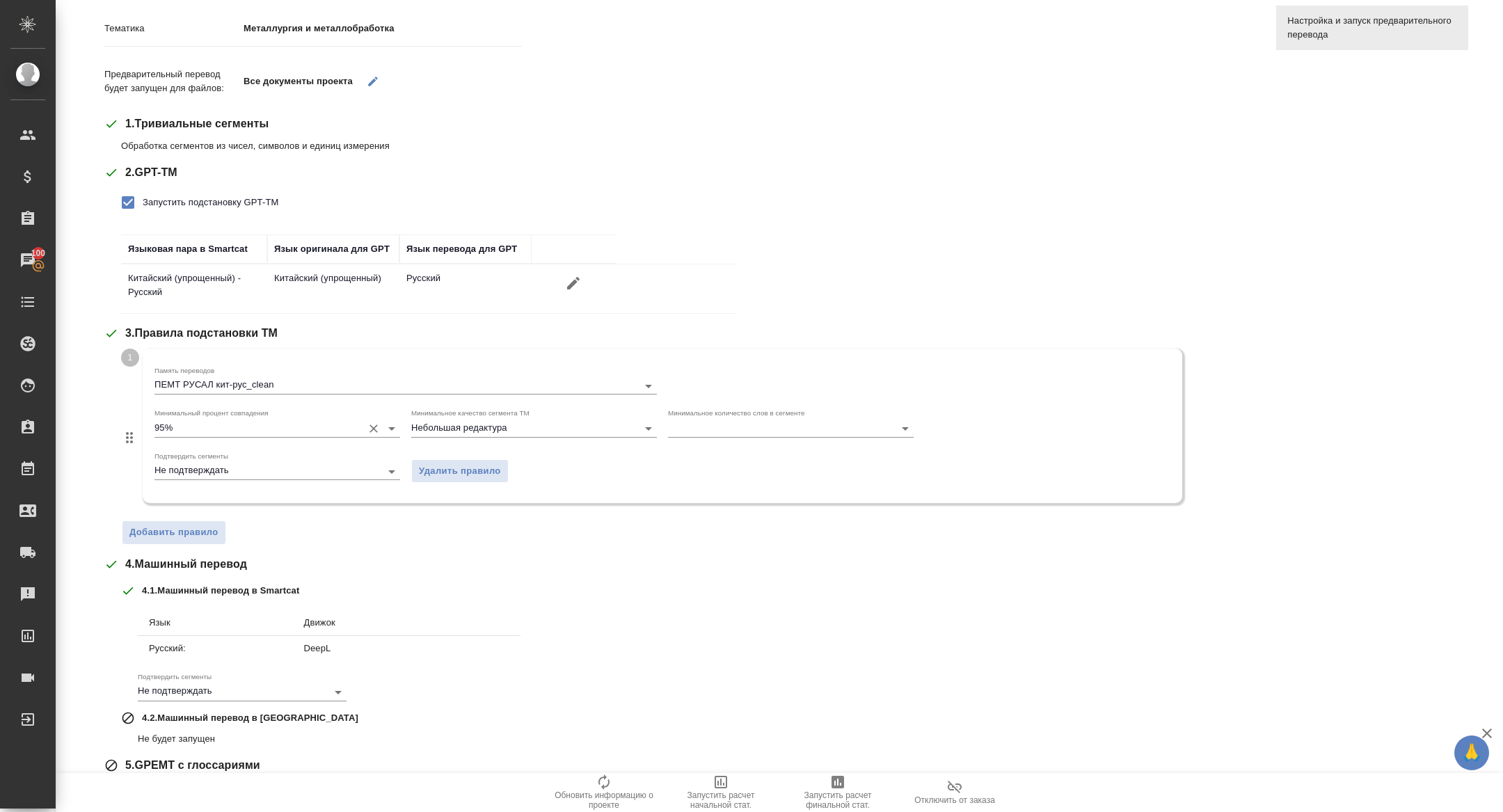
scroll to position [231, 0]
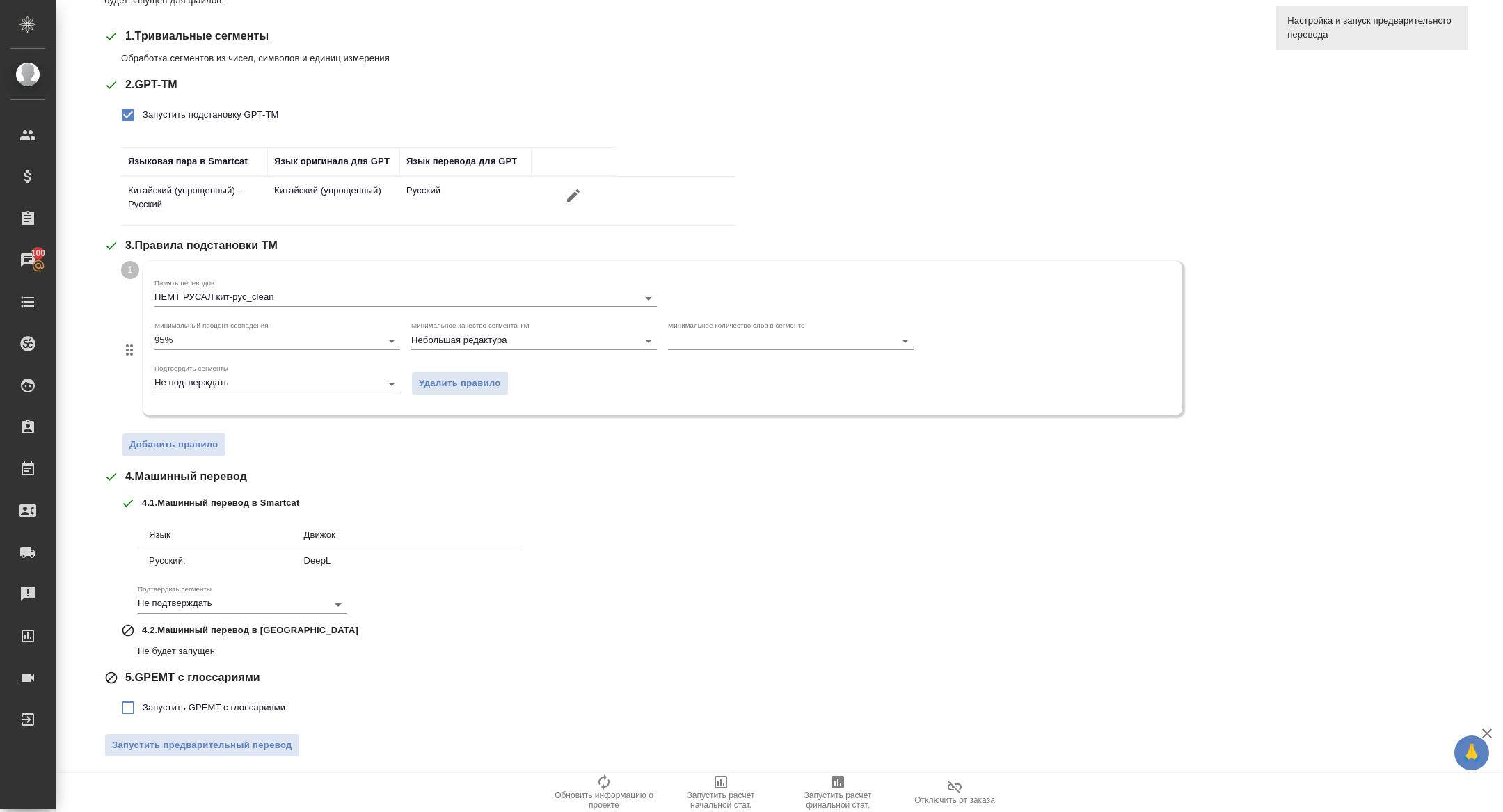
click at [168, 700] on span "Запустить GPEMT с глоссариями" at bounding box center [214, 707] width 143 height 14
click at [143, 698] on input "Запустить GPEMT с глоссариями" at bounding box center [128, 707] width 29 height 29
checkbox input "true"
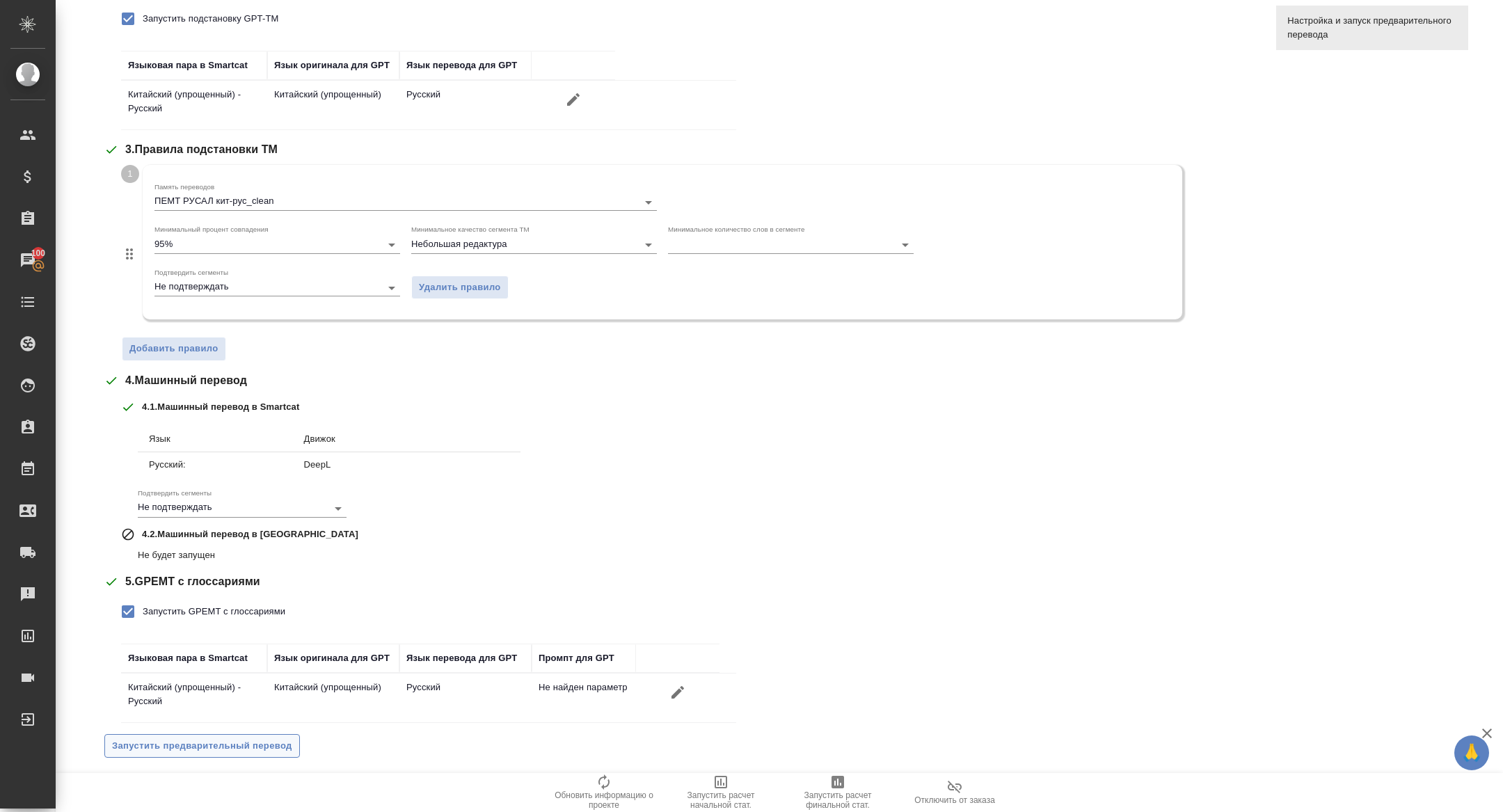
click at [178, 734] on button "Запустить предварительный перевод" at bounding box center [201, 746] width 195 height 25
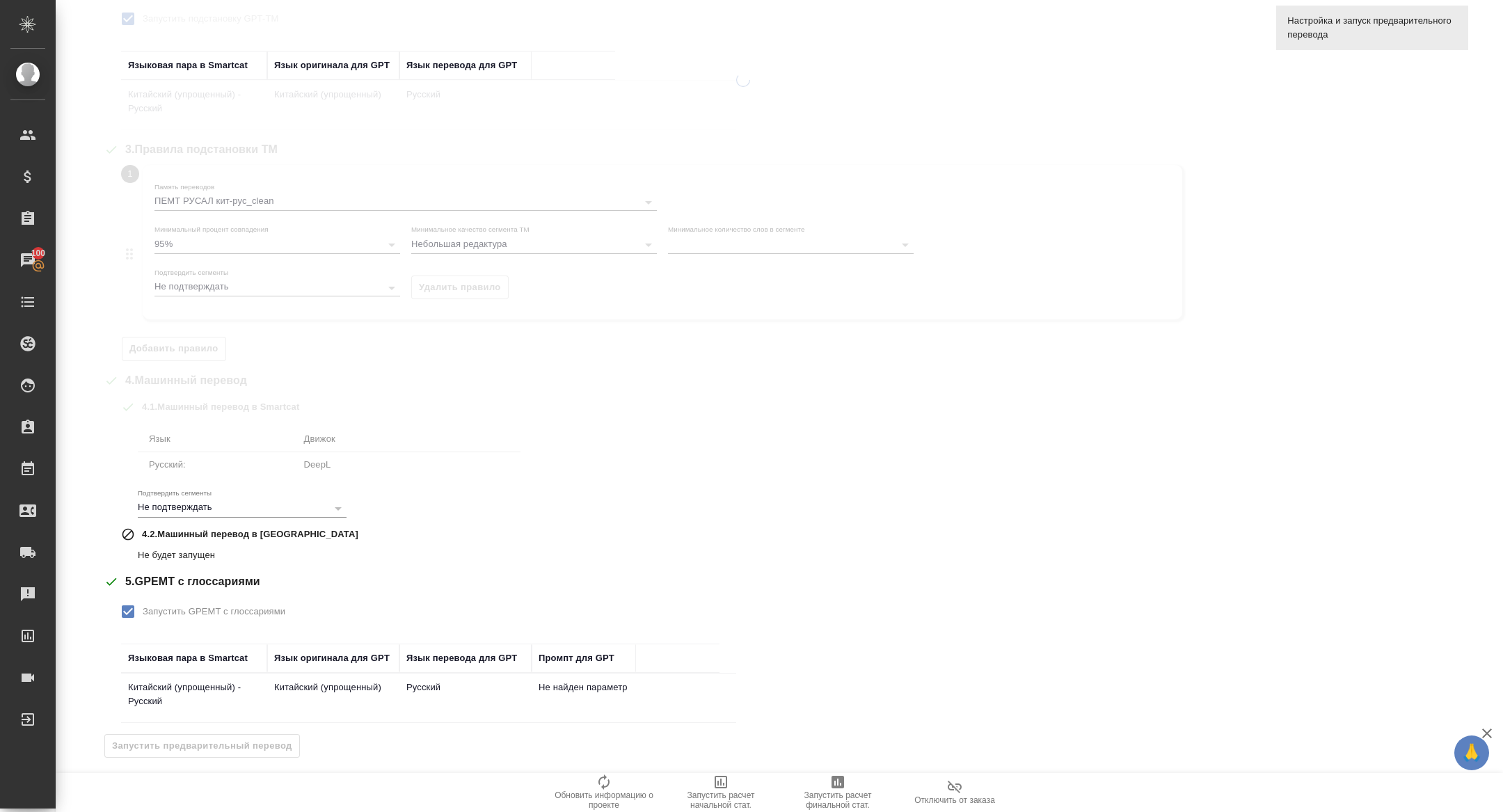
scroll to position [0, 0]
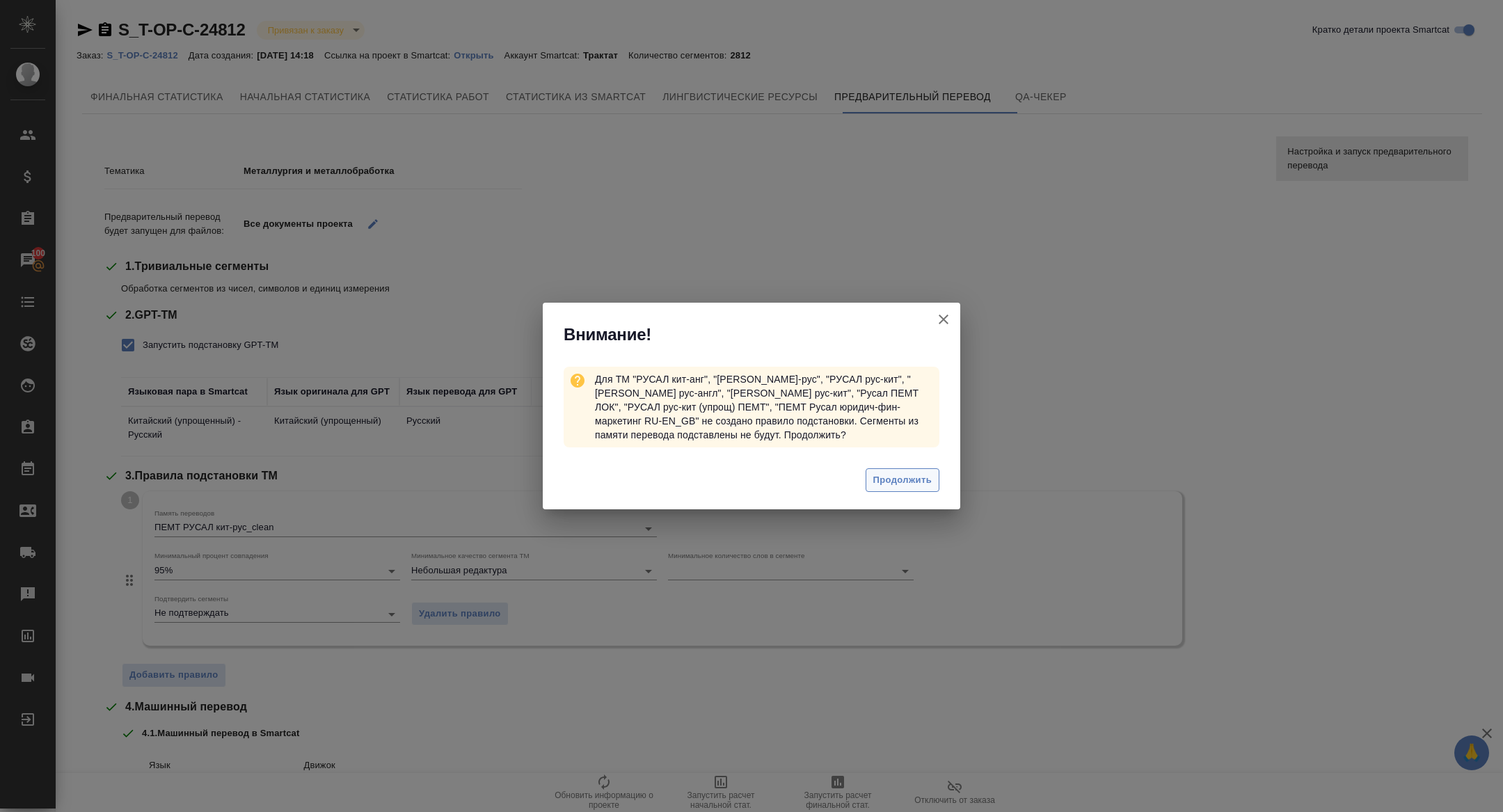
click at [879, 475] on span "Продолжить" at bounding box center [903, 480] width 58 height 16
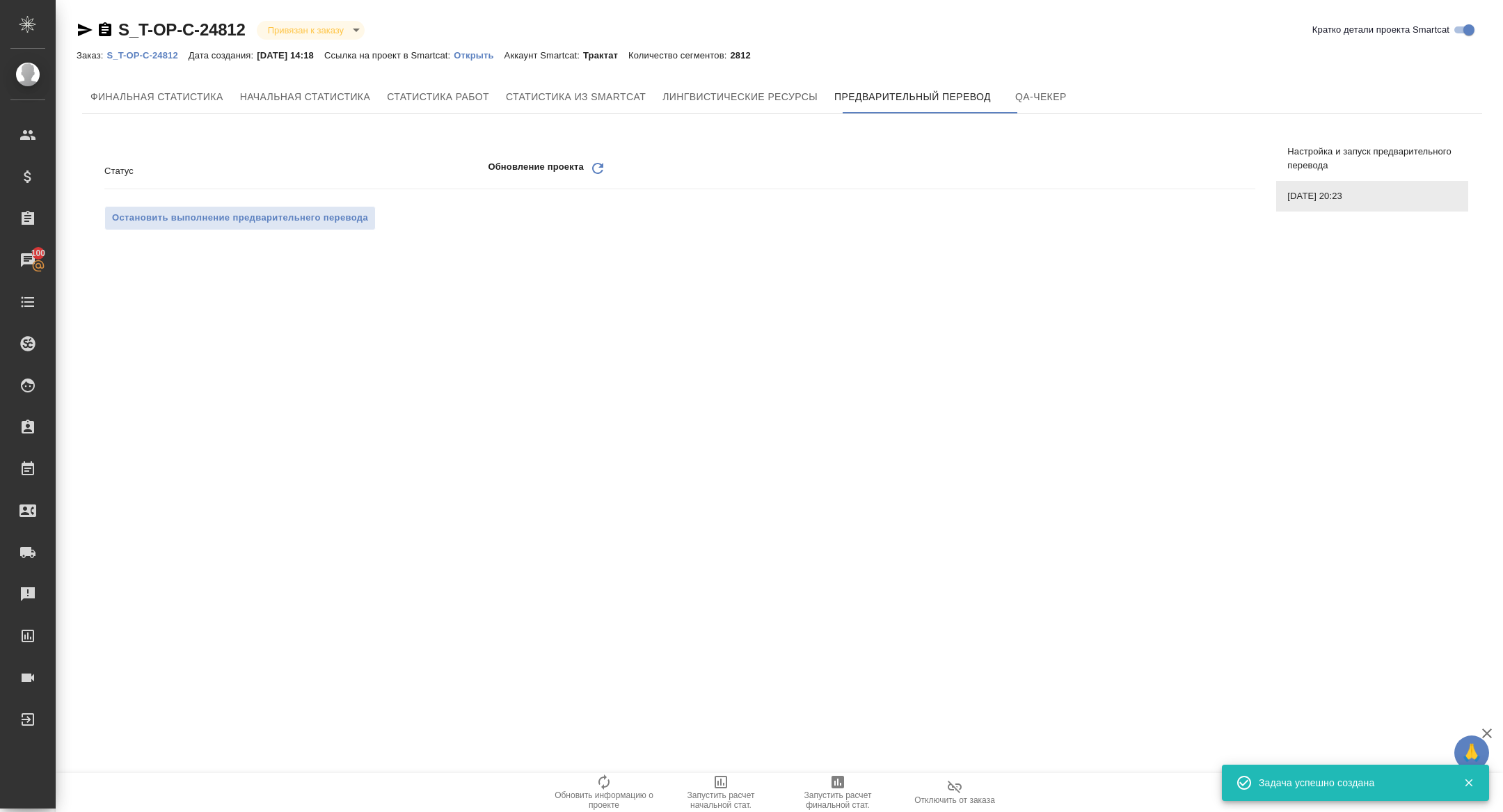
click at [599, 165] on icon "Обновить" at bounding box center [597, 168] width 16 height 16
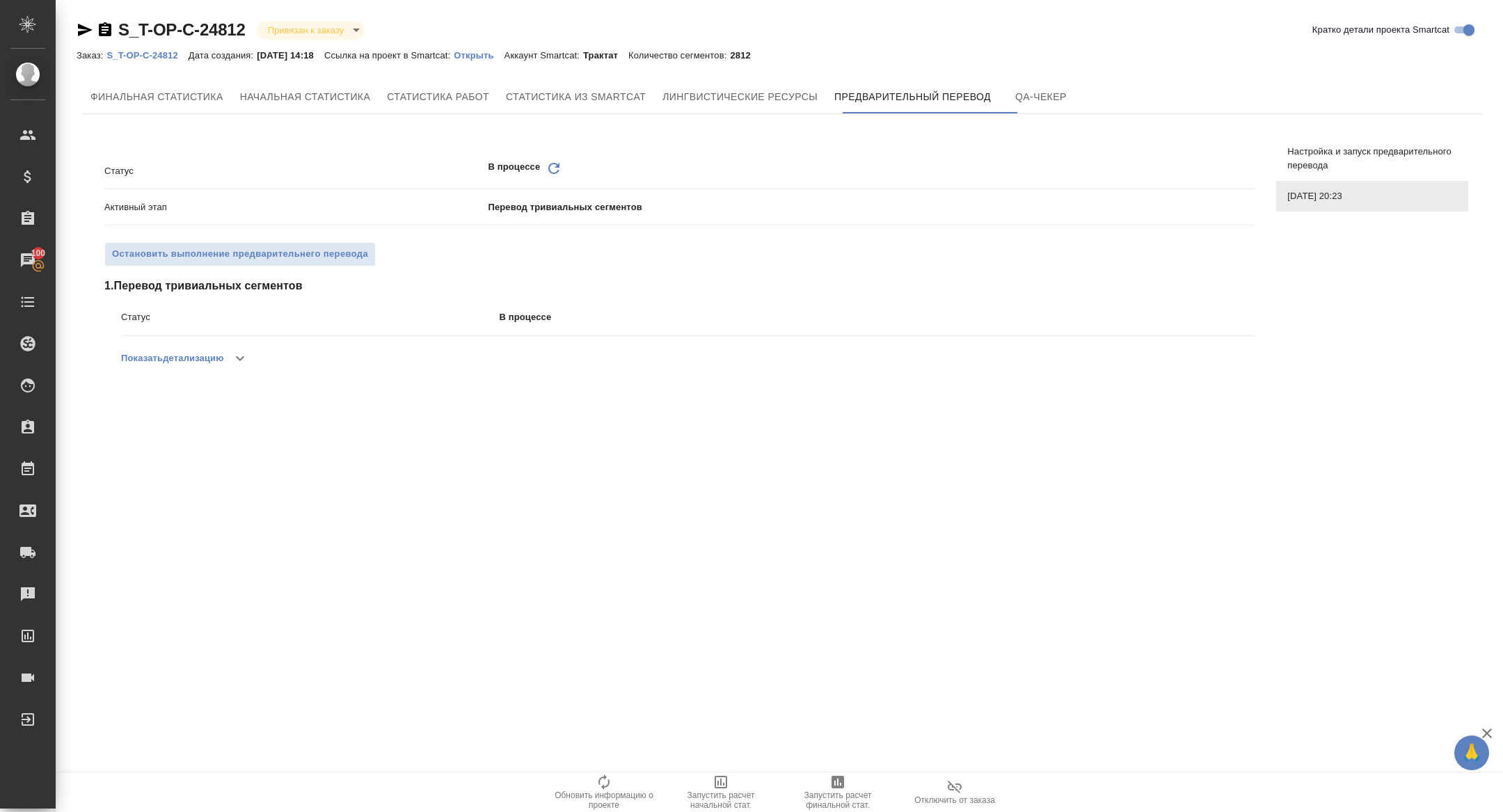
click at [223, 350] on button "Показать детализацию" at bounding box center [172, 358] width 103 height 34
click at [231, 352] on icon "button" at bounding box center [233, 358] width 16 height 16
click at [549, 170] on icon "Обновить" at bounding box center [554, 168] width 16 height 16
click at [556, 168] on icon "Обновить" at bounding box center [554, 168] width 16 height 16
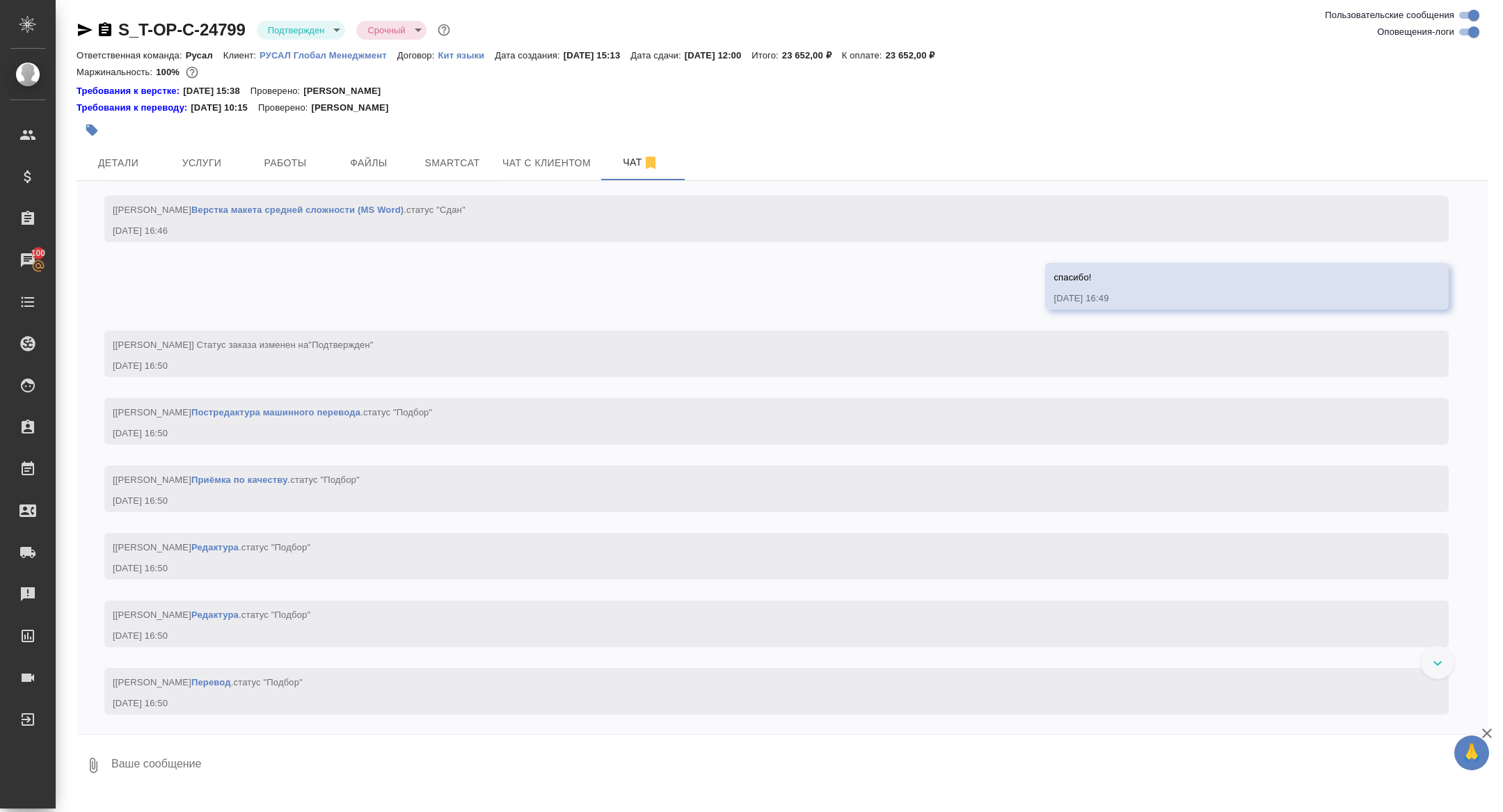
scroll to position [2097, 0]
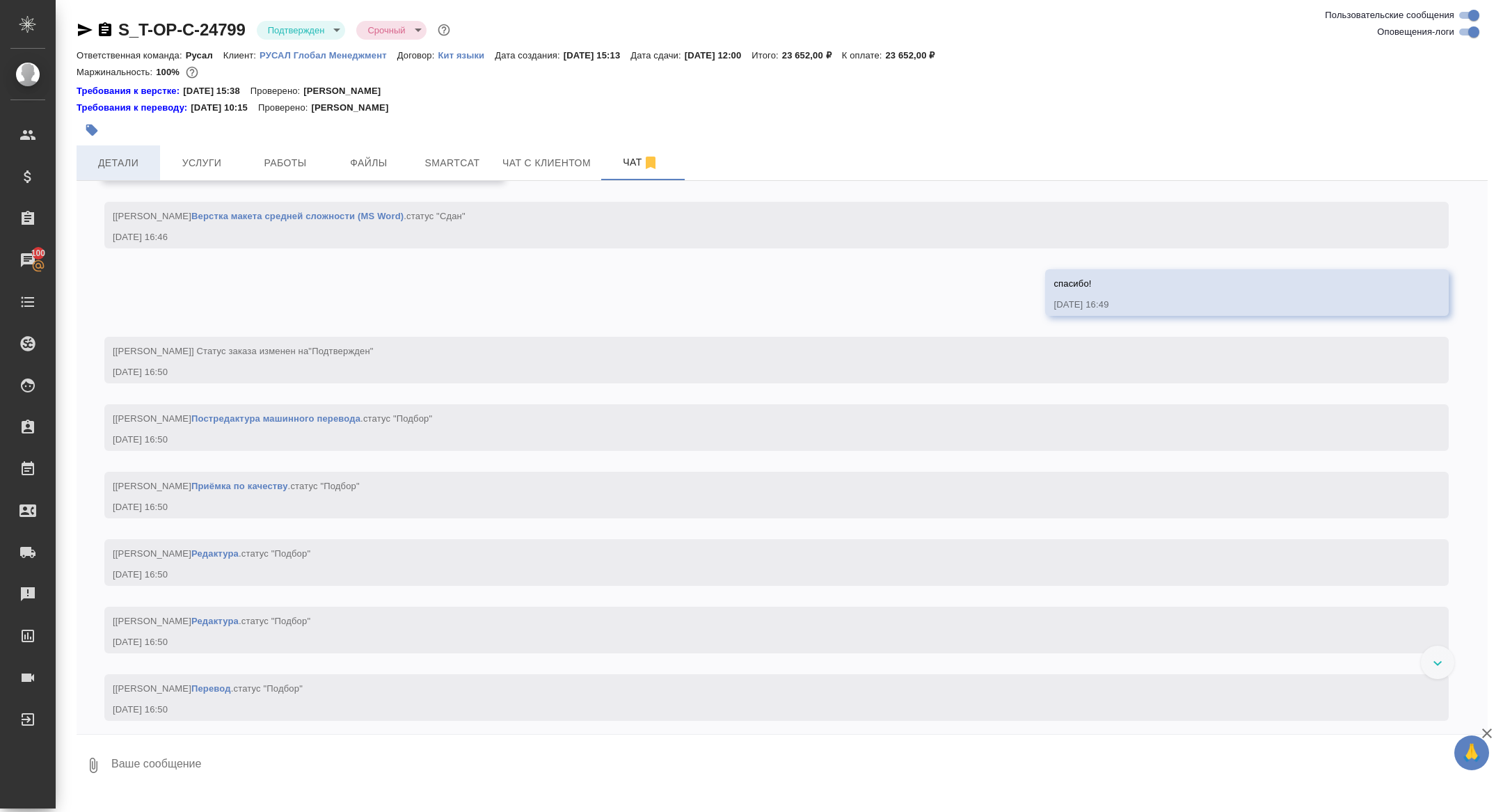
click at [129, 164] on span "Детали" at bounding box center [118, 162] width 67 height 17
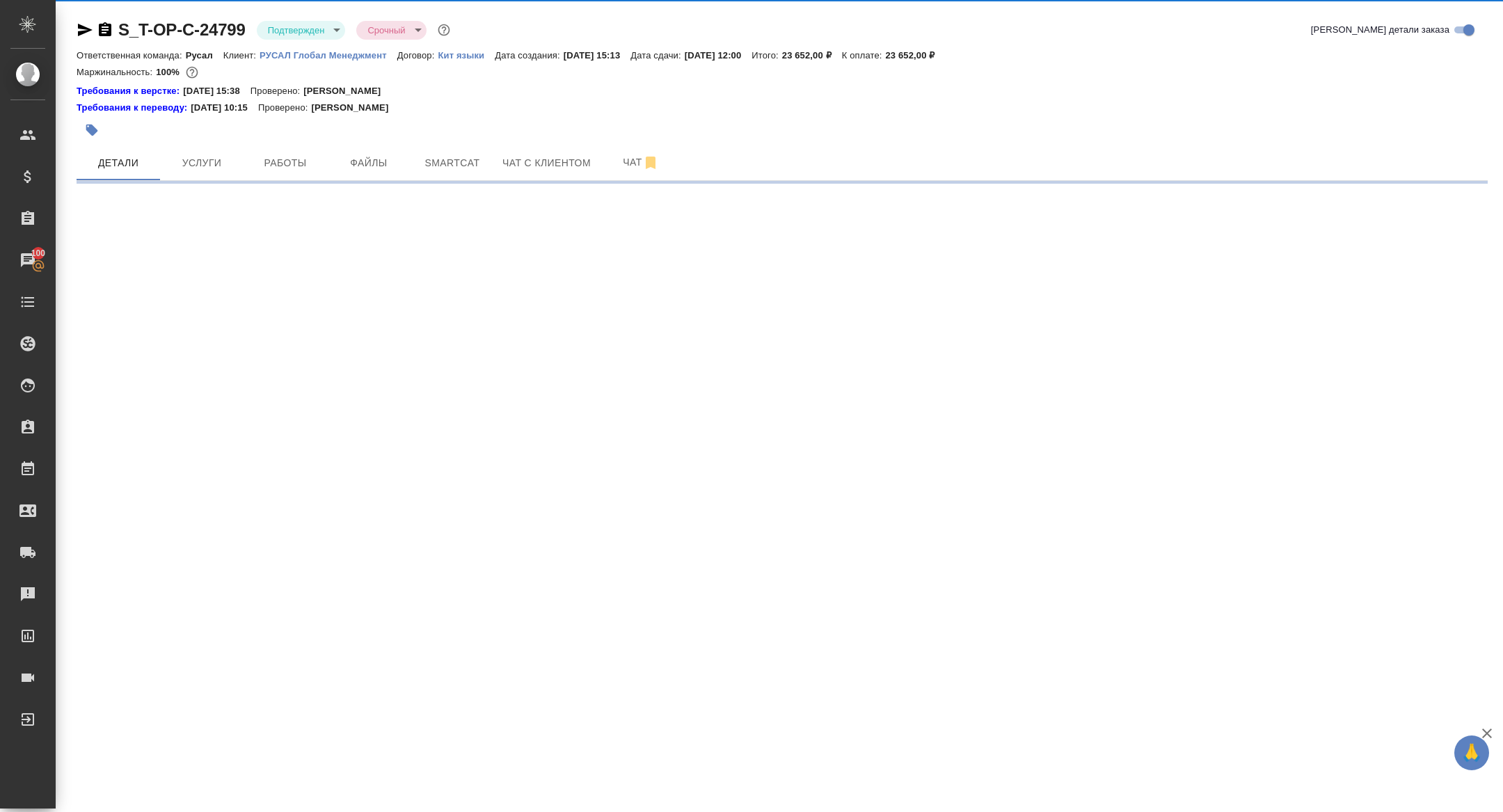
select select "RU"
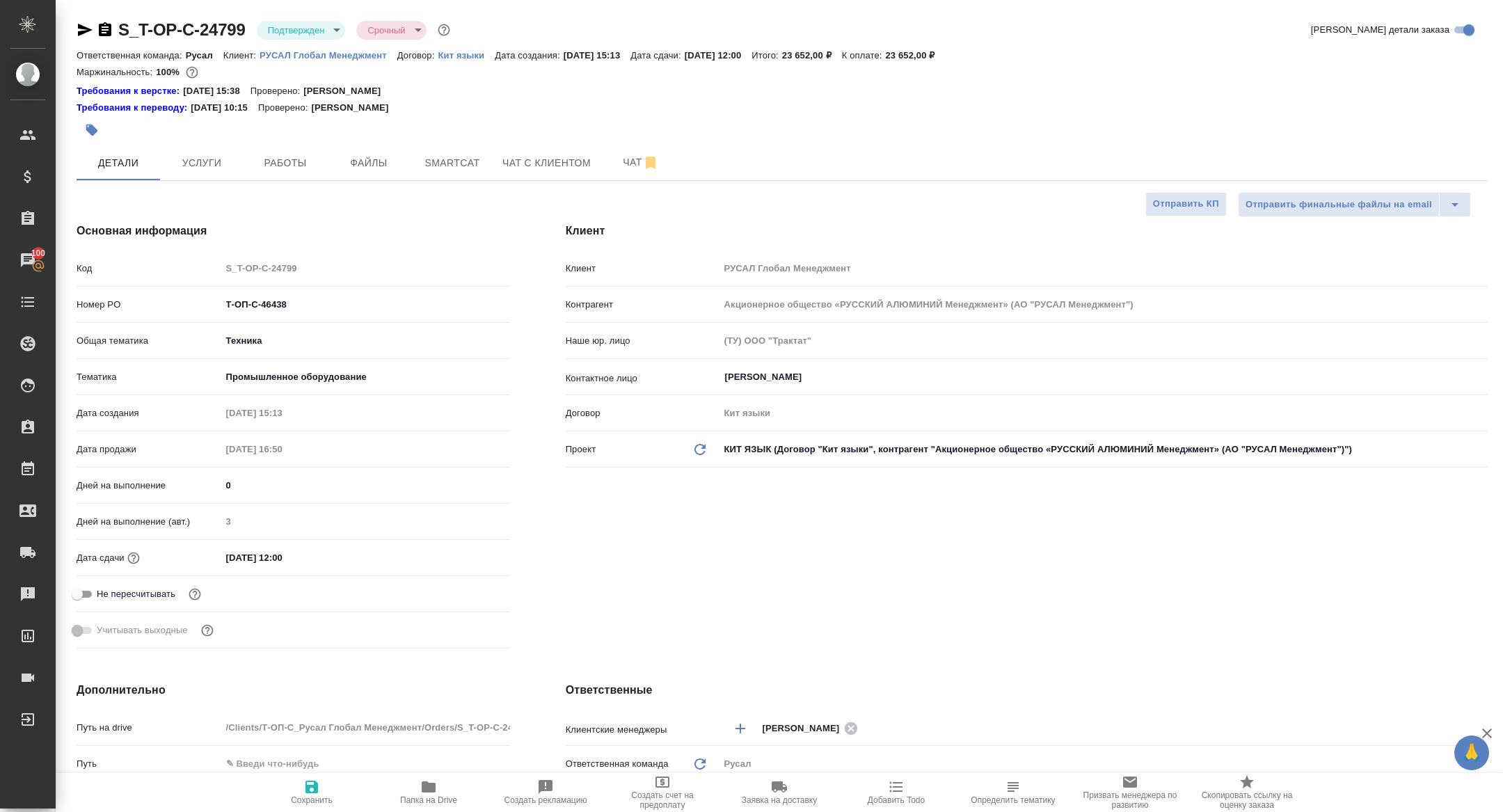
type textarea "x"
click at [415, 795] on span "Папка на Drive" at bounding box center [428, 799] width 57 height 10
type textarea "x"
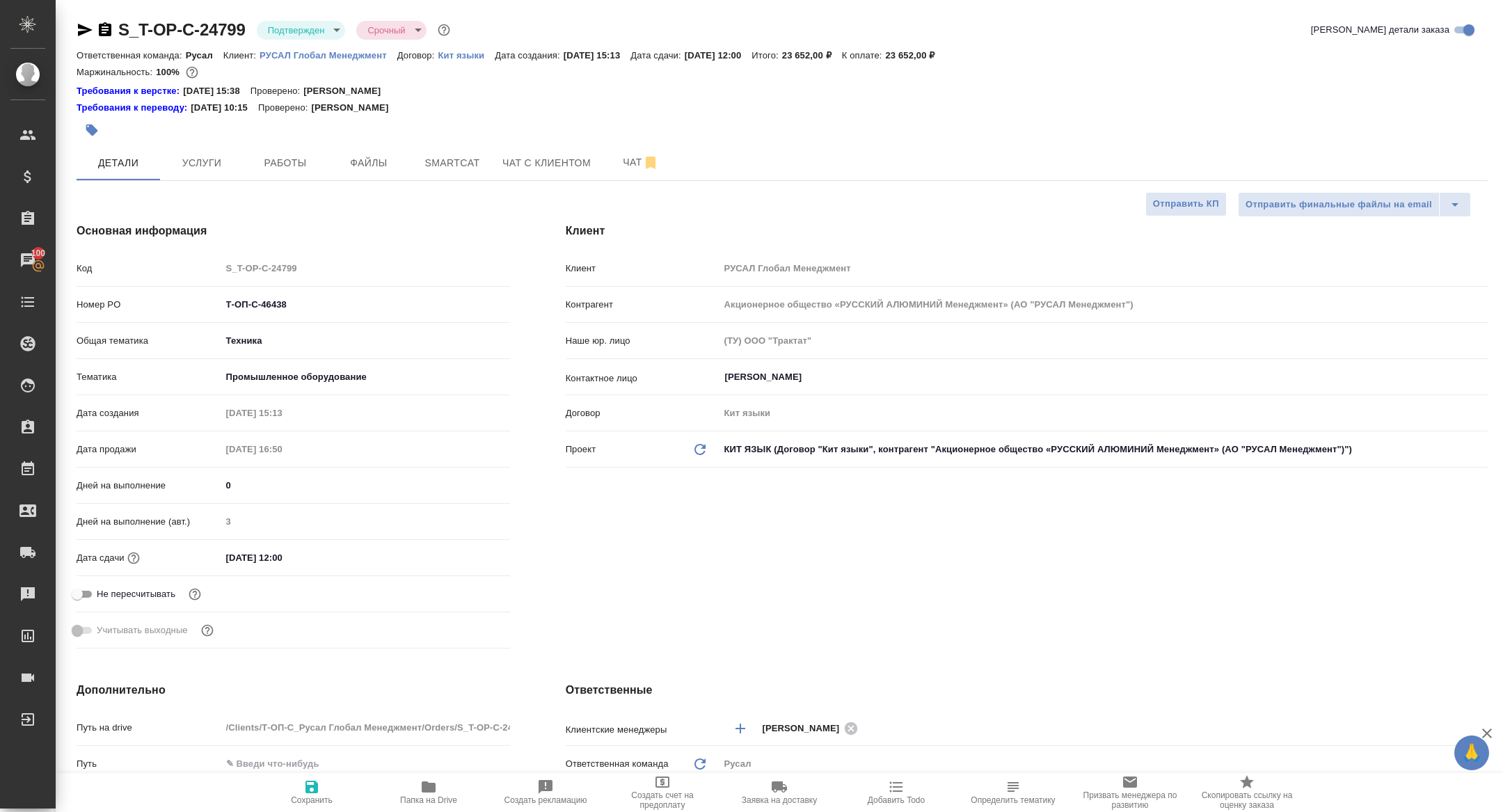
type textarea "x"
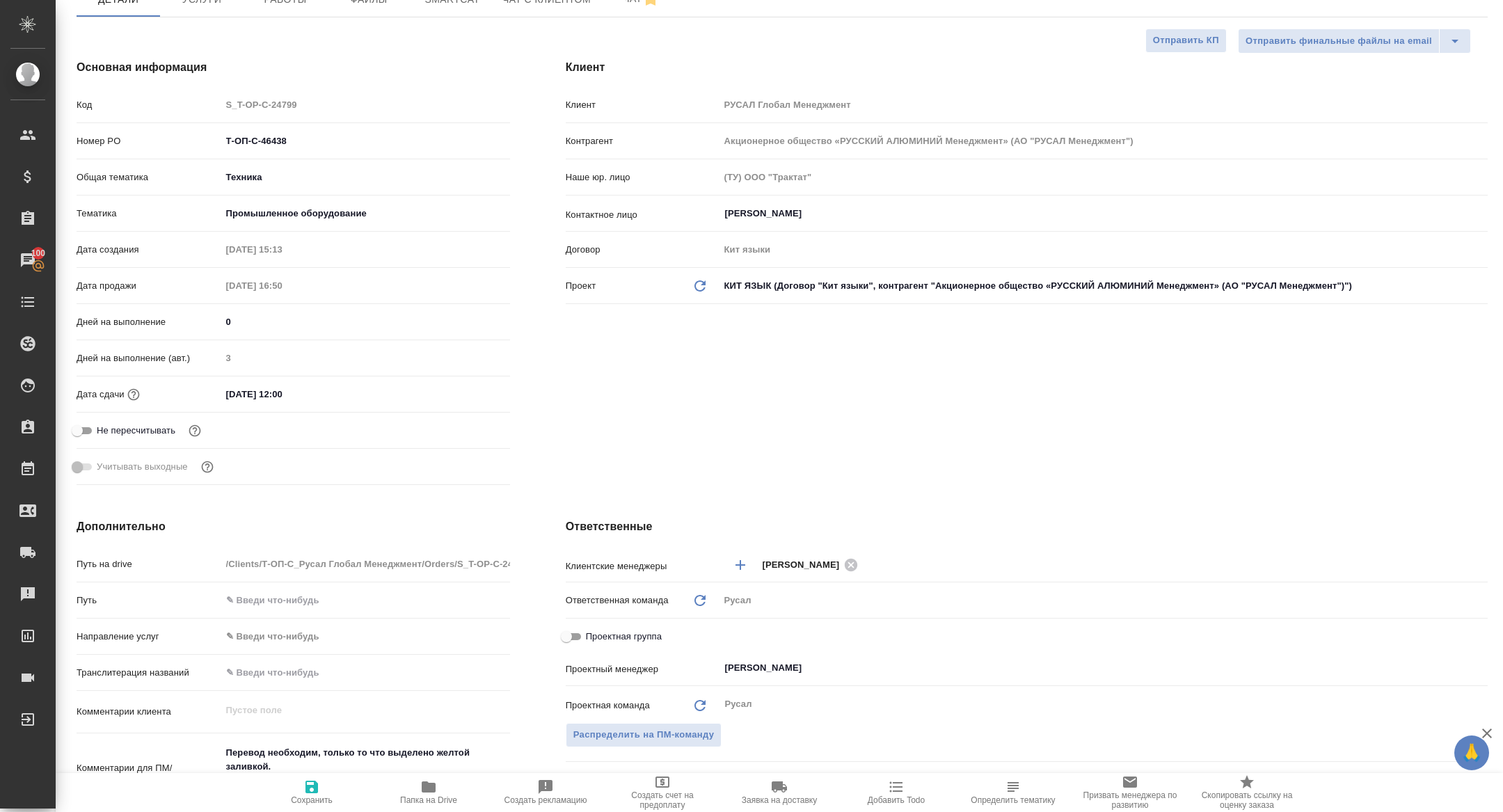
scroll to position [263, 0]
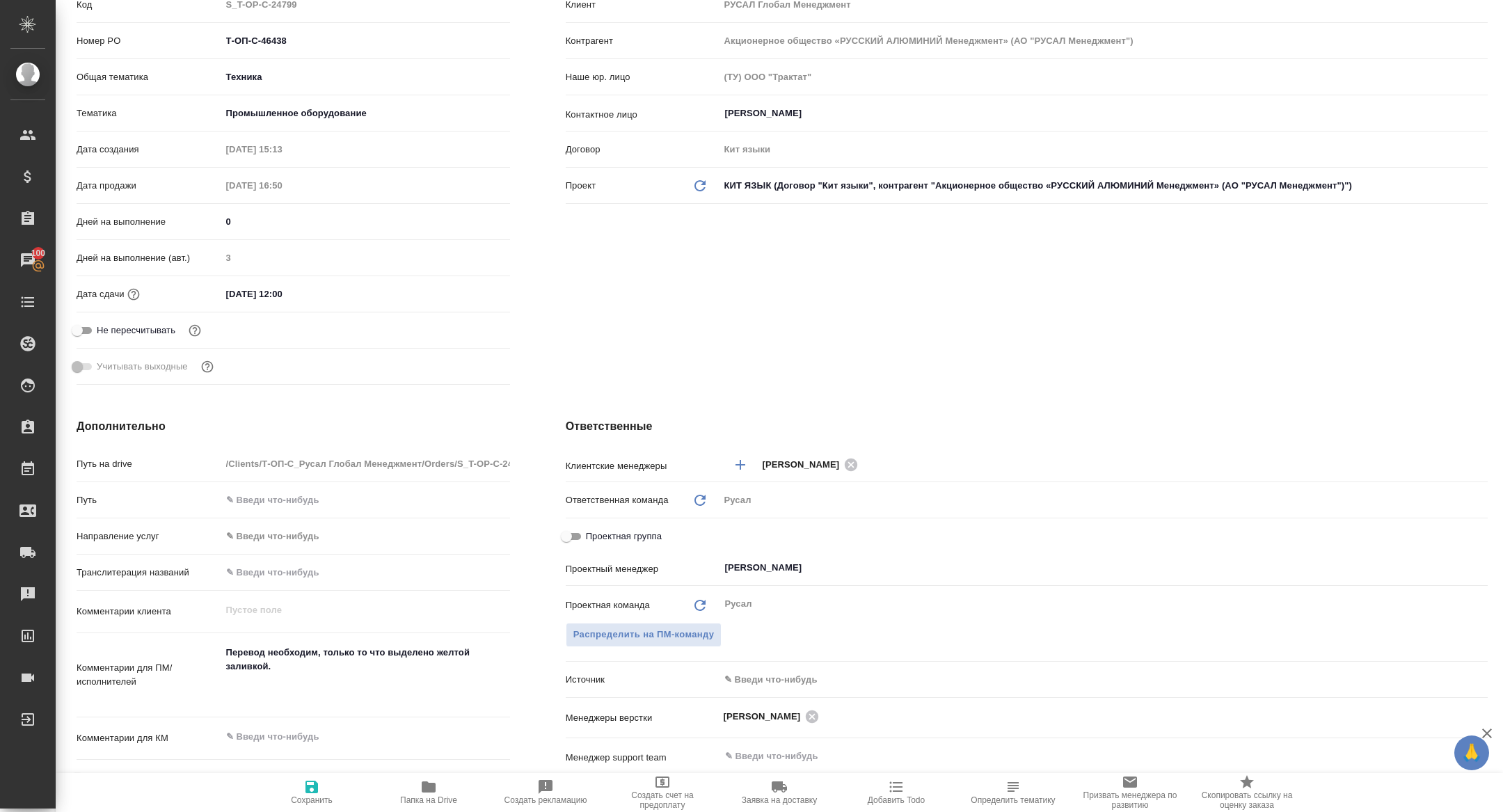
type textarea "x"
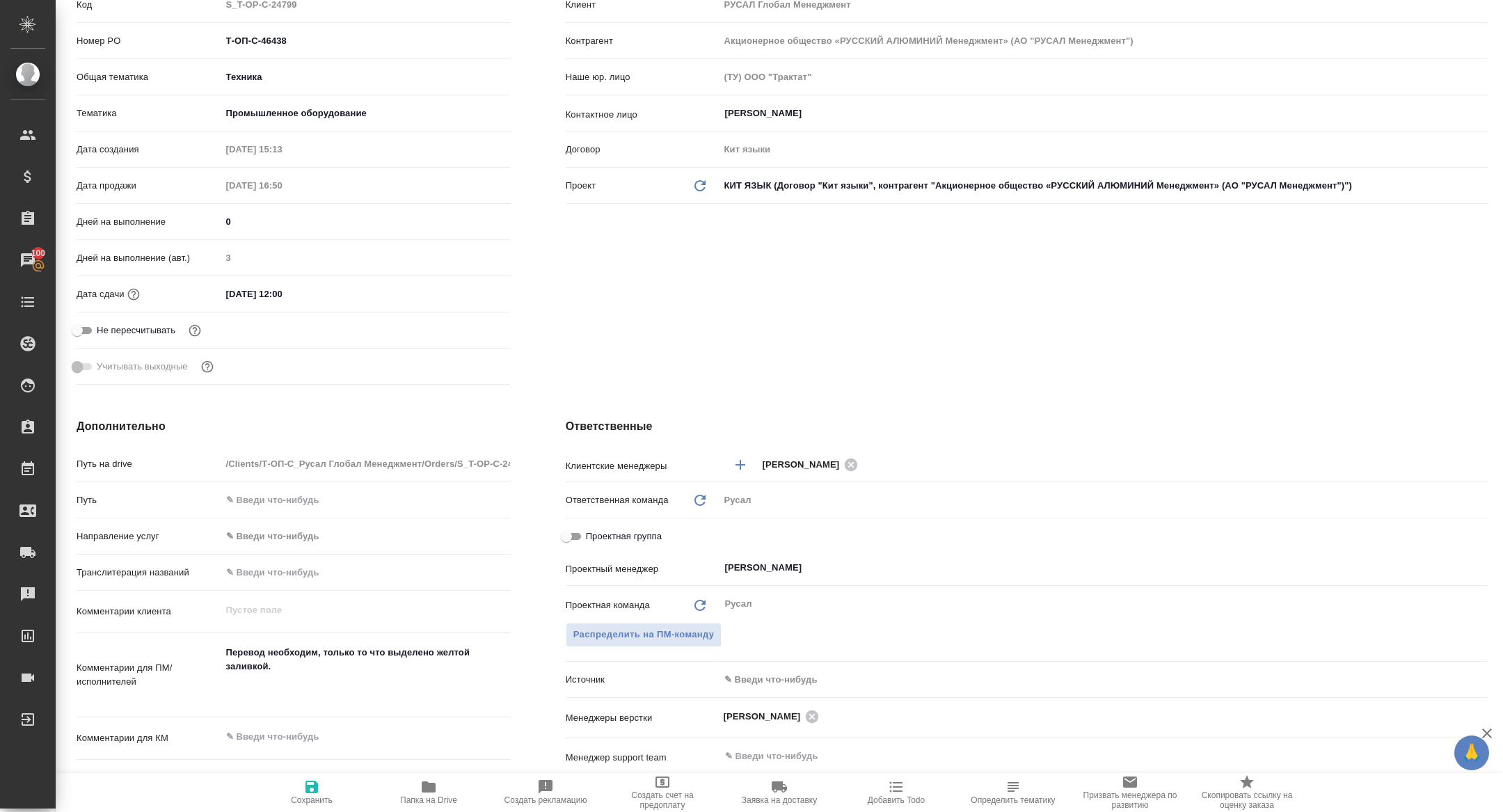
type textarea "x"
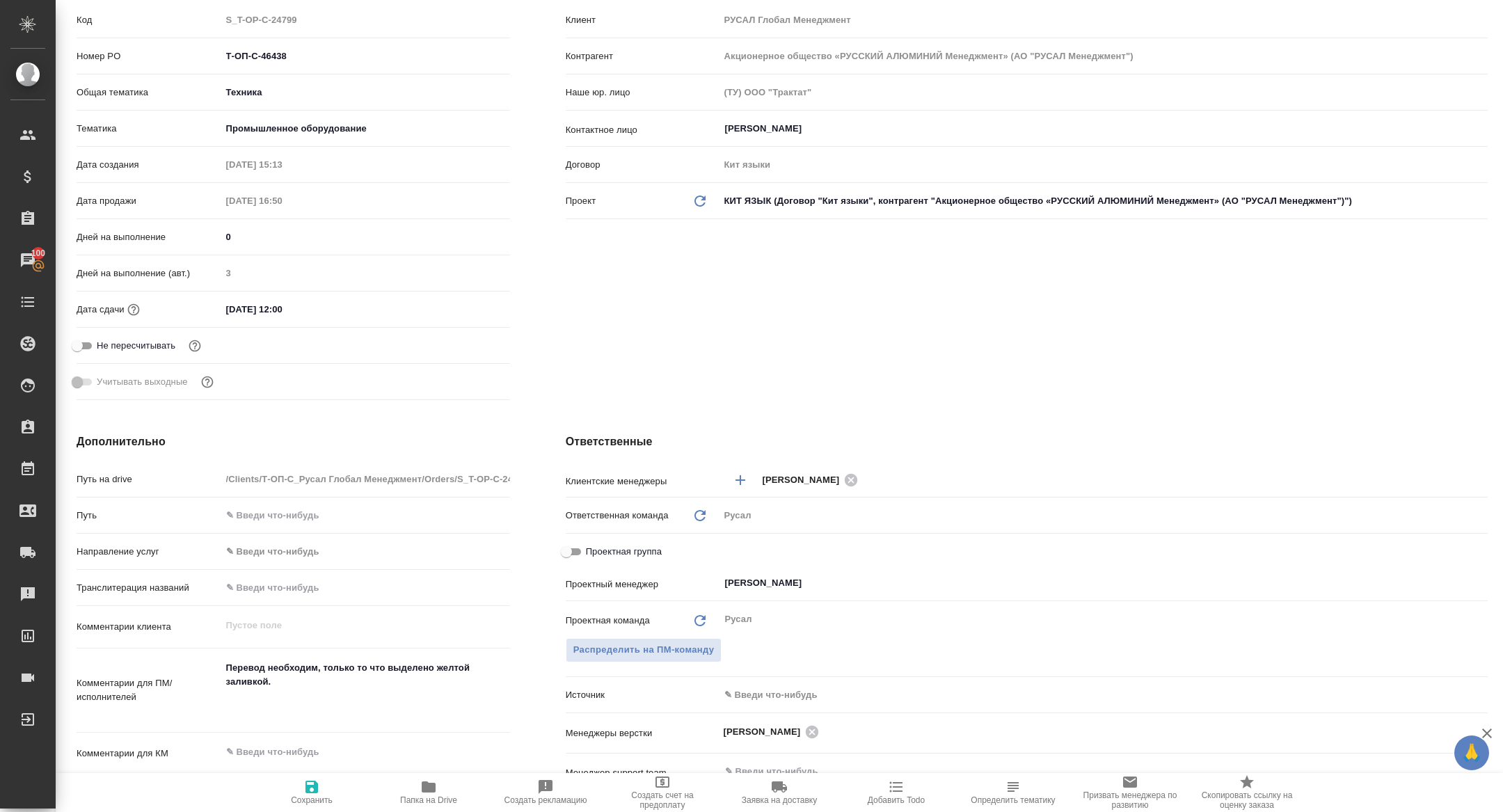
scroll to position [0, 0]
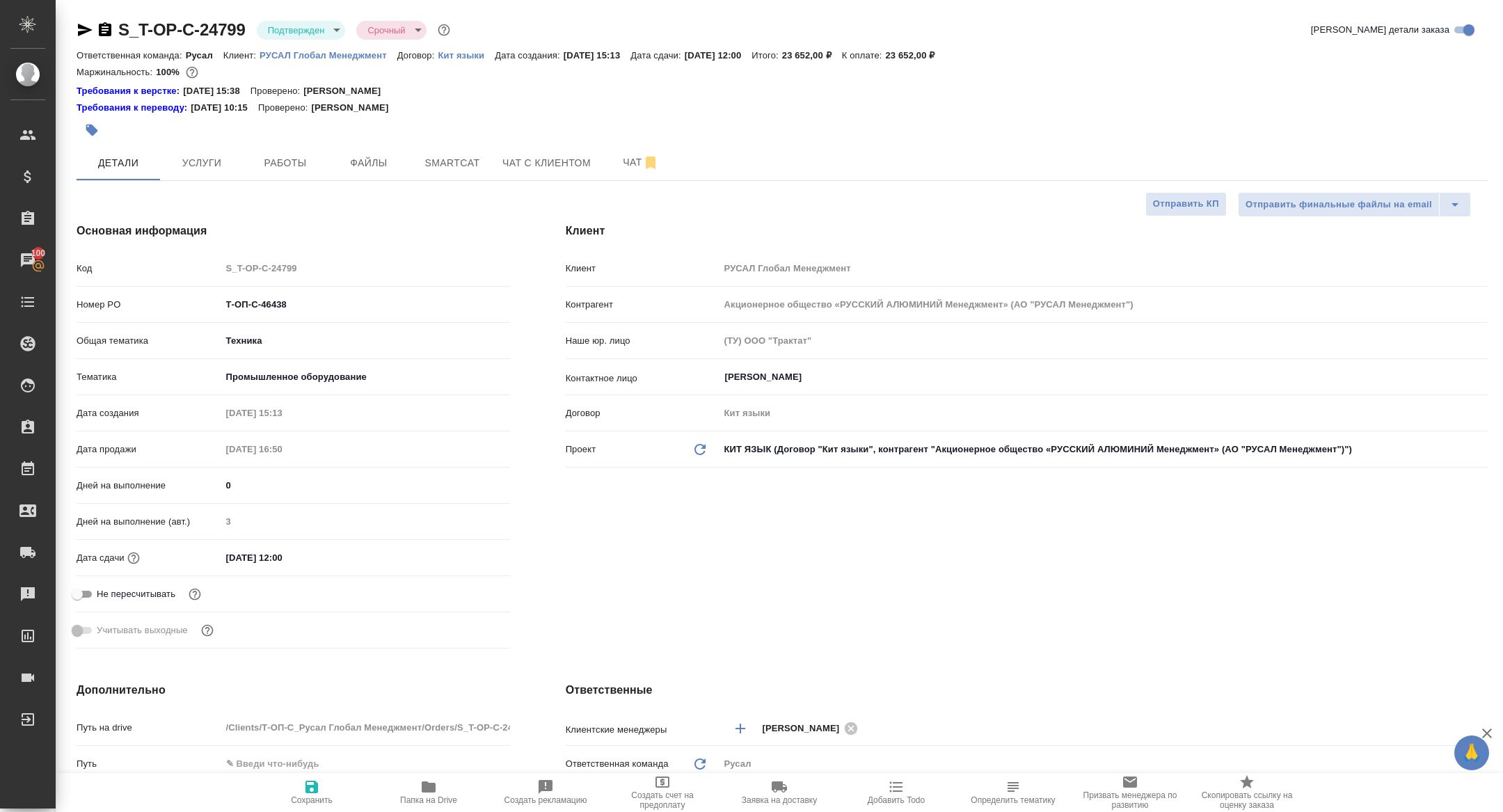
type textarea "x"
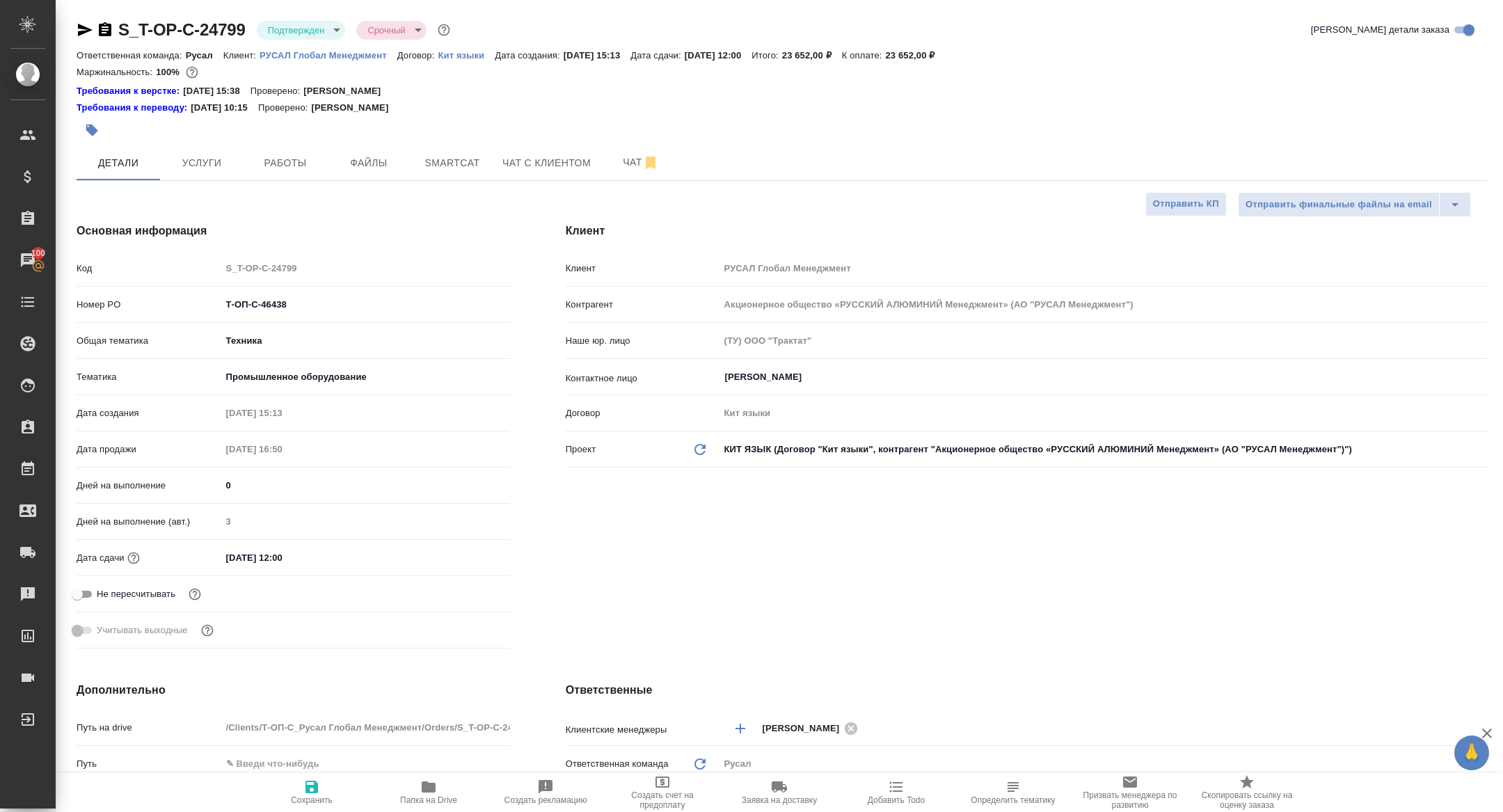
type textarea "x"
click at [95, 32] on div at bounding box center [94, 30] width 37 height 16
click at [104, 31] on icon "button" at bounding box center [105, 29] width 13 height 14
type textarea "x"
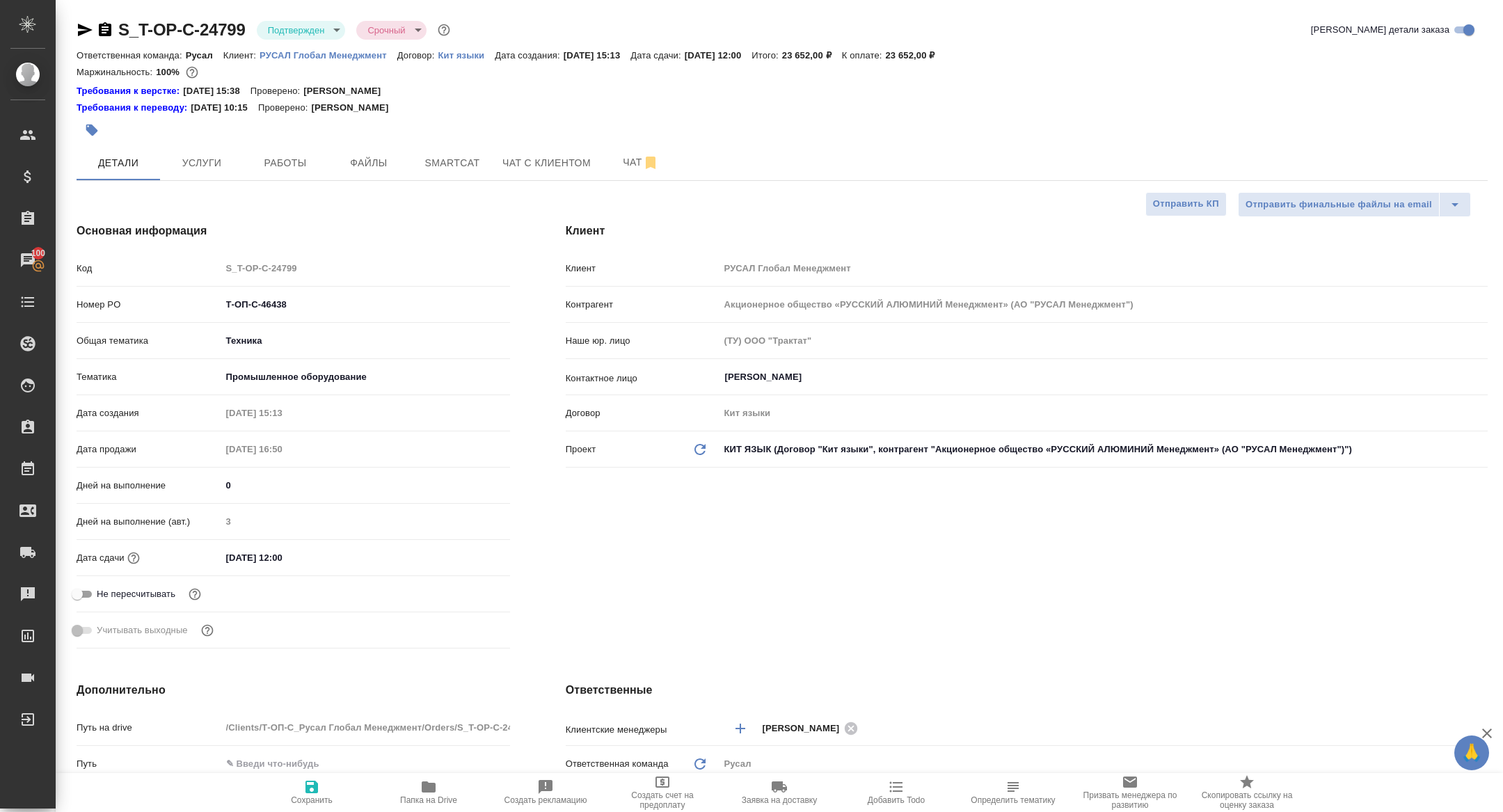
type textarea "x"
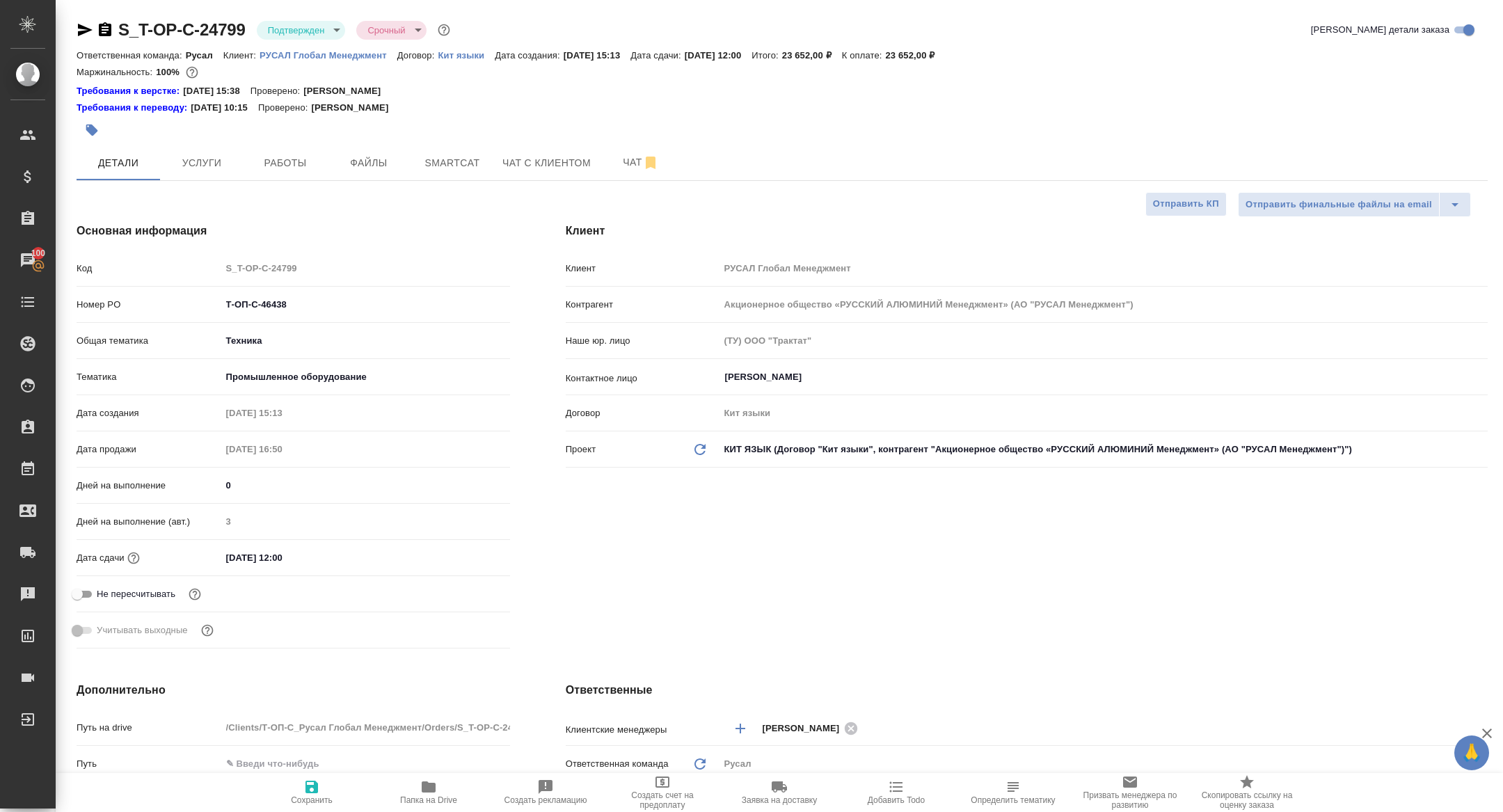
type textarea "x"
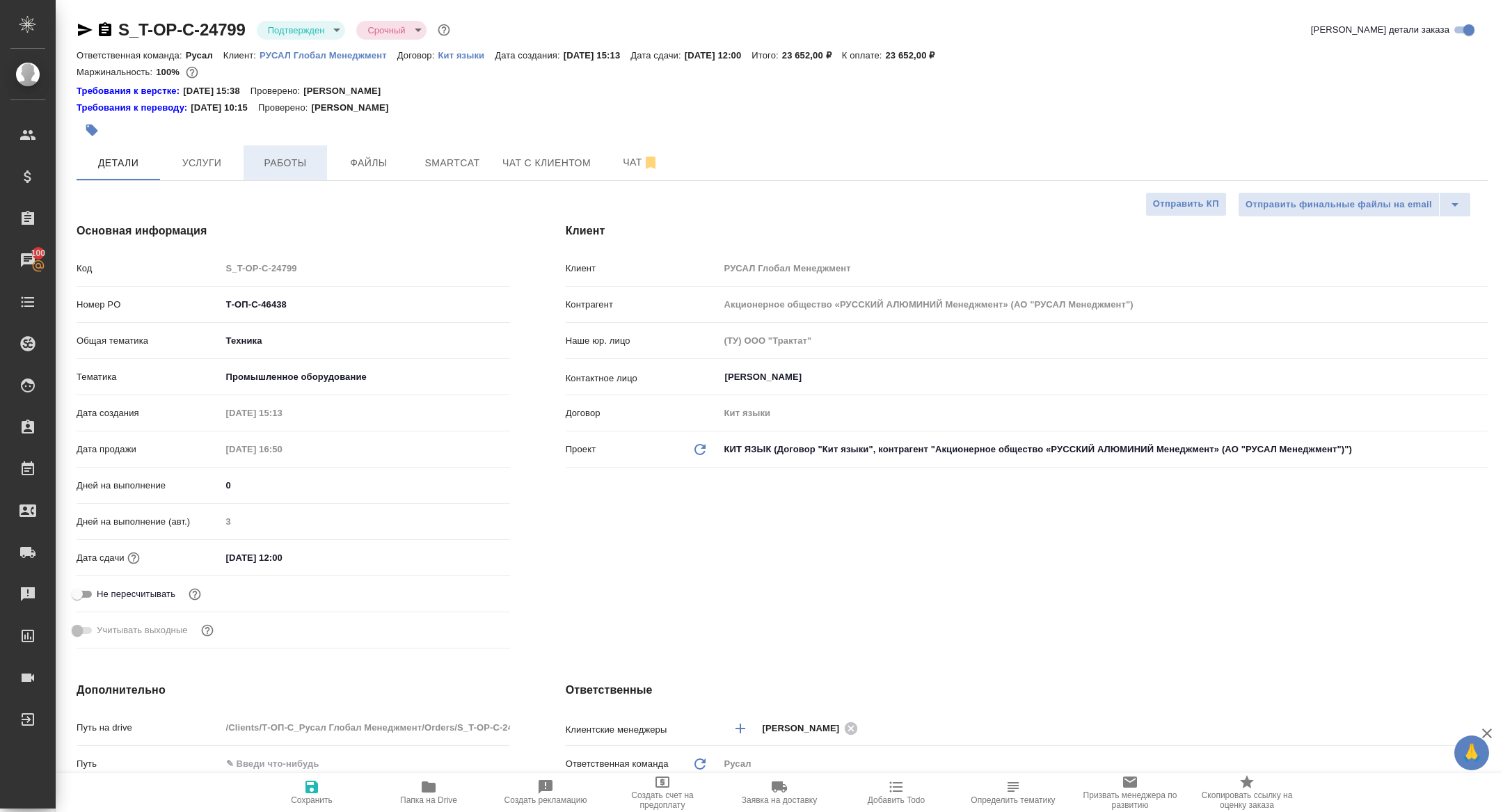
click at [308, 155] on span "Работы" at bounding box center [284, 162] width 67 height 17
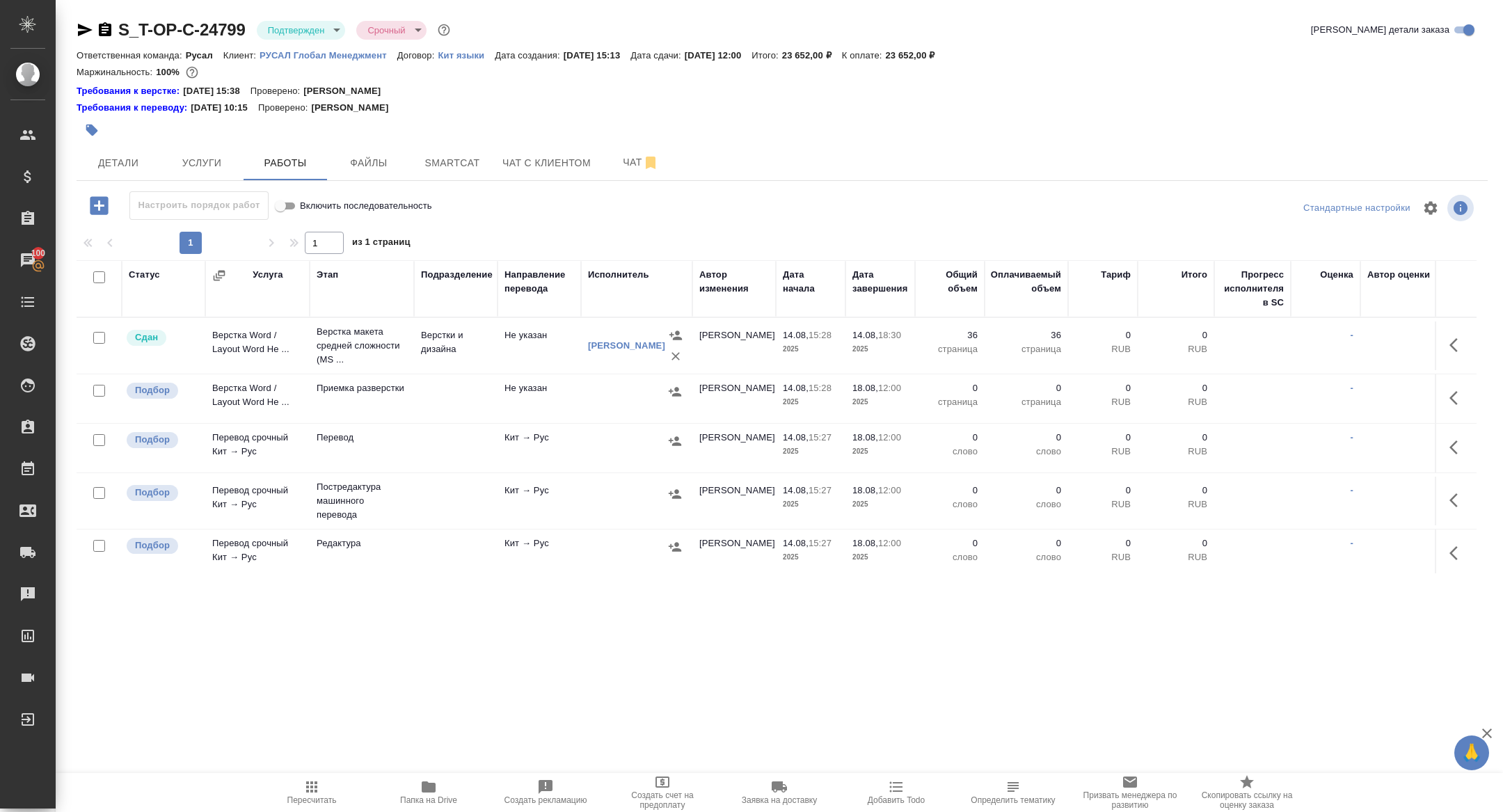
click at [99, 279] on input "checkbox" at bounding box center [100, 278] width 12 height 12
checkbox input "true"
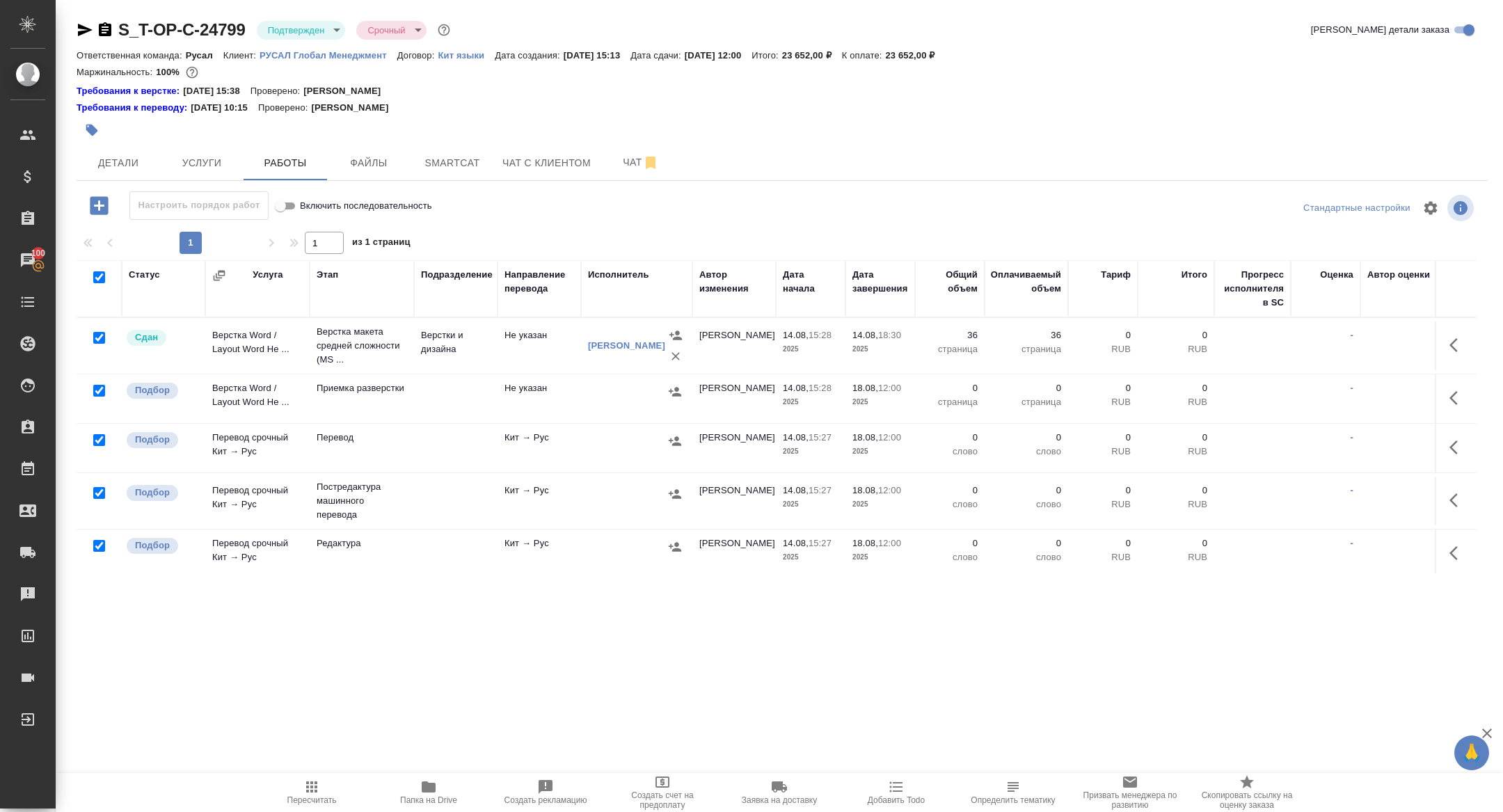
checkbox input "true"
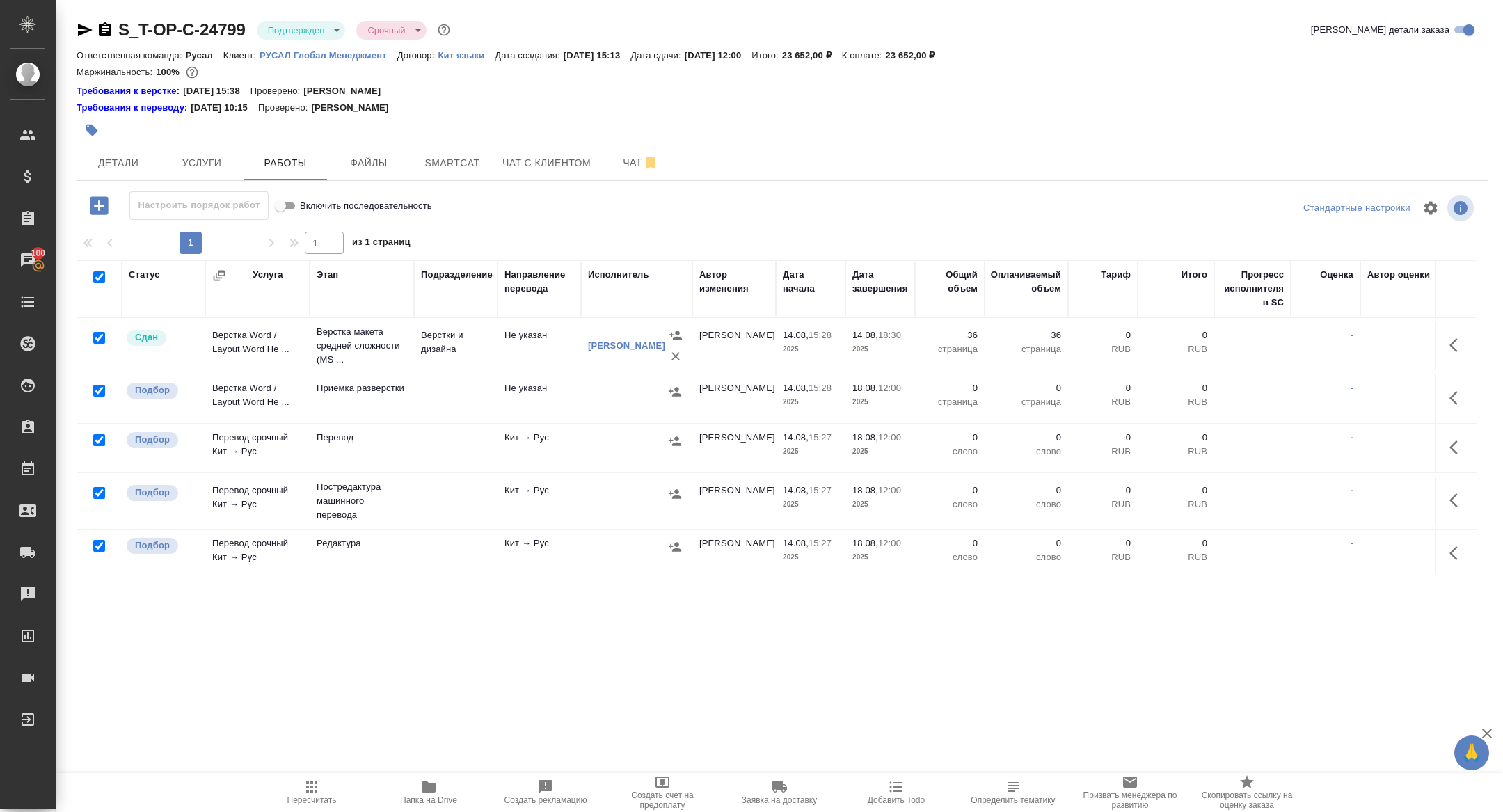
checkbox input "true"
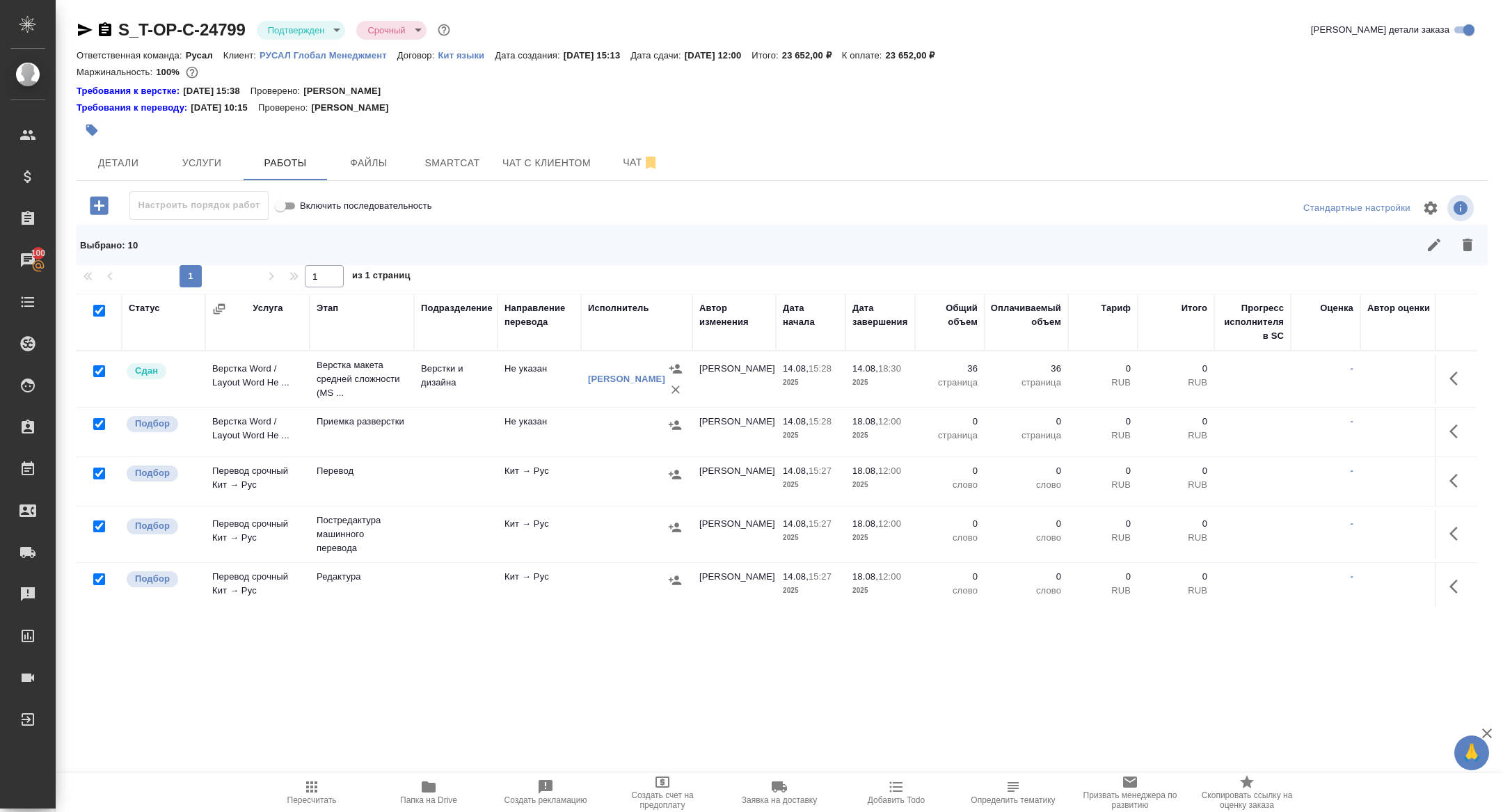
click at [95, 370] on input "checkbox" at bounding box center [100, 371] width 12 height 12
checkbox input "false"
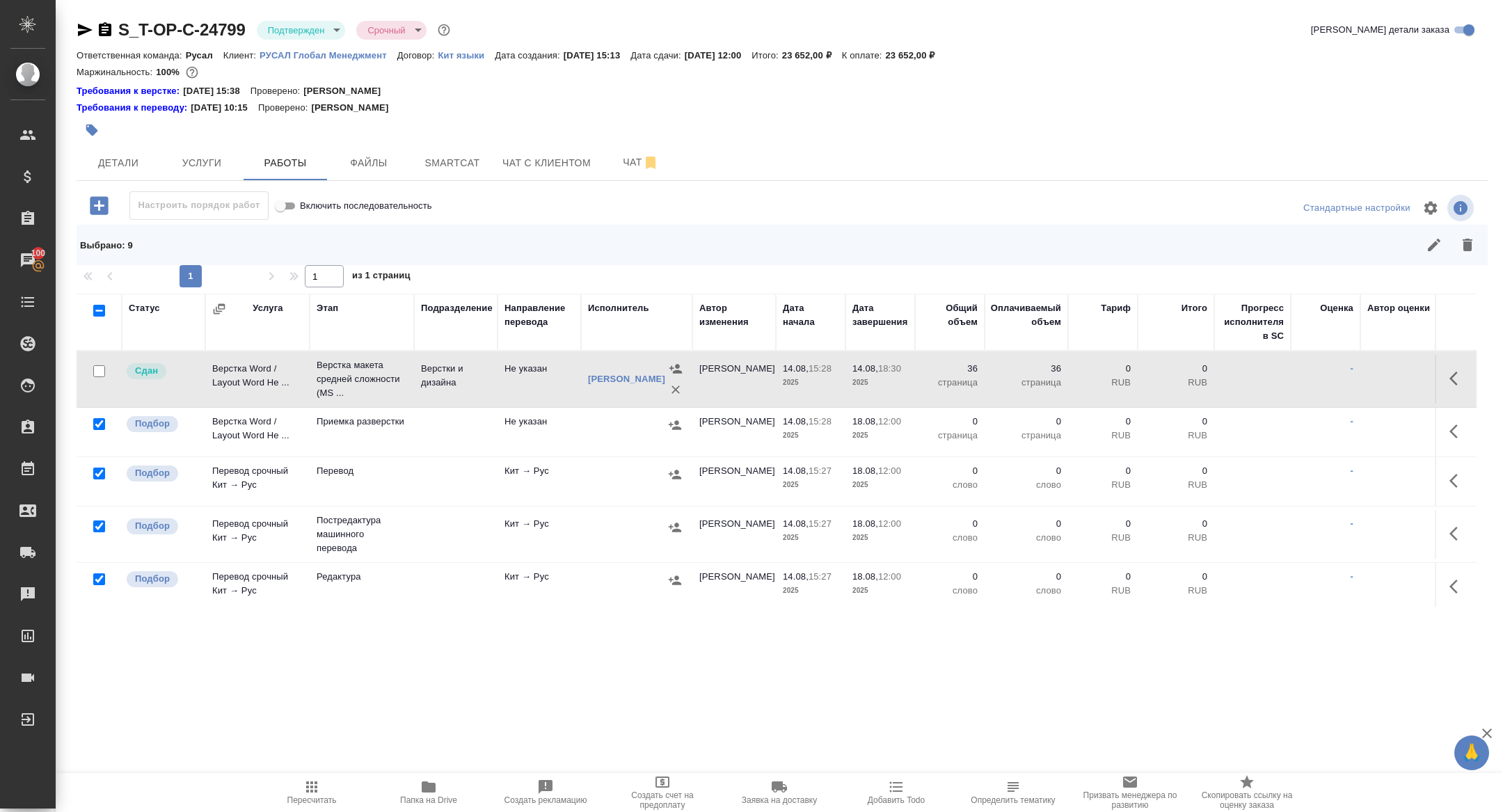
click at [103, 520] on input "checkbox" at bounding box center [100, 526] width 12 height 12
checkbox input "false"
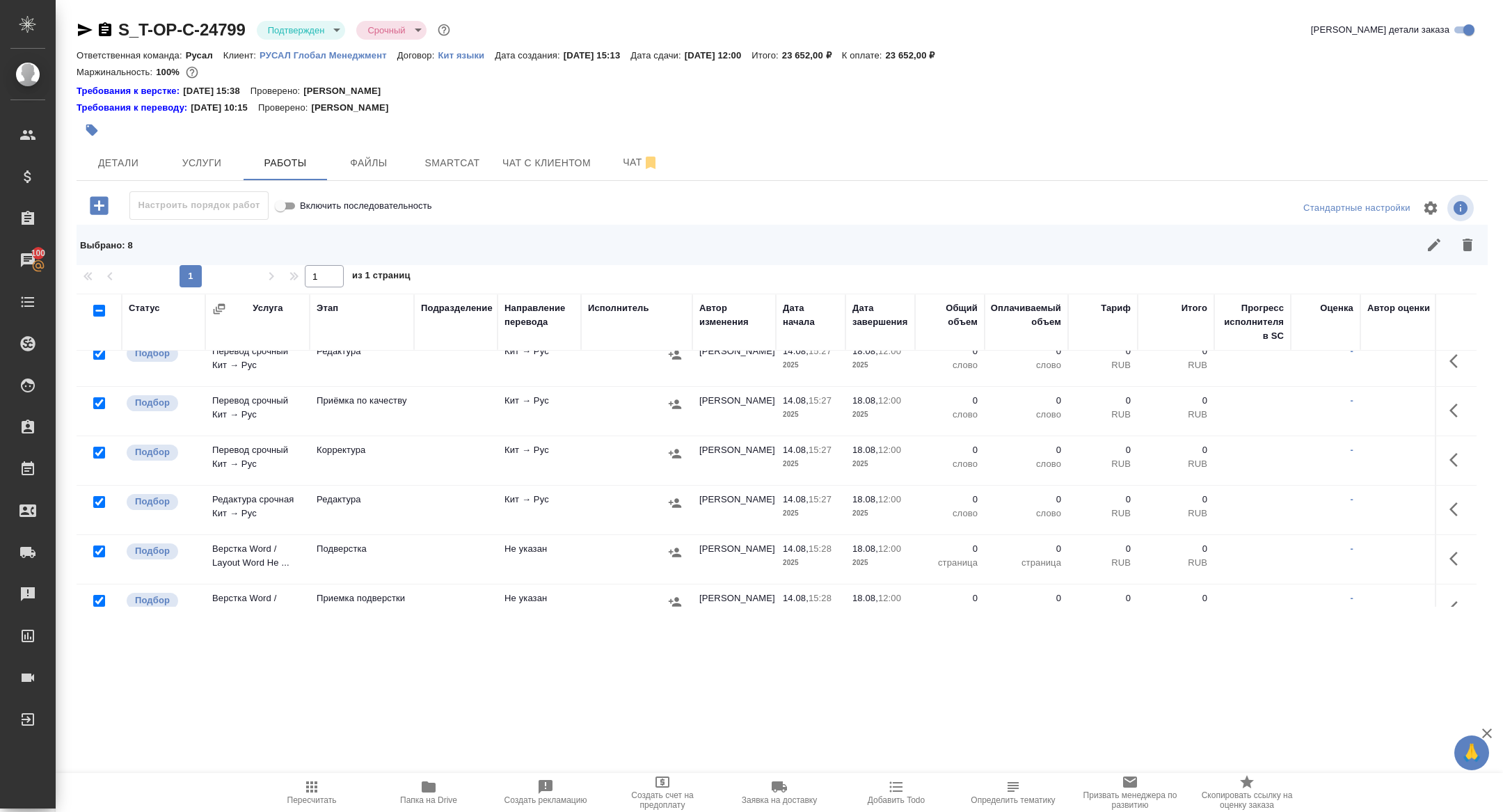
scroll to position [250, 0]
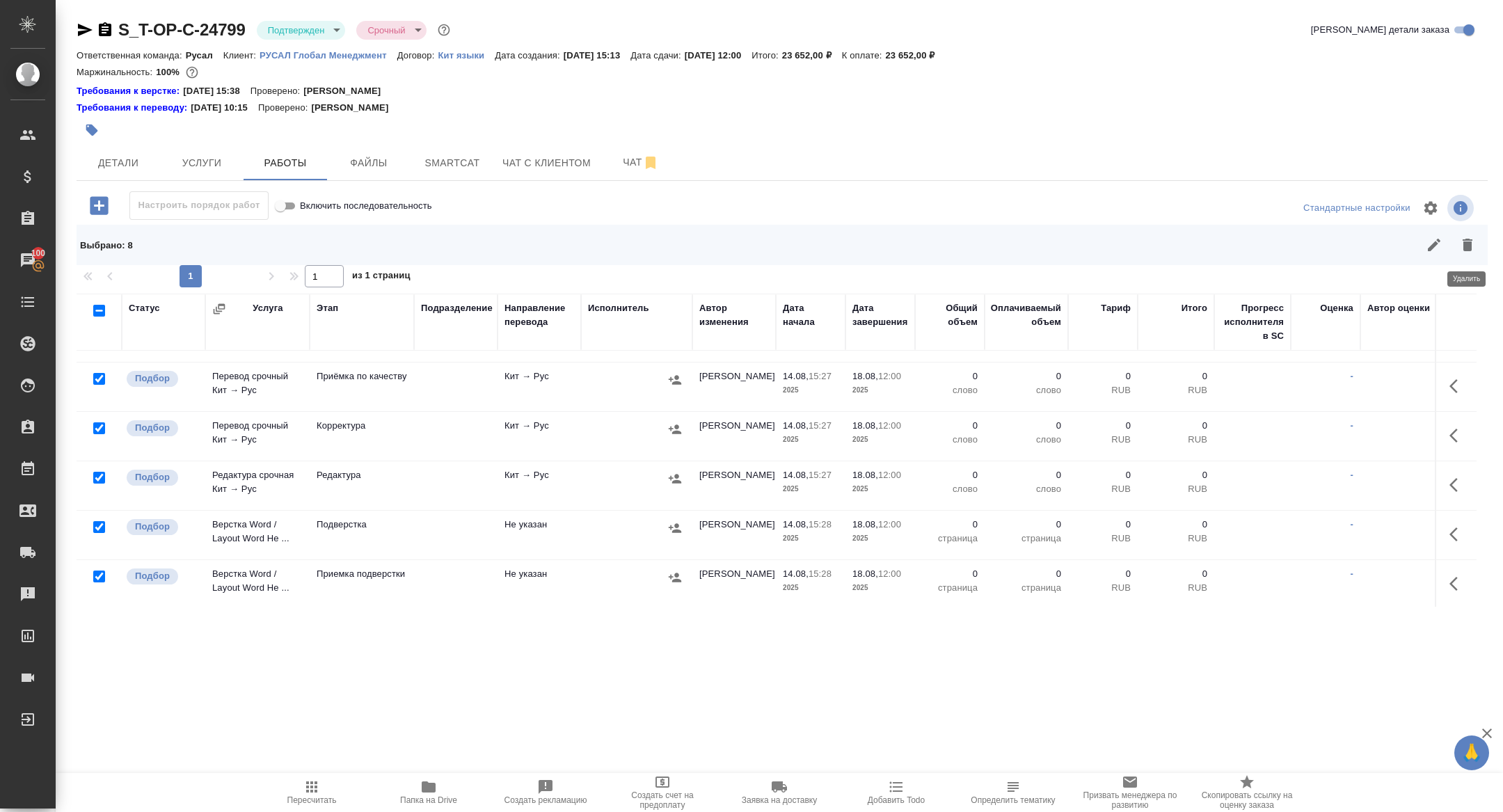
click at [1477, 239] on button "button" at bounding box center [1467, 245] width 34 height 34
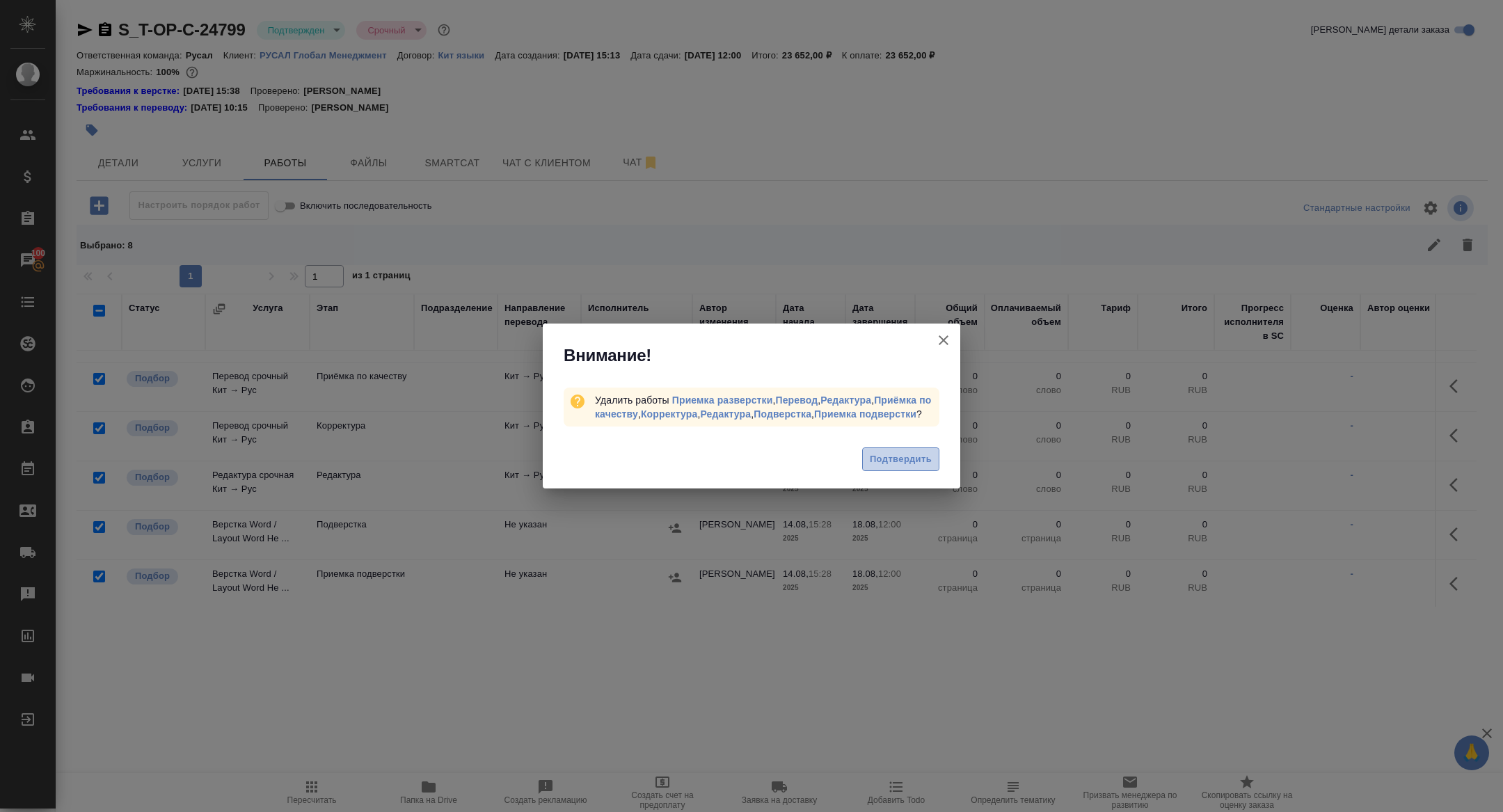
click at [887, 462] on span "Подтвердить" at bounding box center [900, 459] width 62 height 16
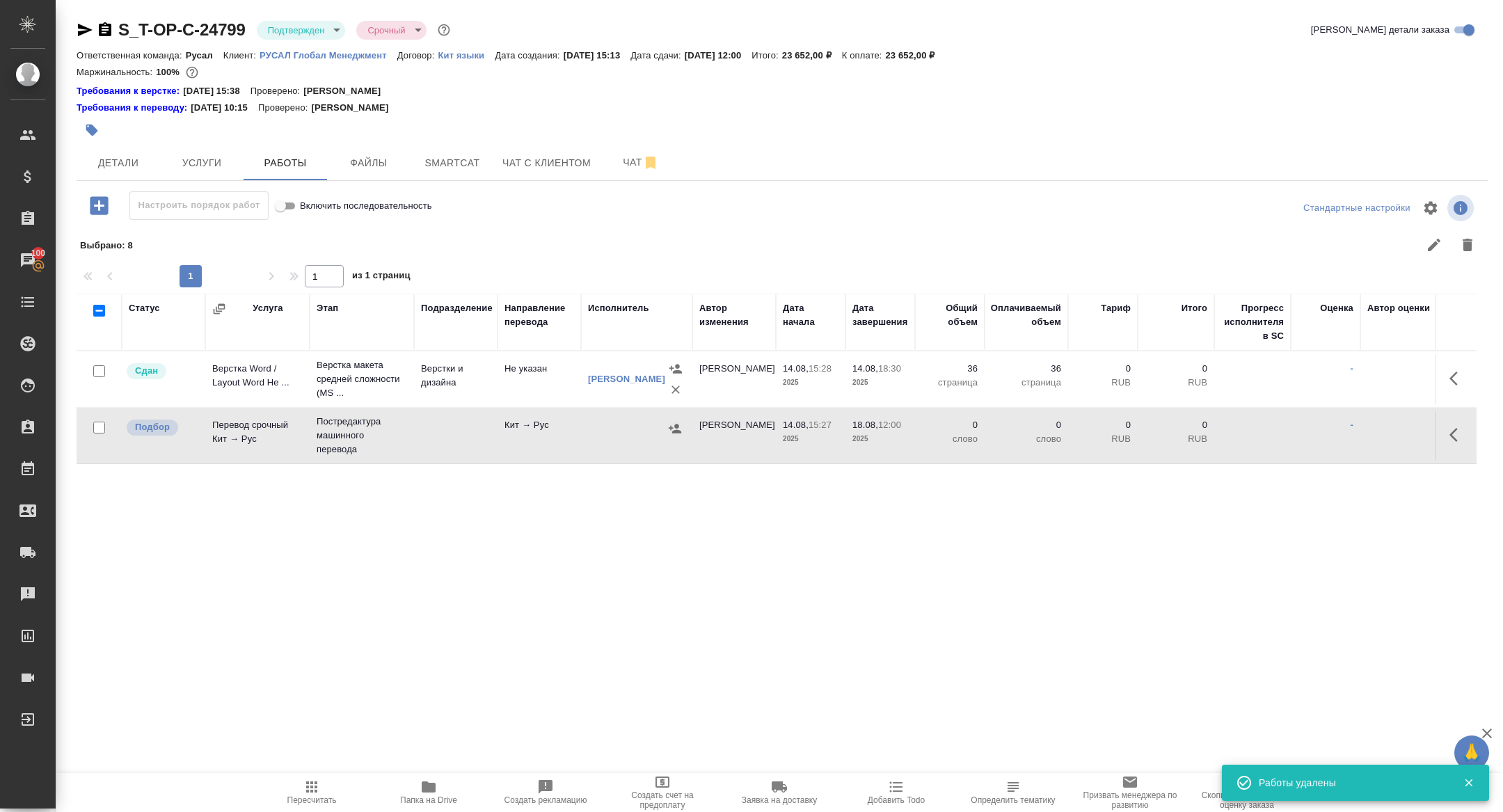
scroll to position [0, 0]
click at [1463, 429] on icon "button" at bounding box center [1457, 435] width 16 height 16
click at [1356, 432] on icon "button" at bounding box center [1355, 435] width 13 height 13
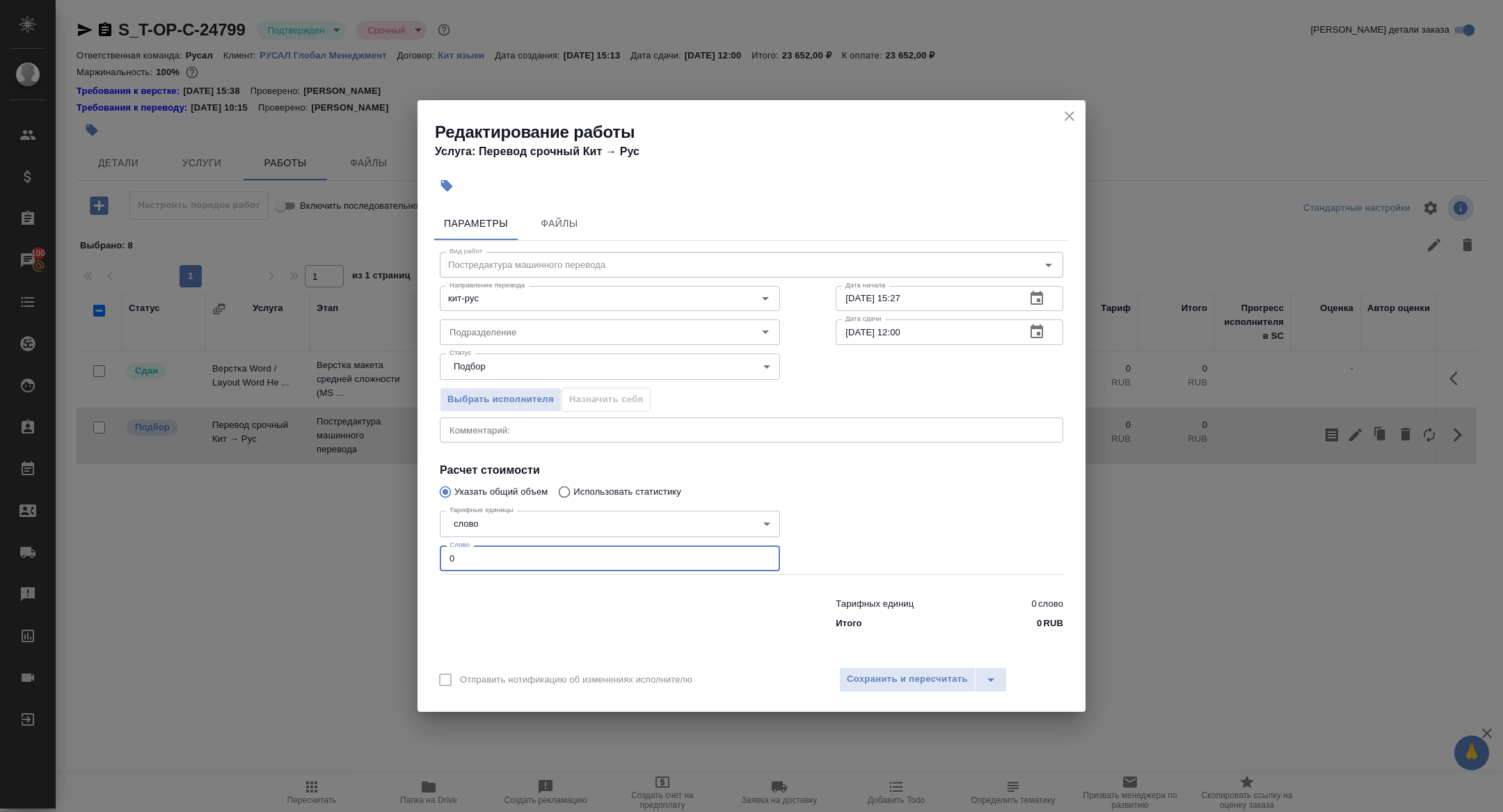
drag, startPoint x: 465, startPoint y: 559, endPoint x: 409, endPoint y: 549, distance: 56.9
click at [410, 549] on div "Редактирование работы Услуга: Перевод срочный Кит → Рус Параметры Файлы Вид раб…" at bounding box center [752, 406] width 1503 height 812
type input "1320"
click at [473, 302] on input "кит-рус" at bounding box center [586, 299] width 285 height 16
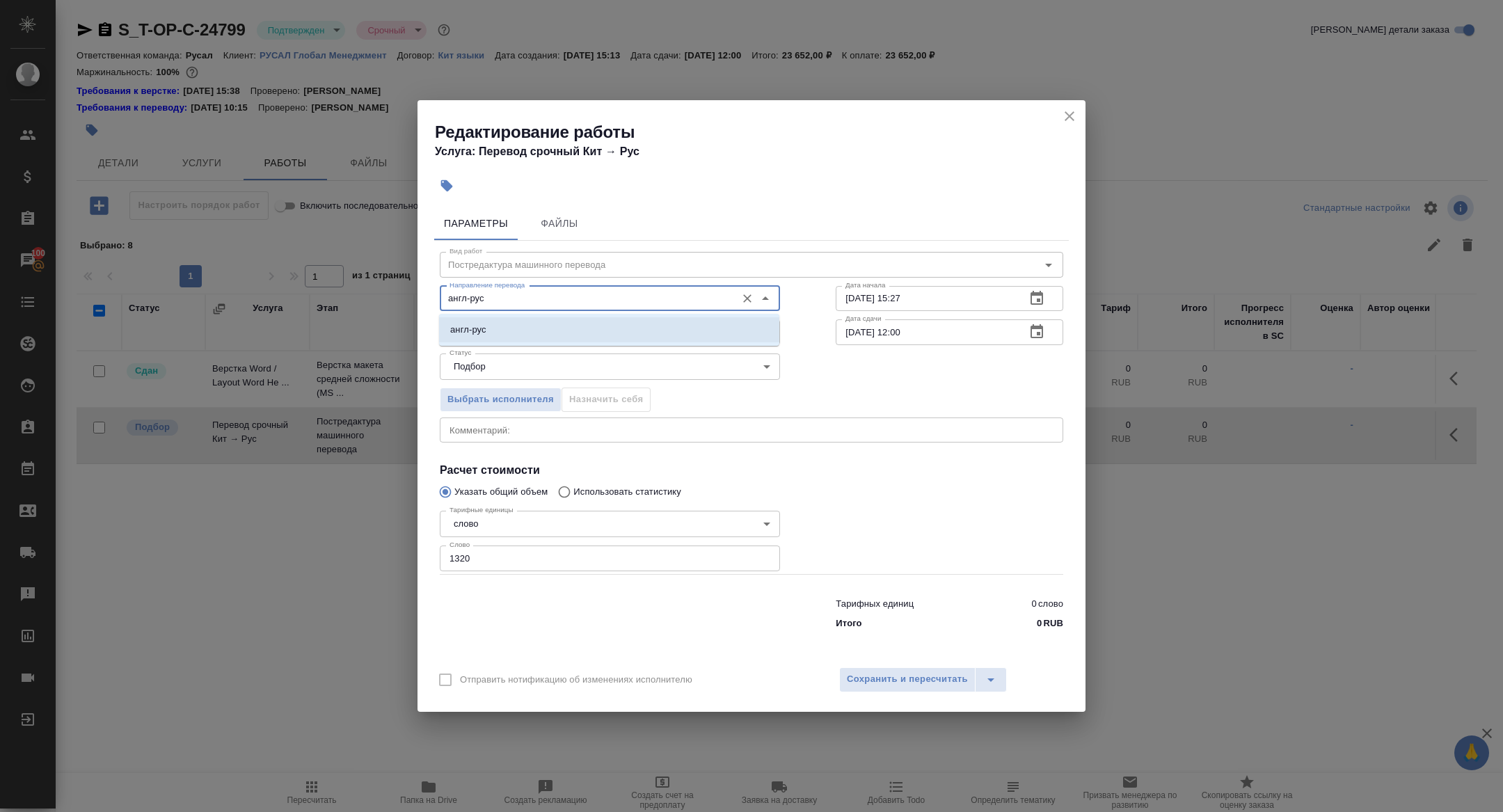
click at [486, 333] on p "англ-рус" at bounding box center [468, 329] width 36 height 14
type input "англ-рус"
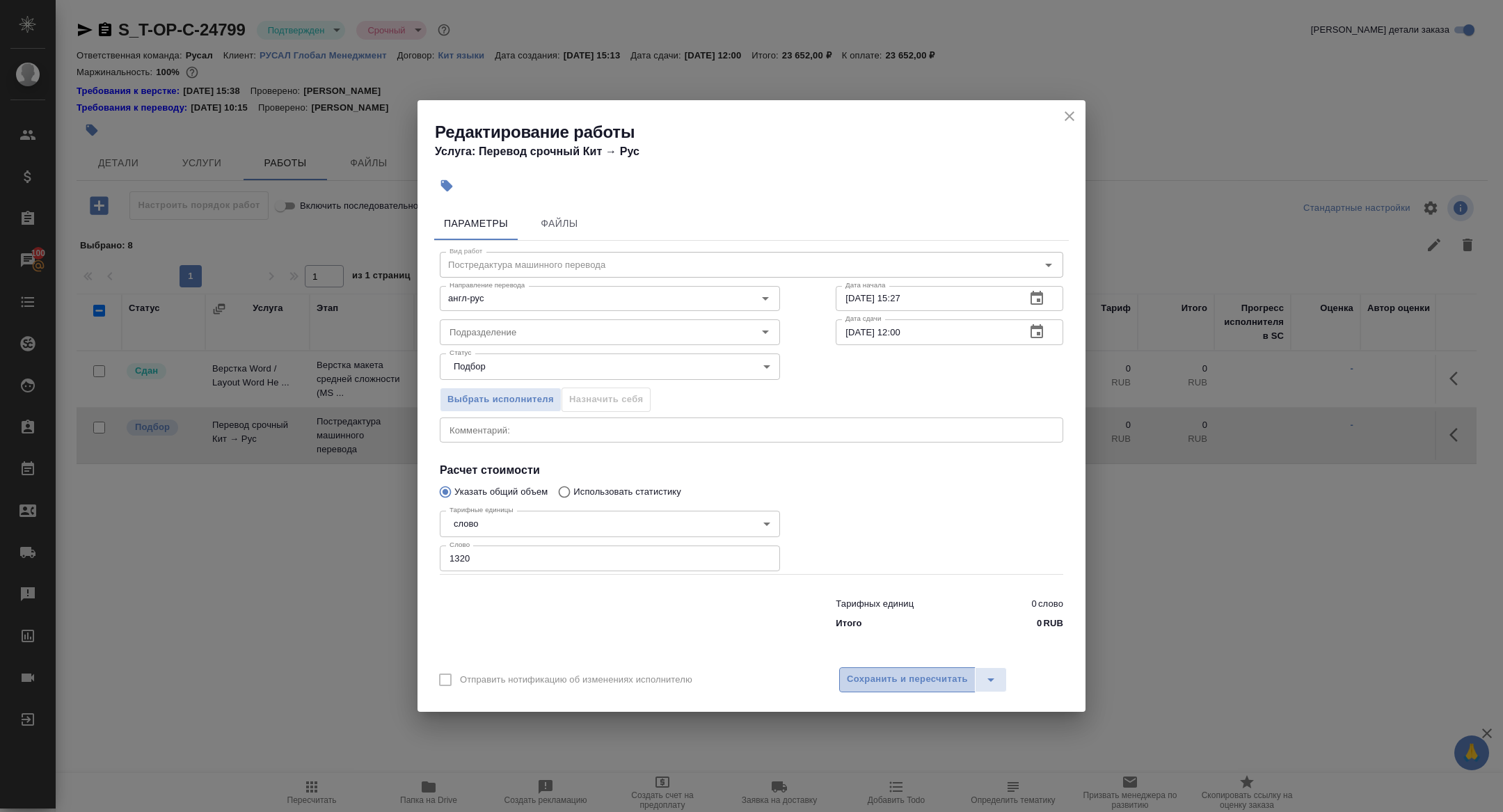
click at [891, 684] on span "Сохранить и пересчитать" at bounding box center [907, 679] width 121 height 16
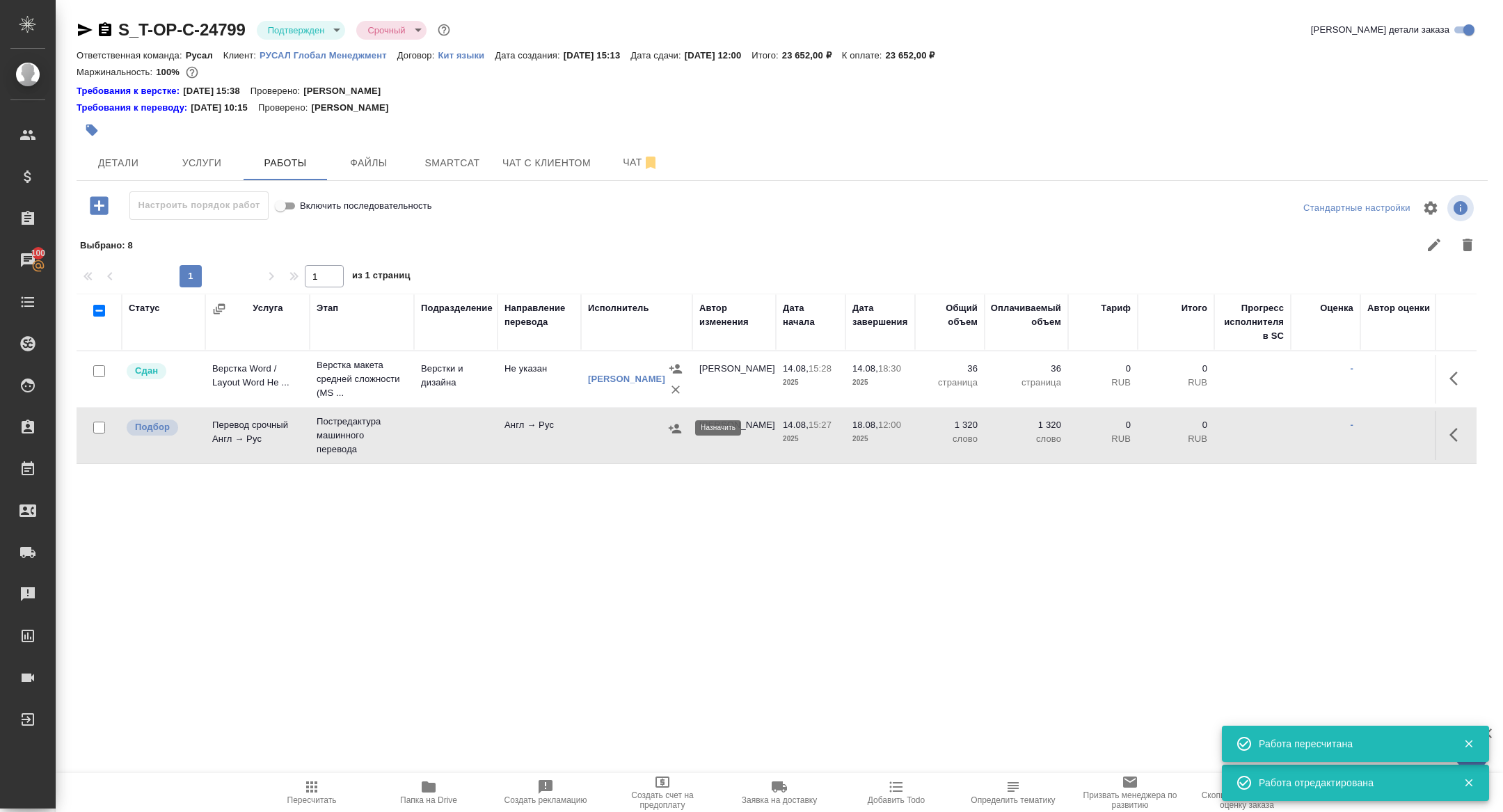
click at [686, 407] on td at bounding box center [636, 379] width 112 height 55
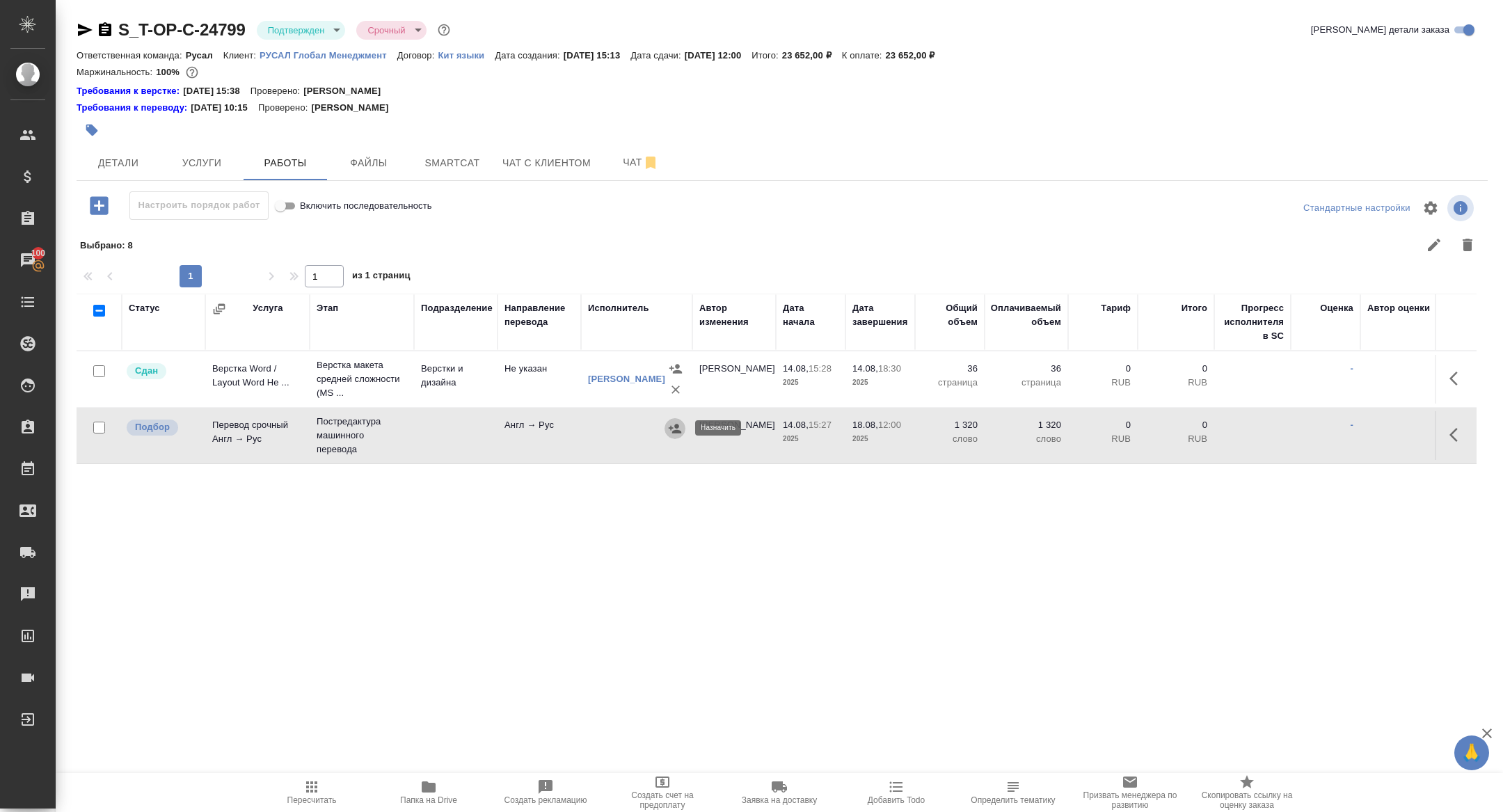
click at [677, 430] on icon "button" at bounding box center [674, 428] width 13 height 9
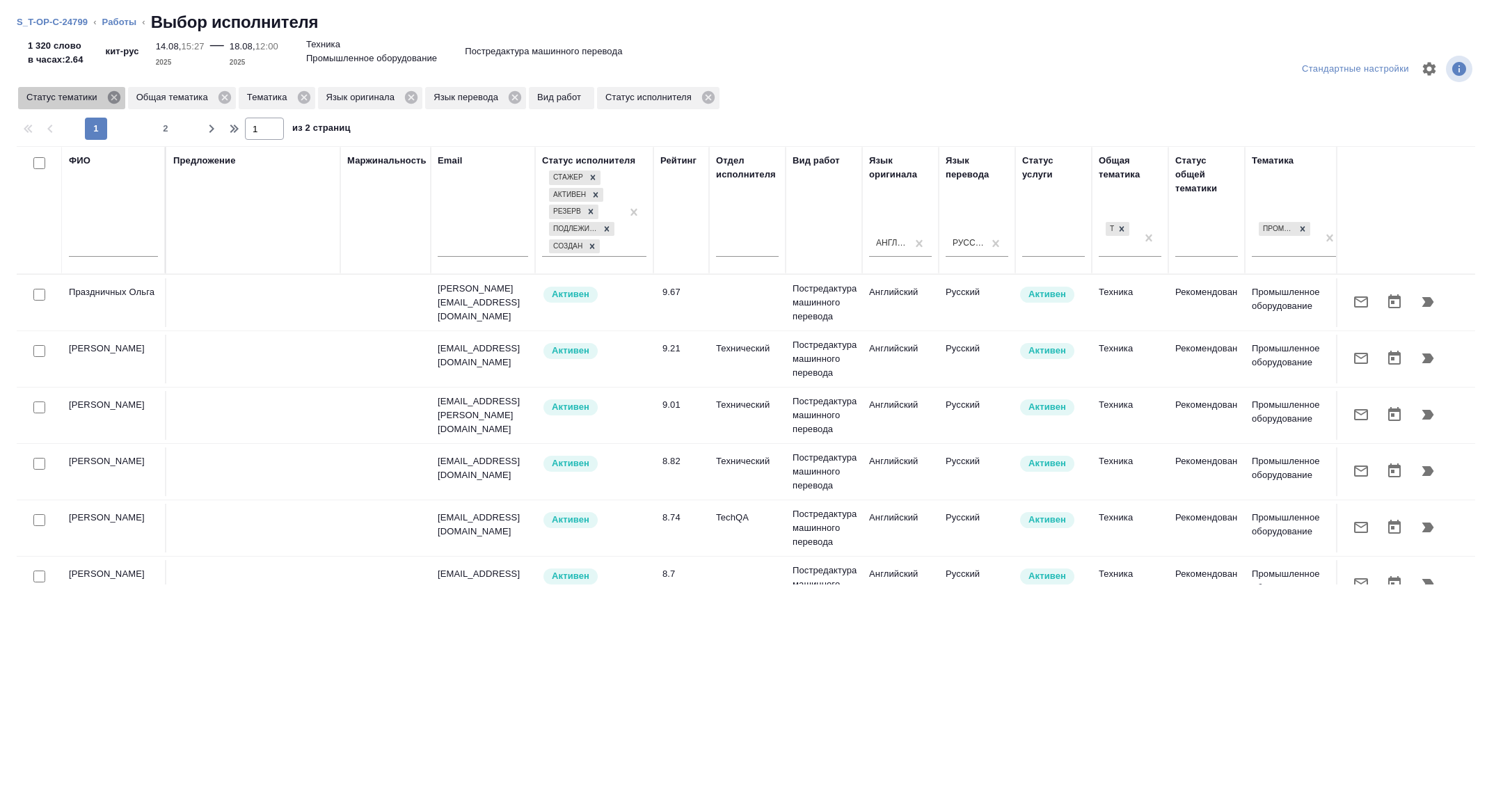
click at [117, 96] on icon at bounding box center [114, 97] width 15 height 15
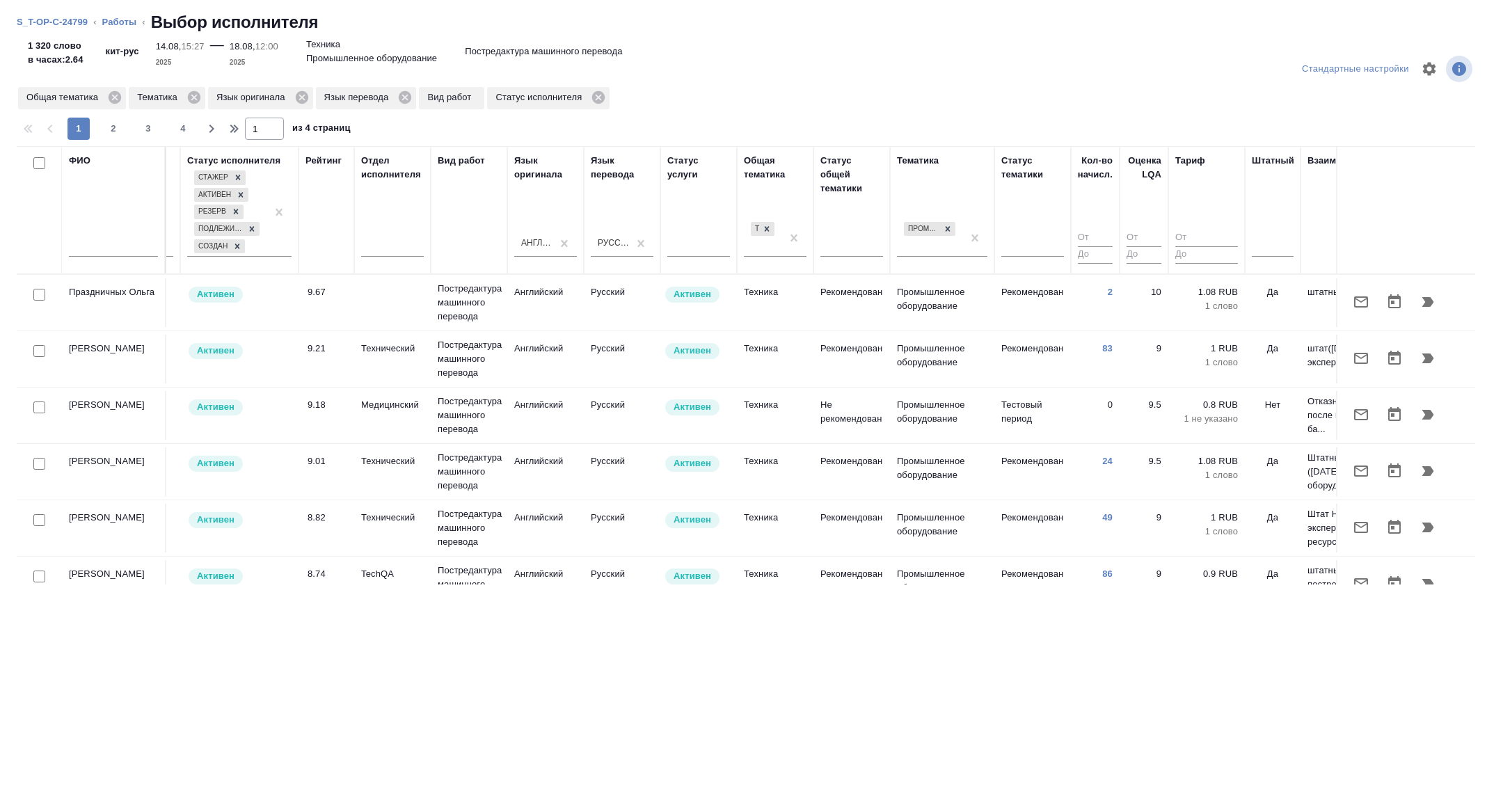
scroll to position [0, 562]
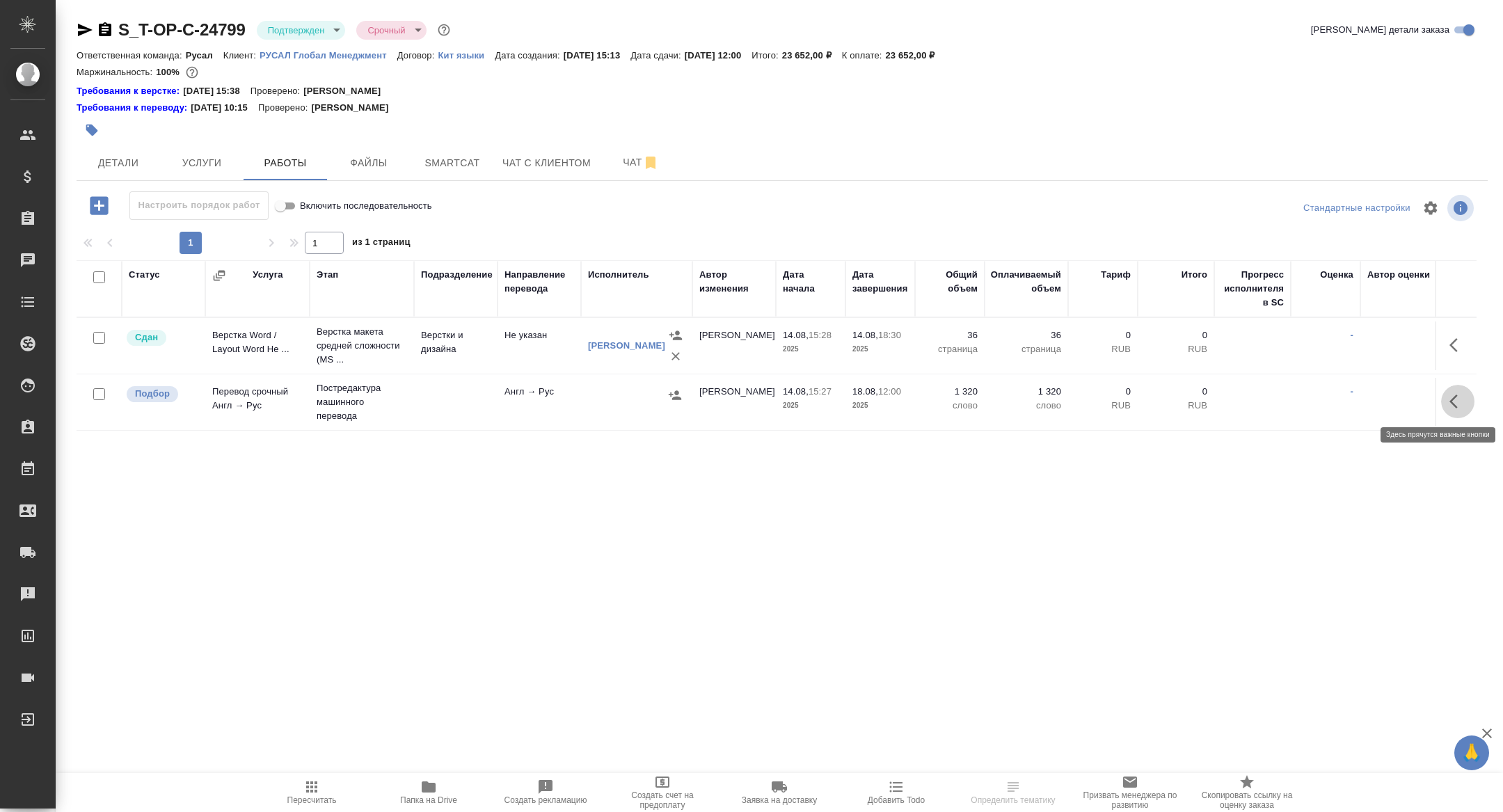
click at [1460, 396] on icon "button" at bounding box center [1457, 401] width 16 height 16
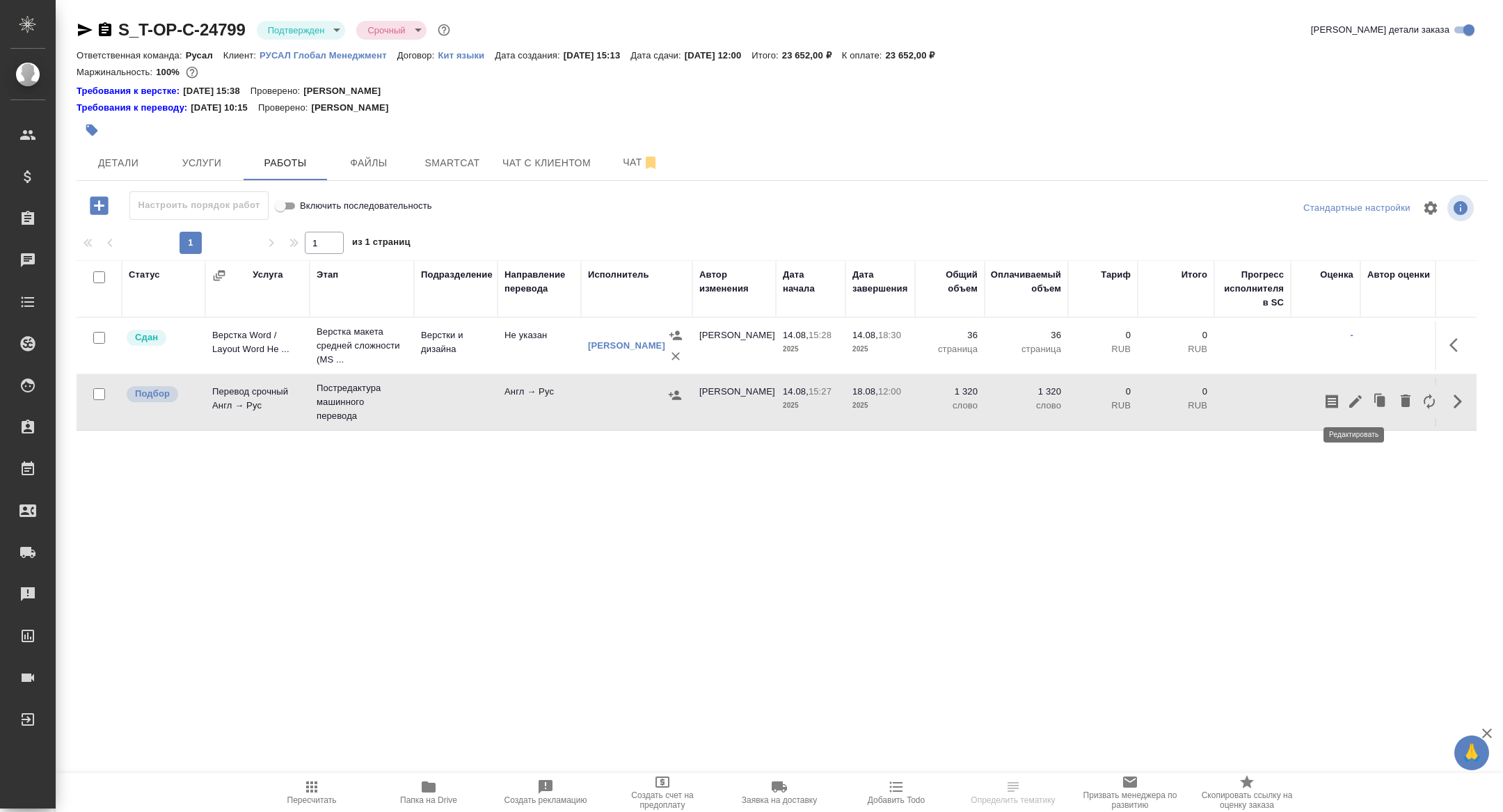
click at [1362, 406] on icon "button" at bounding box center [1356, 401] width 16 height 16
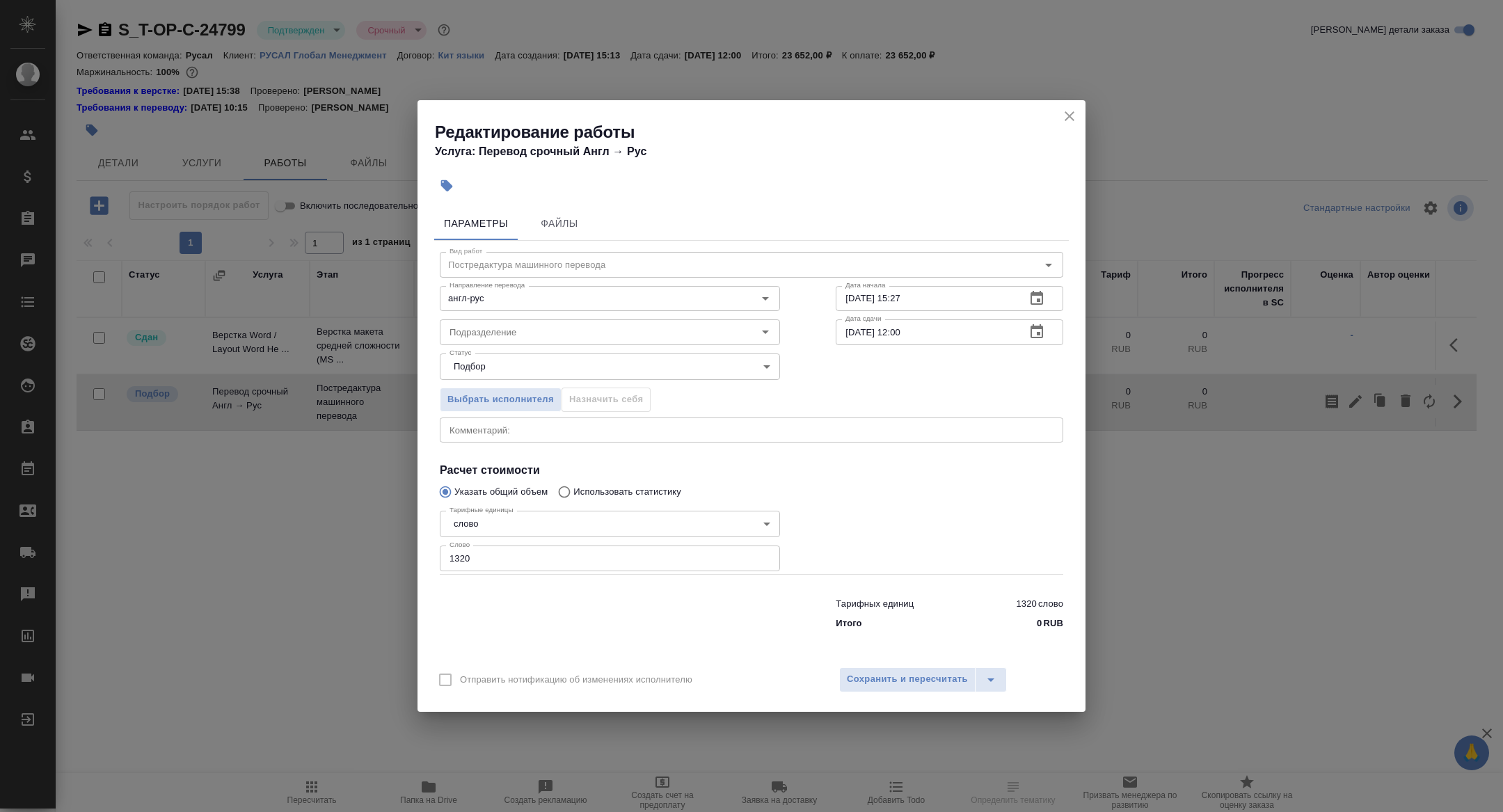
click at [1036, 326] on icon "button" at bounding box center [1037, 332] width 16 height 16
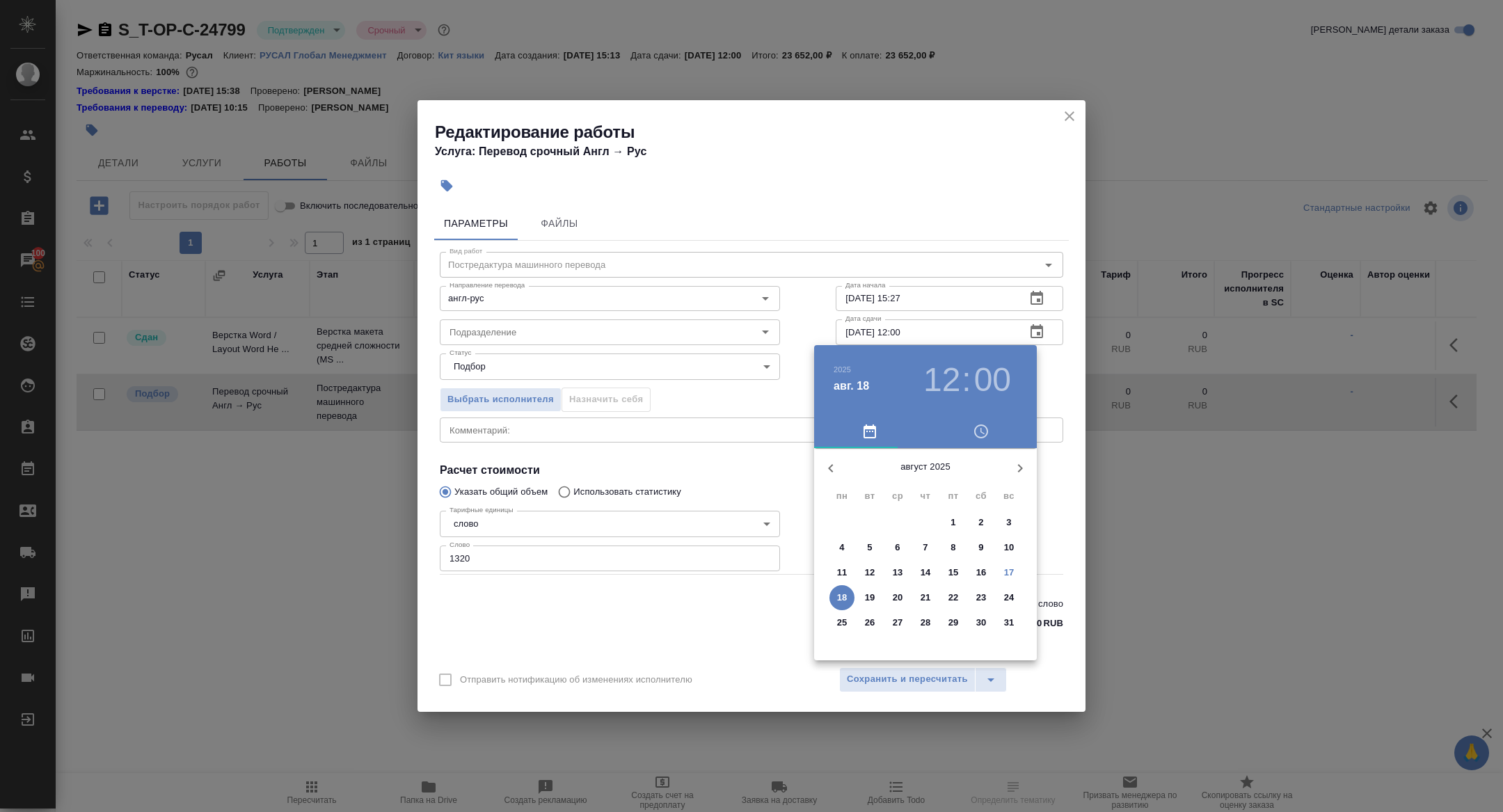
click at [948, 382] on h3 "12" at bounding box center [941, 379] width 37 height 39
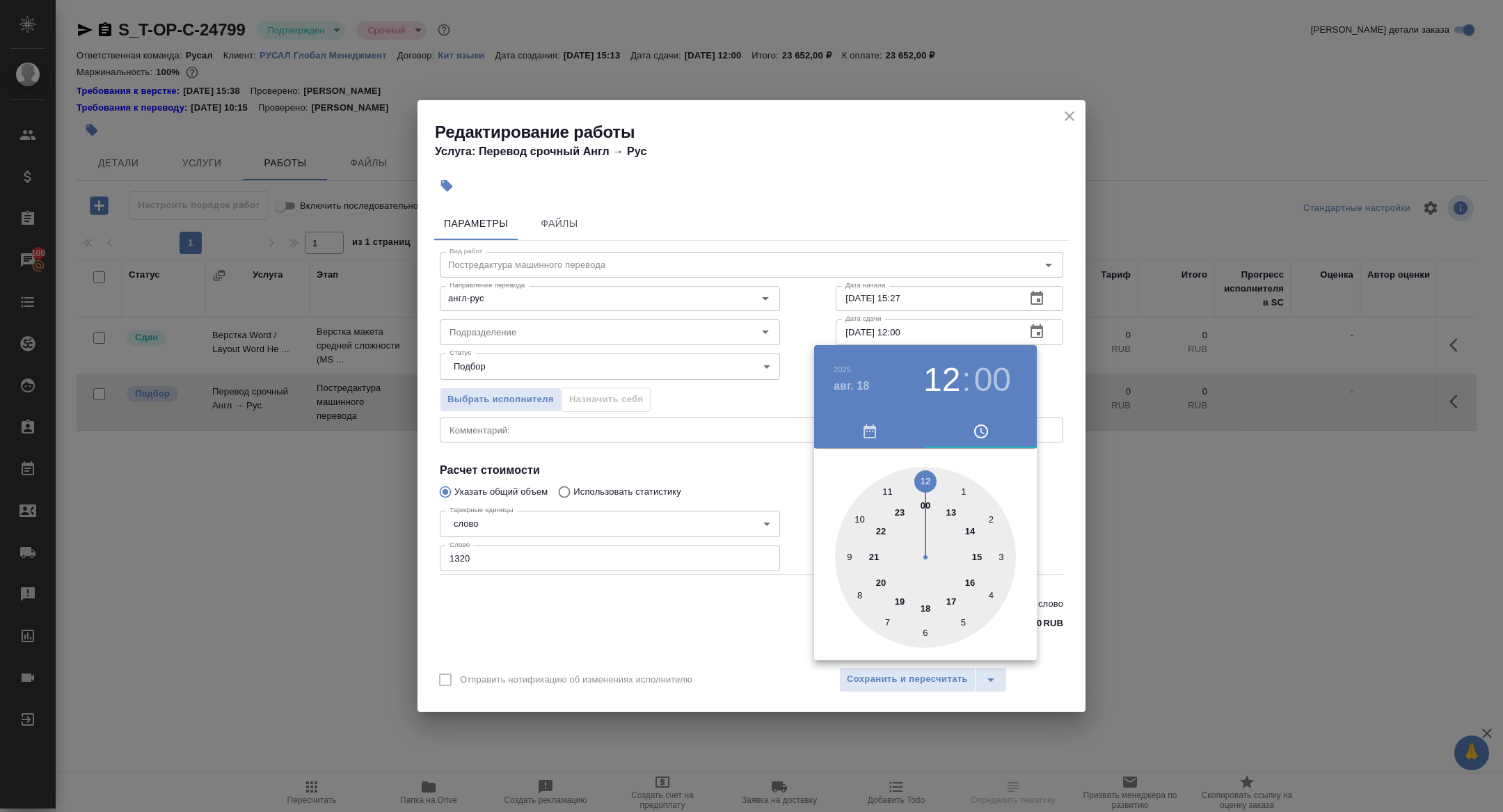
type input "[DATE] 11:00"
click at [878, 492] on div at bounding box center [925, 558] width 181 height 181
click at [790, 496] on div at bounding box center [752, 406] width 1503 height 812
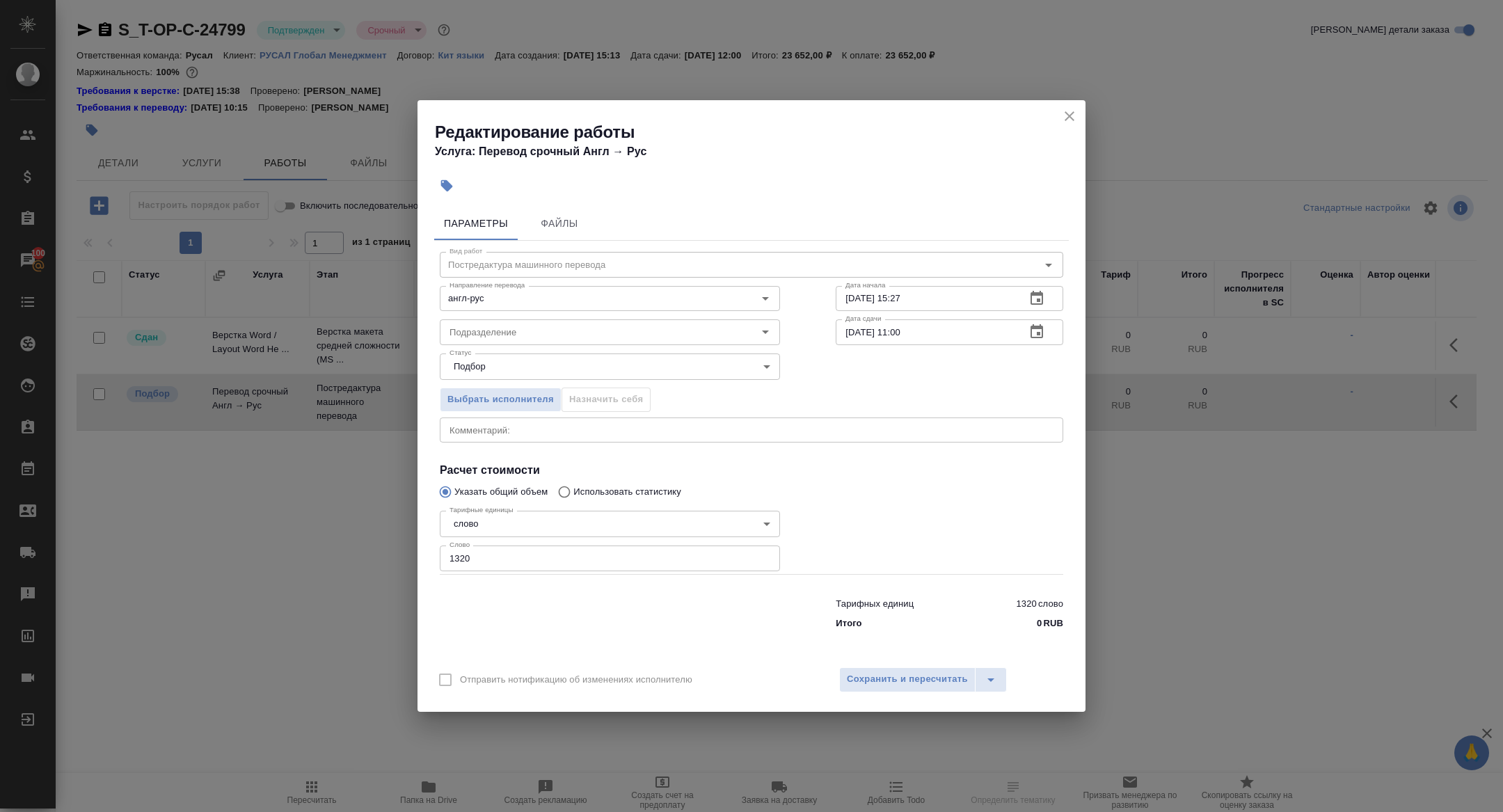
click at [892, 664] on div "Отправить нотификацию об изменениях исполнителю Сохранить и пересчитать" at bounding box center [752, 685] width 668 height 54
click at [892, 668] on button "Сохранить и пересчитать" at bounding box center [907, 679] width 136 height 25
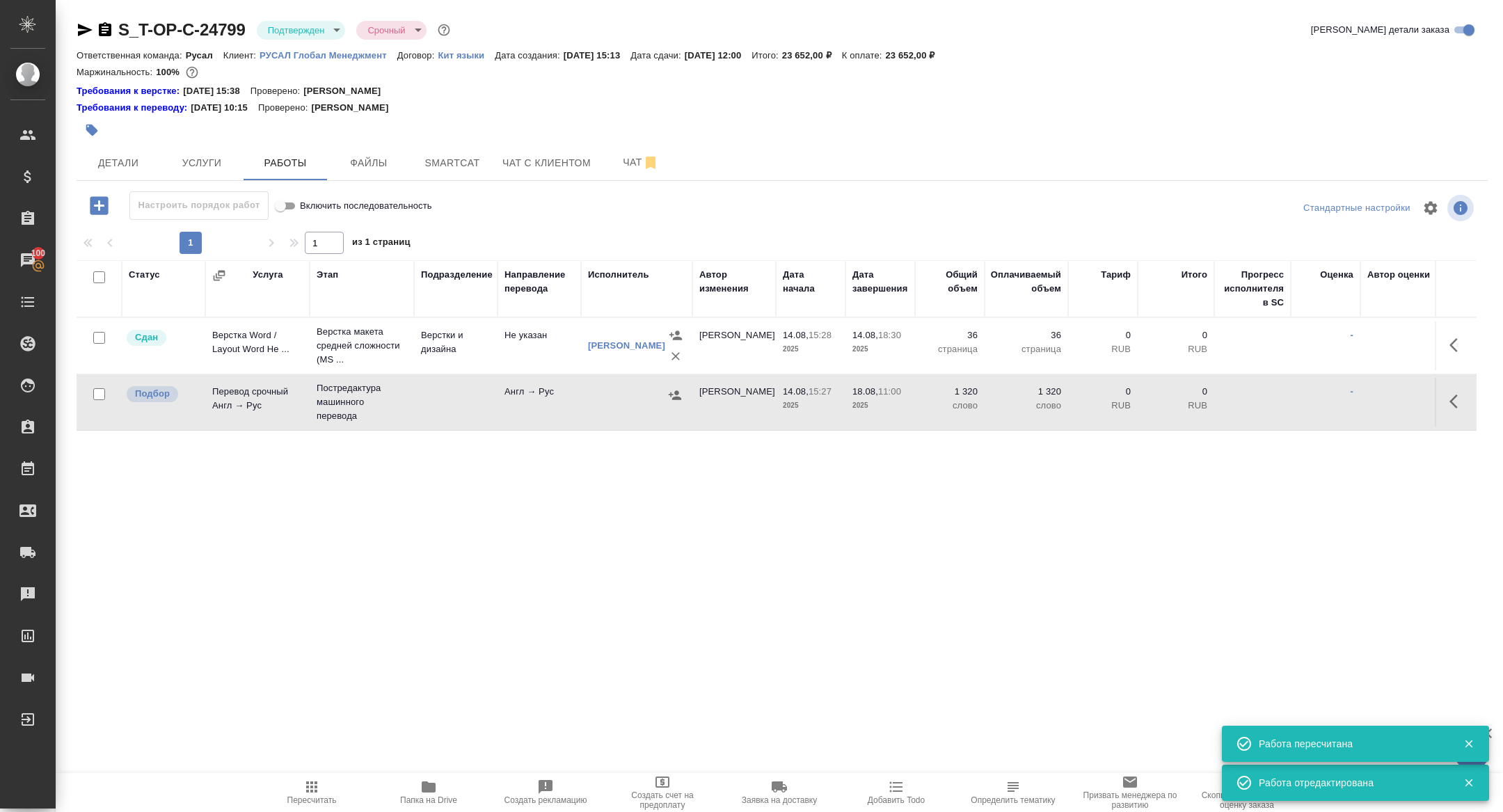
click at [676, 401] on button "button" at bounding box center [675, 395] width 21 height 21
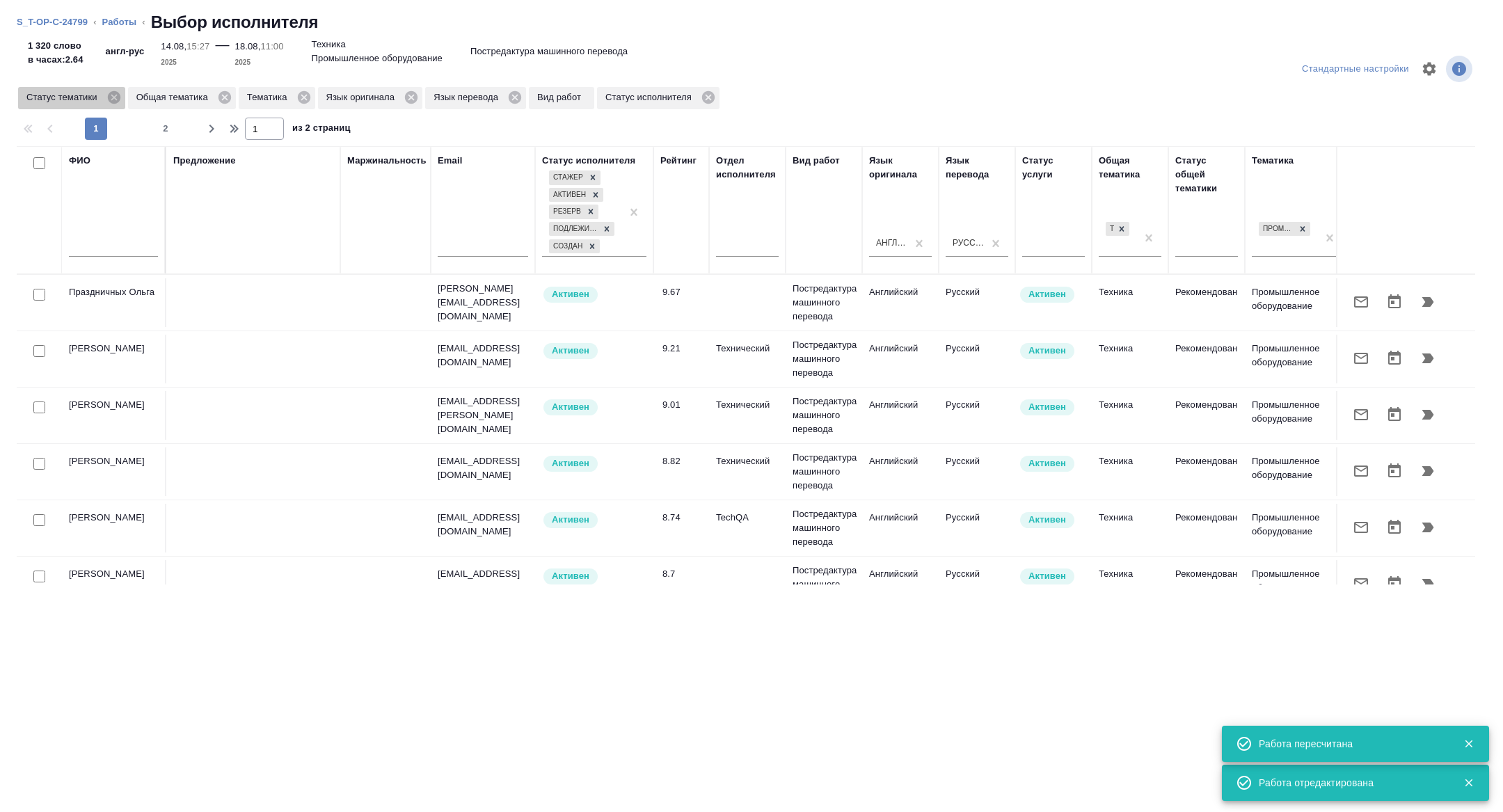
click at [120, 97] on icon at bounding box center [113, 97] width 13 height 13
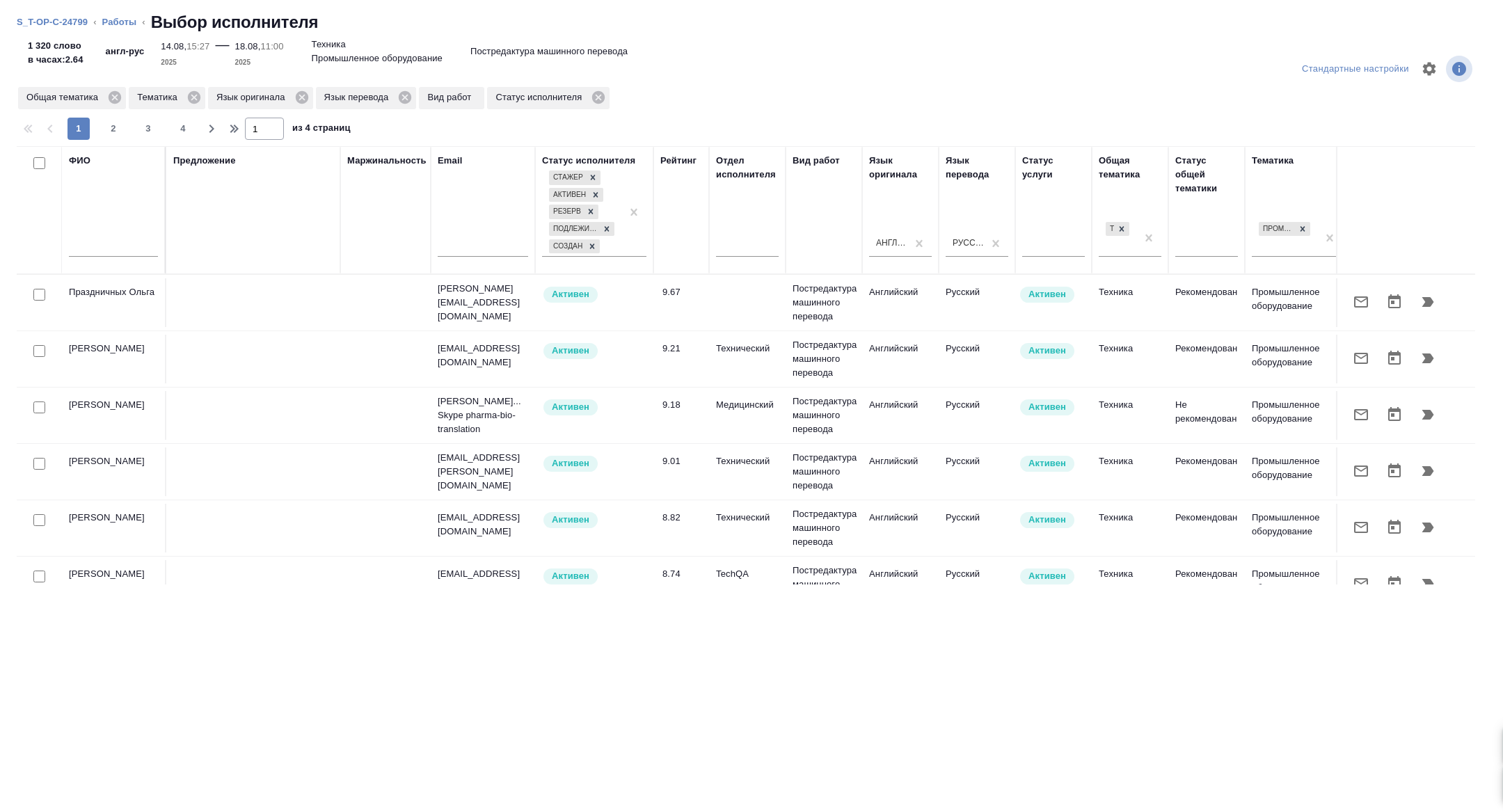
scroll to position [0, 562]
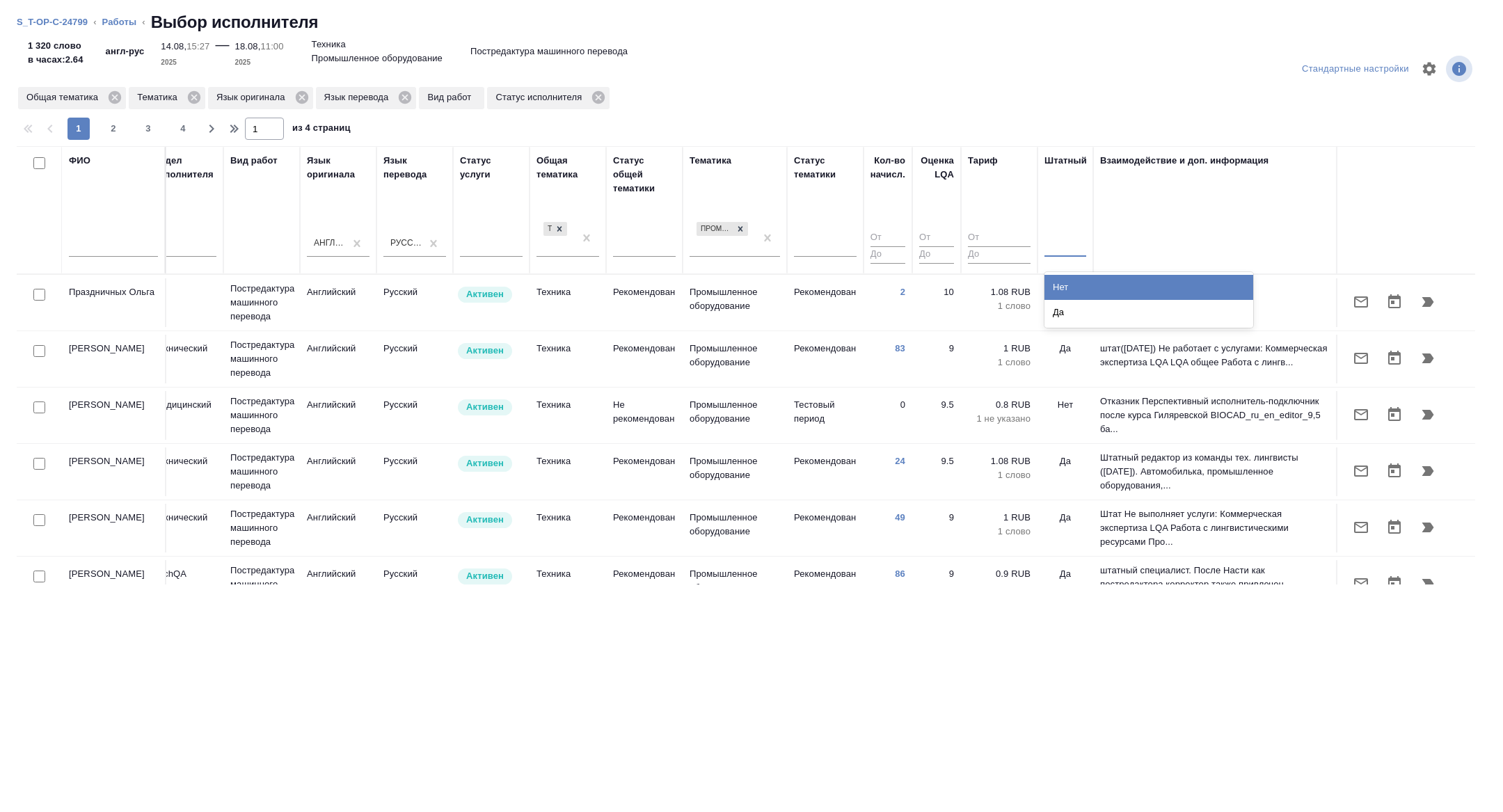
click at [1057, 231] on div at bounding box center [1065, 243] width 42 height 26
click at [1061, 272] on div "Нет Да" at bounding box center [1148, 299] width 209 height 55
click at [1061, 287] on div "Нет" at bounding box center [1148, 287] width 209 height 25
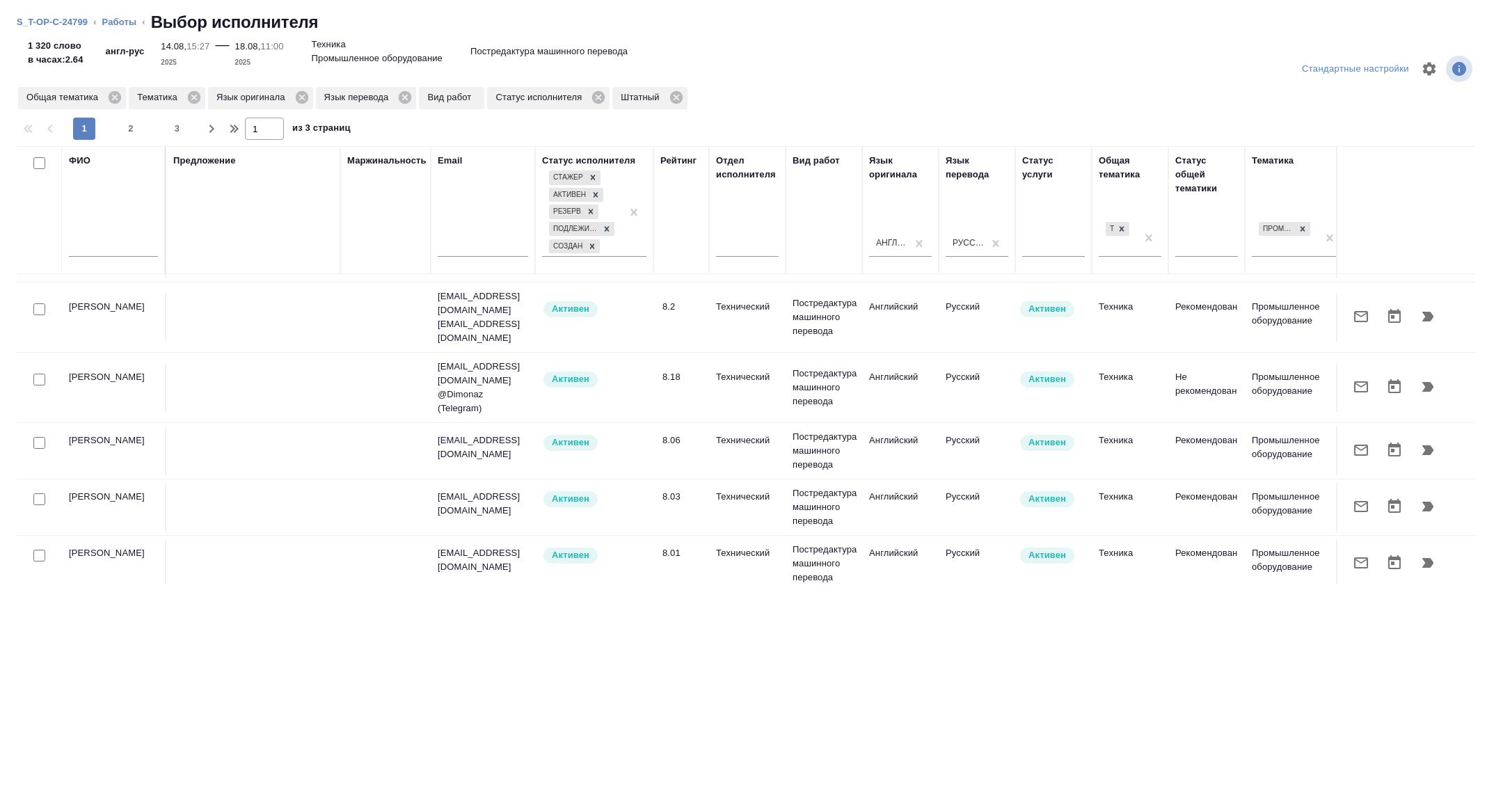
scroll to position [233, 0]
click at [37, 435] on input "checkbox" at bounding box center [40, 441] width 12 height 12
checkbox input "true"
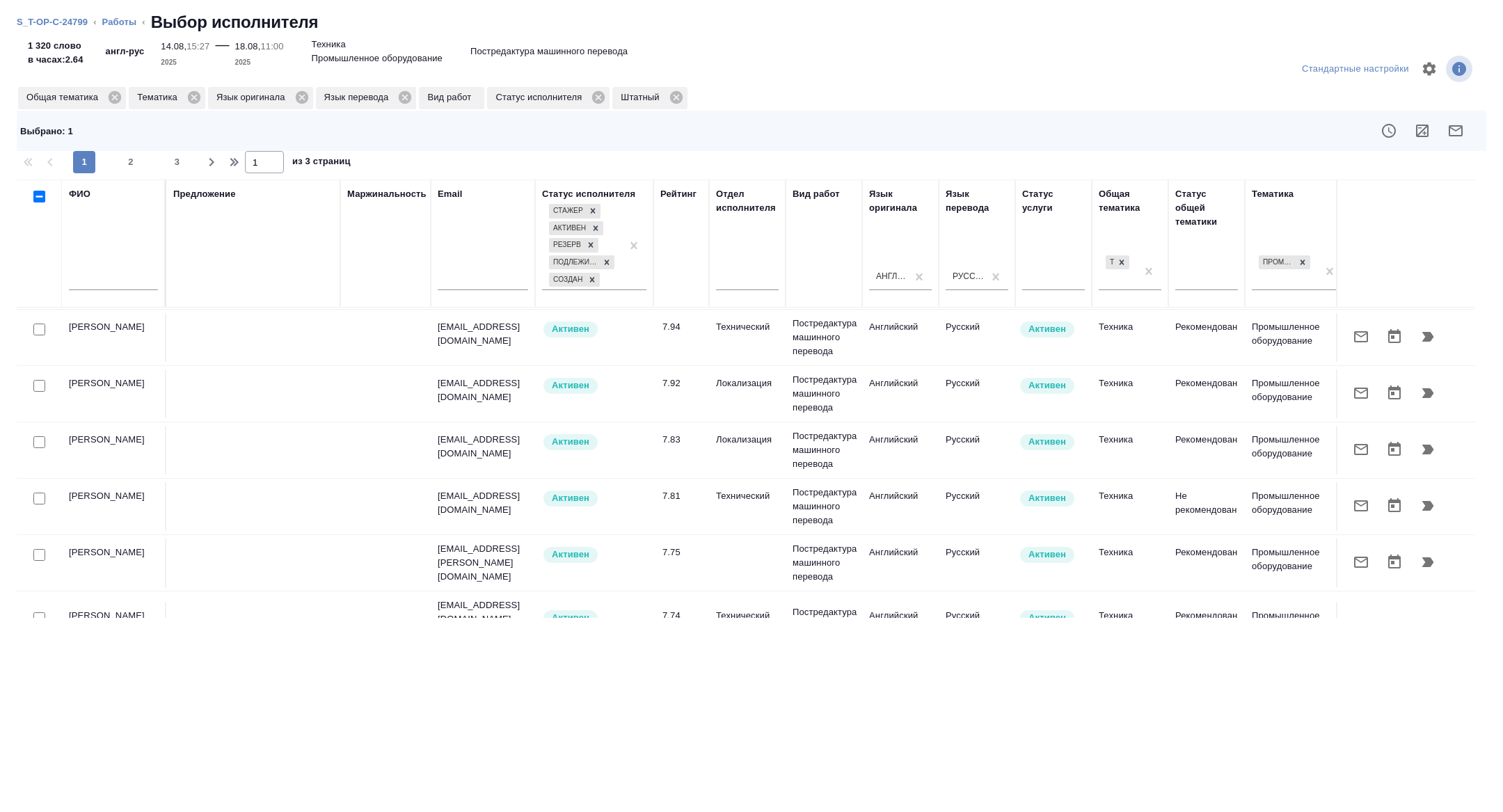
scroll to position [670, 0]
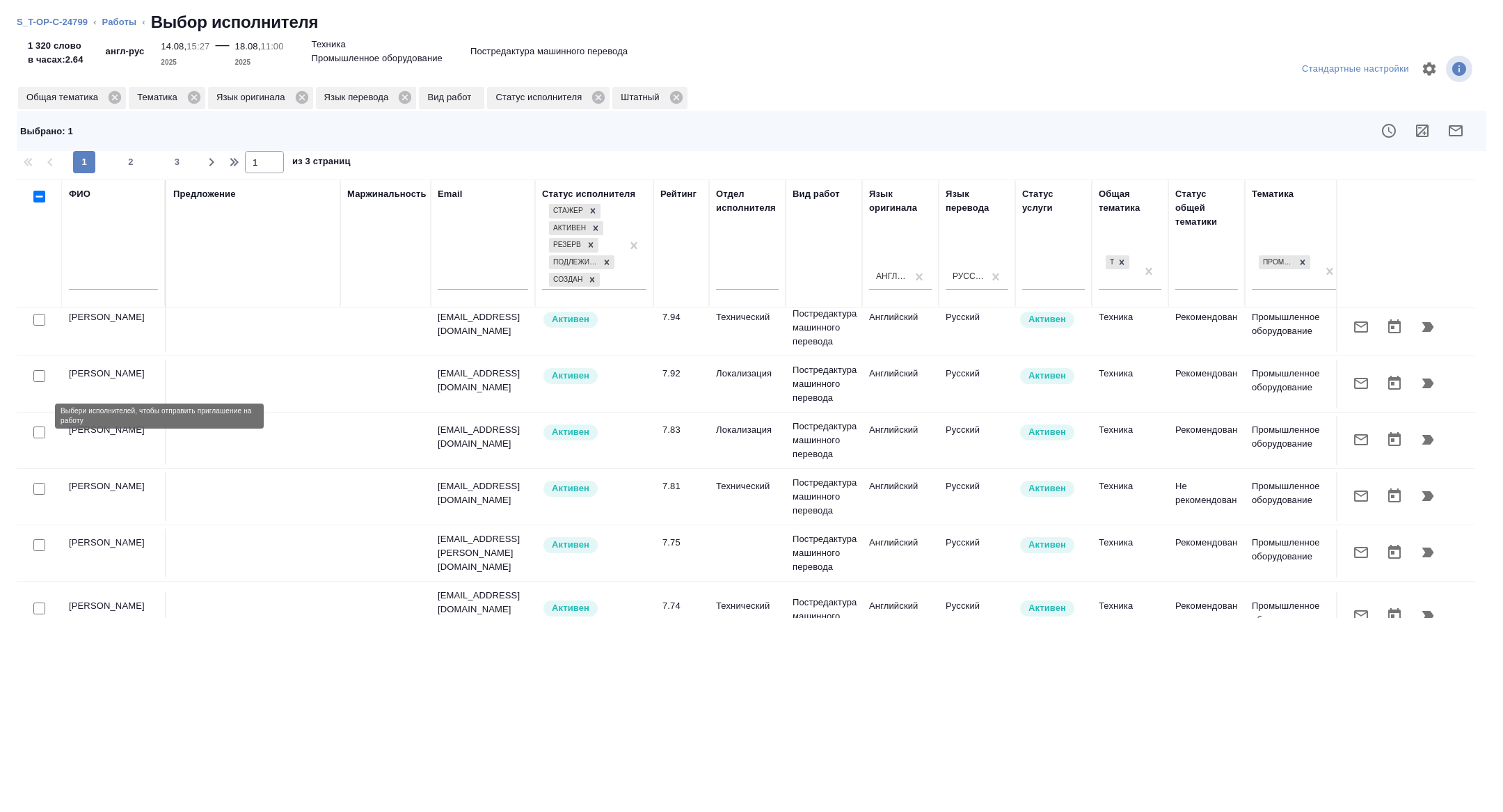
click at [37, 427] on input "checkbox" at bounding box center [40, 433] width 12 height 12
checkbox input "true"
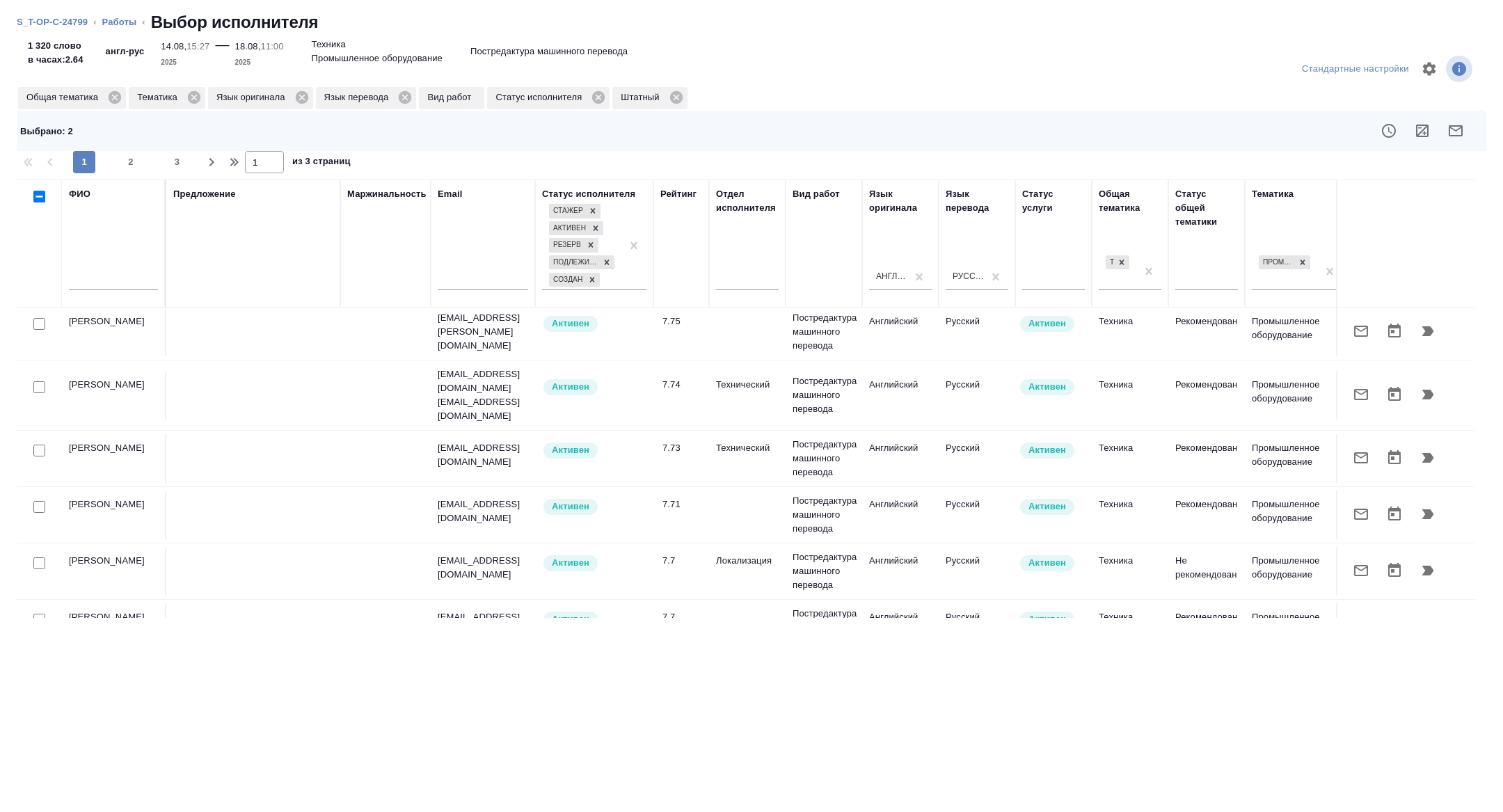
scroll to position [924, 0]
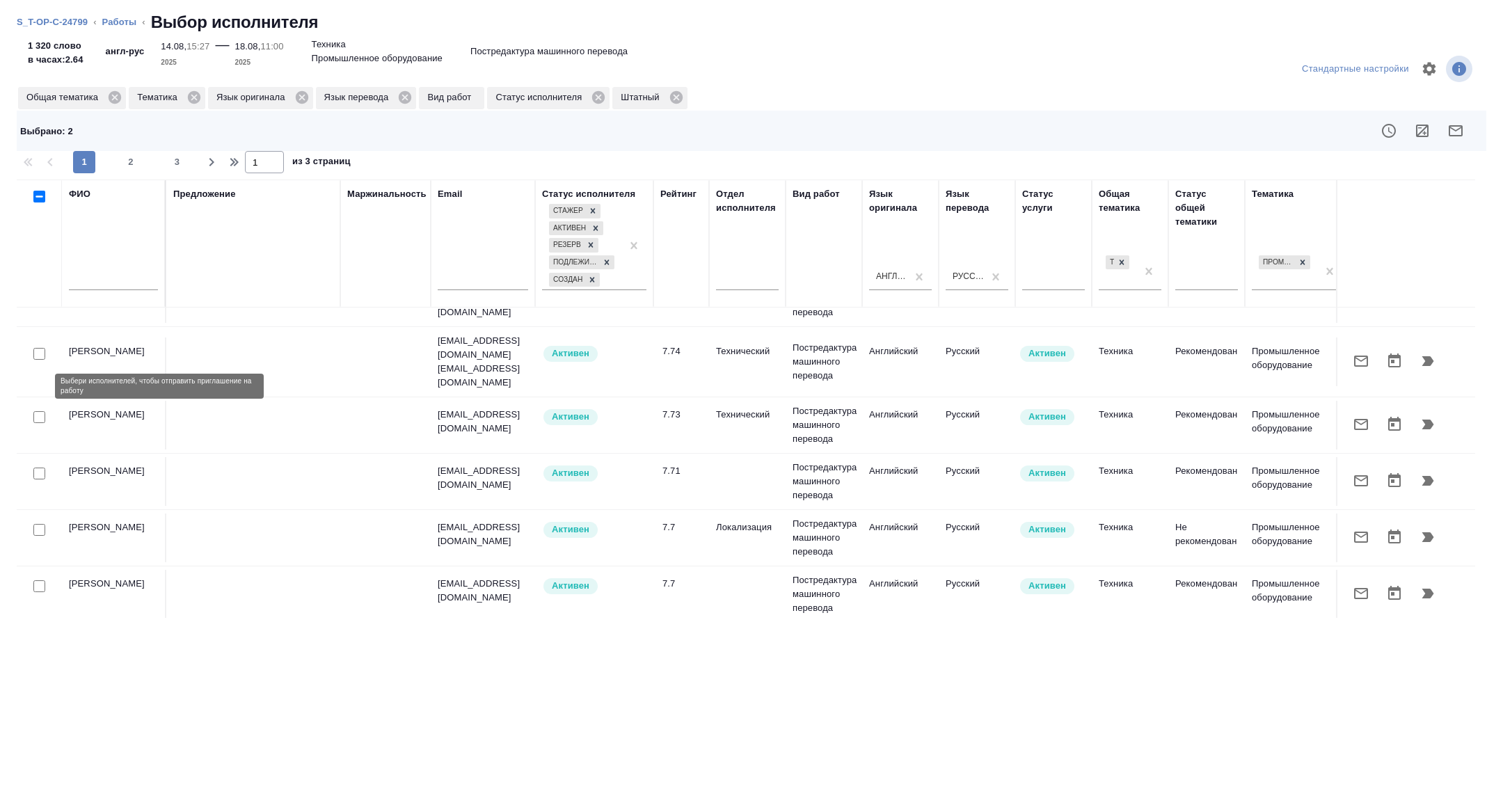
drag, startPoint x: 40, startPoint y: 384, endPoint x: 41, endPoint y: 463, distance: 79.0
click at [40, 411] on input "checkbox" at bounding box center [40, 417] width 12 height 12
checkbox input "true"
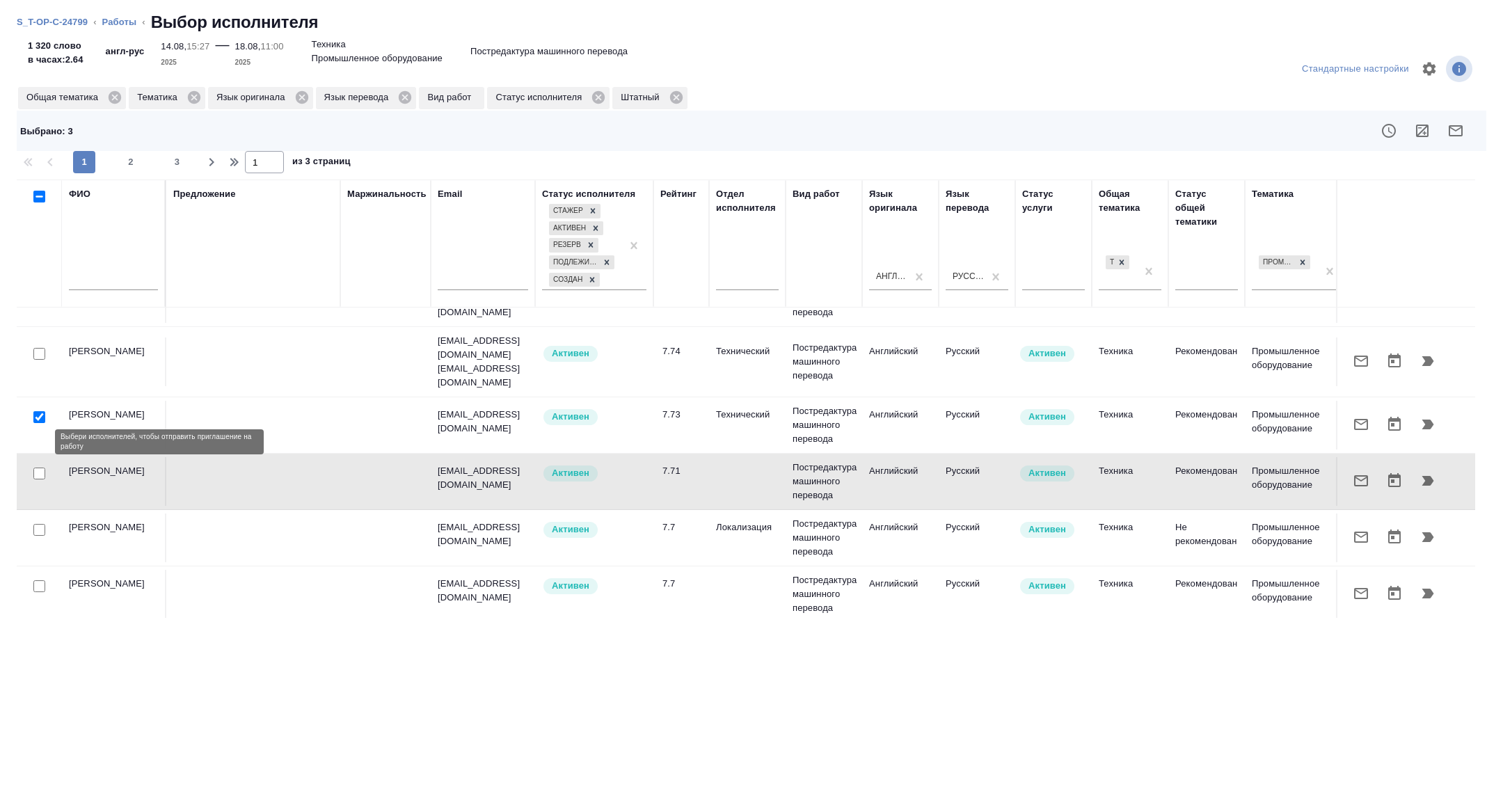
click at [40, 468] on input "checkbox" at bounding box center [40, 474] width 12 height 12
checkbox input "true"
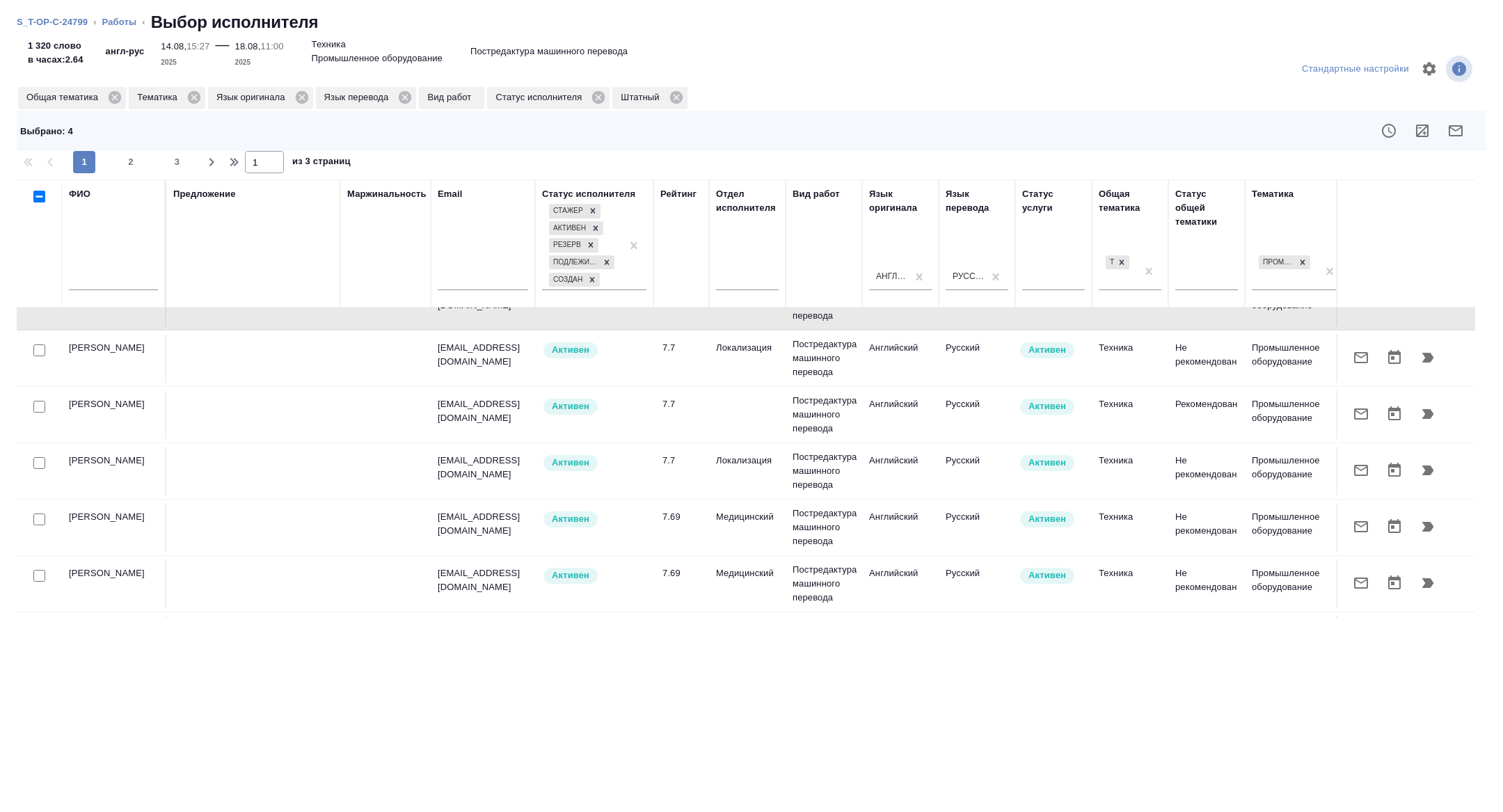
scroll to position [1122, 0]
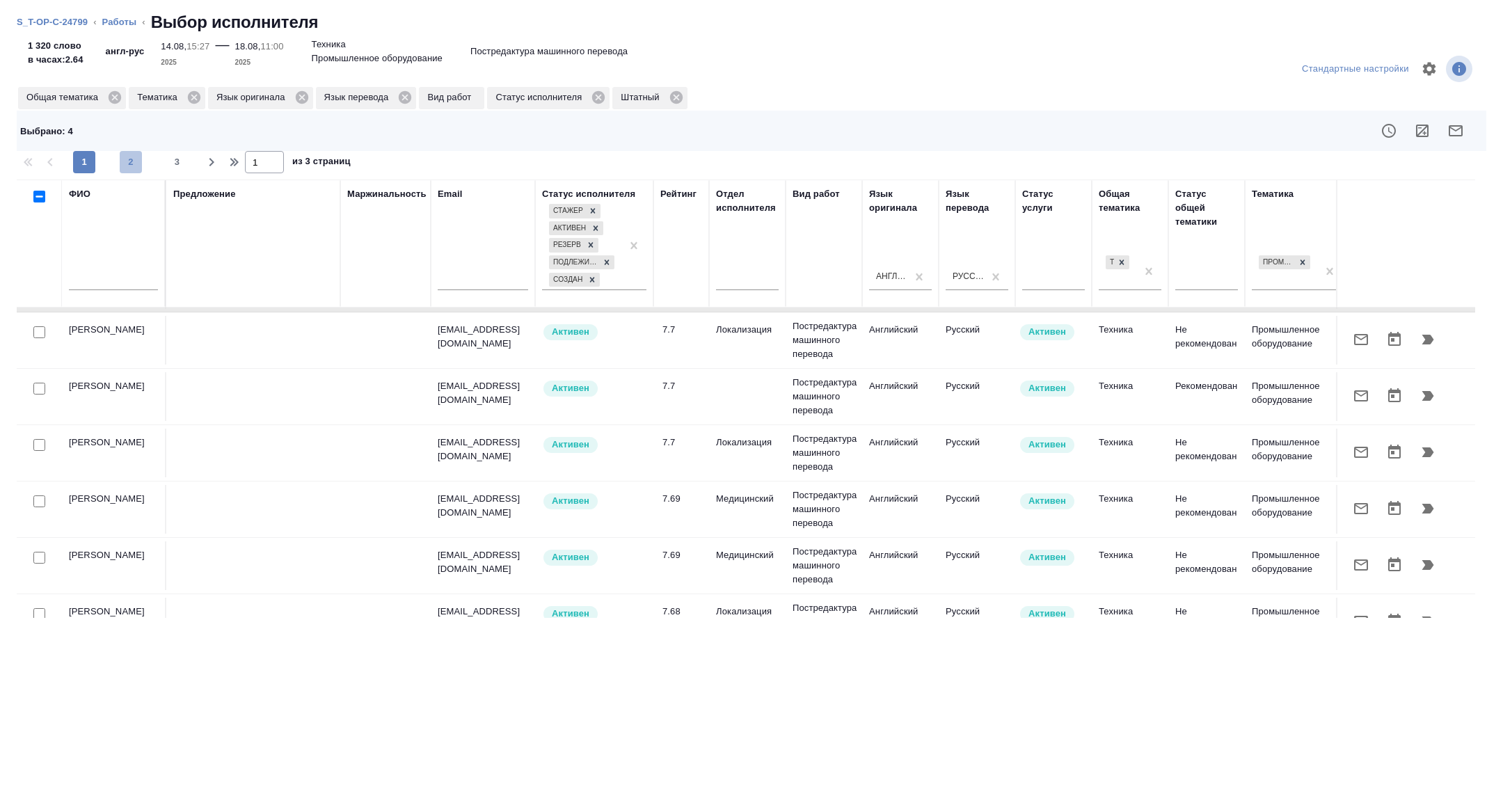
click at [125, 171] on button "2" at bounding box center [131, 162] width 22 height 22
type input "2"
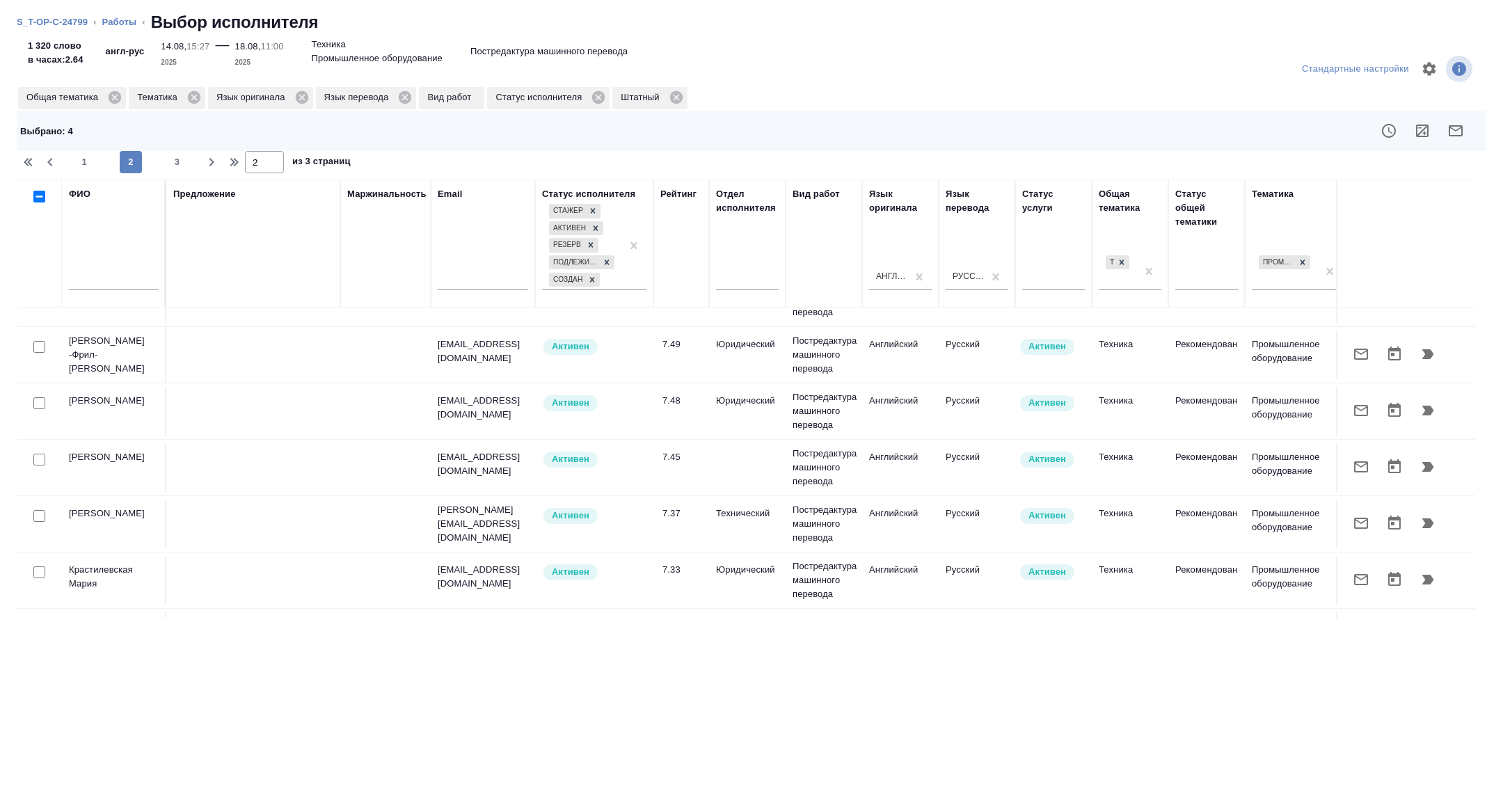
scroll to position [122, 0]
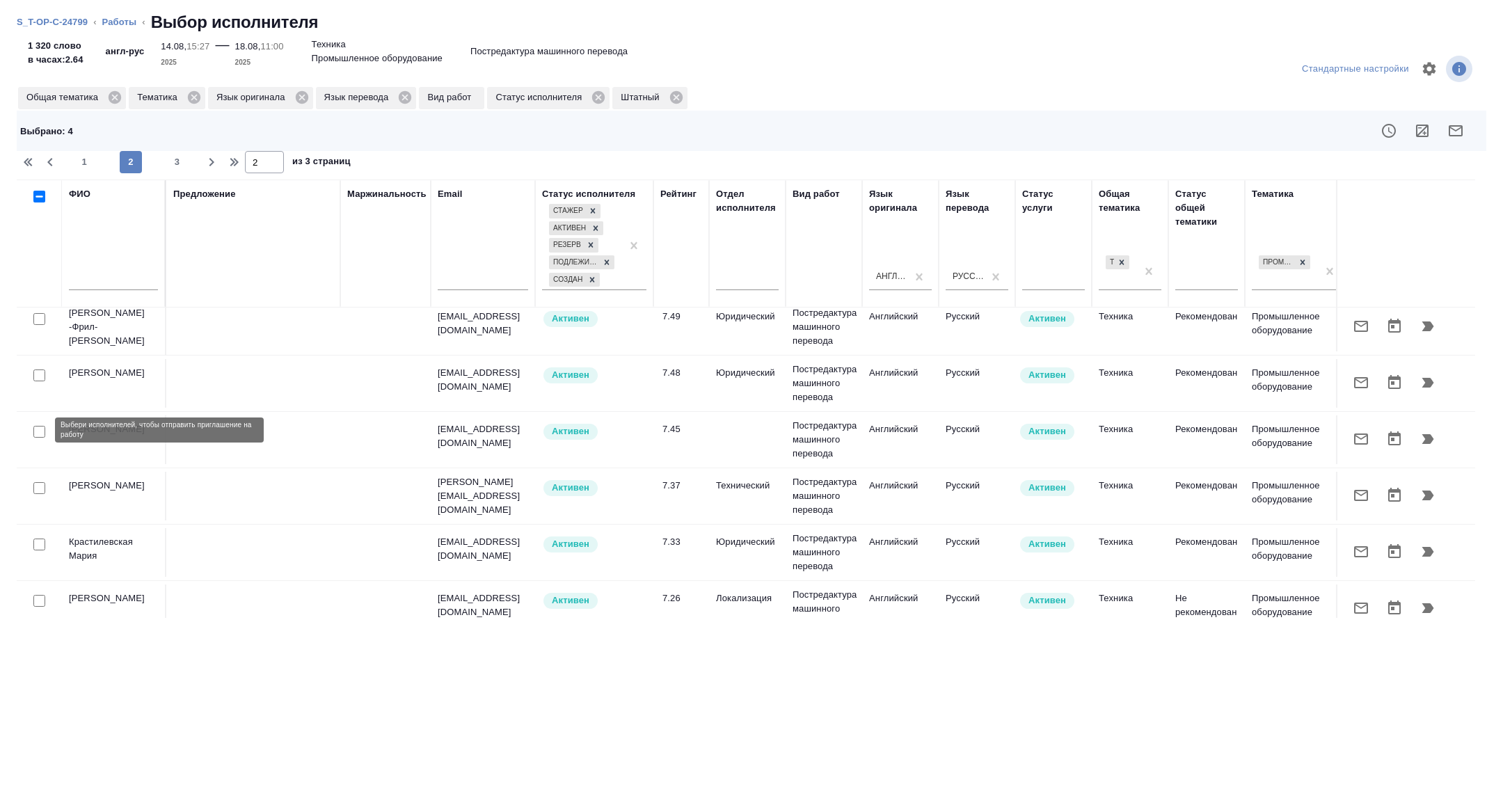
click at [39, 429] on input "checkbox" at bounding box center [40, 432] width 12 height 12
checkbox input "true"
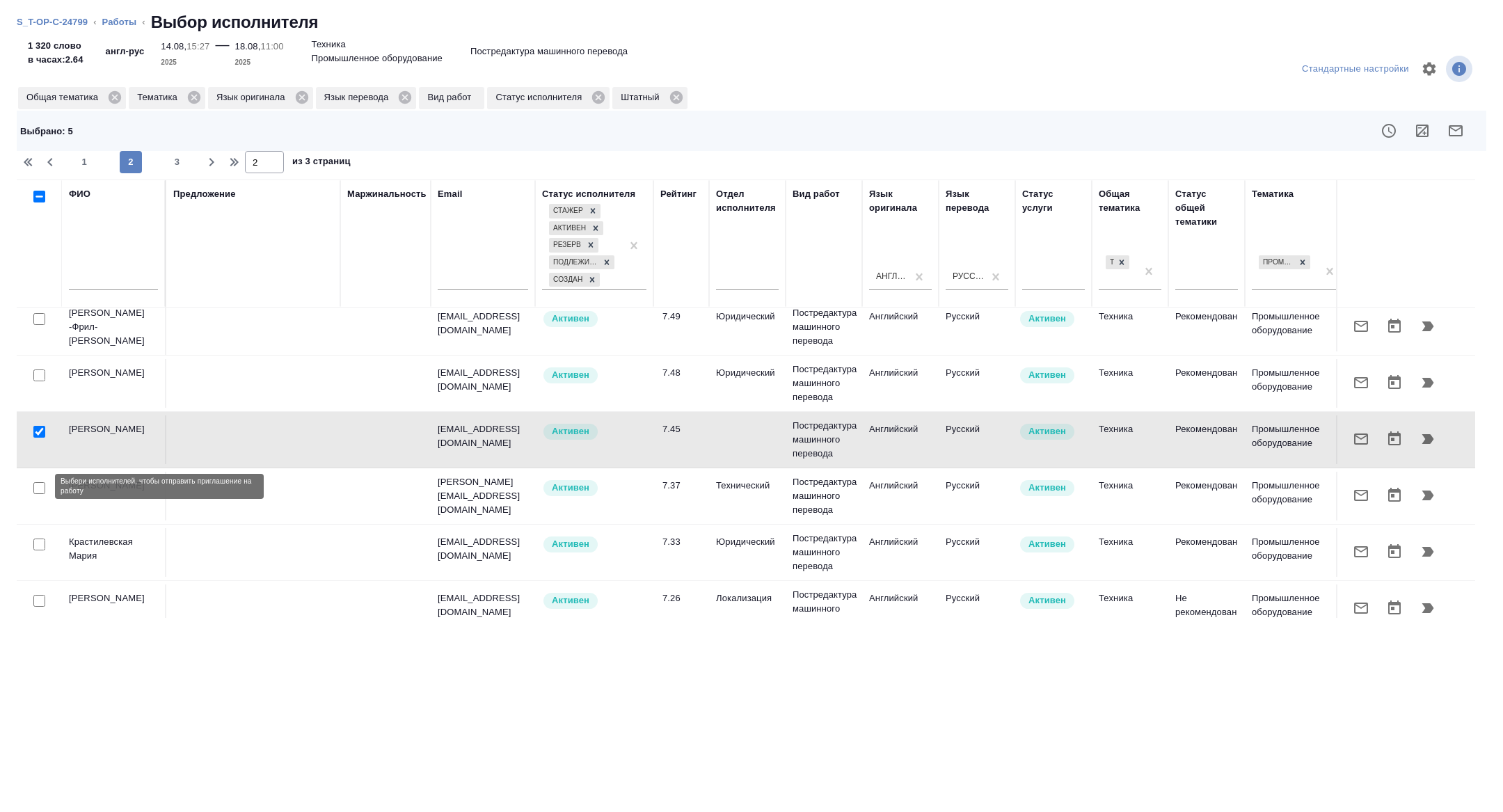
click at [37, 489] on input "checkbox" at bounding box center [40, 488] width 12 height 12
checkbox input "true"
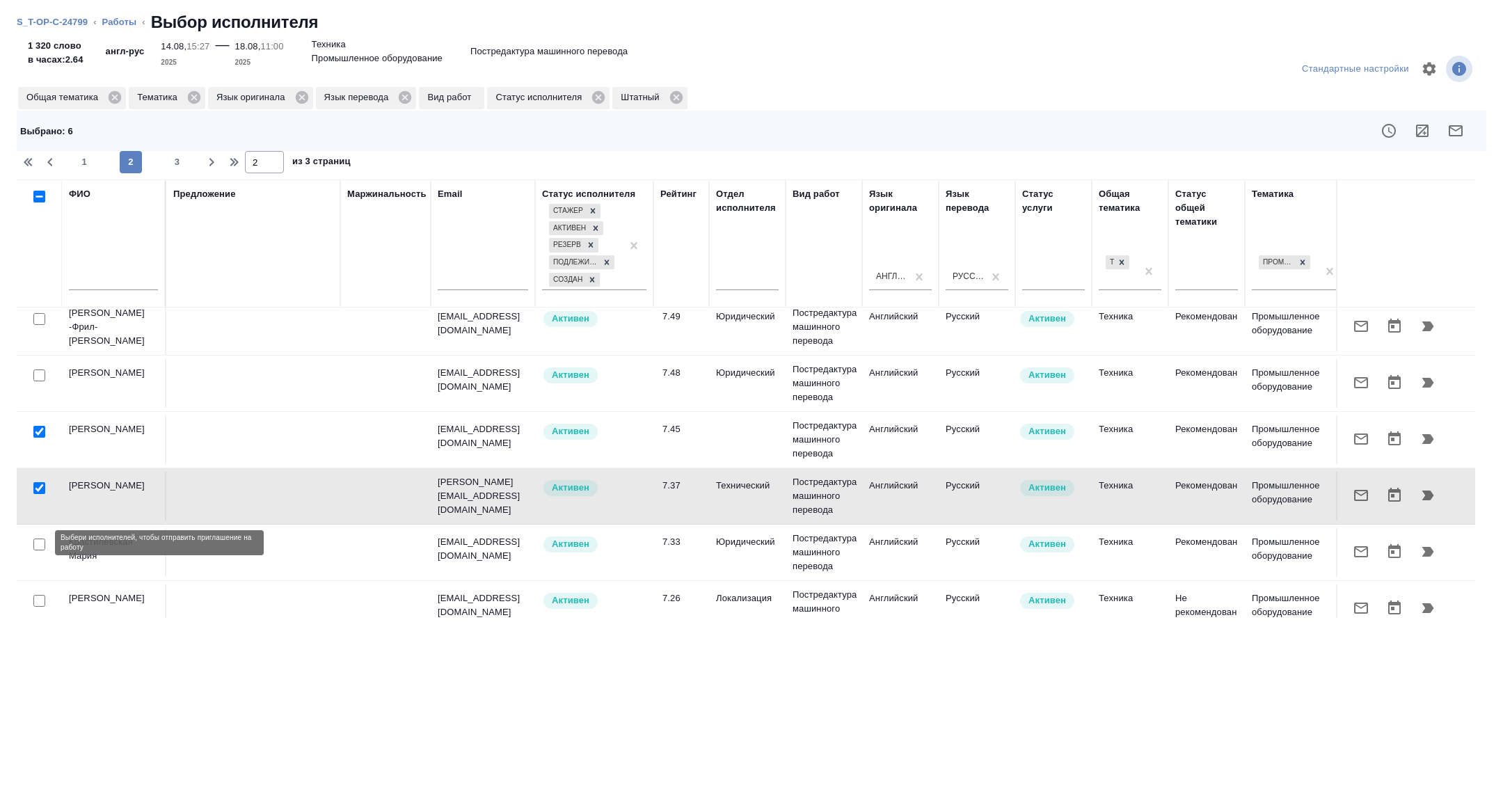
click at [38, 540] on input "checkbox" at bounding box center [40, 544] width 12 height 12
checkbox input "true"
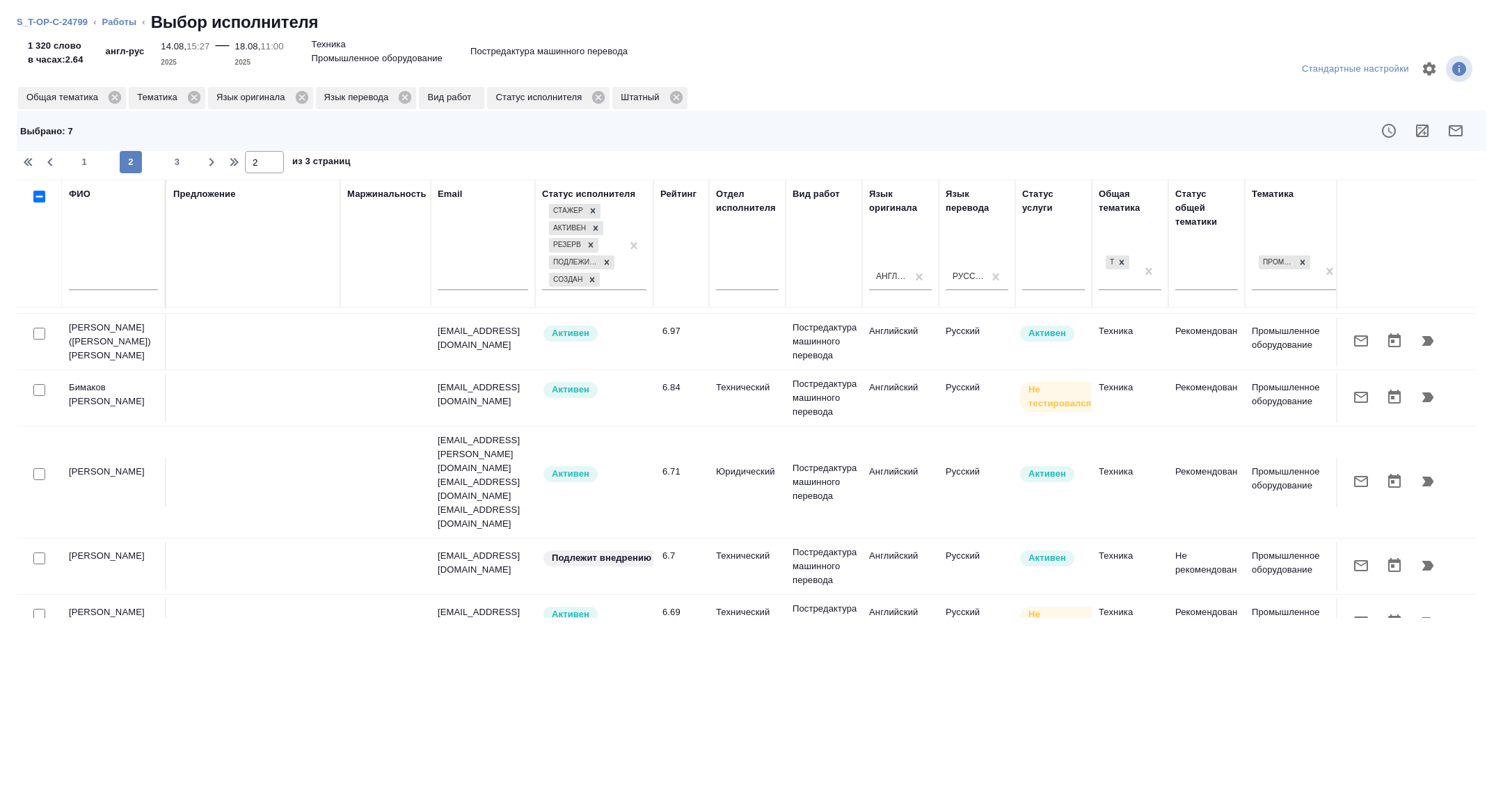
scroll to position [1017, 0]
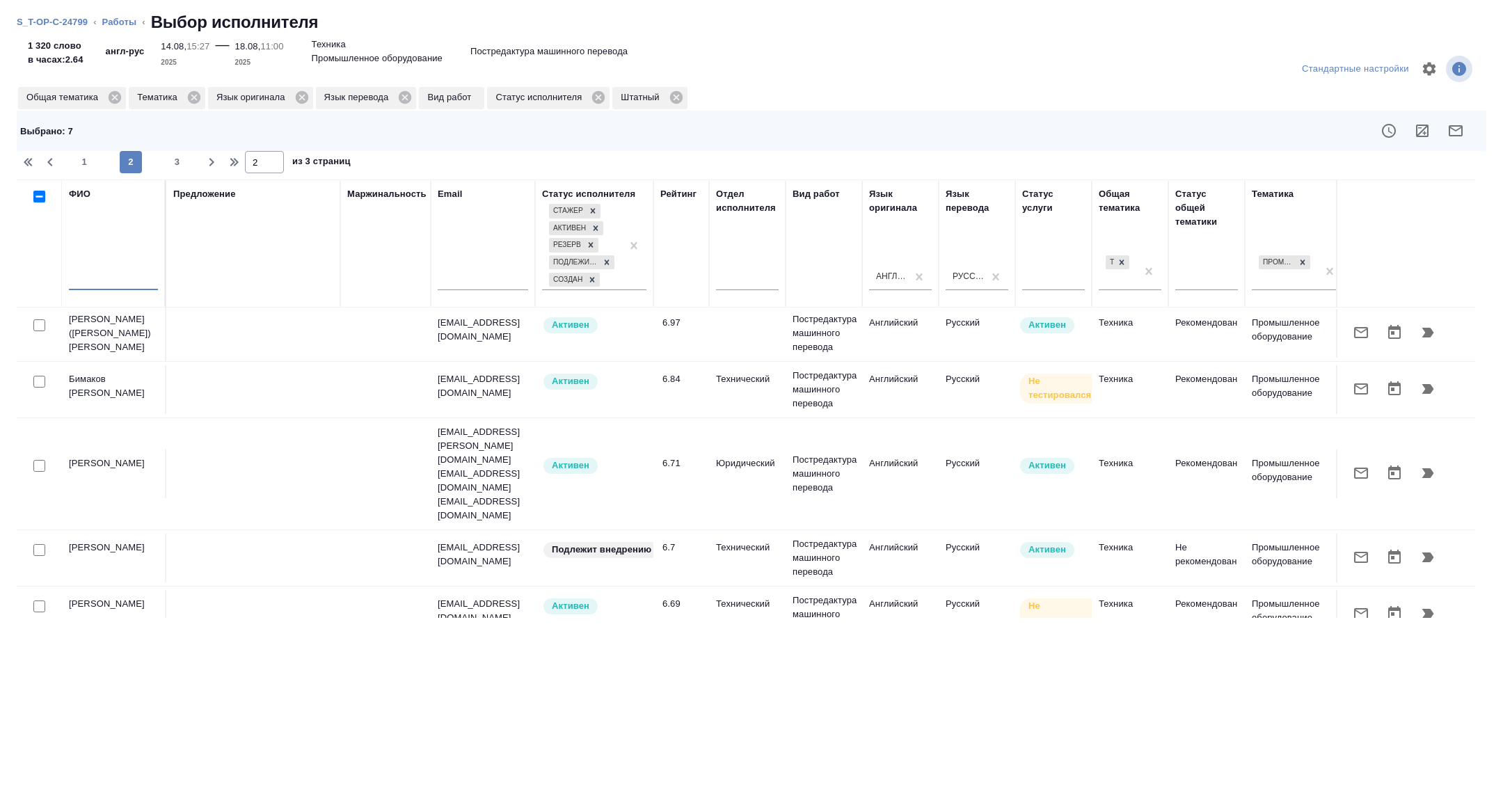
click at [115, 281] on input "text" at bounding box center [113, 281] width 89 height 17
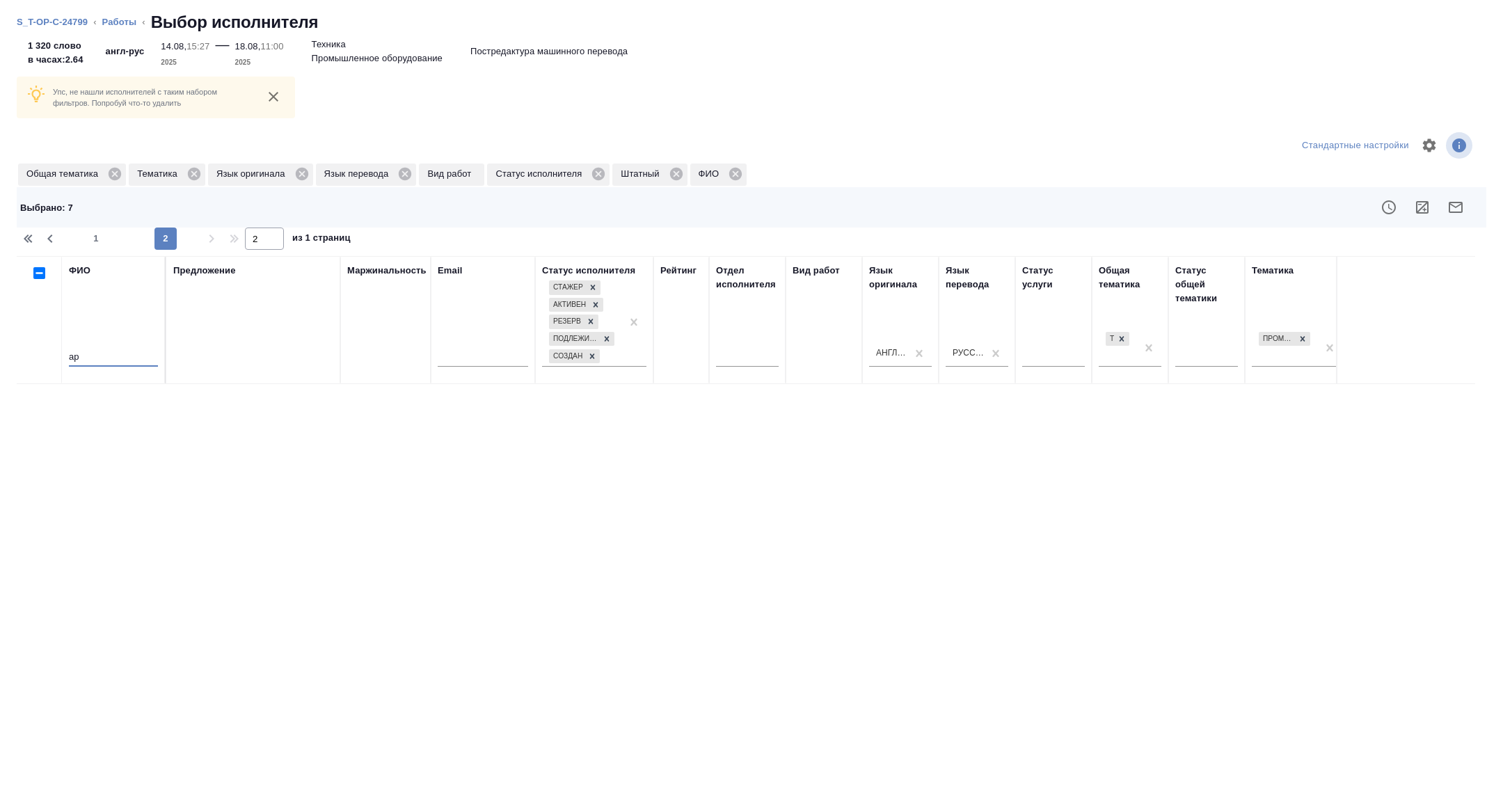
scroll to position [0, 0]
type input "ар"
click at [115, 171] on icon at bounding box center [115, 174] width 13 height 13
type input "1"
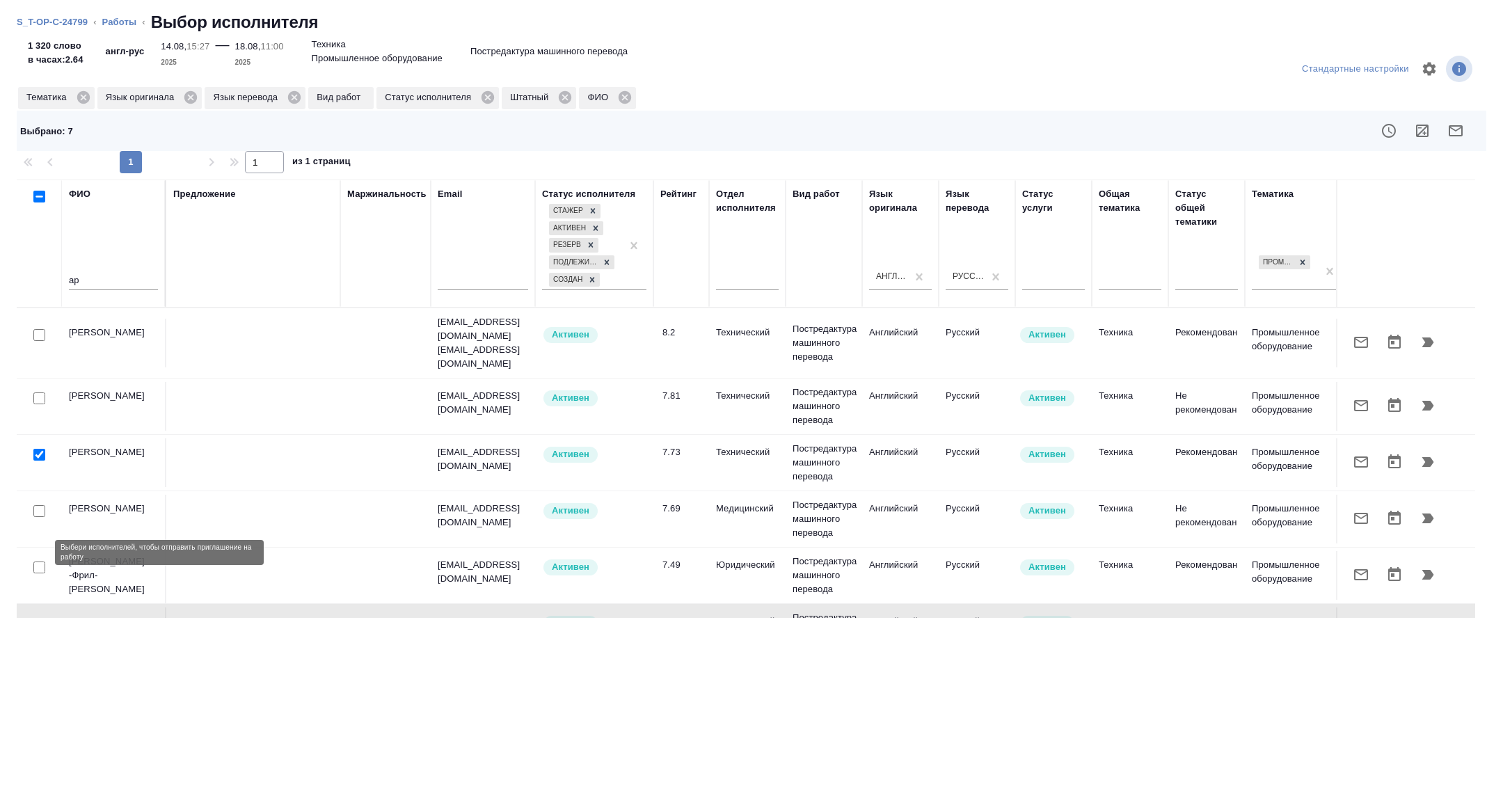
click at [39, 561] on input "checkbox" at bounding box center [40, 567] width 12 height 12
checkbox input "true"
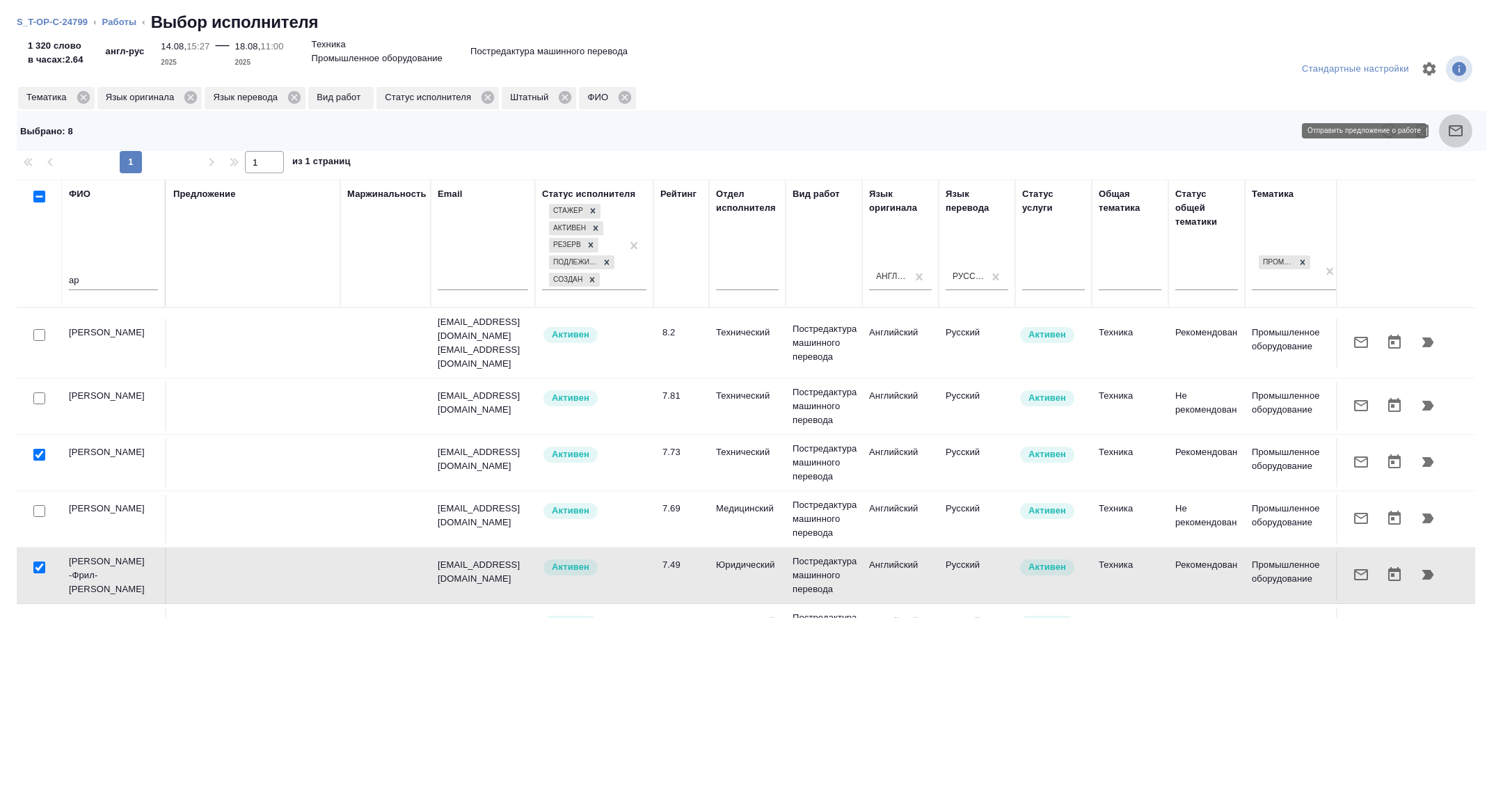
click at [1457, 123] on icon "button" at bounding box center [1455, 131] width 16 height 16
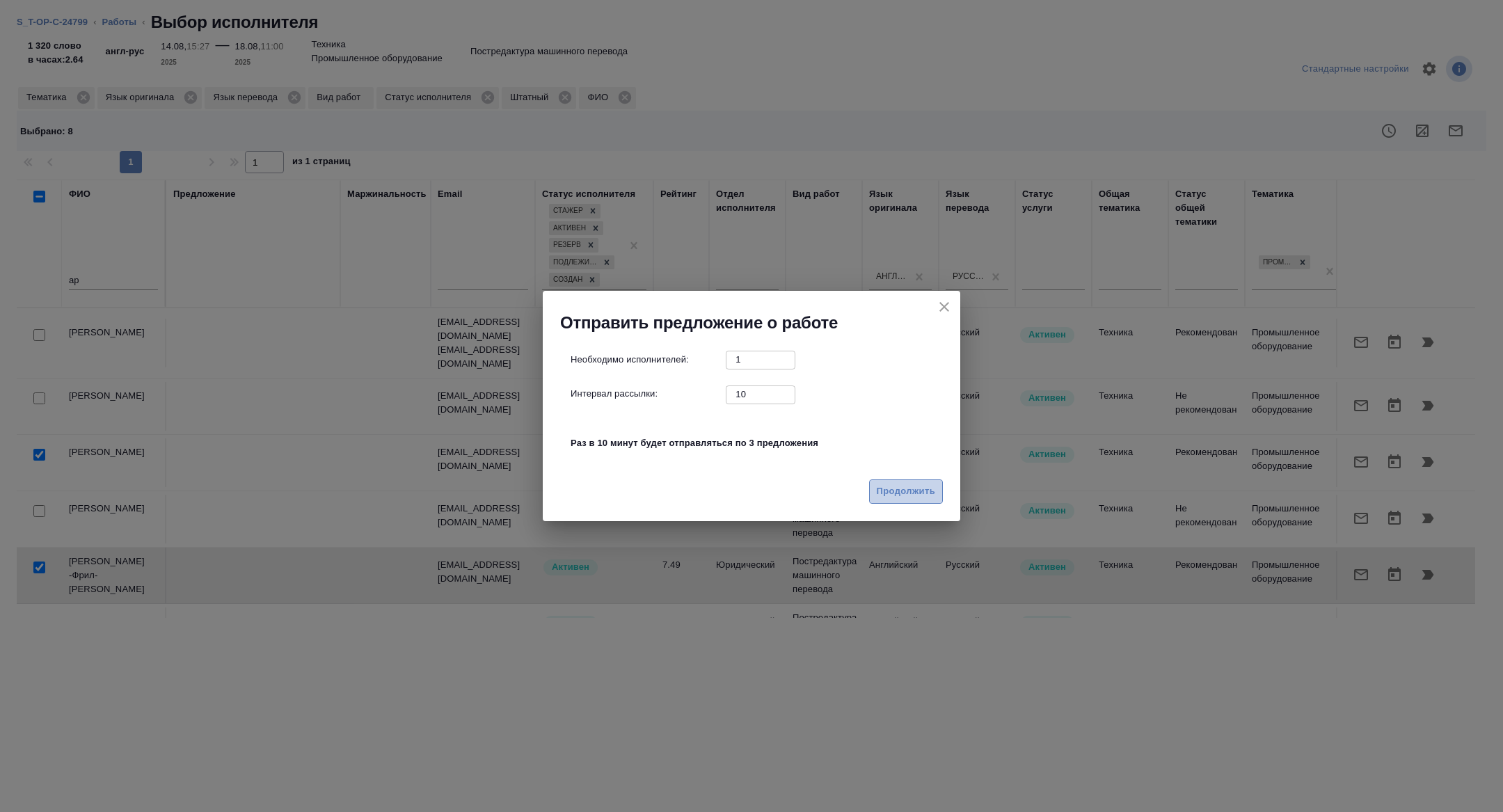
click at [888, 490] on span "Продолжить" at bounding box center [906, 491] width 58 height 16
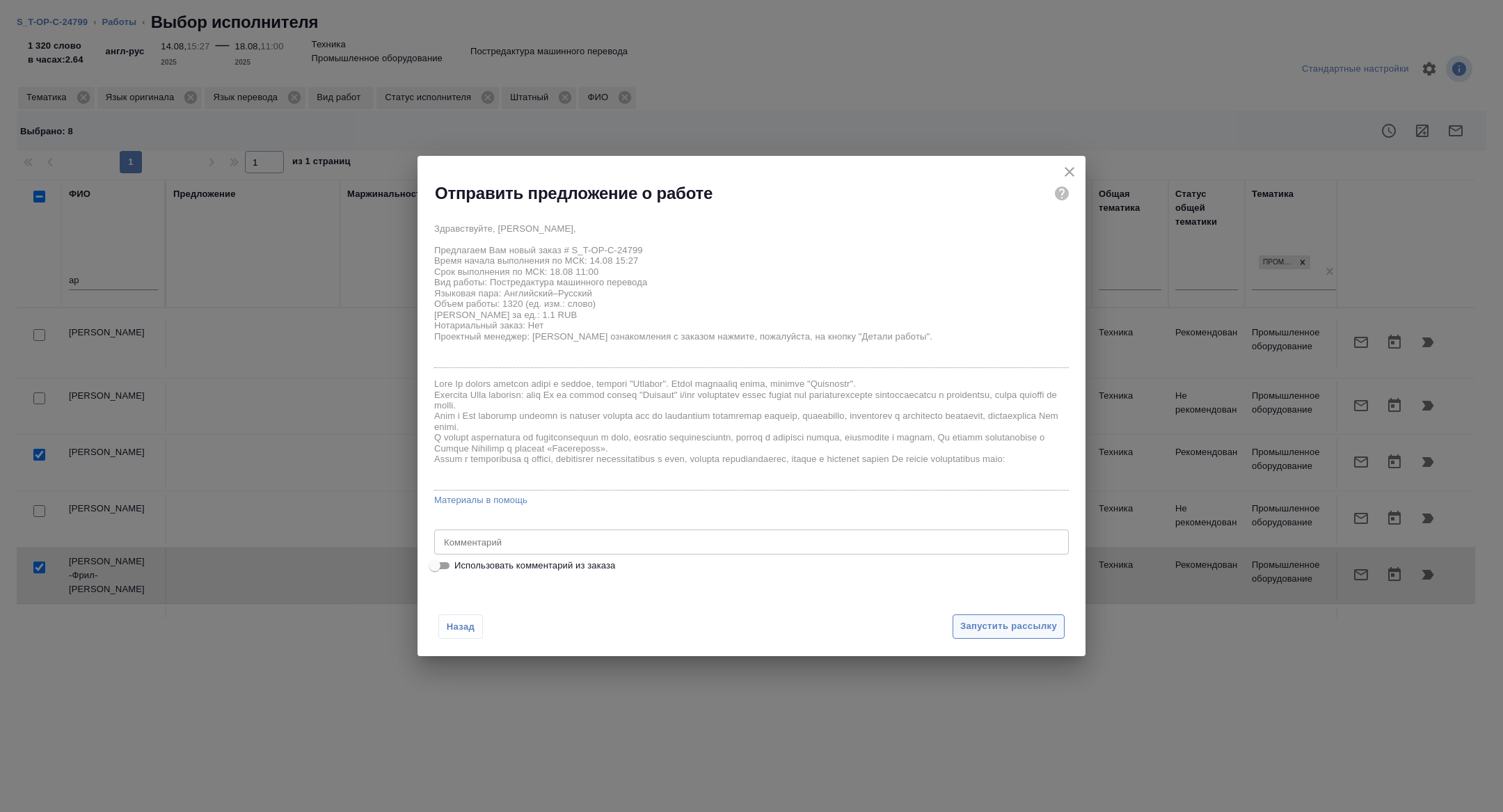
click at [965, 614] on button "Запустить рассылку" at bounding box center [1008, 626] width 112 height 25
click at [981, 629] on div at bounding box center [735, 406] width 635 height 500
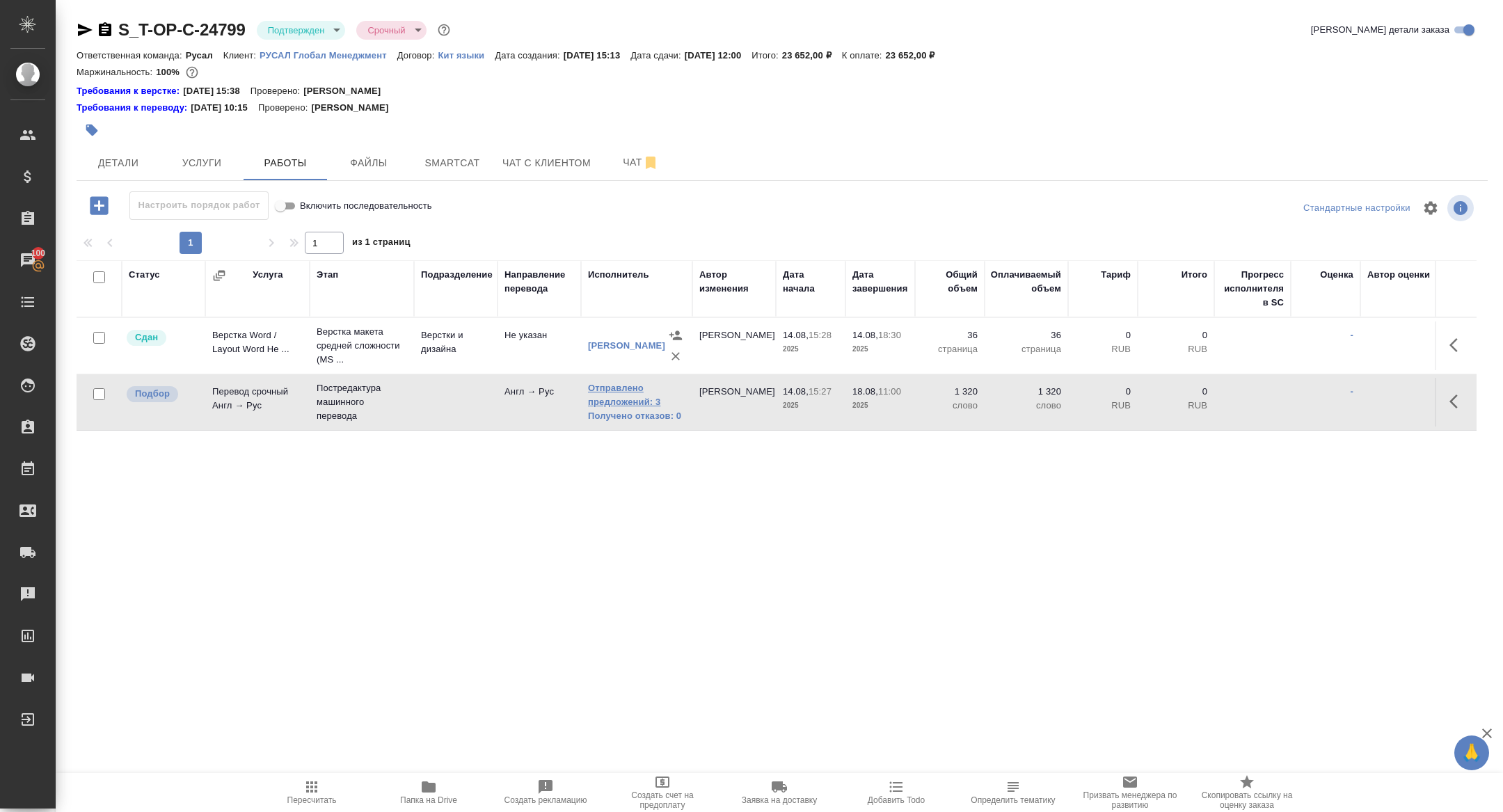
click at [604, 391] on link "Отправлено предложений: 3" at bounding box center [636, 394] width 97 height 28
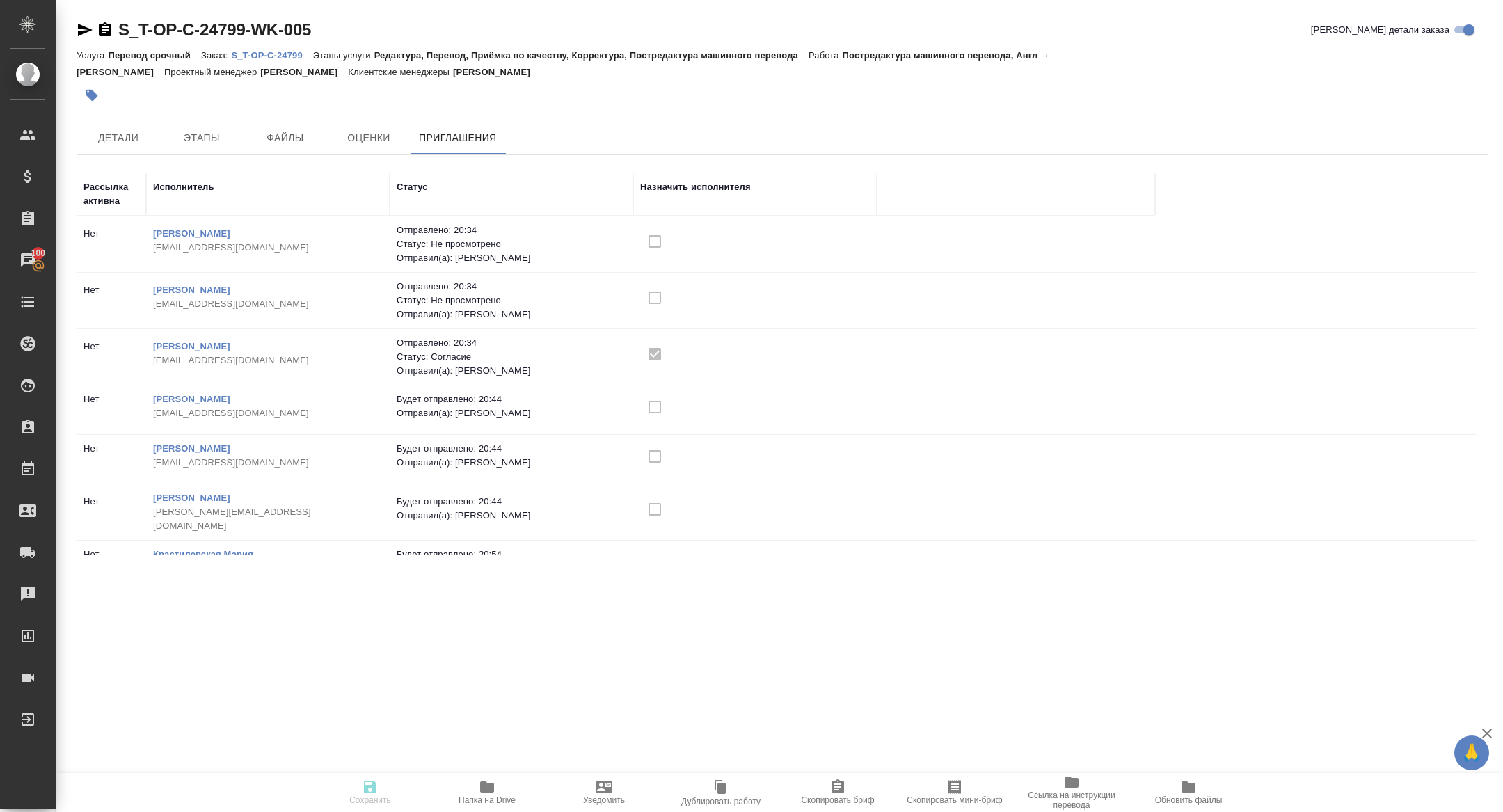
scroll to position [75, 0]
